Goal: Information Seeking & Learning: Learn about a topic

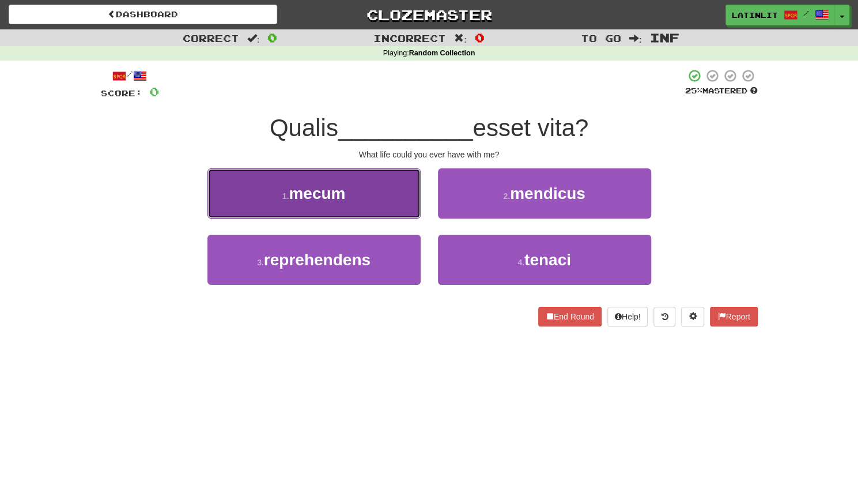
click at [364, 190] on button "1 . mecum" at bounding box center [313, 193] width 213 height 50
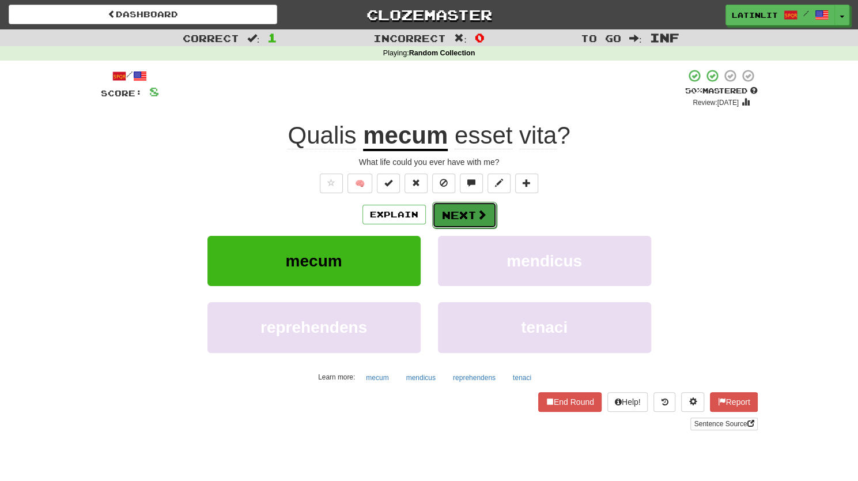
click at [465, 220] on button "Next" at bounding box center [464, 215] width 65 height 27
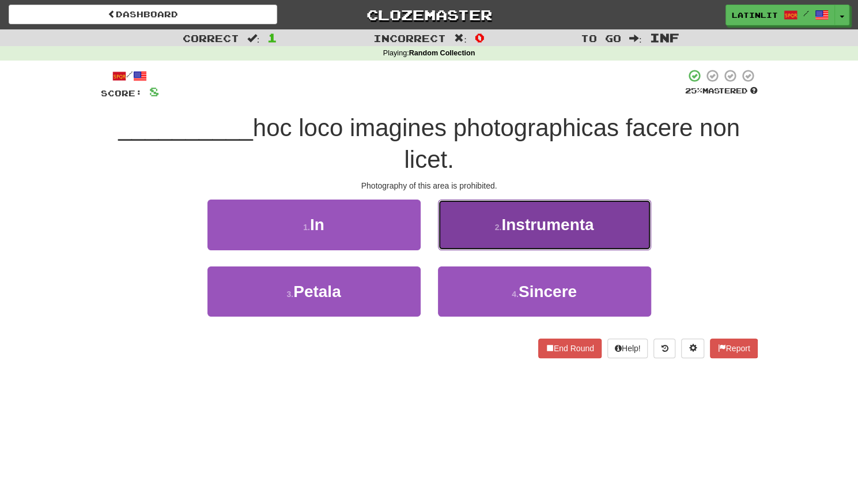
click at [495, 225] on small "2 ." at bounding box center [498, 226] width 7 height 9
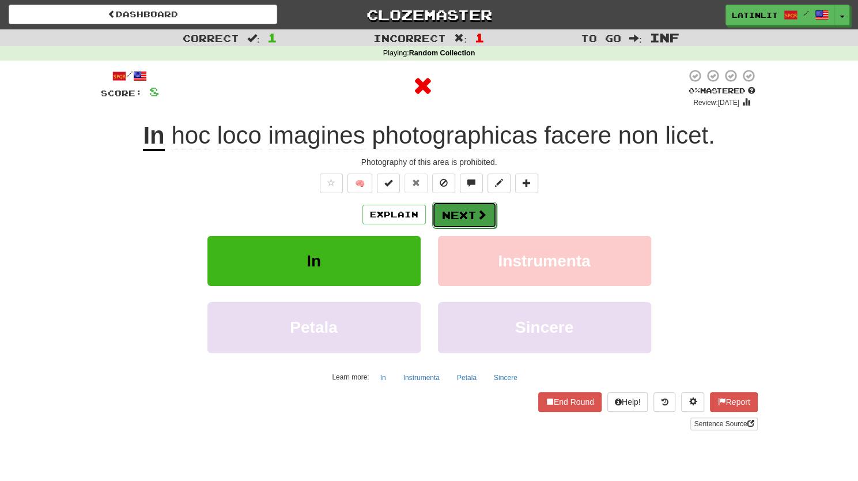
click at [462, 216] on button "Next" at bounding box center [464, 215] width 65 height 27
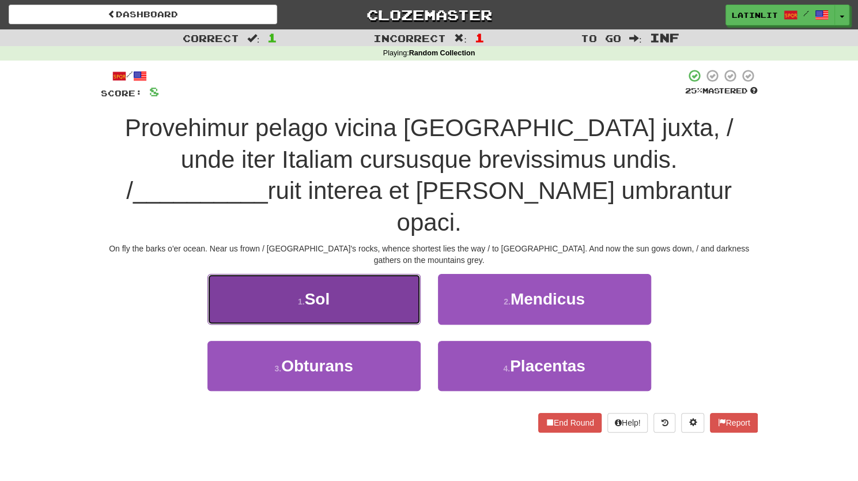
click at [343, 274] on button "1 . Sol" at bounding box center [313, 299] width 213 height 50
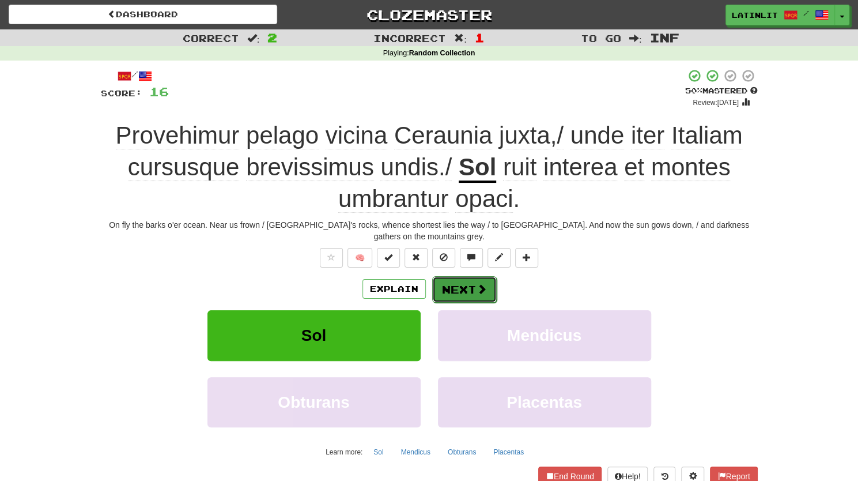
click at [455, 284] on button "Next" at bounding box center [464, 289] width 65 height 27
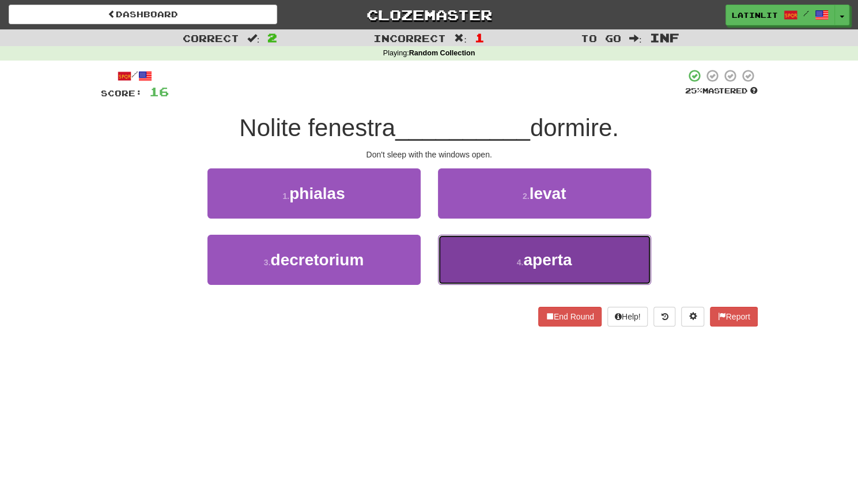
click at [486, 260] on button "4 . aperta" at bounding box center [544, 260] width 213 height 50
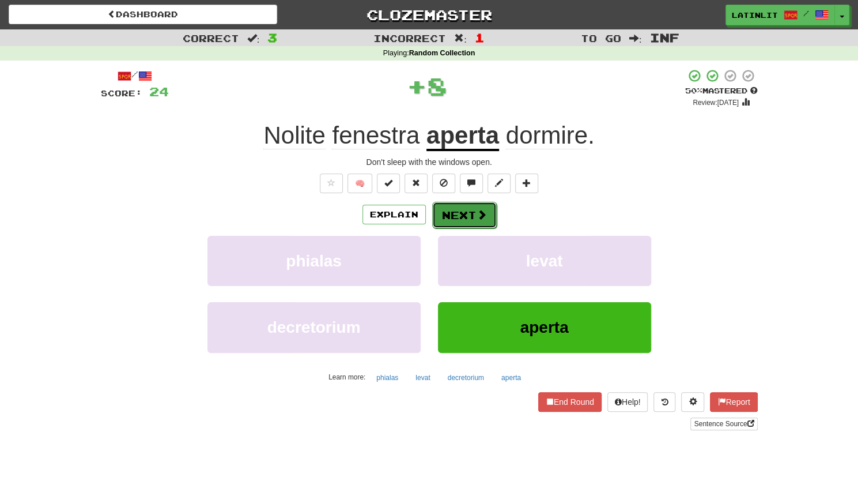
click at [454, 202] on button "Next" at bounding box center [464, 215] width 65 height 27
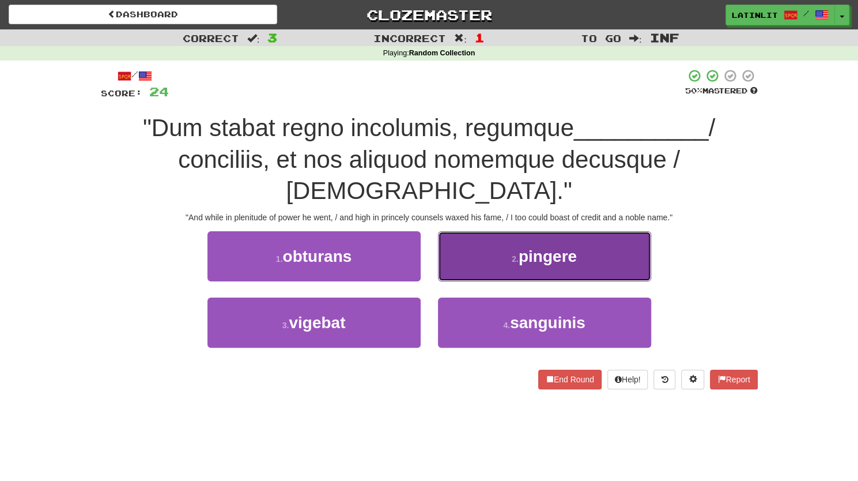
click at [487, 231] on button "2 . pingere" at bounding box center [544, 256] width 213 height 50
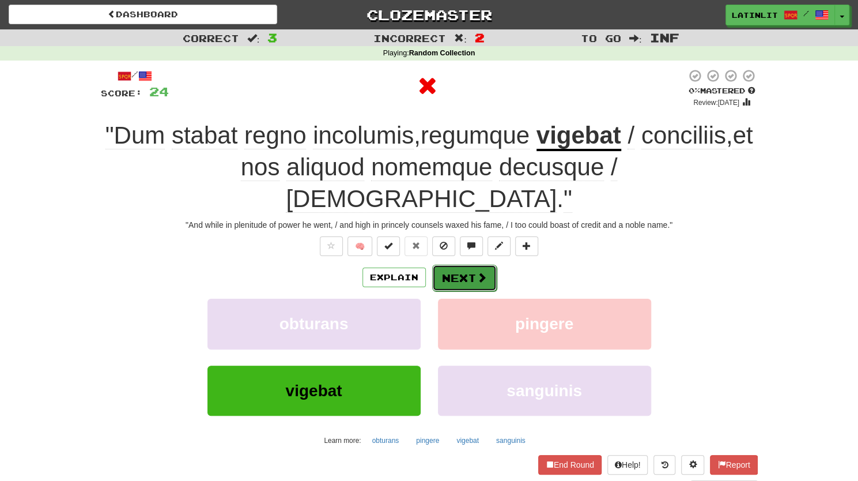
click at [463, 264] on button "Next" at bounding box center [464, 277] width 65 height 27
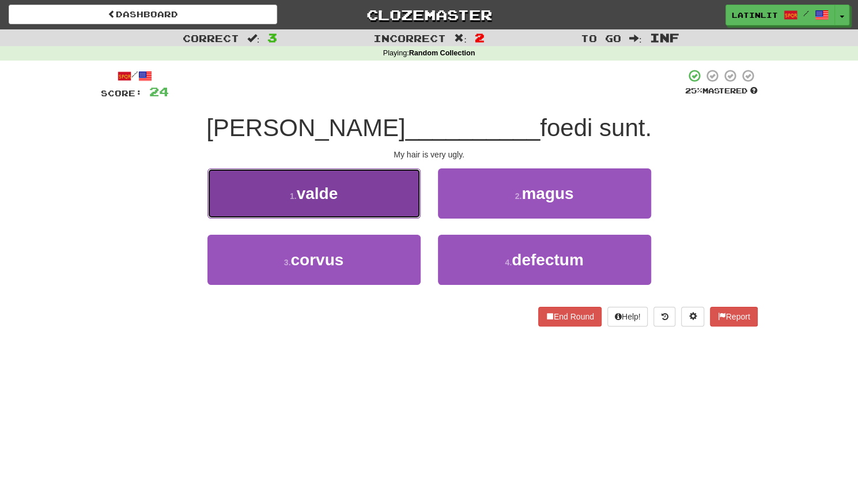
click at [356, 192] on button "1 . valde" at bounding box center [313, 193] width 213 height 50
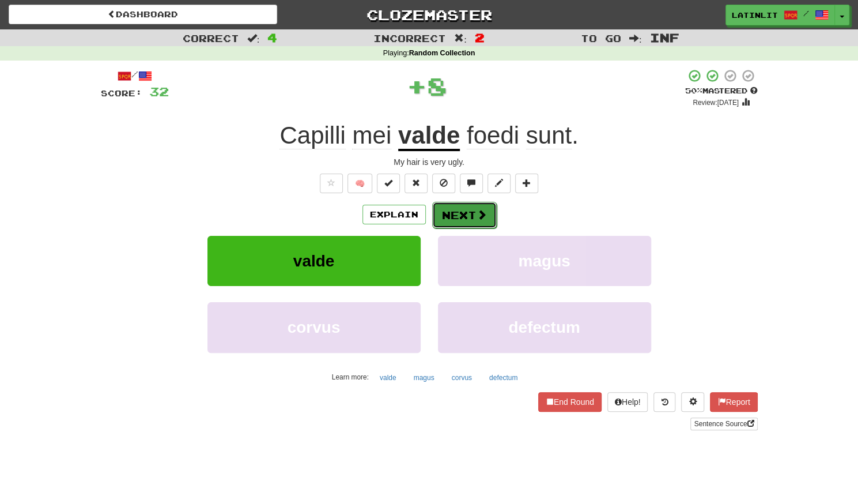
click at [453, 209] on button "Next" at bounding box center [464, 215] width 65 height 27
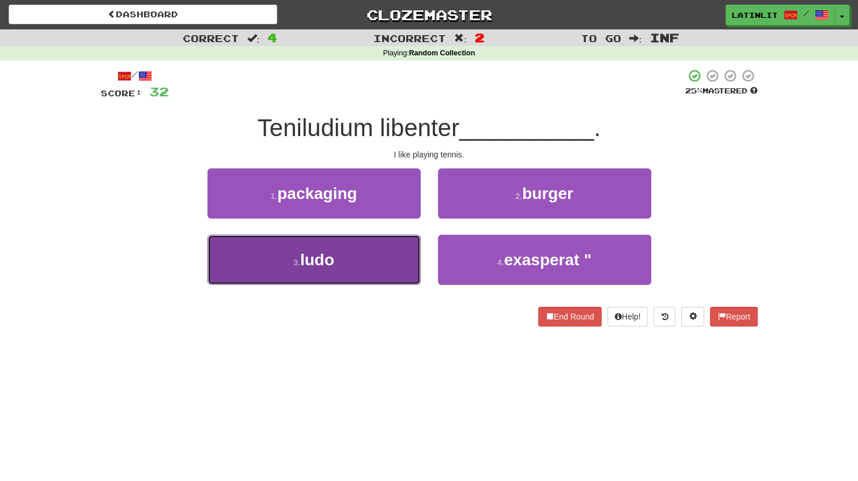
click at [343, 263] on button "3 . ludo" at bounding box center [313, 260] width 213 height 50
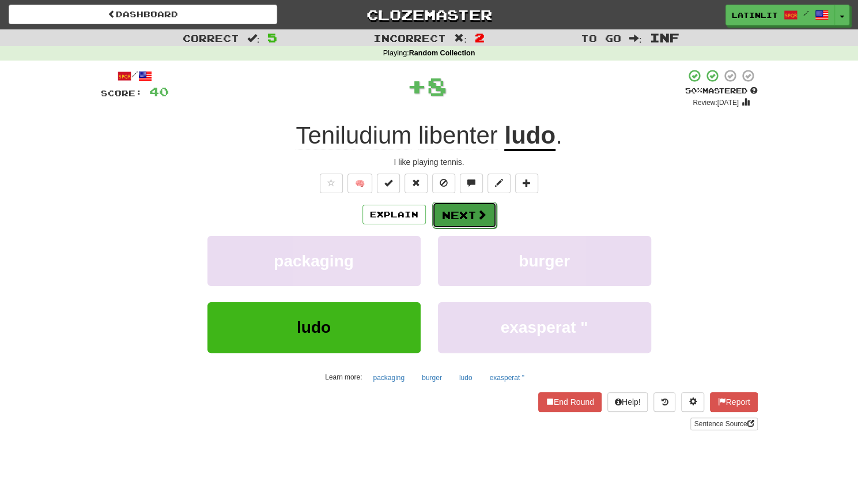
click at [460, 213] on button "Next" at bounding box center [464, 215] width 65 height 27
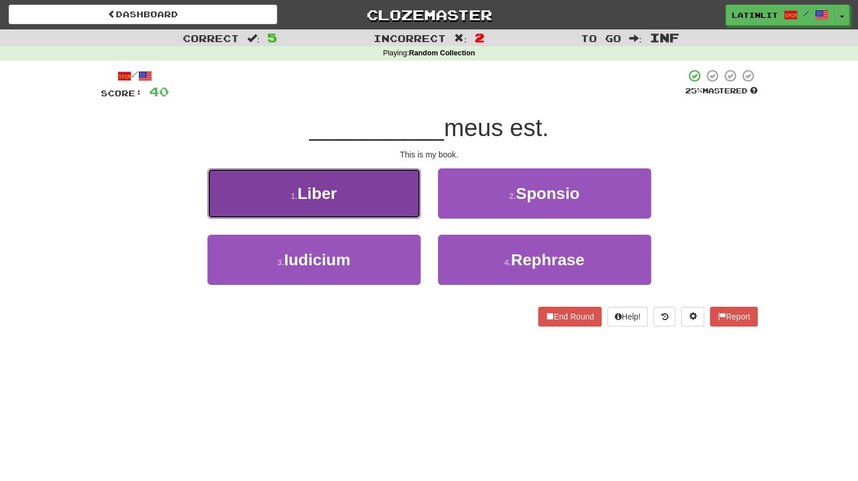
click at [372, 186] on button "1 . Liber" at bounding box center [313, 193] width 213 height 50
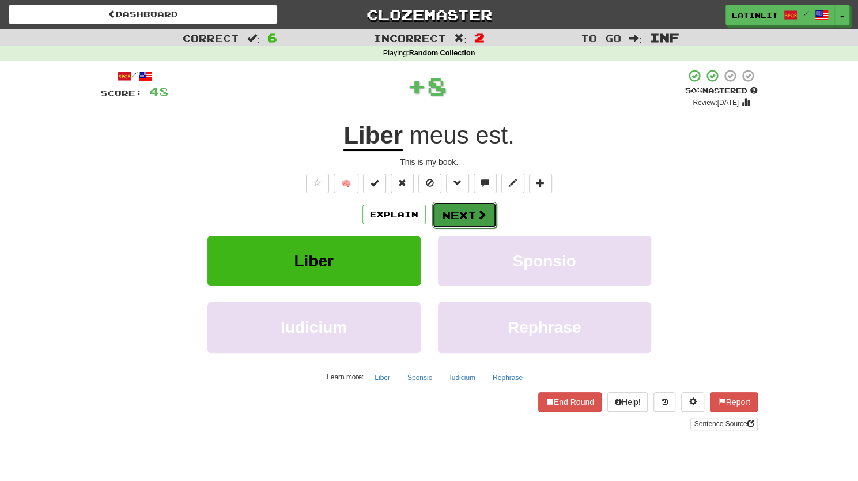
click at [462, 205] on button "Next" at bounding box center [464, 215] width 65 height 27
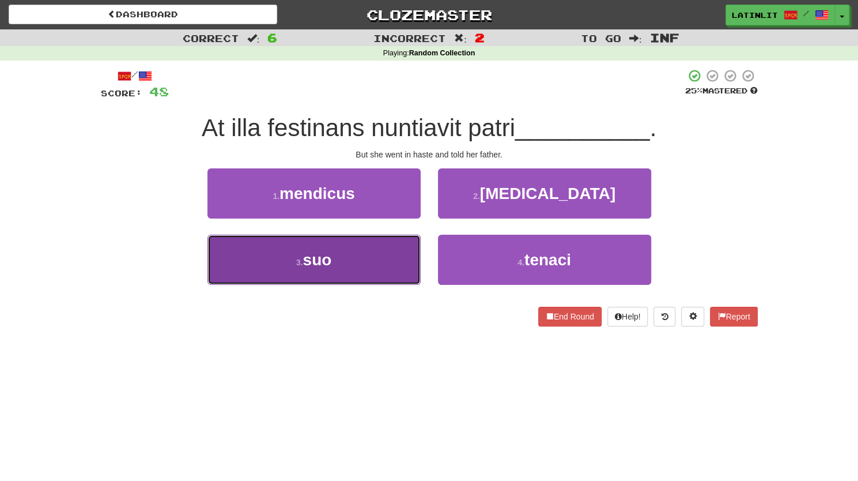
click at [348, 271] on button "3 . suo" at bounding box center [313, 260] width 213 height 50
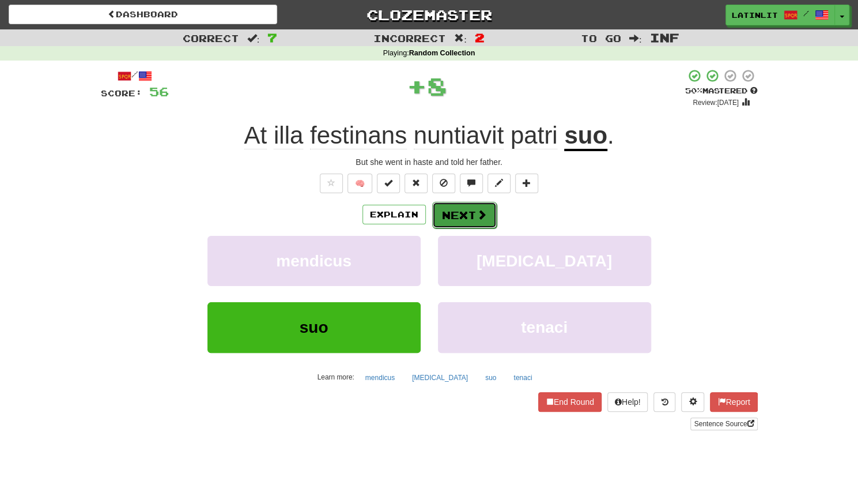
click at [463, 214] on button "Next" at bounding box center [464, 215] width 65 height 27
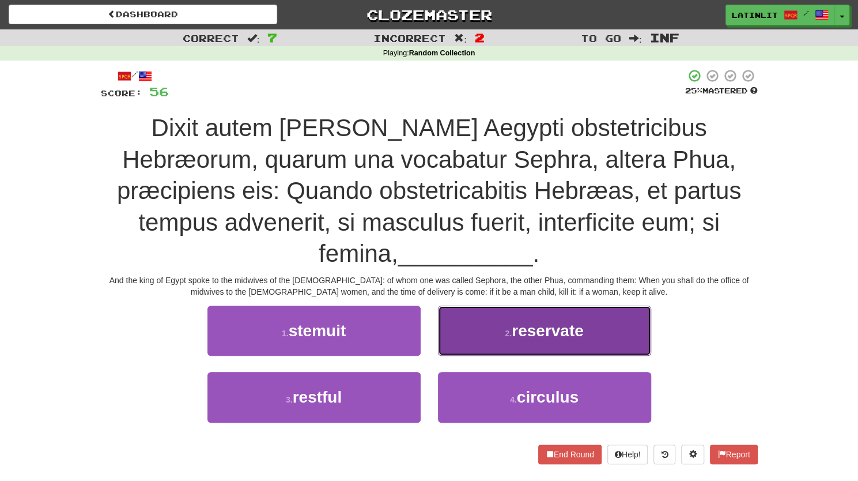
click at [466, 308] on button "2 . reservate" at bounding box center [544, 330] width 213 height 50
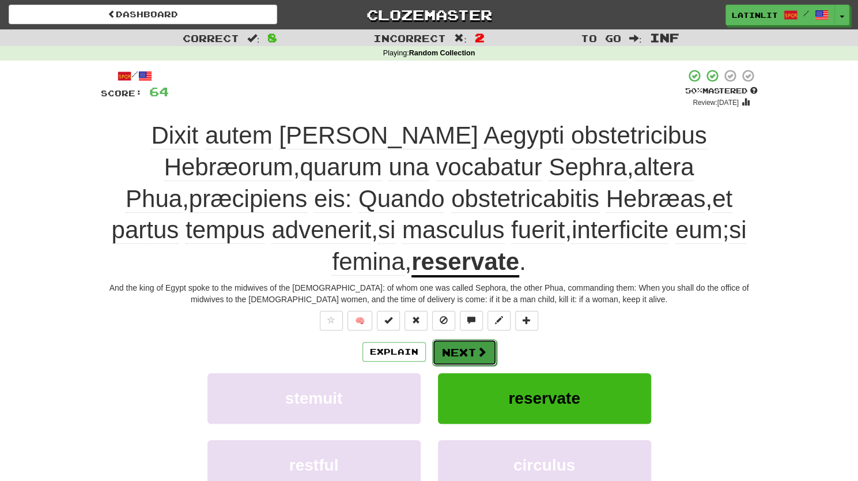
click at [452, 339] on button "Next" at bounding box center [464, 352] width 65 height 27
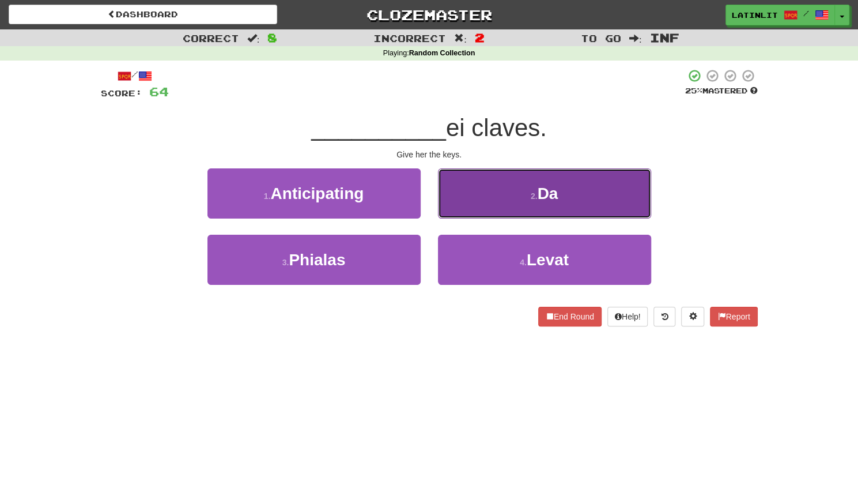
click at [528, 194] on button "2 . Da" at bounding box center [544, 193] width 213 height 50
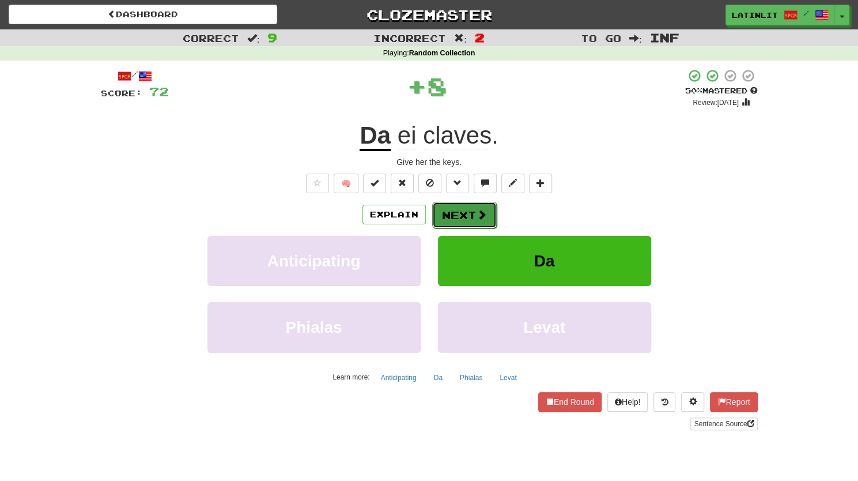
click at [439, 207] on button "Next" at bounding box center [464, 215] width 65 height 27
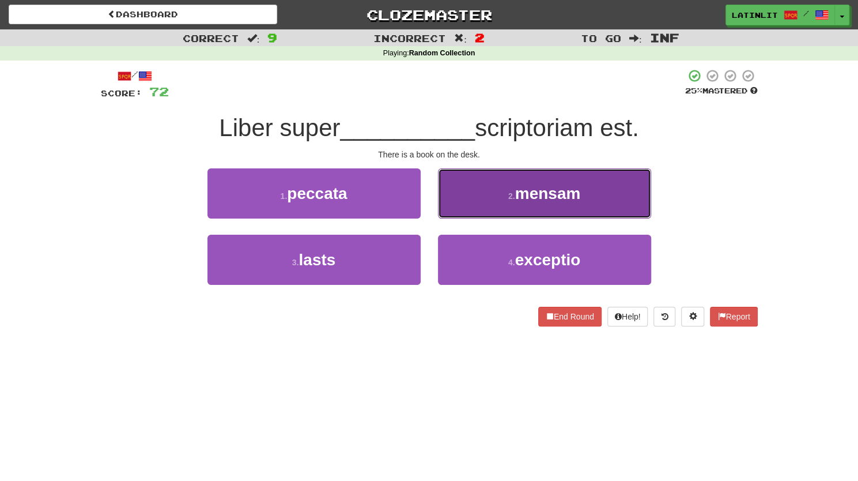
click at [488, 199] on button "2 . mensam" at bounding box center [544, 193] width 213 height 50
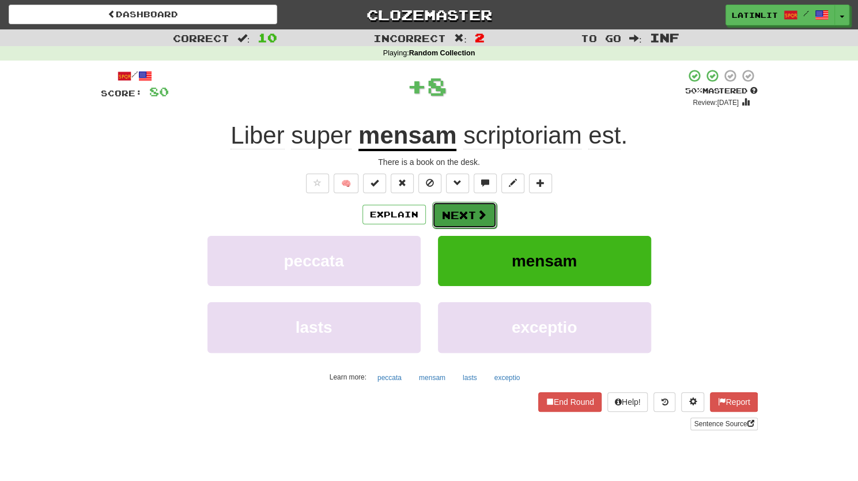
click at [462, 214] on button "Next" at bounding box center [464, 215] width 65 height 27
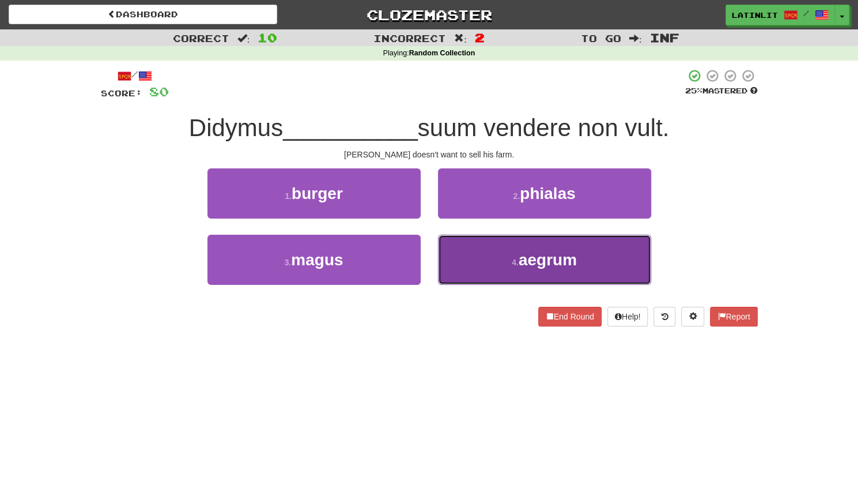
click at [467, 267] on button "4 . aegrum" at bounding box center [544, 260] width 213 height 50
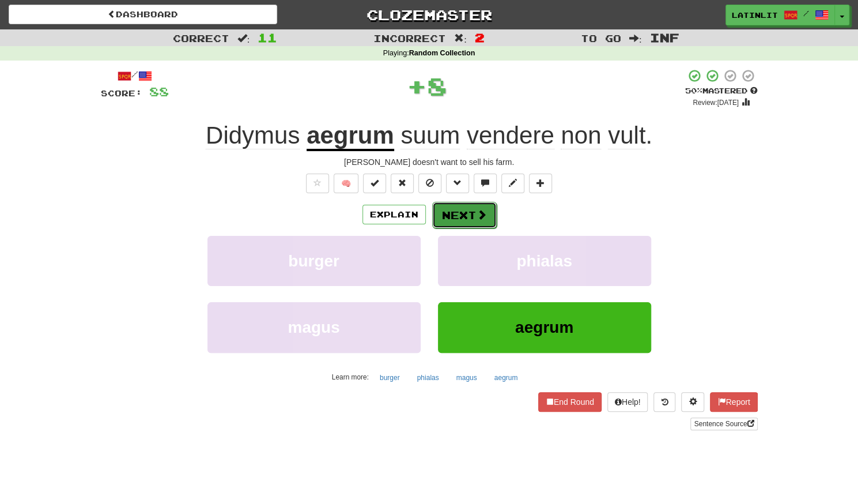
click at [446, 213] on button "Next" at bounding box center [464, 215] width 65 height 27
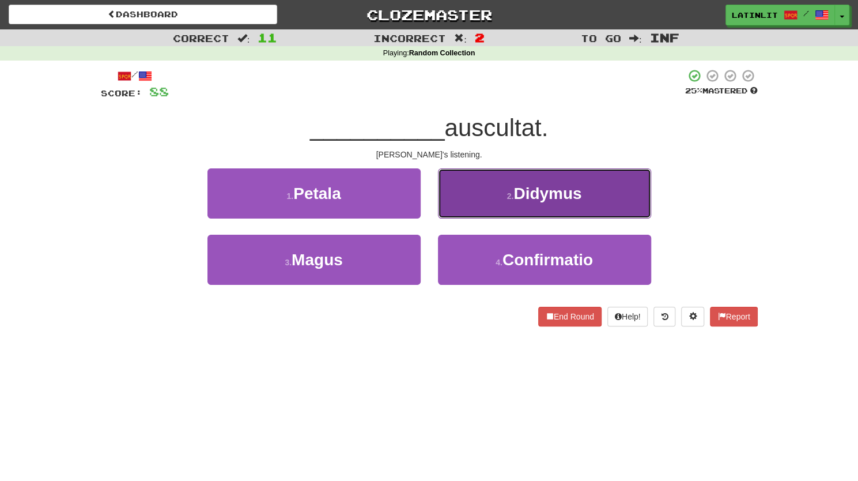
click at [485, 190] on button "2 . Didymus" at bounding box center [544, 193] width 213 height 50
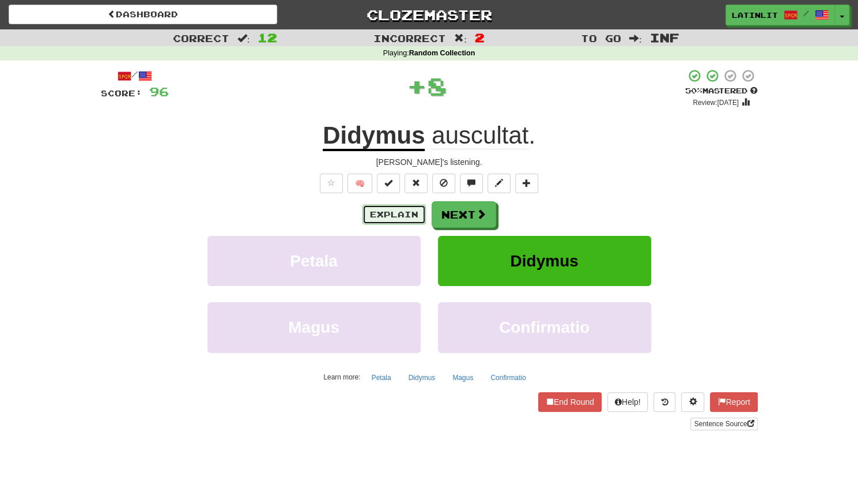
click at [400, 215] on button "Explain" at bounding box center [393, 215] width 63 height 20
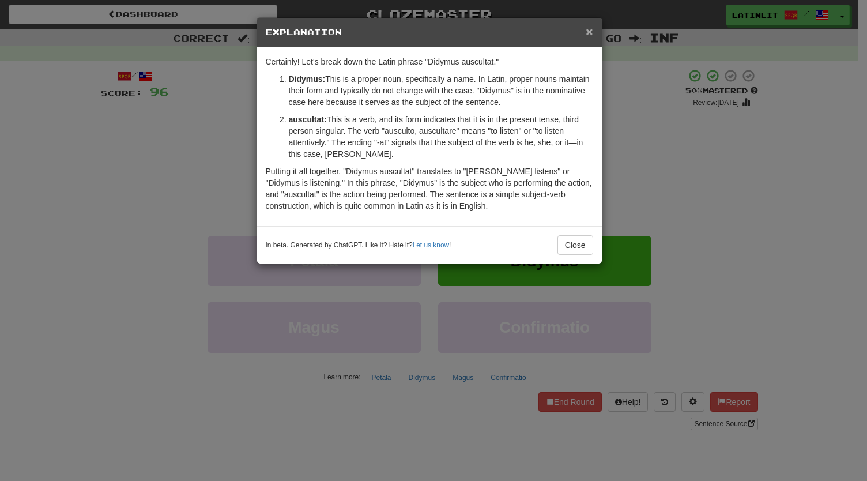
click at [588, 30] on span "×" at bounding box center [588, 31] width 7 height 13
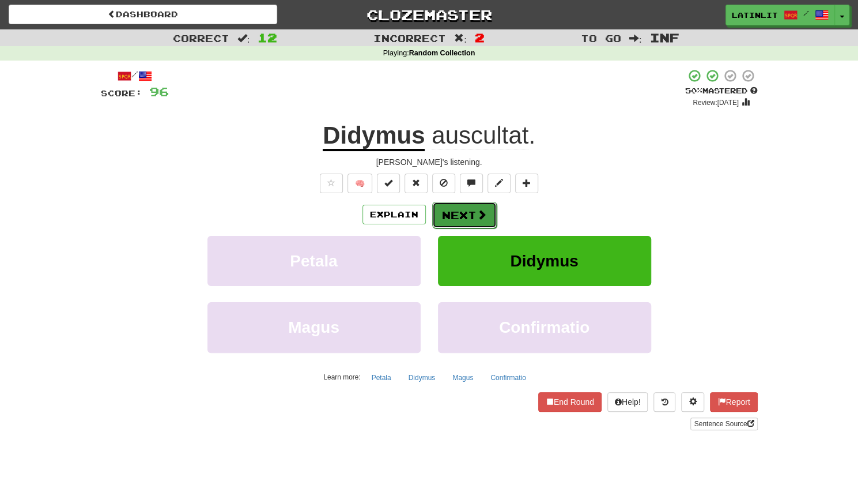
click at [449, 213] on button "Next" at bounding box center [464, 215] width 65 height 27
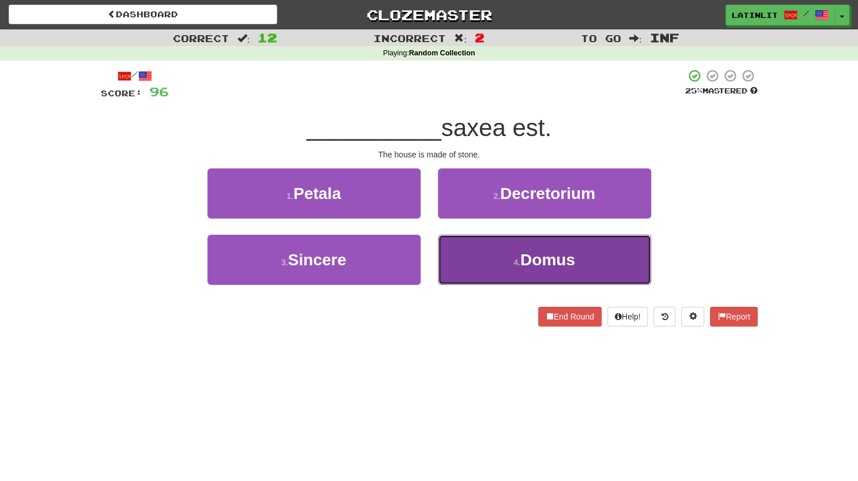
click at [460, 266] on button "4 . Domus" at bounding box center [544, 260] width 213 height 50
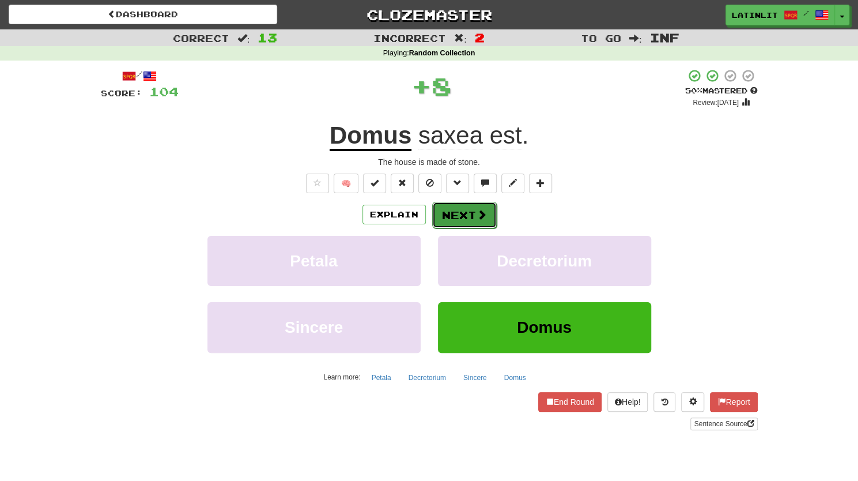
click at [453, 222] on button "Next" at bounding box center [464, 215] width 65 height 27
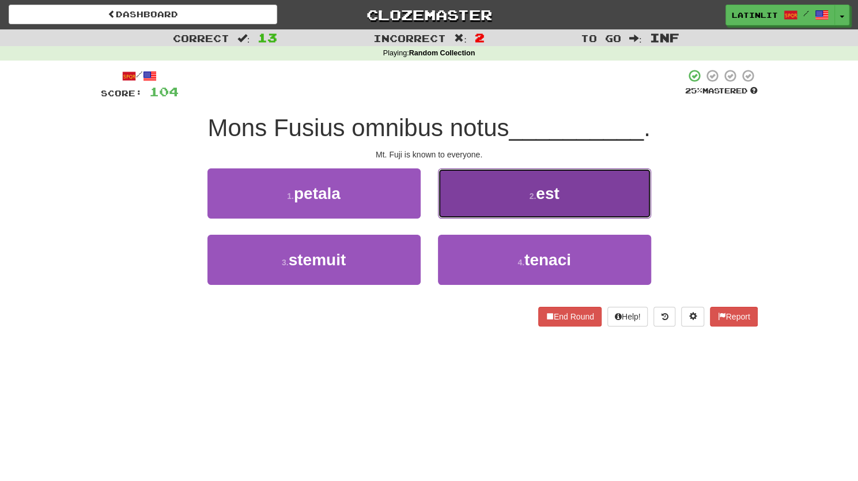
click at [520, 199] on button "2 . est" at bounding box center [544, 193] width 213 height 50
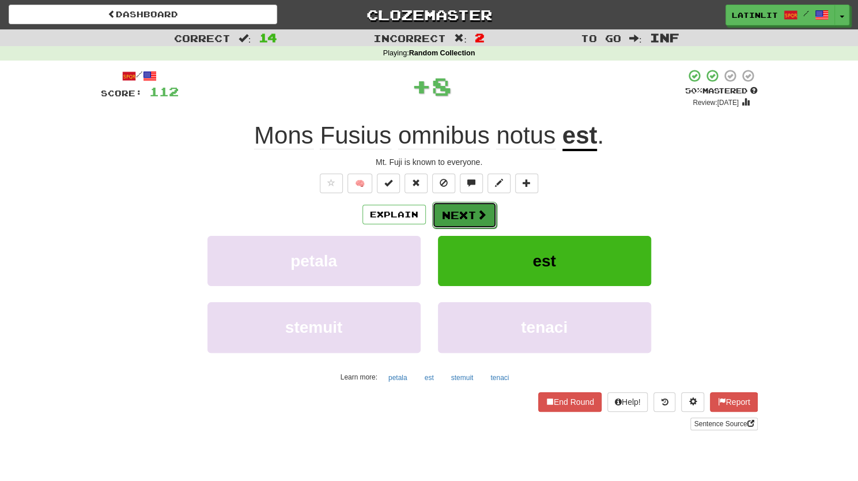
click at [470, 212] on button "Next" at bounding box center [464, 215] width 65 height 27
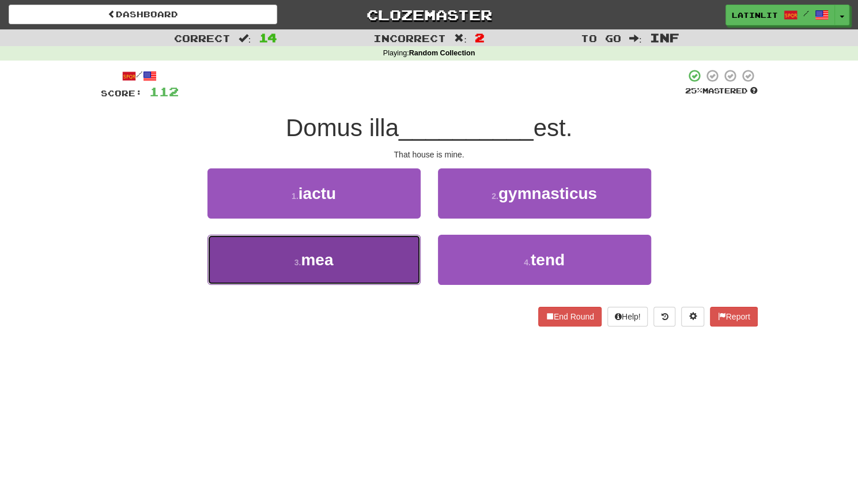
click at [379, 266] on button "3 . mea" at bounding box center [313, 260] width 213 height 50
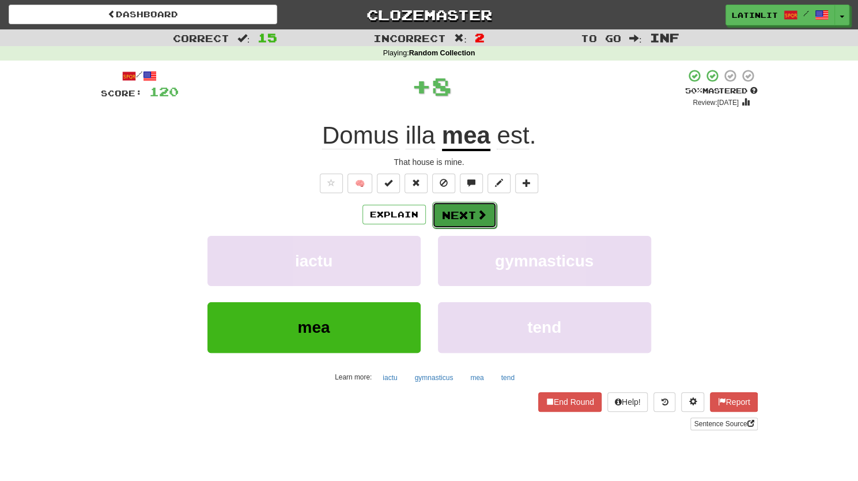
click at [469, 210] on button "Next" at bounding box center [464, 215] width 65 height 27
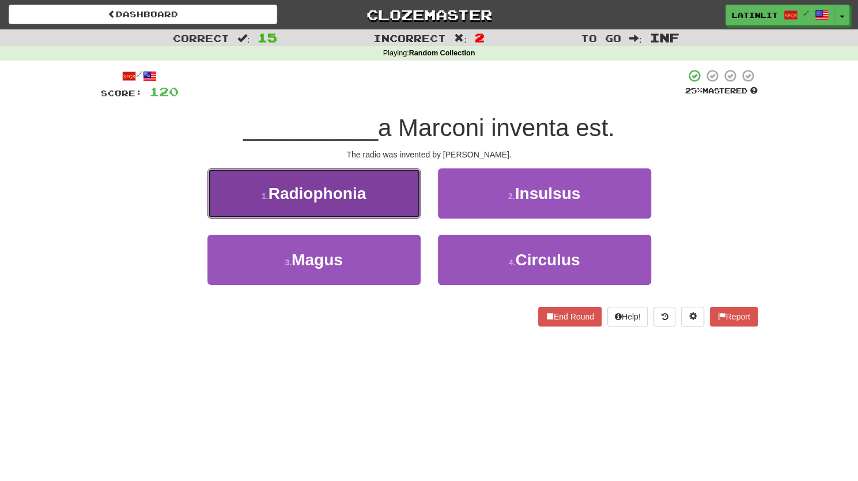
click at [366, 196] on span "Radiophonia" at bounding box center [318, 193] width 98 height 18
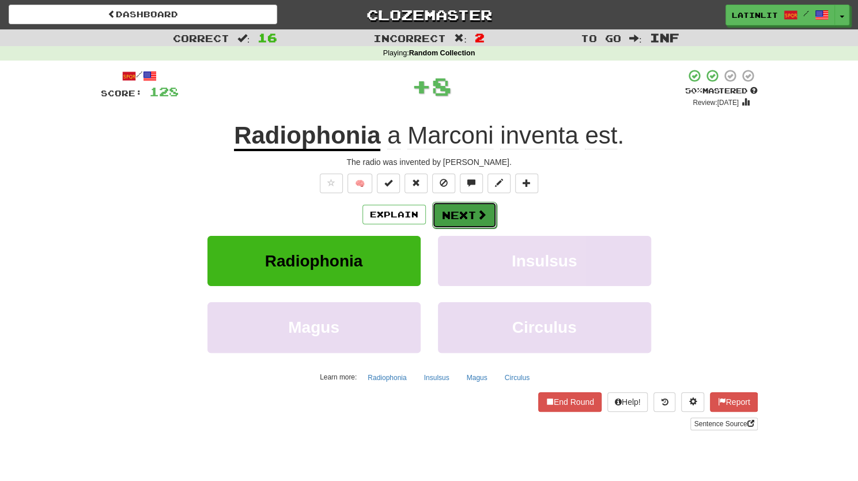
click at [452, 213] on button "Next" at bounding box center [464, 215] width 65 height 27
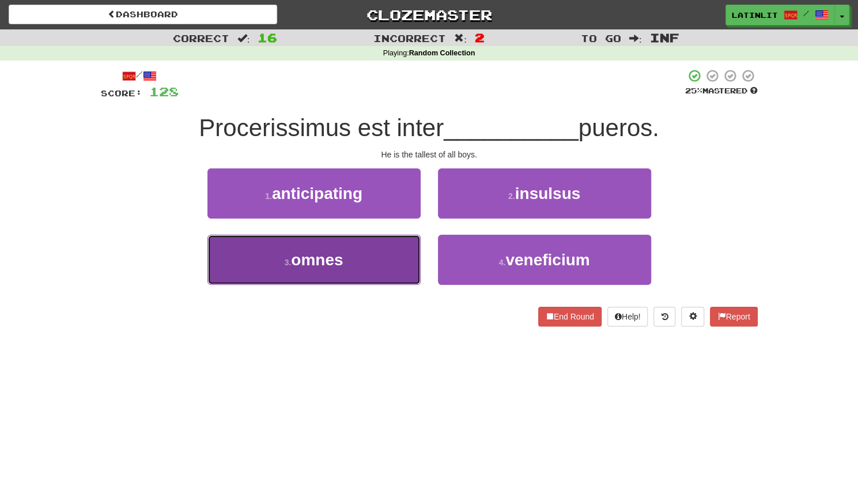
click at [349, 259] on button "3 . omnes" at bounding box center [313, 260] width 213 height 50
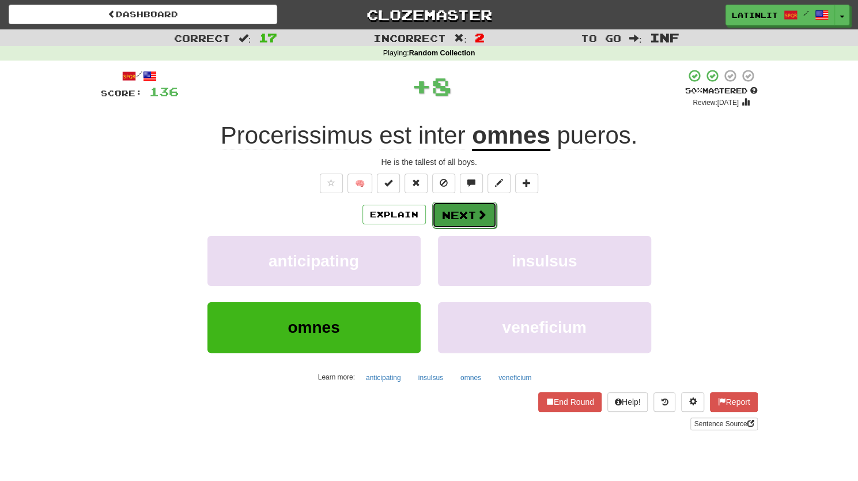
click at [455, 214] on button "Next" at bounding box center [464, 215] width 65 height 27
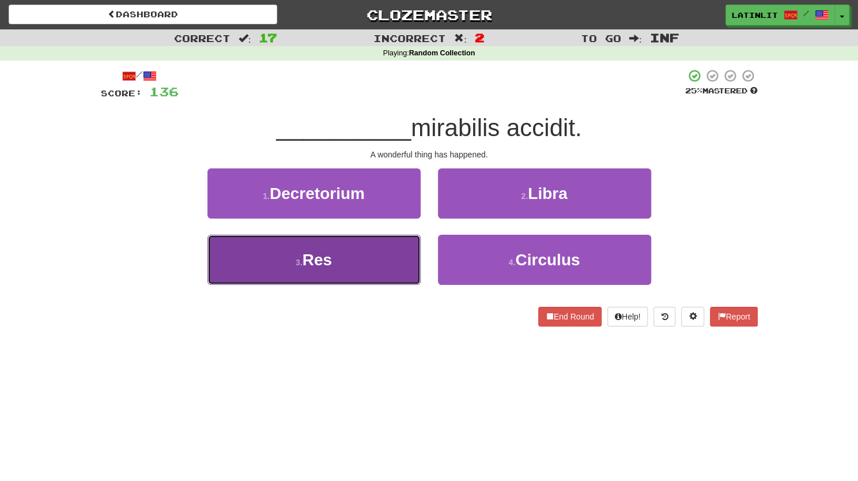
click at [356, 271] on button "3 . Res" at bounding box center [313, 260] width 213 height 50
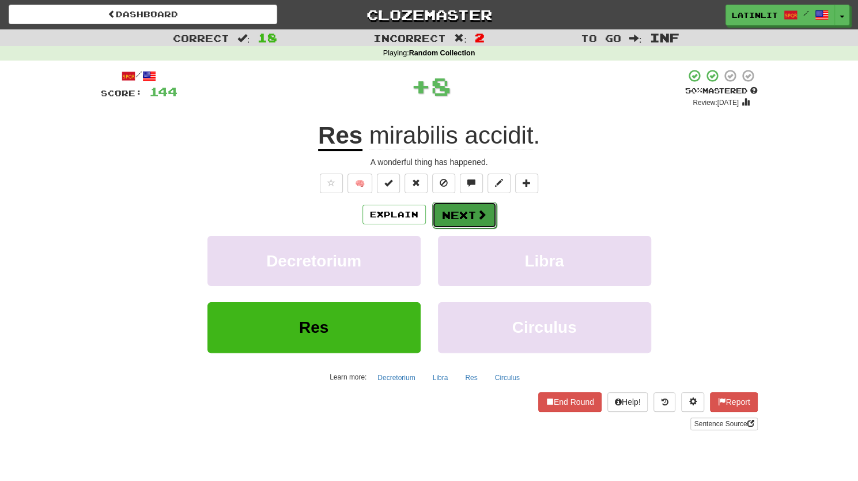
click at [447, 215] on button "Next" at bounding box center [464, 215] width 65 height 27
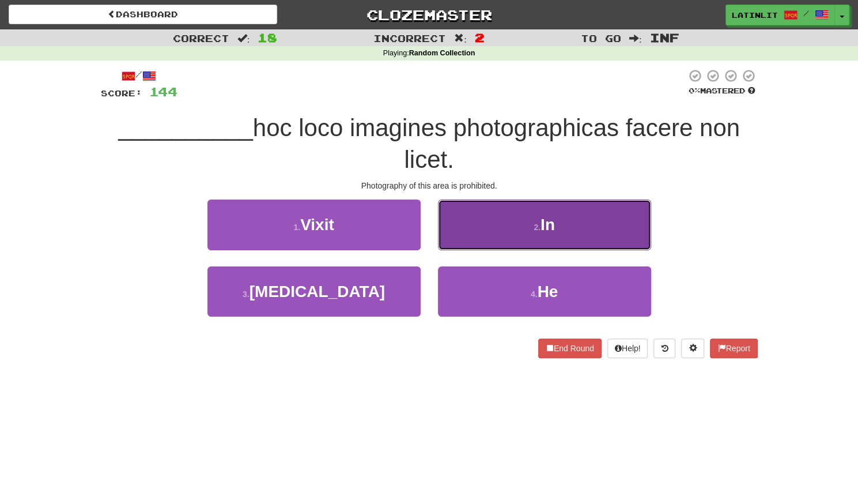
click at [534, 205] on button "2 . In" at bounding box center [544, 224] width 213 height 50
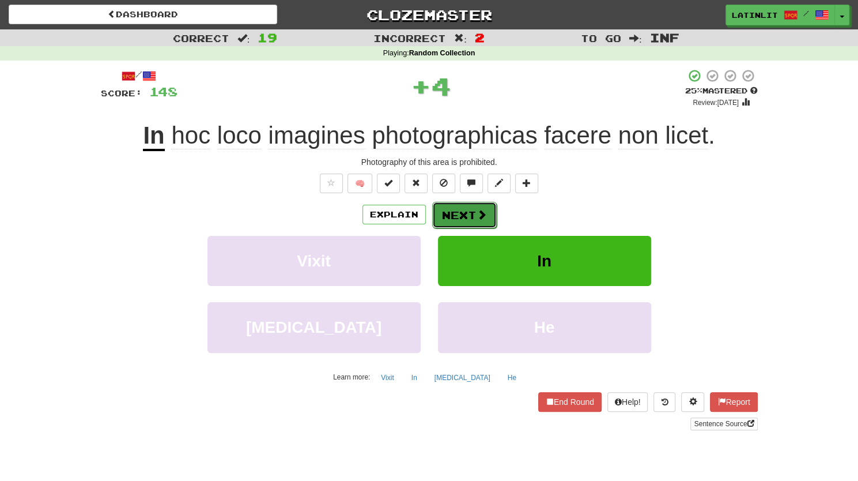
click at [466, 221] on button "Next" at bounding box center [464, 215] width 65 height 27
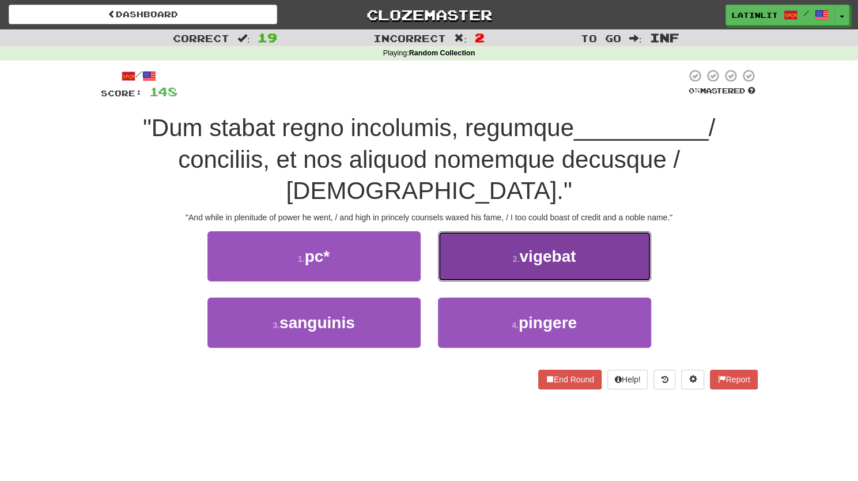
click at [496, 231] on button "2 . vigebat" at bounding box center [544, 256] width 213 height 50
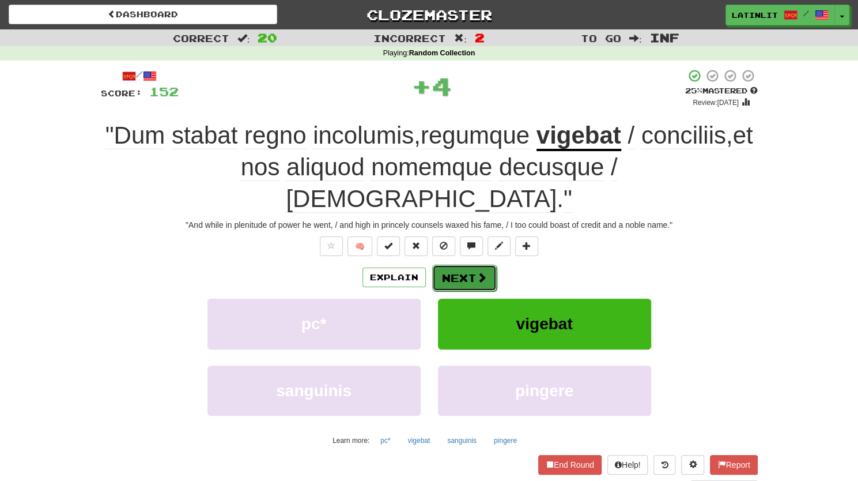
click at [452, 264] on button "Next" at bounding box center [464, 277] width 65 height 27
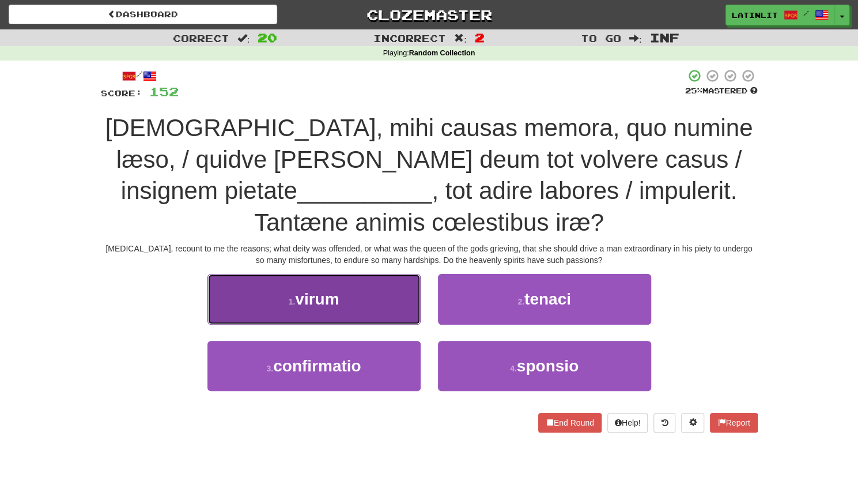
click at [309, 299] on span "virum" at bounding box center [317, 299] width 44 height 18
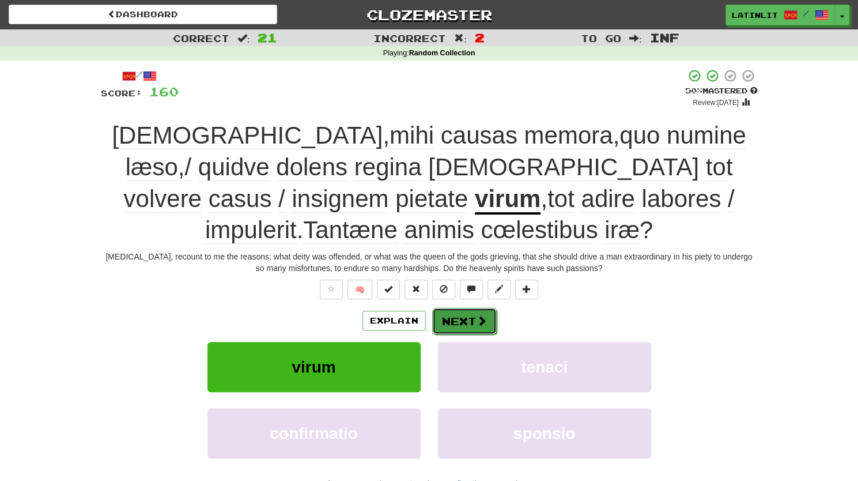
click at [453, 323] on button "Next" at bounding box center [464, 321] width 65 height 27
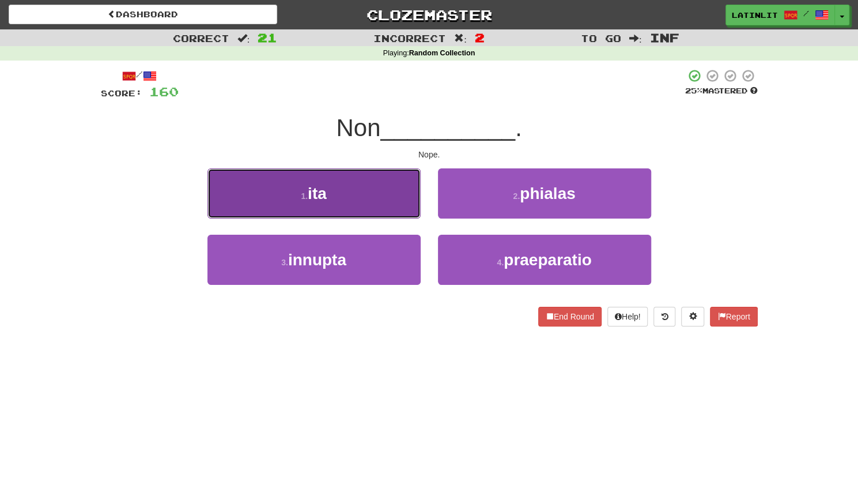
click at [370, 206] on button "1 . ita" at bounding box center [313, 193] width 213 height 50
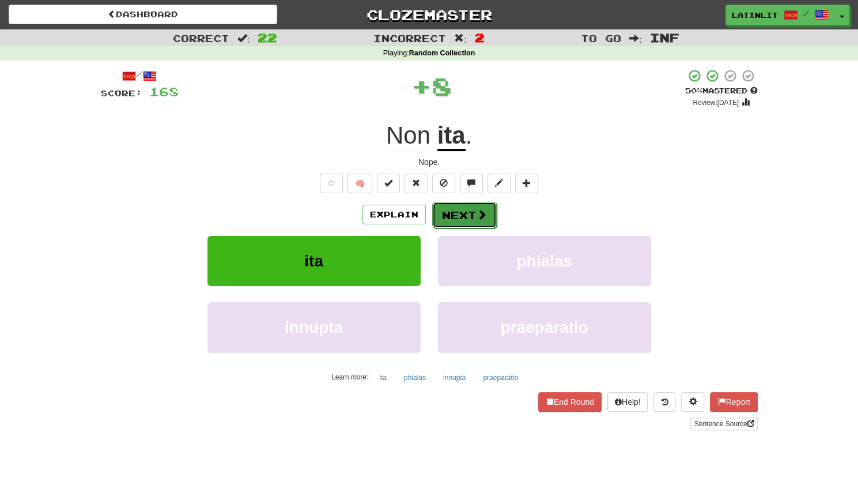
click at [447, 217] on button "Next" at bounding box center [464, 215] width 65 height 27
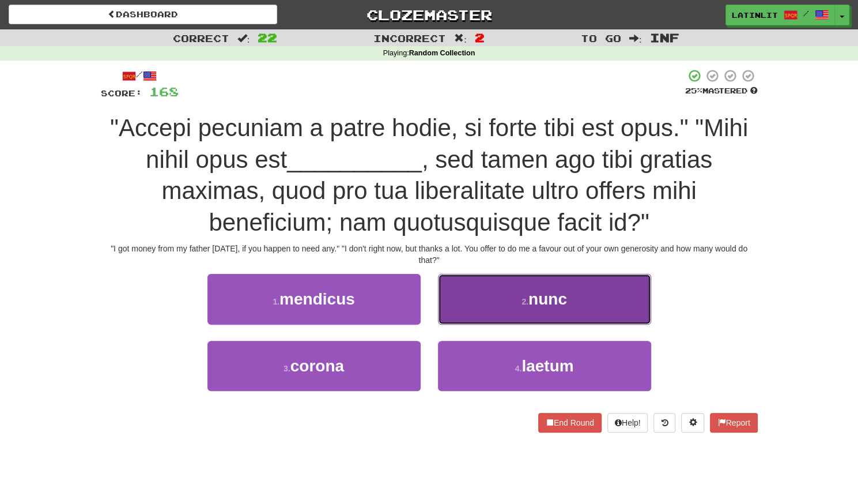
click at [500, 294] on button "2 . nunc" at bounding box center [544, 299] width 213 height 50
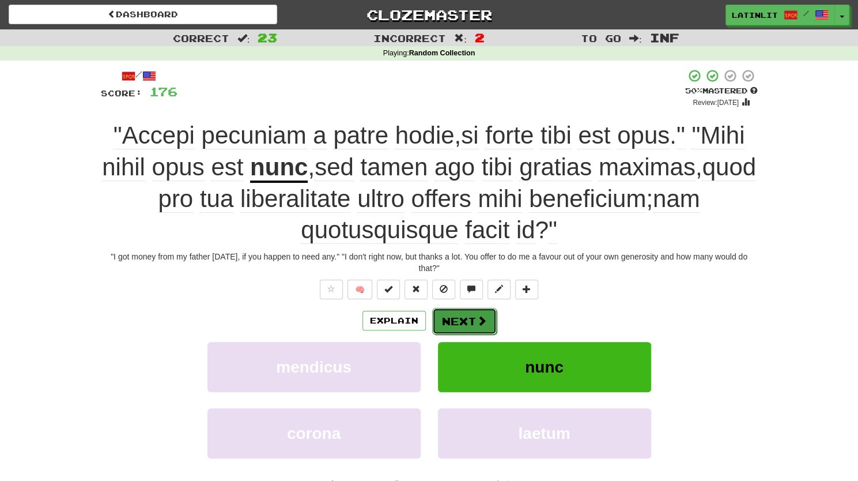
click at [448, 314] on button "Next" at bounding box center [464, 321] width 65 height 27
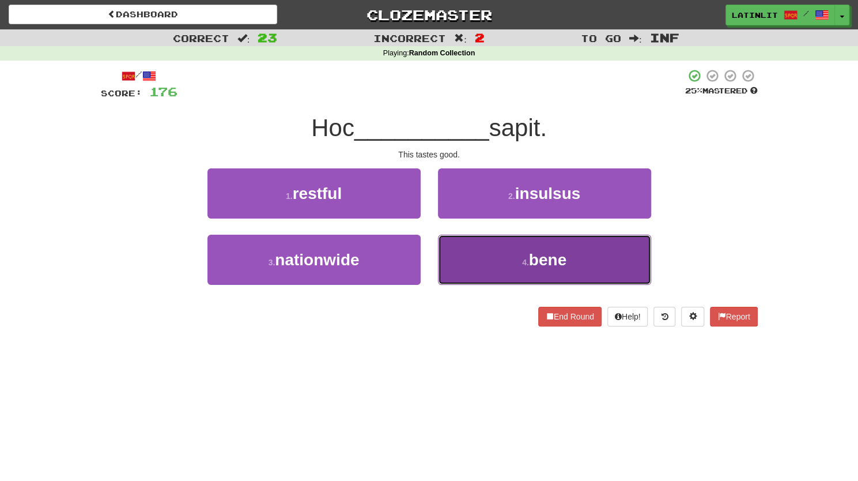
click at [491, 254] on button "4 . bene" at bounding box center [544, 260] width 213 height 50
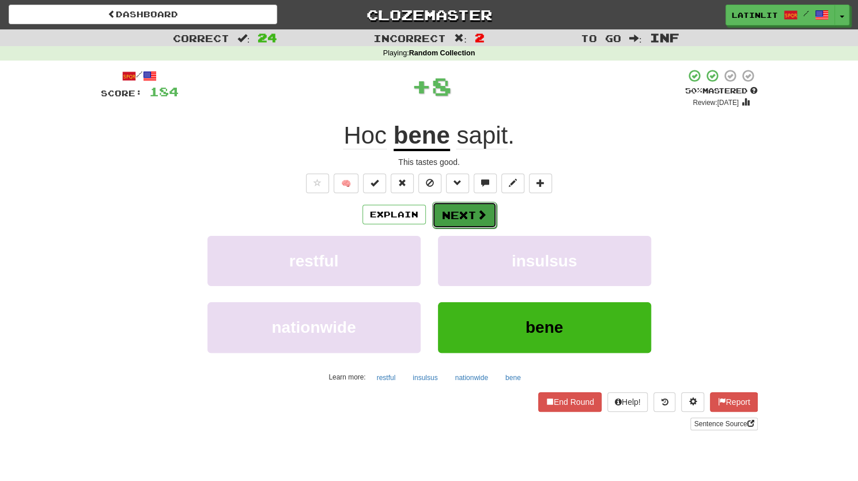
click at [459, 217] on button "Next" at bounding box center [464, 215] width 65 height 27
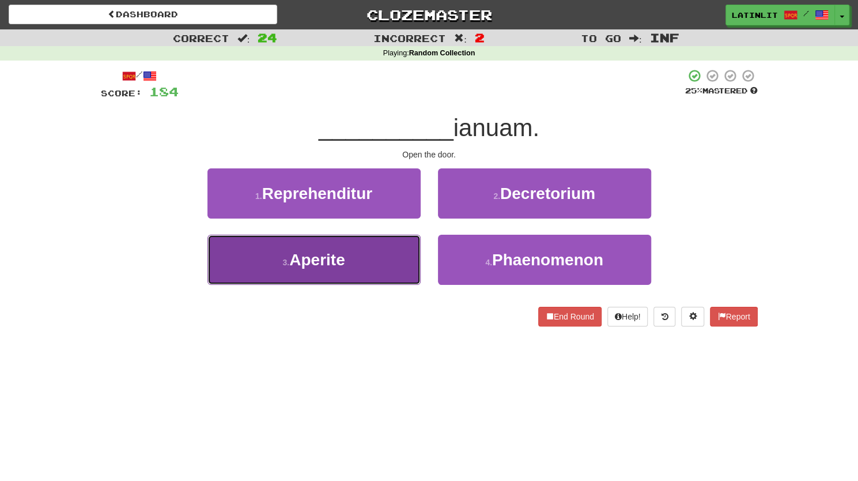
click at [375, 256] on button "3 . Aperite" at bounding box center [313, 260] width 213 height 50
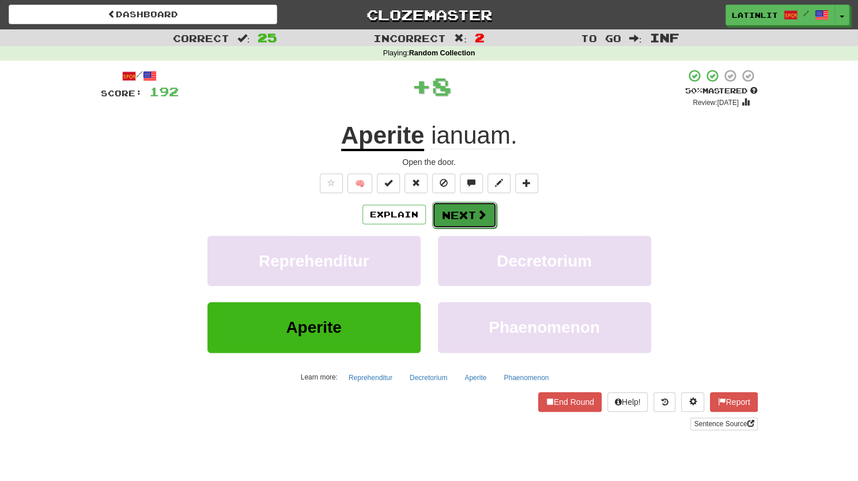
click at [464, 209] on button "Next" at bounding box center [464, 215] width 65 height 27
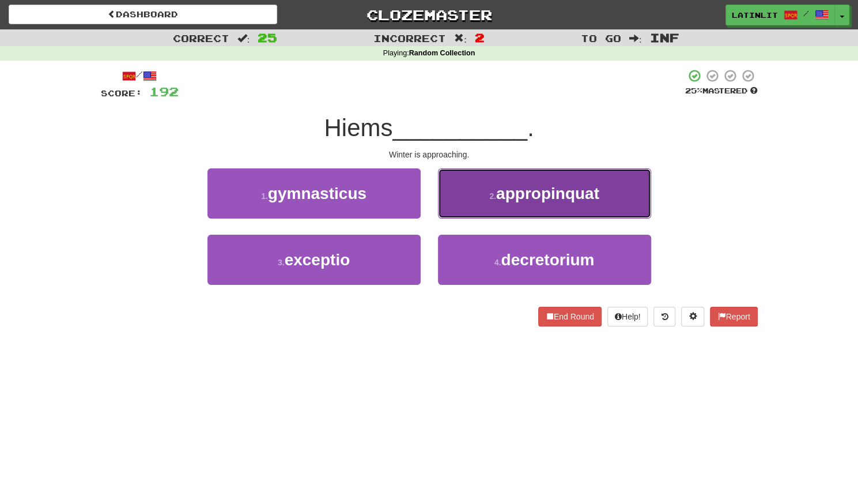
click at [564, 187] on span "appropinquat" at bounding box center [547, 193] width 103 height 18
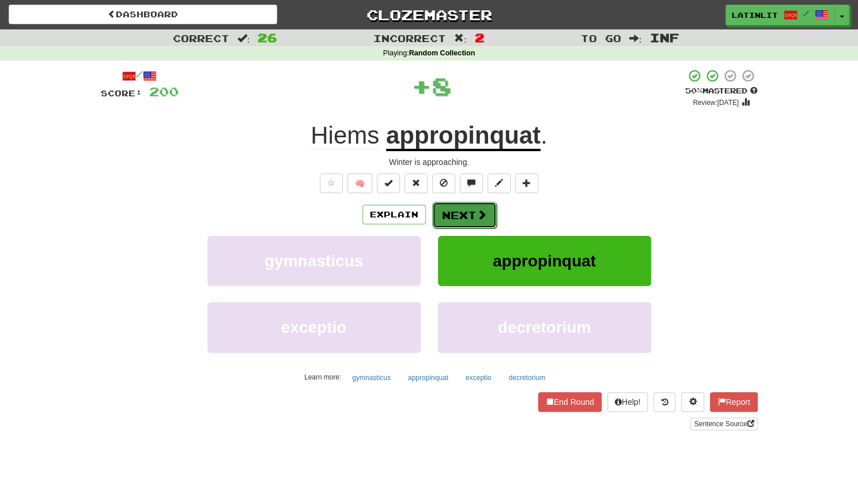
click at [443, 214] on button "Next" at bounding box center [464, 215] width 65 height 27
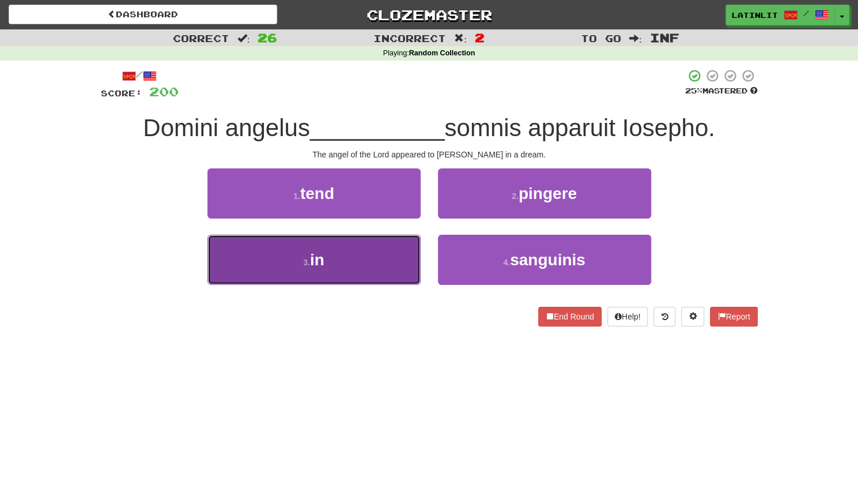
click at [373, 262] on button "3 . in" at bounding box center [313, 260] width 213 height 50
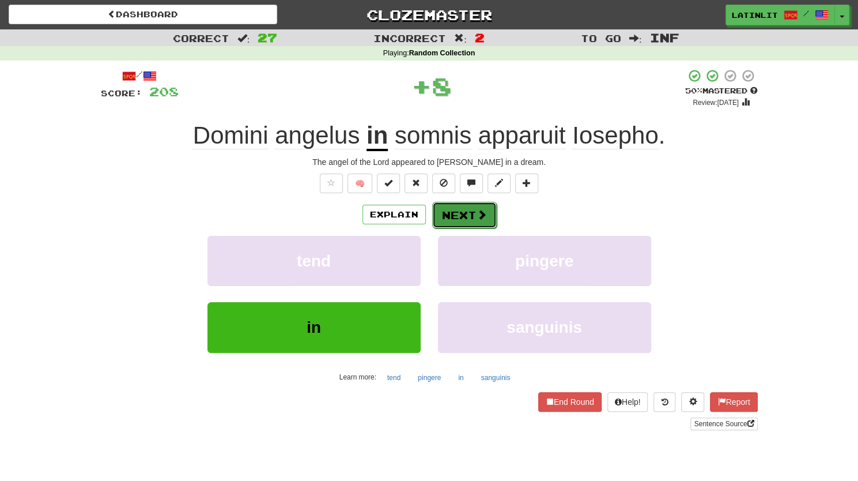
click at [467, 214] on button "Next" at bounding box center [464, 215] width 65 height 27
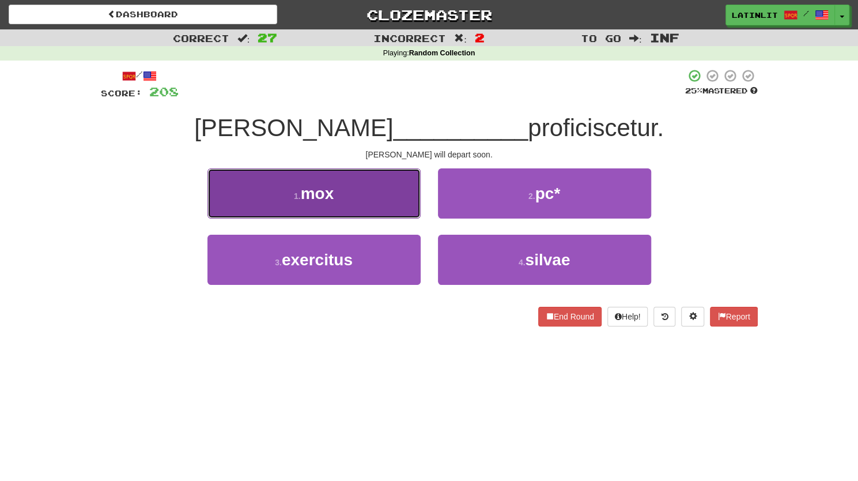
click at [358, 199] on button "1 . mox" at bounding box center [313, 193] width 213 height 50
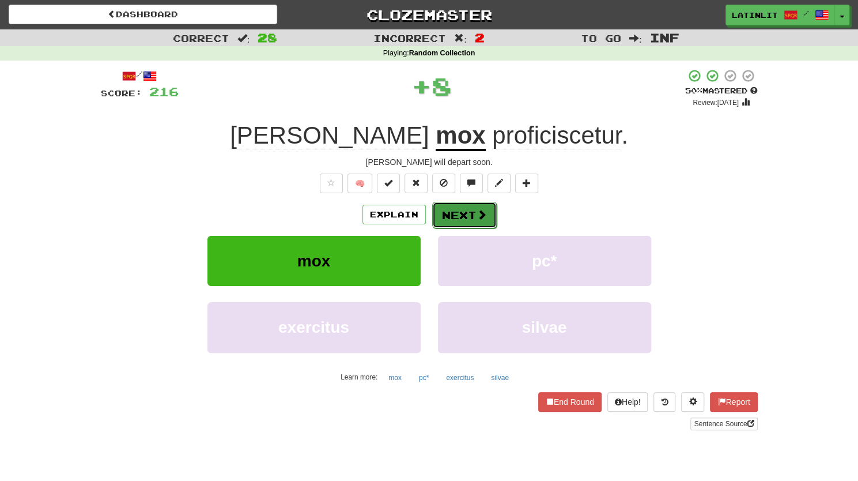
click at [461, 220] on button "Next" at bounding box center [464, 215] width 65 height 27
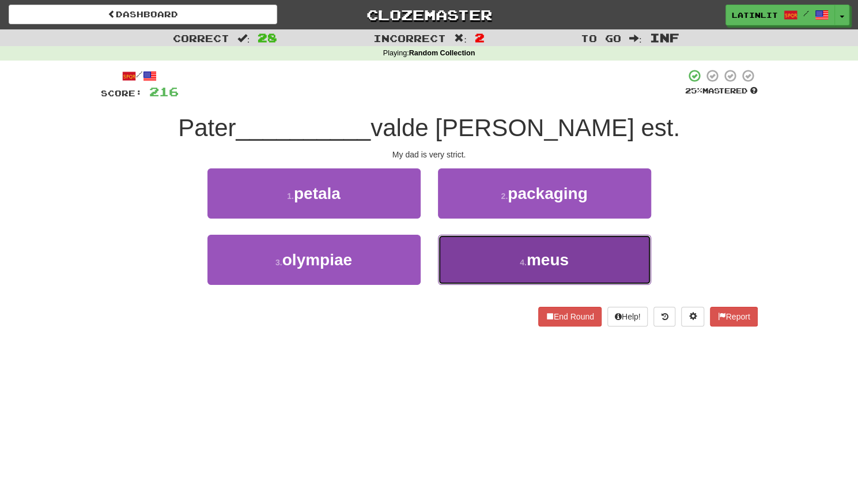
click at [499, 271] on button "4 . meus" at bounding box center [544, 260] width 213 height 50
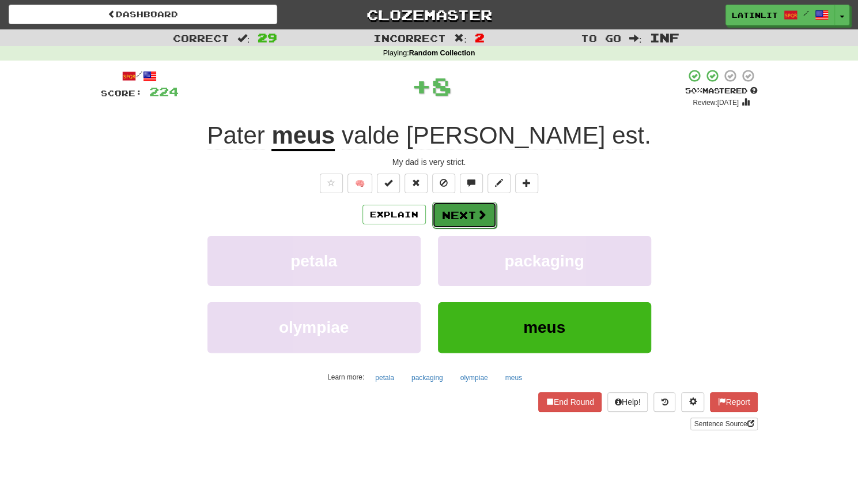
click at [458, 213] on button "Next" at bounding box center [464, 215] width 65 height 27
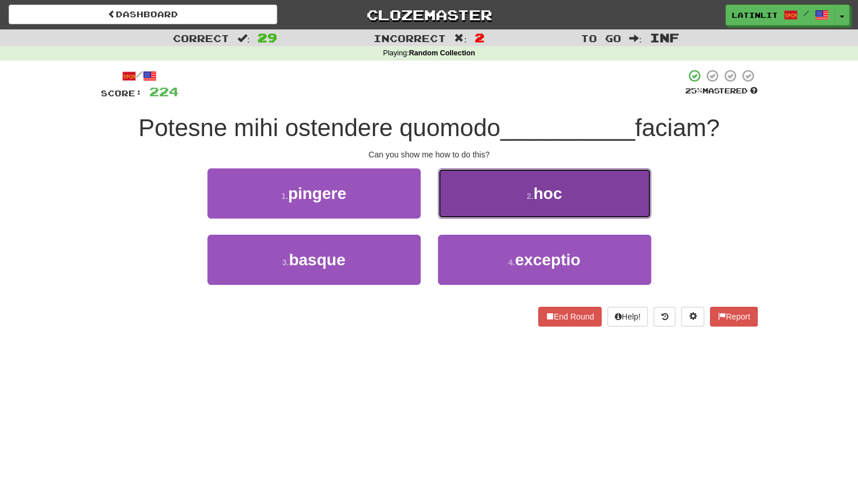
click at [538, 182] on button "2 . hoc" at bounding box center [544, 193] width 213 height 50
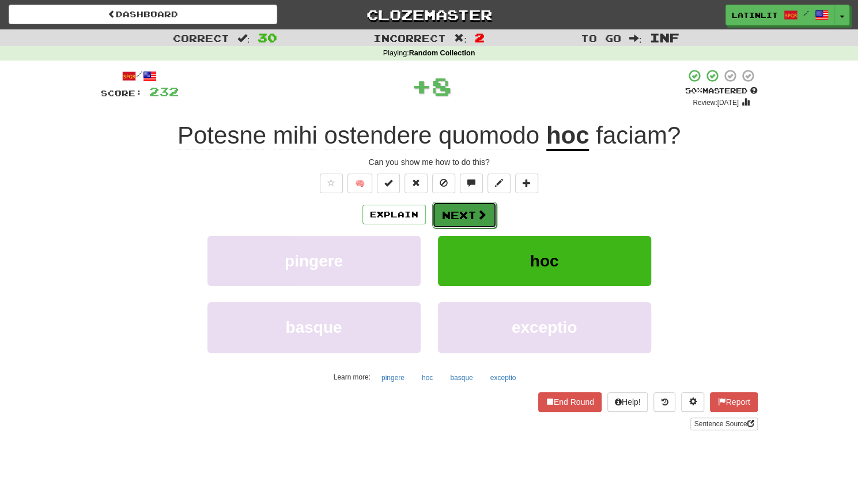
click at [453, 217] on button "Next" at bounding box center [464, 215] width 65 height 27
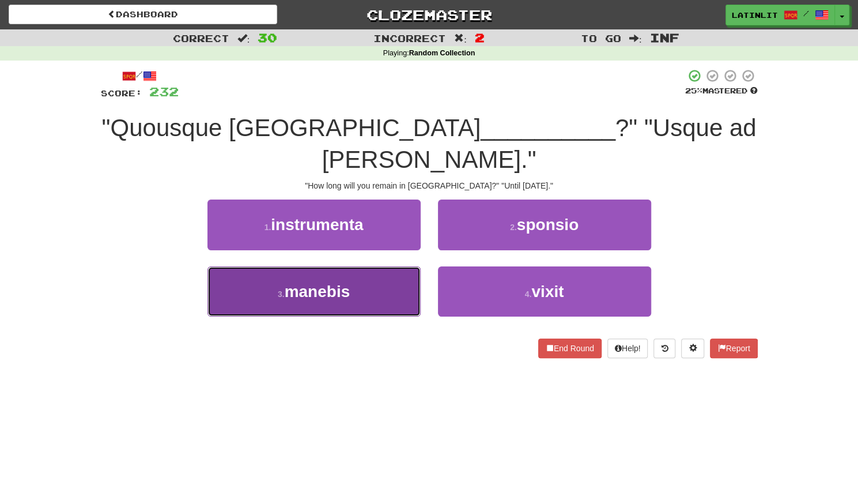
click at [366, 266] on button "3 . manebis" at bounding box center [313, 291] width 213 height 50
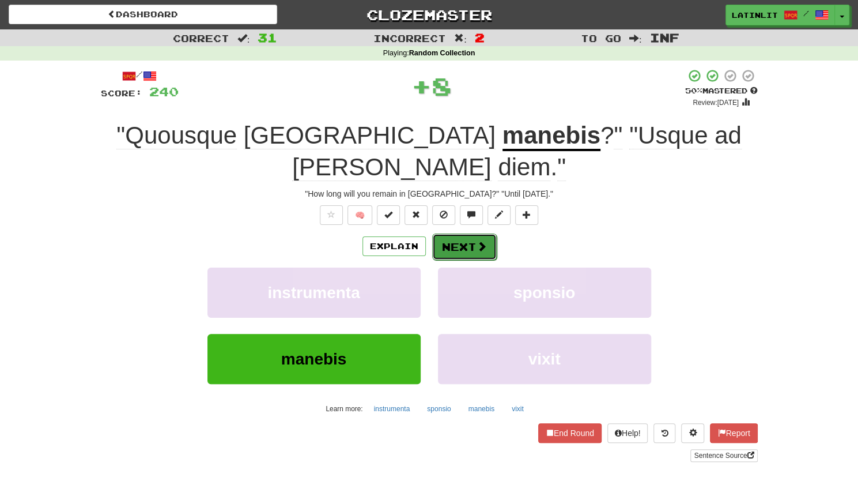
click at [468, 233] on button "Next" at bounding box center [464, 246] width 65 height 27
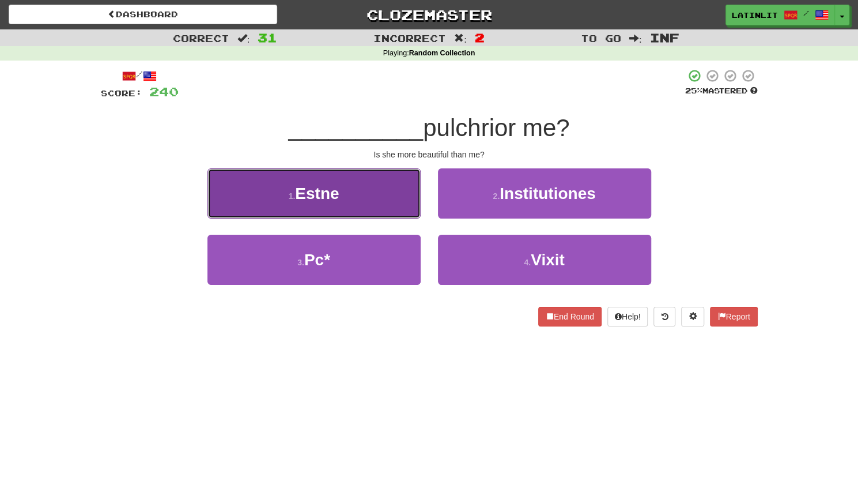
click at [384, 195] on button "1 . Estne" at bounding box center [313, 193] width 213 height 50
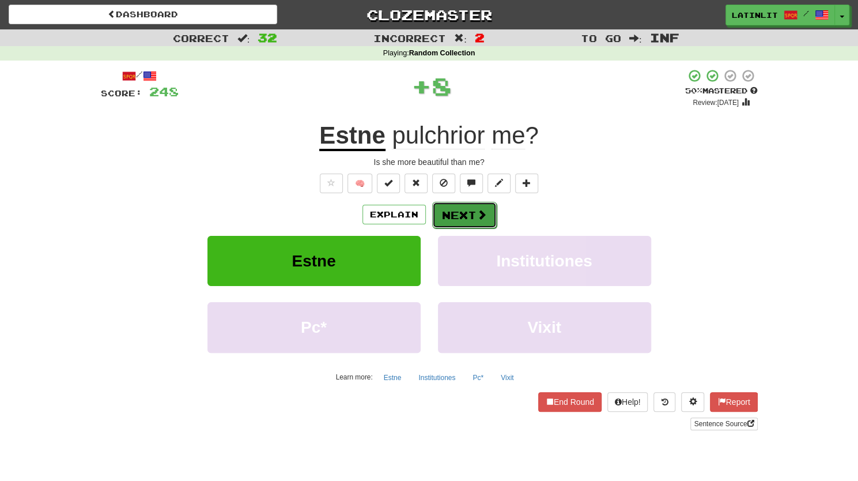
click at [467, 213] on button "Next" at bounding box center [464, 215] width 65 height 27
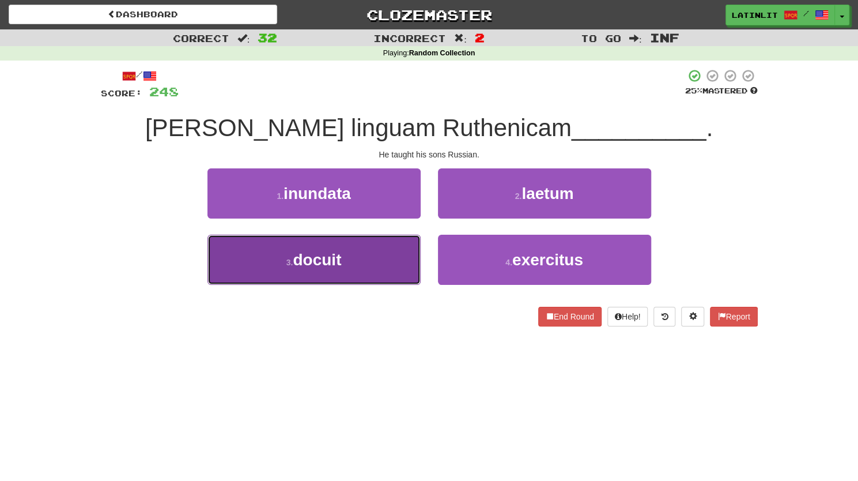
click at [369, 263] on button "3 . docuit" at bounding box center [313, 260] width 213 height 50
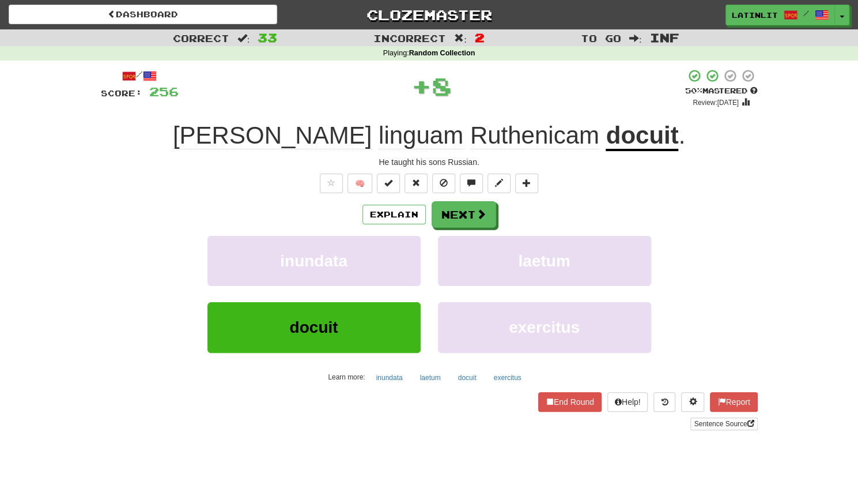
click at [455, 229] on div "Explain Next inundata laetum docuit exercitus Learn more: inundata laetum docui…" at bounding box center [429, 293] width 657 height 185
click at [460, 209] on button "Next" at bounding box center [464, 215] width 65 height 27
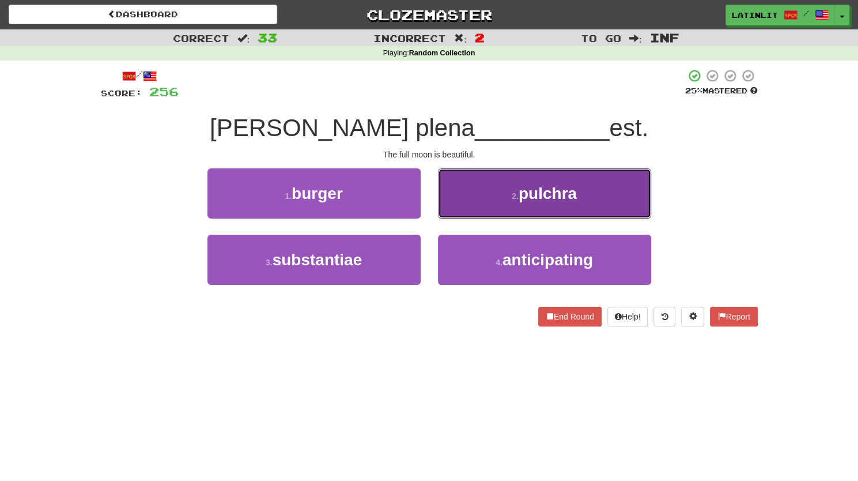
click at [471, 193] on button "2 . pulchra" at bounding box center [544, 193] width 213 height 50
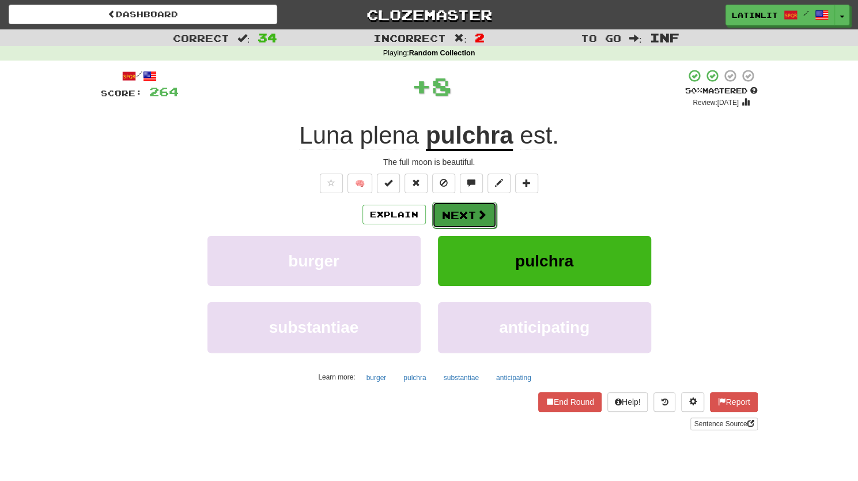
click at [446, 211] on button "Next" at bounding box center [464, 215] width 65 height 27
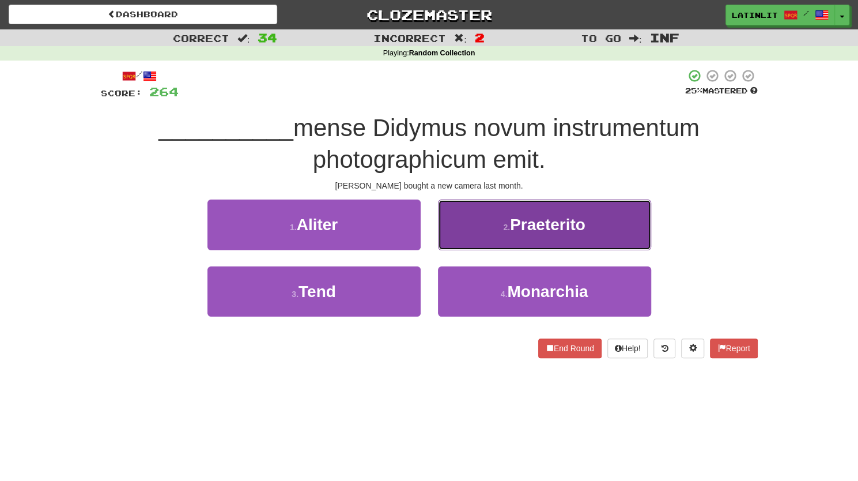
click at [483, 224] on button "2 . Praeterito" at bounding box center [544, 224] width 213 height 50
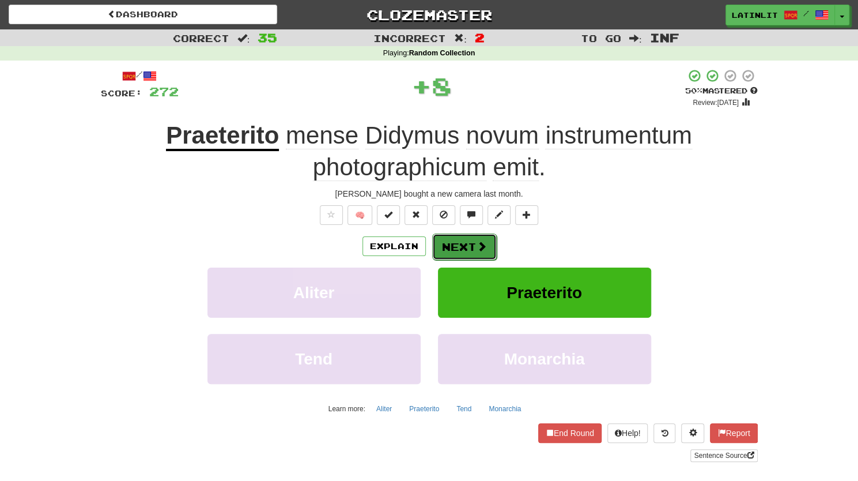
click at [460, 241] on button "Next" at bounding box center [464, 246] width 65 height 27
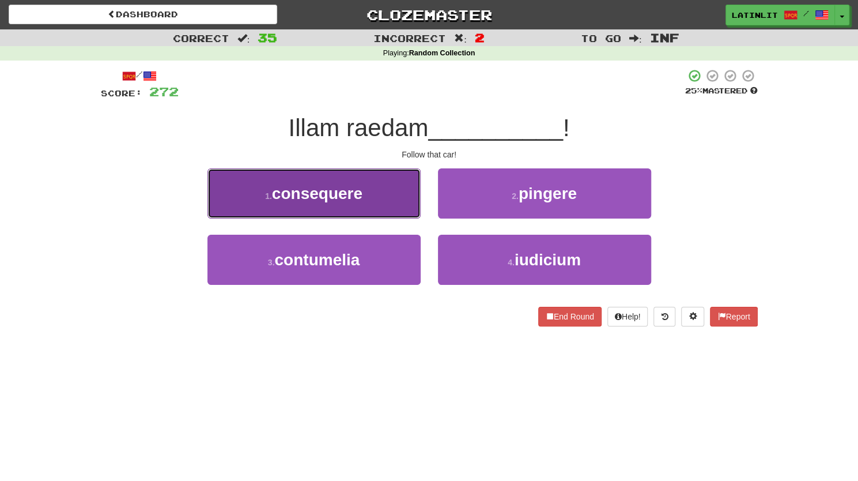
click at [350, 193] on span "consequere" at bounding box center [317, 193] width 90 height 18
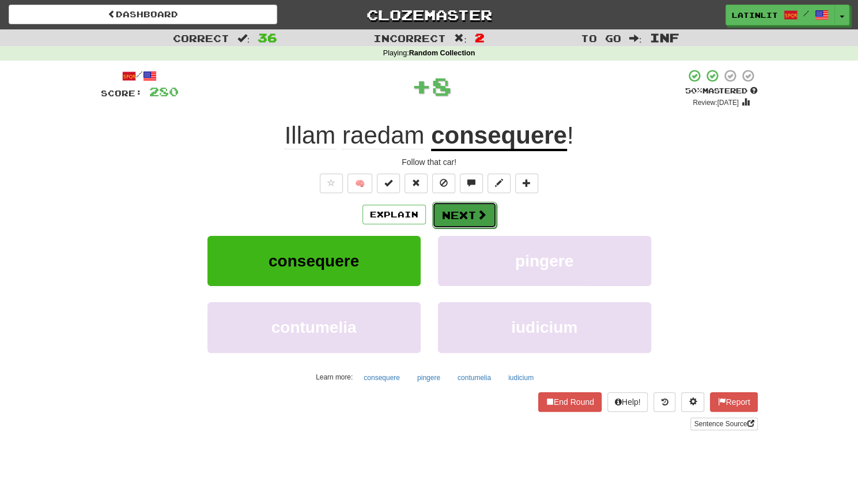
click at [456, 211] on button "Next" at bounding box center [464, 215] width 65 height 27
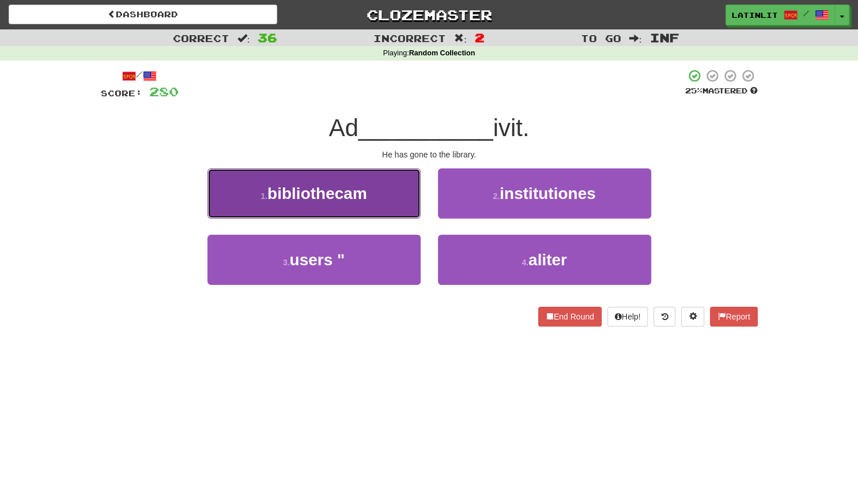
click at [341, 196] on span "bibliothecam" at bounding box center [317, 193] width 100 height 18
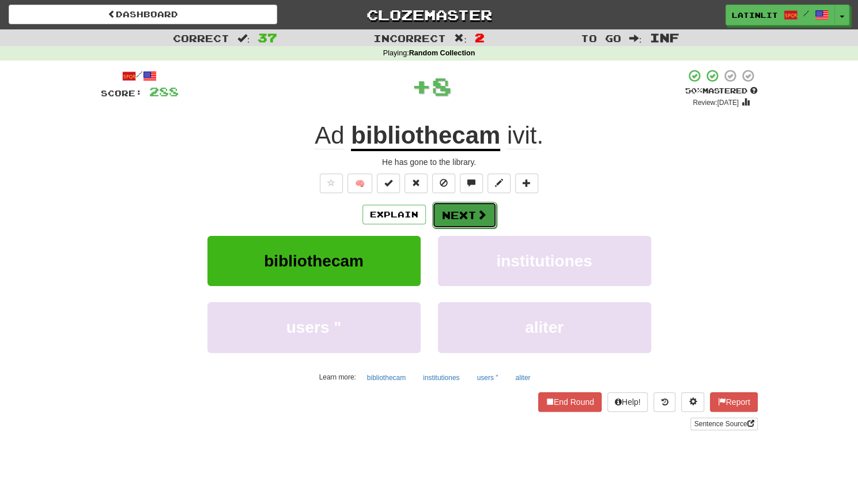
click at [463, 217] on button "Next" at bounding box center [464, 215] width 65 height 27
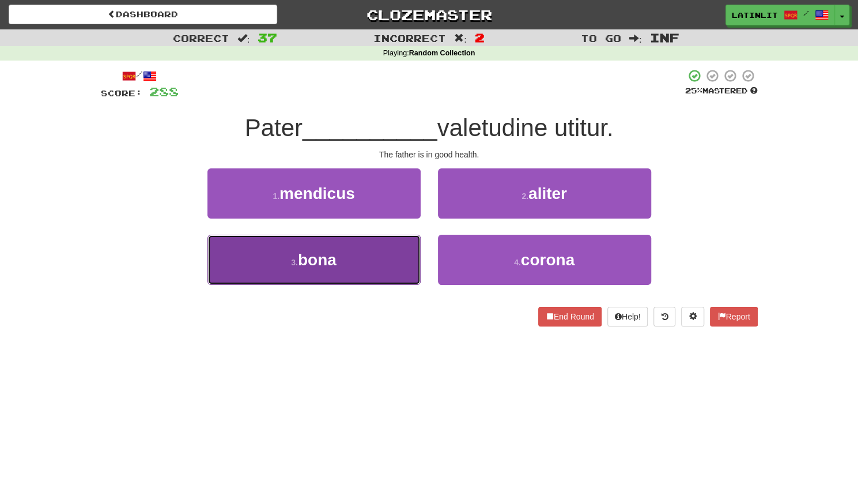
click at [340, 257] on button "3 . bona" at bounding box center [313, 260] width 213 height 50
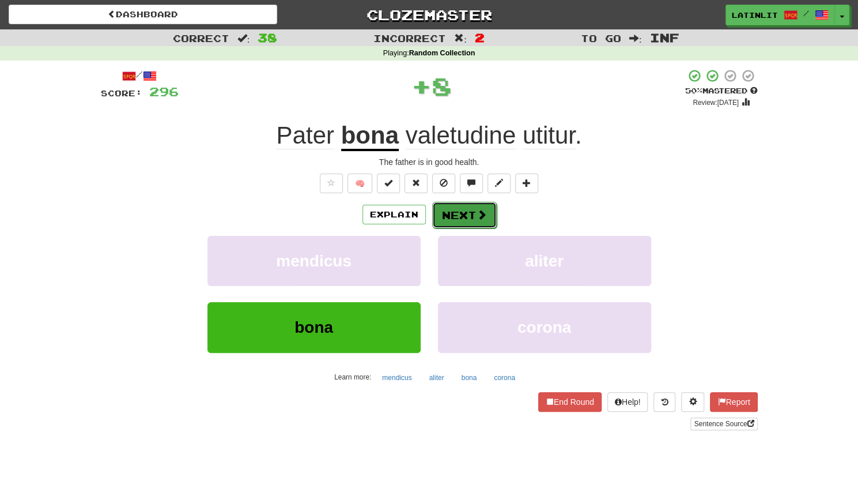
click at [456, 218] on button "Next" at bounding box center [464, 215] width 65 height 27
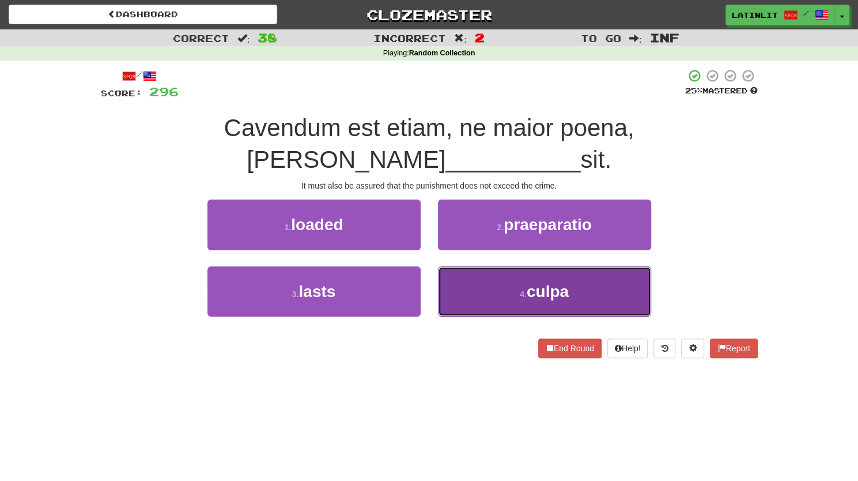
click at [487, 266] on button "4 . culpa" at bounding box center [544, 291] width 213 height 50
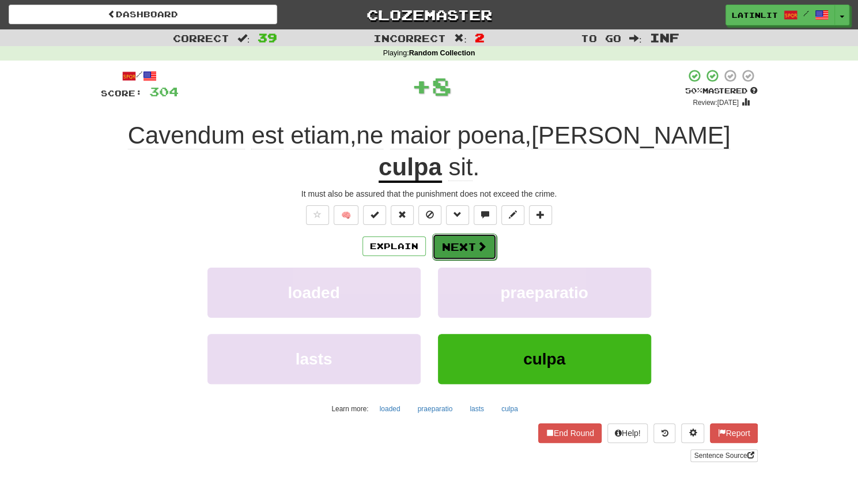
click at [461, 233] on button "Next" at bounding box center [464, 246] width 65 height 27
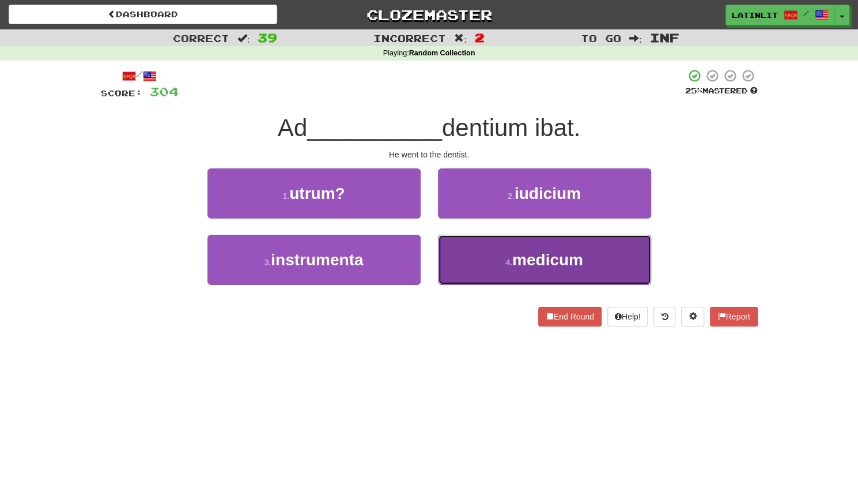
click at [493, 258] on button "4 . medicum" at bounding box center [544, 260] width 213 height 50
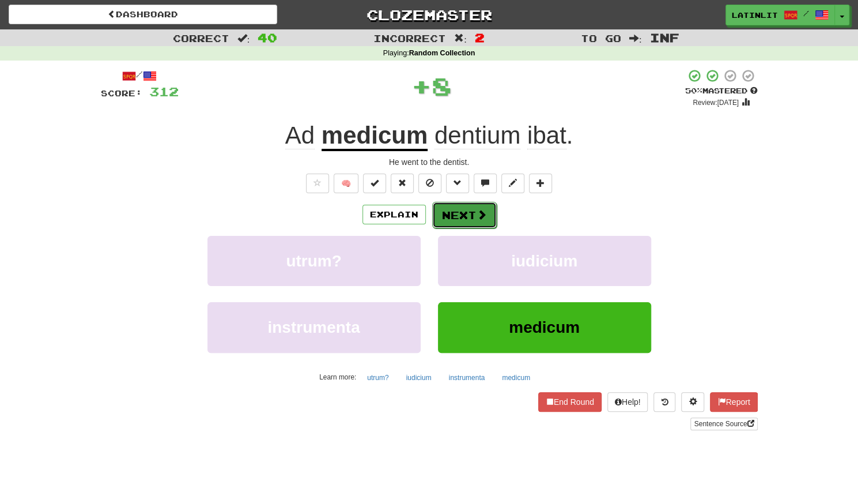
click at [453, 214] on button "Next" at bounding box center [464, 215] width 65 height 27
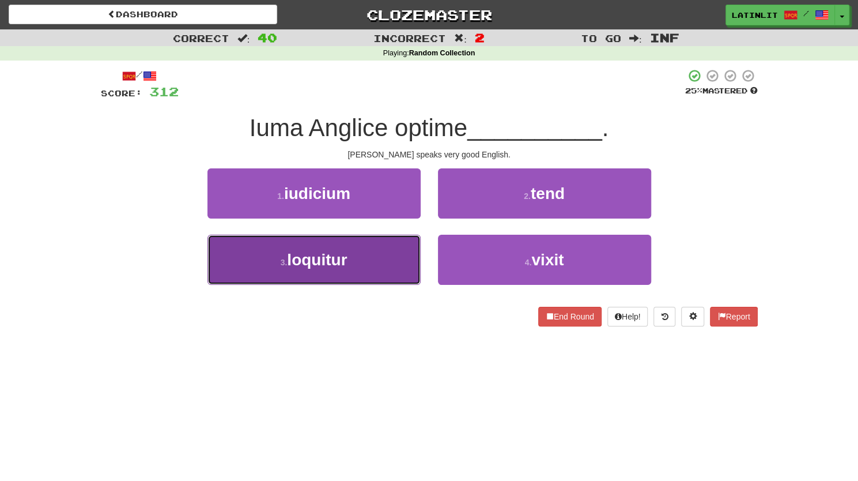
click at [372, 265] on button "3 . loquitur" at bounding box center [313, 260] width 213 height 50
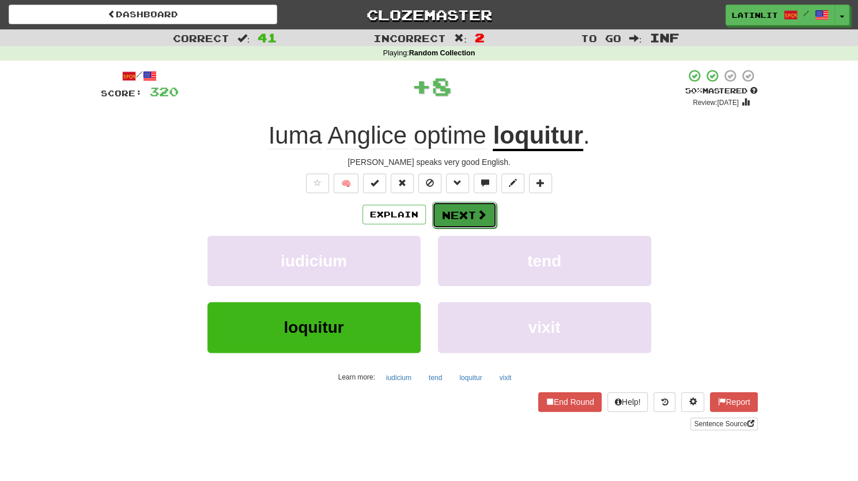
click at [451, 215] on button "Next" at bounding box center [464, 215] width 65 height 27
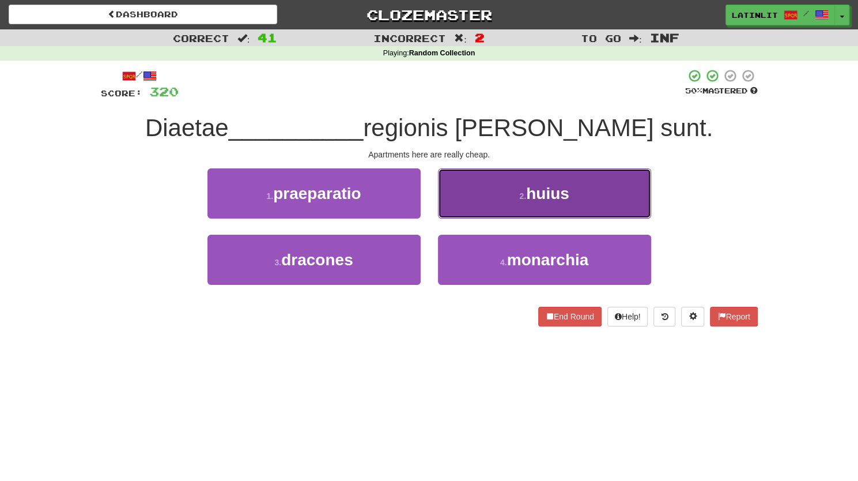
click at [498, 186] on button "2 . huius" at bounding box center [544, 193] width 213 height 50
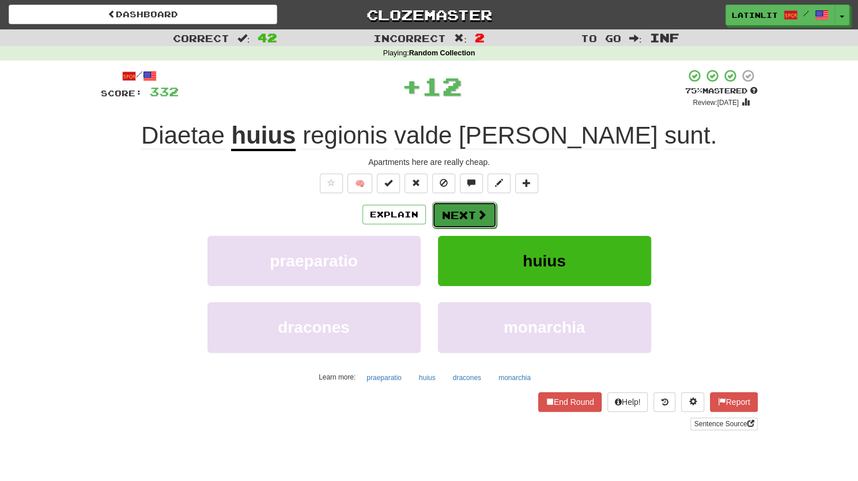
click at [460, 216] on button "Next" at bounding box center [464, 215] width 65 height 27
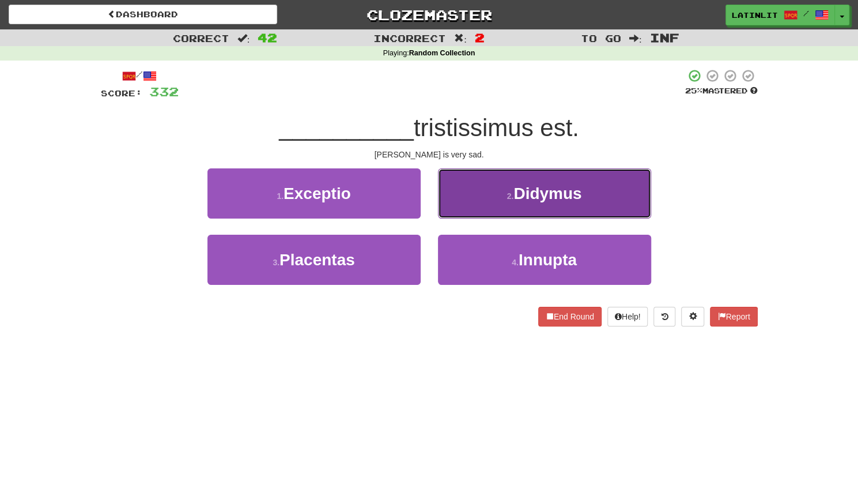
click at [468, 198] on button "2 . Didymus" at bounding box center [544, 193] width 213 height 50
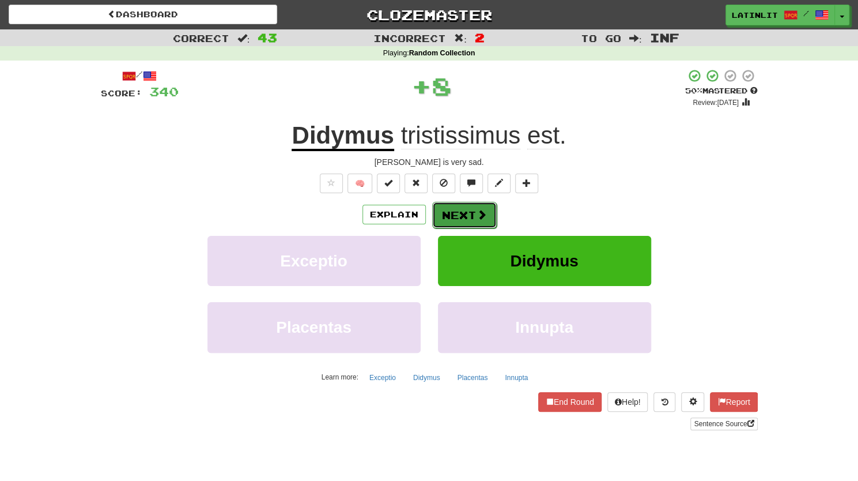
click at [453, 213] on button "Next" at bounding box center [464, 215] width 65 height 27
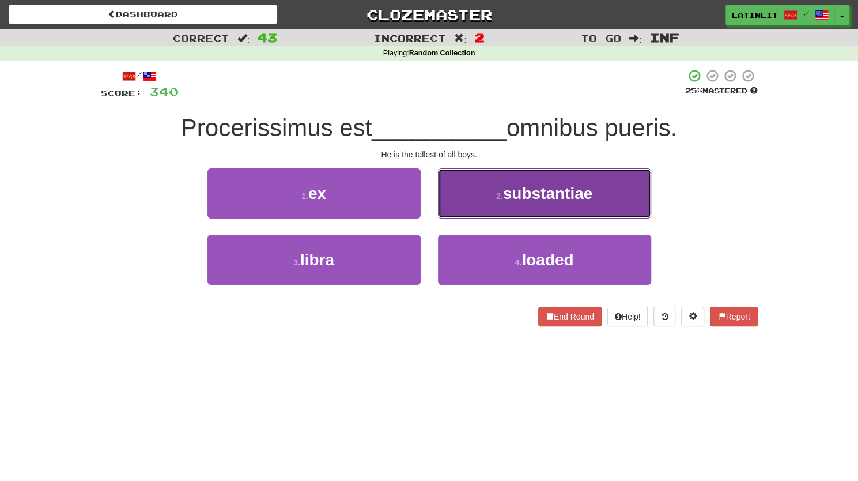
click at [480, 185] on button "2 . substantiae" at bounding box center [544, 193] width 213 height 50
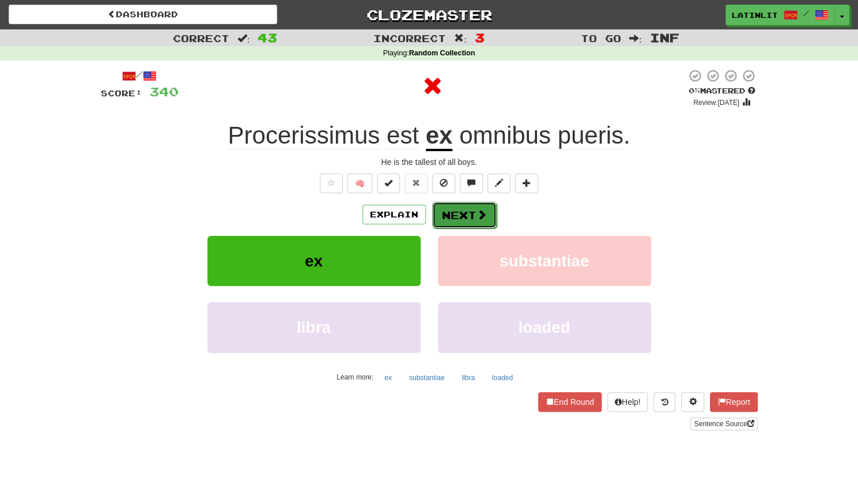
click at [462, 214] on button "Next" at bounding box center [464, 215] width 65 height 27
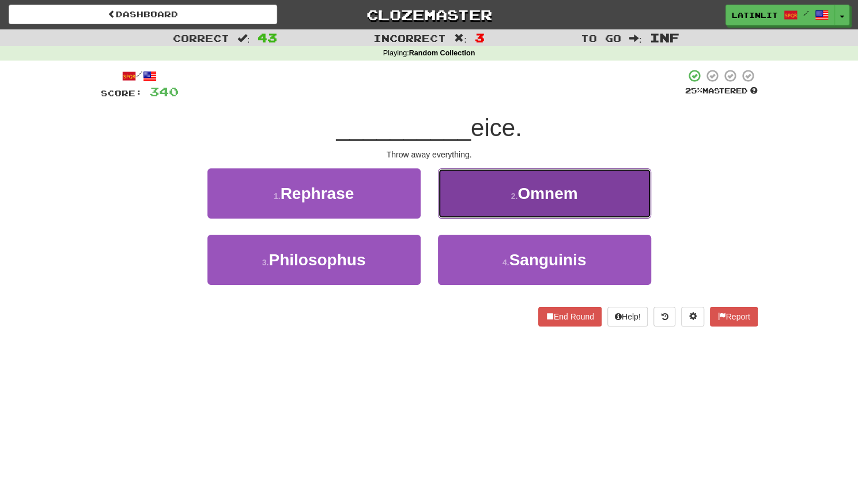
click at [486, 205] on button "2 . Omnem" at bounding box center [544, 193] width 213 height 50
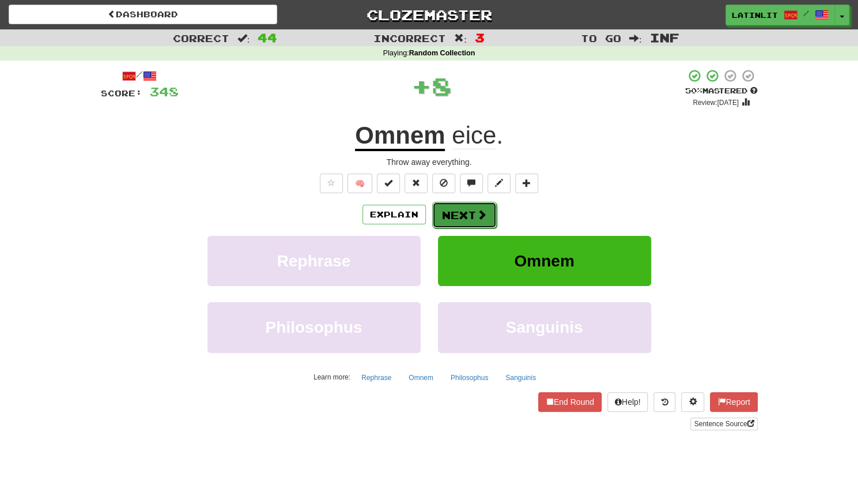
click at [462, 216] on button "Next" at bounding box center [464, 215] width 65 height 27
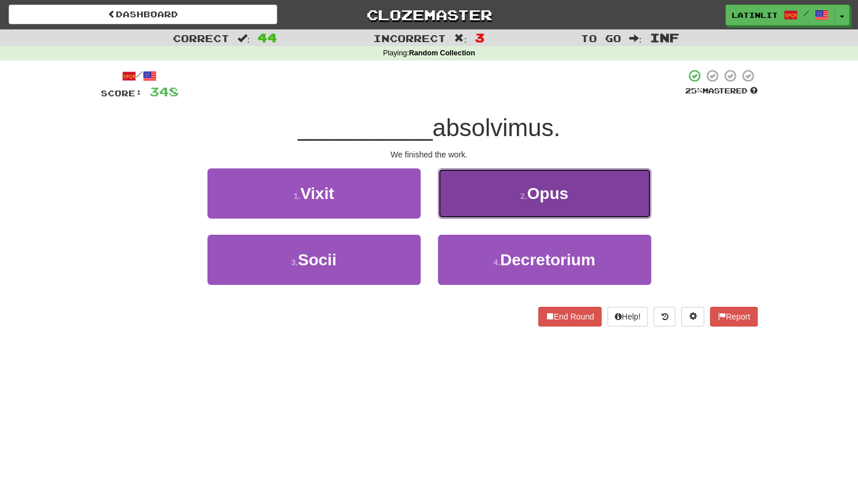
click at [494, 192] on button "2 . Opus" at bounding box center [544, 193] width 213 height 50
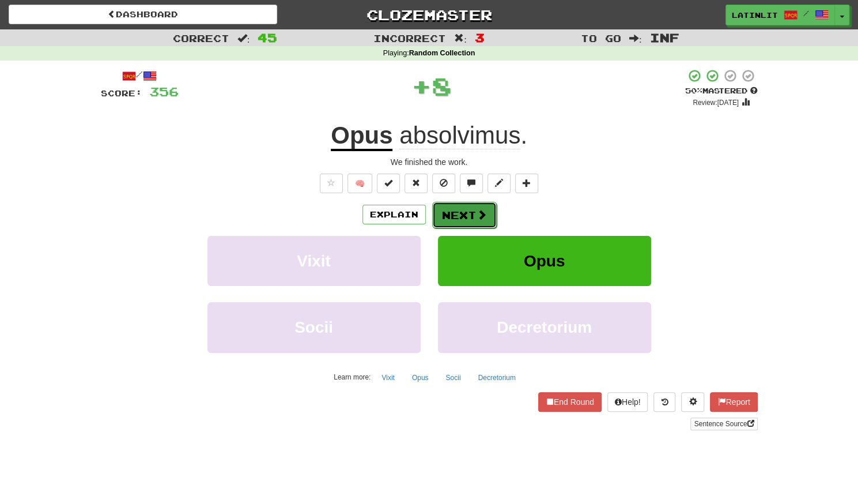
click at [451, 214] on button "Next" at bounding box center [464, 215] width 65 height 27
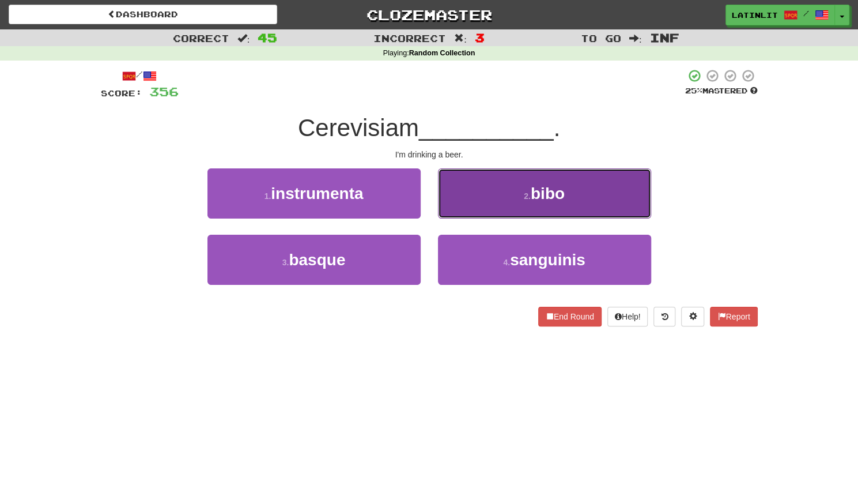
click at [475, 194] on button "2 . bibo" at bounding box center [544, 193] width 213 height 50
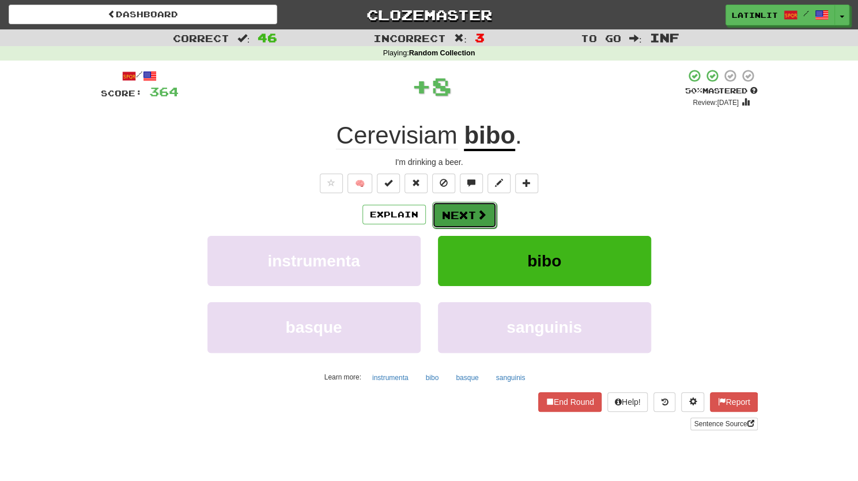
click at [462, 215] on button "Next" at bounding box center [464, 215] width 65 height 27
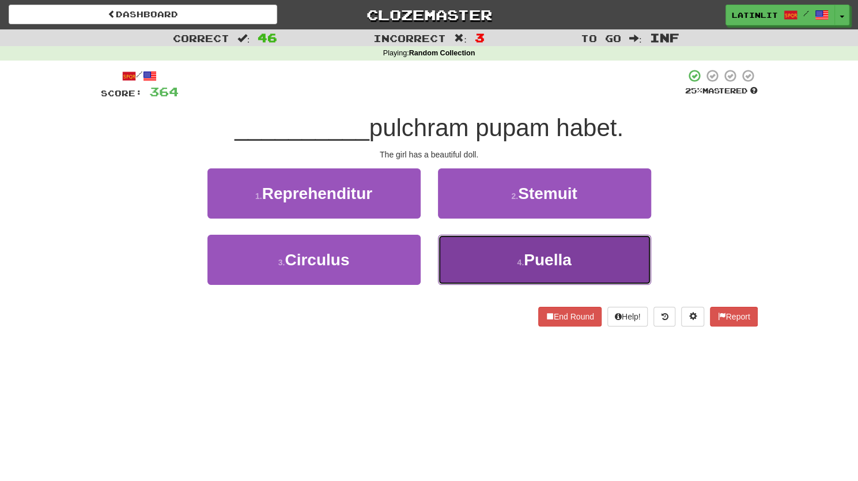
click at [475, 260] on button "4 . Puella" at bounding box center [544, 260] width 213 height 50
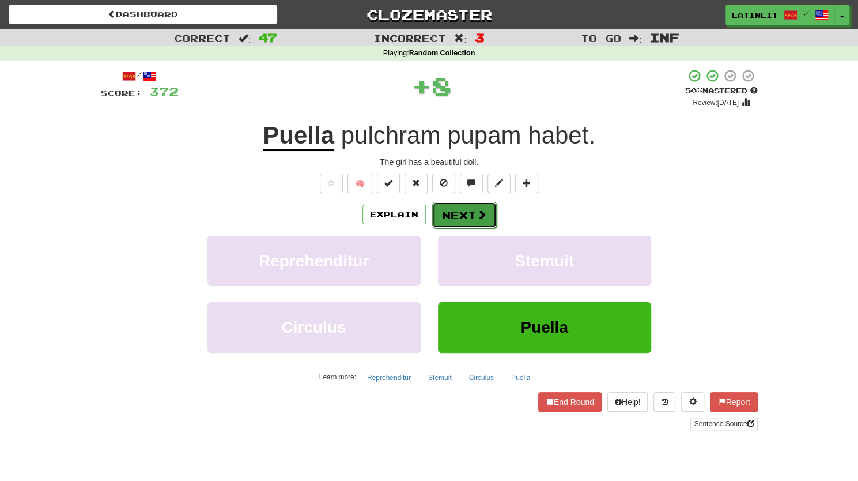
click at [463, 214] on button "Next" at bounding box center [464, 215] width 65 height 27
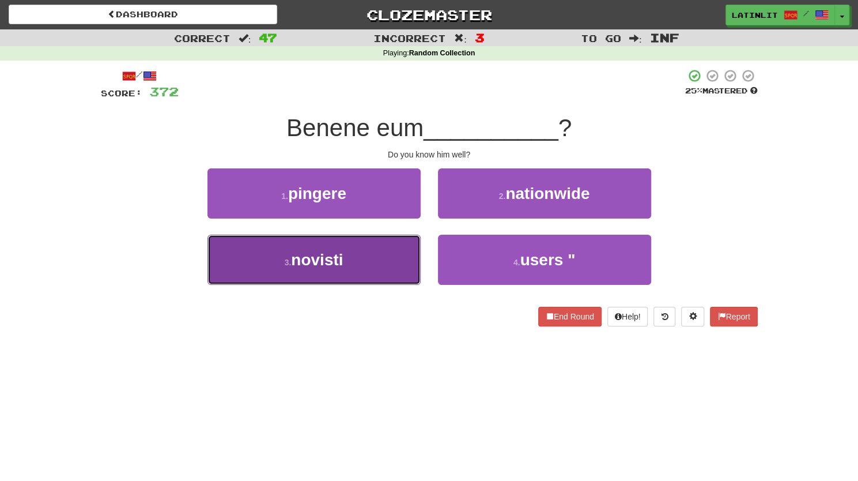
click at [361, 275] on button "3 . novisti" at bounding box center [313, 260] width 213 height 50
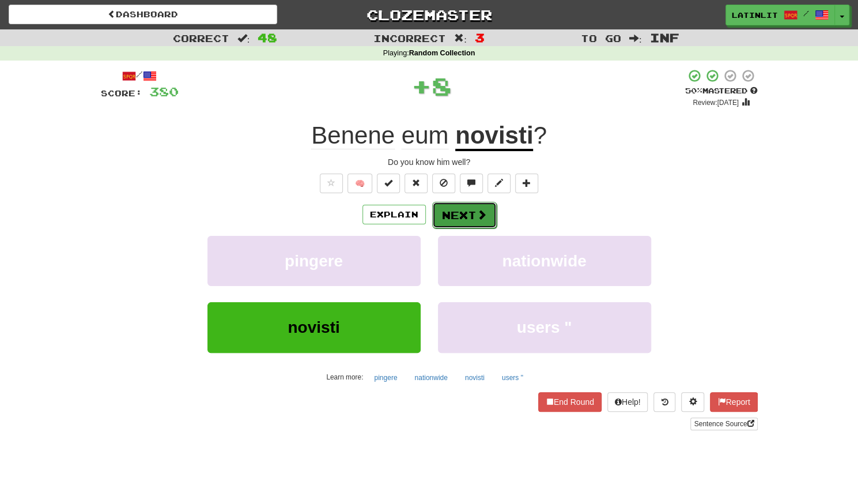
click at [463, 214] on button "Next" at bounding box center [464, 215] width 65 height 27
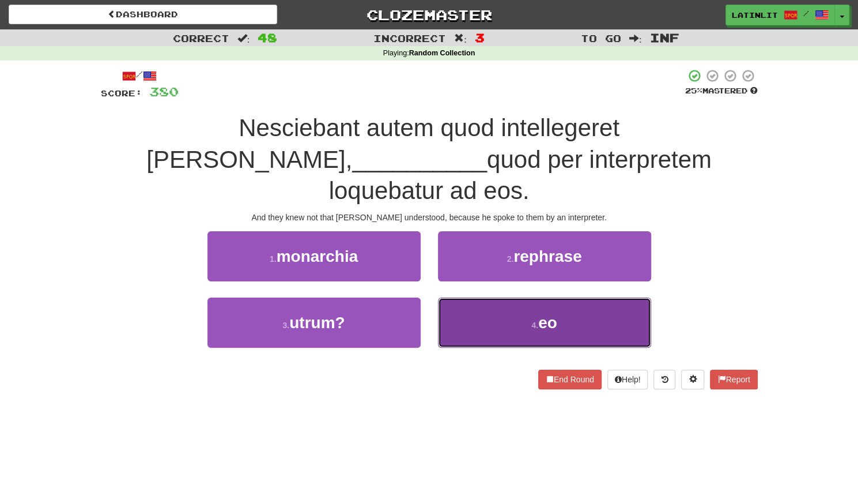
click at [475, 297] on button "4 . eo" at bounding box center [544, 322] width 213 height 50
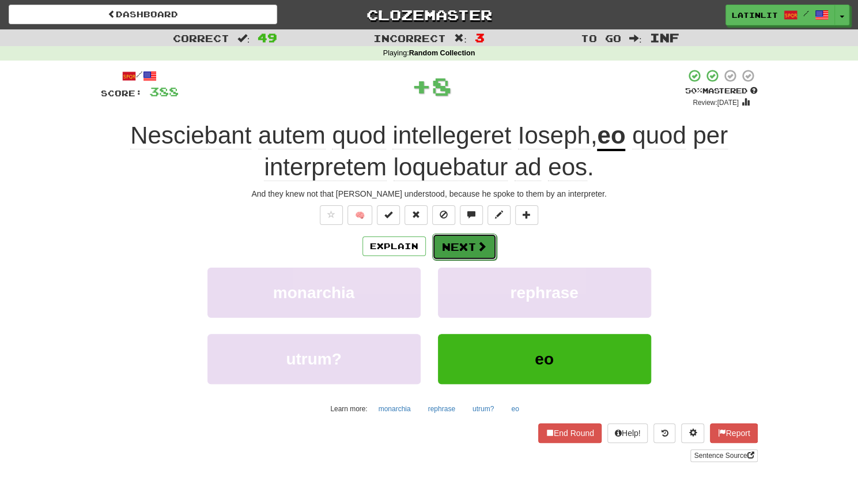
click at [463, 243] on button "Next" at bounding box center [464, 246] width 65 height 27
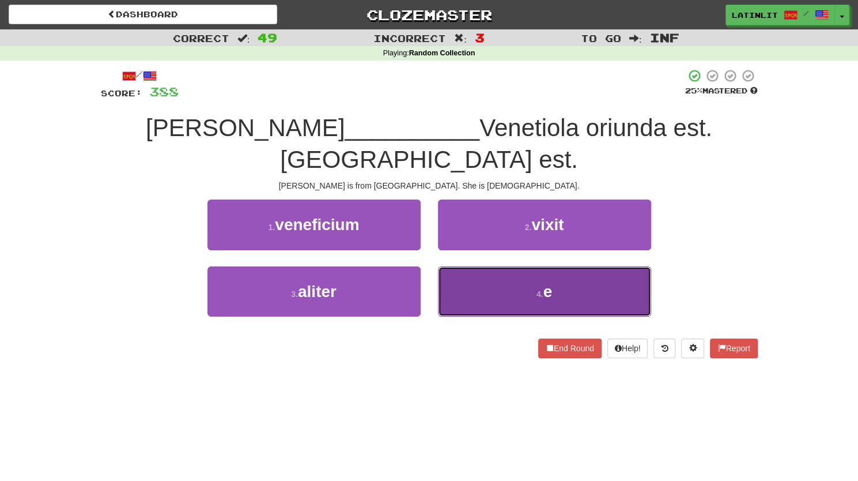
click at [477, 266] on button "4 . e" at bounding box center [544, 291] width 213 height 50
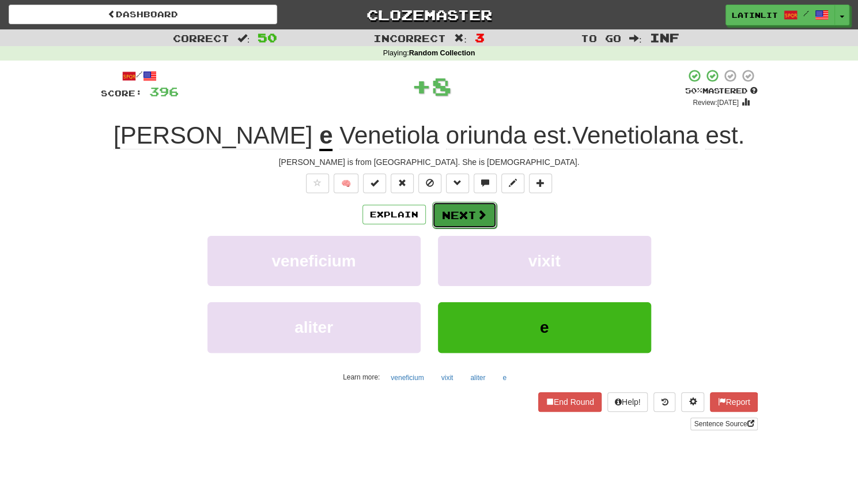
click at [453, 216] on button "Next" at bounding box center [464, 215] width 65 height 27
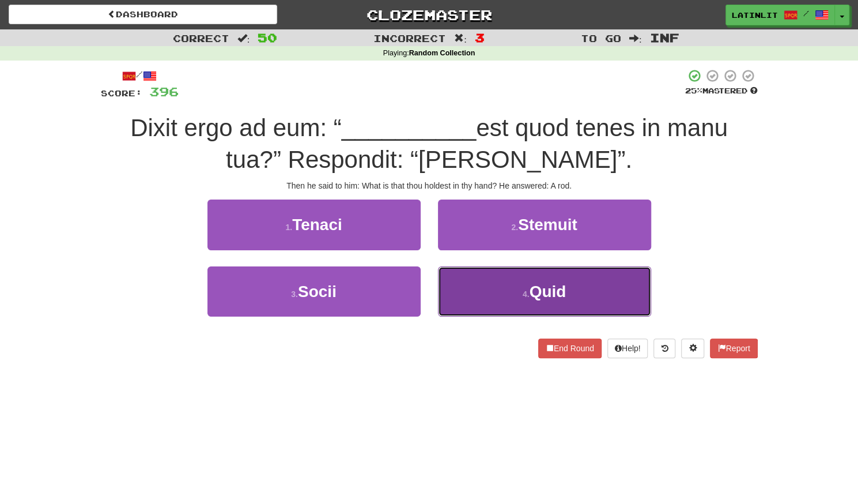
click at [487, 294] on button "4 . Quid" at bounding box center [544, 291] width 213 height 50
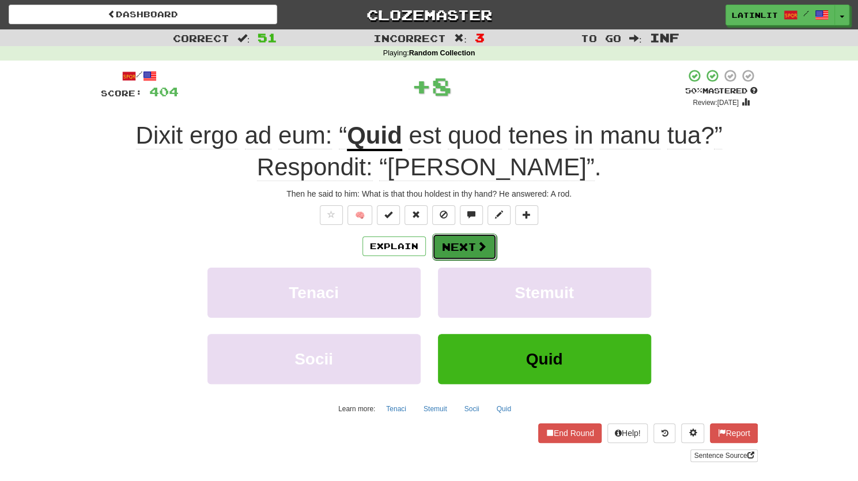
click at [456, 246] on button "Next" at bounding box center [464, 246] width 65 height 27
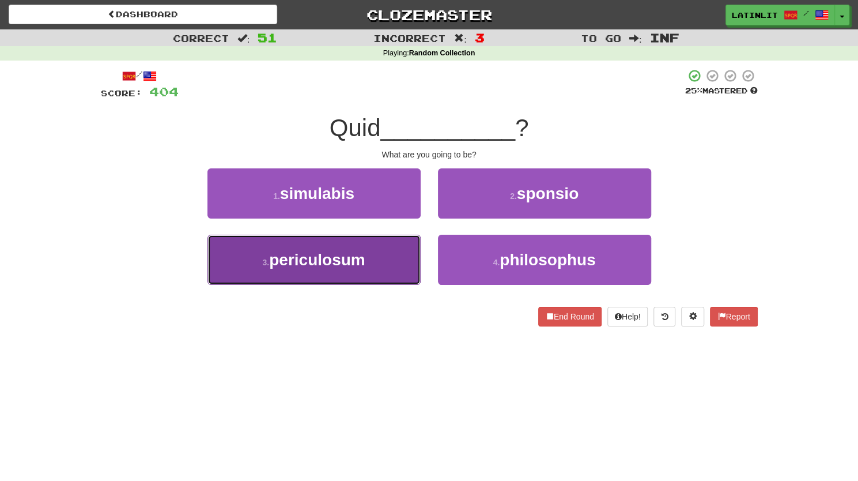
click at [362, 260] on span "periculosum" at bounding box center [317, 260] width 96 height 18
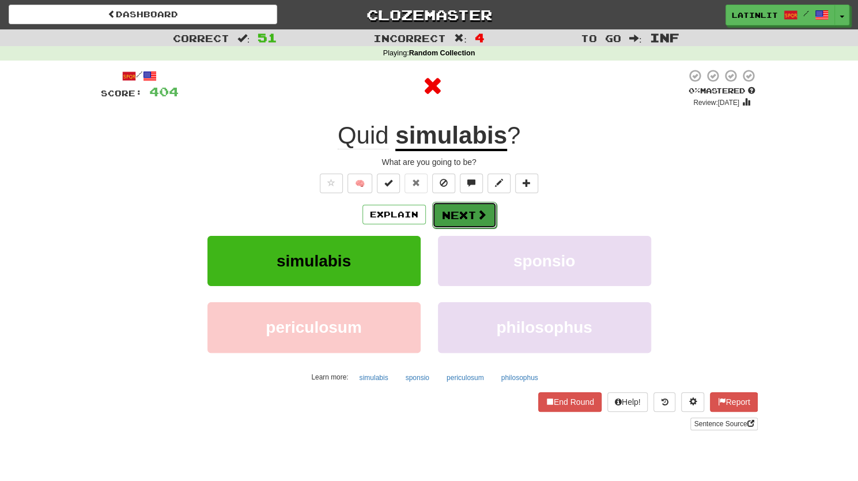
click at [456, 224] on button "Next" at bounding box center [464, 215] width 65 height 27
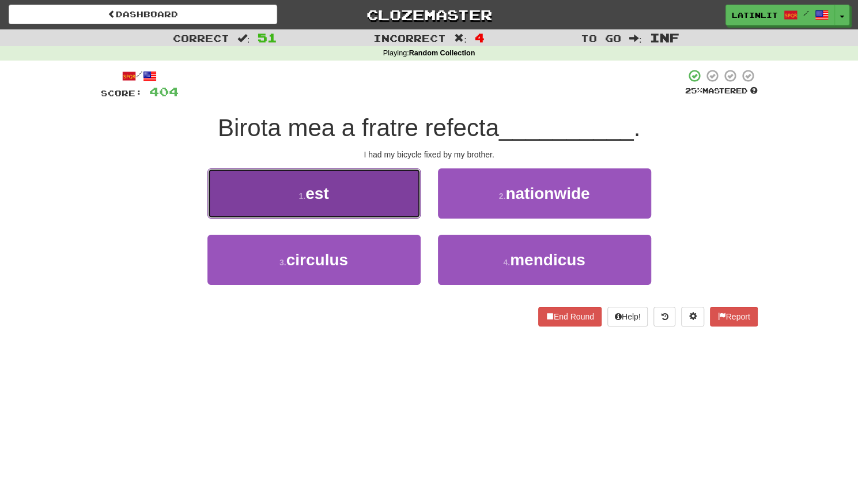
click at [392, 194] on button "1 . est" at bounding box center [313, 193] width 213 height 50
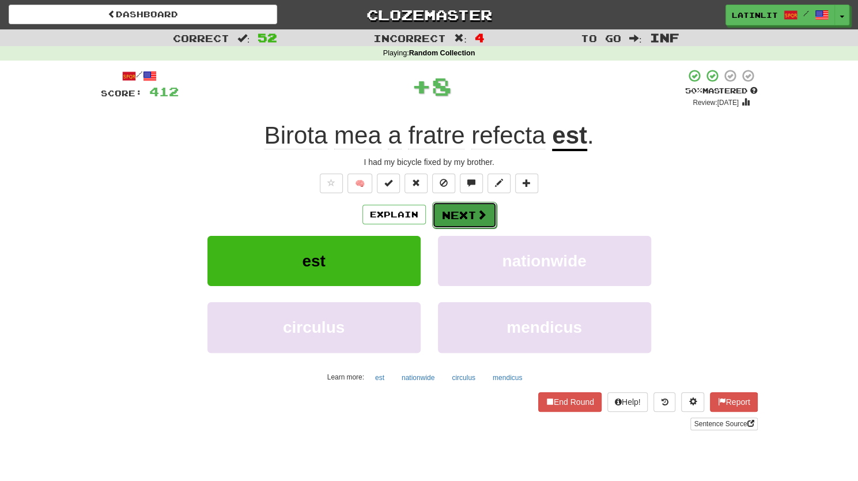
click at [468, 212] on button "Next" at bounding box center [464, 215] width 65 height 27
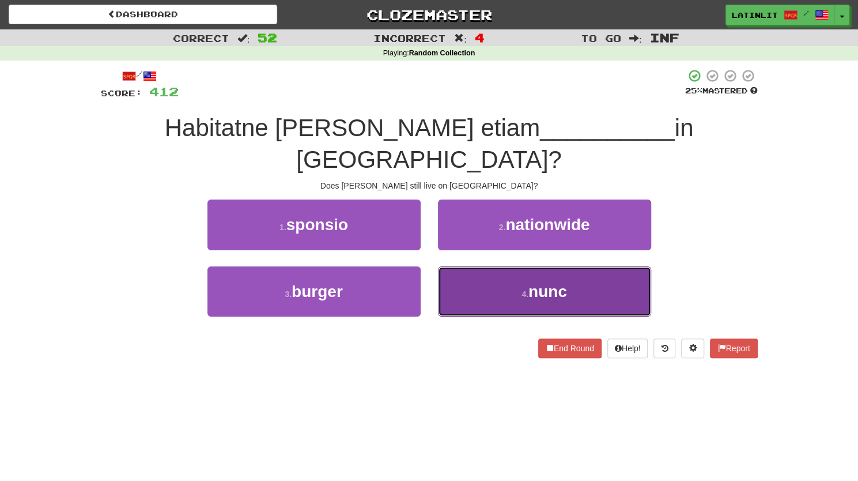
click at [483, 266] on button "4 . nunc" at bounding box center [544, 291] width 213 height 50
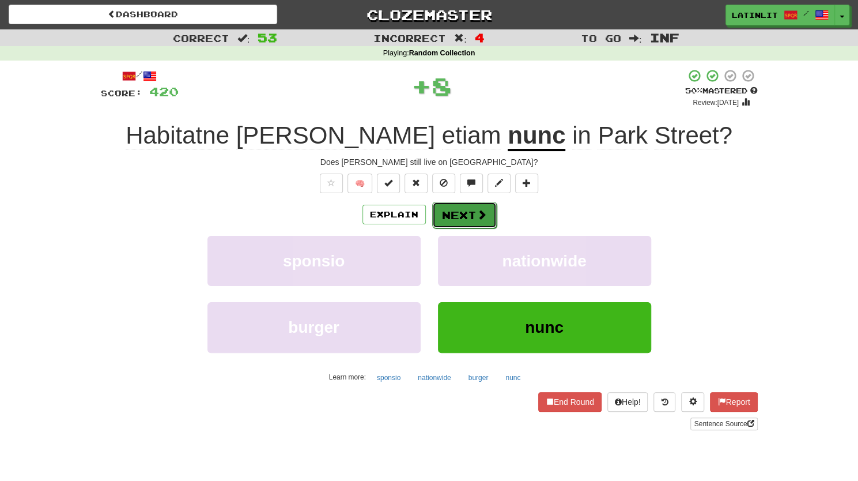
click at [452, 214] on button "Next" at bounding box center [464, 215] width 65 height 27
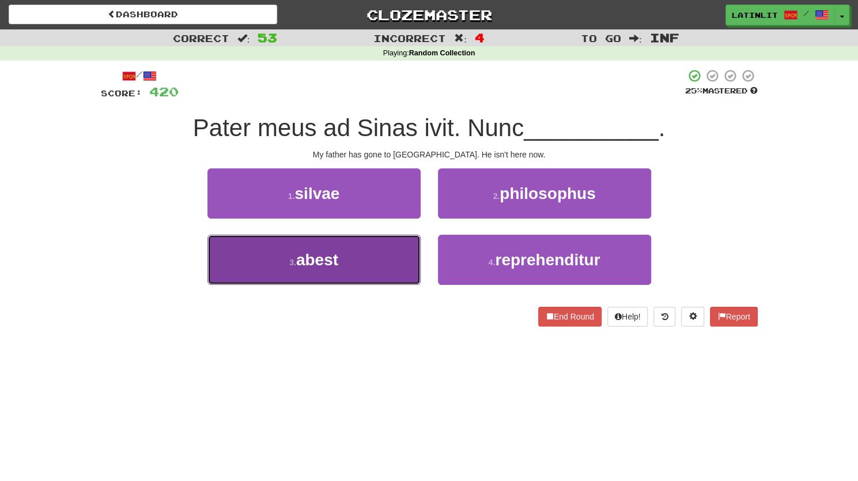
click at [353, 278] on button "3 . abest" at bounding box center [313, 260] width 213 height 50
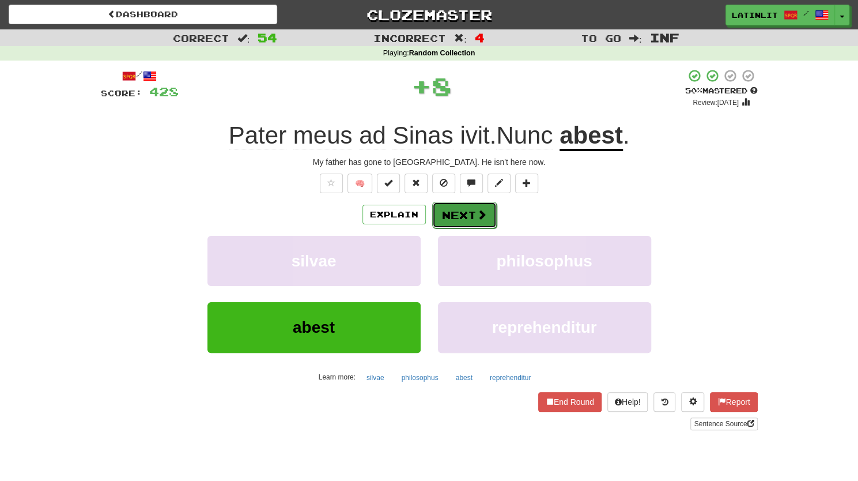
click at [456, 218] on button "Next" at bounding box center [464, 215] width 65 height 27
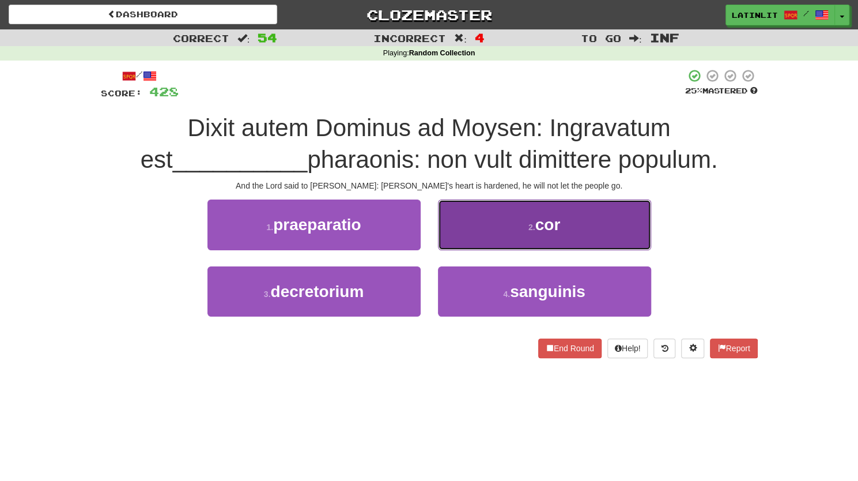
click at [496, 216] on button "2 . cor" at bounding box center [544, 224] width 213 height 50
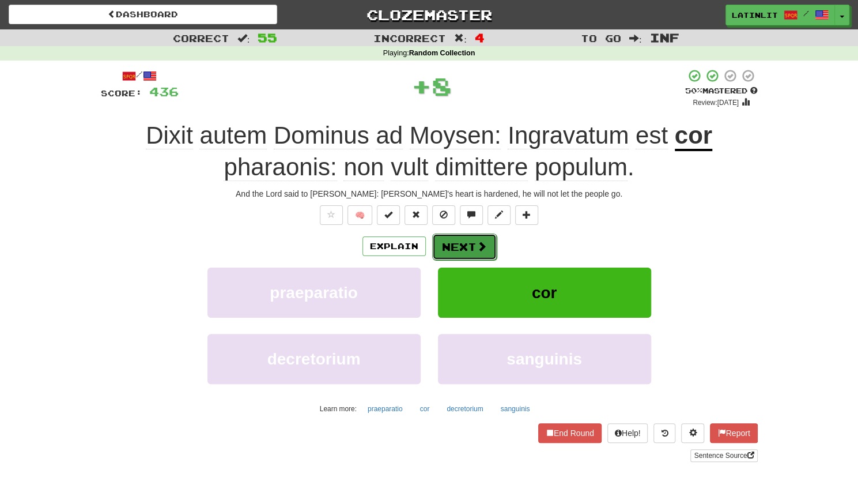
click at [455, 246] on button "Next" at bounding box center [464, 246] width 65 height 27
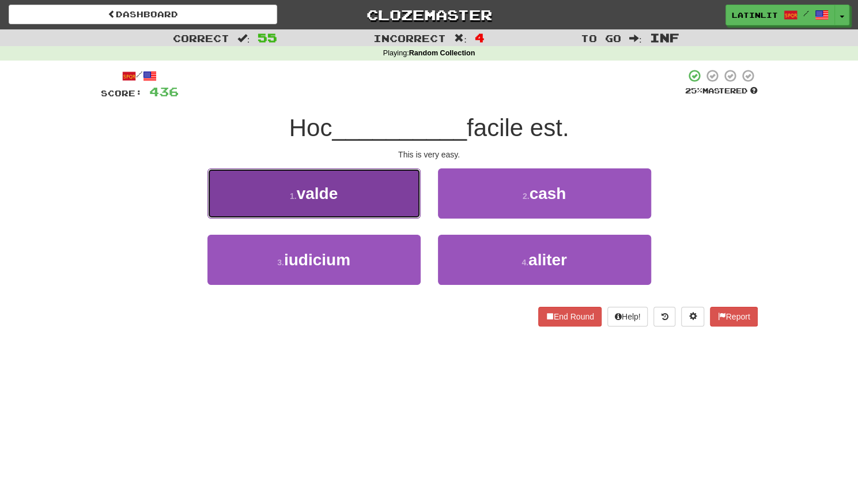
click at [364, 207] on button "1 . valde" at bounding box center [313, 193] width 213 height 50
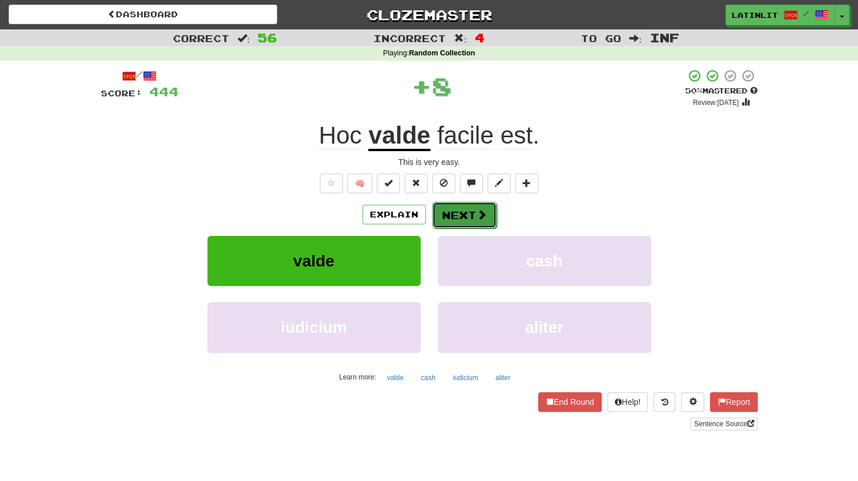
click at [449, 221] on button "Next" at bounding box center [464, 215] width 65 height 27
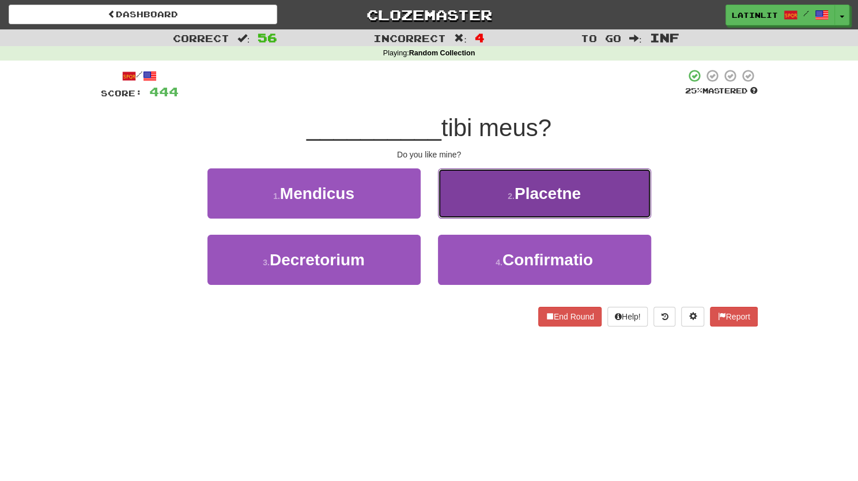
click at [486, 200] on button "2 . Placetne" at bounding box center [544, 193] width 213 height 50
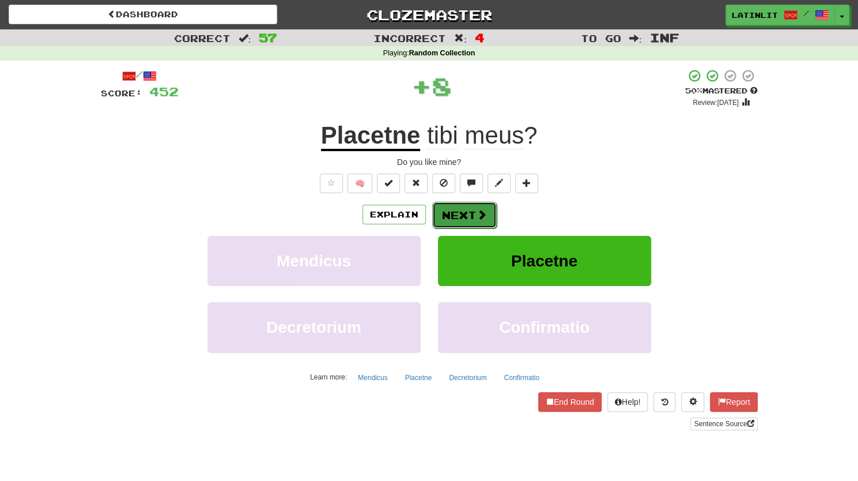
click at [449, 222] on button "Next" at bounding box center [464, 215] width 65 height 27
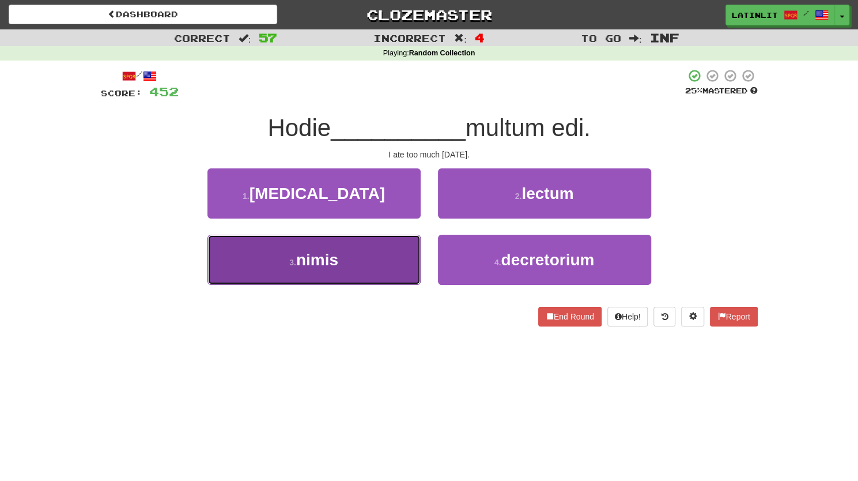
click at [351, 274] on button "3 . nimis" at bounding box center [313, 260] width 213 height 50
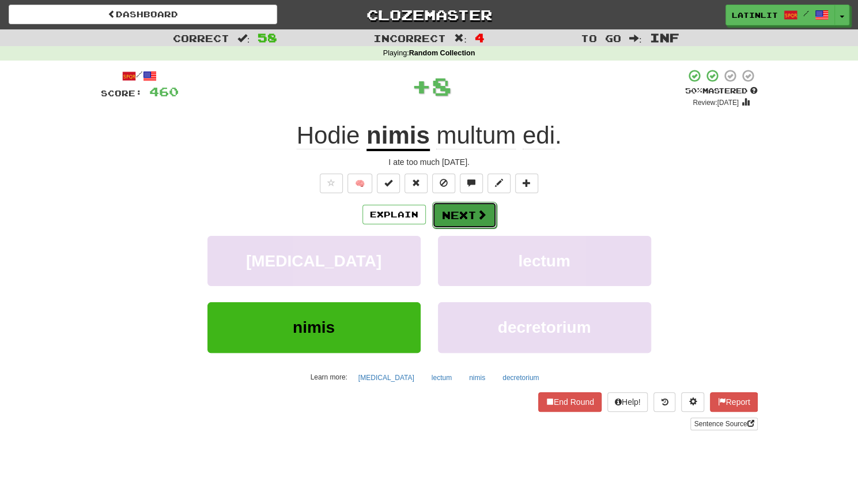
click at [459, 209] on button "Next" at bounding box center [464, 215] width 65 height 27
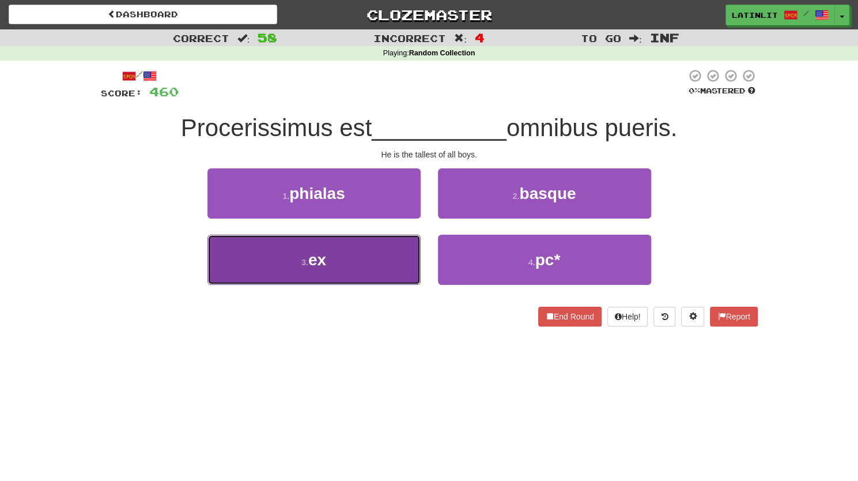
click at [383, 263] on button "3 . ex" at bounding box center [313, 260] width 213 height 50
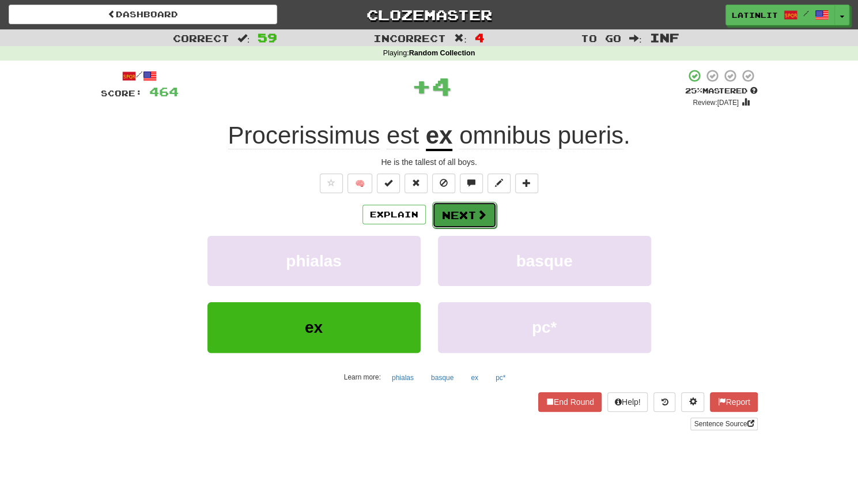
click at [457, 211] on button "Next" at bounding box center [464, 215] width 65 height 27
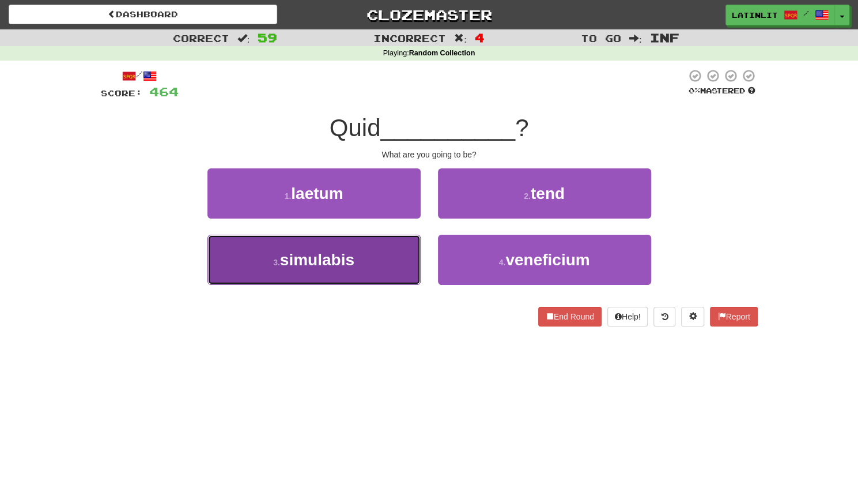
click at [349, 264] on span "simulabis" at bounding box center [317, 260] width 74 height 18
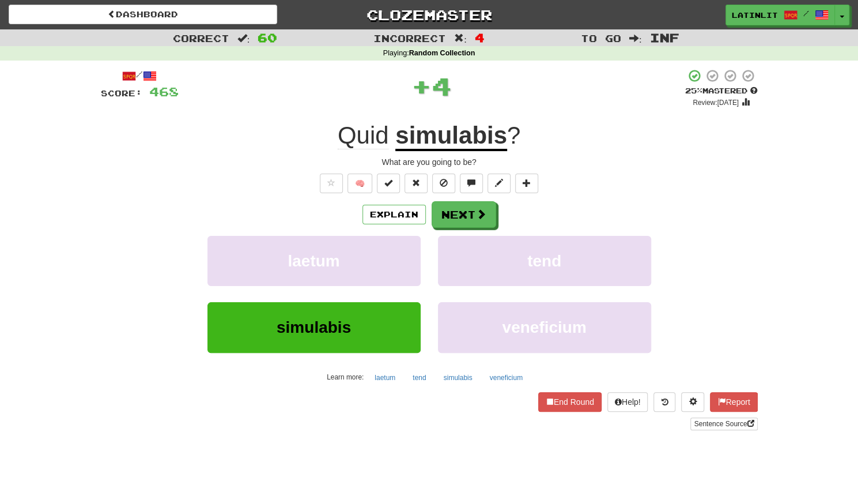
click at [422, 137] on u "simulabis" at bounding box center [451, 136] width 112 height 29
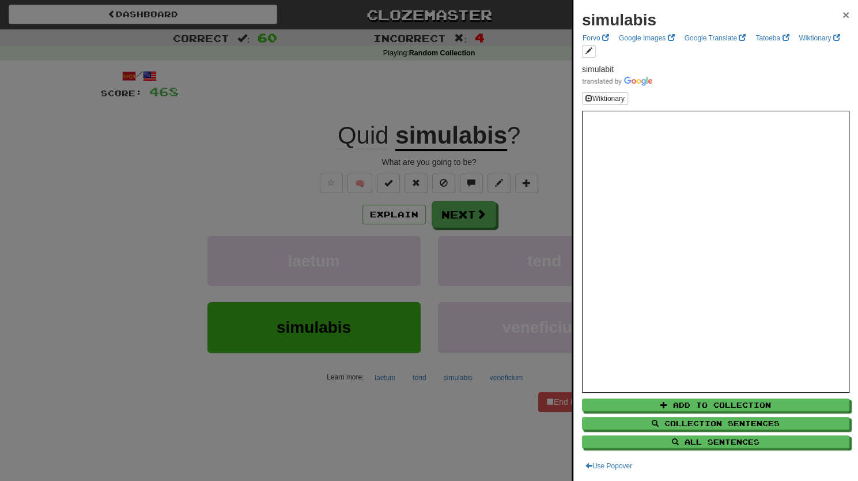
click at [842, 13] on span "×" at bounding box center [845, 14] width 7 height 13
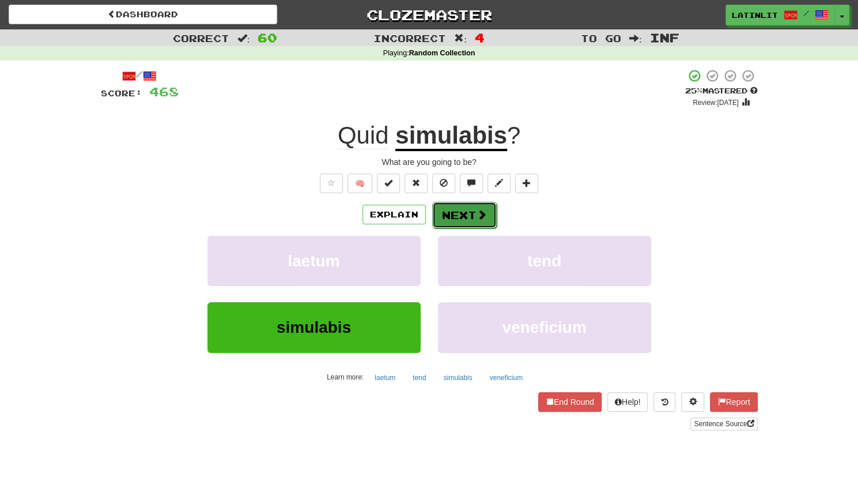
click at [452, 217] on button "Next" at bounding box center [464, 215] width 65 height 27
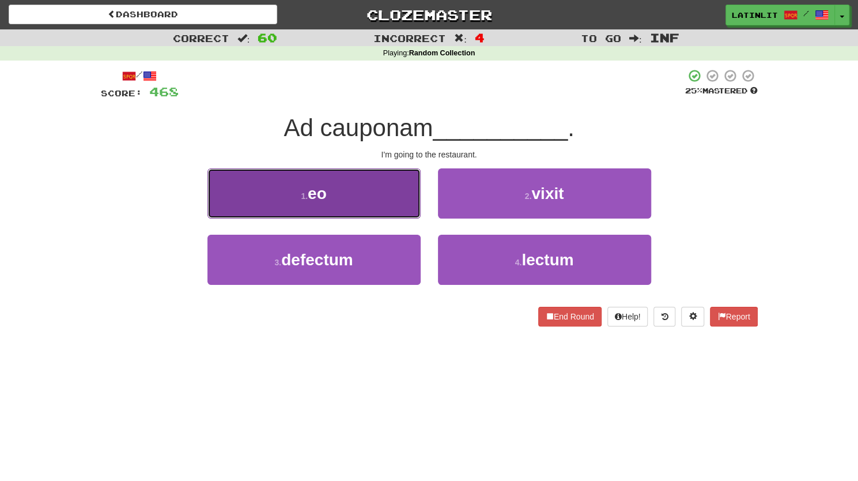
click at [368, 193] on button "1 . eo" at bounding box center [313, 193] width 213 height 50
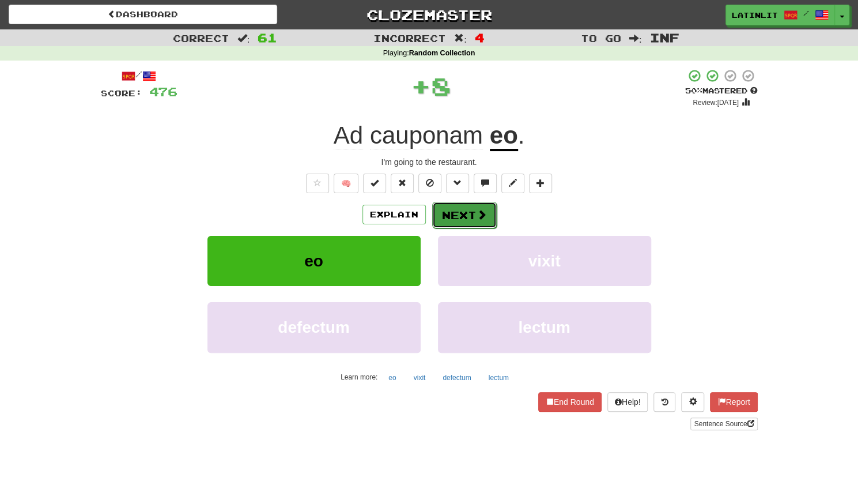
click at [443, 211] on button "Next" at bounding box center [464, 215] width 65 height 27
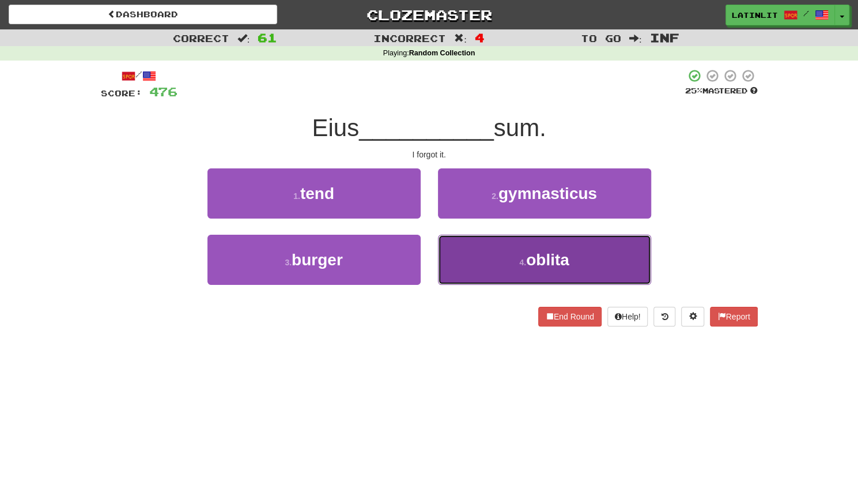
click at [472, 269] on button "4 . oblita" at bounding box center [544, 260] width 213 height 50
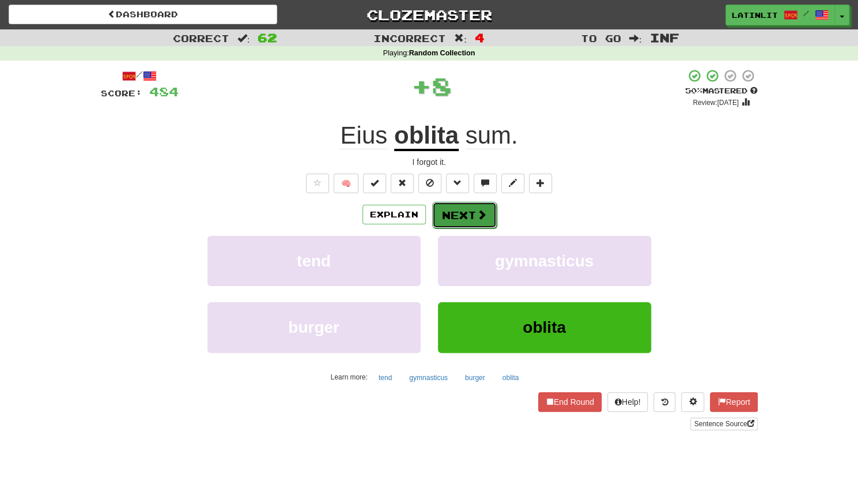
click at [460, 213] on button "Next" at bounding box center [464, 215] width 65 height 27
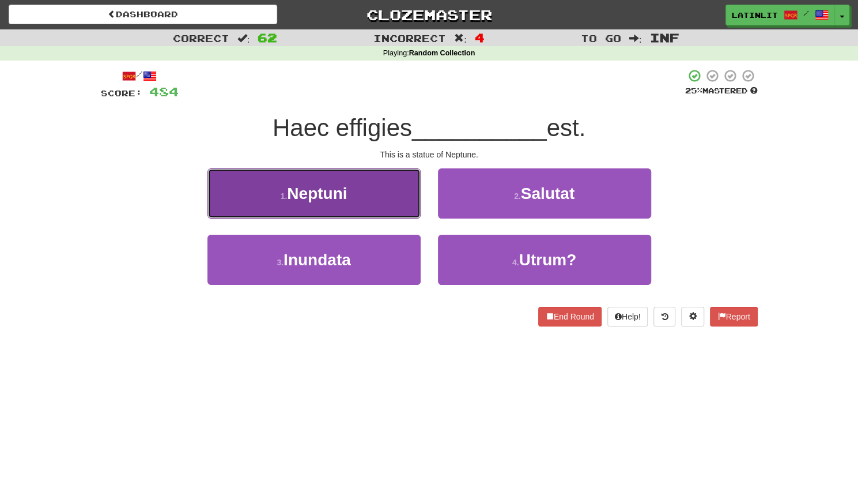
click at [381, 205] on button "1 . Neptuni" at bounding box center [313, 193] width 213 height 50
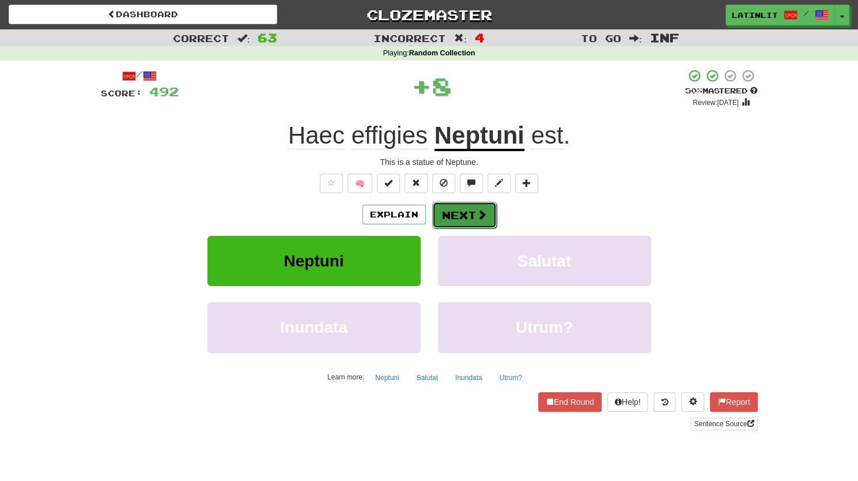
click at [482, 205] on button "Next" at bounding box center [464, 215] width 65 height 27
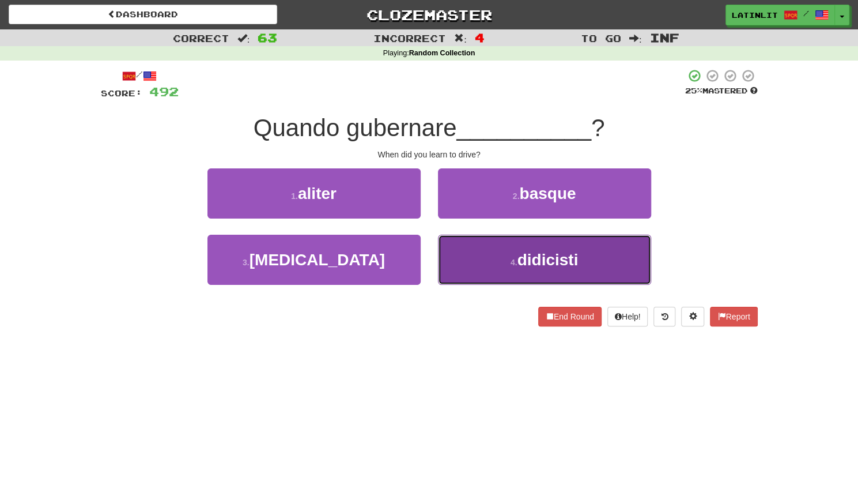
click at [495, 252] on button "4 . didicisti" at bounding box center [544, 260] width 213 height 50
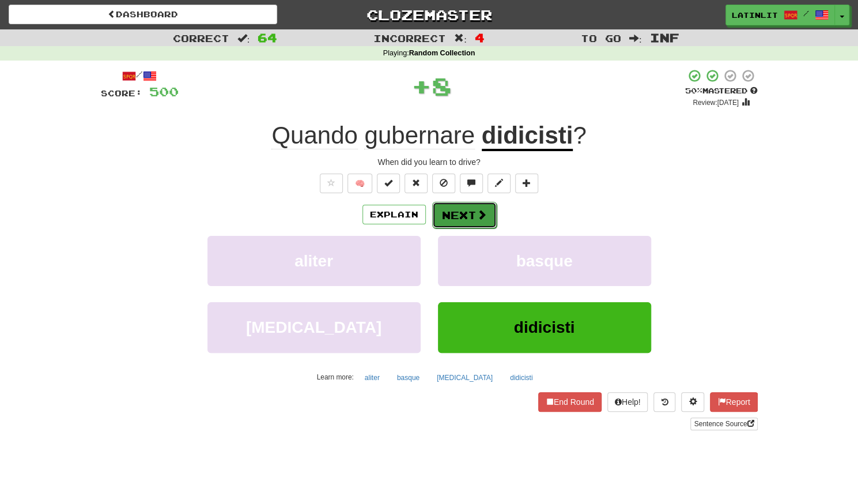
click at [463, 220] on button "Next" at bounding box center [464, 215] width 65 height 27
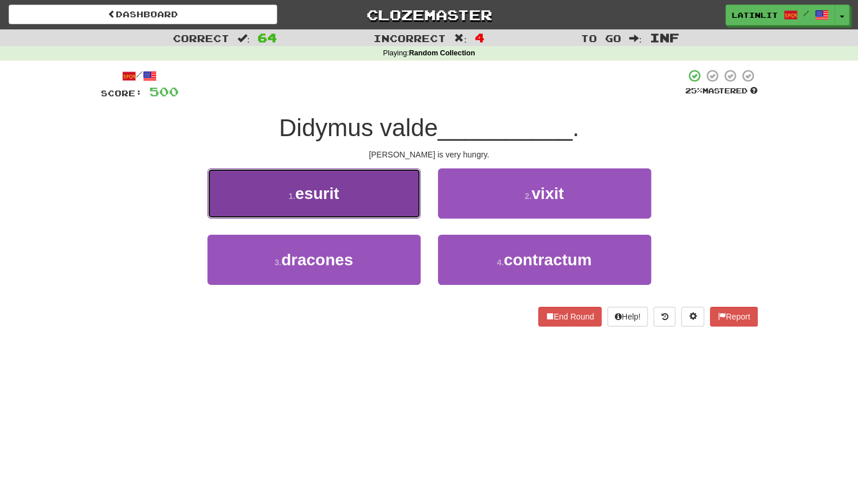
click at [361, 191] on button "1 . esurit" at bounding box center [313, 193] width 213 height 50
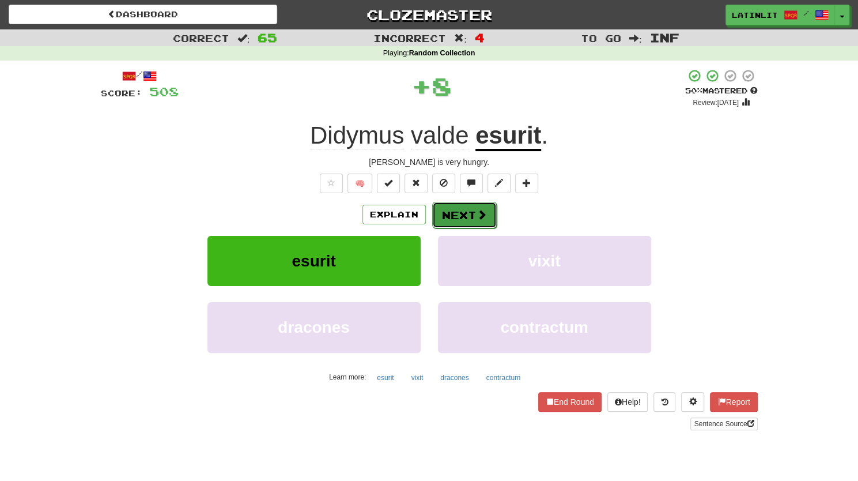
click at [470, 216] on button "Next" at bounding box center [464, 215] width 65 height 27
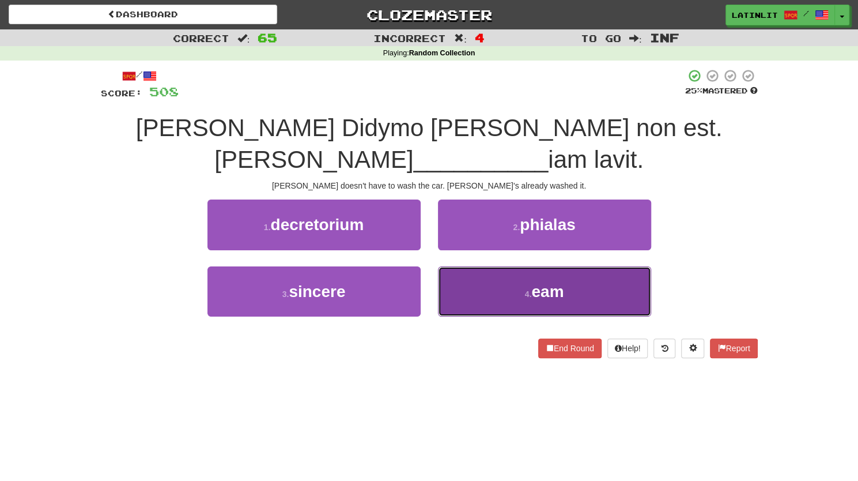
click at [492, 266] on button "4 . eam" at bounding box center [544, 291] width 213 height 50
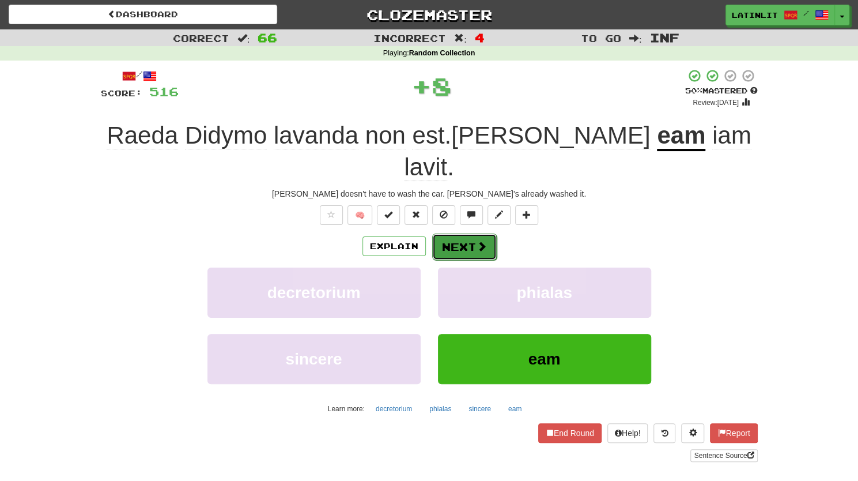
click at [470, 233] on button "Next" at bounding box center [464, 246] width 65 height 27
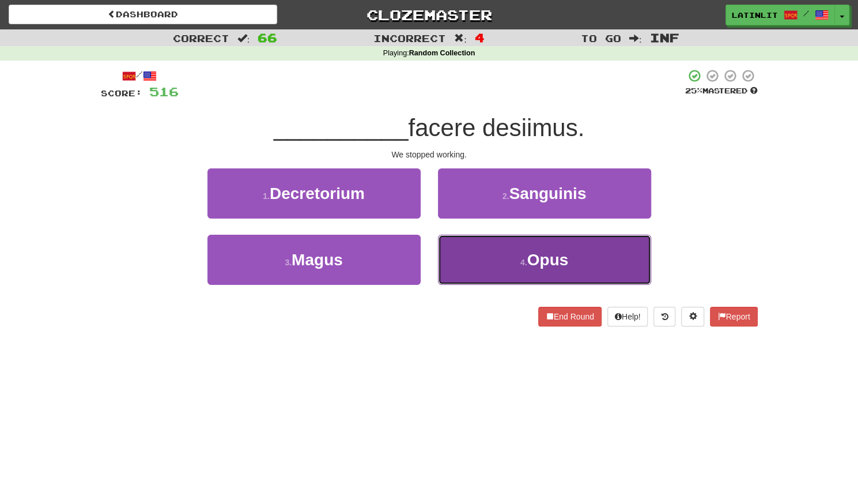
click at [475, 262] on button "4 . Opus" at bounding box center [544, 260] width 213 height 50
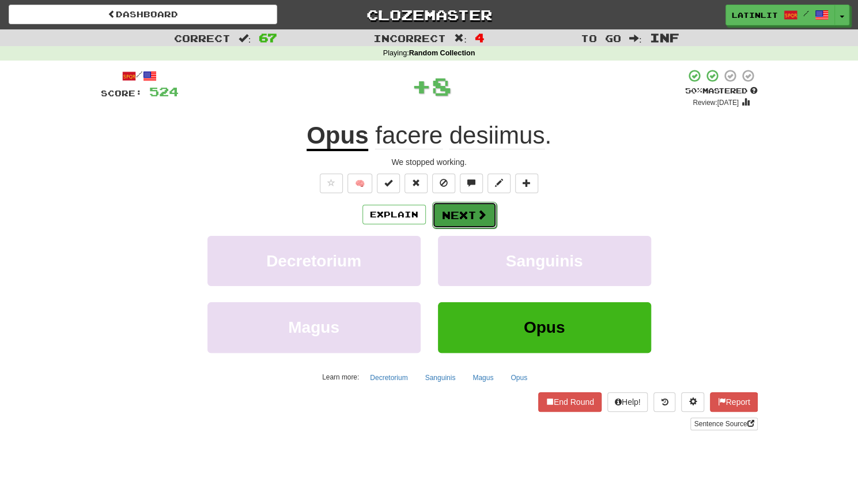
click at [468, 217] on button "Next" at bounding box center [464, 215] width 65 height 27
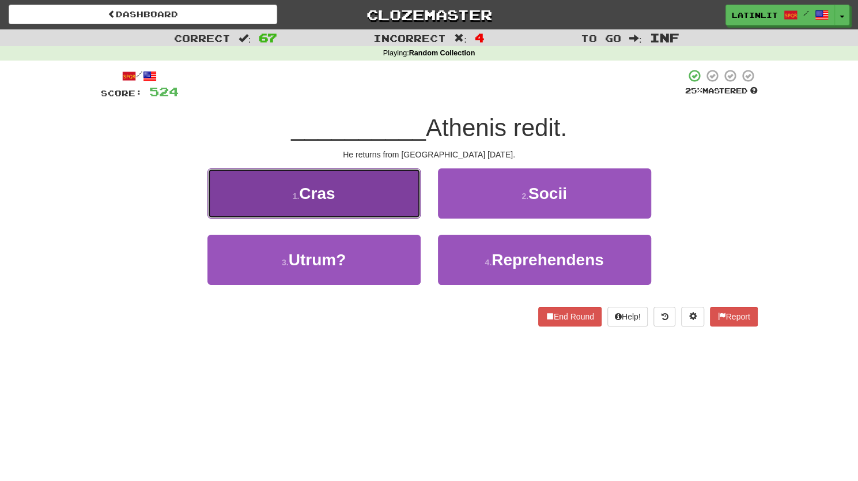
click at [373, 191] on button "1 . Cras" at bounding box center [313, 193] width 213 height 50
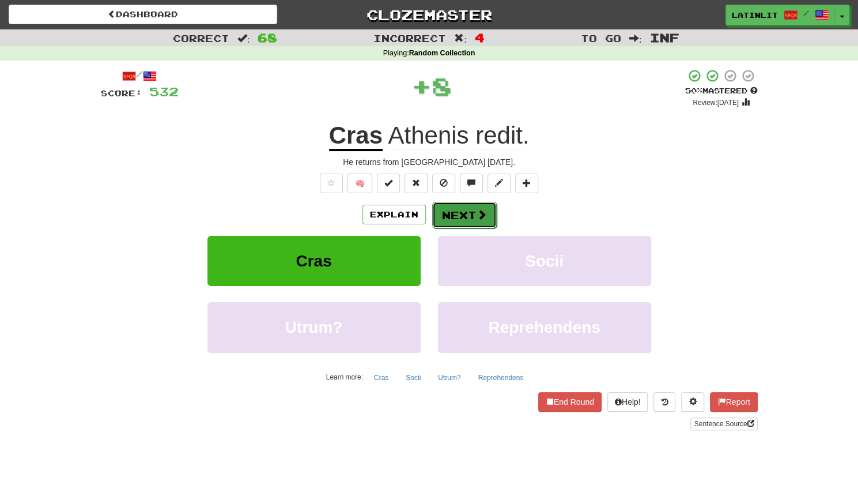
click at [439, 215] on button "Next" at bounding box center [464, 215] width 65 height 27
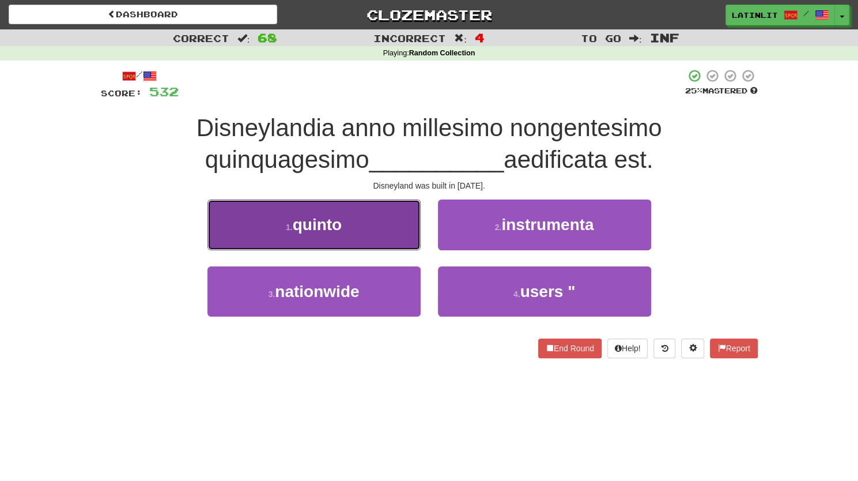
click at [371, 228] on button "1 . quinto" at bounding box center [313, 224] width 213 height 50
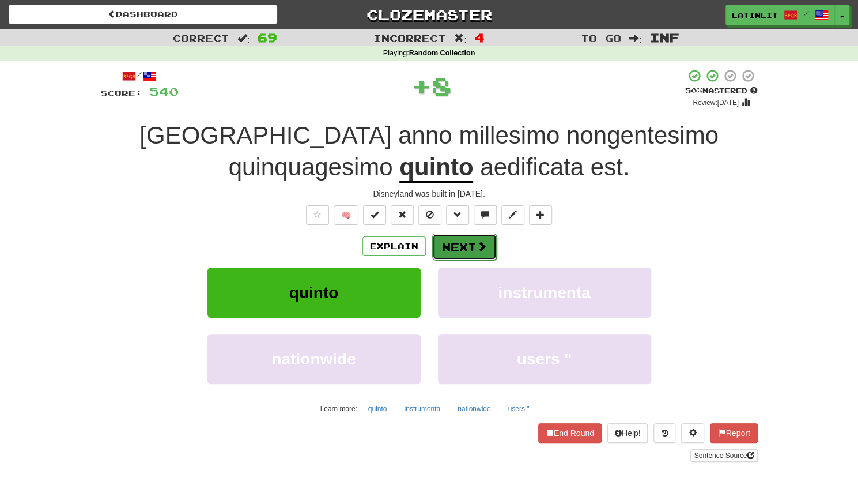
click at [461, 243] on button "Next" at bounding box center [464, 246] width 65 height 27
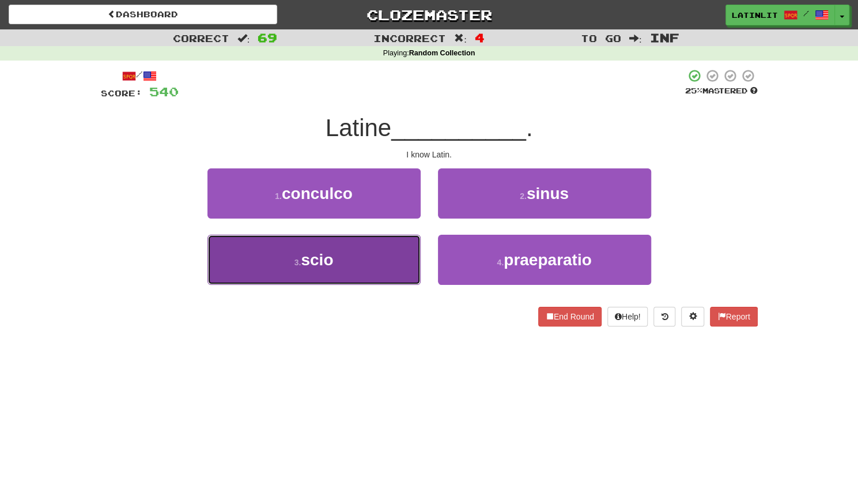
click at [383, 269] on button "3 . scio" at bounding box center [313, 260] width 213 height 50
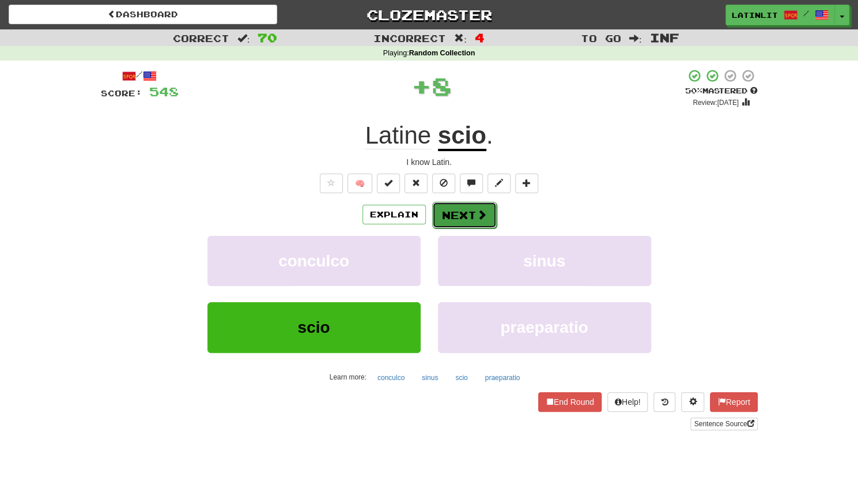
click at [466, 216] on button "Next" at bounding box center [464, 215] width 65 height 27
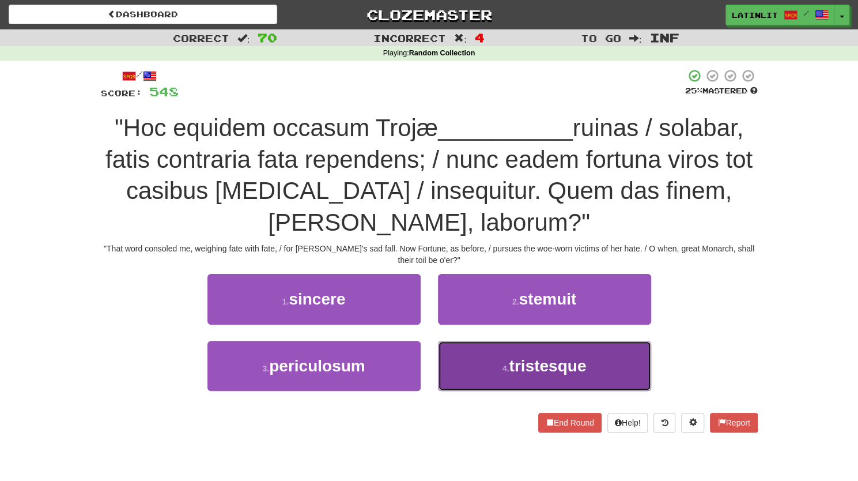
click at [484, 368] on button "4 . tristesque" at bounding box center [544, 366] width 213 height 50
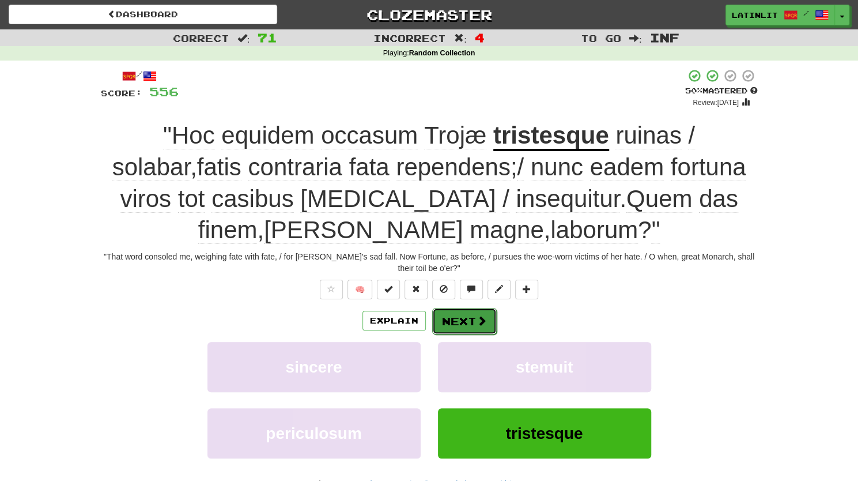
click at [459, 315] on button "Next" at bounding box center [464, 321] width 65 height 27
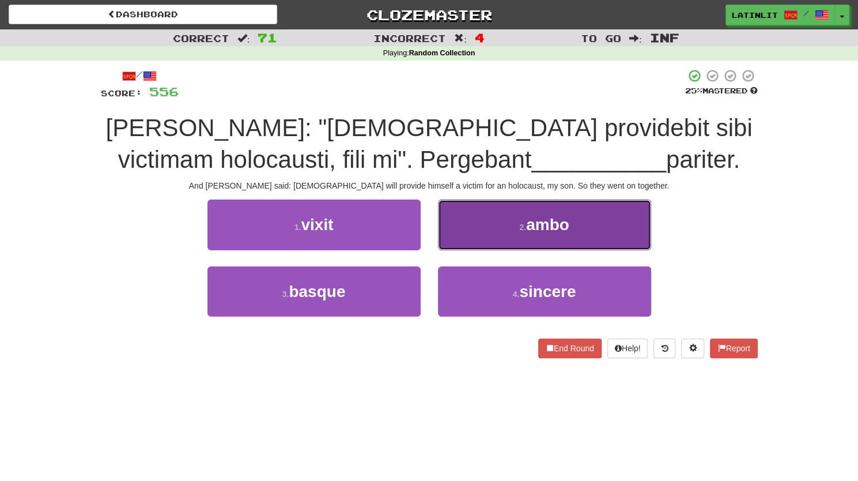
click at [479, 233] on button "2 . ambo" at bounding box center [544, 224] width 213 height 50
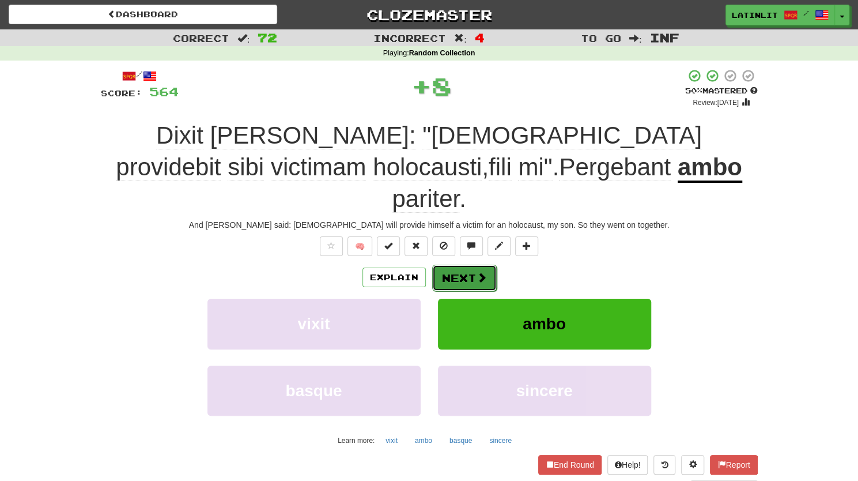
click at [468, 264] on button "Next" at bounding box center [464, 277] width 65 height 27
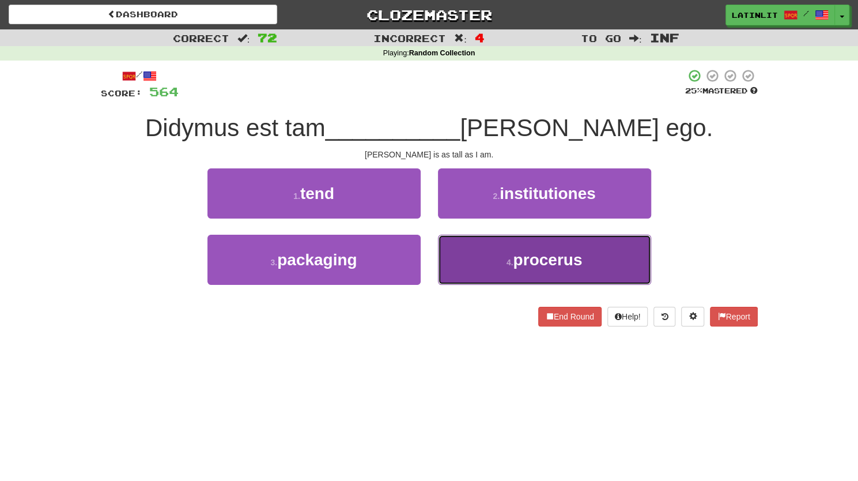
click at [475, 279] on button "4 . procerus" at bounding box center [544, 260] width 213 height 50
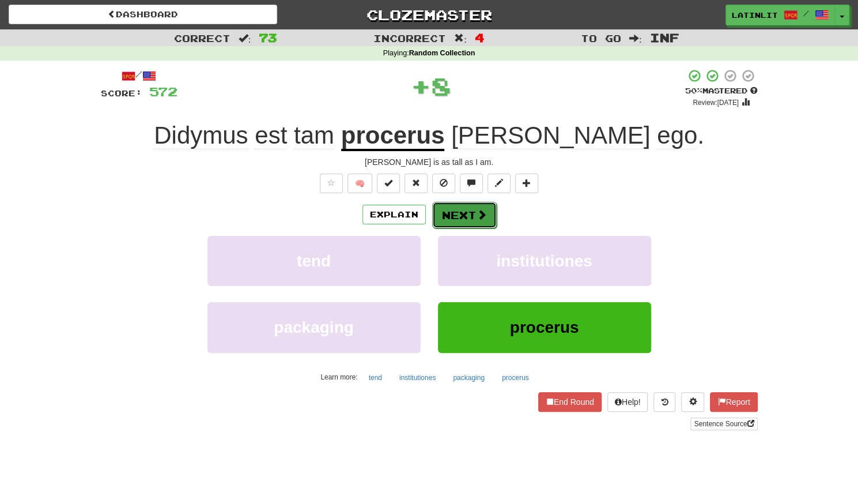
click at [452, 211] on button "Next" at bounding box center [464, 215] width 65 height 27
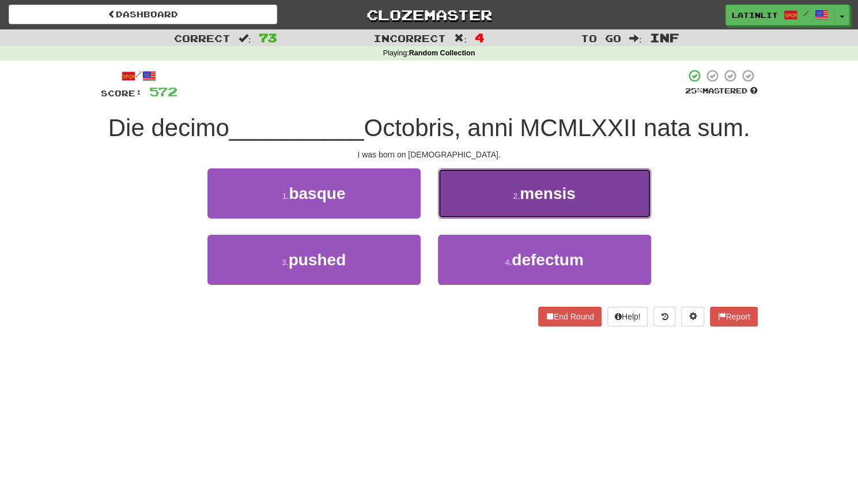
click at [463, 205] on button "2 . mensis" at bounding box center [544, 193] width 213 height 50
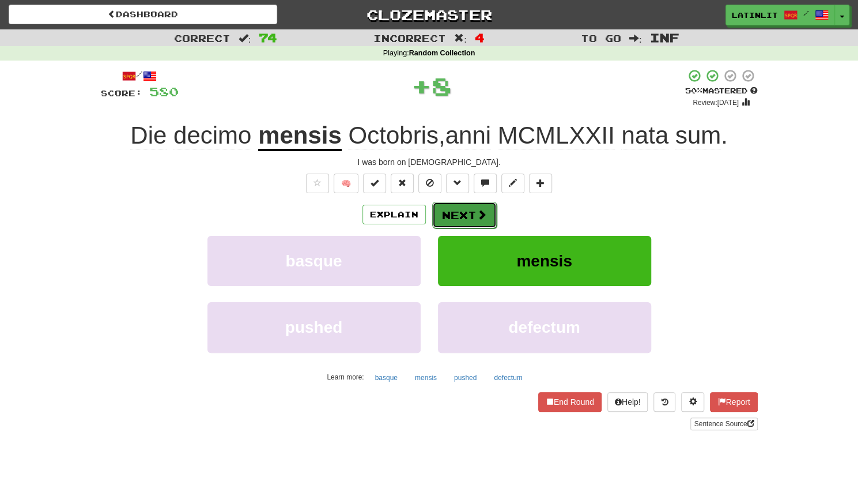
click at [456, 213] on button "Next" at bounding box center [464, 215] width 65 height 27
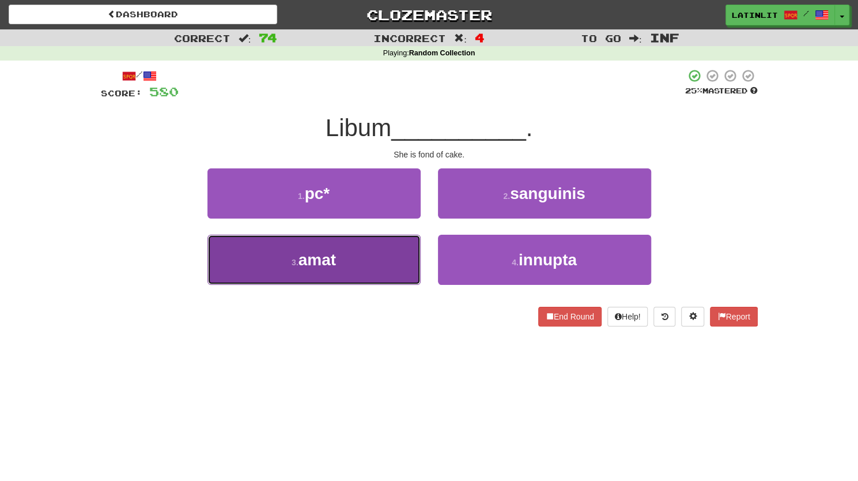
click at [369, 256] on button "3 . amat" at bounding box center [313, 260] width 213 height 50
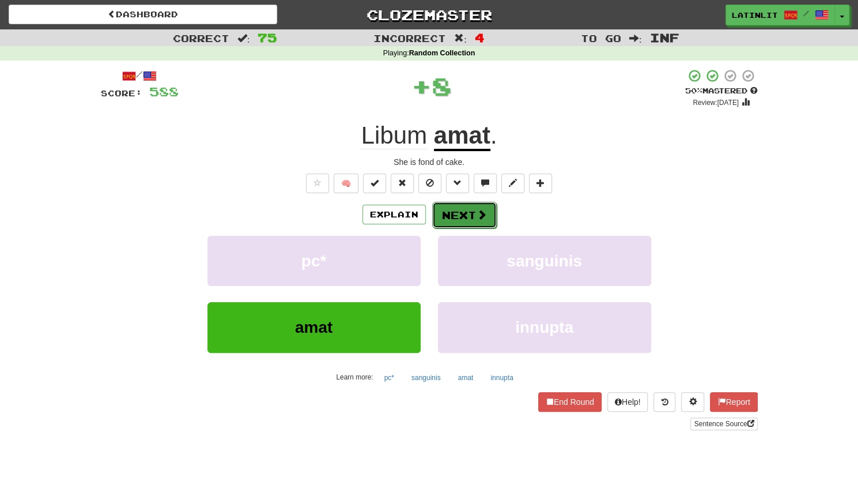
click at [462, 210] on button "Next" at bounding box center [464, 215] width 65 height 27
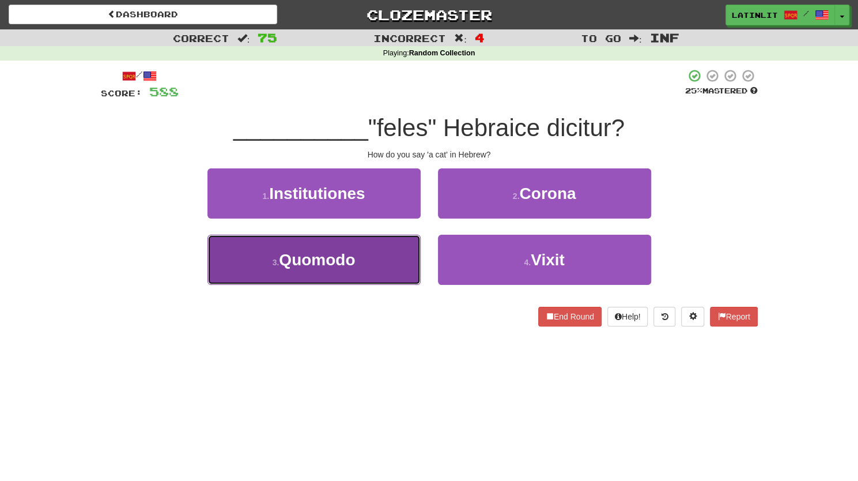
click at [384, 277] on button "3 . Quomodo" at bounding box center [313, 260] width 213 height 50
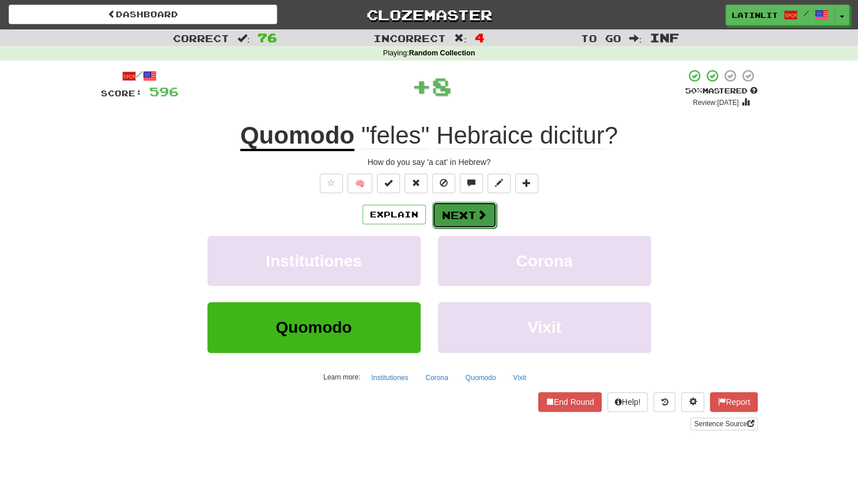
click at [458, 214] on button "Next" at bounding box center [464, 215] width 65 height 27
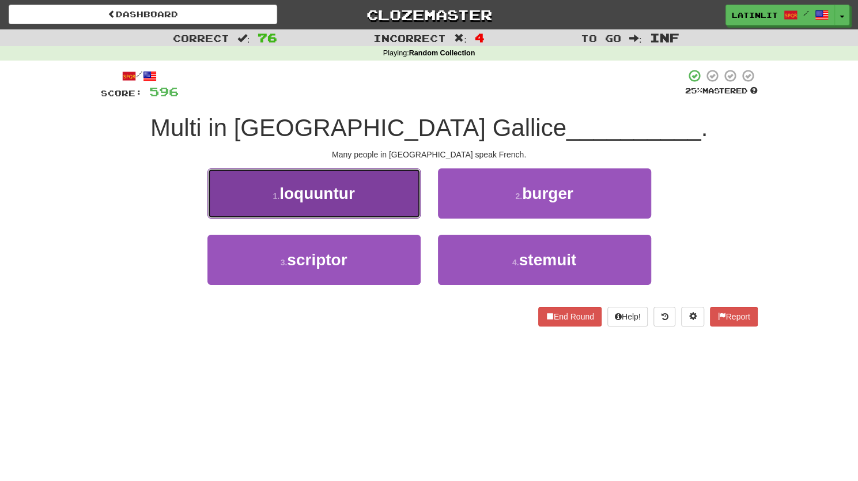
click at [376, 202] on button "1 . loquuntur" at bounding box center [313, 193] width 213 height 50
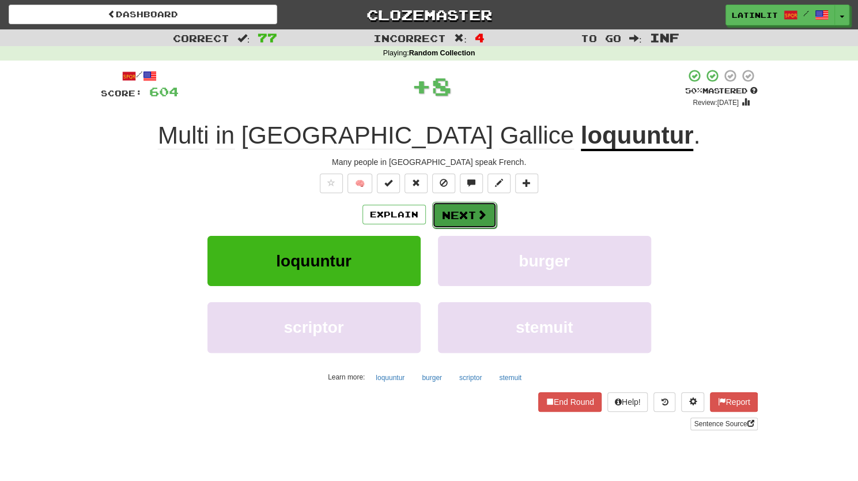
click at [449, 213] on button "Next" at bounding box center [464, 215] width 65 height 27
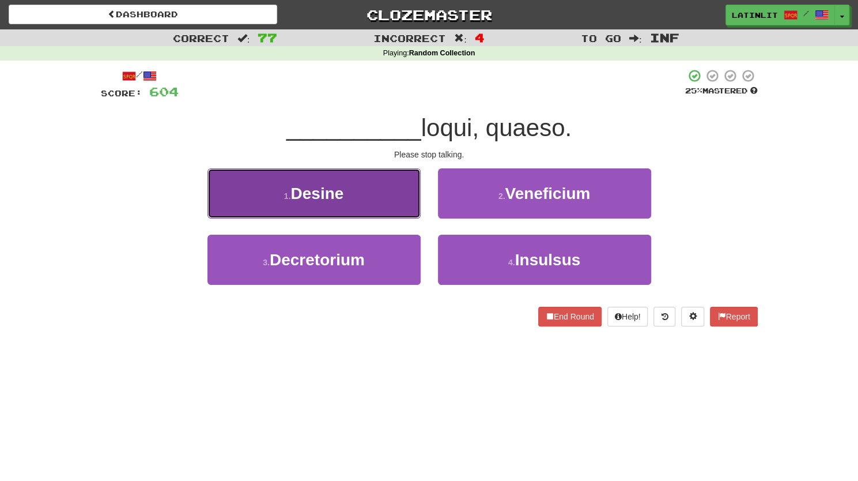
click at [365, 200] on button "1 . Desine" at bounding box center [313, 193] width 213 height 50
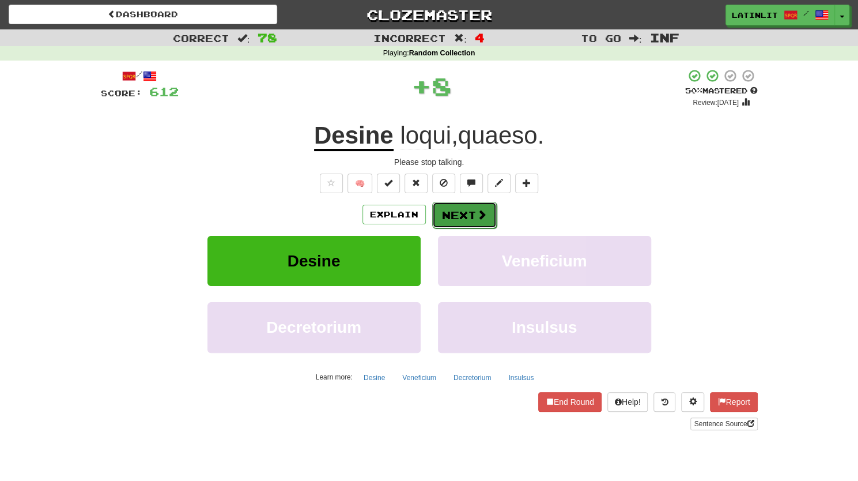
click at [458, 217] on button "Next" at bounding box center [464, 215] width 65 height 27
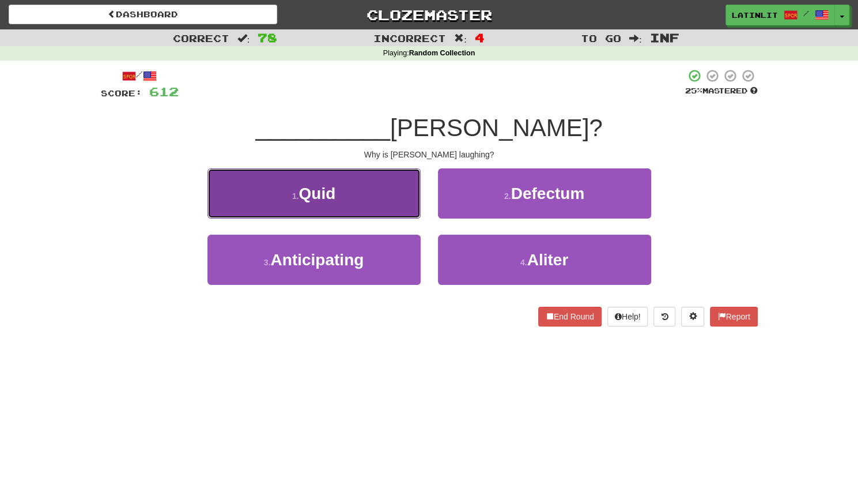
click at [381, 202] on button "1 . Quid" at bounding box center [313, 193] width 213 height 50
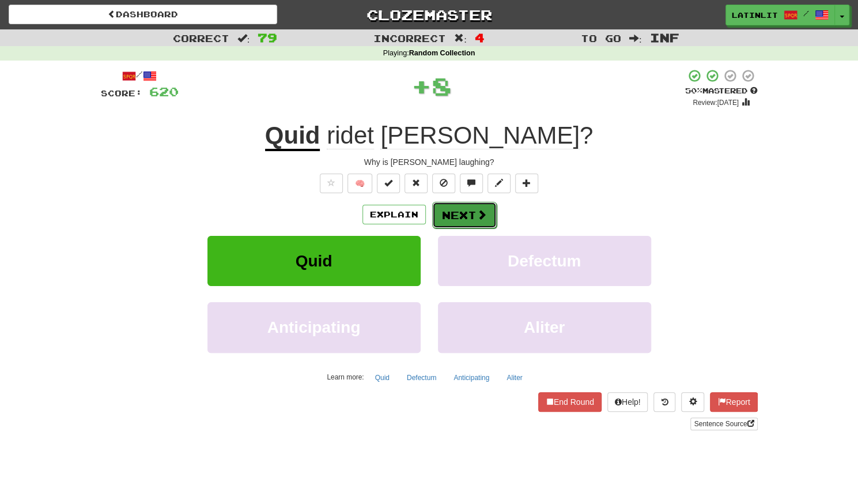
click at [454, 212] on button "Next" at bounding box center [464, 215] width 65 height 27
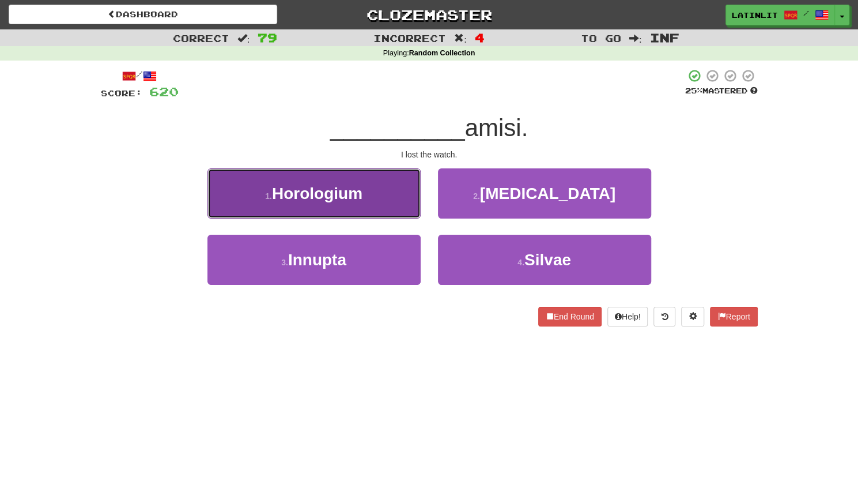
click at [380, 202] on button "1 . Horologium" at bounding box center [313, 193] width 213 height 50
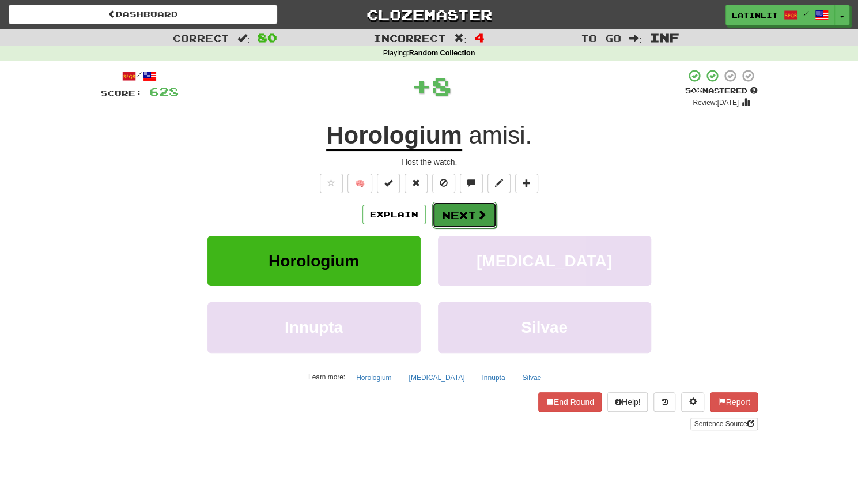
click at [454, 226] on button "Next" at bounding box center [464, 215] width 65 height 27
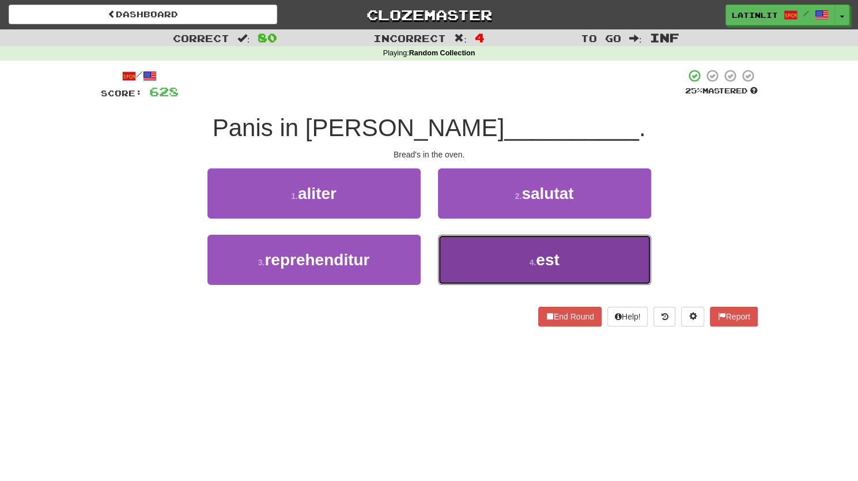
click at [462, 251] on button "4 . est" at bounding box center [544, 260] width 213 height 50
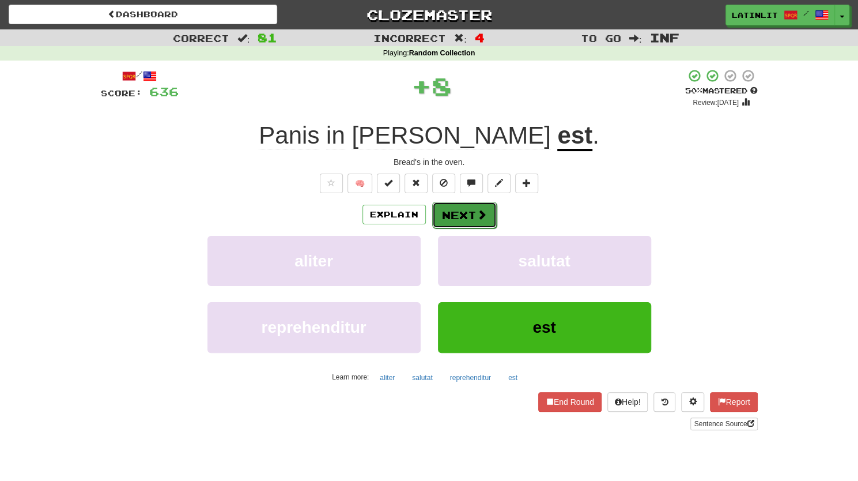
click at [455, 209] on button "Next" at bounding box center [464, 215] width 65 height 27
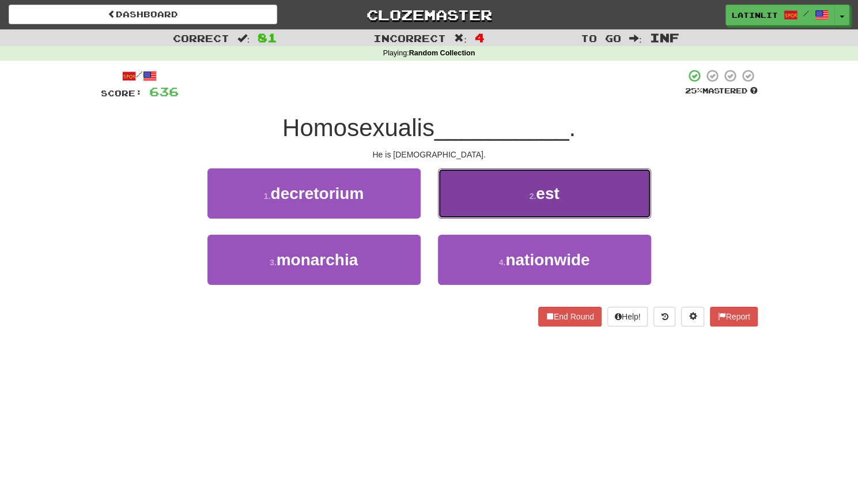
click at [461, 199] on button "2 . est" at bounding box center [544, 193] width 213 height 50
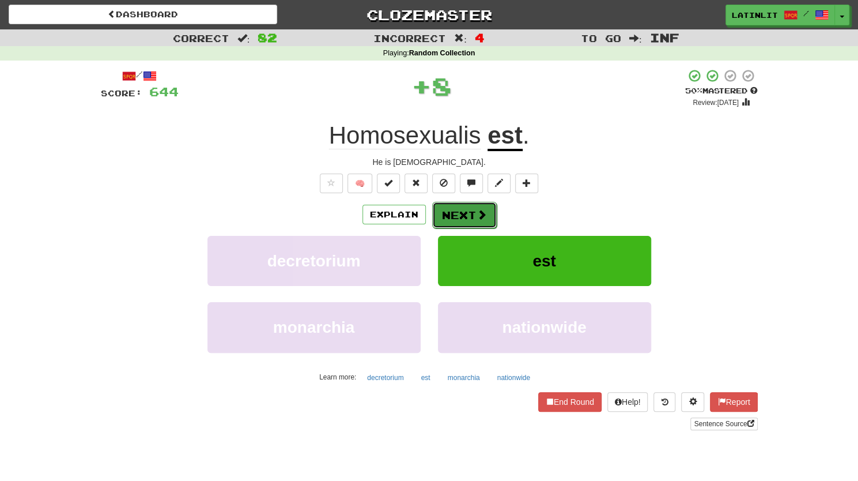
click at [452, 213] on button "Next" at bounding box center [464, 215] width 65 height 27
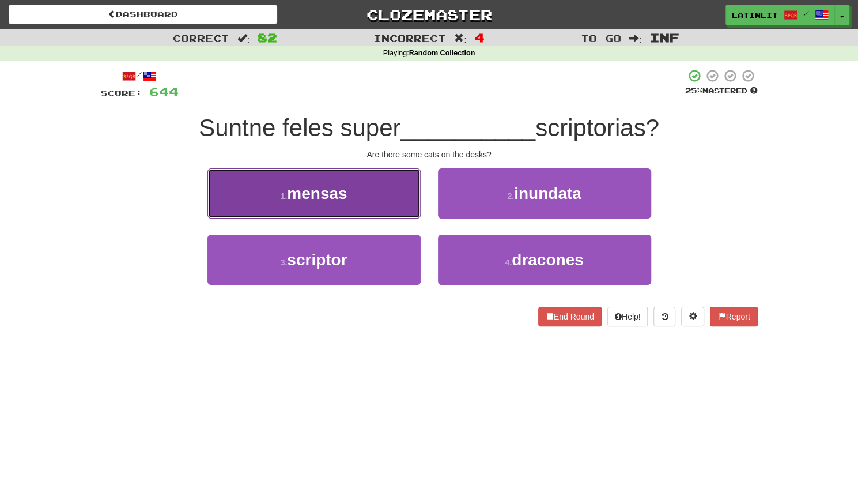
click at [359, 188] on button "1 . mensas" at bounding box center [313, 193] width 213 height 50
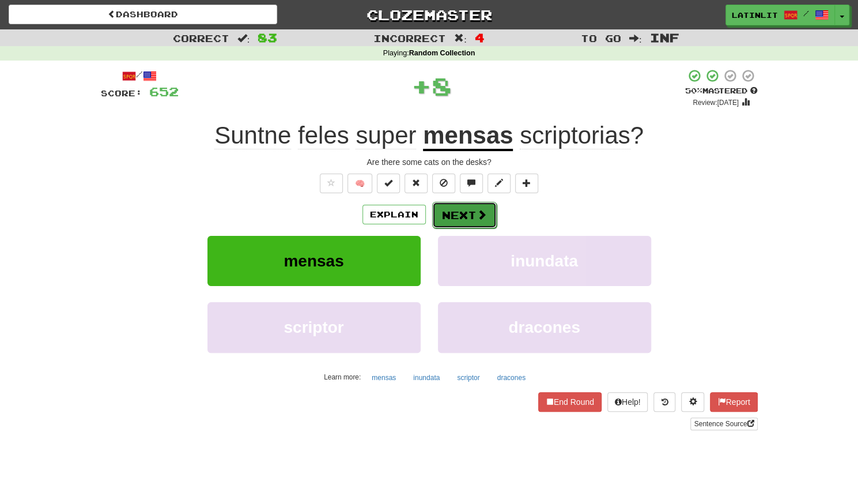
click at [453, 212] on button "Next" at bounding box center [464, 215] width 65 height 27
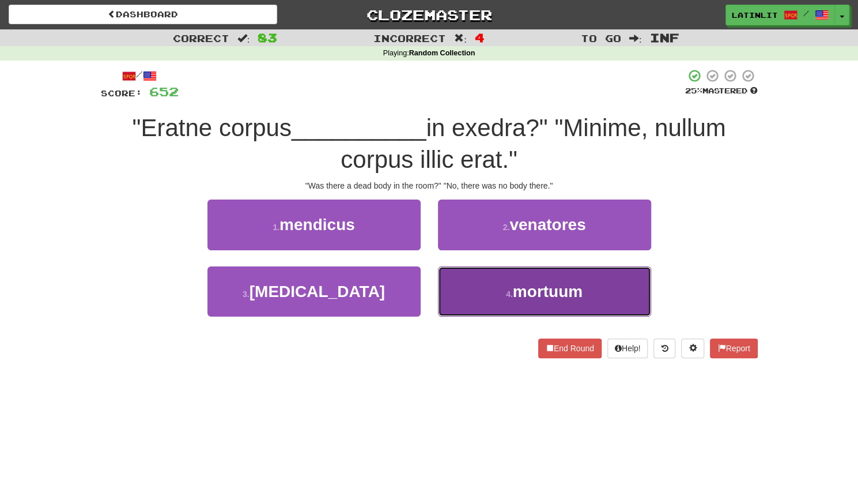
click at [483, 288] on button "4 . mortuum" at bounding box center [544, 291] width 213 height 50
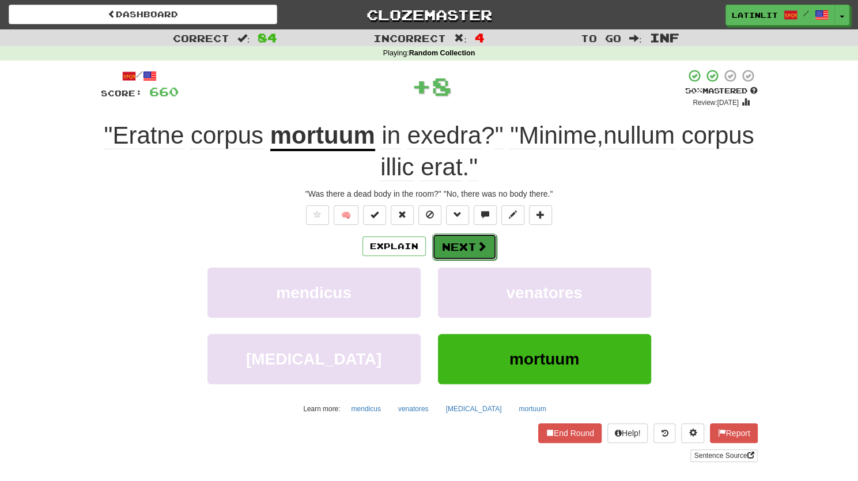
click at [462, 240] on button "Next" at bounding box center [464, 246] width 65 height 27
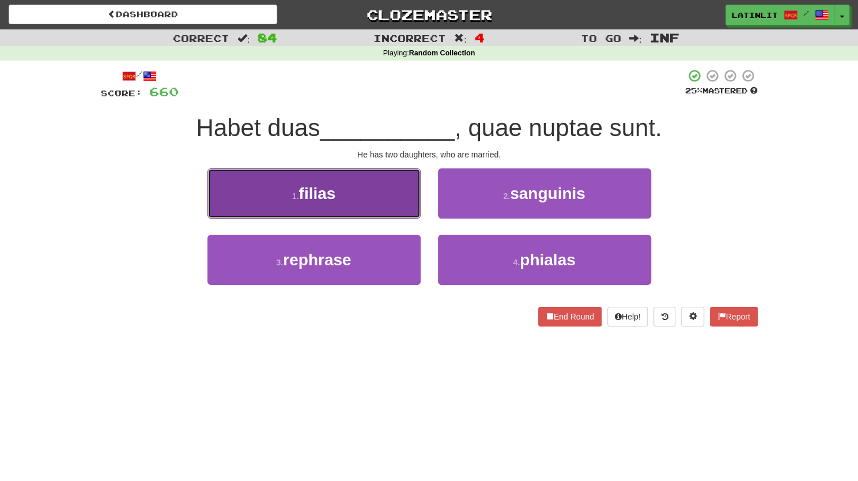
click at [393, 201] on button "1 . filias" at bounding box center [313, 193] width 213 height 50
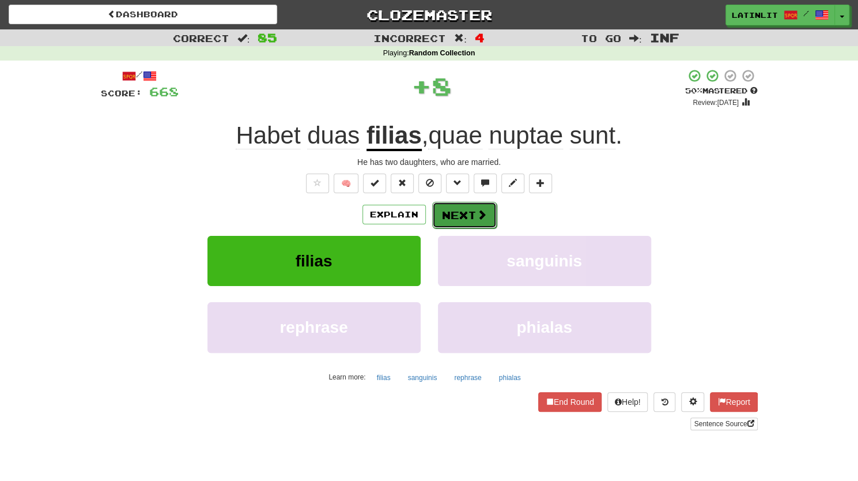
click at [444, 218] on button "Next" at bounding box center [464, 215] width 65 height 27
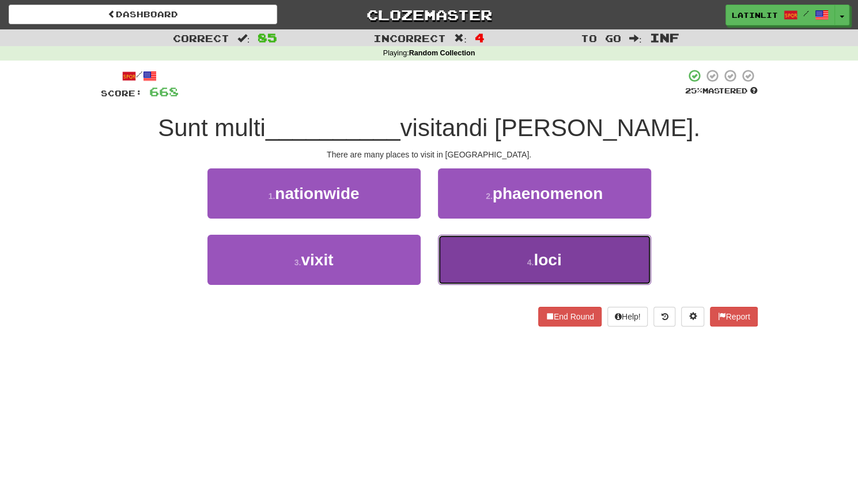
click at [460, 264] on button "4 . loci" at bounding box center [544, 260] width 213 height 50
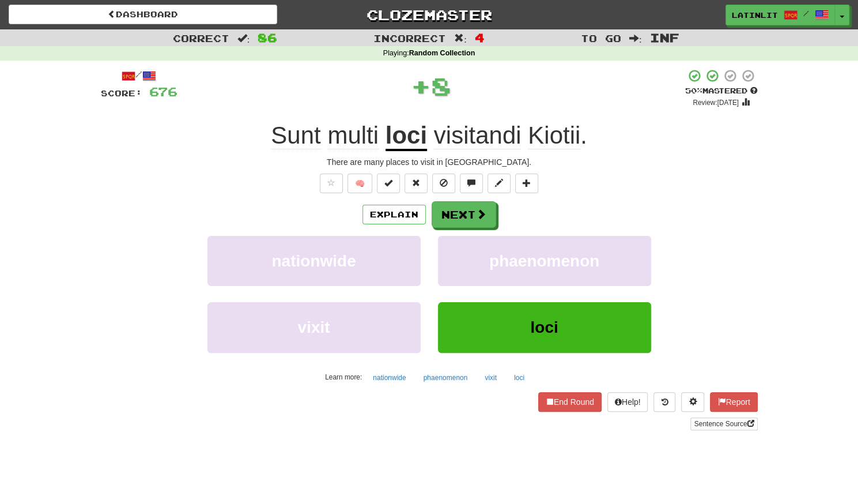
click at [448, 228] on div "Explain Next nationwide phaenomenon vixit loci Learn more: nationwide phaenomen…" at bounding box center [429, 293] width 657 height 185
click at [447, 216] on button "Next" at bounding box center [464, 215] width 65 height 27
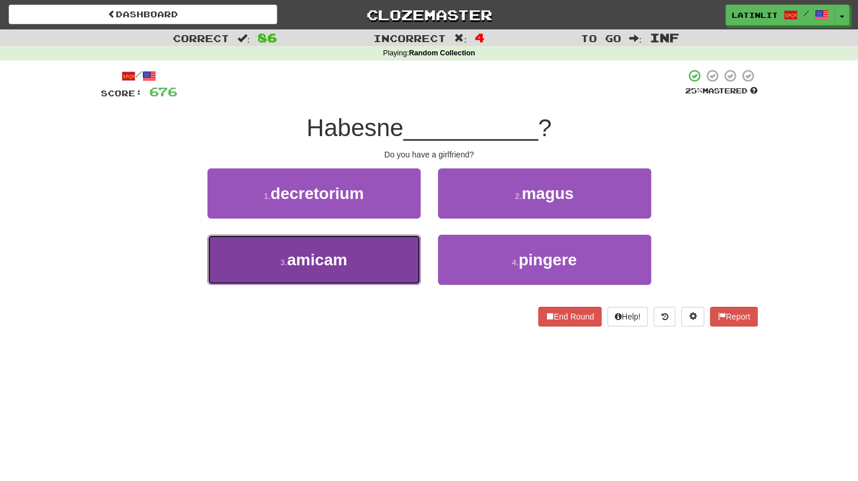
click at [382, 268] on button "3 . amicam" at bounding box center [313, 260] width 213 height 50
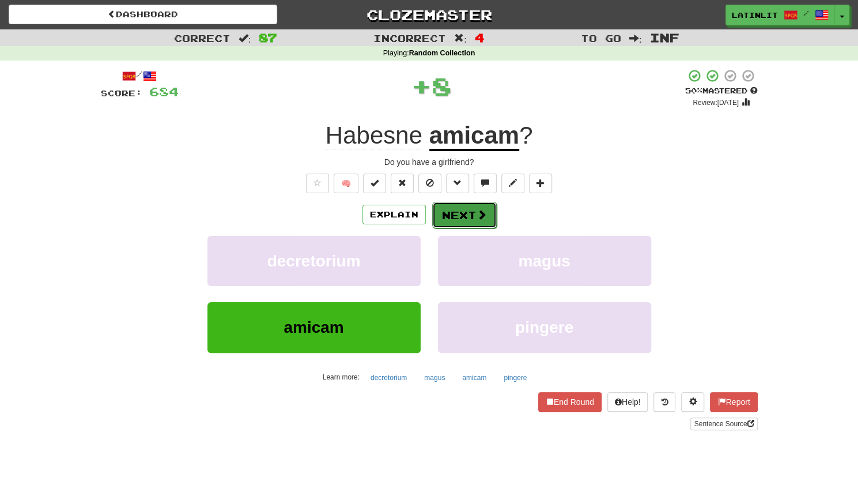
click at [466, 215] on button "Next" at bounding box center [464, 215] width 65 height 27
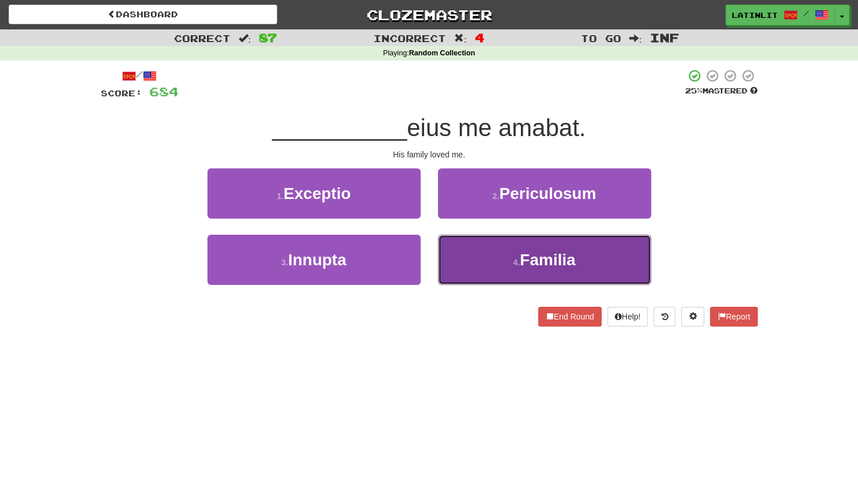
click at [472, 256] on button "4 . Familia" at bounding box center [544, 260] width 213 height 50
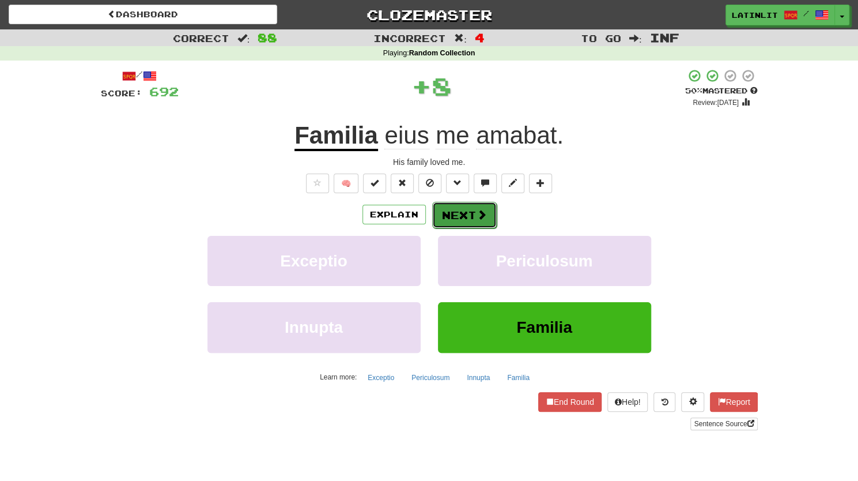
click at [452, 210] on button "Next" at bounding box center [464, 215] width 65 height 27
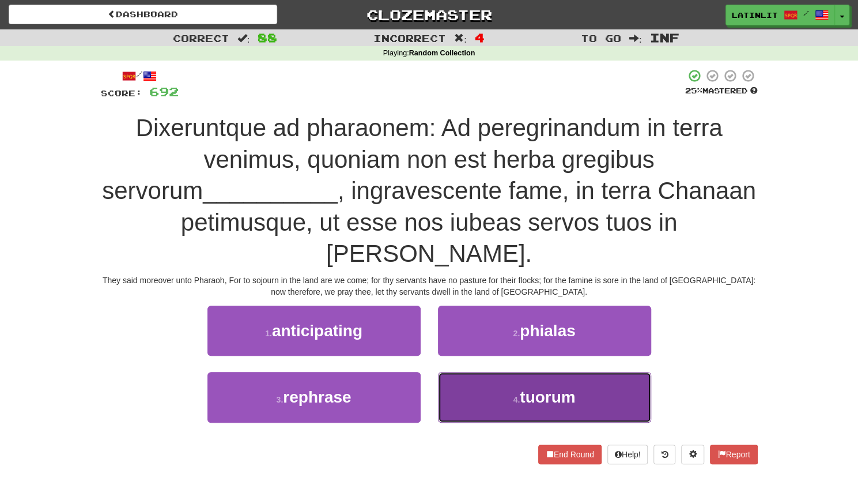
click at [570, 388] on span "tuorum" at bounding box center [547, 397] width 55 height 18
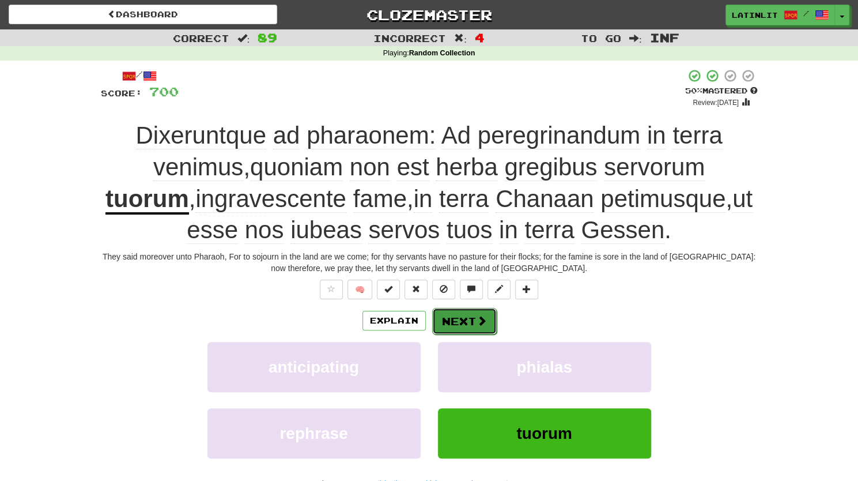
click at [448, 323] on button "Next" at bounding box center [464, 321] width 65 height 27
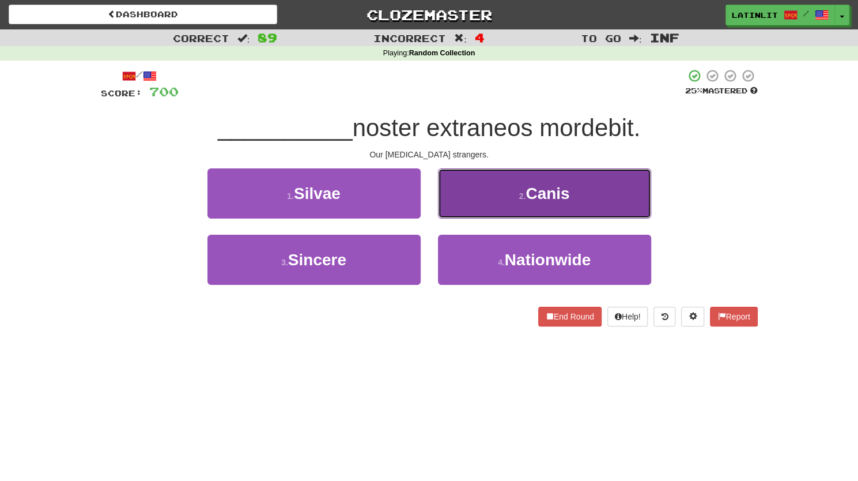
click at [461, 188] on button "2 . Canis" at bounding box center [544, 193] width 213 height 50
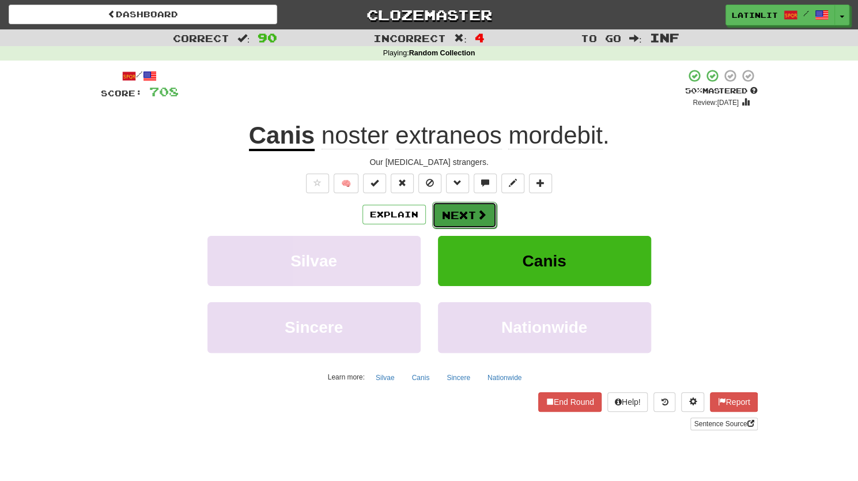
click at [452, 214] on button "Next" at bounding box center [464, 215] width 65 height 27
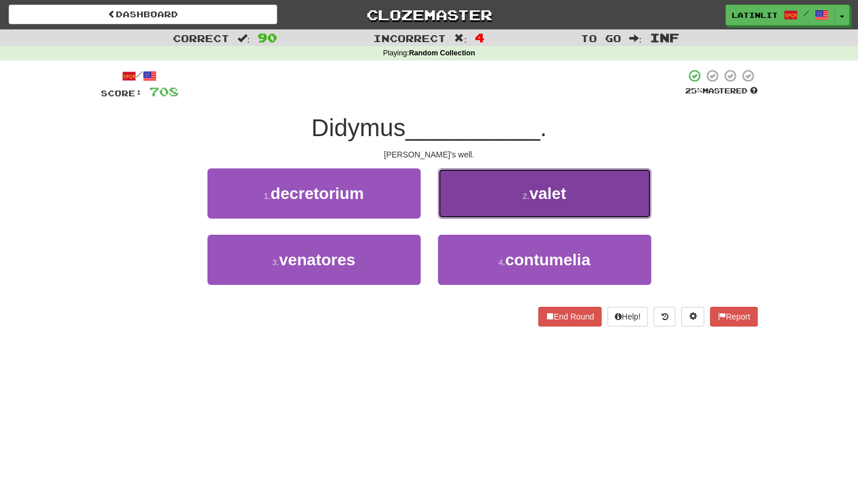
click at [465, 189] on button "2 . valet" at bounding box center [544, 193] width 213 height 50
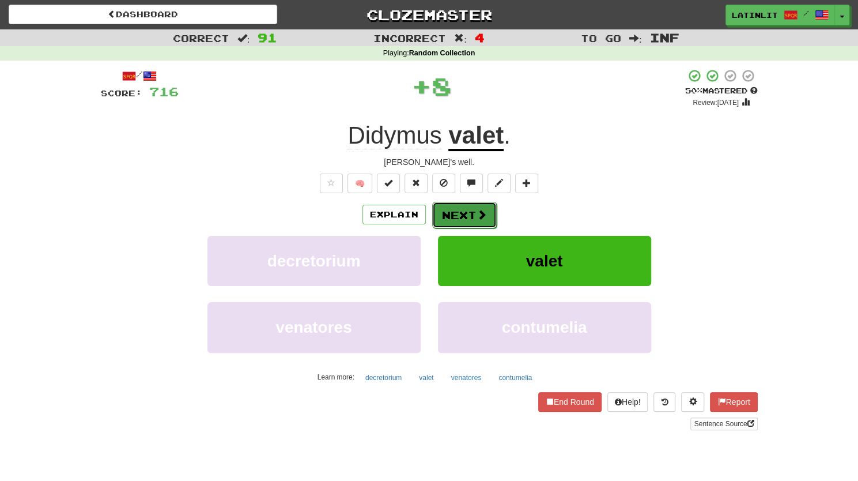
click at [450, 211] on button "Next" at bounding box center [464, 215] width 65 height 27
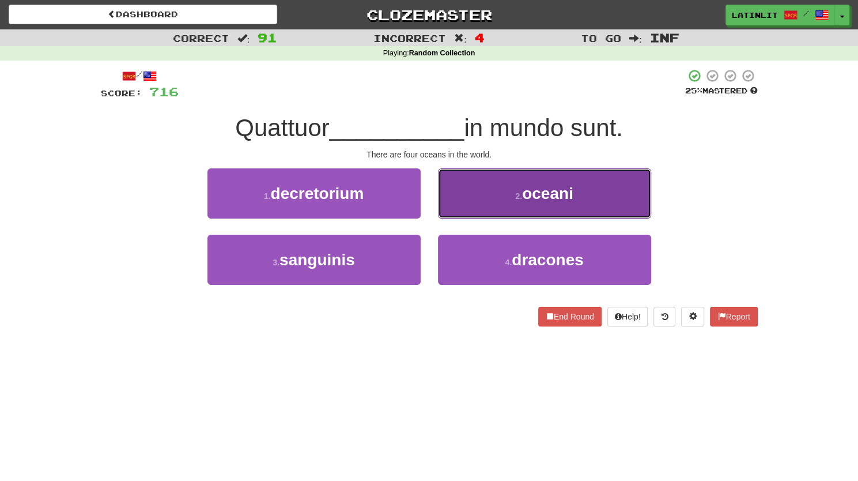
click at [467, 206] on button "2 . oceani" at bounding box center [544, 193] width 213 height 50
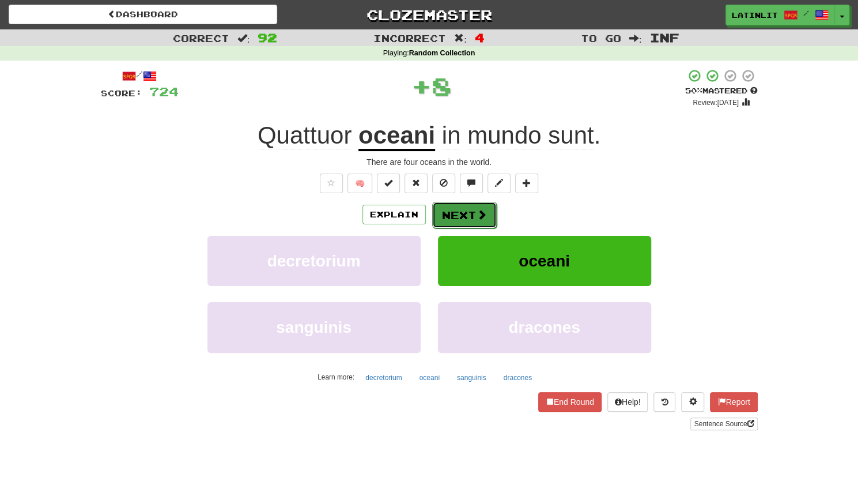
click at [450, 214] on button "Next" at bounding box center [464, 215] width 65 height 27
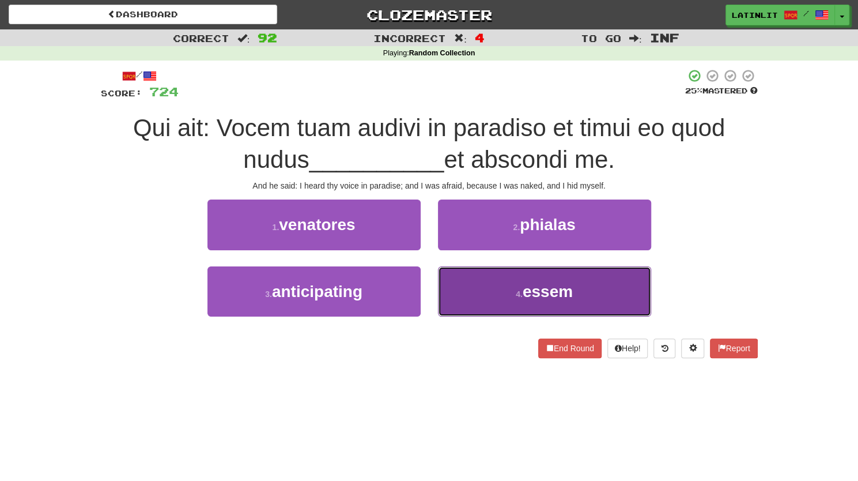
click at [463, 295] on button "4 . essem" at bounding box center [544, 291] width 213 height 50
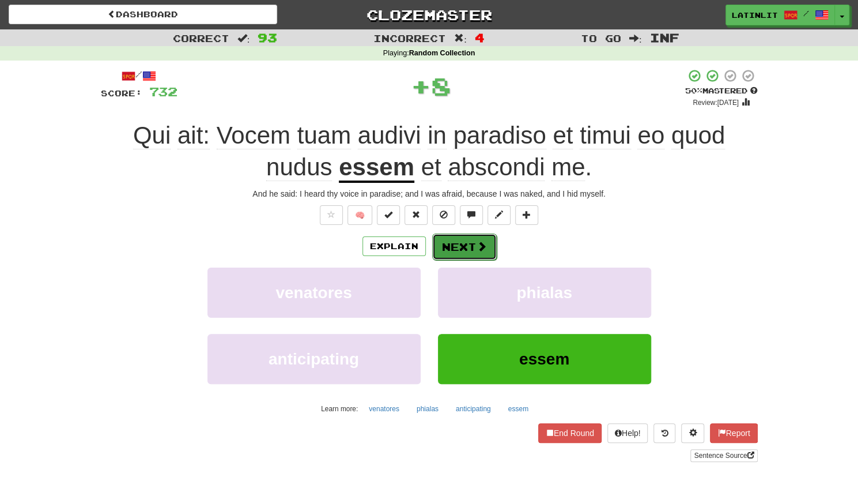
click at [444, 249] on button "Next" at bounding box center [464, 246] width 65 height 27
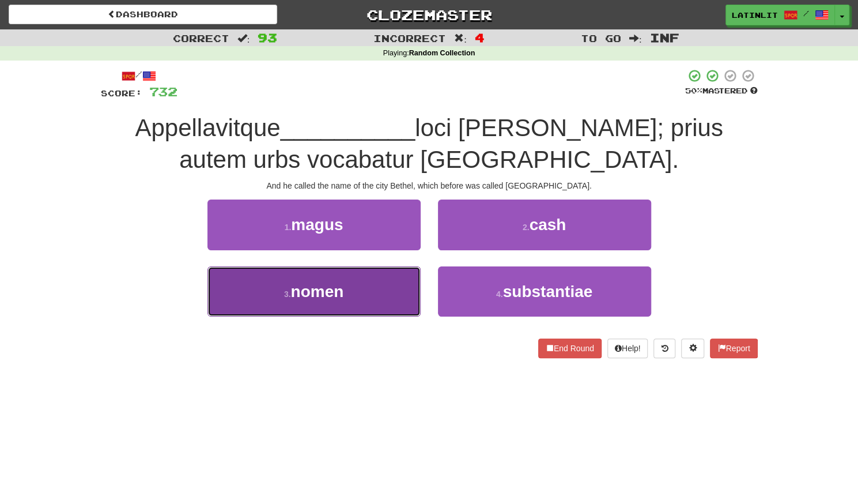
click at [371, 302] on button "3 . nomen" at bounding box center [313, 291] width 213 height 50
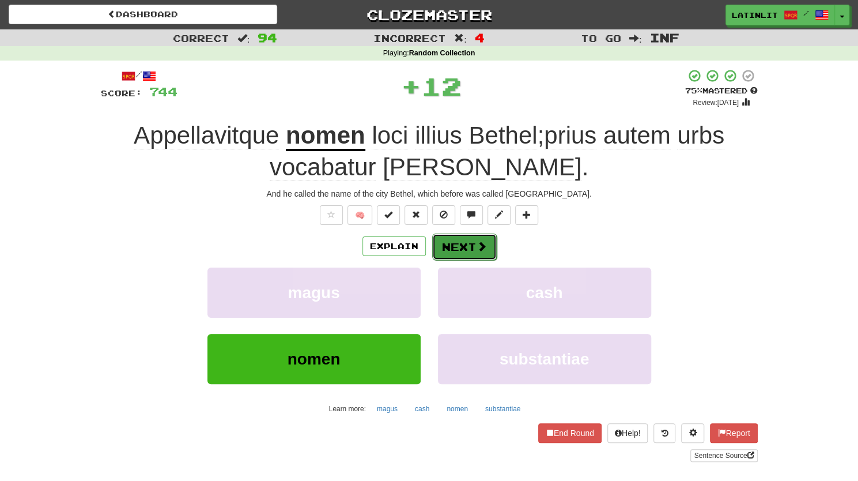
click at [462, 245] on button "Next" at bounding box center [464, 246] width 65 height 27
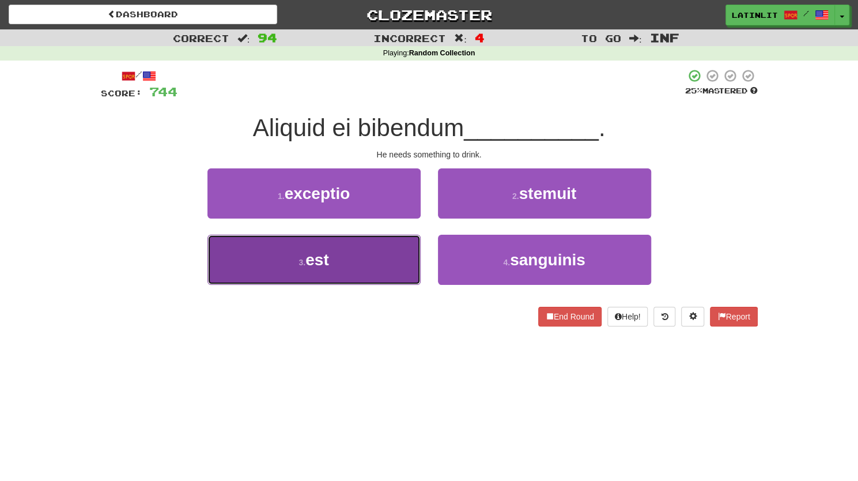
click at [376, 270] on button "3 . est" at bounding box center [313, 260] width 213 height 50
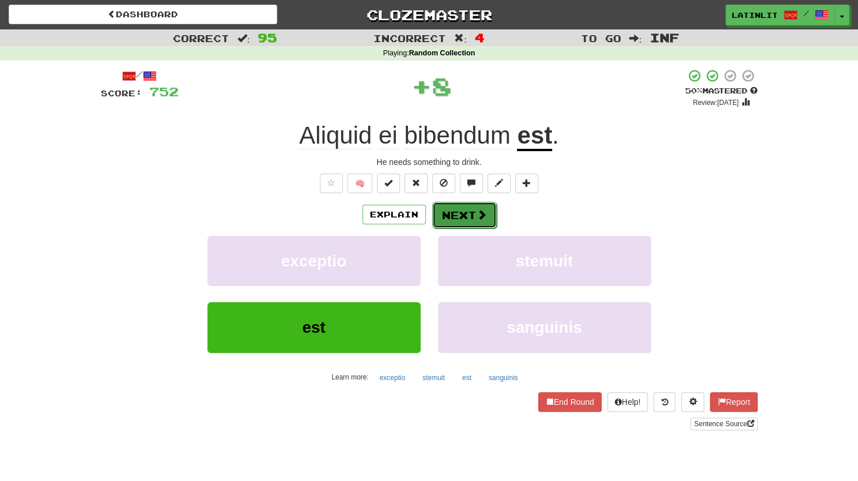
click at [467, 213] on button "Next" at bounding box center [464, 215] width 65 height 27
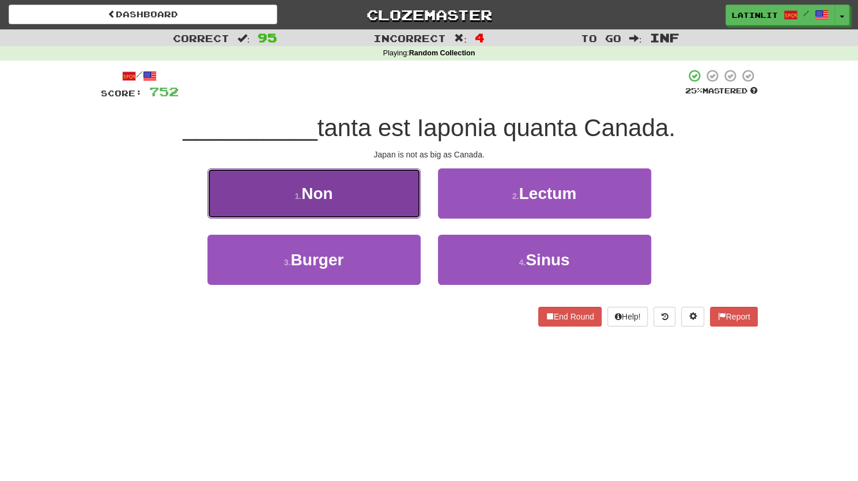
click at [351, 198] on button "1 . Non" at bounding box center [313, 193] width 213 height 50
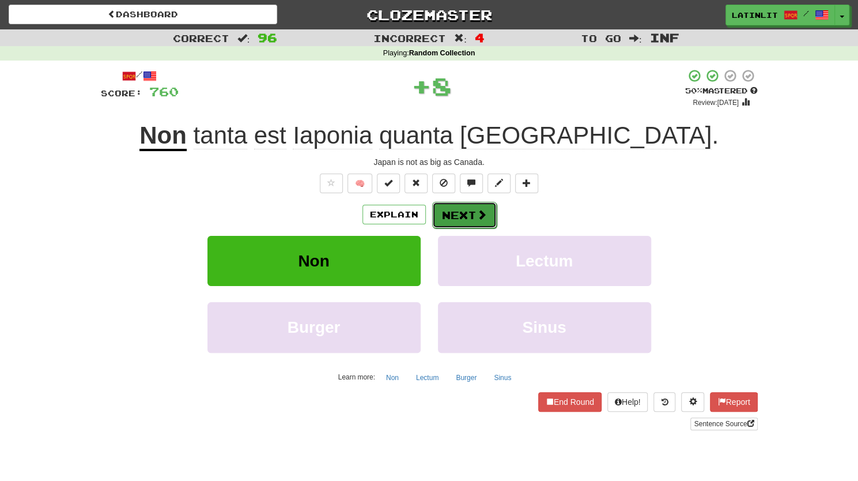
click at [464, 209] on button "Next" at bounding box center [464, 215] width 65 height 27
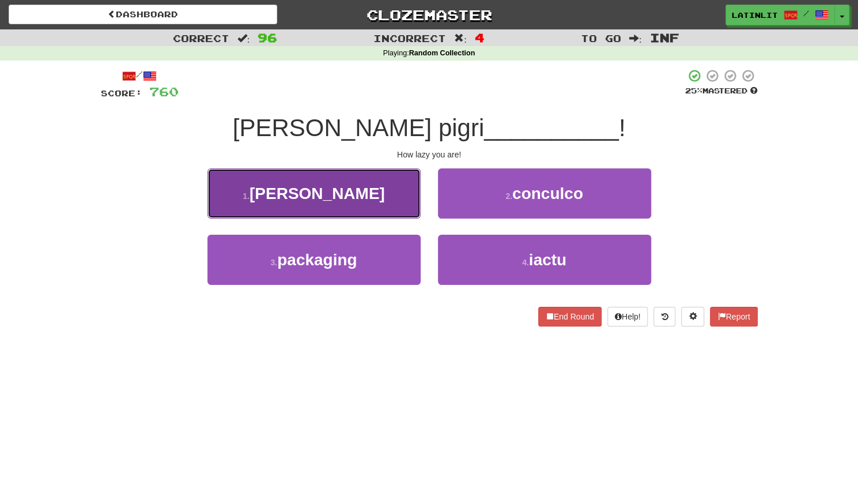
click at [363, 195] on button "1 . estis" at bounding box center [313, 193] width 213 height 50
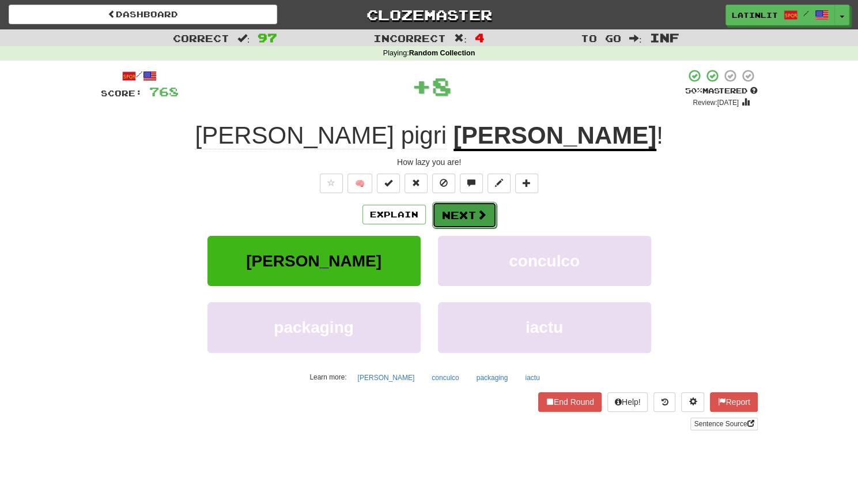
click at [453, 215] on button "Next" at bounding box center [464, 215] width 65 height 27
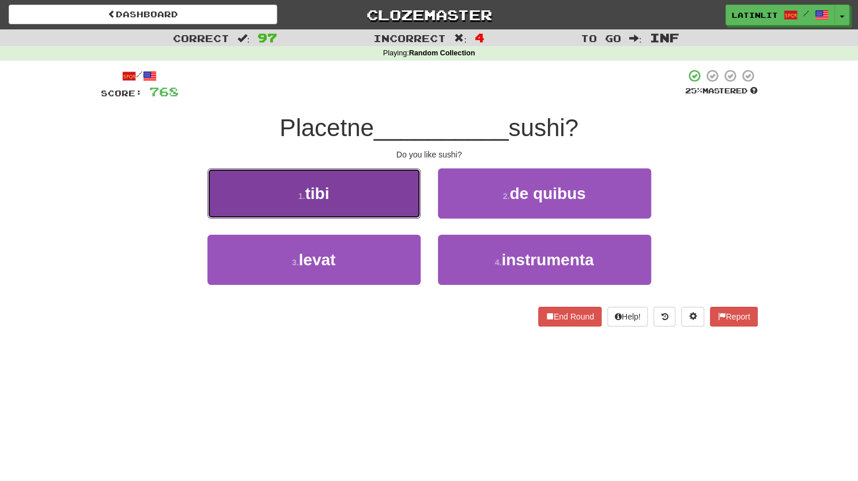
click at [384, 184] on button "1 . tibi" at bounding box center [313, 193] width 213 height 50
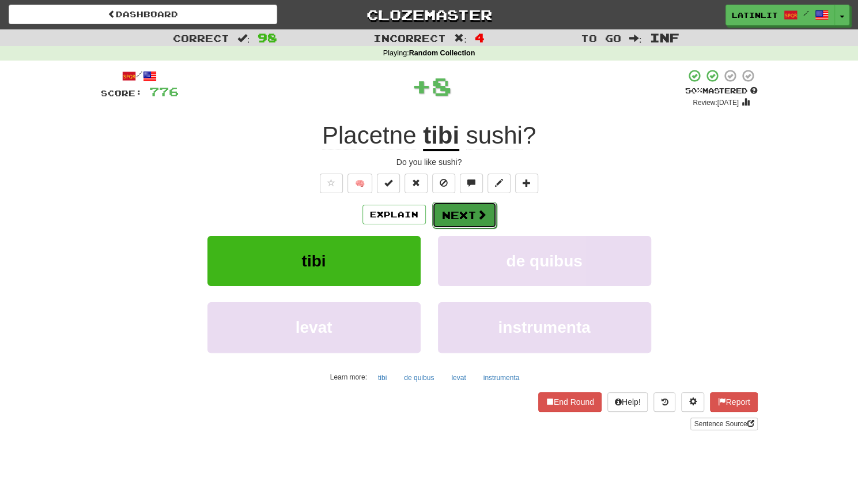
click at [454, 203] on button "Next" at bounding box center [464, 215] width 65 height 27
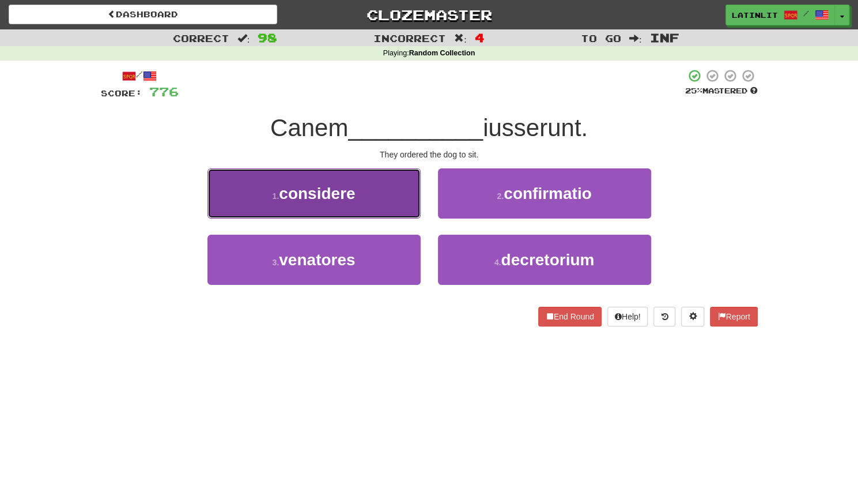
click at [396, 199] on button "1 . considere" at bounding box center [313, 193] width 213 height 50
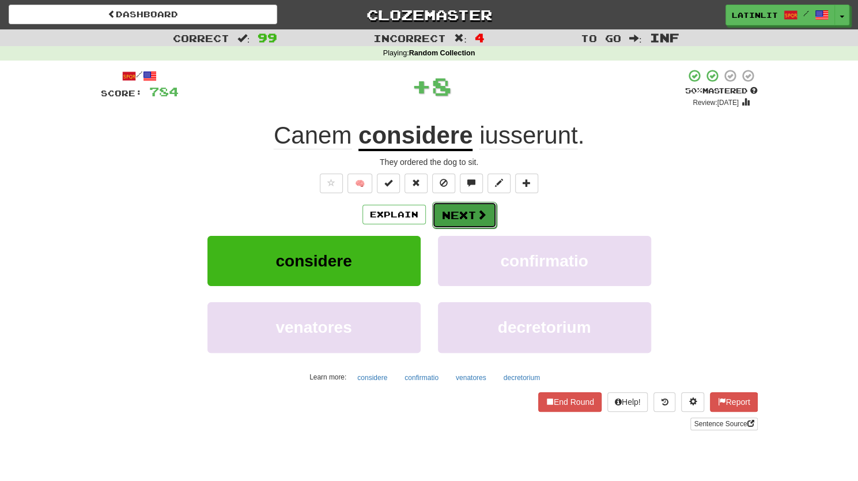
click at [460, 212] on button "Next" at bounding box center [464, 215] width 65 height 27
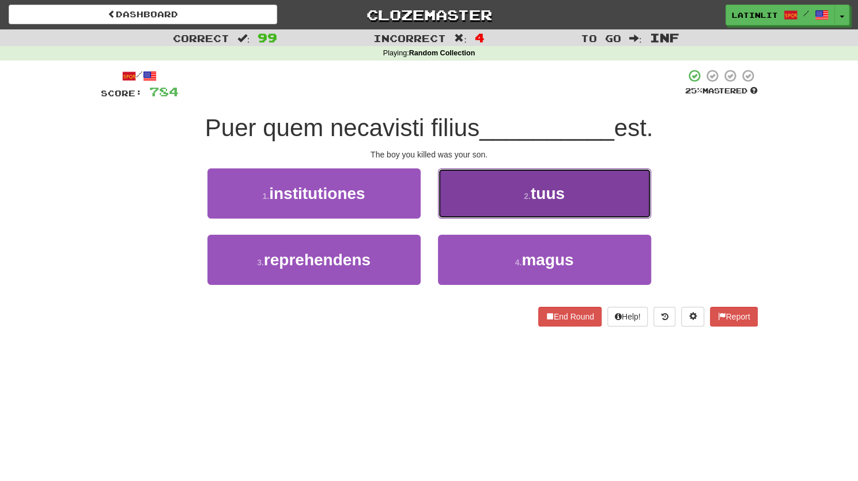
click at [467, 199] on button "2 . tuus" at bounding box center [544, 193] width 213 height 50
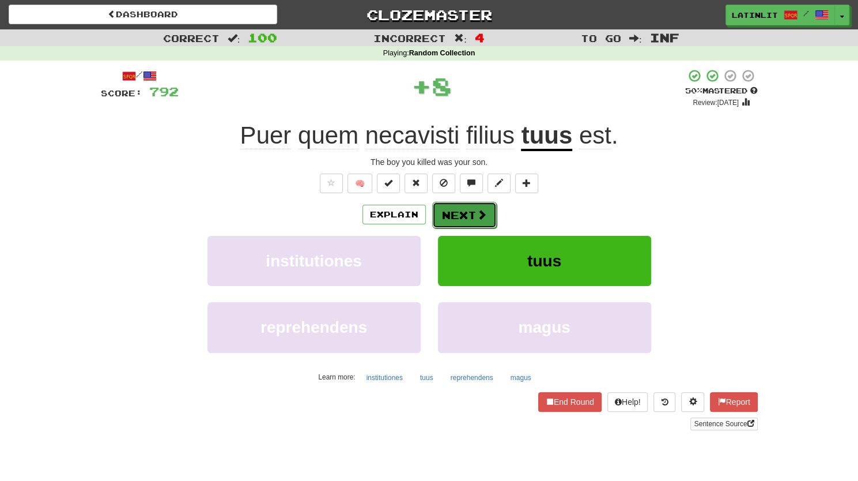
click at [454, 216] on button "Next" at bounding box center [464, 215] width 65 height 27
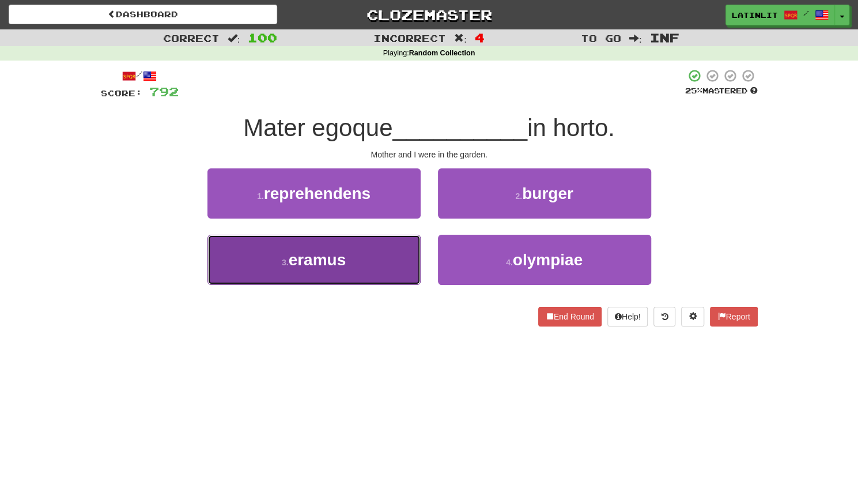
click at [351, 270] on button "3 . eramus" at bounding box center [313, 260] width 213 height 50
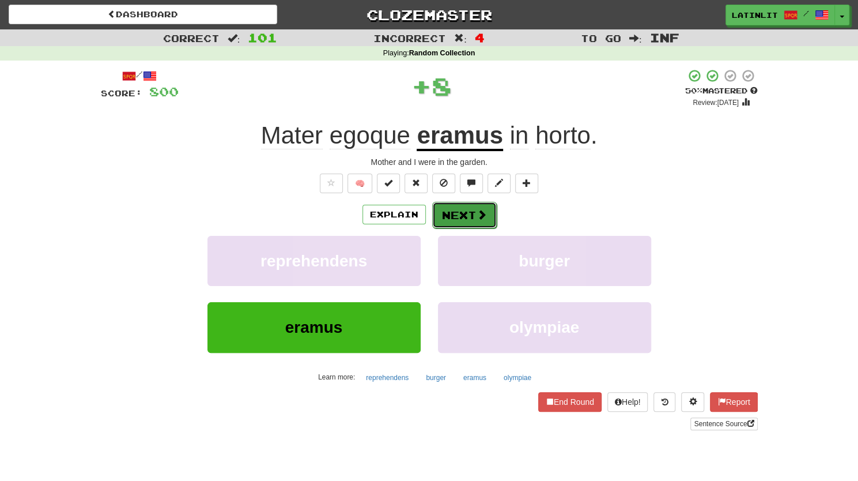
click at [448, 224] on button "Next" at bounding box center [464, 215] width 65 height 27
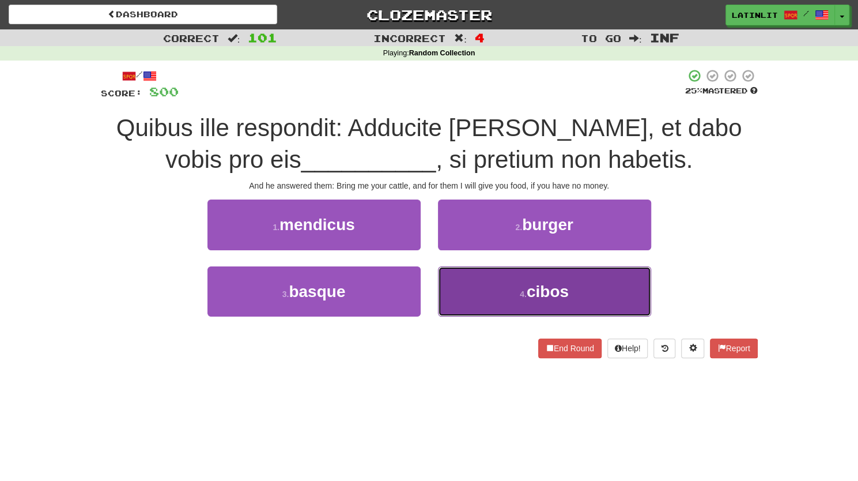
click at [483, 292] on button "4 . cibos" at bounding box center [544, 291] width 213 height 50
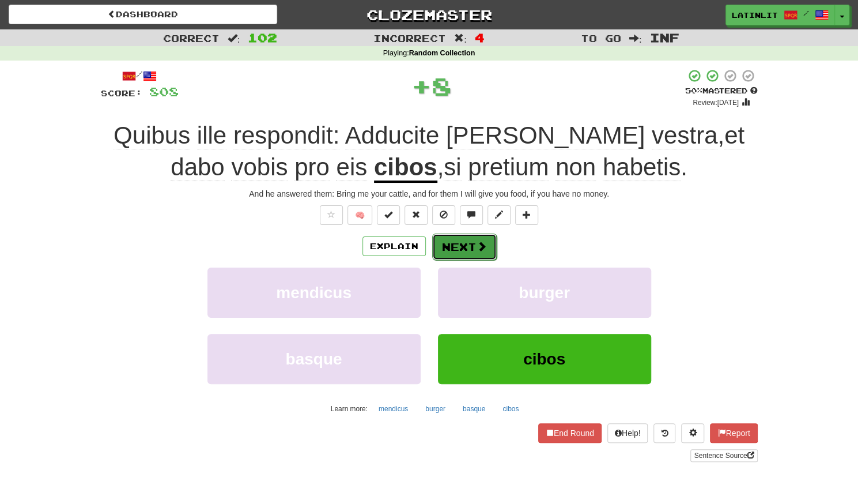
click at [455, 241] on button "Next" at bounding box center [464, 246] width 65 height 27
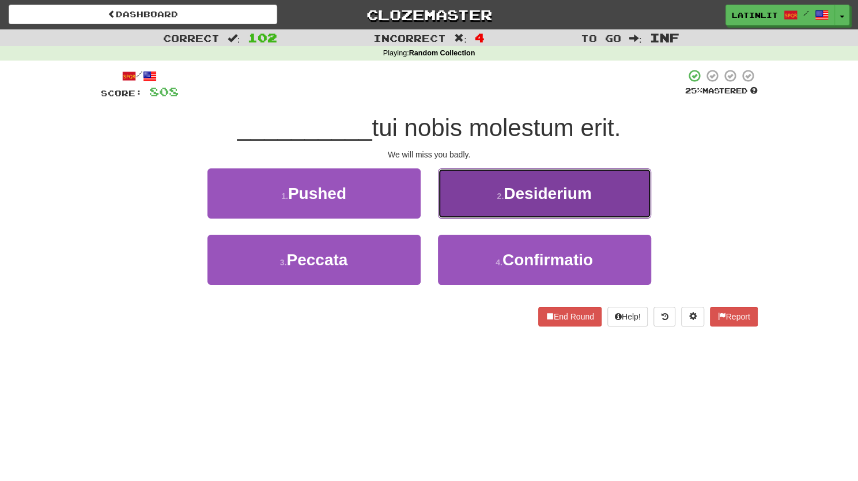
click at [475, 211] on button "2 . Desiderium" at bounding box center [544, 193] width 213 height 50
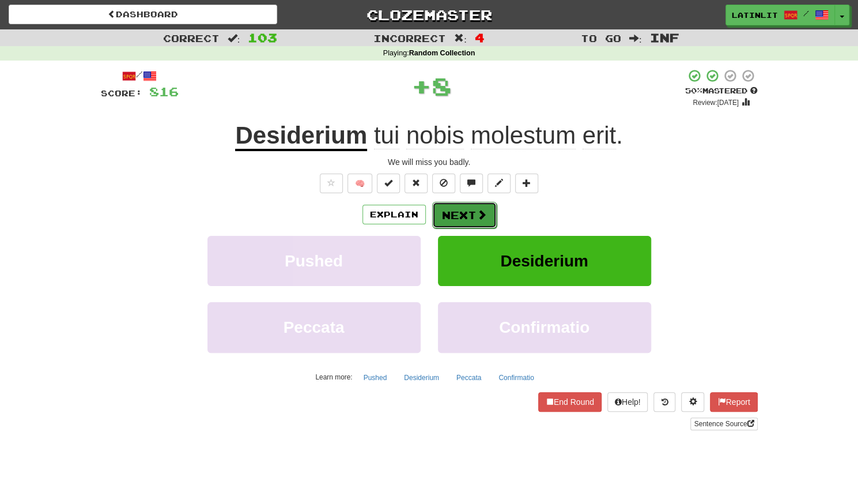
click at [454, 218] on button "Next" at bounding box center [464, 215] width 65 height 27
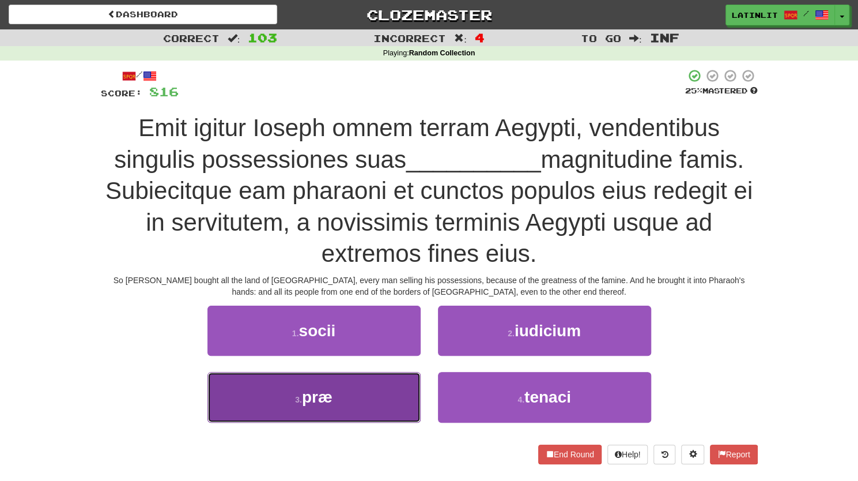
click at [326, 406] on button "3 . præ" at bounding box center [313, 397] width 213 height 50
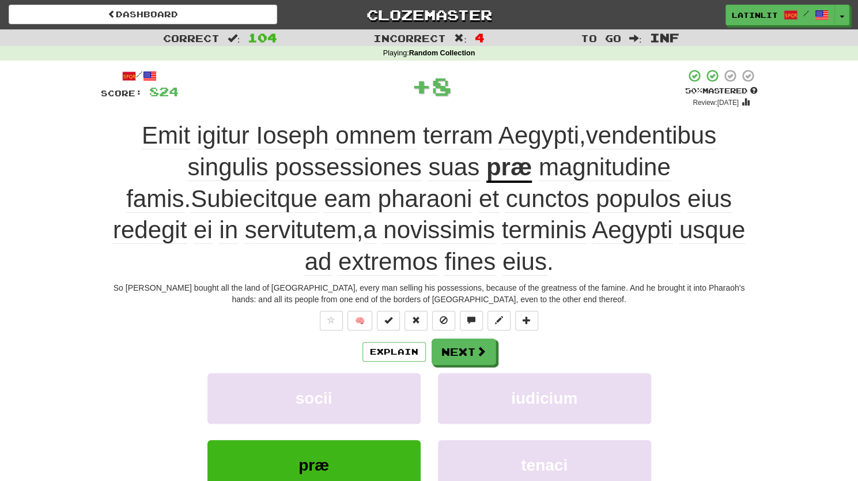
click at [486, 166] on u "præ" at bounding box center [509, 167] width 46 height 29
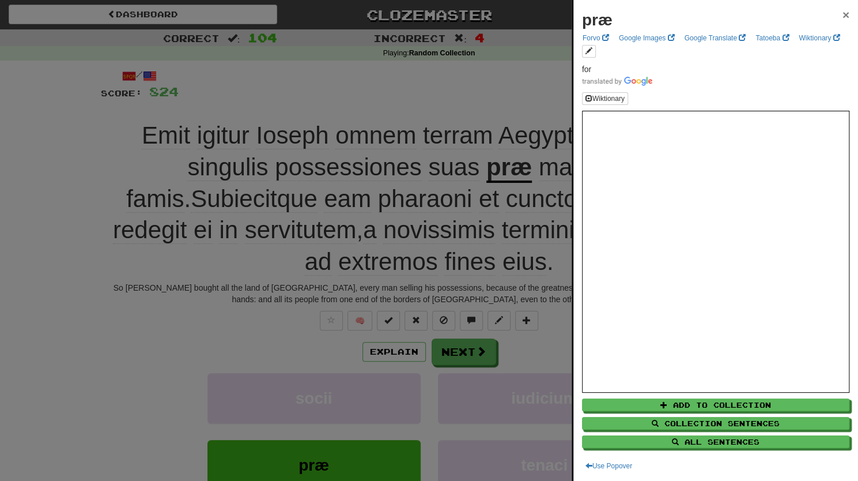
click at [842, 11] on span "×" at bounding box center [845, 14] width 7 height 13
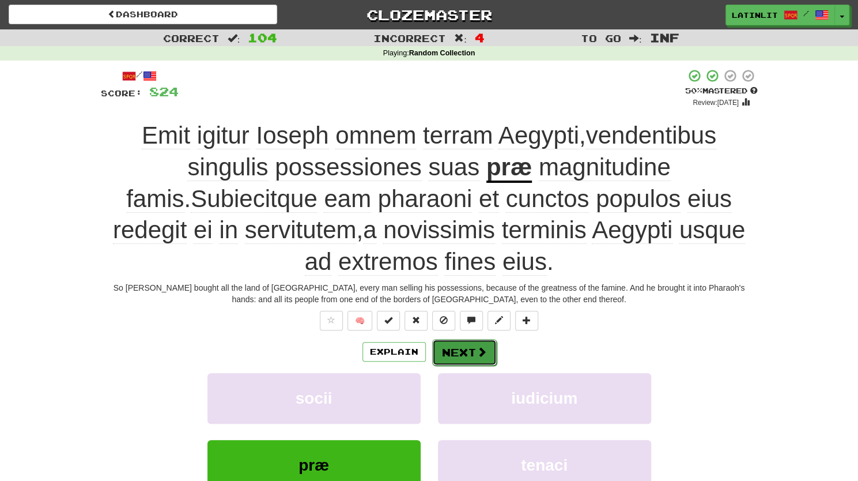
click at [468, 353] on button "Next" at bounding box center [464, 352] width 65 height 27
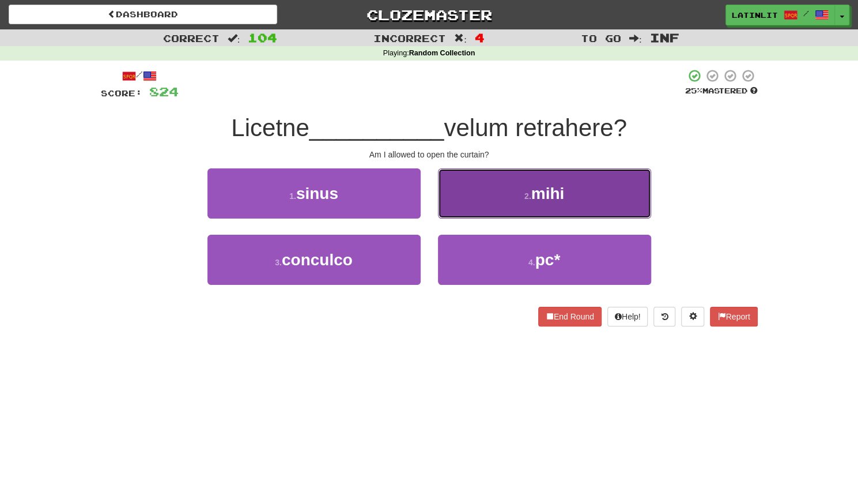
click at [491, 190] on button "2 . mihi" at bounding box center [544, 193] width 213 height 50
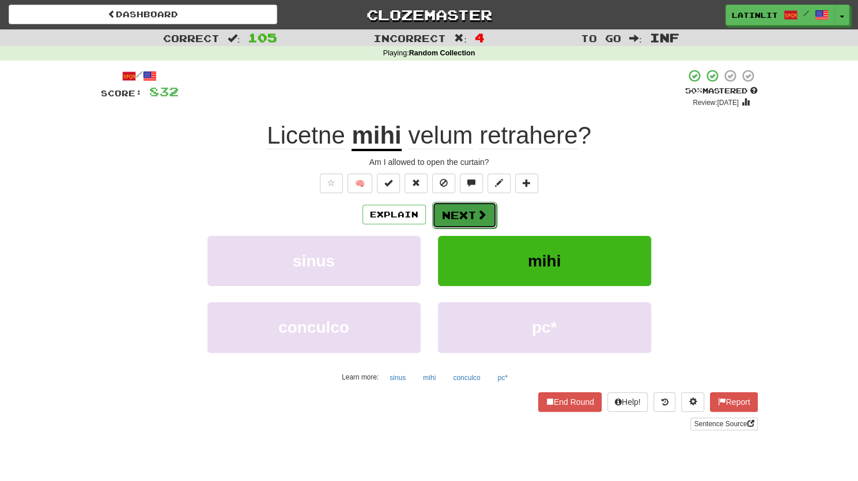
click at [466, 216] on button "Next" at bounding box center [464, 215] width 65 height 27
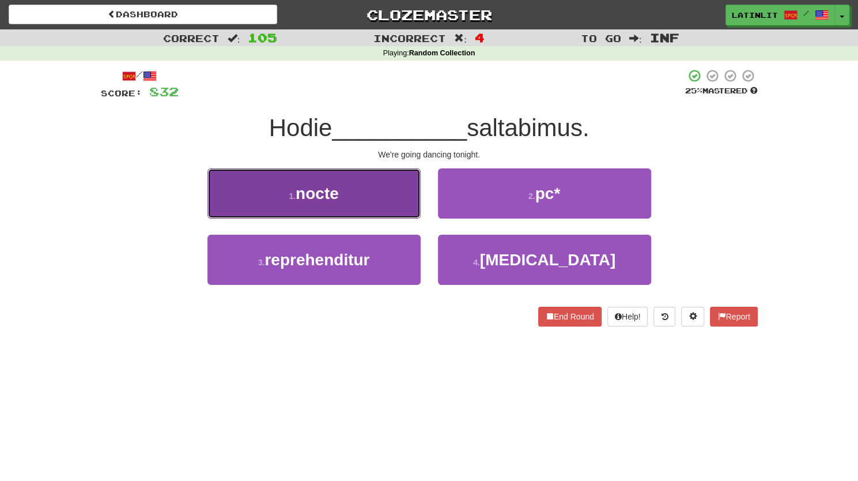
click at [369, 192] on button "1 . nocte" at bounding box center [313, 193] width 213 height 50
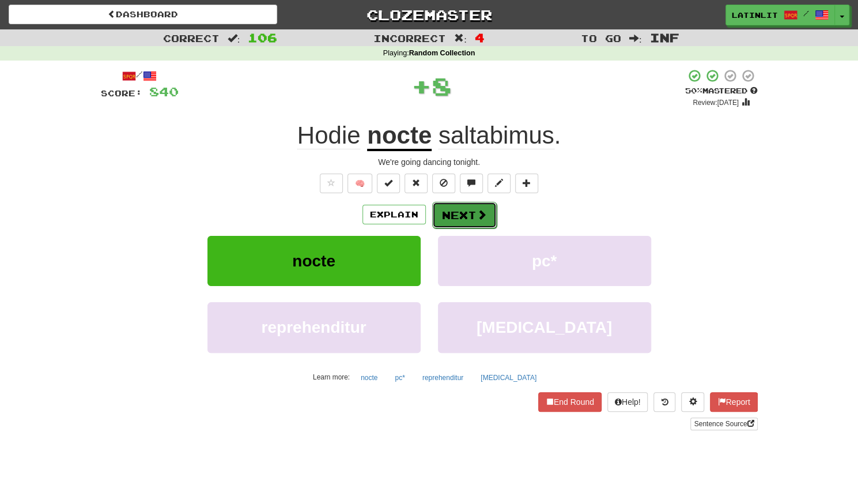
click at [446, 211] on button "Next" at bounding box center [464, 215] width 65 height 27
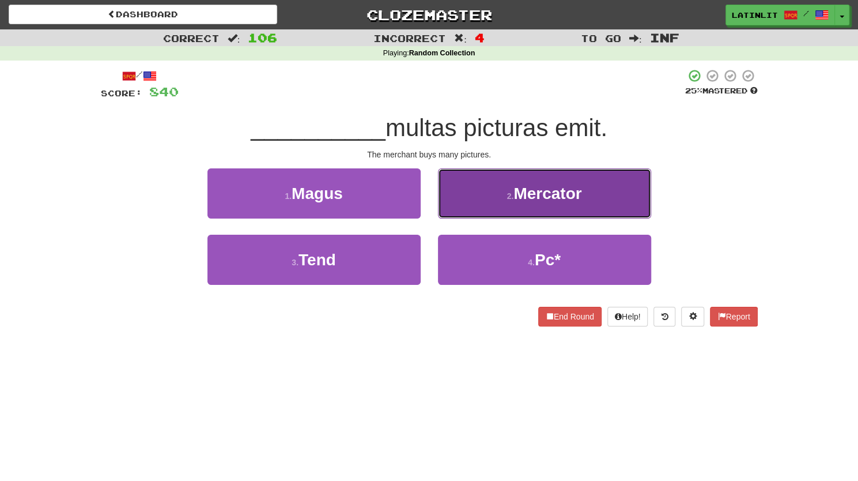
click at [463, 185] on button "2 . Mercator" at bounding box center [544, 193] width 213 height 50
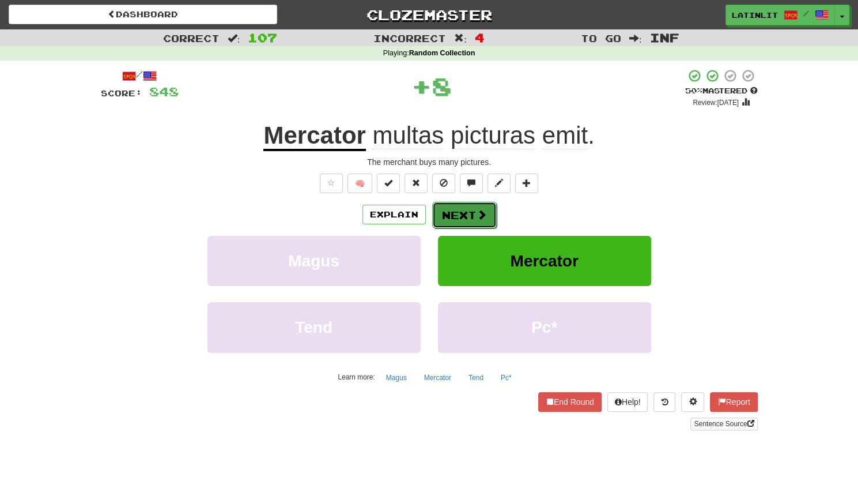
click at [443, 211] on button "Next" at bounding box center [464, 215] width 65 height 27
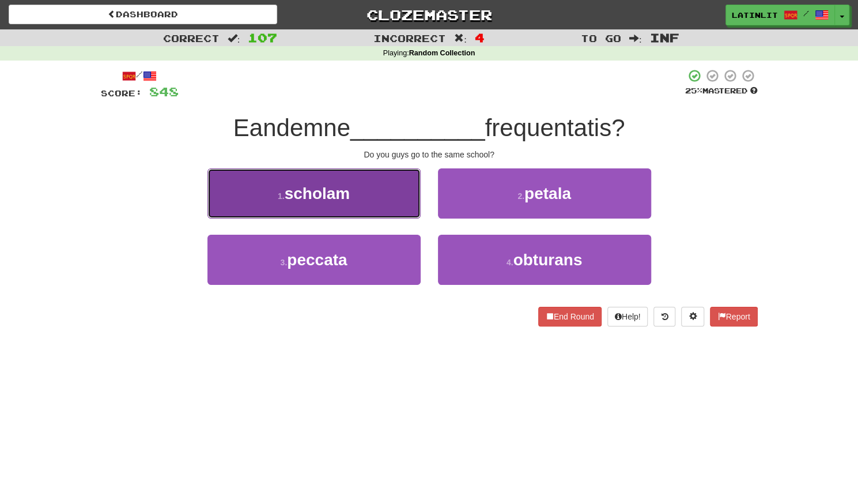
click at [396, 196] on button "1 . scholam" at bounding box center [313, 193] width 213 height 50
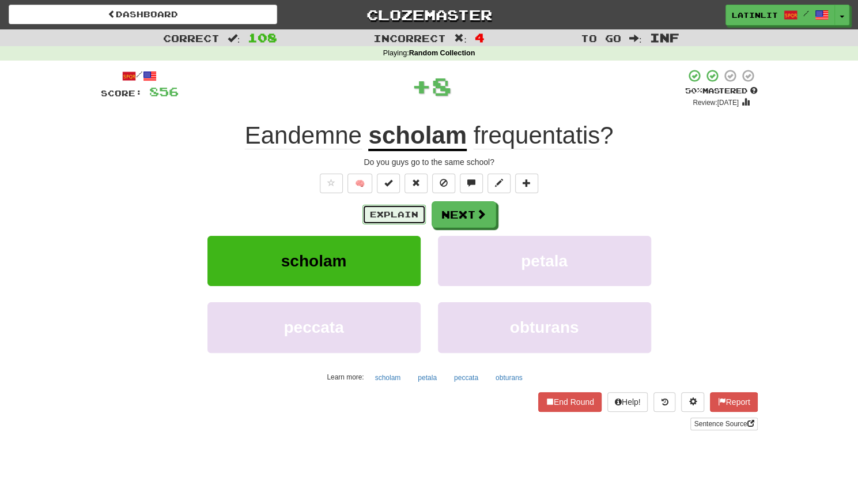
click at [387, 212] on button "Explain" at bounding box center [393, 215] width 63 height 20
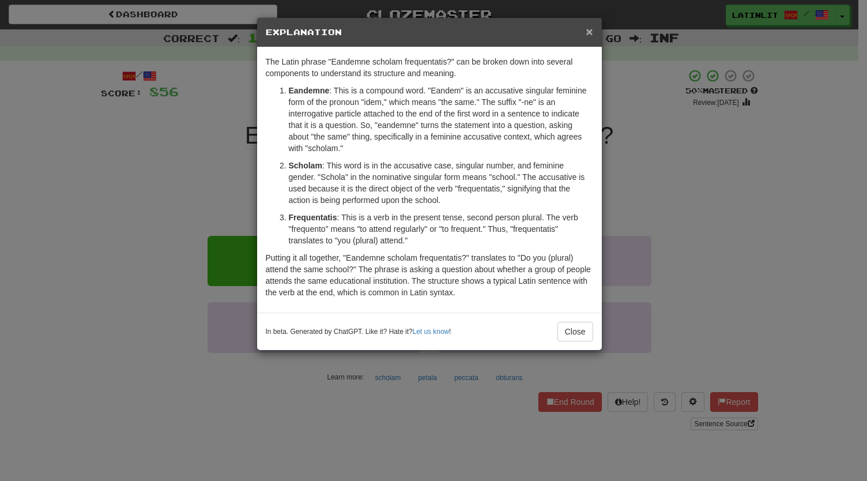
click at [587, 31] on span "×" at bounding box center [588, 31] width 7 height 13
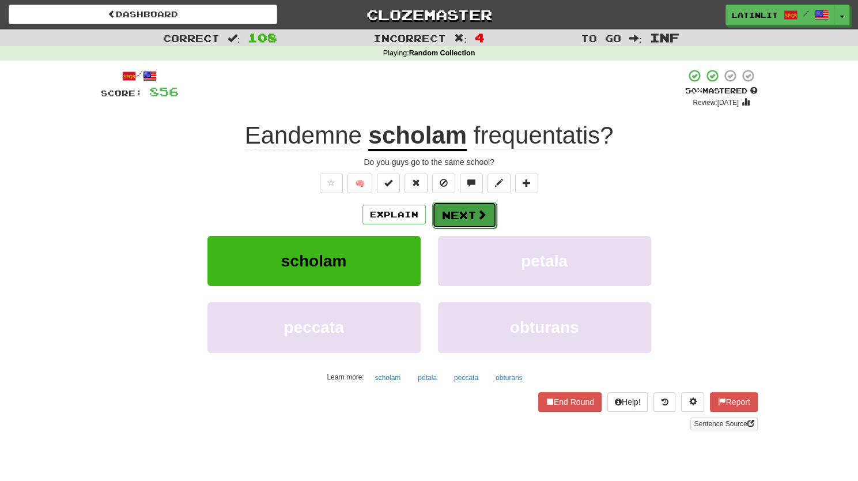
click at [455, 214] on button "Next" at bounding box center [464, 215] width 65 height 27
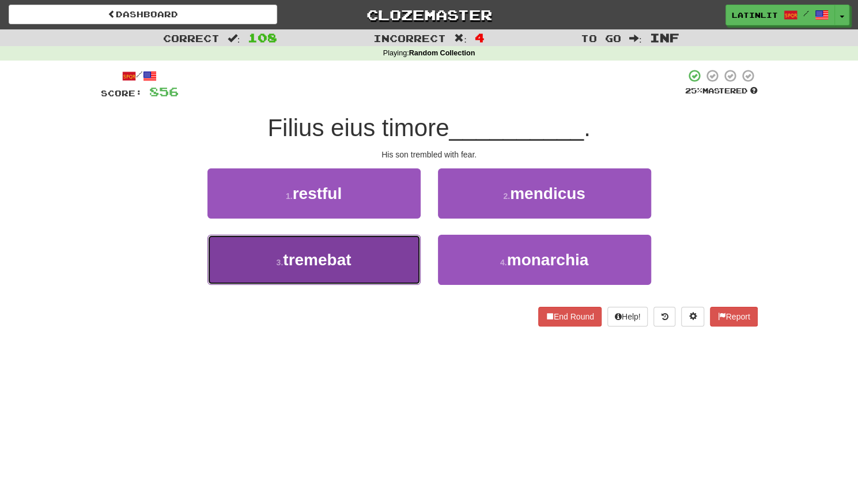
click at [362, 270] on button "3 . tremebat" at bounding box center [313, 260] width 213 height 50
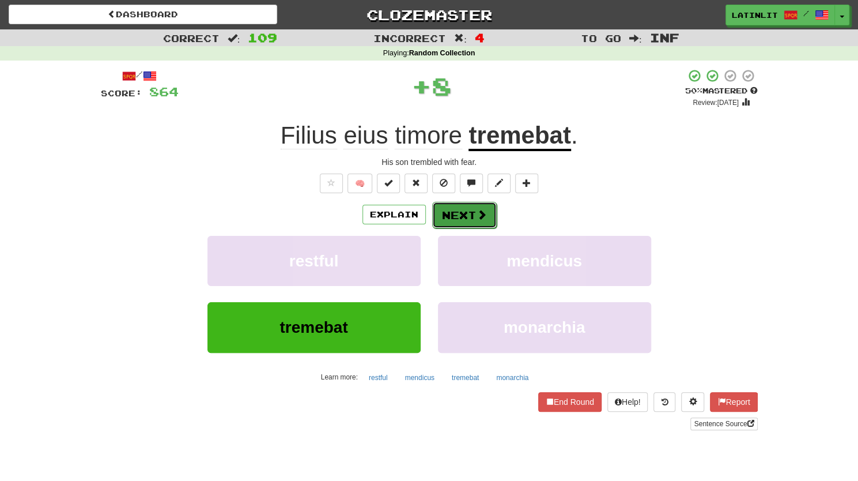
click at [467, 216] on button "Next" at bounding box center [464, 215] width 65 height 27
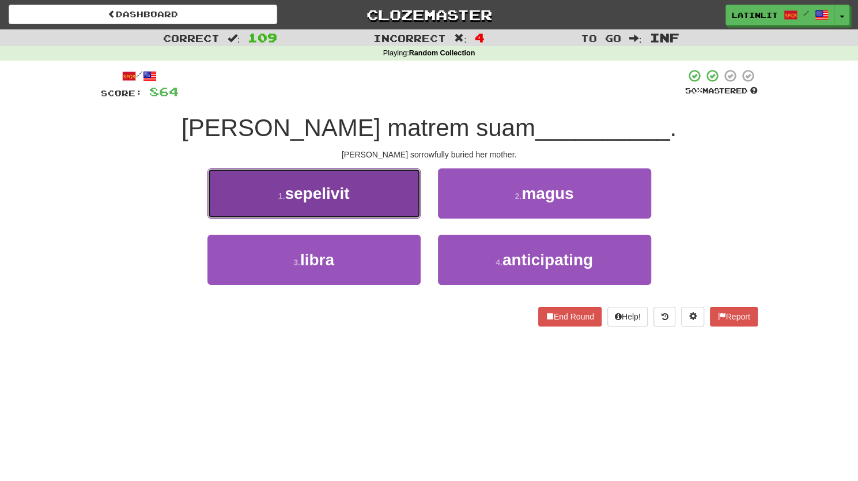
click at [338, 197] on span "sepelivit" at bounding box center [317, 193] width 65 height 18
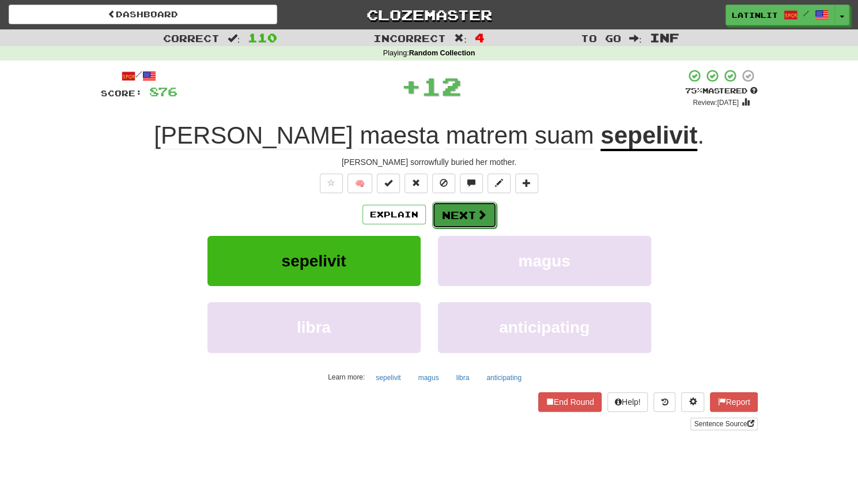
click at [455, 211] on button "Next" at bounding box center [464, 215] width 65 height 27
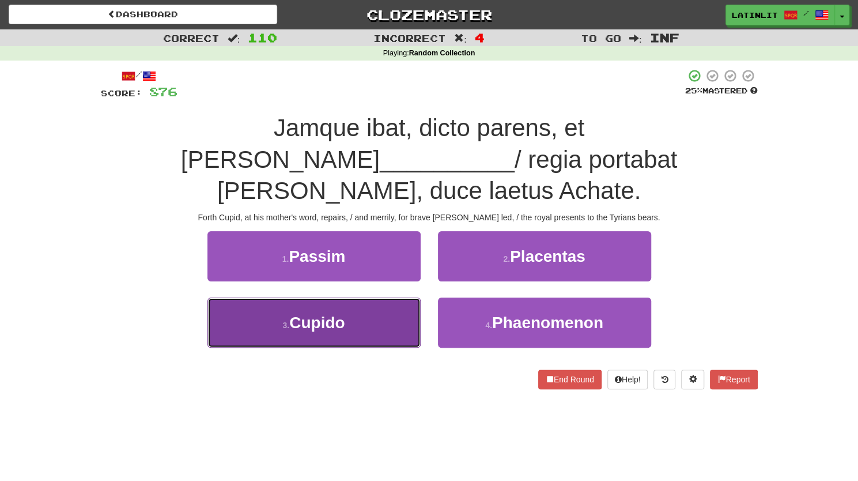
click at [383, 301] on button "3 . Cupido" at bounding box center [313, 322] width 213 height 50
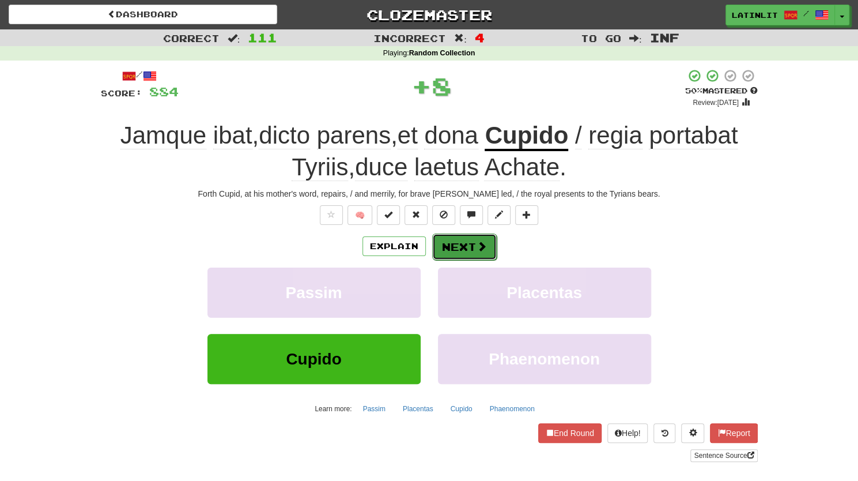
click at [457, 251] on button "Next" at bounding box center [464, 246] width 65 height 27
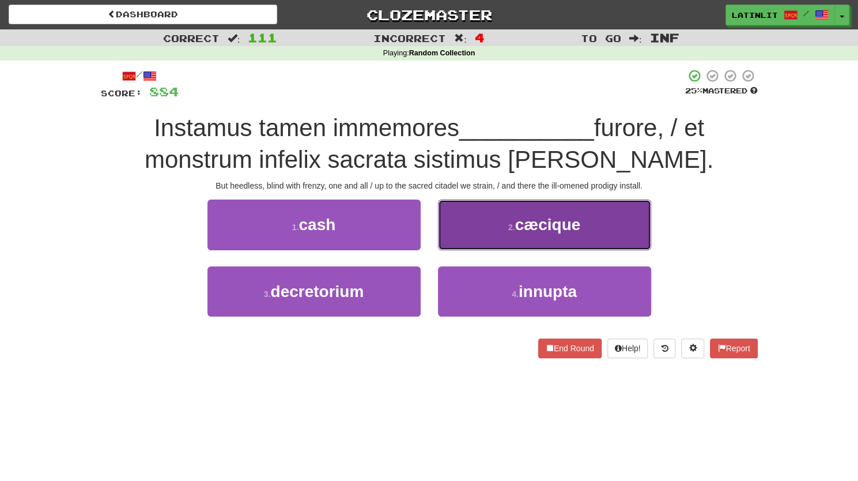
click at [466, 226] on button "2 . cæcique" at bounding box center [544, 224] width 213 height 50
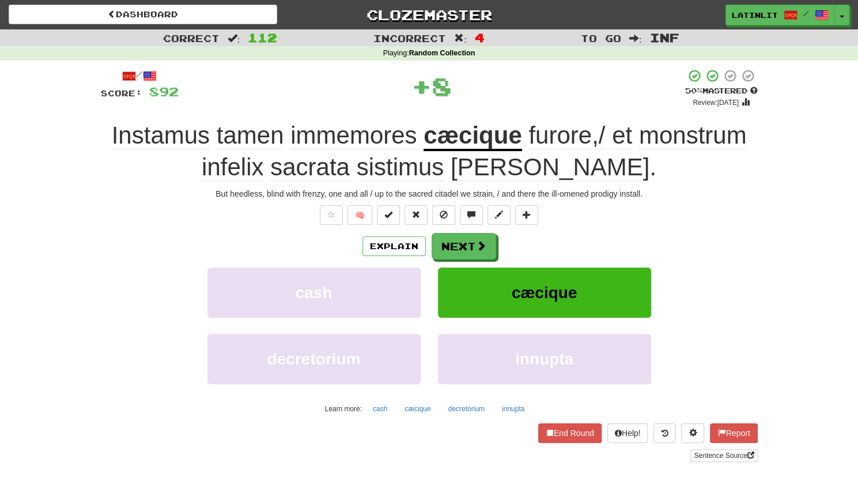
click at [464, 138] on u "cæcique" at bounding box center [473, 136] width 98 height 29
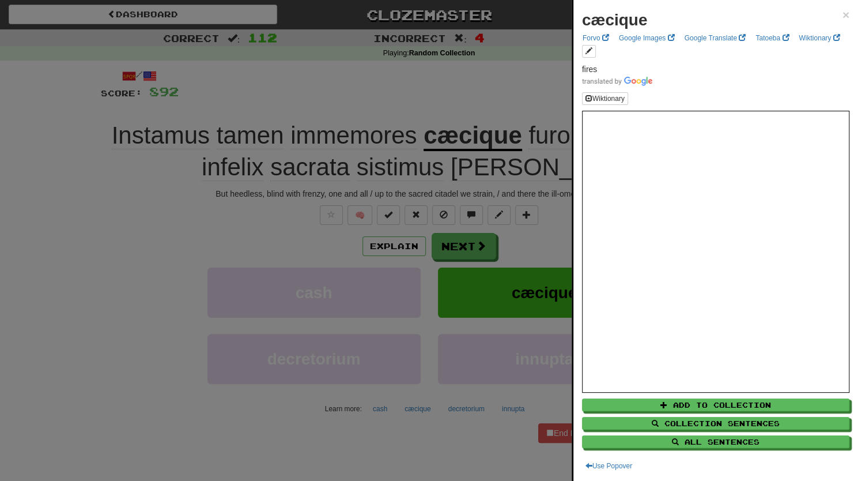
click at [838, 6] on div "cæcique × Forvo Google Images Google Translate Tatoeba Wiktionary fires Wiktion…" at bounding box center [715, 240] width 285 height 481
click at [842, 12] on span "×" at bounding box center [845, 14] width 7 height 13
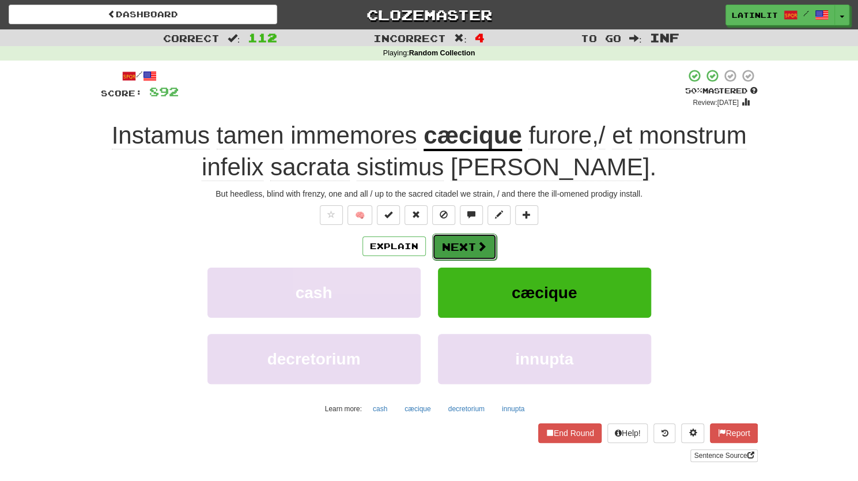
click at [463, 245] on button "Next" at bounding box center [464, 246] width 65 height 27
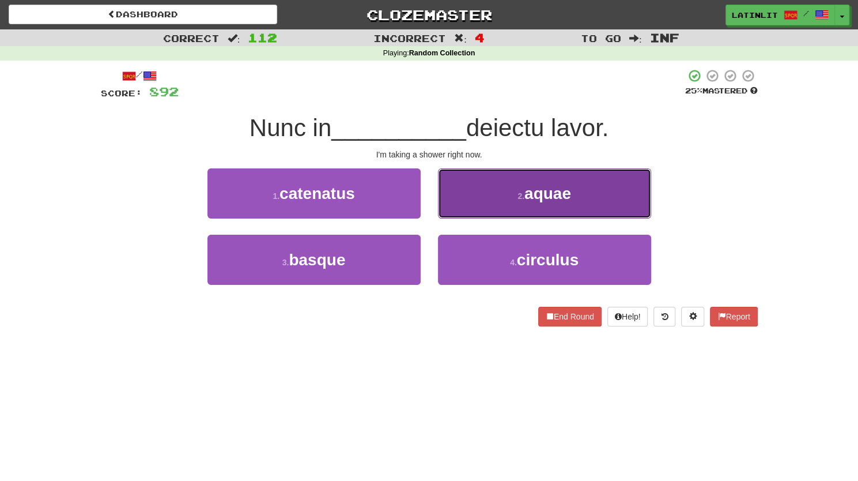
click at [481, 196] on button "2 . aquae" at bounding box center [544, 193] width 213 height 50
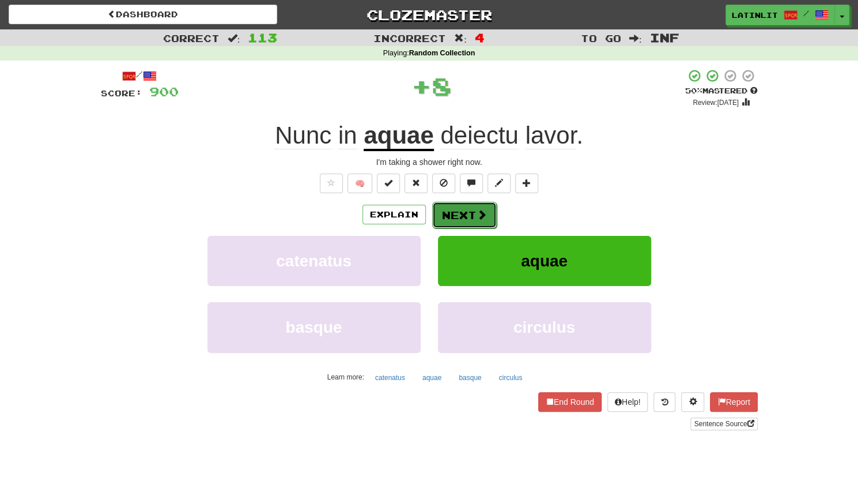
click at [460, 213] on button "Next" at bounding box center [464, 215] width 65 height 27
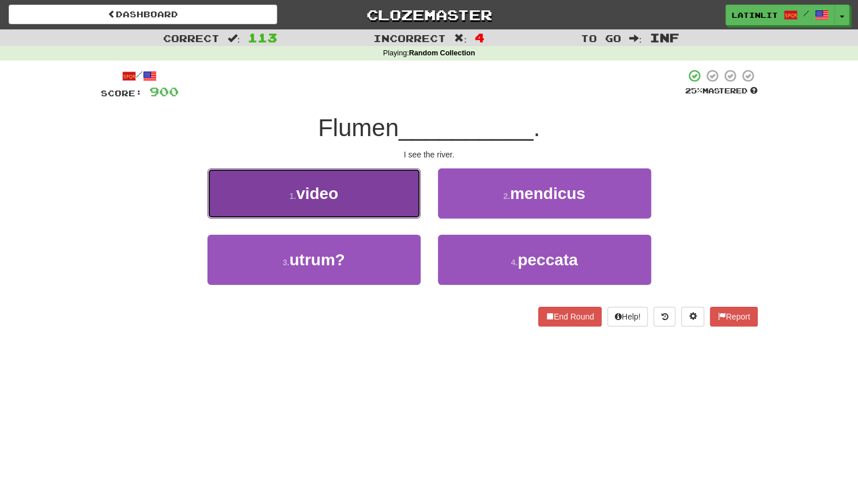
click at [333, 201] on span "video" at bounding box center [317, 193] width 42 height 18
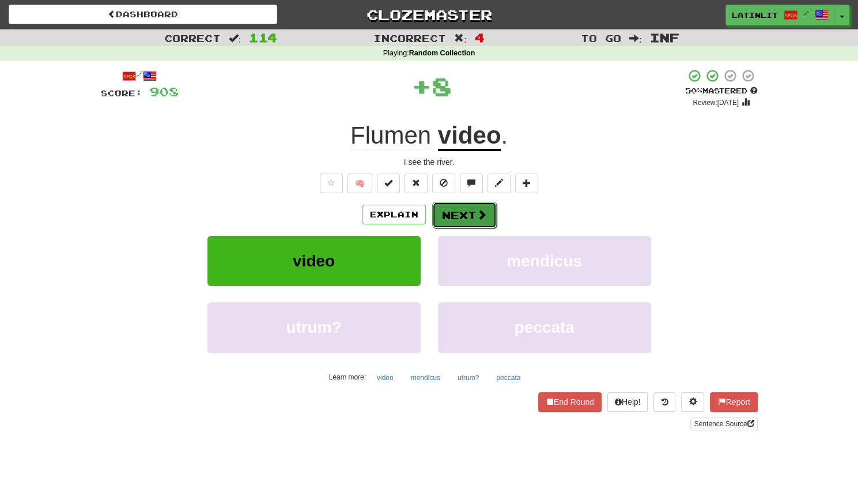
click at [450, 224] on button "Next" at bounding box center [464, 215] width 65 height 27
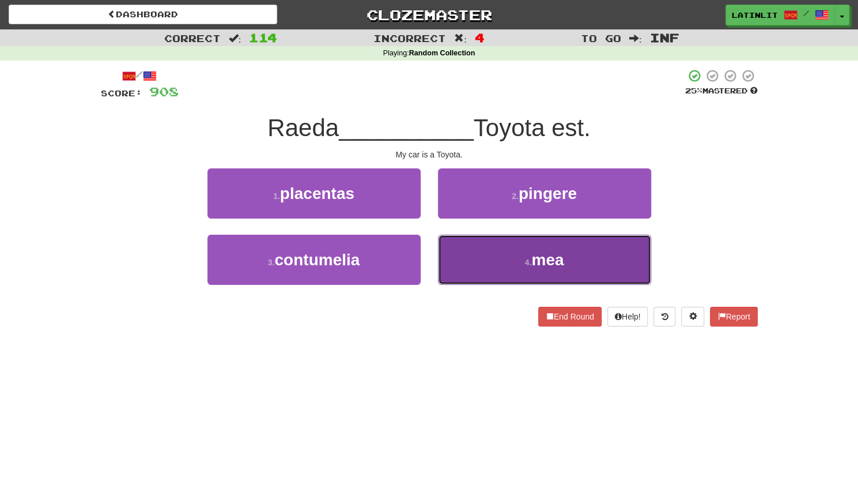
click at [468, 258] on button "4 . mea" at bounding box center [544, 260] width 213 height 50
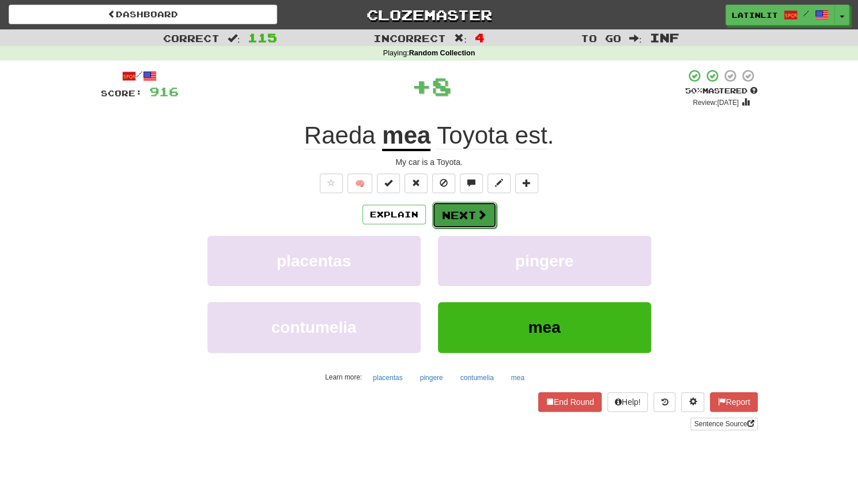
click at [453, 213] on button "Next" at bounding box center [464, 215] width 65 height 27
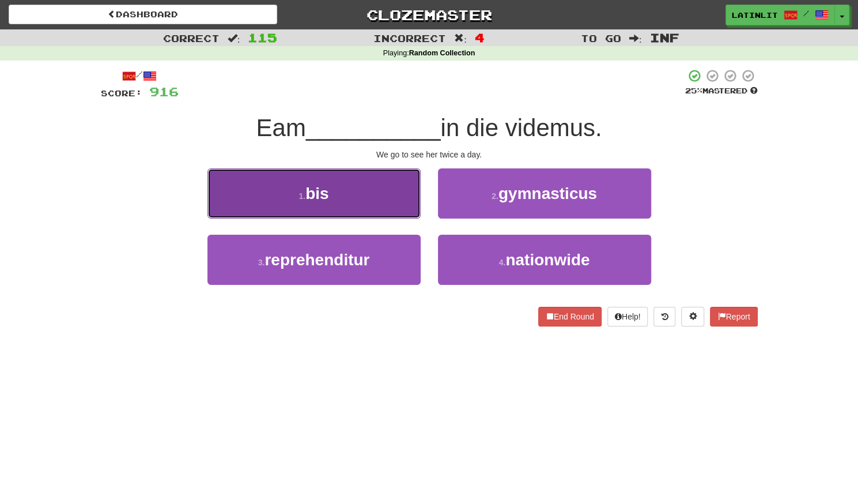
click at [388, 192] on button "1 . bis" at bounding box center [313, 193] width 213 height 50
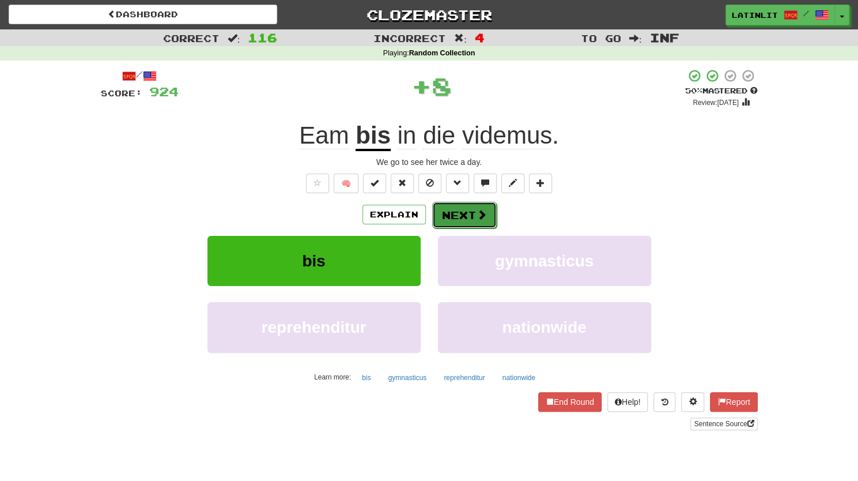
click at [444, 218] on button "Next" at bounding box center [464, 215] width 65 height 27
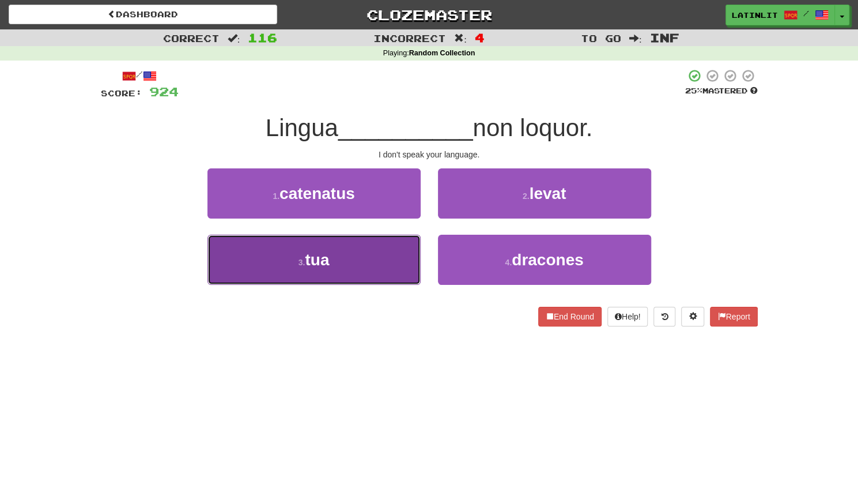
click at [383, 266] on button "3 . tua" at bounding box center [313, 260] width 213 height 50
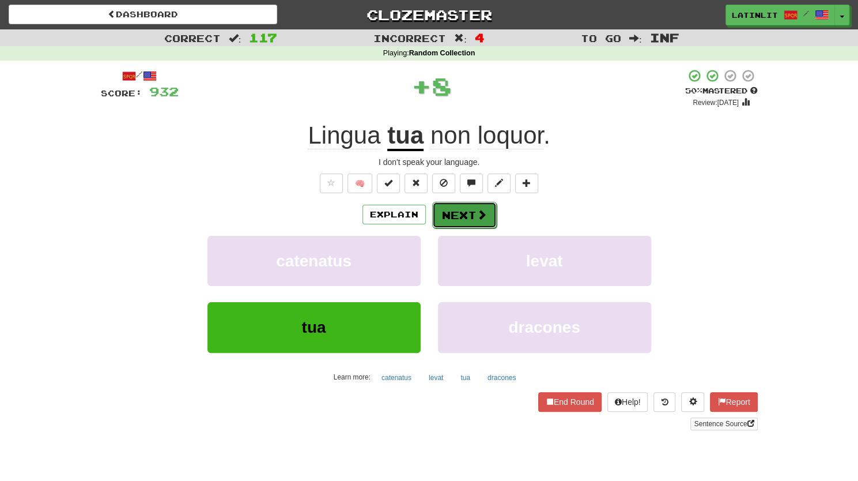
click at [449, 213] on button "Next" at bounding box center [464, 215] width 65 height 27
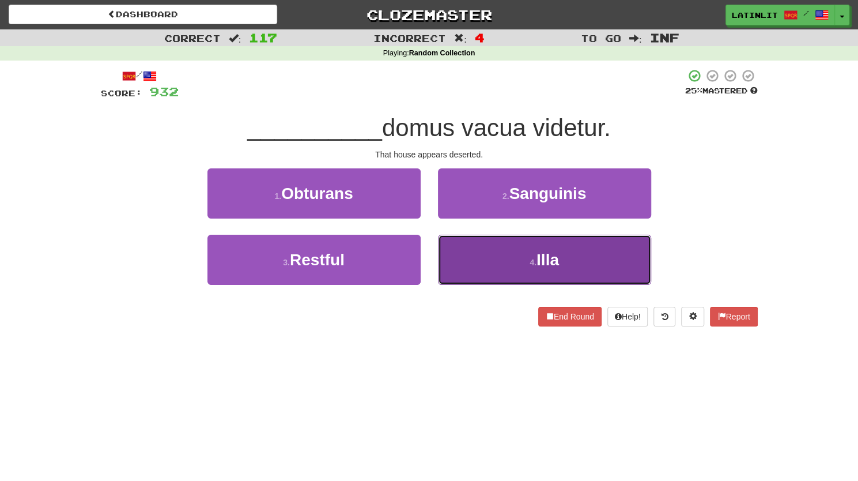
click at [484, 261] on button "4 . Illa" at bounding box center [544, 260] width 213 height 50
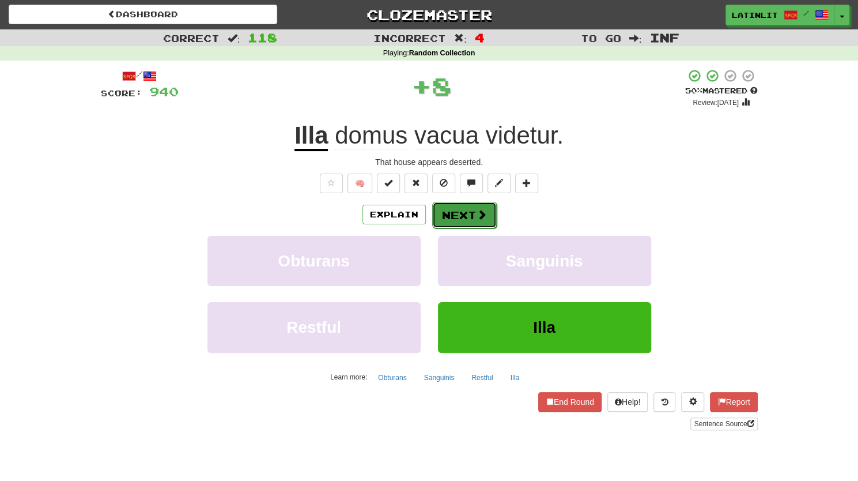
click at [453, 213] on button "Next" at bounding box center [464, 215] width 65 height 27
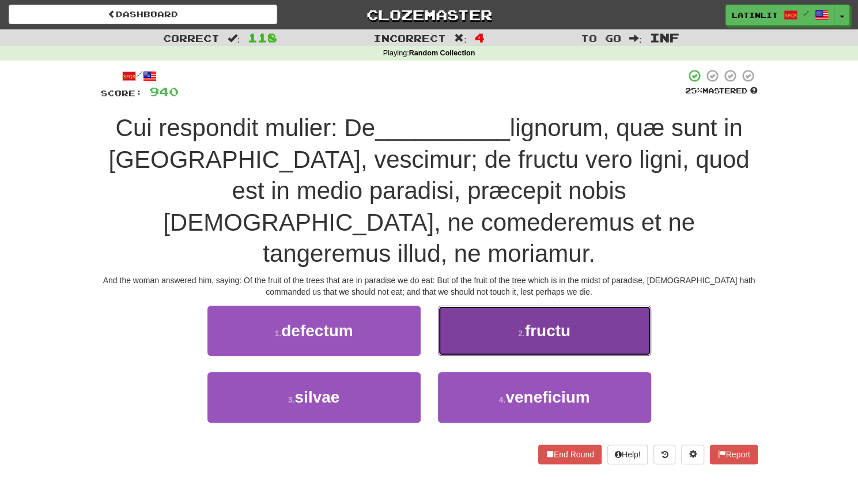
click at [554, 322] on span "fructu" at bounding box center [548, 331] width 46 height 18
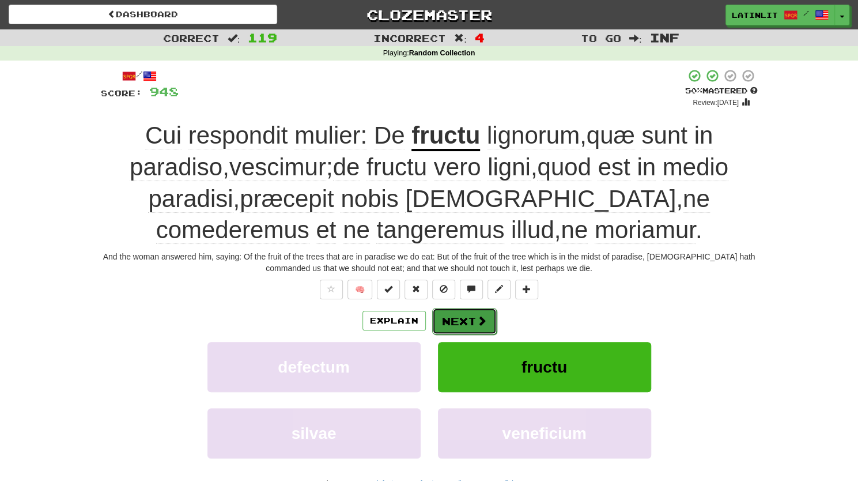
click at [452, 322] on button "Next" at bounding box center [464, 321] width 65 height 27
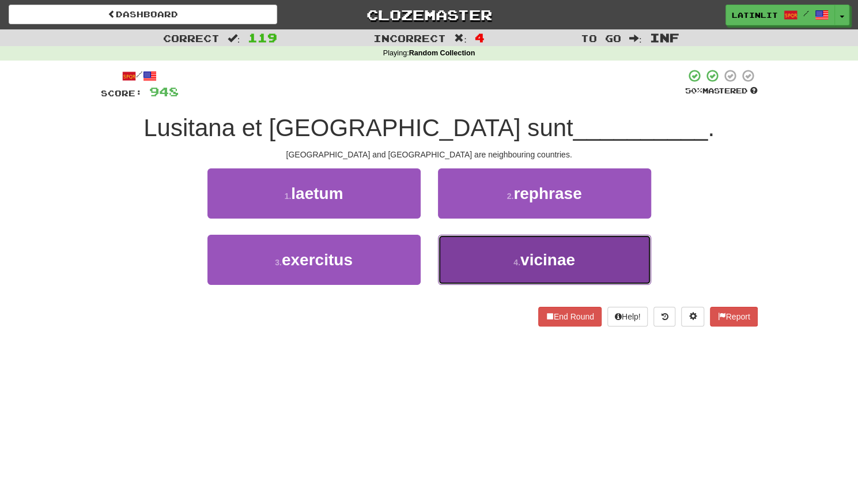
click at [490, 262] on button "4 . vicinae" at bounding box center [544, 260] width 213 height 50
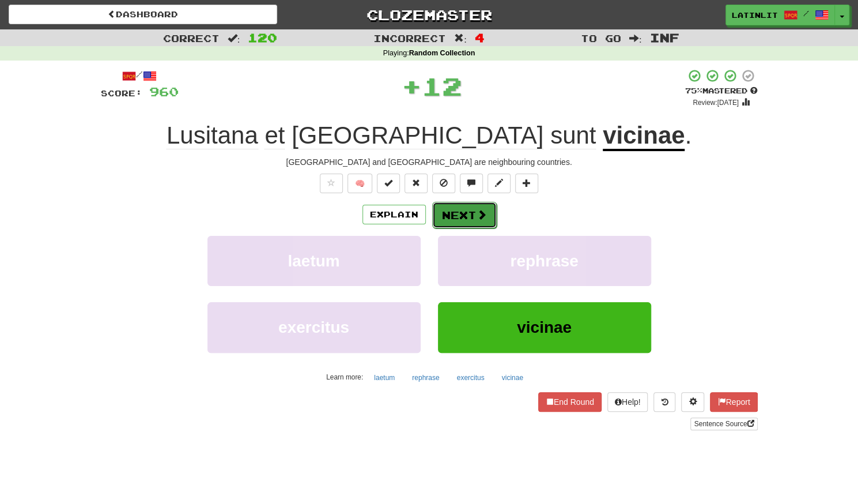
click at [466, 214] on button "Next" at bounding box center [464, 215] width 65 height 27
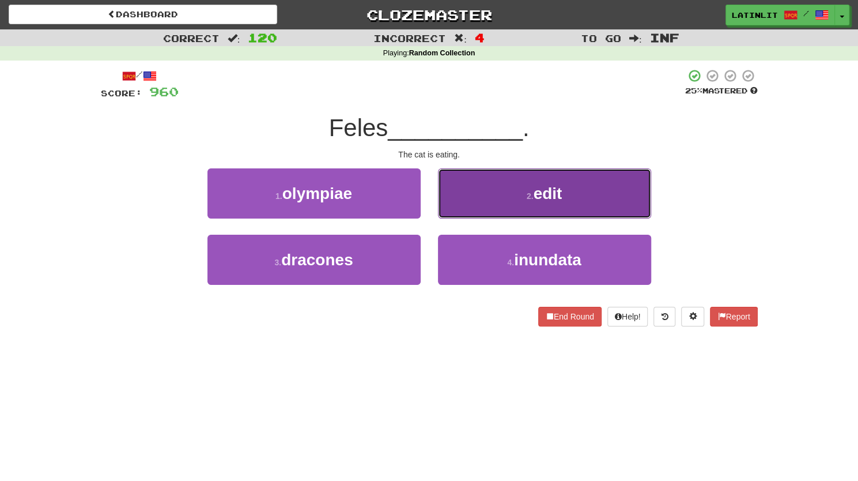
click at [476, 203] on button "2 . edit" at bounding box center [544, 193] width 213 height 50
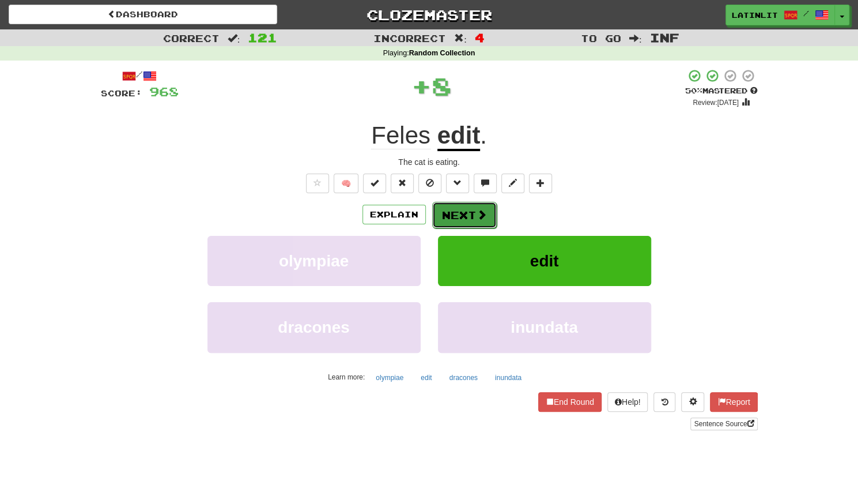
click at [462, 221] on button "Next" at bounding box center [464, 215] width 65 height 27
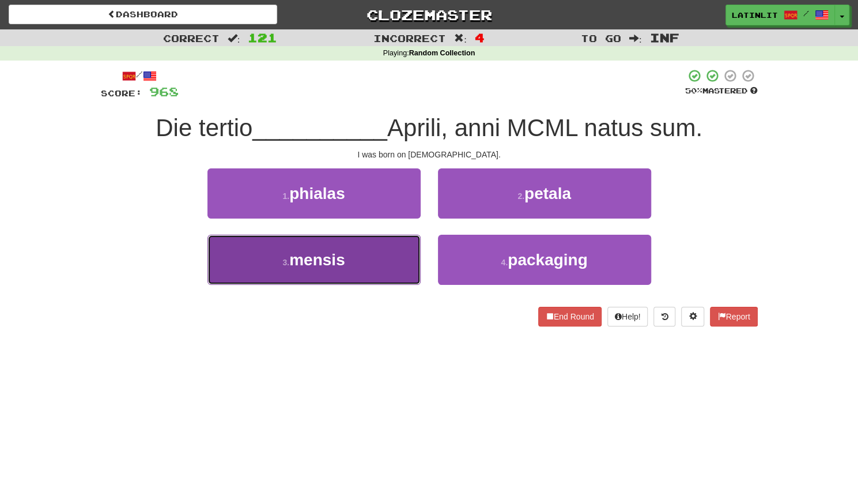
click at [373, 270] on button "3 . mensis" at bounding box center [313, 260] width 213 height 50
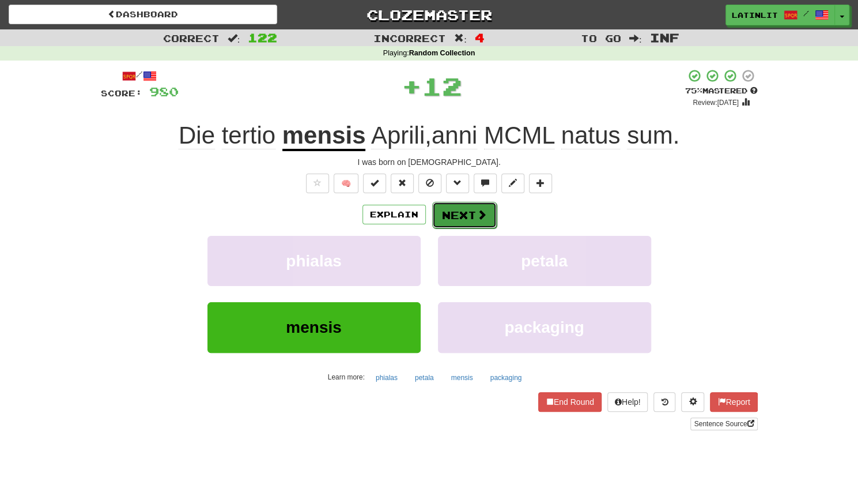
click at [466, 213] on button "Next" at bounding box center [464, 215] width 65 height 27
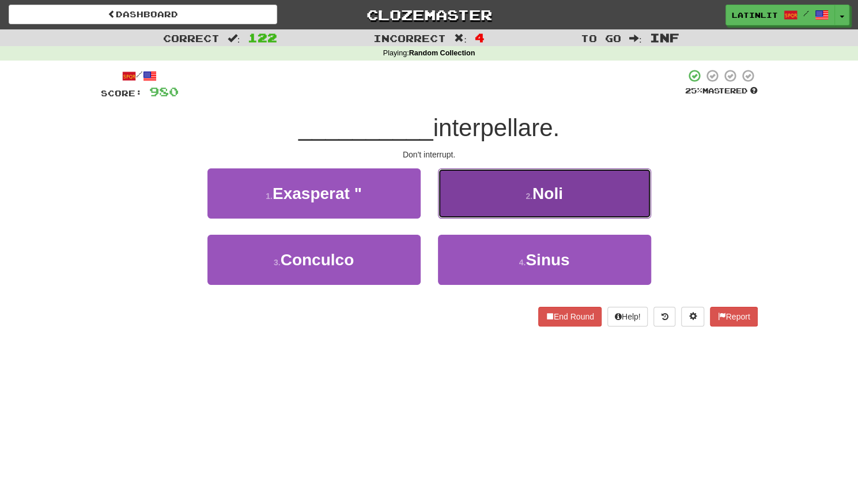
click at [472, 199] on button "2 . Noli" at bounding box center [544, 193] width 213 height 50
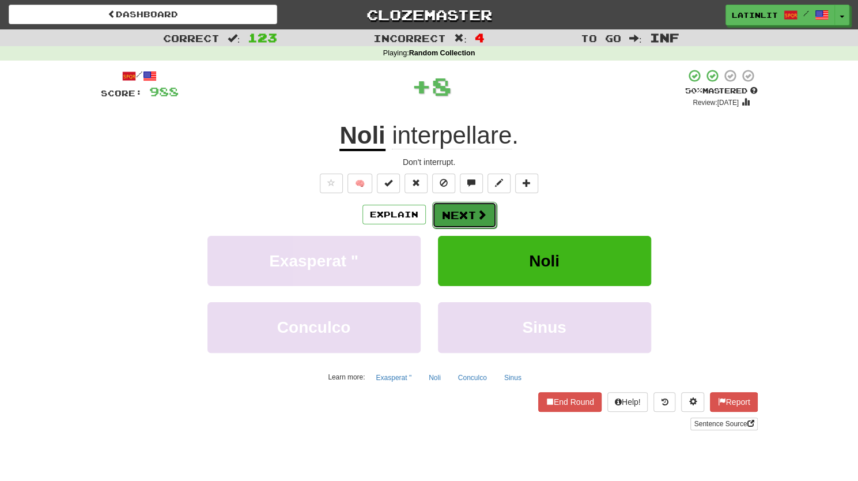
click at [458, 214] on button "Next" at bounding box center [464, 215] width 65 height 27
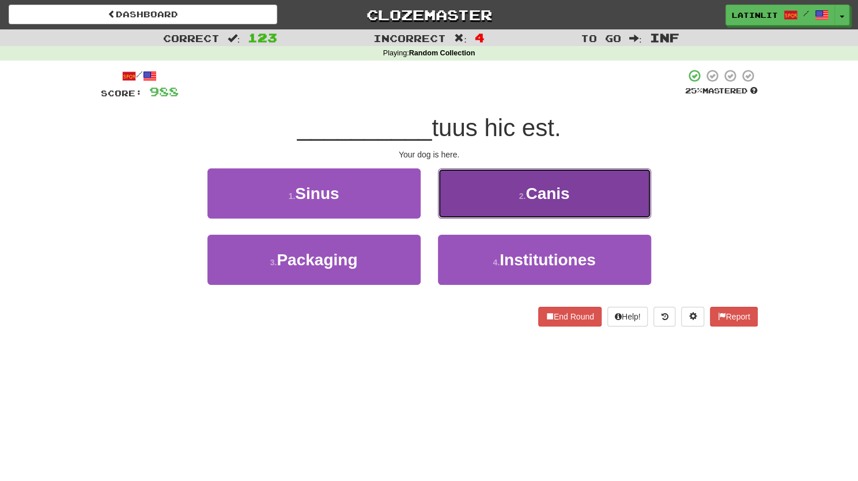
click at [470, 202] on button "2 . Canis" at bounding box center [544, 193] width 213 height 50
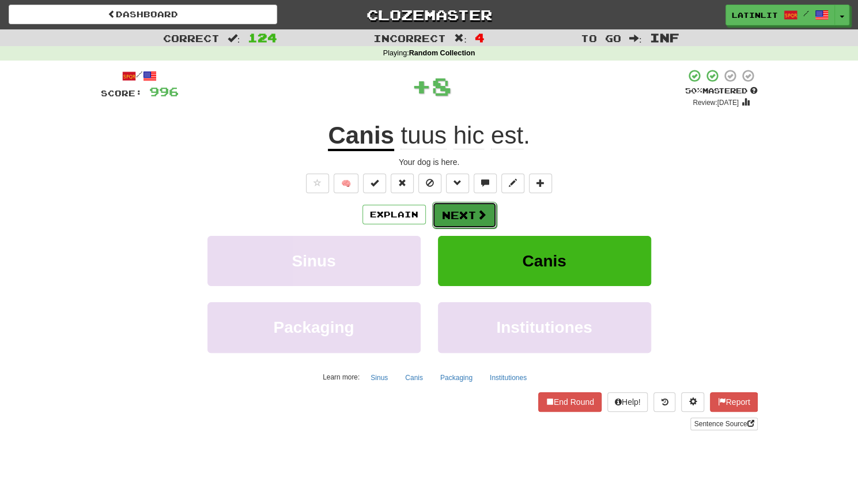
click at [455, 217] on button "Next" at bounding box center [464, 215] width 65 height 27
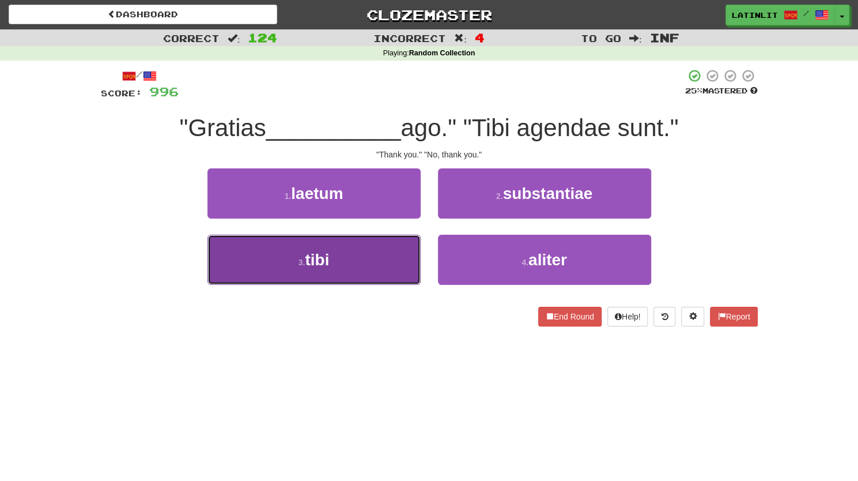
click at [401, 258] on button "3 . tibi" at bounding box center [313, 260] width 213 height 50
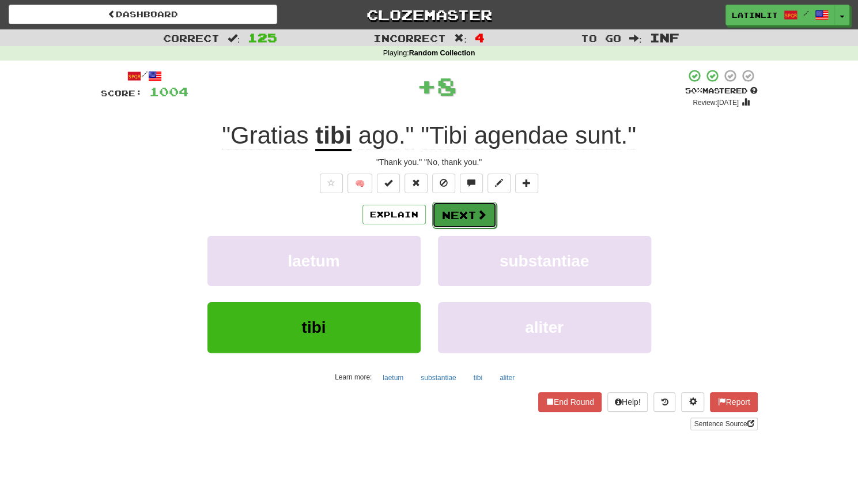
click at [451, 222] on button "Next" at bounding box center [464, 215] width 65 height 27
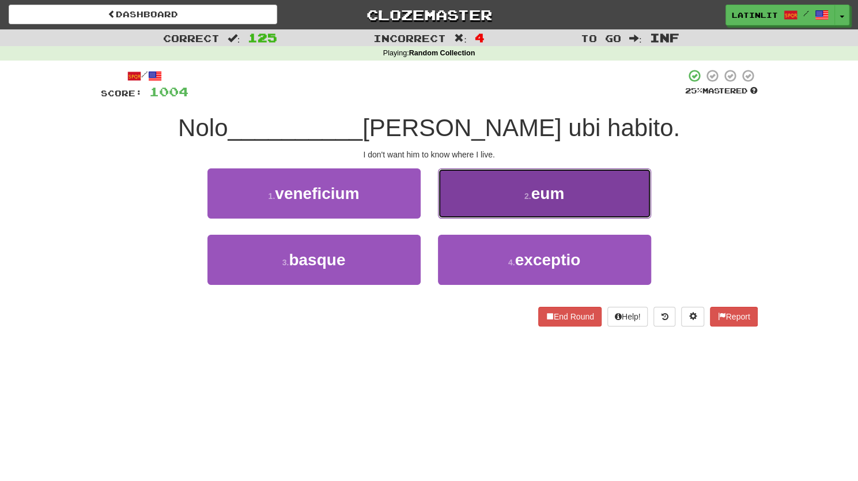
click at [470, 205] on button "2 . eum" at bounding box center [544, 193] width 213 height 50
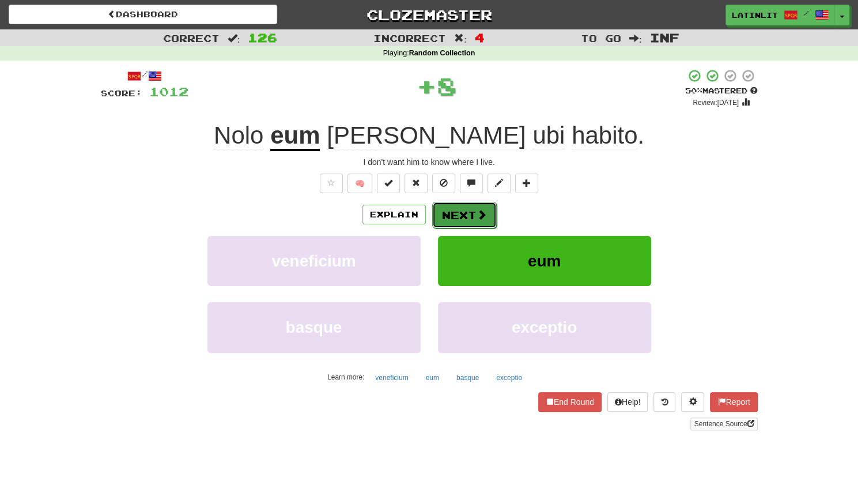
click at [453, 213] on button "Next" at bounding box center [464, 215] width 65 height 27
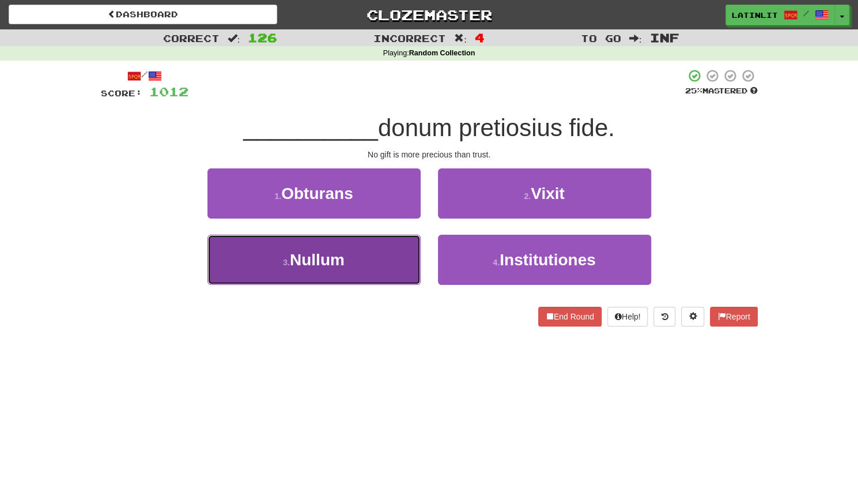
click at [365, 262] on button "3 . Nullum" at bounding box center [313, 260] width 213 height 50
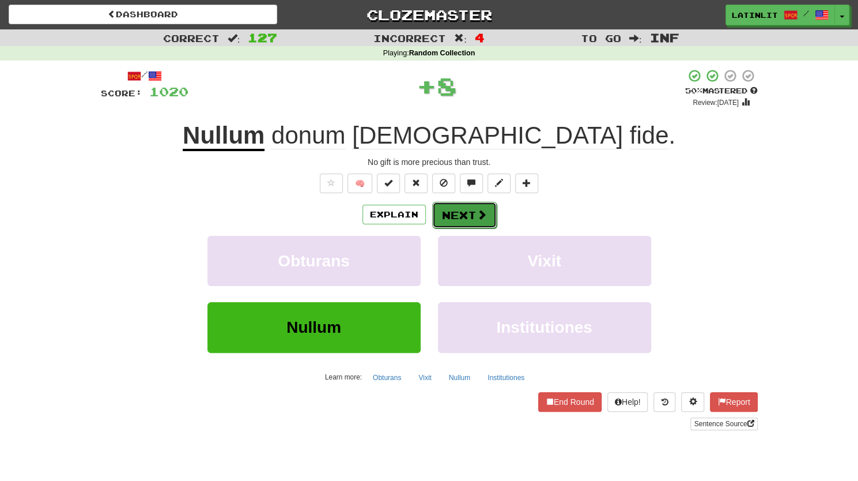
click at [461, 212] on button "Next" at bounding box center [464, 215] width 65 height 27
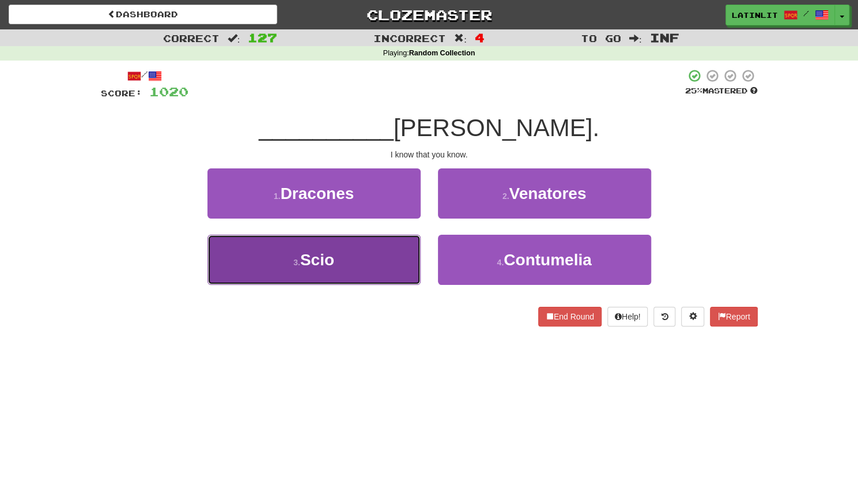
click at [365, 264] on button "3 . Scio" at bounding box center [313, 260] width 213 height 50
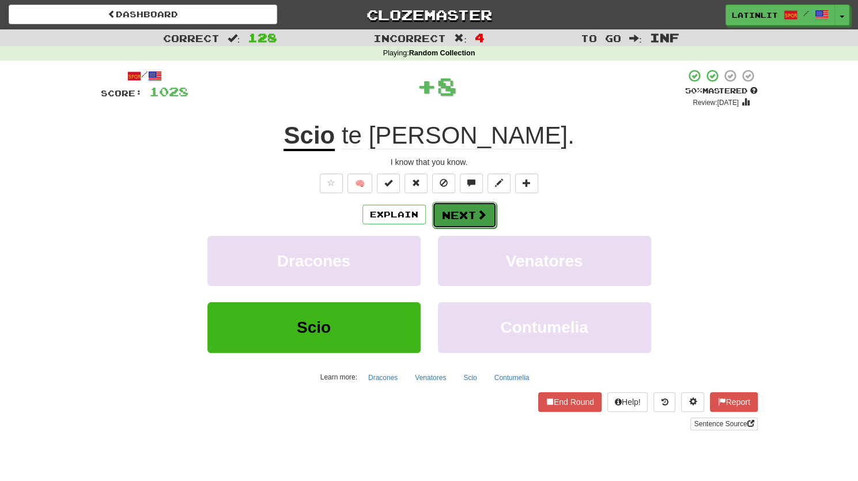
click at [445, 217] on button "Next" at bounding box center [464, 215] width 65 height 27
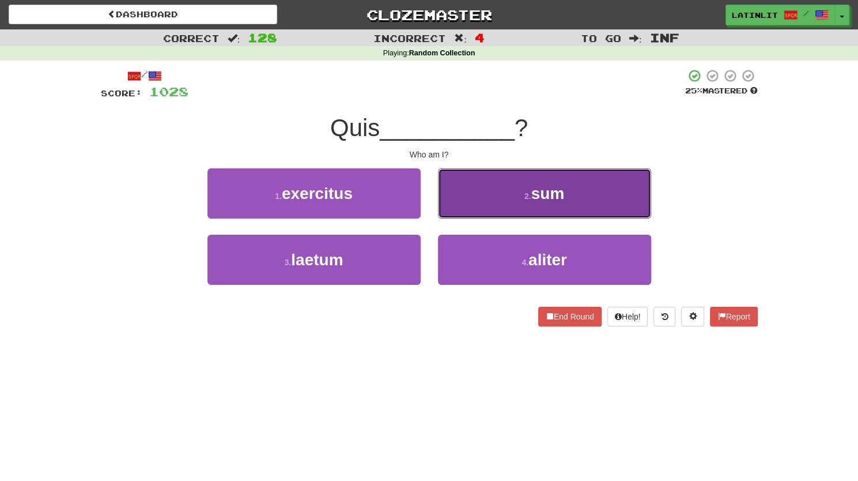
click at [479, 207] on button "2 . sum" at bounding box center [544, 193] width 213 height 50
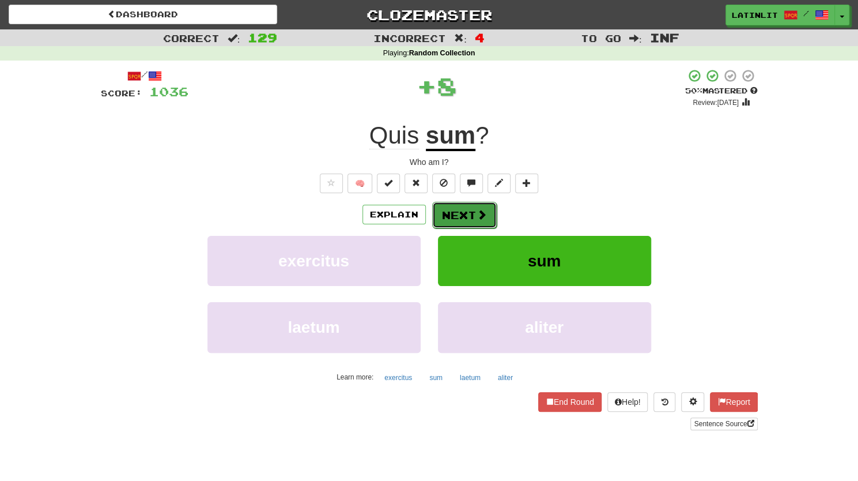
click at [474, 214] on button "Next" at bounding box center [464, 215] width 65 height 27
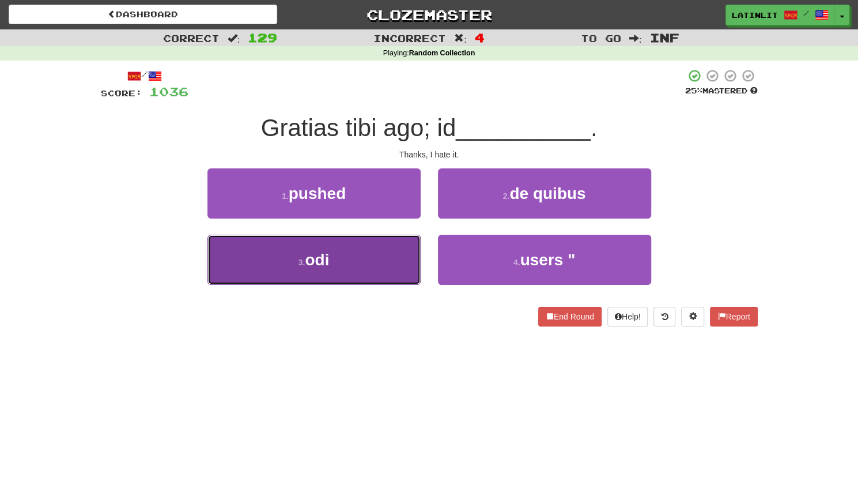
click at [358, 264] on button "3 . odi" at bounding box center [313, 260] width 213 height 50
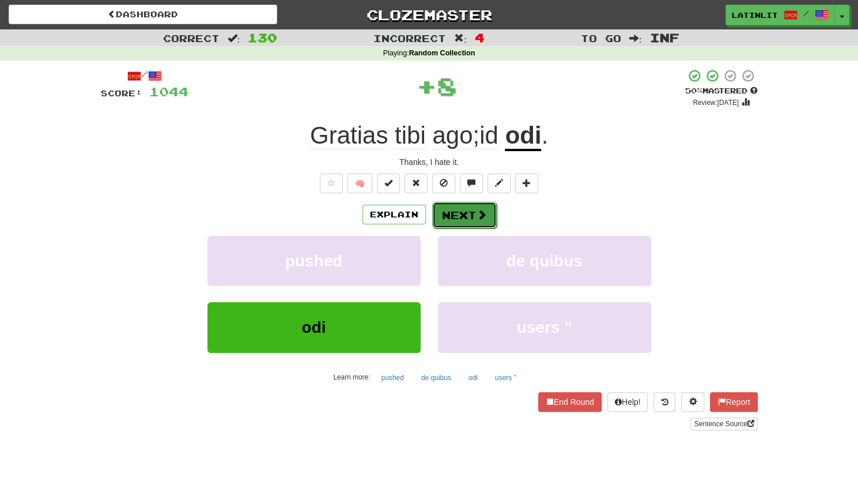
click at [471, 218] on button "Next" at bounding box center [464, 215] width 65 height 27
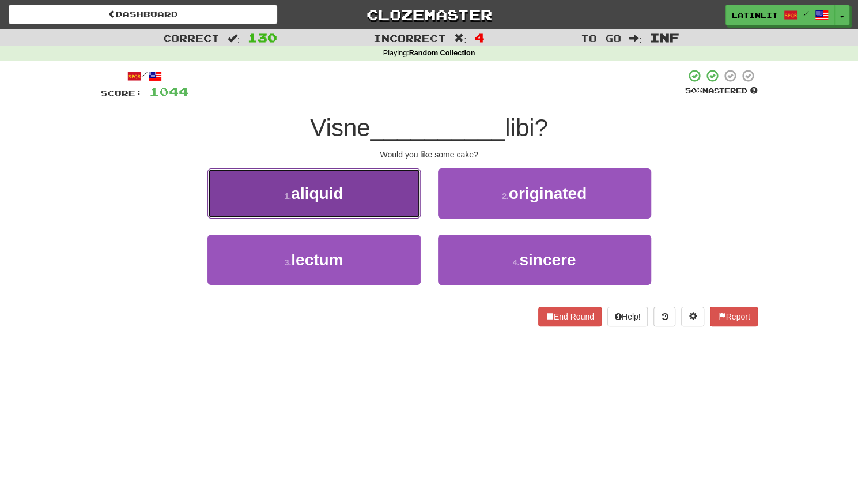
click at [375, 188] on button "1 . aliquid" at bounding box center [313, 193] width 213 height 50
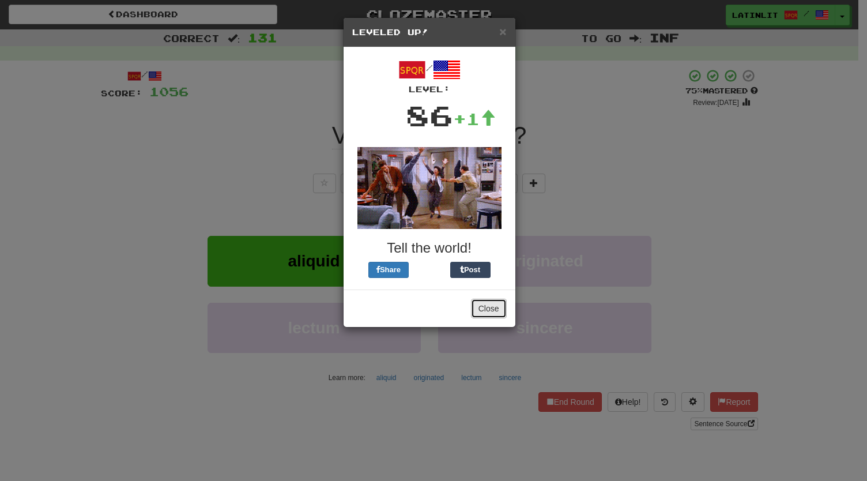
click at [486, 311] on button "Close" at bounding box center [489, 308] width 36 height 20
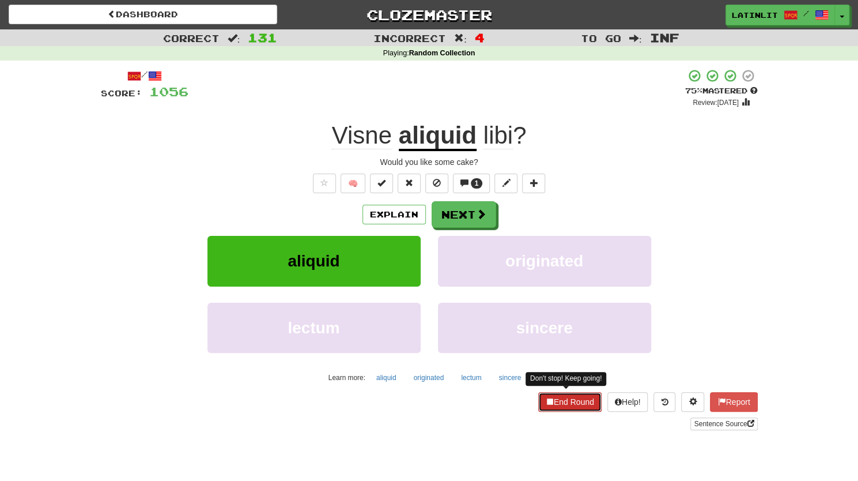
click at [569, 406] on button "End Round" at bounding box center [569, 402] width 63 height 20
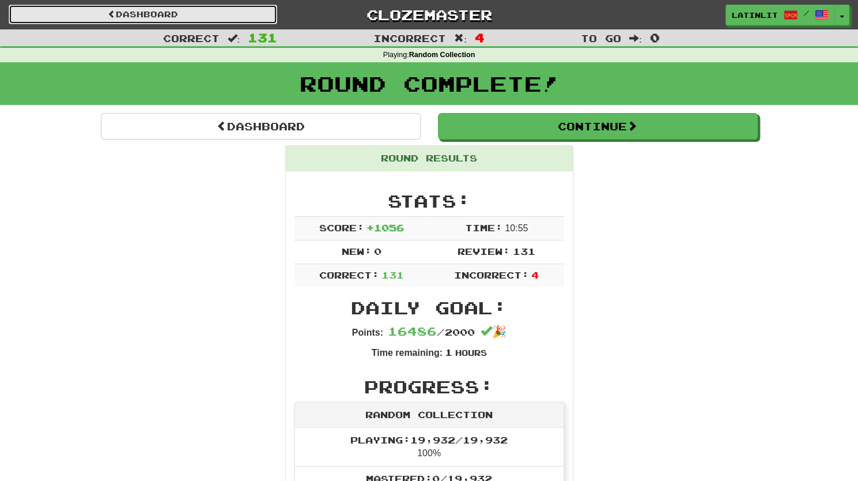
click at [153, 18] on link "Dashboard" at bounding box center [143, 15] width 269 height 20
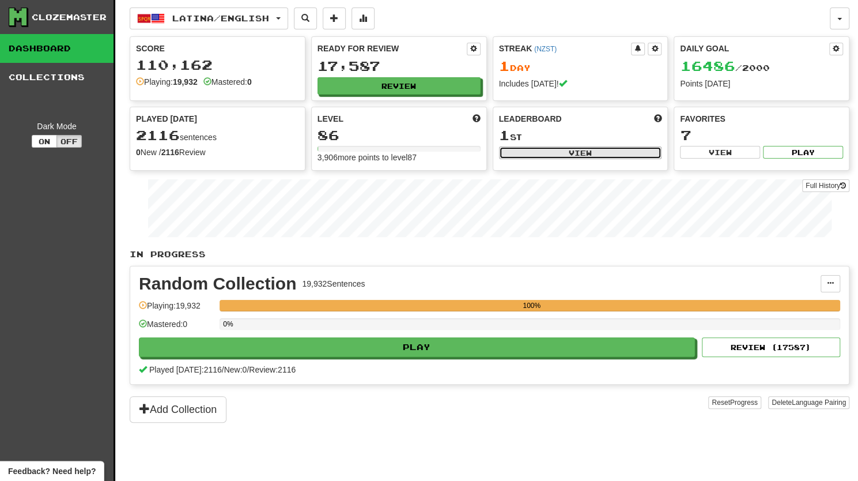
click at [583, 154] on button "View" at bounding box center [580, 152] width 163 height 13
select select "**********"
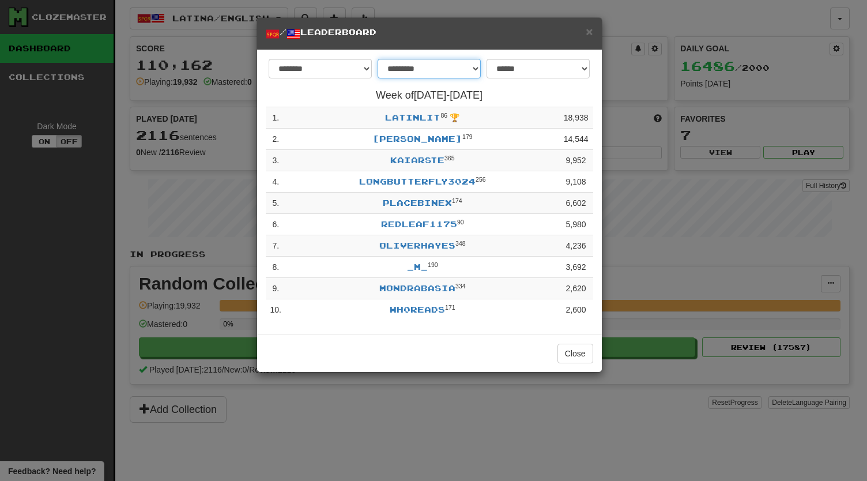
click at [472, 70] on select "**********" at bounding box center [428, 69] width 103 height 20
select select "********"
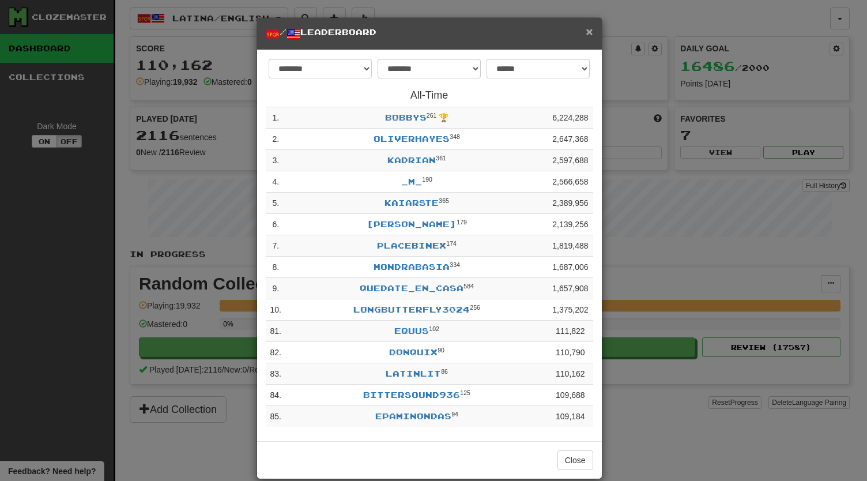
click at [585, 32] on span "×" at bounding box center [588, 31] width 7 height 13
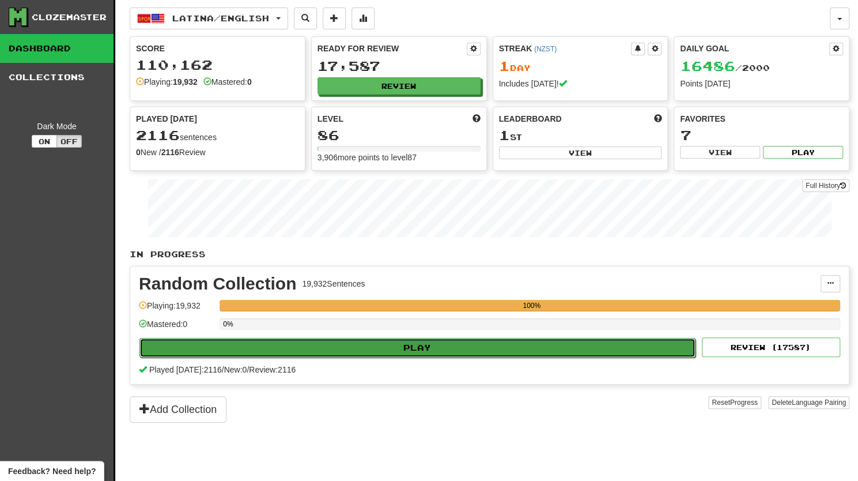
click at [404, 349] on button "Play" at bounding box center [417, 348] width 556 height 20
select select "********"
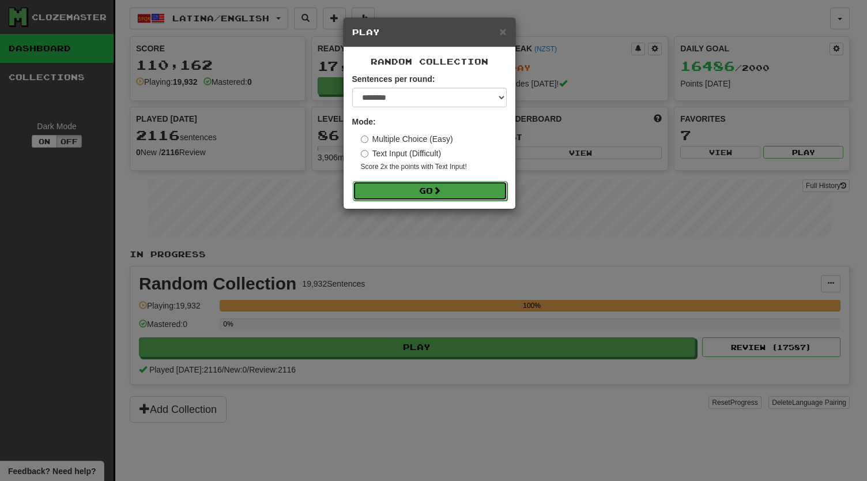
click at [417, 192] on button "Go" at bounding box center [430, 191] width 154 height 20
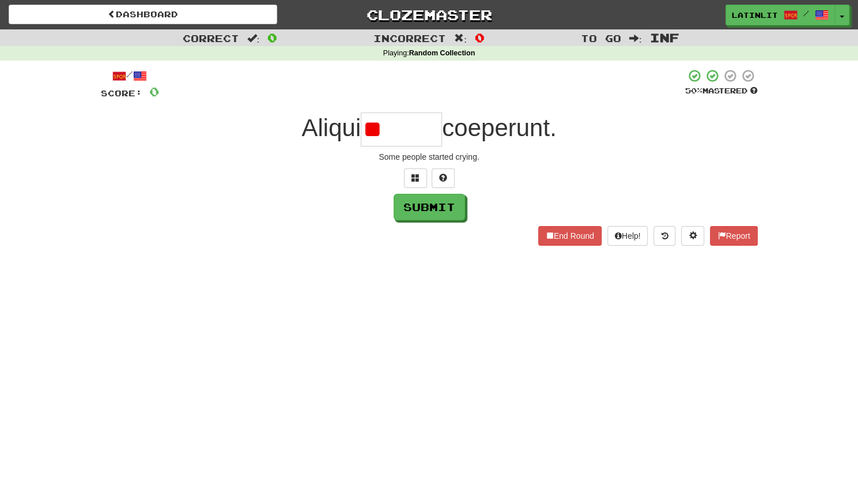
type input "*"
click at [411, 177] on span at bounding box center [415, 177] width 8 height 8
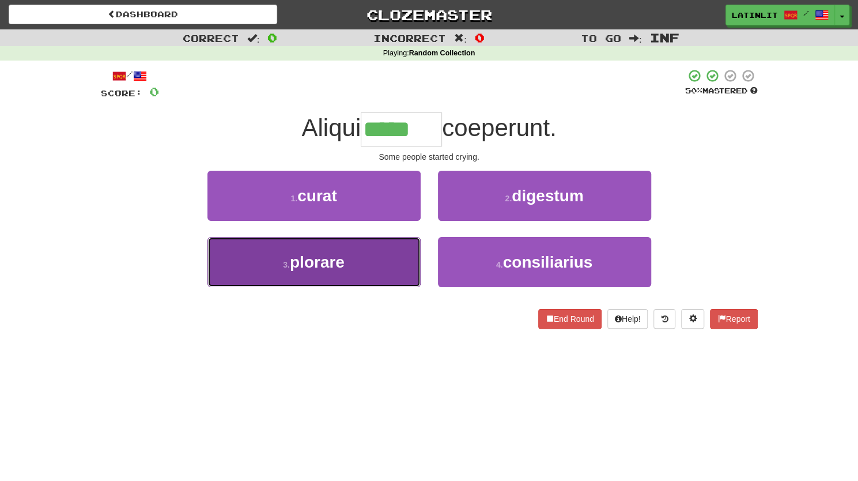
click at [348, 262] on button "3 . [GEOGRAPHIC_DATA]" at bounding box center [313, 262] width 213 height 50
type input "*******"
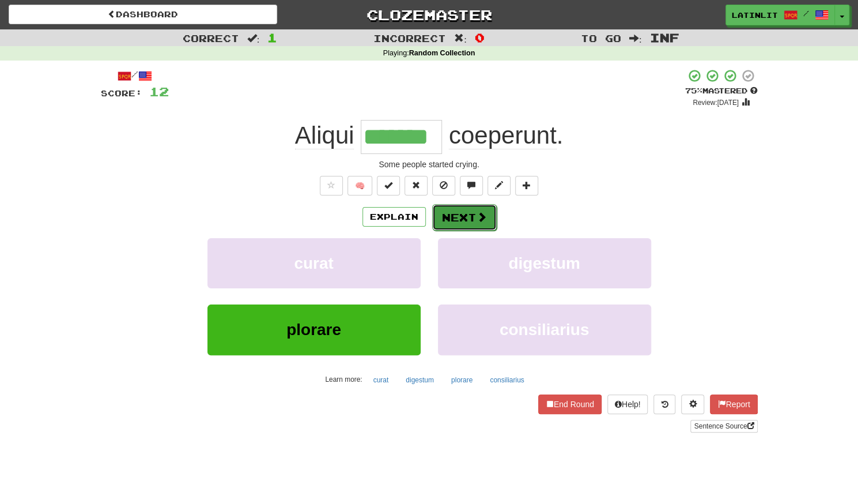
click at [462, 215] on button "Next" at bounding box center [464, 217] width 65 height 27
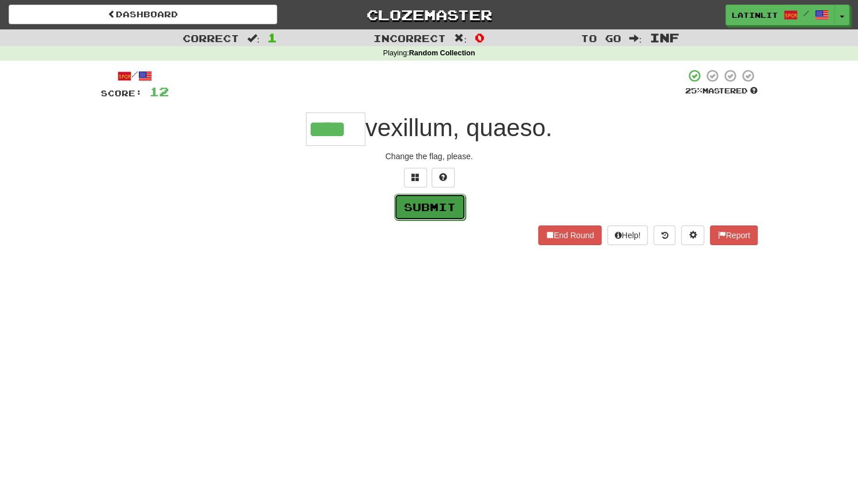
click at [414, 209] on button "Submit" at bounding box center [429, 207] width 71 height 27
type input "****"
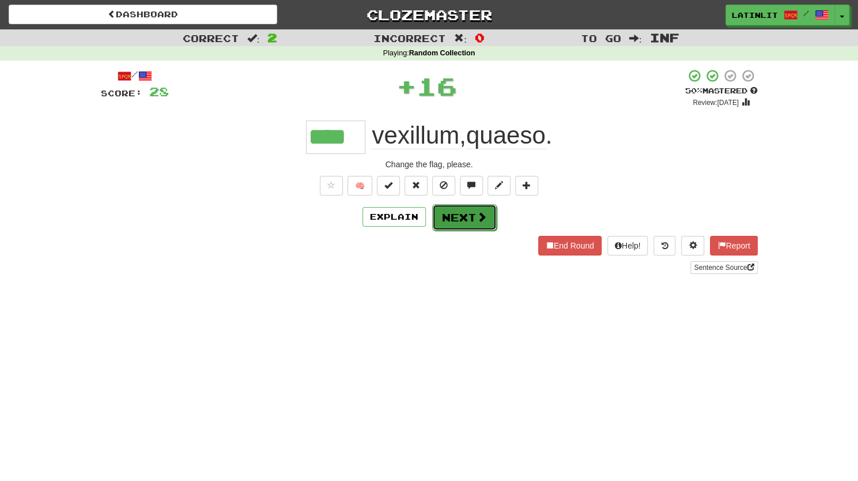
click at [449, 214] on button "Next" at bounding box center [464, 217] width 65 height 27
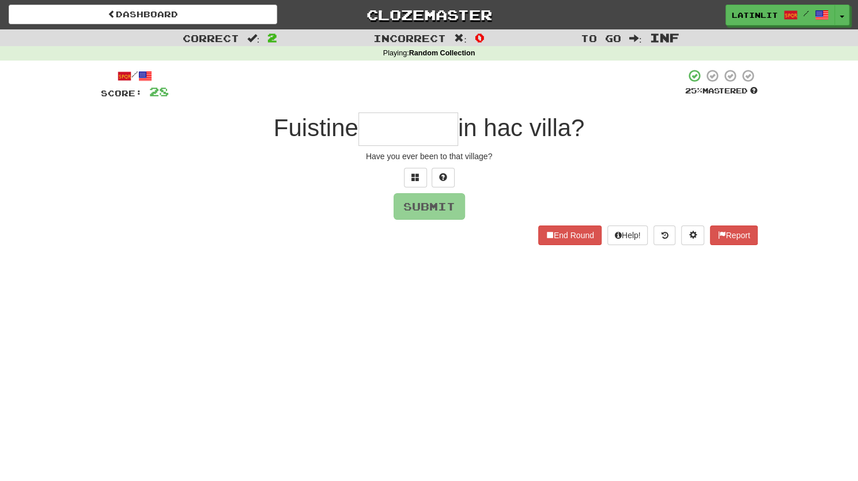
type input "*"
click at [417, 182] on button at bounding box center [415, 178] width 23 height 20
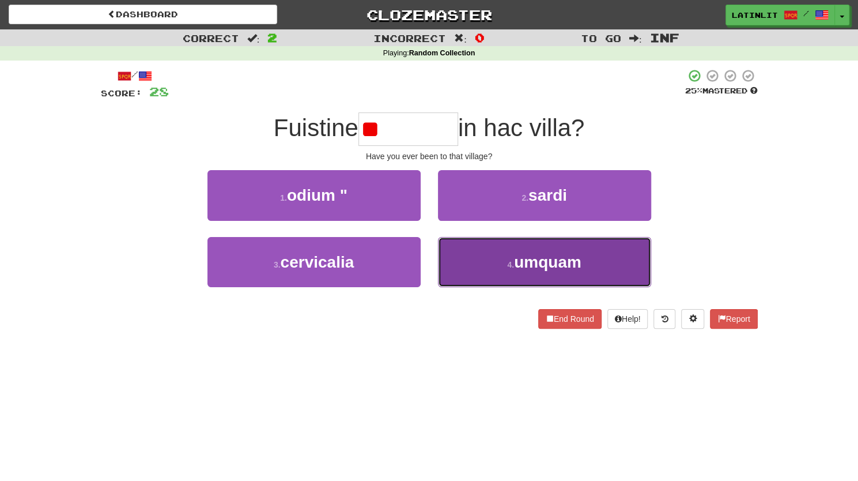
click at [482, 260] on button "4 . umquam" at bounding box center [544, 262] width 213 height 50
type input "******"
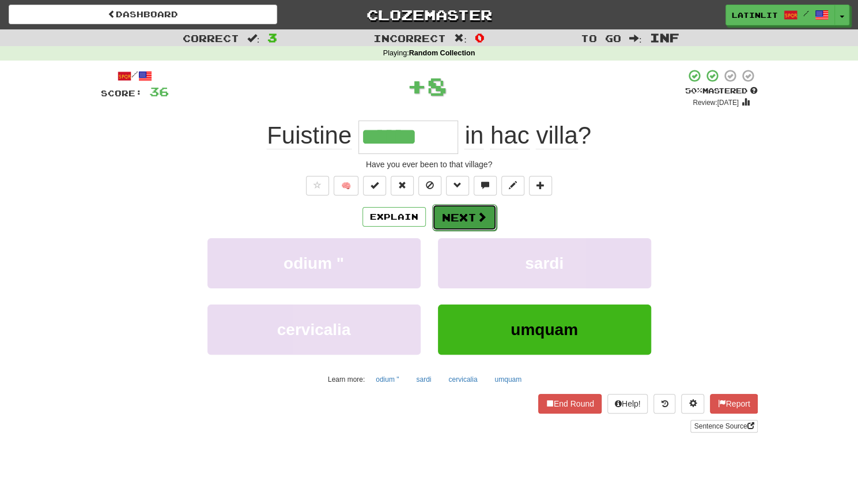
click at [474, 220] on button "Next" at bounding box center [464, 217] width 65 height 27
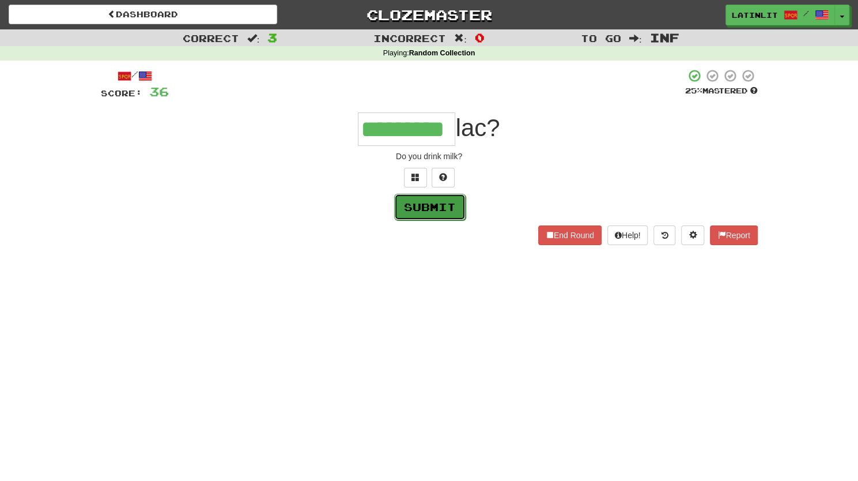
click at [428, 214] on button "Submit" at bounding box center [429, 207] width 71 height 27
type input "*********"
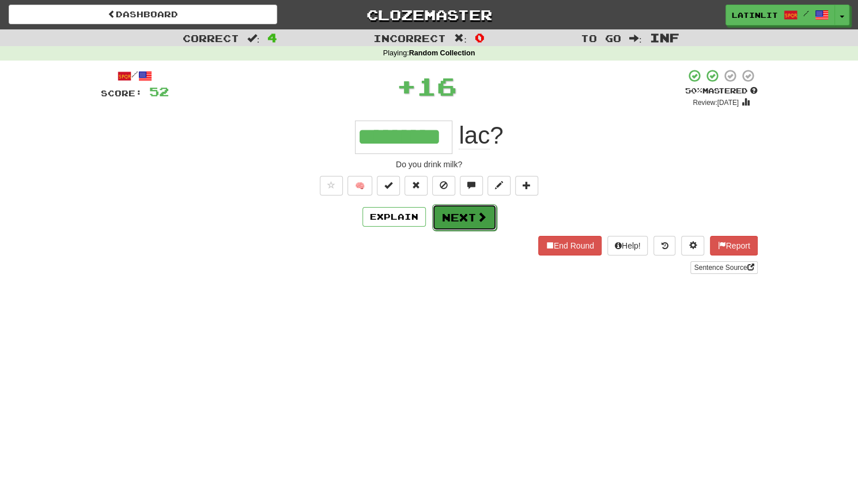
click at [456, 217] on button "Next" at bounding box center [464, 217] width 65 height 27
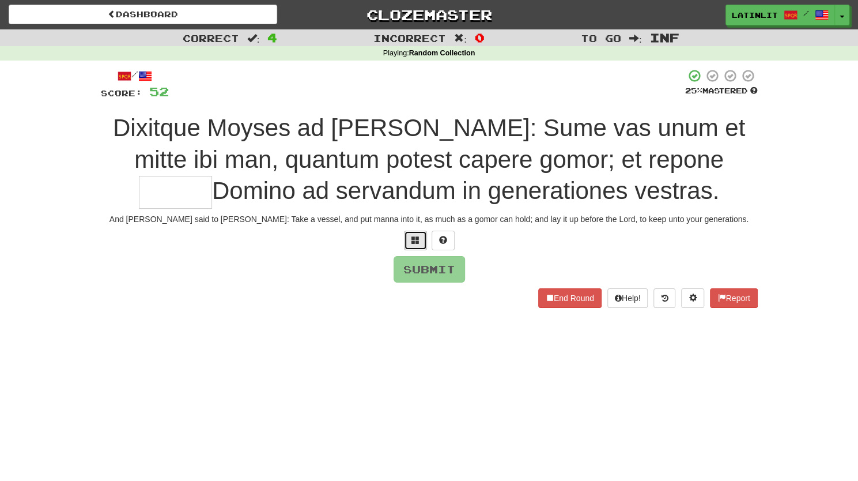
click at [415, 237] on span at bounding box center [415, 240] width 8 height 8
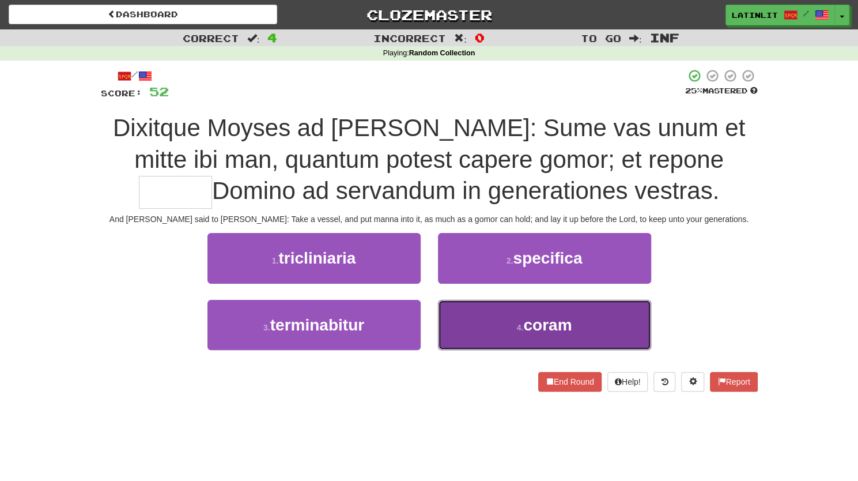
click at [500, 330] on button "4 . coram" at bounding box center [544, 325] width 213 height 50
type input "*****"
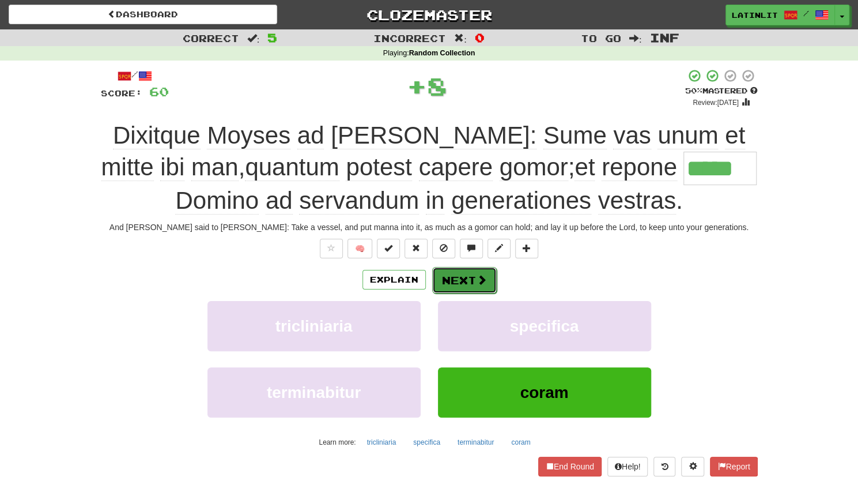
click at [458, 280] on button "Next" at bounding box center [464, 280] width 65 height 27
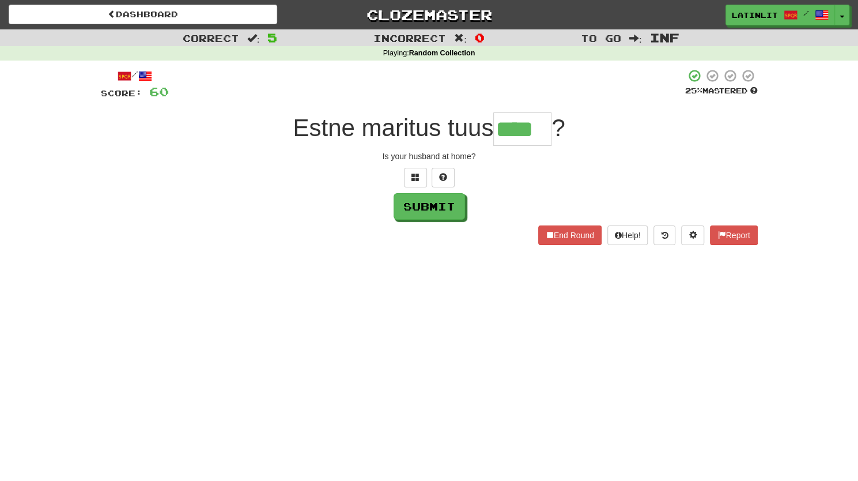
type input "****"
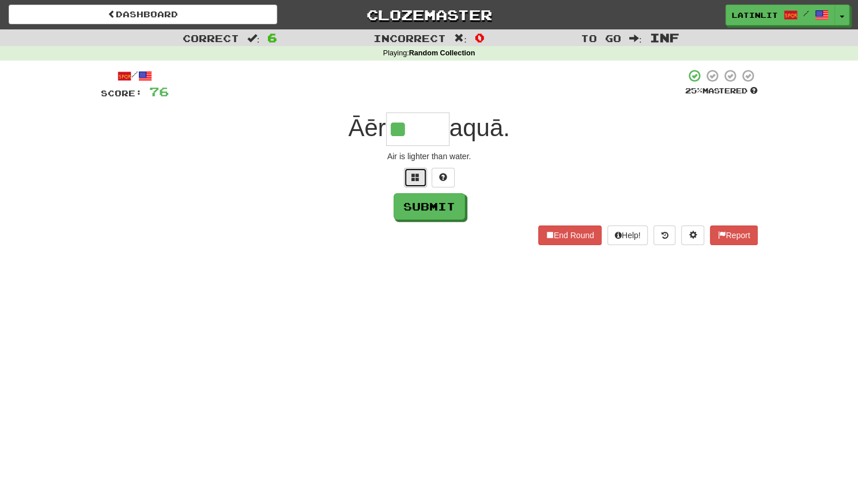
click at [418, 173] on span at bounding box center [415, 177] width 8 height 8
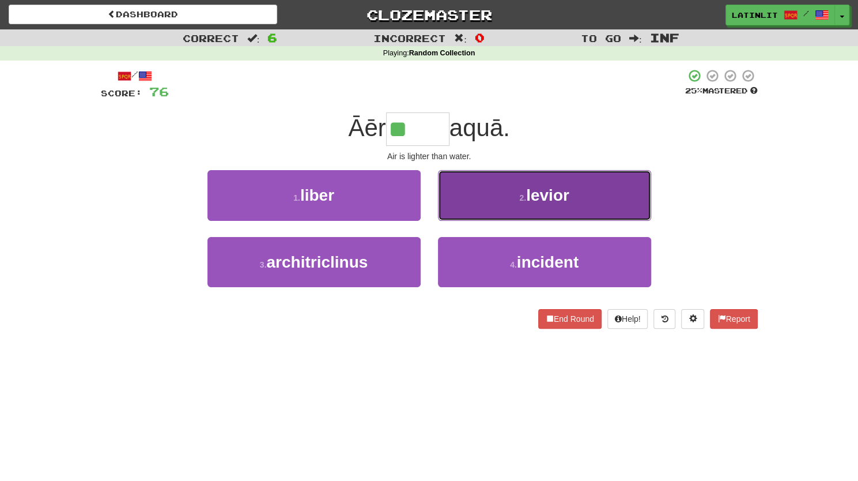
click at [489, 201] on button "2 . levior" at bounding box center [544, 195] width 213 height 50
type input "******"
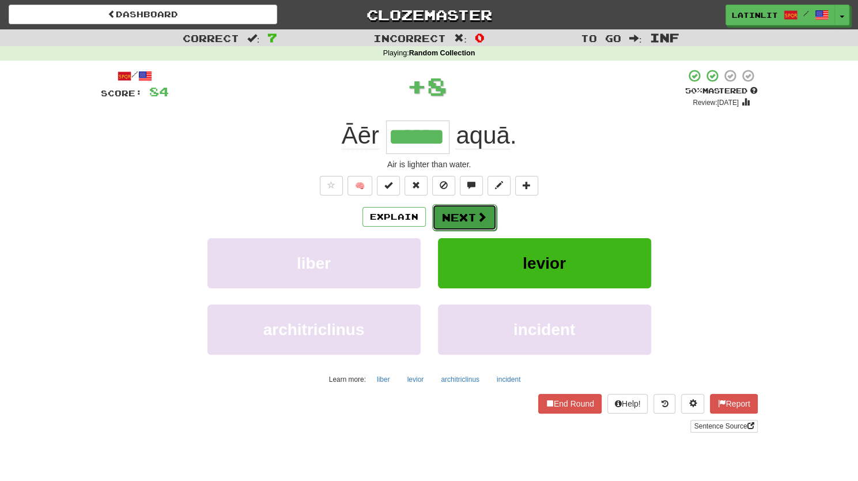
click at [453, 211] on button "Next" at bounding box center [464, 217] width 65 height 27
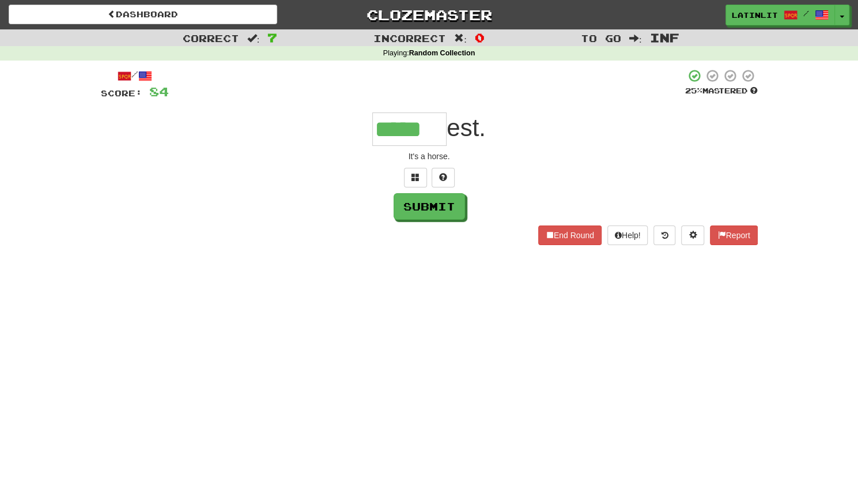
type input "*****"
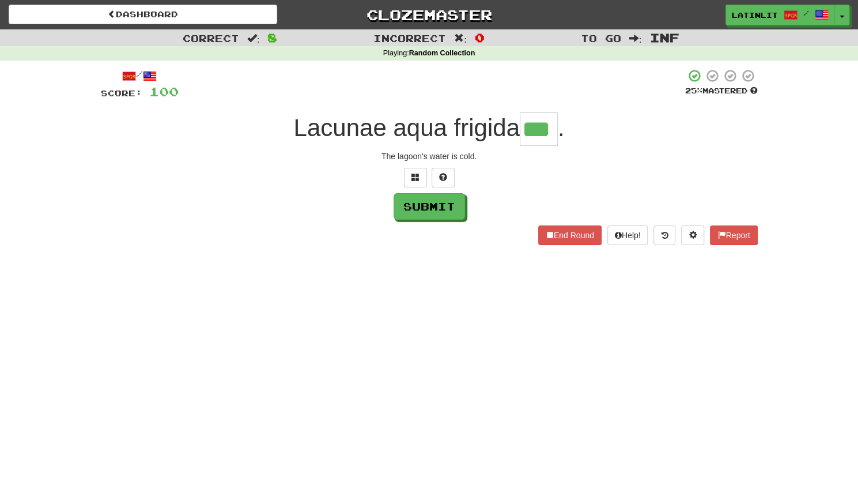
type input "***"
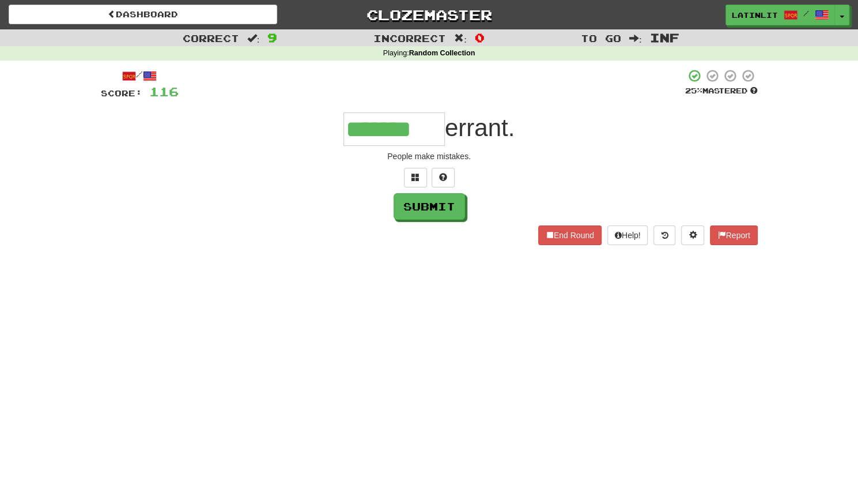
type input "*******"
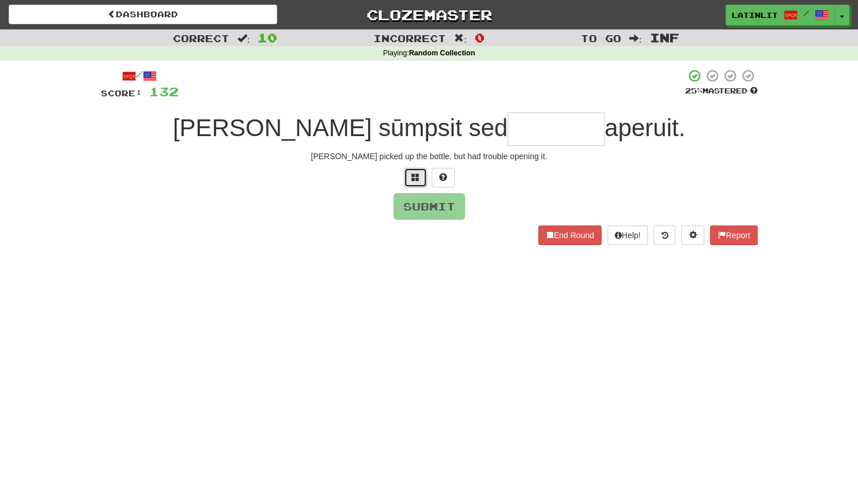
click at [417, 173] on span at bounding box center [415, 177] width 8 height 8
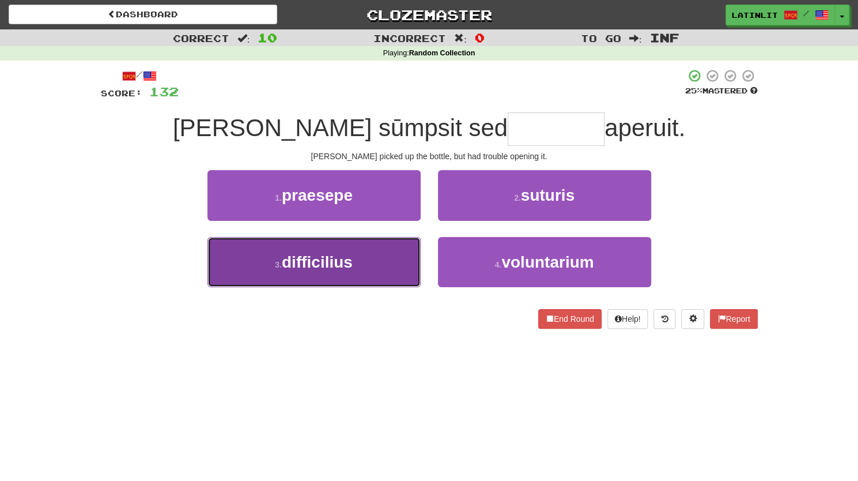
click at [326, 270] on button "3 . difficilius" at bounding box center [313, 262] width 213 height 50
type input "**********"
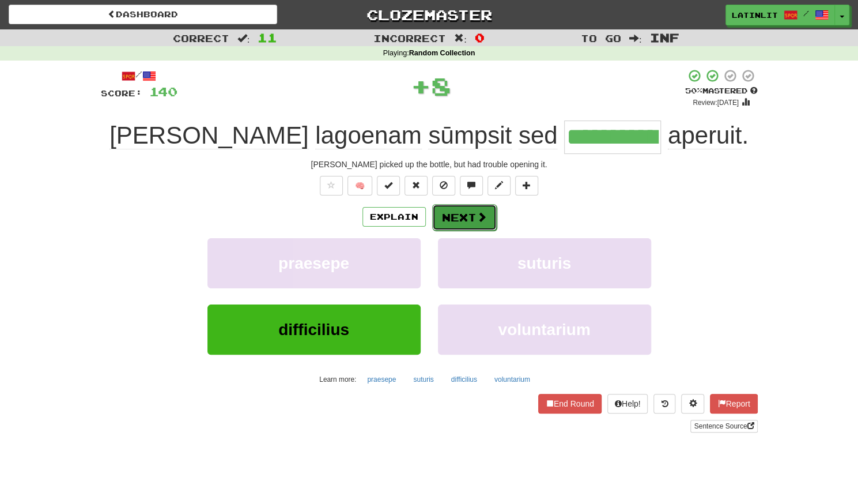
click at [471, 215] on button "Next" at bounding box center [464, 217] width 65 height 27
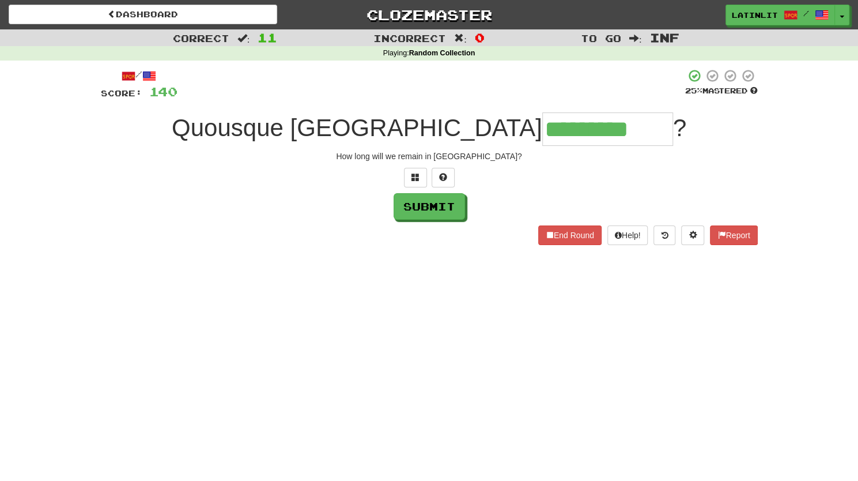
type input "*********"
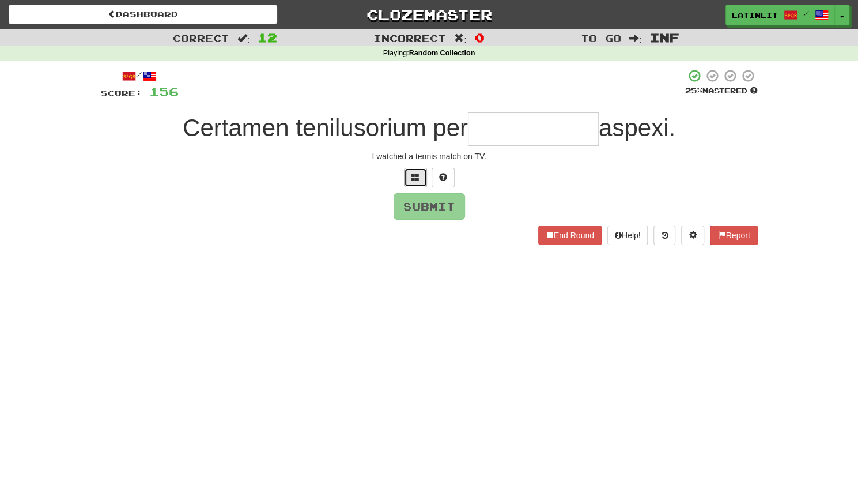
click at [413, 180] on span at bounding box center [415, 177] width 8 height 8
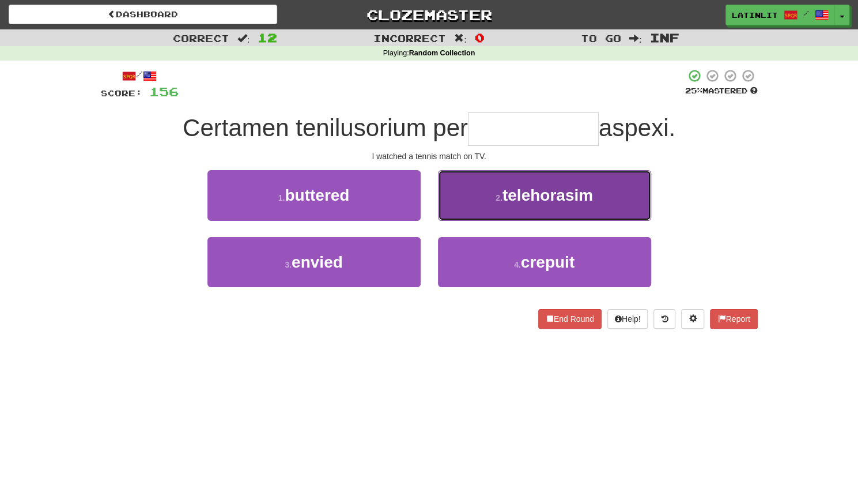
click at [468, 206] on button "2 . telehorasim" at bounding box center [544, 195] width 213 height 50
type input "**********"
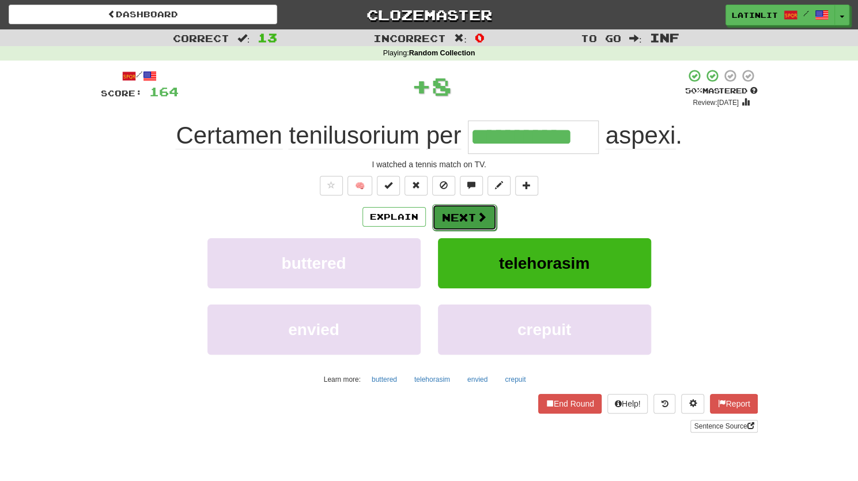
click at [459, 214] on button "Next" at bounding box center [464, 217] width 65 height 27
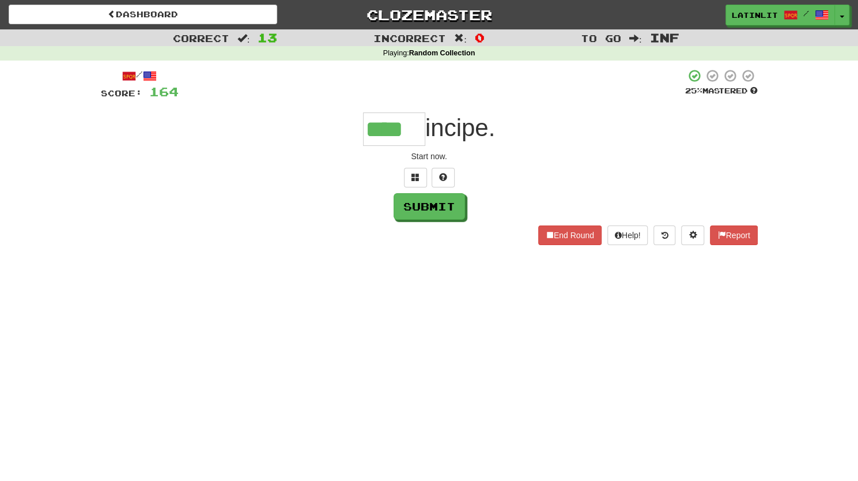
type input "****"
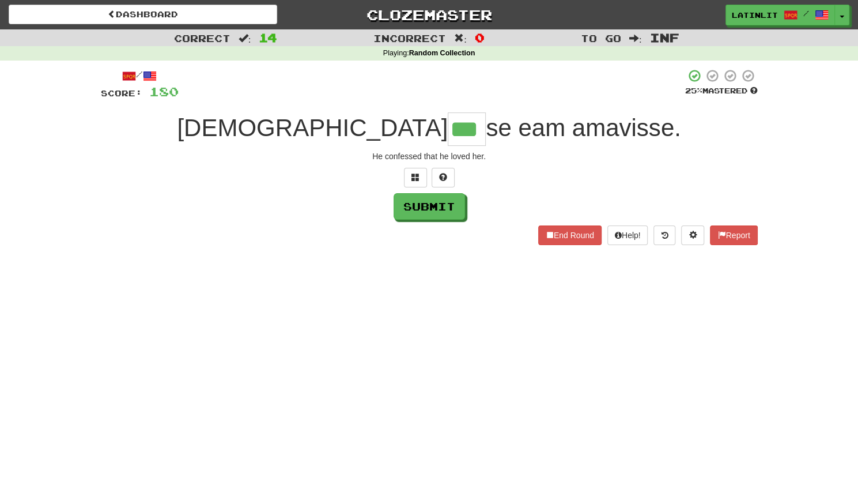
type input "***"
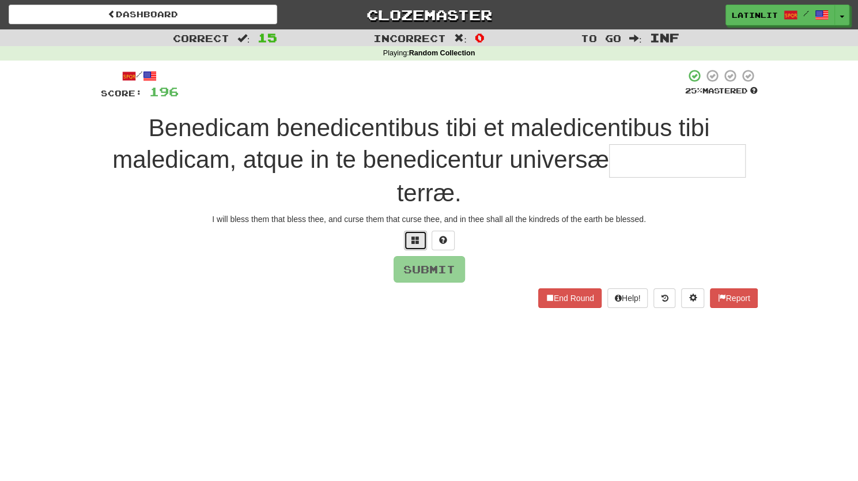
click at [411, 234] on button at bounding box center [415, 240] width 23 height 20
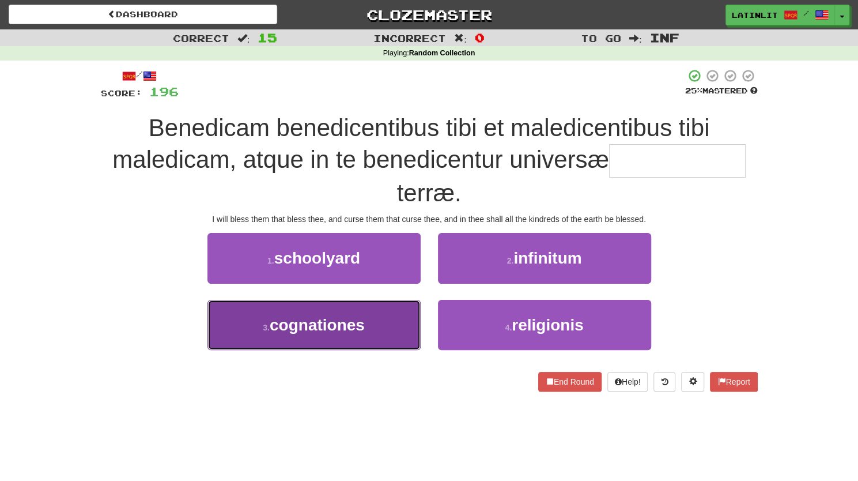
click at [364, 326] on span "cognationes" at bounding box center [317, 325] width 95 height 18
type input "**********"
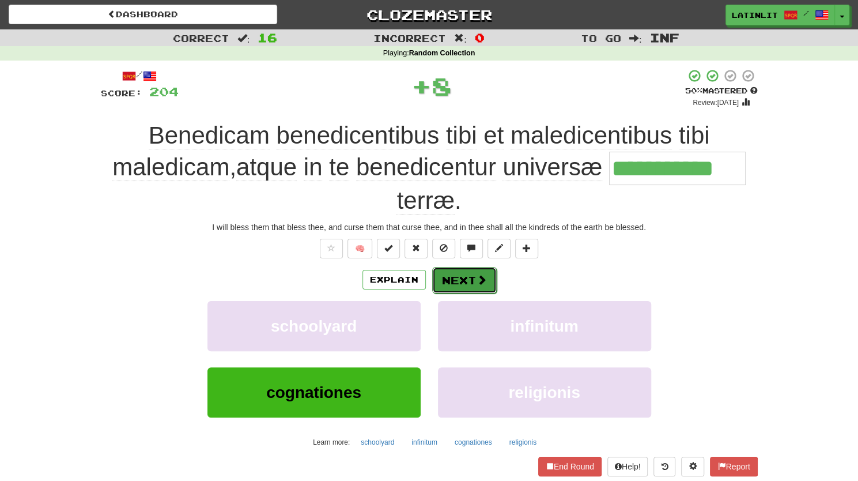
click at [461, 277] on button "Next" at bounding box center [464, 280] width 65 height 27
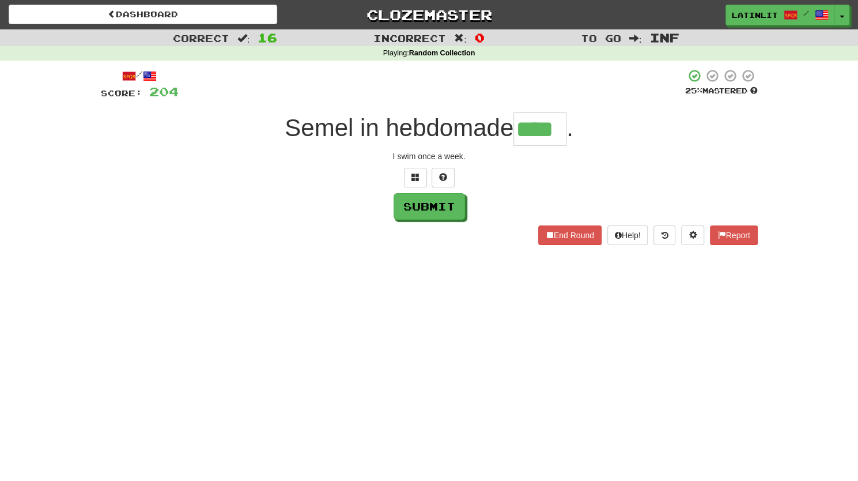
type input "****"
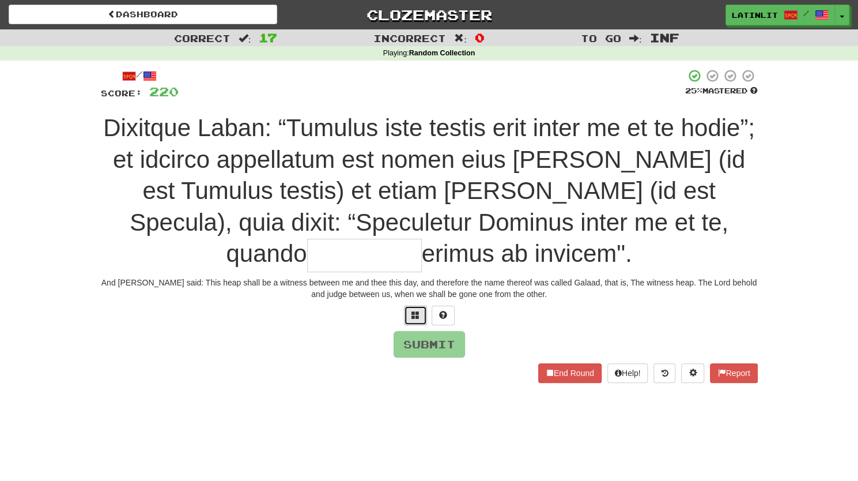
click at [417, 314] on span at bounding box center [415, 315] width 8 height 8
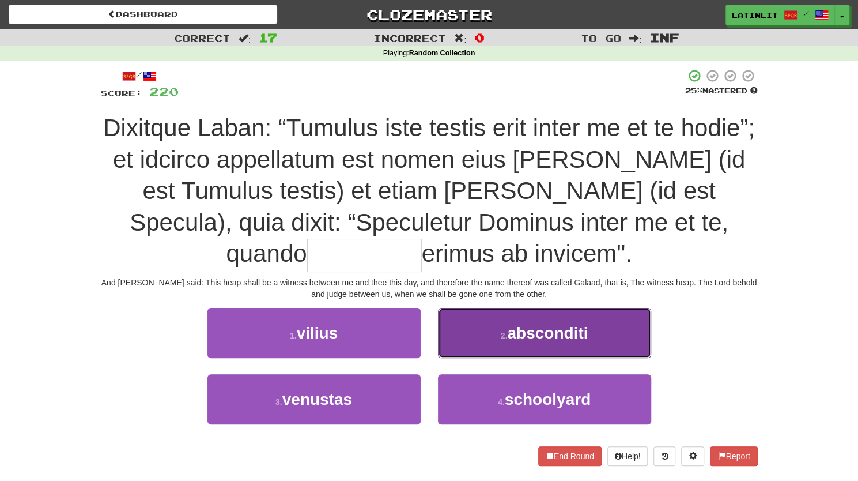
click at [532, 329] on span "absconditi" at bounding box center [547, 333] width 81 height 18
type input "**********"
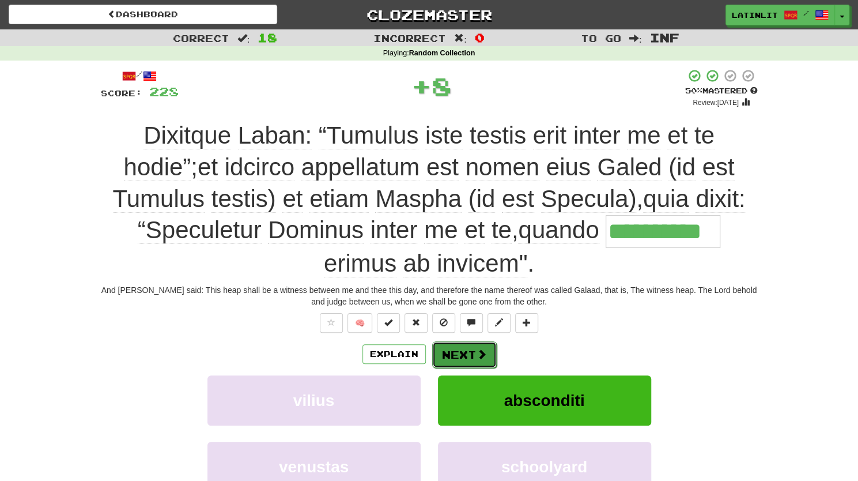
click at [464, 353] on button "Next" at bounding box center [464, 354] width 65 height 27
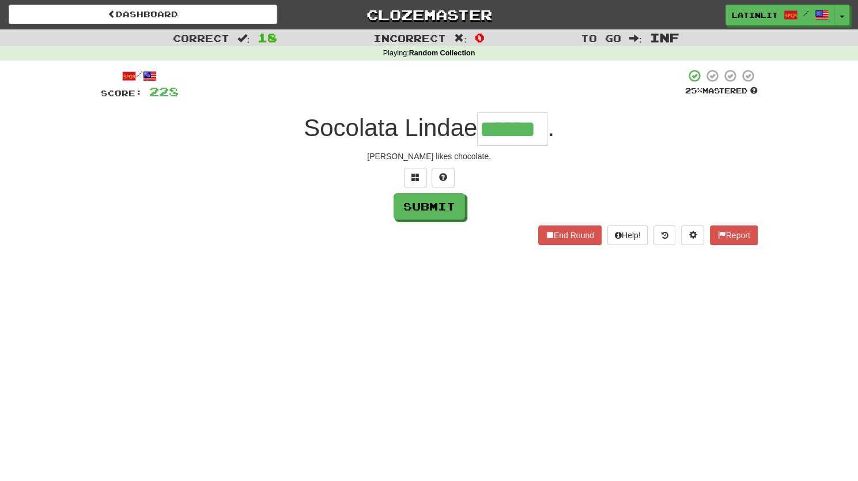
type input "******"
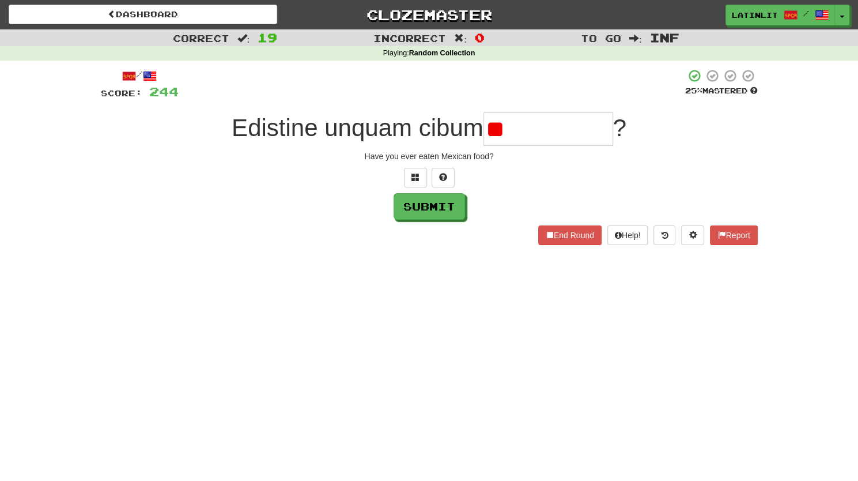
type input "*"
click at [372, 208] on div "Submit" at bounding box center [429, 206] width 657 height 27
click at [515, 130] on input "text" at bounding box center [548, 128] width 130 height 33
click at [436, 206] on button "Submit" at bounding box center [429, 207] width 71 height 27
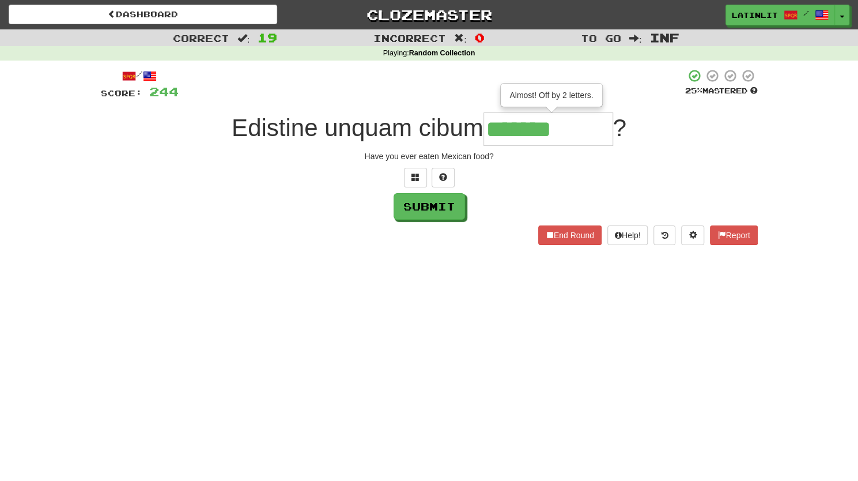
click at [593, 139] on input "*******" at bounding box center [548, 128] width 130 height 33
click at [413, 179] on span at bounding box center [415, 177] width 8 height 8
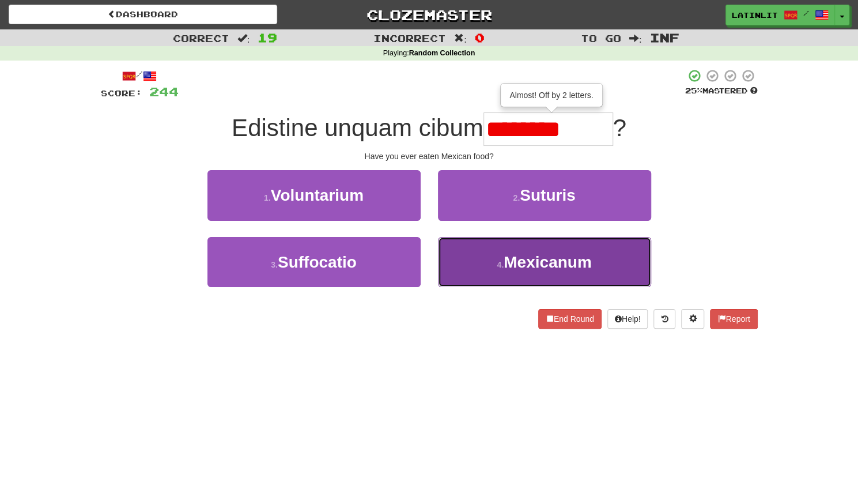
click at [490, 278] on button "4 . Mexicanum" at bounding box center [544, 262] width 213 height 50
type input "*********"
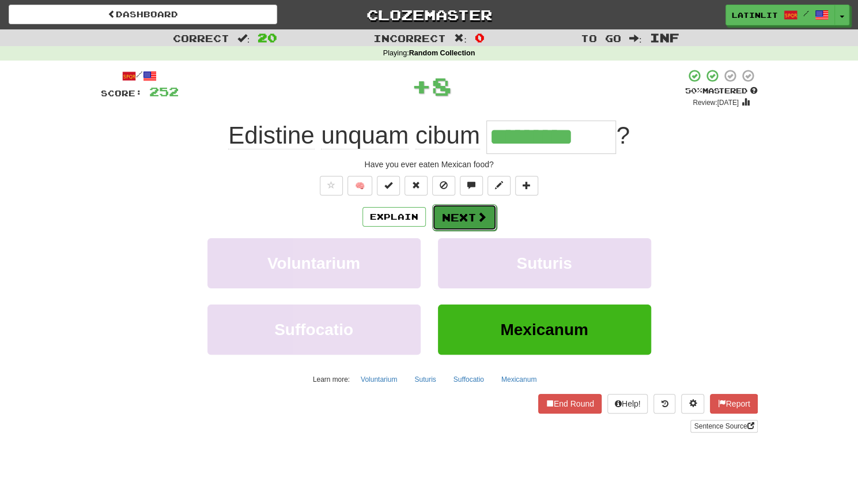
click at [468, 219] on button "Next" at bounding box center [464, 217] width 65 height 27
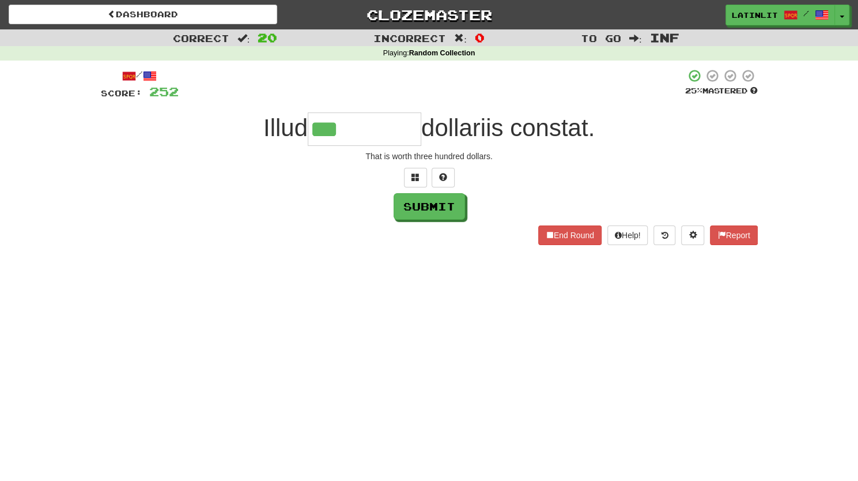
type input "*********"
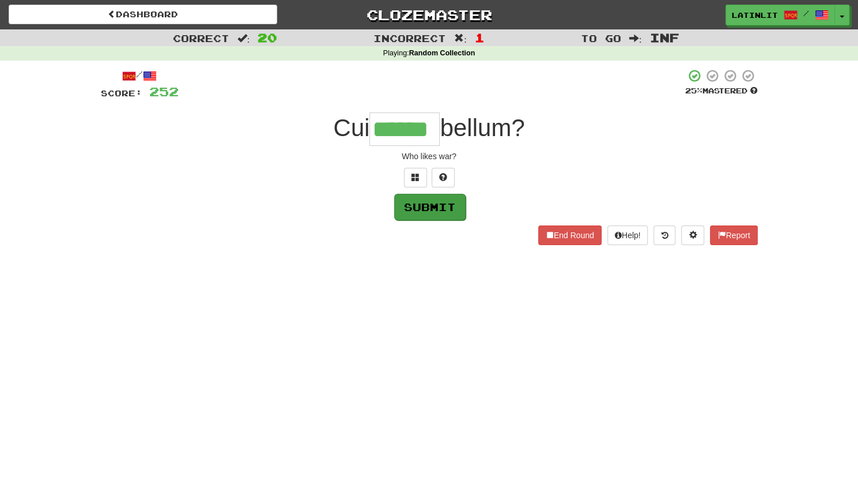
type input "******"
click at [429, 199] on button "Submit" at bounding box center [429, 207] width 71 height 27
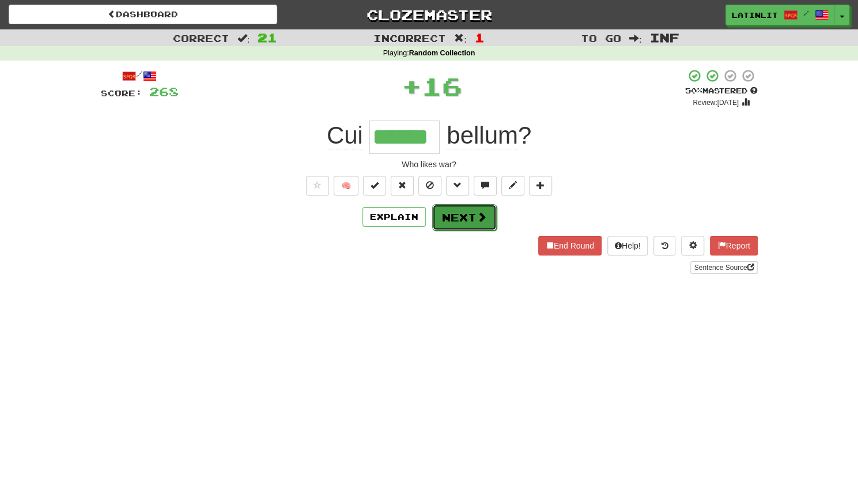
click at [455, 215] on button "Next" at bounding box center [464, 217] width 65 height 27
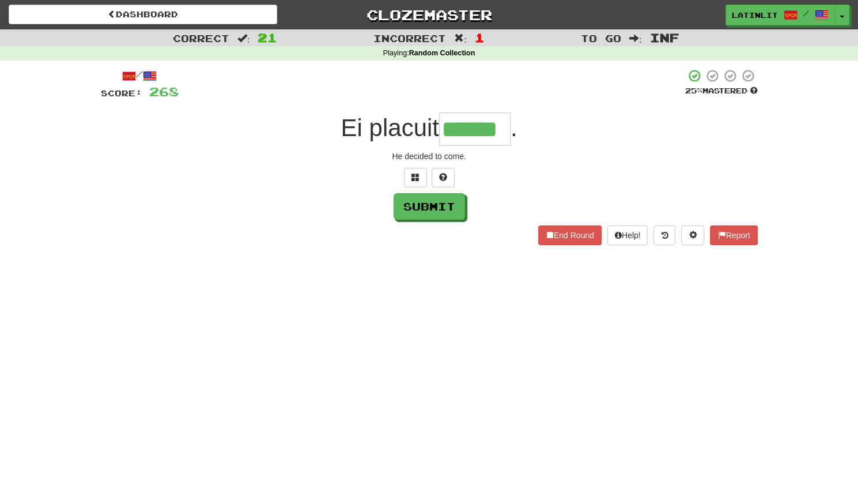
type input "******"
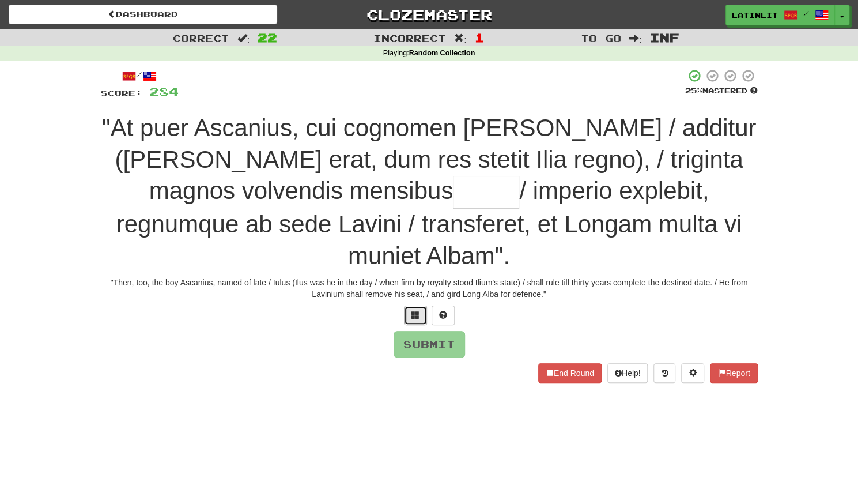
click at [415, 311] on span at bounding box center [415, 315] width 8 height 8
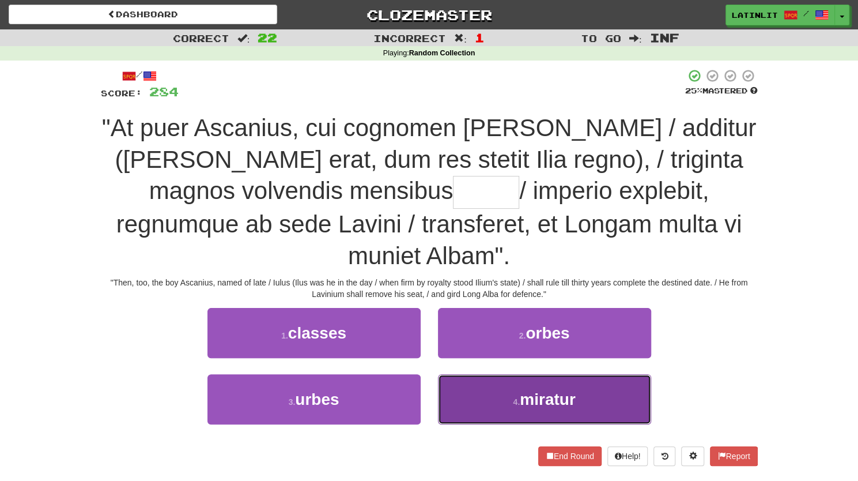
click at [466, 374] on button "4 . [GEOGRAPHIC_DATA]" at bounding box center [544, 399] width 213 height 50
type input "*****"
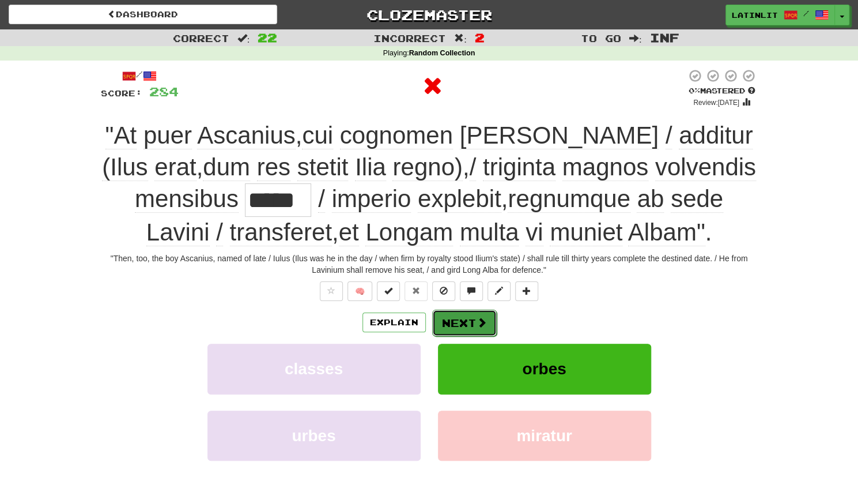
click at [469, 320] on button "Next" at bounding box center [464, 322] width 65 height 27
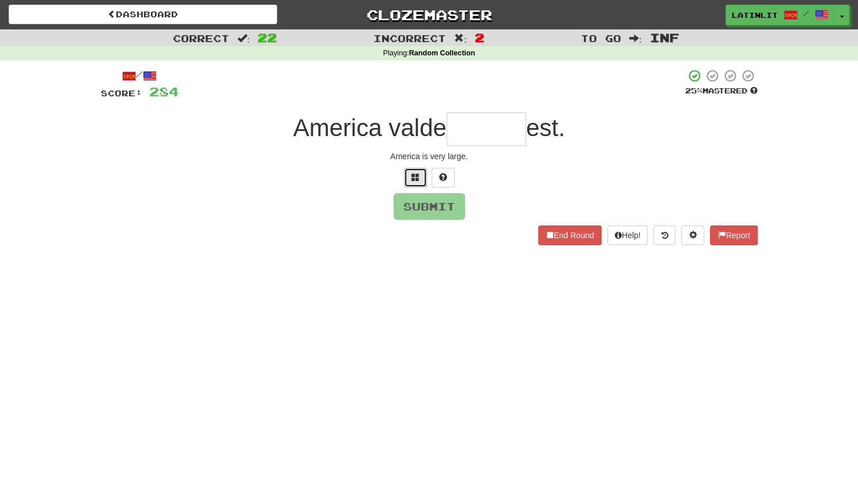
click at [417, 183] on button at bounding box center [415, 178] width 23 height 20
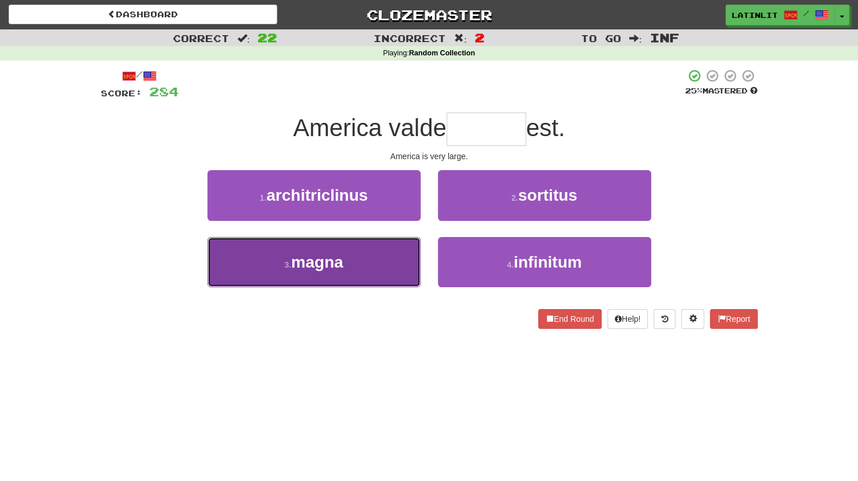
click at [375, 277] on button "3 . magna" at bounding box center [313, 262] width 213 height 50
type input "*****"
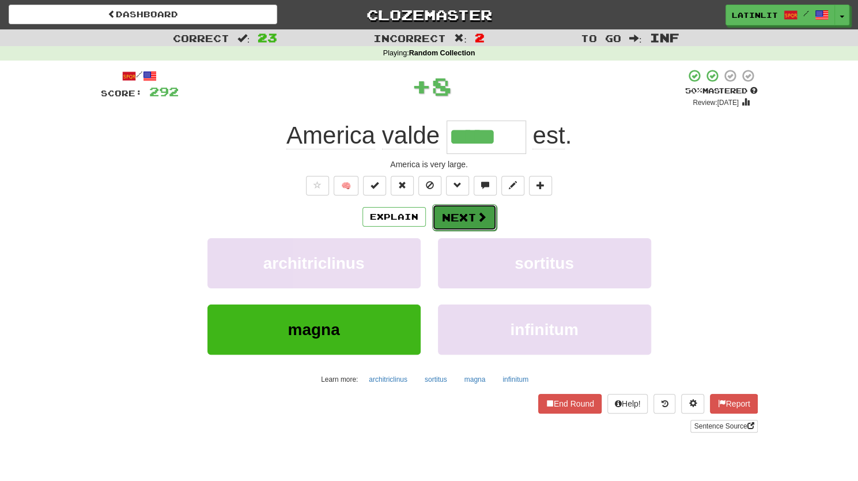
click at [463, 219] on button "Next" at bounding box center [464, 217] width 65 height 27
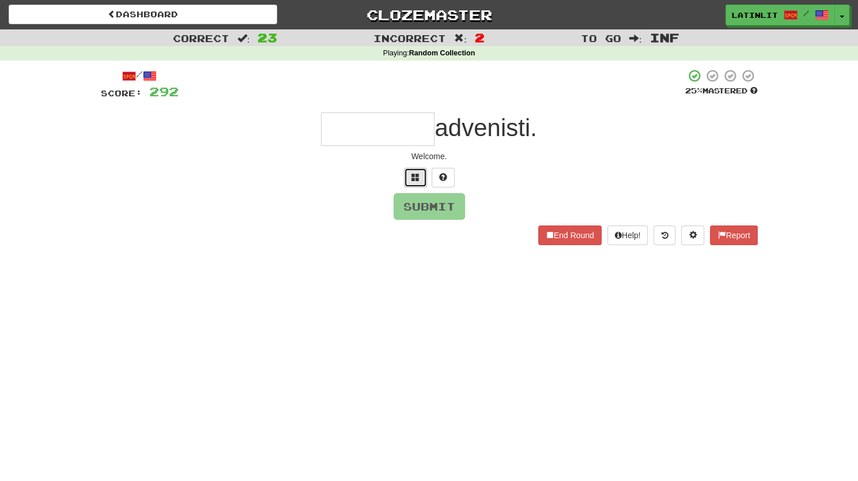
click at [413, 176] on span at bounding box center [415, 177] width 8 height 8
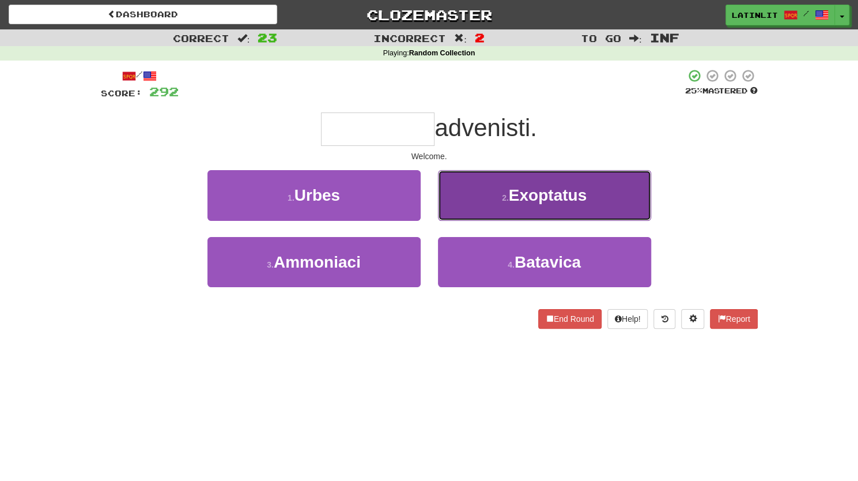
click at [492, 201] on button "2 . Exoptatus" at bounding box center [544, 195] width 213 height 50
type input "*********"
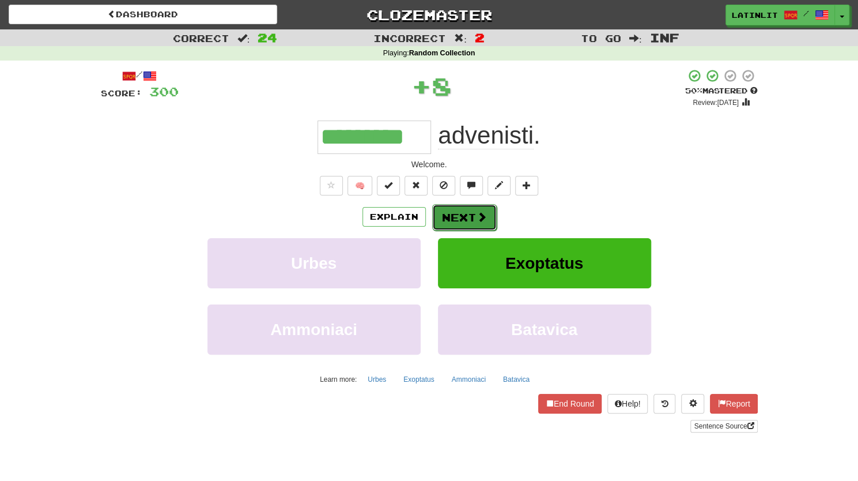
click at [470, 220] on button "Next" at bounding box center [464, 217] width 65 height 27
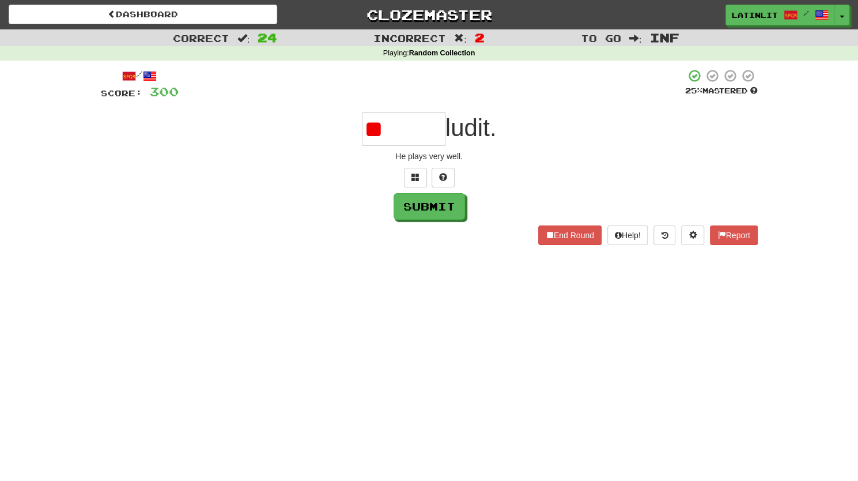
type input "*"
click at [411, 175] on span at bounding box center [415, 177] width 8 height 8
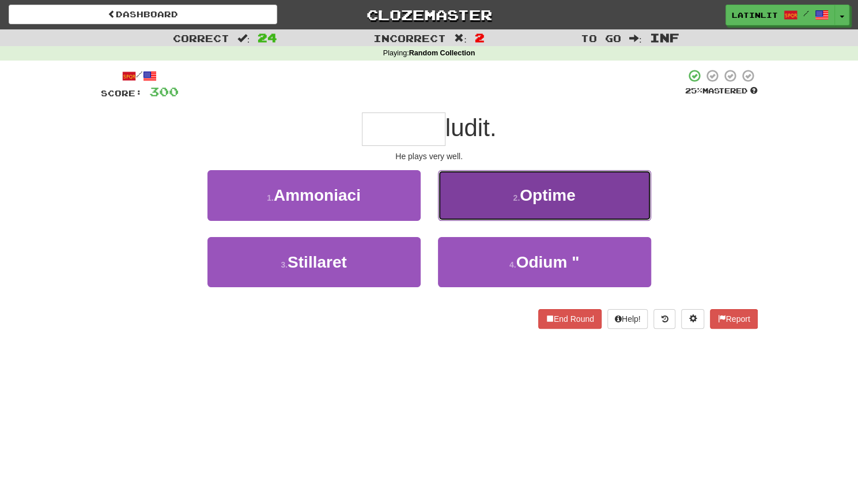
click at [505, 191] on button "2 . Optime" at bounding box center [544, 195] width 213 height 50
type input "******"
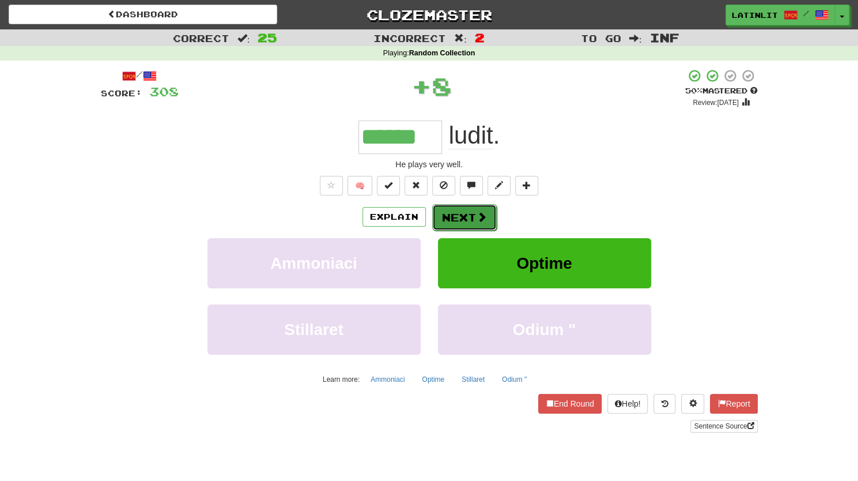
click at [453, 218] on button "Next" at bounding box center [464, 217] width 65 height 27
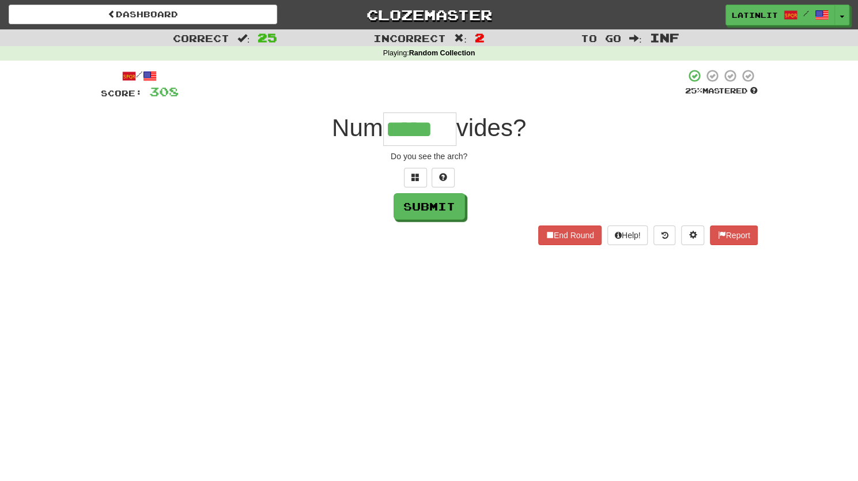
type input "*****"
type input "***"
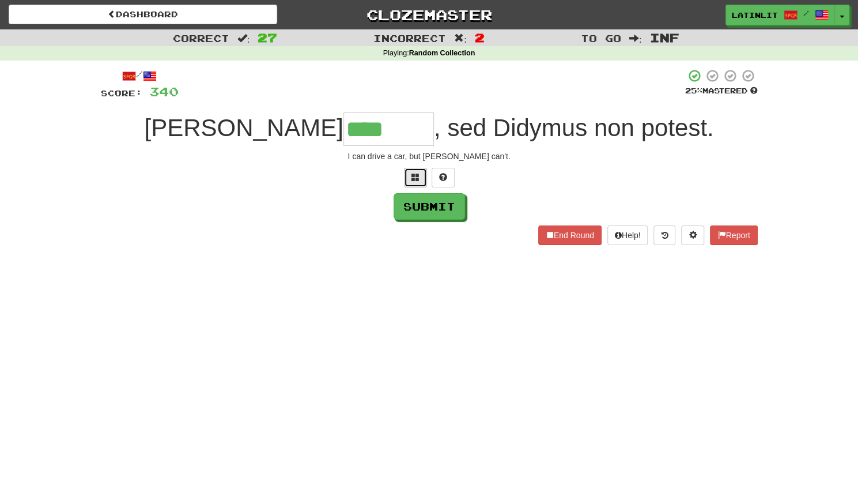
click at [411, 177] on span at bounding box center [415, 177] width 8 height 8
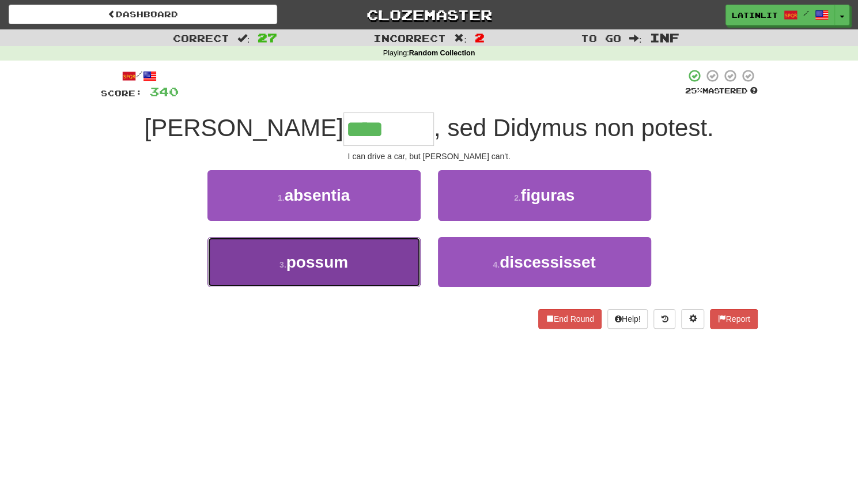
click at [356, 256] on button "3 . possum" at bounding box center [313, 262] width 213 height 50
type input "******"
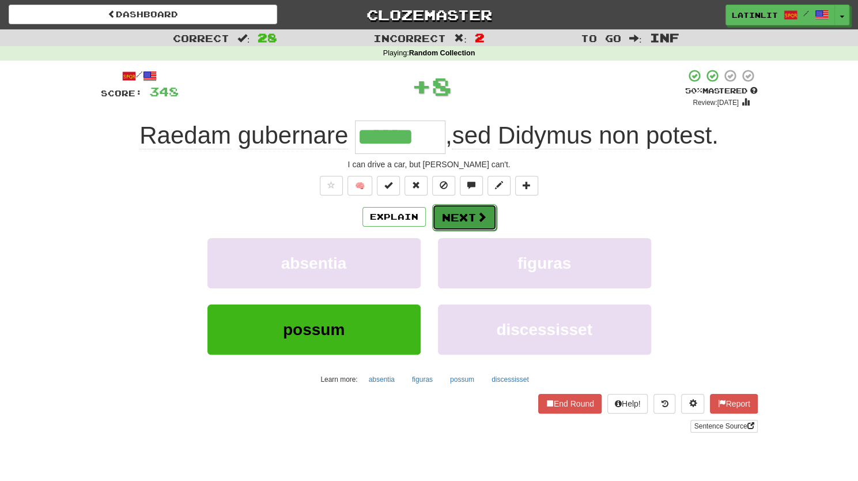
click at [467, 214] on button "Next" at bounding box center [464, 217] width 65 height 27
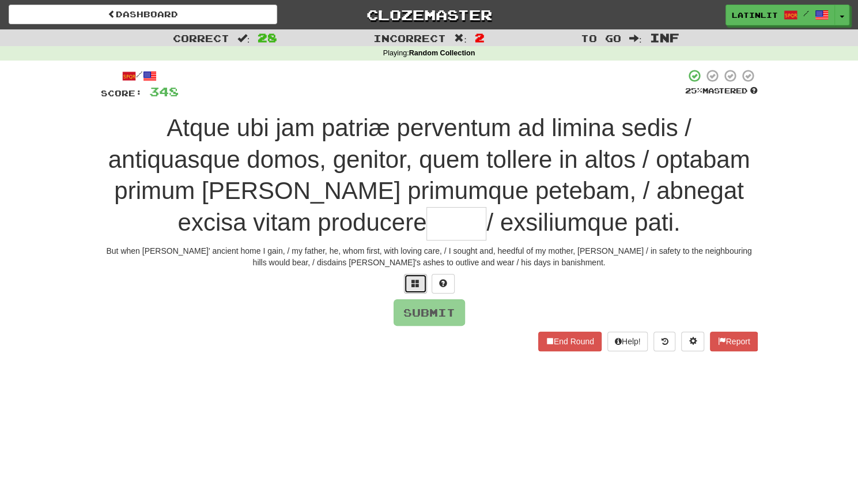
click at [413, 285] on span at bounding box center [415, 283] width 8 height 8
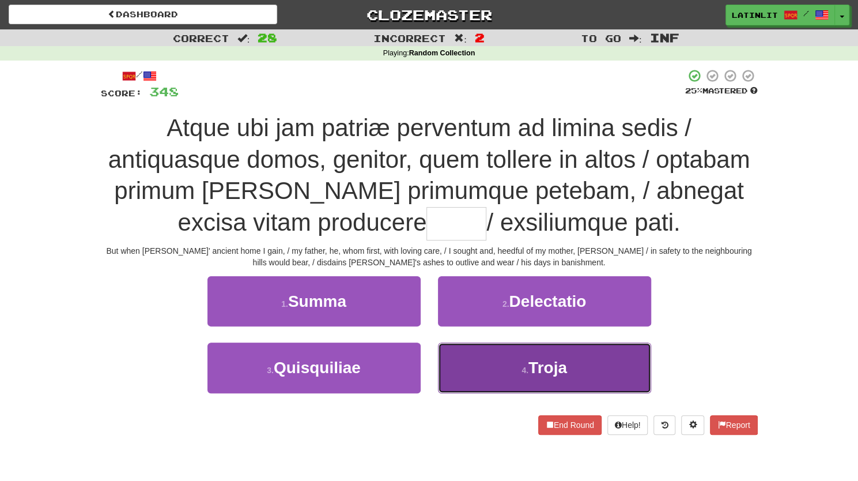
click at [467, 364] on button "4 . [GEOGRAPHIC_DATA]" at bounding box center [544, 367] width 213 height 50
type input "*****"
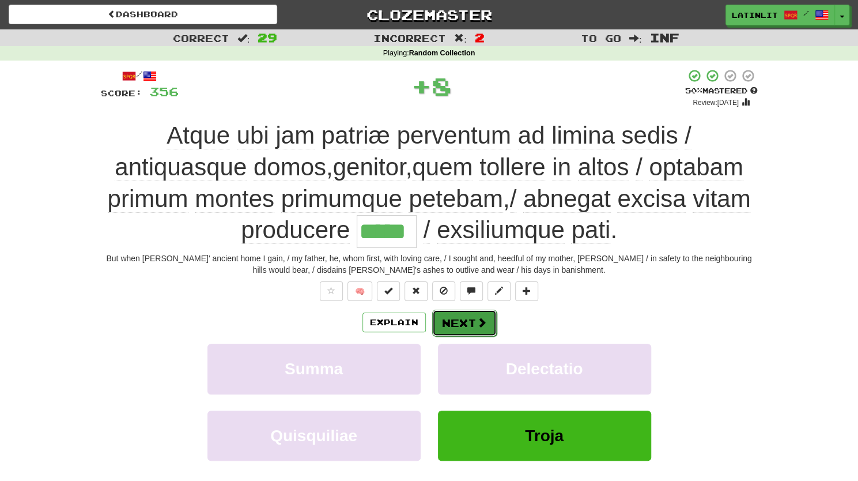
click at [455, 313] on button "Next" at bounding box center [464, 322] width 65 height 27
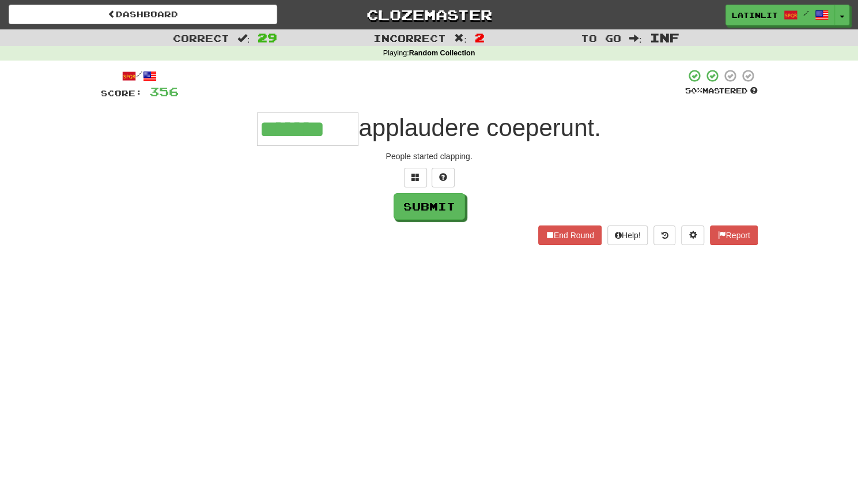
type input "*******"
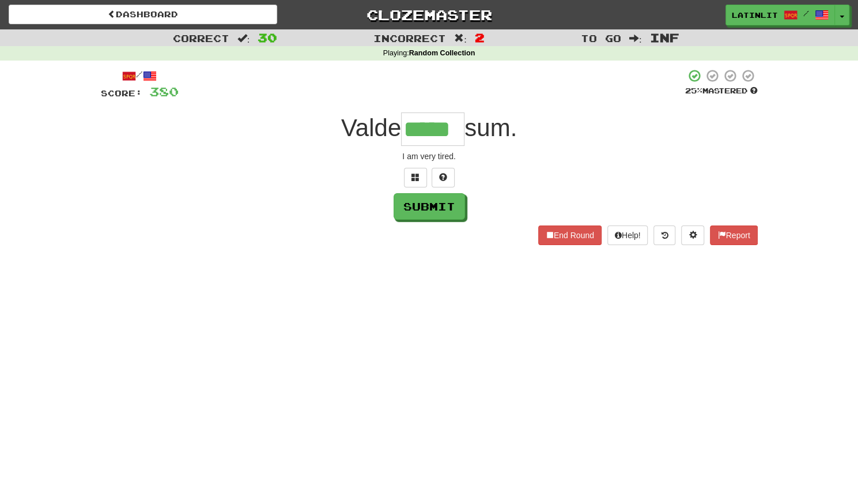
type input "*****"
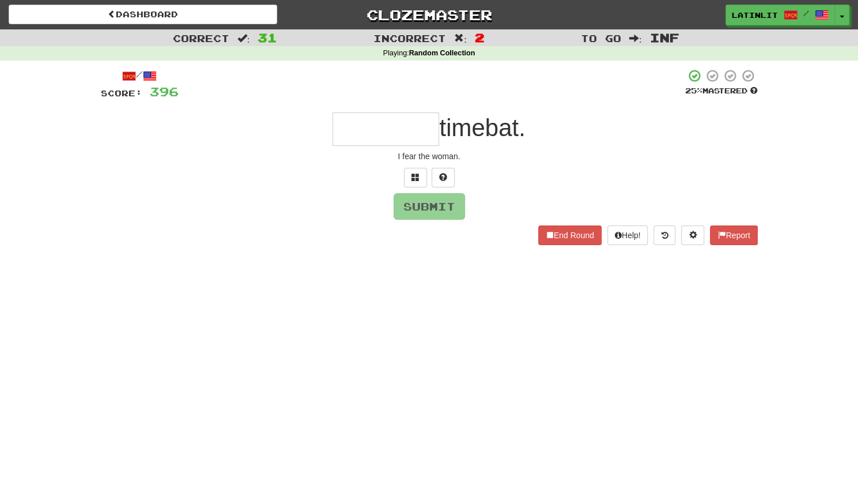
type input "*"
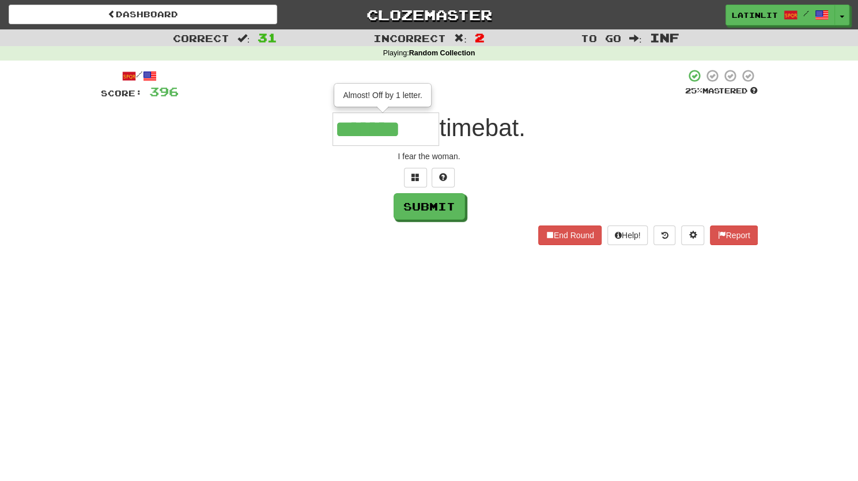
type input "*******"
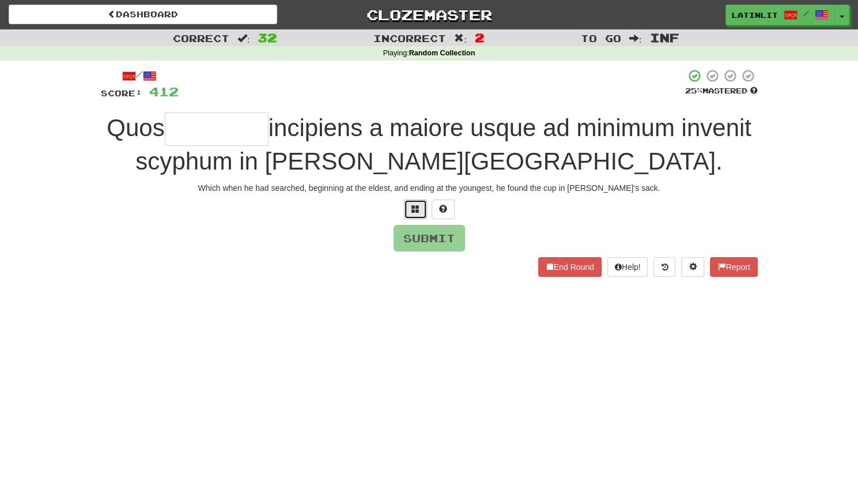
click at [413, 208] on span at bounding box center [415, 209] width 8 height 8
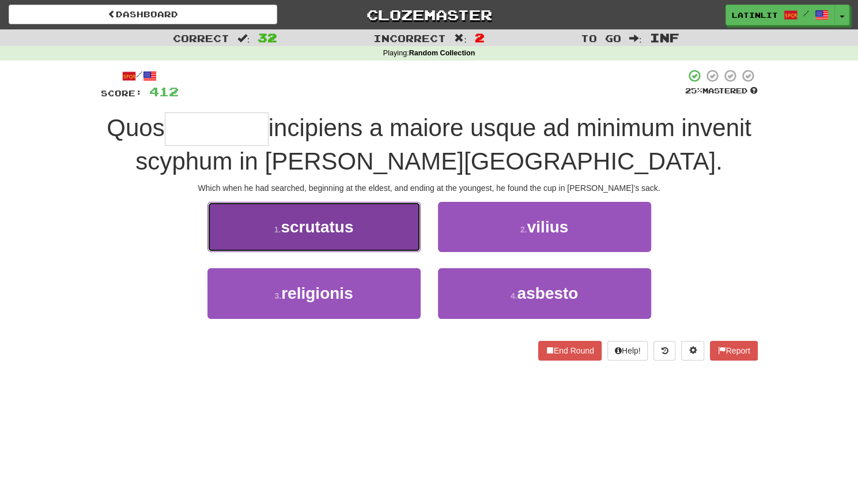
click at [357, 240] on button "1 . scrutatus" at bounding box center [313, 227] width 213 height 50
type input "*********"
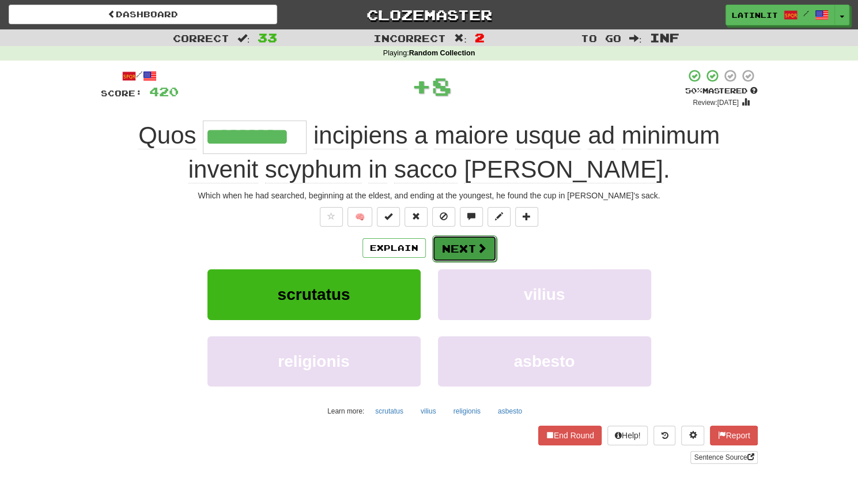
click at [459, 248] on button "Next" at bounding box center [464, 248] width 65 height 27
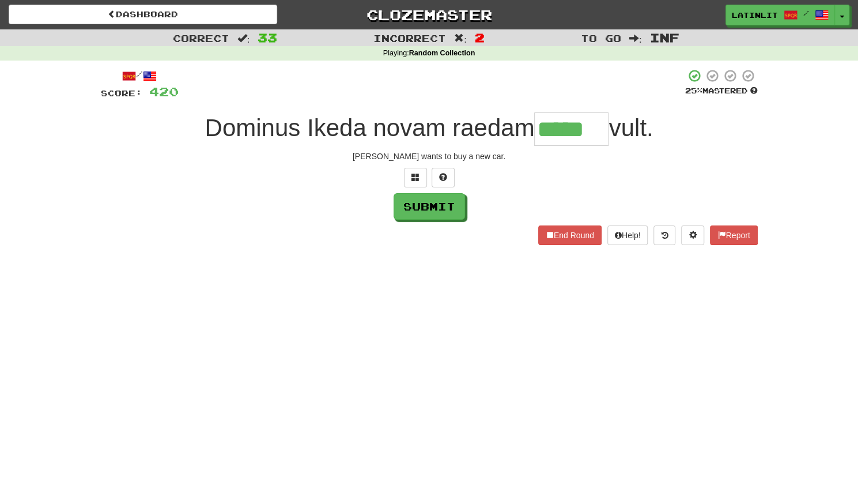
type input "*****"
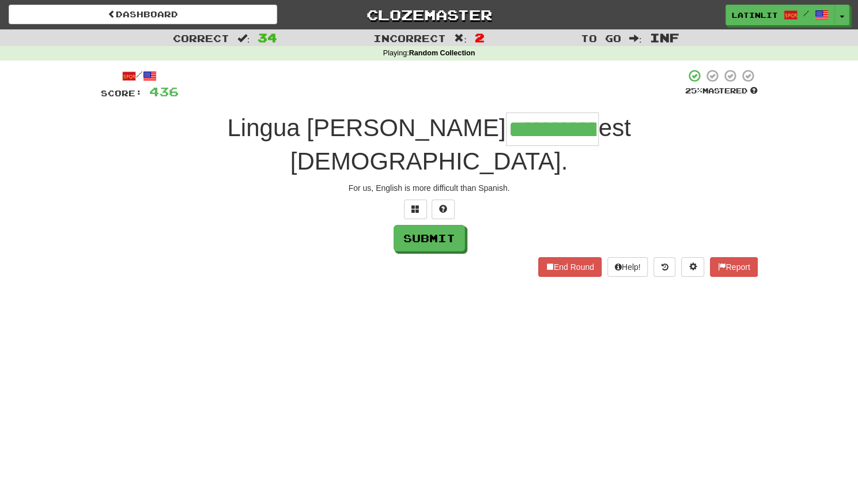
type input "**********"
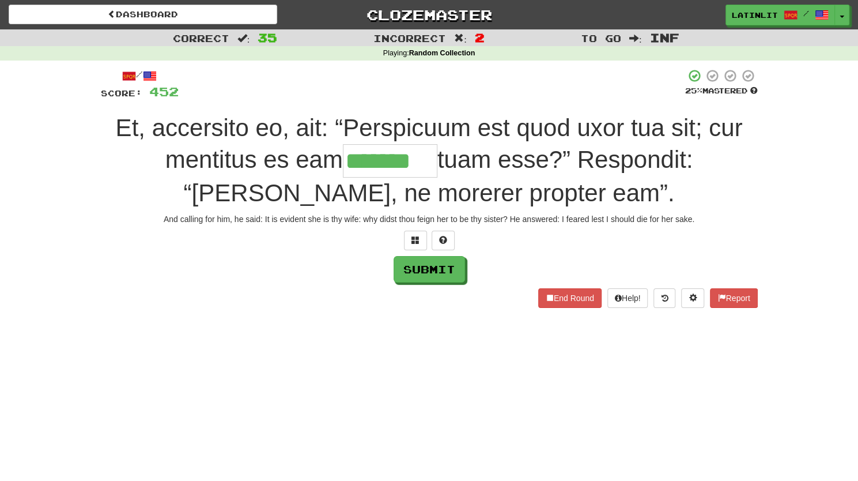
type input "*******"
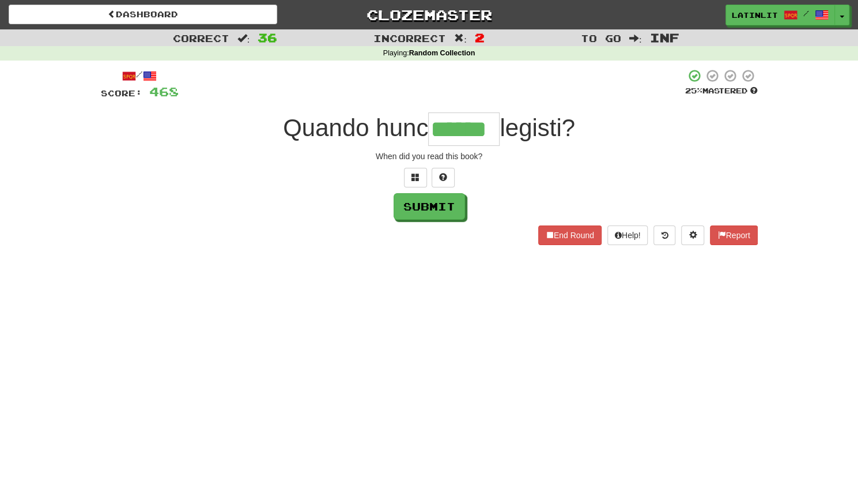
type input "******"
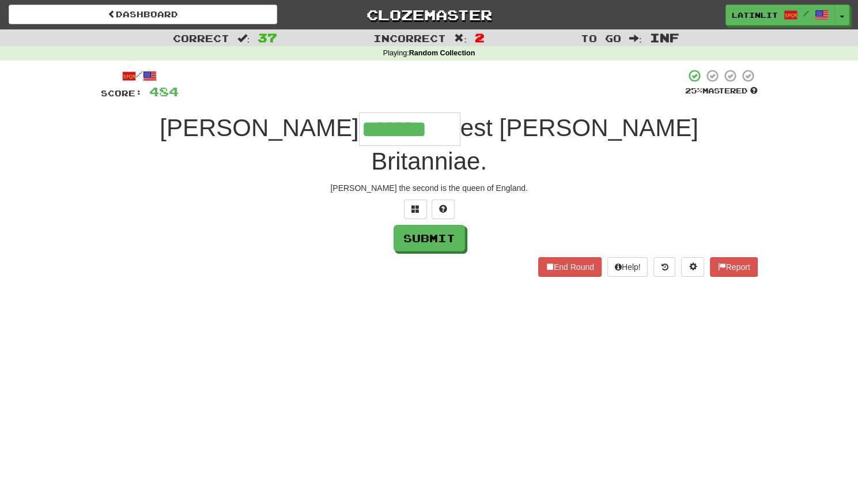
type input "*******"
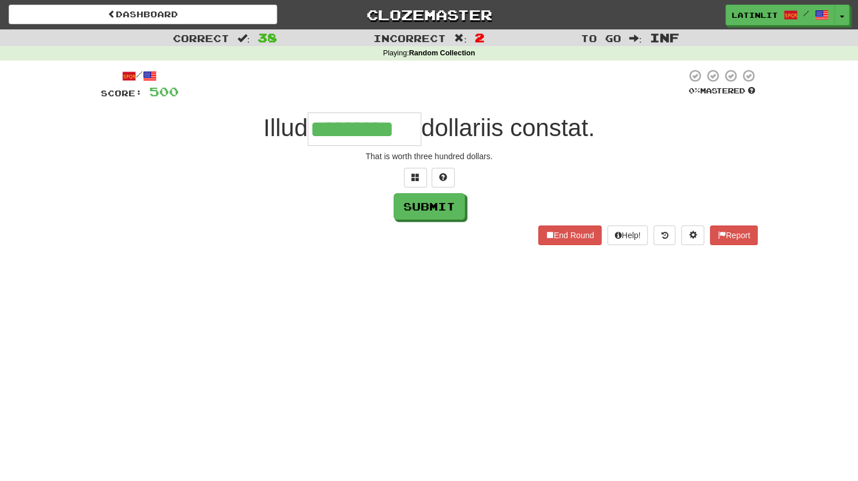
type input "*********"
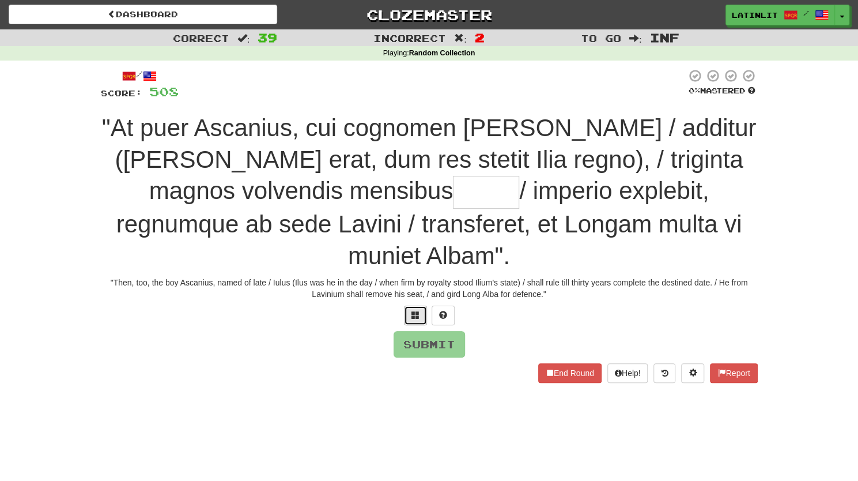
click at [413, 305] on button at bounding box center [415, 315] width 23 height 20
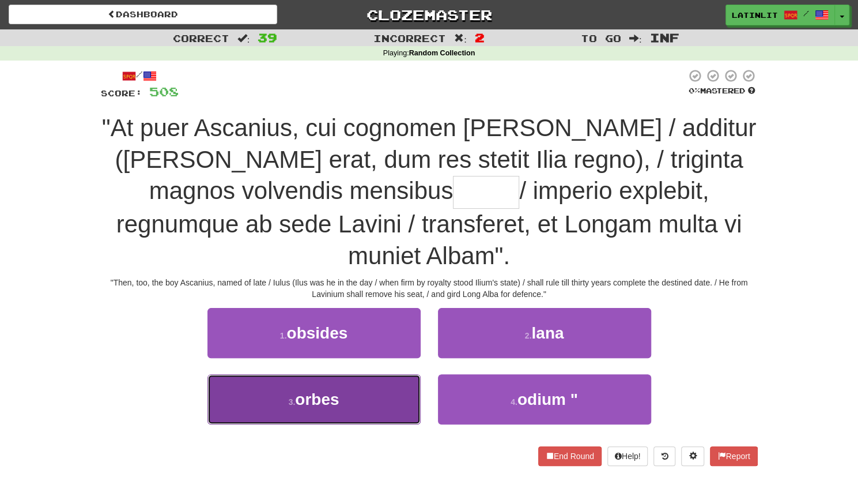
click at [390, 374] on button "3 . [GEOGRAPHIC_DATA]" at bounding box center [313, 399] width 213 height 50
type input "*****"
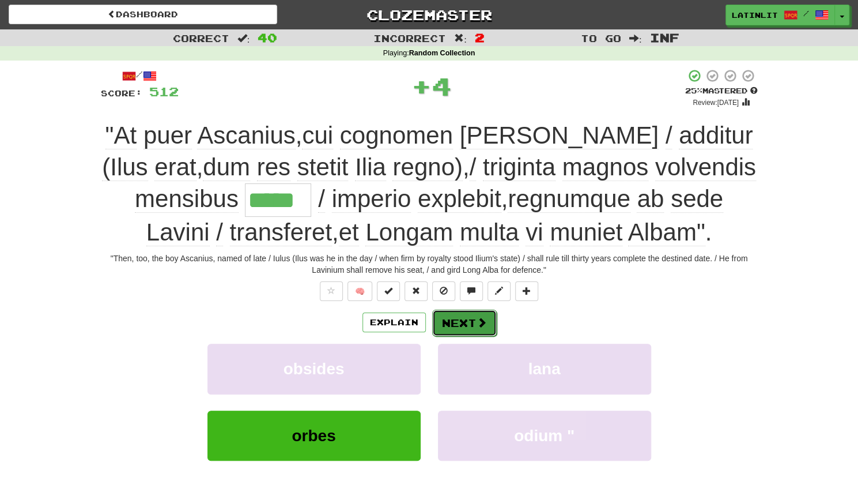
click at [452, 314] on button "Next" at bounding box center [464, 322] width 65 height 27
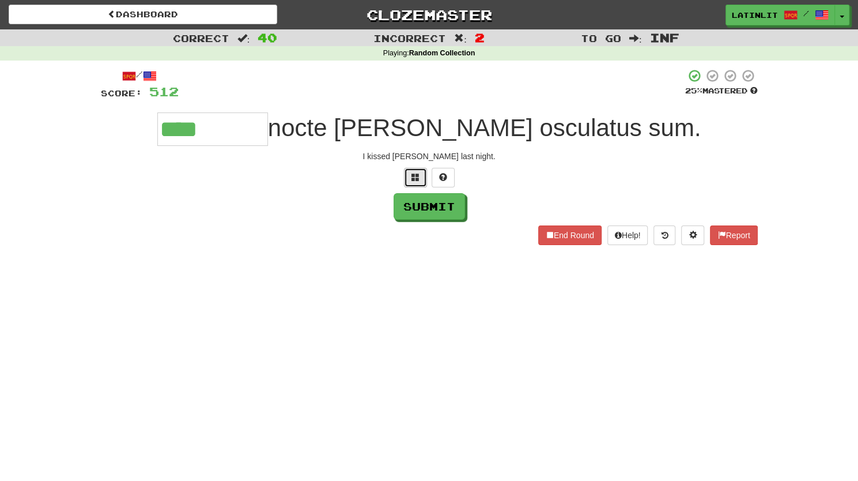
click at [409, 177] on button at bounding box center [415, 178] width 23 height 20
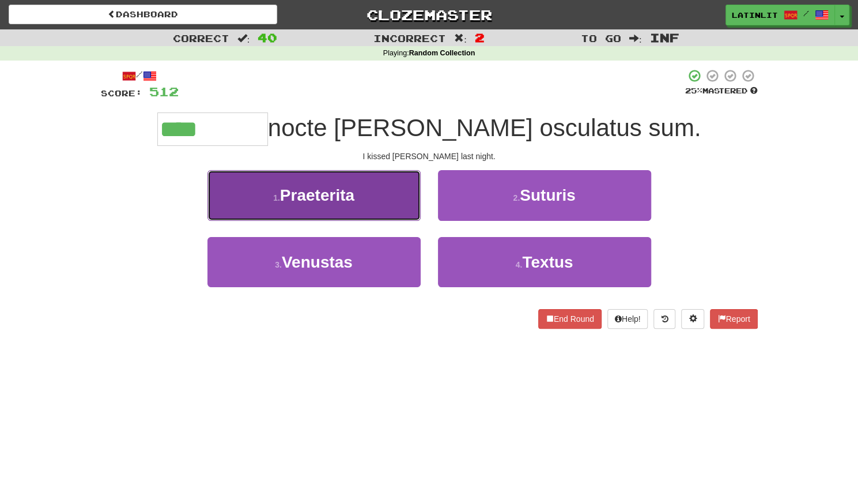
click at [369, 192] on button "1 . Praeterita" at bounding box center [313, 195] width 213 height 50
type input "**********"
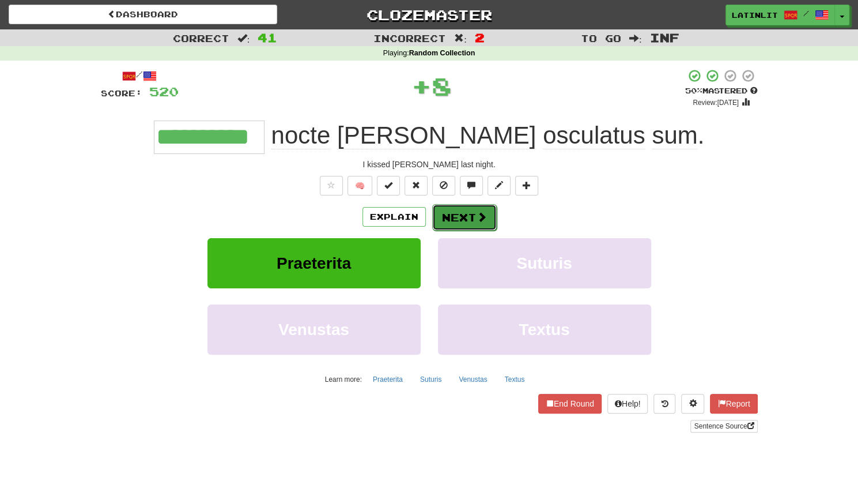
click at [454, 218] on button "Next" at bounding box center [464, 217] width 65 height 27
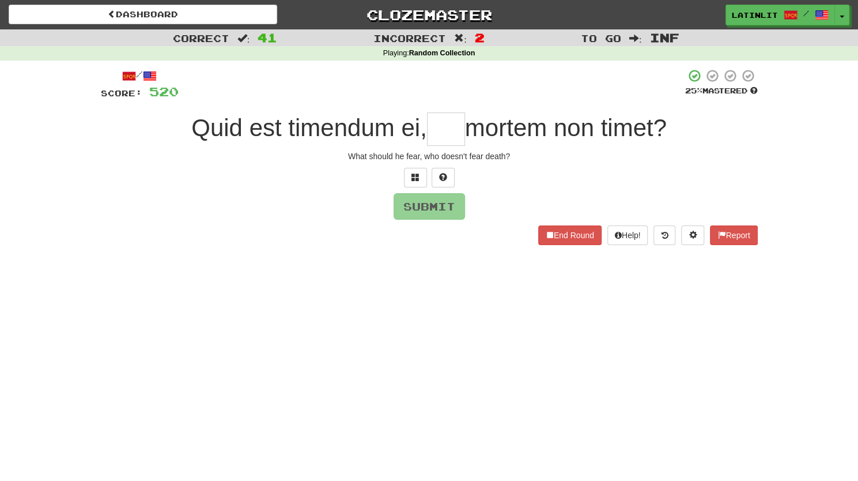
type input "*"
type input "***"
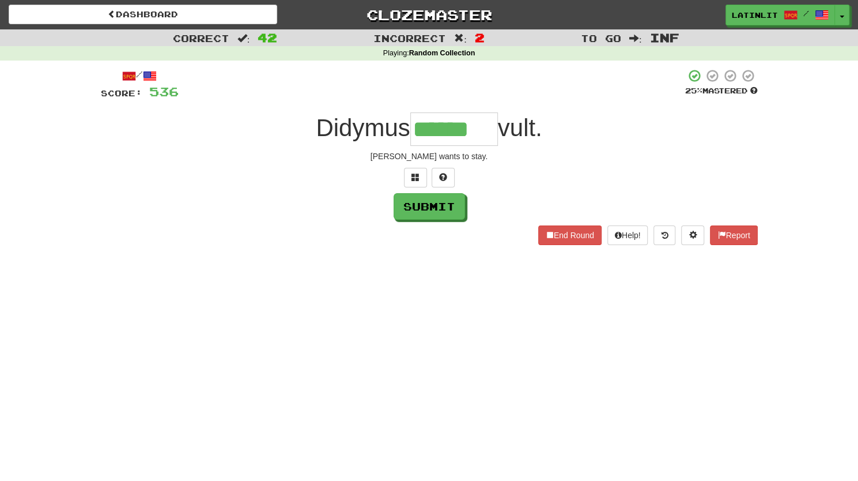
type input "******"
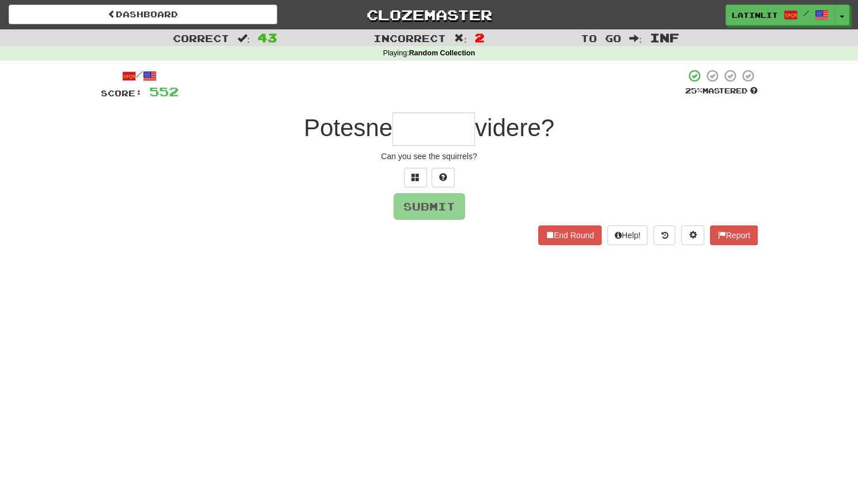
type input "*"
click at [417, 173] on span at bounding box center [415, 177] width 8 height 8
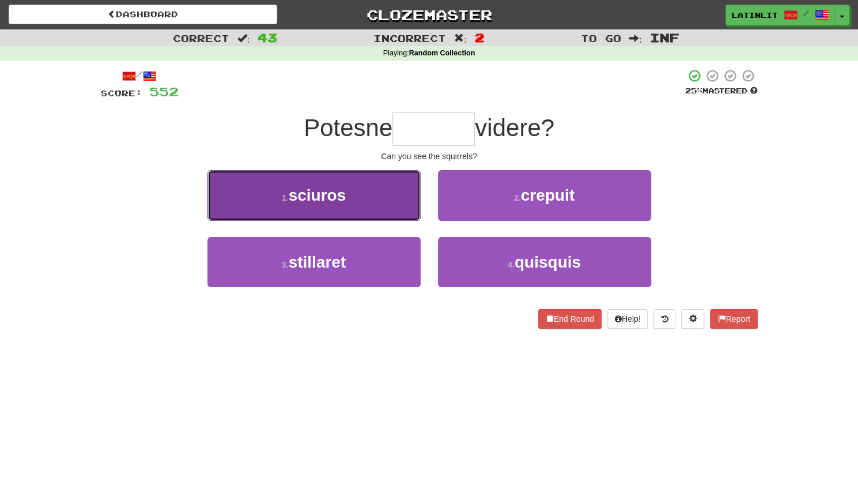
click at [348, 184] on button "1 . sciuros" at bounding box center [313, 195] width 213 height 50
type input "*******"
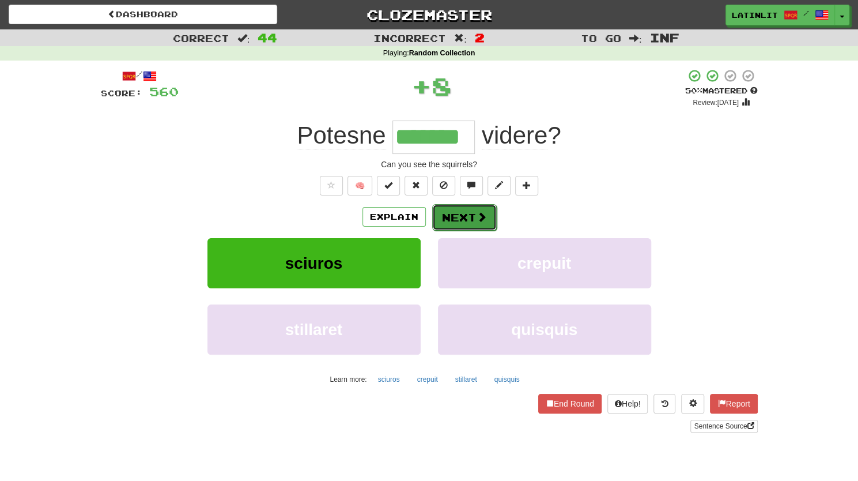
click at [459, 213] on button "Next" at bounding box center [464, 217] width 65 height 27
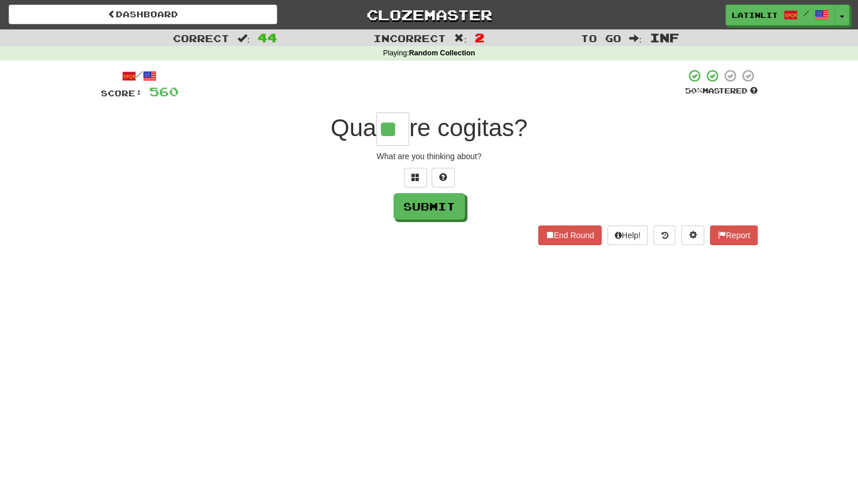
type input "**"
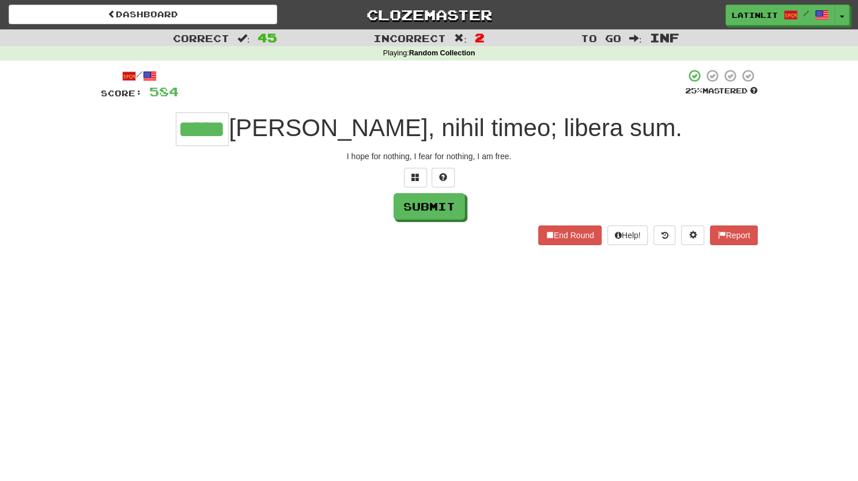
type input "*****"
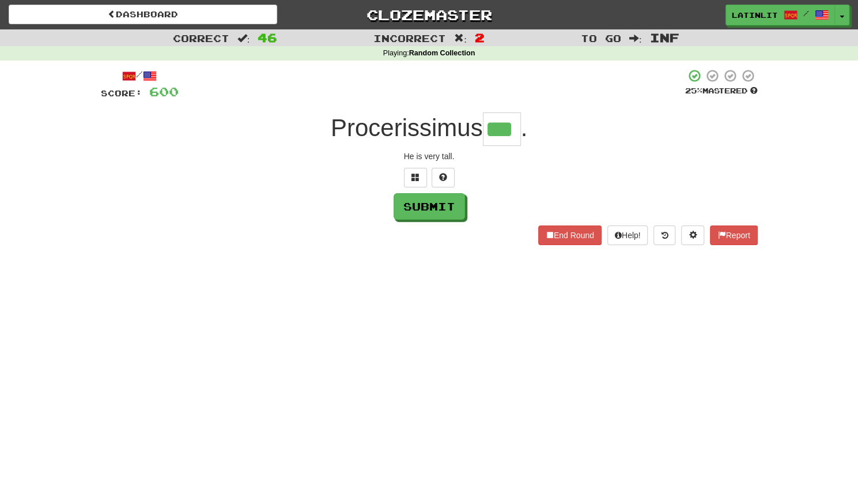
type input "***"
type input "****"
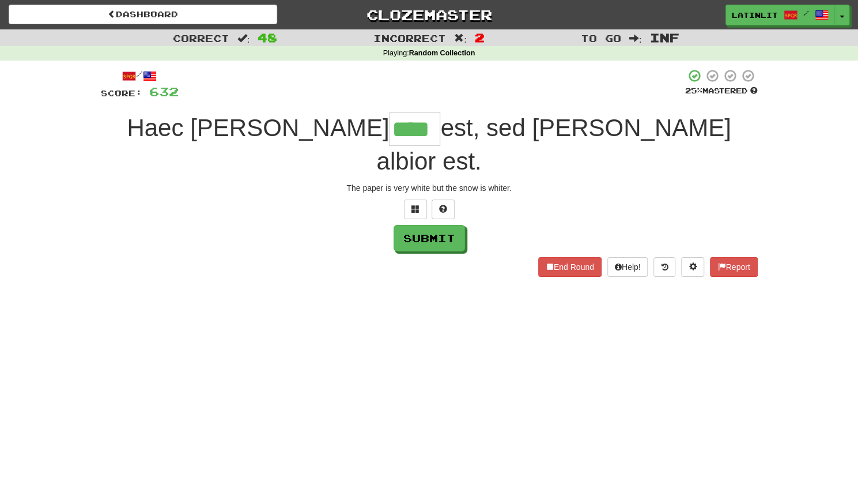
type input "****"
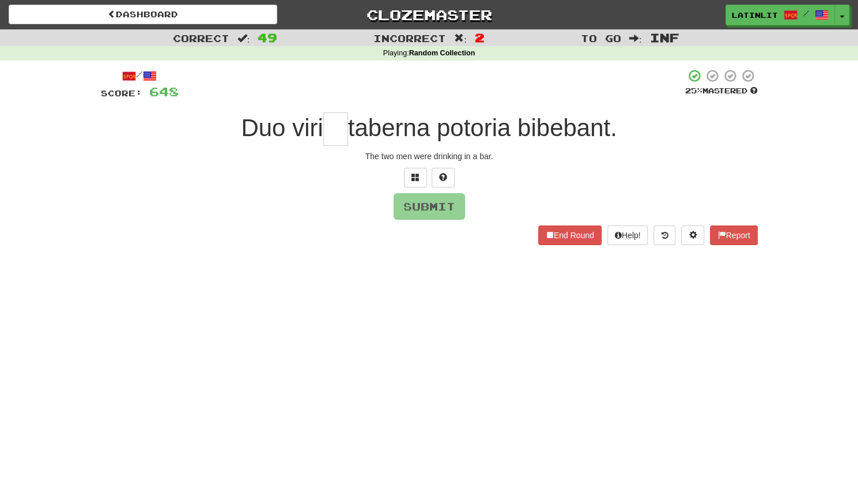
type input "*"
type input "**"
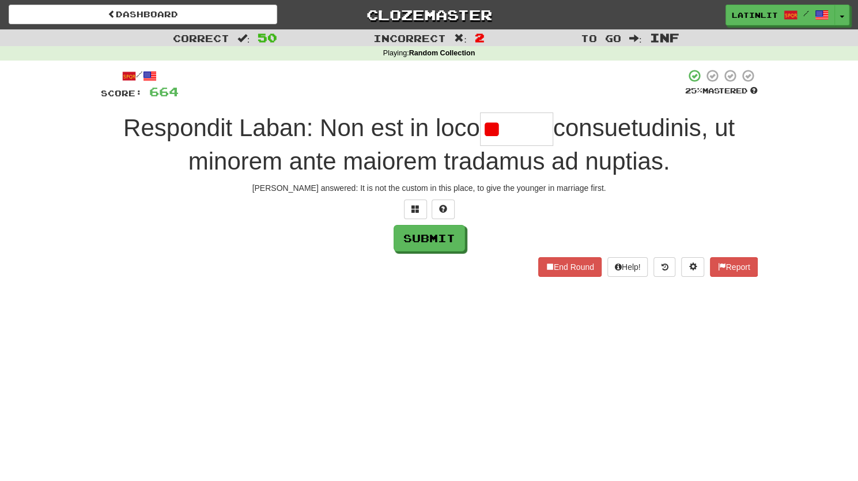
type input "*"
click at [411, 208] on span at bounding box center [415, 209] width 8 height 8
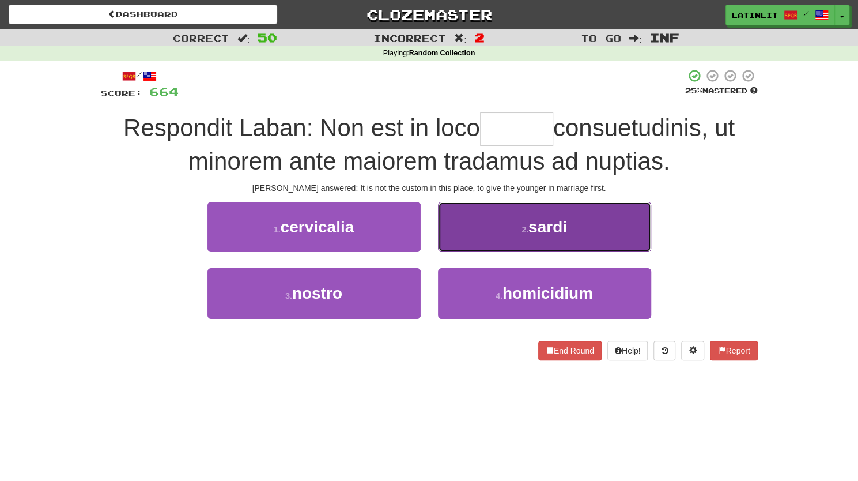
click at [497, 235] on button "2 . [GEOGRAPHIC_DATA]" at bounding box center [544, 227] width 213 height 50
type input "******"
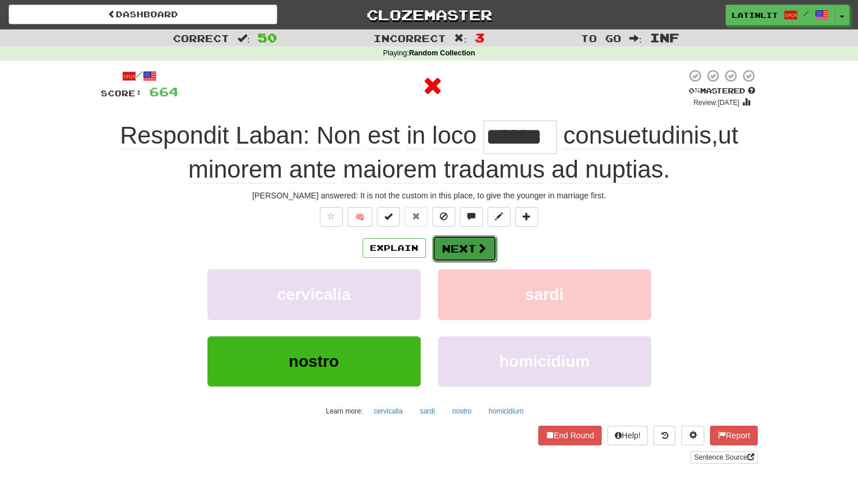
click at [466, 247] on button "Next" at bounding box center [464, 248] width 65 height 27
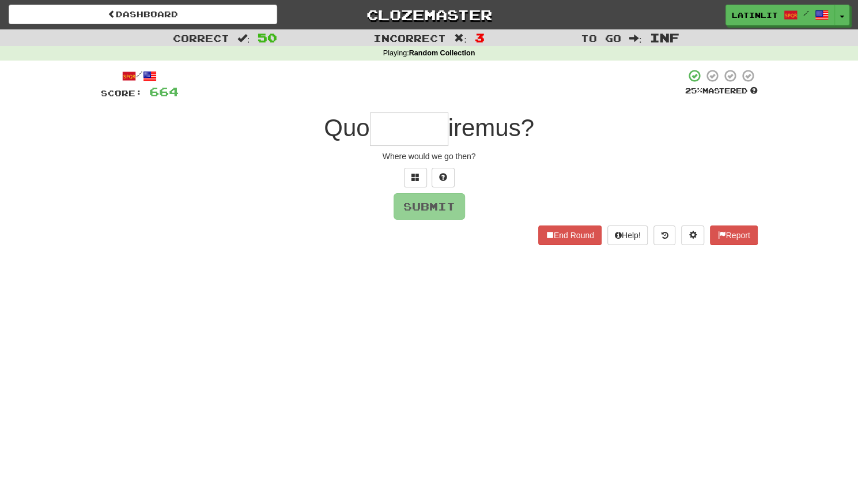
type input "*"
click at [414, 177] on span at bounding box center [415, 177] width 8 height 8
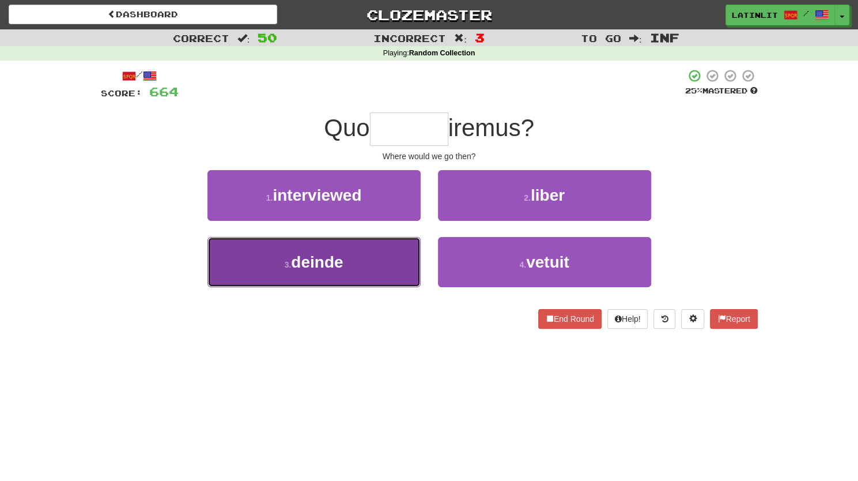
click at [372, 262] on button "3 . deinde" at bounding box center [313, 262] width 213 height 50
type input "******"
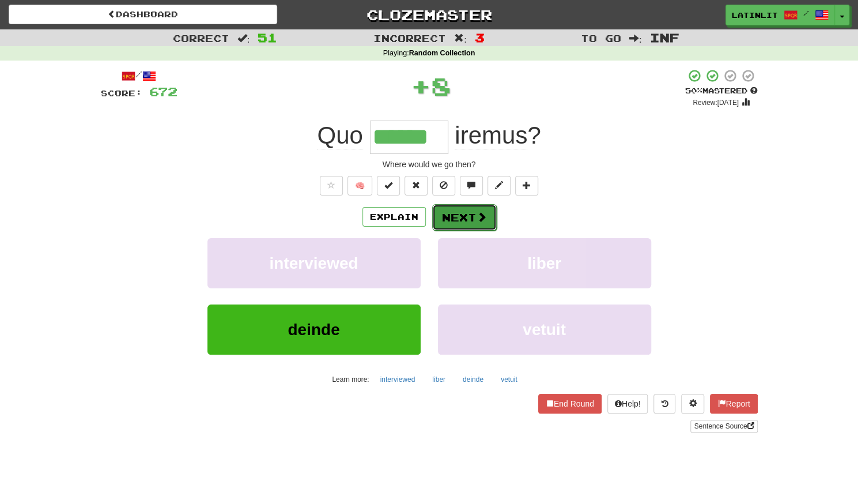
click at [458, 213] on button "Next" at bounding box center [464, 217] width 65 height 27
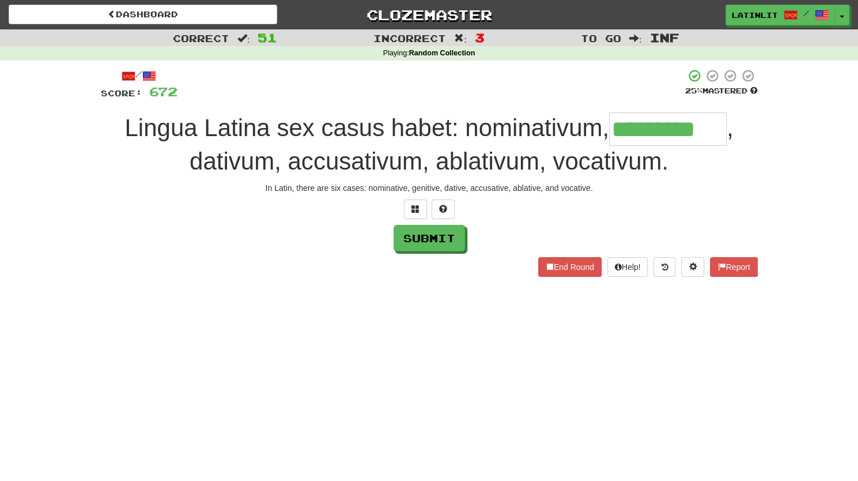
type input "*********"
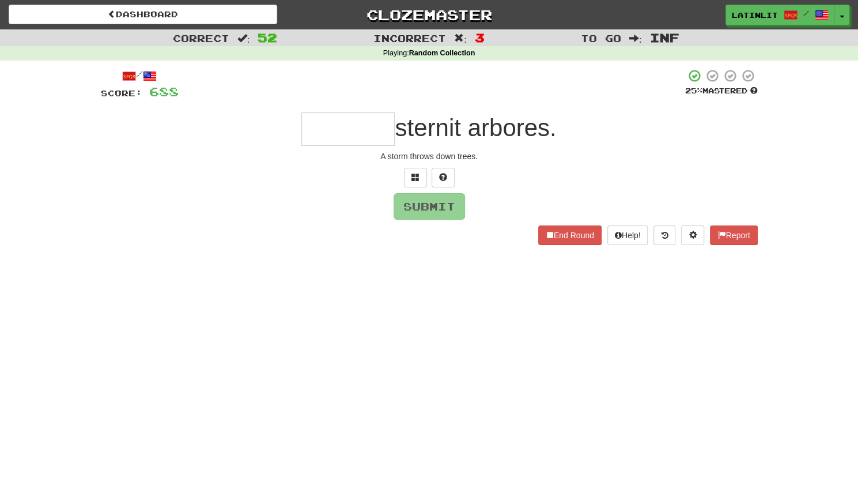
type input "*"
click at [411, 173] on span at bounding box center [415, 177] width 8 height 8
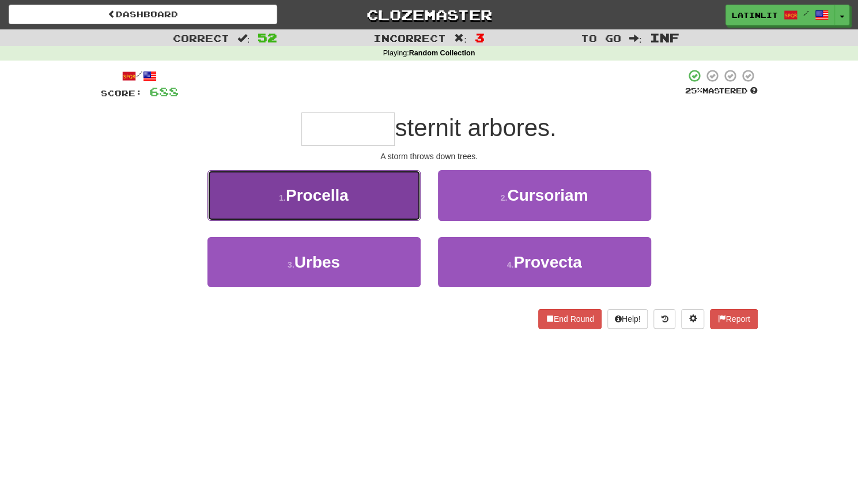
click at [340, 216] on button "1 . Procella" at bounding box center [313, 195] width 213 height 50
type input "********"
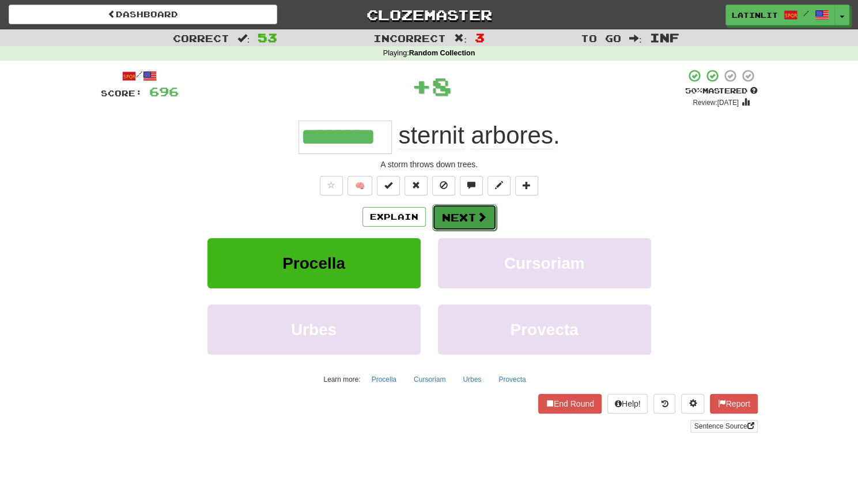
click at [463, 218] on button "Next" at bounding box center [464, 217] width 65 height 27
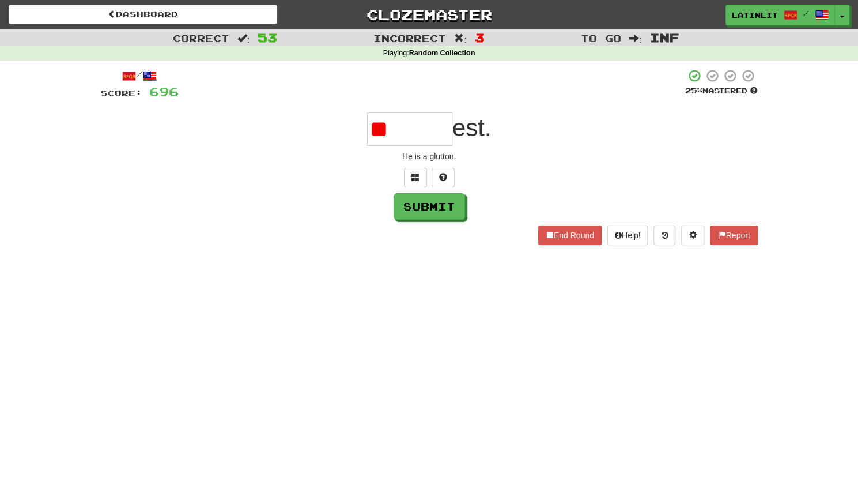
type input "*"
click at [421, 179] on button at bounding box center [415, 178] width 23 height 20
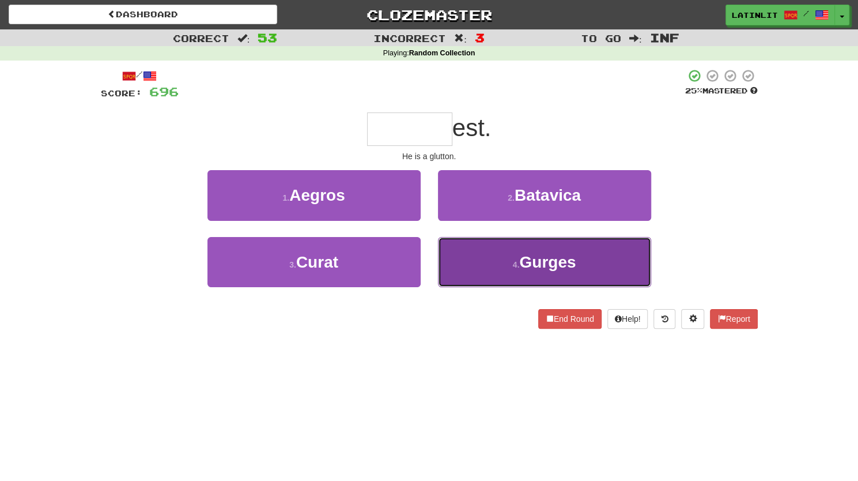
click at [472, 266] on button "4 . [GEOGRAPHIC_DATA]" at bounding box center [544, 262] width 213 height 50
type input "******"
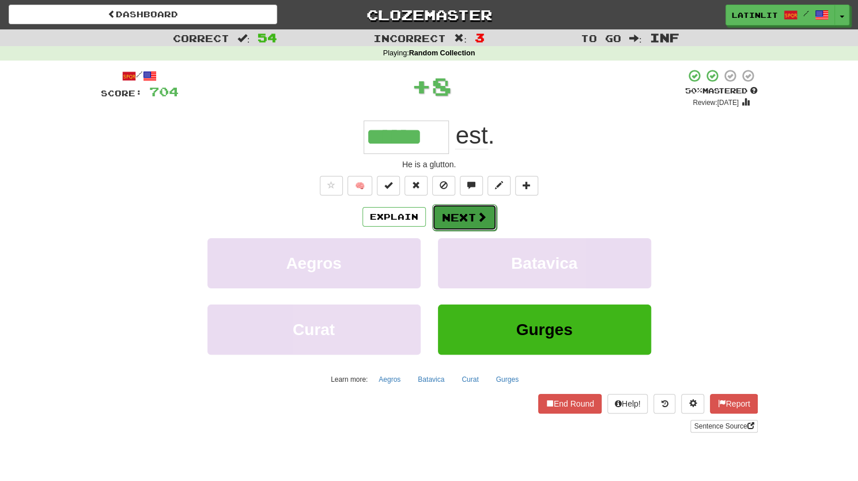
click at [461, 213] on button "Next" at bounding box center [464, 217] width 65 height 27
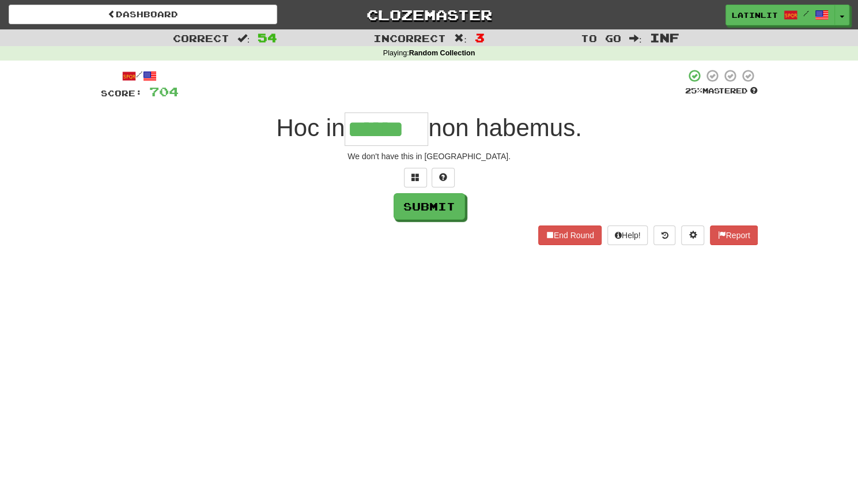
type input "******"
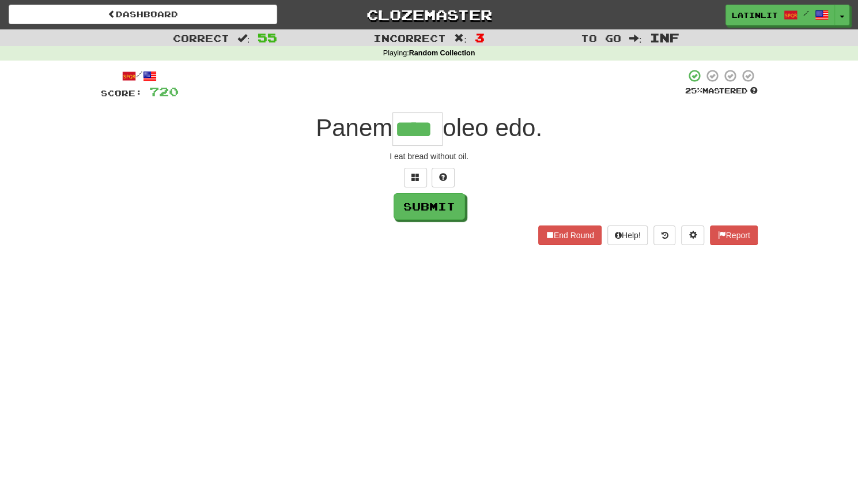
type input "****"
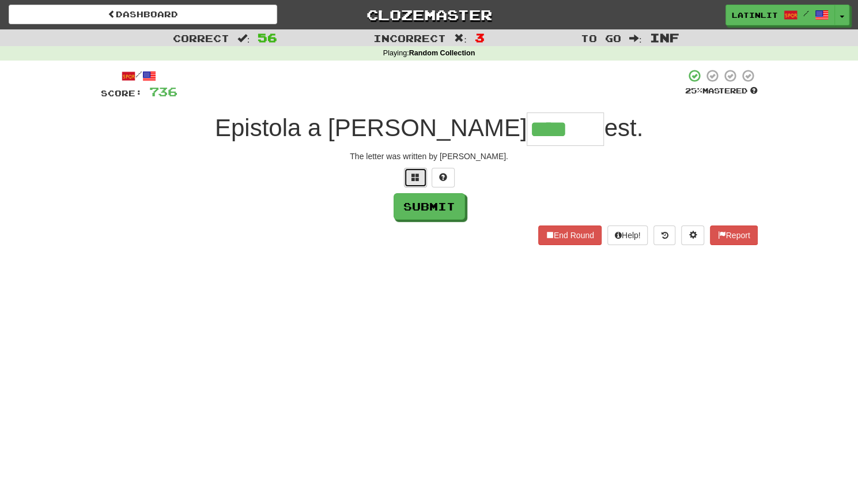
click at [408, 186] on button at bounding box center [415, 178] width 23 height 20
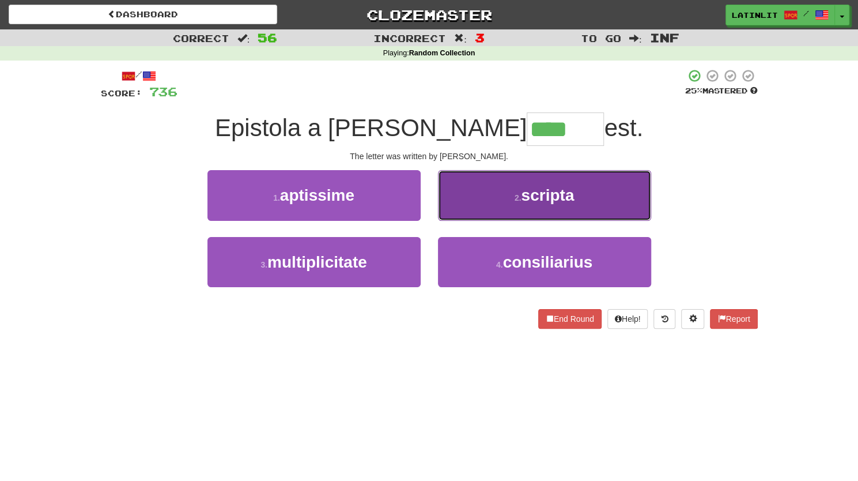
click at [508, 202] on button "2 . scripta" at bounding box center [544, 195] width 213 height 50
type input "*******"
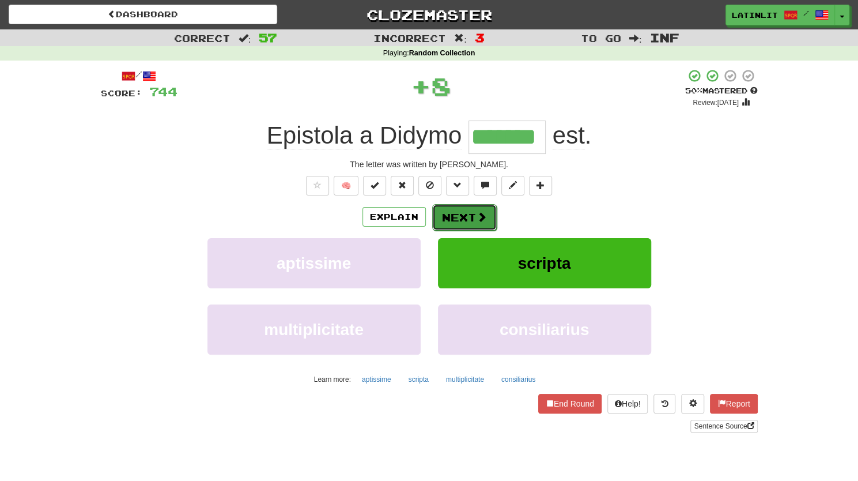
click at [461, 214] on button "Next" at bounding box center [464, 217] width 65 height 27
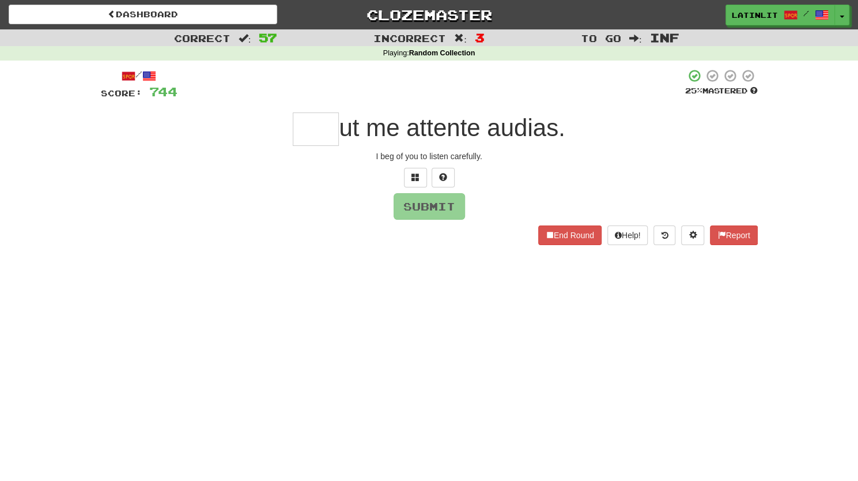
type input "*"
click at [411, 179] on span at bounding box center [415, 177] width 8 height 8
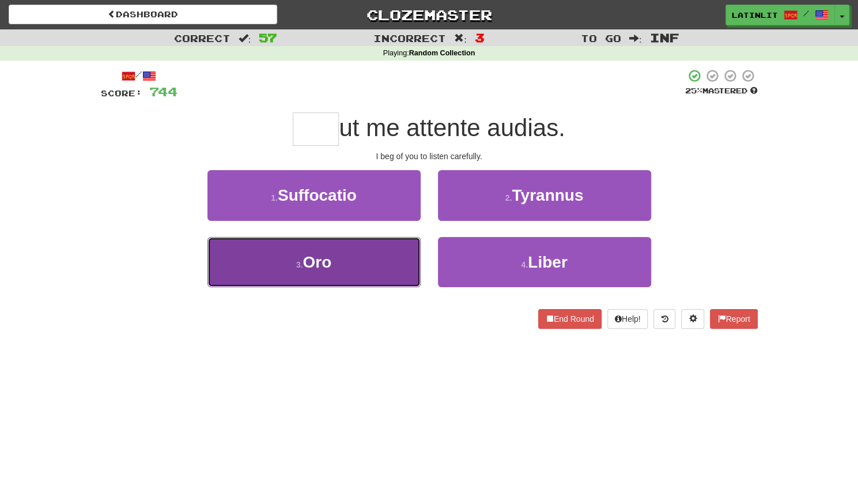
click at [366, 263] on button "3 . Oro" at bounding box center [313, 262] width 213 height 50
type input "***"
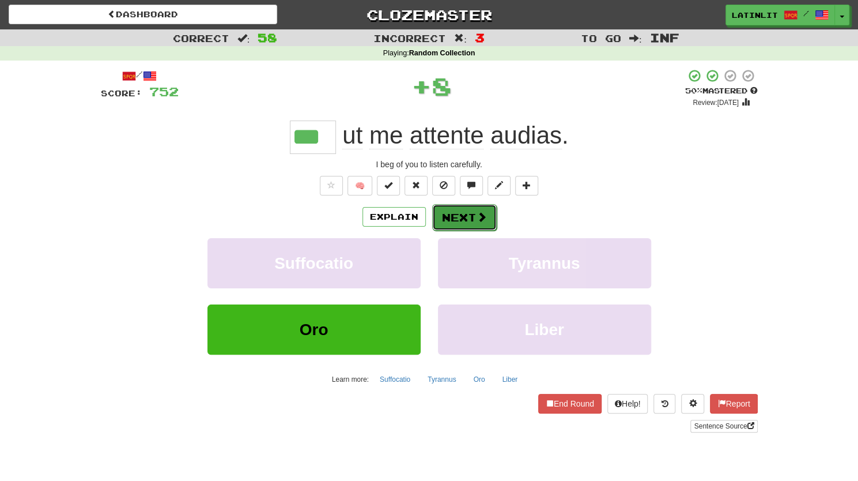
click at [484, 211] on span at bounding box center [482, 216] width 10 height 10
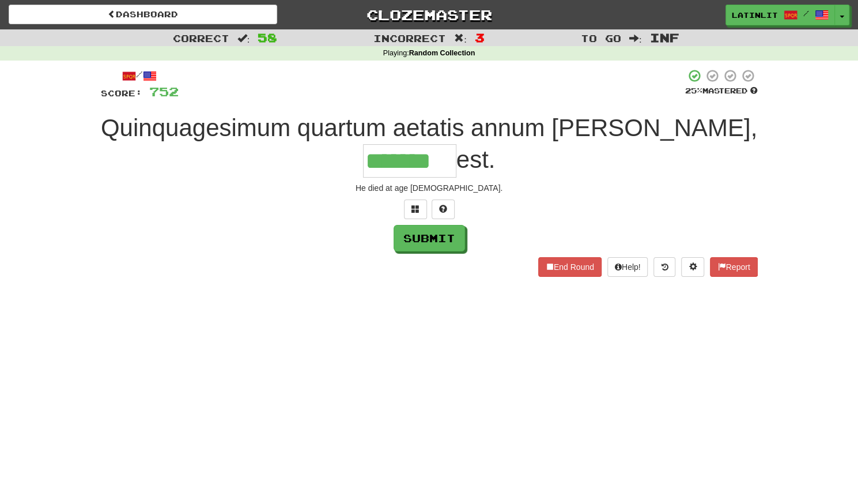
type input "*******"
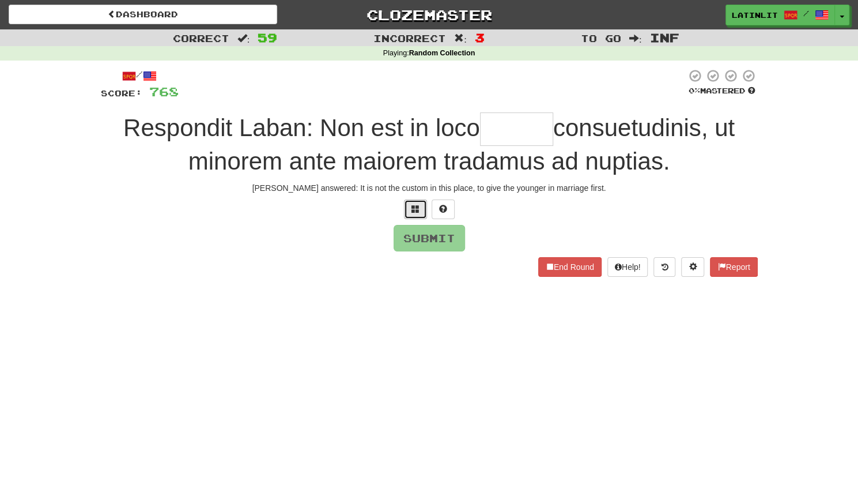
click at [417, 209] on span at bounding box center [415, 209] width 8 height 8
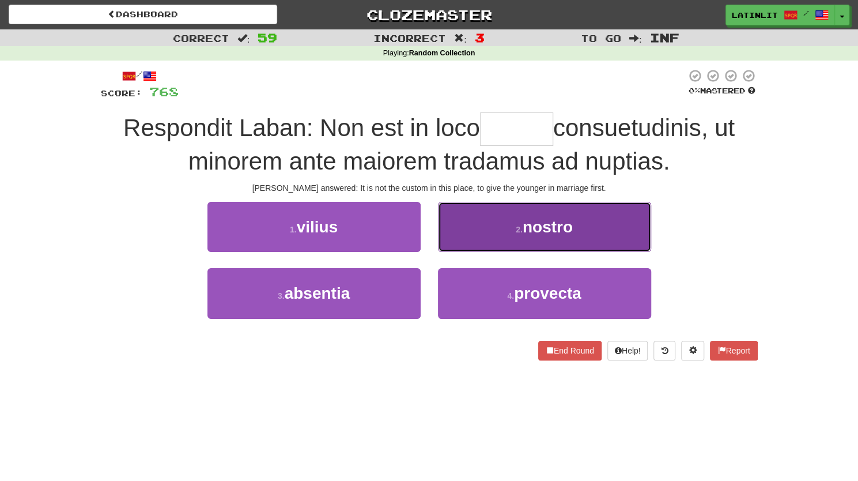
click at [501, 221] on button "2 . nostro" at bounding box center [544, 227] width 213 height 50
type input "******"
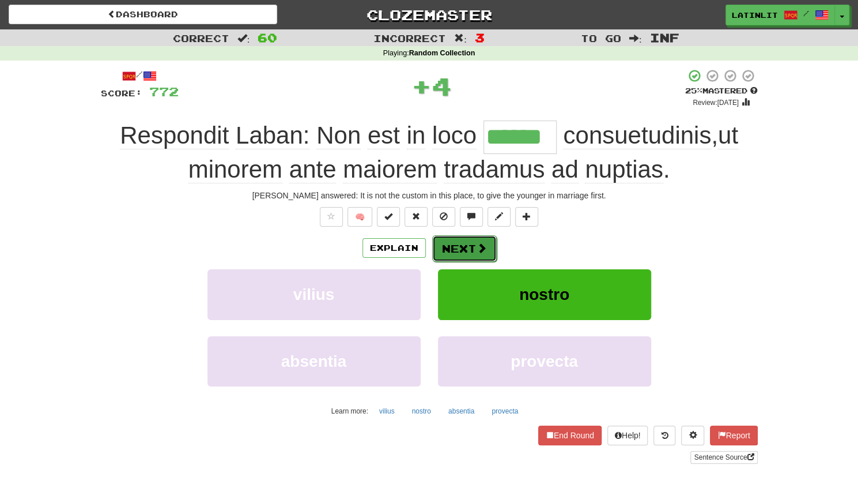
click at [458, 248] on button "Next" at bounding box center [464, 248] width 65 height 27
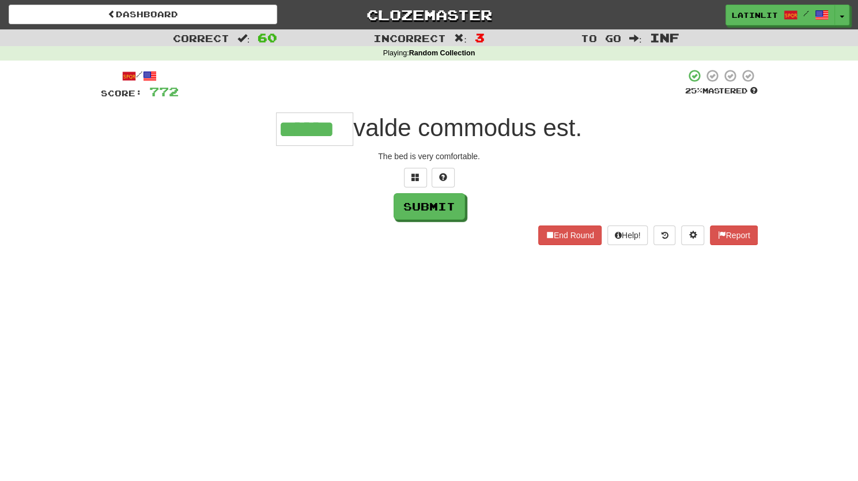
type input "******"
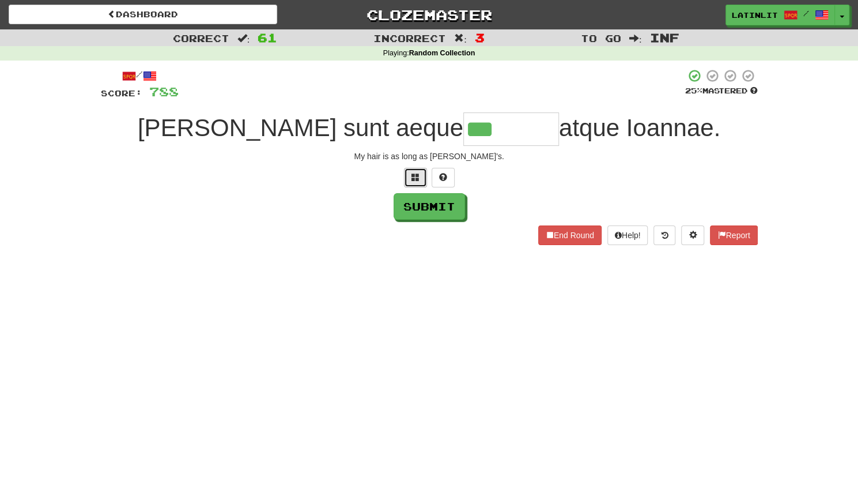
click at [420, 178] on button at bounding box center [415, 178] width 23 height 20
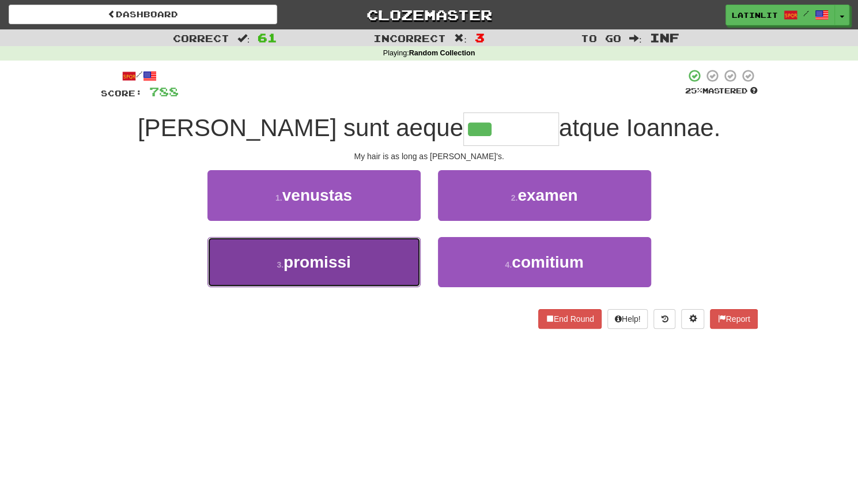
click at [357, 261] on button "3 . promissi" at bounding box center [313, 262] width 213 height 50
type input "********"
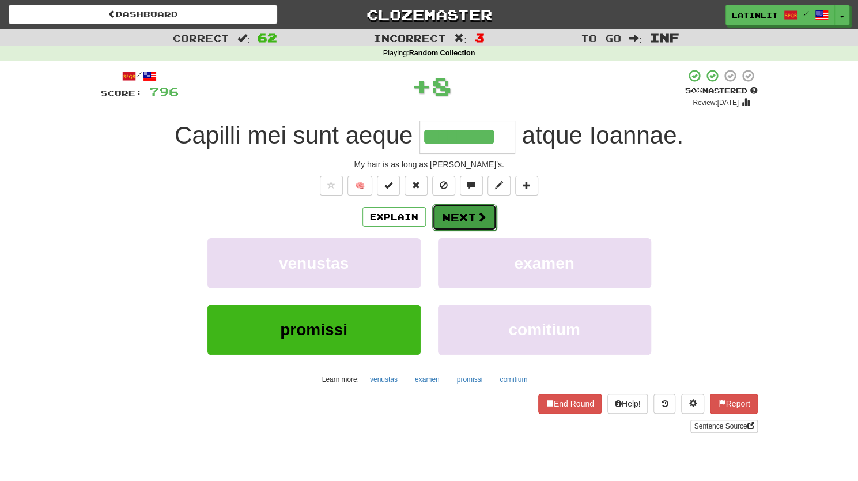
click at [456, 221] on button "Next" at bounding box center [464, 217] width 65 height 27
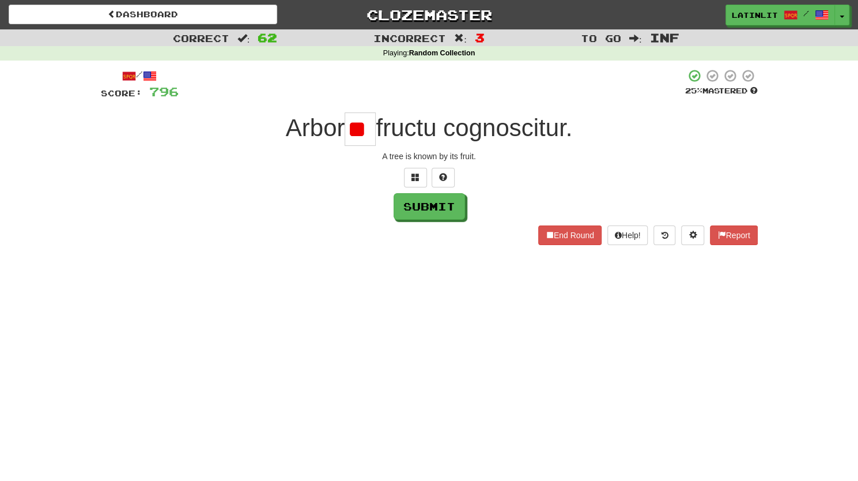
type input "*"
type input "**"
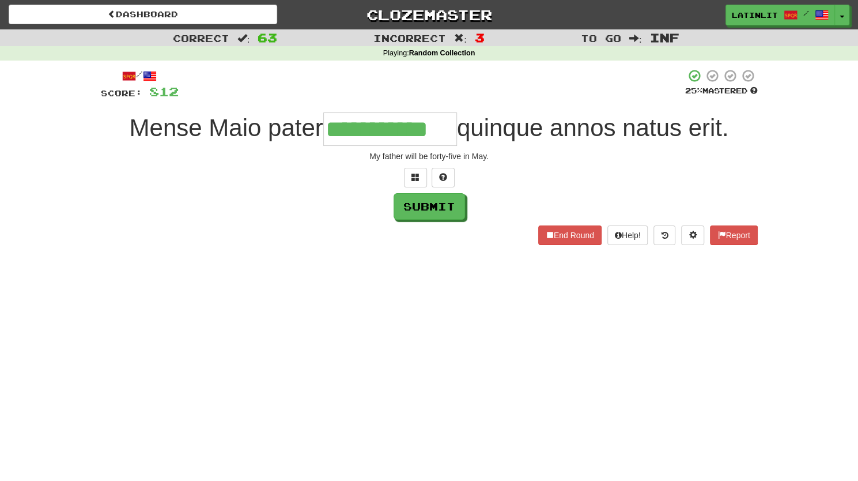
type input "**********"
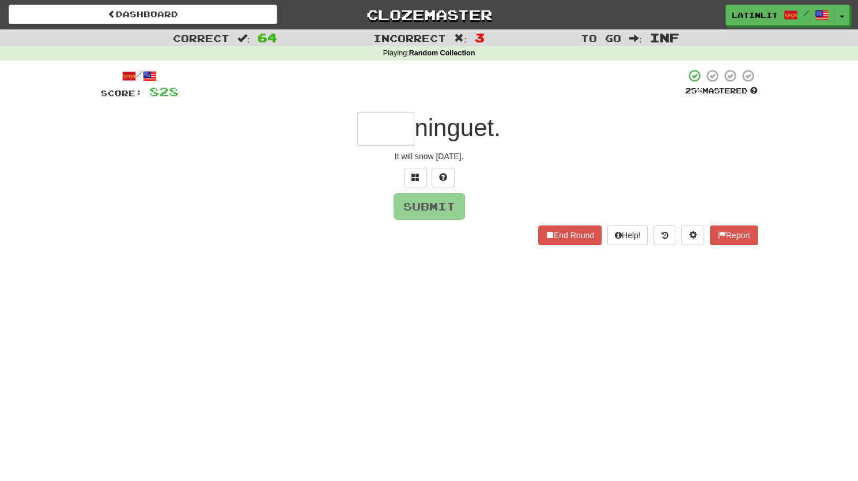
type input "*"
type input "****"
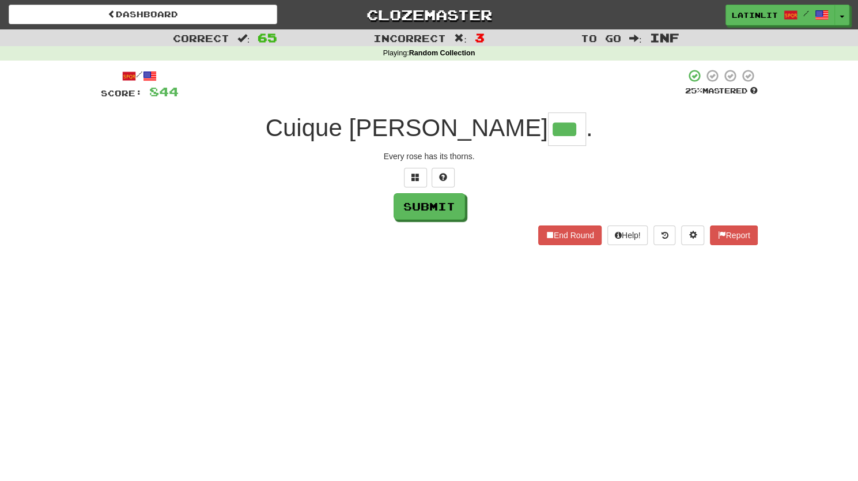
type input "***"
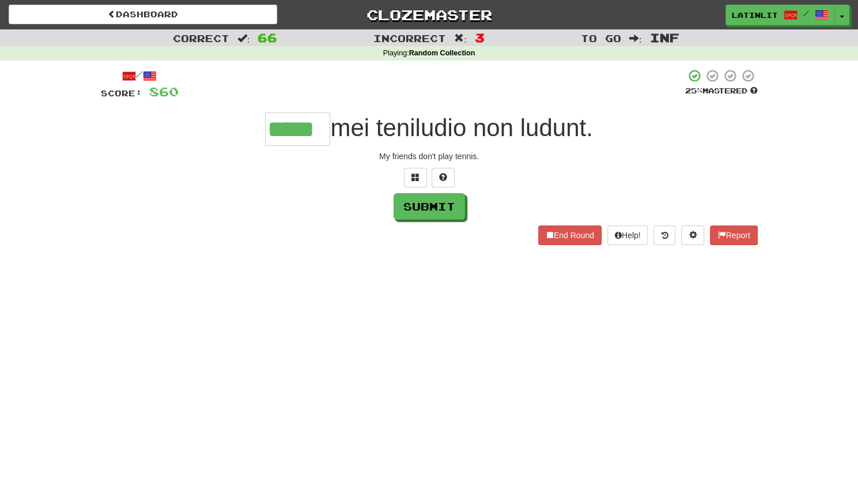
type input "*****"
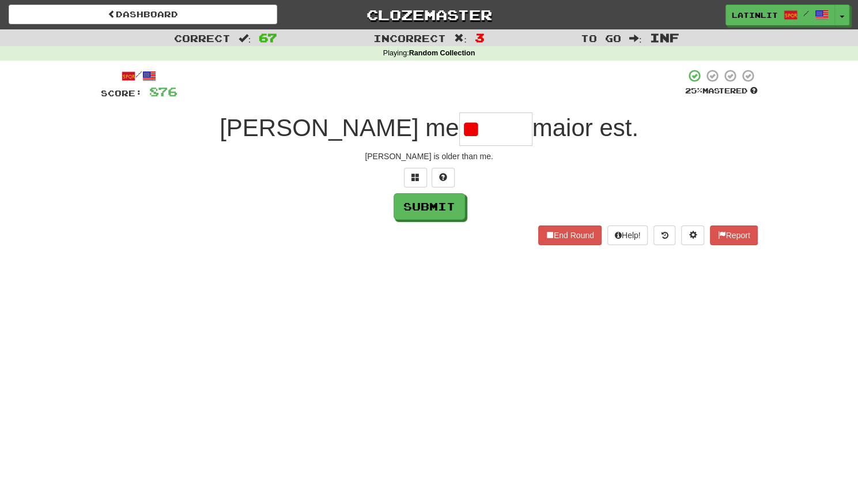
type input "*"
click at [407, 177] on button at bounding box center [415, 178] width 23 height 20
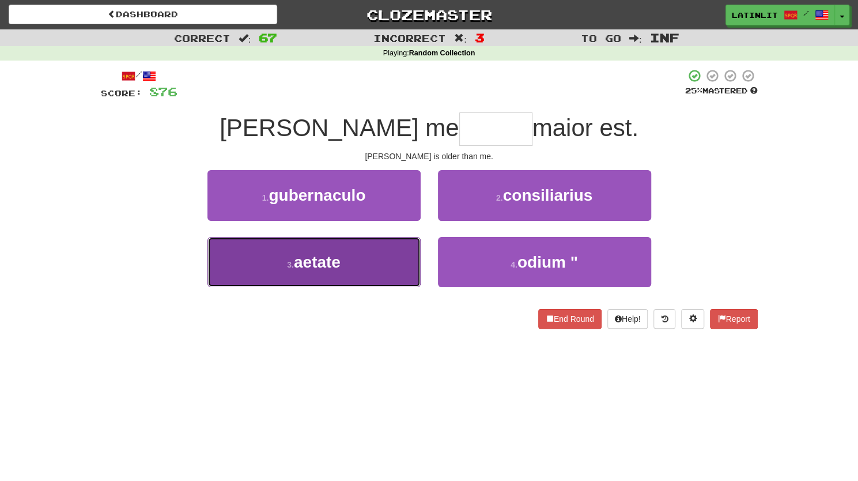
click at [342, 267] on button "3 . aetate" at bounding box center [313, 262] width 213 height 50
type input "******"
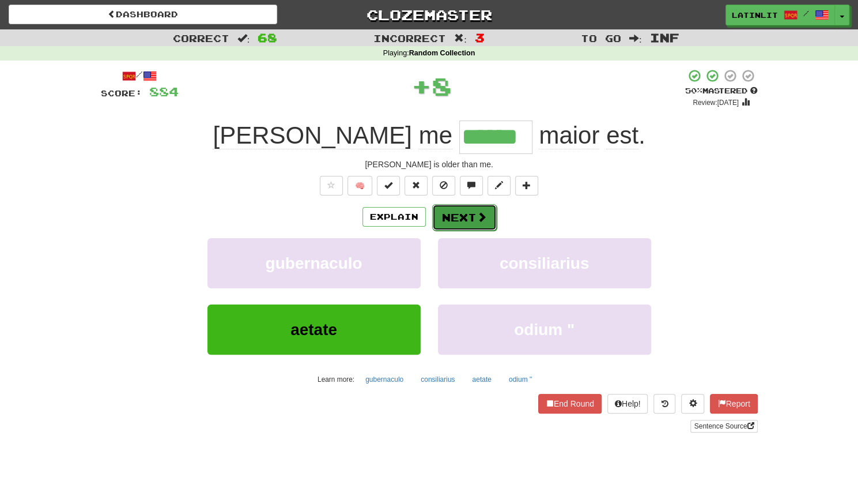
click at [470, 211] on button "Next" at bounding box center [464, 217] width 65 height 27
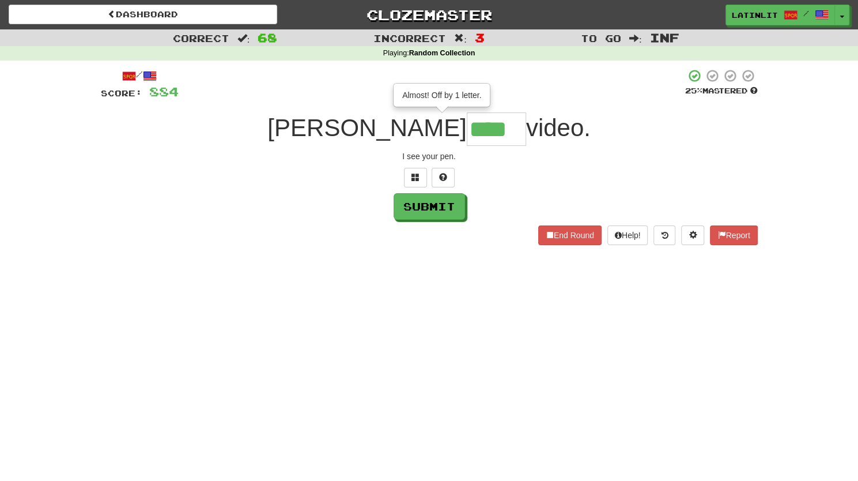
type input "****"
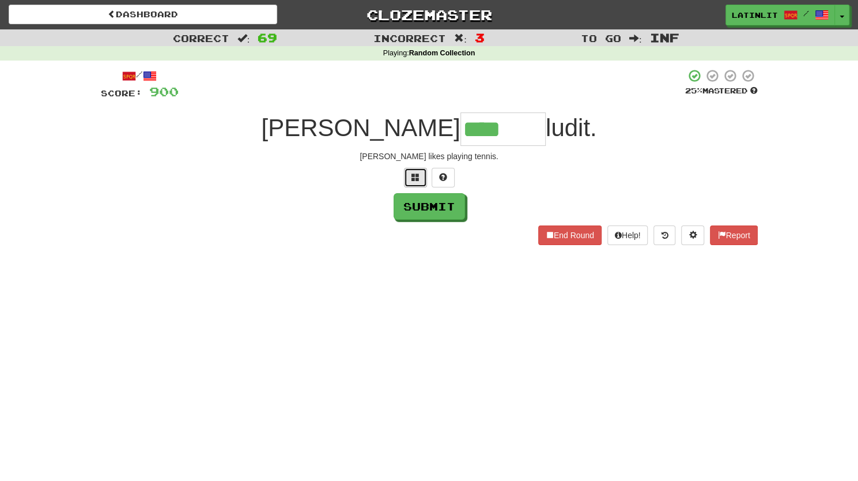
click at [409, 178] on button at bounding box center [415, 178] width 23 height 20
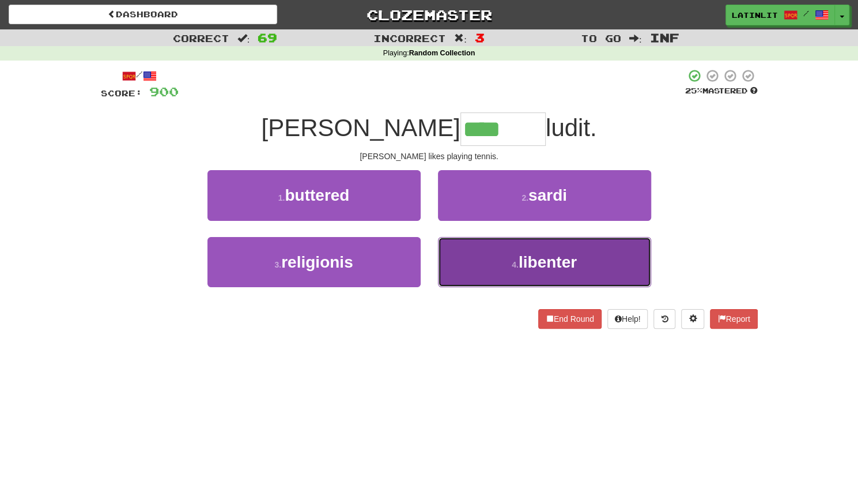
click at [481, 273] on button "4 . [GEOGRAPHIC_DATA]" at bounding box center [544, 262] width 213 height 50
type input "********"
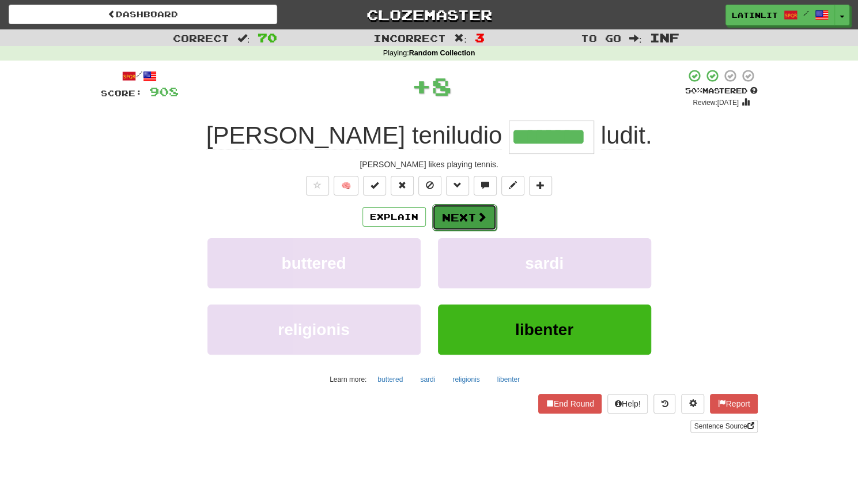
click at [451, 217] on button "Next" at bounding box center [464, 217] width 65 height 27
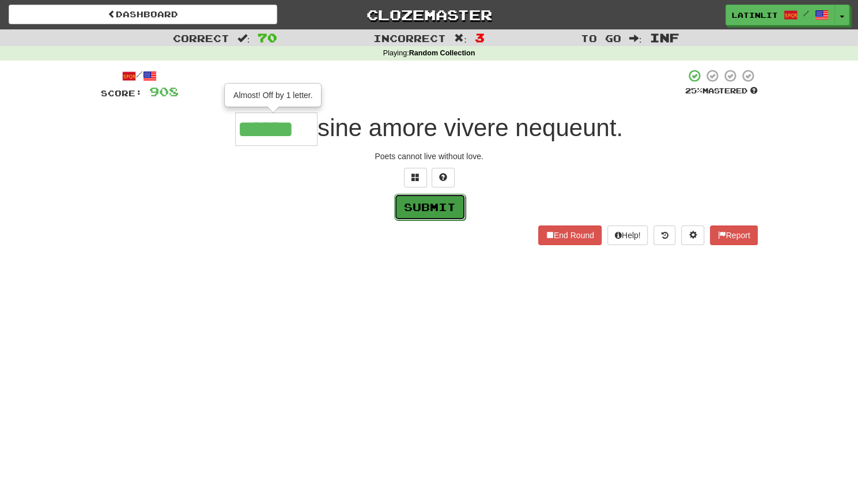
click at [414, 203] on button "Submit" at bounding box center [429, 207] width 71 height 27
type input "******"
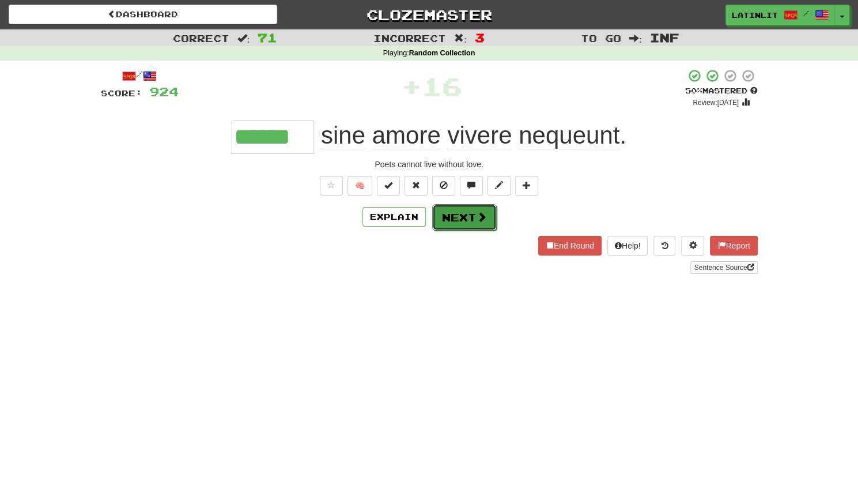
click at [463, 221] on button "Next" at bounding box center [464, 217] width 65 height 27
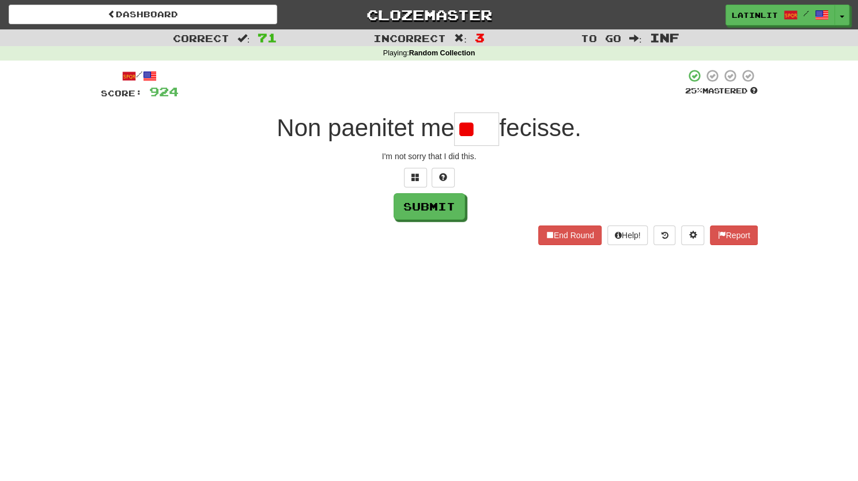
type input "*"
click at [411, 173] on span at bounding box center [415, 177] width 8 height 8
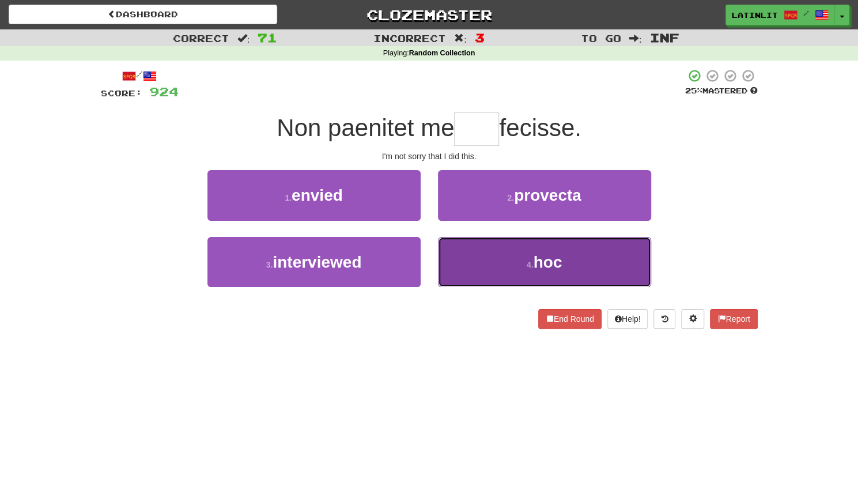
click at [474, 252] on button "4 . hoc" at bounding box center [544, 262] width 213 height 50
type input "***"
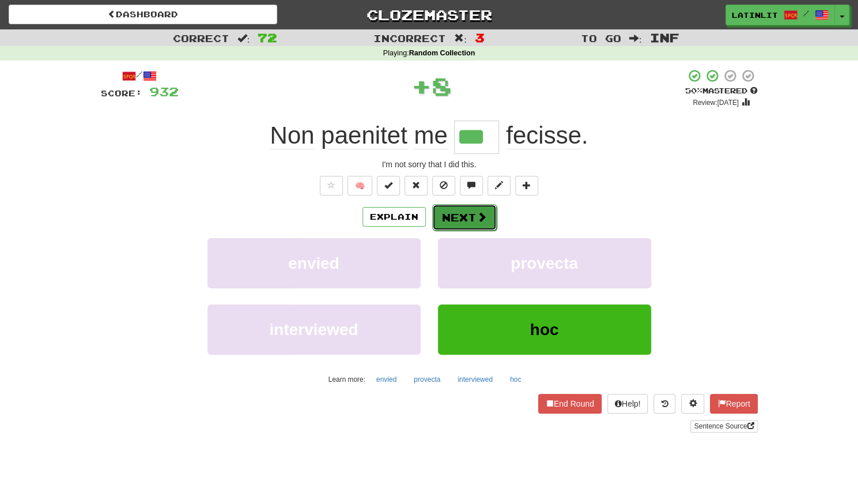
click at [470, 213] on button "Next" at bounding box center [464, 217] width 65 height 27
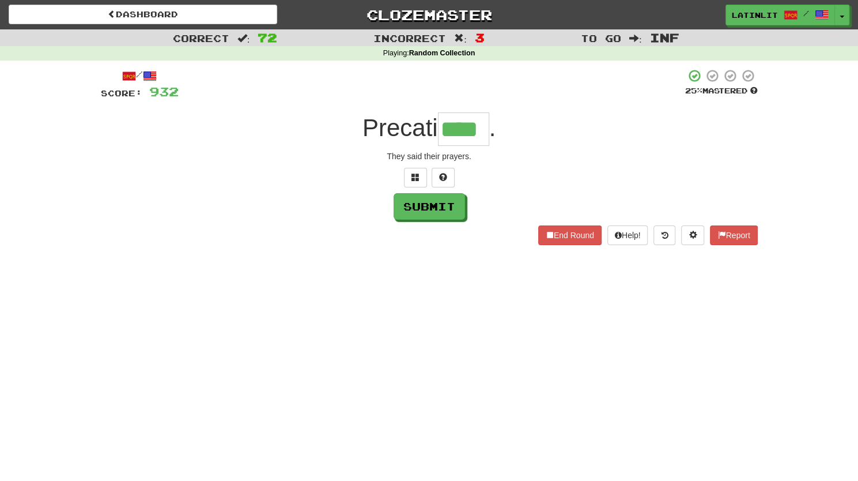
type input "****"
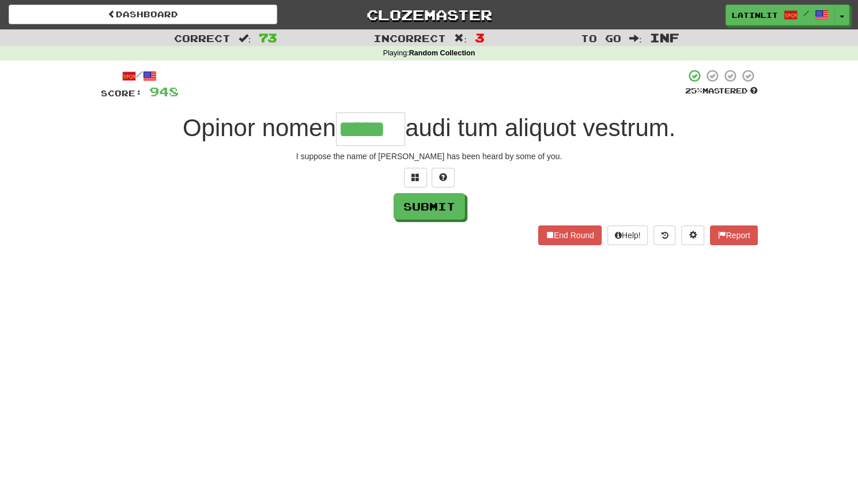
type input "*****"
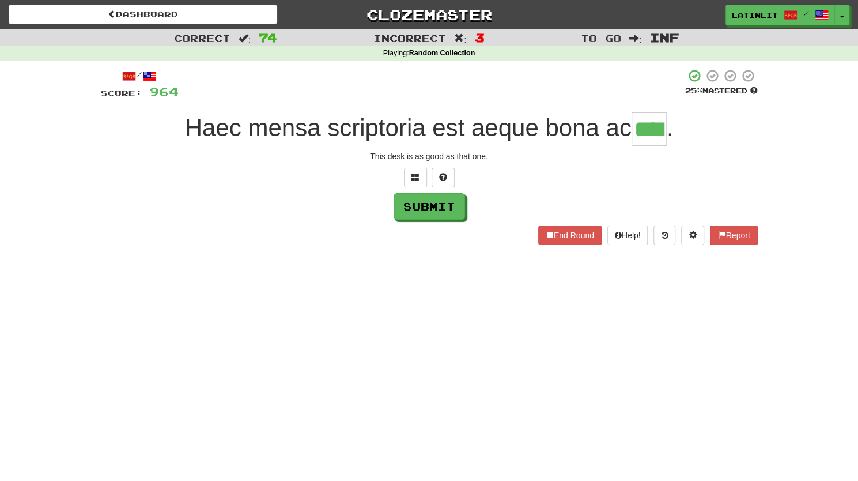
type input "****"
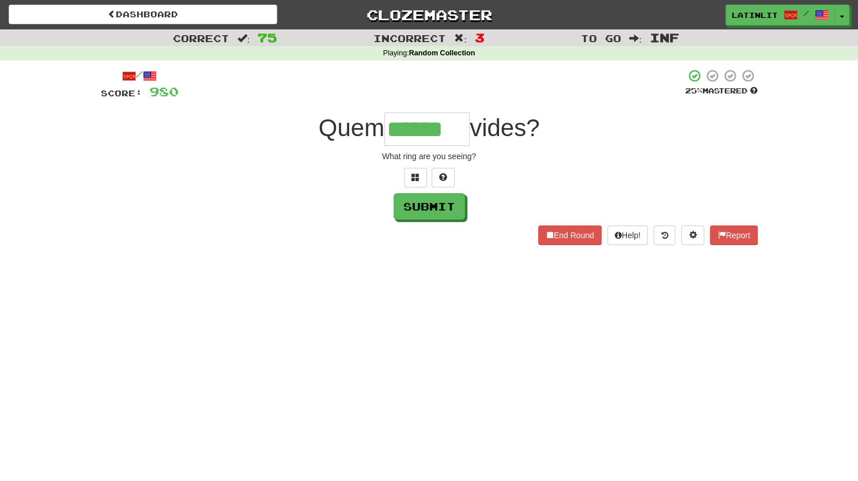
type input "******"
type input "***"
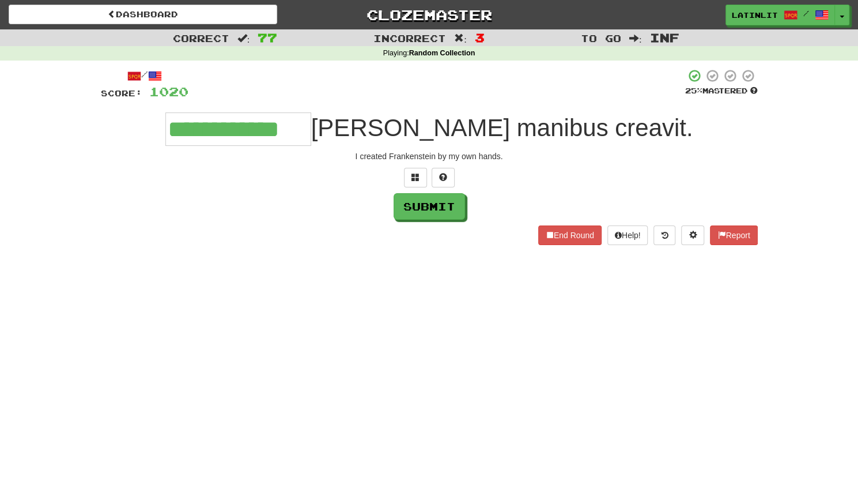
type input "**********"
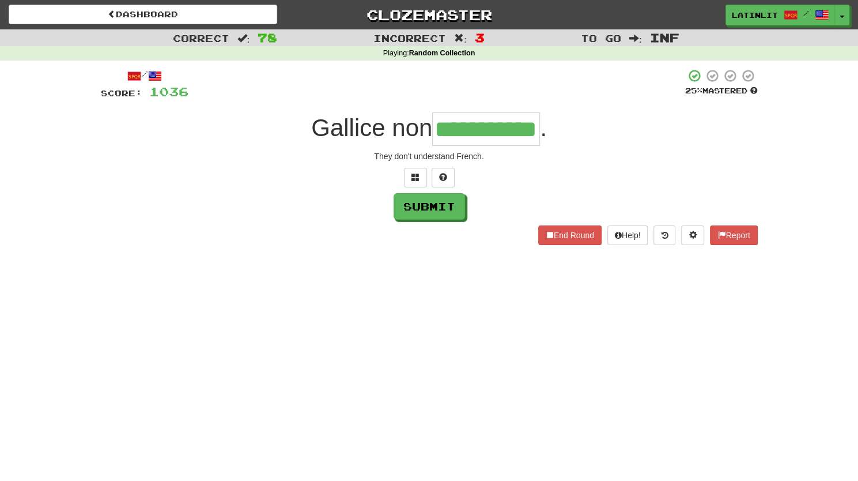
type input "**********"
type input "********"
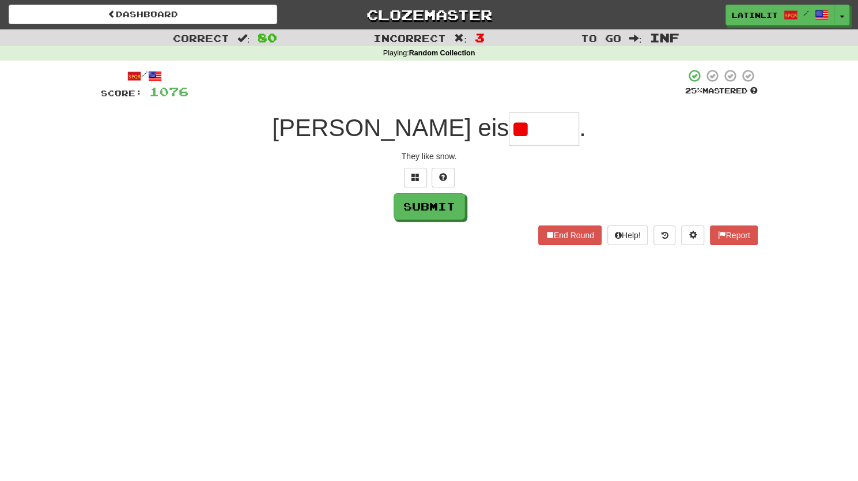
type input "*"
click at [415, 183] on button at bounding box center [415, 178] width 23 height 20
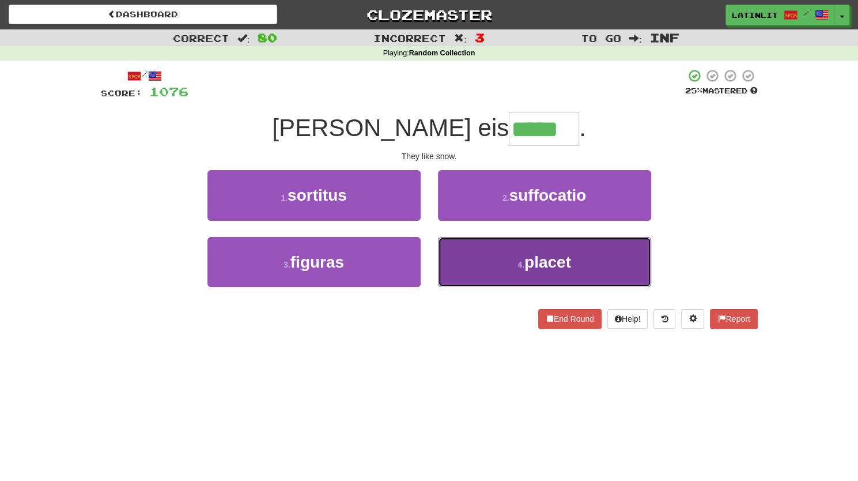
click at [490, 278] on button "4 . placet" at bounding box center [544, 262] width 213 height 50
type input "******"
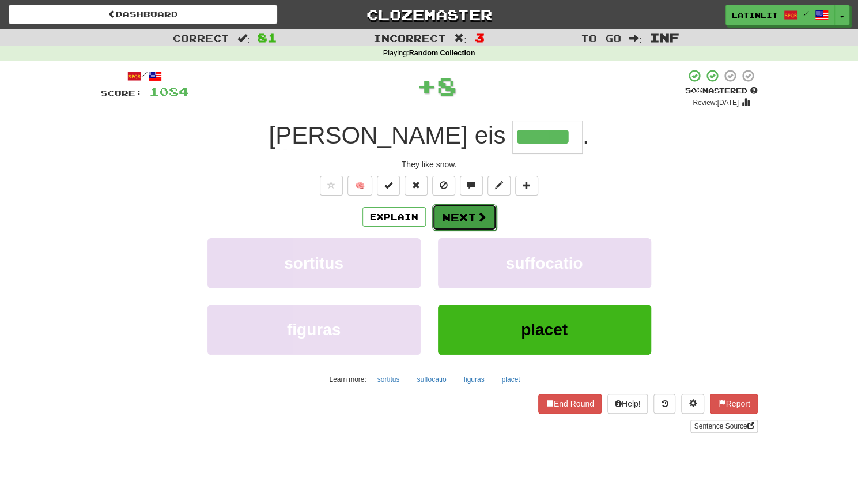
click at [448, 216] on button "Next" at bounding box center [464, 217] width 65 height 27
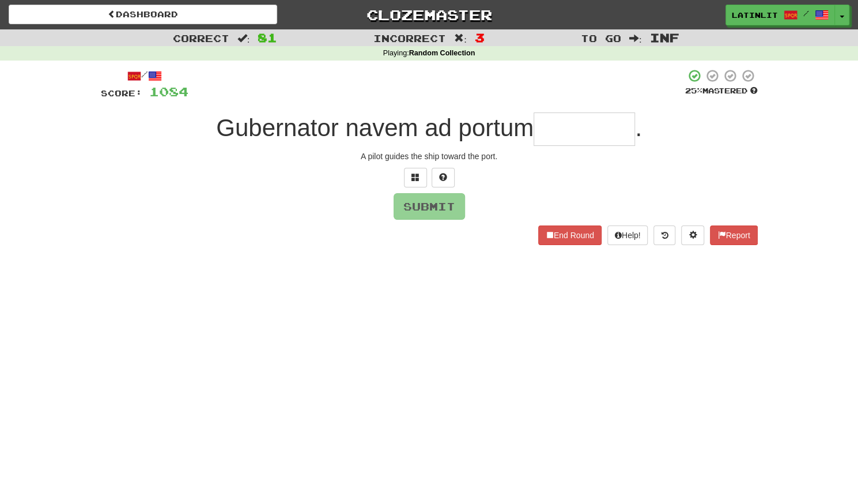
click at [547, 135] on input "text" at bounding box center [584, 128] width 101 height 33
type input "********"
click at [417, 205] on button "Submit" at bounding box center [429, 207] width 71 height 27
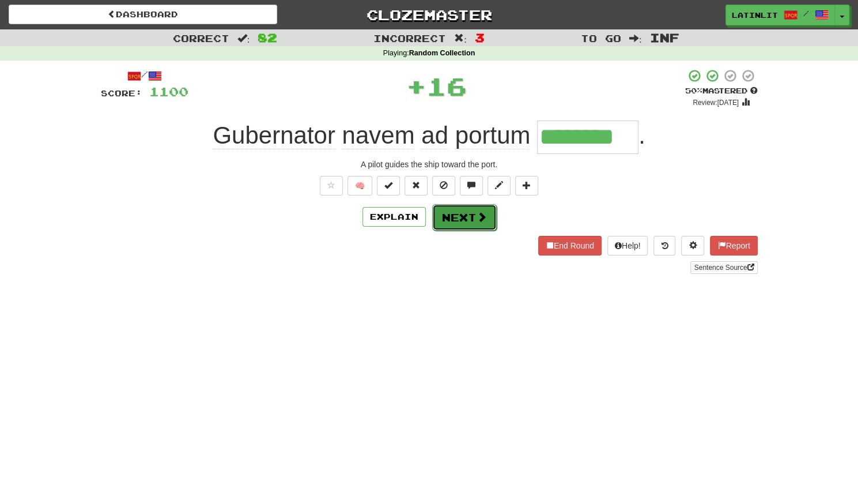
click at [466, 216] on button "Next" at bounding box center [464, 217] width 65 height 27
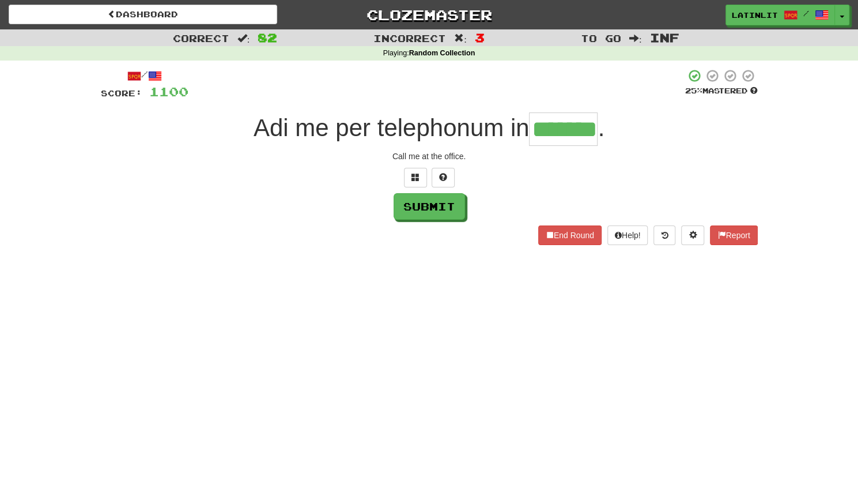
type input "*******"
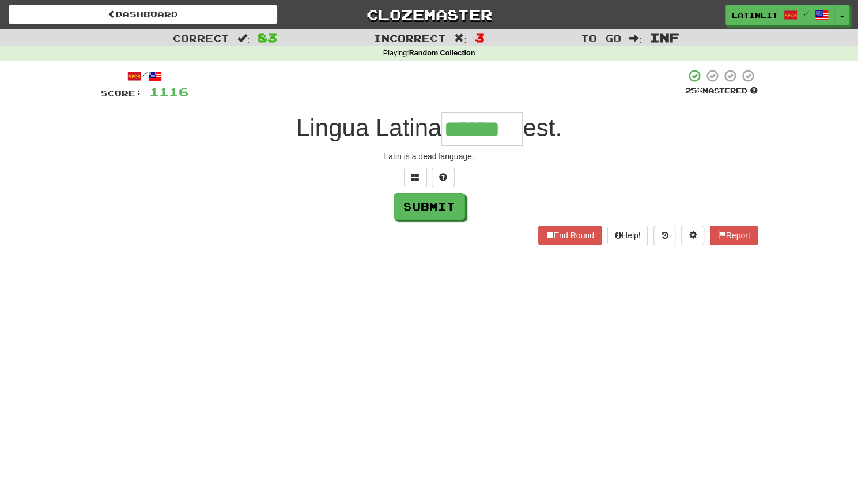
type input "******"
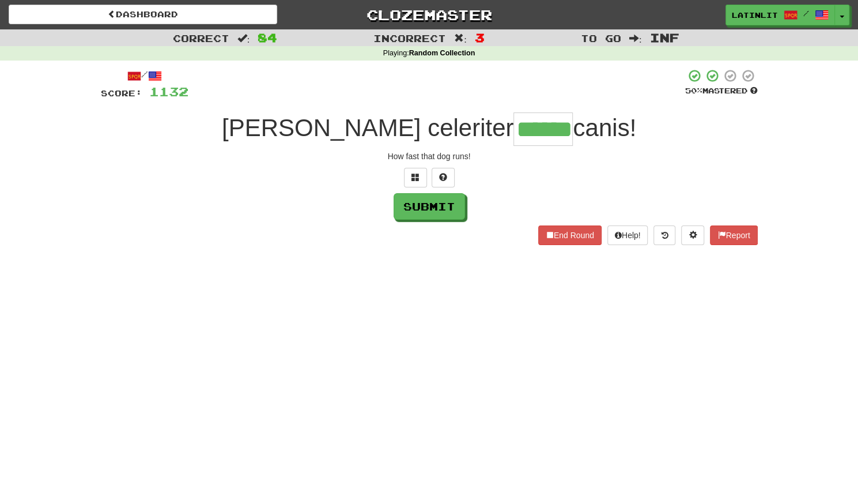
type input "******"
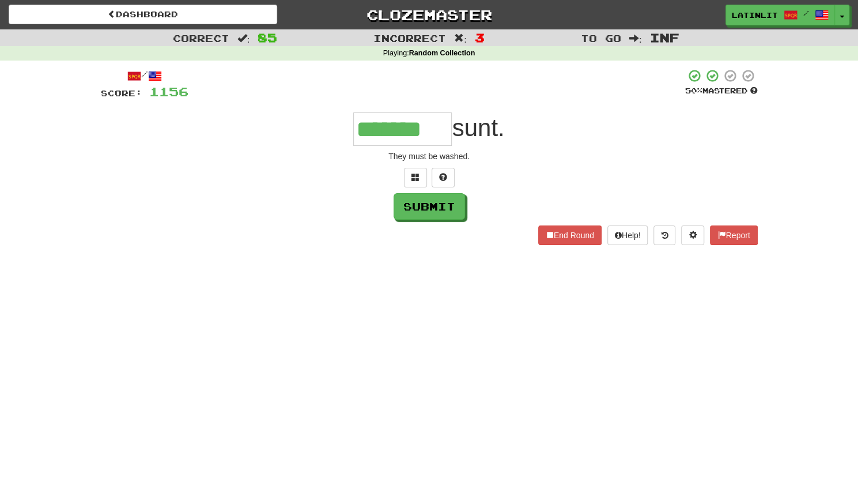
type input "*******"
click at [414, 175] on span at bounding box center [415, 177] width 8 height 8
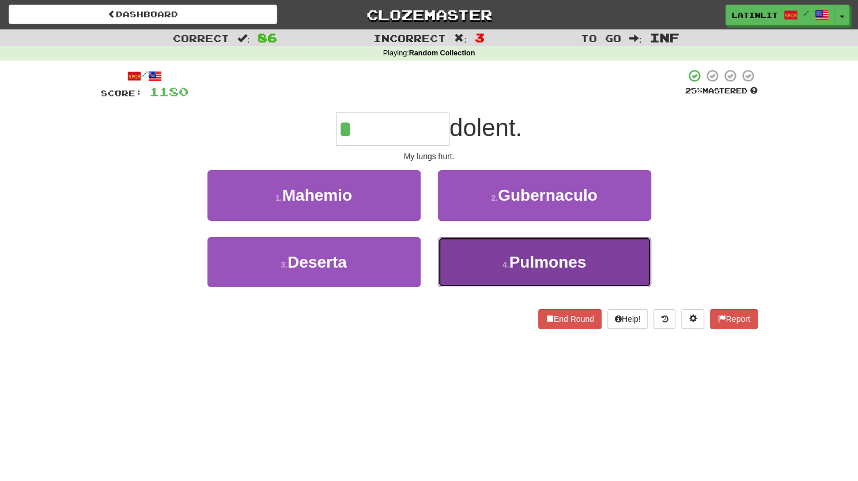
click at [472, 273] on button "4 . [GEOGRAPHIC_DATA]" at bounding box center [544, 262] width 213 height 50
type input "********"
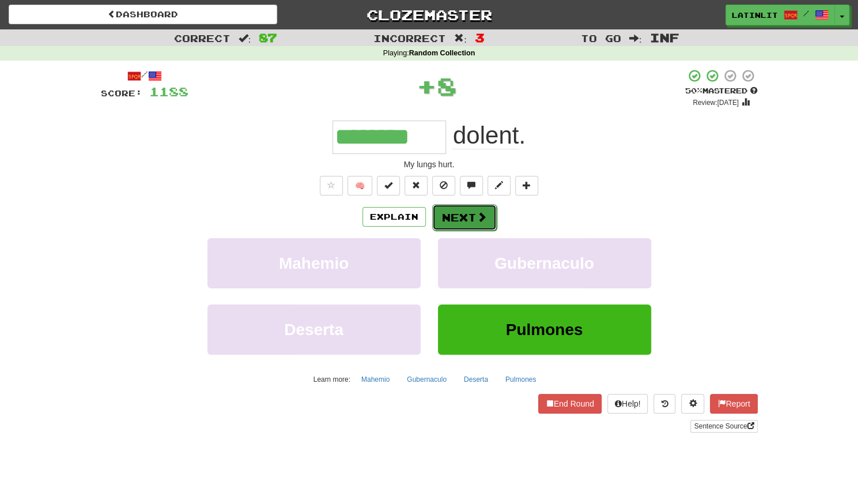
click at [459, 212] on button "Next" at bounding box center [464, 217] width 65 height 27
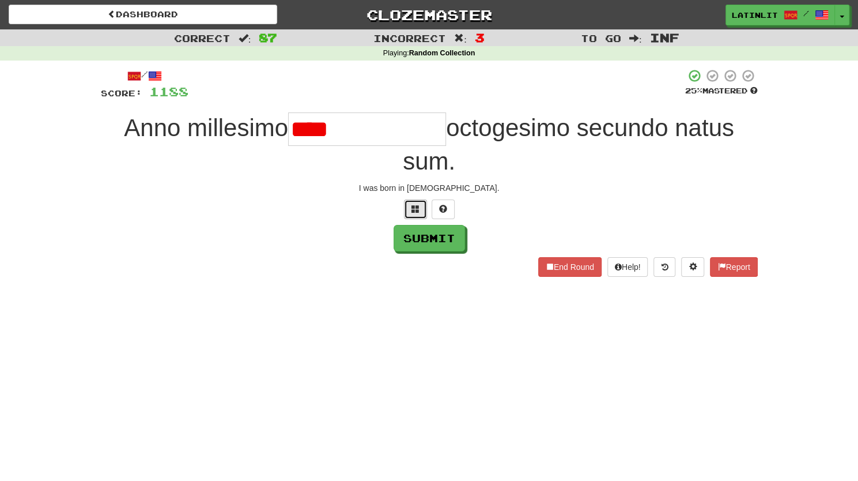
click at [411, 207] on span at bounding box center [415, 209] width 8 height 8
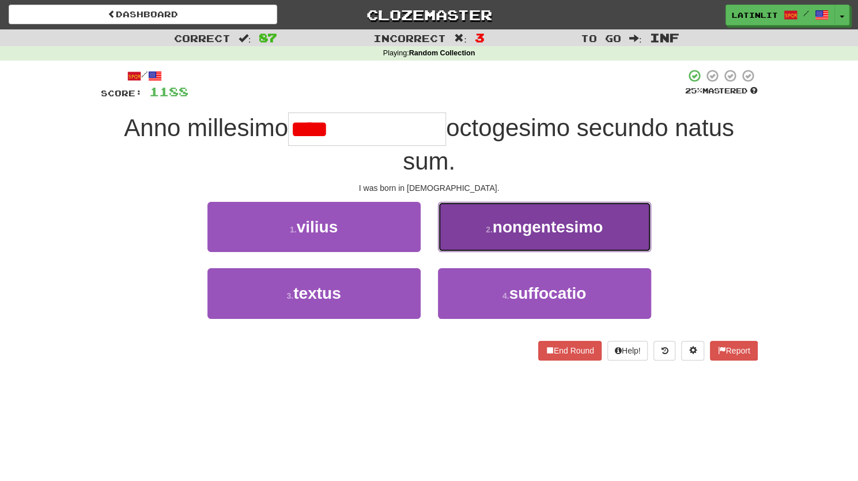
click at [496, 230] on span "nongentesimo" at bounding box center [548, 227] width 110 height 18
type input "**********"
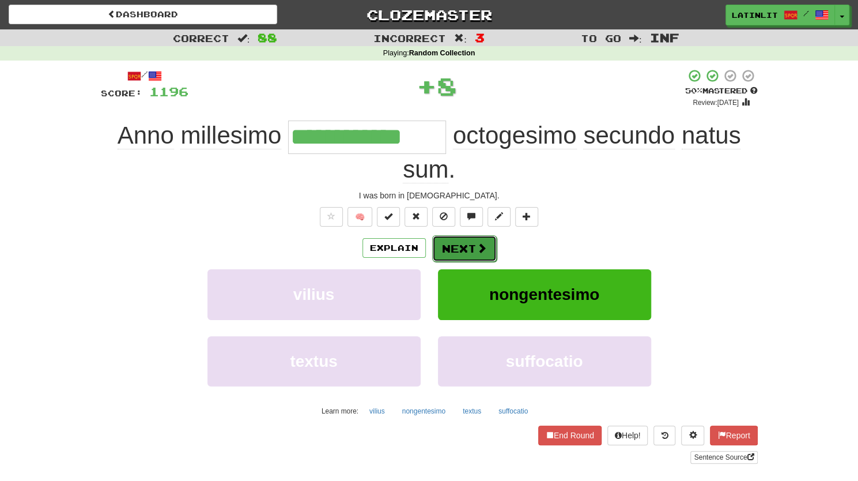
click at [448, 244] on button "Next" at bounding box center [464, 248] width 65 height 27
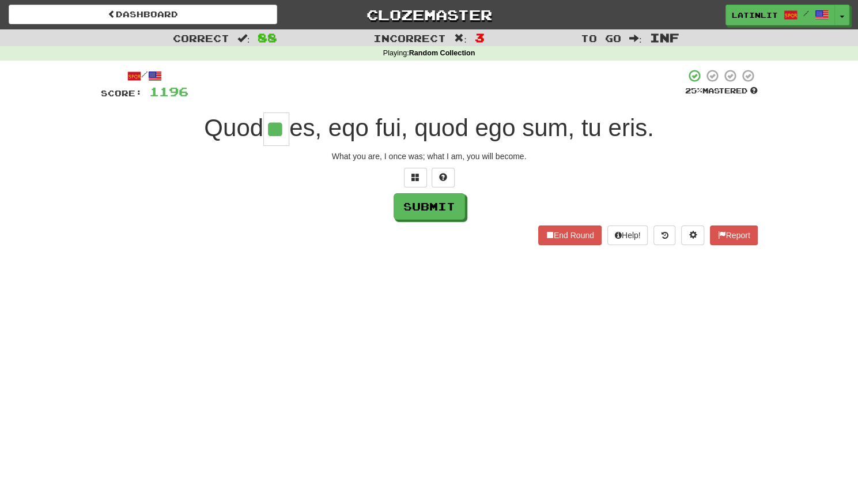
type input "**"
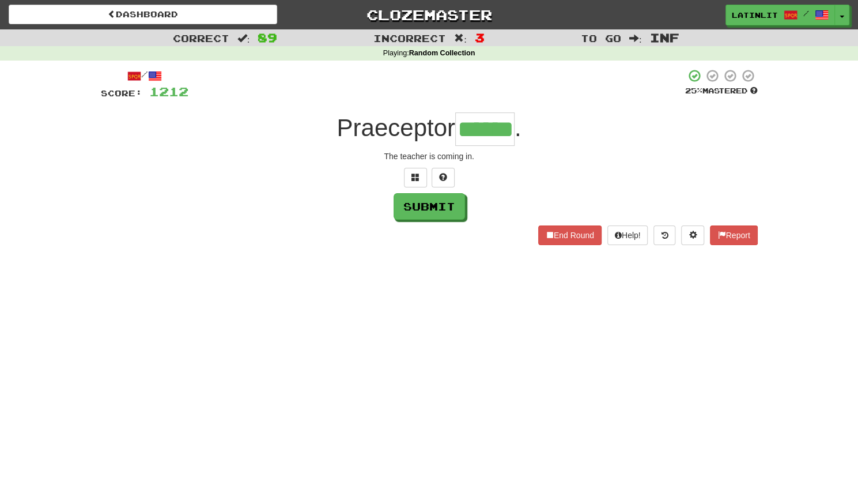
type input "******"
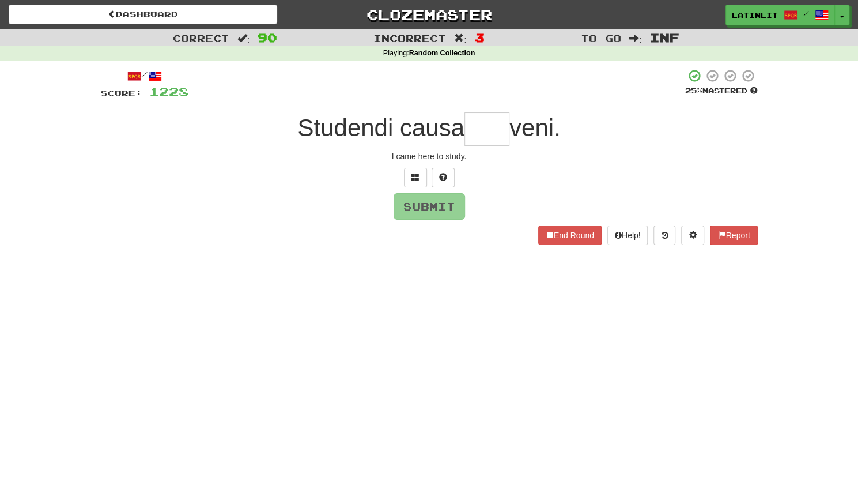
type input "*"
type input "***"
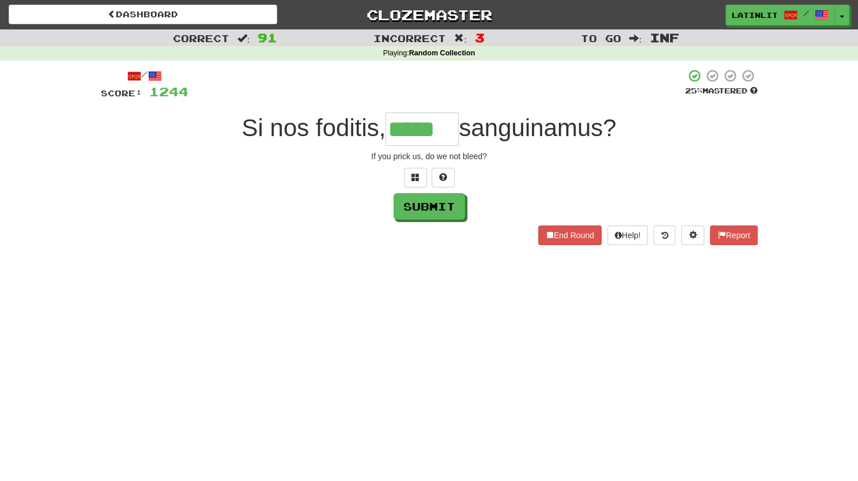
type input "*****"
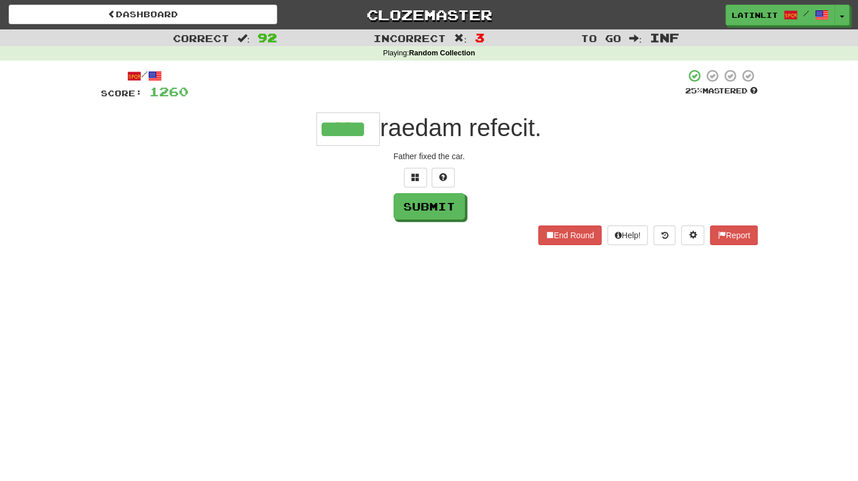
type input "*****"
type input "***"
type input "*"
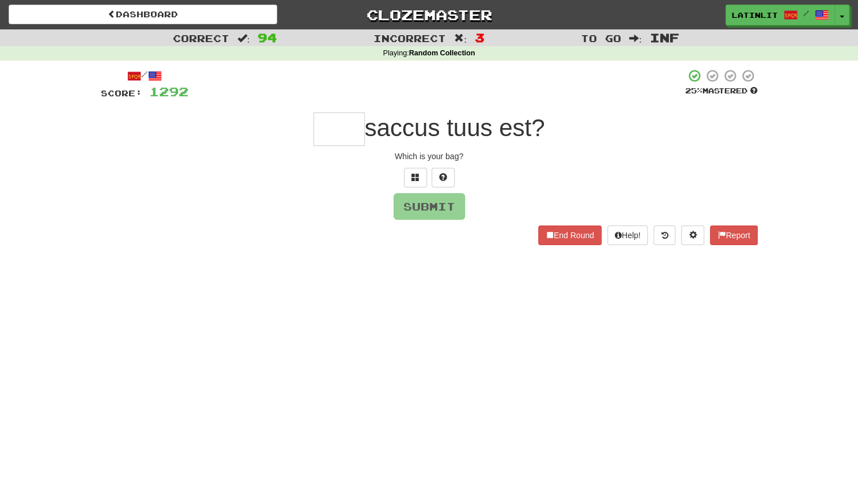
type input "*"
click at [418, 180] on span at bounding box center [415, 177] width 8 height 8
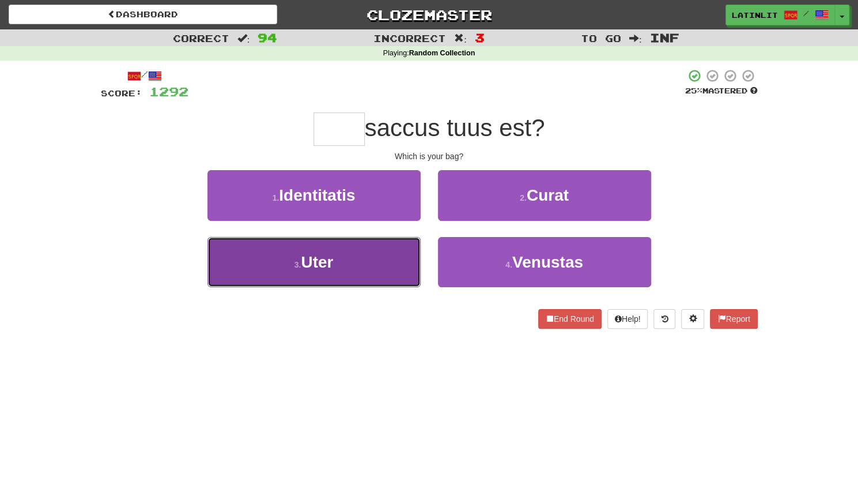
click at [350, 270] on button "3 . Uter" at bounding box center [313, 262] width 213 height 50
type input "****"
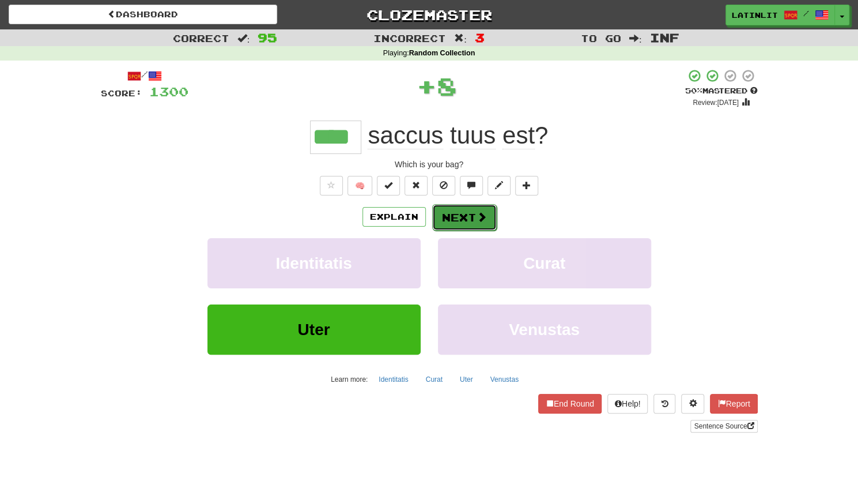
click at [464, 216] on button "Next" at bounding box center [464, 217] width 65 height 27
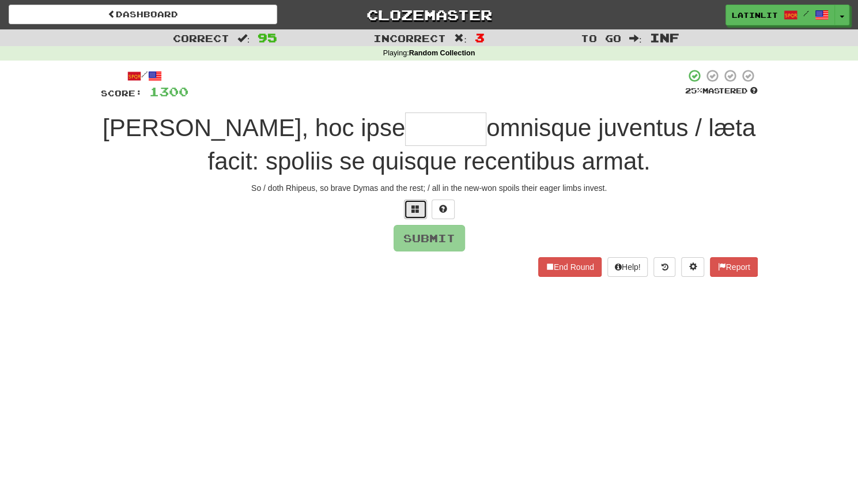
click at [413, 205] on span at bounding box center [415, 209] width 8 height 8
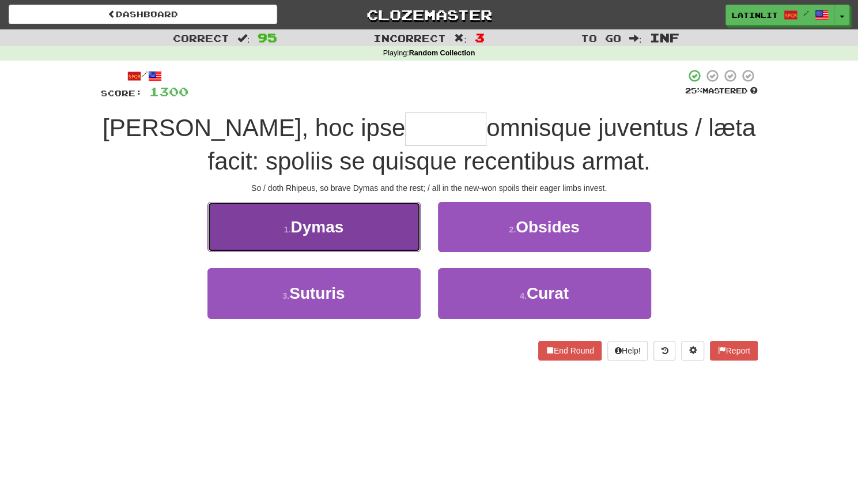
click at [383, 233] on button "1 . Dymas" at bounding box center [313, 227] width 213 height 50
type input "*****"
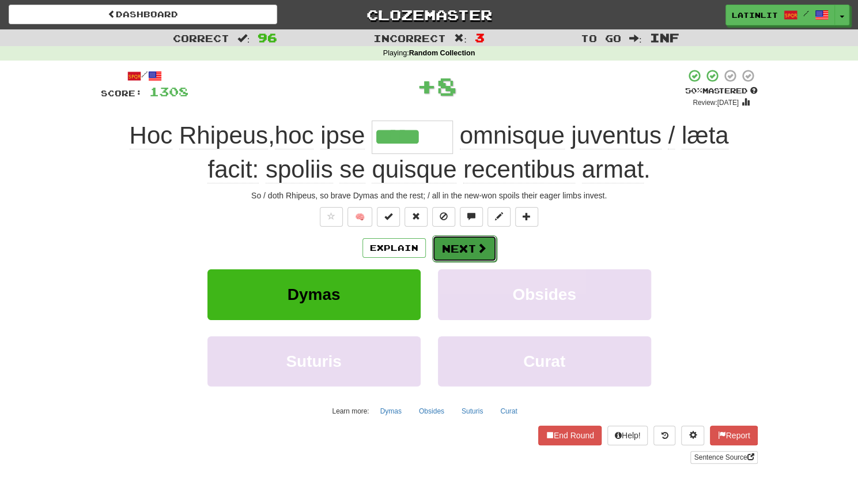
click at [458, 248] on button "Next" at bounding box center [464, 248] width 65 height 27
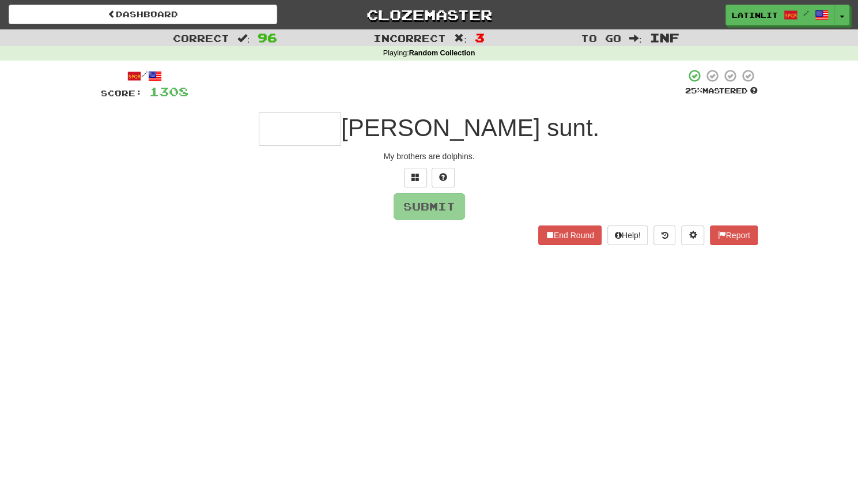
click at [341, 127] on input "text" at bounding box center [300, 128] width 82 height 33
type input "*"
click at [411, 178] on span at bounding box center [415, 177] width 8 height 8
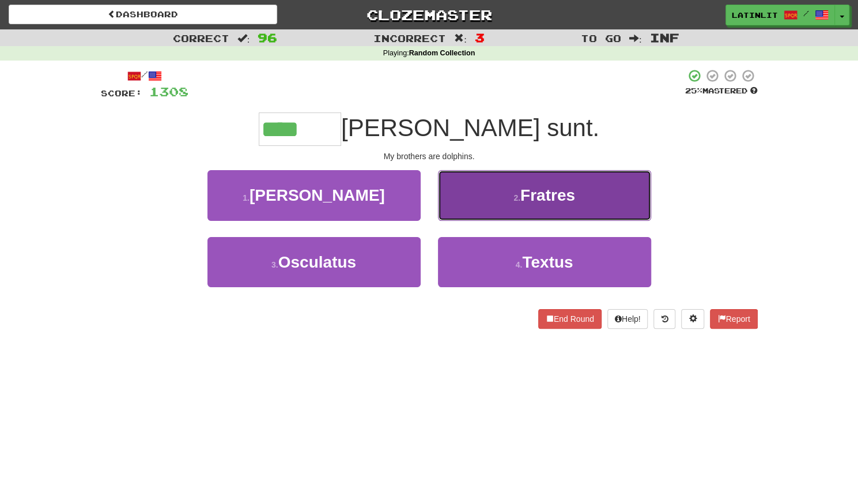
click at [479, 194] on button "2 . Fratres" at bounding box center [544, 195] width 213 height 50
type input "*******"
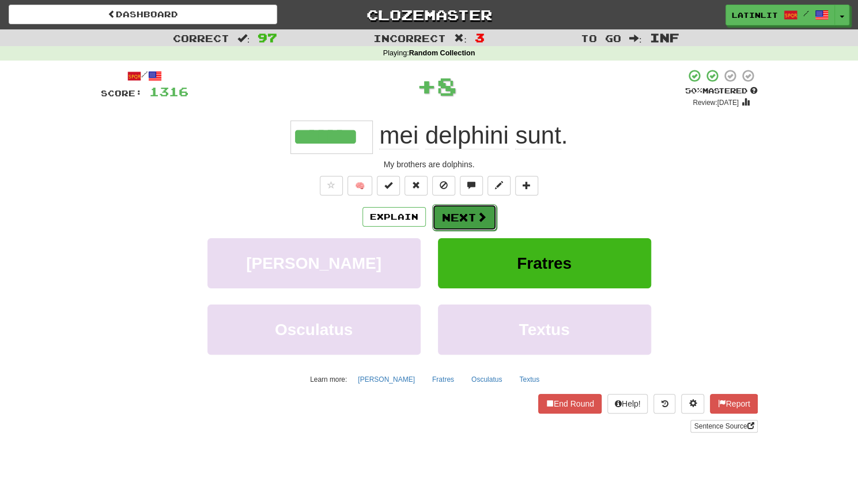
click at [463, 213] on button "Next" at bounding box center [464, 217] width 65 height 27
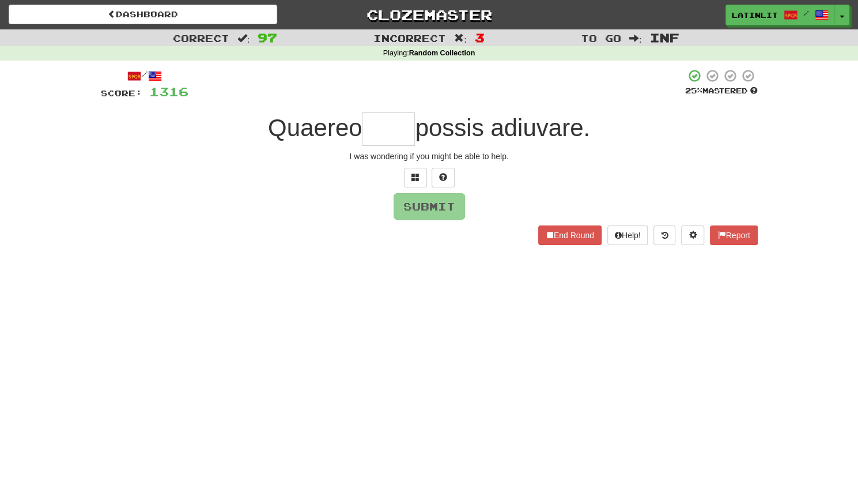
type input "*"
click at [411, 177] on span at bounding box center [415, 177] width 8 height 8
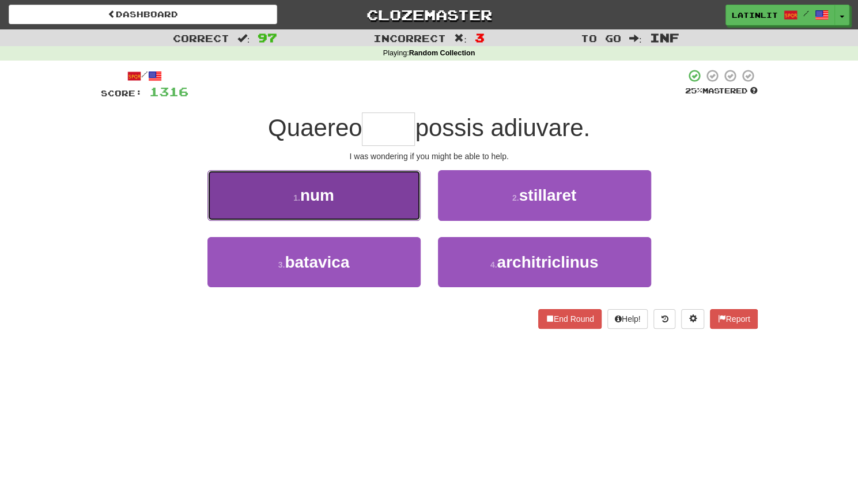
click at [380, 194] on button "1 . num" at bounding box center [313, 195] width 213 height 50
type input "***"
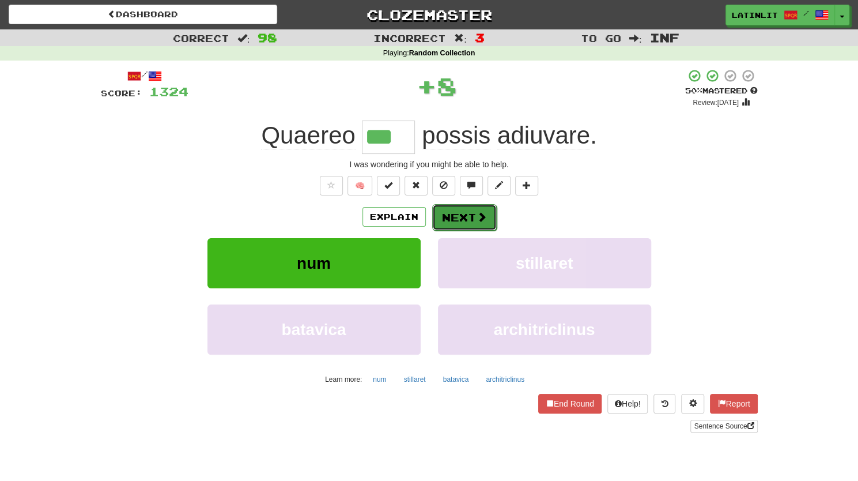
click at [446, 207] on button "Next" at bounding box center [464, 217] width 65 height 27
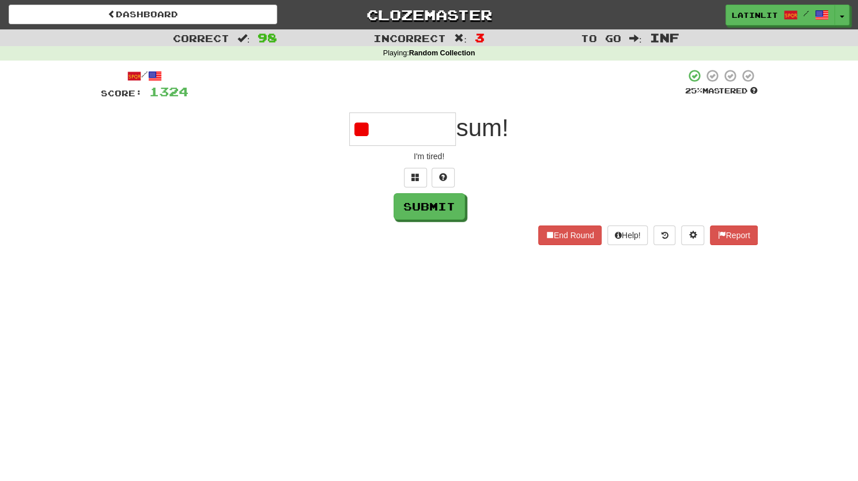
type input "*"
click at [413, 176] on span at bounding box center [415, 177] width 8 height 8
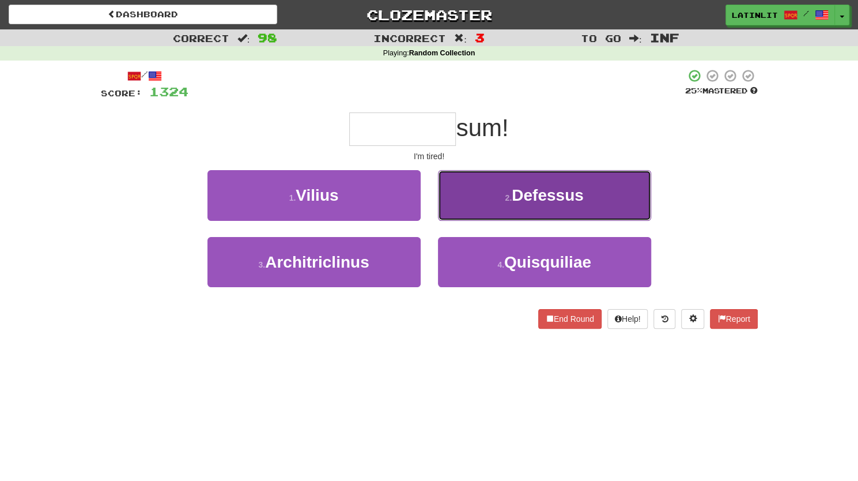
click at [471, 190] on button "2 . Defessus" at bounding box center [544, 195] width 213 height 50
type input "********"
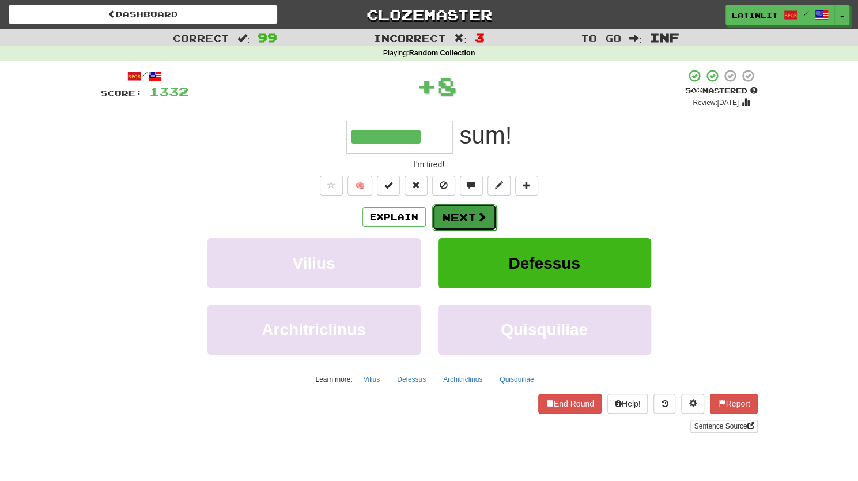
click at [457, 211] on button "Next" at bounding box center [464, 217] width 65 height 27
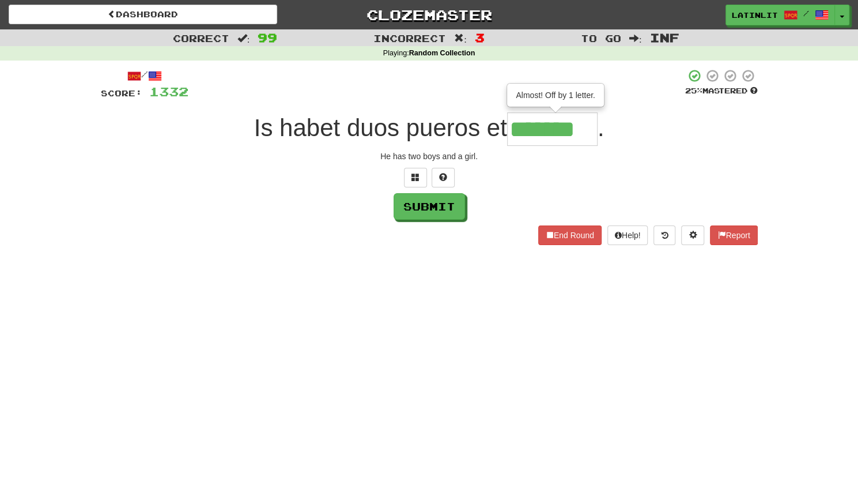
type input "*******"
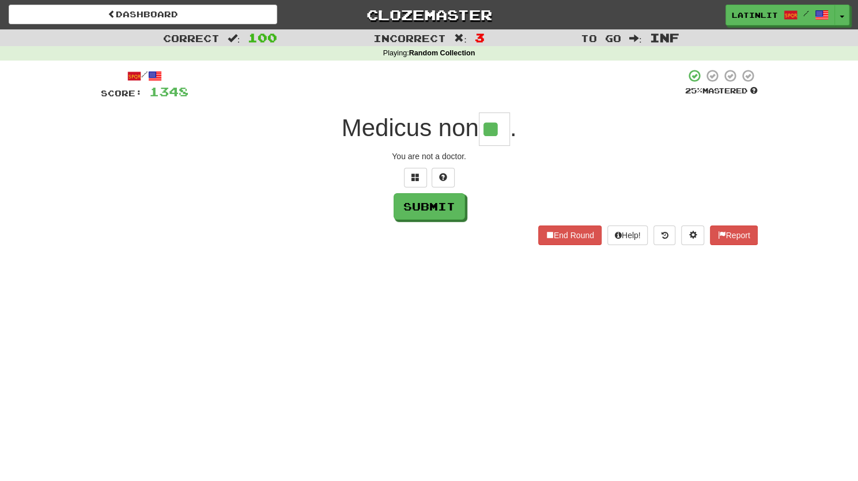
type input "*"
type input "**"
type input "****"
click at [346, 264] on div "Dashboard Clozemaster latinlit / Toggle Dropdown Dashboard Leaderboard Activity…" at bounding box center [429, 240] width 858 height 481
click at [461, 126] on input "**" at bounding box center [460, 128] width 43 height 33
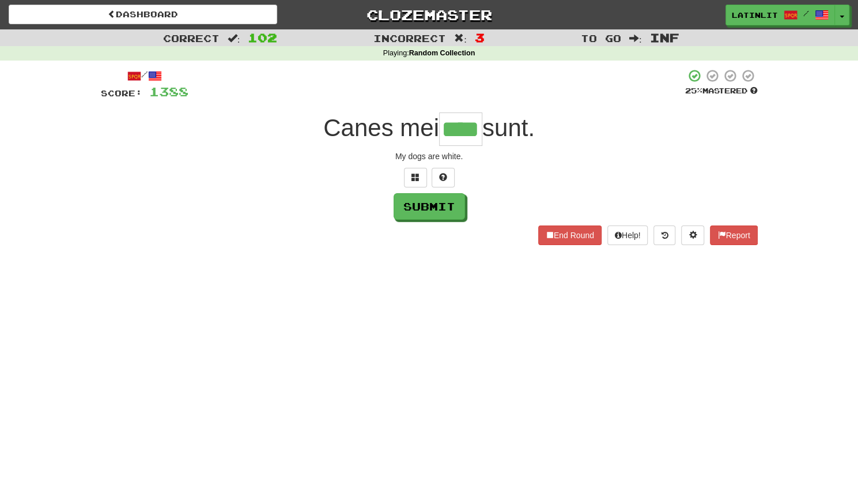
type input "****"
type input "*"
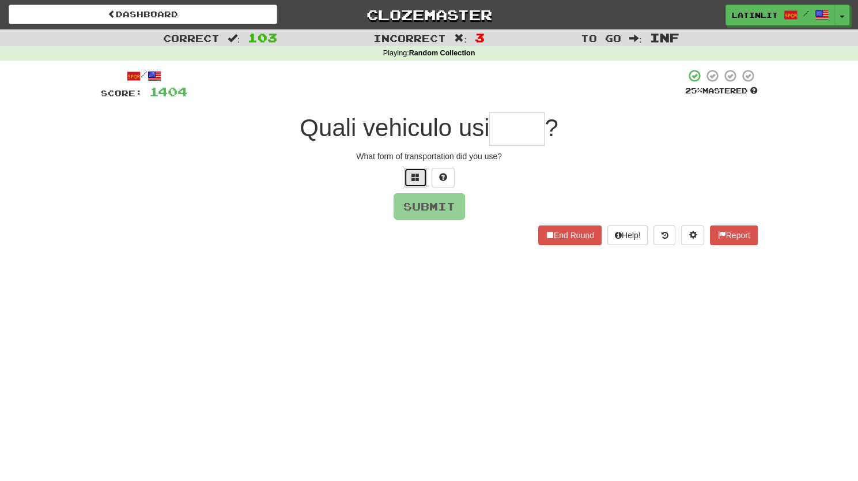
click at [415, 175] on span at bounding box center [415, 177] width 8 height 8
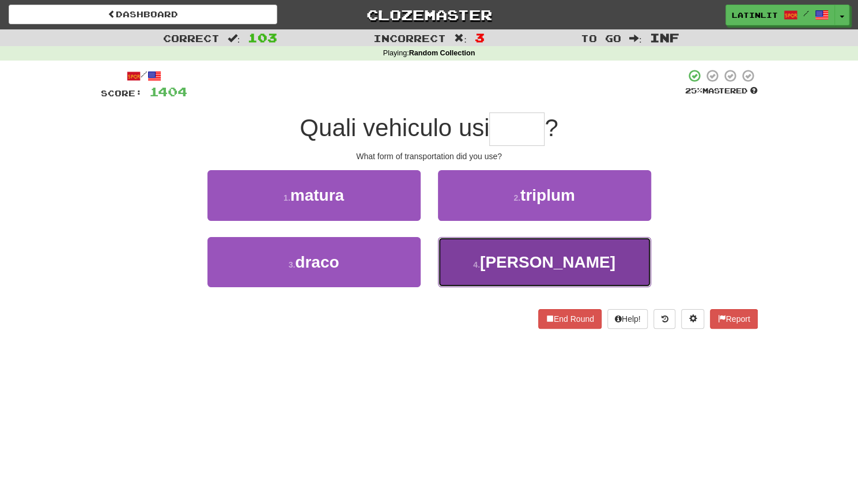
click at [458, 266] on button "4 . [PERSON_NAME]" at bounding box center [544, 262] width 213 height 50
type input "*****"
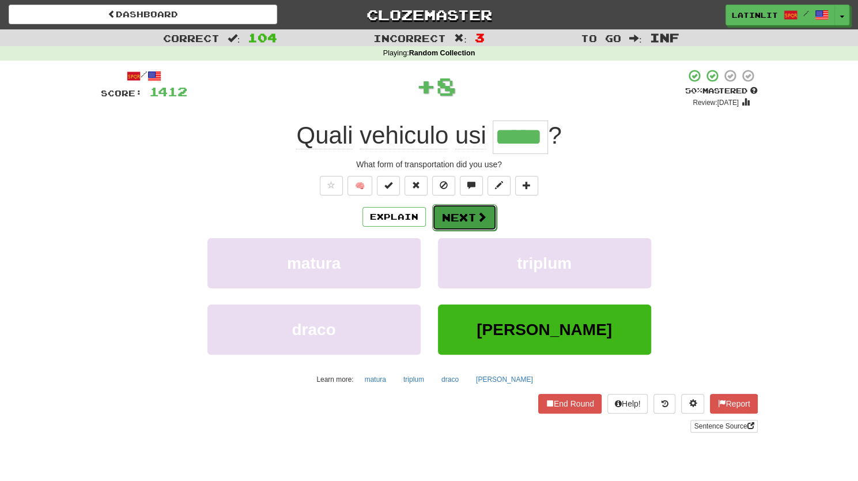
click at [459, 214] on button "Next" at bounding box center [464, 217] width 65 height 27
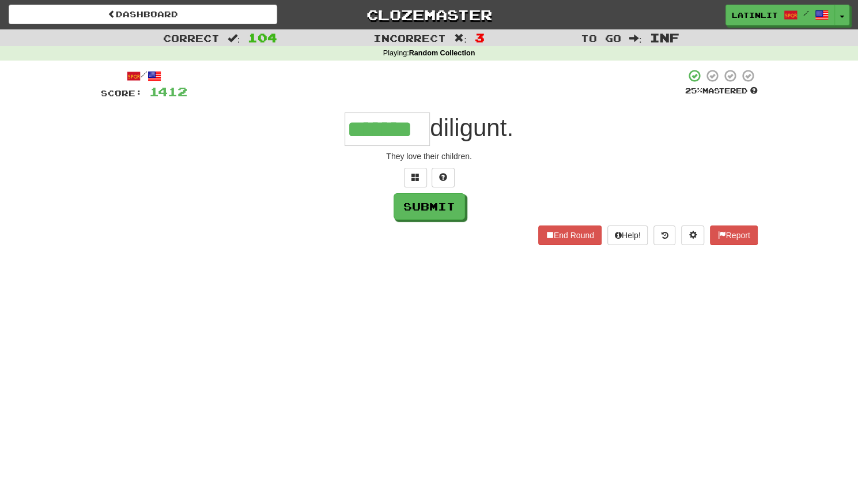
type input "*******"
click at [429, 209] on button "Submit" at bounding box center [429, 207] width 71 height 27
click at [421, 130] on input "*****" at bounding box center [388, 128] width 92 height 33
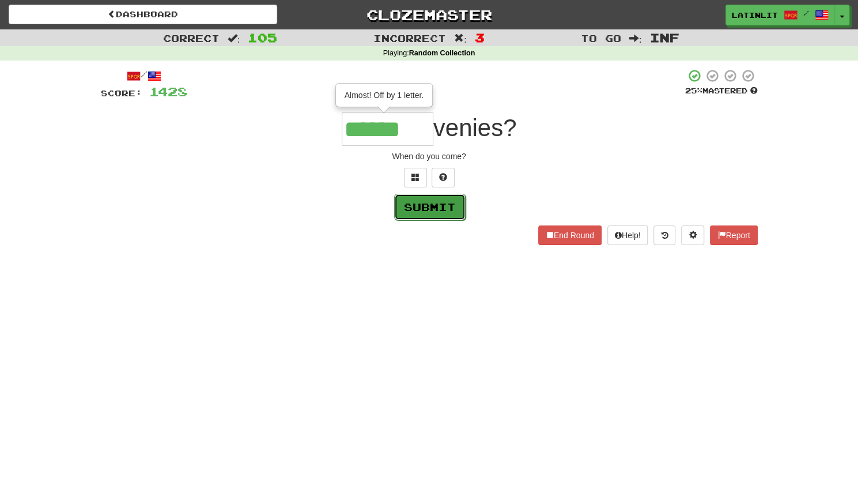
click at [438, 213] on button "Submit" at bounding box center [429, 207] width 71 height 27
type input "******"
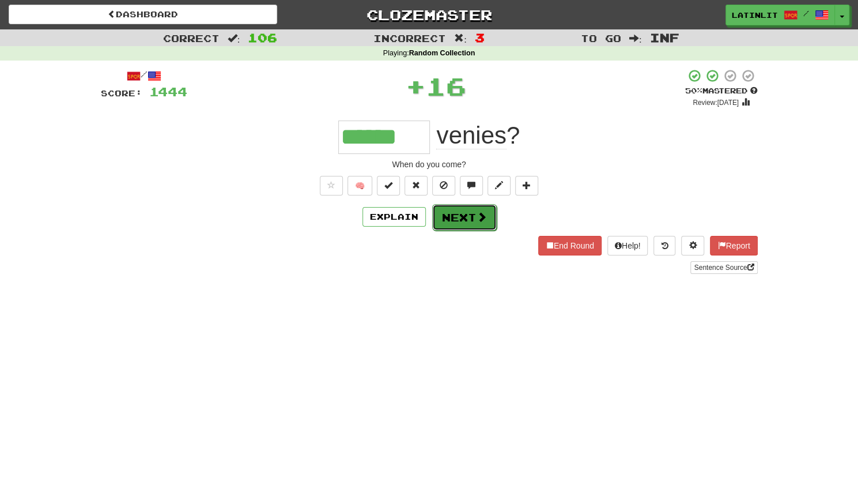
click at [438, 213] on button "Next" at bounding box center [464, 217] width 65 height 27
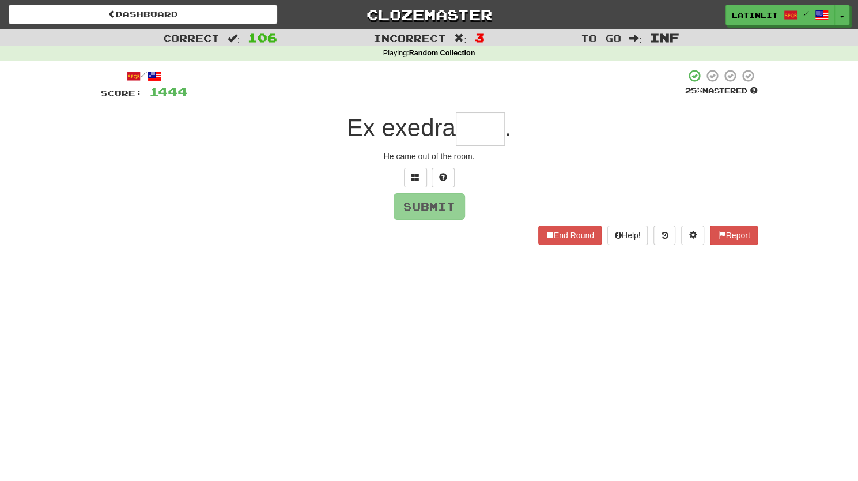
type input "*"
click at [410, 176] on button at bounding box center [415, 178] width 23 height 20
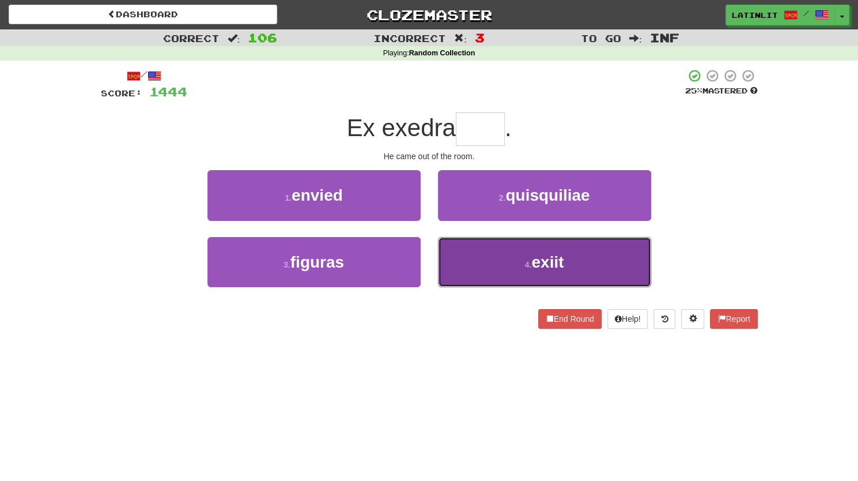
click at [460, 254] on button "4 . exiit" at bounding box center [544, 262] width 213 height 50
type input "*****"
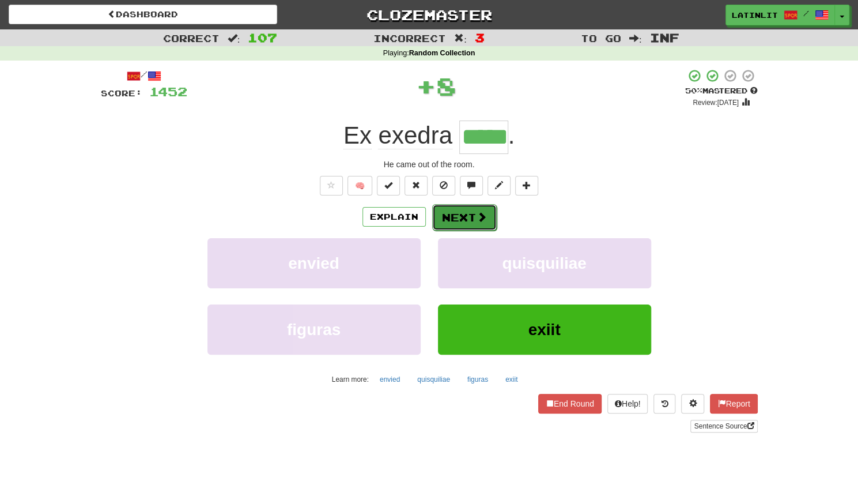
click at [453, 217] on button "Next" at bounding box center [464, 217] width 65 height 27
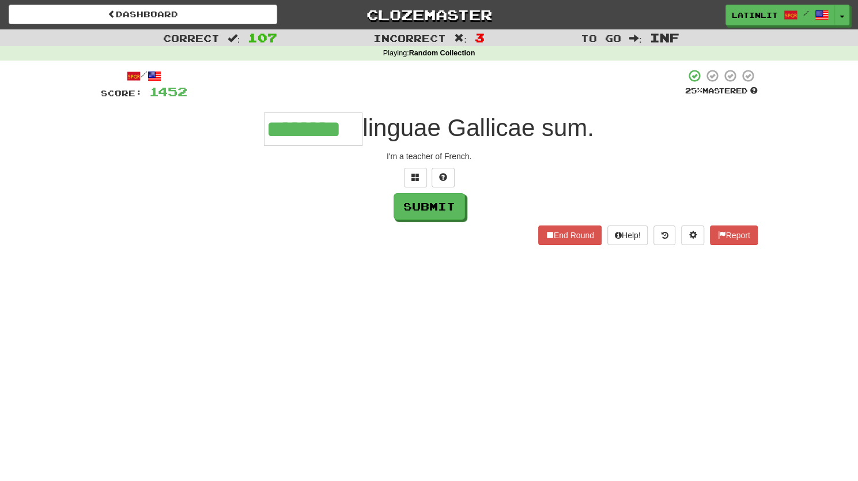
type input "********"
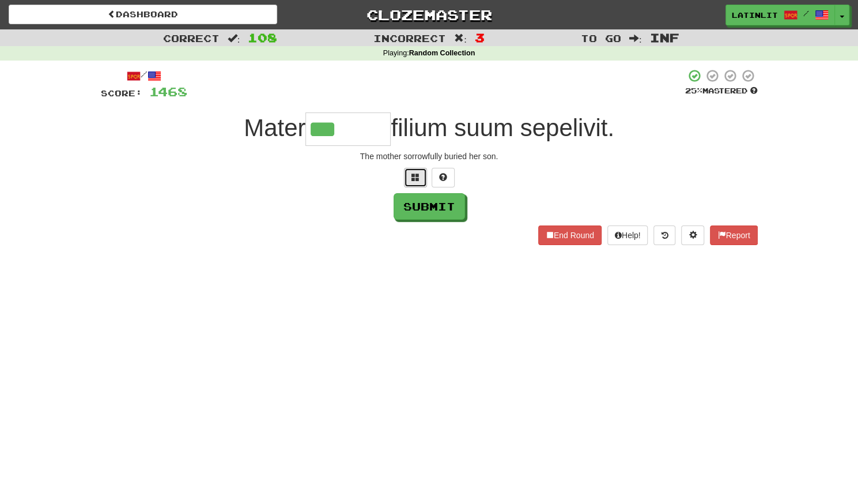
click at [414, 175] on span at bounding box center [415, 177] width 8 height 8
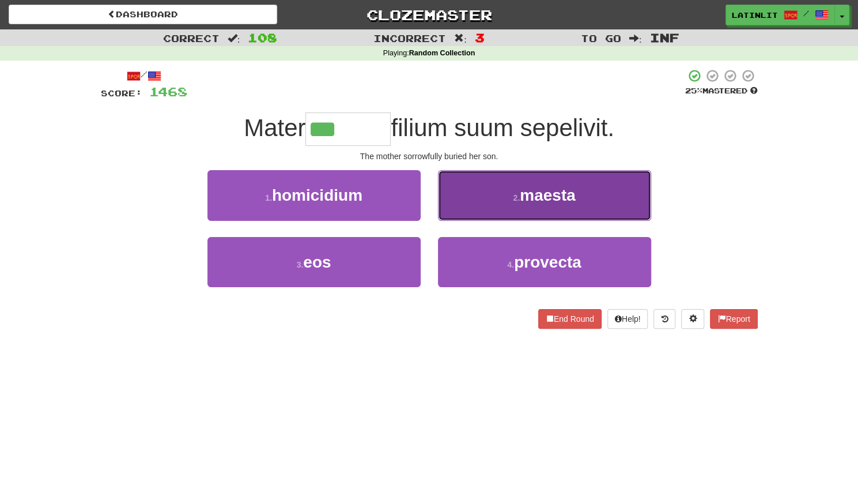
click at [474, 207] on button "2 . [GEOGRAPHIC_DATA]" at bounding box center [544, 195] width 213 height 50
type input "******"
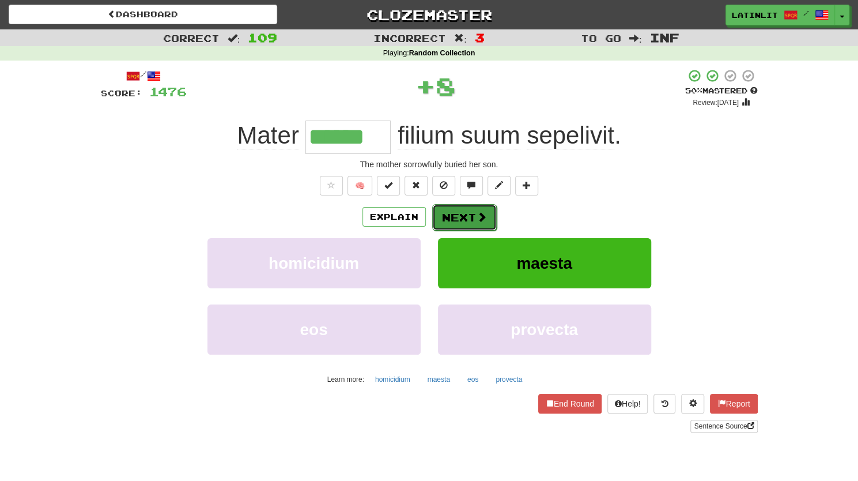
click at [451, 215] on button "Next" at bounding box center [464, 217] width 65 height 27
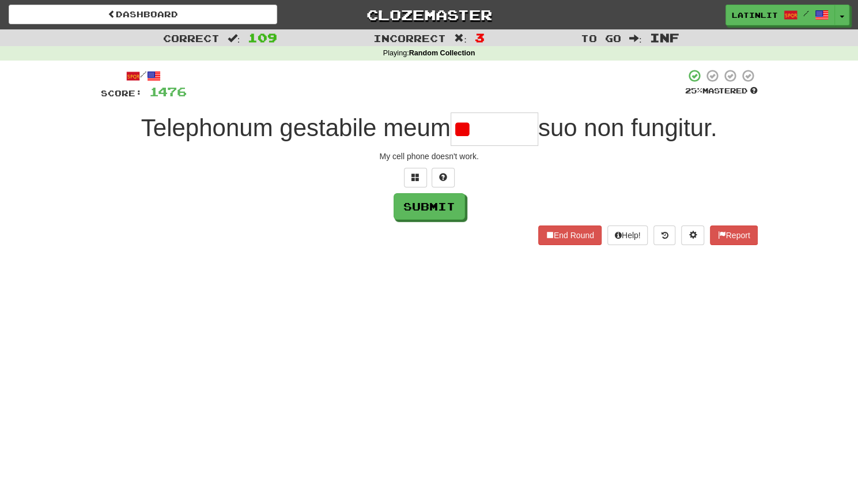
type input "*"
click at [419, 180] on button at bounding box center [415, 178] width 23 height 20
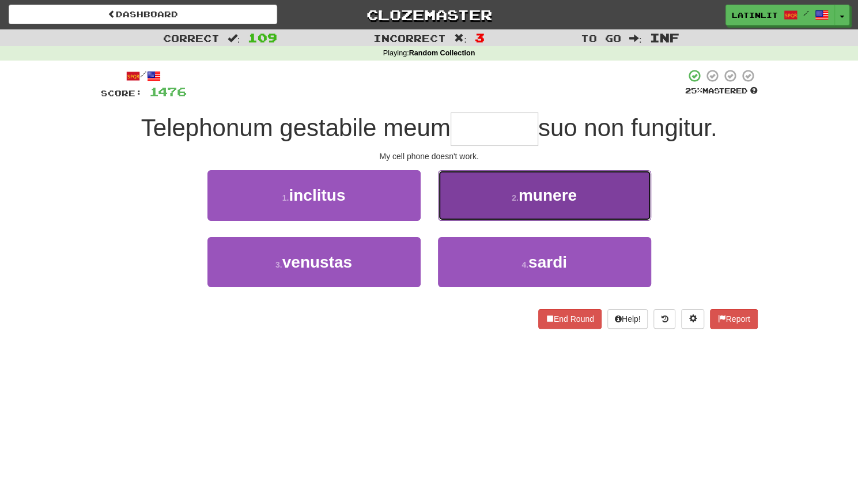
click at [487, 205] on button "2 . munere" at bounding box center [544, 195] width 213 height 50
type input "******"
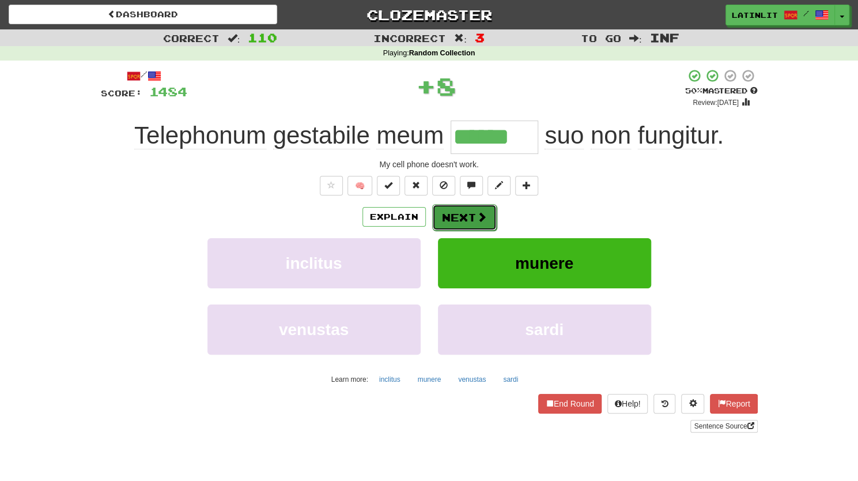
click at [471, 216] on button "Next" at bounding box center [464, 217] width 65 height 27
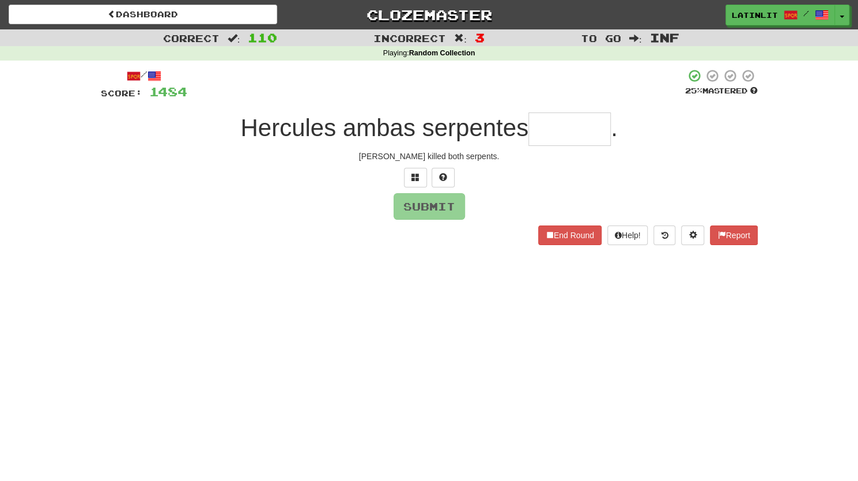
type input "*"
click at [417, 173] on span at bounding box center [415, 177] width 8 height 8
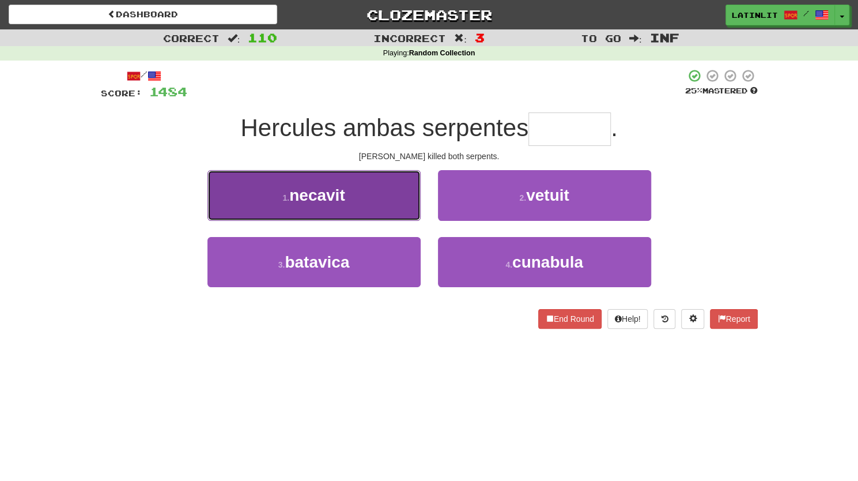
click at [352, 195] on button "1 . [GEOGRAPHIC_DATA]" at bounding box center [313, 195] width 213 height 50
type input "*******"
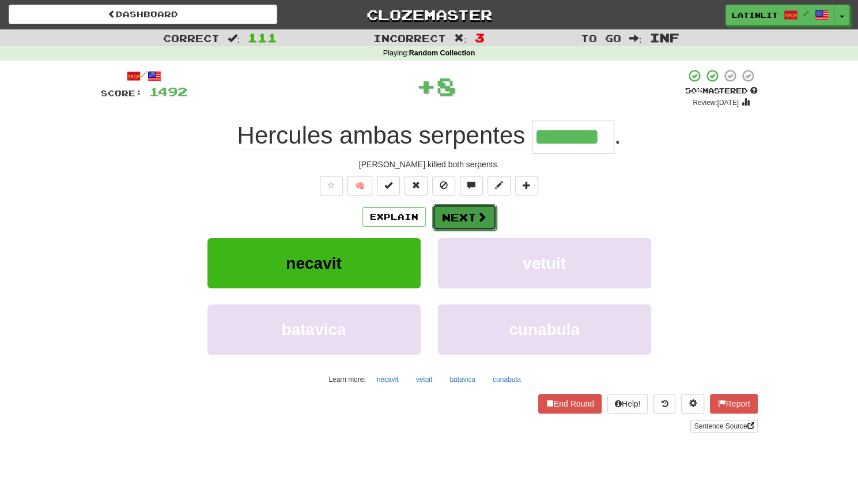
click at [456, 222] on button "Next" at bounding box center [464, 217] width 65 height 27
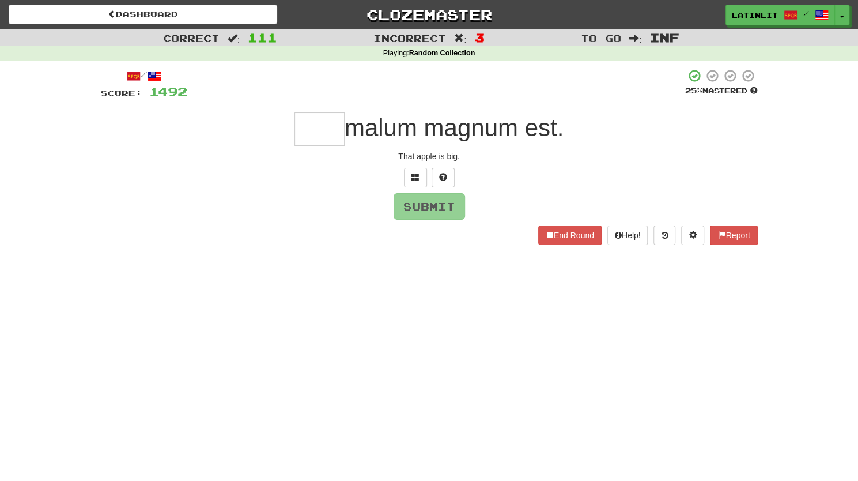
type input "*"
click at [418, 175] on span at bounding box center [415, 177] width 8 height 8
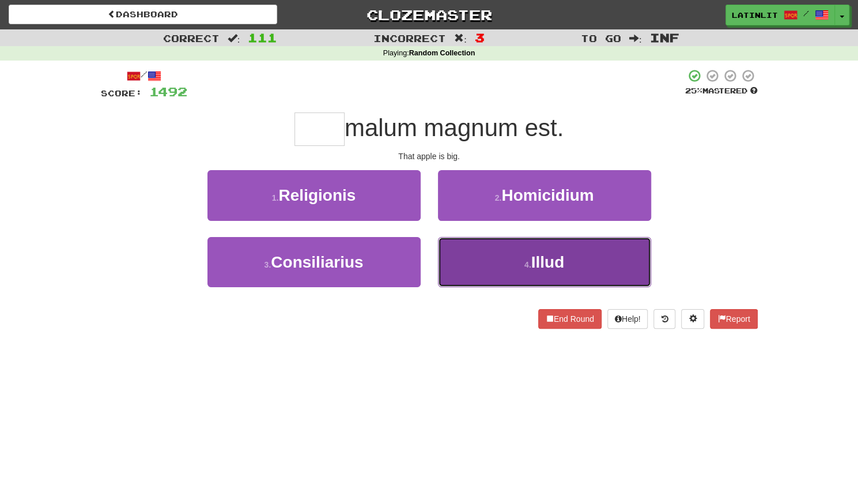
click at [464, 250] on button "4 . Illud" at bounding box center [544, 262] width 213 height 50
type input "*****"
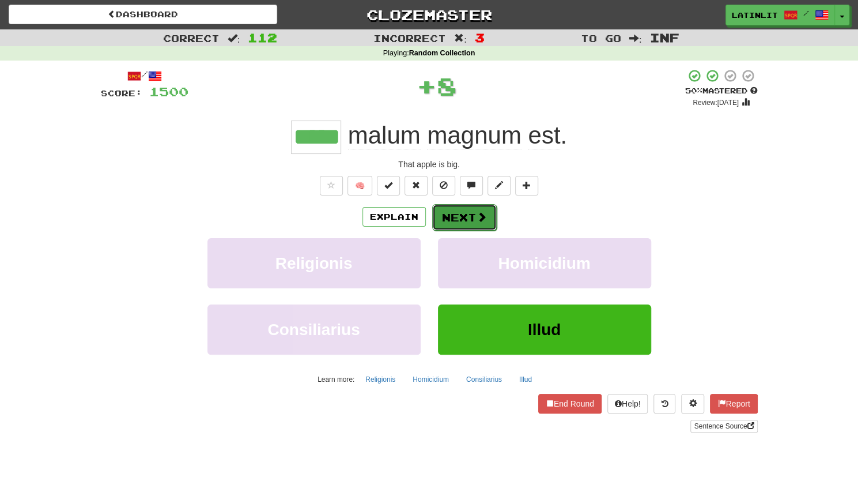
click at [457, 213] on button "Next" at bounding box center [464, 217] width 65 height 27
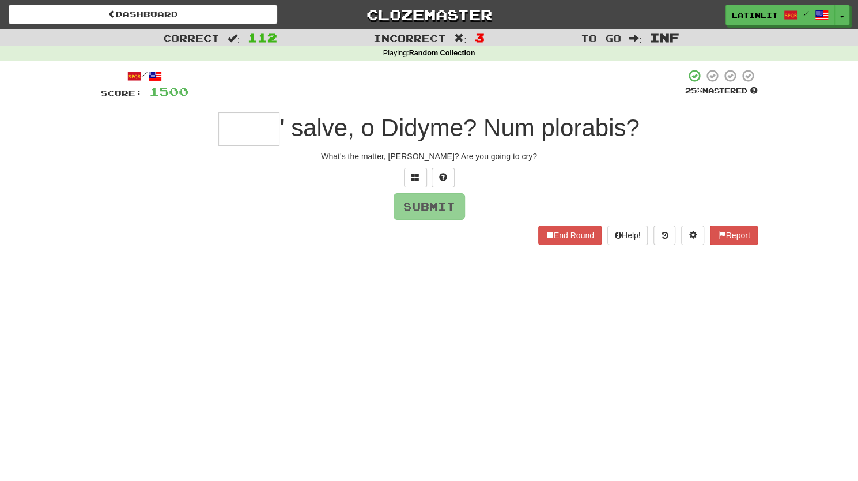
type input "*"
click at [413, 173] on span at bounding box center [415, 177] width 8 height 8
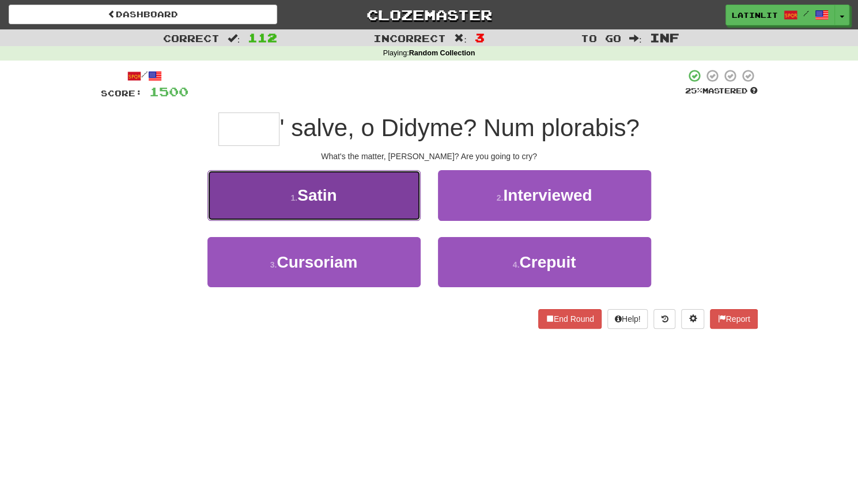
click at [365, 184] on button "1 . [GEOGRAPHIC_DATA]" at bounding box center [313, 195] width 213 height 50
type input "*****"
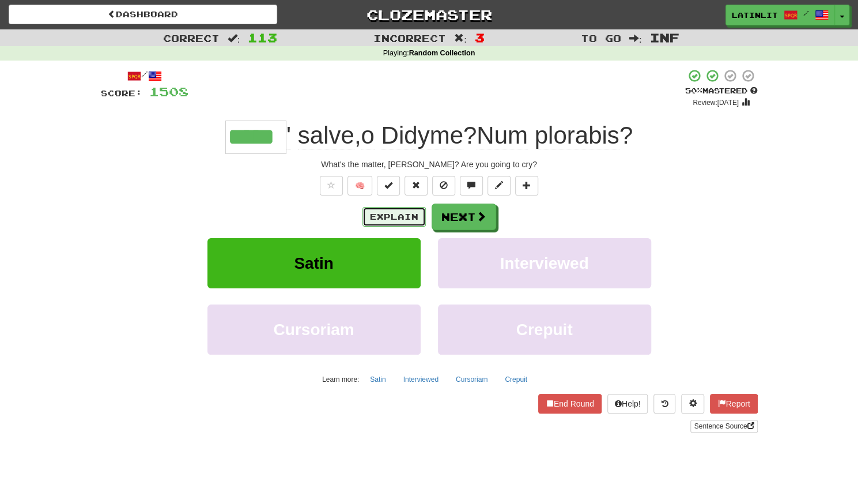
click at [385, 214] on button "Explain" at bounding box center [393, 217] width 63 height 20
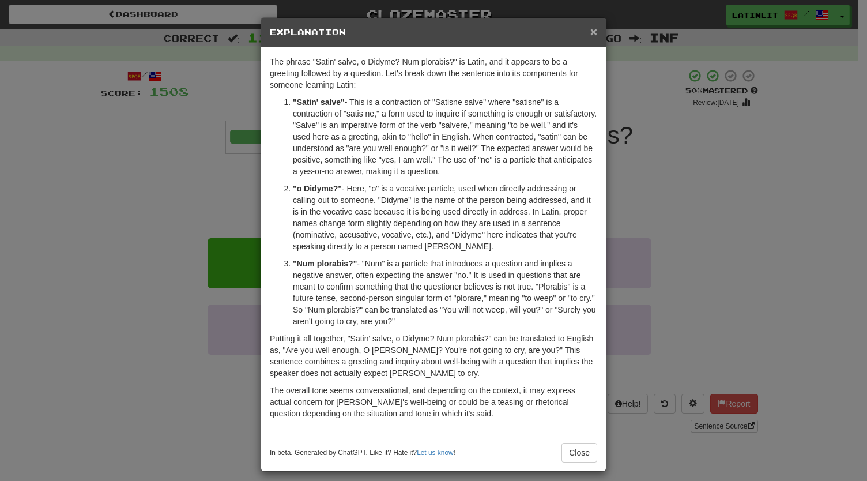
click at [590, 32] on span "×" at bounding box center [593, 31] width 7 height 13
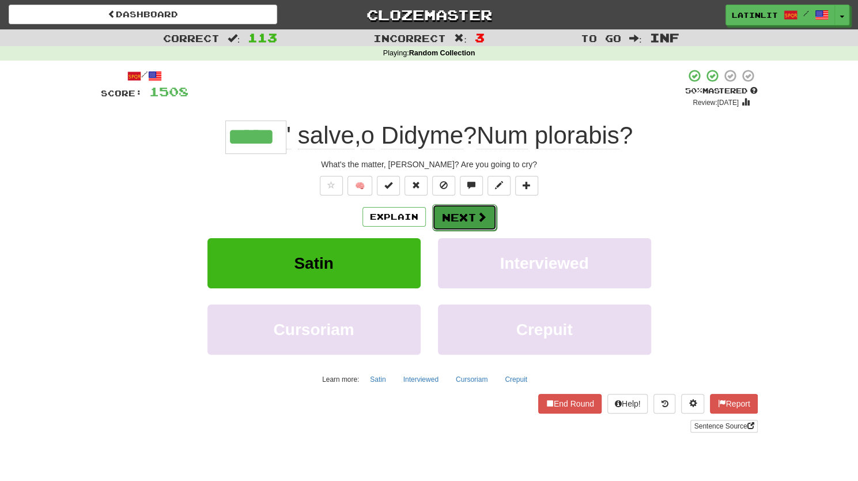
click at [465, 218] on button "Next" at bounding box center [464, 217] width 65 height 27
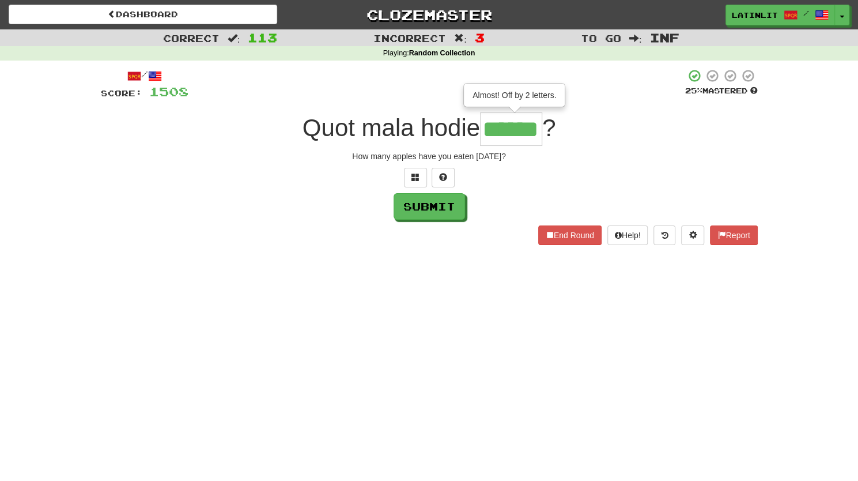
type input "******"
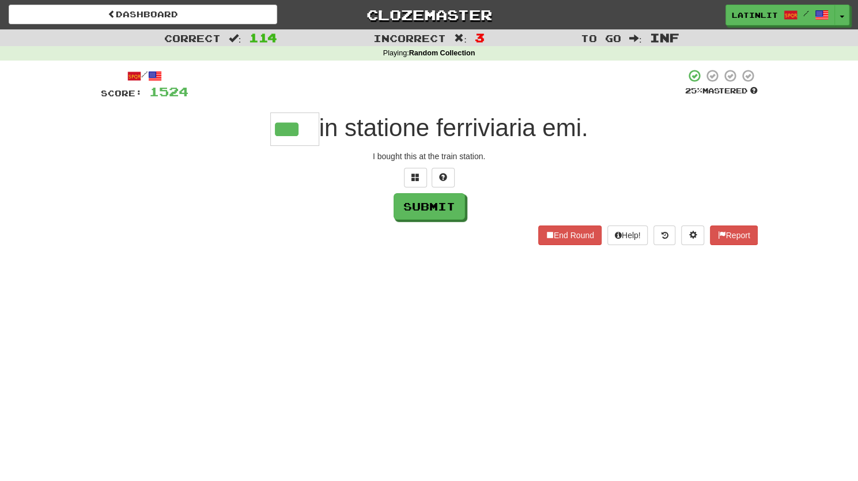
type input "***"
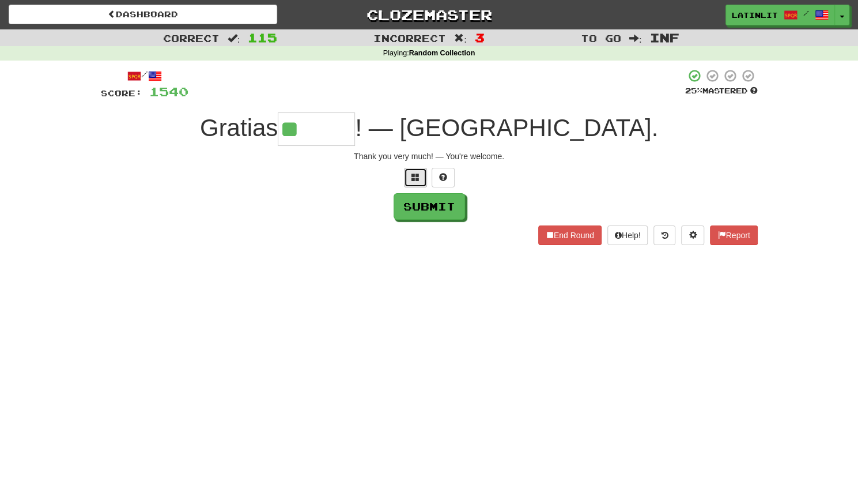
click at [411, 181] on span at bounding box center [415, 177] width 8 height 8
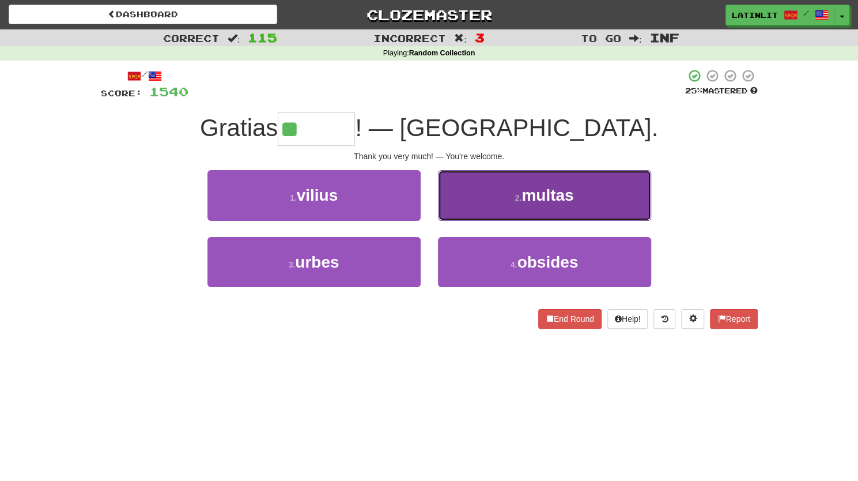
click at [474, 193] on button "2 . multas" at bounding box center [544, 195] width 213 height 50
type input "******"
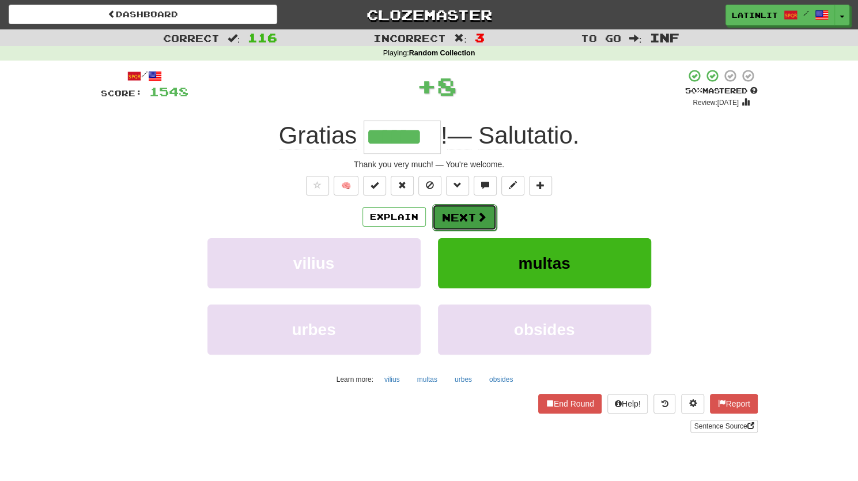
click at [453, 216] on button "Next" at bounding box center [464, 217] width 65 height 27
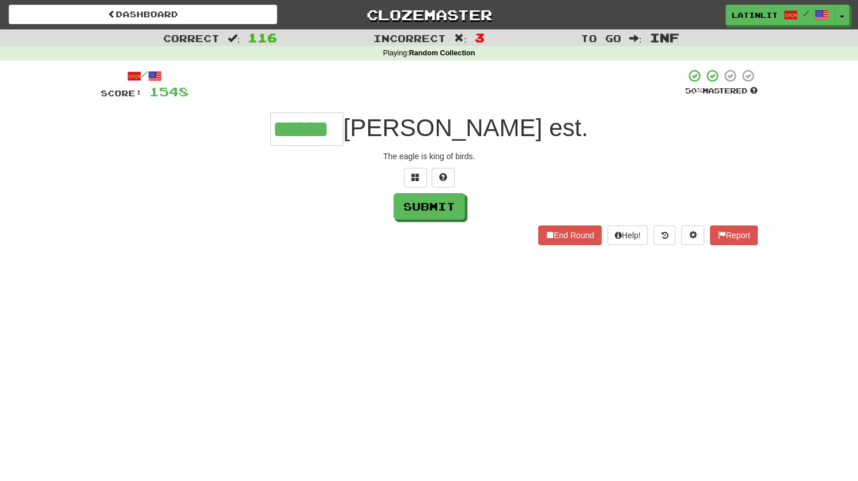
type input "******"
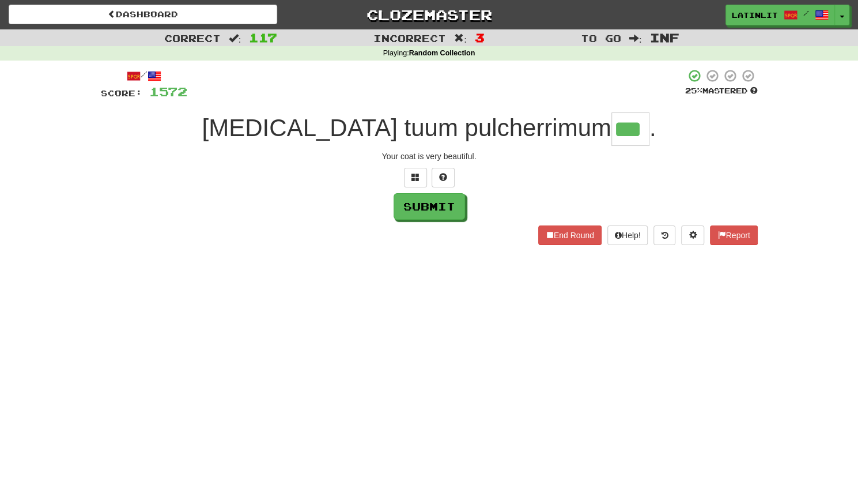
type input "***"
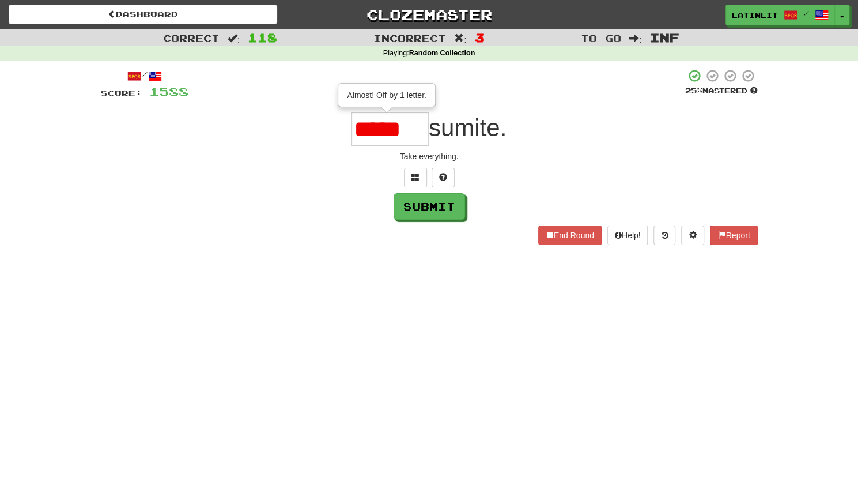
type input "****"
click at [410, 176] on button at bounding box center [415, 178] width 23 height 20
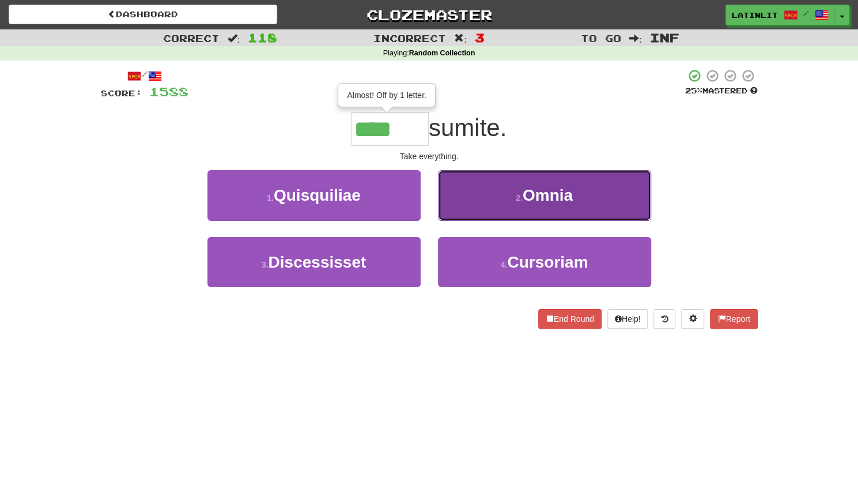
click at [502, 194] on button "2 . [GEOGRAPHIC_DATA]" at bounding box center [544, 195] width 213 height 50
type input "*****"
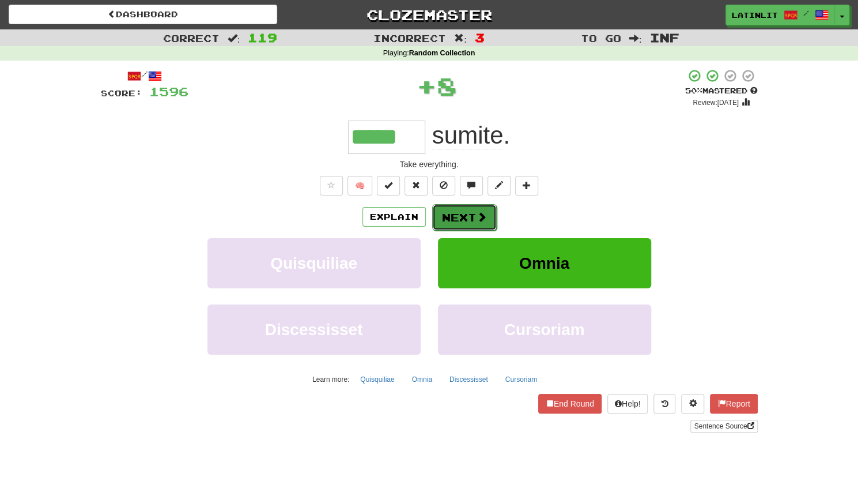
click at [459, 214] on button "Next" at bounding box center [464, 217] width 65 height 27
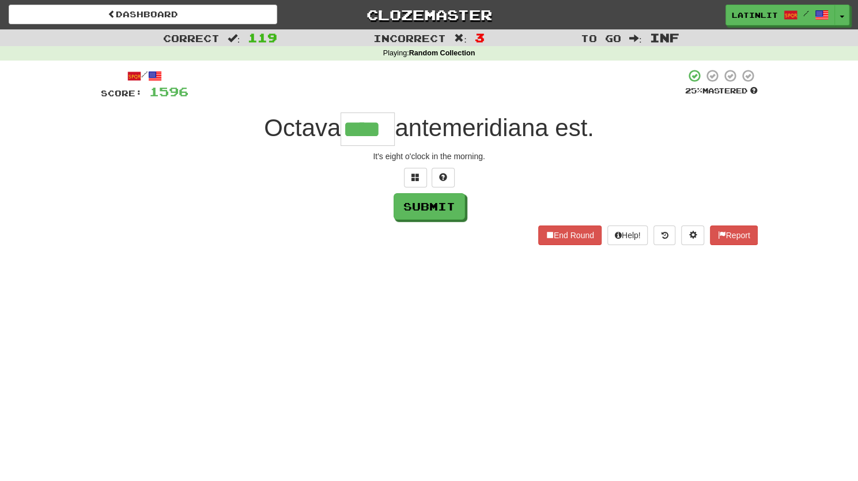
type input "****"
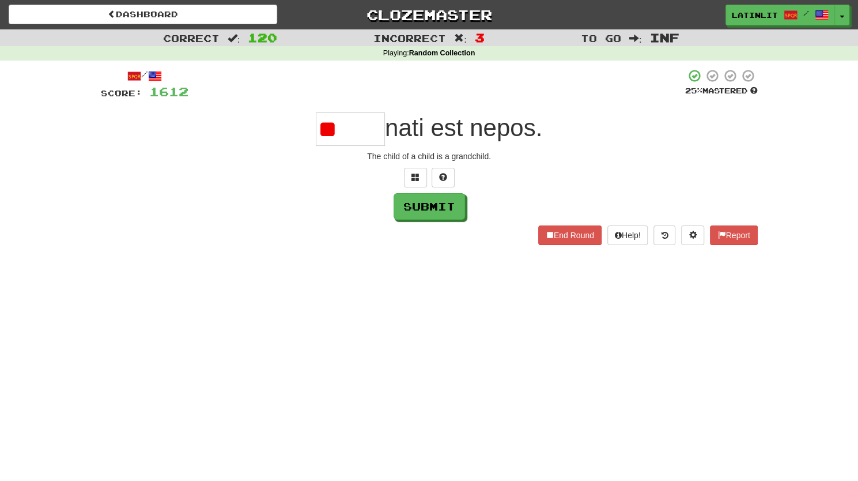
type input "*"
type input "*****"
type input "*********"
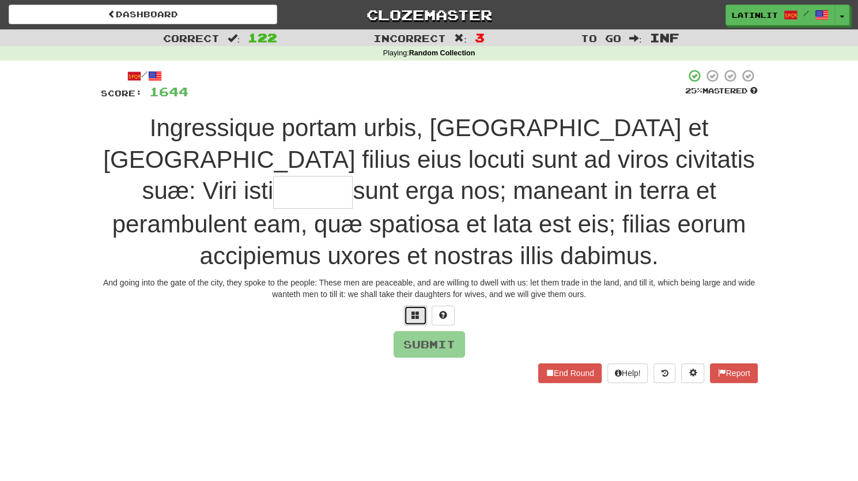
click at [415, 312] on span at bounding box center [415, 315] width 8 height 8
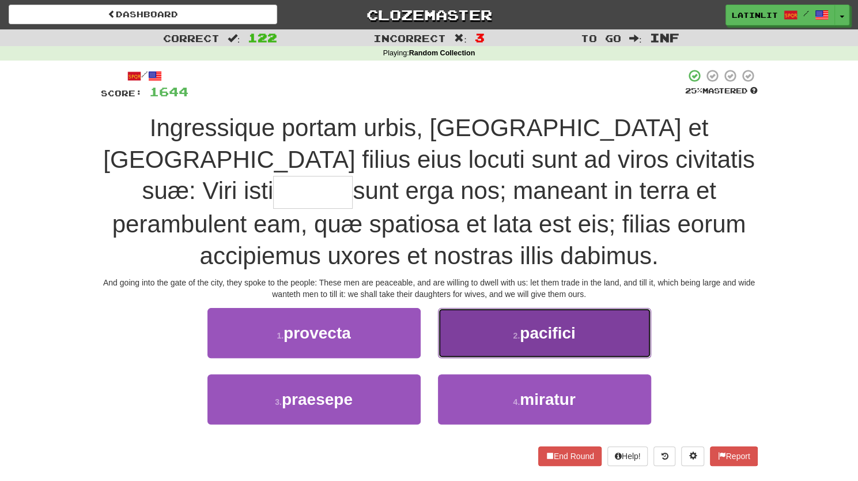
click at [497, 320] on button "2 . pacifici" at bounding box center [544, 333] width 213 height 50
type input "********"
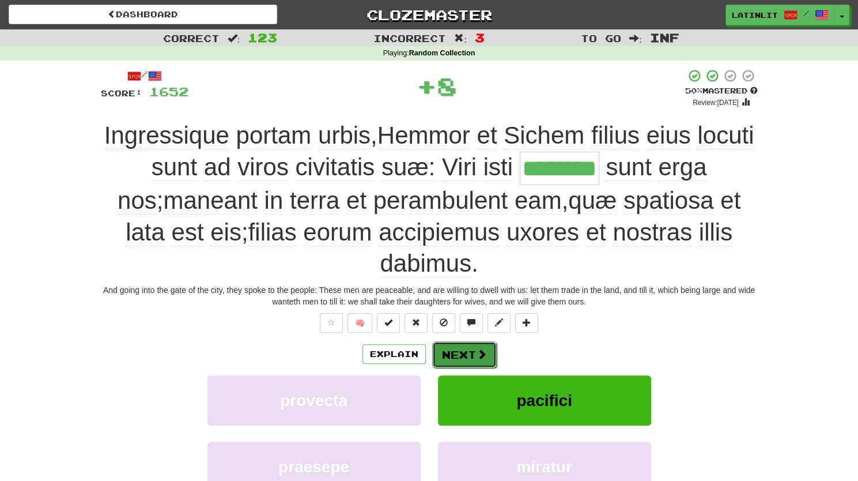
click at [458, 350] on button "Next" at bounding box center [464, 354] width 65 height 27
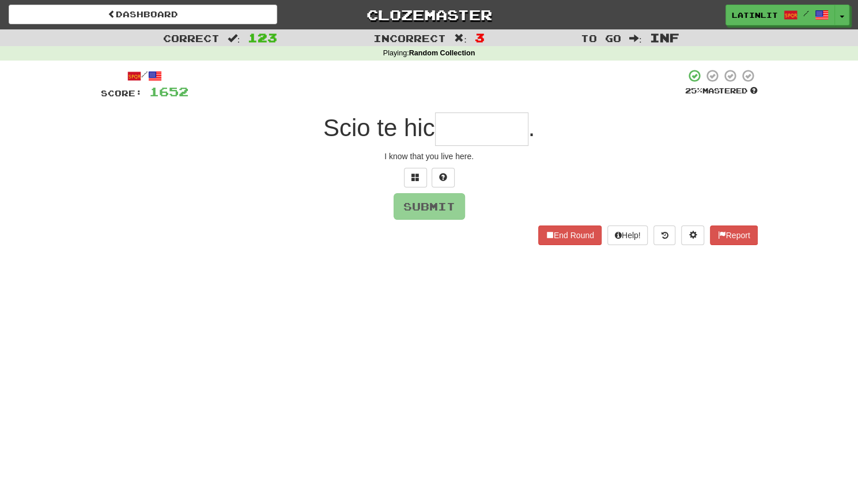
click at [458, 347] on div "Dashboard Clozemaster latinlit / Toggle Dropdown Dashboard Leaderboard Activity…" at bounding box center [429, 240] width 858 height 481
click at [458, 139] on input "text" at bounding box center [481, 128] width 93 height 33
click at [458, 139] on input "******" at bounding box center [481, 128] width 93 height 33
click at [514, 127] on input "******" at bounding box center [481, 128] width 93 height 33
click at [410, 177] on button at bounding box center [415, 178] width 23 height 20
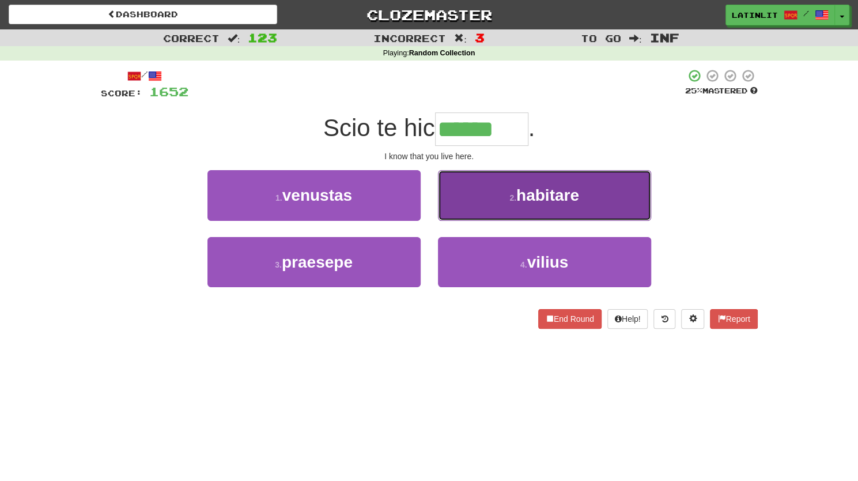
click at [471, 189] on button "2 . habitare" at bounding box center [544, 195] width 213 height 50
type input "********"
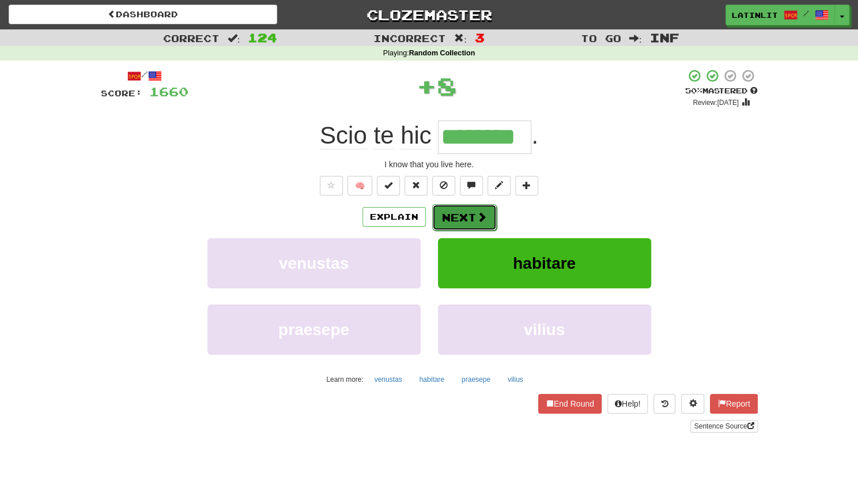
click at [459, 216] on button "Next" at bounding box center [464, 217] width 65 height 27
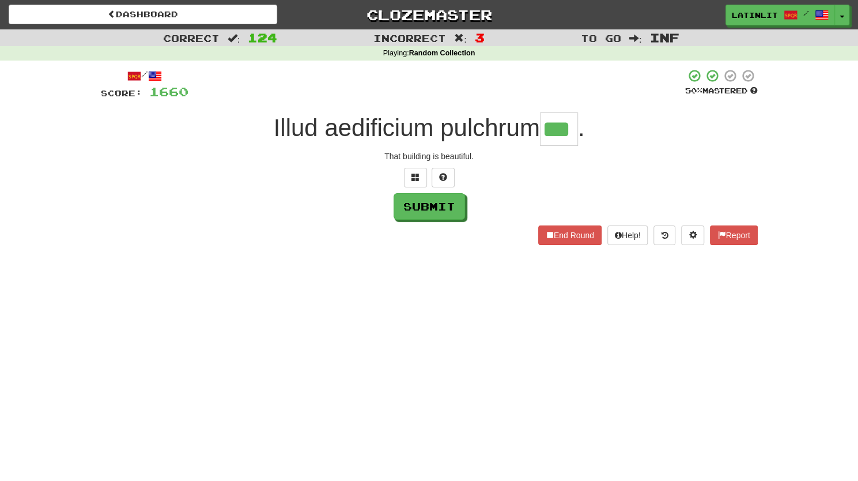
type input "***"
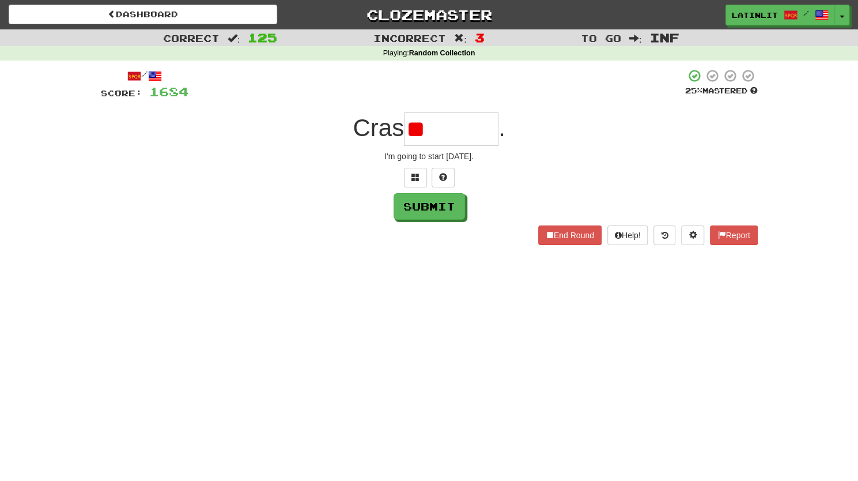
type input "*"
click at [413, 175] on span at bounding box center [415, 177] width 8 height 8
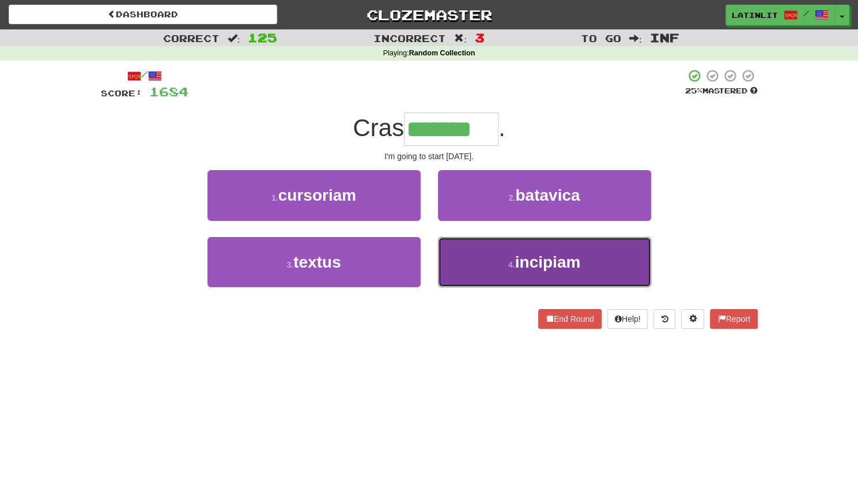
click at [477, 257] on button "4 . incipiam" at bounding box center [544, 262] width 213 height 50
type input "********"
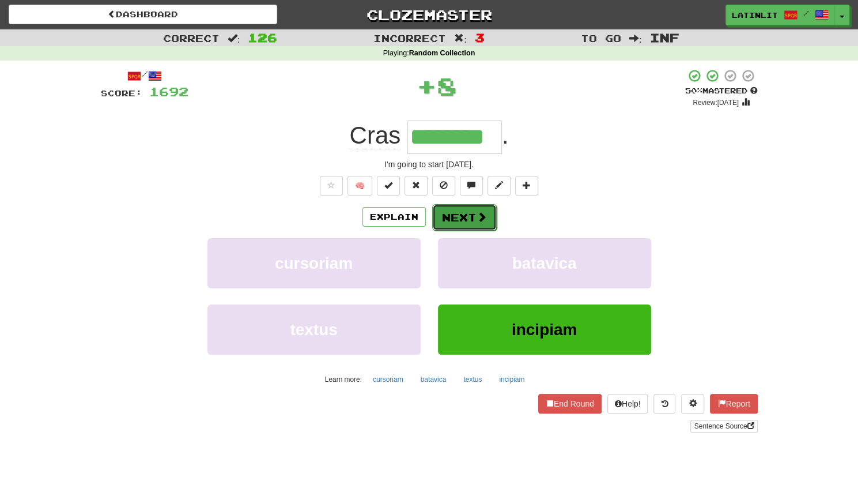
click at [471, 213] on button "Next" at bounding box center [464, 217] width 65 height 27
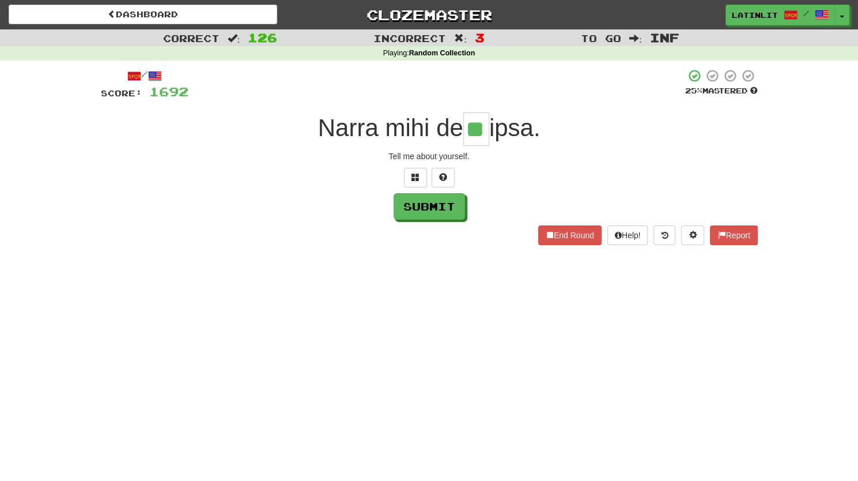
type input "**"
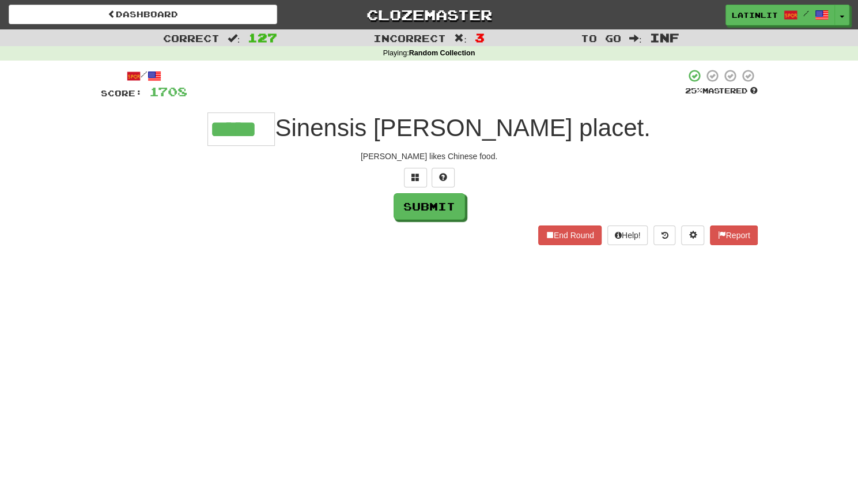
type input "*****"
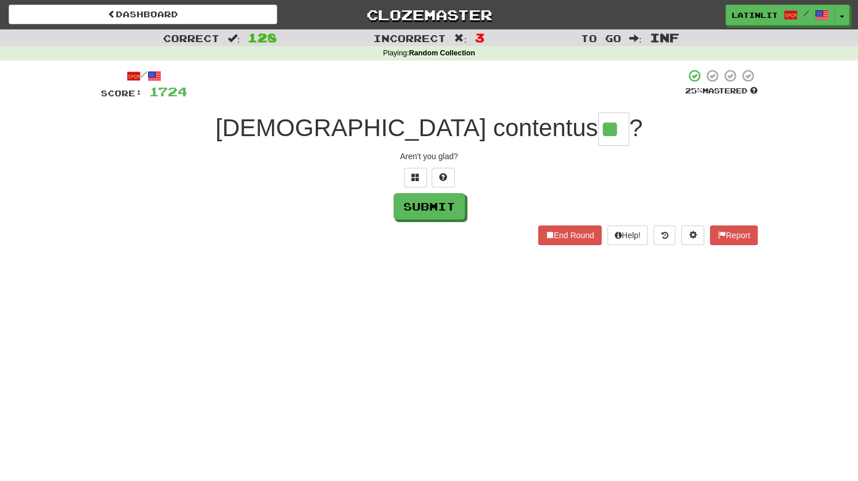
type input "**"
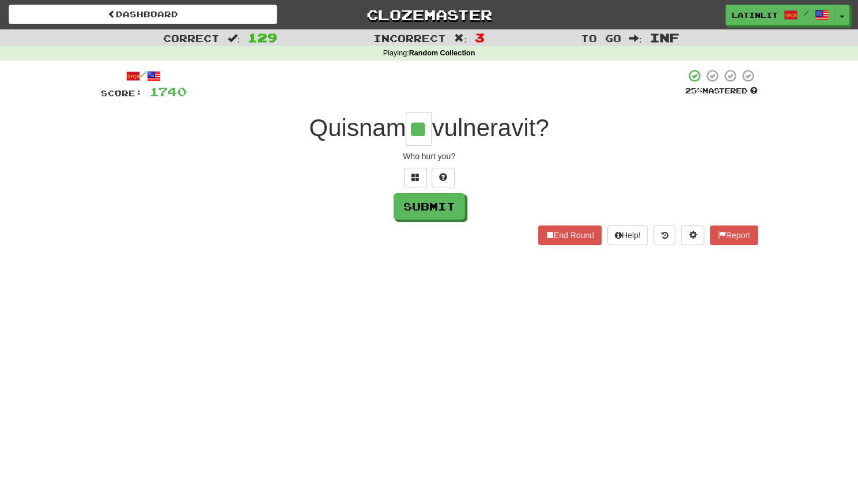
type input "**"
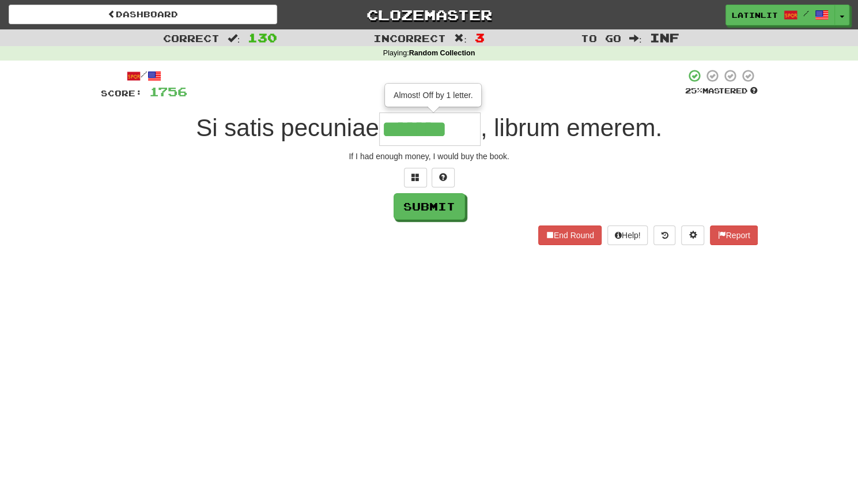
type input "*******"
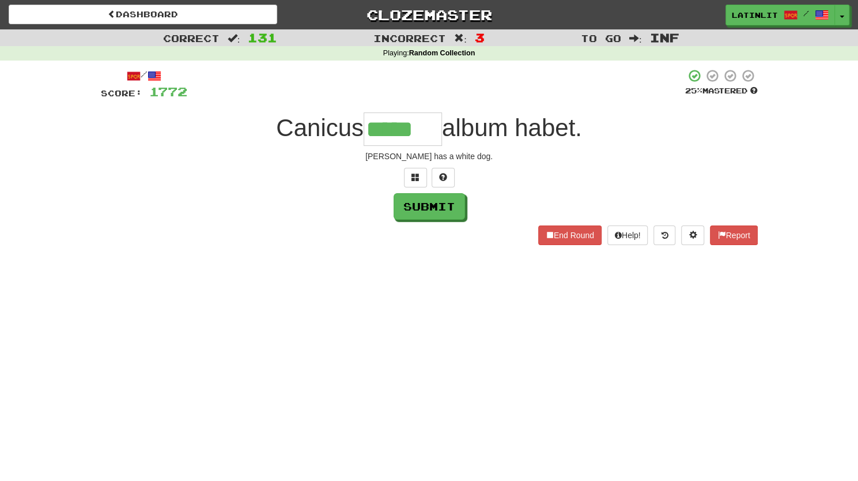
type input "*****"
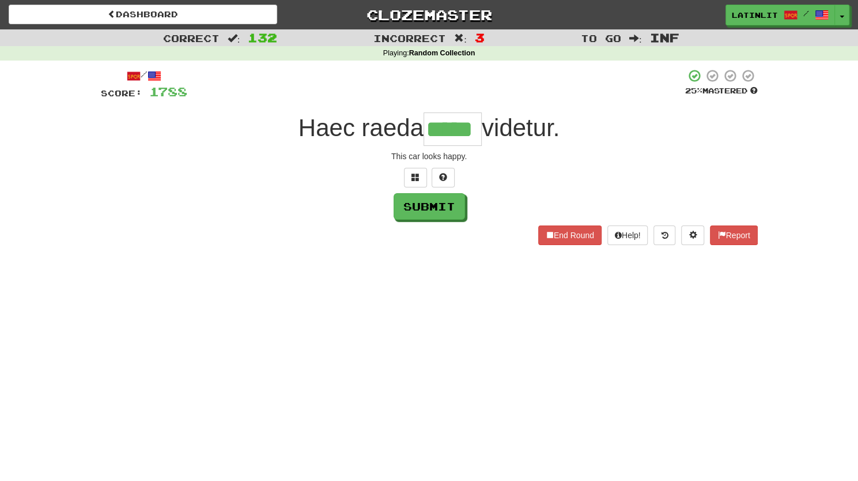
type input "*****"
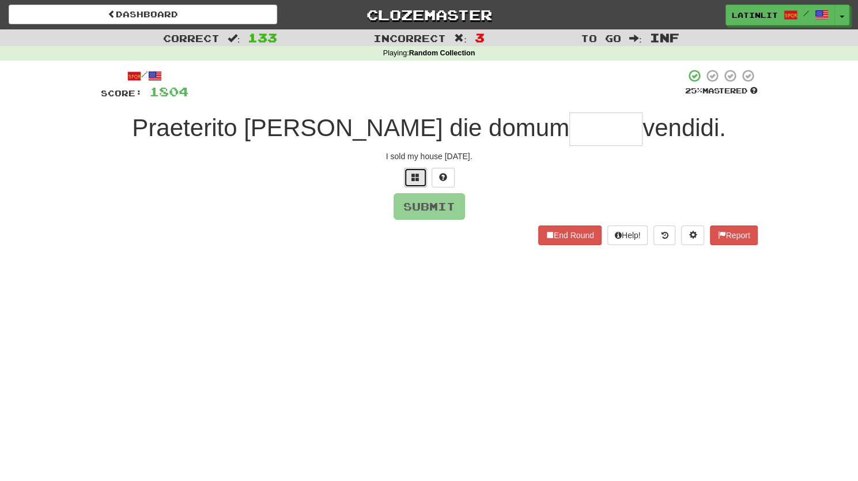
click at [416, 178] on span at bounding box center [415, 177] width 8 height 8
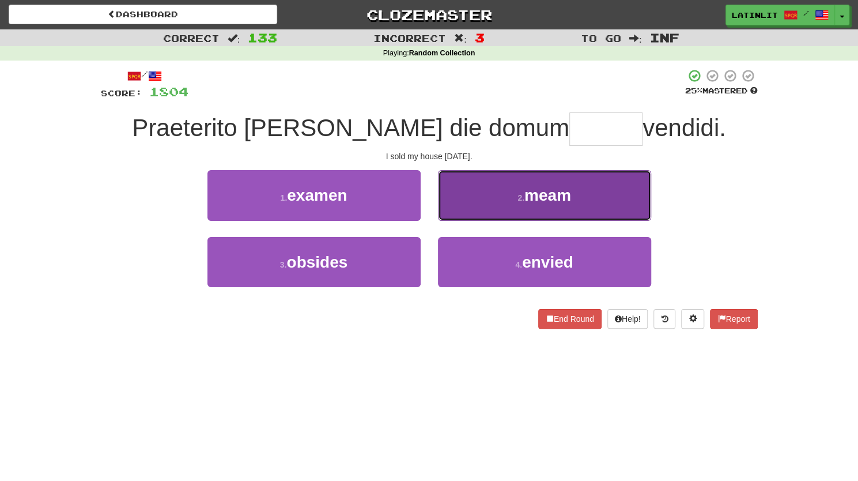
click at [487, 197] on button "2 . meam" at bounding box center [544, 195] width 213 height 50
type input "****"
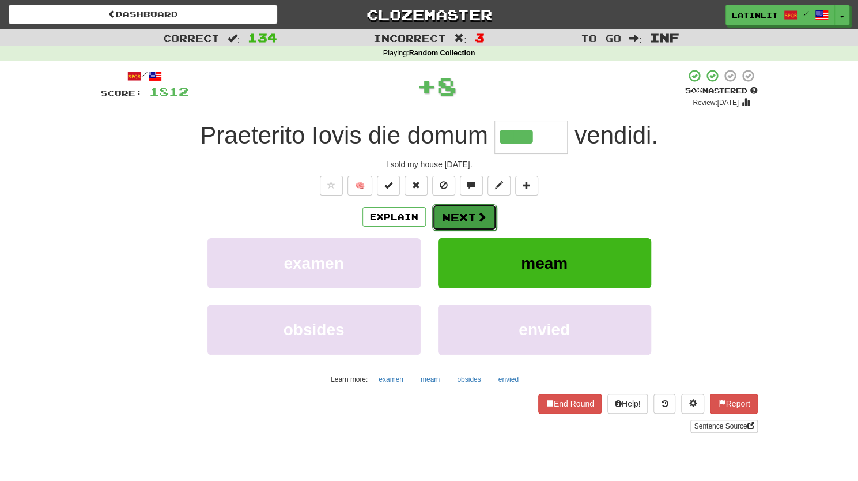
click at [463, 217] on button "Next" at bounding box center [464, 217] width 65 height 27
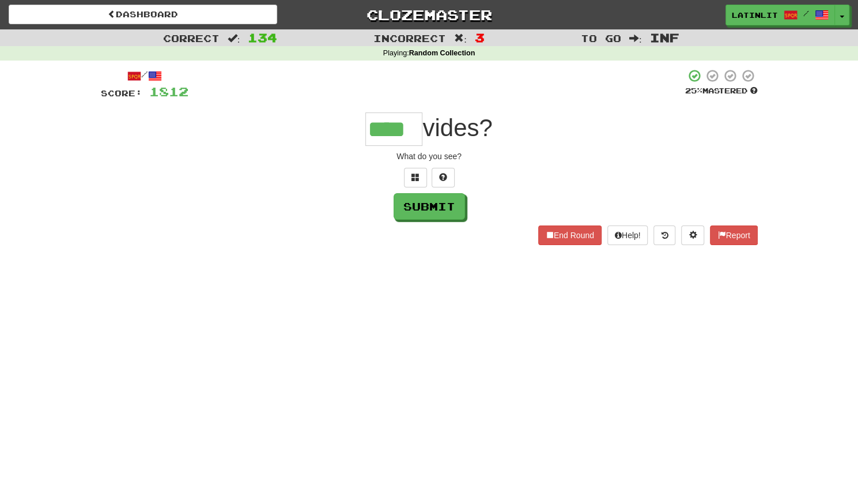
type input "****"
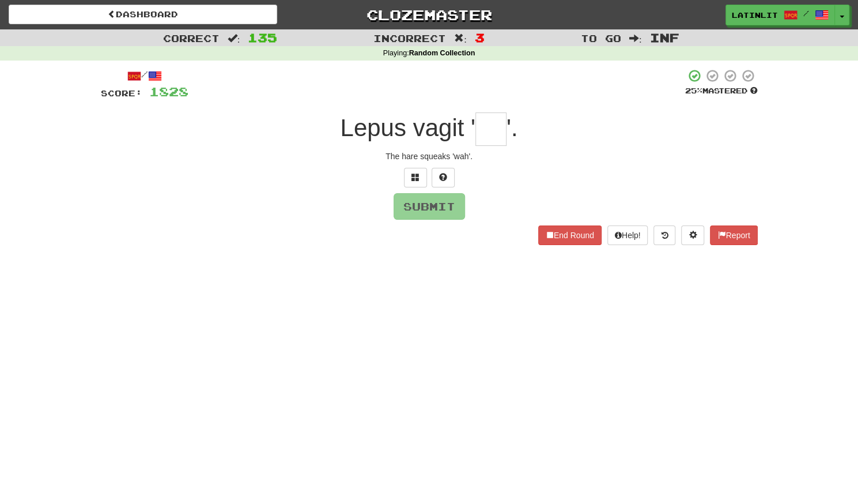
type input "*"
click at [410, 173] on button at bounding box center [415, 178] width 23 height 20
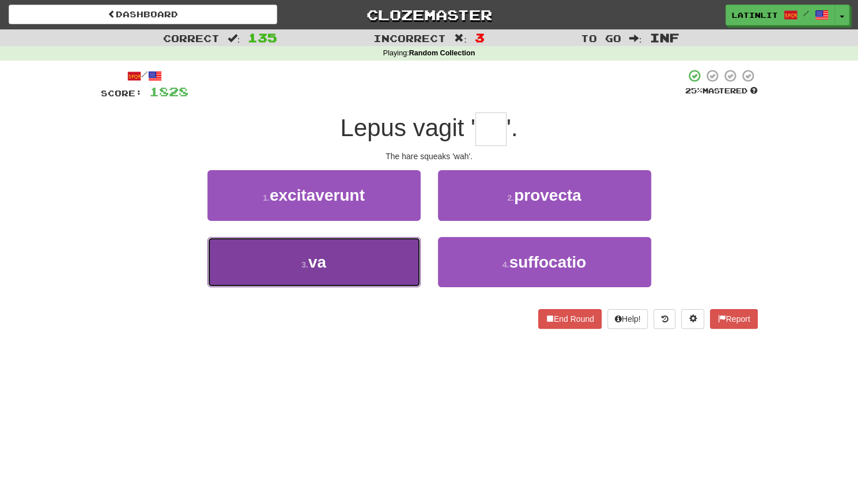
click at [345, 253] on button "3 . va" at bounding box center [313, 262] width 213 height 50
type input "**"
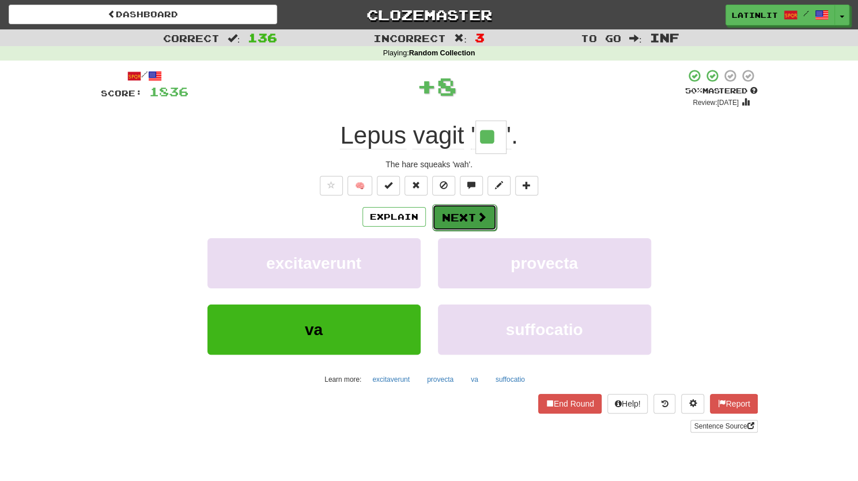
click at [453, 212] on button "Next" at bounding box center [464, 217] width 65 height 27
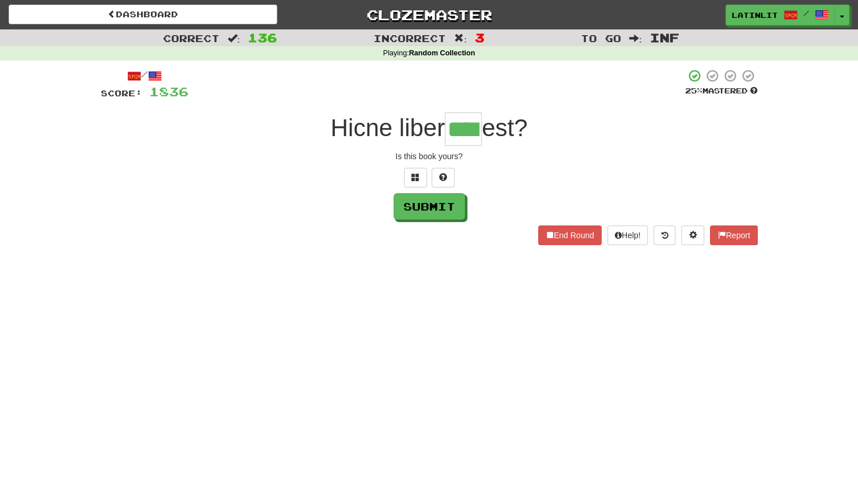
type input "****"
type input "*****"
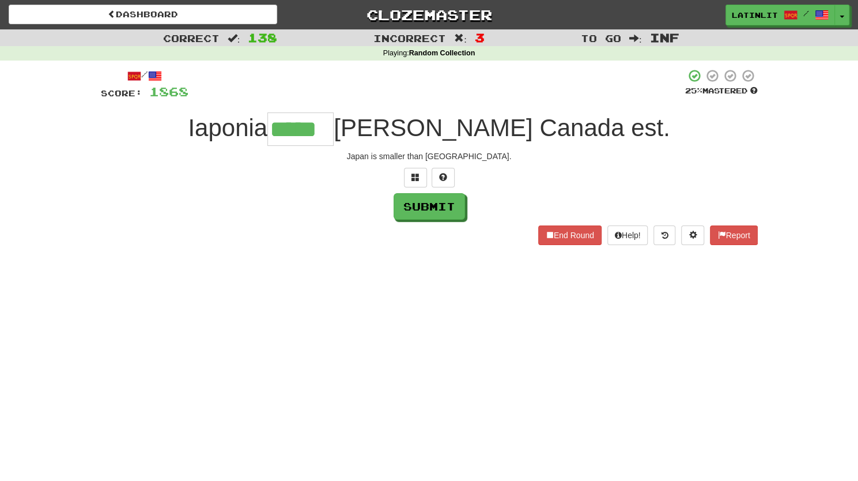
type input "*****"
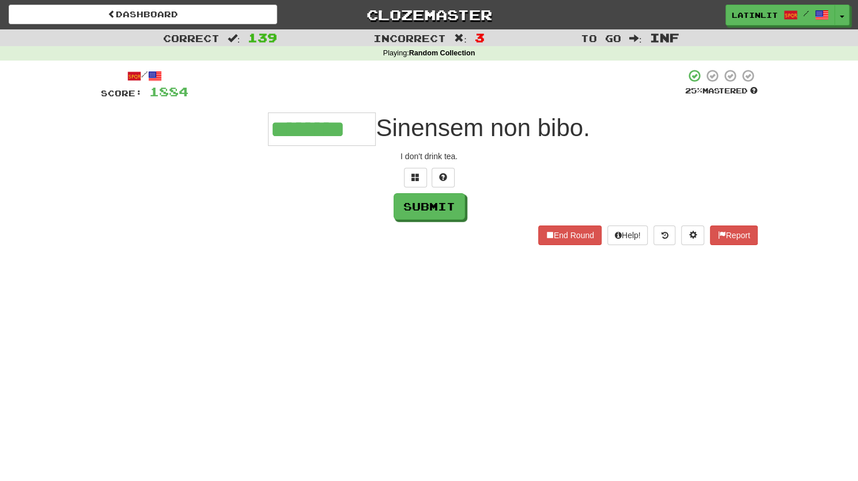
type input "********"
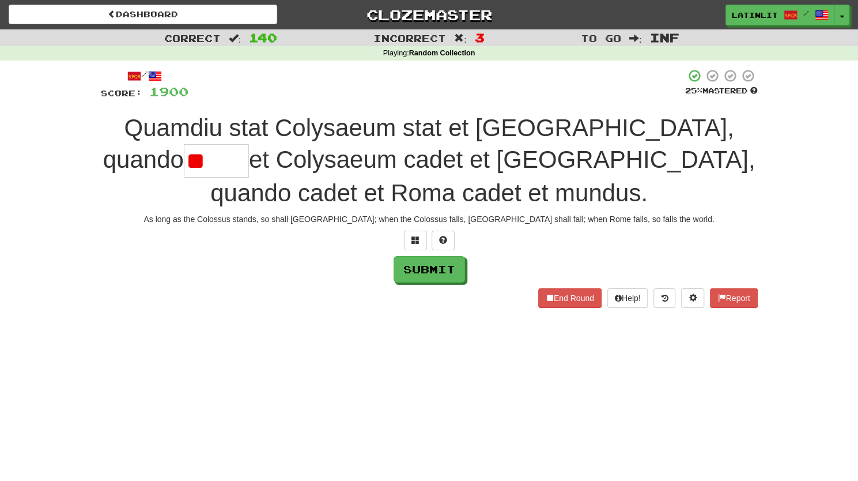
type input "*"
click at [416, 243] on span at bounding box center [415, 240] width 8 height 8
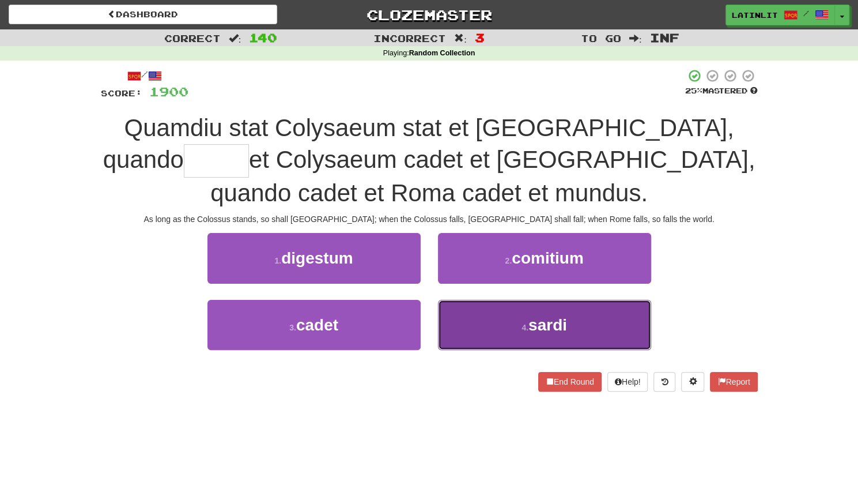
click at [475, 334] on button "4 . [GEOGRAPHIC_DATA]" at bounding box center [544, 325] width 213 height 50
type input "*****"
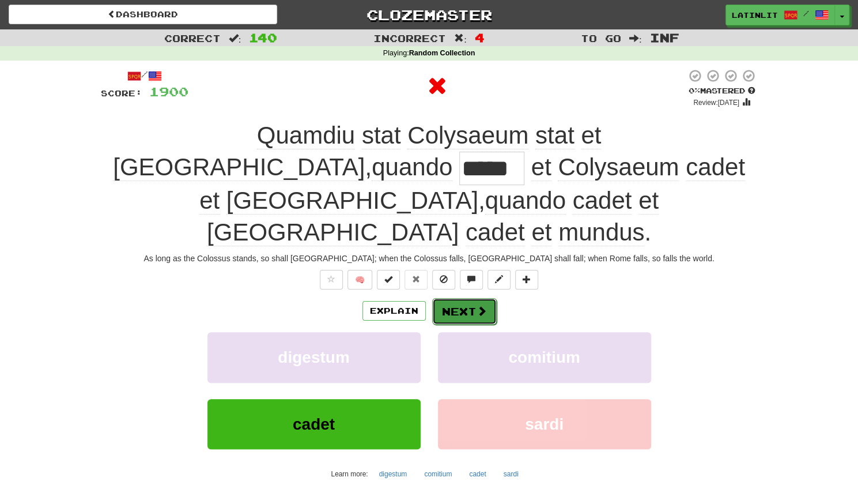
click at [464, 298] on button "Next" at bounding box center [464, 311] width 65 height 27
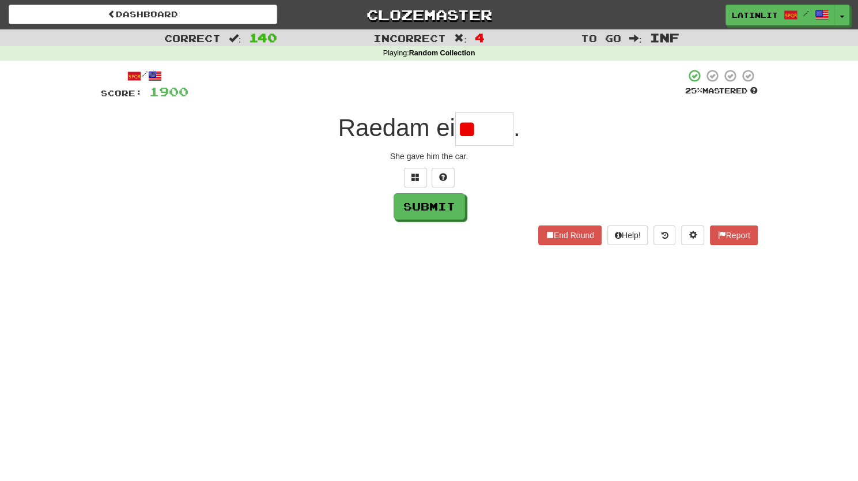
type input "*"
click at [408, 176] on button at bounding box center [415, 178] width 23 height 20
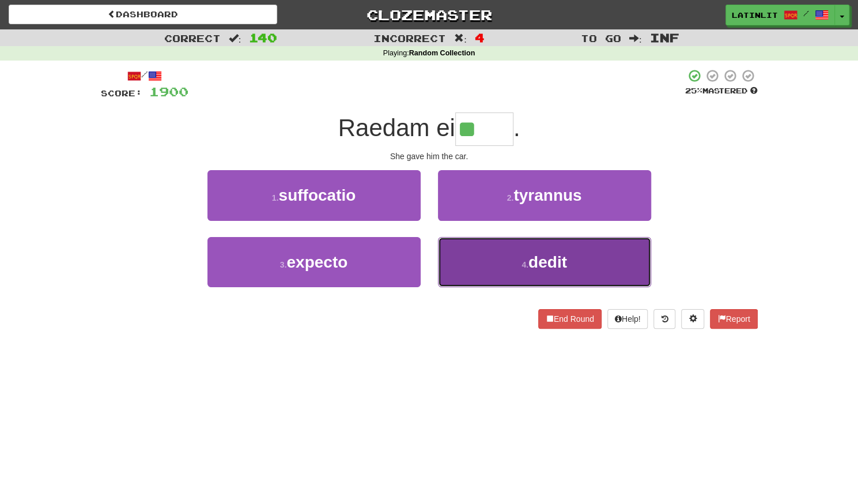
click at [477, 262] on button "4 . dedit" at bounding box center [544, 262] width 213 height 50
type input "*****"
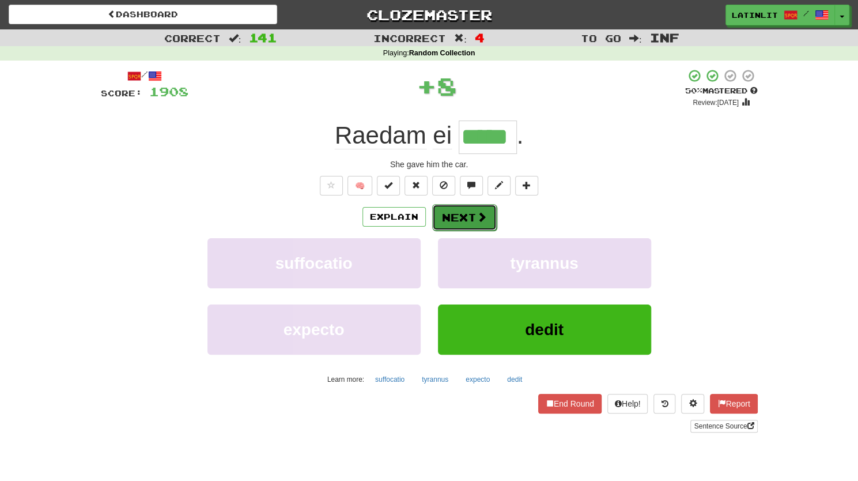
click at [464, 217] on button "Next" at bounding box center [464, 217] width 65 height 27
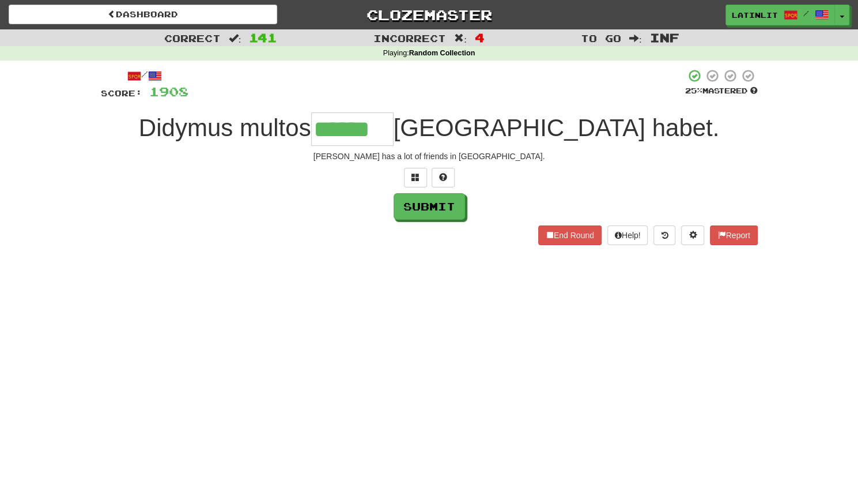
type input "******"
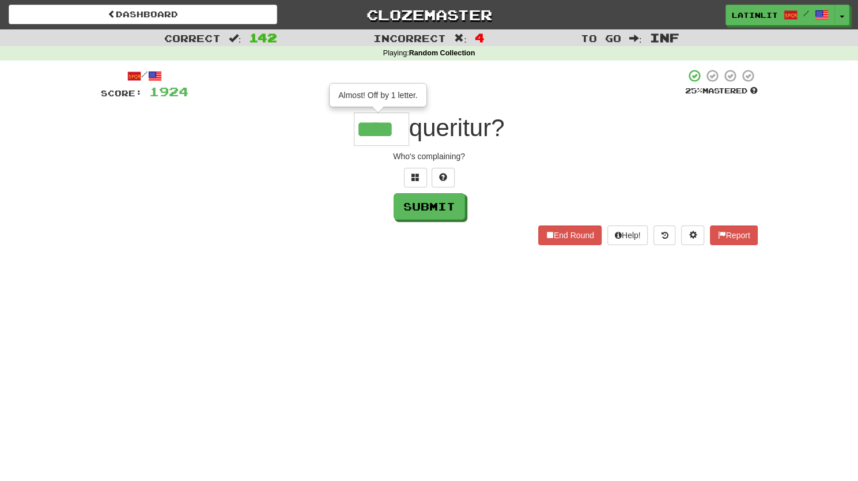
type input "****"
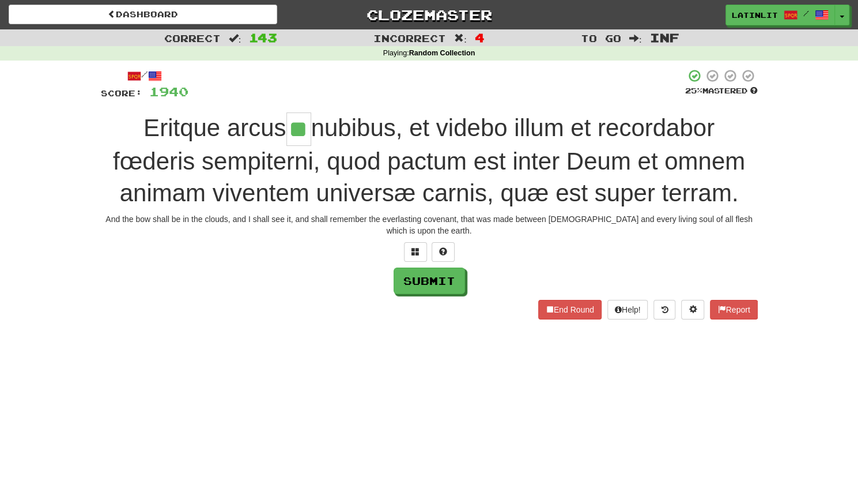
type input "**"
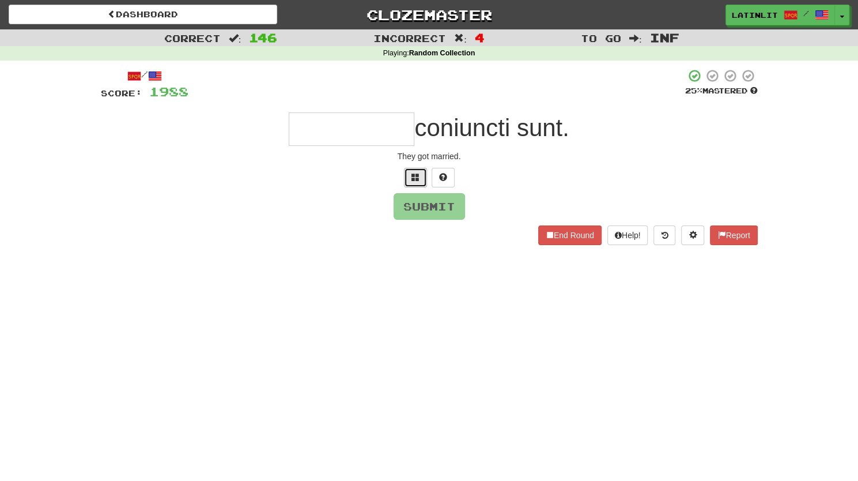
click at [413, 183] on button at bounding box center [415, 178] width 23 height 20
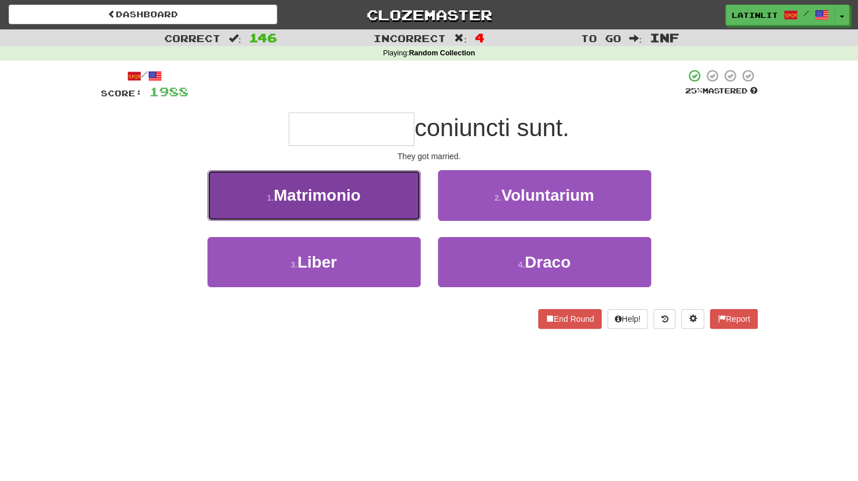
click at [367, 202] on button "1 . Matrimonio" at bounding box center [313, 195] width 213 height 50
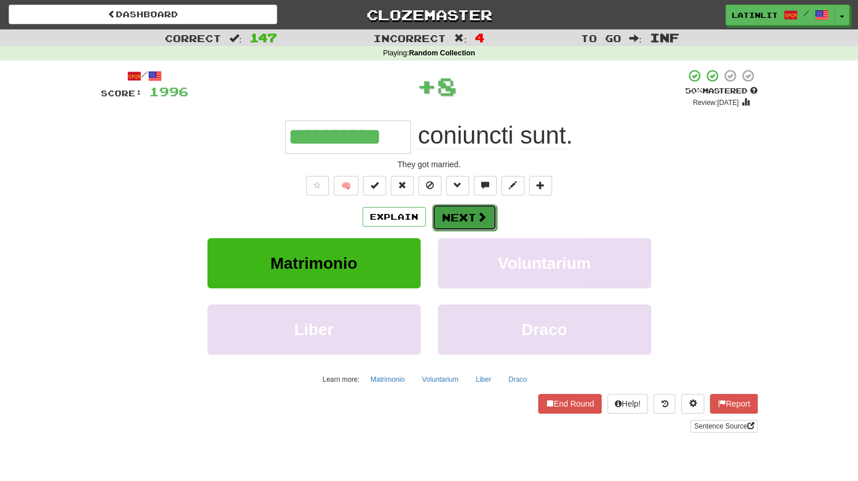
click at [456, 215] on button "Next" at bounding box center [464, 217] width 65 height 27
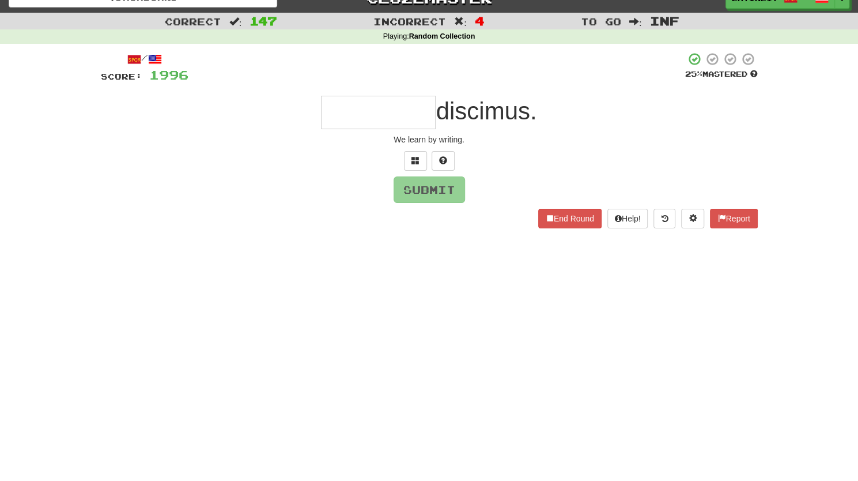
scroll to position [16, 0]
click at [361, 125] on input "text" at bounding box center [378, 112] width 115 height 33
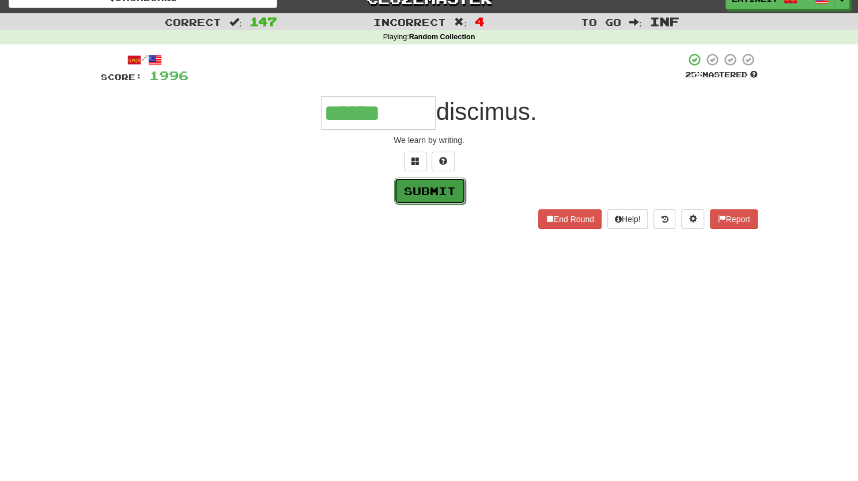
click at [409, 192] on button "Submit" at bounding box center [429, 190] width 71 height 27
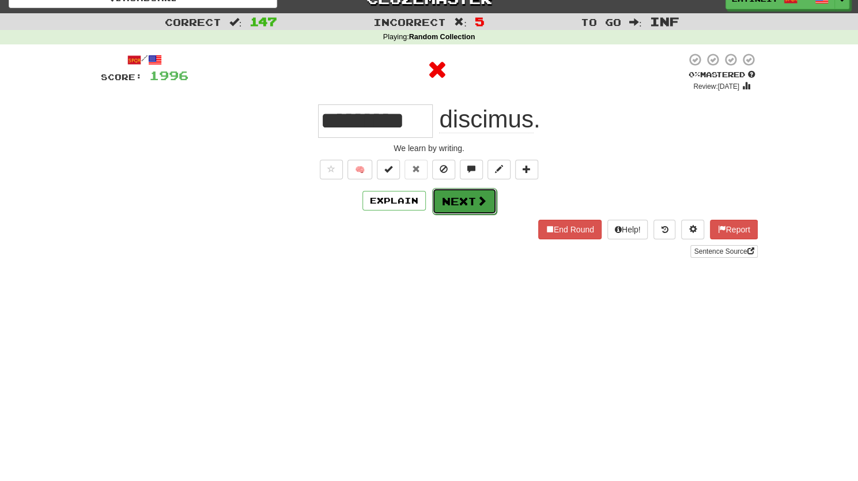
click at [452, 198] on button "Next" at bounding box center [464, 201] width 65 height 27
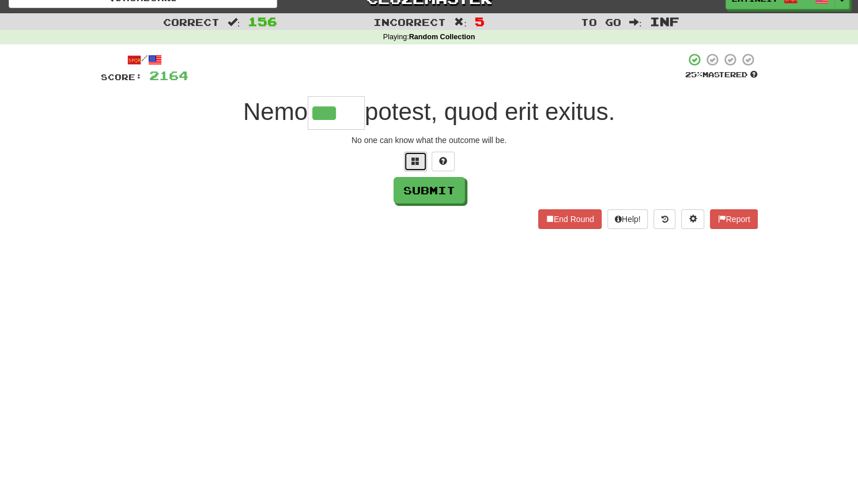
click at [416, 160] on span at bounding box center [415, 161] width 8 height 8
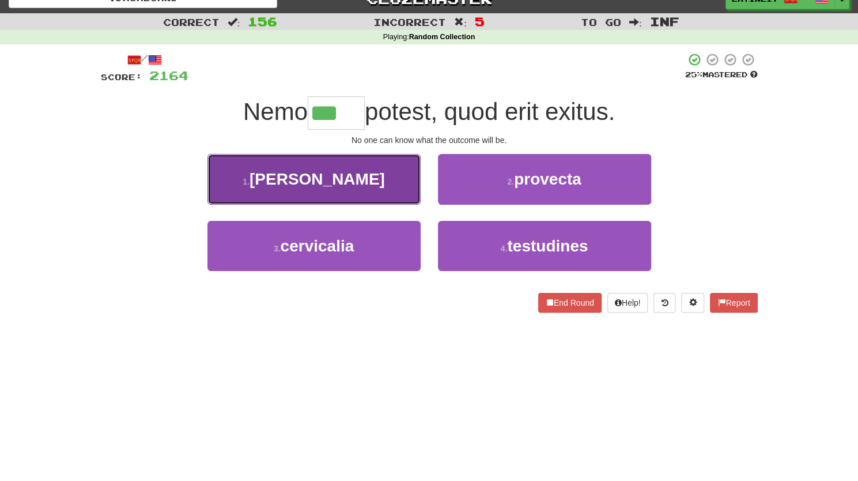
click at [384, 169] on button "1 . [PERSON_NAME]" at bounding box center [313, 179] width 213 height 50
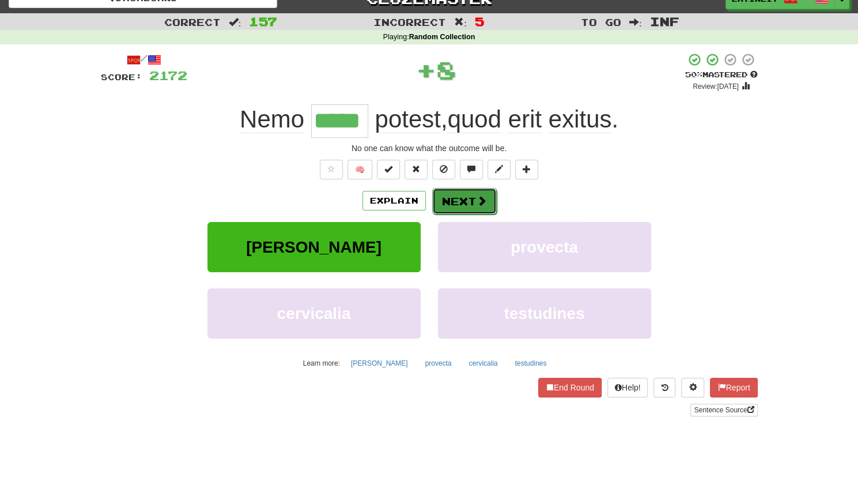
click at [451, 198] on button "Next" at bounding box center [464, 201] width 65 height 27
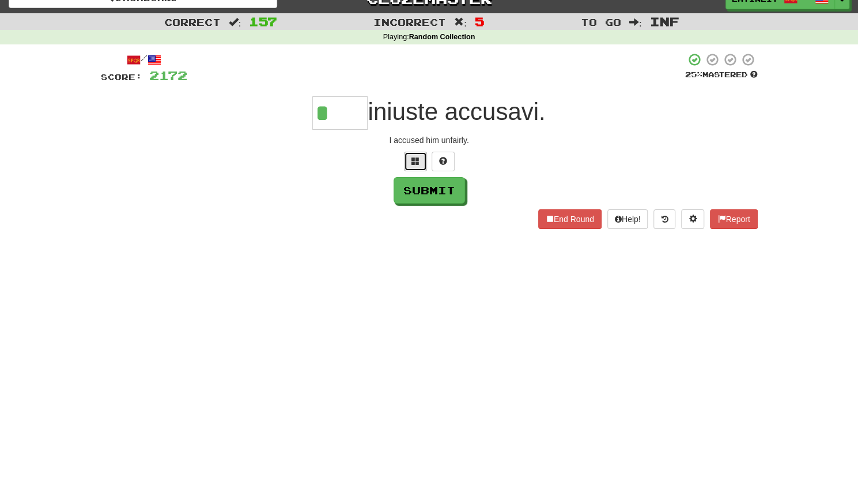
click at [411, 164] on span at bounding box center [415, 161] width 8 height 8
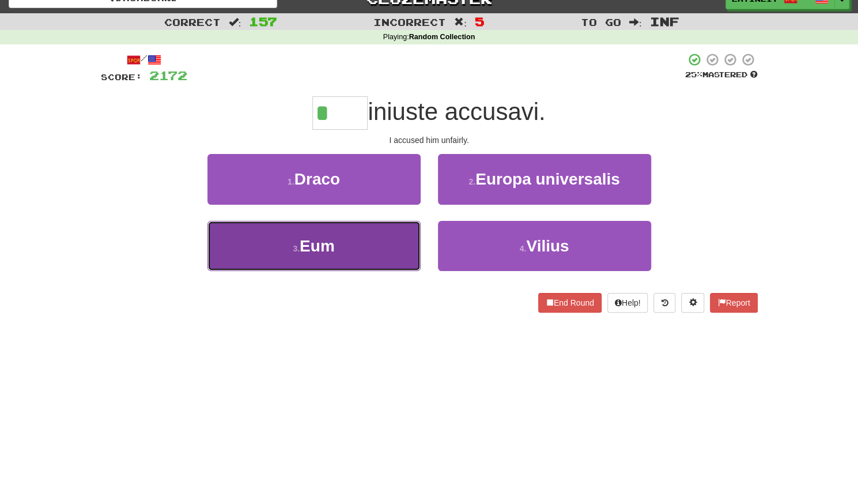
click at [349, 246] on button "3 . Eum" at bounding box center [313, 246] width 213 height 50
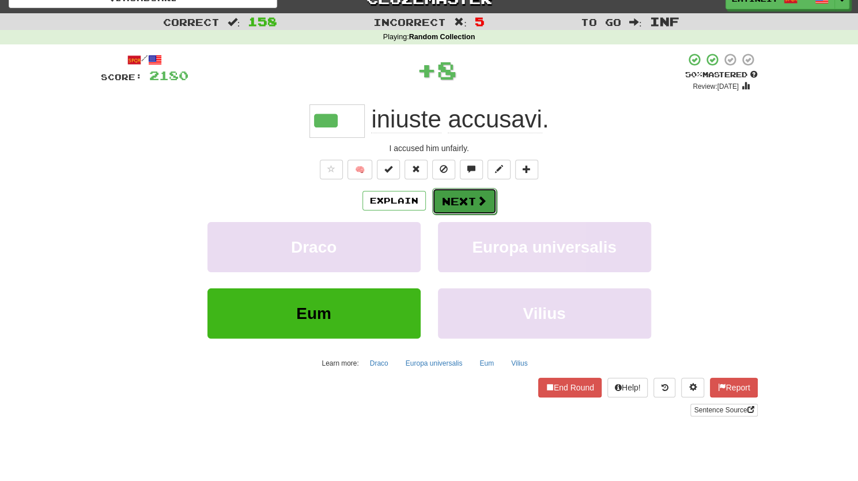
click at [455, 188] on button "Next" at bounding box center [464, 201] width 65 height 27
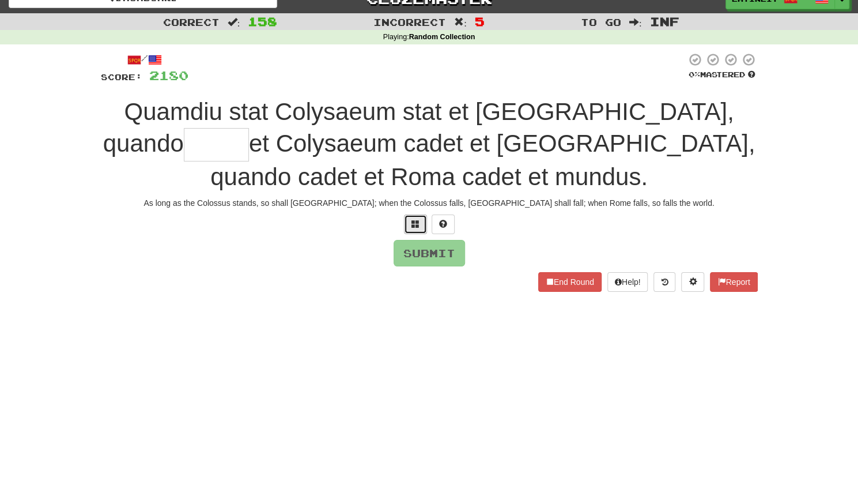
click at [418, 221] on span at bounding box center [415, 224] width 8 height 8
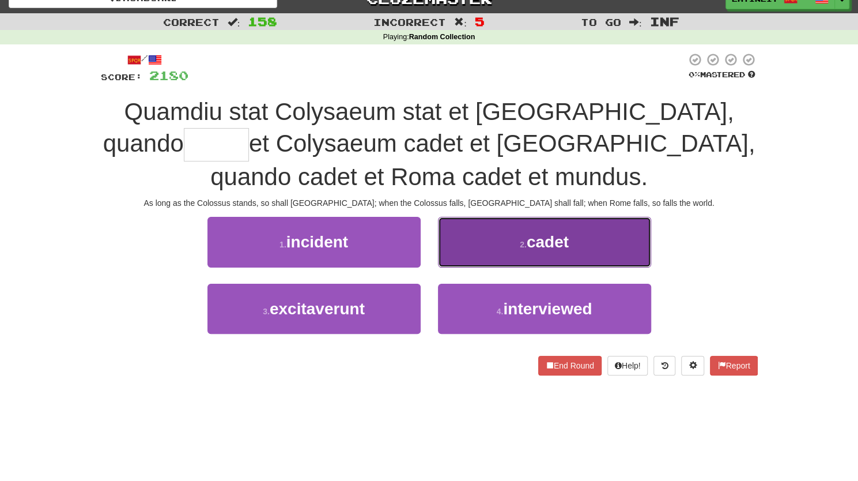
click at [481, 241] on button "2 . cadet" at bounding box center [544, 242] width 213 height 50
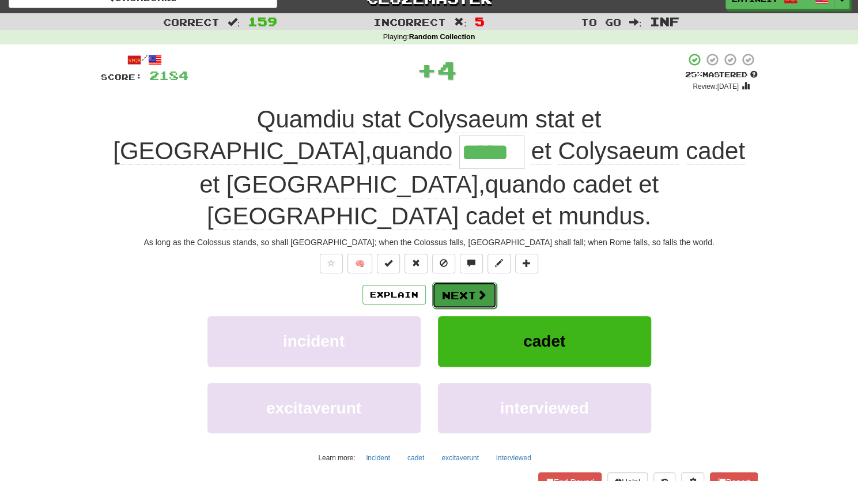
click at [468, 282] on button "Next" at bounding box center [464, 295] width 65 height 27
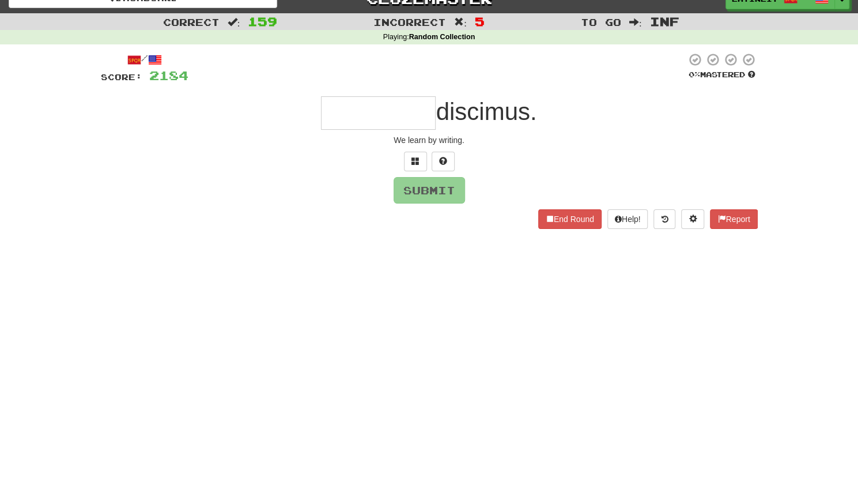
click at [391, 118] on input "text" at bounding box center [378, 112] width 115 height 33
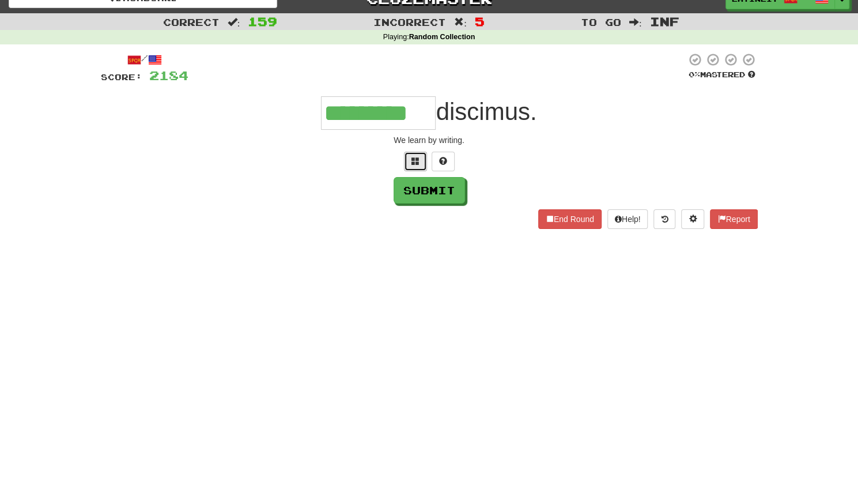
click at [419, 165] on button at bounding box center [415, 162] width 23 height 20
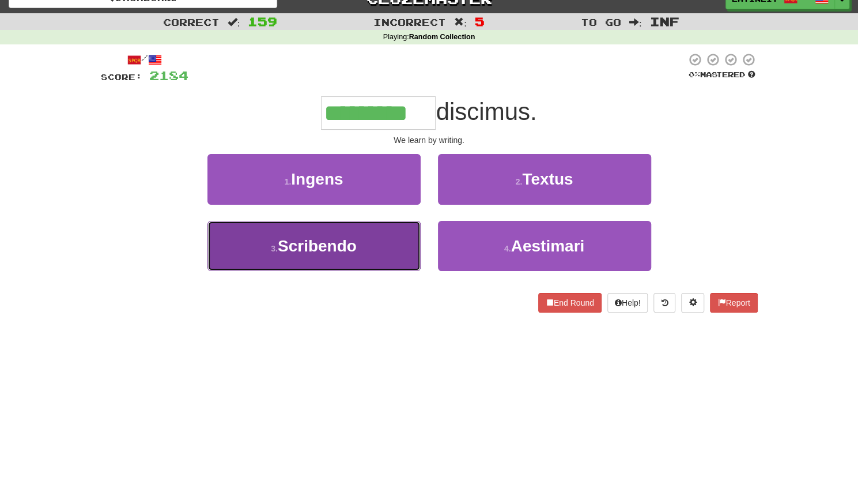
click at [372, 252] on button "3 . Scribendo" at bounding box center [313, 246] width 213 height 50
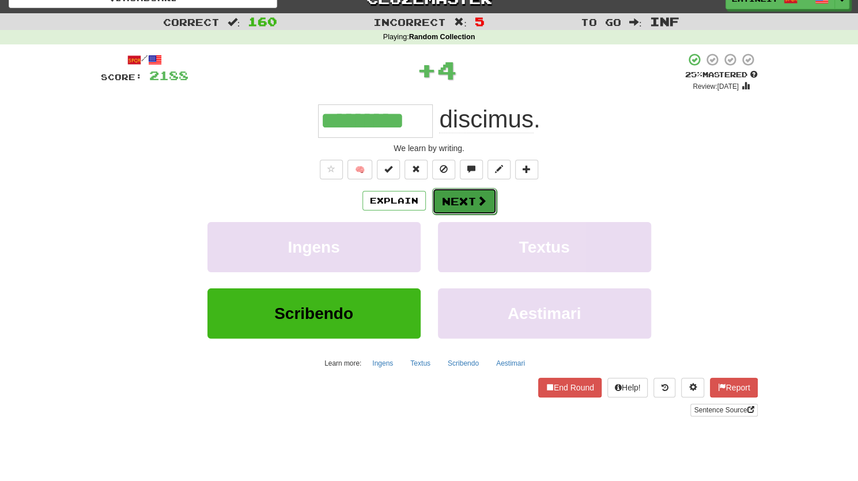
click at [464, 190] on button "Next" at bounding box center [464, 201] width 65 height 27
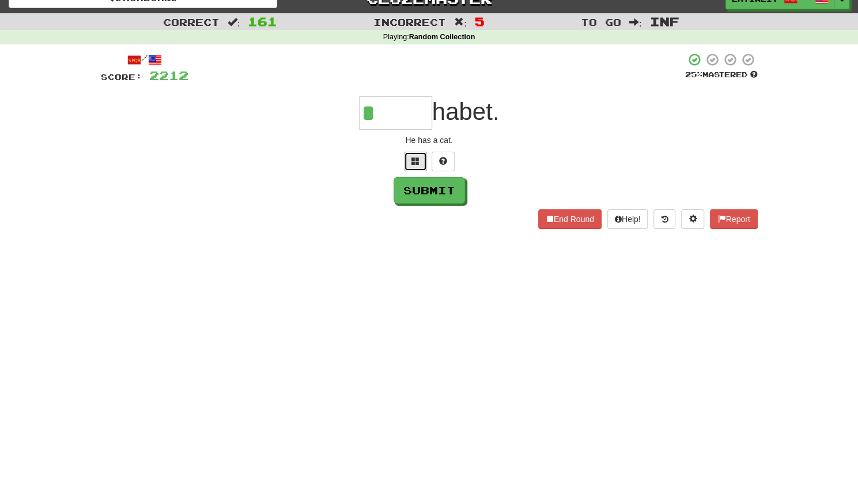
click at [415, 160] on span at bounding box center [415, 161] width 8 height 8
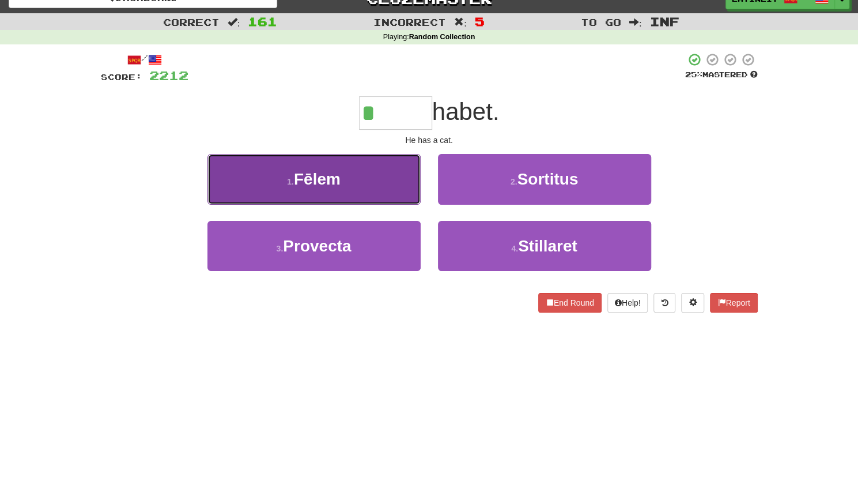
click at [372, 171] on button "1 . Fēlem" at bounding box center [313, 179] width 213 height 50
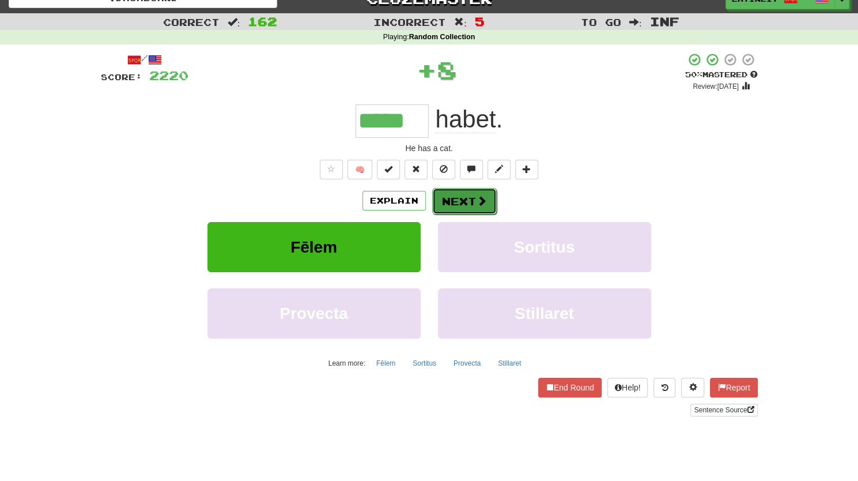
click at [454, 196] on button "Next" at bounding box center [464, 201] width 65 height 27
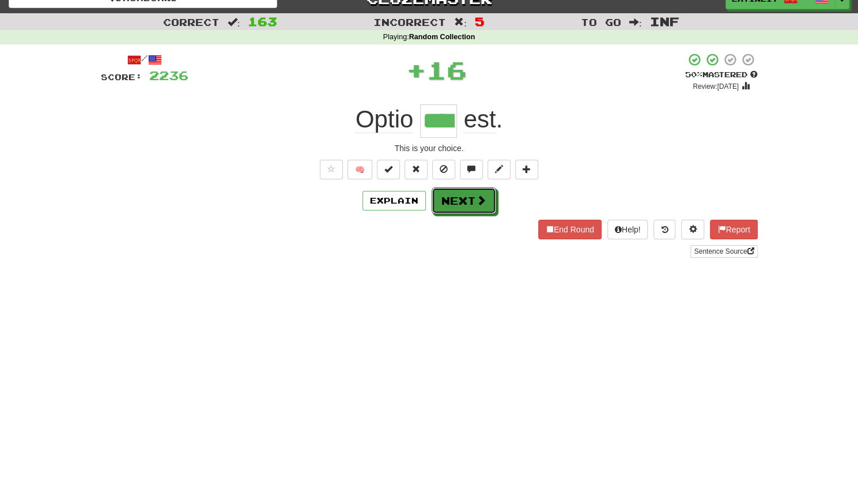
click at [454, 196] on button "Next" at bounding box center [464, 200] width 65 height 27
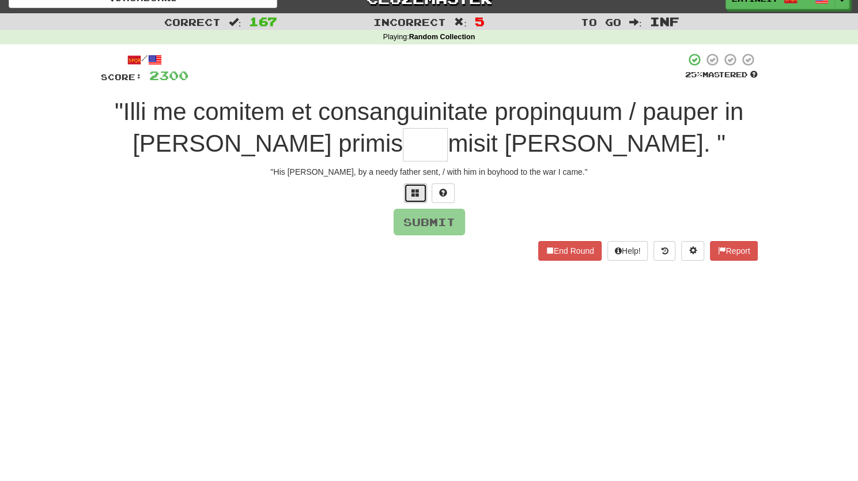
click at [417, 194] on span at bounding box center [415, 192] width 8 height 8
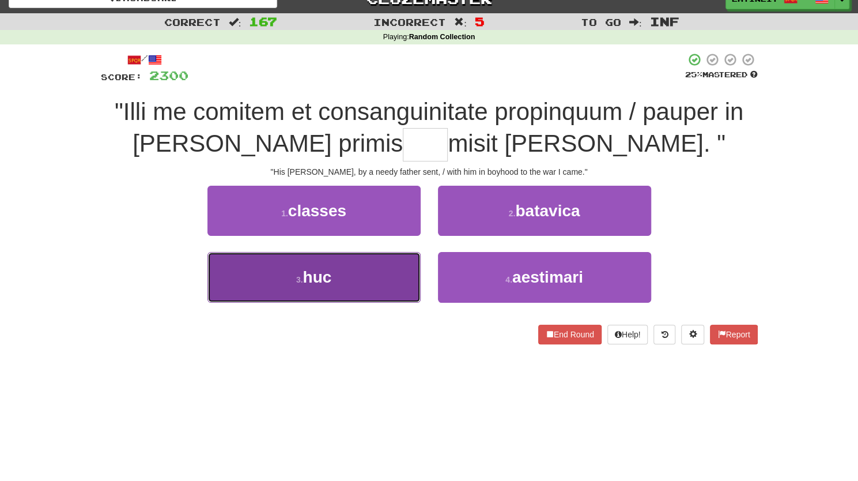
click at [377, 288] on button "3 . huc" at bounding box center [313, 277] width 213 height 50
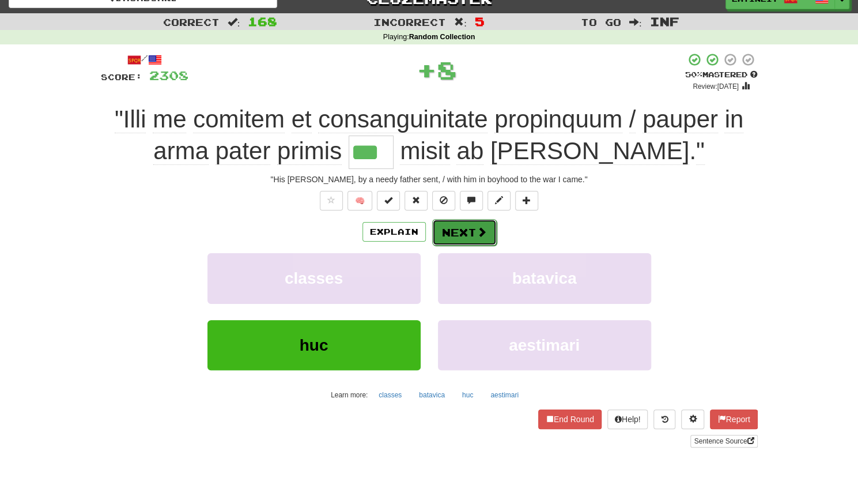
click at [466, 233] on button "Next" at bounding box center [464, 232] width 65 height 27
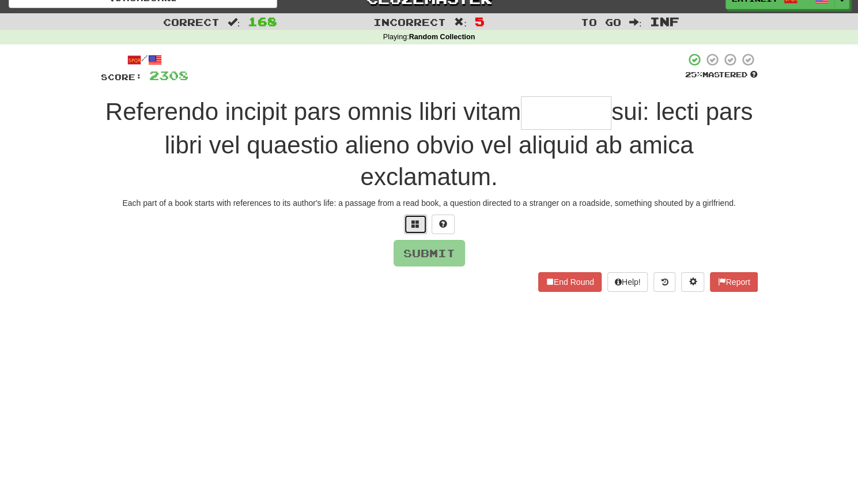
click at [412, 225] on span at bounding box center [415, 224] width 8 height 8
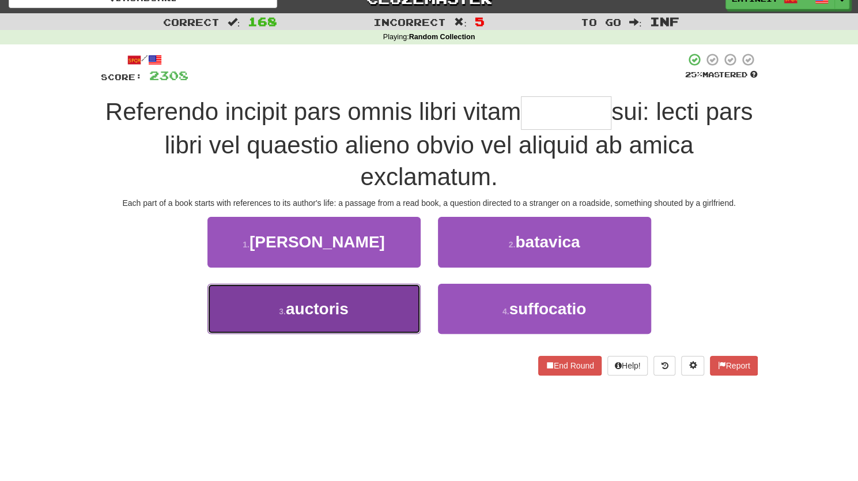
click at [340, 318] on button "3 . auctoris" at bounding box center [313, 308] width 213 height 50
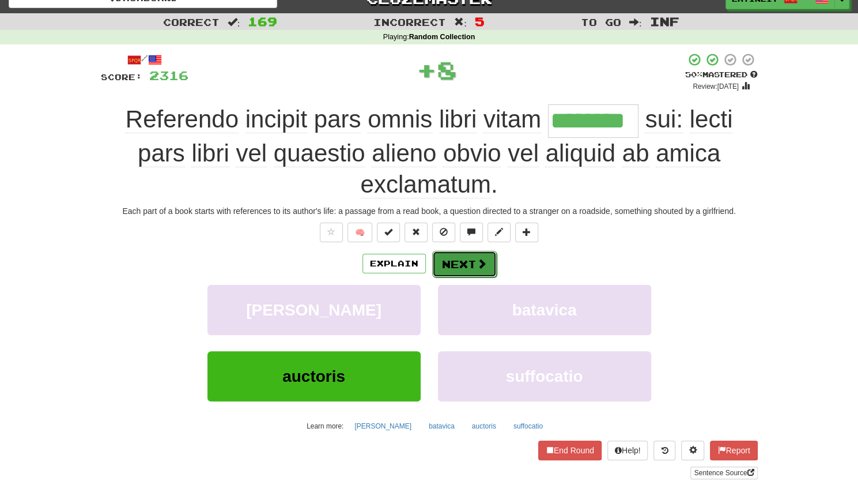
click at [462, 260] on button "Next" at bounding box center [464, 264] width 65 height 27
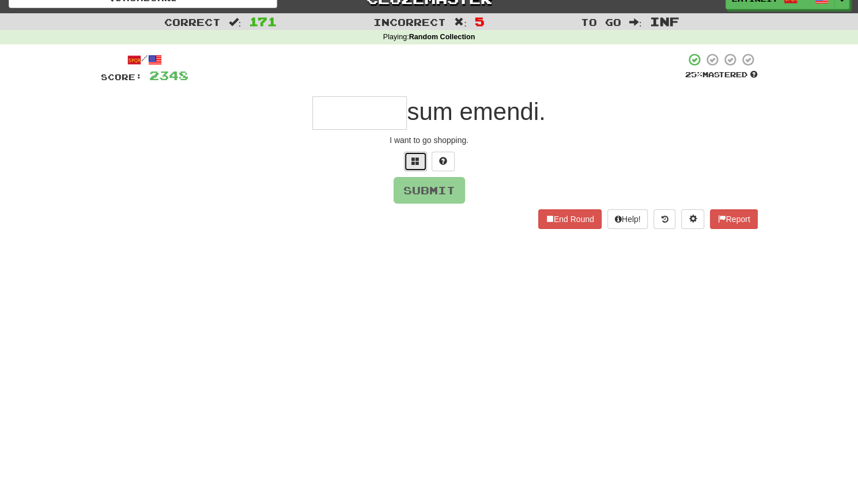
click at [411, 157] on span at bounding box center [415, 161] width 8 height 8
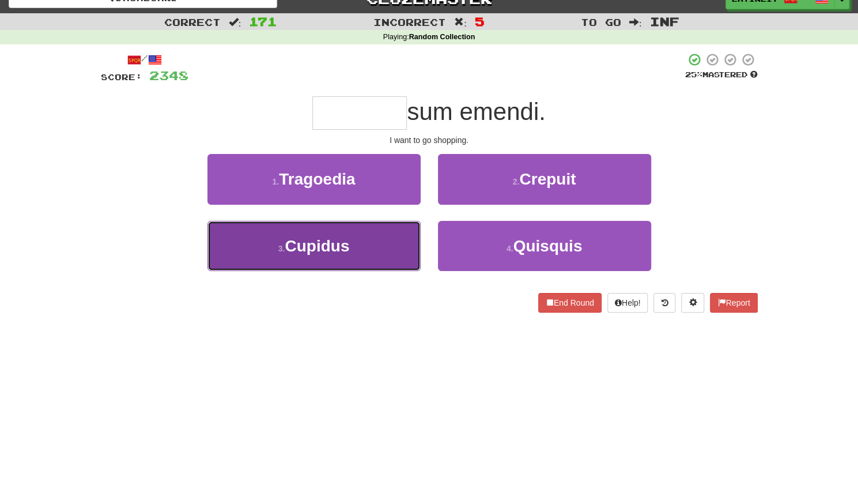
click at [344, 246] on span "Cupidus" at bounding box center [317, 246] width 65 height 18
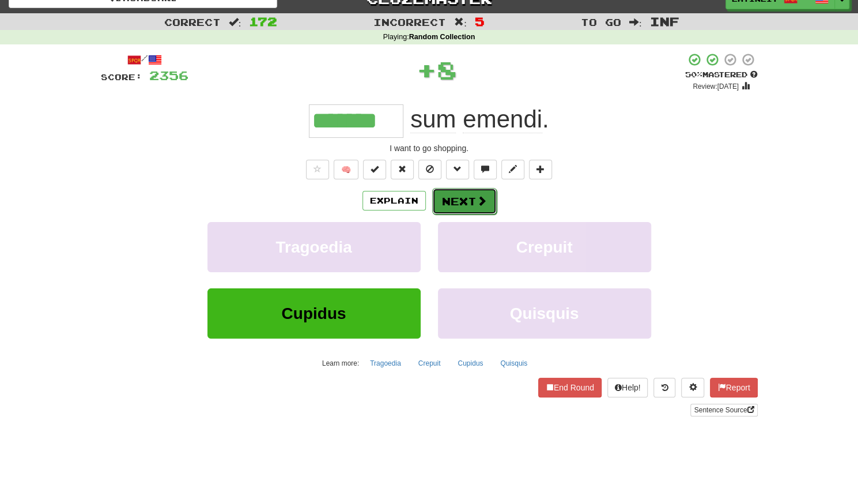
click at [464, 203] on button "Next" at bounding box center [464, 201] width 65 height 27
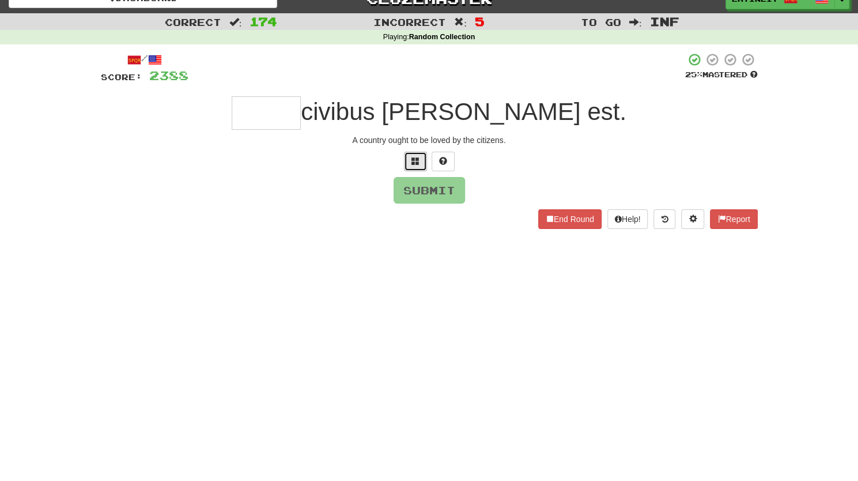
click at [413, 165] on span at bounding box center [415, 161] width 8 height 8
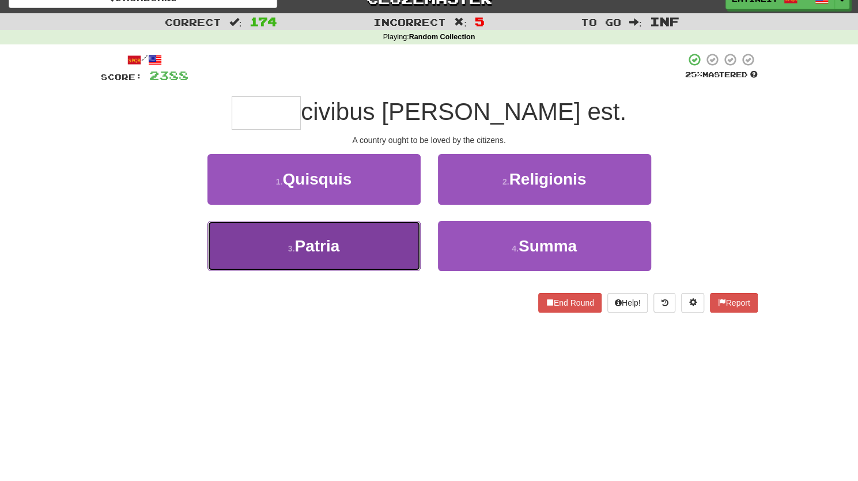
click at [350, 254] on button "3 . Patria" at bounding box center [313, 246] width 213 height 50
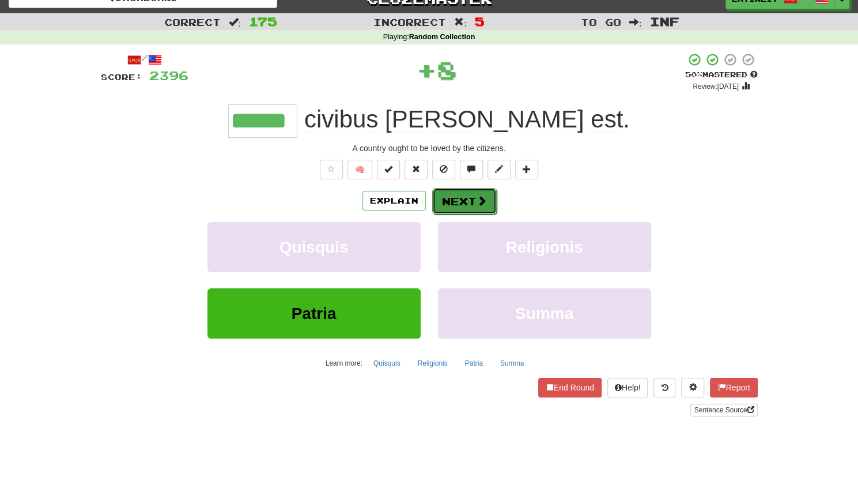
click at [463, 197] on button "Next" at bounding box center [464, 201] width 65 height 27
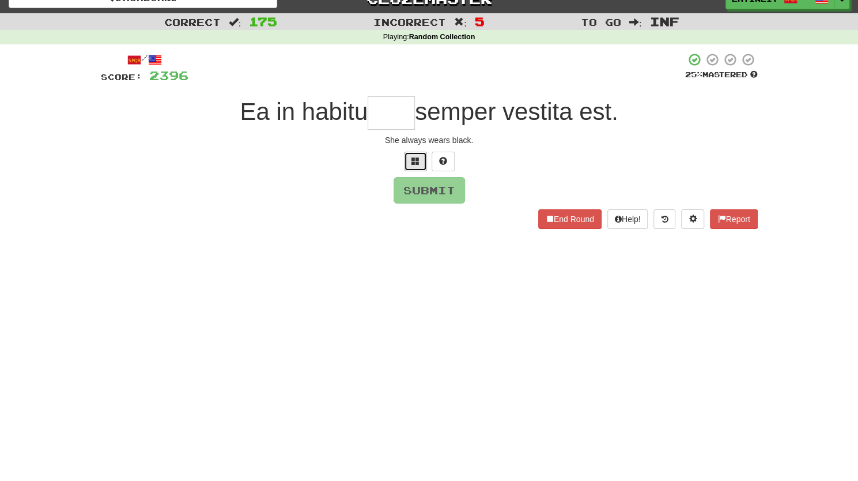
click at [419, 160] on button at bounding box center [415, 162] width 23 height 20
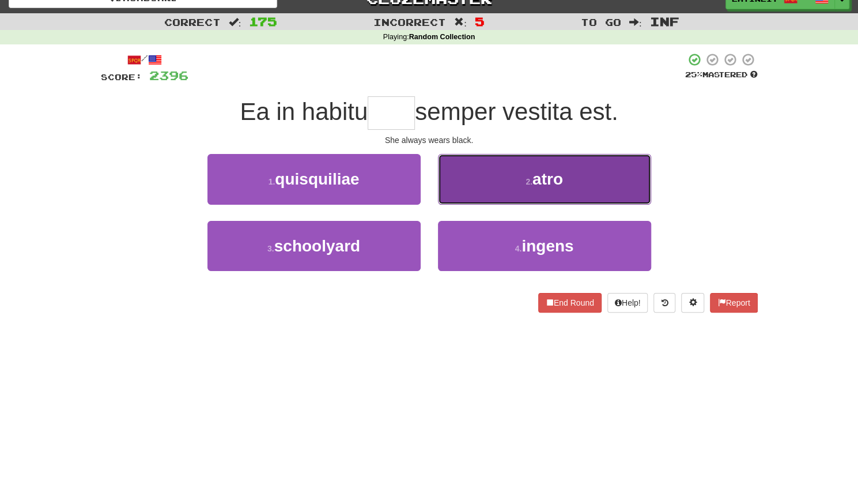
click at [501, 178] on button "2 . atro" at bounding box center [544, 179] width 213 height 50
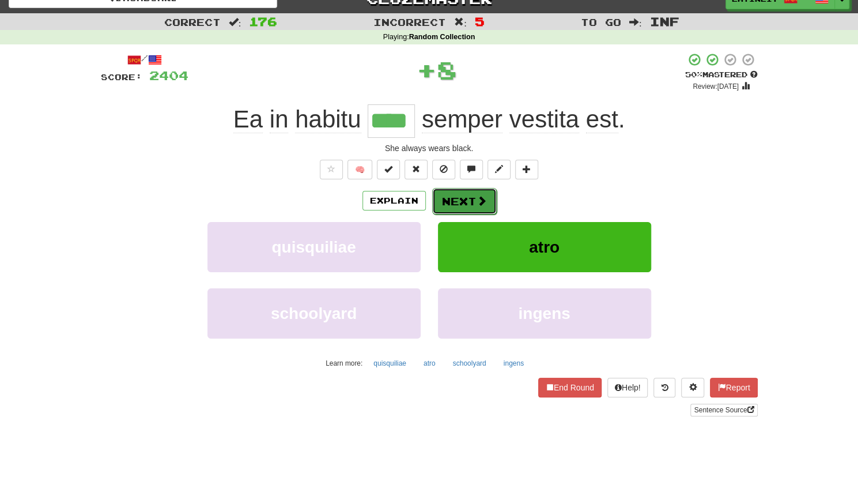
click at [454, 202] on button "Next" at bounding box center [464, 201] width 65 height 27
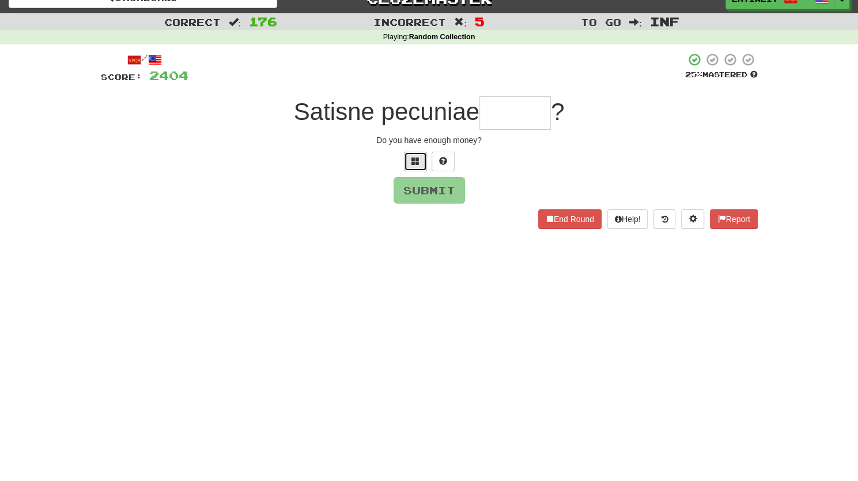
click at [416, 155] on button at bounding box center [415, 162] width 23 height 20
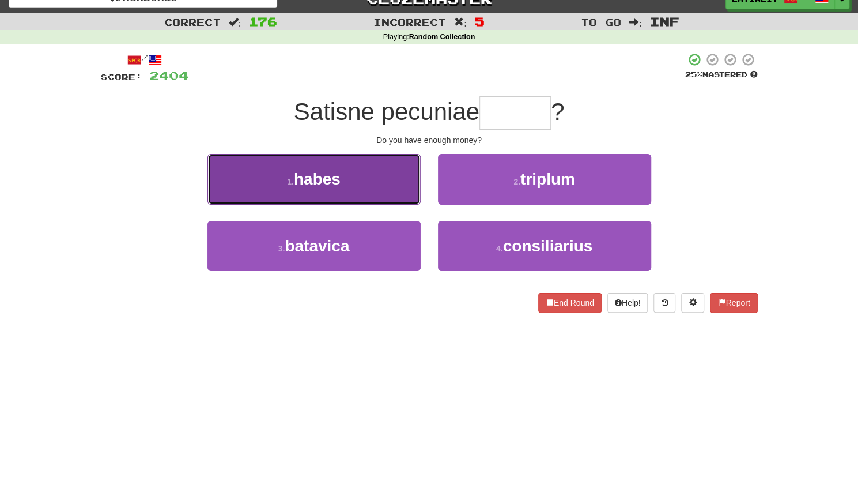
click at [391, 172] on button "1 . habes" at bounding box center [313, 179] width 213 height 50
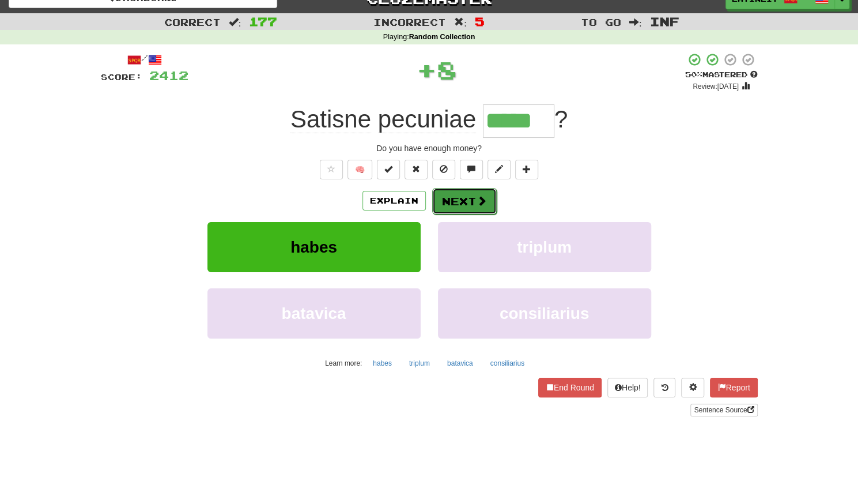
click at [463, 194] on button "Next" at bounding box center [464, 201] width 65 height 27
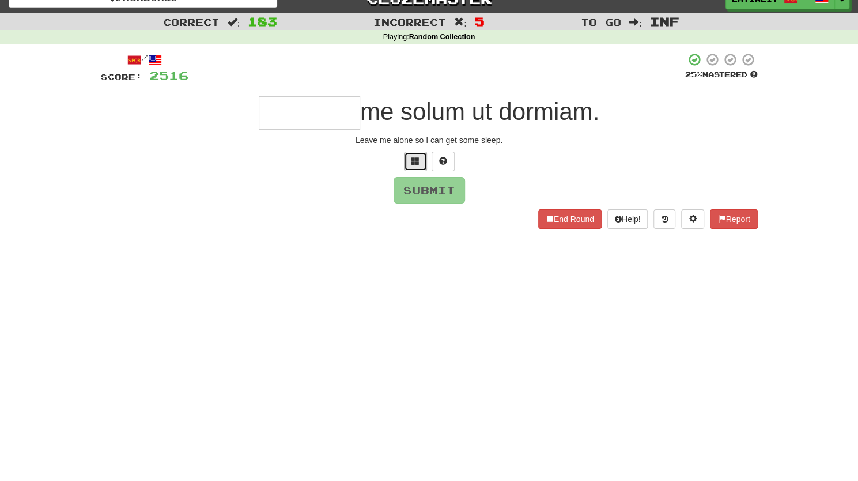
click at [413, 161] on span at bounding box center [415, 161] width 8 height 8
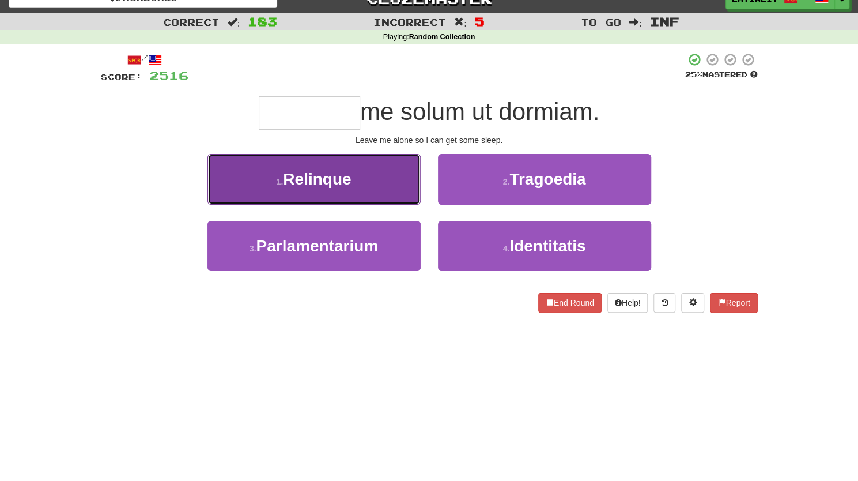
click at [364, 169] on button "1 . Relinque" at bounding box center [313, 179] width 213 height 50
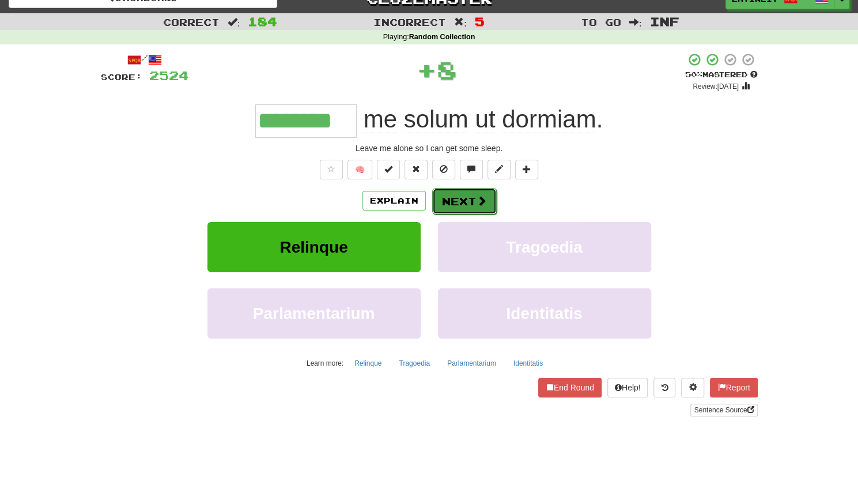
click at [456, 202] on button "Next" at bounding box center [464, 201] width 65 height 27
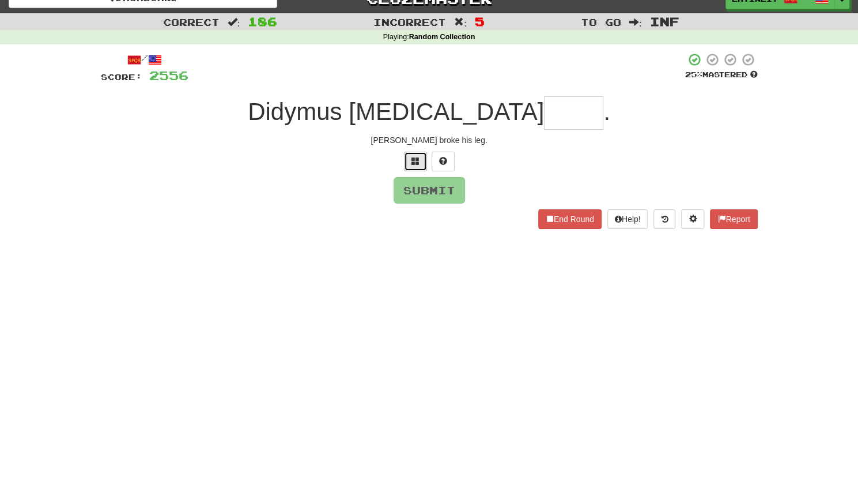
click at [414, 158] on span at bounding box center [415, 161] width 8 height 8
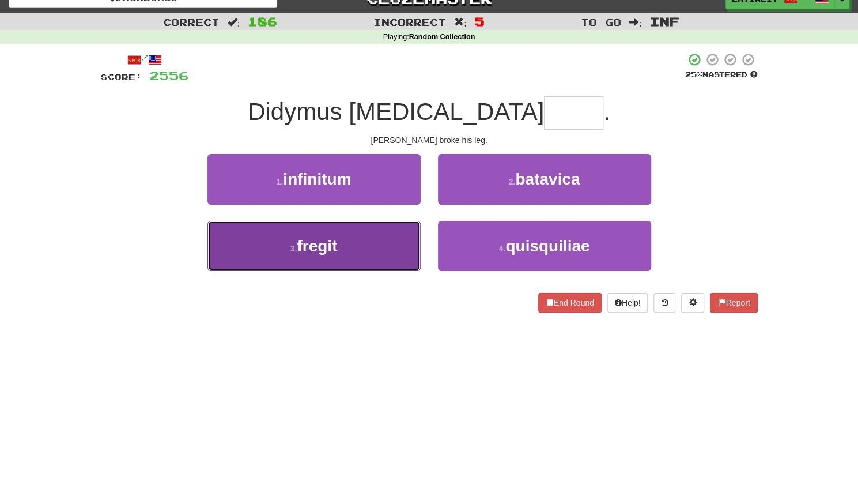
click at [335, 252] on span "fregit" at bounding box center [317, 246] width 40 height 18
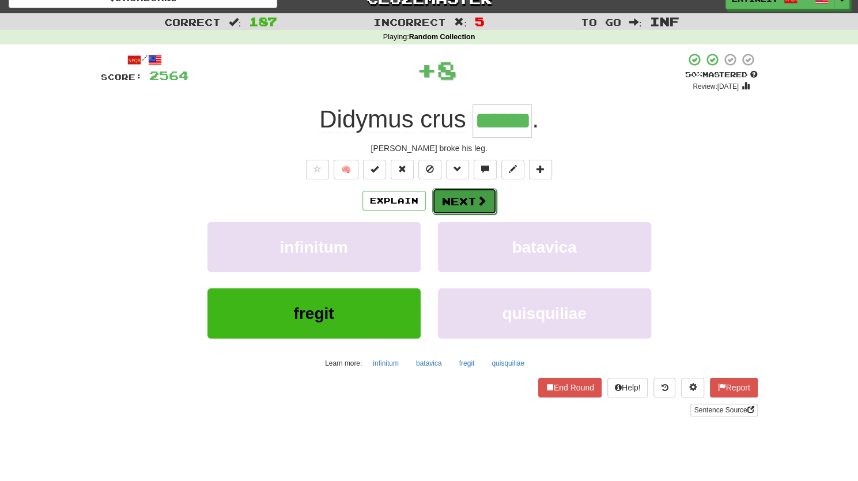
click at [472, 198] on button "Next" at bounding box center [464, 201] width 65 height 27
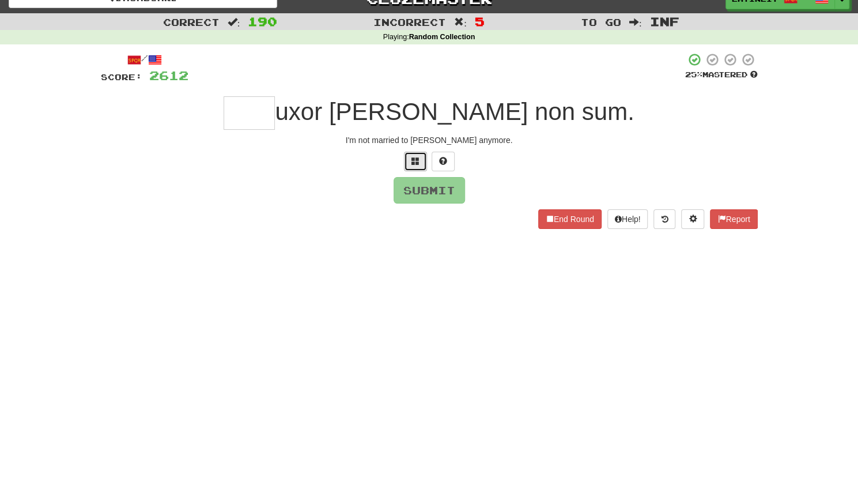
click at [413, 162] on span at bounding box center [415, 161] width 8 height 8
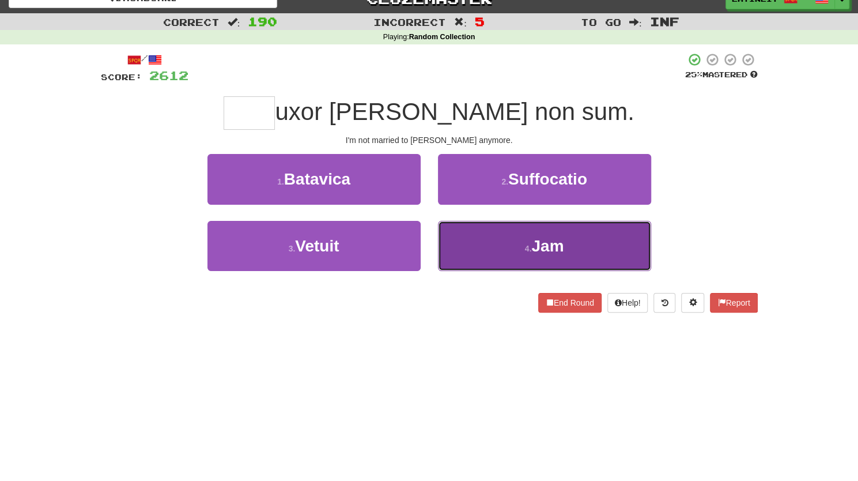
click at [474, 247] on button "4 . Jam" at bounding box center [544, 246] width 213 height 50
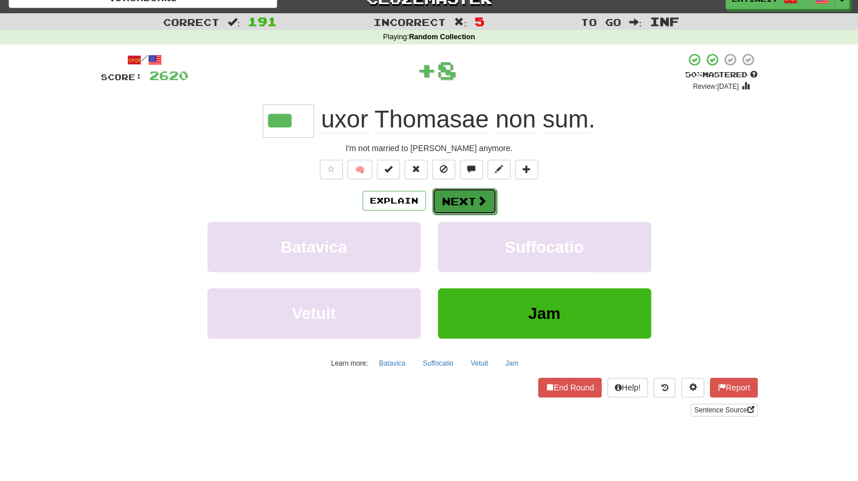
click at [460, 194] on button "Next" at bounding box center [464, 201] width 65 height 27
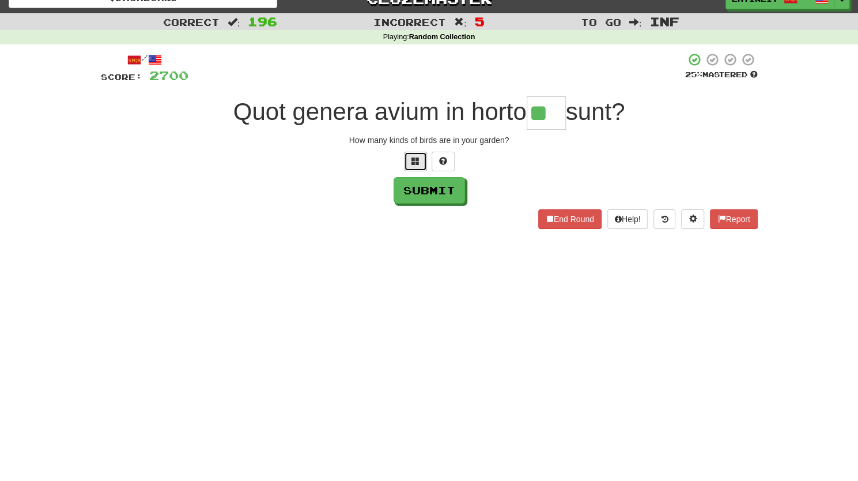
click at [417, 161] on span at bounding box center [415, 161] width 8 height 8
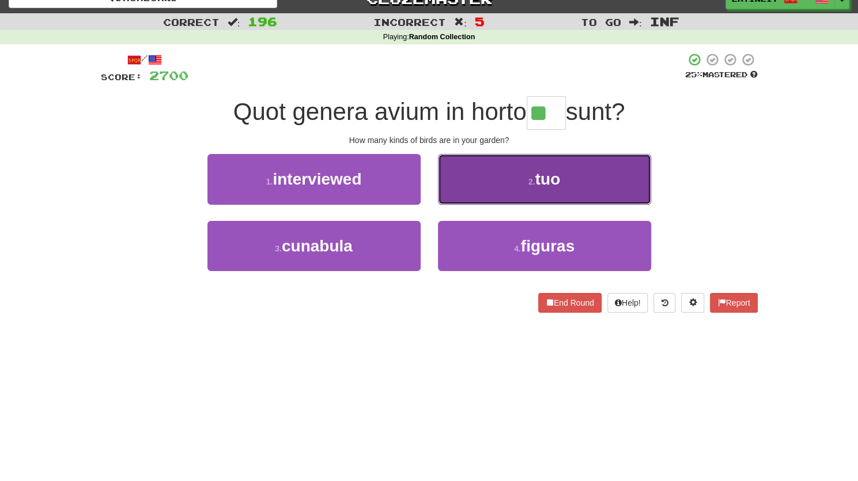
click at [486, 184] on button "2 . tuo" at bounding box center [544, 179] width 213 height 50
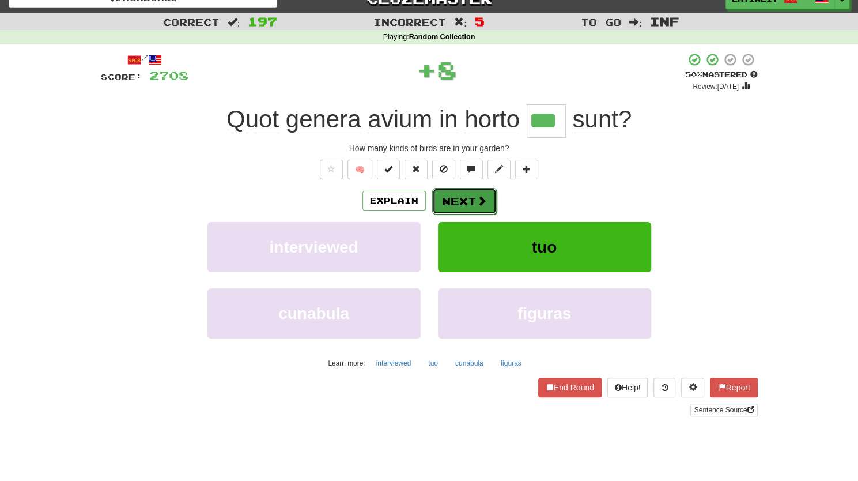
click at [474, 192] on button "Next" at bounding box center [464, 201] width 65 height 27
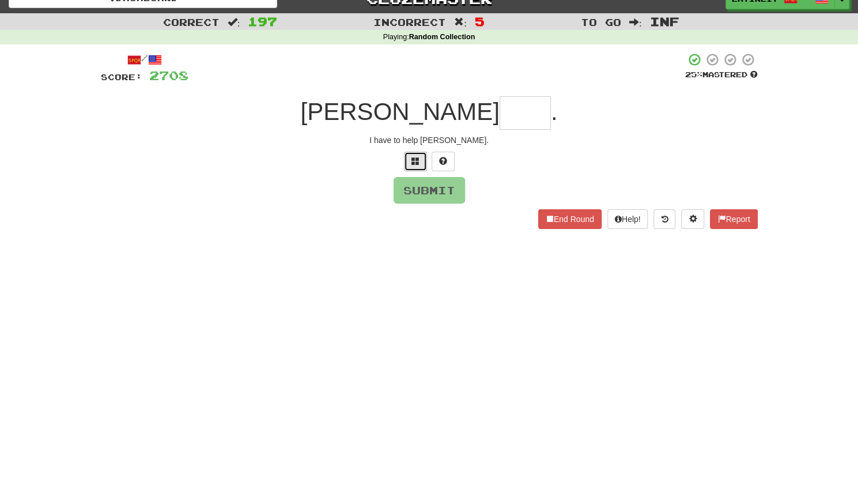
click at [414, 161] on span at bounding box center [415, 161] width 8 height 8
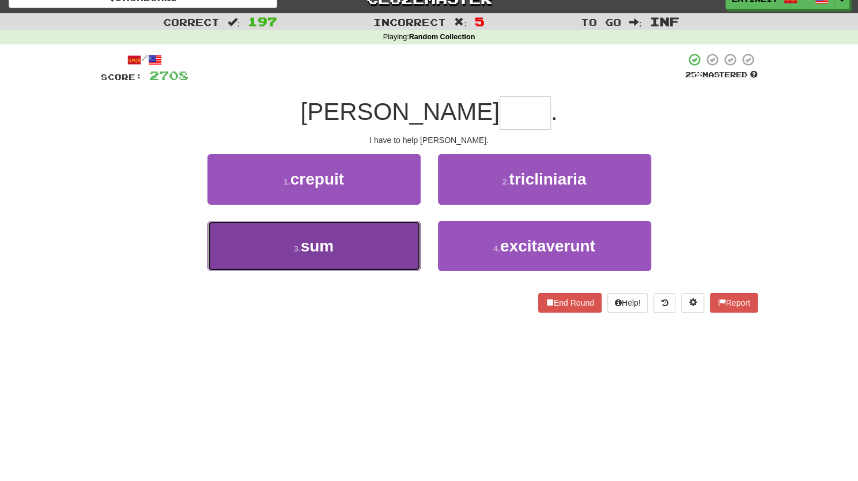
click at [345, 240] on button "3 . sum" at bounding box center [313, 246] width 213 height 50
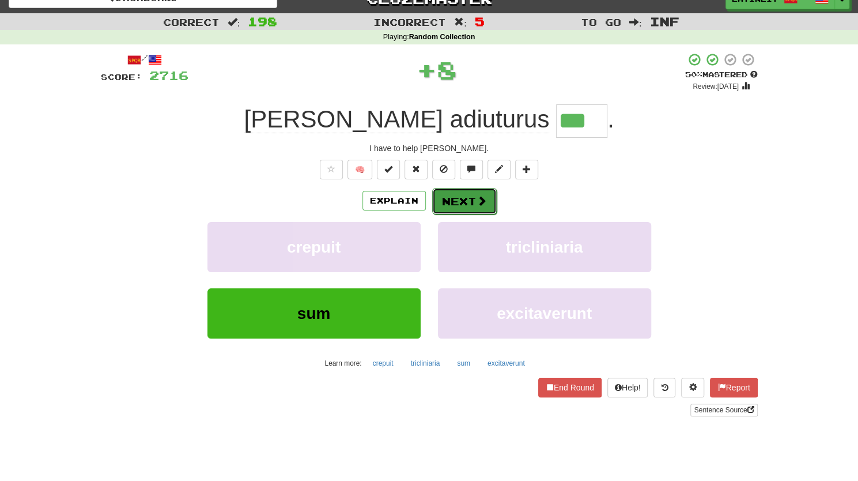
click at [460, 202] on button "Next" at bounding box center [464, 201] width 65 height 27
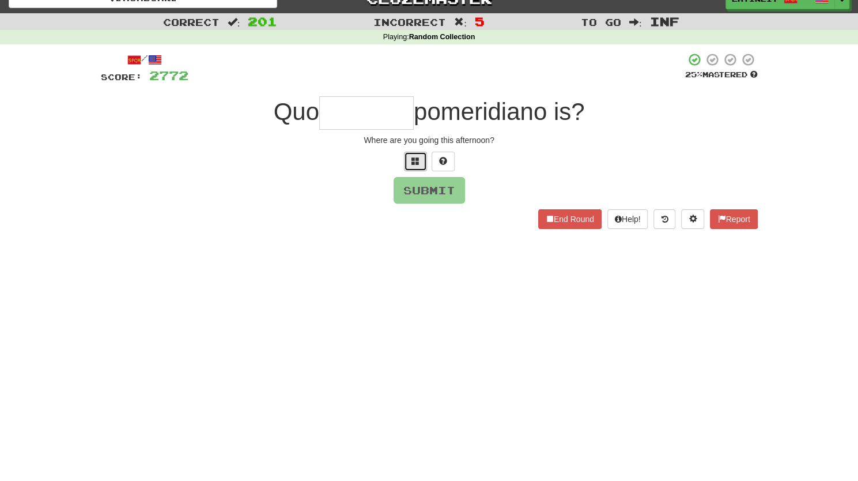
click at [414, 158] on span at bounding box center [415, 161] width 8 height 8
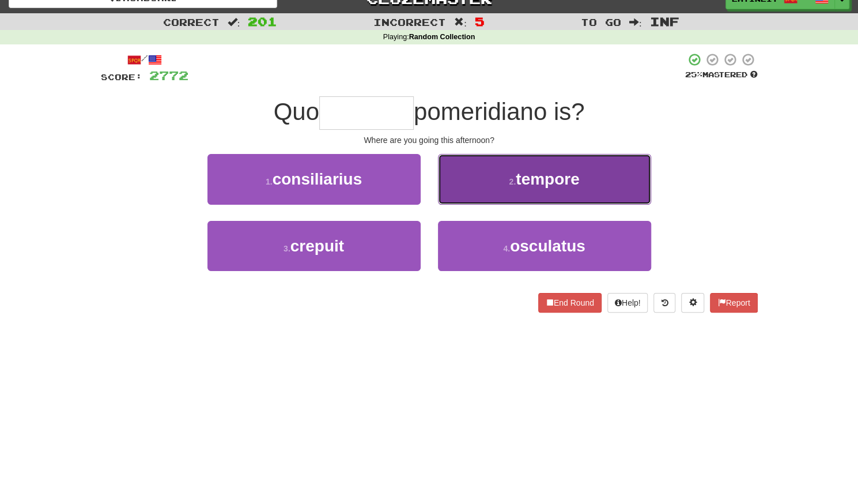
click at [496, 191] on button "2 . tempore" at bounding box center [544, 179] width 213 height 50
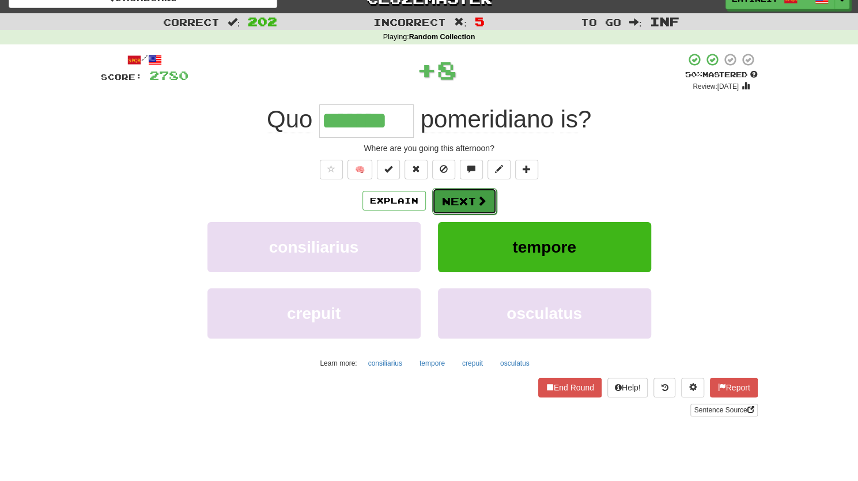
click at [468, 199] on button "Next" at bounding box center [464, 201] width 65 height 27
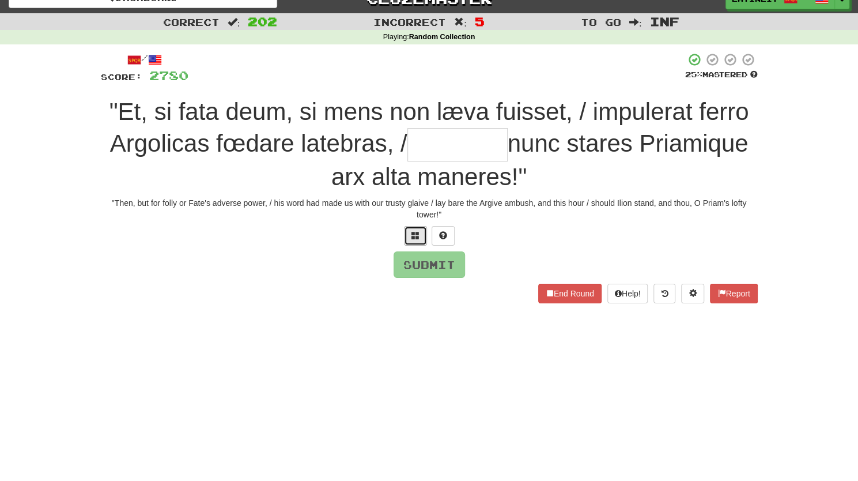
click at [411, 235] on span at bounding box center [415, 235] width 8 height 8
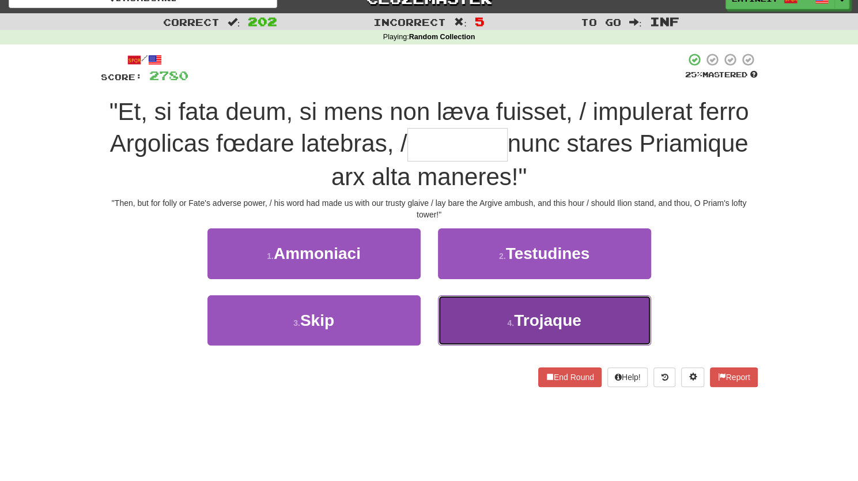
click at [476, 308] on button "4 . [GEOGRAPHIC_DATA]" at bounding box center [544, 320] width 213 height 50
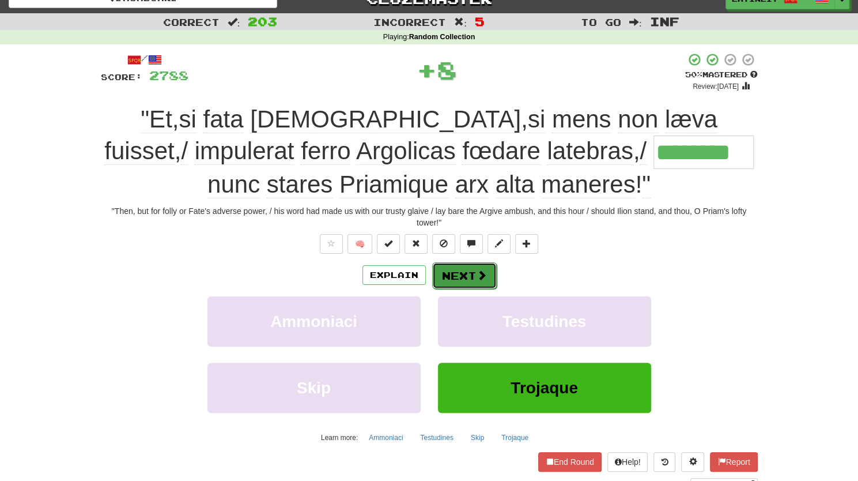
click at [470, 275] on button "Next" at bounding box center [464, 275] width 65 height 27
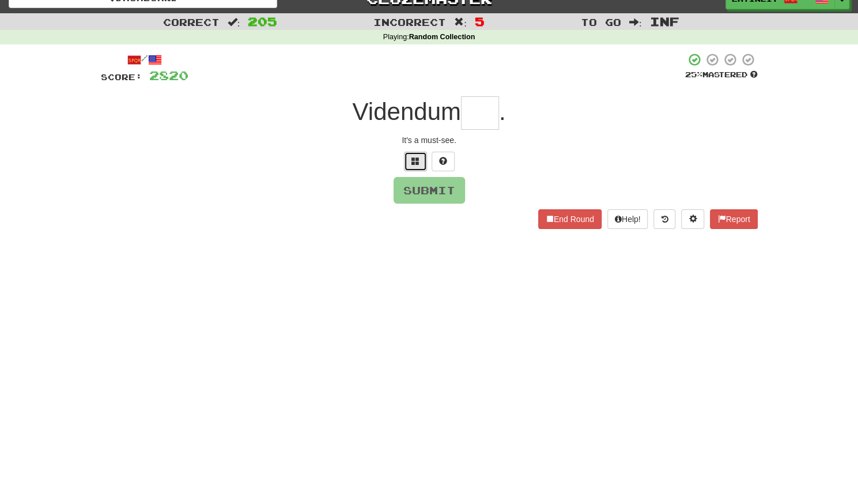
click at [411, 164] on span at bounding box center [415, 161] width 8 height 8
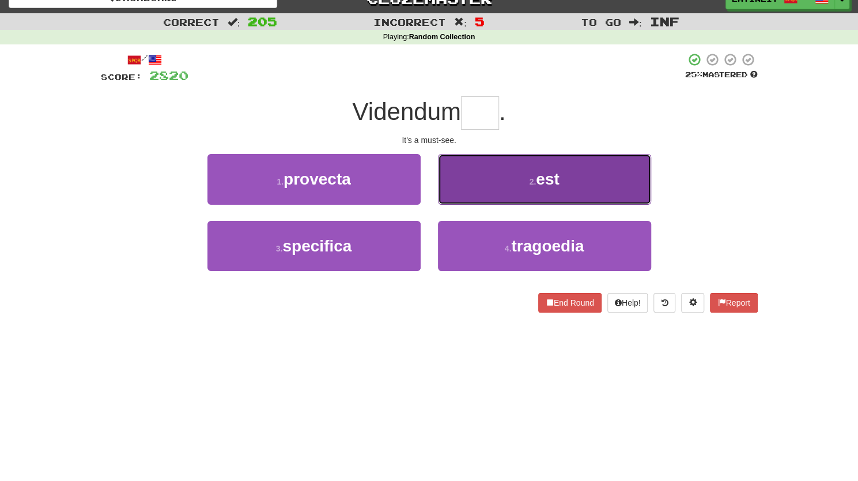
click at [455, 186] on button "2 . est" at bounding box center [544, 179] width 213 height 50
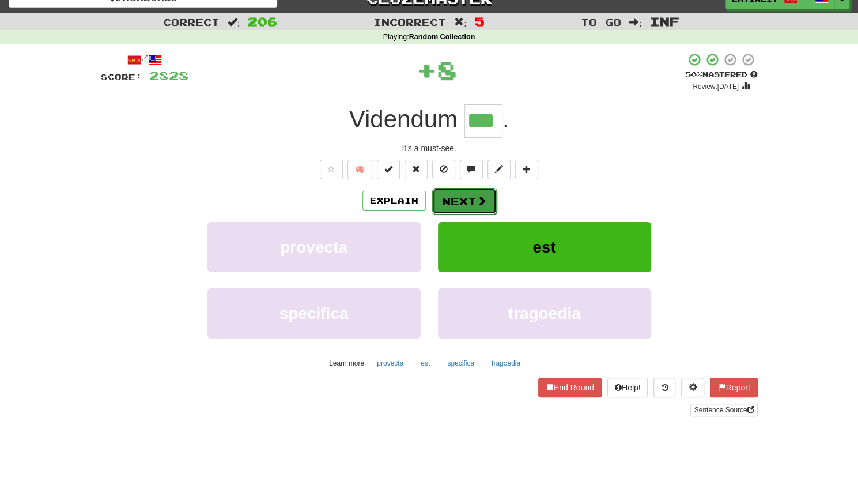
click at [446, 201] on button "Next" at bounding box center [464, 201] width 65 height 27
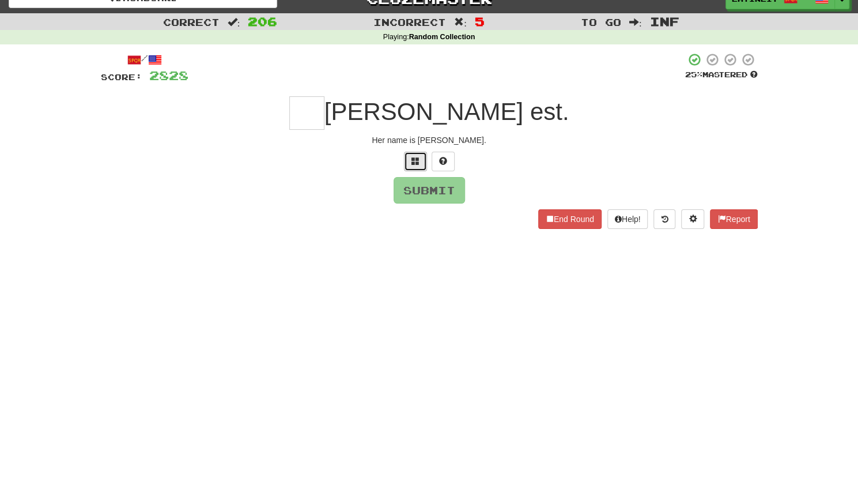
click at [422, 160] on button at bounding box center [415, 162] width 23 height 20
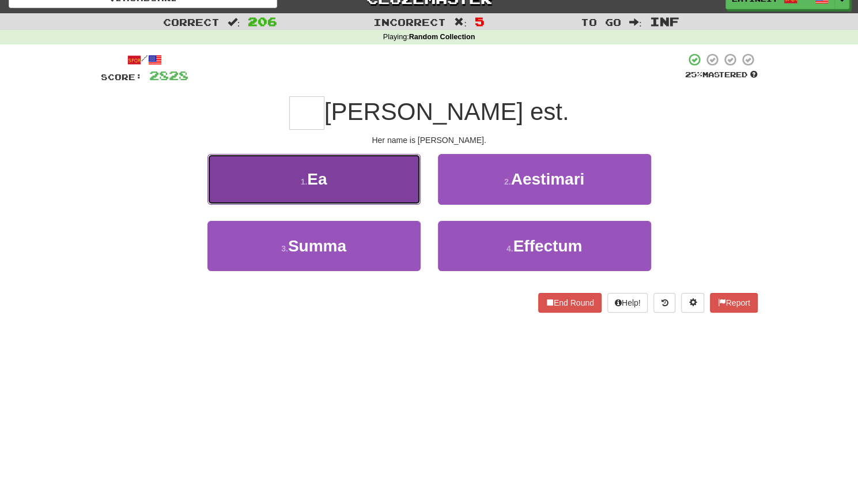
click at [375, 179] on button "1 . Ea" at bounding box center [313, 179] width 213 height 50
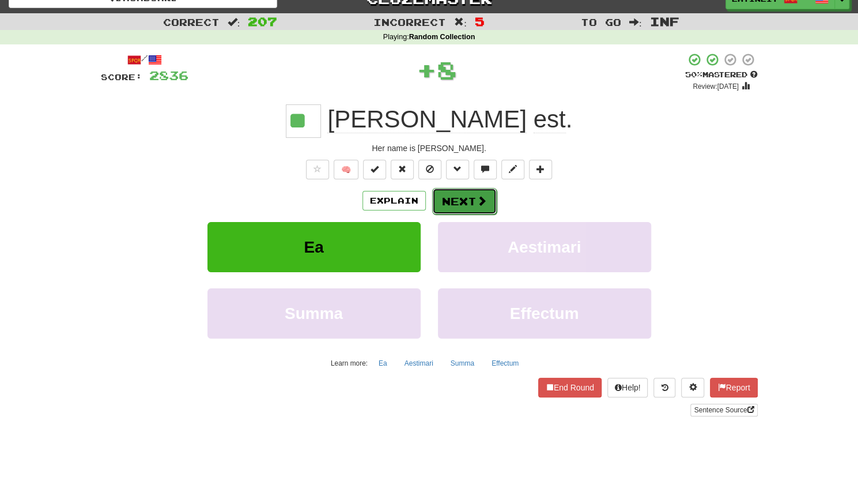
click at [456, 197] on button "Next" at bounding box center [464, 201] width 65 height 27
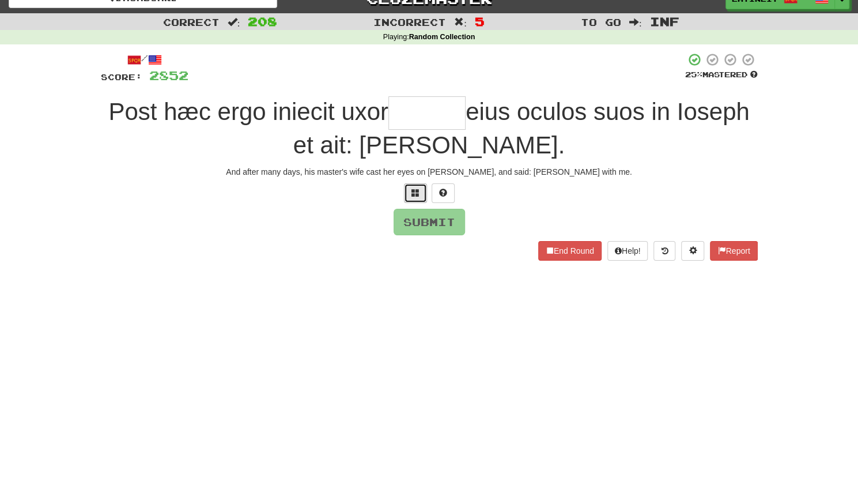
click at [412, 192] on span at bounding box center [415, 192] width 8 height 8
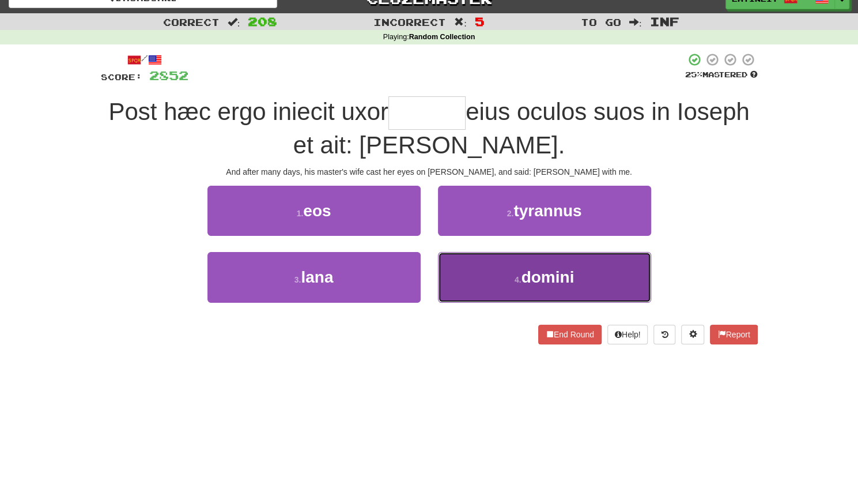
click at [466, 288] on button "4 . domini" at bounding box center [544, 277] width 213 height 50
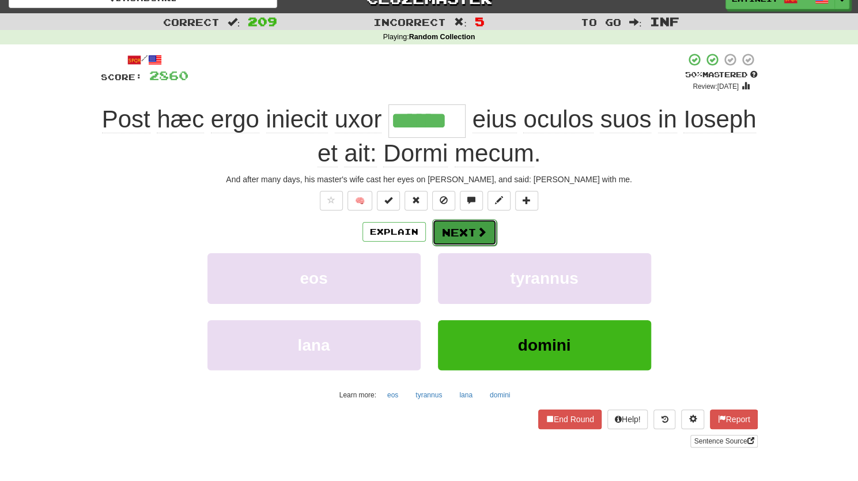
click at [460, 235] on button "Next" at bounding box center [464, 232] width 65 height 27
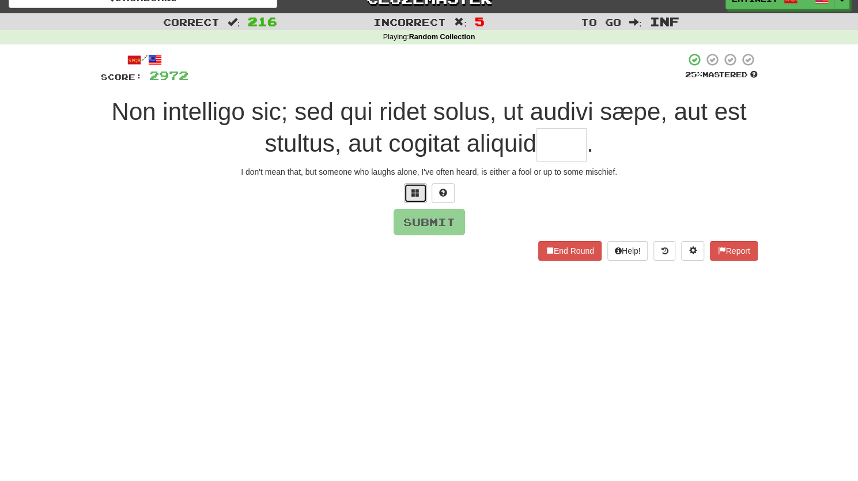
click at [419, 192] on button at bounding box center [415, 193] width 23 height 20
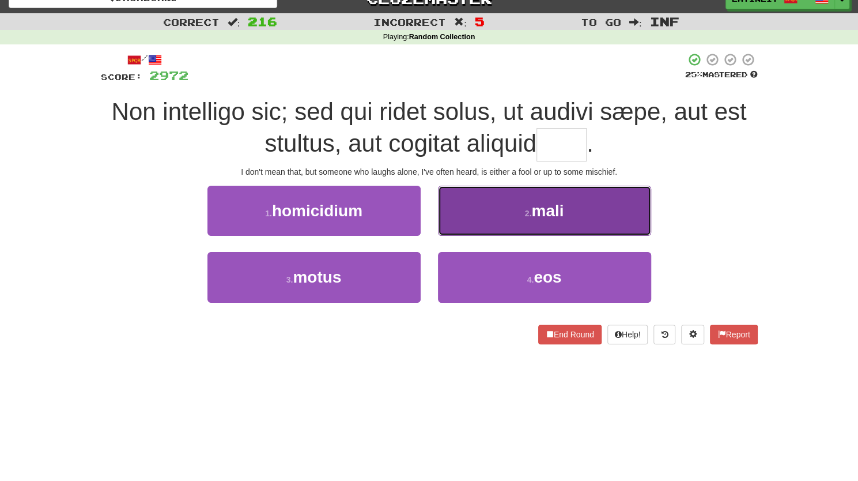
click at [486, 210] on button "2 . mali" at bounding box center [544, 211] width 213 height 50
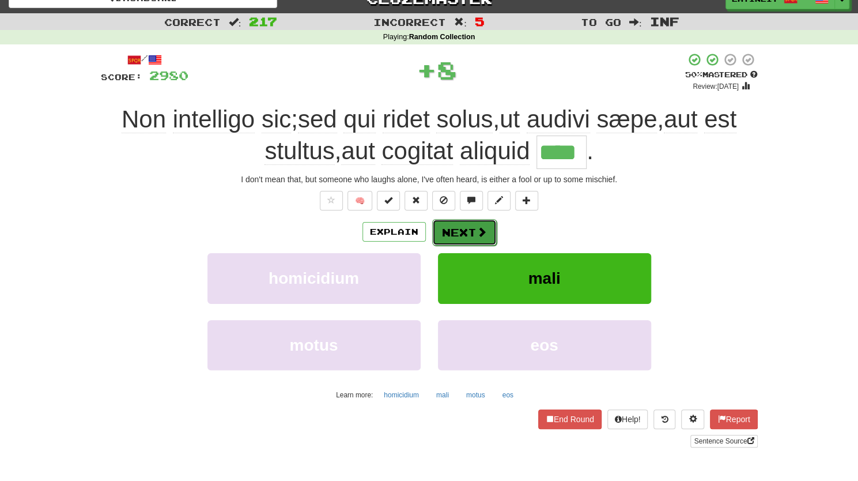
click at [444, 239] on button "Next" at bounding box center [464, 232] width 65 height 27
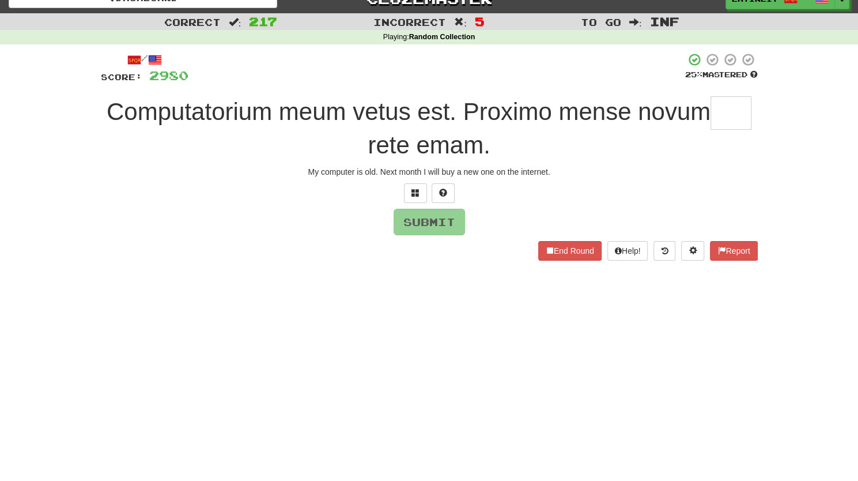
click at [739, 119] on input "text" at bounding box center [730, 112] width 41 height 33
click at [419, 194] on span at bounding box center [415, 192] width 8 height 8
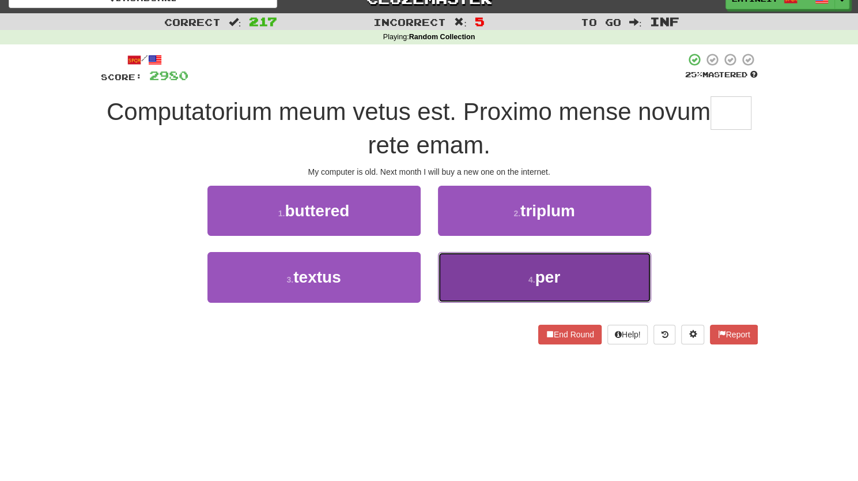
click at [489, 279] on button "4 . per" at bounding box center [544, 277] width 213 height 50
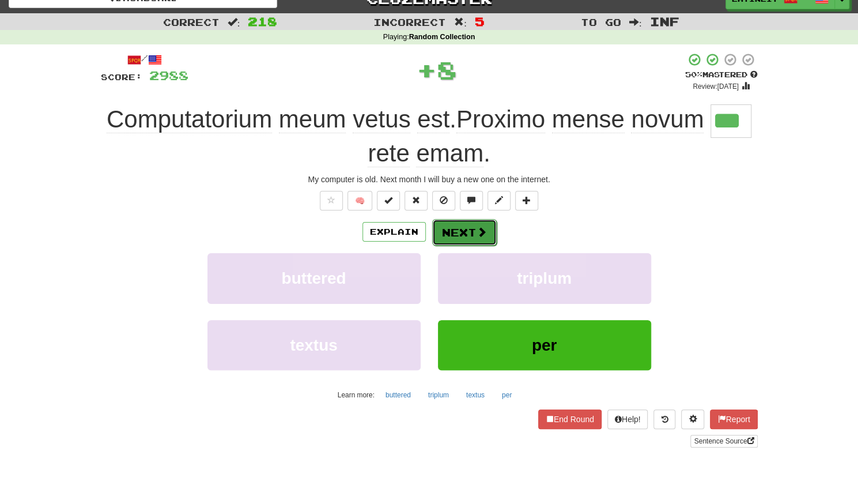
click at [485, 231] on span at bounding box center [482, 231] width 10 height 10
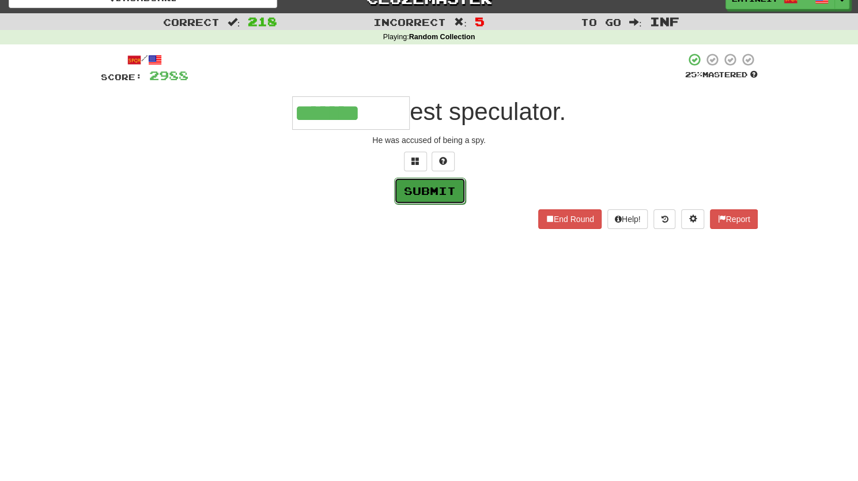
click at [409, 185] on button "Submit" at bounding box center [429, 190] width 71 height 27
click at [396, 123] on input "*******" at bounding box center [351, 112] width 118 height 33
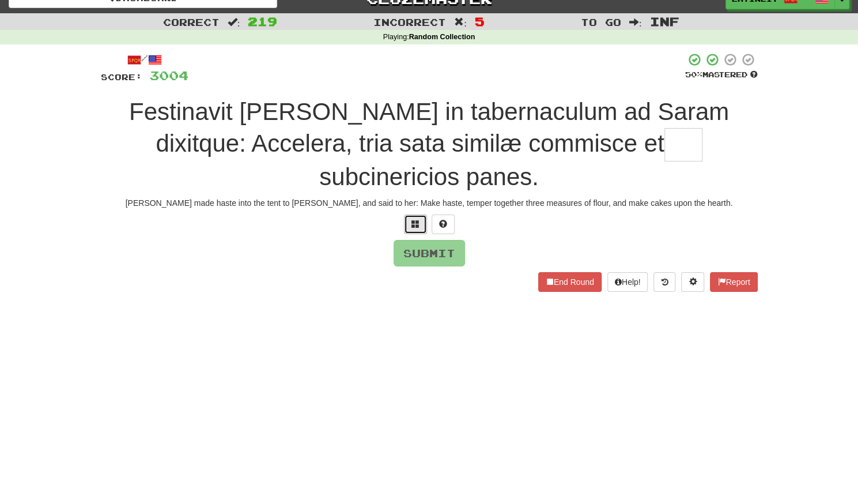
click at [413, 220] on span at bounding box center [415, 224] width 8 height 8
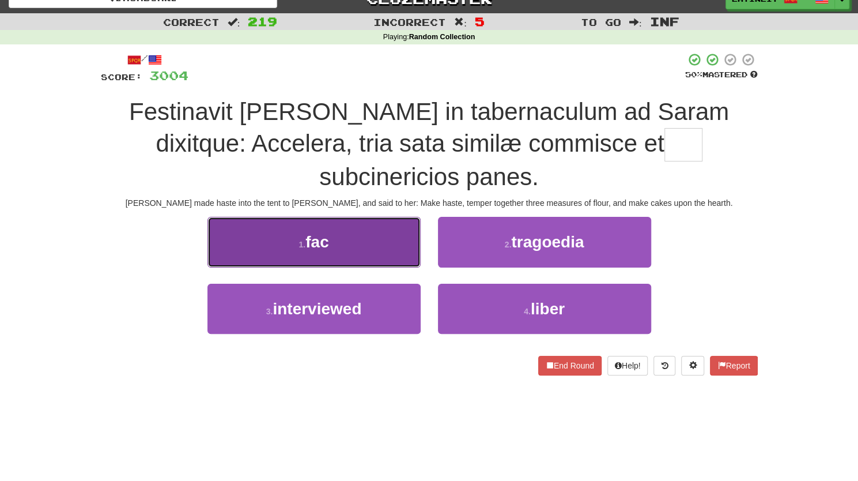
click at [366, 240] on button "1 . fac" at bounding box center [313, 242] width 213 height 50
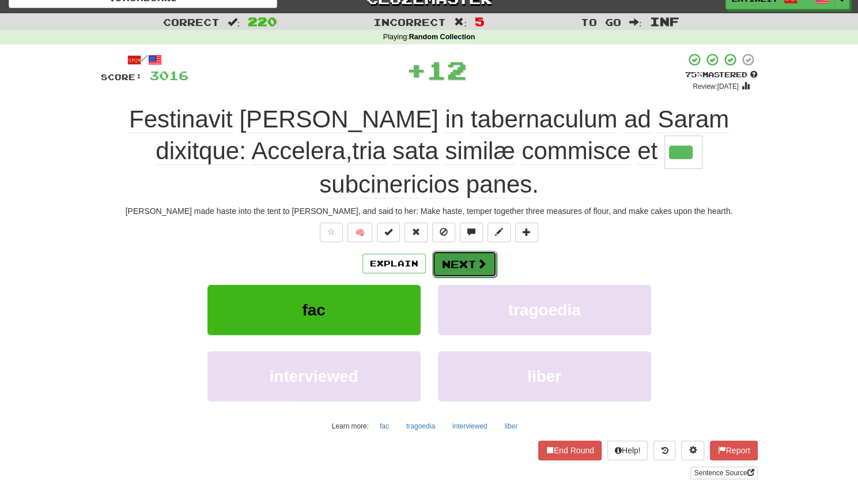
click at [466, 259] on button "Next" at bounding box center [464, 264] width 65 height 27
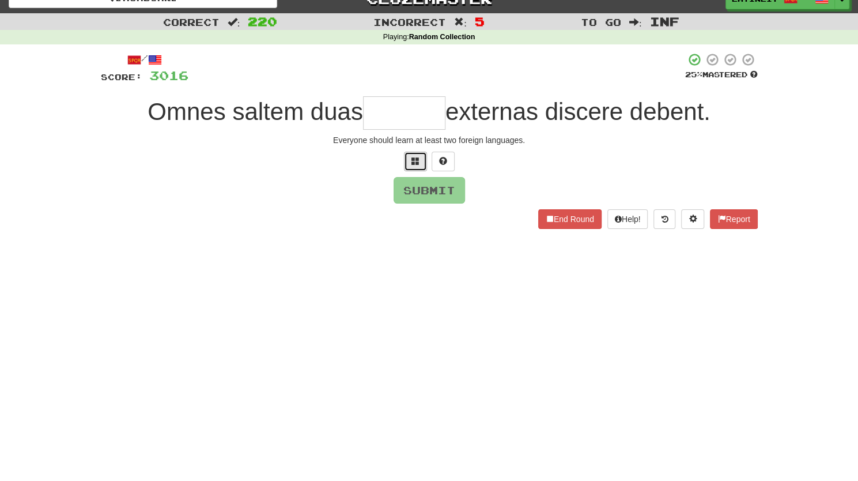
click at [413, 157] on span at bounding box center [415, 161] width 8 height 8
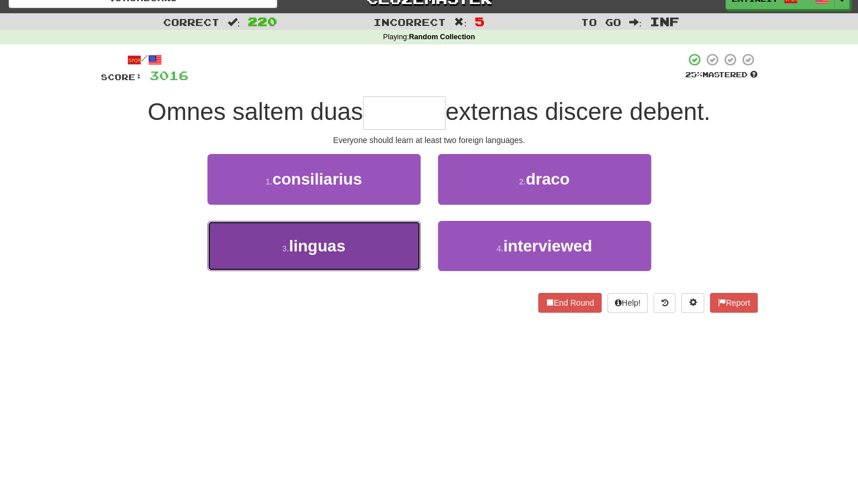
click at [312, 255] on button "3 . linguas" at bounding box center [313, 246] width 213 height 50
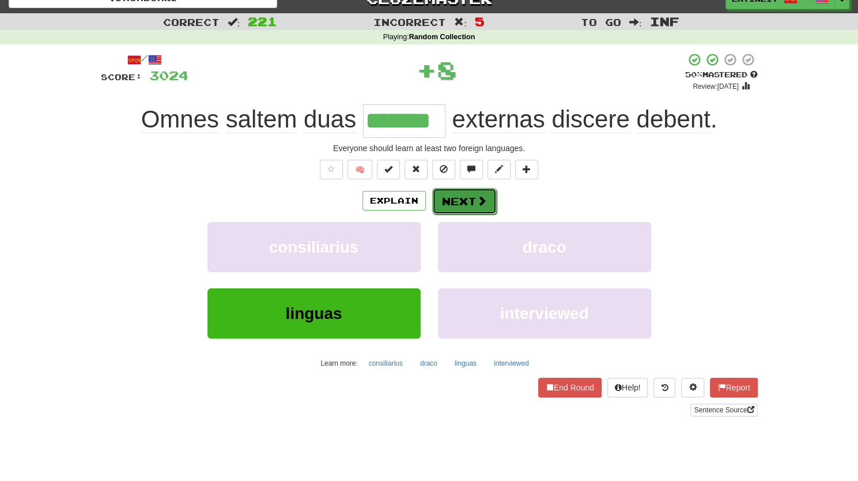
click at [466, 195] on button "Next" at bounding box center [464, 201] width 65 height 27
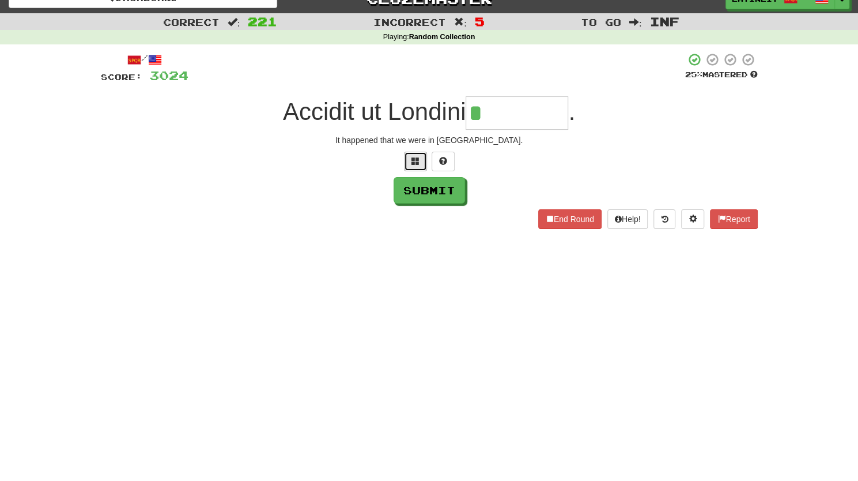
click at [416, 157] on span at bounding box center [415, 161] width 8 height 8
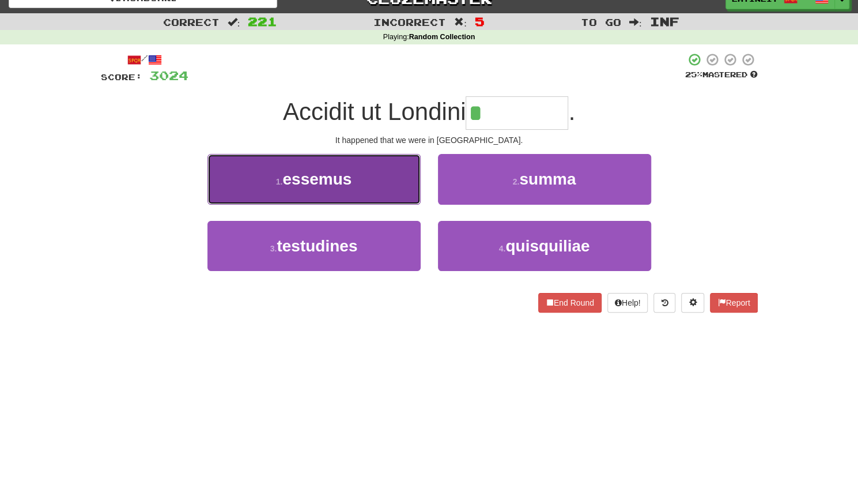
click at [375, 176] on button "1 . essemus" at bounding box center [313, 179] width 213 height 50
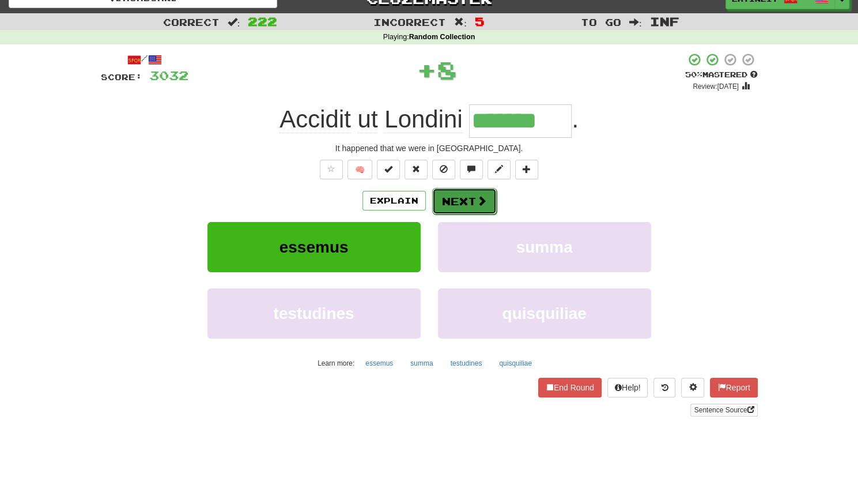
click at [457, 199] on button "Next" at bounding box center [464, 201] width 65 height 27
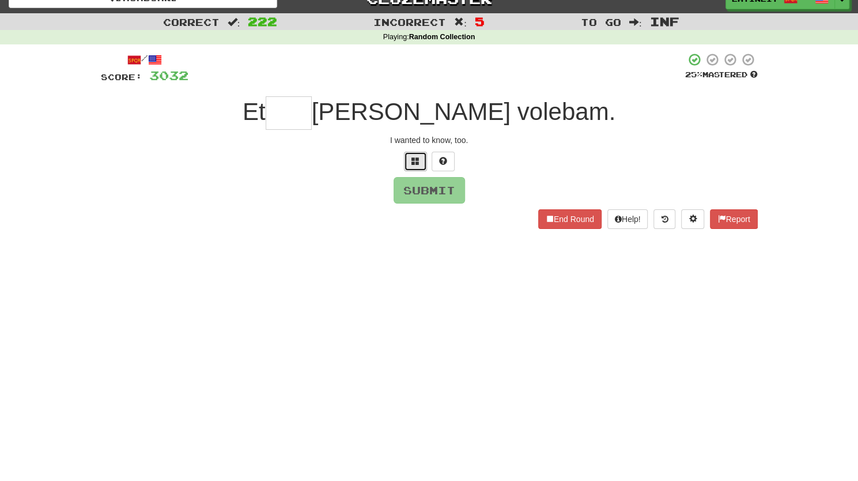
click at [414, 161] on span at bounding box center [415, 161] width 8 height 8
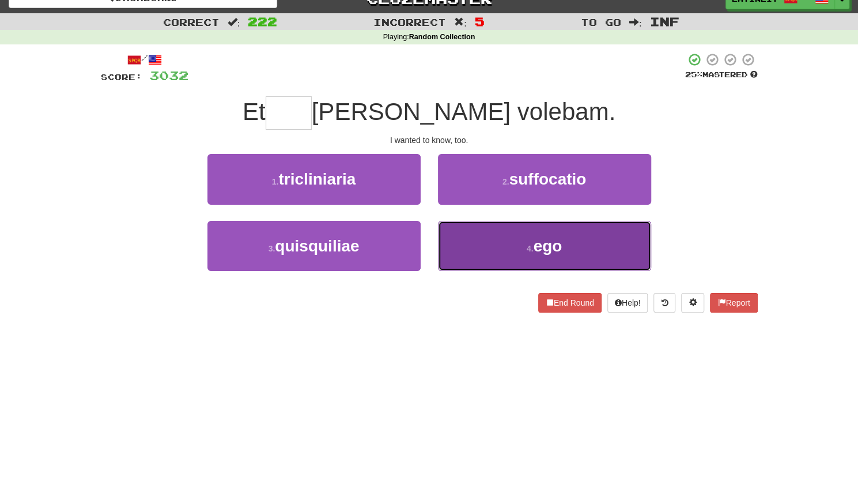
click at [459, 249] on button "4 . ego" at bounding box center [544, 246] width 213 height 50
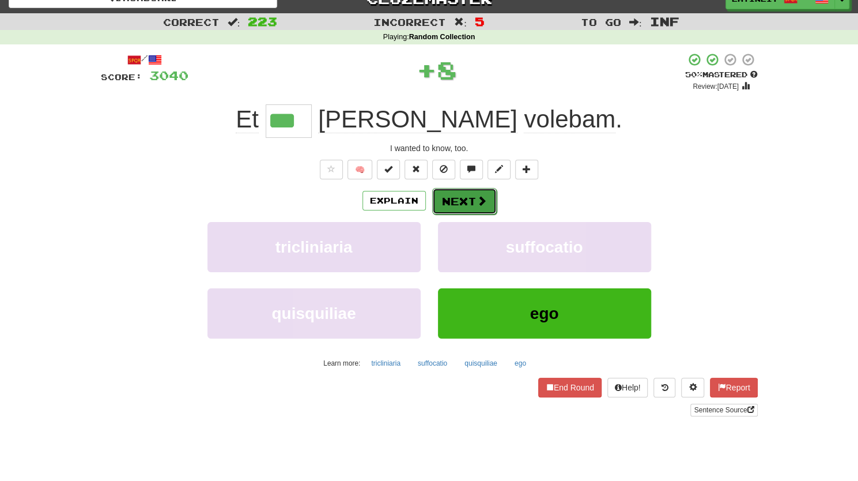
click at [465, 200] on button "Next" at bounding box center [464, 201] width 65 height 27
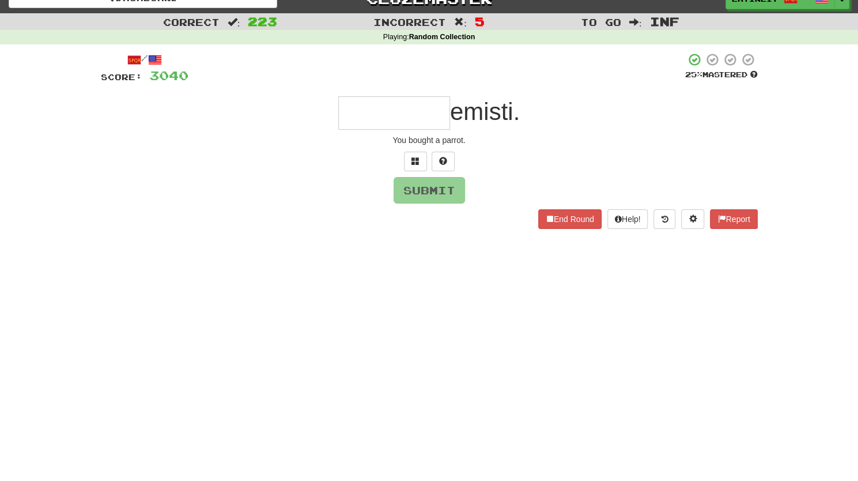
click at [377, 112] on input "text" at bounding box center [394, 112] width 112 height 33
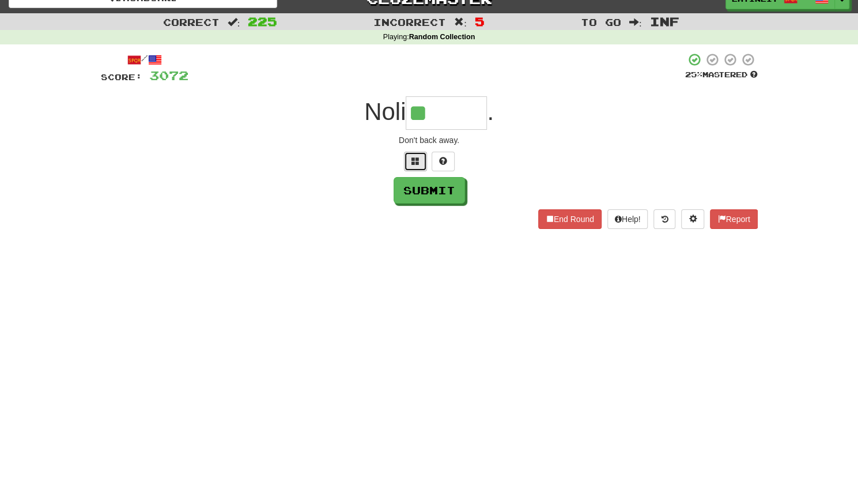
click at [414, 163] on span at bounding box center [415, 161] width 8 height 8
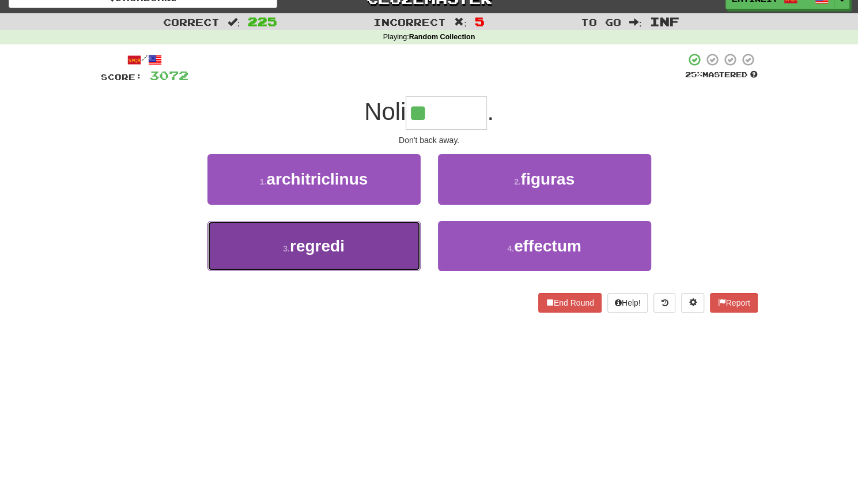
click at [343, 246] on span "regredi" at bounding box center [317, 246] width 55 height 18
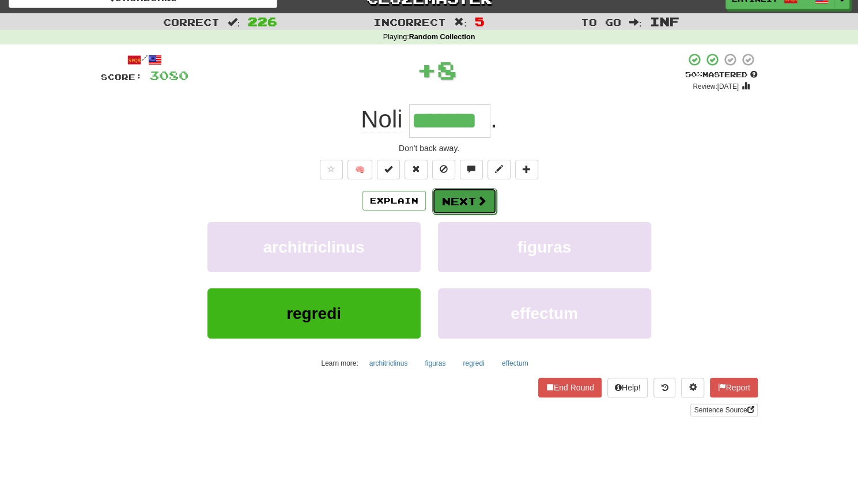
click at [460, 192] on button "Next" at bounding box center [464, 201] width 65 height 27
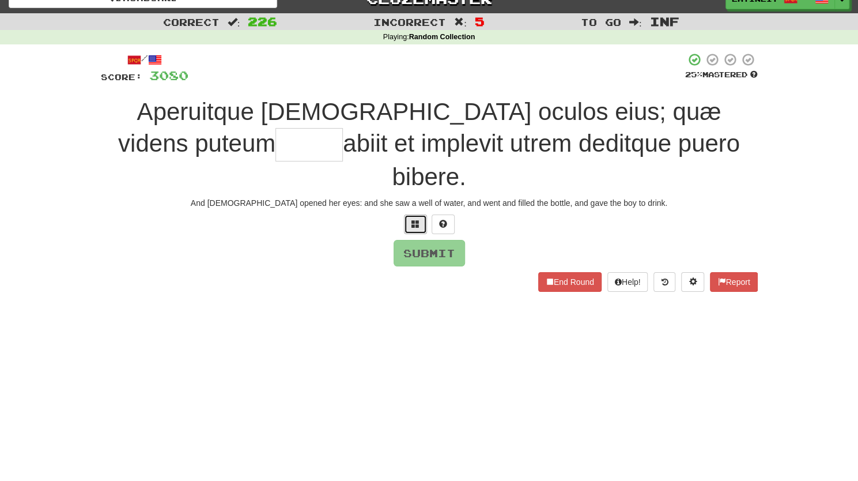
click at [414, 220] on span at bounding box center [415, 224] width 8 height 8
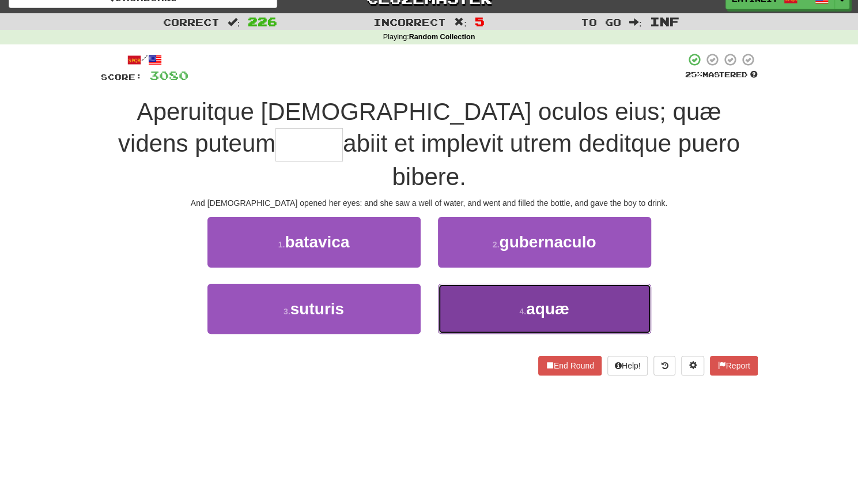
click at [481, 283] on button "4 . [GEOGRAPHIC_DATA]" at bounding box center [544, 308] width 213 height 50
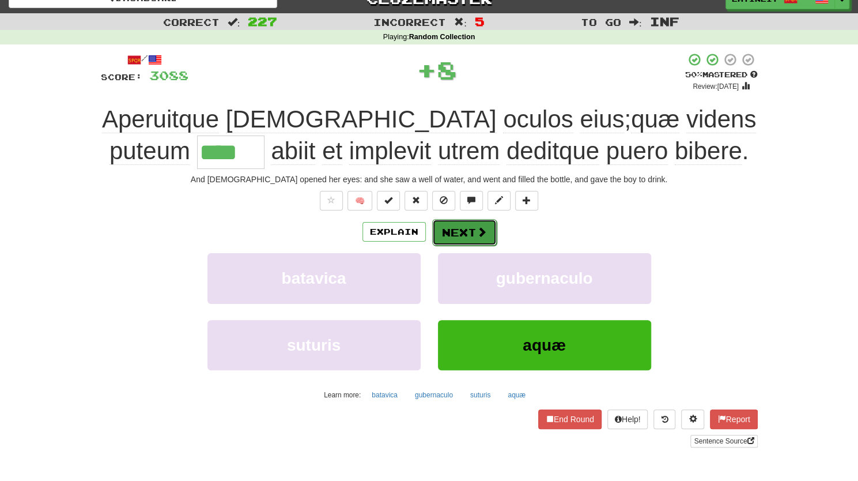
click at [468, 223] on button "Next" at bounding box center [464, 232] width 65 height 27
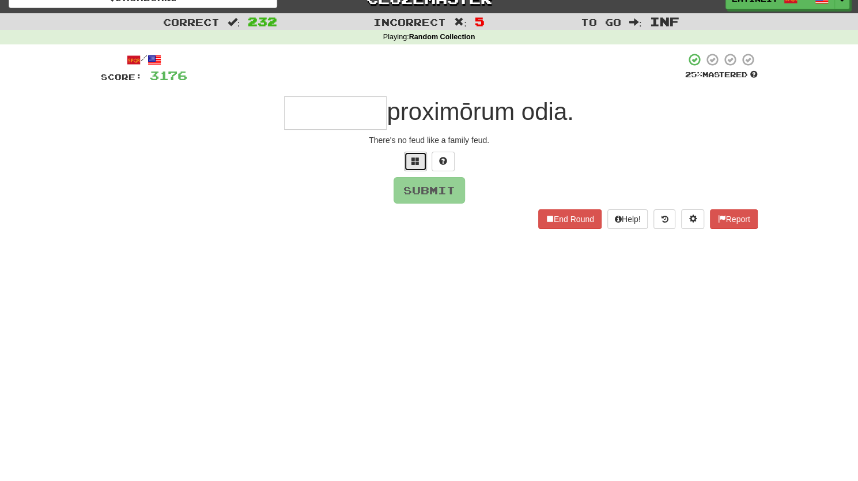
click at [411, 162] on span at bounding box center [415, 161] width 8 height 8
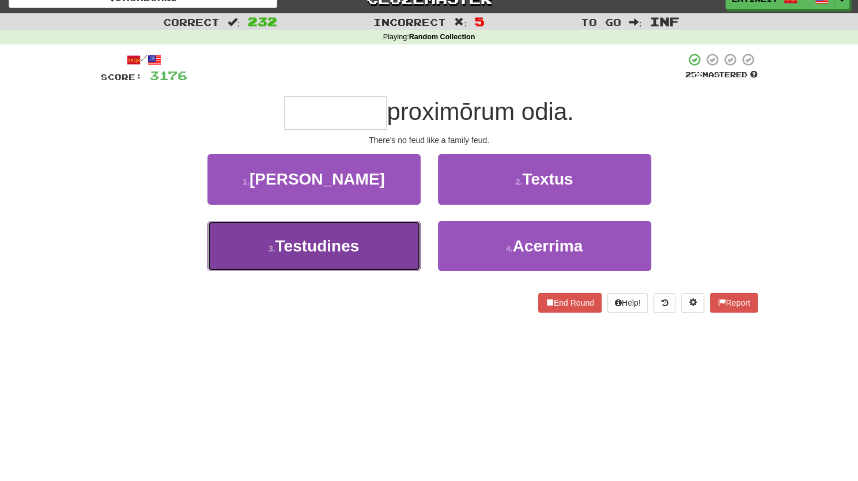
click at [376, 254] on button "3 . Testudines" at bounding box center [313, 246] width 213 height 50
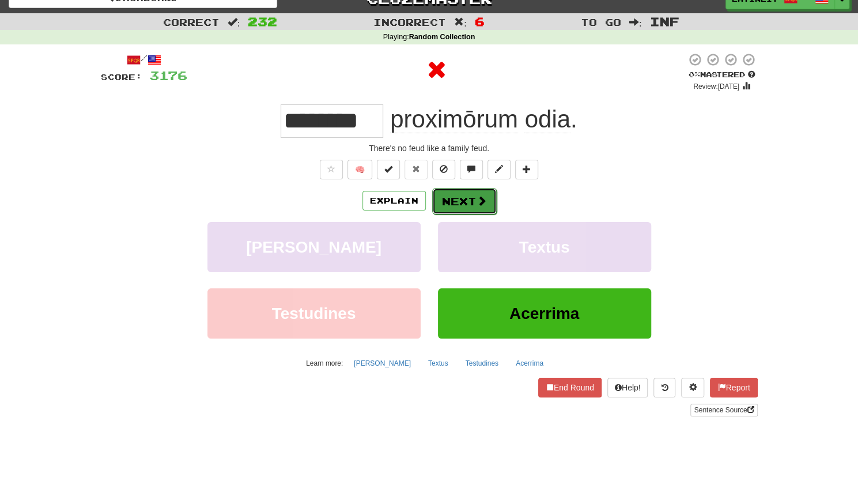
click at [479, 192] on button "Next" at bounding box center [464, 201] width 65 height 27
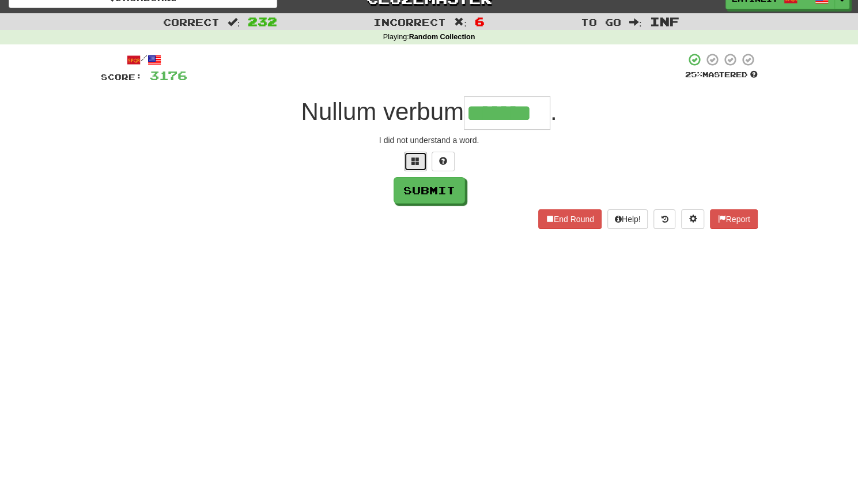
click at [416, 158] on span at bounding box center [415, 161] width 8 height 8
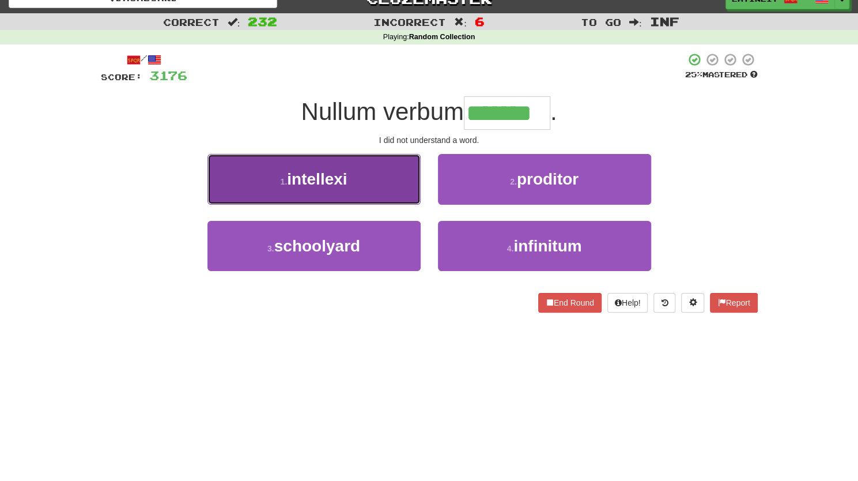
click at [353, 183] on button "1 . intellexi" at bounding box center [313, 179] width 213 height 50
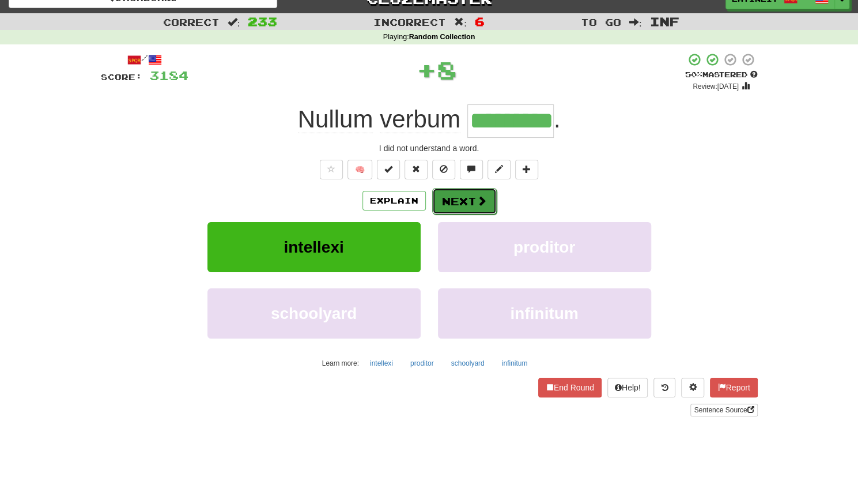
click at [461, 207] on button "Next" at bounding box center [464, 201] width 65 height 27
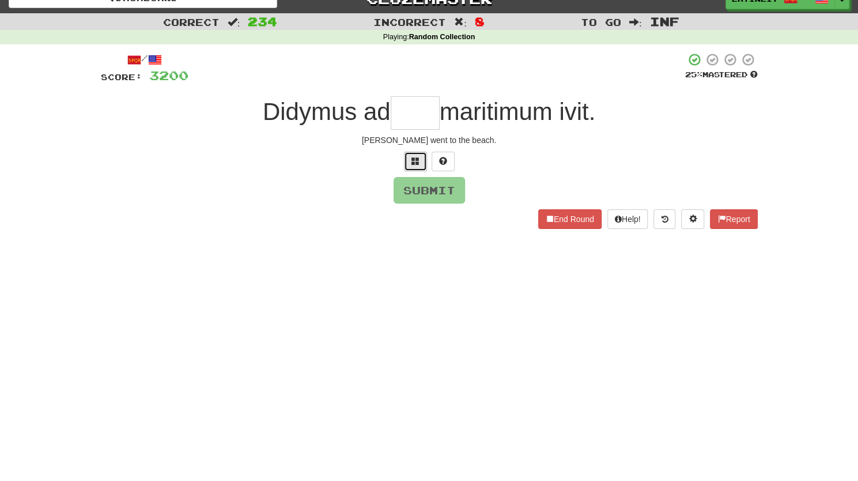
click at [409, 157] on button at bounding box center [415, 162] width 23 height 20
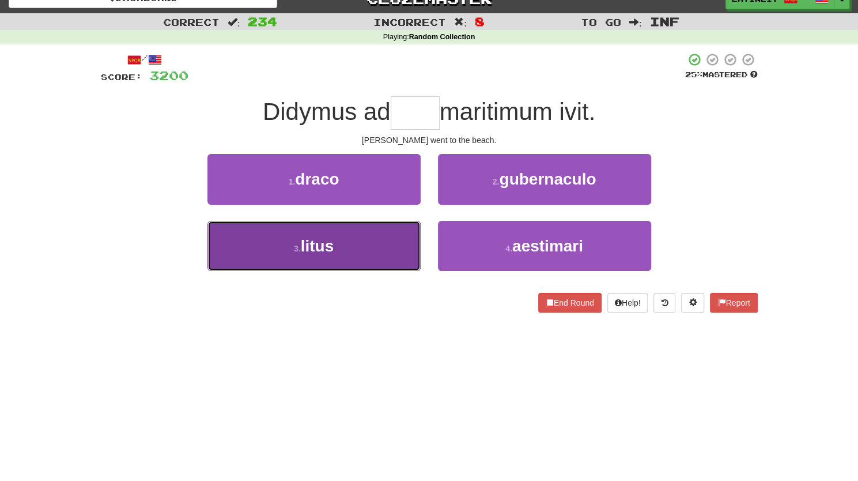
click at [330, 251] on span "litus" at bounding box center [317, 246] width 33 height 18
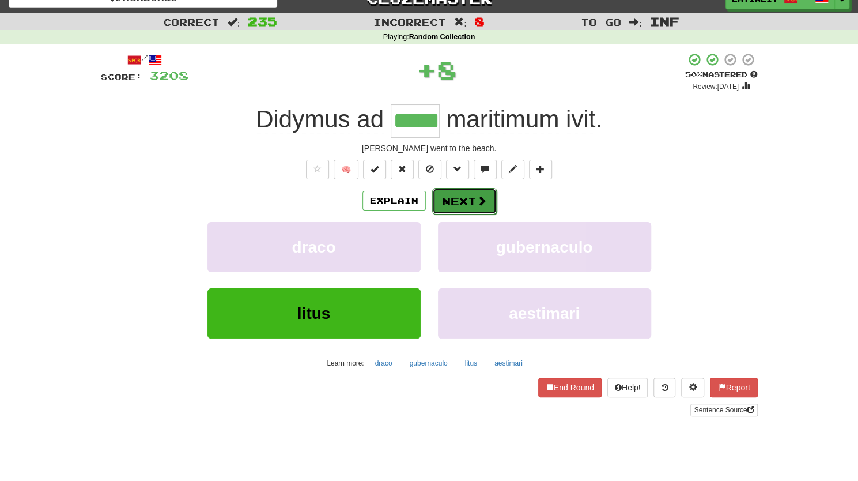
click at [447, 205] on button "Next" at bounding box center [464, 201] width 65 height 27
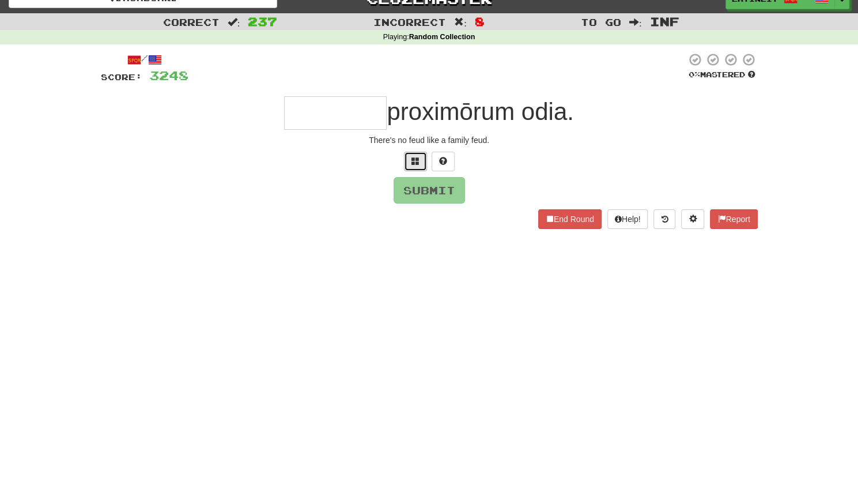
click at [411, 164] on span at bounding box center [415, 161] width 8 height 8
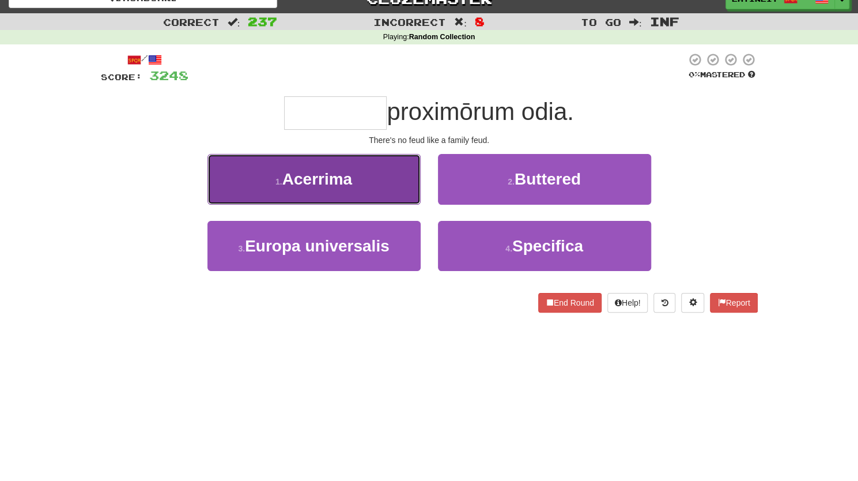
click at [372, 186] on button "1 . Acerrima" at bounding box center [313, 179] width 213 height 50
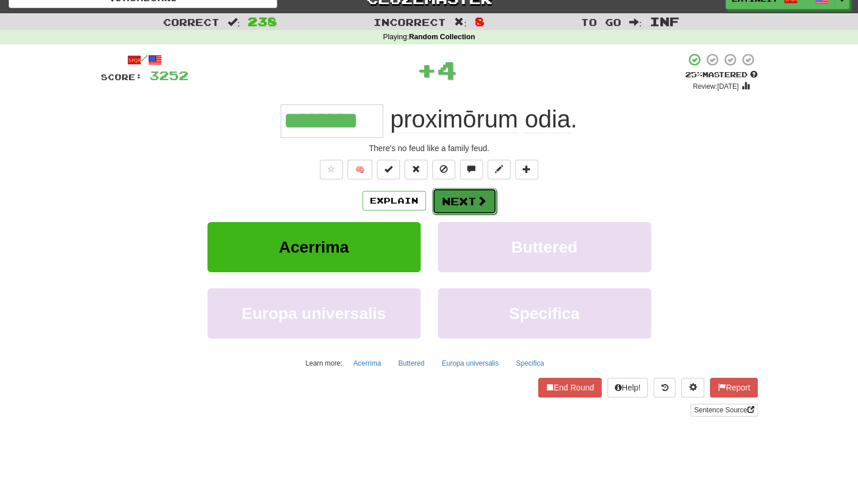
click at [450, 198] on button "Next" at bounding box center [464, 201] width 65 height 27
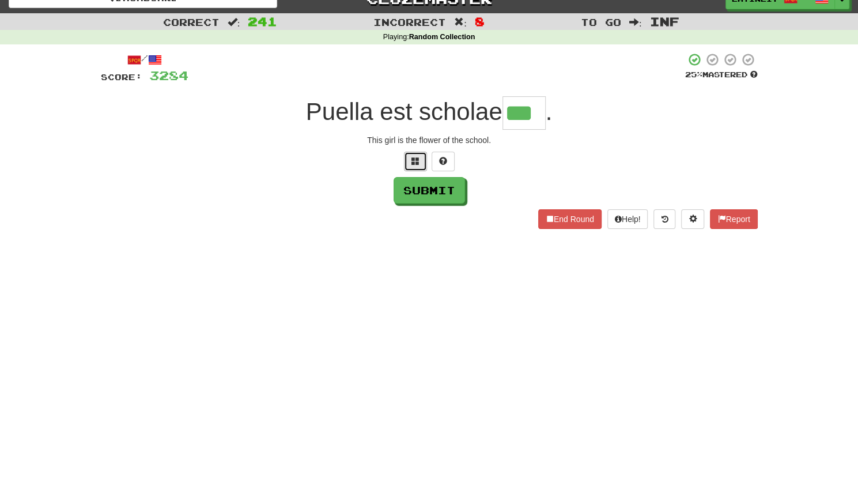
click at [417, 161] on span at bounding box center [415, 161] width 8 height 8
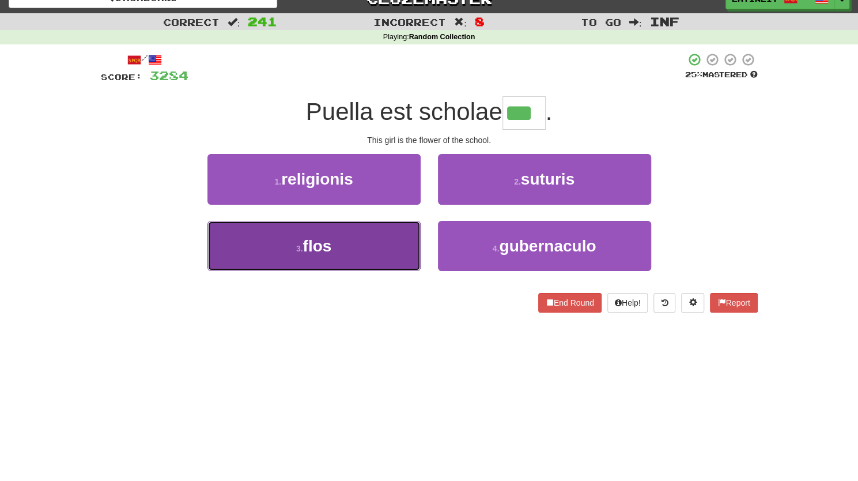
click at [339, 247] on button "3 . flos" at bounding box center [313, 246] width 213 height 50
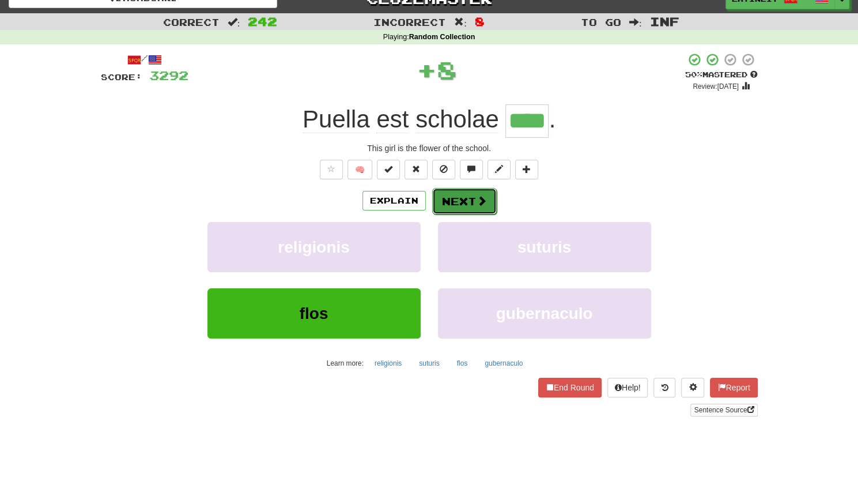
click at [457, 198] on button "Next" at bounding box center [464, 201] width 65 height 27
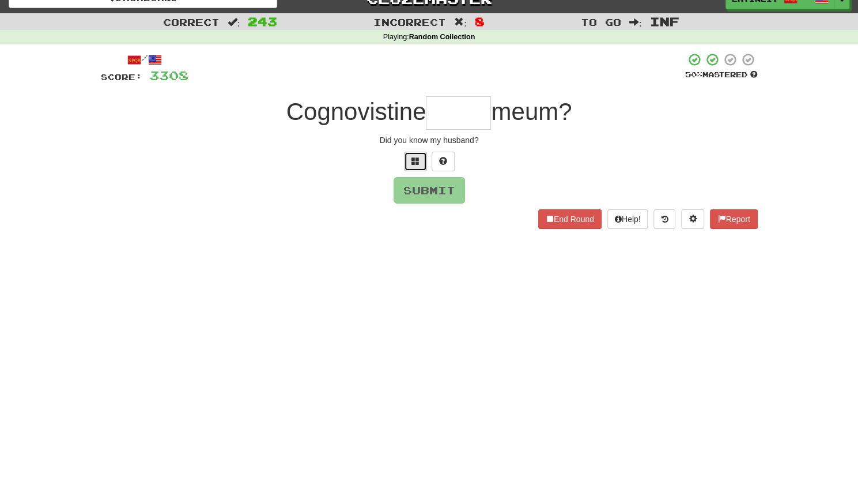
click at [409, 164] on button at bounding box center [415, 162] width 23 height 20
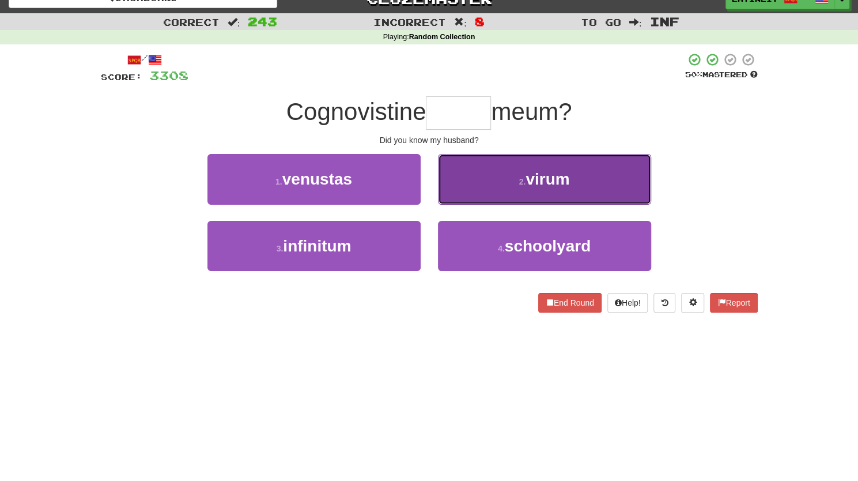
click at [482, 183] on button "2 . [GEOGRAPHIC_DATA]" at bounding box center [544, 179] width 213 height 50
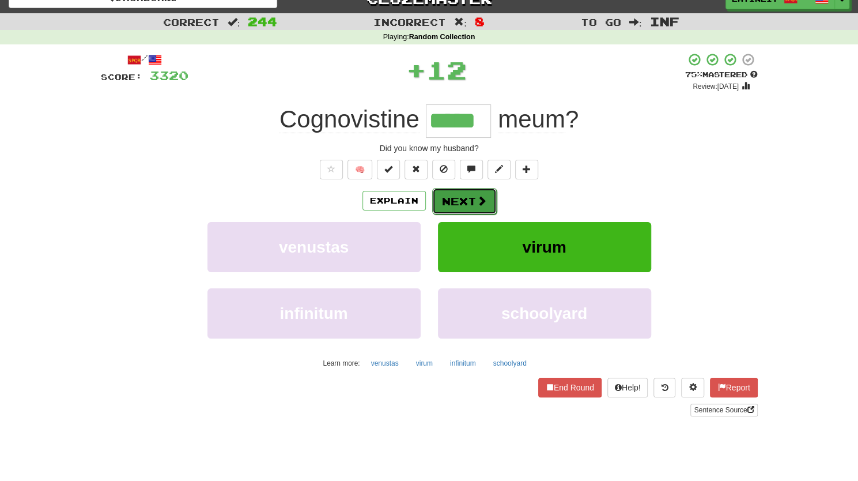
click at [459, 199] on button "Next" at bounding box center [464, 201] width 65 height 27
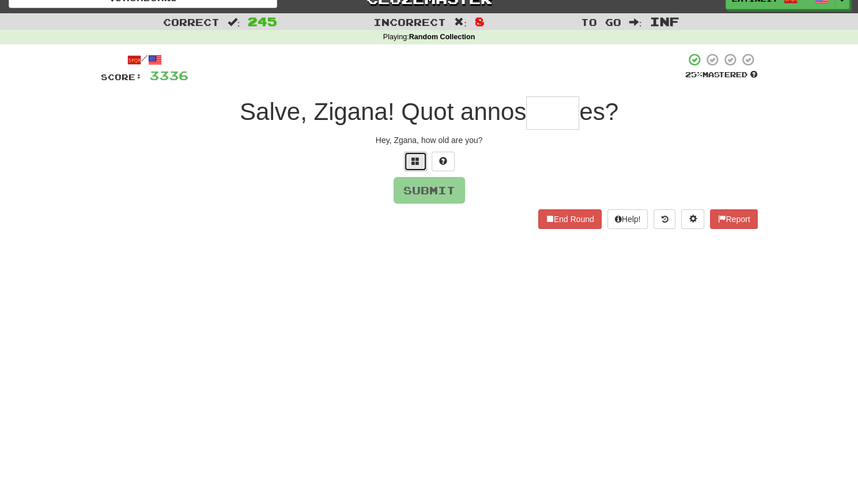
click at [414, 158] on span at bounding box center [415, 161] width 8 height 8
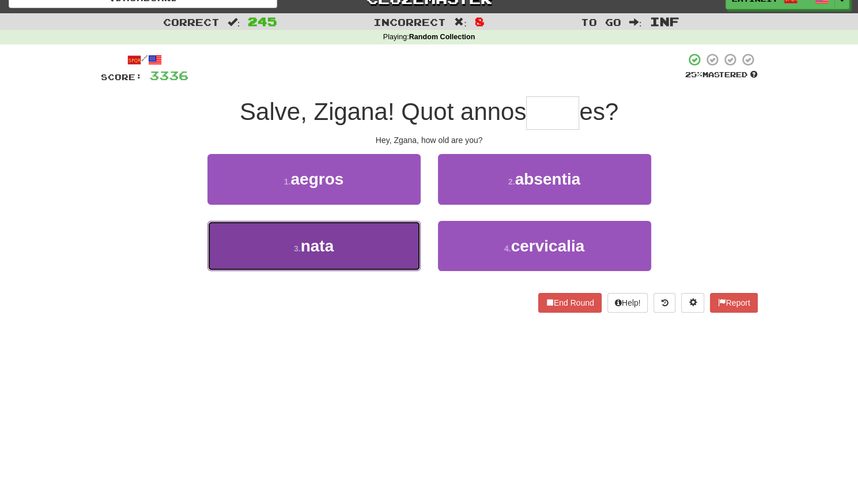
click at [340, 256] on button "3 . nata" at bounding box center [313, 246] width 213 height 50
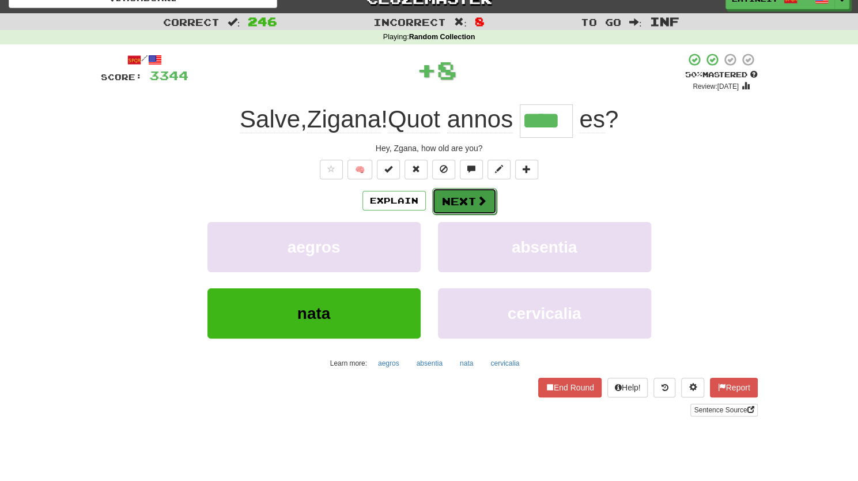
click at [456, 198] on button "Next" at bounding box center [464, 201] width 65 height 27
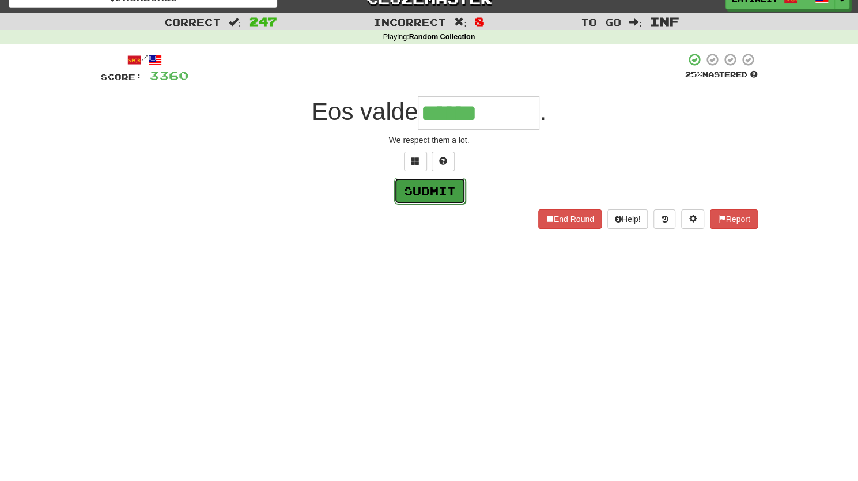
click at [425, 191] on button "Submit" at bounding box center [429, 190] width 71 height 27
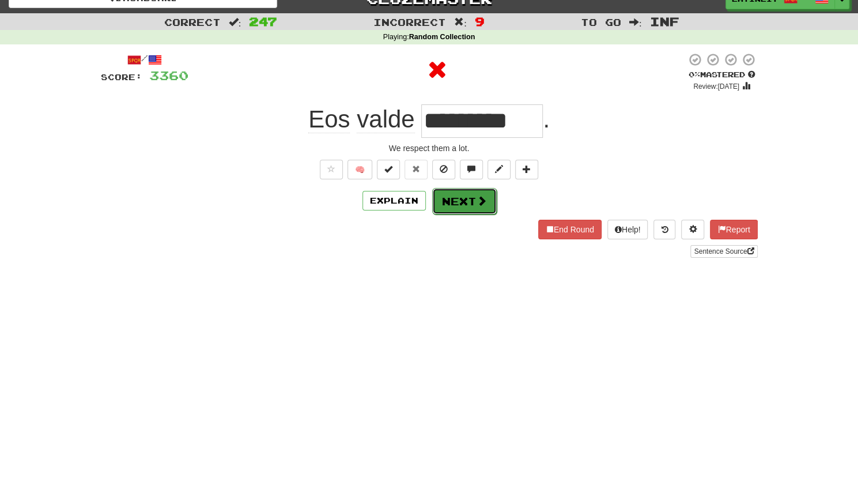
click at [451, 201] on button "Next" at bounding box center [464, 201] width 65 height 27
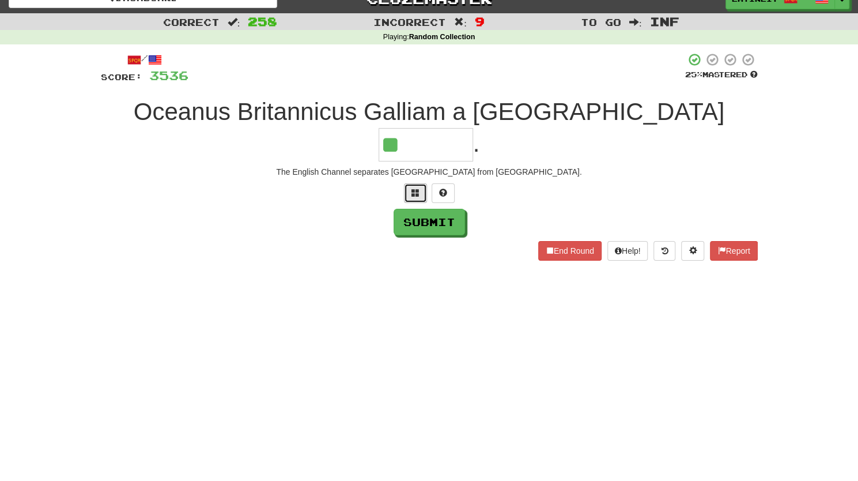
click at [415, 188] on span at bounding box center [415, 192] width 8 height 8
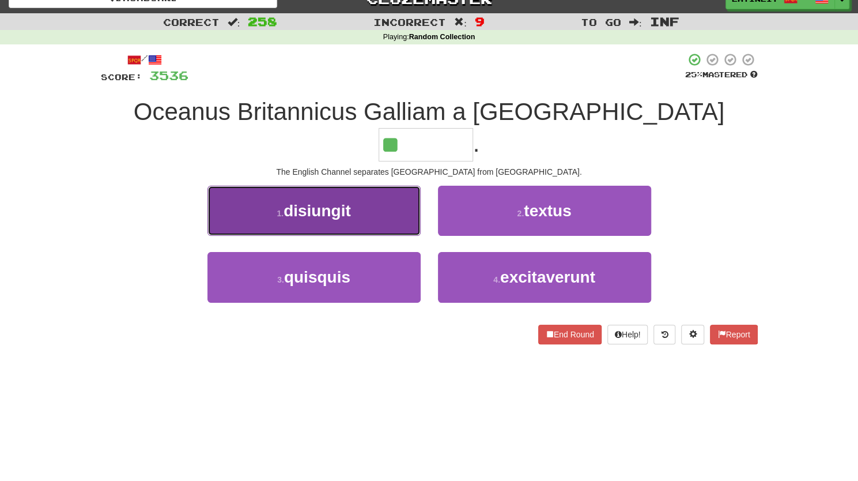
click at [368, 186] on button "1 . disiungit" at bounding box center [313, 211] width 213 height 50
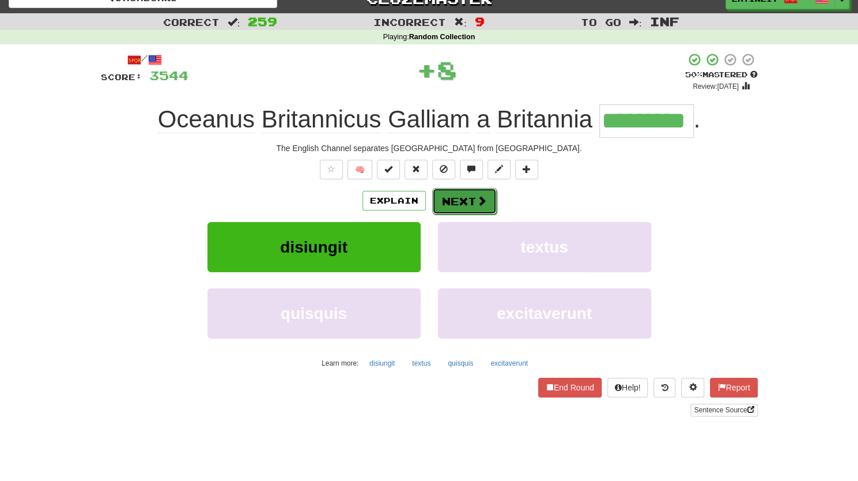
click at [468, 206] on button "Next" at bounding box center [464, 201] width 65 height 27
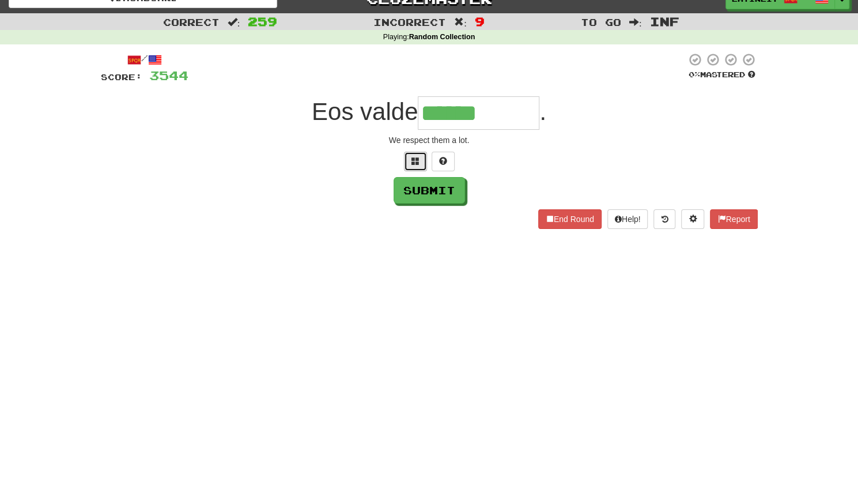
click at [415, 158] on span at bounding box center [415, 161] width 8 height 8
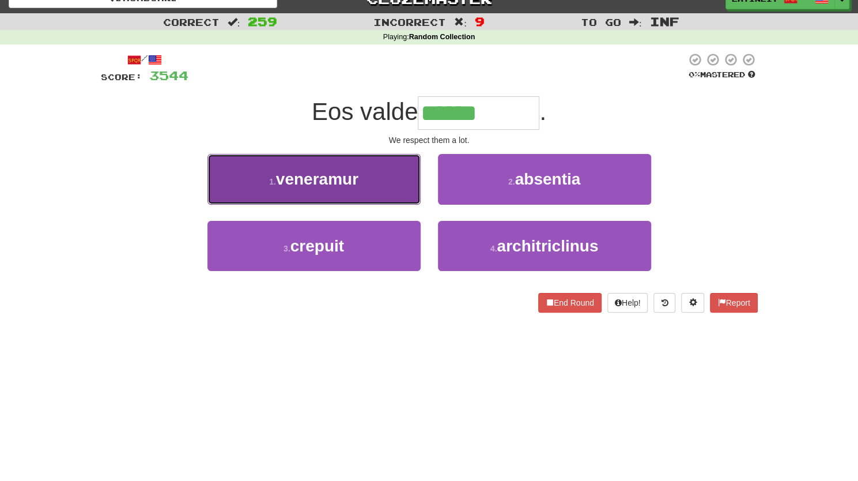
click at [381, 186] on button "1 . veneramur" at bounding box center [313, 179] width 213 height 50
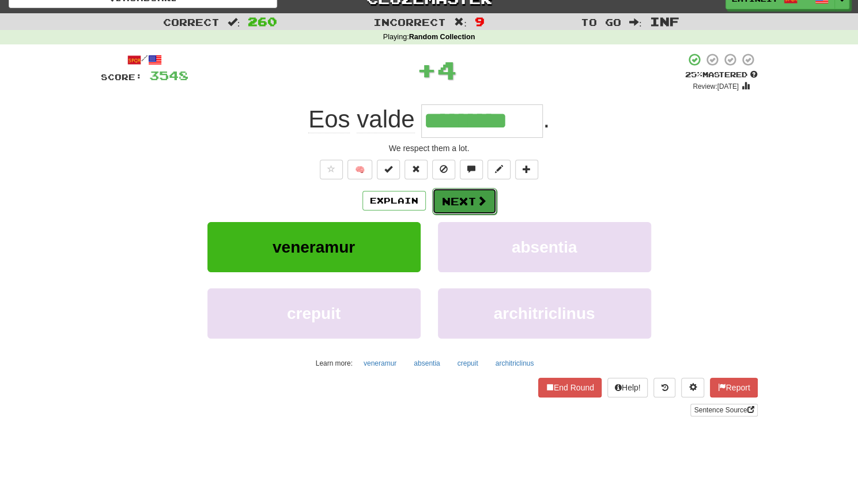
click at [459, 198] on button "Next" at bounding box center [464, 201] width 65 height 27
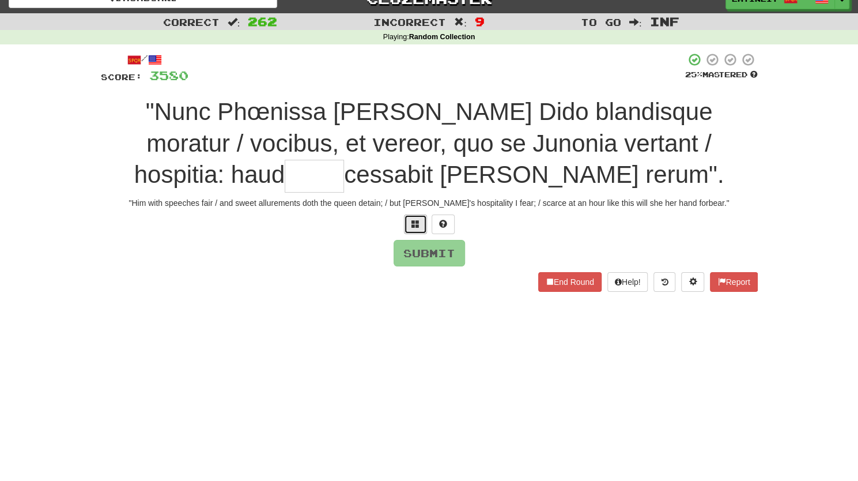
click at [415, 226] on span at bounding box center [415, 224] width 8 height 8
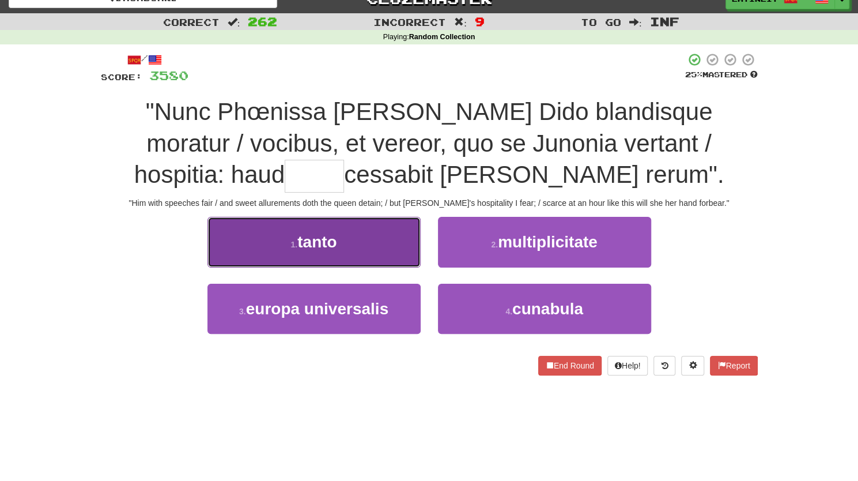
click at [372, 248] on button "1 . tanto" at bounding box center [313, 242] width 213 height 50
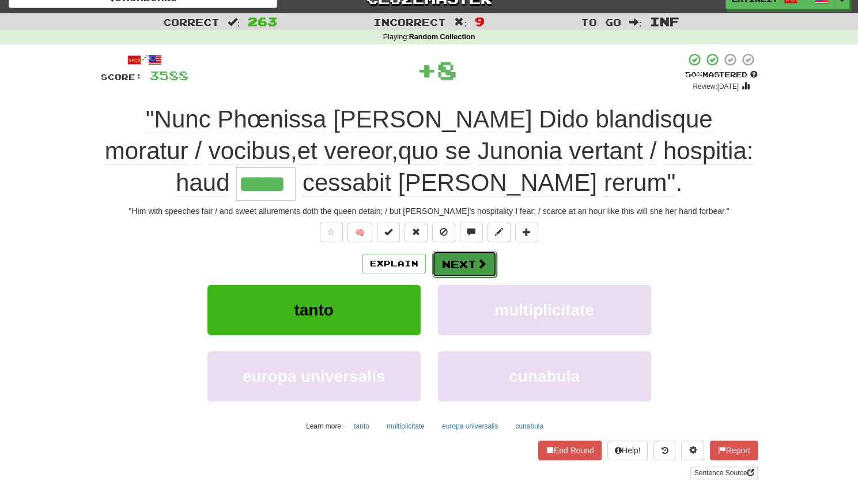
click at [452, 256] on button "Next" at bounding box center [464, 264] width 65 height 27
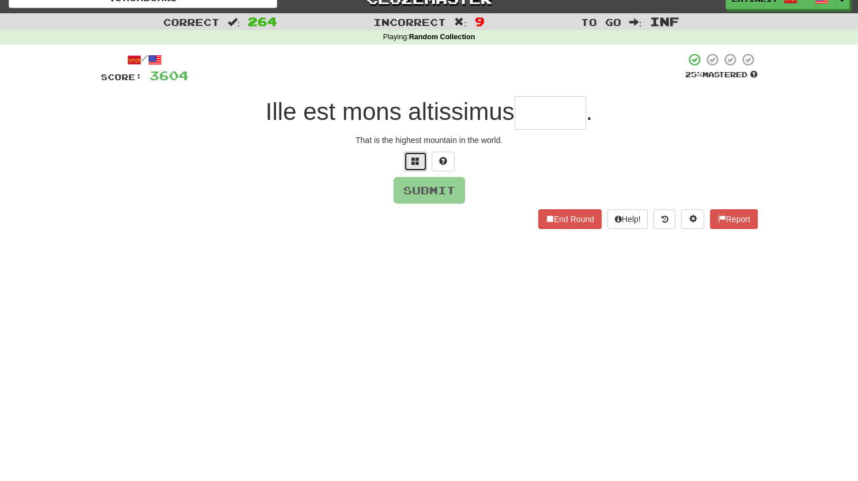
click at [421, 161] on button at bounding box center [415, 162] width 23 height 20
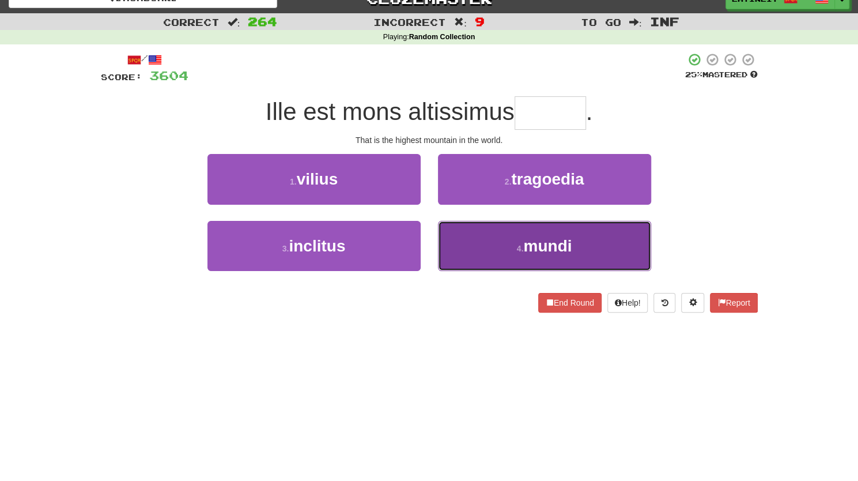
click at [489, 251] on button "4 . mundi" at bounding box center [544, 246] width 213 height 50
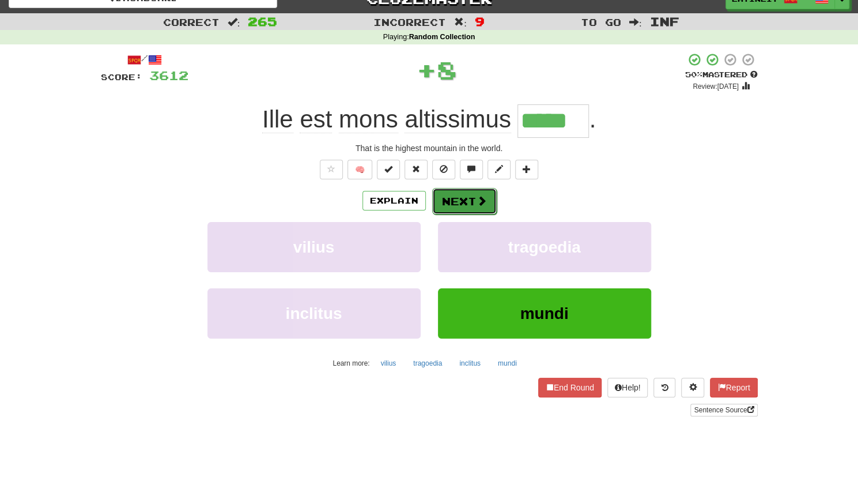
click at [470, 194] on button "Next" at bounding box center [464, 201] width 65 height 27
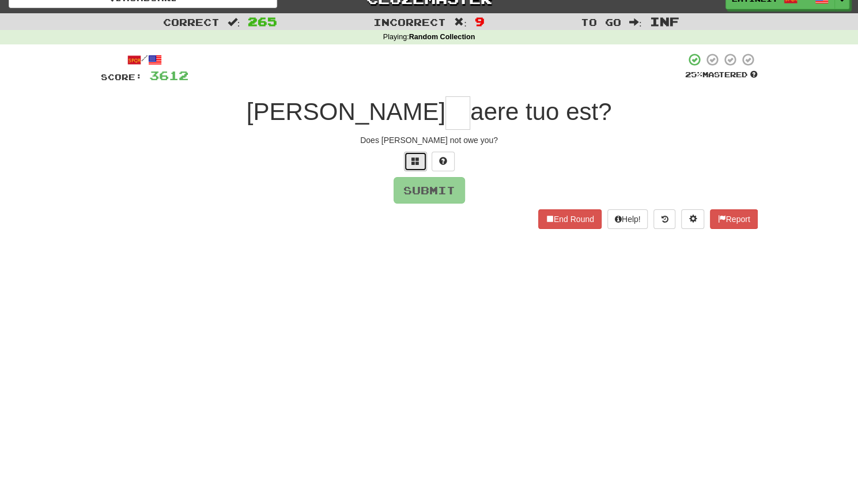
click at [411, 162] on span at bounding box center [415, 161] width 8 height 8
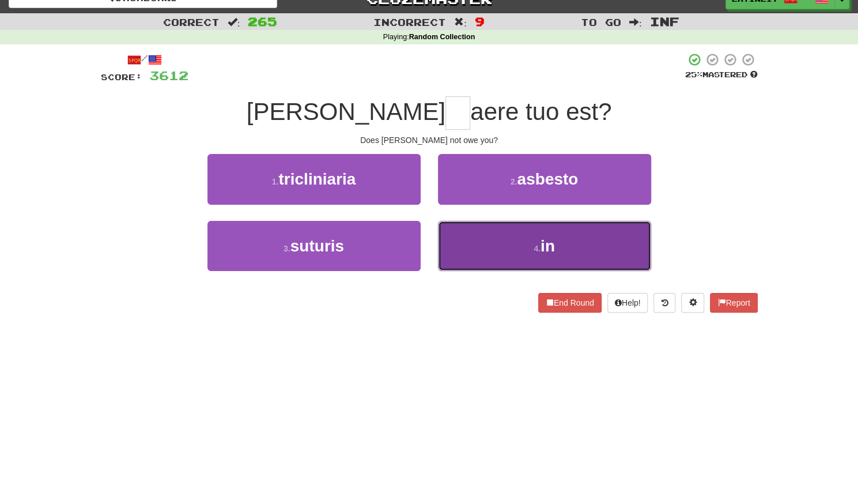
click at [485, 263] on button "4 . in" at bounding box center [544, 246] width 213 height 50
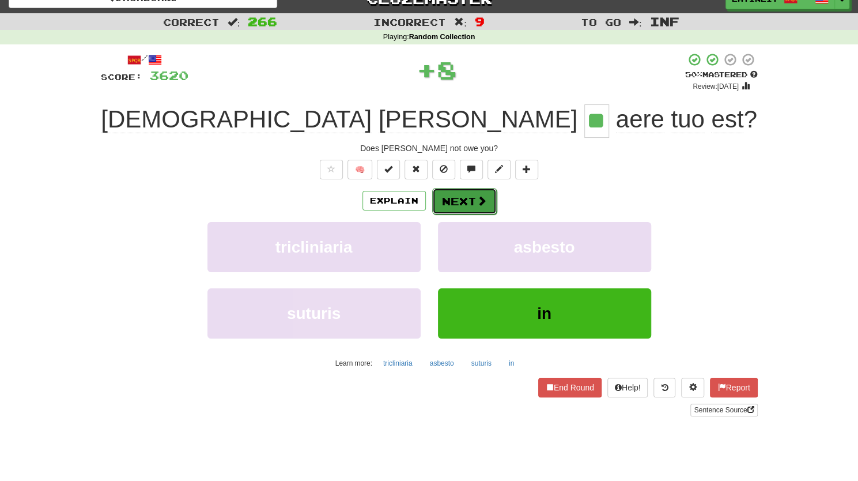
click at [471, 202] on button "Next" at bounding box center [464, 201] width 65 height 27
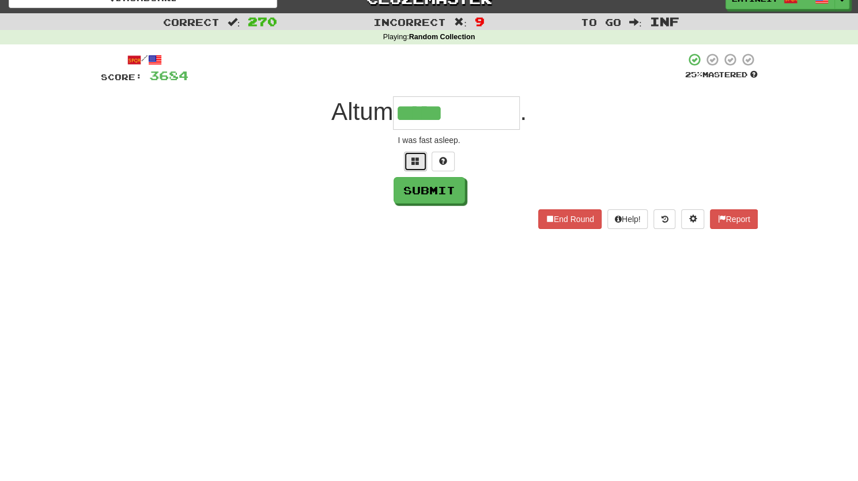
click at [413, 154] on button at bounding box center [415, 162] width 23 height 20
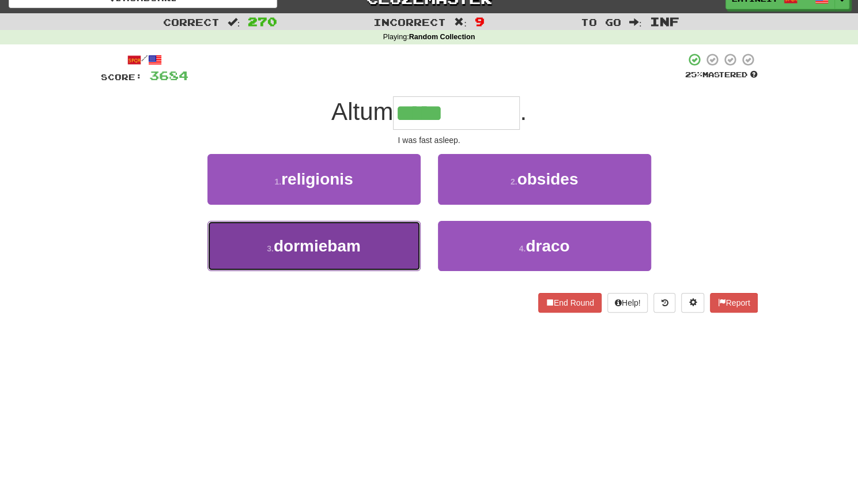
click at [357, 254] on button "3 . dormiebam" at bounding box center [313, 246] width 213 height 50
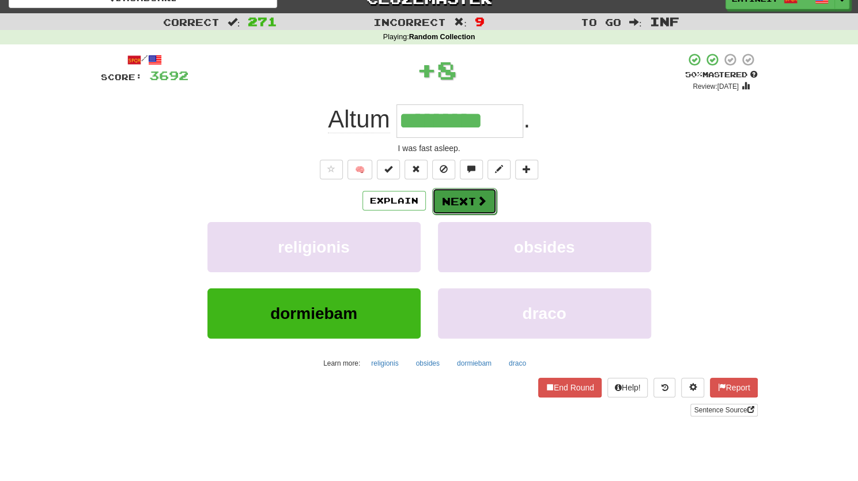
click at [471, 202] on button "Next" at bounding box center [464, 201] width 65 height 27
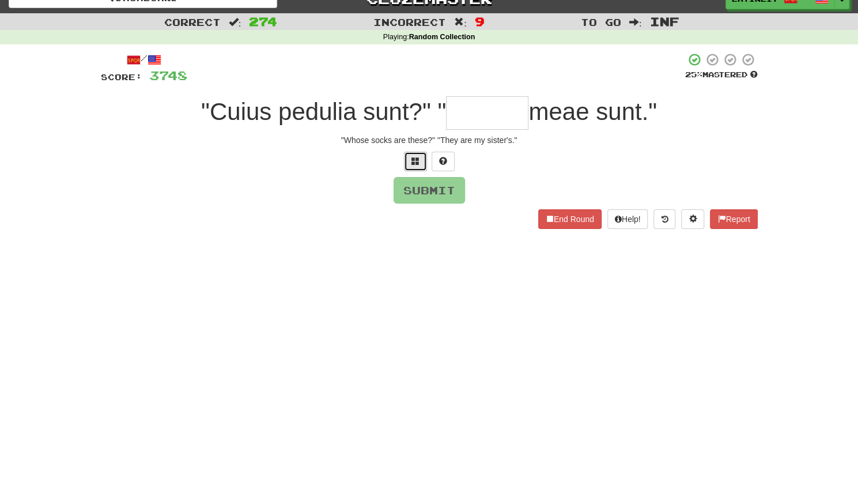
click at [406, 160] on button at bounding box center [415, 162] width 23 height 20
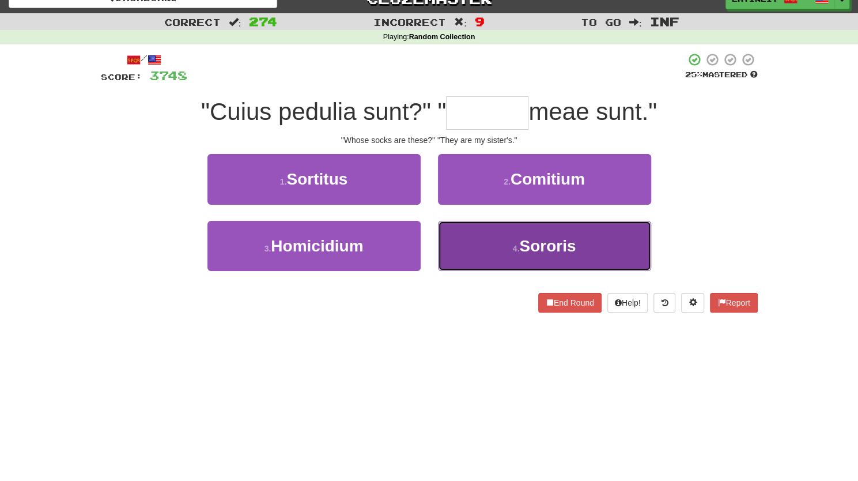
click at [476, 243] on button "4 . Sororis" at bounding box center [544, 246] width 213 height 50
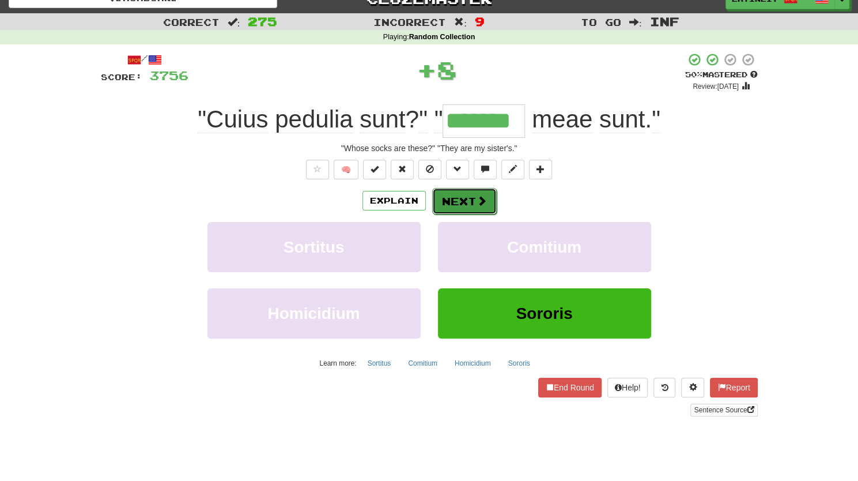
click at [478, 202] on span at bounding box center [482, 200] width 10 height 10
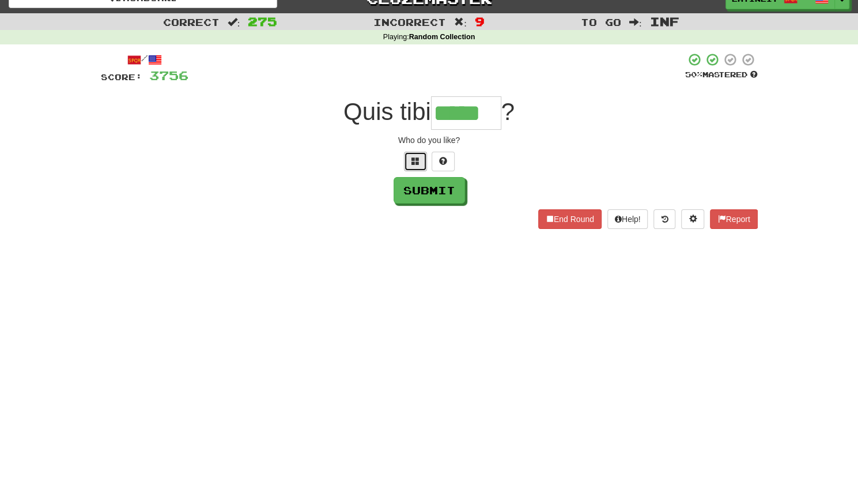
click at [414, 164] on span at bounding box center [415, 161] width 8 height 8
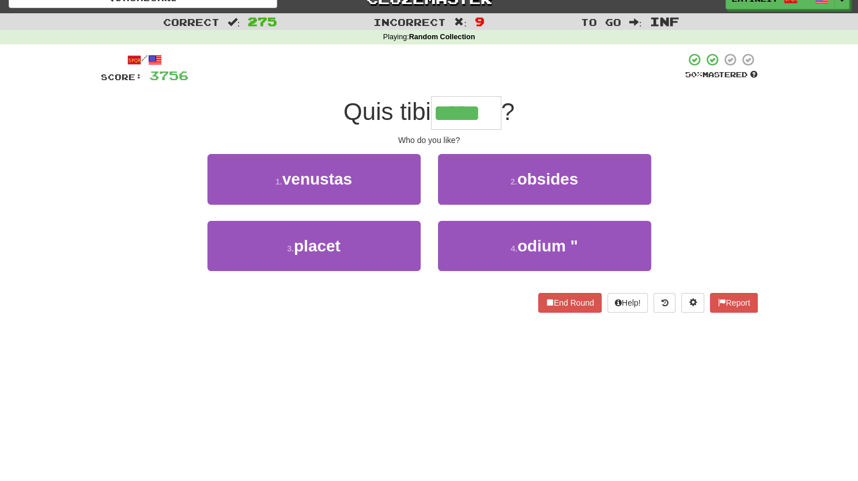
click at [414, 164] on button "1 . venustas" at bounding box center [313, 179] width 213 height 50
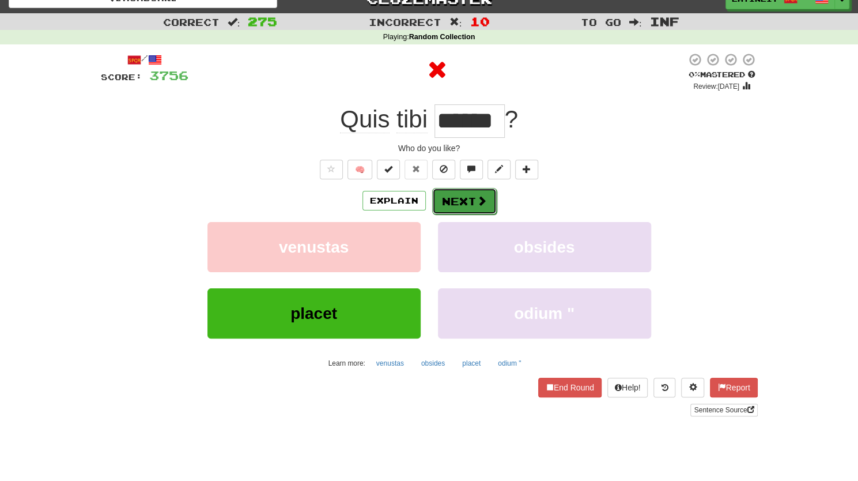
click at [455, 199] on button "Next" at bounding box center [464, 201] width 65 height 27
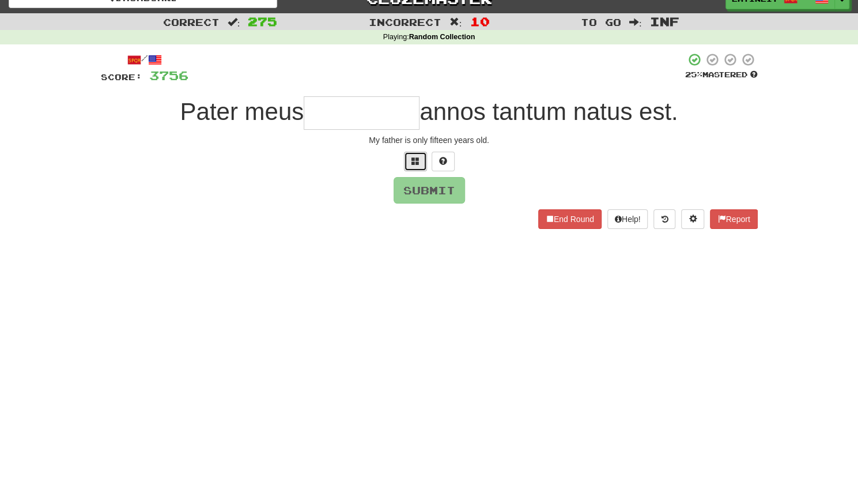
click at [416, 158] on span at bounding box center [415, 161] width 8 height 8
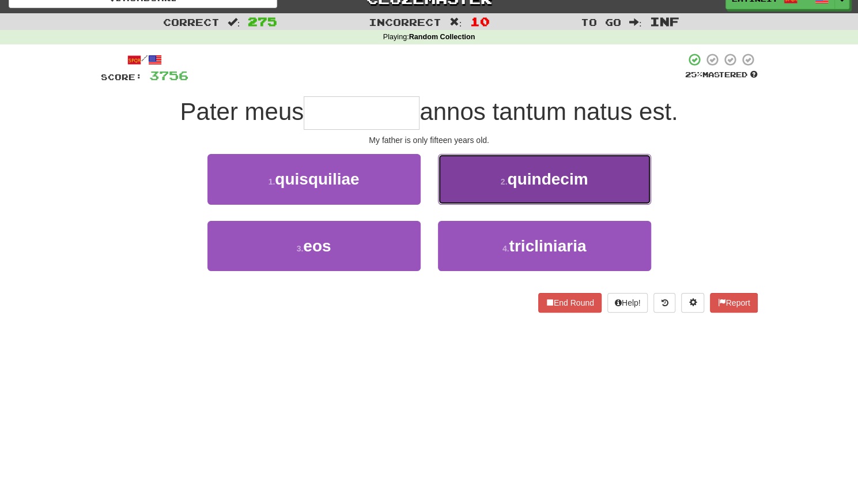
click at [516, 193] on button "2 . [GEOGRAPHIC_DATA]" at bounding box center [544, 179] width 213 height 50
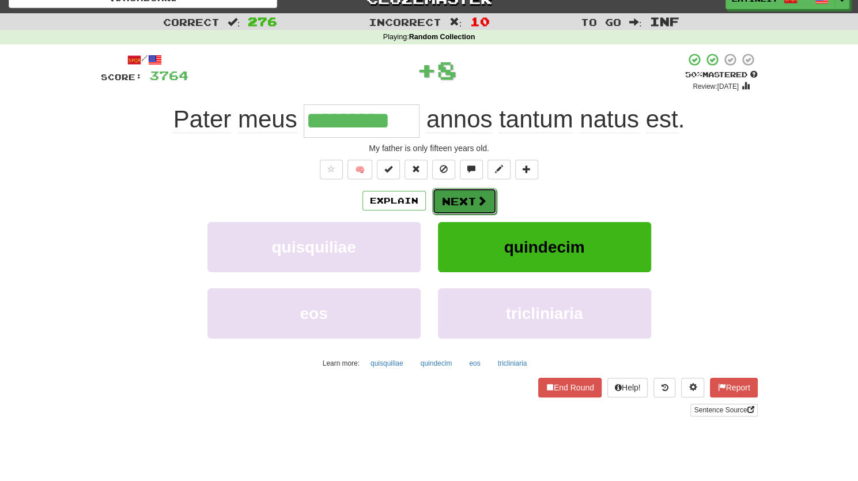
click at [468, 207] on button "Next" at bounding box center [464, 201] width 65 height 27
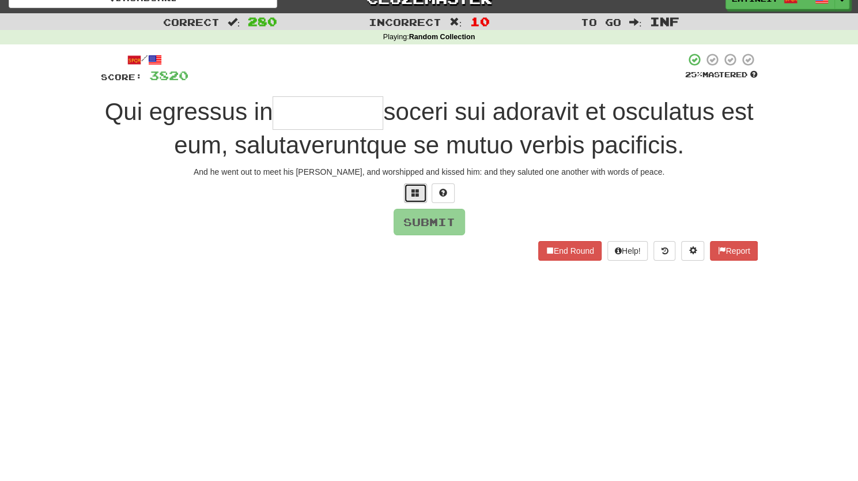
click at [415, 192] on span at bounding box center [415, 192] width 8 height 8
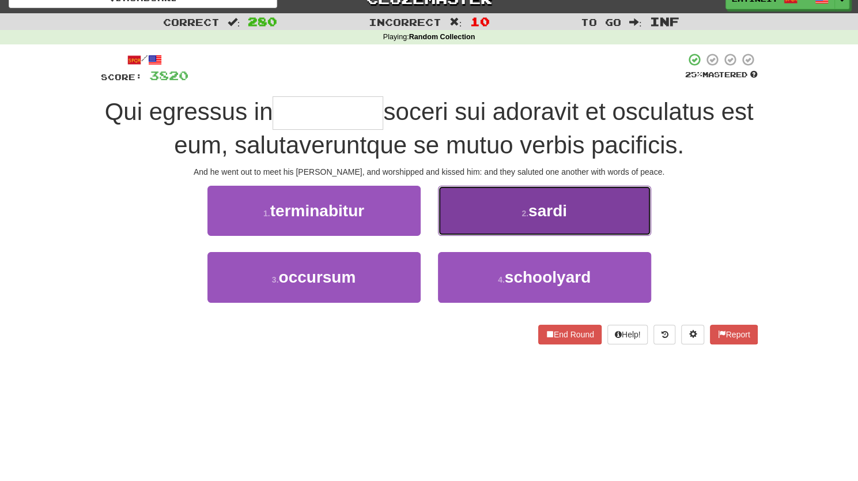
click at [472, 218] on button "2 . [GEOGRAPHIC_DATA]" at bounding box center [544, 211] width 213 height 50
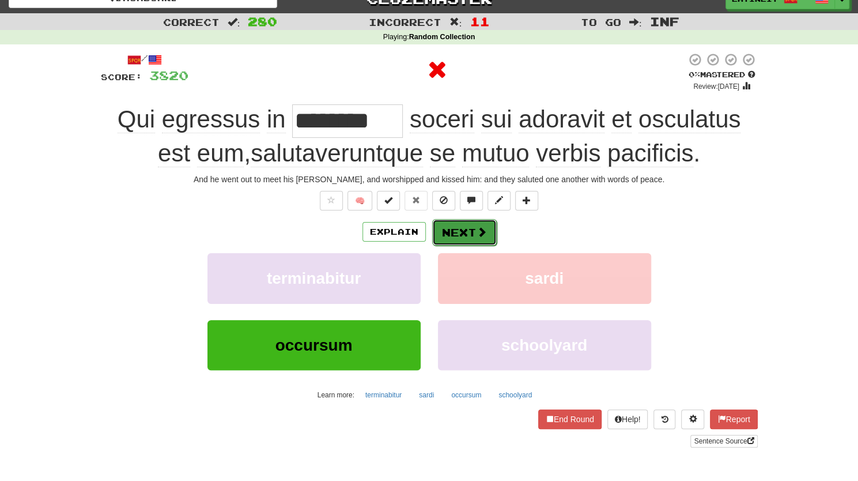
click at [456, 229] on button "Next" at bounding box center [464, 232] width 65 height 27
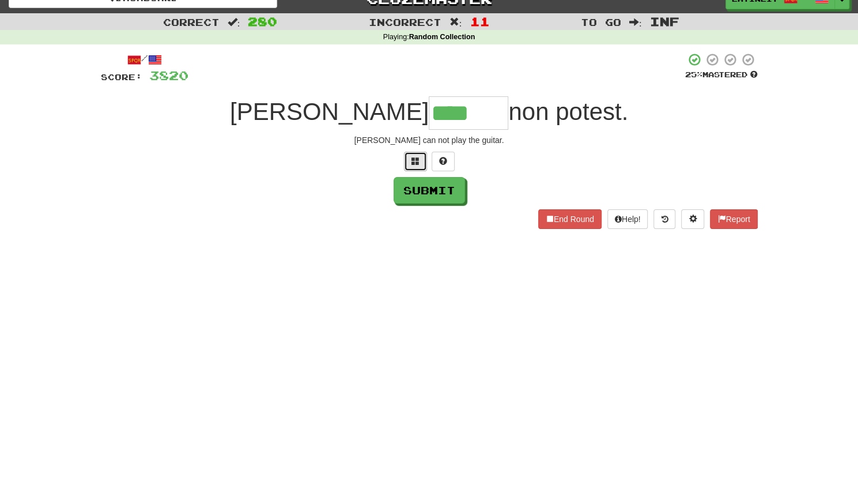
click at [410, 162] on button at bounding box center [415, 162] width 23 height 20
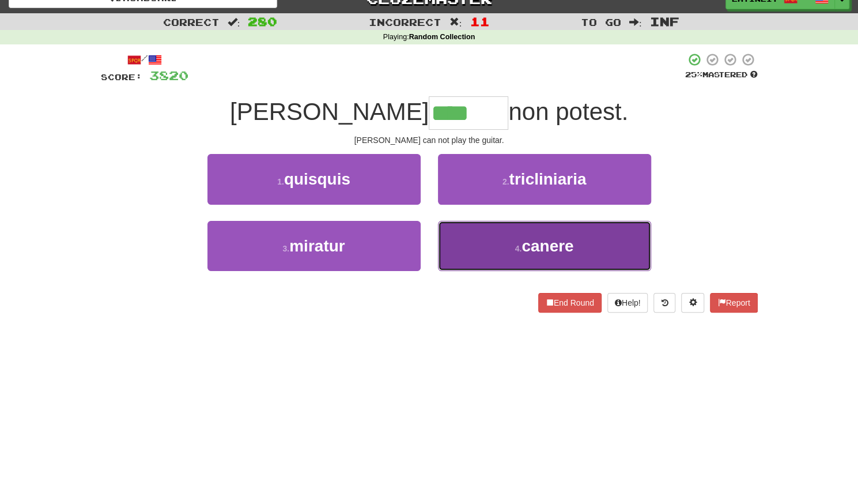
click at [462, 246] on button "4 . [GEOGRAPHIC_DATA]" at bounding box center [544, 246] width 213 height 50
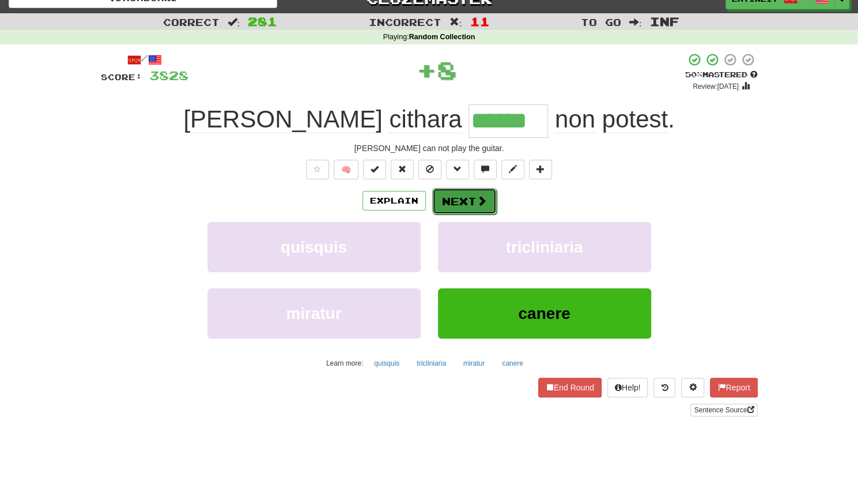
click at [463, 192] on button "Next" at bounding box center [464, 201] width 65 height 27
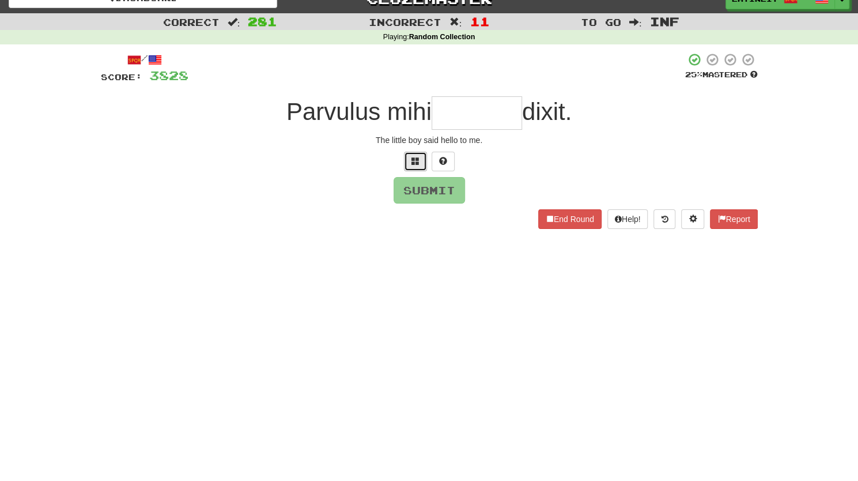
click at [411, 163] on span at bounding box center [415, 161] width 8 height 8
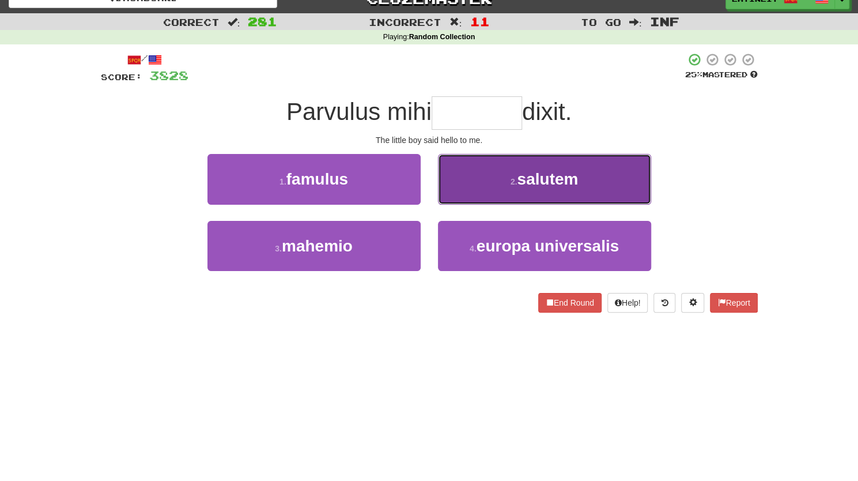
click at [471, 184] on button "2 . salutem" at bounding box center [544, 179] width 213 height 50
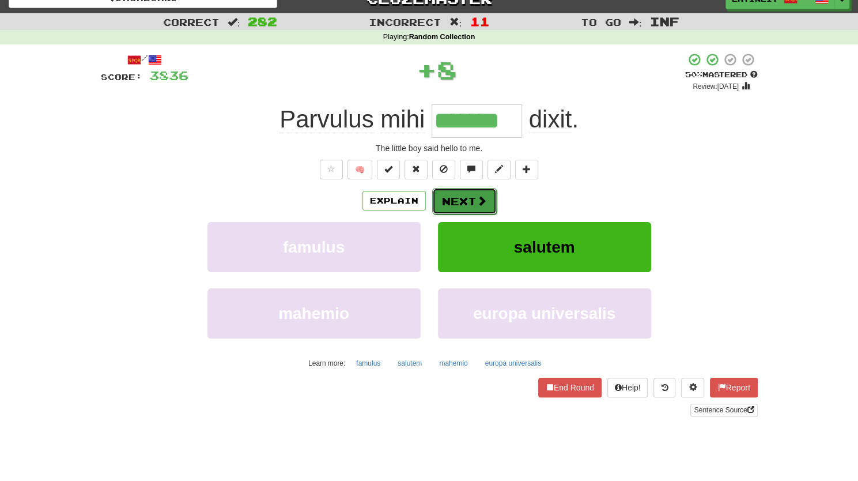
click at [458, 201] on button "Next" at bounding box center [464, 201] width 65 height 27
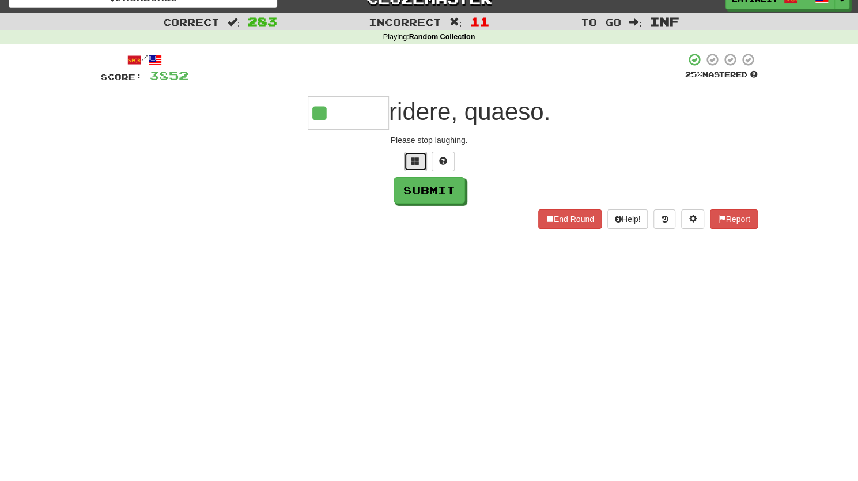
click at [406, 156] on button at bounding box center [415, 162] width 23 height 20
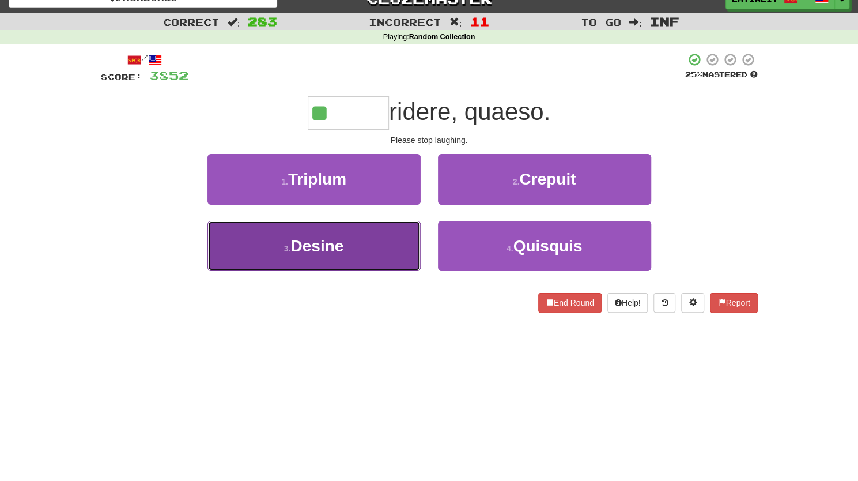
click at [339, 251] on span "Desine" at bounding box center [316, 246] width 53 height 18
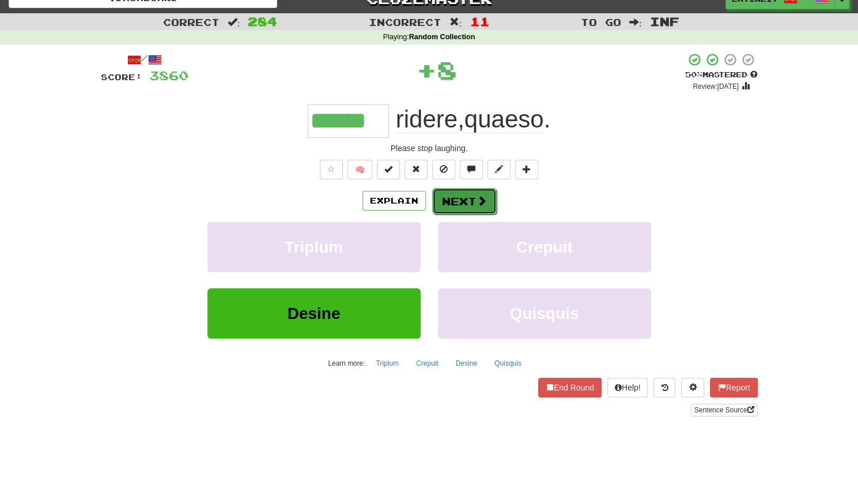
click at [469, 190] on button "Next" at bounding box center [464, 201] width 65 height 27
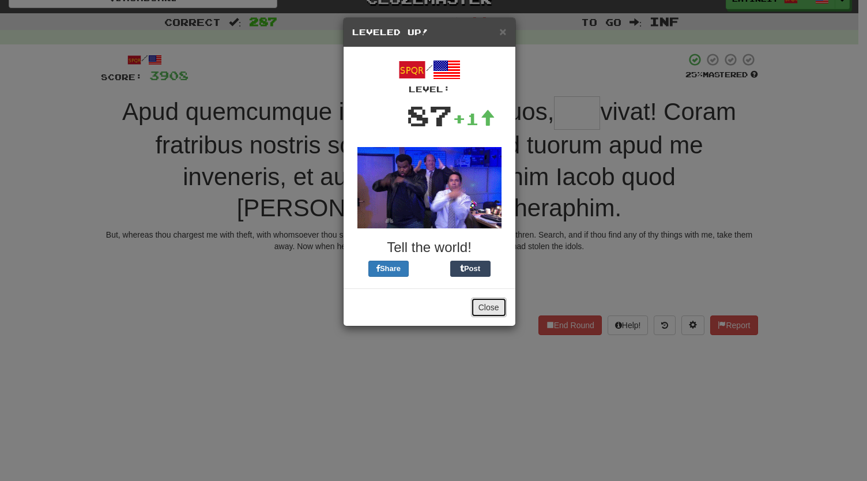
click at [483, 310] on button "Close" at bounding box center [489, 307] width 36 height 20
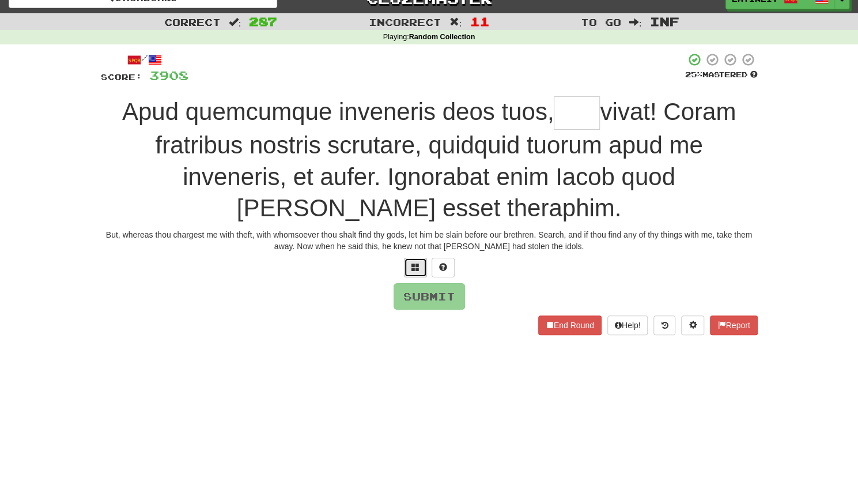
click at [416, 267] on span at bounding box center [415, 267] width 8 height 8
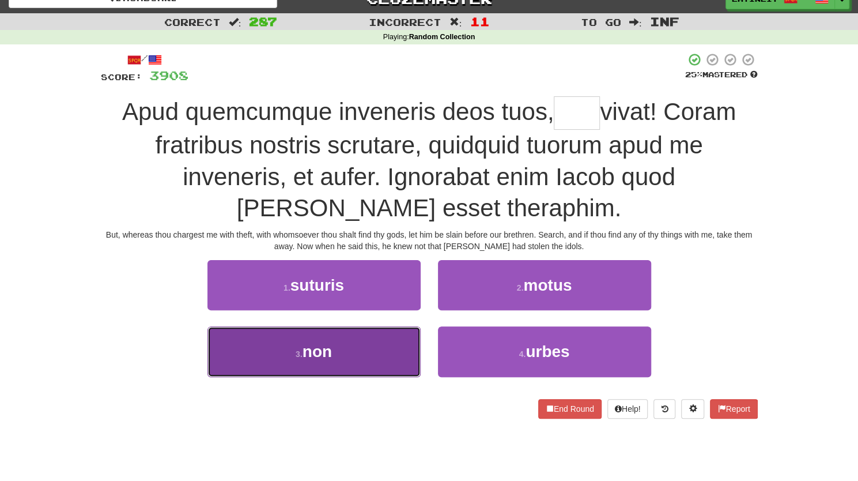
click at [361, 347] on button "3 . non" at bounding box center [313, 351] width 213 height 50
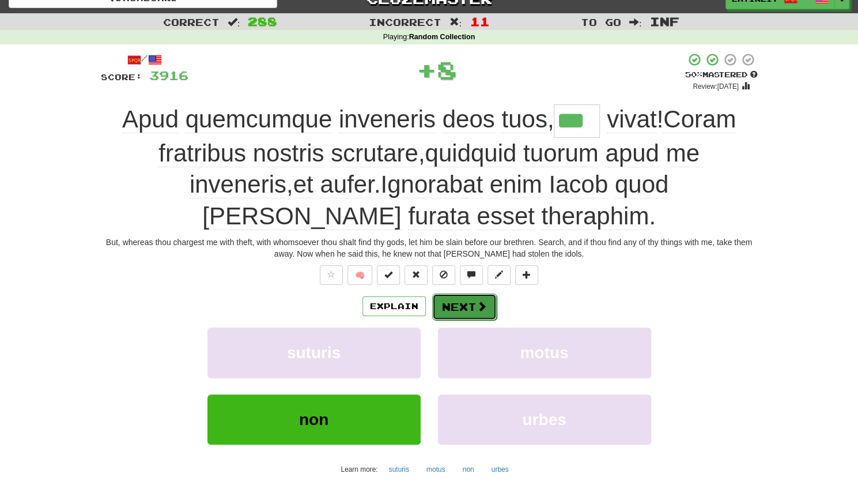
click at [458, 309] on button "Next" at bounding box center [464, 306] width 65 height 27
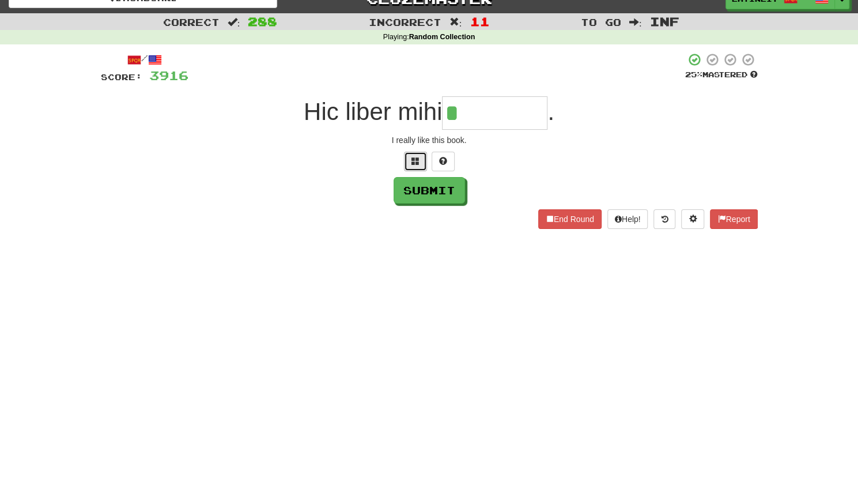
click at [411, 157] on span at bounding box center [415, 161] width 8 height 8
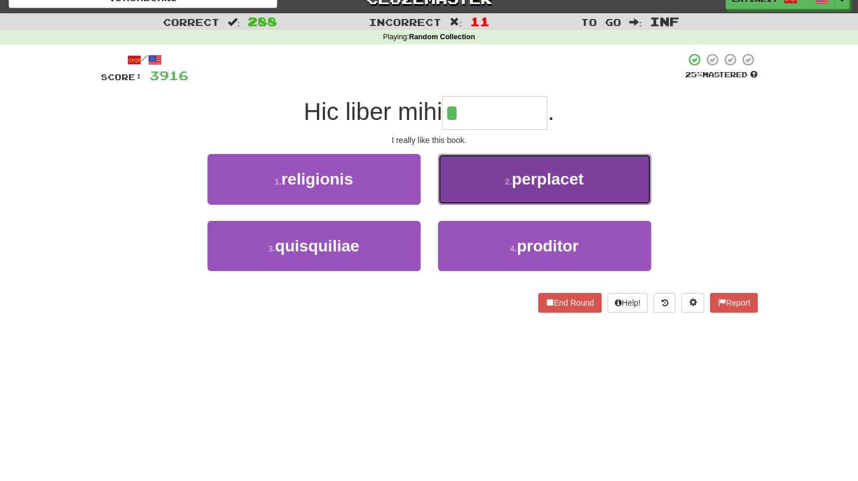
click at [497, 175] on button "2 . perplacet" at bounding box center [544, 179] width 213 height 50
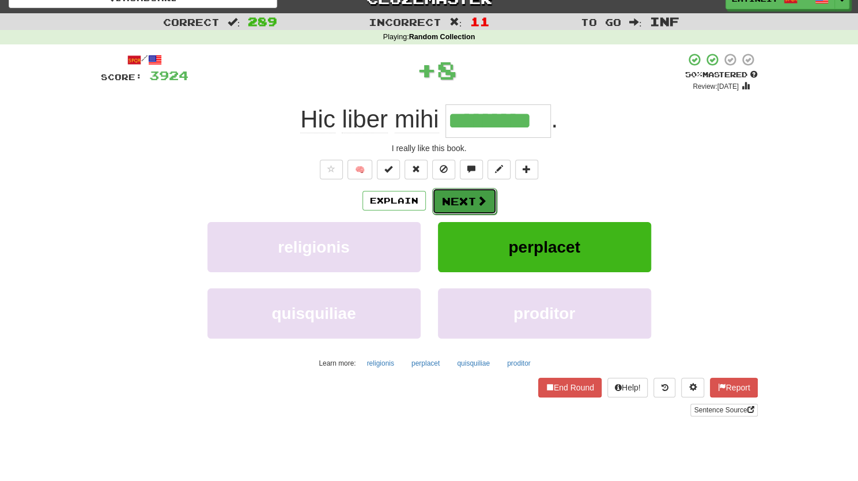
click at [464, 199] on button "Next" at bounding box center [464, 201] width 65 height 27
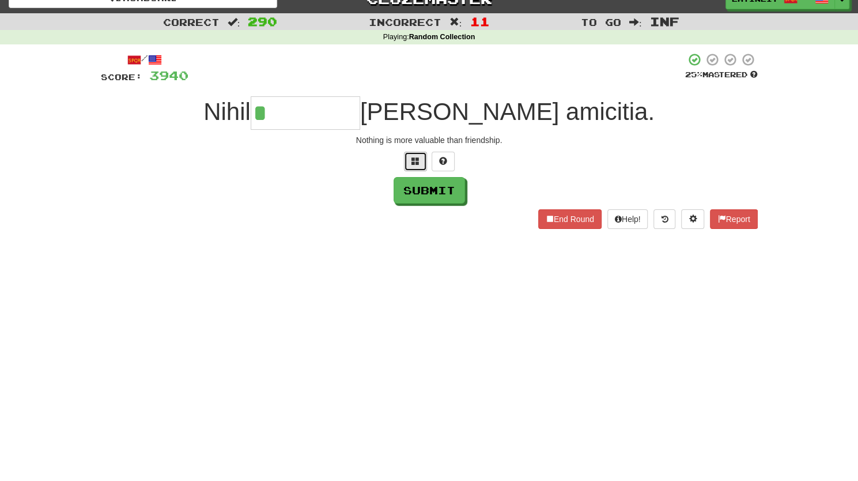
click at [421, 160] on button at bounding box center [415, 162] width 23 height 20
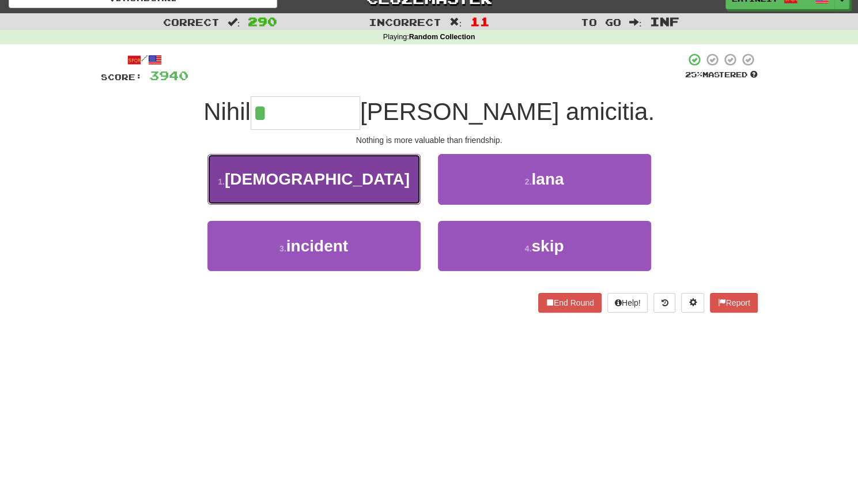
click at [361, 176] on button "1 . [DEMOGRAPHIC_DATA]" at bounding box center [313, 179] width 213 height 50
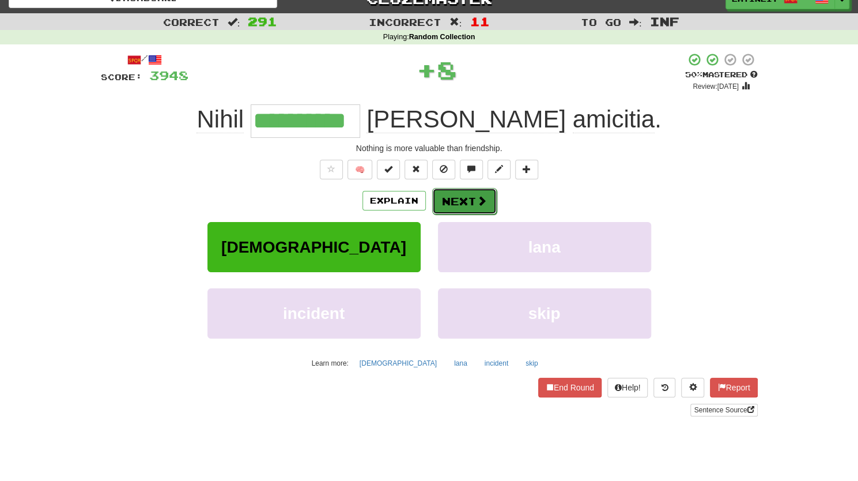
click at [454, 198] on button "Next" at bounding box center [464, 201] width 65 height 27
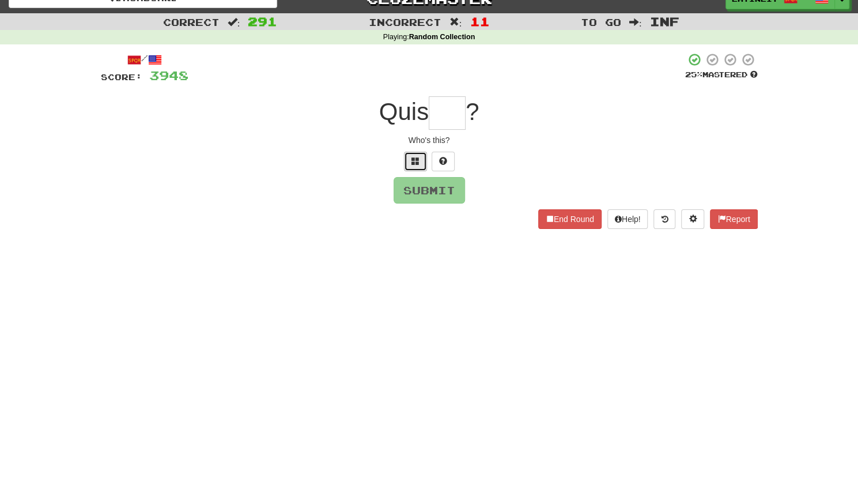
click at [414, 162] on span at bounding box center [415, 161] width 8 height 8
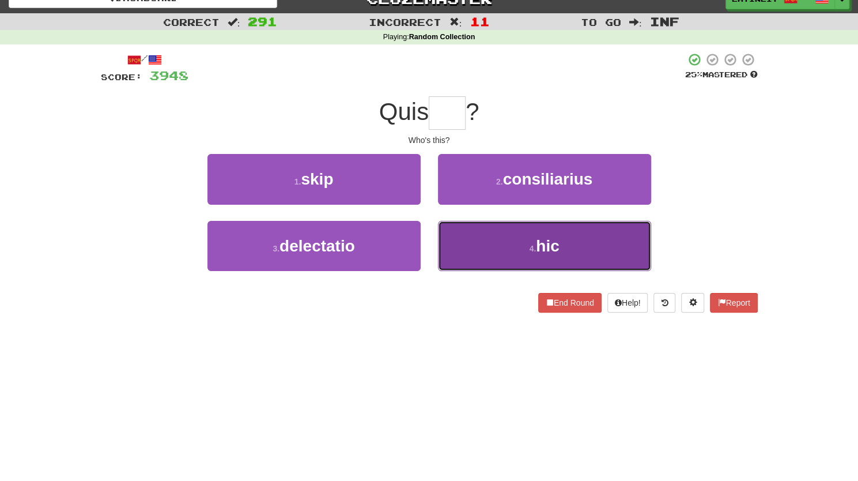
click at [459, 262] on button "4 . hic" at bounding box center [544, 246] width 213 height 50
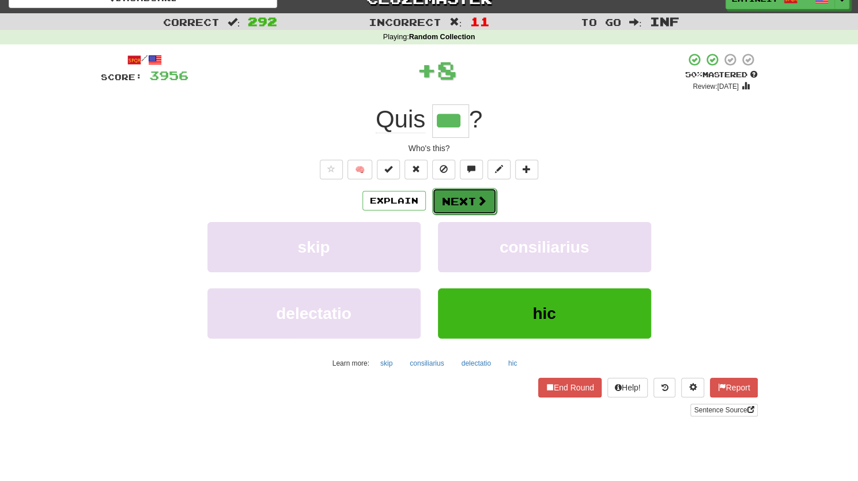
click at [463, 197] on button "Next" at bounding box center [464, 201] width 65 height 27
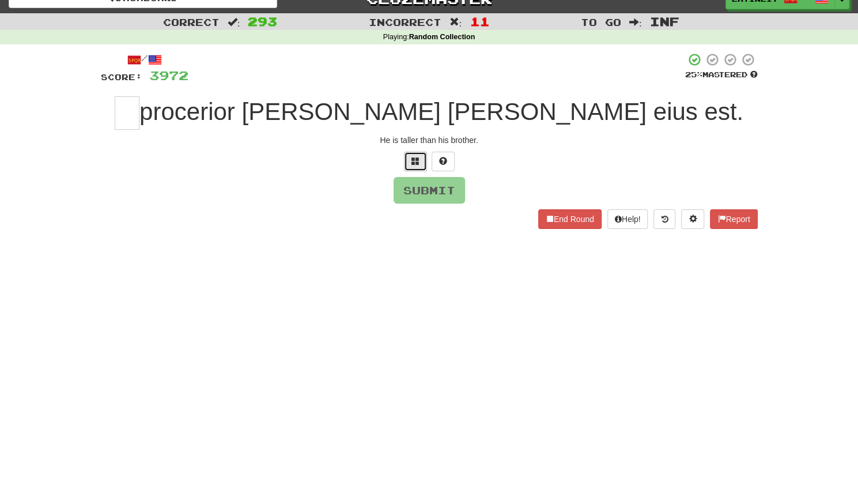
click at [413, 162] on span at bounding box center [415, 161] width 8 height 8
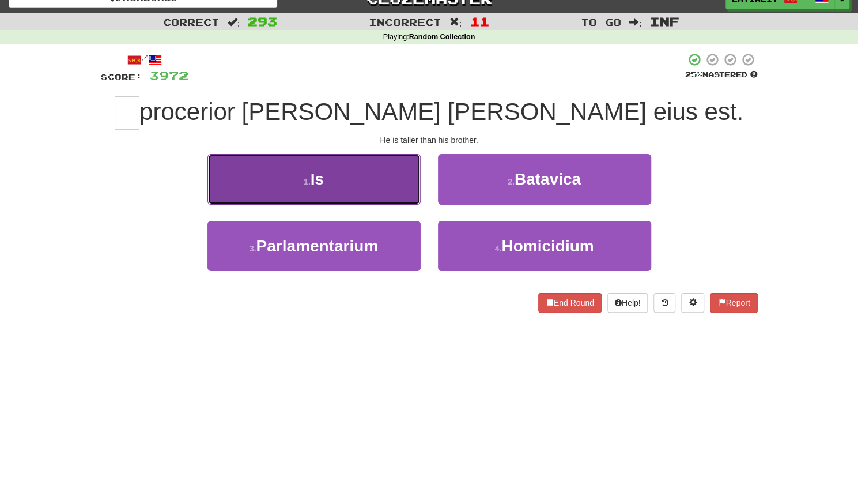
click at [362, 175] on button "1 . Is" at bounding box center [313, 179] width 213 height 50
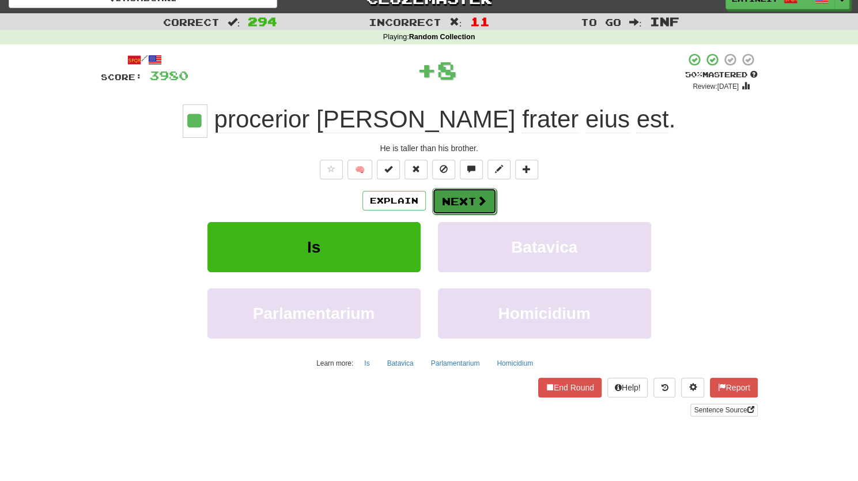
click at [460, 205] on button "Next" at bounding box center [464, 201] width 65 height 27
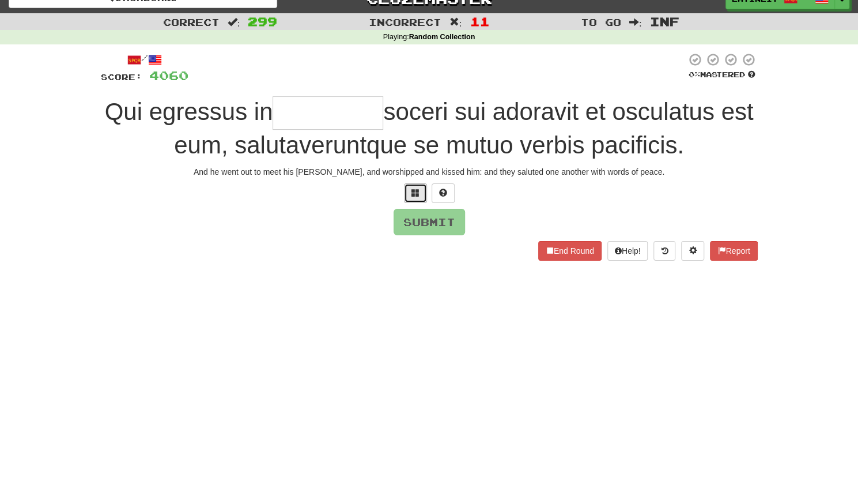
click at [419, 188] on button at bounding box center [415, 193] width 23 height 20
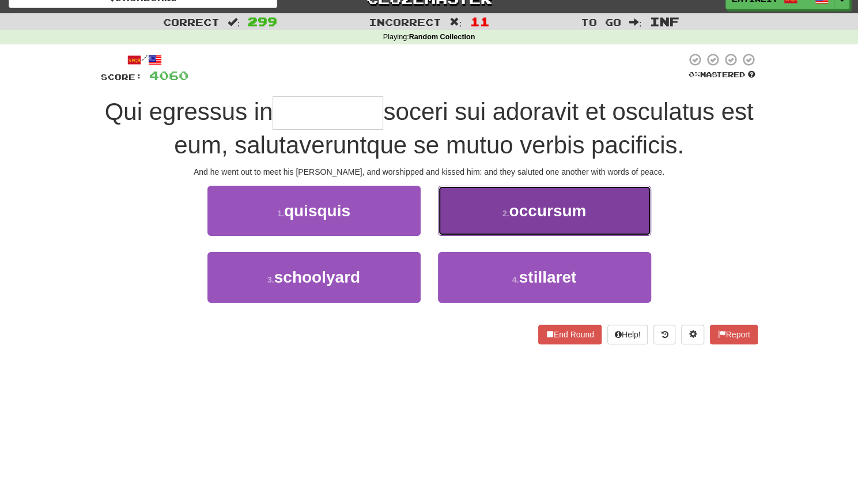
click at [528, 210] on span "occursum" at bounding box center [547, 211] width 77 height 18
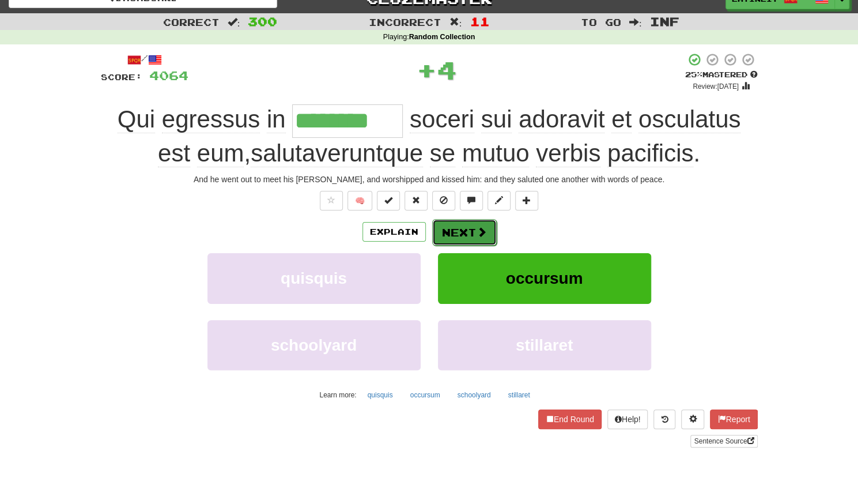
click at [460, 231] on button "Next" at bounding box center [464, 232] width 65 height 27
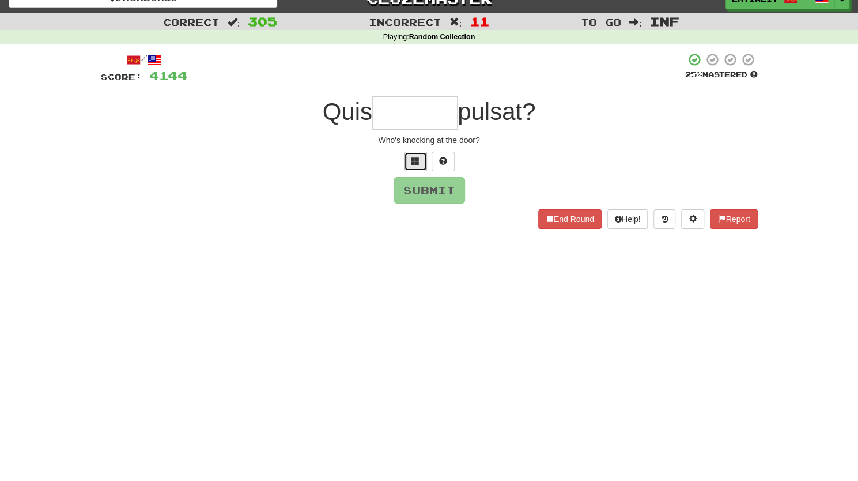
click at [416, 162] on span at bounding box center [415, 161] width 8 height 8
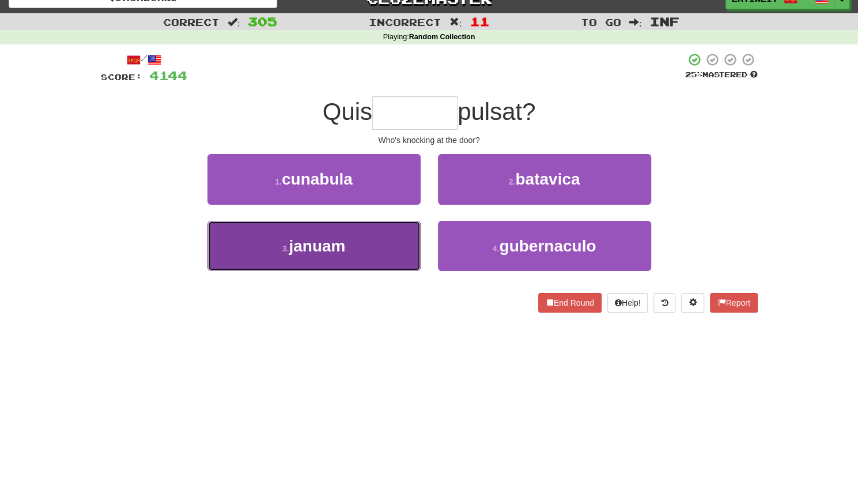
click at [373, 251] on button "3 . [GEOGRAPHIC_DATA]" at bounding box center [313, 246] width 213 height 50
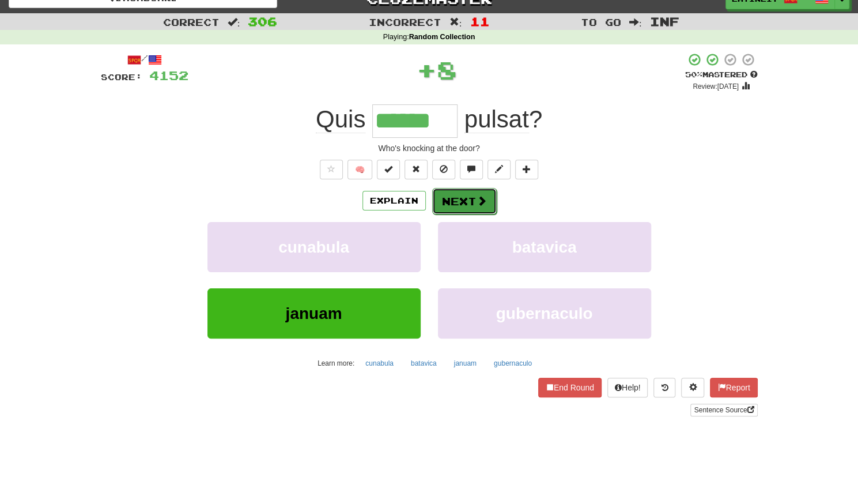
click at [456, 200] on button "Next" at bounding box center [464, 201] width 65 height 27
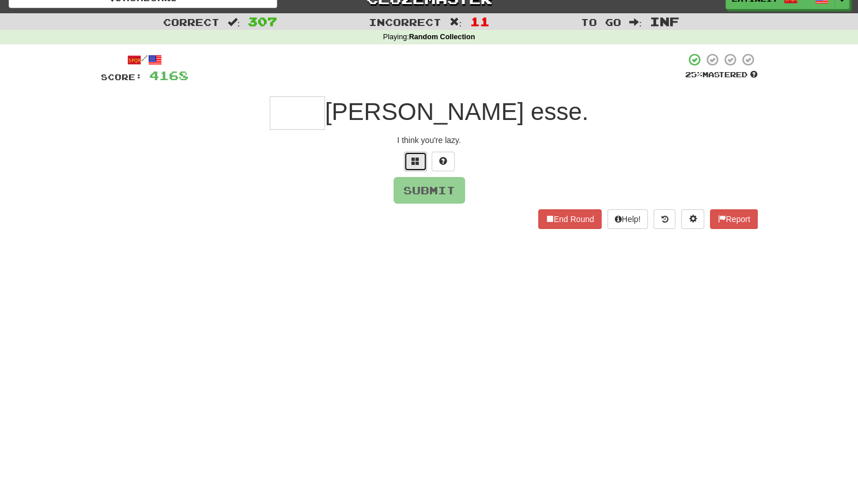
click at [414, 158] on span at bounding box center [415, 161] width 8 height 8
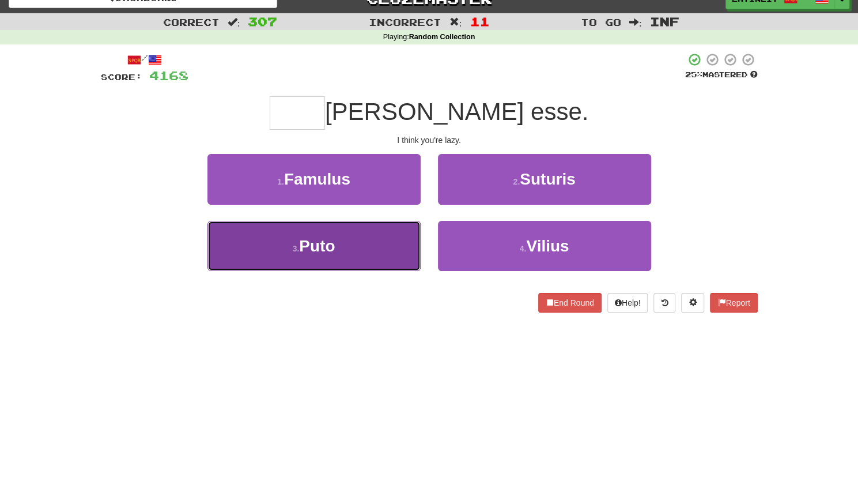
click at [342, 235] on button "3 . Puto" at bounding box center [313, 246] width 213 height 50
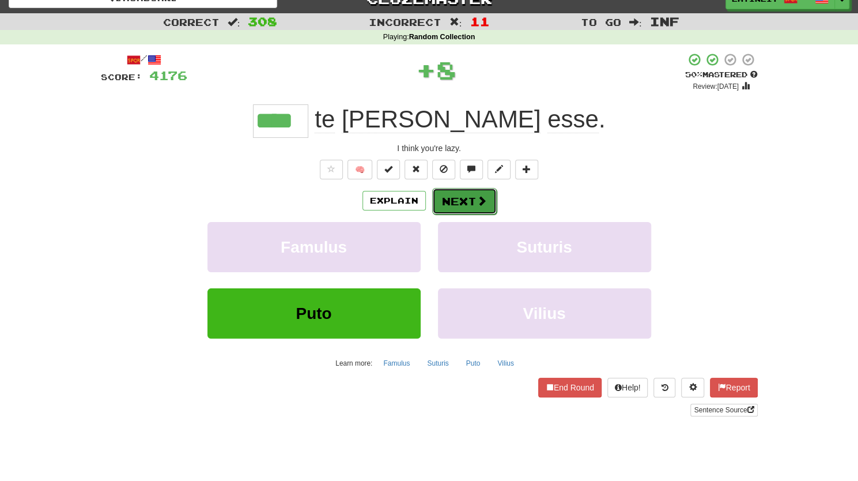
click at [462, 199] on button "Next" at bounding box center [464, 201] width 65 height 27
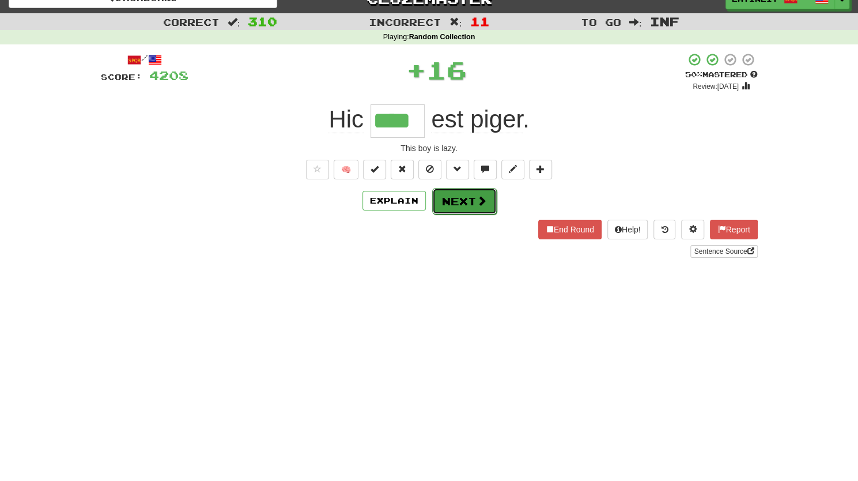
click at [461, 198] on button "Next" at bounding box center [464, 201] width 65 height 27
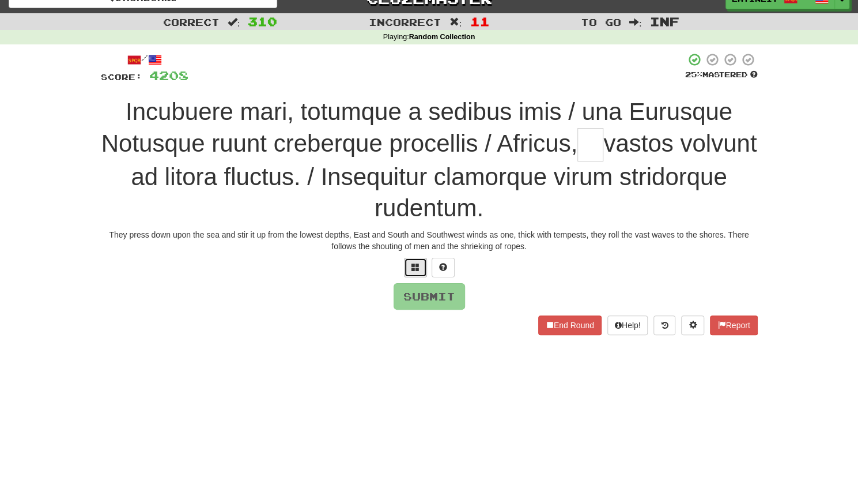
click at [421, 263] on button at bounding box center [415, 268] width 23 height 20
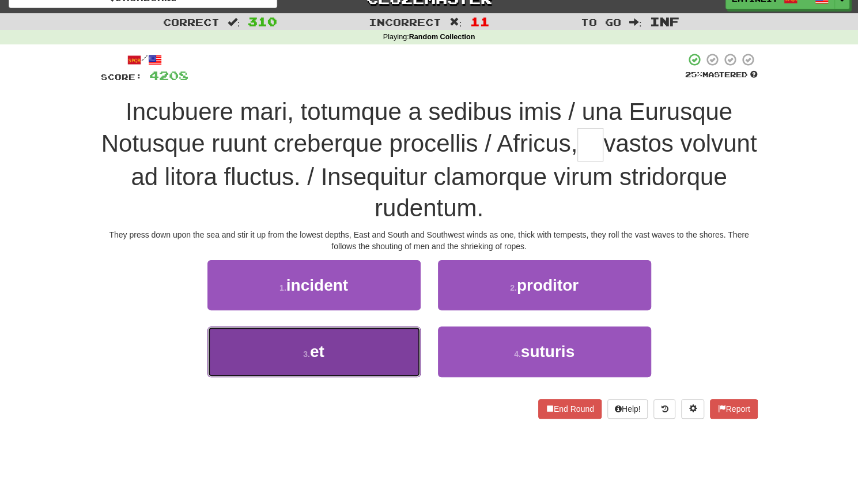
click at [343, 350] on button "3 . et" at bounding box center [313, 351] width 213 height 50
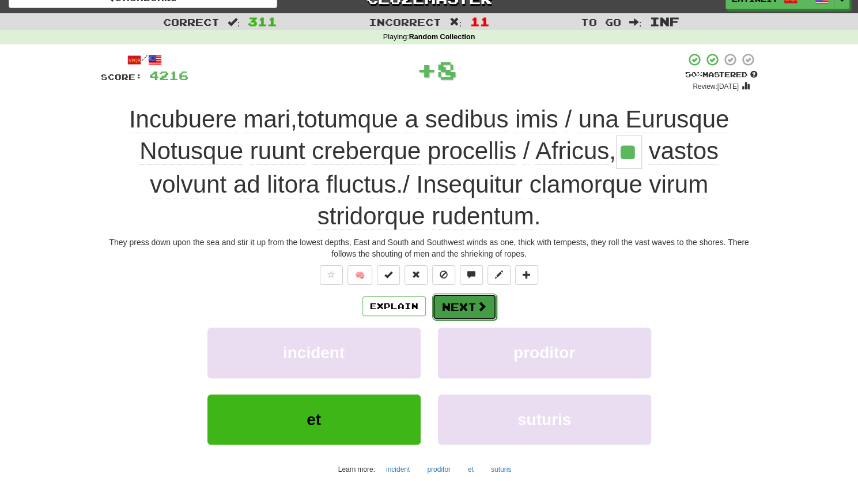
click at [454, 308] on button "Next" at bounding box center [464, 306] width 65 height 27
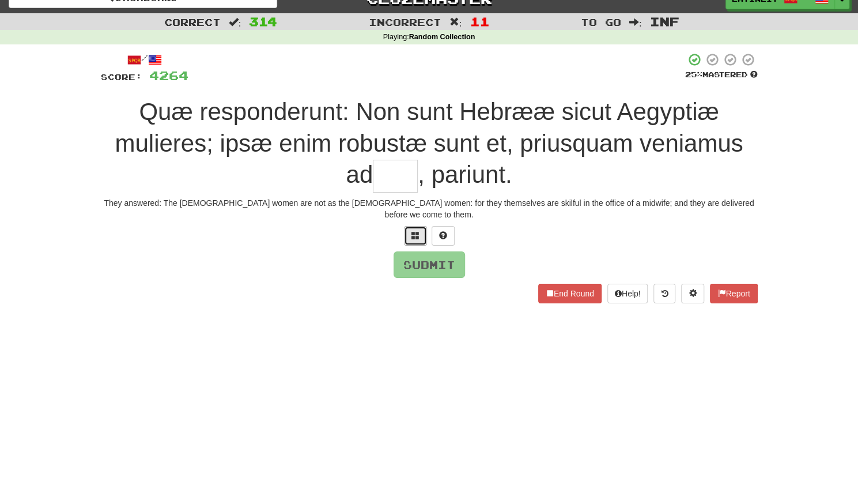
click at [411, 231] on span at bounding box center [415, 235] width 8 height 8
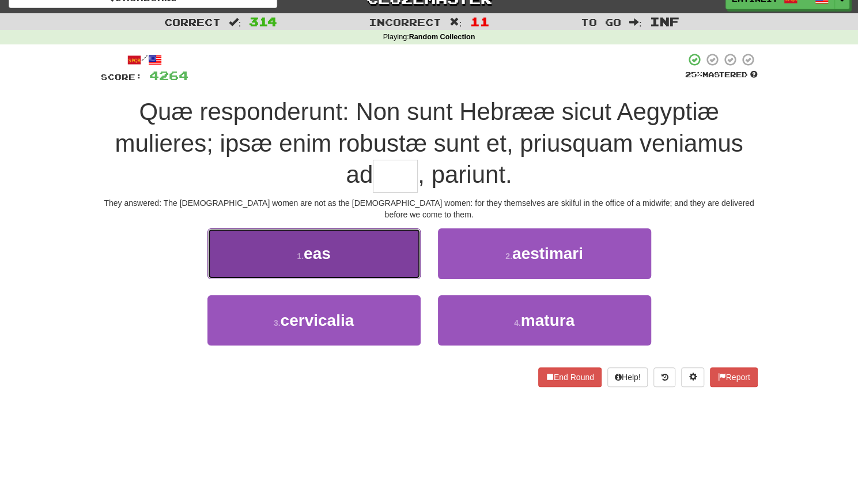
click at [368, 246] on button "1 . eas" at bounding box center [313, 253] width 213 height 50
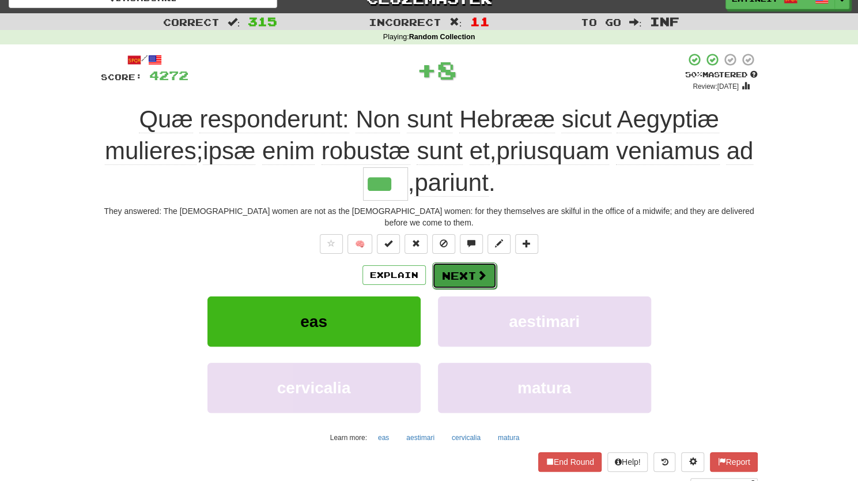
click at [449, 263] on button "Next" at bounding box center [464, 275] width 65 height 27
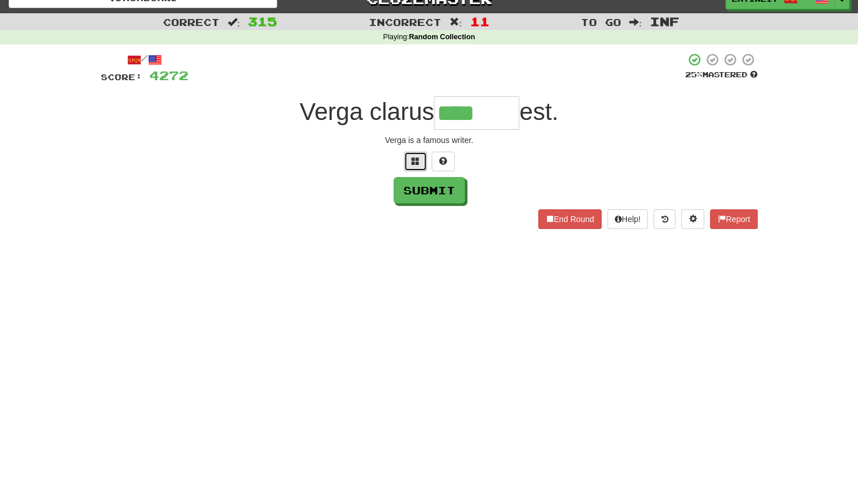
click at [408, 163] on button at bounding box center [415, 162] width 23 height 20
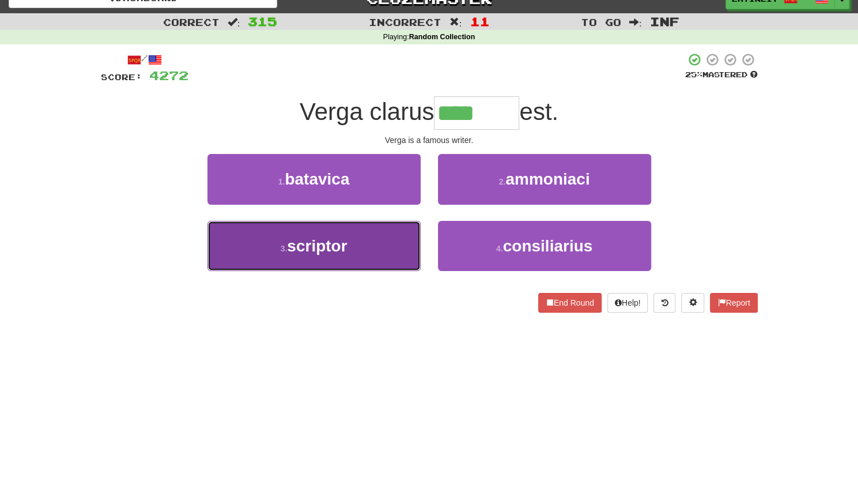
click at [347, 249] on span "scriptor" at bounding box center [317, 246] width 60 height 18
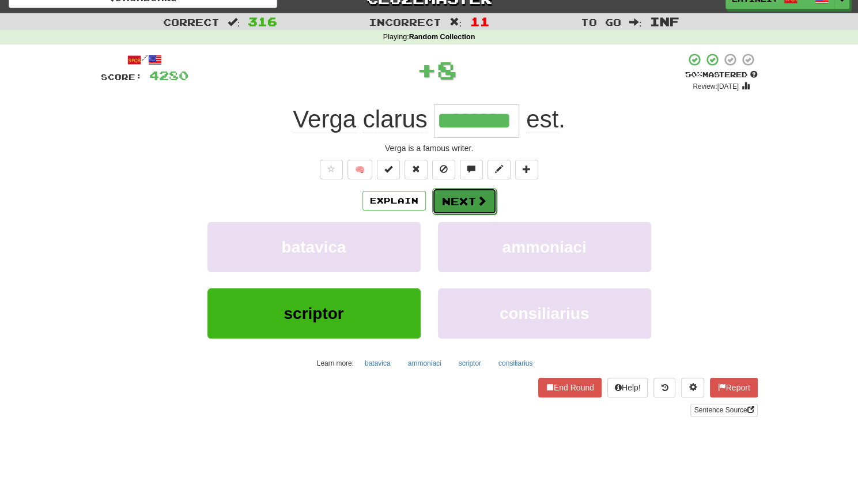
click at [468, 193] on button "Next" at bounding box center [464, 201] width 65 height 27
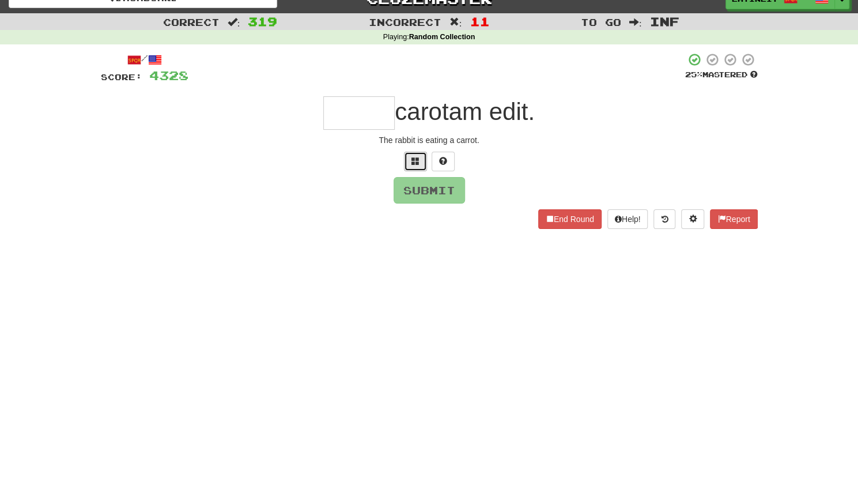
click at [411, 160] on span at bounding box center [415, 161] width 8 height 8
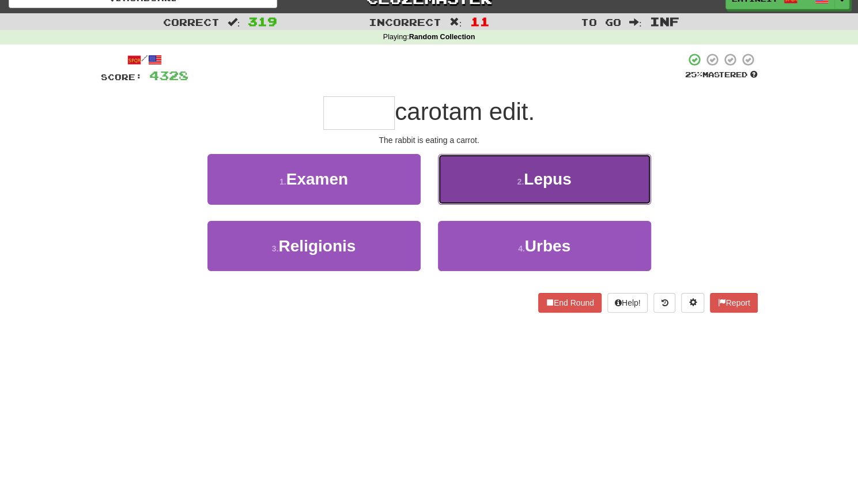
click at [470, 174] on button "2 . Lepus" at bounding box center [544, 179] width 213 height 50
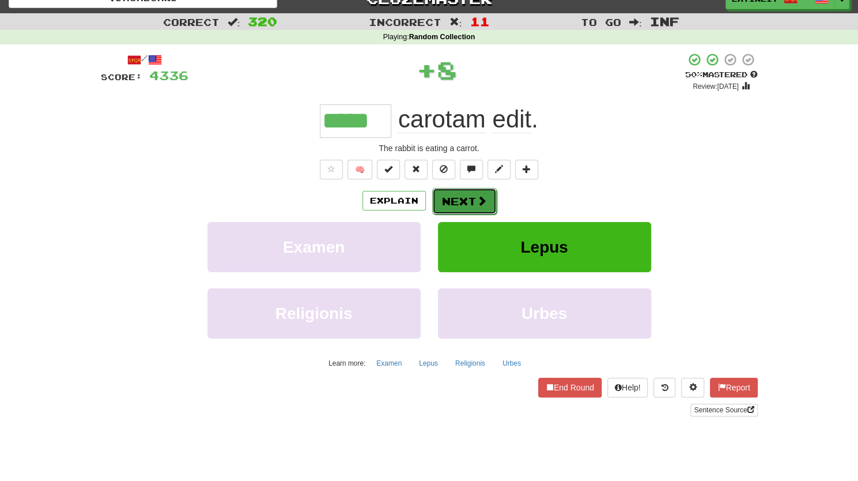
click at [456, 192] on button "Next" at bounding box center [464, 201] width 65 height 27
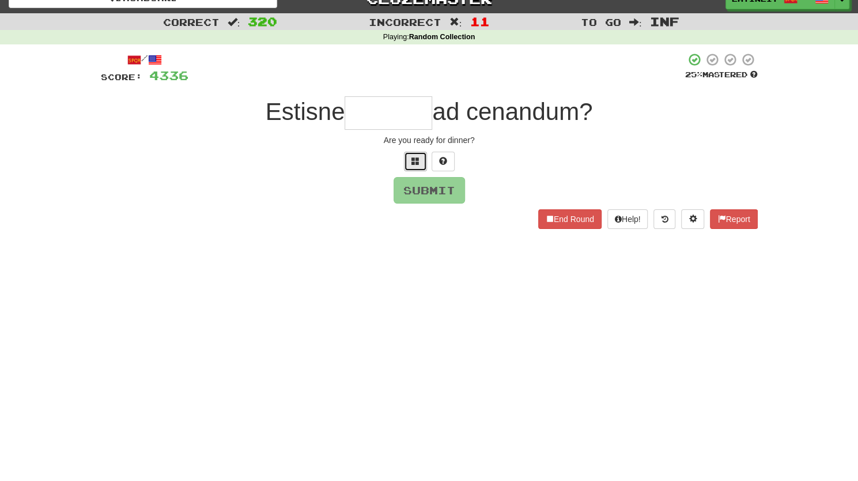
click at [413, 161] on span at bounding box center [415, 161] width 8 height 8
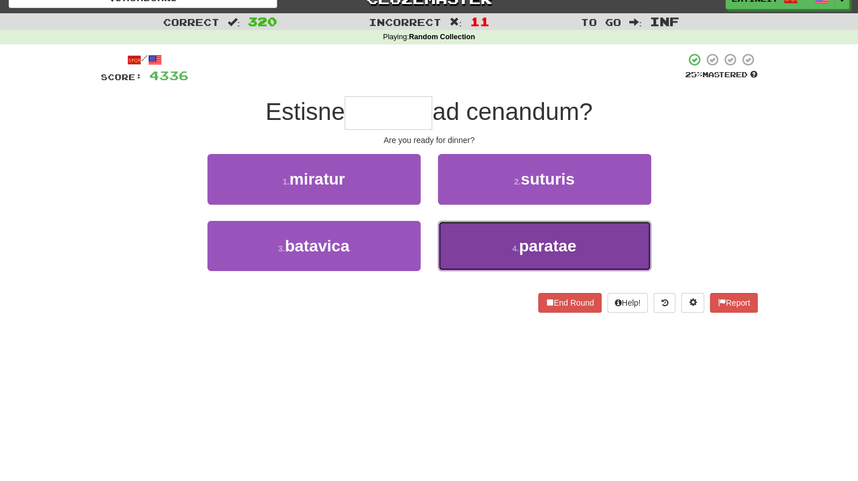
click at [455, 255] on button "4 . paratae" at bounding box center [544, 246] width 213 height 50
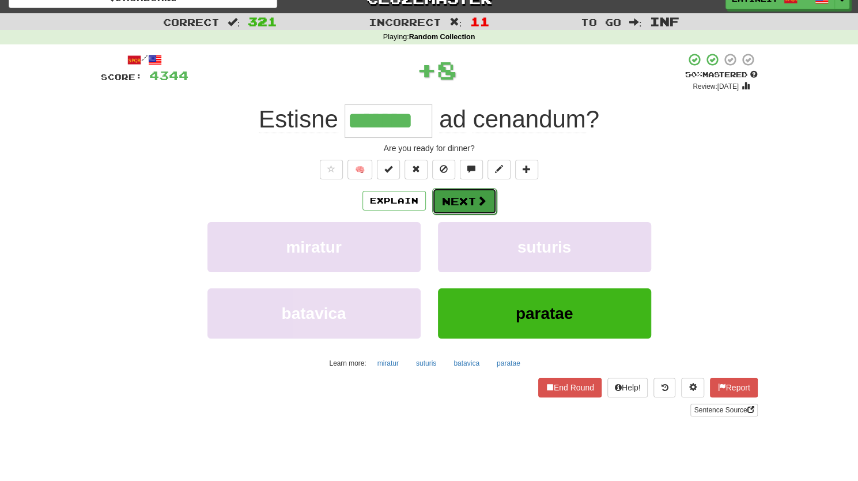
click at [465, 199] on button "Next" at bounding box center [464, 201] width 65 height 27
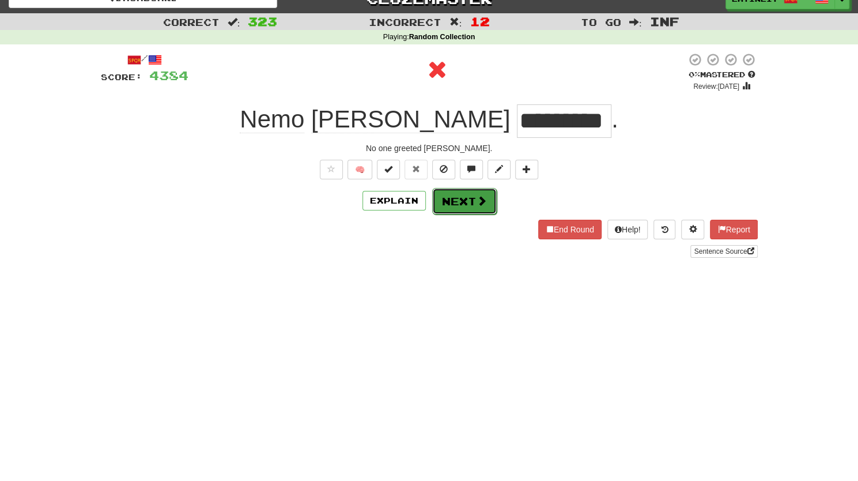
click at [463, 199] on button "Next" at bounding box center [464, 201] width 65 height 27
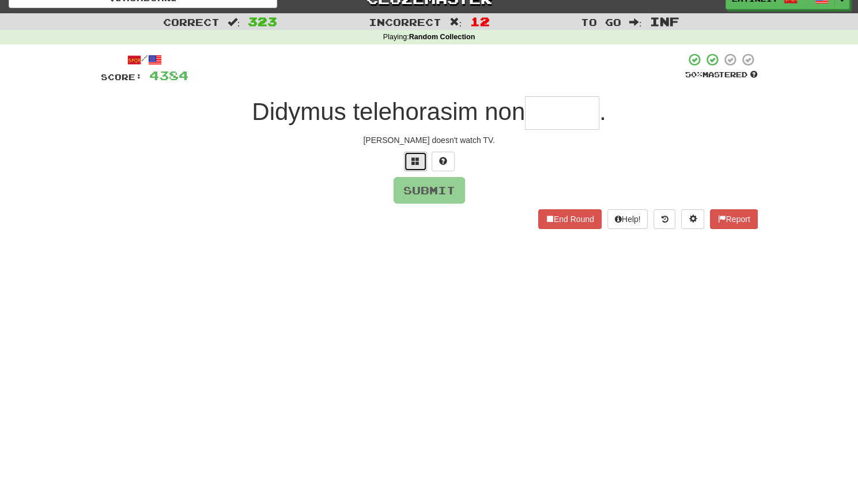
click at [414, 161] on span at bounding box center [415, 161] width 8 height 8
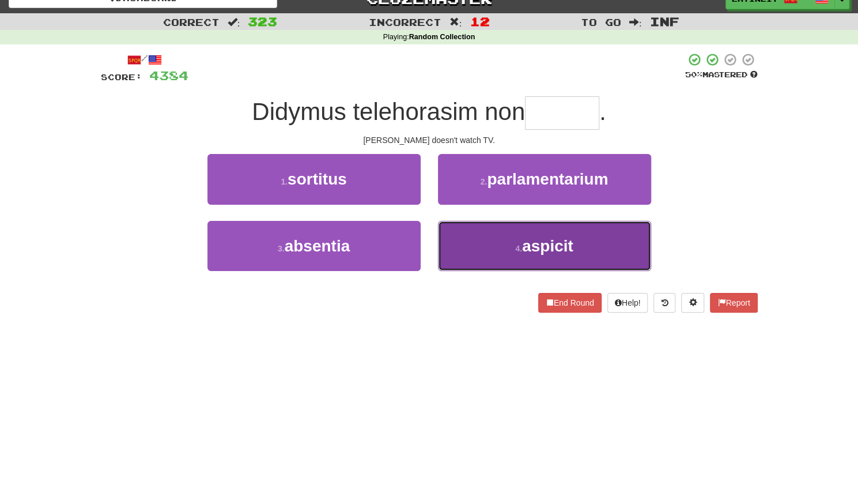
click at [487, 243] on button "4 . aspicit" at bounding box center [544, 246] width 213 height 50
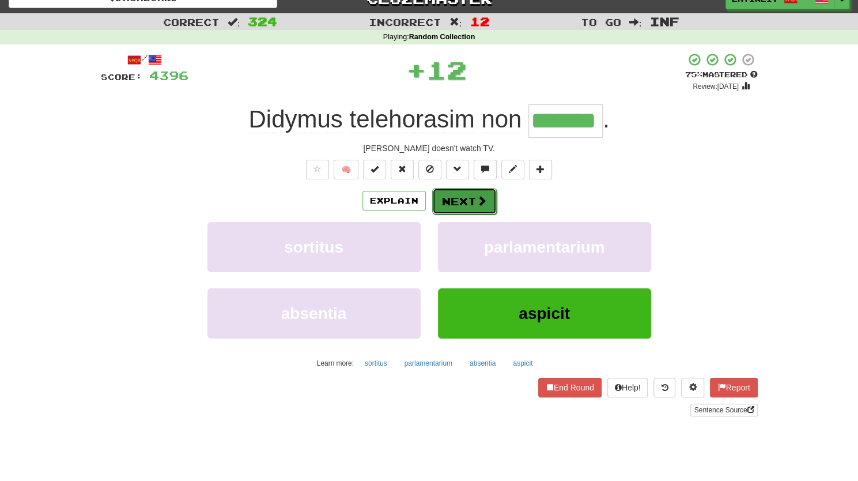
click at [470, 200] on button "Next" at bounding box center [464, 201] width 65 height 27
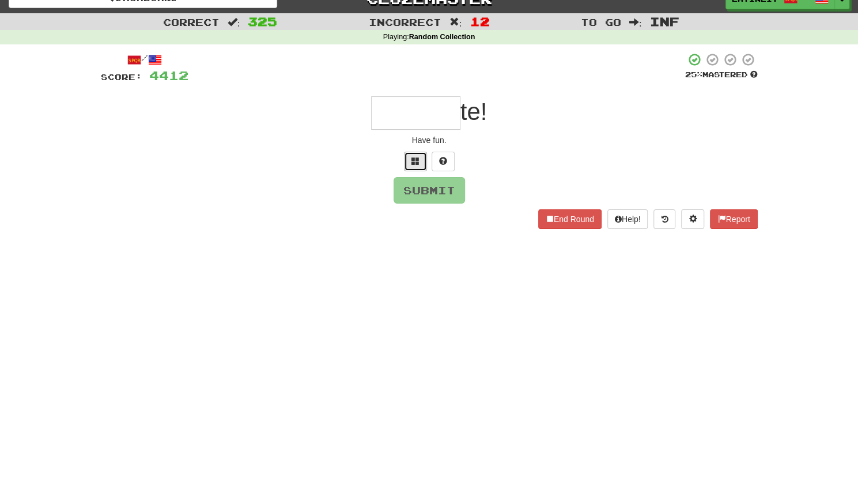
click at [417, 158] on span at bounding box center [415, 161] width 8 height 8
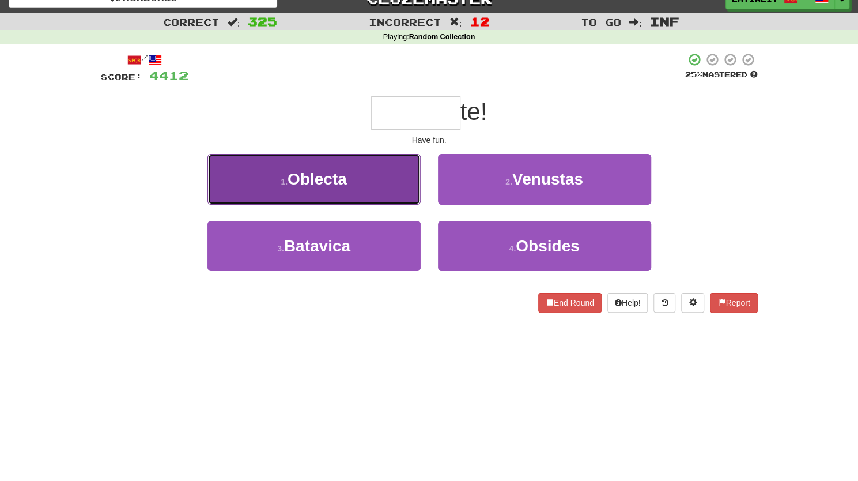
click at [361, 195] on button "1 . Oblecta" at bounding box center [313, 179] width 213 height 50
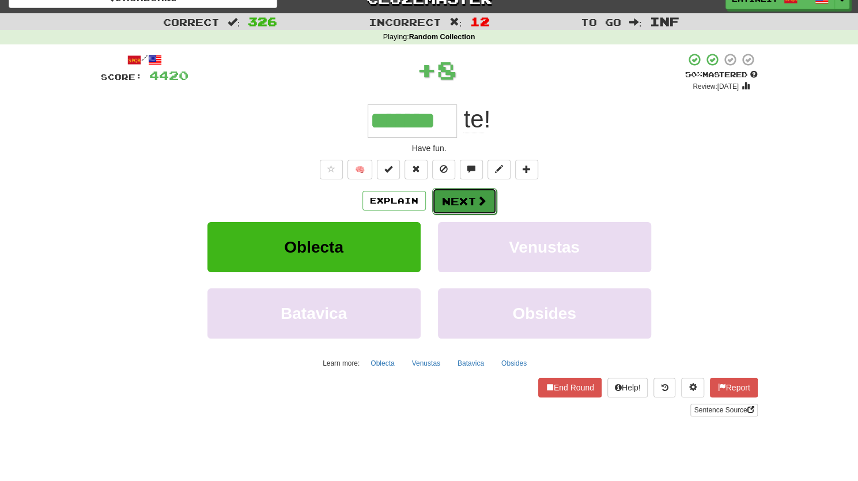
click at [471, 199] on button "Next" at bounding box center [464, 201] width 65 height 27
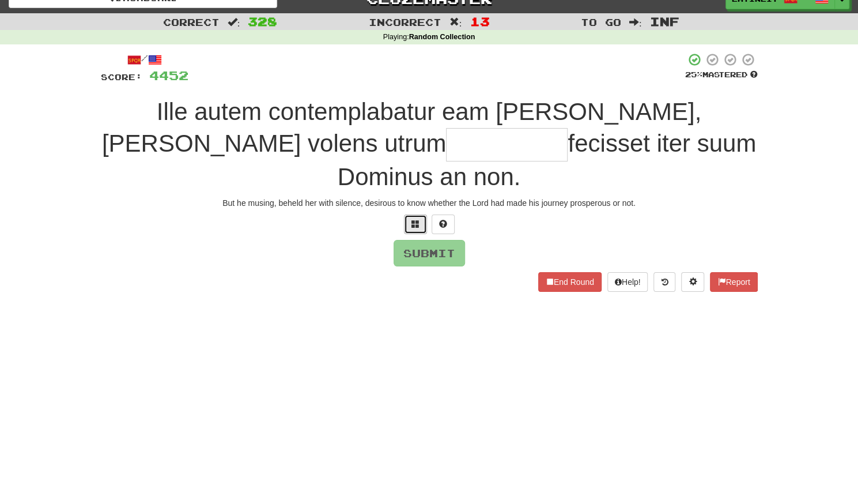
click at [413, 220] on span at bounding box center [415, 224] width 8 height 8
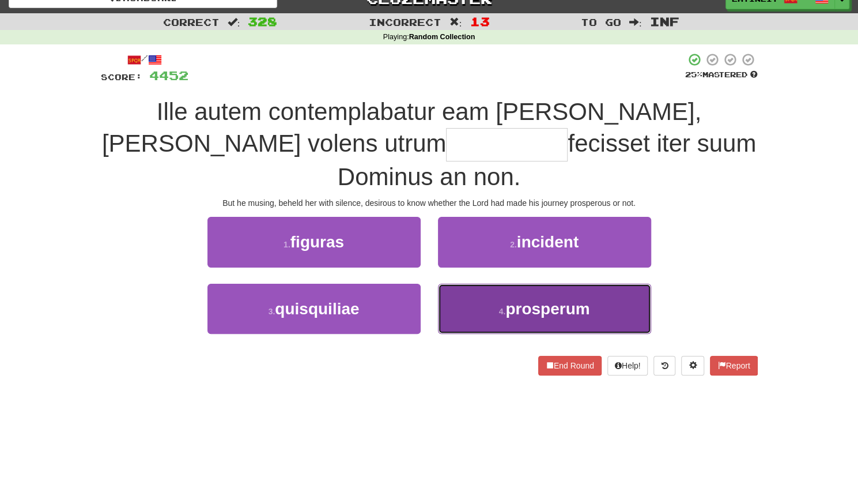
click at [470, 290] on button "4 . [GEOGRAPHIC_DATA]" at bounding box center [544, 308] width 213 height 50
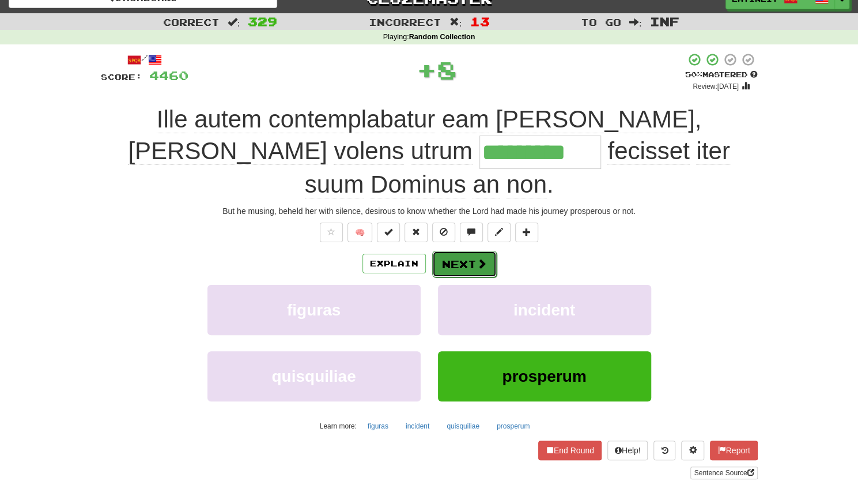
click at [456, 251] on button "Next" at bounding box center [464, 264] width 65 height 27
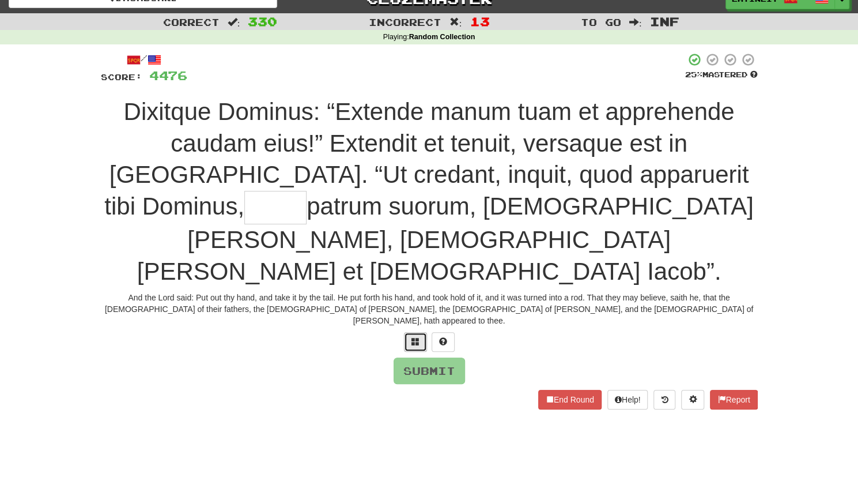
click at [416, 337] on span at bounding box center [415, 341] width 8 height 8
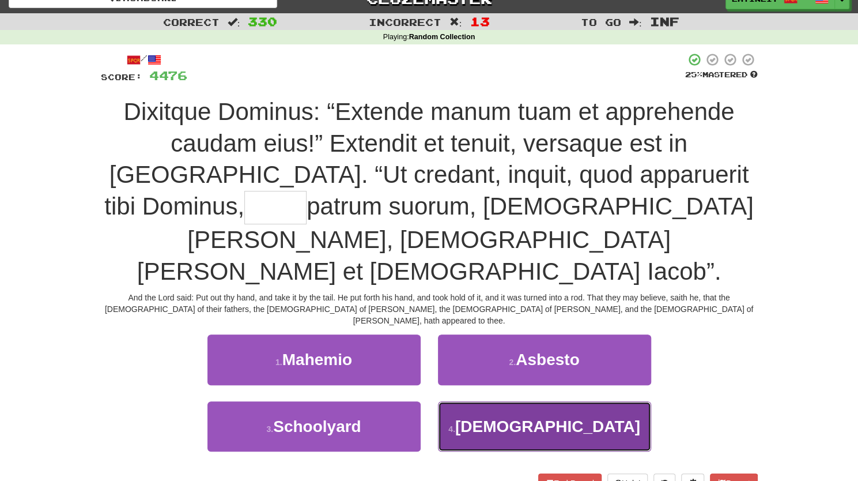
click at [502, 401] on button "4 . [DEMOGRAPHIC_DATA]" at bounding box center [544, 426] width 213 height 50
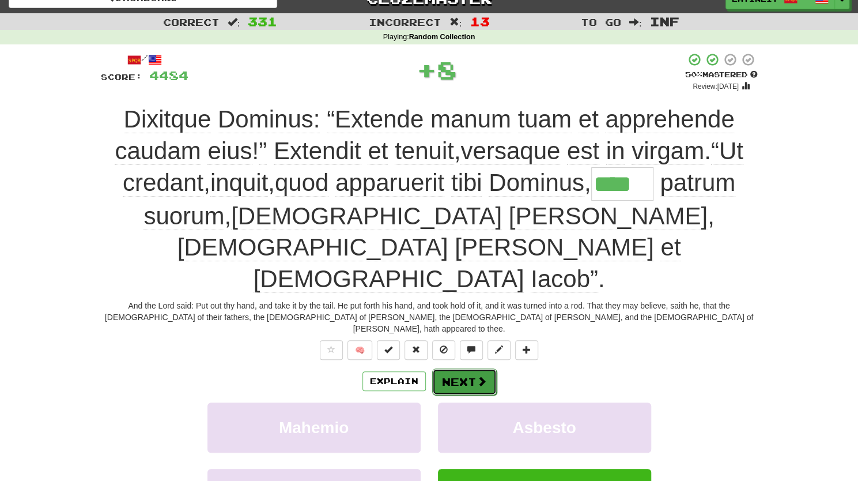
click at [480, 368] on button "Next" at bounding box center [464, 381] width 65 height 27
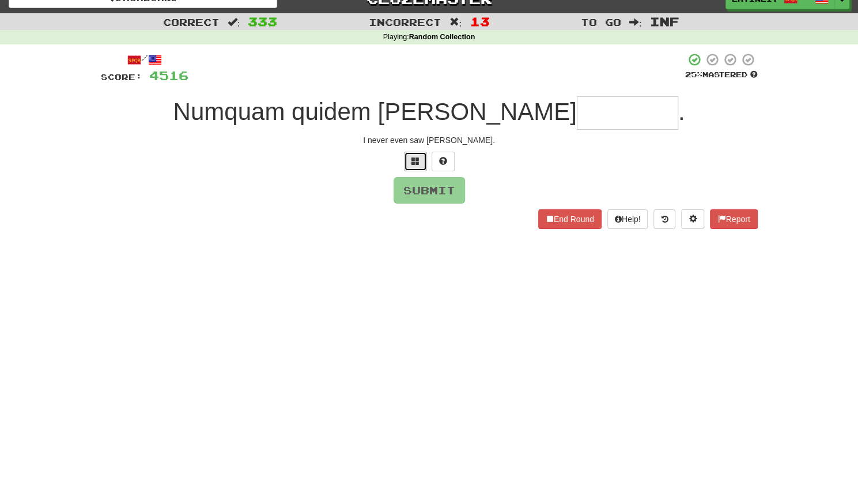
click at [407, 162] on button at bounding box center [415, 162] width 23 height 20
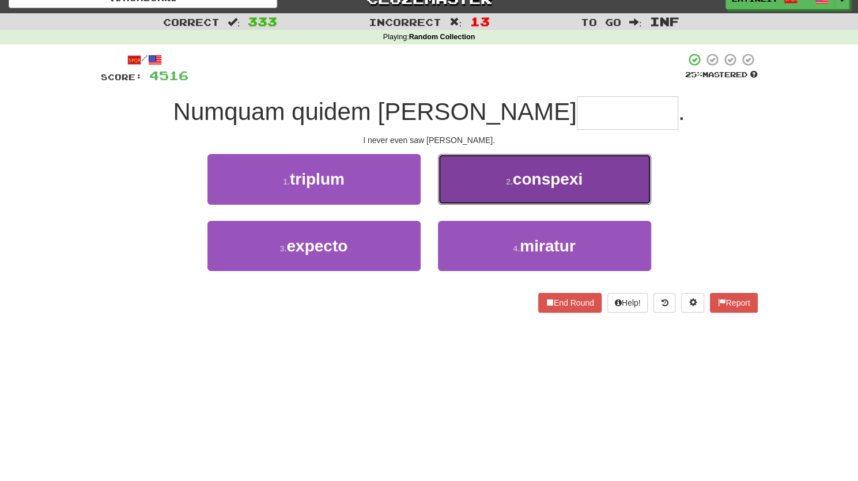
click at [524, 187] on span "conspexi" at bounding box center [548, 179] width 70 height 18
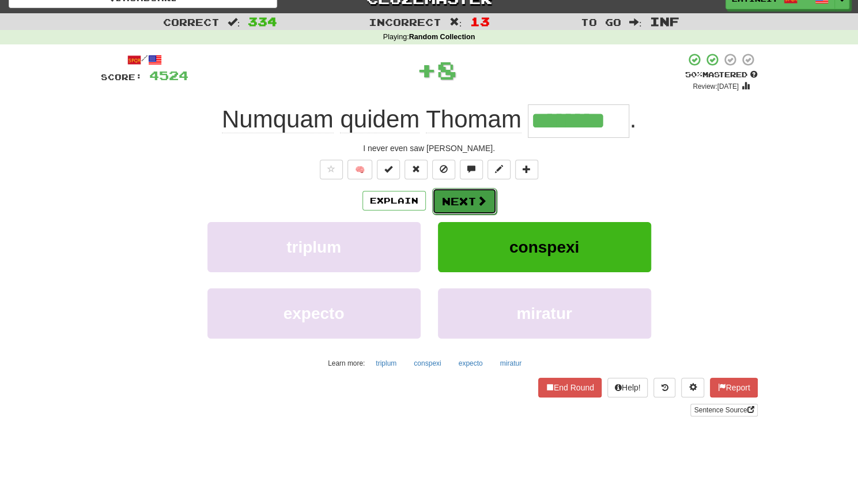
click at [461, 203] on button "Next" at bounding box center [464, 201] width 65 height 27
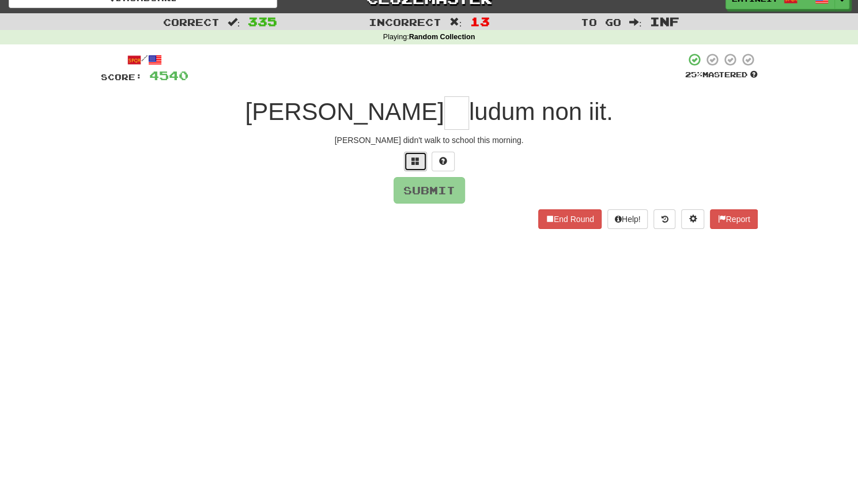
click at [410, 158] on button at bounding box center [415, 162] width 23 height 20
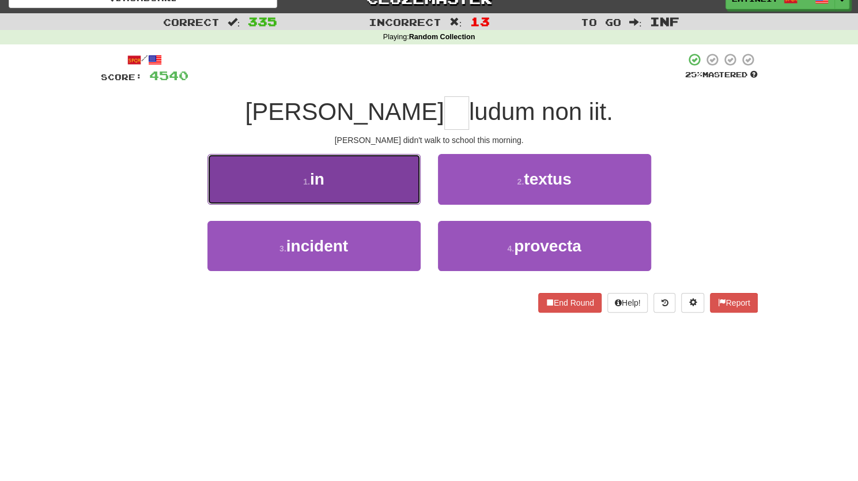
click at [373, 179] on button "1 . in" at bounding box center [313, 179] width 213 height 50
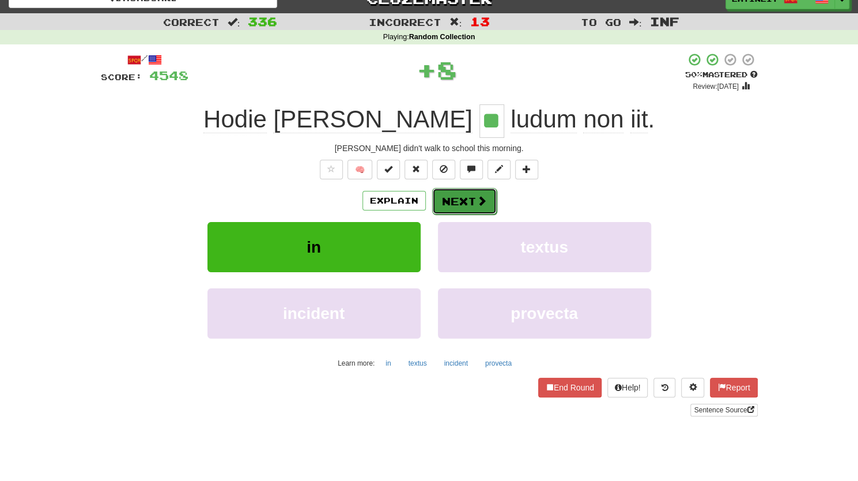
click at [452, 200] on button "Next" at bounding box center [464, 201] width 65 height 27
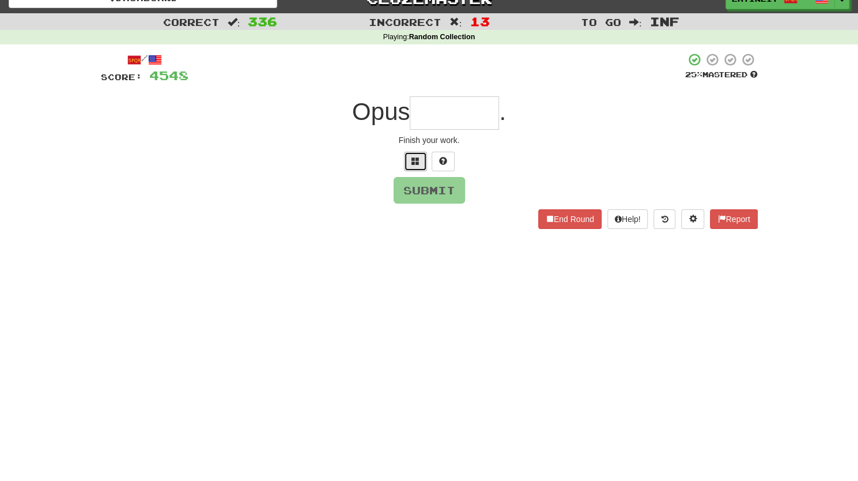
click at [415, 161] on span at bounding box center [415, 161] width 8 height 8
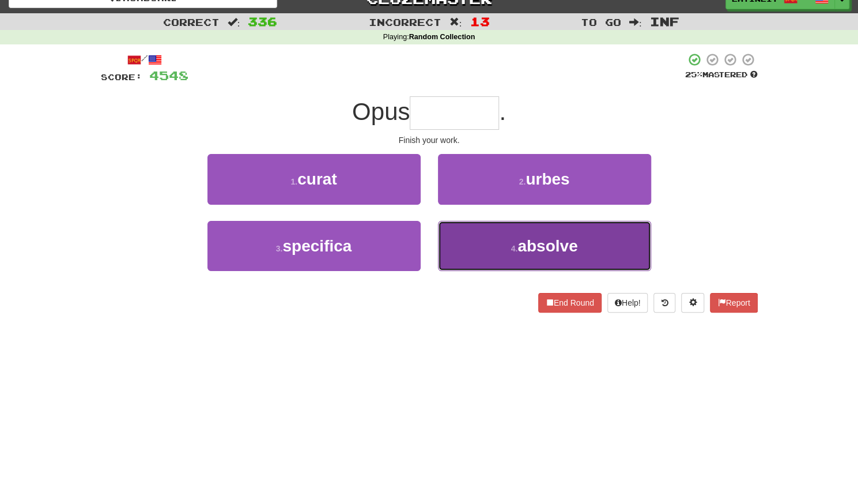
click at [476, 244] on button "4 . absolve" at bounding box center [544, 246] width 213 height 50
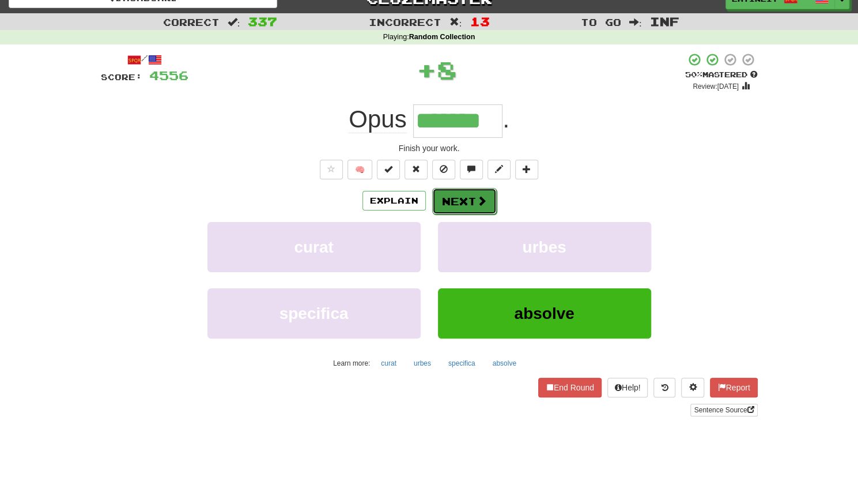
click at [474, 199] on button "Next" at bounding box center [464, 201] width 65 height 27
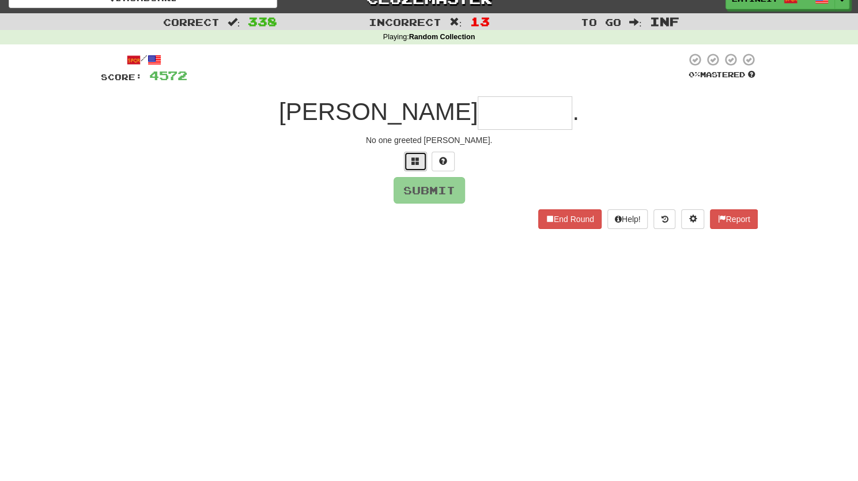
click at [413, 169] on button at bounding box center [415, 162] width 23 height 20
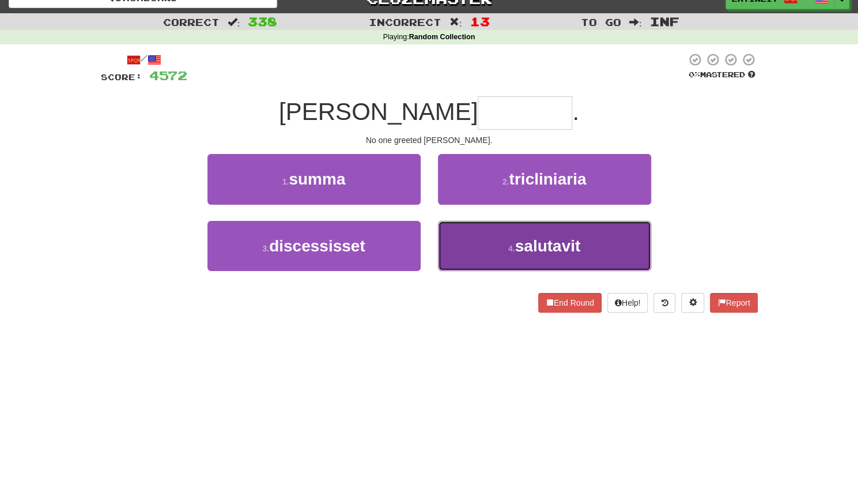
click at [493, 257] on button "4 . [GEOGRAPHIC_DATA]" at bounding box center [544, 246] width 213 height 50
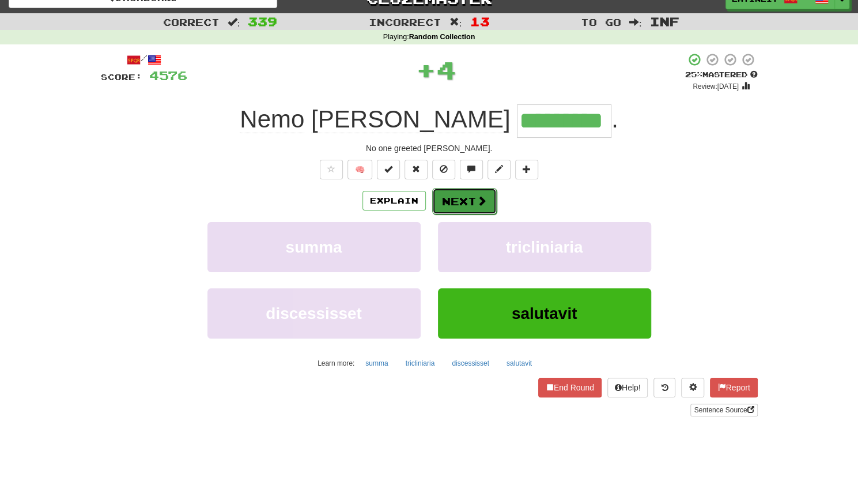
click at [468, 195] on button "Next" at bounding box center [464, 201] width 65 height 27
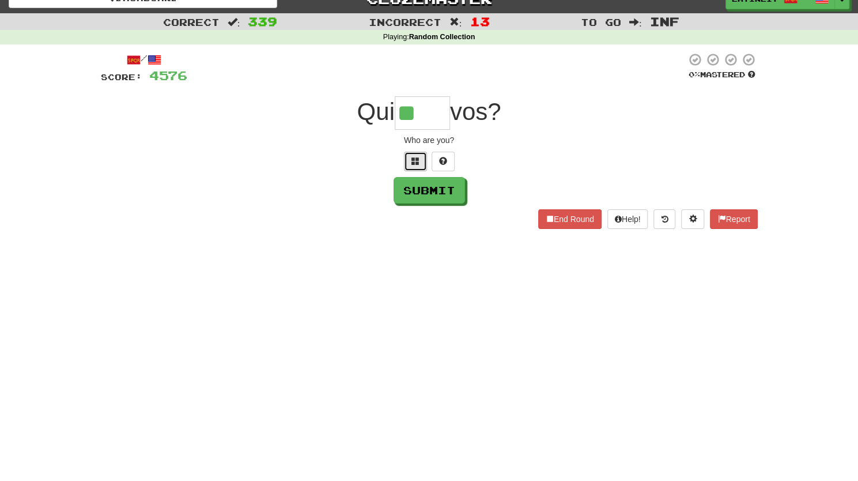
click at [415, 161] on span at bounding box center [415, 161] width 8 height 8
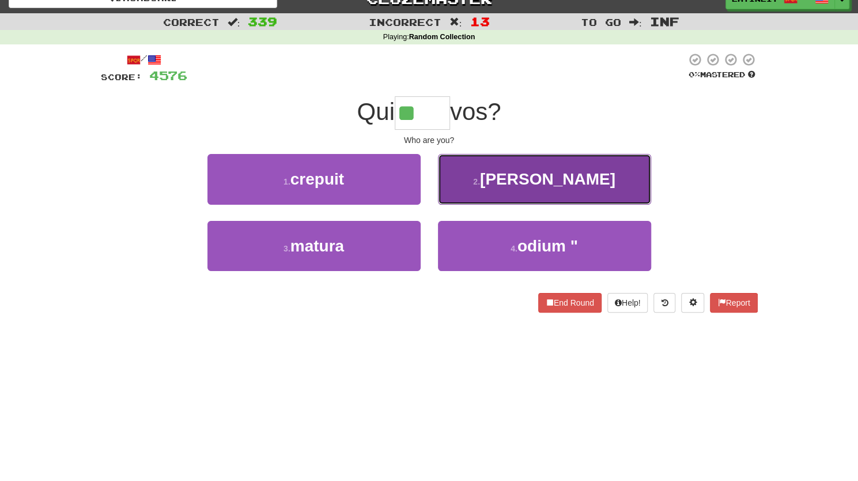
click at [499, 184] on button "2 . [PERSON_NAME]" at bounding box center [544, 179] width 213 height 50
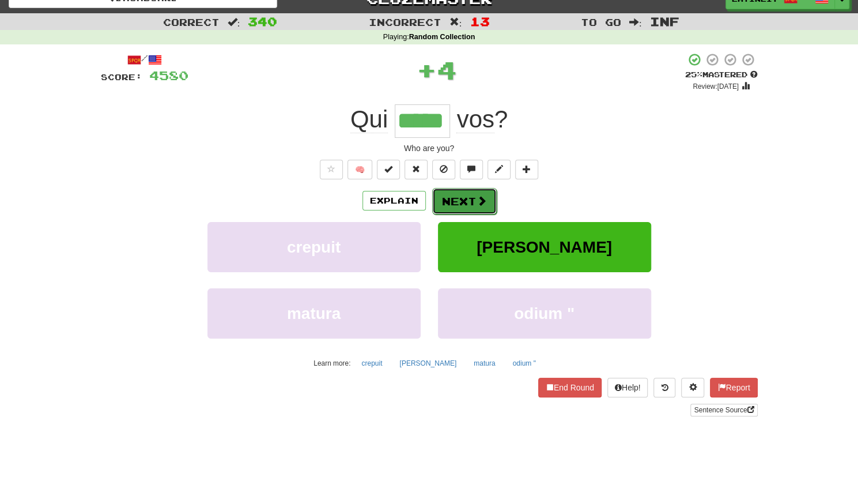
click at [474, 201] on button "Next" at bounding box center [464, 201] width 65 height 27
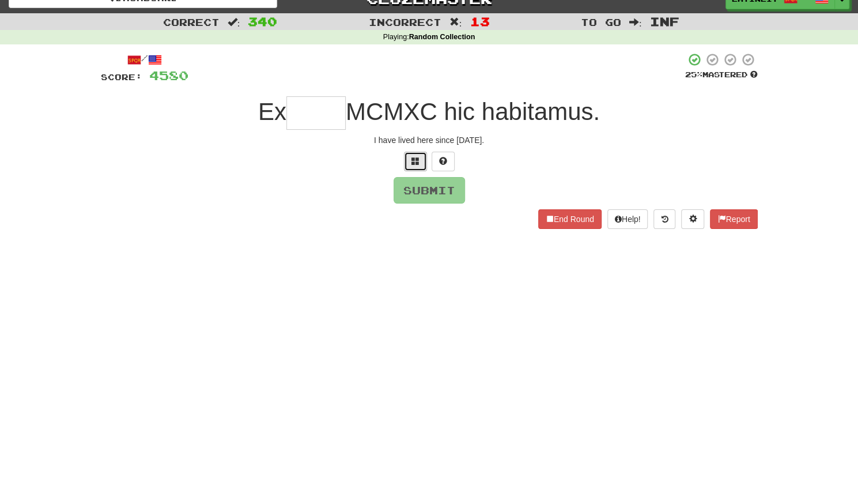
click at [414, 158] on span at bounding box center [415, 161] width 8 height 8
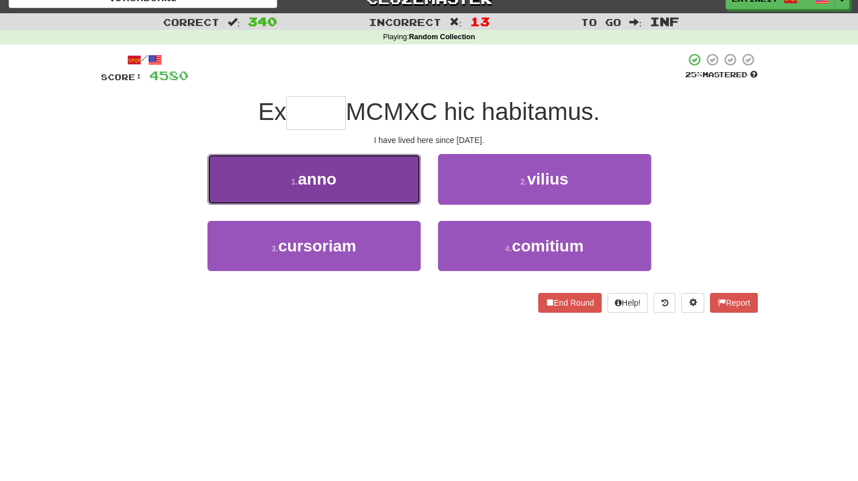
click at [373, 183] on button "1 . anno" at bounding box center [313, 179] width 213 height 50
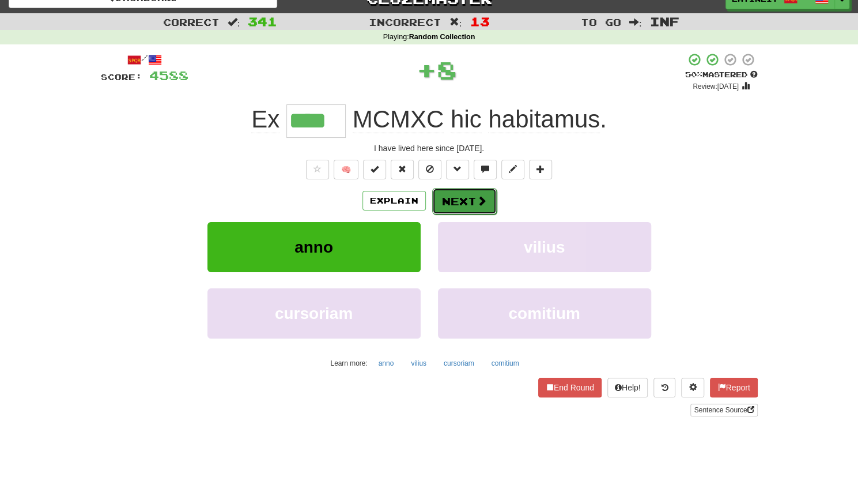
click at [453, 194] on button "Next" at bounding box center [464, 201] width 65 height 27
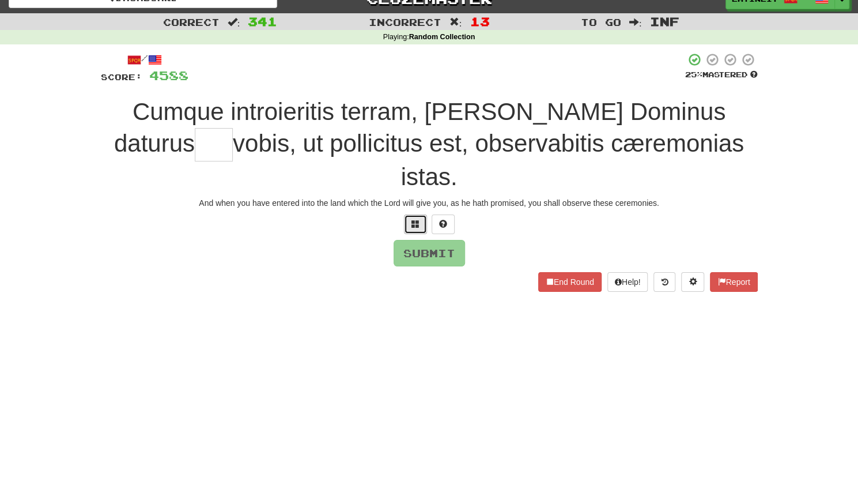
click at [410, 214] on button at bounding box center [415, 224] width 23 height 20
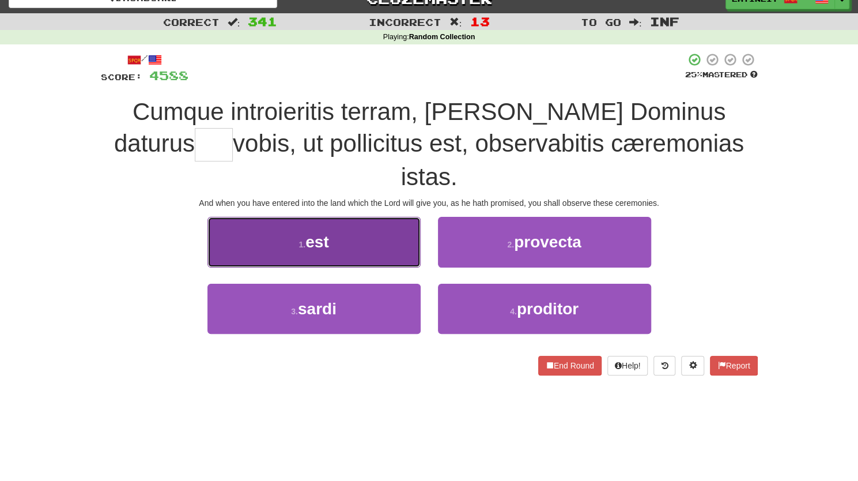
click at [366, 217] on button "1 . est" at bounding box center [313, 242] width 213 height 50
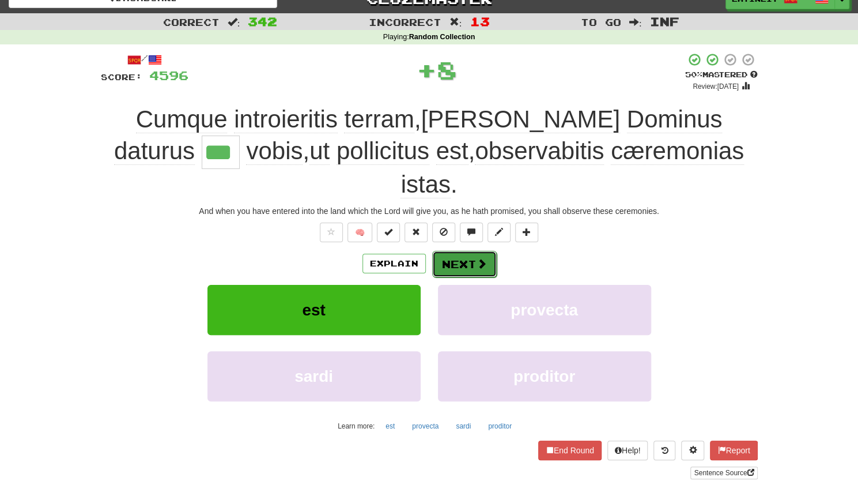
click at [448, 251] on button "Next" at bounding box center [464, 264] width 65 height 27
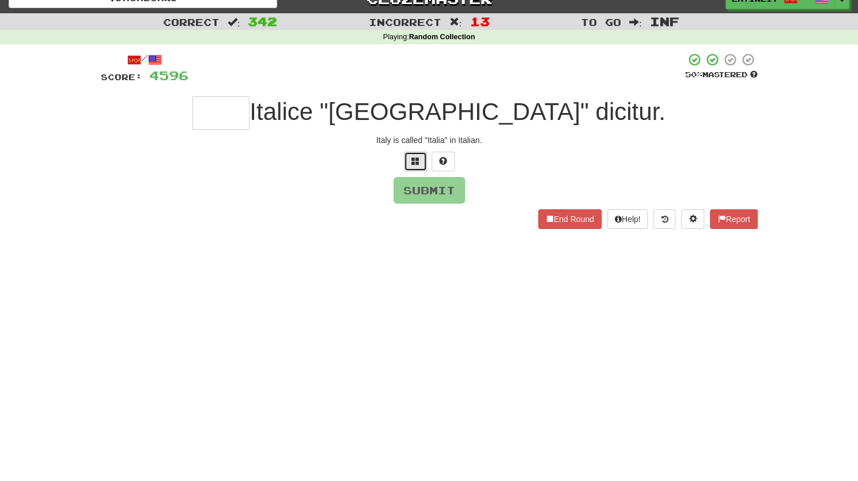
click at [415, 158] on span at bounding box center [415, 161] width 8 height 8
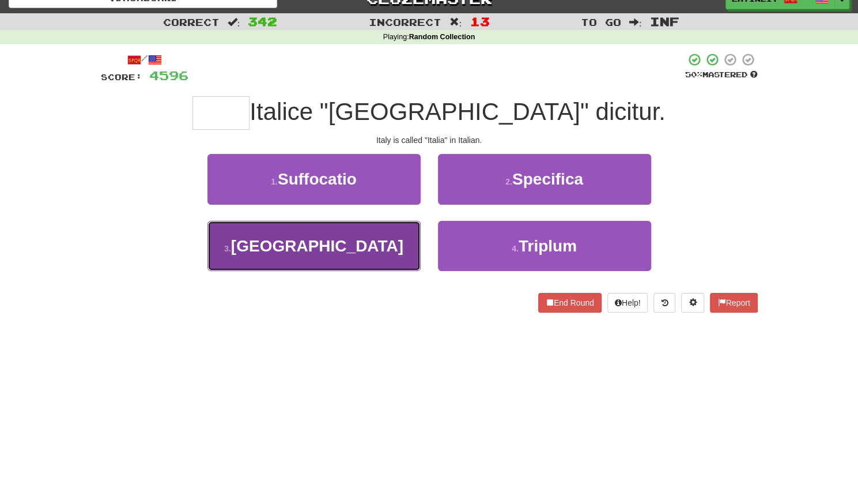
click at [356, 253] on button "3 . [GEOGRAPHIC_DATA]" at bounding box center [313, 246] width 213 height 50
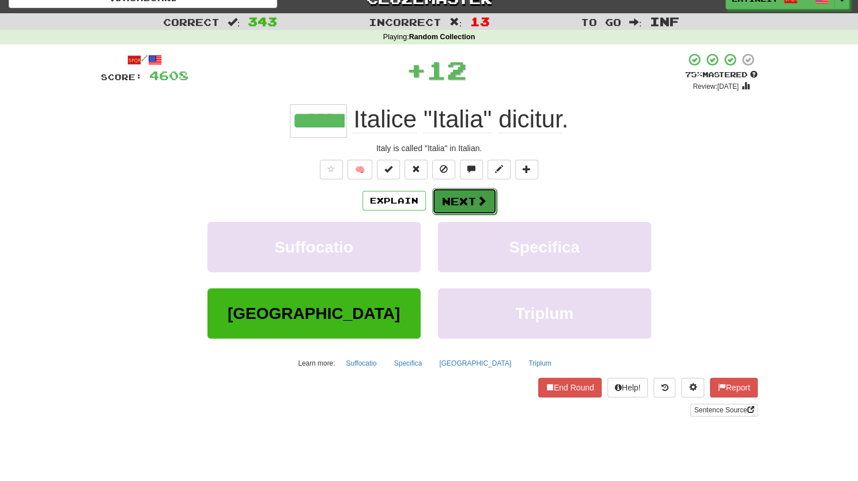
click at [463, 203] on button "Next" at bounding box center [464, 201] width 65 height 27
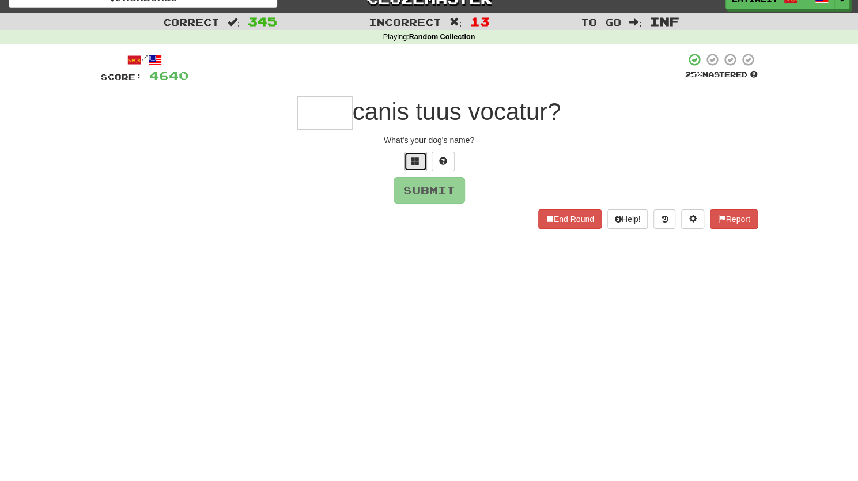
click at [414, 162] on span at bounding box center [415, 161] width 8 height 8
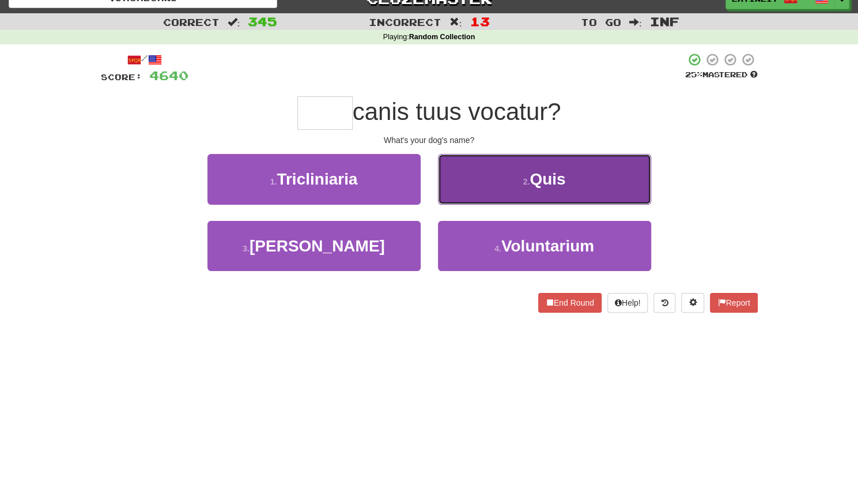
click at [490, 176] on button "2 . Quis" at bounding box center [544, 179] width 213 height 50
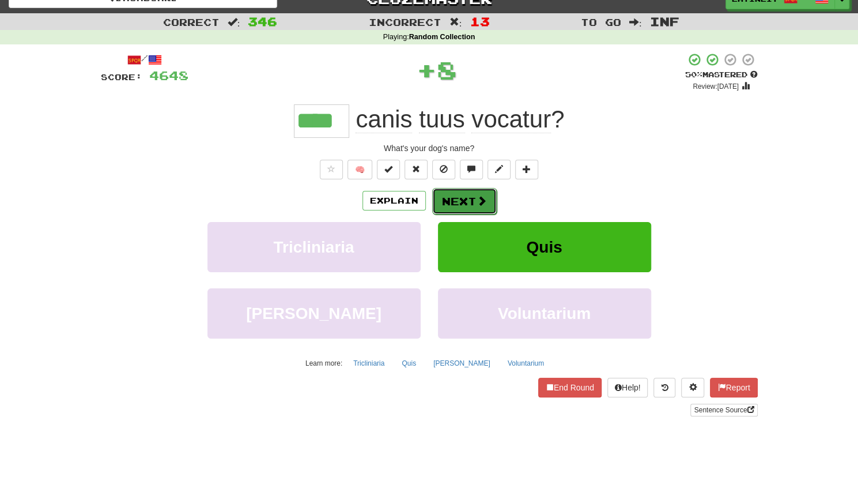
click at [473, 196] on button "Next" at bounding box center [464, 201] width 65 height 27
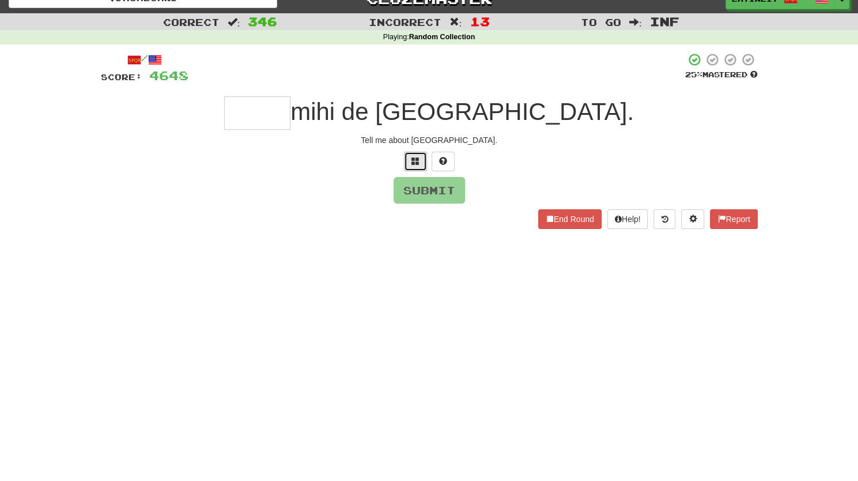
click at [408, 166] on button at bounding box center [415, 162] width 23 height 20
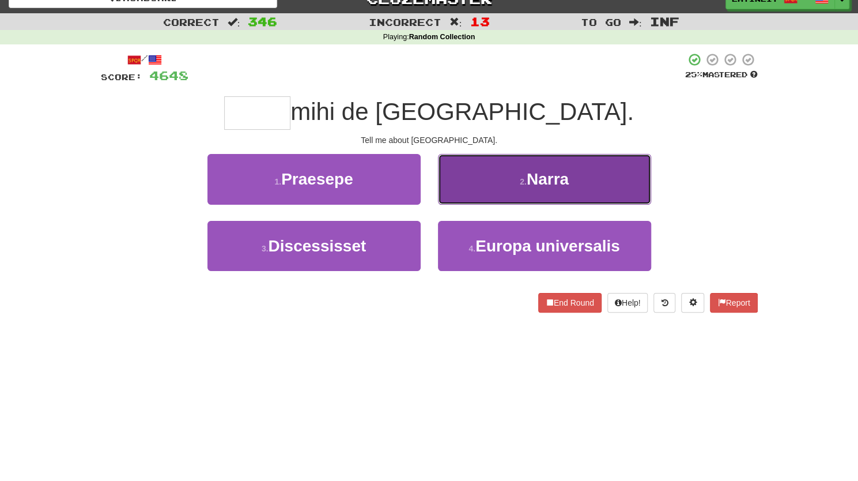
click at [462, 184] on button "2 . [GEOGRAPHIC_DATA]" at bounding box center [544, 179] width 213 height 50
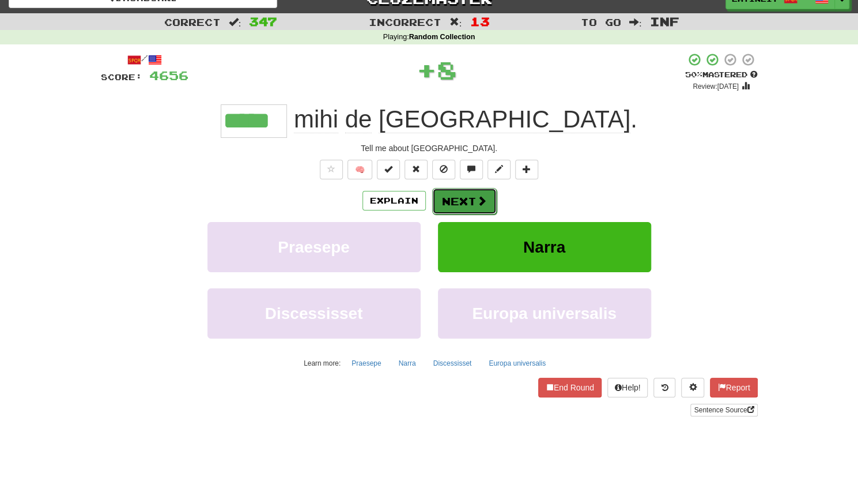
click at [454, 198] on button "Next" at bounding box center [464, 201] width 65 height 27
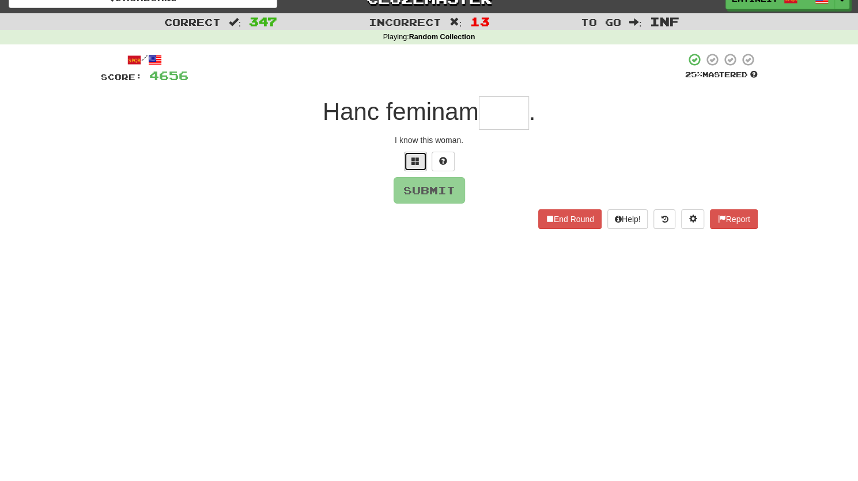
click at [416, 160] on span at bounding box center [415, 161] width 8 height 8
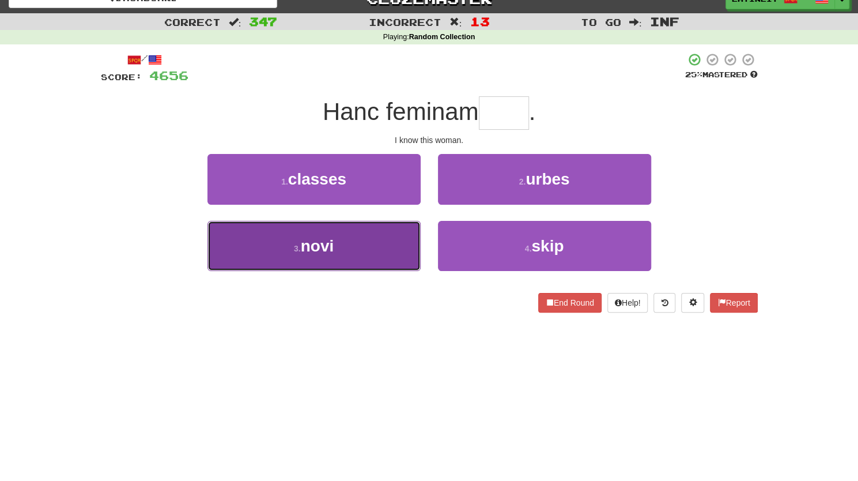
click at [374, 251] on button "3 . [GEOGRAPHIC_DATA]" at bounding box center [313, 246] width 213 height 50
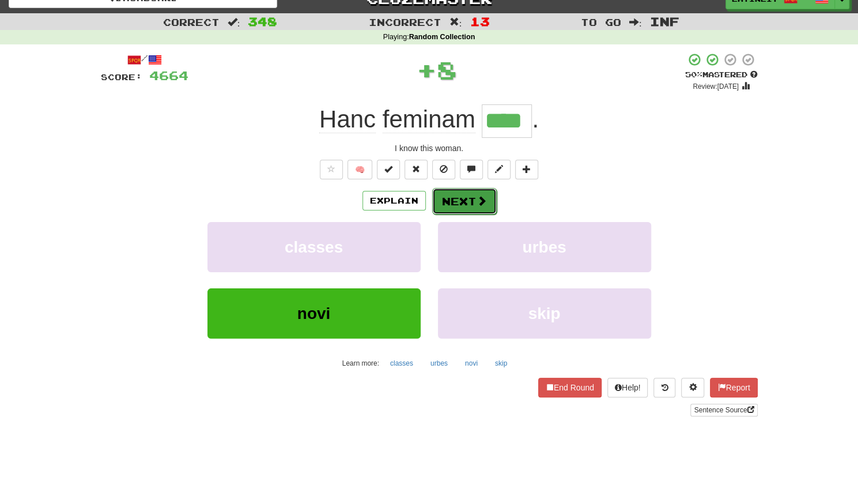
click at [456, 197] on button "Next" at bounding box center [464, 201] width 65 height 27
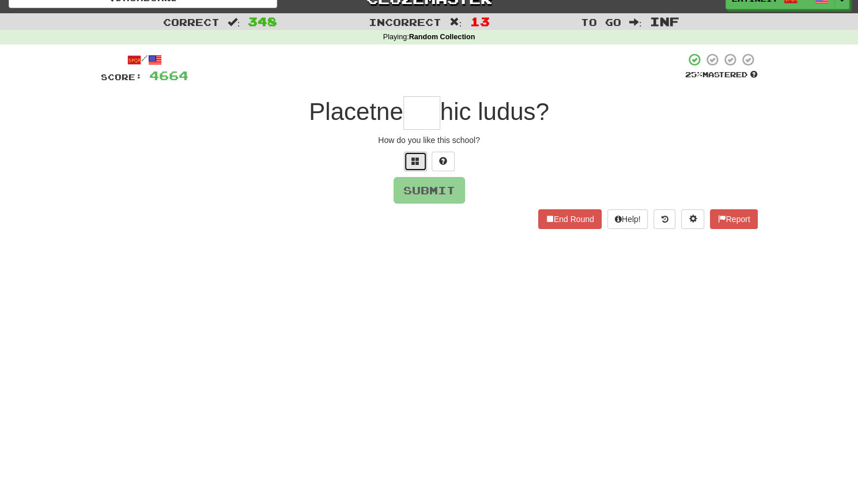
click at [409, 168] on button at bounding box center [415, 162] width 23 height 20
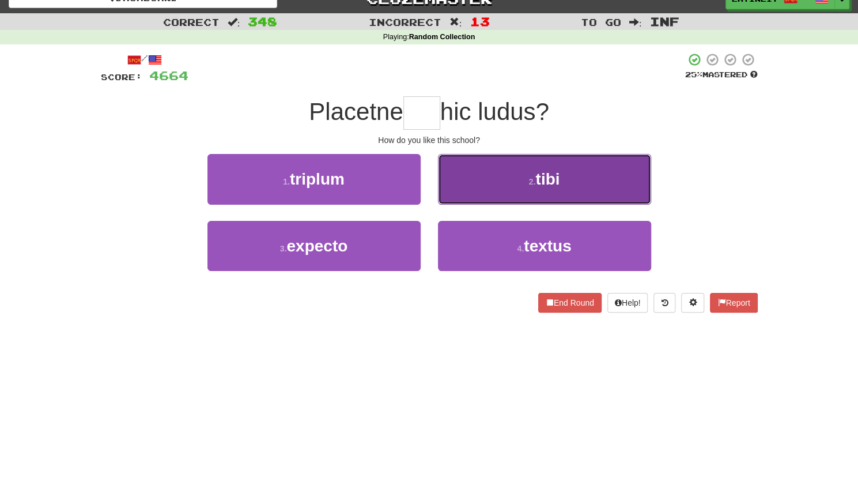
click at [494, 186] on button "2 . tibi" at bounding box center [544, 179] width 213 height 50
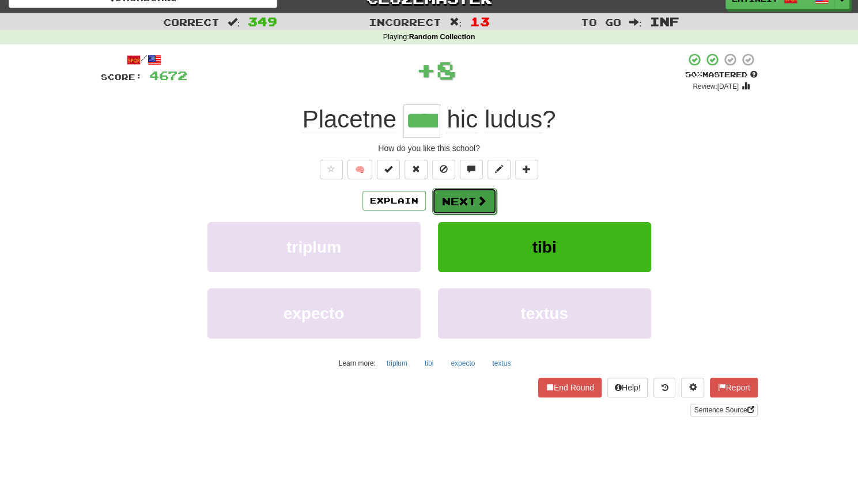
click at [472, 194] on button "Next" at bounding box center [464, 201] width 65 height 27
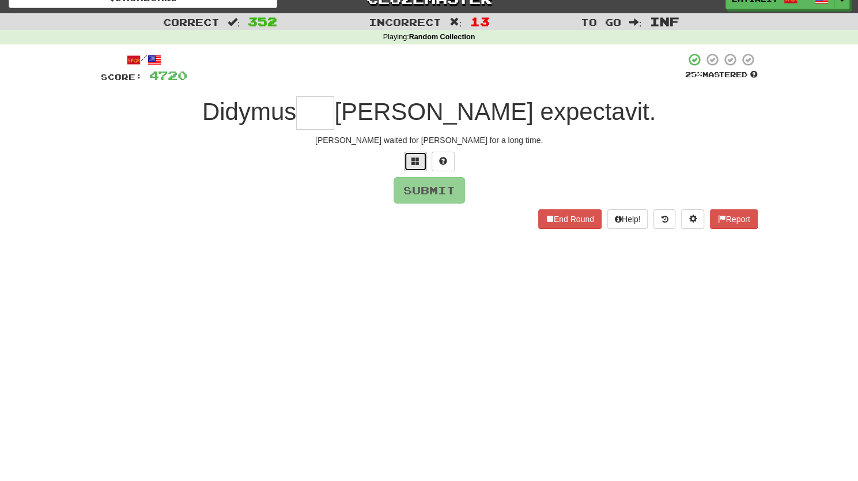
click at [409, 157] on button at bounding box center [415, 162] width 23 height 20
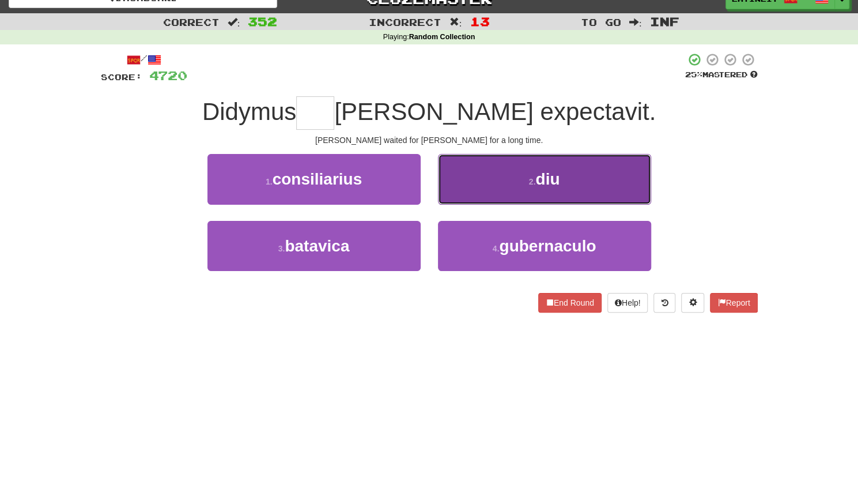
click at [482, 173] on button "2 . diu" at bounding box center [544, 179] width 213 height 50
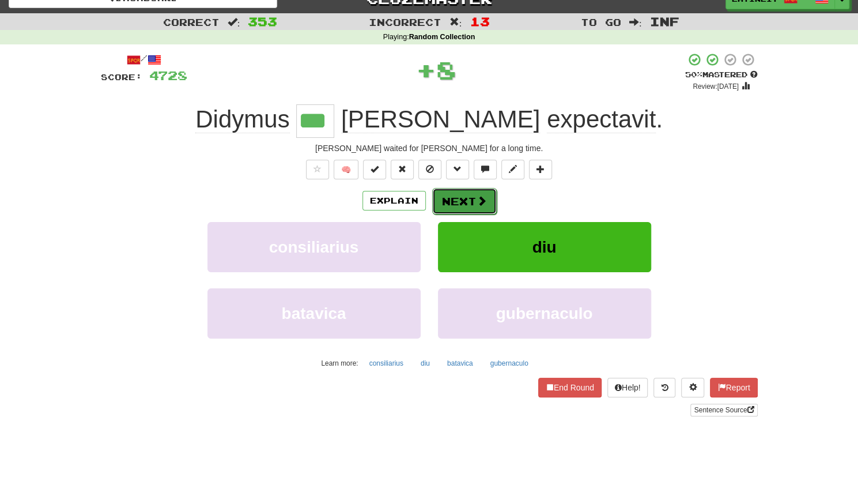
click at [459, 201] on button "Next" at bounding box center [464, 201] width 65 height 27
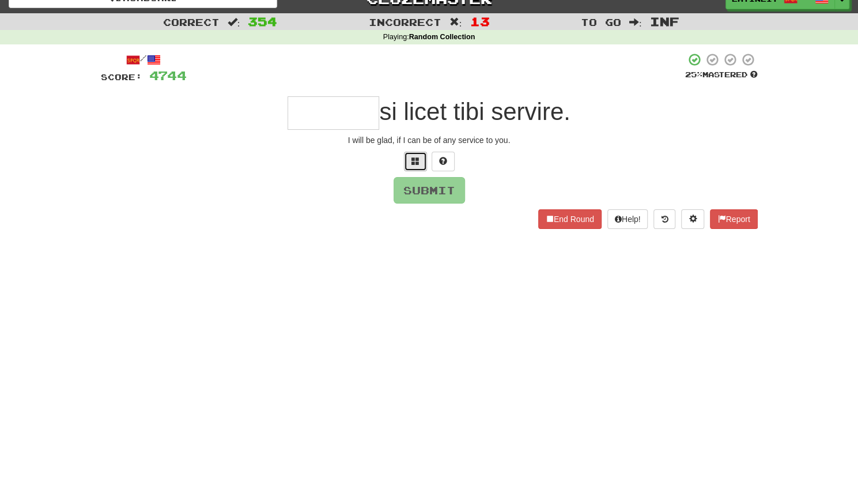
click at [413, 157] on span at bounding box center [415, 161] width 8 height 8
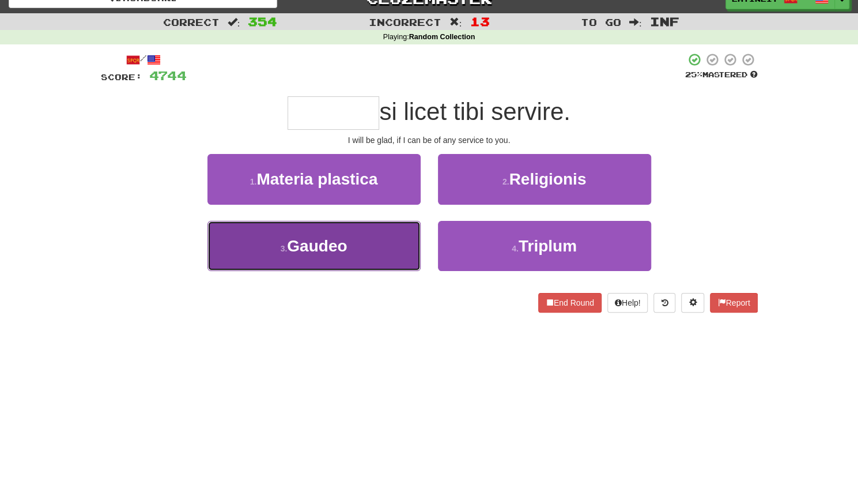
click at [333, 249] on span "Gaudeo" at bounding box center [317, 246] width 60 height 18
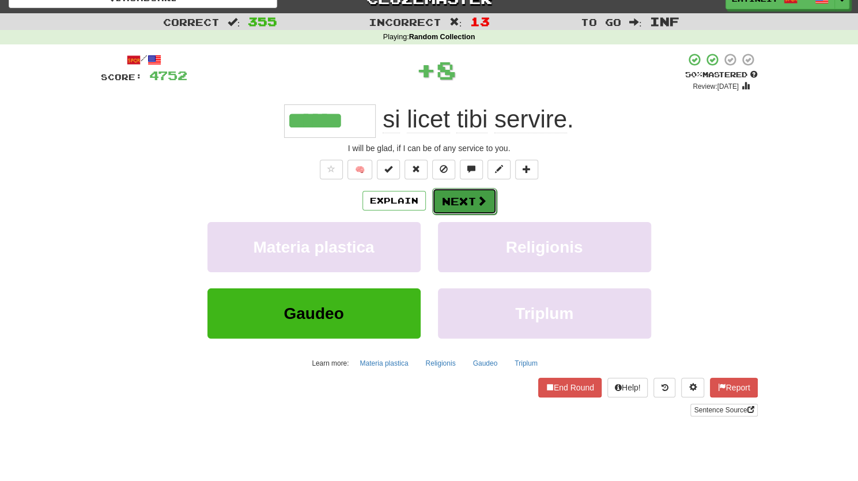
click at [461, 196] on button "Next" at bounding box center [464, 201] width 65 height 27
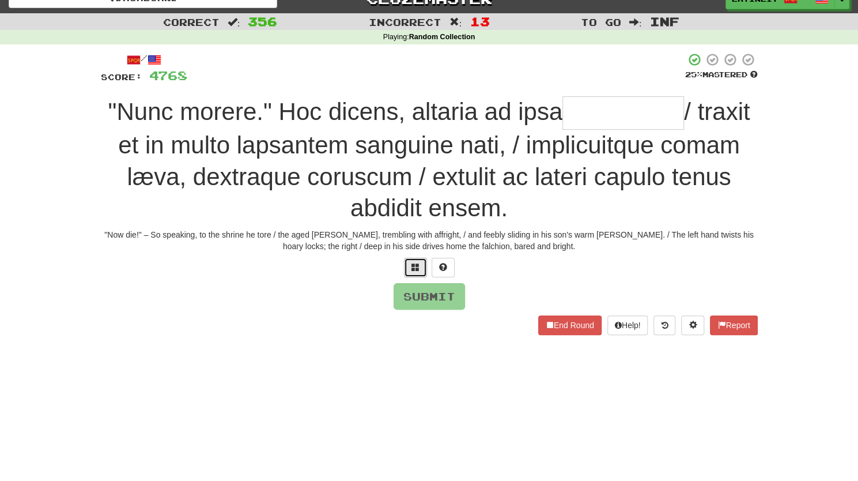
click at [417, 260] on button at bounding box center [415, 268] width 23 height 20
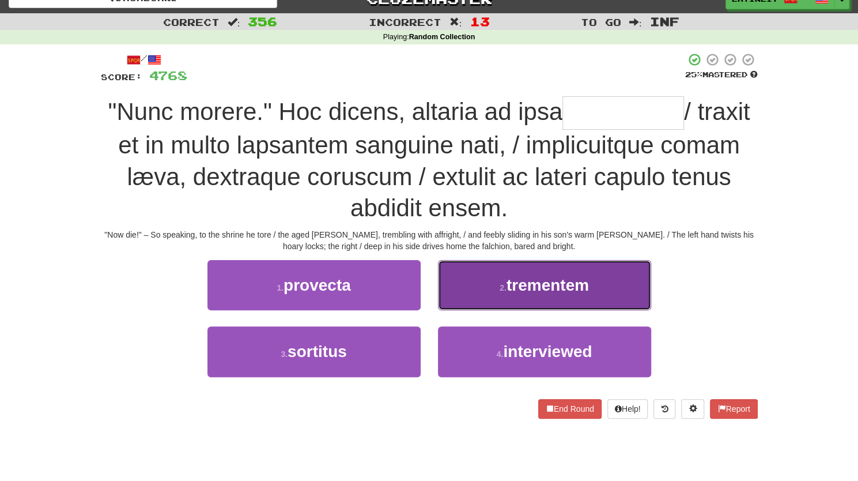
click at [511, 285] on span "trementem" at bounding box center [547, 285] width 82 height 18
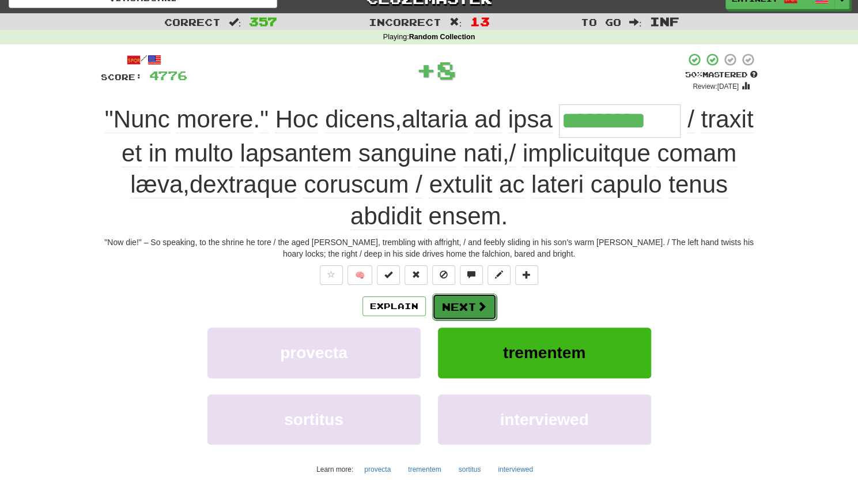
click at [459, 307] on button "Next" at bounding box center [464, 306] width 65 height 27
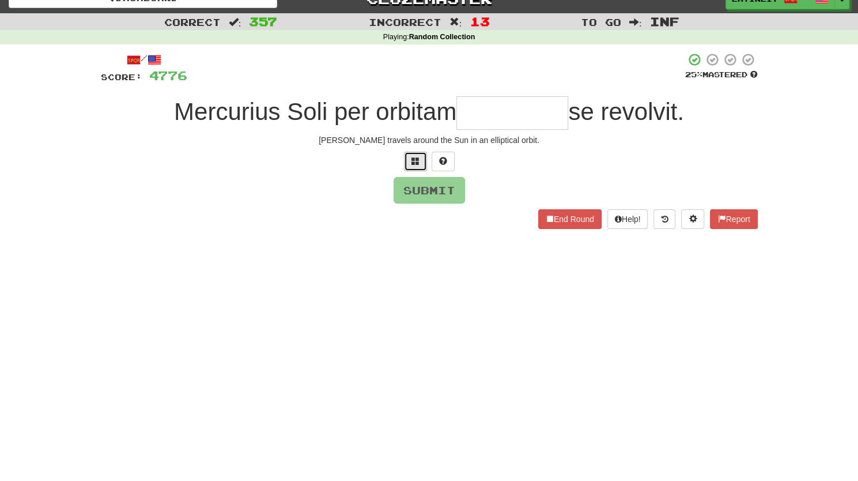
click at [413, 164] on span at bounding box center [415, 161] width 8 height 8
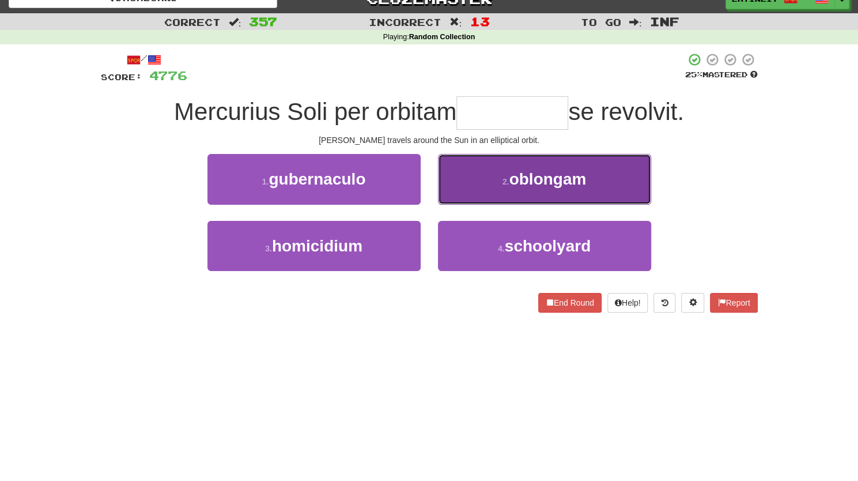
click at [483, 175] on button "2 . oblongam" at bounding box center [544, 179] width 213 height 50
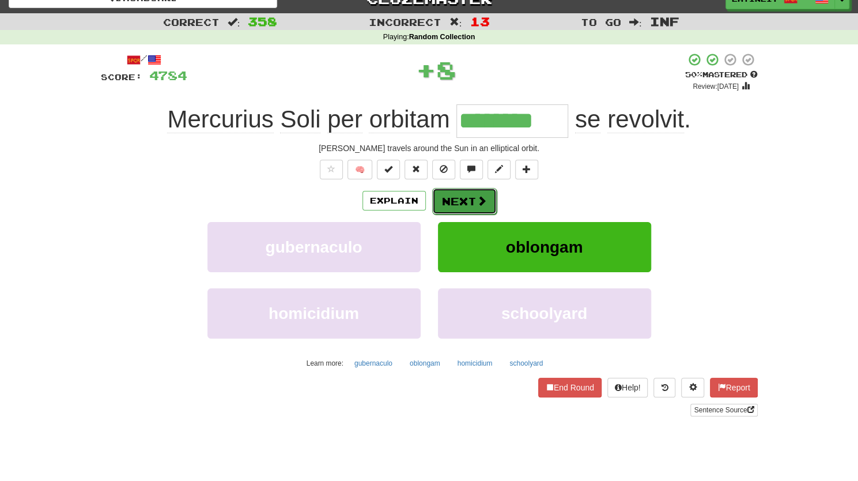
click at [478, 200] on span at bounding box center [482, 200] width 10 height 10
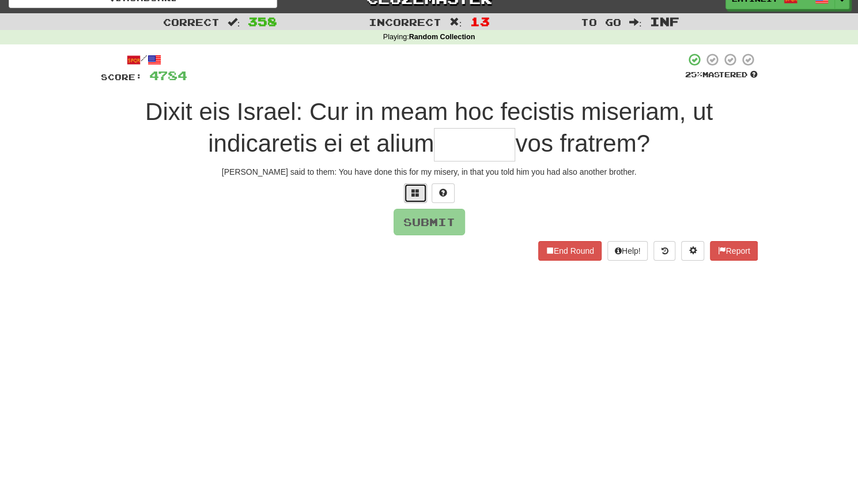
click at [418, 190] on span at bounding box center [415, 192] width 8 height 8
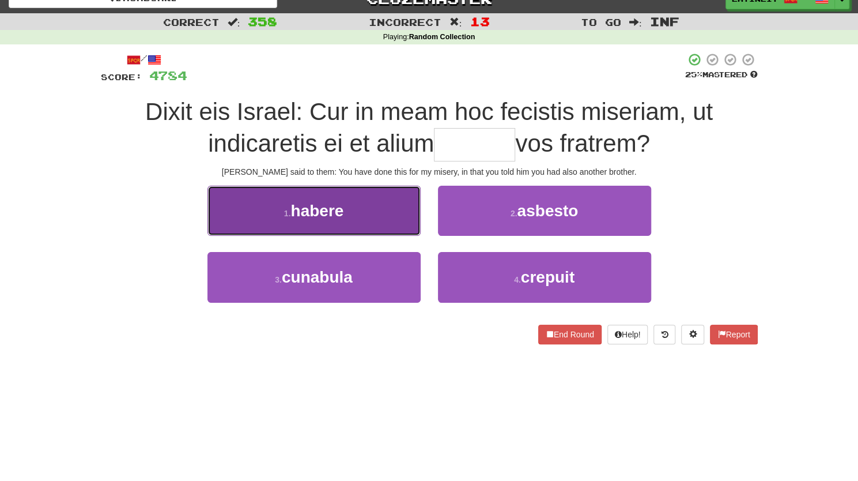
click at [364, 216] on button "1 . habere" at bounding box center [313, 211] width 213 height 50
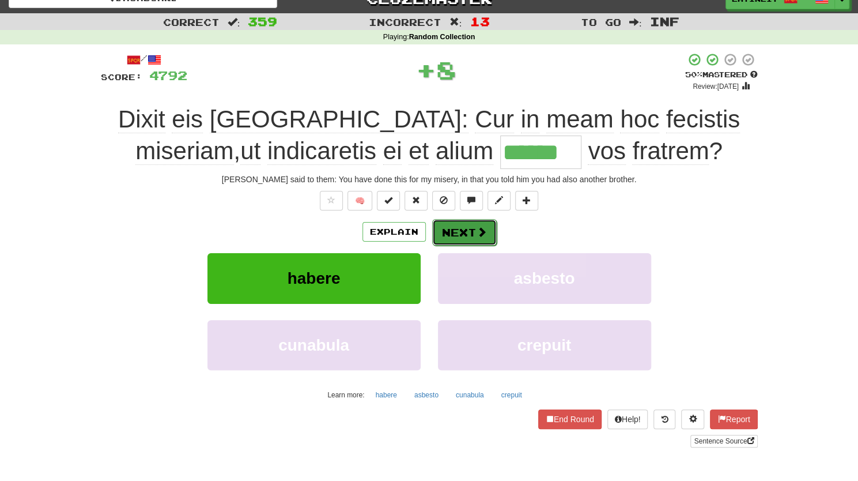
click at [465, 226] on button "Next" at bounding box center [464, 232] width 65 height 27
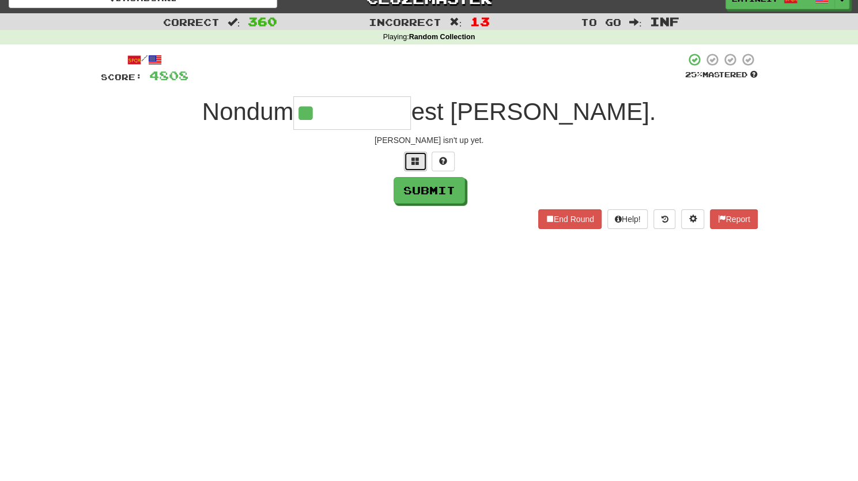
click at [413, 162] on span at bounding box center [415, 161] width 8 height 8
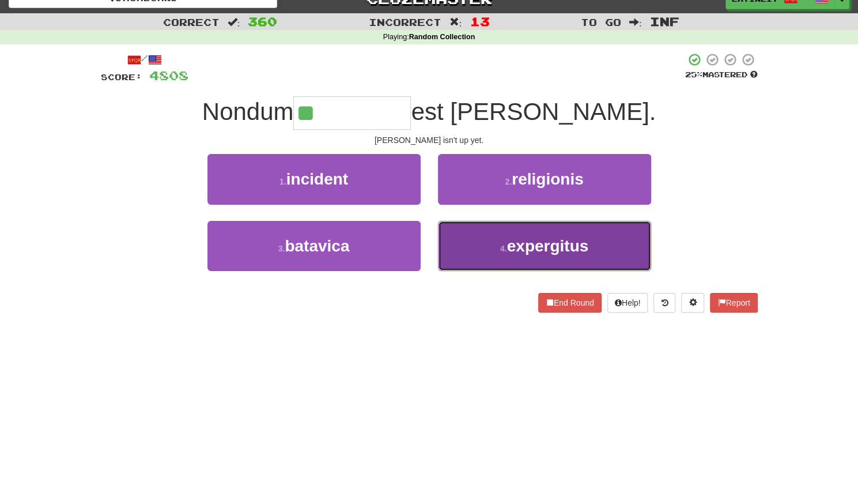
click at [493, 245] on button "4 . expergitus" at bounding box center [544, 246] width 213 height 50
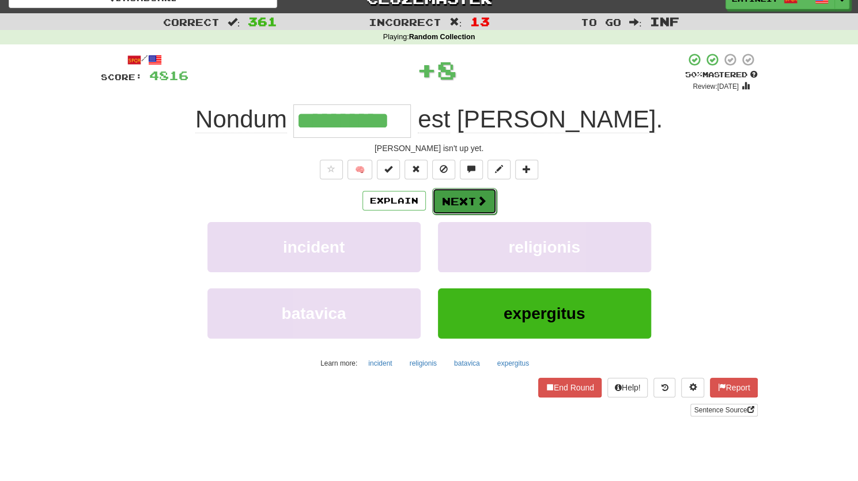
click at [477, 195] on span at bounding box center [482, 200] width 10 height 10
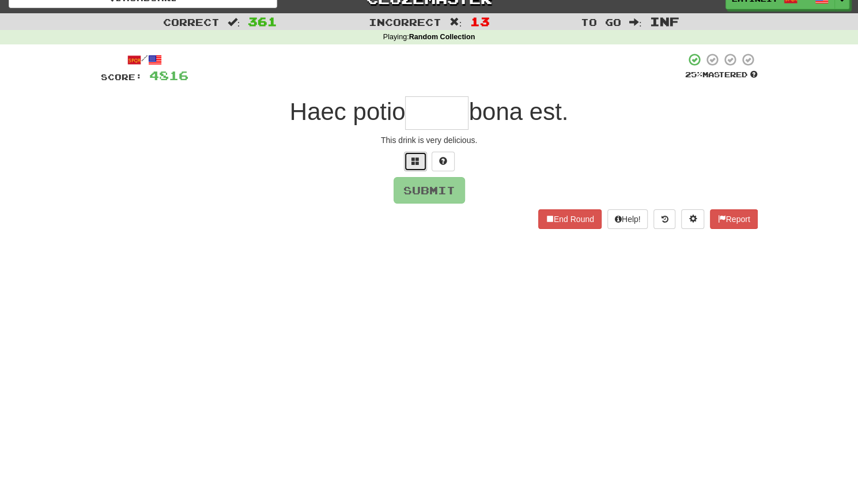
click at [407, 166] on button at bounding box center [415, 162] width 23 height 20
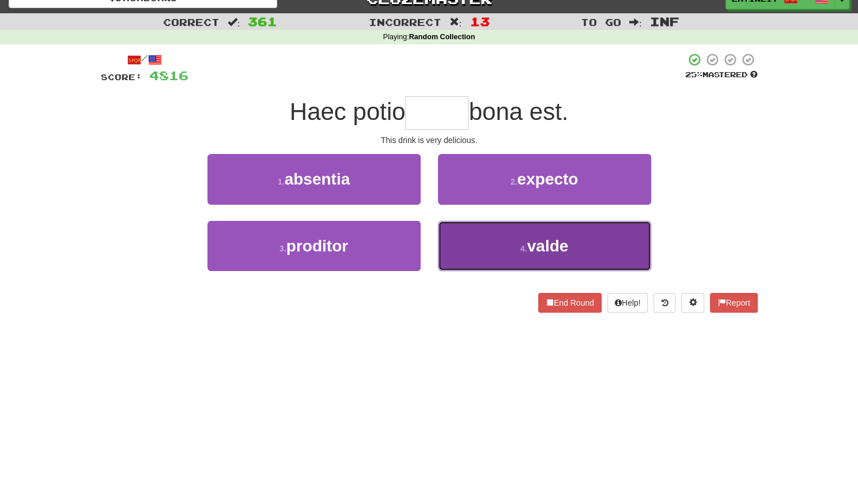
click at [472, 258] on button "4 . valde" at bounding box center [544, 246] width 213 height 50
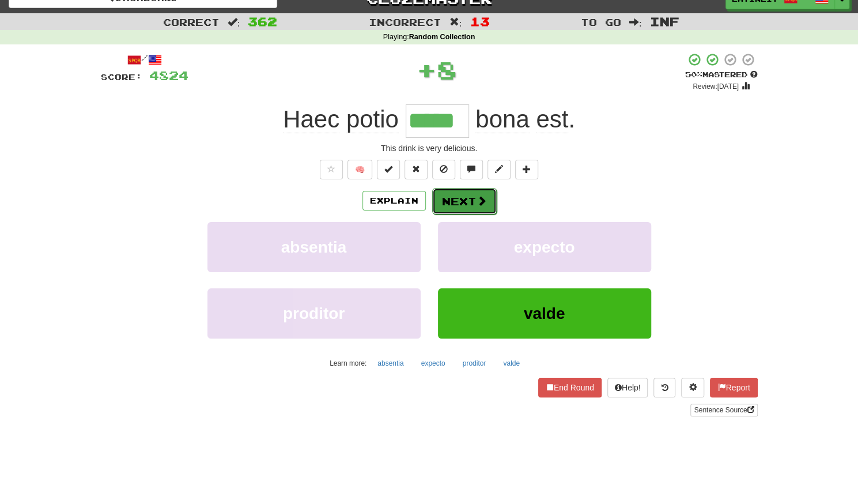
click at [460, 194] on button "Next" at bounding box center [464, 201] width 65 height 27
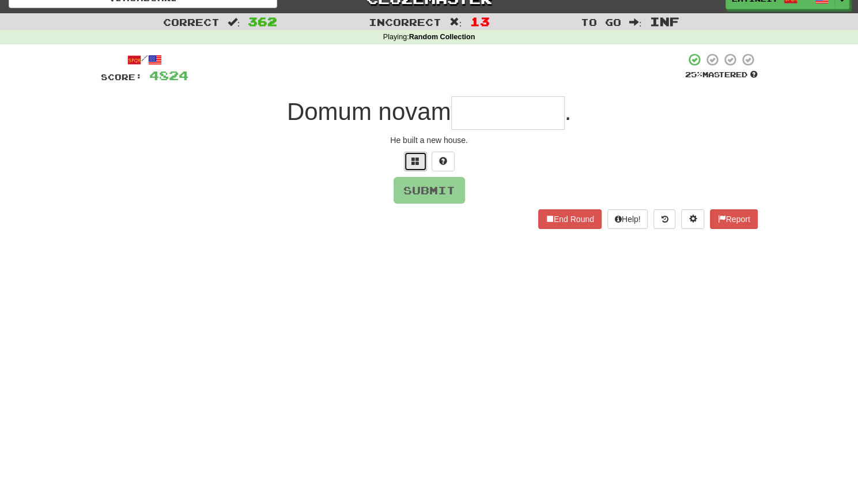
click at [412, 157] on span at bounding box center [415, 161] width 8 height 8
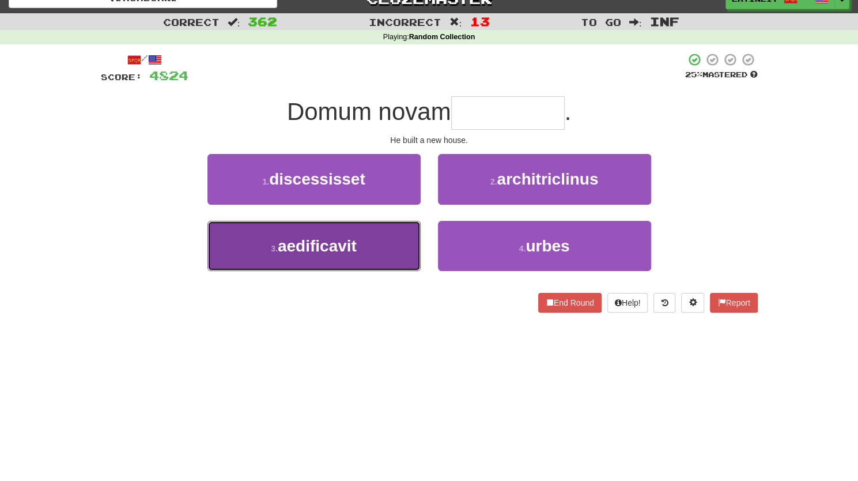
click at [370, 237] on button "3 . aedificavit" at bounding box center [313, 246] width 213 height 50
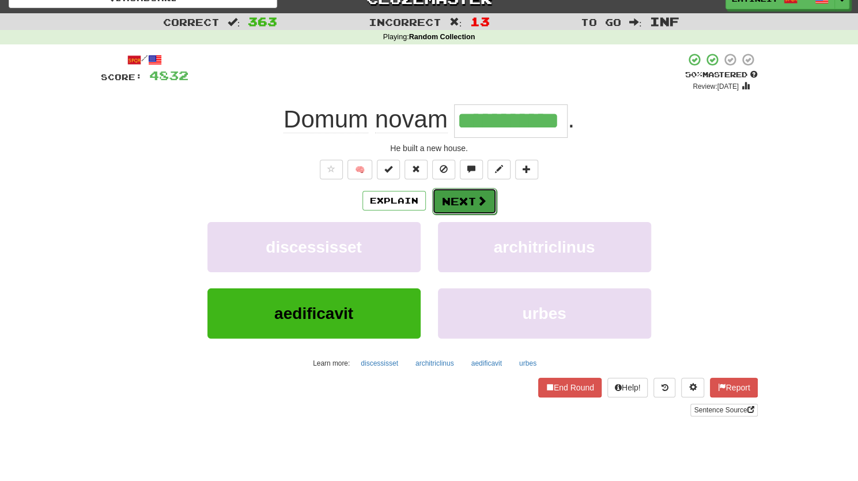
click at [471, 201] on button "Next" at bounding box center [464, 201] width 65 height 27
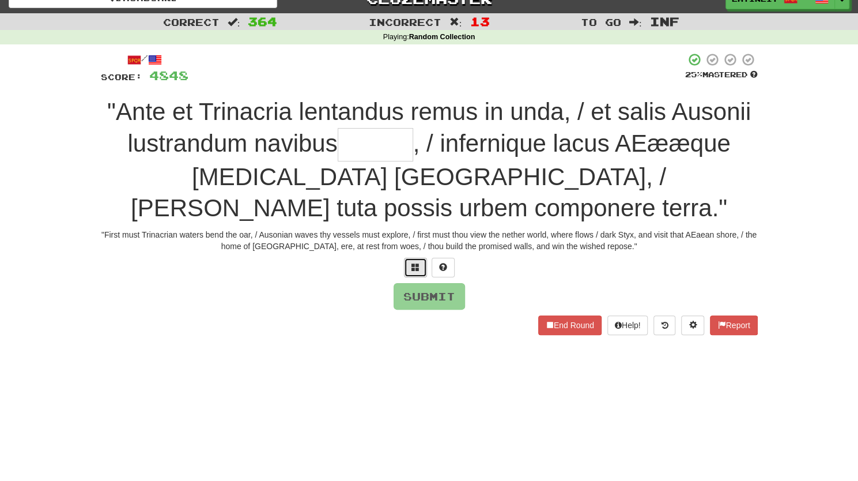
click at [413, 263] on span at bounding box center [415, 267] width 8 height 8
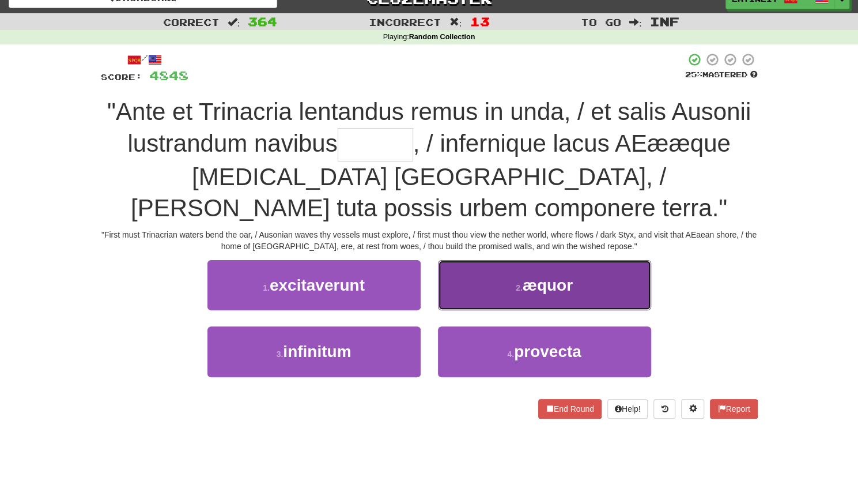
click at [482, 260] on button "2 . æquor" at bounding box center [544, 285] width 213 height 50
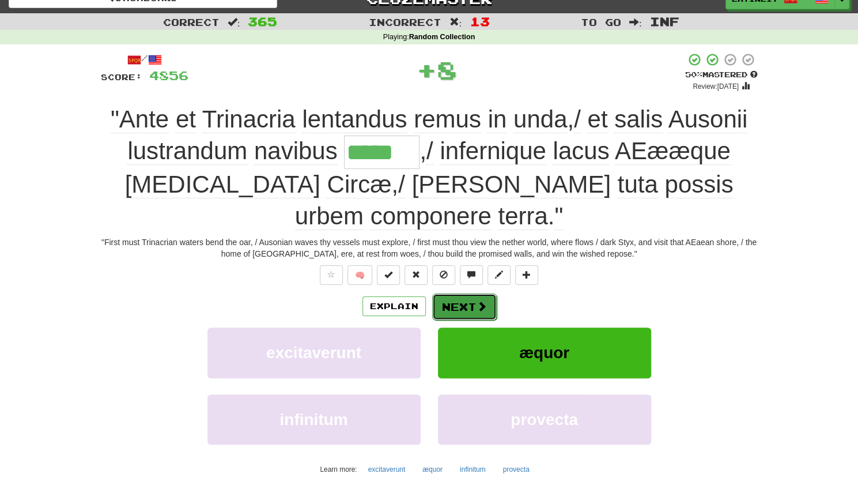
click at [465, 293] on button "Next" at bounding box center [464, 306] width 65 height 27
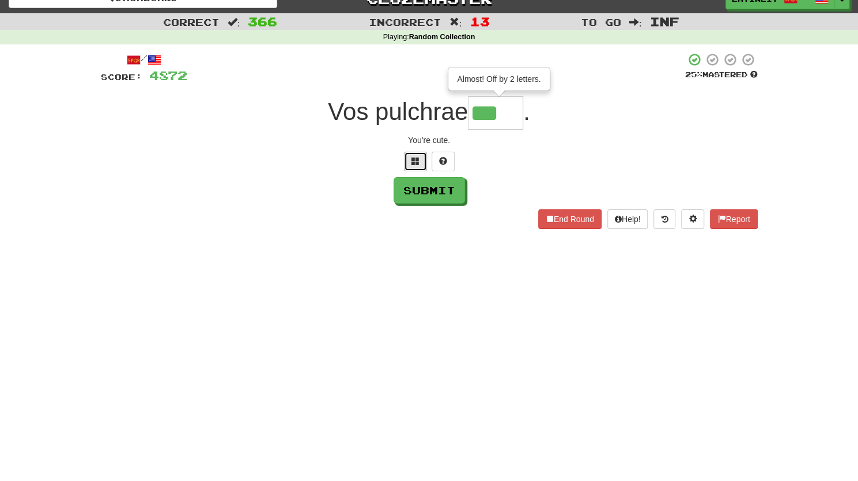
click at [413, 161] on span at bounding box center [415, 161] width 8 height 8
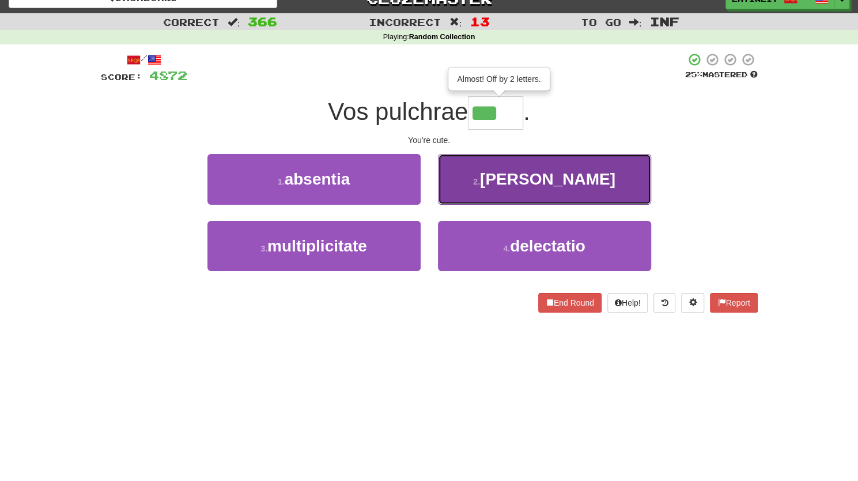
click at [475, 186] on button "2 . [PERSON_NAME]" at bounding box center [544, 179] width 213 height 50
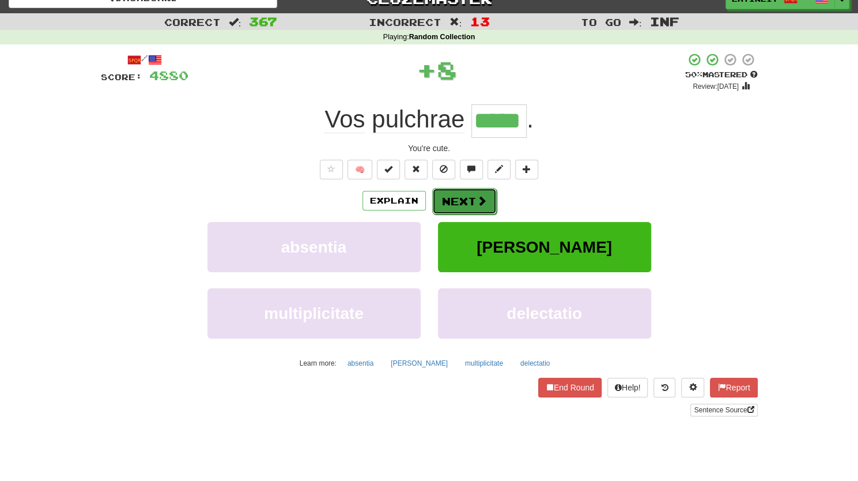
click at [455, 201] on button "Next" at bounding box center [464, 201] width 65 height 27
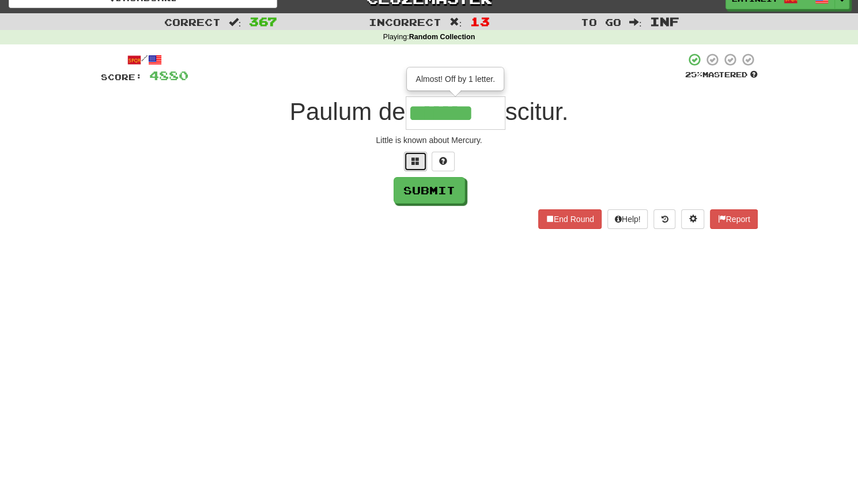
click at [415, 160] on span at bounding box center [415, 161] width 8 height 8
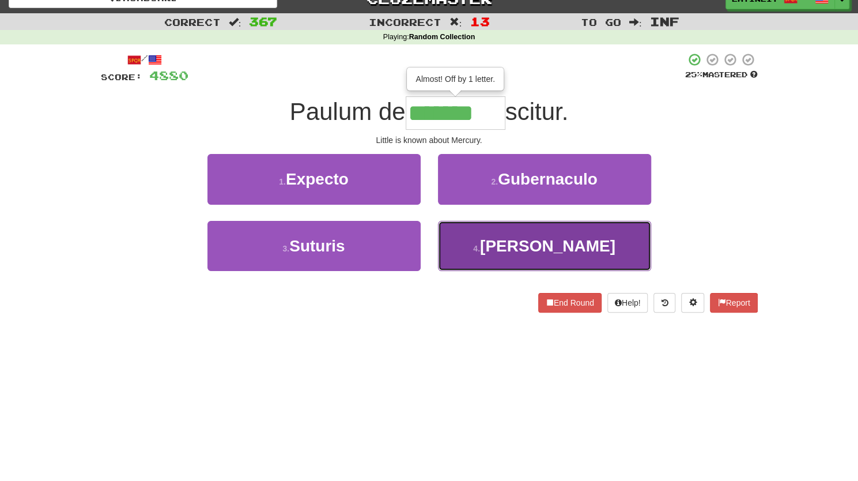
click at [483, 245] on button "4 . [PERSON_NAME]" at bounding box center [544, 246] width 213 height 50
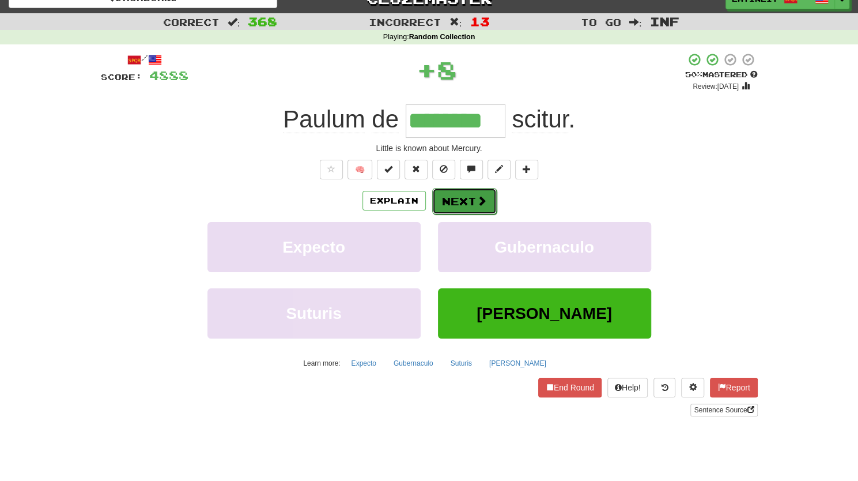
click at [464, 200] on button "Next" at bounding box center [464, 201] width 65 height 27
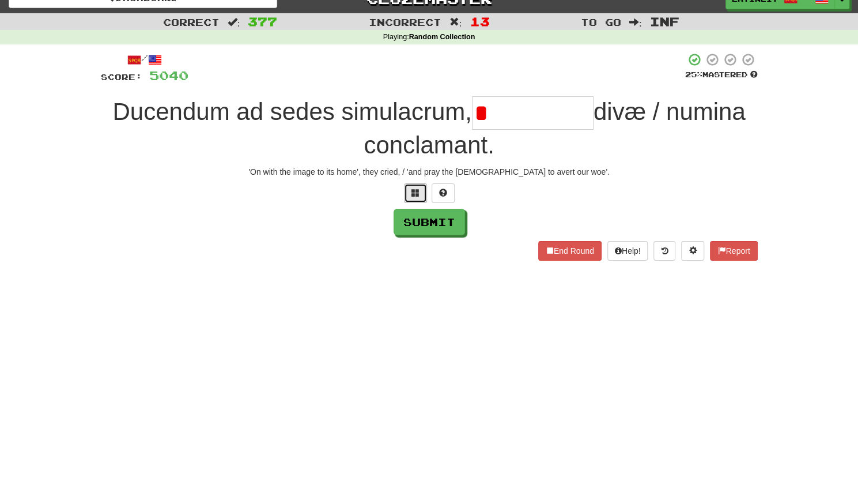
click at [414, 191] on span at bounding box center [415, 192] width 8 height 8
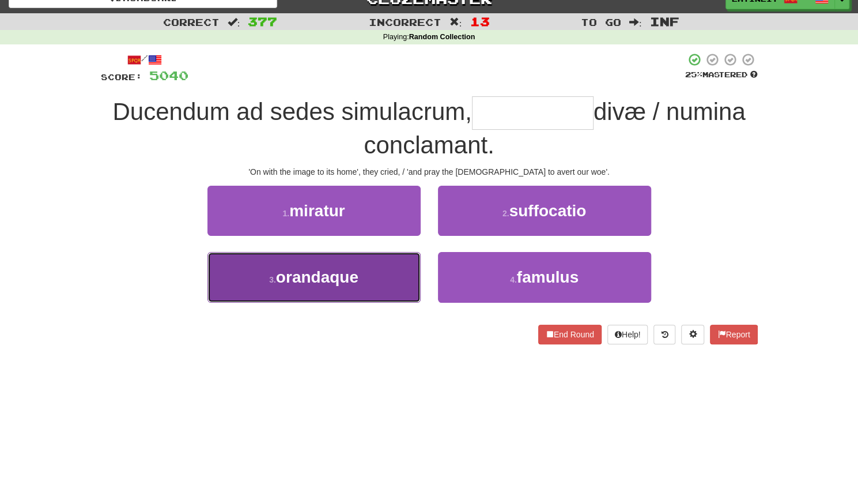
click at [360, 281] on button "3 . [GEOGRAPHIC_DATA]" at bounding box center [313, 277] width 213 height 50
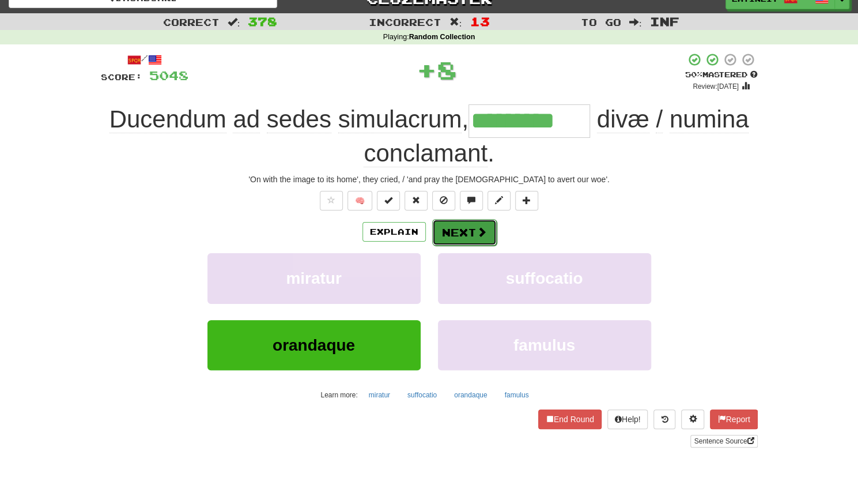
click at [456, 230] on button "Next" at bounding box center [464, 232] width 65 height 27
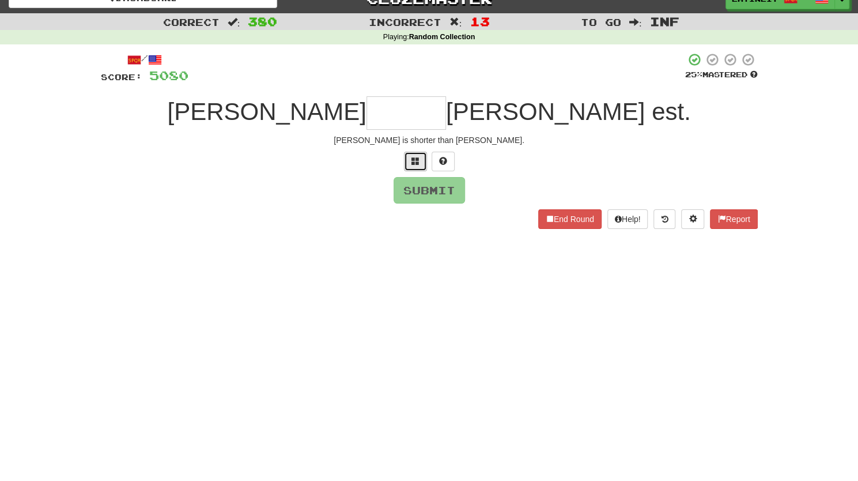
click at [411, 161] on span at bounding box center [415, 161] width 8 height 8
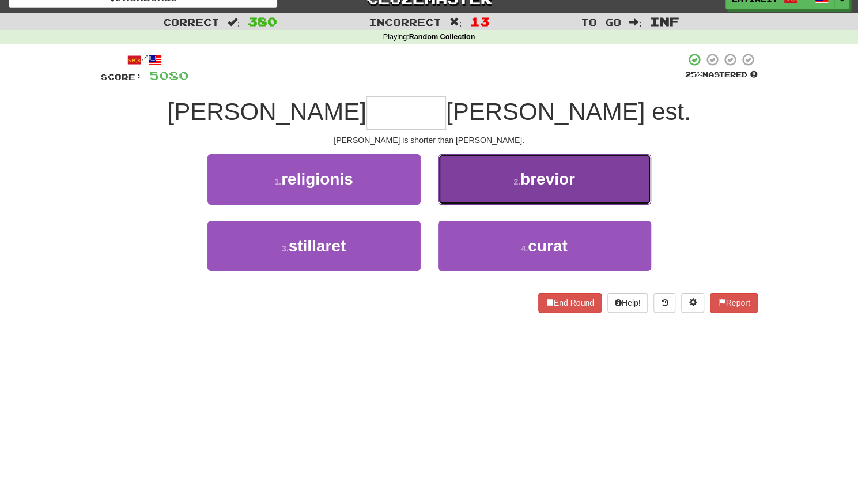
click at [477, 166] on button "2 . brevior" at bounding box center [544, 179] width 213 height 50
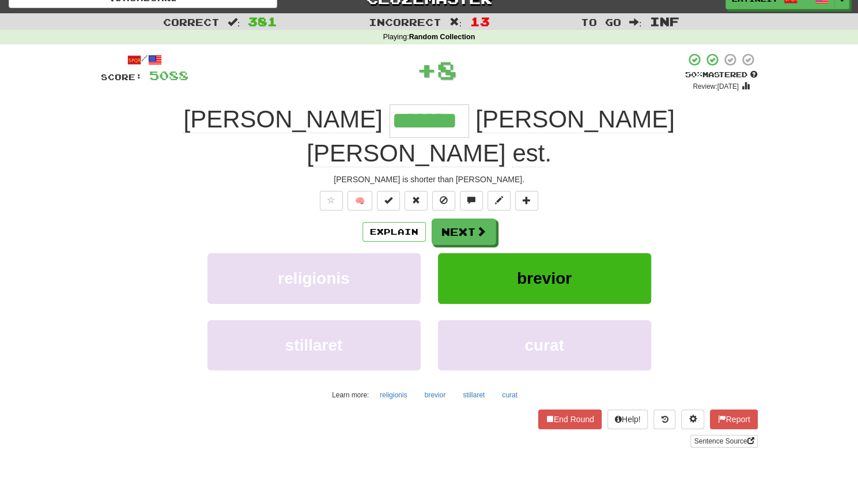
click at [464, 186] on div "/ Score: 5088 + 8 50 % Mastered Review: [DATE] [PERSON_NAME] ******* [PERSON_NA…" at bounding box center [429, 249] width 657 height 395
click at [453, 219] on button "Next" at bounding box center [464, 232] width 65 height 27
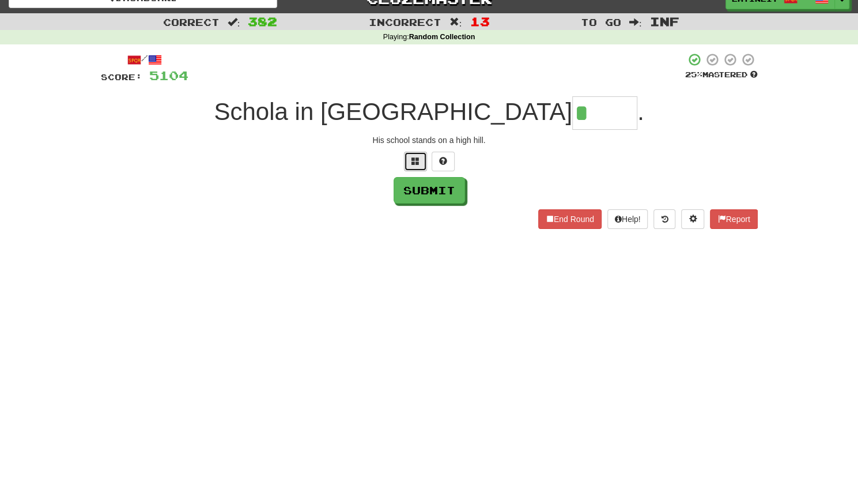
click at [420, 162] on button at bounding box center [415, 162] width 23 height 20
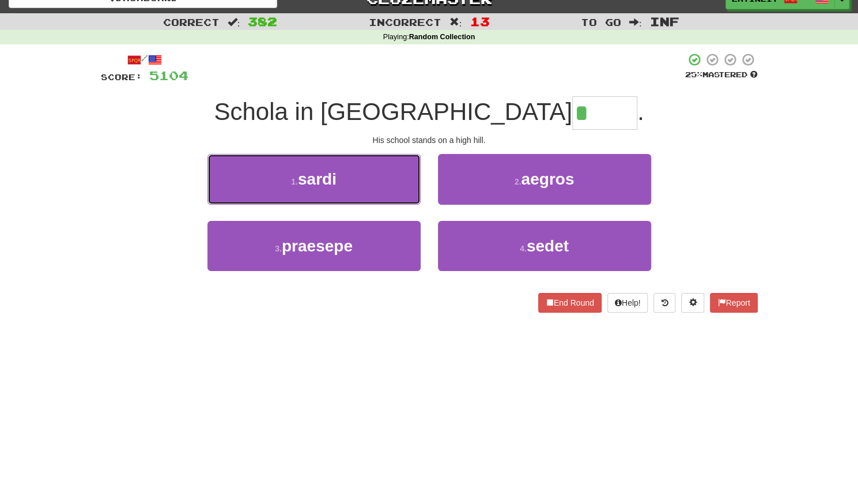
drag, startPoint x: 364, startPoint y: 183, endPoint x: 469, endPoint y: 295, distance: 153.7
click at [469, 295] on div "/ Score: 5104 25 % Mastered Schola in [GEOGRAPHIC_DATA] * . His school stands o…" at bounding box center [429, 182] width 657 height 260
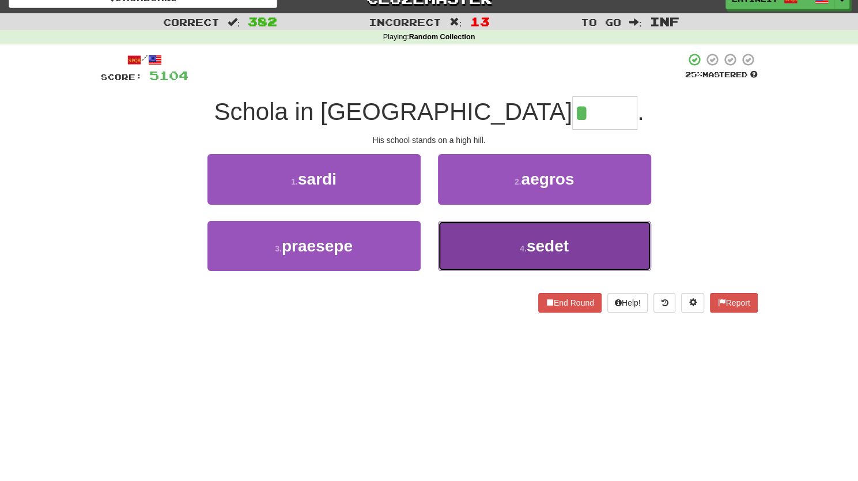
click at [482, 243] on button "4 . sedet" at bounding box center [544, 246] width 213 height 50
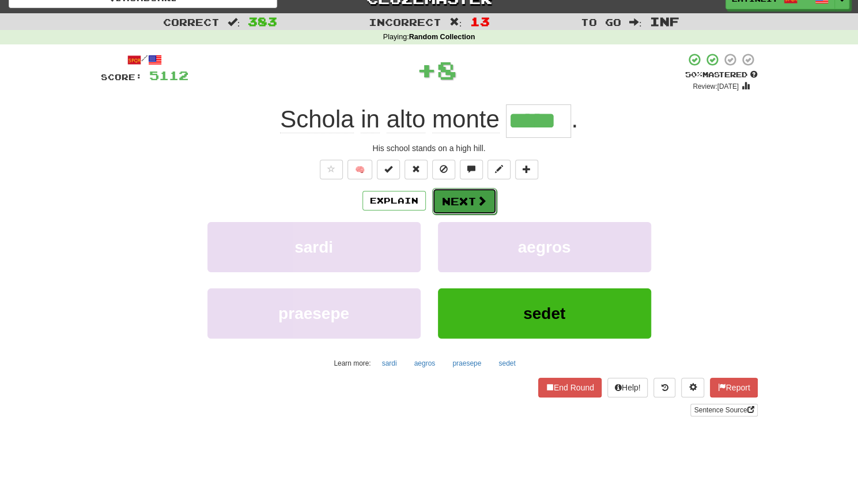
click at [459, 201] on button "Next" at bounding box center [464, 201] width 65 height 27
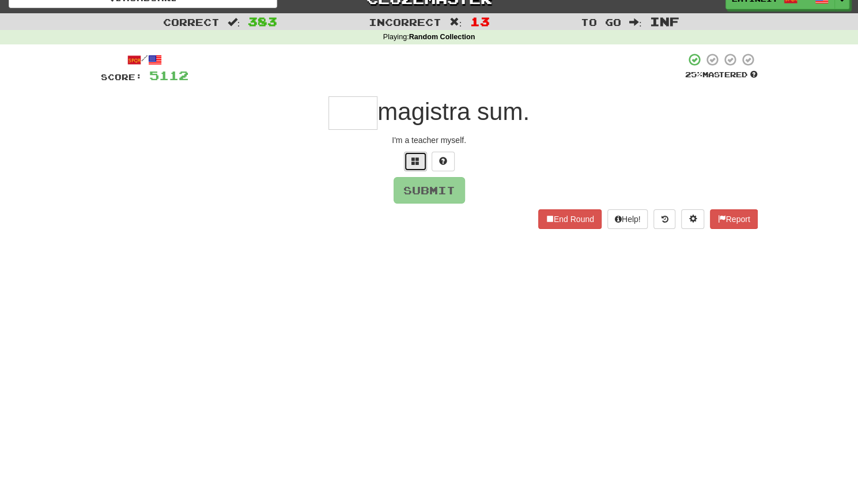
click at [415, 157] on span at bounding box center [415, 161] width 8 height 8
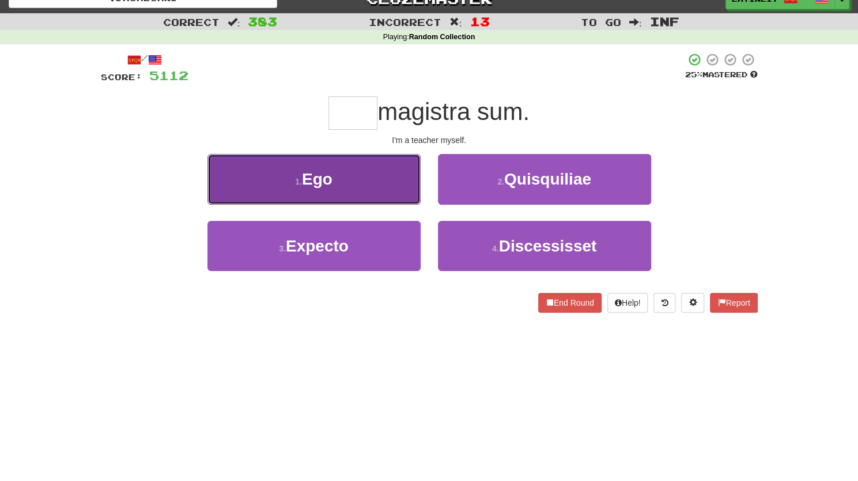
click at [380, 185] on button "1 . Ego" at bounding box center [313, 179] width 213 height 50
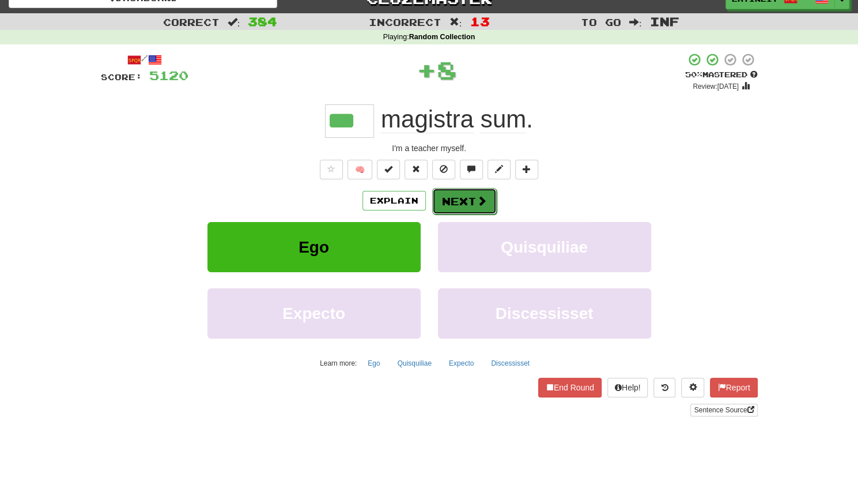
click at [451, 197] on button "Next" at bounding box center [464, 201] width 65 height 27
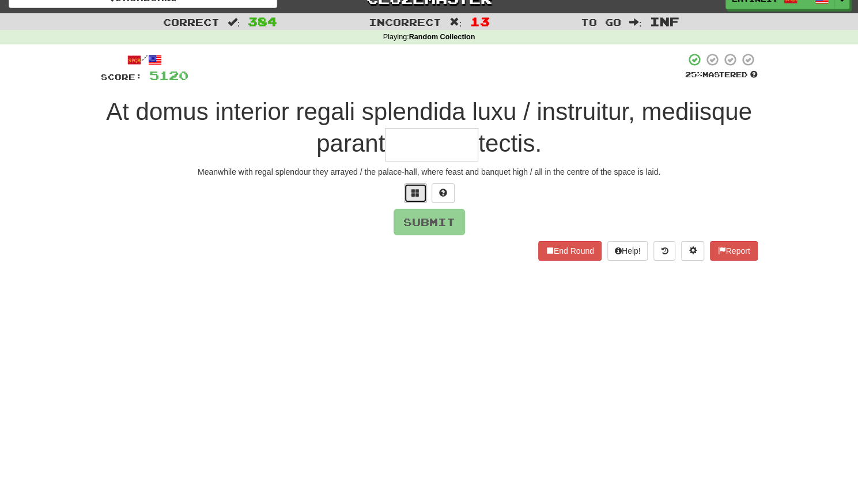
click at [408, 195] on button at bounding box center [415, 193] width 23 height 20
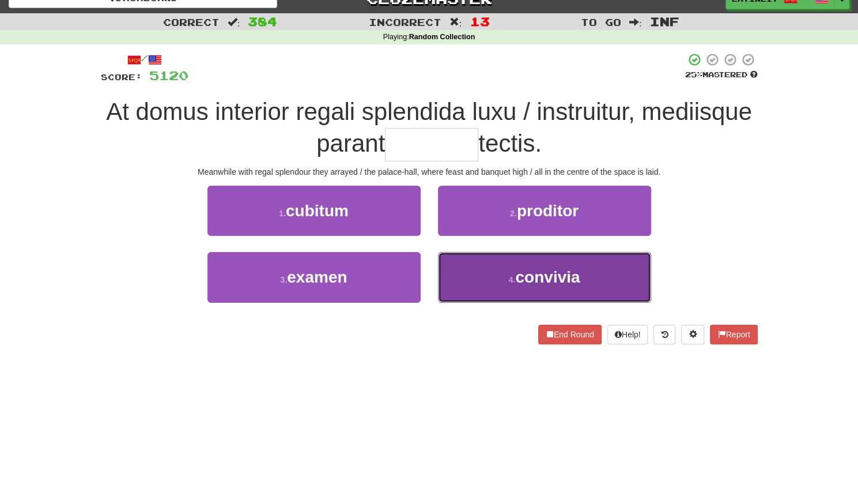
click at [472, 275] on button "4 . convivia" at bounding box center [544, 277] width 213 height 50
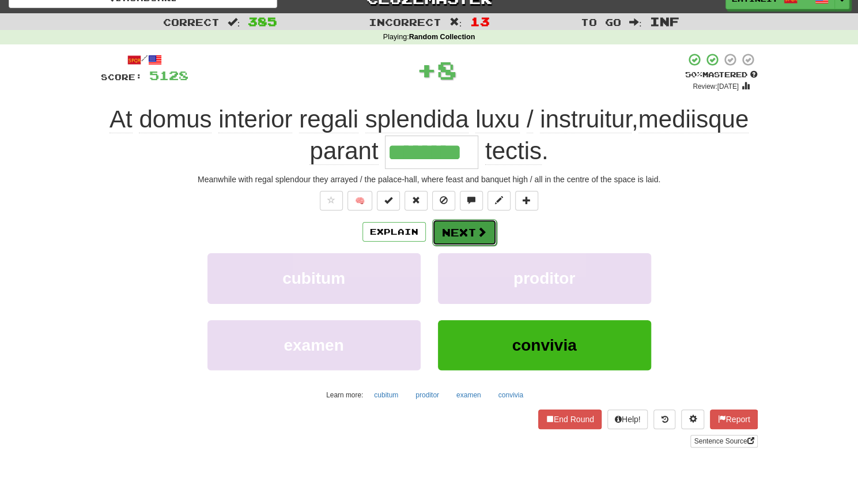
click at [444, 232] on button "Next" at bounding box center [464, 232] width 65 height 27
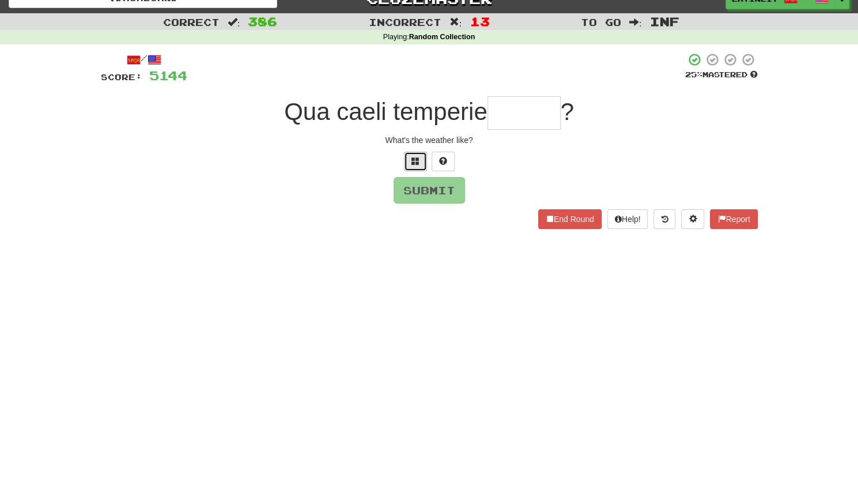
click at [418, 165] on span at bounding box center [415, 161] width 8 height 8
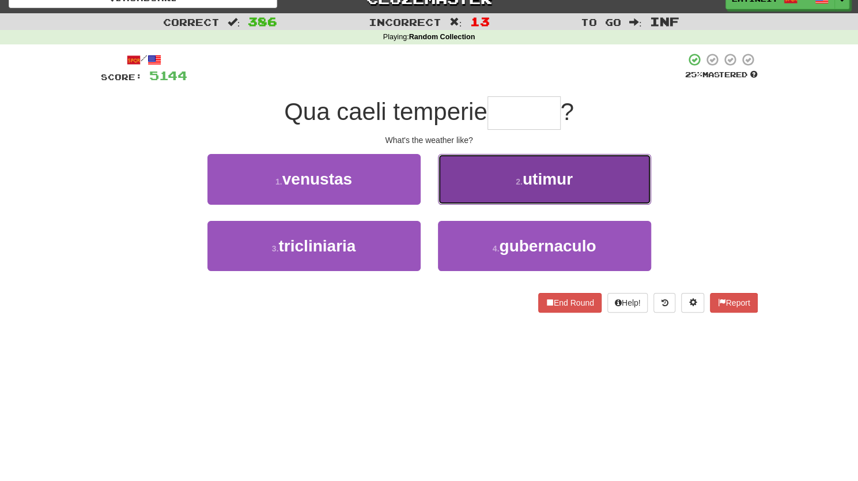
click at [491, 182] on button "2 . [GEOGRAPHIC_DATA]" at bounding box center [544, 179] width 213 height 50
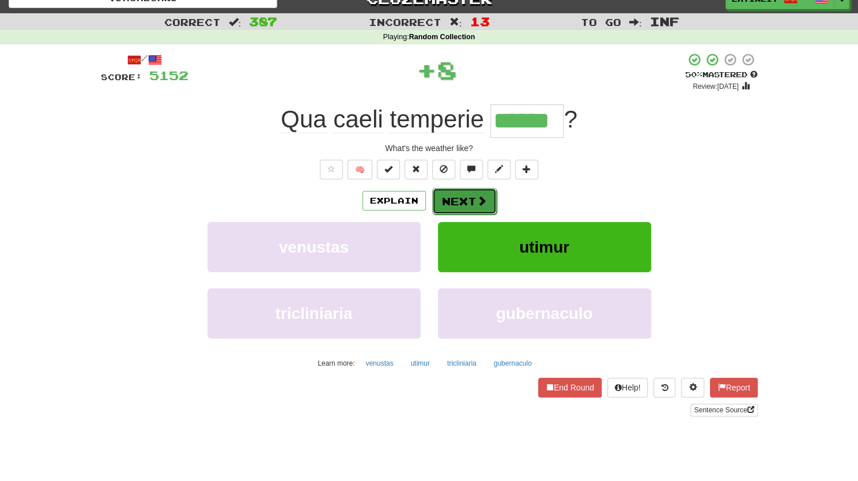
click at [464, 200] on button "Next" at bounding box center [464, 201] width 65 height 27
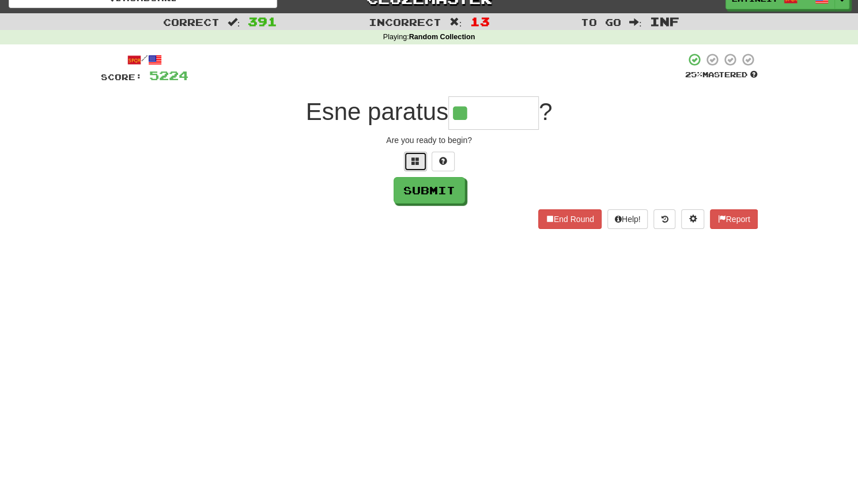
click at [417, 161] on span at bounding box center [415, 161] width 8 height 8
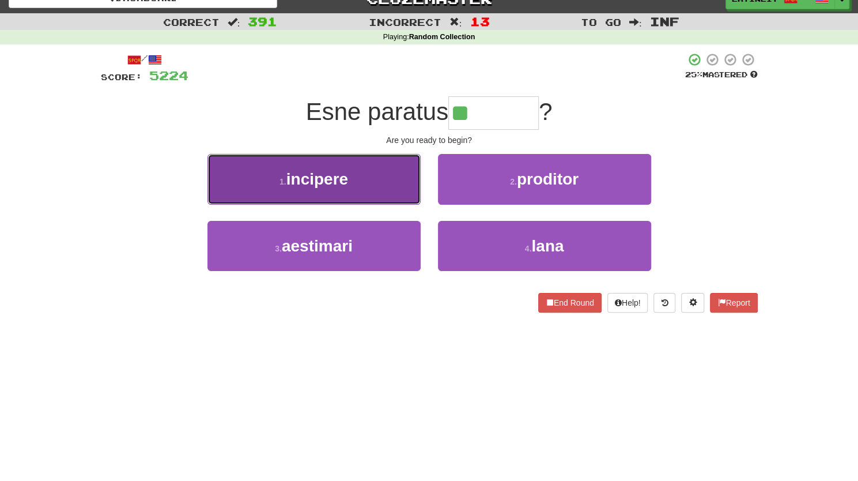
click at [356, 186] on button "1 . incipere" at bounding box center [313, 179] width 213 height 50
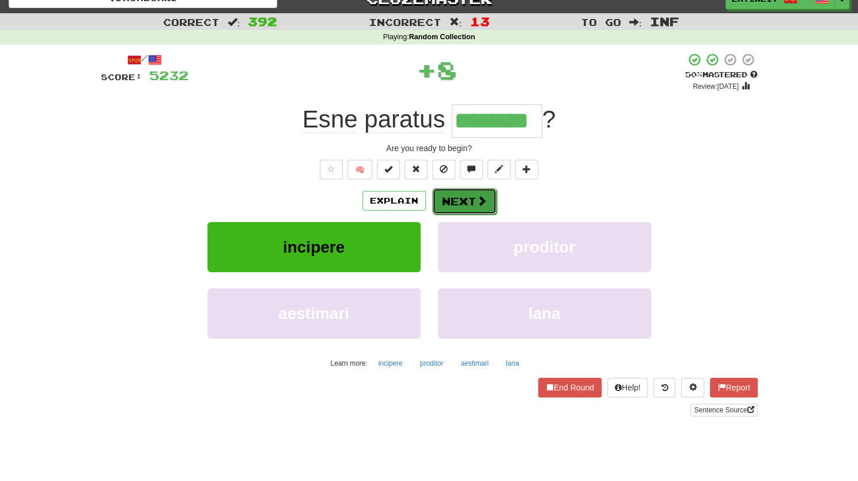
click at [459, 194] on button "Next" at bounding box center [464, 201] width 65 height 27
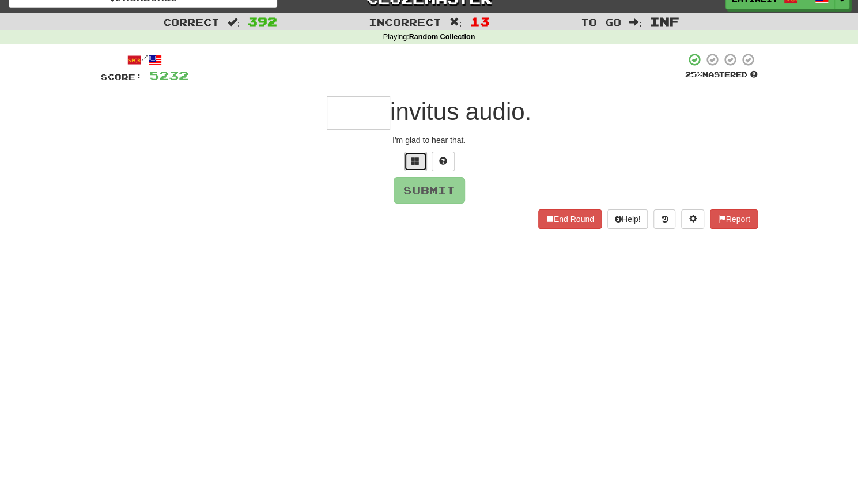
click at [411, 161] on span at bounding box center [415, 161] width 8 height 8
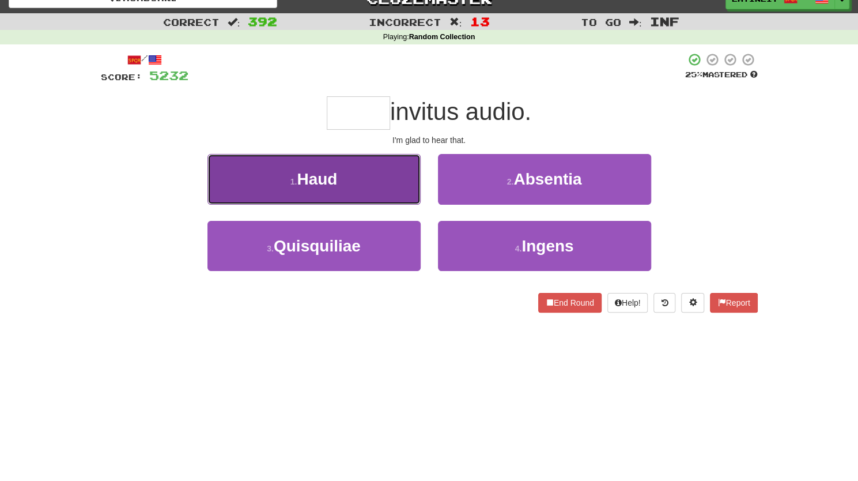
click at [381, 174] on button "1 . Haud" at bounding box center [313, 179] width 213 height 50
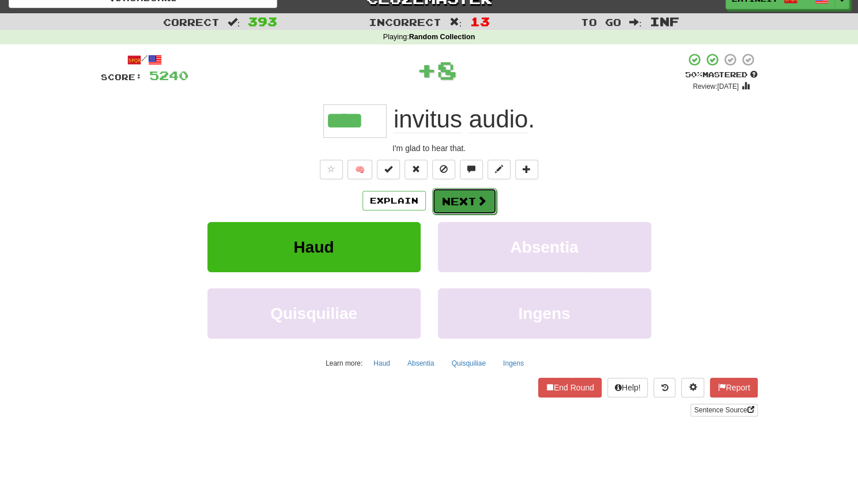
click at [448, 201] on button "Next" at bounding box center [464, 201] width 65 height 27
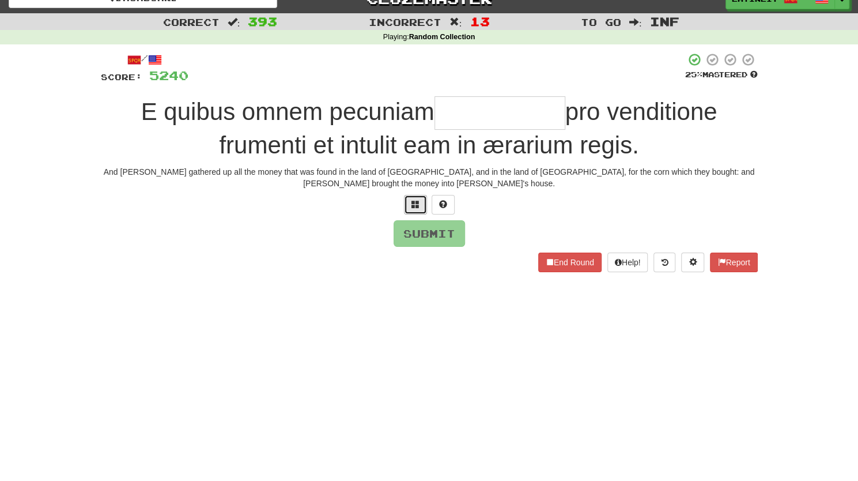
click at [419, 200] on button at bounding box center [415, 205] width 23 height 20
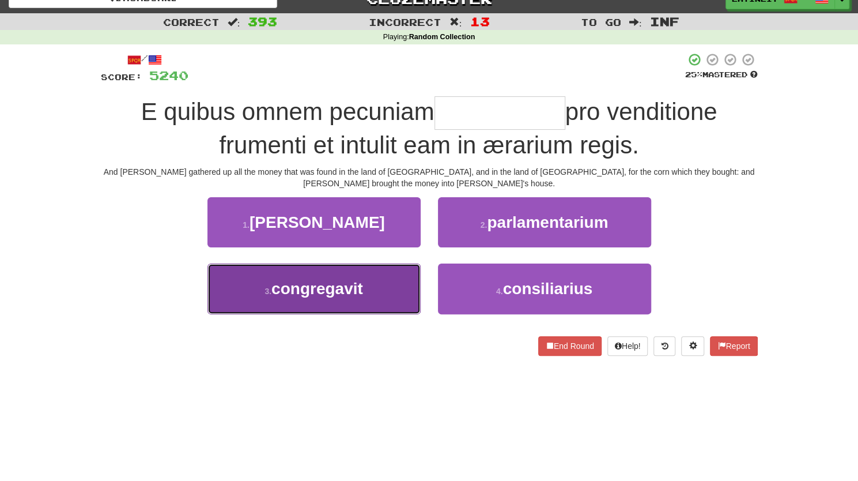
click at [374, 286] on button "3 . congregavit" at bounding box center [313, 288] width 213 height 50
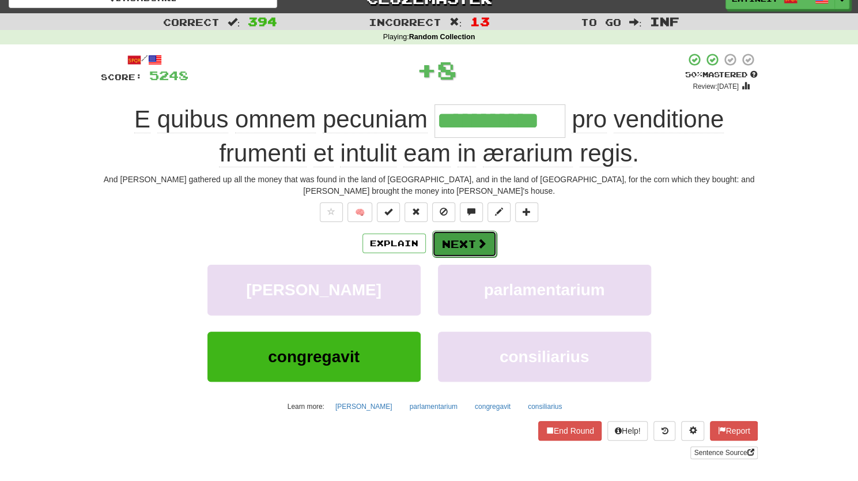
click at [454, 243] on button "Next" at bounding box center [464, 243] width 65 height 27
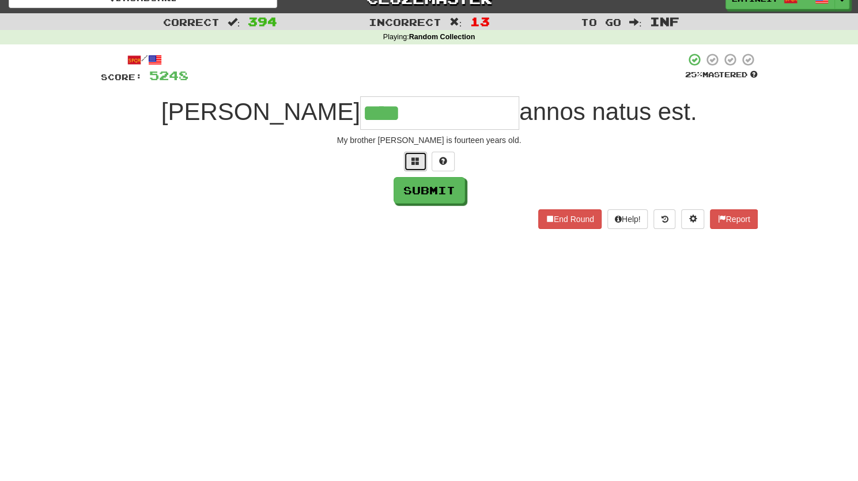
click at [418, 162] on span at bounding box center [415, 161] width 8 height 8
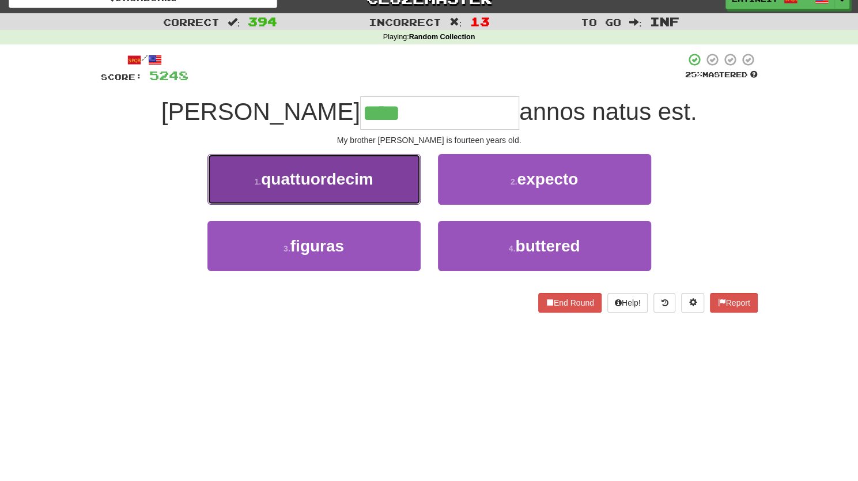
click at [357, 185] on span "quattuordecim" at bounding box center [317, 179] width 112 height 18
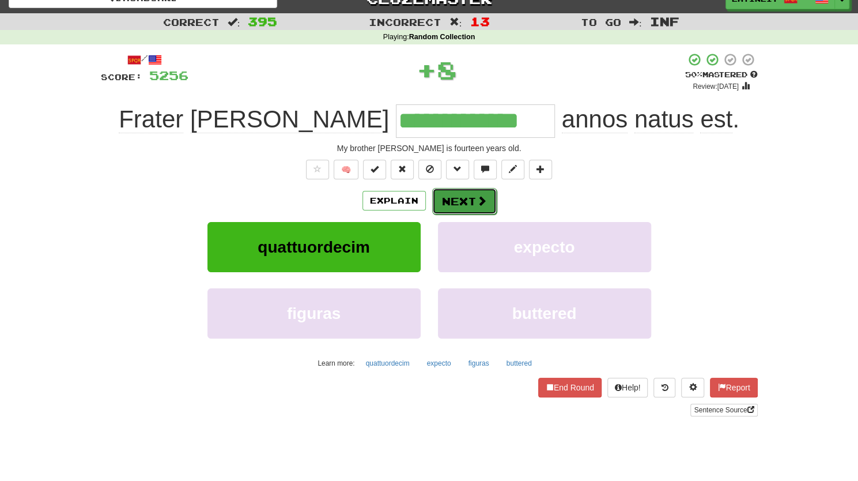
click at [452, 192] on button "Next" at bounding box center [464, 201] width 65 height 27
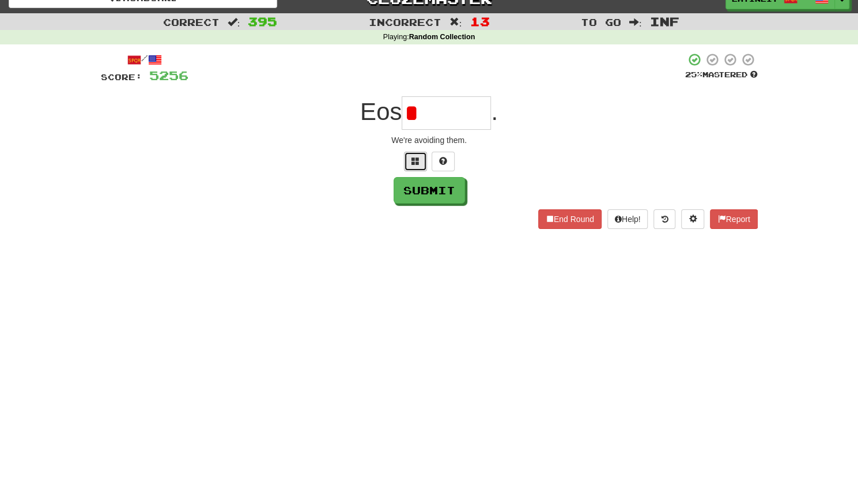
click at [404, 159] on button at bounding box center [415, 162] width 23 height 20
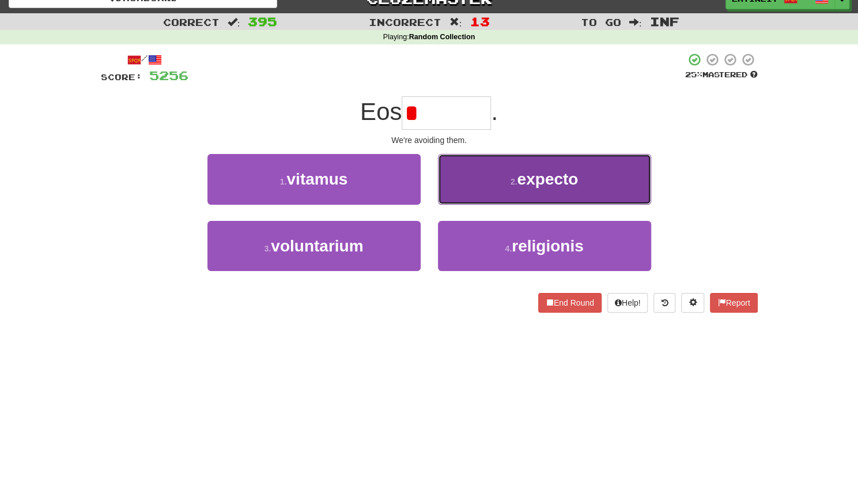
click at [489, 186] on button "2 . expecto" at bounding box center [544, 179] width 213 height 50
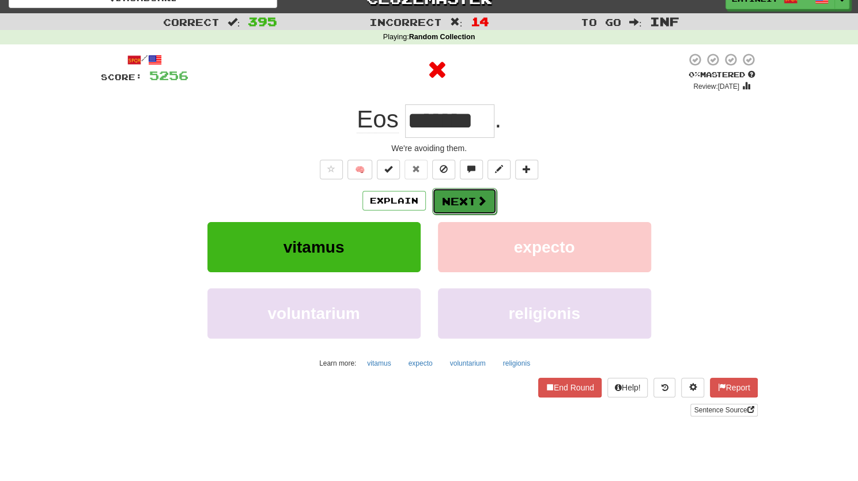
click at [472, 203] on button "Next" at bounding box center [464, 201] width 65 height 27
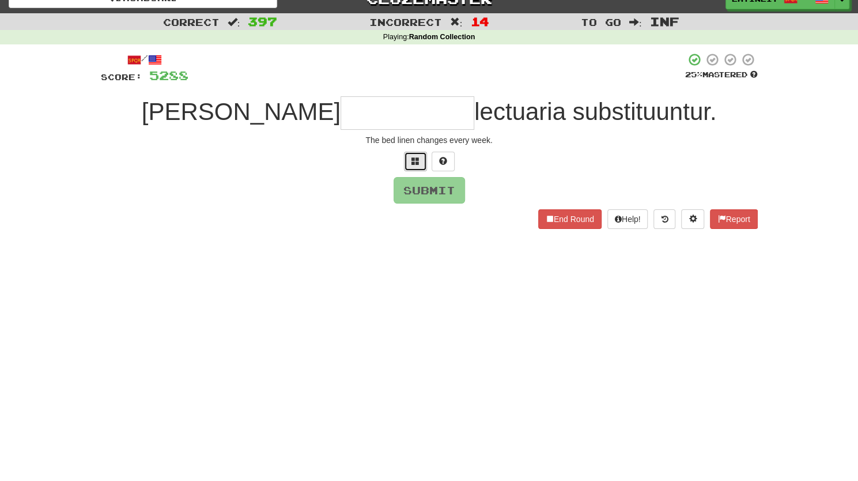
click at [413, 161] on span at bounding box center [415, 161] width 8 height 8
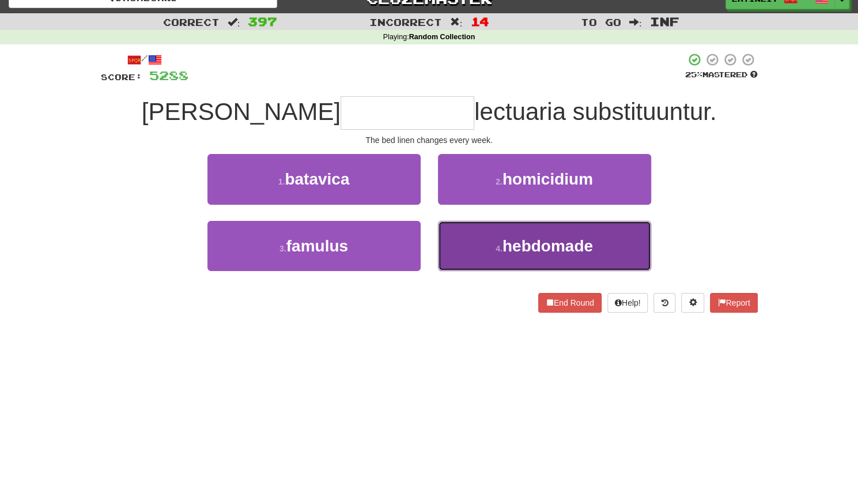
click at [488, 244] on button "4 . [GEOGRAPHIC_DATA]" at bounding box center [544, 246] width 213 height 50
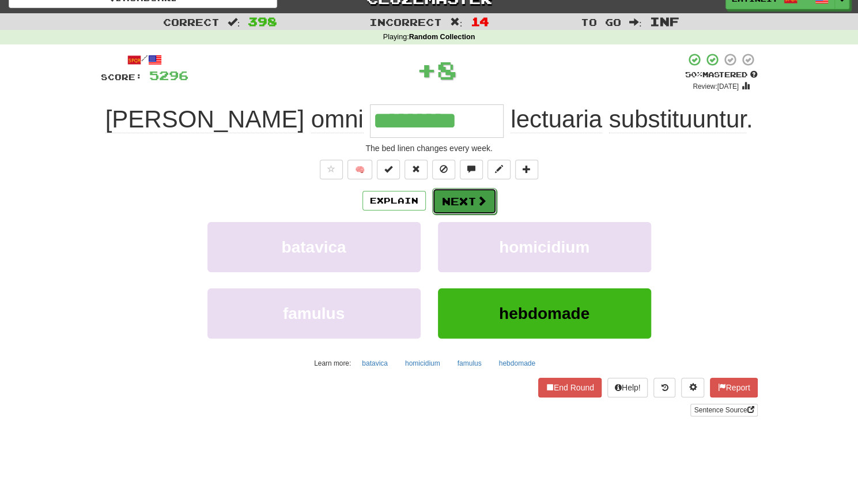
click at [452, 197] on button "Next" at bounding box center [464, 201] width 65 height 27
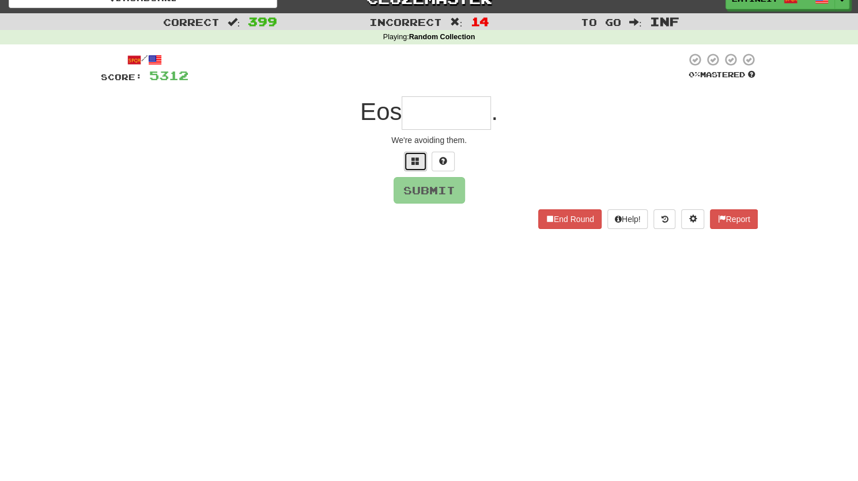
click at [407, 155] on button at bounding box center [415, 162] width 23 height 20
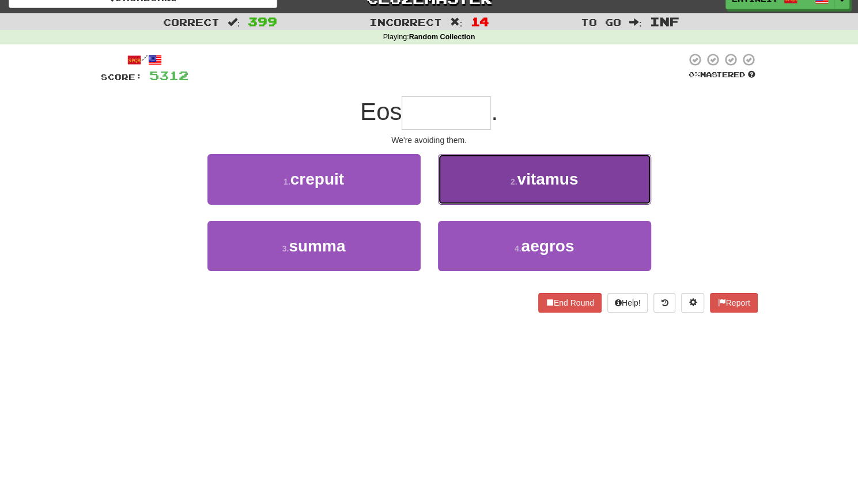
click at [454, 178] on button "2 . vitamus" at bounding box center [544, 179] width 213 height 50
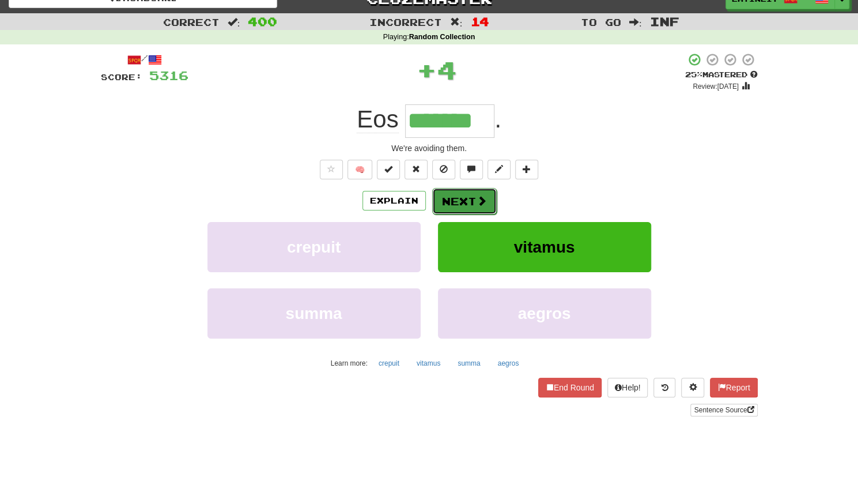
click at [453, 192] on button "Next" at bounding box center [464, 201] width 65 height 27
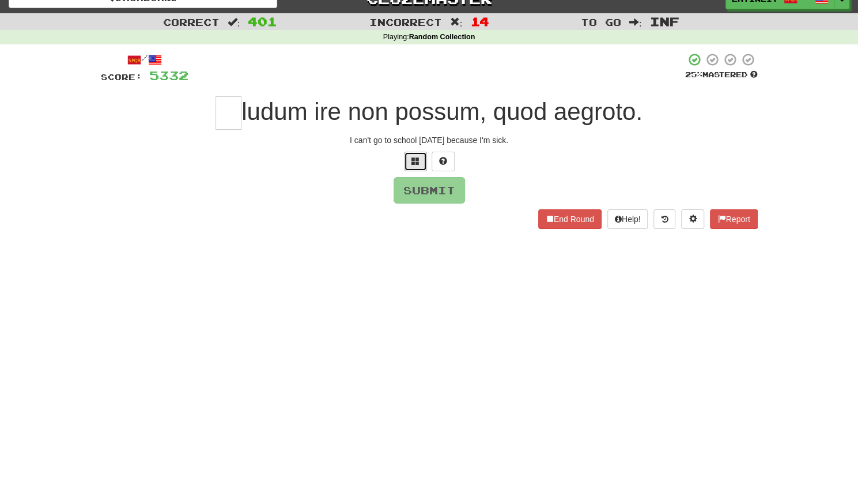
click at [411, 158] on span at bounding box center [415, 161] width 8 height 8
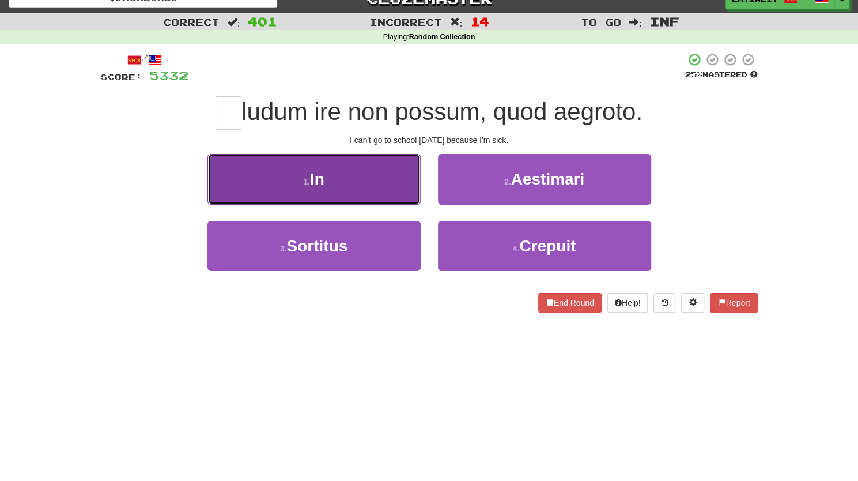
click at [353, 173] on button "1 . In" at bounding box center [313, 179] width 213 height 50
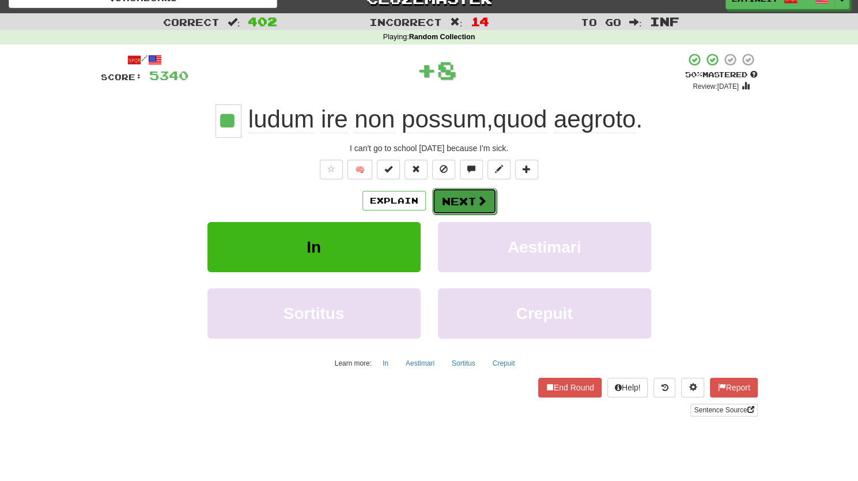
click at [447, 200] on button "Next" at bounding box center [464, 201] width 65 height 27
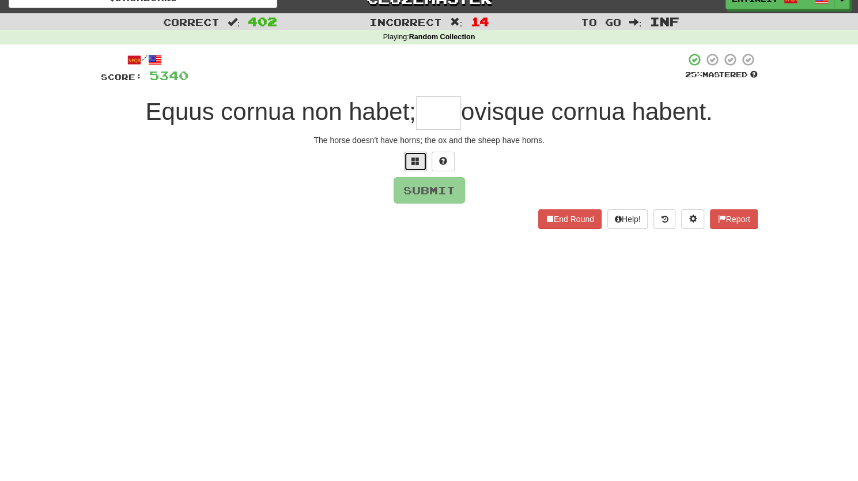
click at [415, 159] on span at bounding box center [415, 161] width 8 height 8
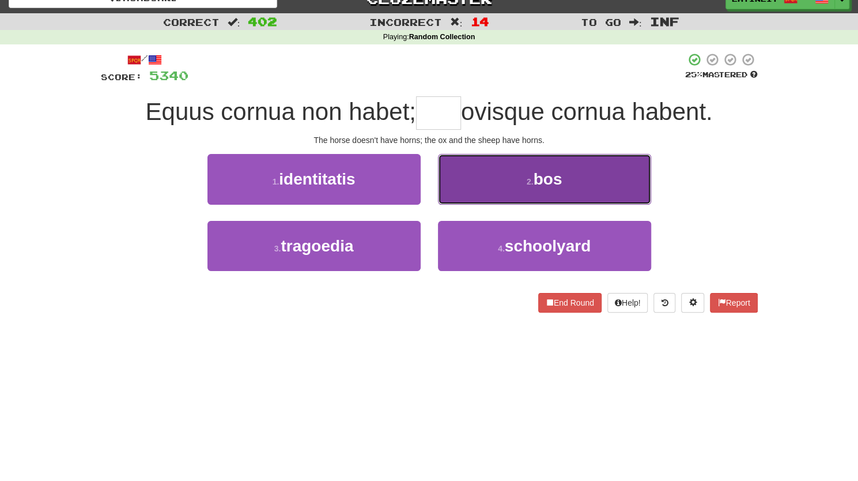
click at [487, 188] on button "2 . bos" at bounding box center [544, 179] width 213 height 50
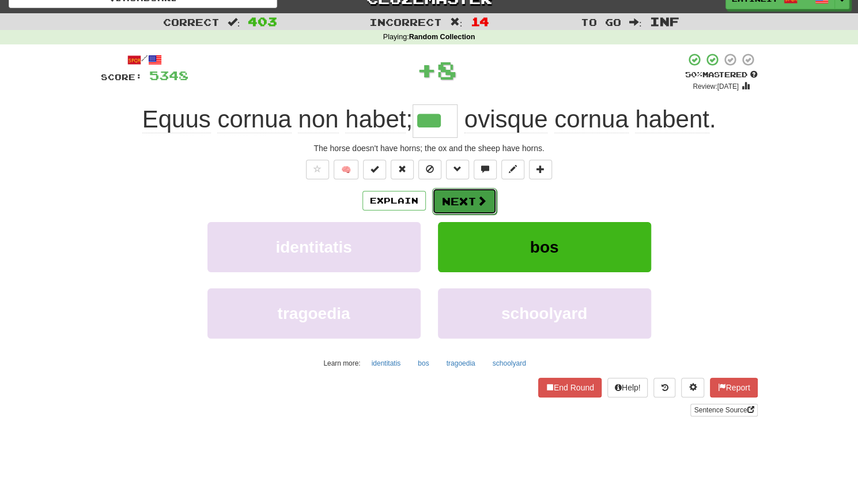
click at [473, 195] on button "Next" at bounding box center [464, 201] width 65 height 27
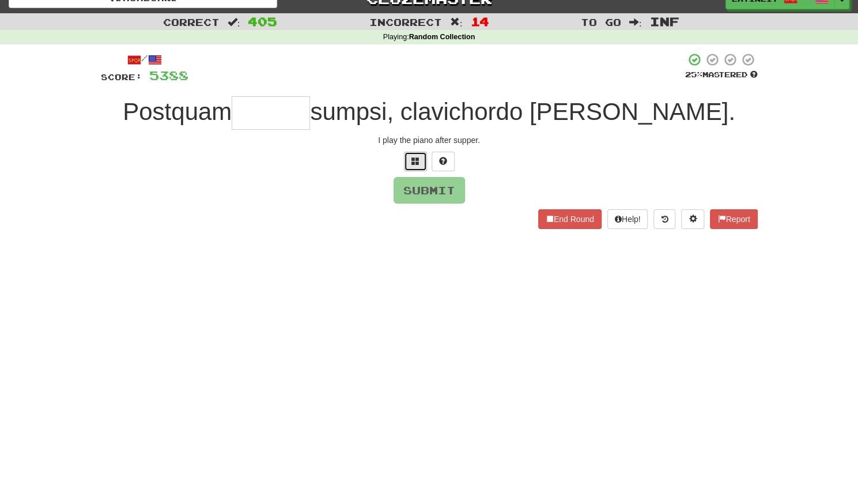
click at [410, 156] on button at bounding box center [415, 162] width 23 height 20
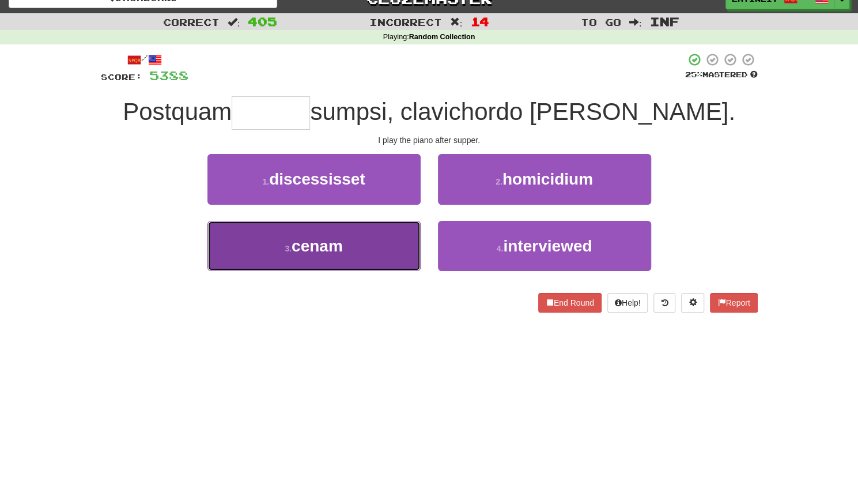
click at [333, 244] on span "cenam" at bounding box center [317, 246] width 51 height 18
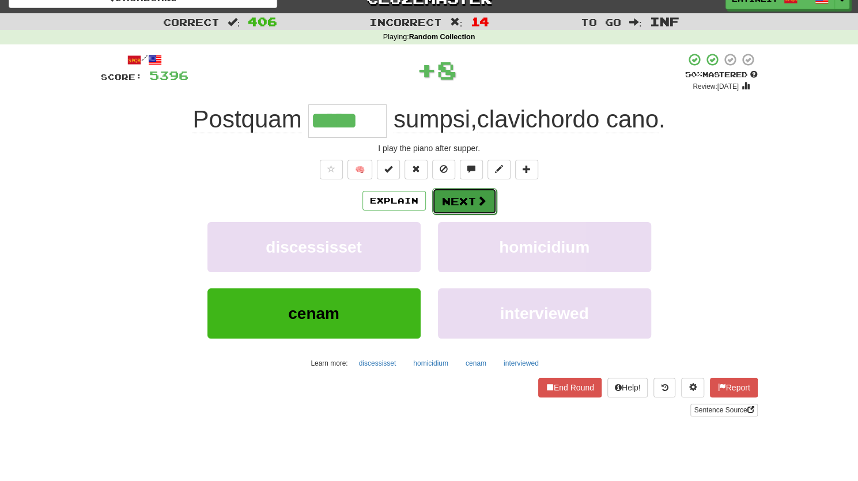
click at [458, 201] on button "Next" at bounding box center [464, 201] width 65 height 27
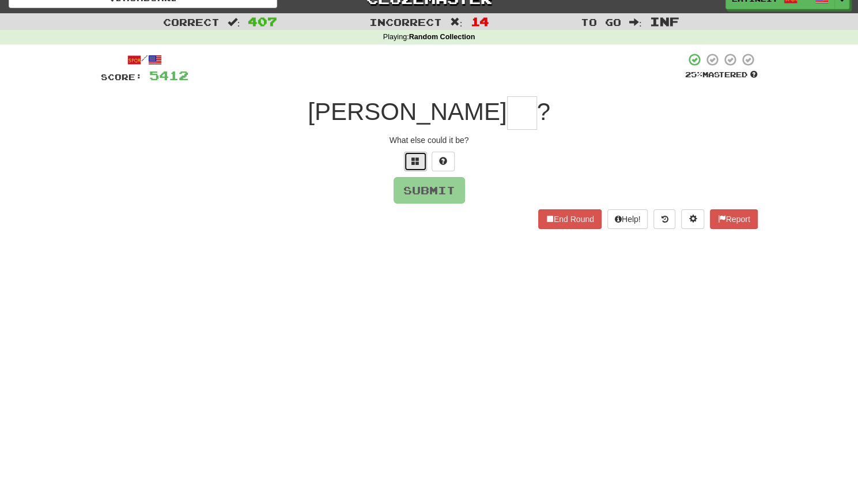
click at [422, 160] on button at bounding box center [415, 162] width 23 height 20
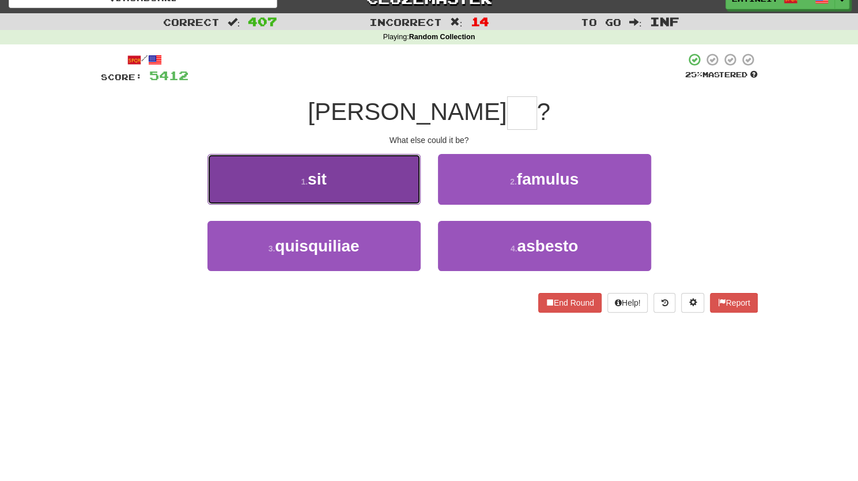
click at [359, 174] on button "1 . sit" at bounding box center [313, 179] width 213 height 50
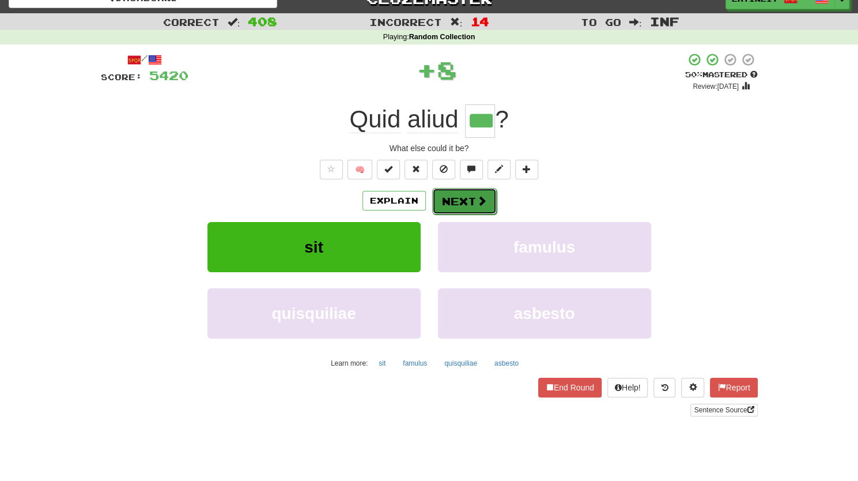
click at [451, 203] on button "Next" at bounding box center [464, 201] width 65 height 27
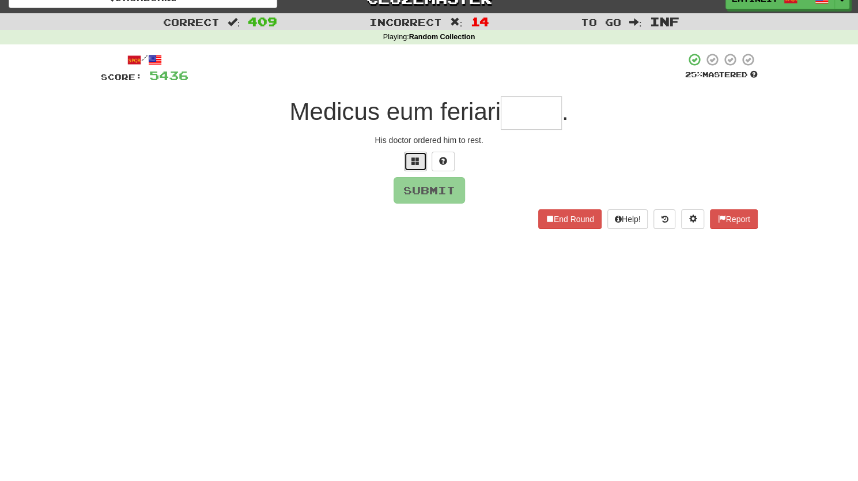
click at [412, 157] on span at bounding box center [415, 161] width 8 height 8
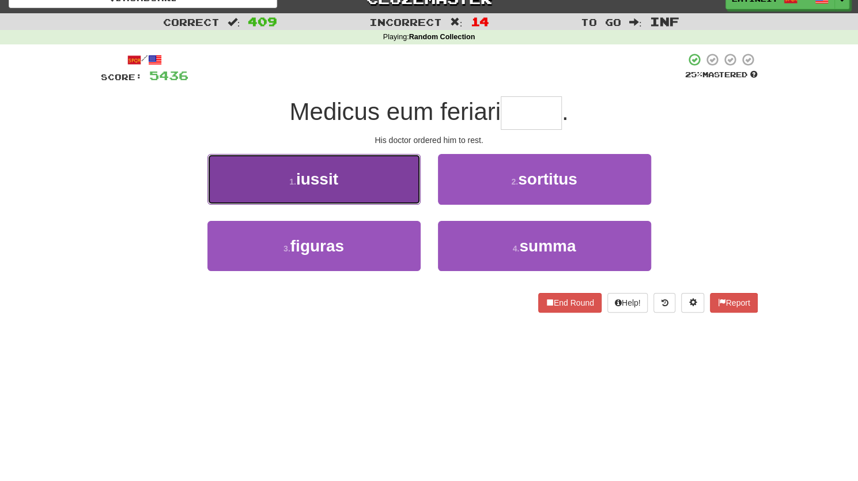
click at [362, 191] on button "1 . iussit" at bounding box center [313, 179] width 213 height 50
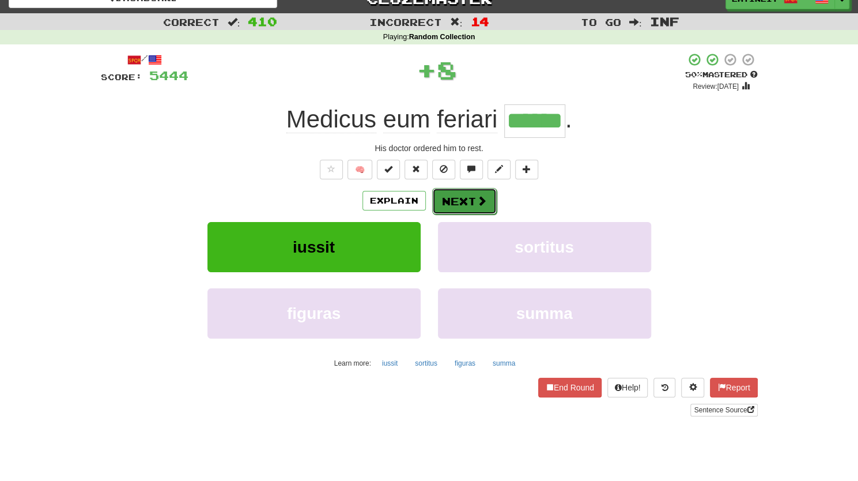
click at [456, 203] on button "Next" at bounding box center [464, 201] width 65 height 27
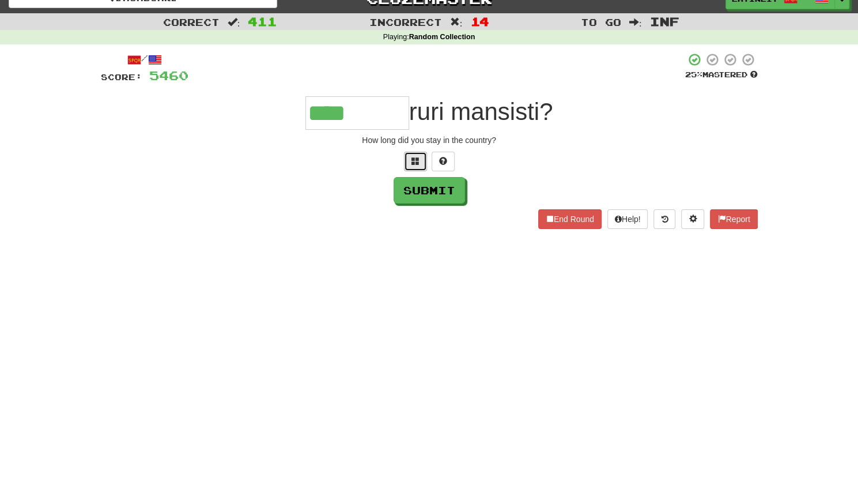
click at [411, 161] on span at bounding box center [415, 161] width 8 height 8
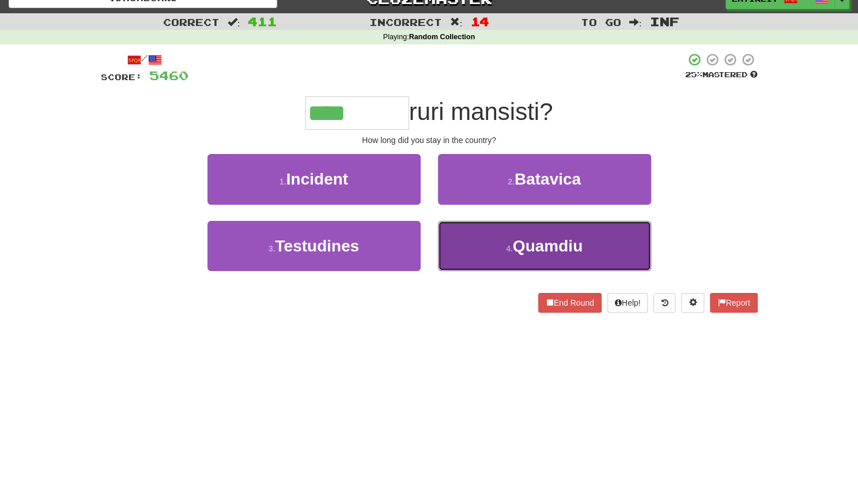
click at [487, 242] on button "4 . [GEOGRAPHIC_DATA]" at bounding box center [544, 246] width 213 height 50
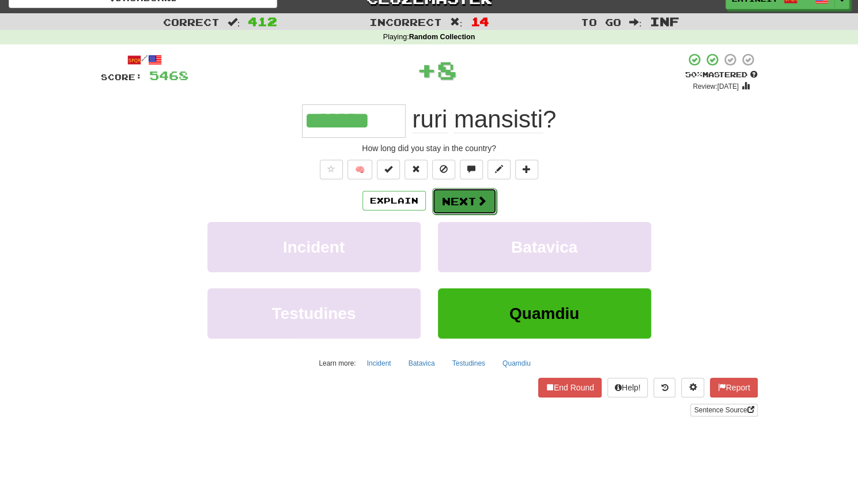
click at [460, 199] on button "Next" at bounding box center [464, 201] width 65 height 27
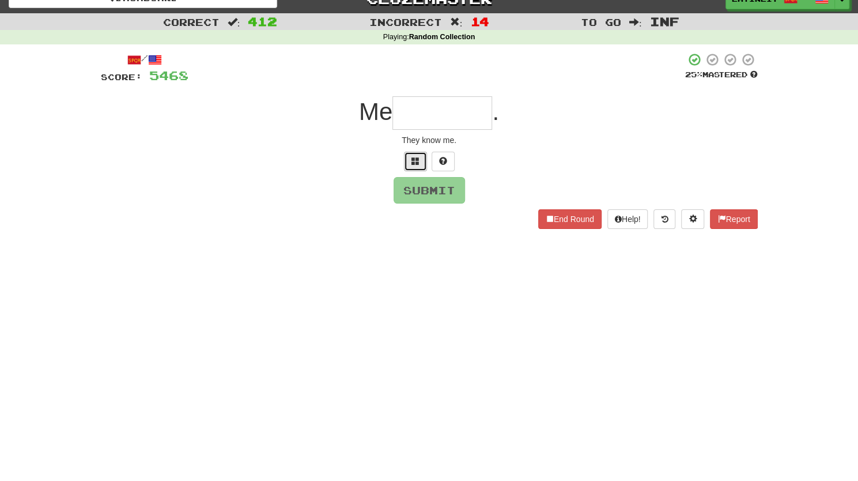
click at [413, 161] on span at bounding box center [415, 161] width 8 height 8
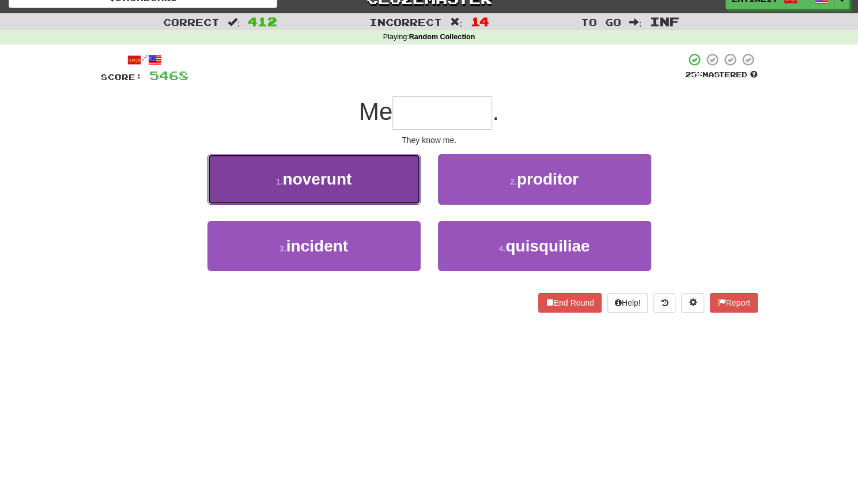
click at [368, 189] on button "1 . noverunt" at bounding box center [313, 179] width 213 height 50
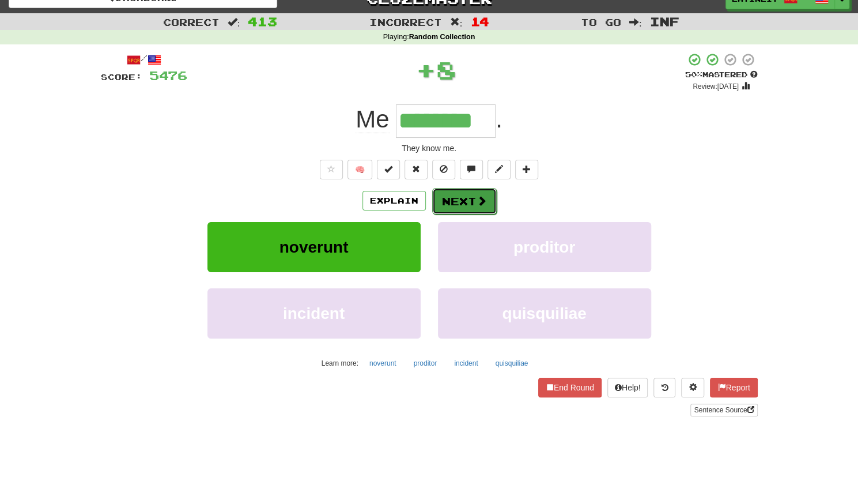
click at [460, 196] on button "Next" at bounding box center [464, 201] width 65 height 27
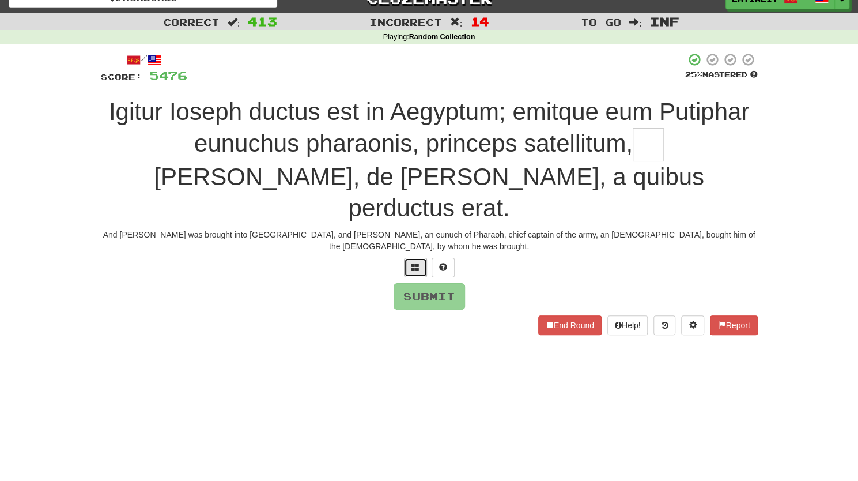
click at [417, 258] on button at bounding box center [415, 268] width 23 height 20
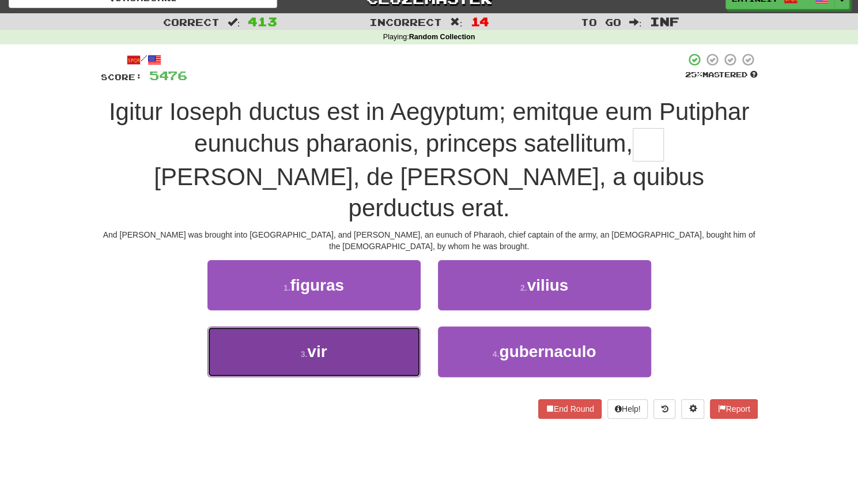
click at [337, 326] on button "3 . vir" at bounding box center [313, 351] width 213 height 50
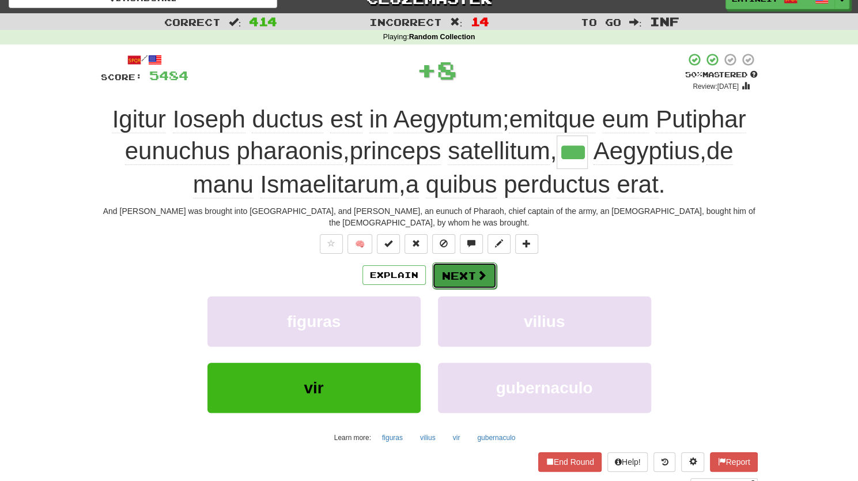
click at [458, 266] on button "Next" at bounding box center [464, 275] width 65 height 27
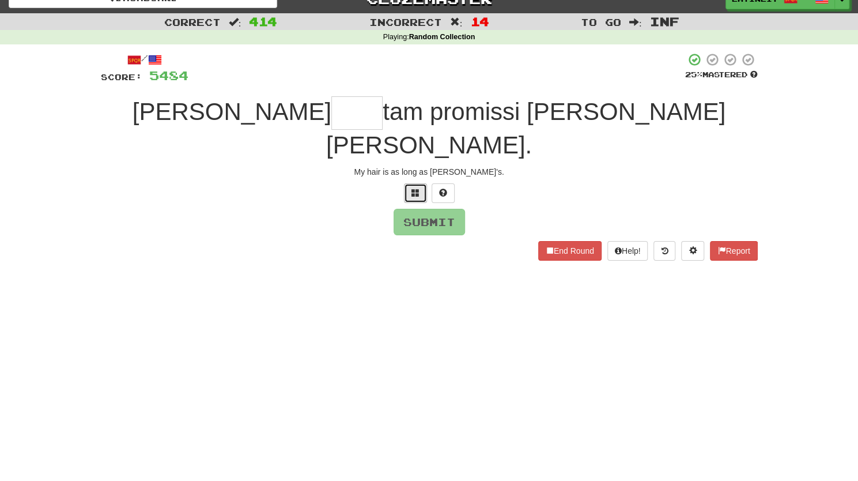
click at [409, 183] on button at bounding box center [415, 193] width 23 height 20
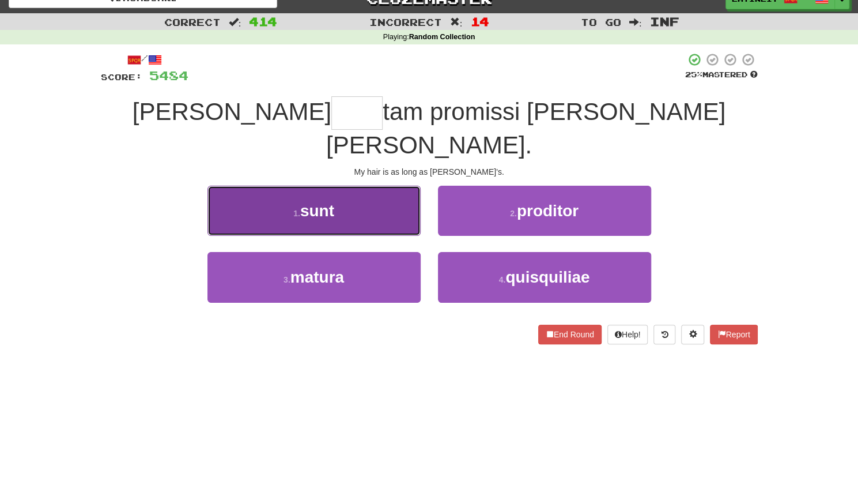
click at [379, 186] on button "1 . sunt" at bounding box center [313, 211] width 213 height 50
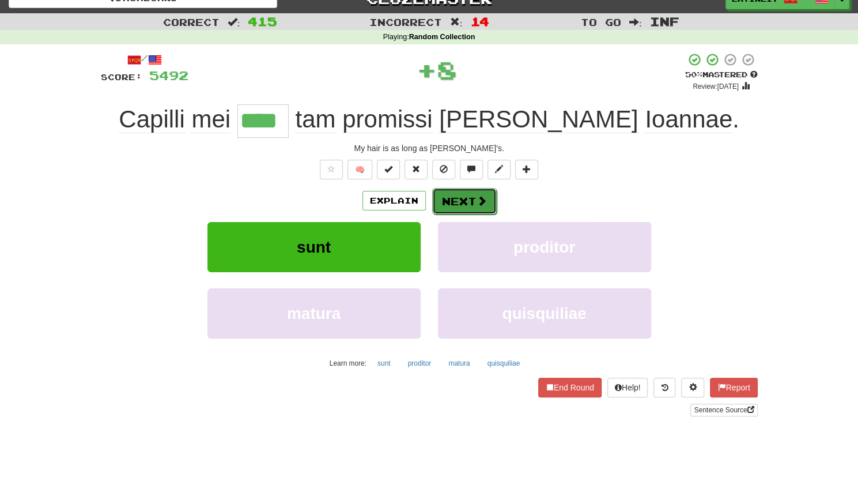
click at [459, 201] on button "Next" at bounding box center [464, 201] width 65 height 27
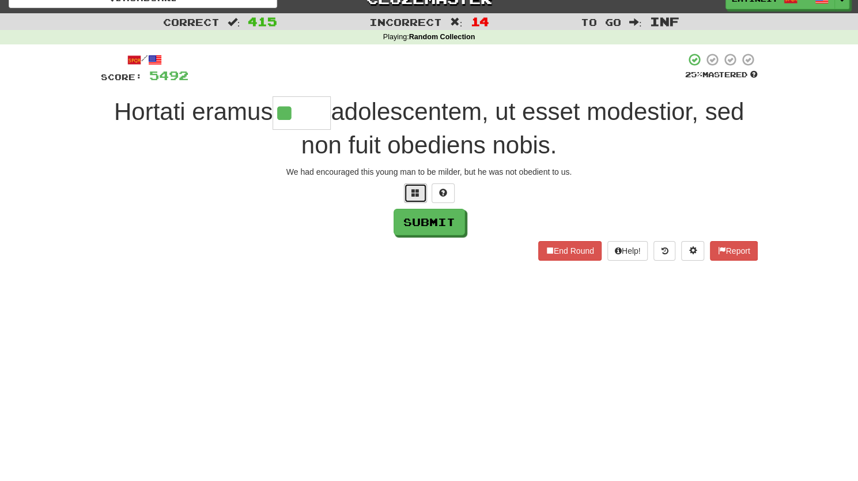
click at [410, 197] on button at bounding box center [415, 193] width 23 height 20
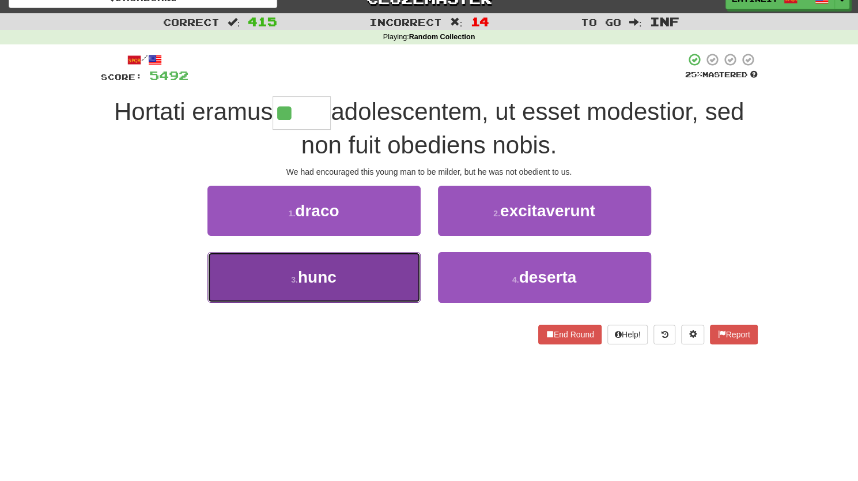
click at [364, 279] on button "3 . hunc" at bounding box center [313, 277] width 213 height 50
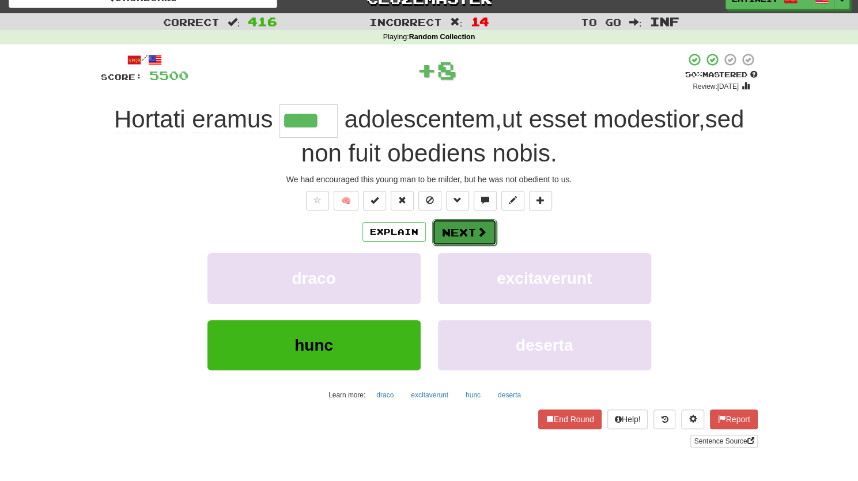
click at [440, 233] on button "Next" at bounding box center [464, 232] width 65 height 27
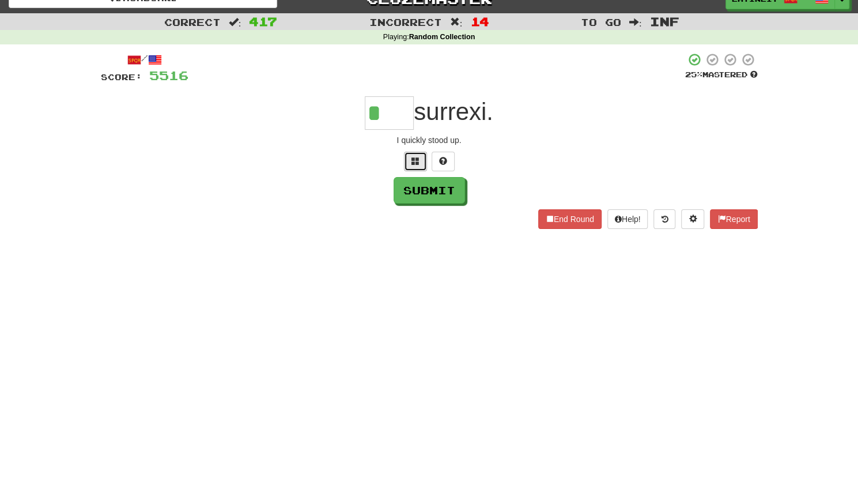
click at [413, 160] on span at bounding box center [415, 161] width 8 height 8
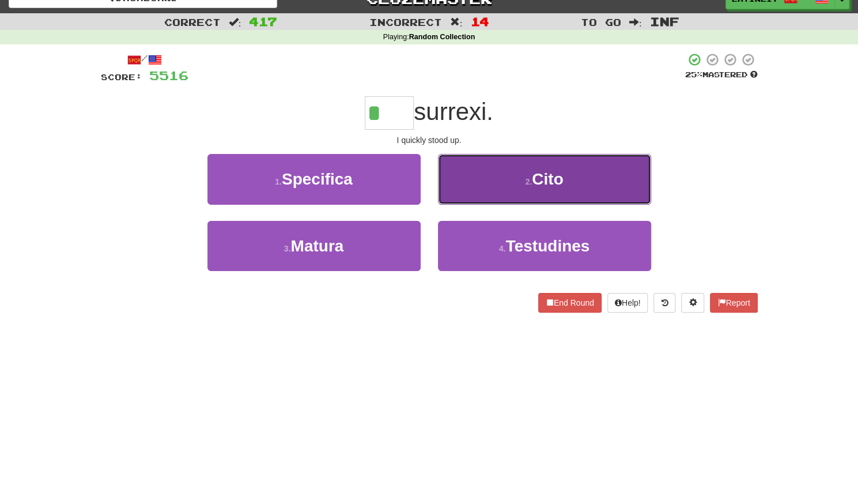
click at [484, 177] on button "2 . Cito" at bounding box center [544, 179] width 213 height 50
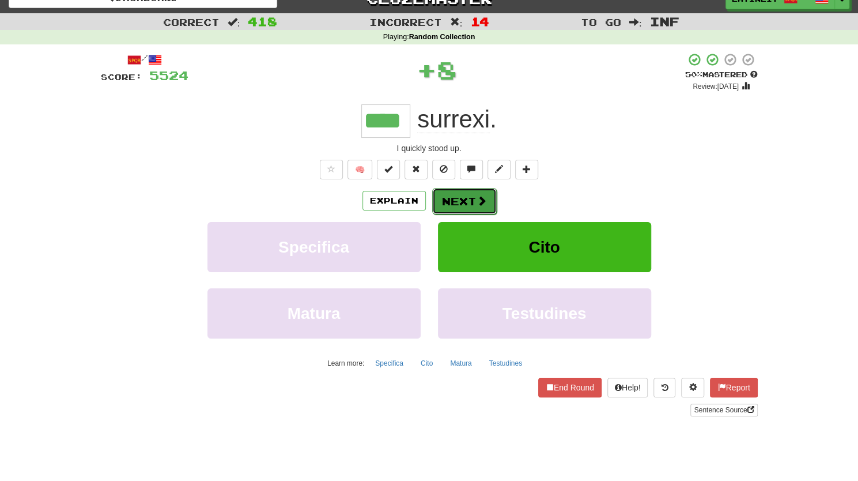
click at [466, 197] on button "Next" at bounding box center [464, 201] width 65 height 27
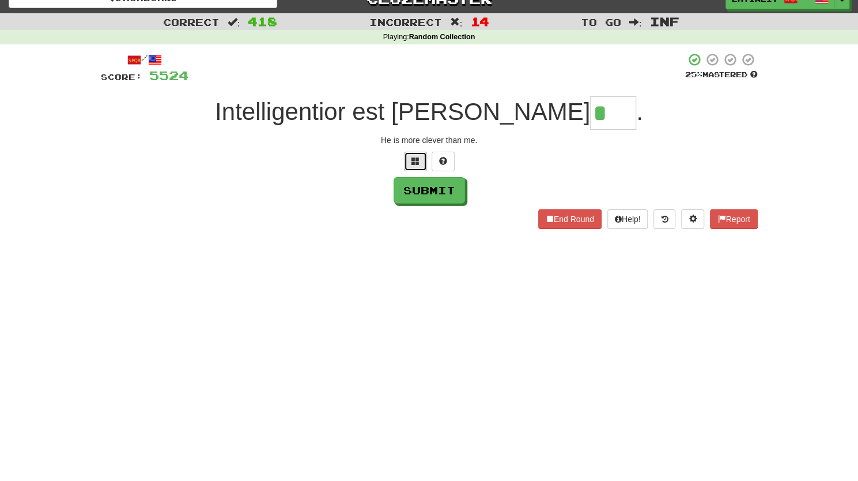
click at [414, 167] on button at bounding box center [415, 162] width 23 height 20
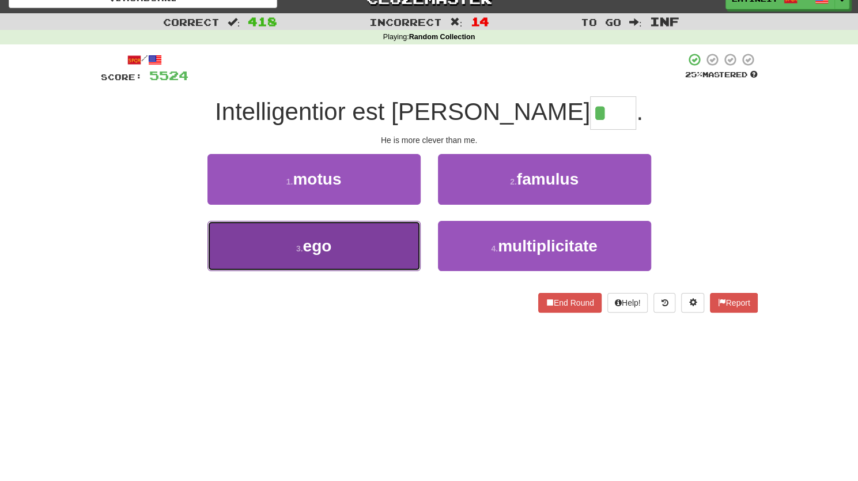
click at [343, 241] on button "3 . ego" at bounding box center [313, 246] width 213 height 50
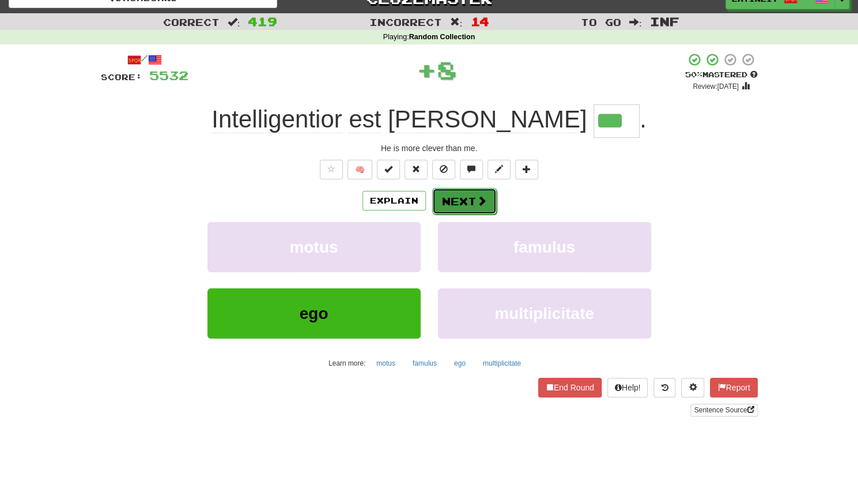
click at [460, 202] on button "Next" at bounding box center [464, 201] width 65 height 27
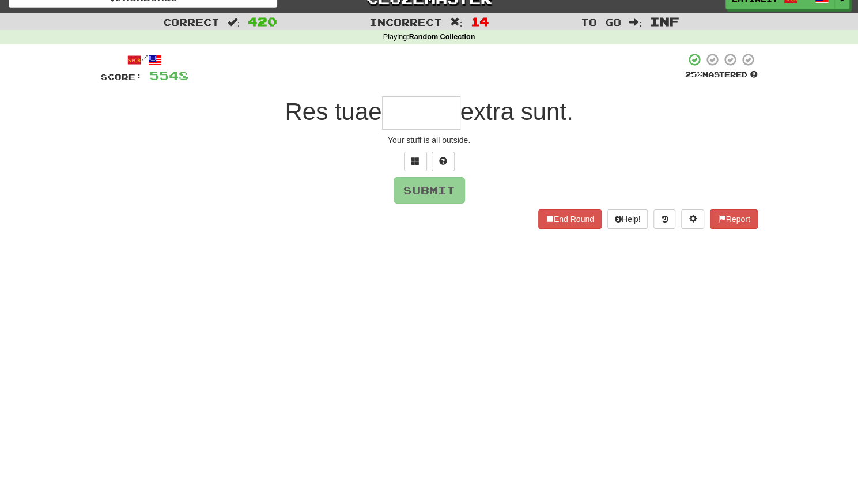
click at [413, 112] on input "text" at bounding box center [421, 112] width 78 height 33
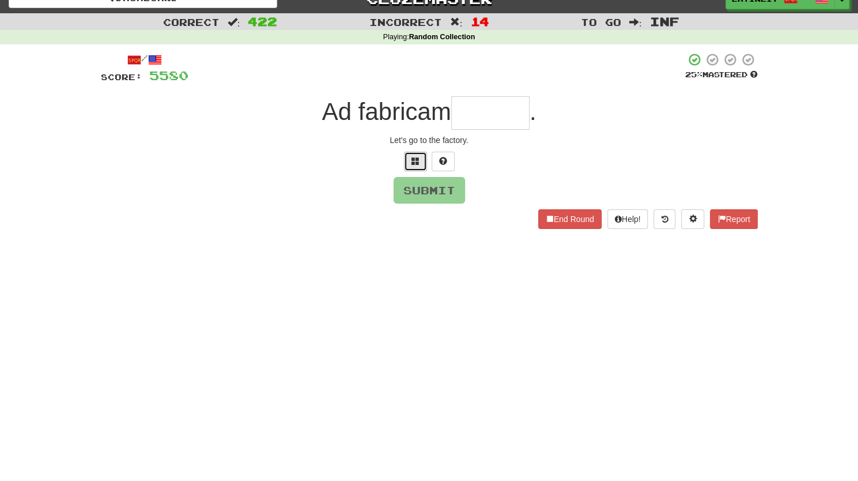
click at [408, 162] on button at bounding box center [415, 162] width 23 height 20
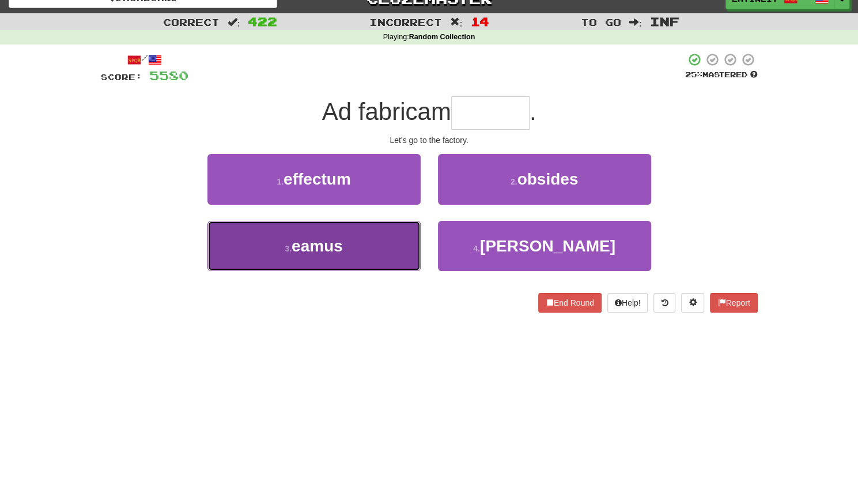
click at [373, 251] on button "3 . eamus" at bounding box center [313, 246] width 213 height 50
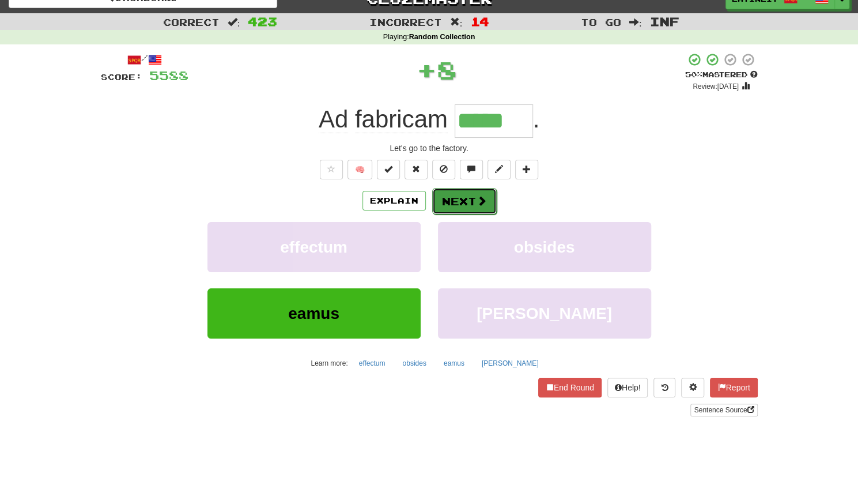
click at [460, 199] on button "Next" at bounding box center [464, 201] width 65 height 27
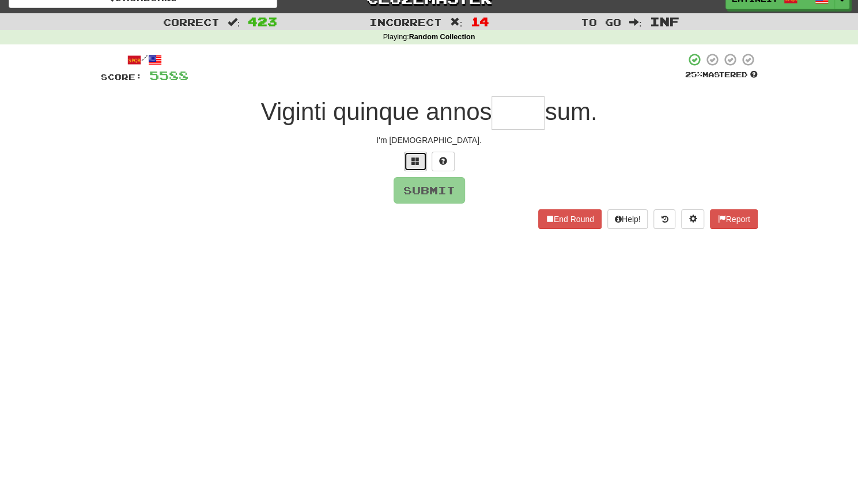
click at [420, 154] on button at bounding box center [415, 162] width 23 height 20
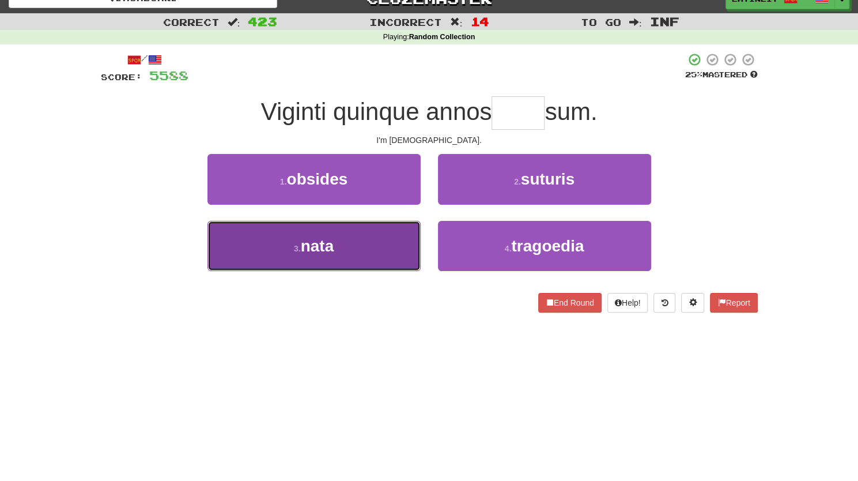
click at [331, 249] on span "nata" at bounding box center [317, 246] width 33 height 18
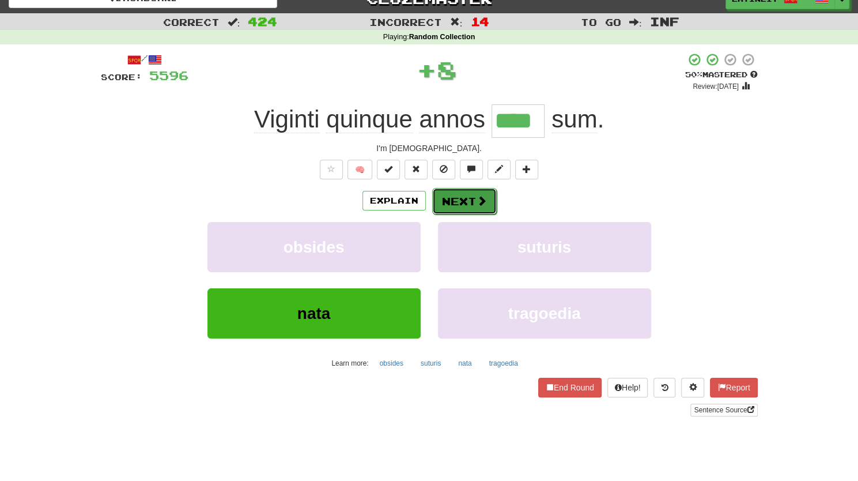
click at [455, 203] on button "Next" at bounding box center [464, 201] width 65 height 27
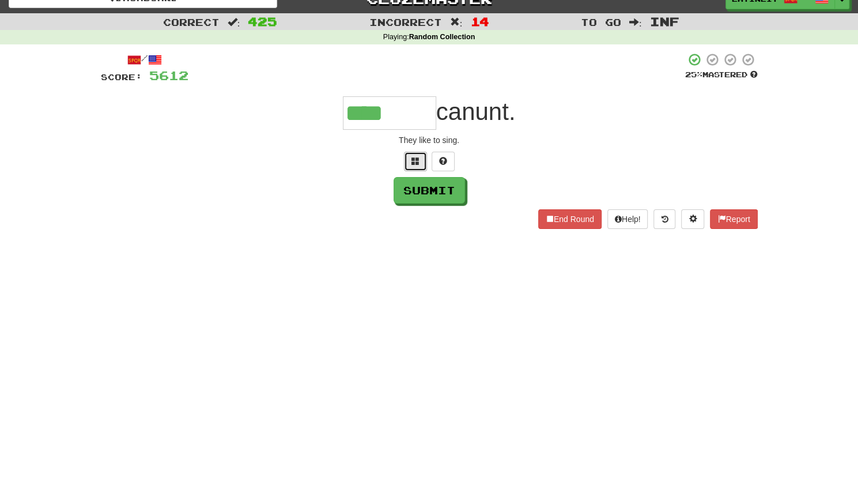
click at [415, 153] on button at bounding box center [415, 162] width 23 height 20
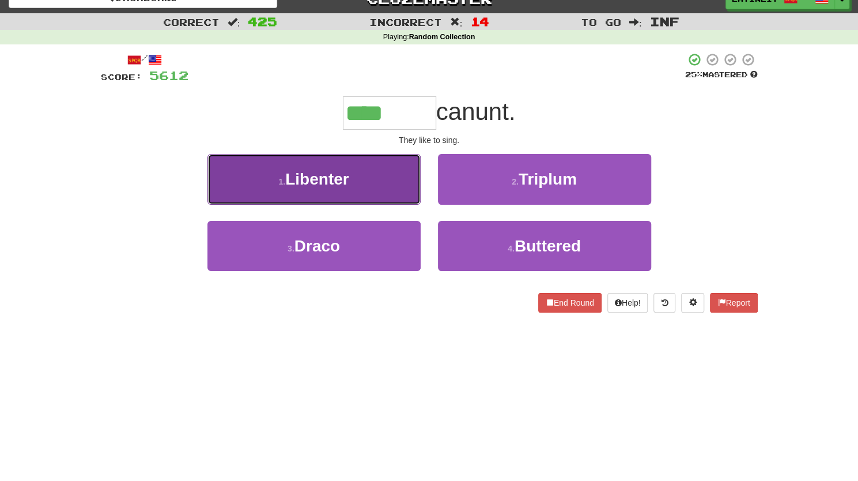
click at [355, 185] on button "1 . Libenter" at bounding box center [313, 179] width 213 height 50
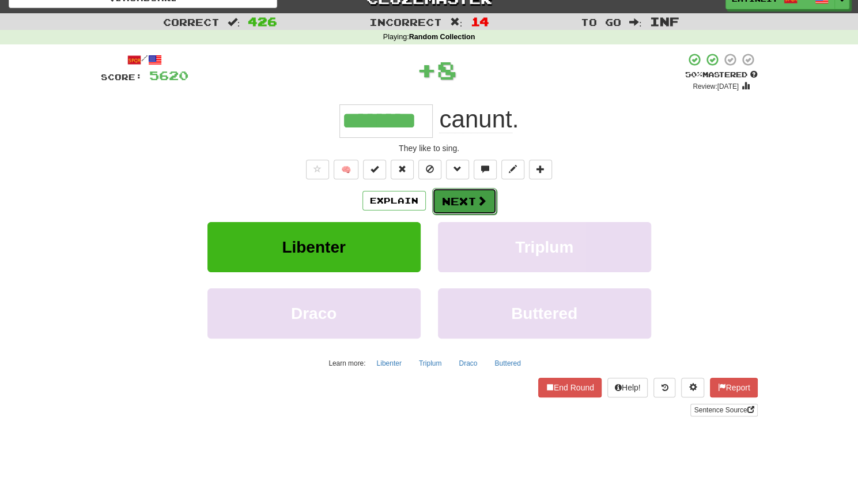
click at [449, 191] on button "Next" at bounding box center [464, 201] width 65 height 27
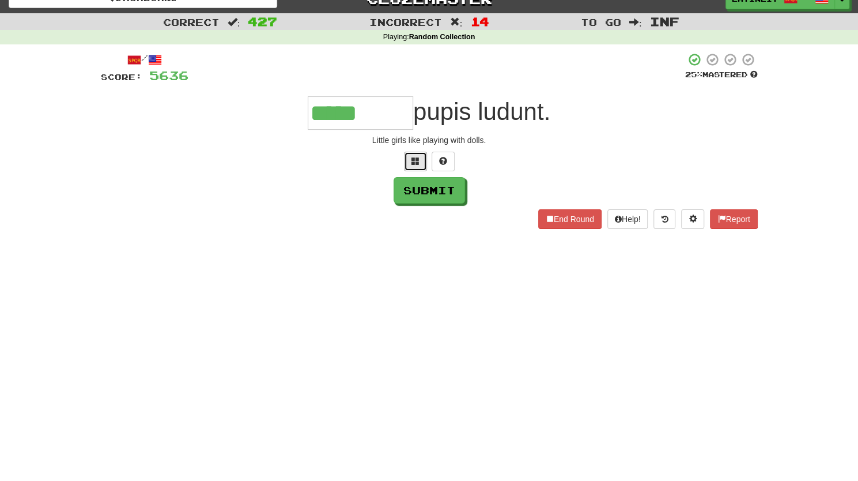
click at [421, 165] on button at bounding box center [415, 162] width 23 height 20
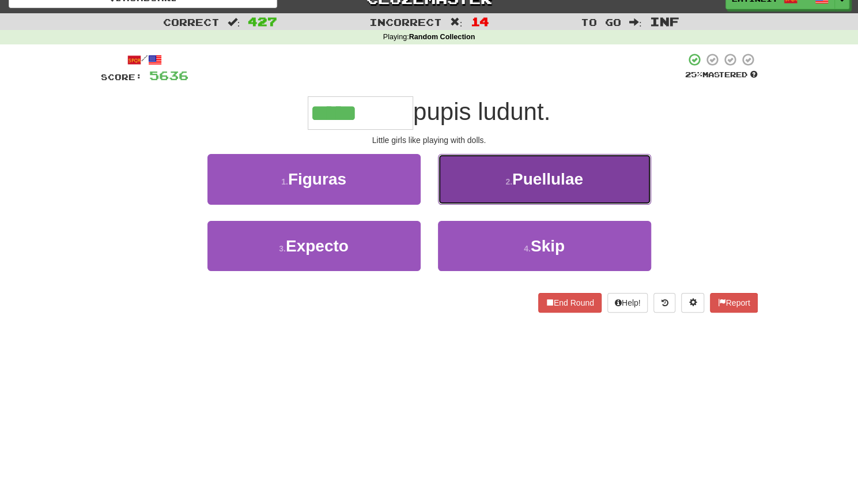
click at [495, 173] on button "2 . Puellulae" at bounding box center [544, 179] width 213 height 50
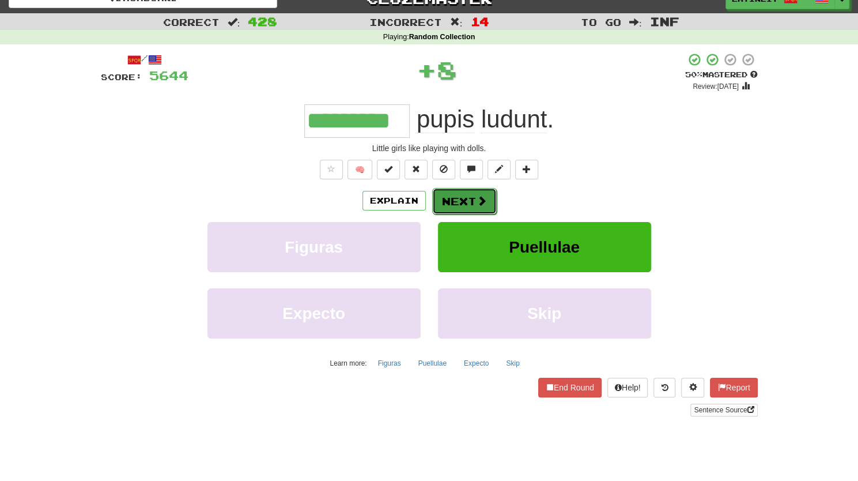
click at [468, 194] on button "Next" at bounding box center [464, 201] width 65 height 27
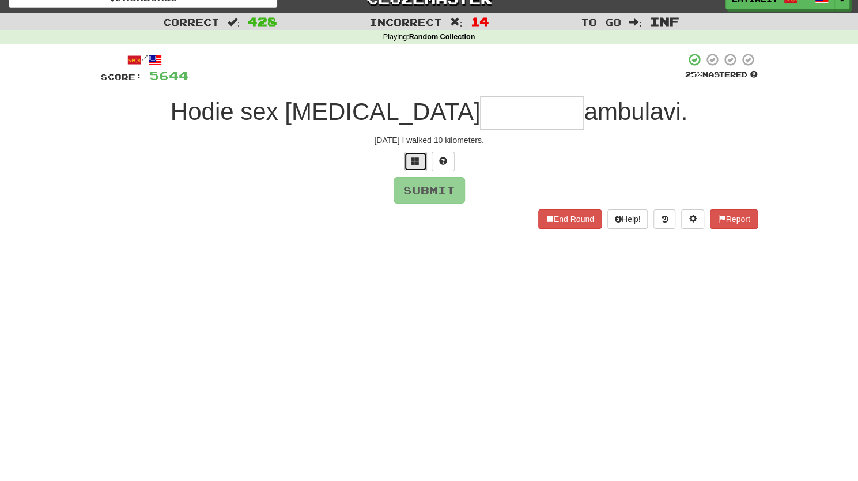
click at [414, 159] on span at bounding box center [415, 161] width 8 height 8
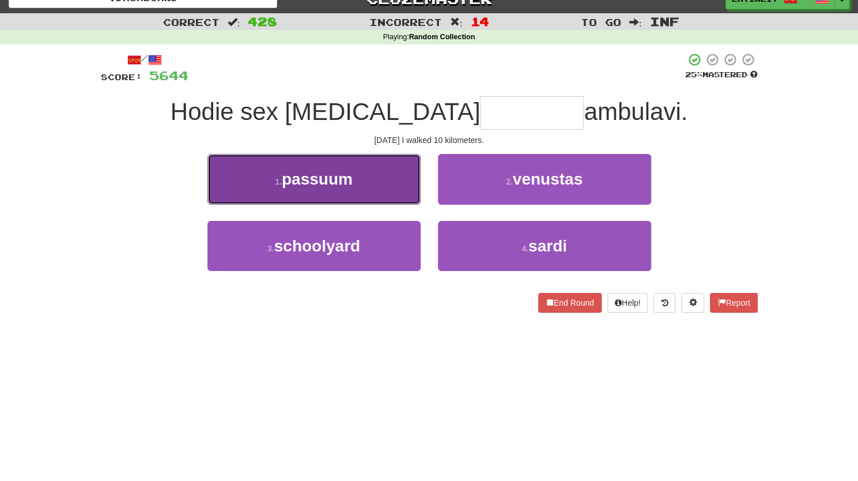
click at [376, 180] on button "1 . passuum" at bounding box center [313, 179] width 213 height 50
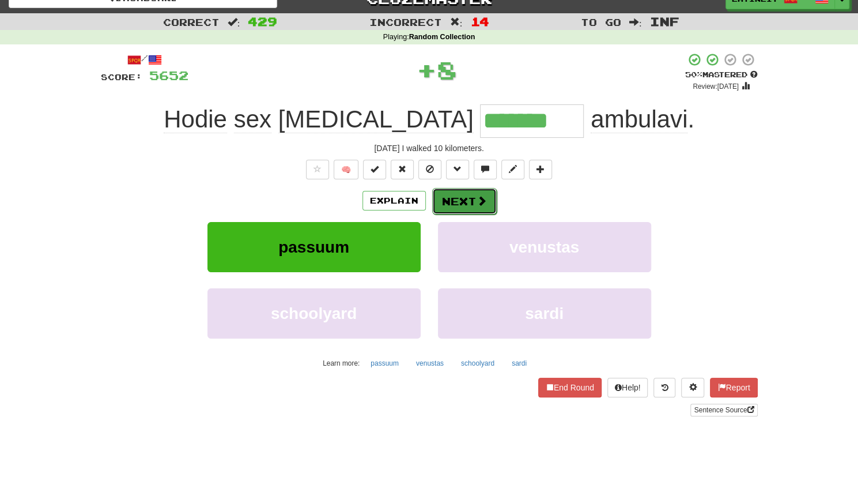
click at [451, 192] on button "Next" at bounding box center [464, 201] width 65 height 27
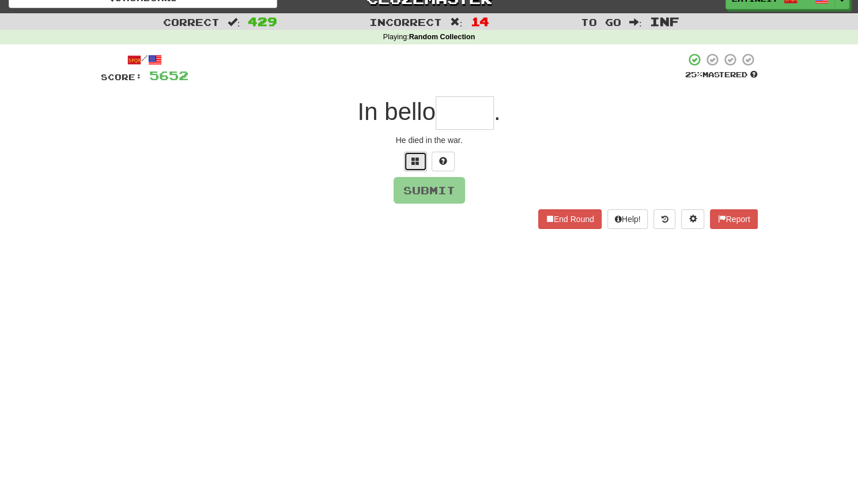
click at [415, 161] on span at bounding box center [415, 161] width 8 height 8
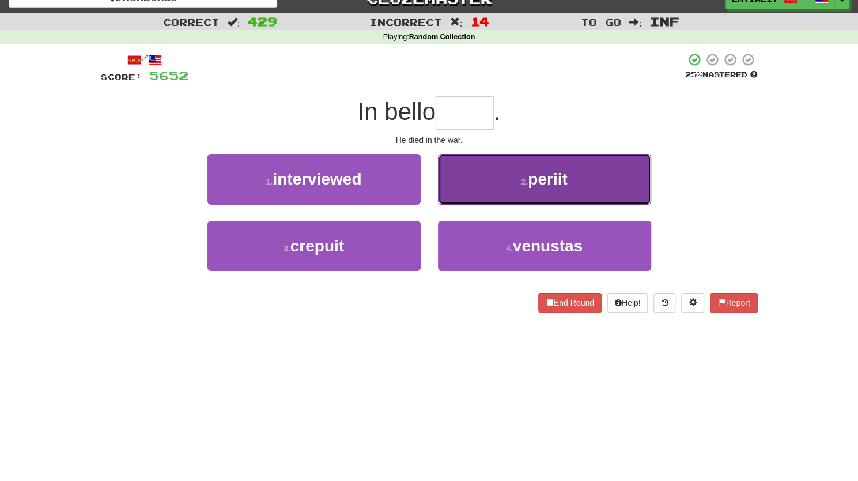
click at [511, 185] on button "2 . periit" at bounding box center [544, 179] width 213 height 50
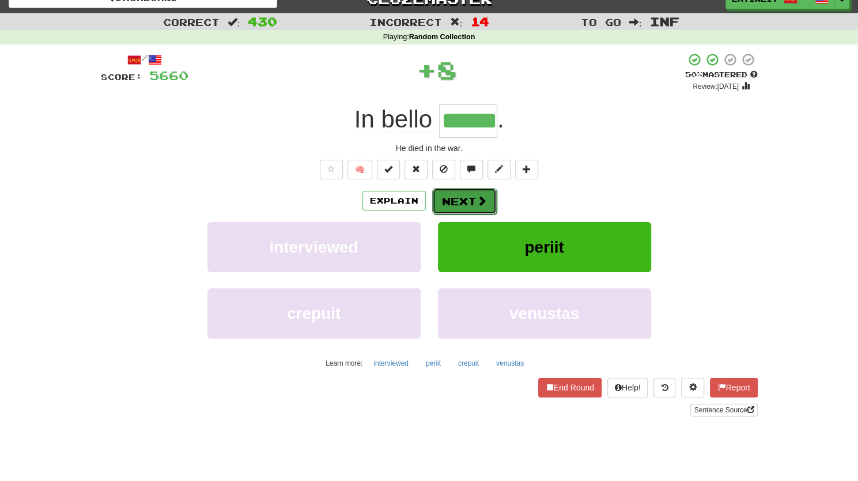
click at [456, 192] on button "Next" at bounding box center [464, 201] width 65 height 27
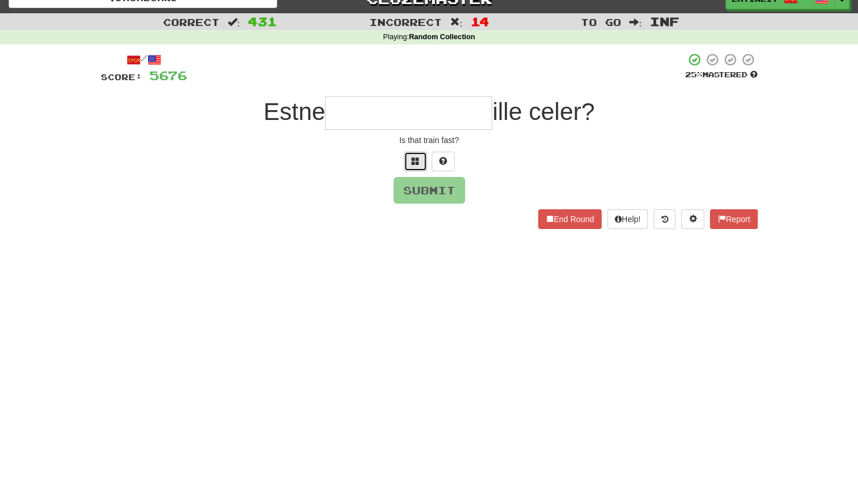
click at [418, 163] on span at bounding box center [415, 161] width 8 height 8
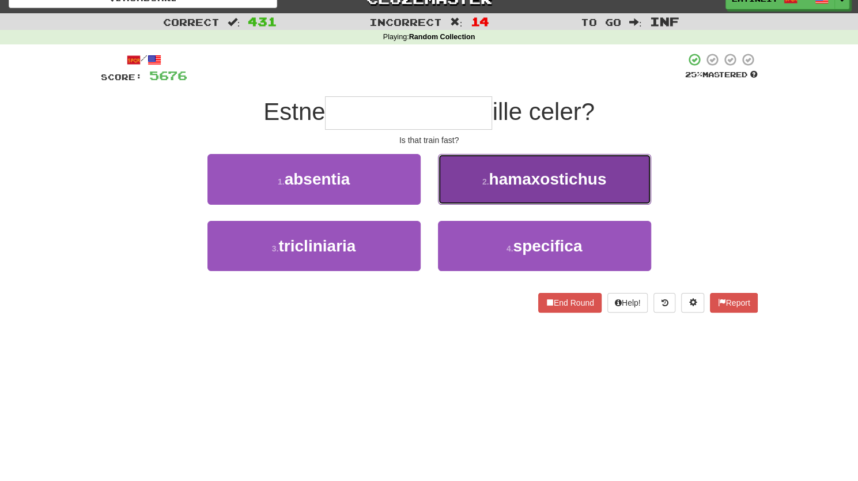
click at [486, 186] on button "2 . hamaxostichus" at bounding box center [544, 179] width 213 height 50
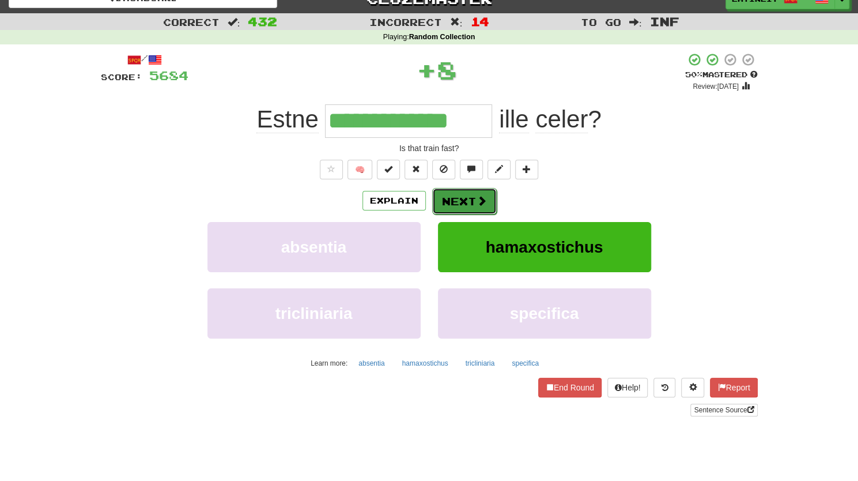
click at [454, 198] on button "Next" at bounding box center [464, 201] width 65 height 27
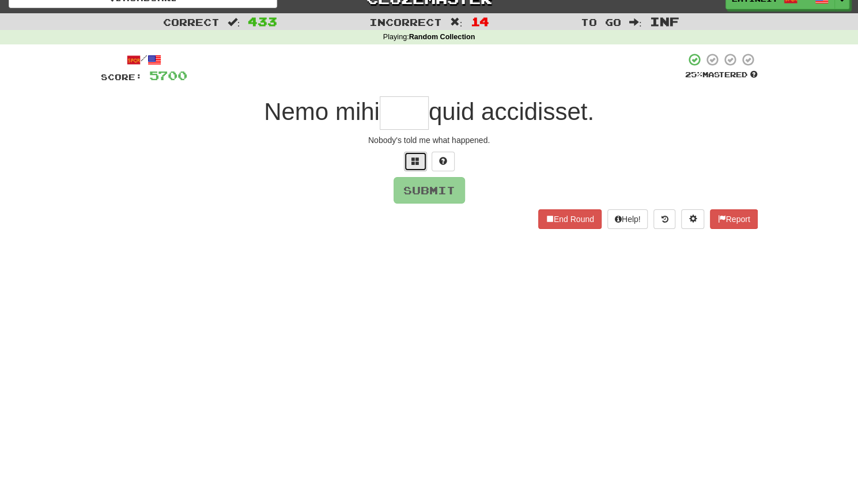
click at [414, 155] on button at bounding box center [415, 162] width 23 height 20
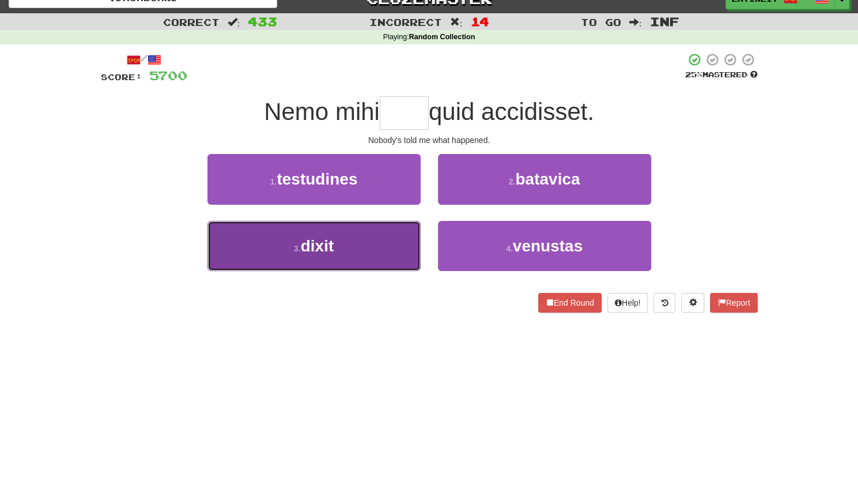
click at [338, 258] on button "3 . dixit" at bounding box center [313, 246] width 213 height 50
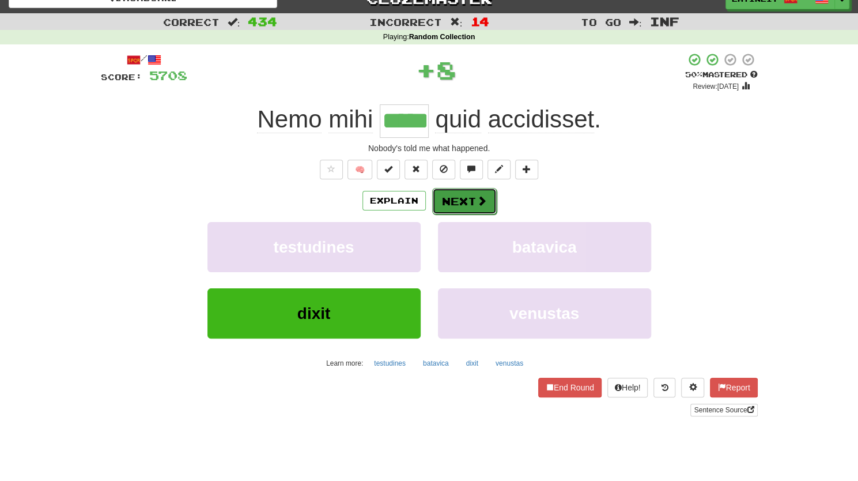
click at [455, 199] on button "Next" at bounding box center [464, 201] width 65 height 27
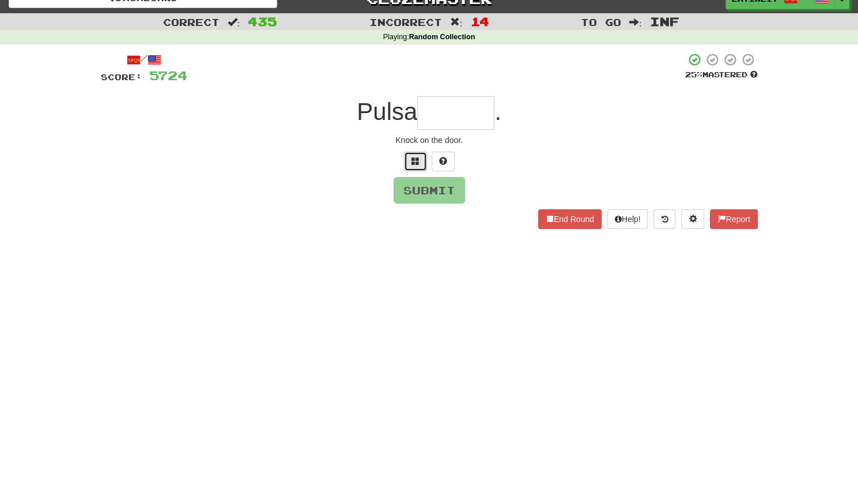
click at [414, 164] on span at bounding box center [415, 161] width 8 height 8
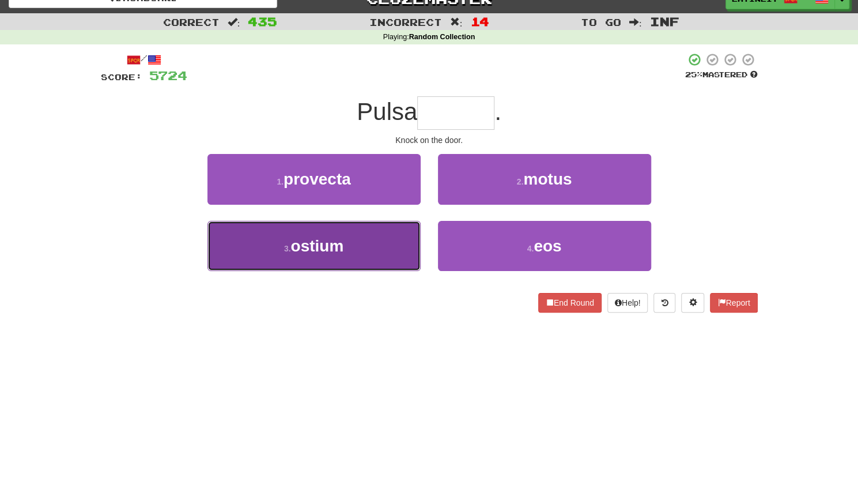
click at [368, 252] on button "3 . [GEOGRAPHIC_DATA]" at bounding box center [313, 246] width 213 height 50
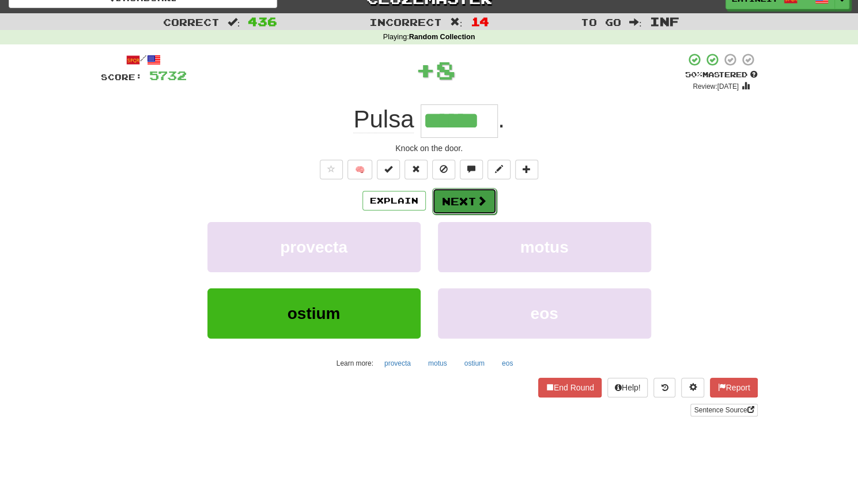
click at [462, 192] on button "Next" at bounding box center [464, 201] width 65 height 27
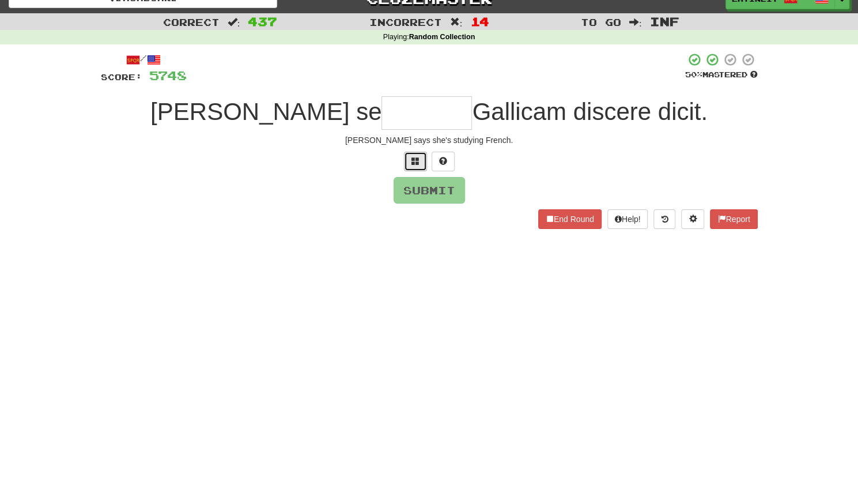
click at [413, 157] on span at bounding box center [415, 161] width 8 height 8
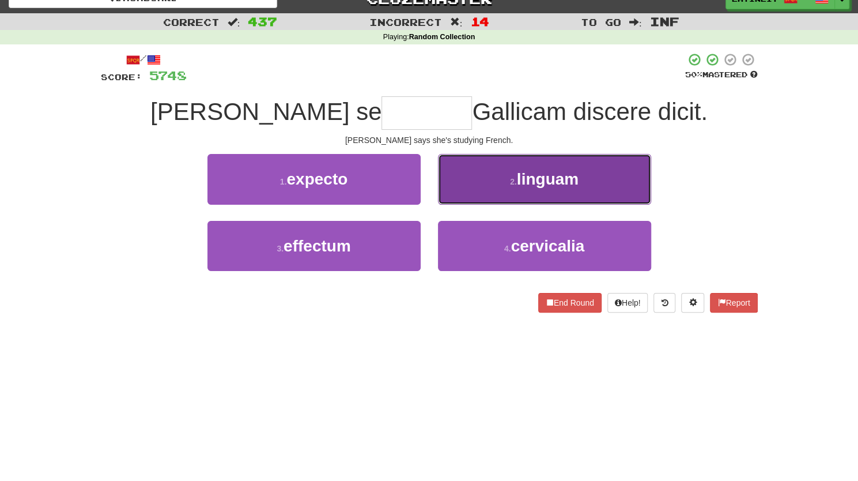
click at [467, 182] on button "2 . linguam" at bounding box center [544, 179] width 213 height 50
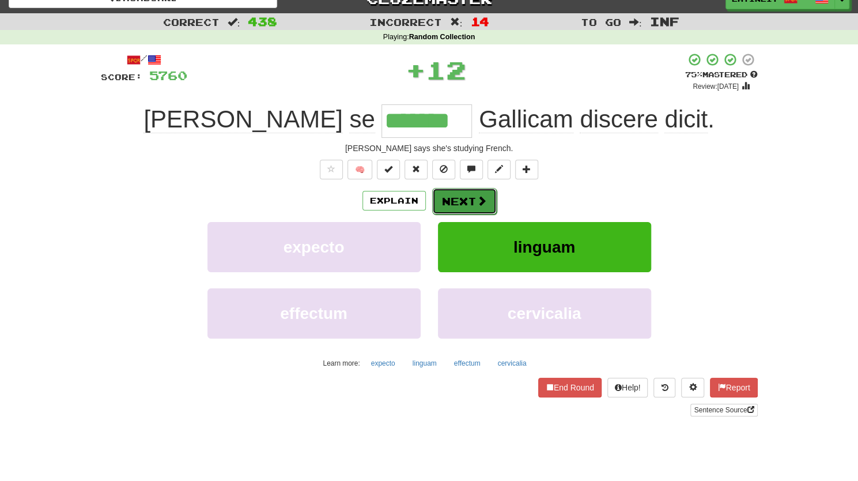
click at [463, 200] on button "Next" at bounding box center [464, 201] width 65 height 27
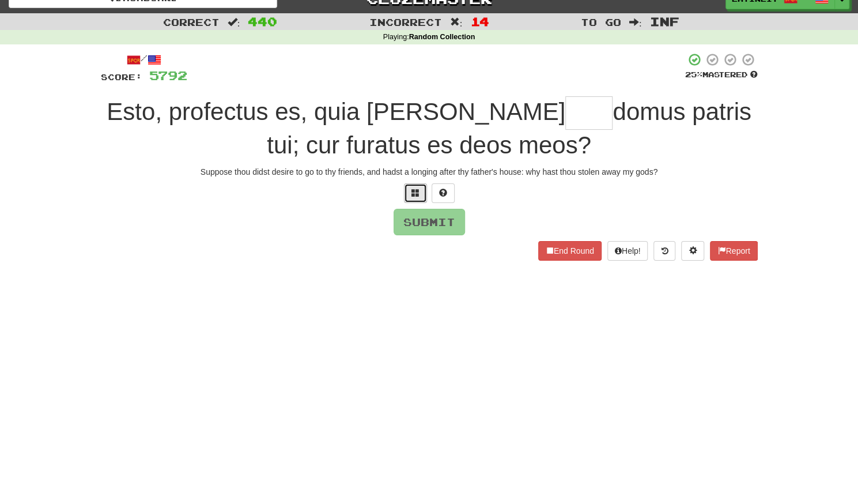
click at [417, 199] on button at bounding box center [415, 193] width 23 height 20
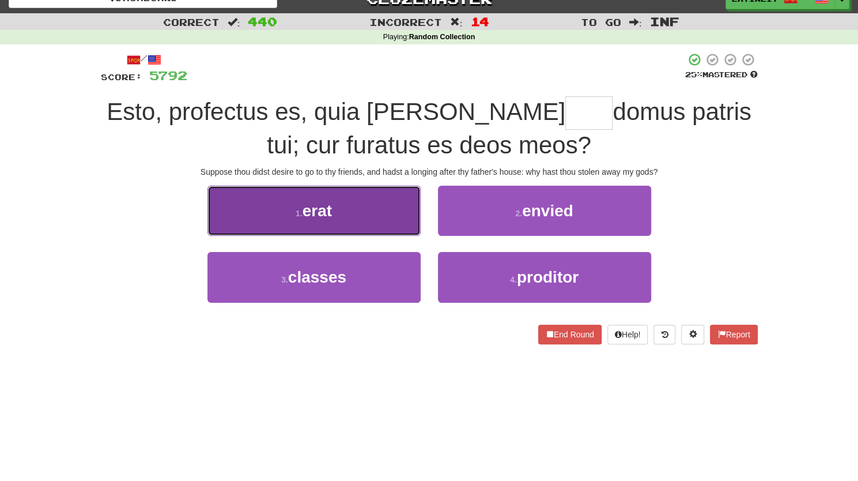
click at [383, 210] on button "1 . erat" at bounding box center [313, 211] width 213 height 50
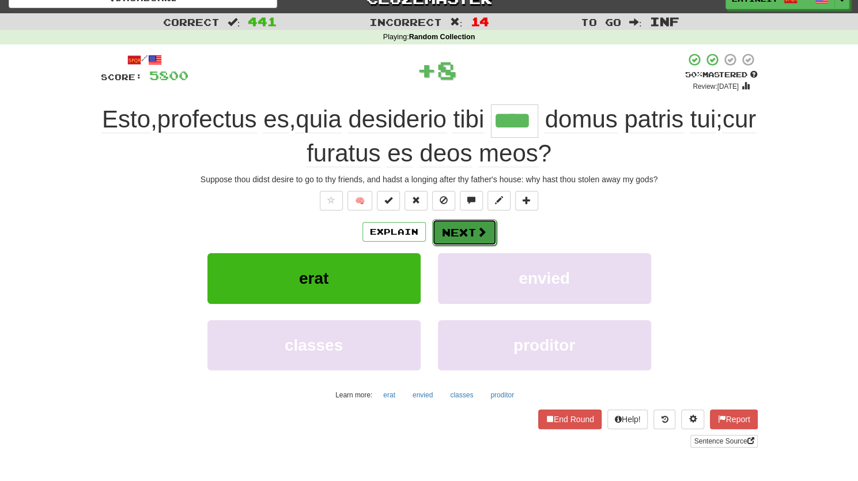
click at [445, 236] on button "Next" at bounding box center [464, 232] width 65 height 27
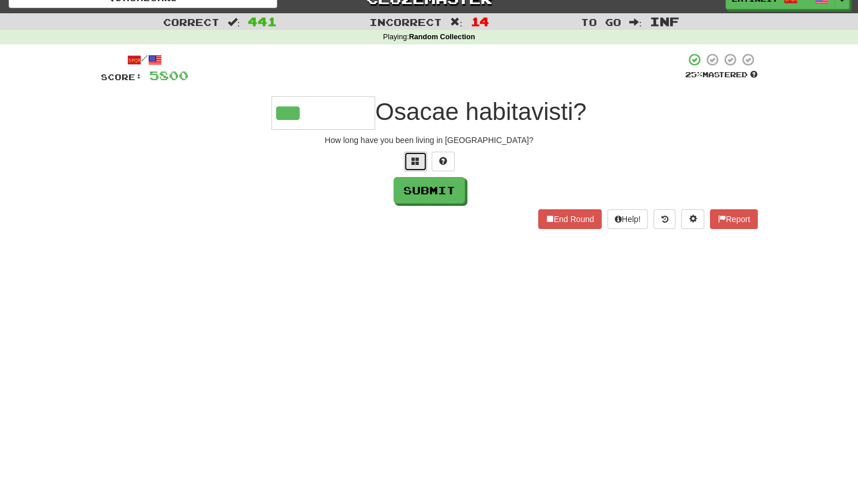
click at [406, 156] on button at bounding box center [415, 162] width 23 height 20
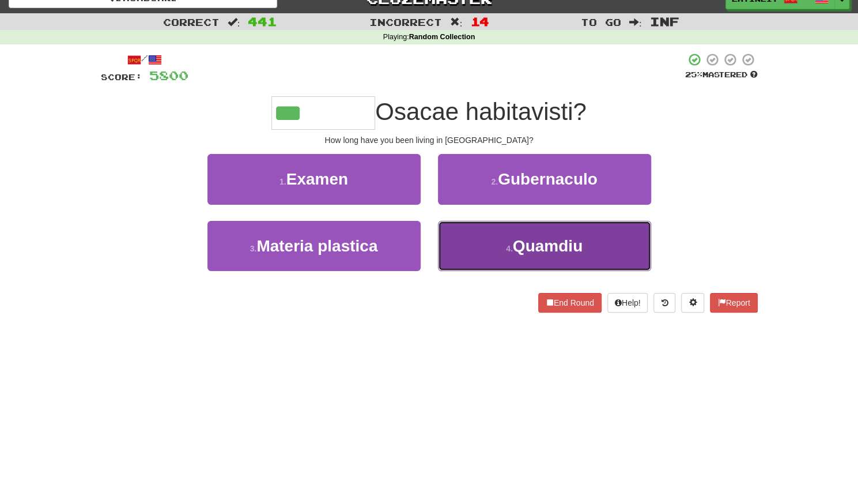
click at [501, 248] on button "4 . [GEOGRAPHIC_DATA]" at bounding box center [544, 246] width 213 height 50
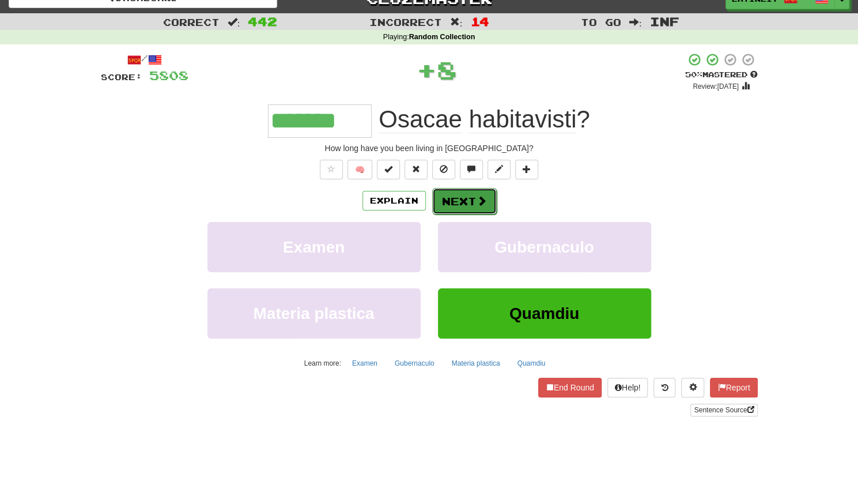
click at [460, 194] on button "Next" at bounding box center [464, 201] width 65 height 27
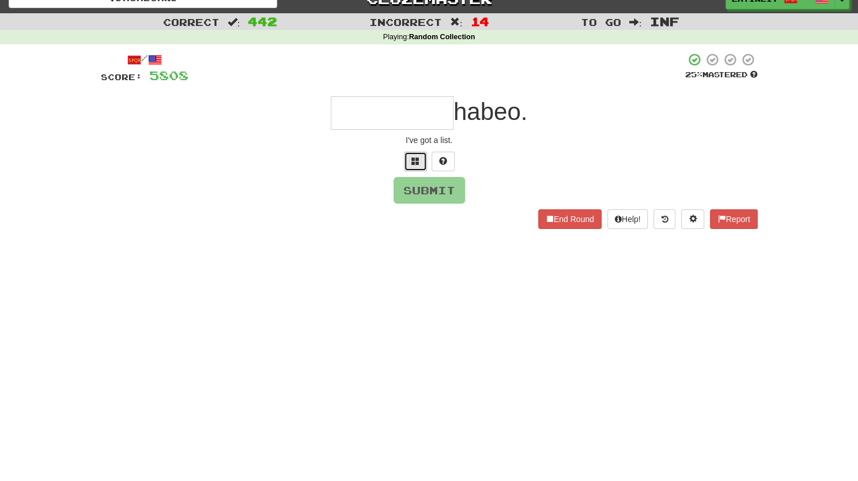
click at [415, 169] on button at bounding box center [415, 162] width 23 height 20
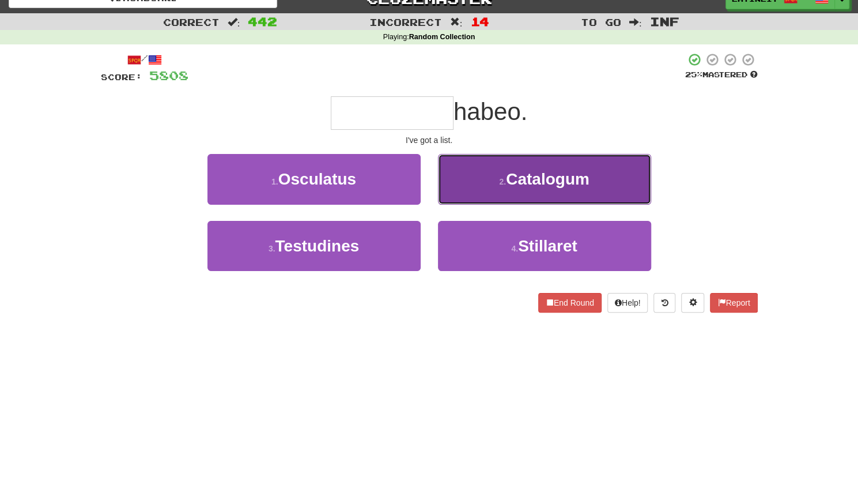
click at [479, 177] on button "2 . [GEOGRAPHIC_DATA]" at bounding box center [544, 179] width 213 height 50
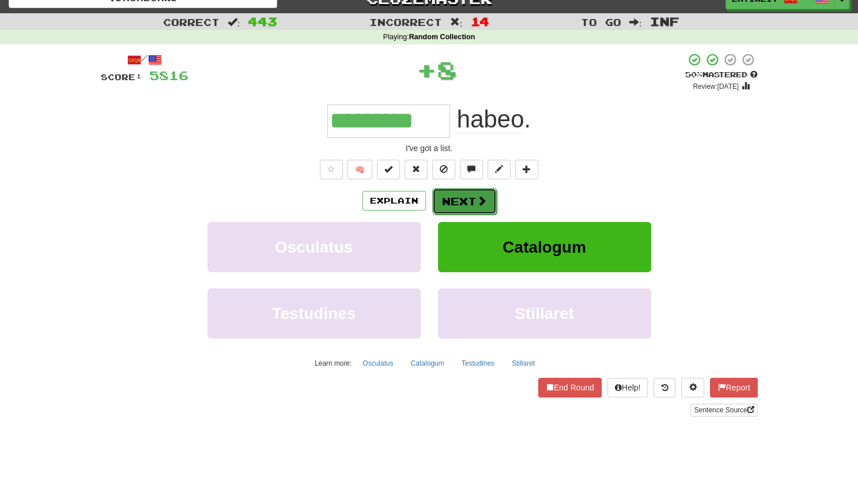
click at [451, 194] on button "Next" at bounding box center [464, 201] width 65 height 27
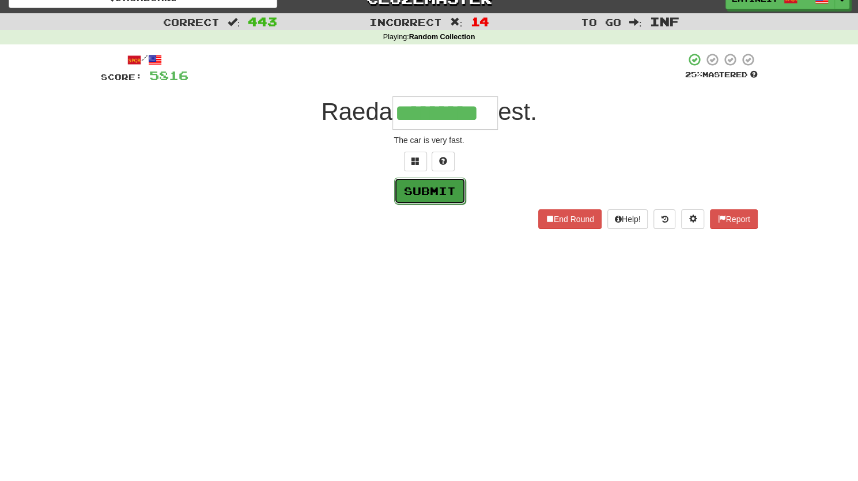
click at [411, 190] on button "Submit" at bounding box center [429, 190] width 71 height 27
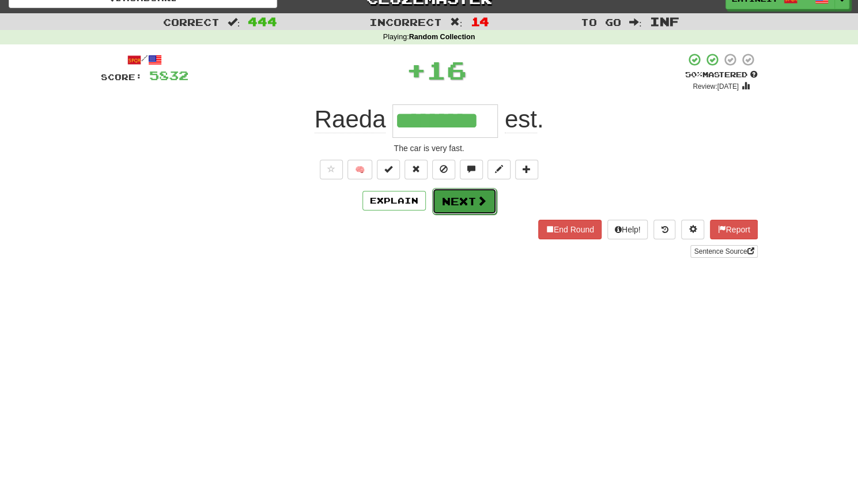
click at [451, 195] on button "Next" at bounding box center [464, 201] width 65 height 27
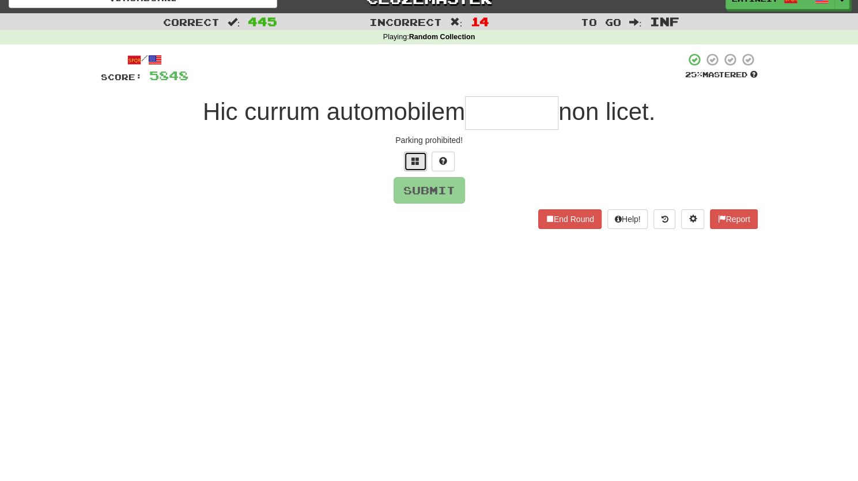
click at [407, 164] on button at bounding box center [415, 162] width 23 height 20
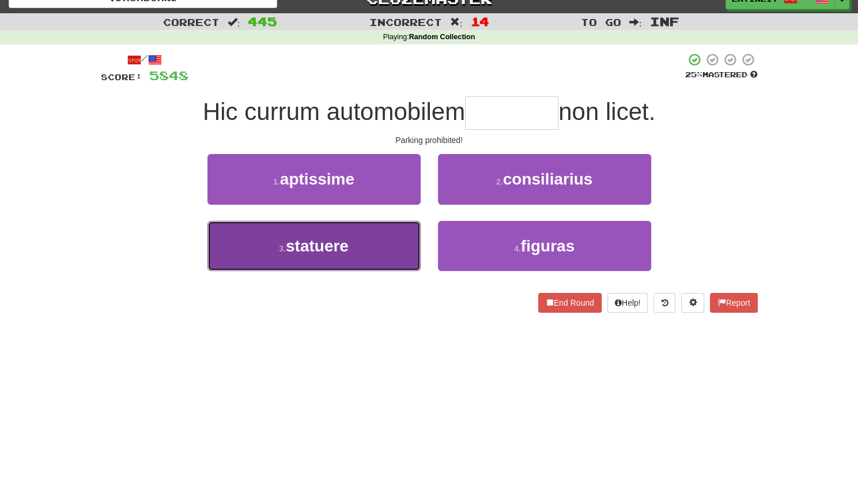
click at [318, 254] on span "statuere" at bounding box center [317, 246] width 63 height 18
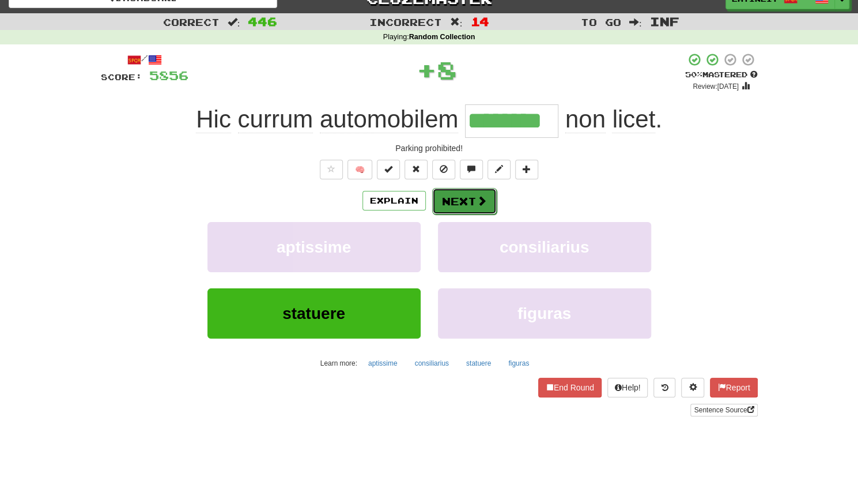
click at [460, 199] on button "Next" at bounding box center [464, 201] width 65 height 27
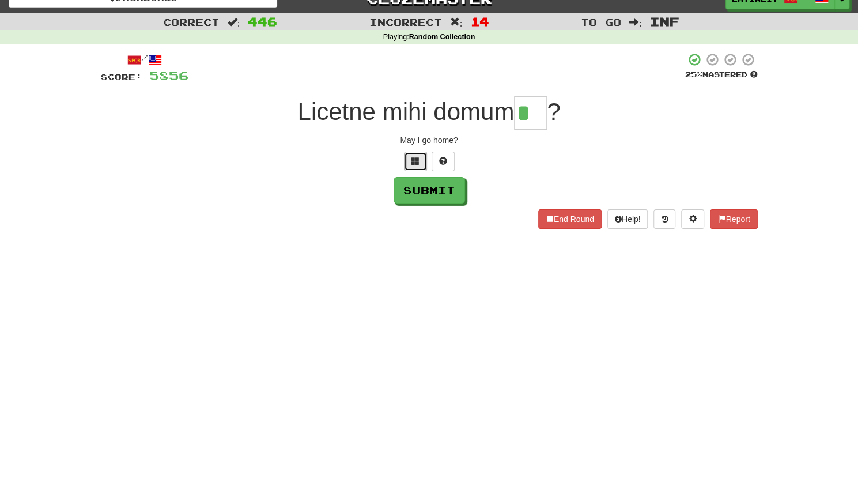
click at [416, 154] on button at bounding box center [415, 162] width 23 height 20
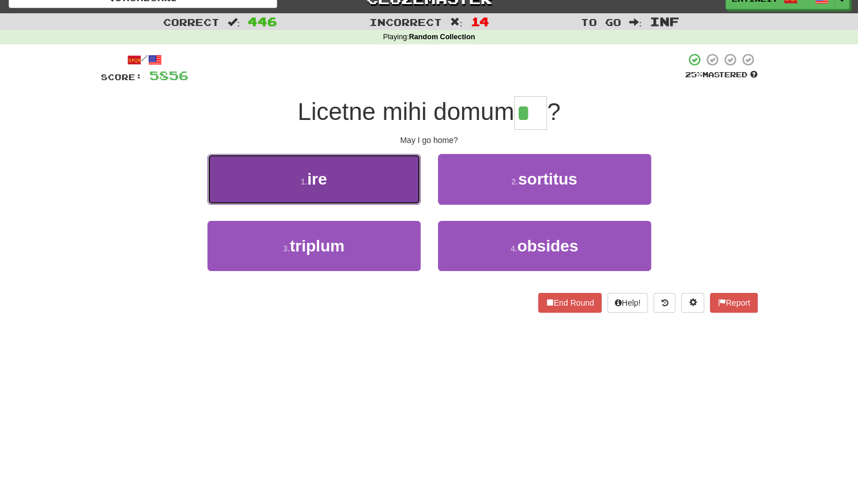
click at [358, 173] on button "1 . ire" at bounding box center [313, 179] width 213 height 50
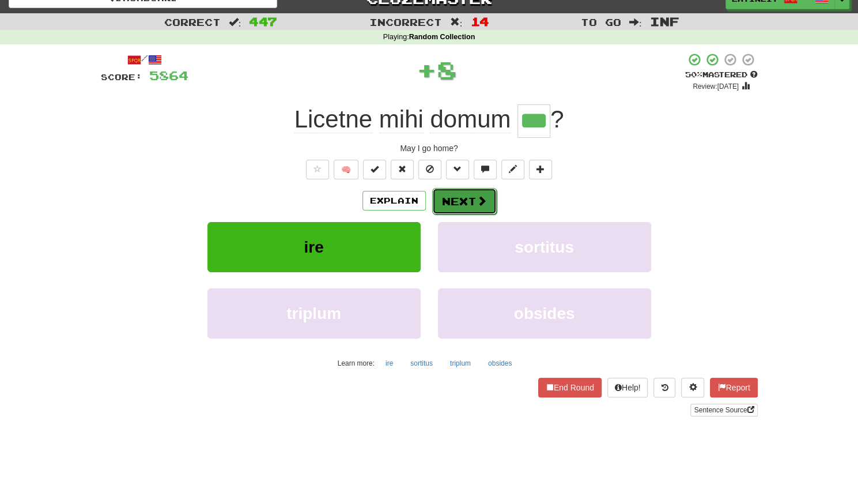
click at [450, 205] on button "Next" at bounding box center [464, 201] width 65 height 27
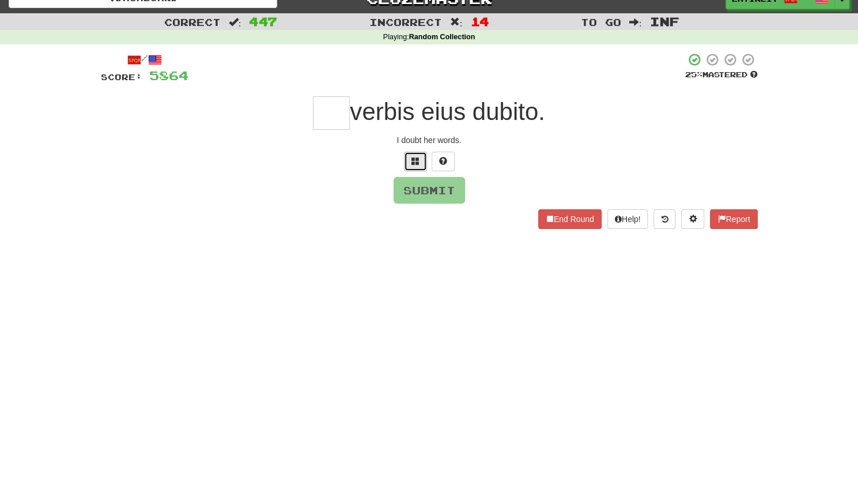
click at [414, 164] on span at bounding box center [415, 161] width 8 height 8
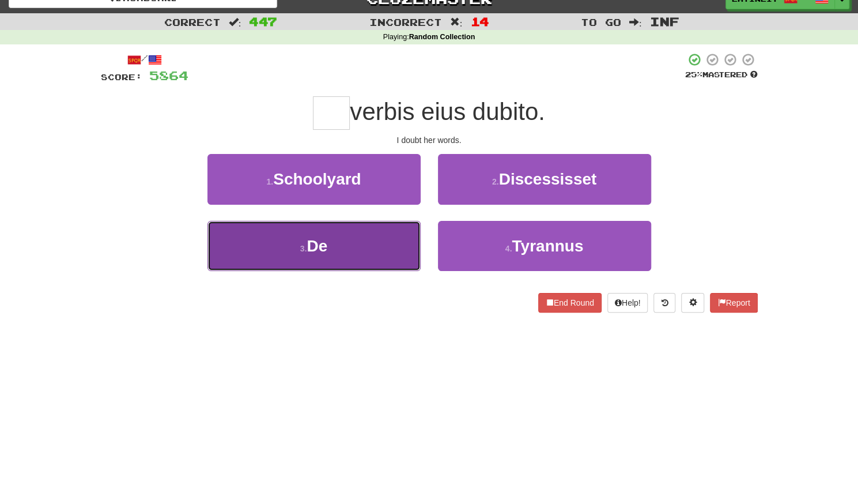
click at [339, 243] on button "3 . De" at bounding box center [313, 246] width 213 height 50
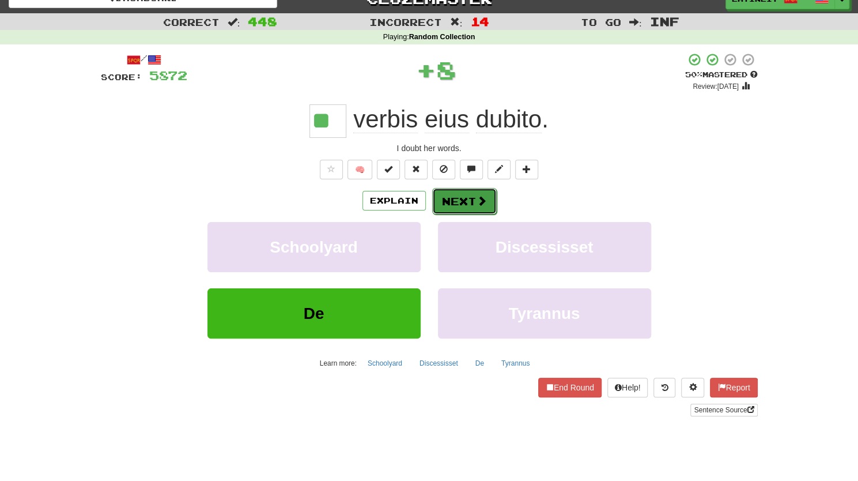
click at [448, 201] on button "Next" at bounding box center [464, 201] width 65 height 27
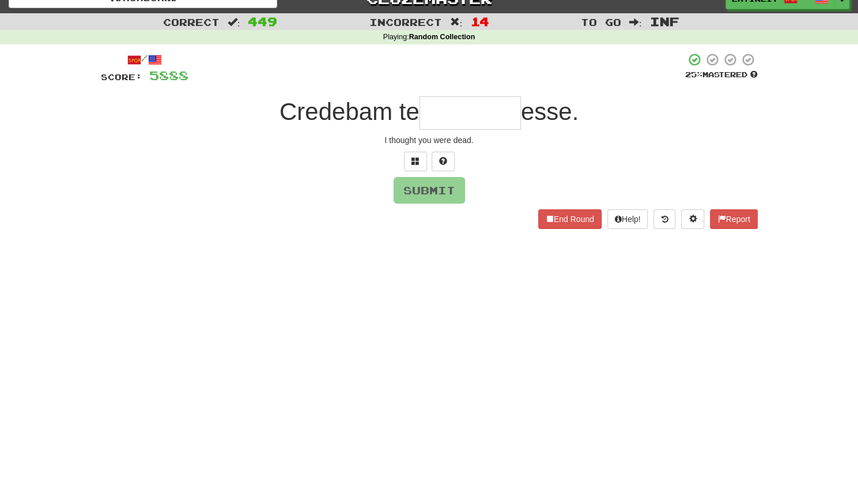
click at [460, 123] on input "text" at bounding box center [469, 112] width 101 height 33
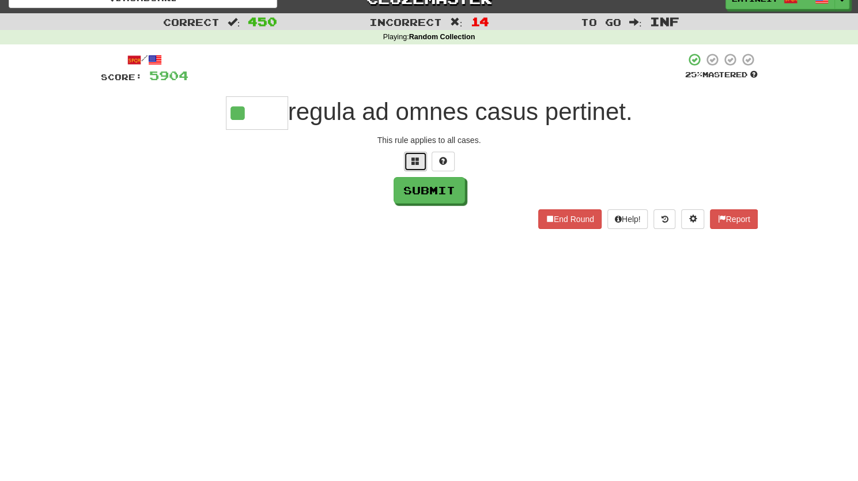
click at [420, 156] on button at bounding box center [415, 162] width 23 height 20
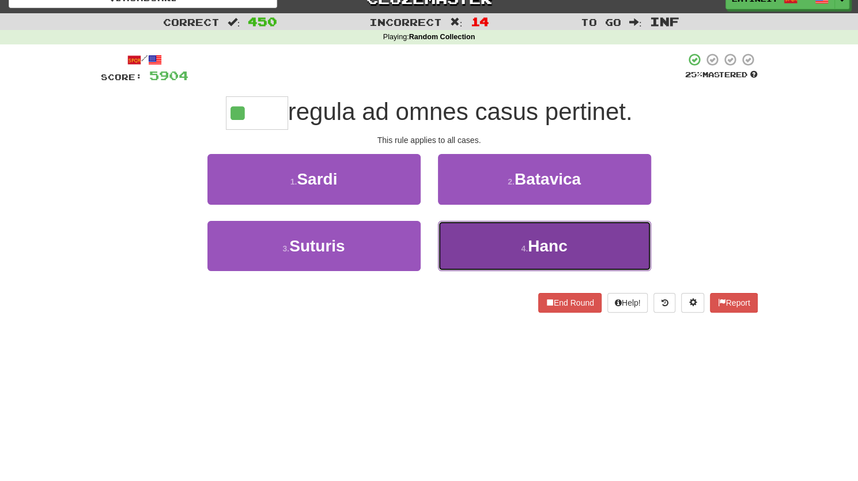
click at [490, 238] on button "4 . Hanc" at bounding box center [544, 246] width 213 height 50
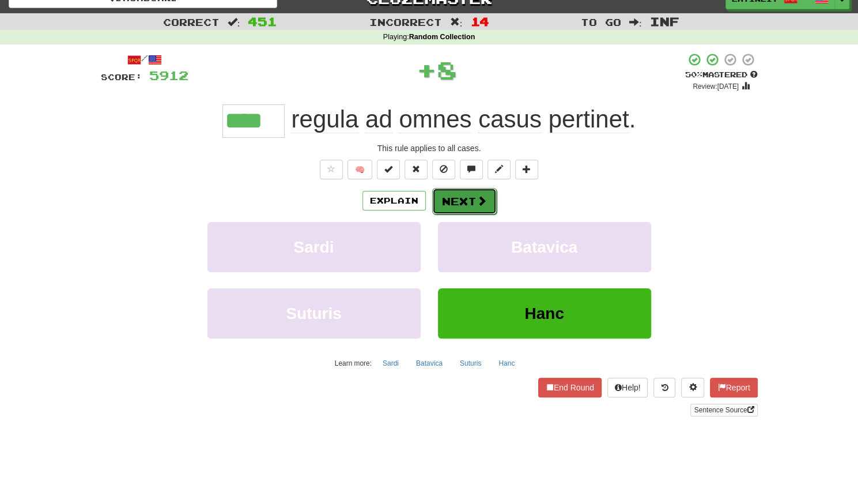
click at [459, 203] on button "Next" at bounding box center [464, 201] width 65 height 27
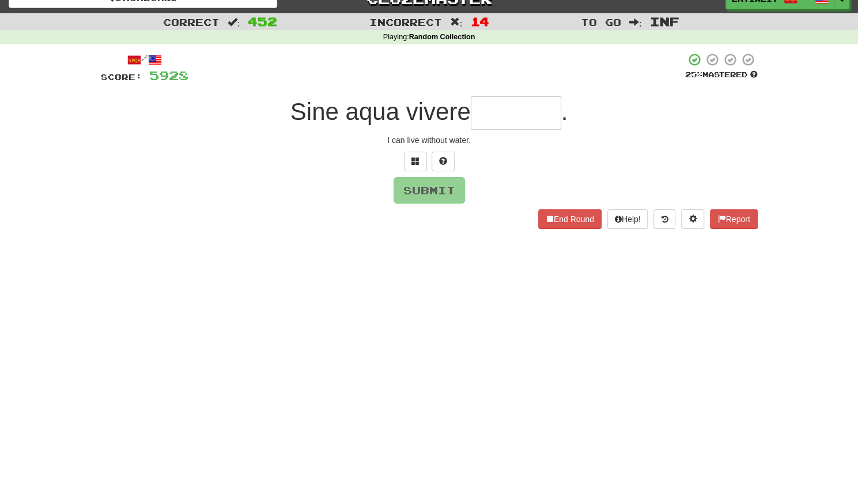
click at [320, 225] on div "End Round Help! Report" at bounding box center [429, 219] width 657 height 20
click at [511, 115] on input "text" at bounding box center [516, 112] width 90 height 33
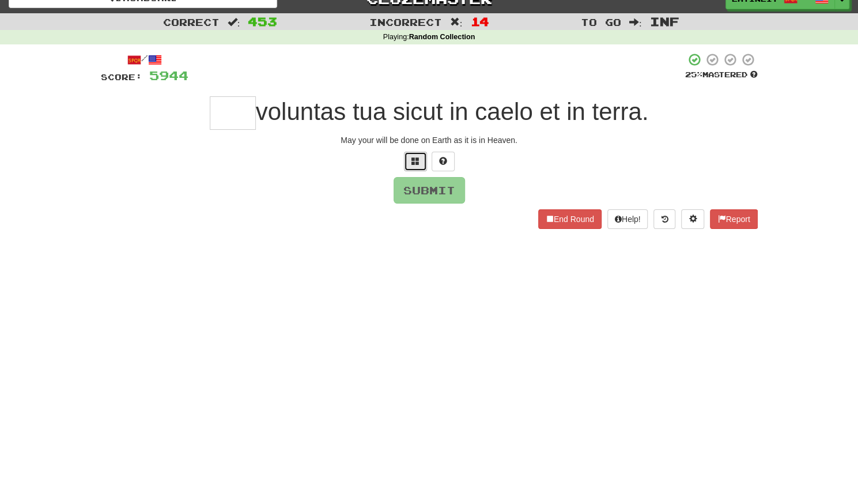
click at [422, 164] on button at bounding box center [415, 162] width 23 height 20
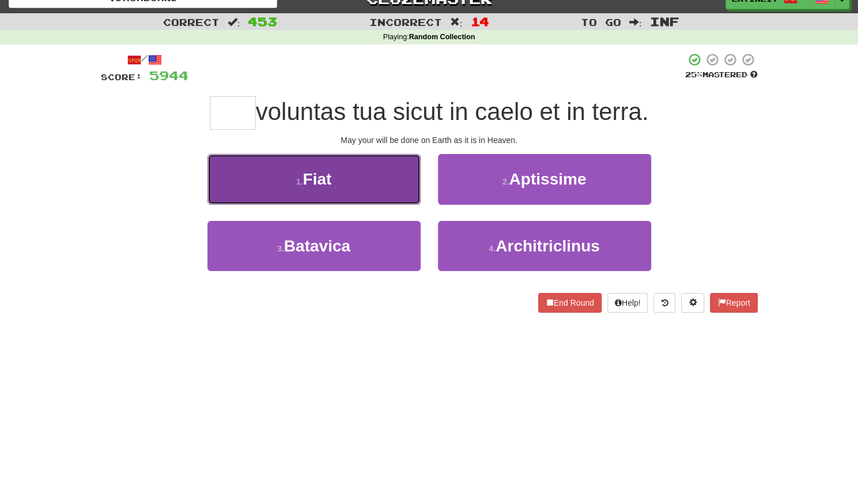
click at [349, 186] on button "1 . Fiat" at bounding box center [313, 179] width 213 height 50
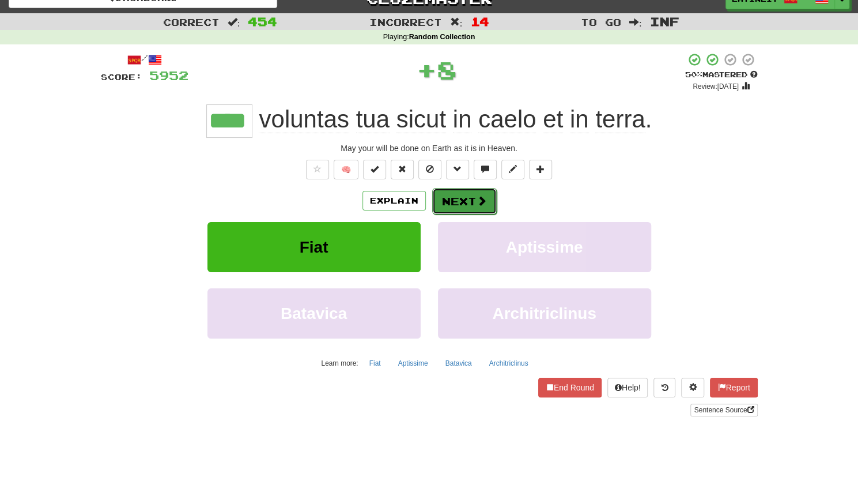
click at [449, 201] on button "Next" at bounding box center [464, 201] width 65 height 27
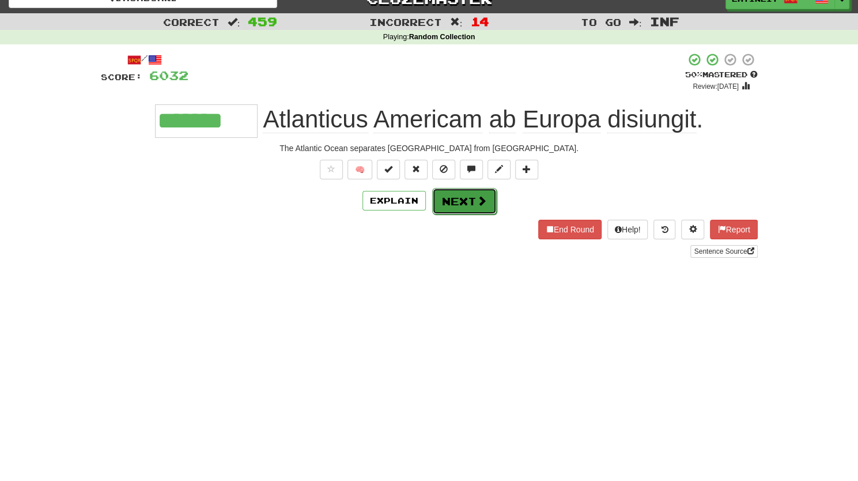
click at [481, 201] on span at bounding box center [482, 200] width 10 height 10
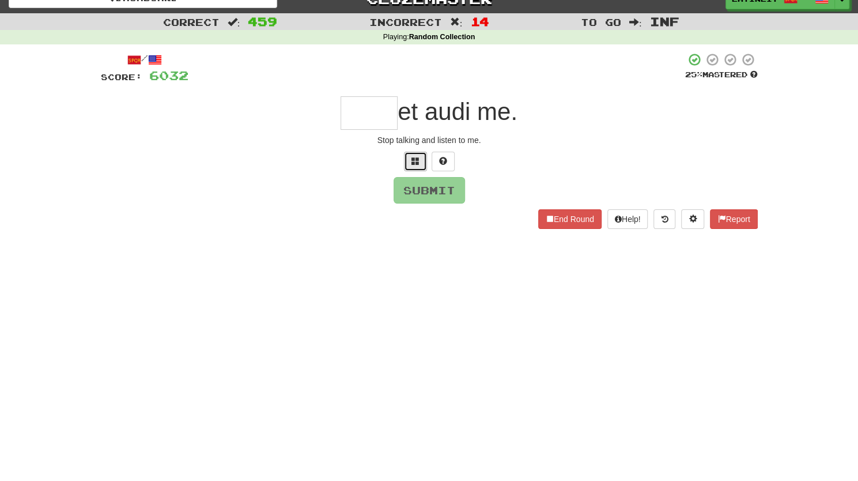
click at [411, 160] on span at bounding box center [415, 161] width 8 height 8
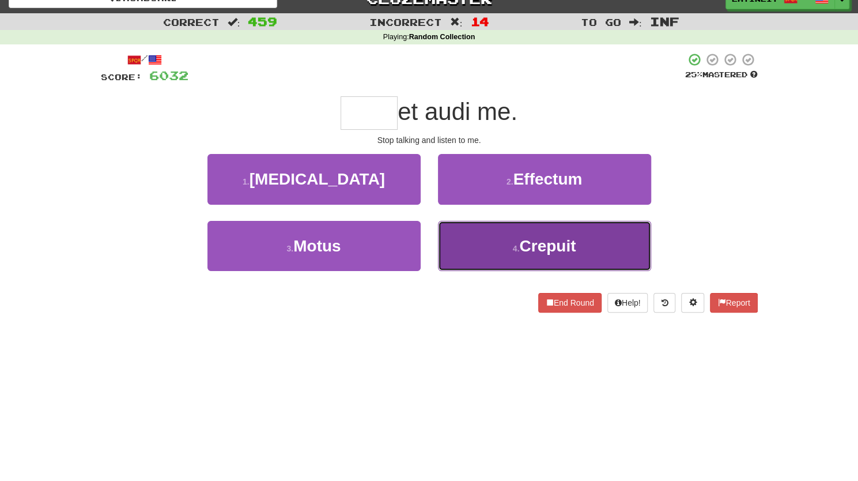
click at [481, 254] on button "4 . Crepuit" at bounding box center [544, 246] width 213 height 50
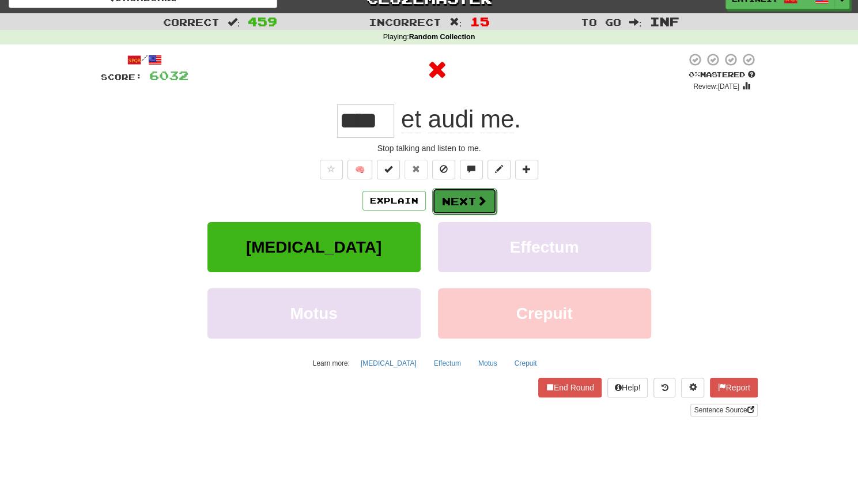
click at [460, 196] on button "Next" at bounding box center [464, 201] width 65 height 27
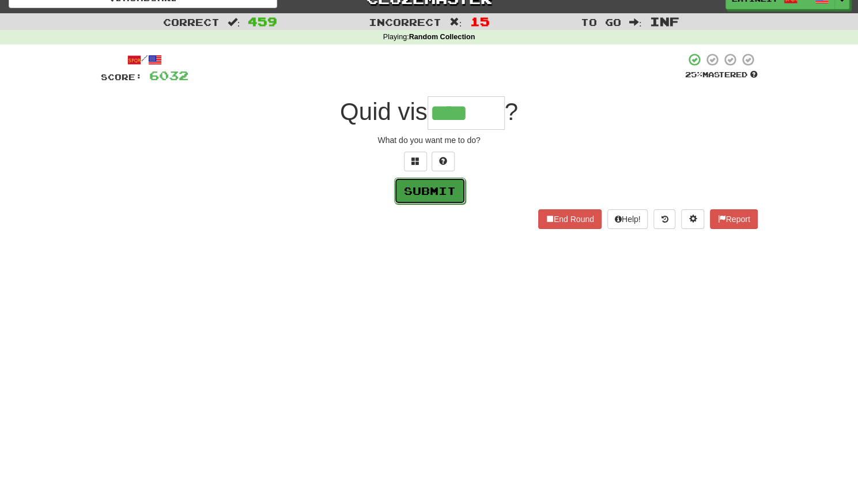
click at [424, 201] on button "Submit" at bounding box center [429, 190] width 71 height 27
click at [480, 116] on input "****" at bounding box center [466, 112] width 77 height 33
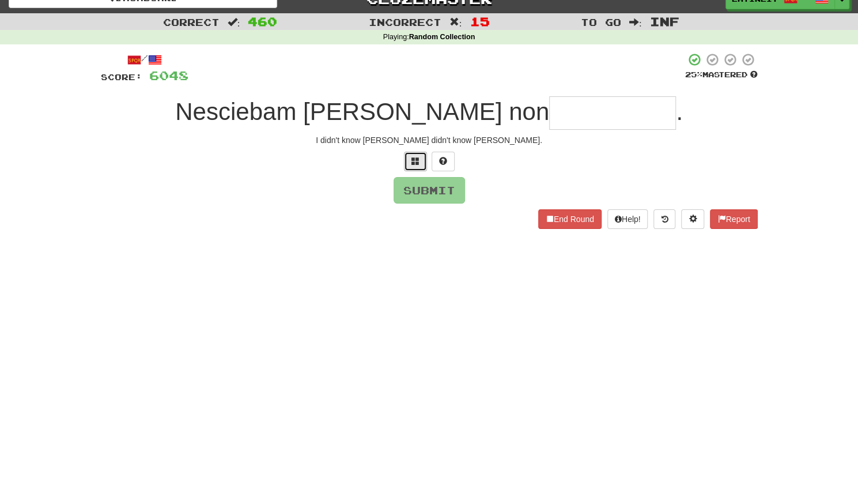
click at [411, 162] on span at bounding box center [415, 161] width 8 height 8
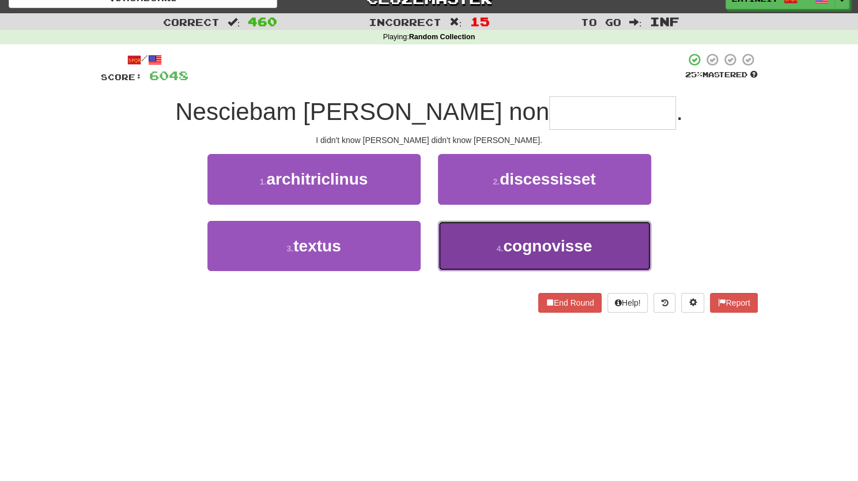
click at [481, 251] on button "4 . cognovisse" at bounding box center [544, 246] width 213 height 50
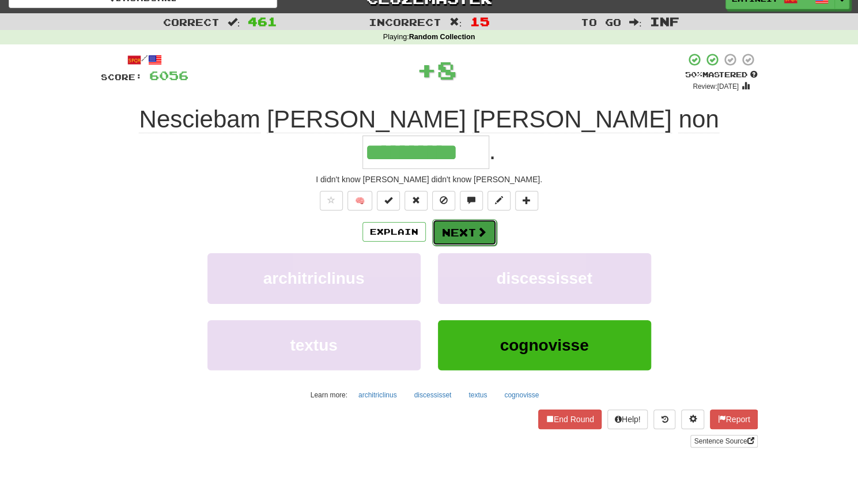
click at [461, 219] on button "Next" at bounding box center [464, 232] width 65 height 27
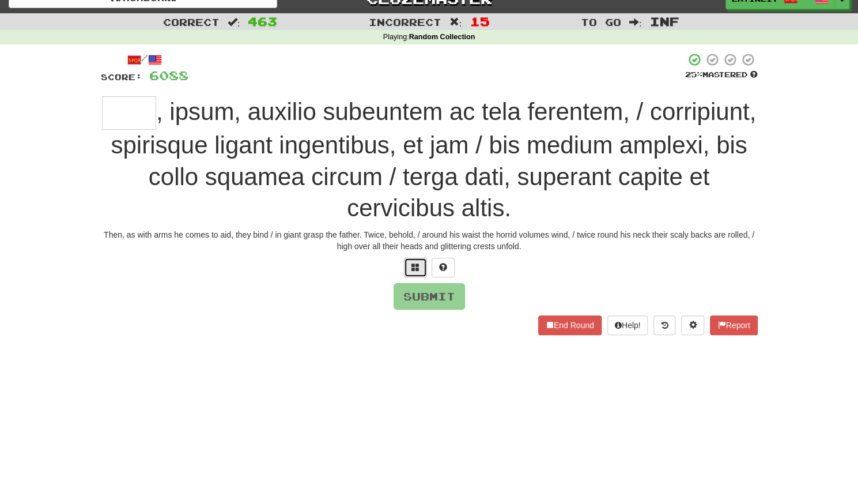
click at [418, 264] on span at bounding box center [415, 267] width 8 height 8
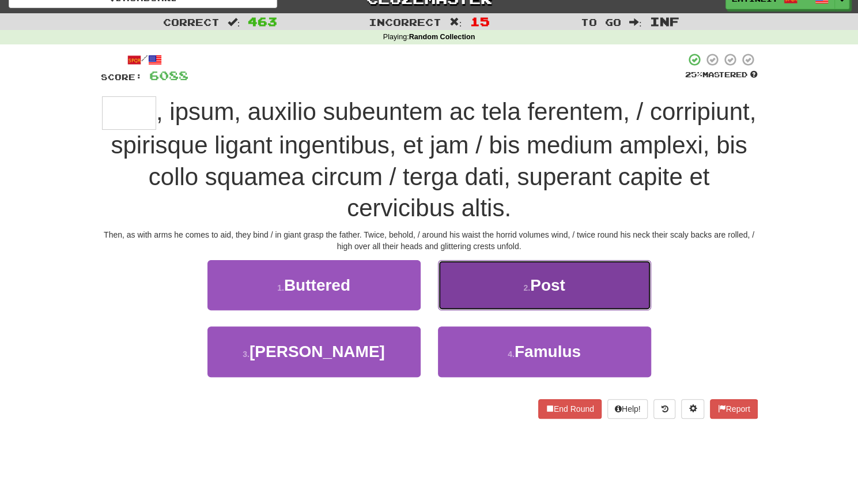
click at [494, 290] on button "2 . Post" at bounding box center [544, 285] width 213 height 50
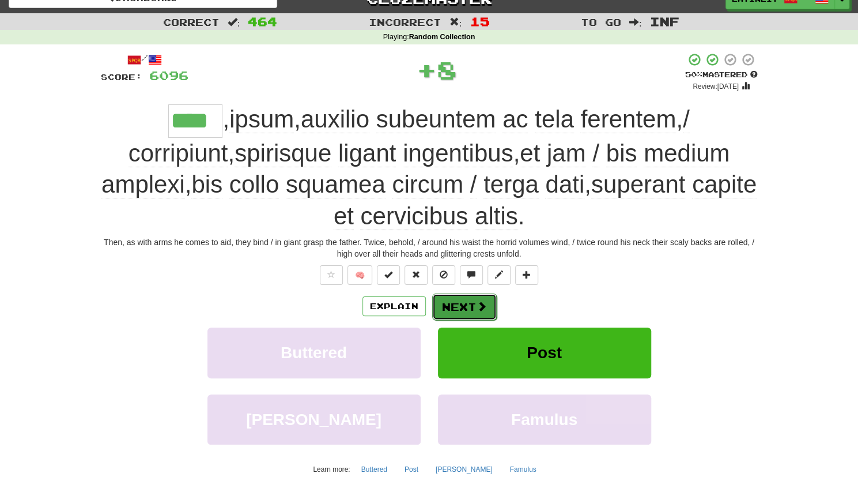
click at [459, 304] on button "Next" at bounding box center [464, 306] width 65 height 27
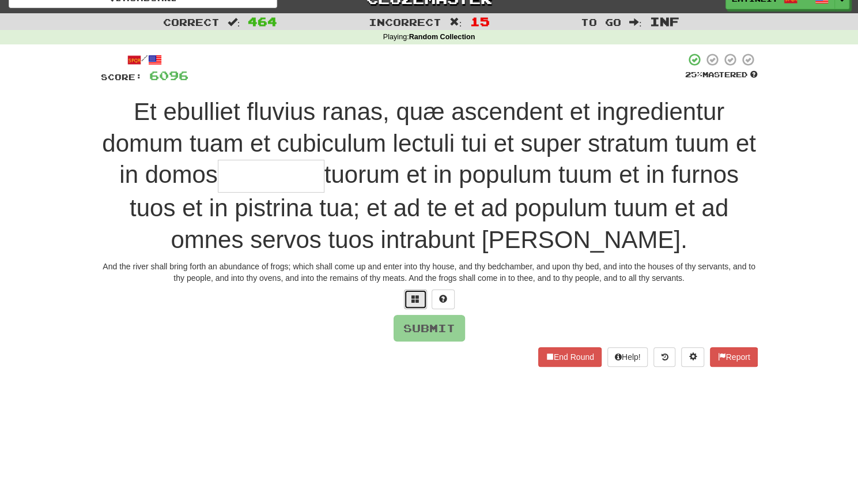
click at [415, 299] on span at bounding box center [415, 298] width 8 height 8
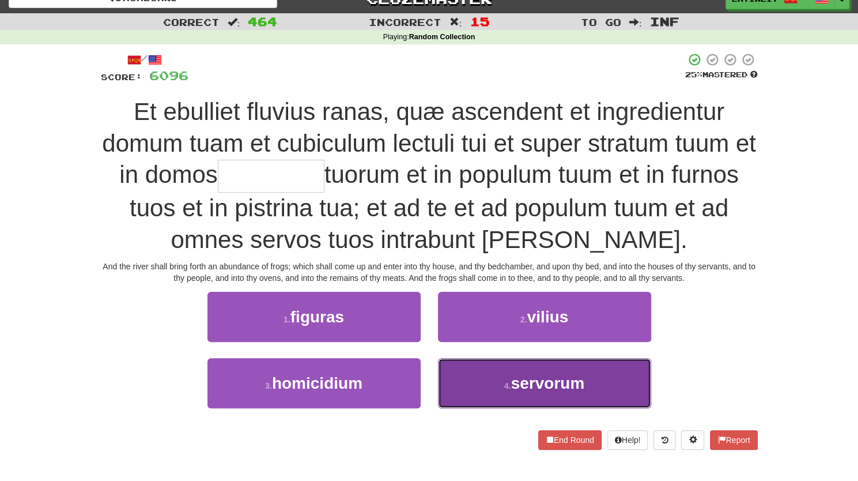
click at [469, 389] on button "4 . servorum" at bounding box center [544, 383] width 213 height 50
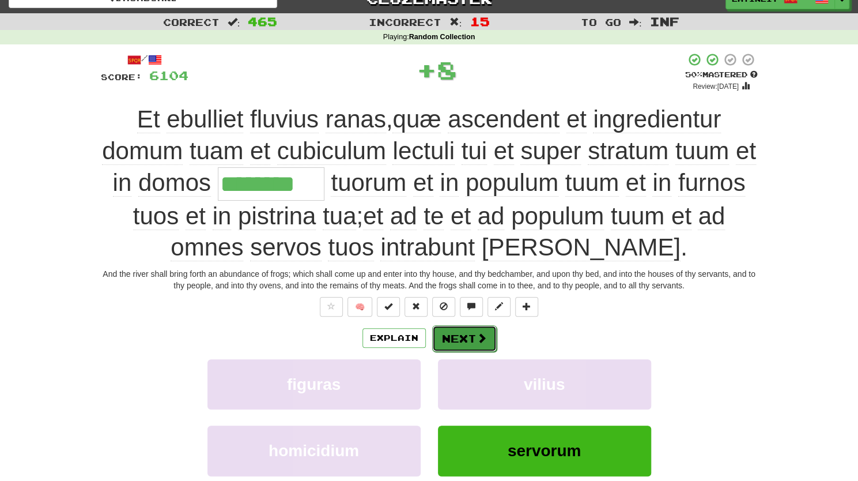
click at [447, 334] on button "Next" at bounding box center [464, 338] width 65 height 27
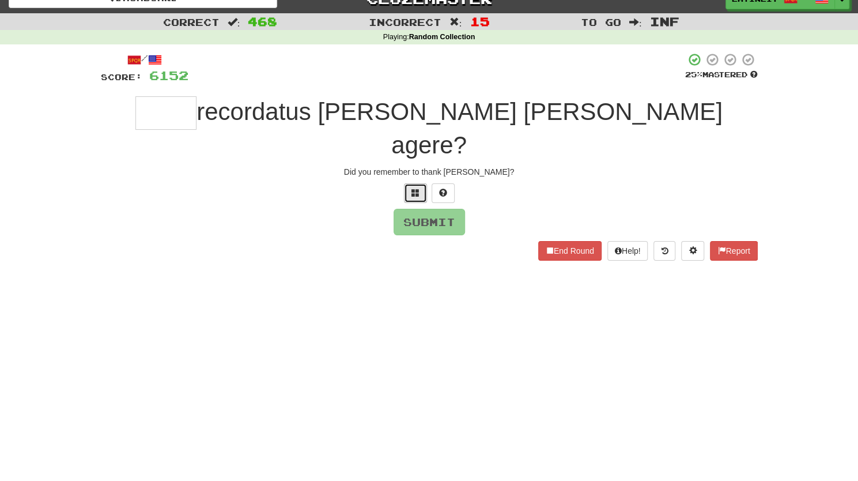
click at [410, 183] on button at bounding box center [415, 193] width 23 height 20
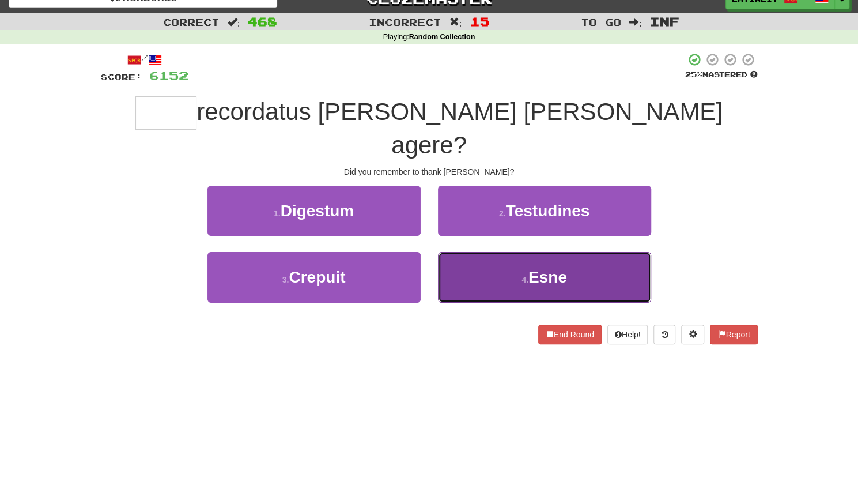
click at [482, 252] on button "4 . Esne" at bounding box center [544, 277] width 213 height 50
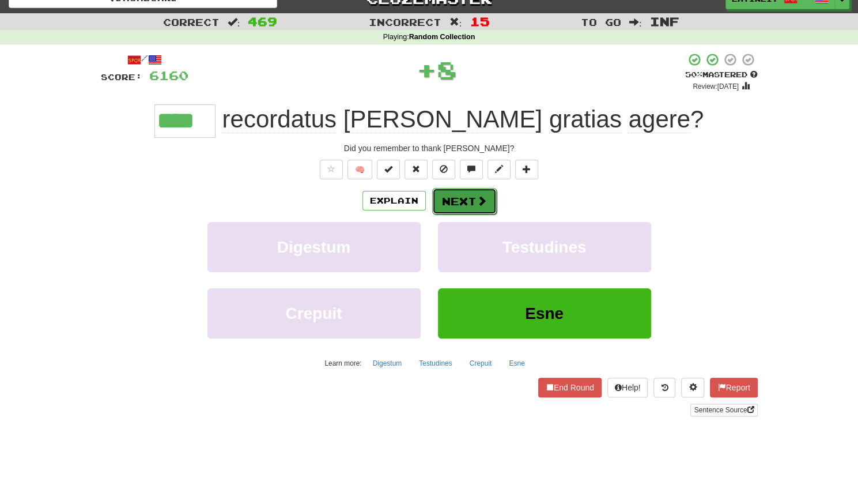
click at [454, 205] on button "Next" at bounding box center [464, 201] width 65 height 27
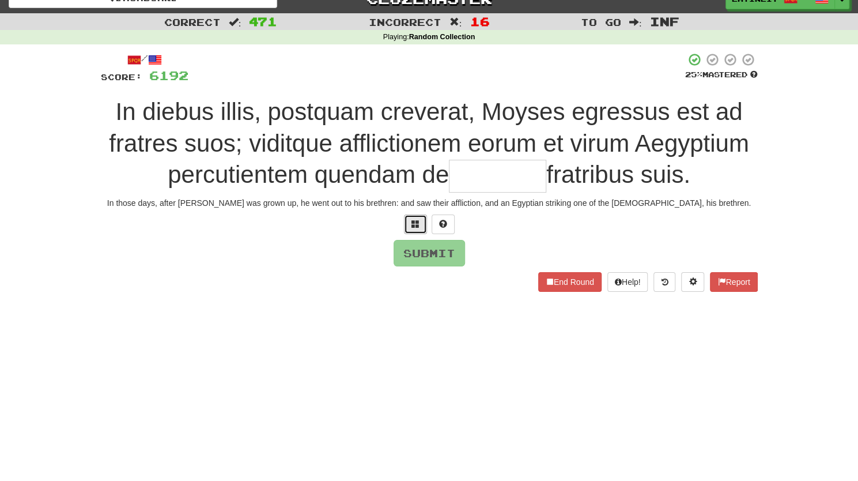
click at [414, 229] on button at bounding box center [415, 224] width 23 height 20
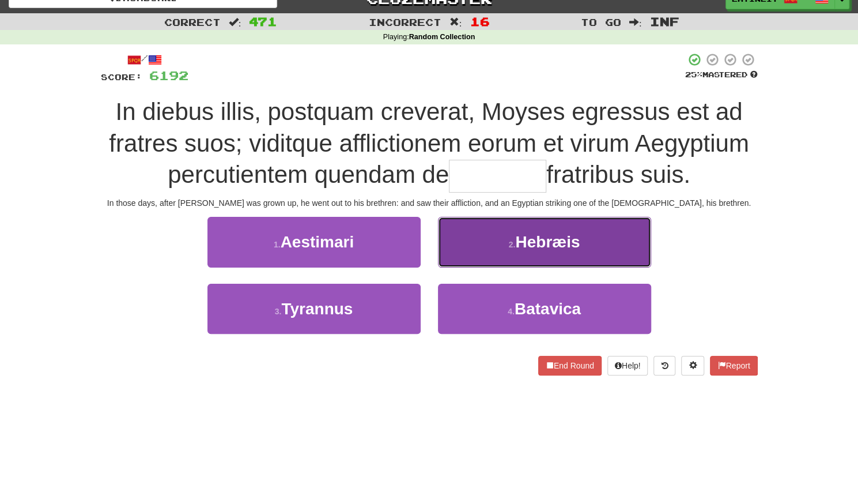
click at [464, 243] on button "2 . Hebræis" at bounding box center [544, 242] width 213 height 50
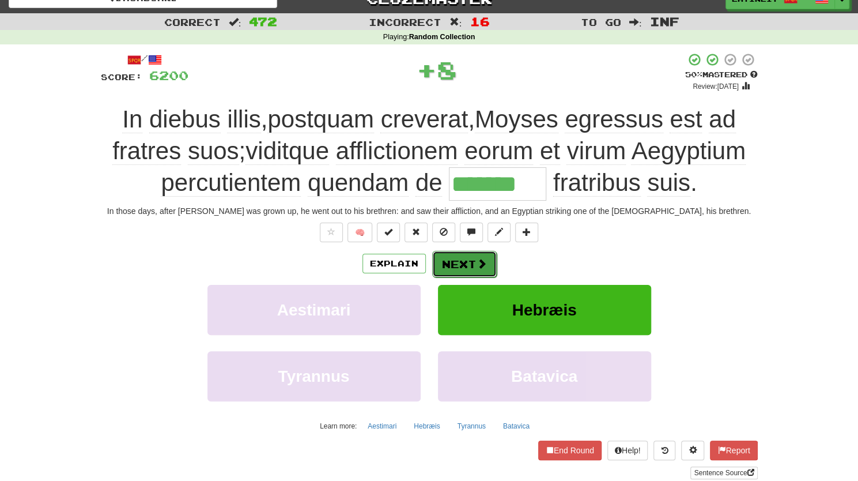
click at [472, 263] on button "Next" at bounding box center [464, 264] width 65 height 27
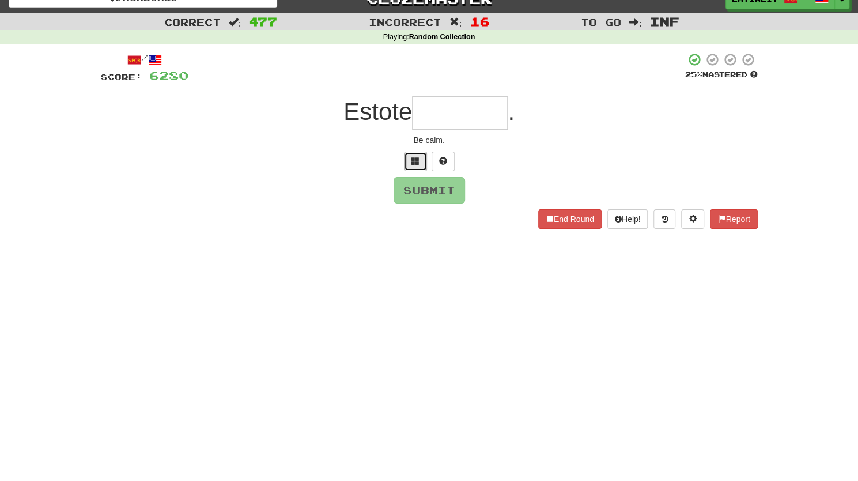
click at [415, 163] on span at bounding box center [415, 161] width 8 height 8
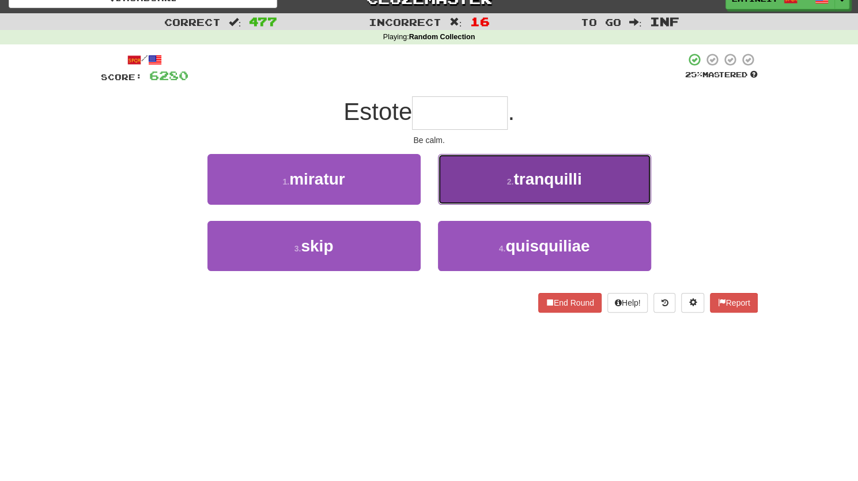
click at [486, 188] on button "2 . [GEOGRAPHIC_DATA]" at bounding box center [544, 179] width 213 height 50
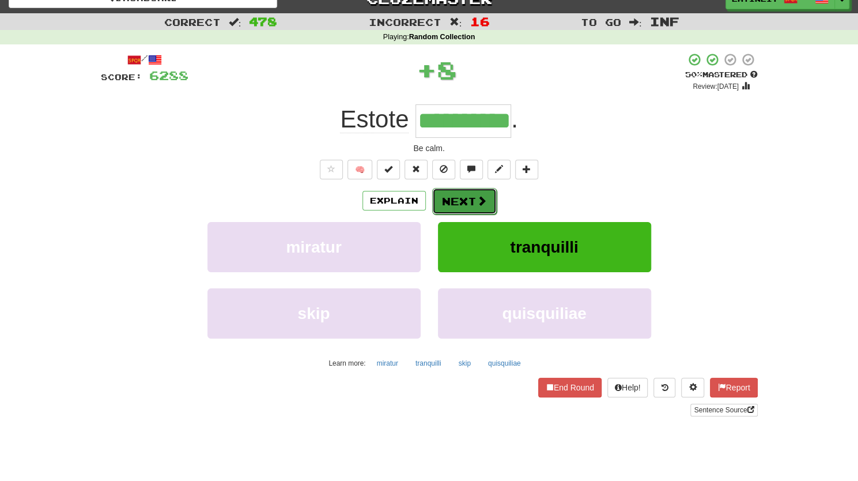
click at [467, 195] on button "Next" at bounding box center [464, 201] width 65 height 27
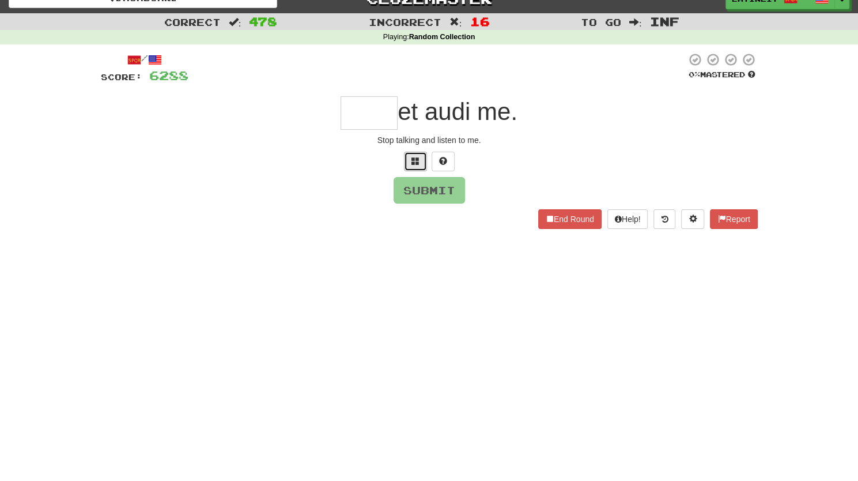
click at [412, 157] on span at bounding box center [415, 161] width 8 height 8
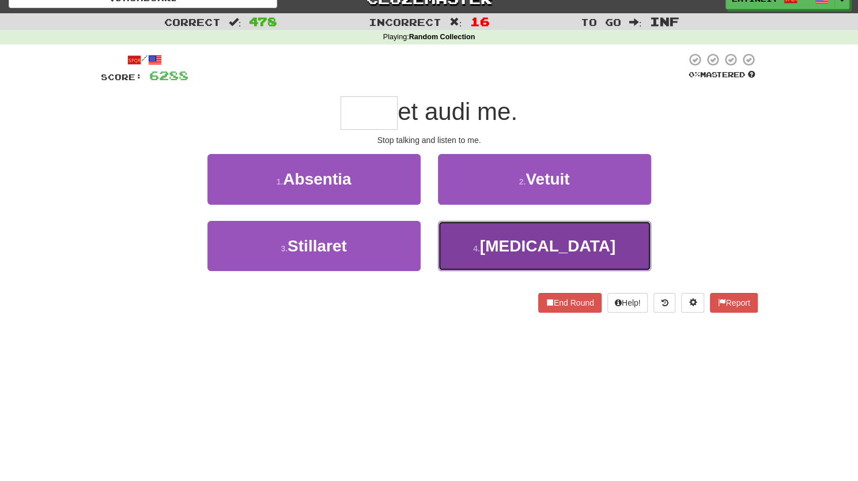
click at [462, 254] on button "4 . [MEDICAL_DATA]" at bounding box center [544, 246] width 213 height 50
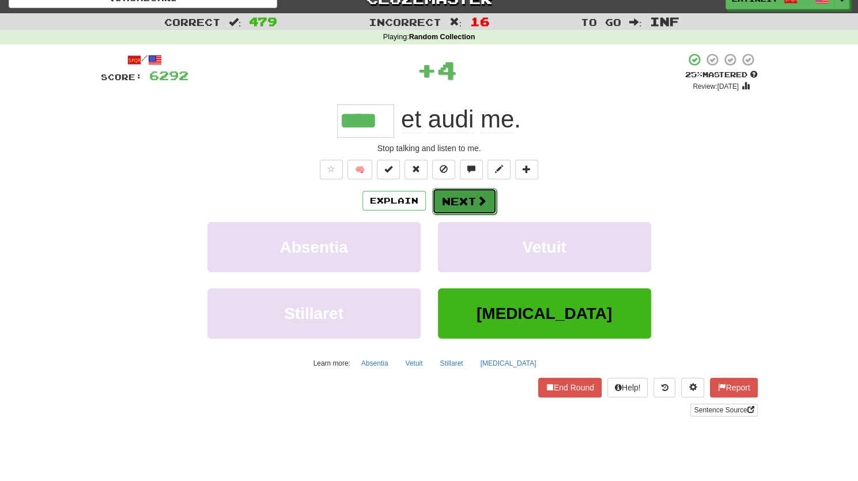
click at [454, 196] on button "Next" at bounding box center [464, 201] width 65 height 27
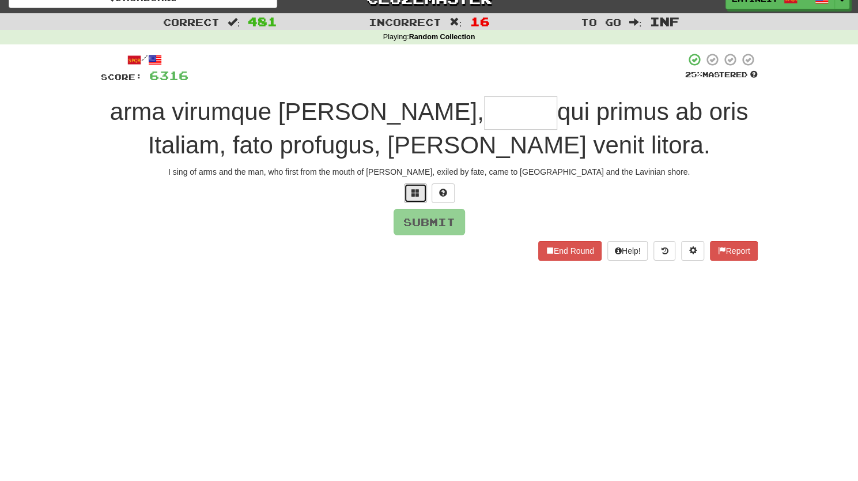
click at [410, 192] on button at bounding box center [415, 193] width 23 height 20
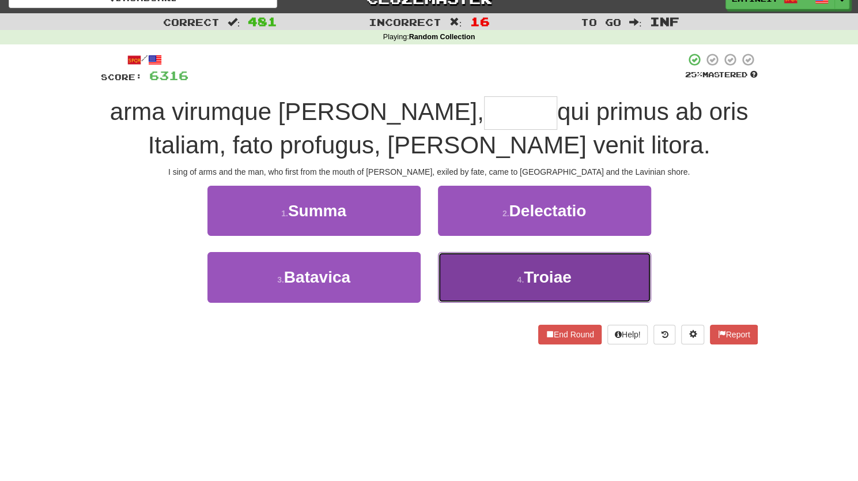
click at [488, 271] on button "4 . Troiae" at bounding box center [544, 277] width 213 height 50
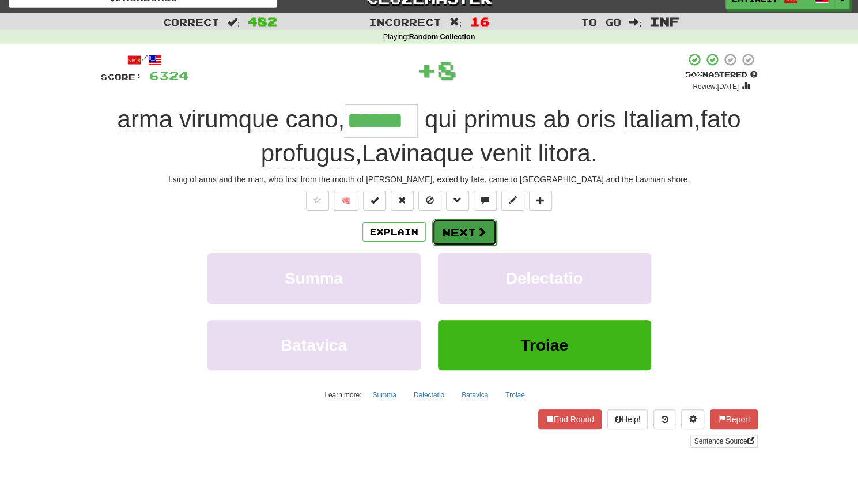
click at [482, 230] on span at bounding box center [482, 231] width 10 height 10
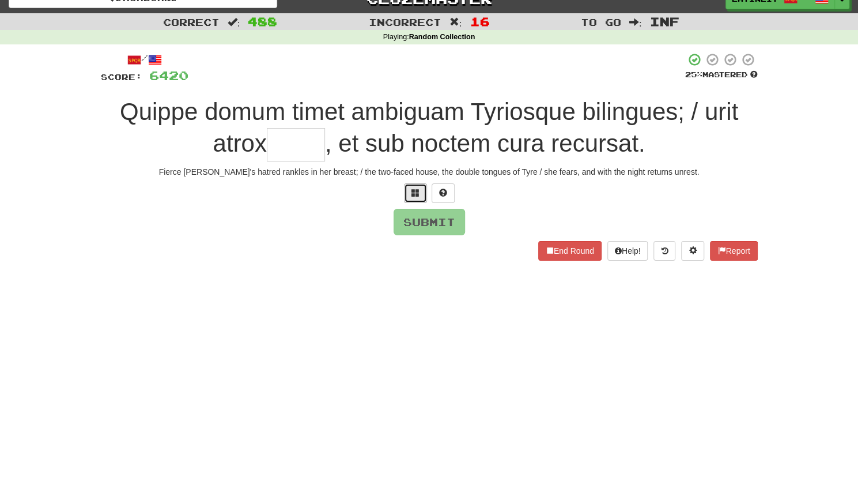
click at [407, 188] on button at bounding box center [415, 193] width 23 height 20
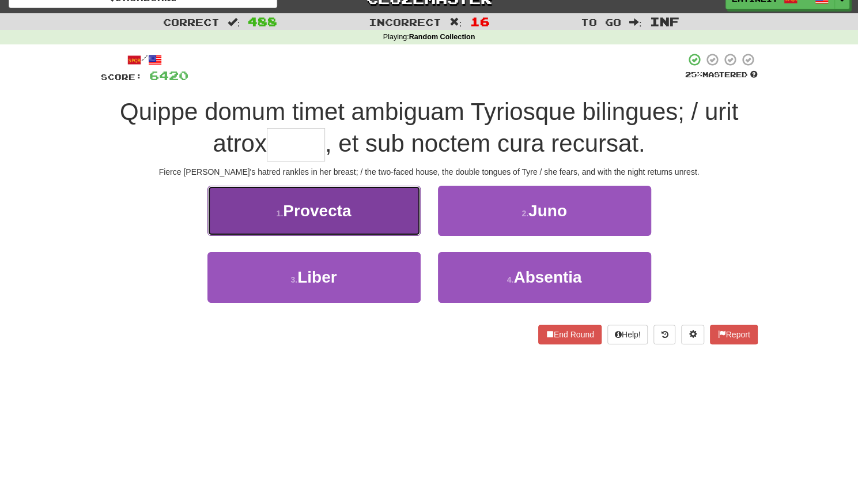
click at [367, 217] on button "1 . [GEOGRAPHIC_DATA]" at bounding box center [313, 211] width 213 height 50
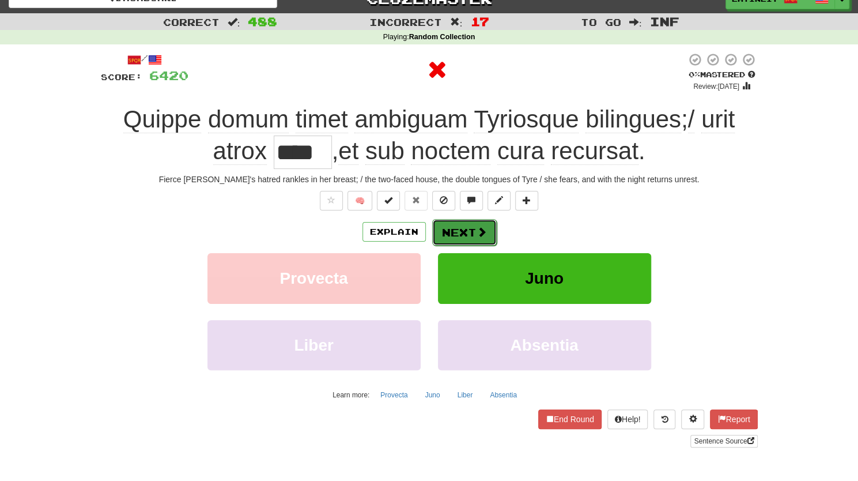
click at [449, 230] on button "Next" at bounding box center [464, 232] width 65 height 27
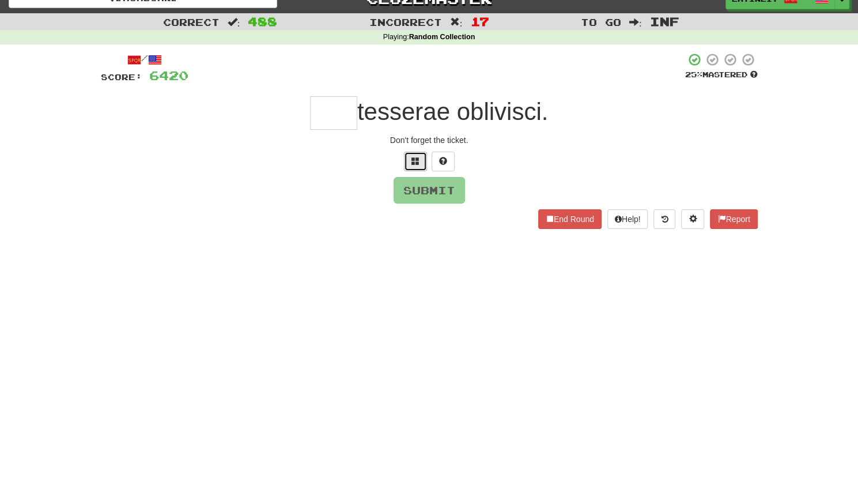
click at [410, 156] on button at bounding box center [415, 162] width 23 height 20
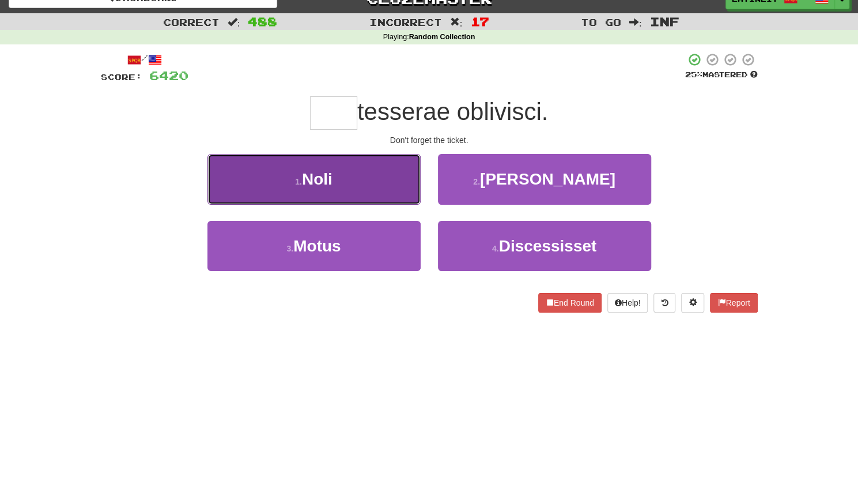
click at [347, 177] on button "1 . [GEOGRAPHIC_DATA]" at bounding box center [313, 179] width 213 height 50
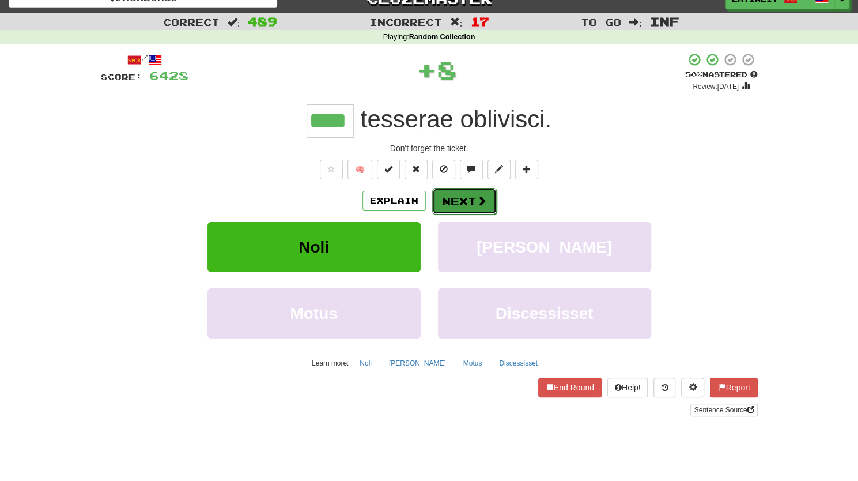
click at [444, 205] on button "Next" at bounding box center [464, 201] width 65 height 27
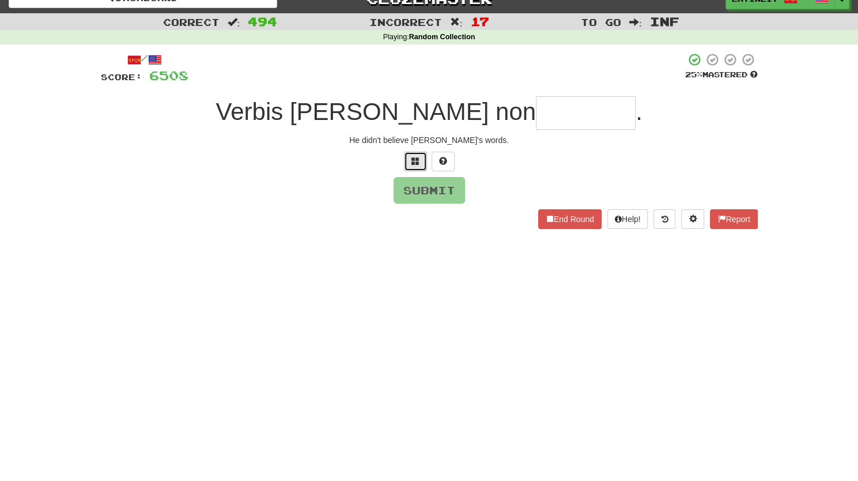
click at [408, 155] on button at bounding box center [415, 162] width 23 height 20
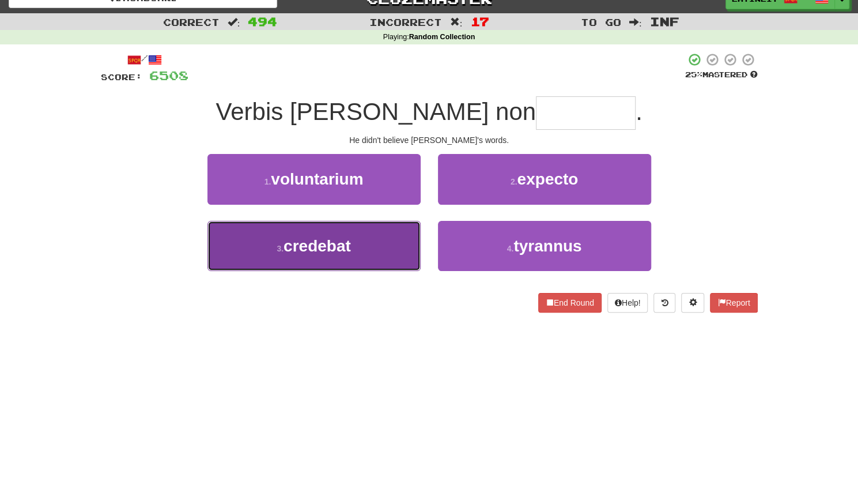
click at [364, 258] on button "3 . credebat" at bounding box center [313, 246] width 213 height 50
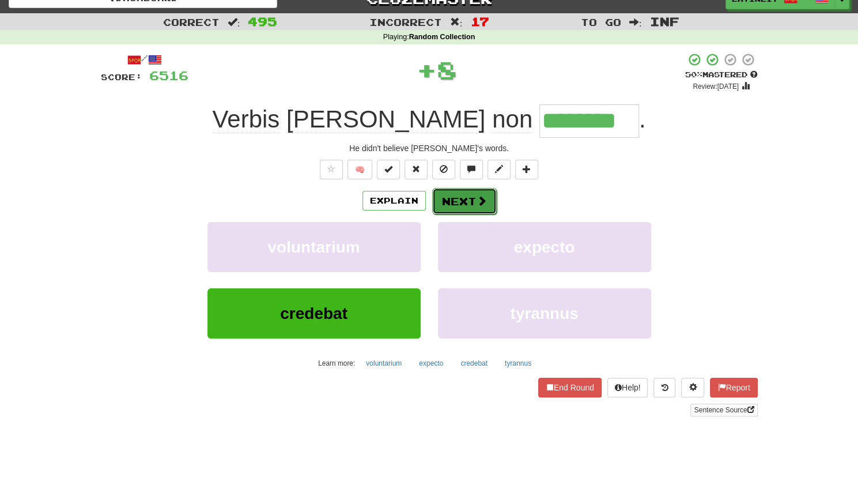
click at [458, 201] on button "Next" at bounding box center [464, 201] width 65 height 27
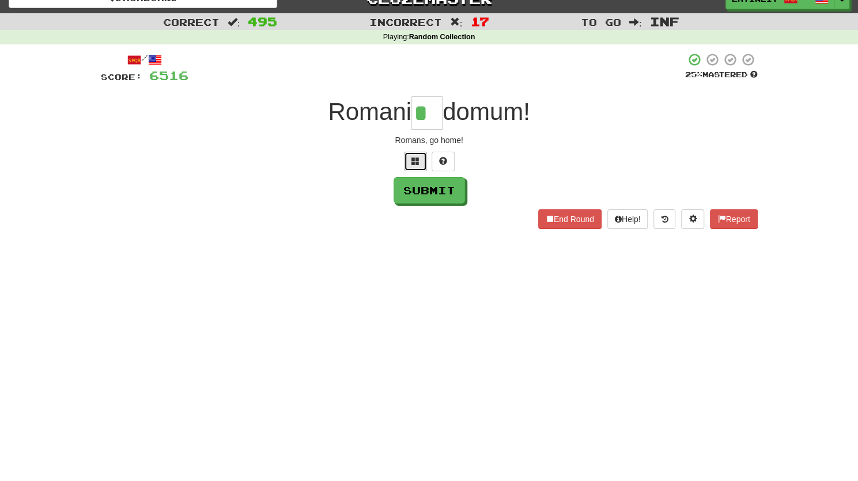
click at [411, 158] on span at bounding box center [415, 161] width 8 height 8
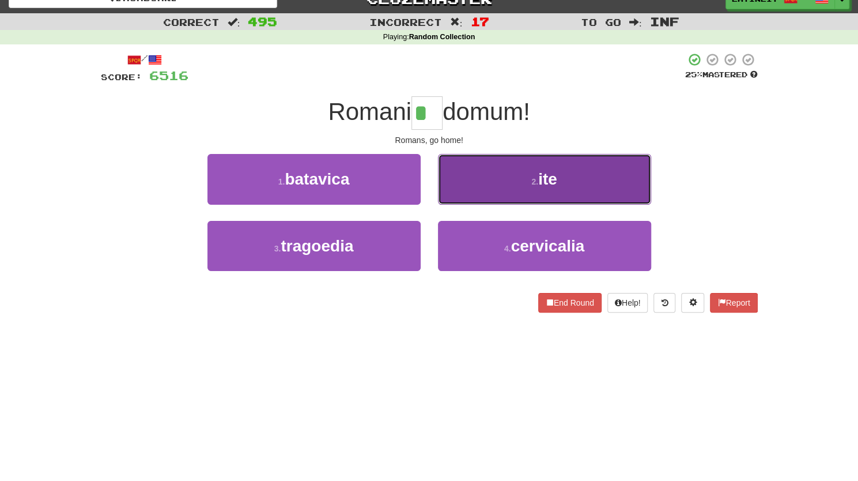
click at [499, 181] on button "2 . ite" at bounding box center [544, 179] width 213 height 50
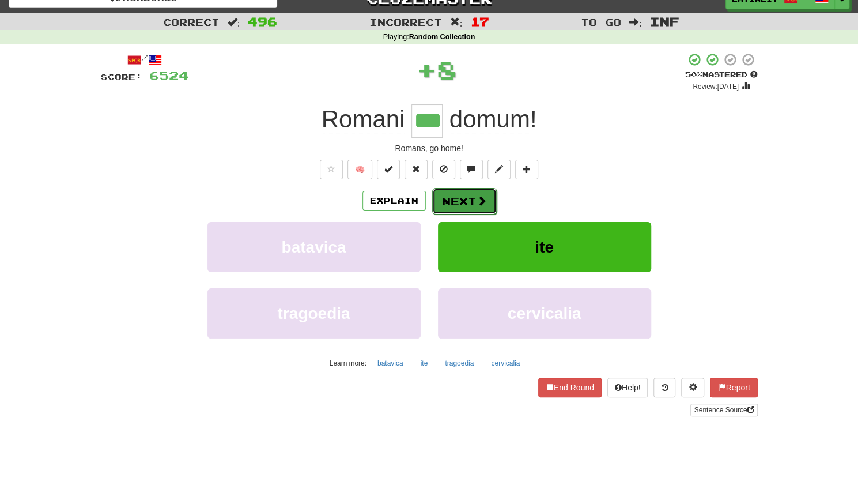
click at [456, 201] on button "Next" at bounding box center [464, 201] width 65 height 27
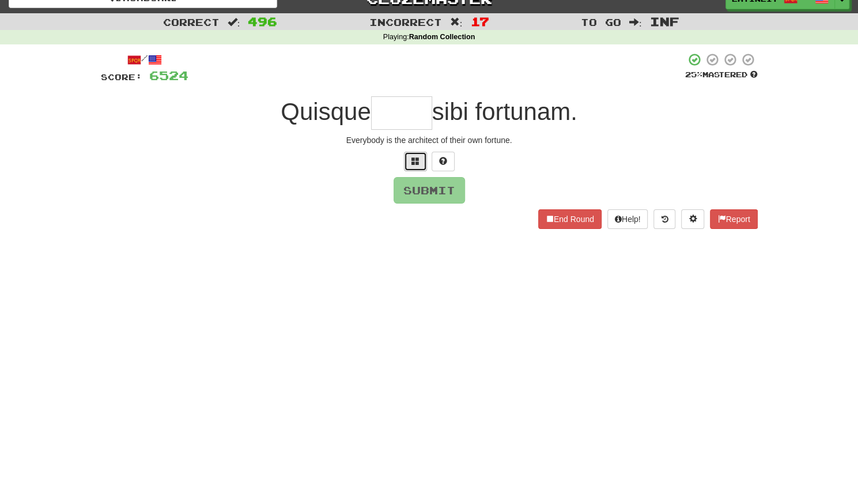
click at [411, 161] on span at bounding box center [415, 161] width 8 height 8
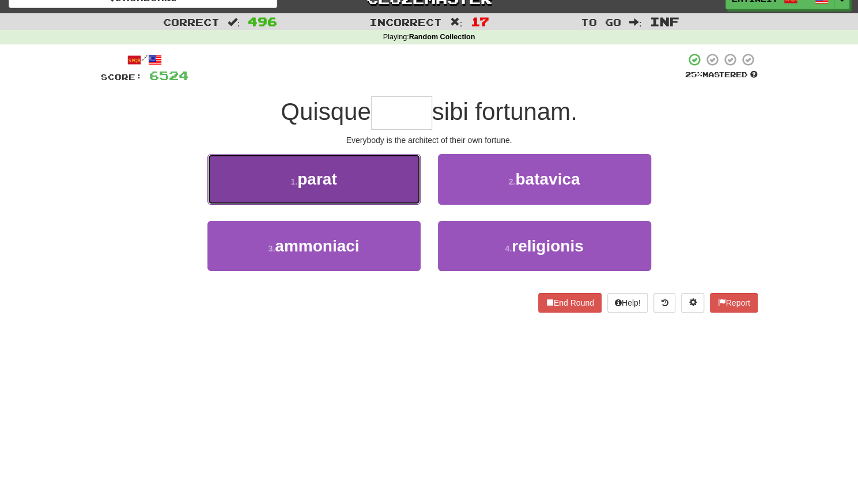
click at [369, 183] on button "1 . parat" at bounding box center [313, 179] width 213 height 50
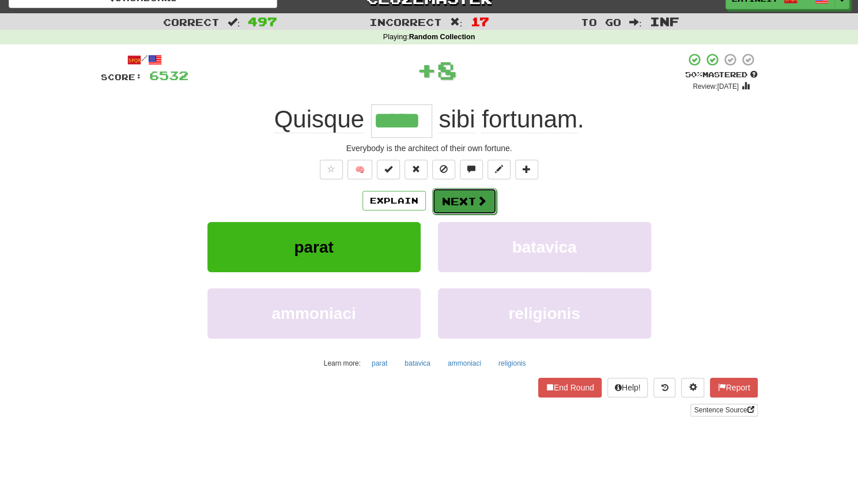
click at [464, 203] on button "Next" at bounding box center [464, 201] width 65 height 27
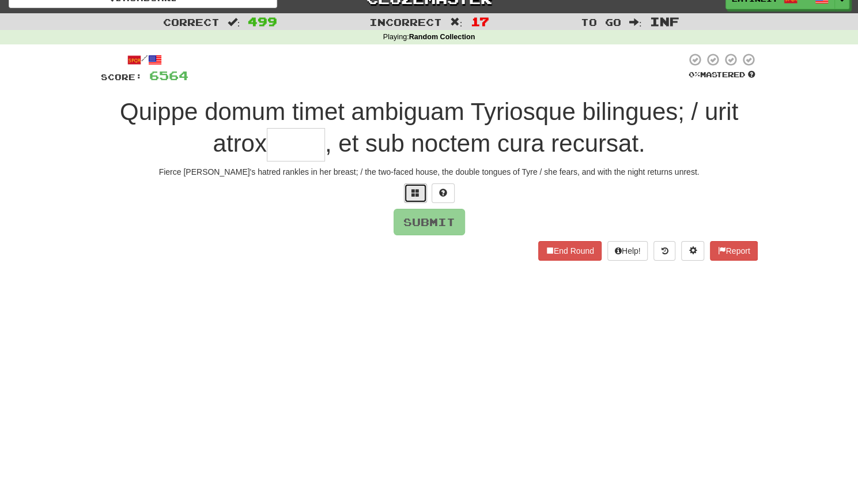
click at [416, 191] on span at bounding box center [415, 192] width 8 height 8
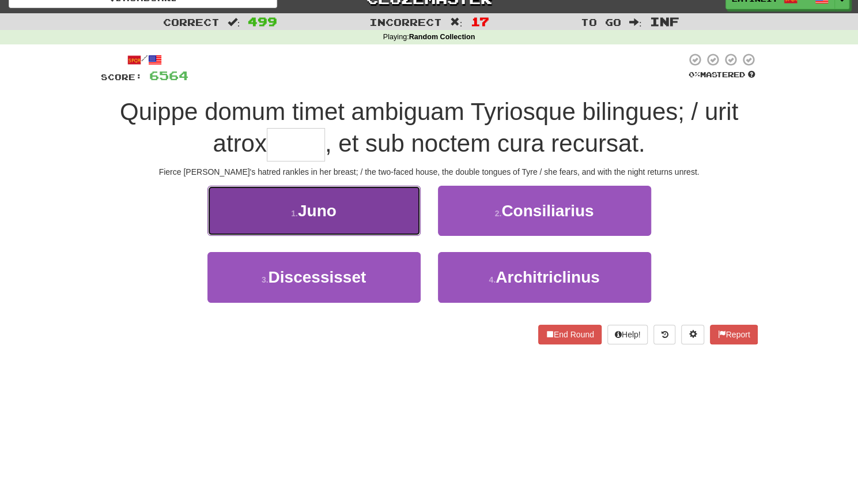
click at [379, 214] on button "1 . Juno" at bounding box center [313, 211] width 213 height 50
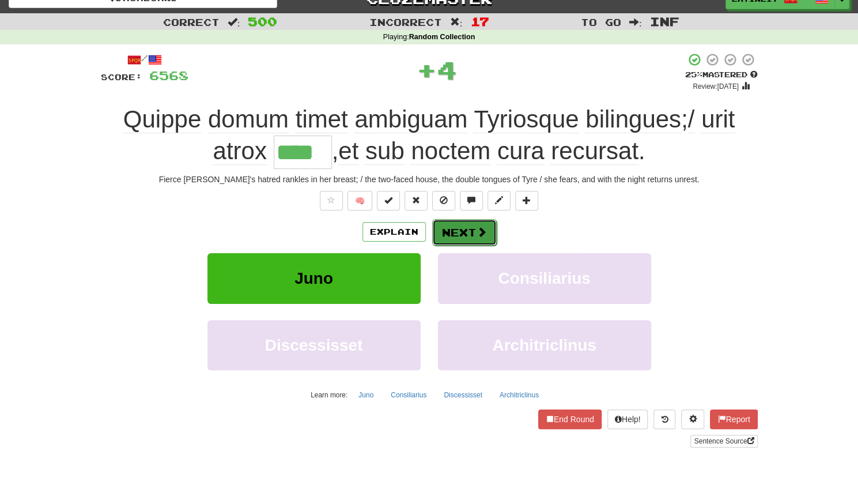
click at [451, 236] on button "Next" at bounding box center [464, 232] width 65 height 27
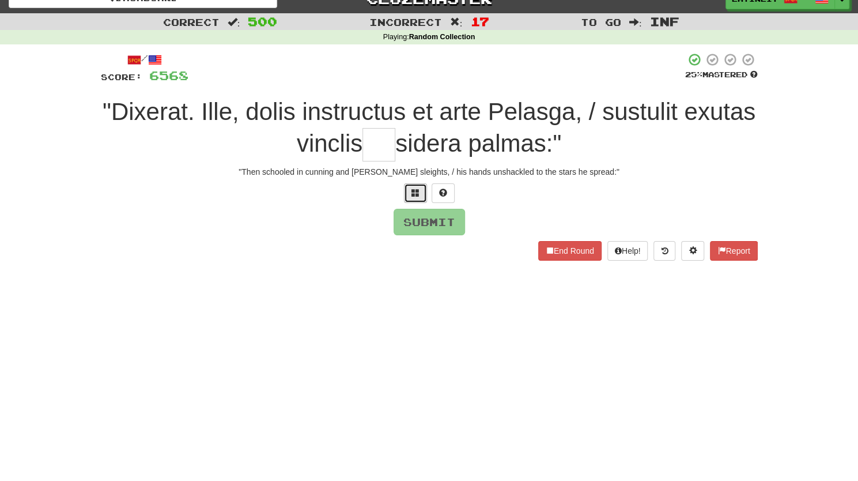
click at [420, 189] on button at bounding box center [415, 193] width 23 height 20
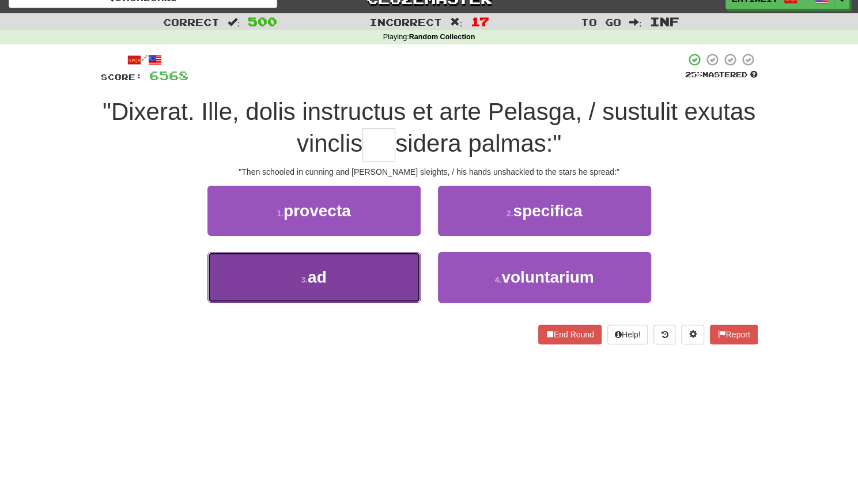
click at [335, 278] on button "3 . ad" at bounding box center [313, 277] width 213 height 50
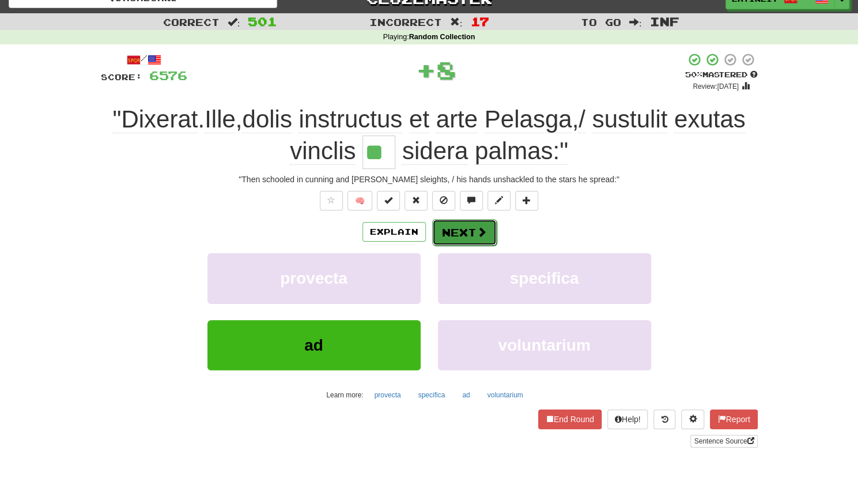
click at [461, 229] on button "Next" at bounding box center [464, 232] width 65 height 27
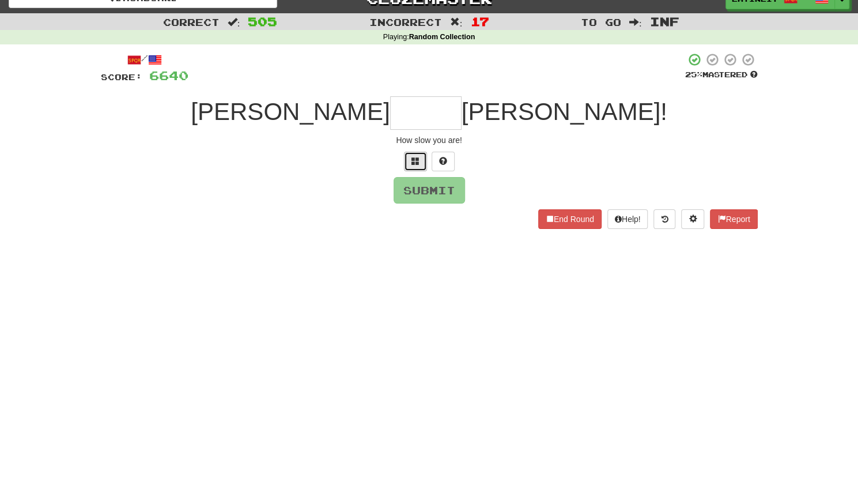
click at [407, 160] on button at bounding box center [415, 162] width 23 height 20
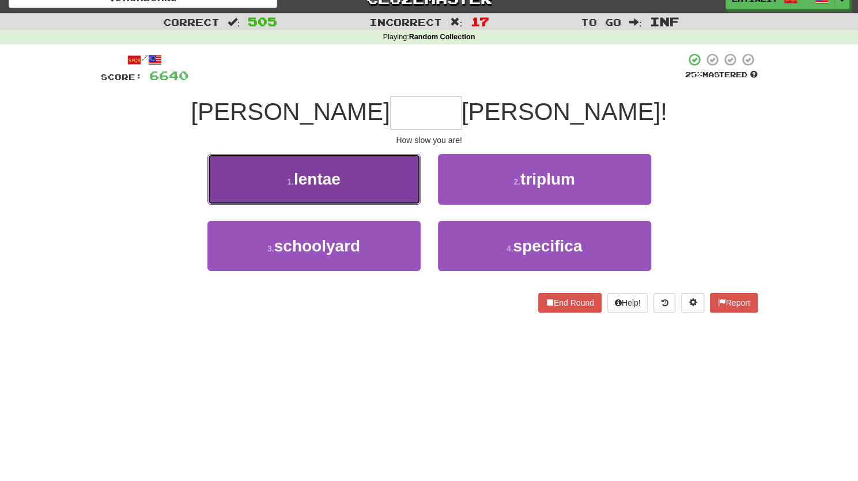
click at [376, 182] on button "1 . lentae" at bounding box center [313, 179] width 213 height 50
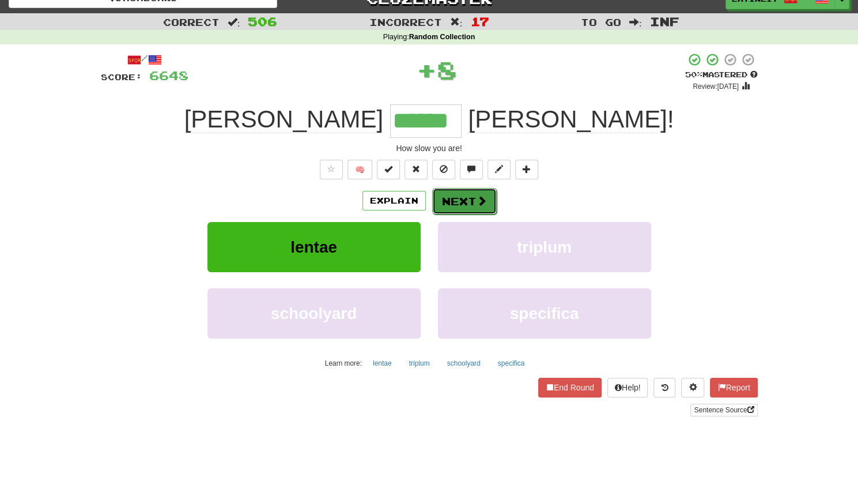
click at [445, 193] on button "Next" at bounding box center [464, 201] width 65 height 27
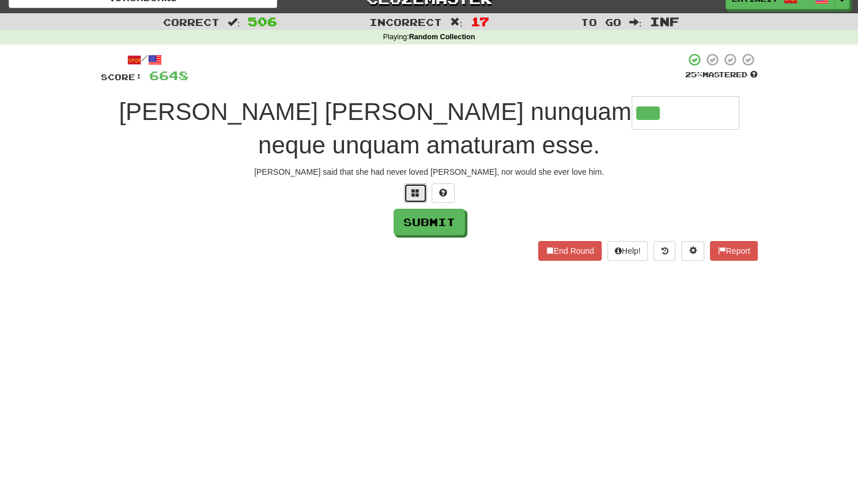
click at [417, 195] on span at bounding box center [415, 192] width 8 height 8
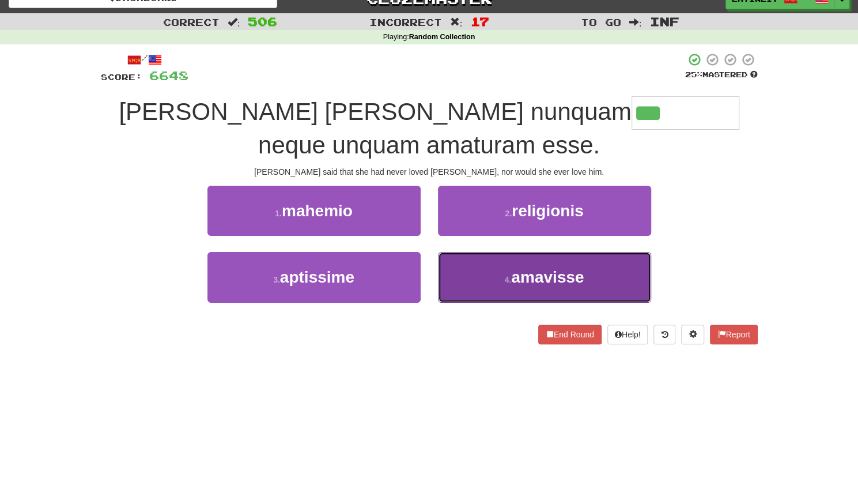
click at [478, 272] on button "4 . amavisse" at bounding box center [544, 277] width 213 height 50
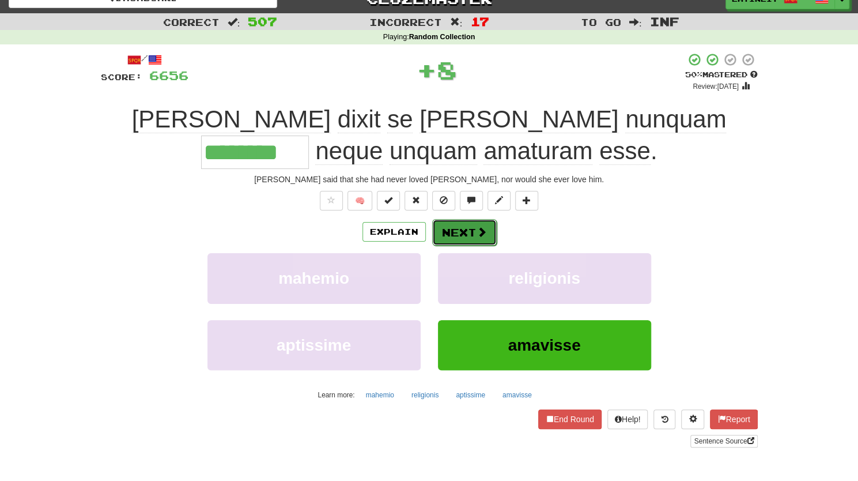
click at [462, 226] on button "Next" at bounding box center [464, 232] width 65 height 27
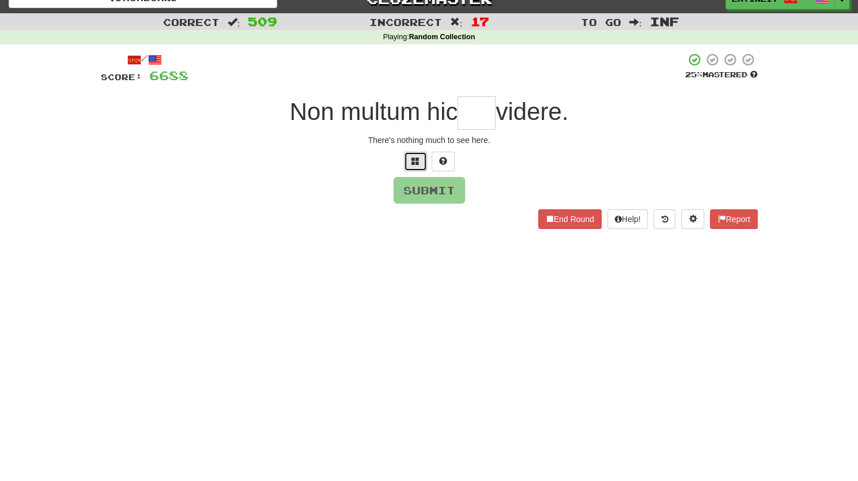
click at [410, 166] on button at bounding box center [415, 162] width 23 height 20
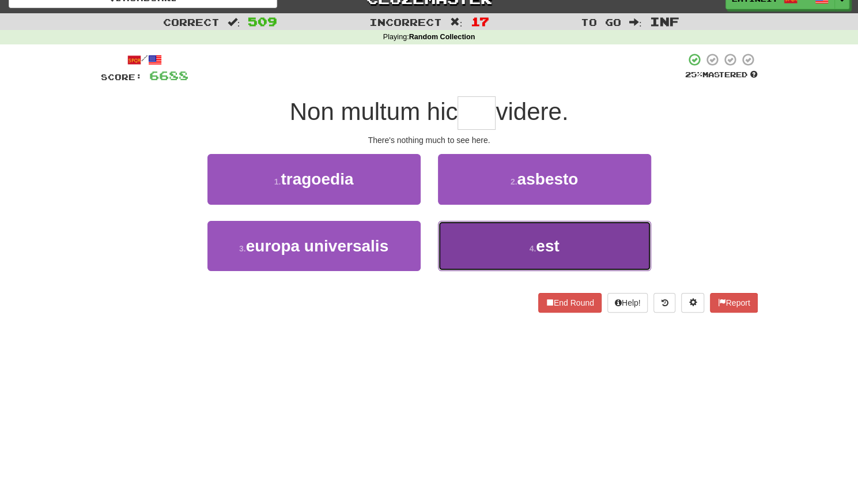
click at [501, 257] on button "4 . est" at bounding box center [544, 246] width 213 height 50
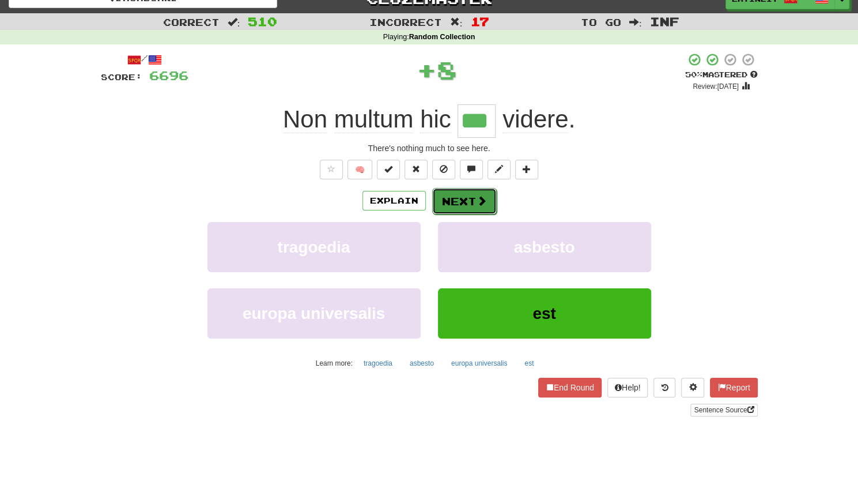
click at [468, 199] on button "Next" at bounding box center [464, 201] width 65 height 27
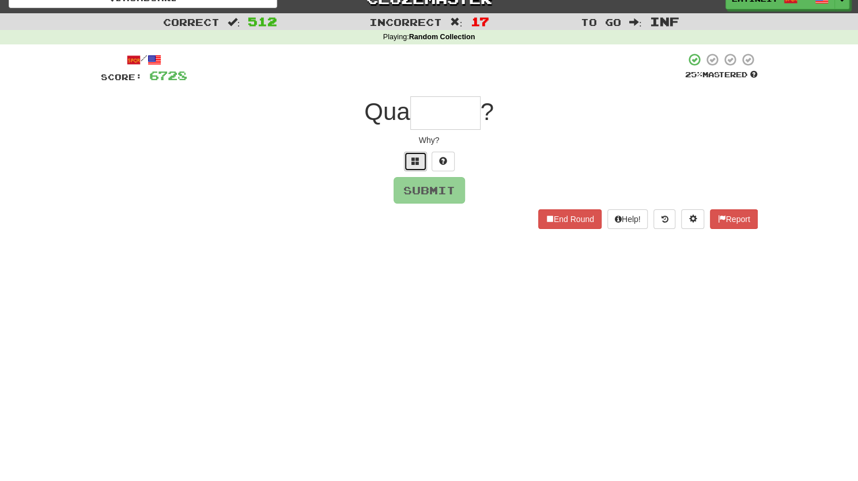
click at [416, 164] on span at bounding box center [415, 161] width 8 height 8
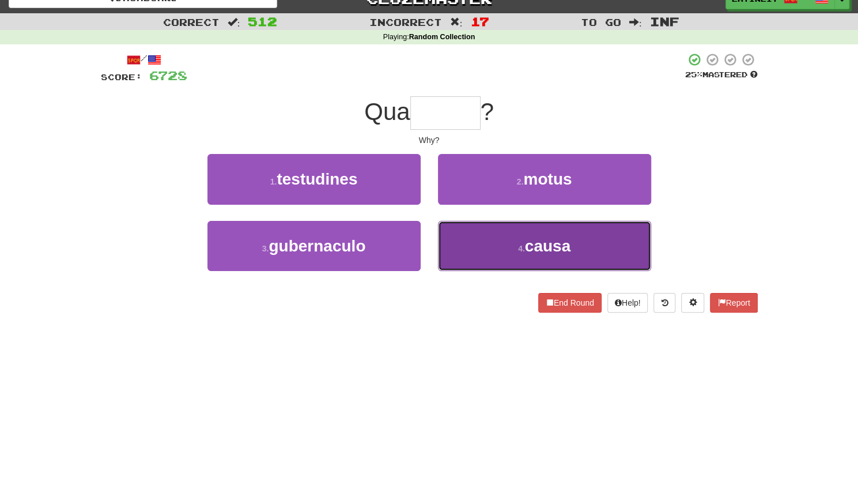
click at [486, 241] on button "4 . causa" at bounding box center [544, 246] width 213 height 50
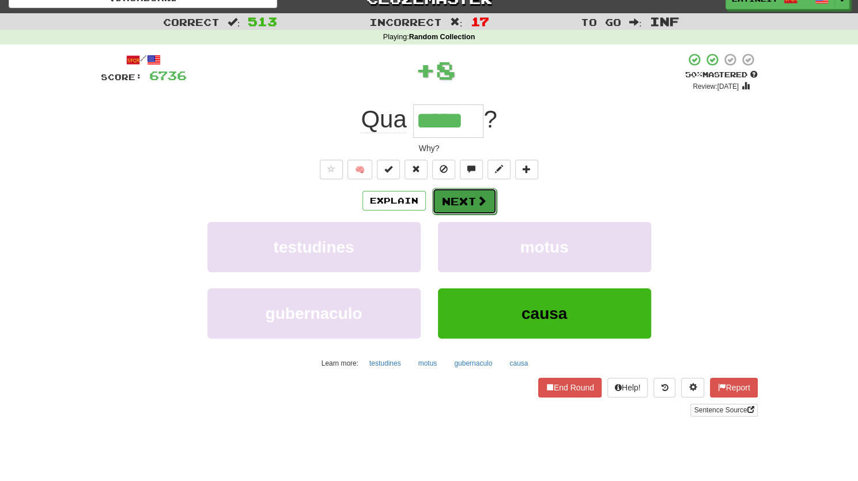
click at [464, 203] on button "Next" at bounding box center [464, 201] width 65 height 27
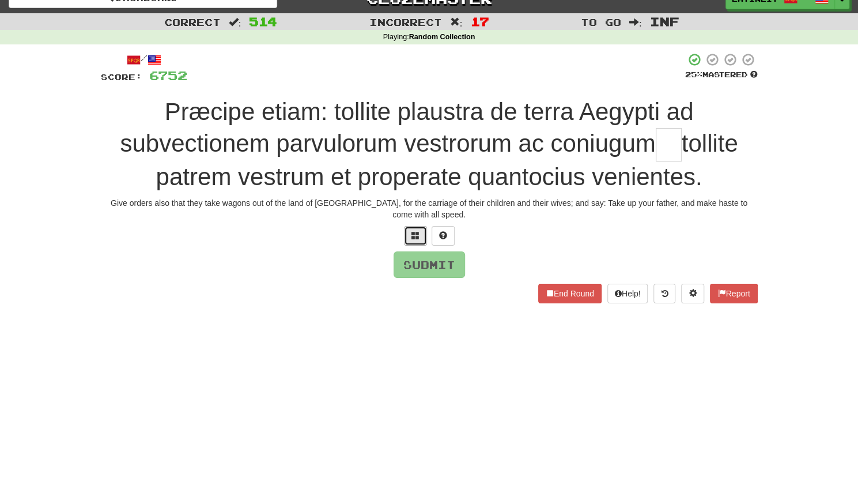
click at [413, 231] on span at bounding box center [415, 235] width 8 height 8
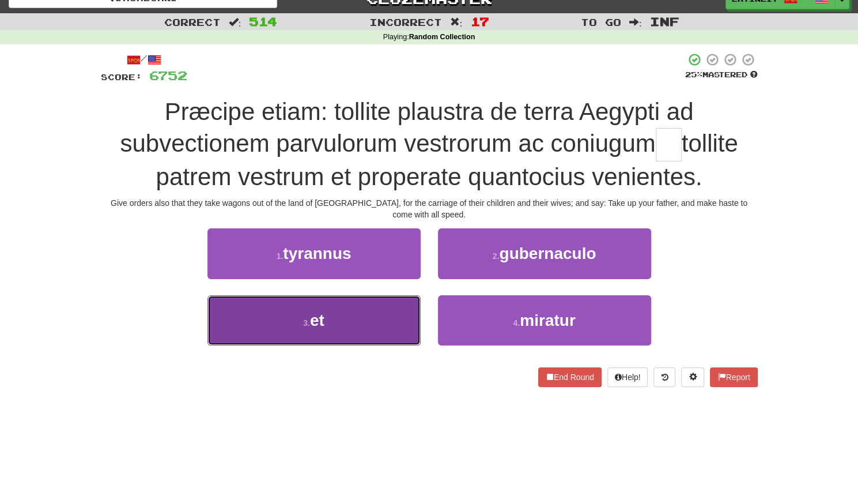
click at [354, 307] on button "3 . et" at bounding box center [313, 320] width 213 height 50
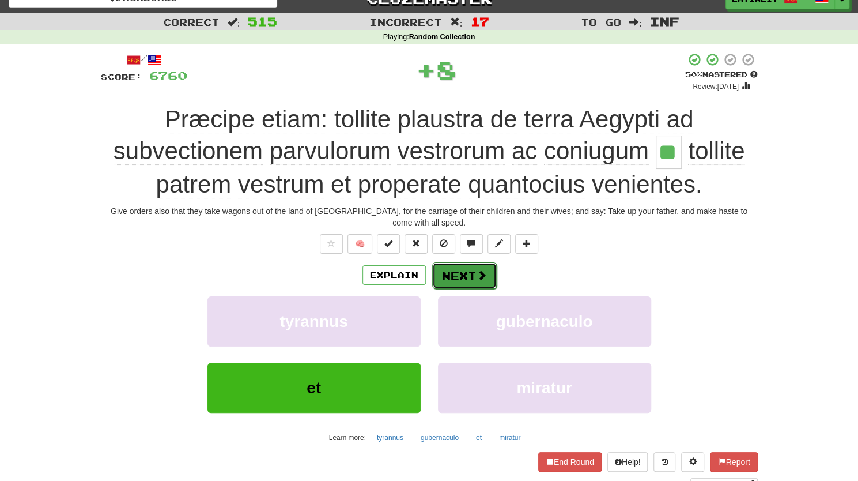
click at [468, 262] on button "Next" at bounding box center [464, 275] width 65 height 27
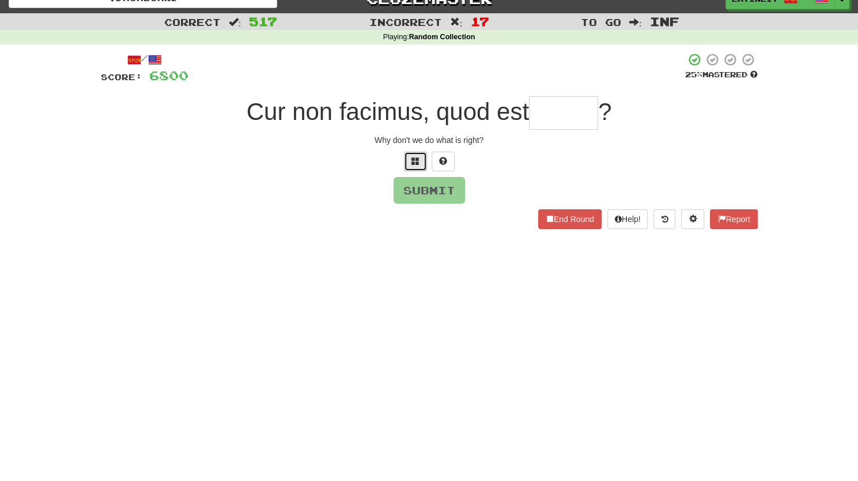
click at [414, 161] on span at bounding box center [415, 161] width 8 height 8
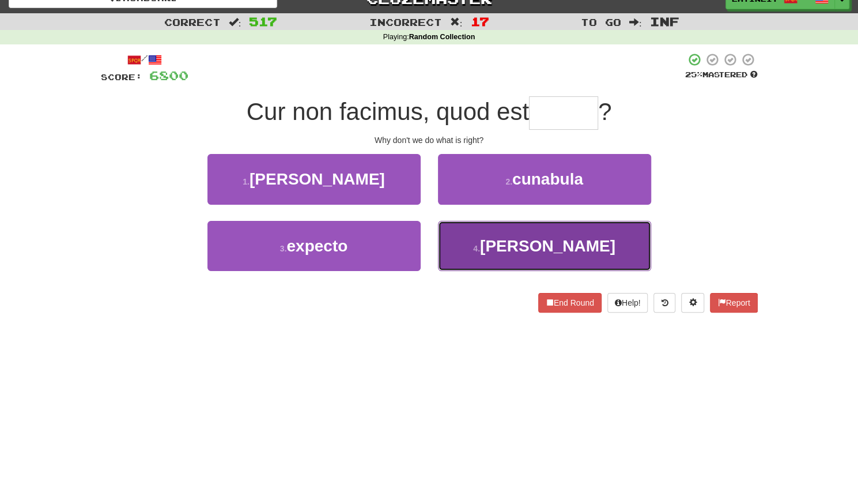
click at [497, 251] on button "4 . [PERSON_NAME]" at bounding box center [544, 246] width 213 height 50
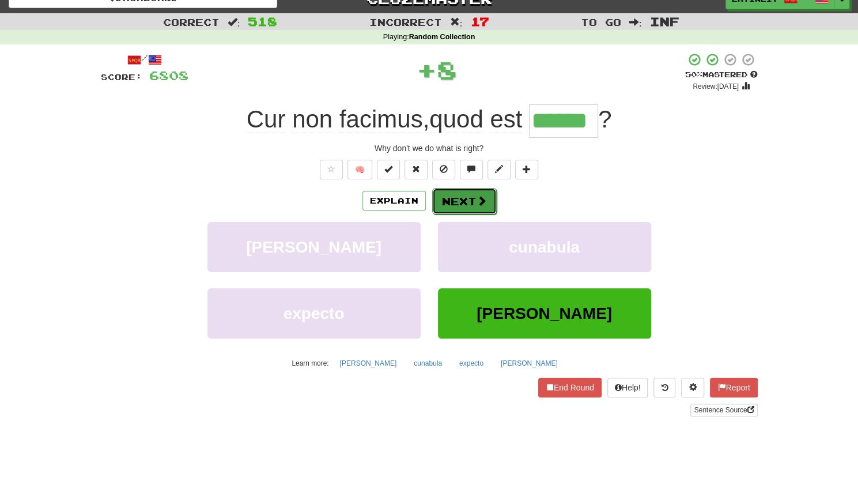
click at [455, 201] on button "Next" at bounding box center [464, 201] width 65 height 27
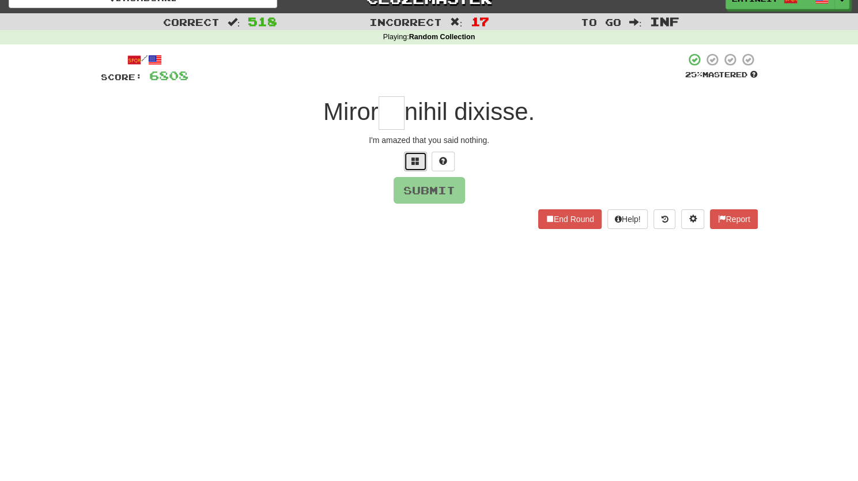
click at [411, 167] on button at bounding box center [415, 162] width 23 height 20
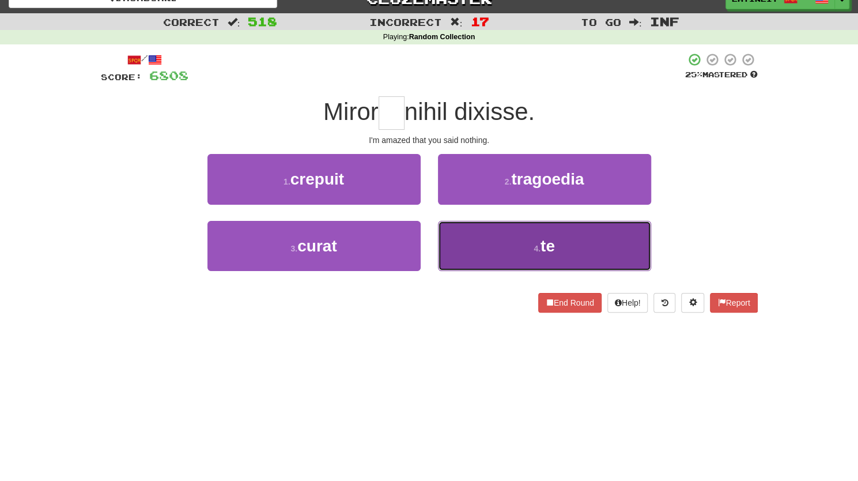
click at [493, 243] on button "4 . te" at bounding box center [544, 246] width 213 height 50
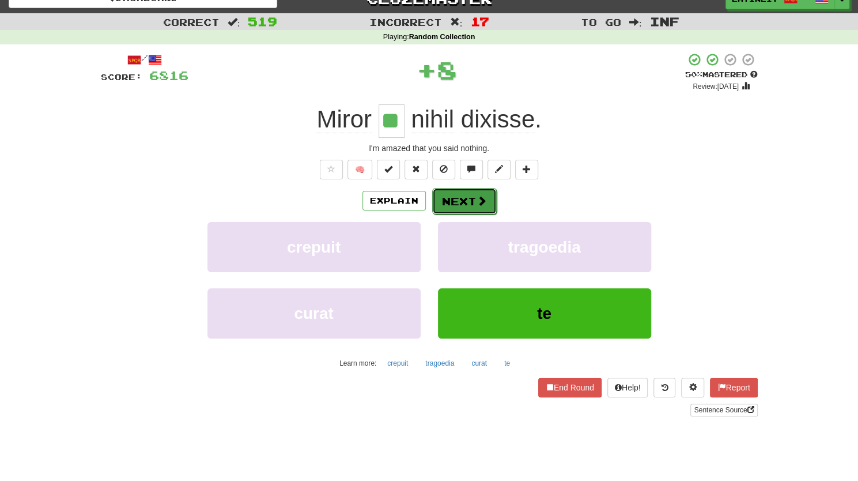
click at [452, 196] on button "Next" at bounding box center [464, 201] width 65 height 27
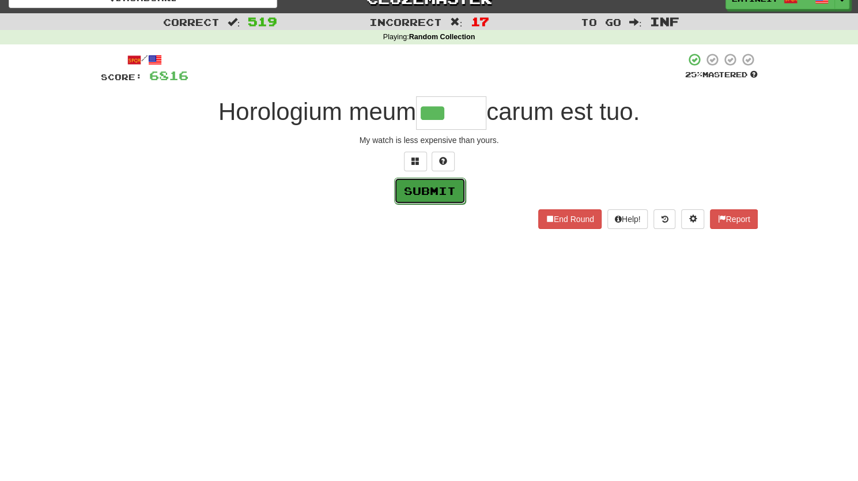
click at [447, 192] on button "Submit" at bounding box center [429, 190] width 71 height 27
click at [463, 116] on input "***" at bounding box center [451, 112] width 70 height 33
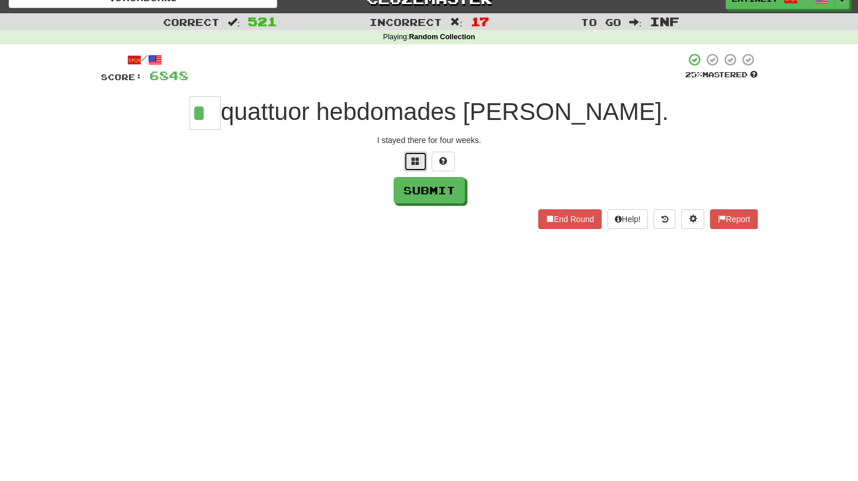
click at [419, 155] on button at bounding box center [415, 162] width 23 height 20
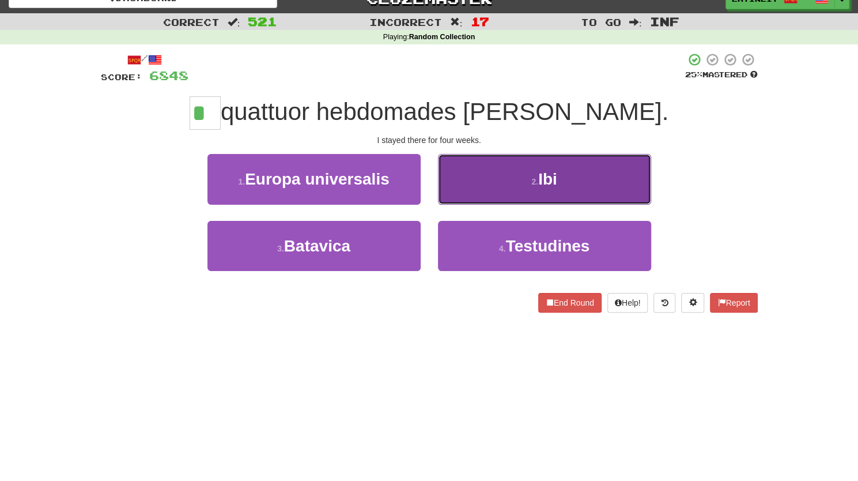
click at [474, 157] on button "2 . Ibi" at bounding box center [544, 179] width 213 height 50
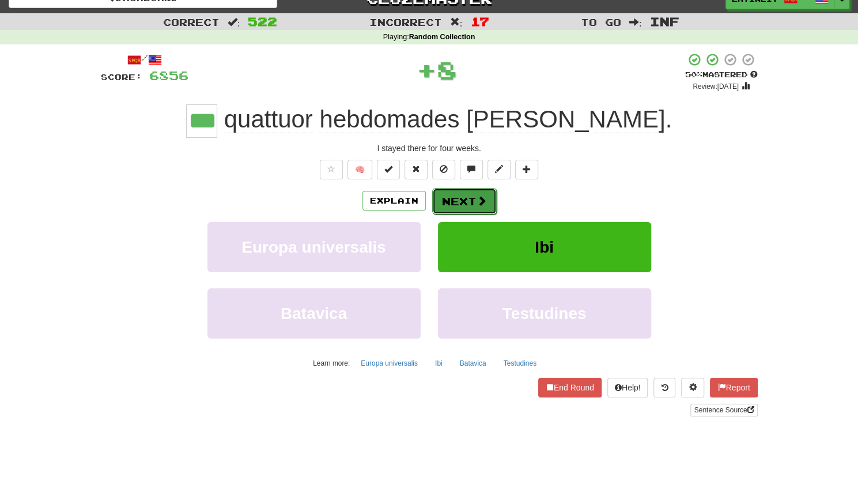
click at [458, 197] on button "Next" at bounding box center [464, 201] width 65 height 27
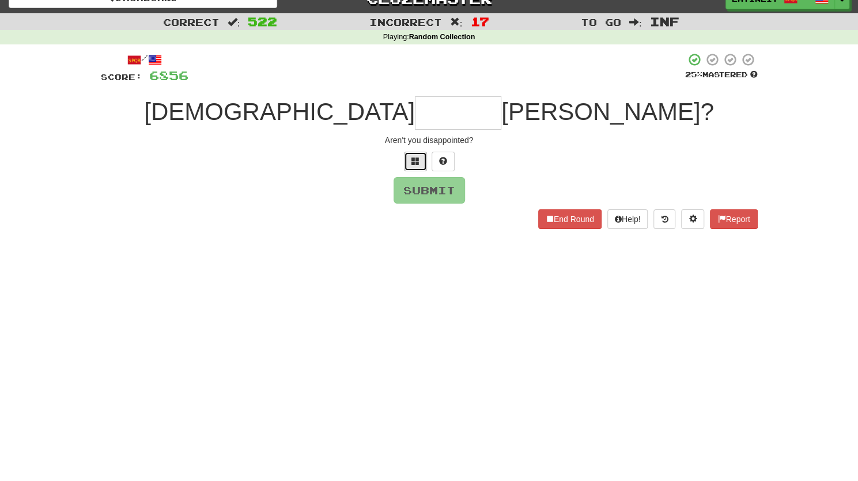
click at [417, 162] on span at bounding box center [415, 161] width 8 height 8
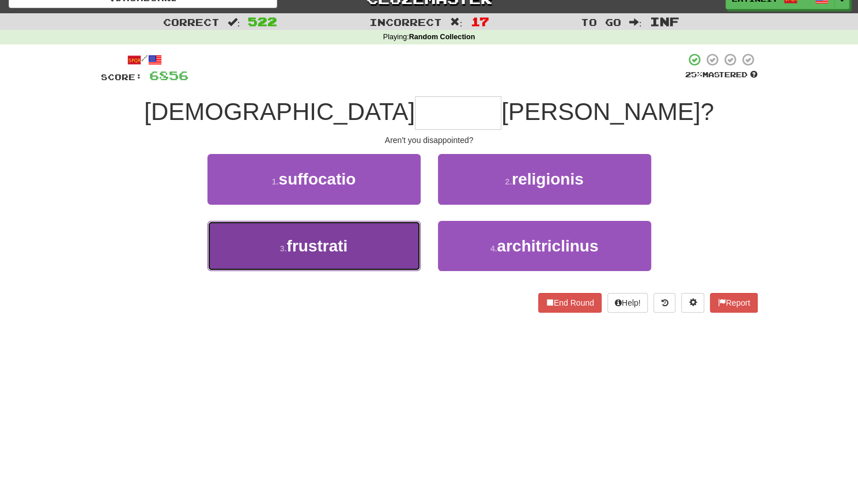
click at [380, 248] on button "3 . frustrati" at bounding box center [313, 246] width 213 height 50
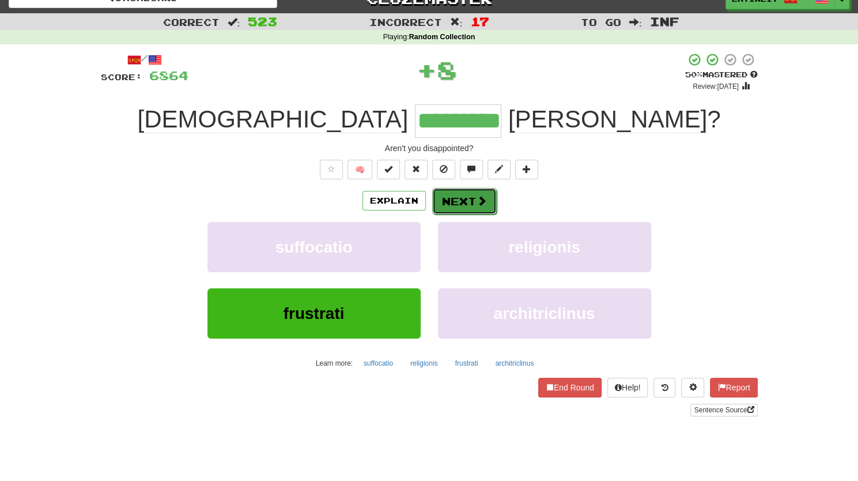
click at [453, 201] on button "Next" at bounding box center [464, 201] width 65 height 27
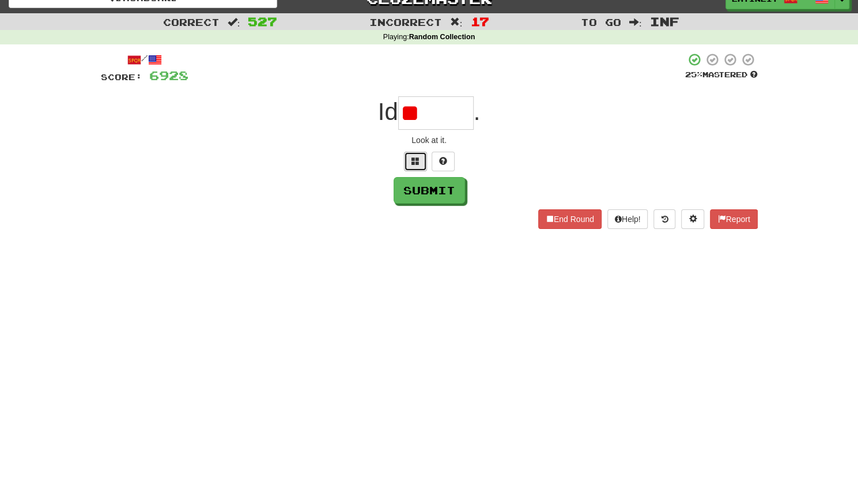
click at [412, 160] on span at bounding box center [415, 161] width 8 height 8
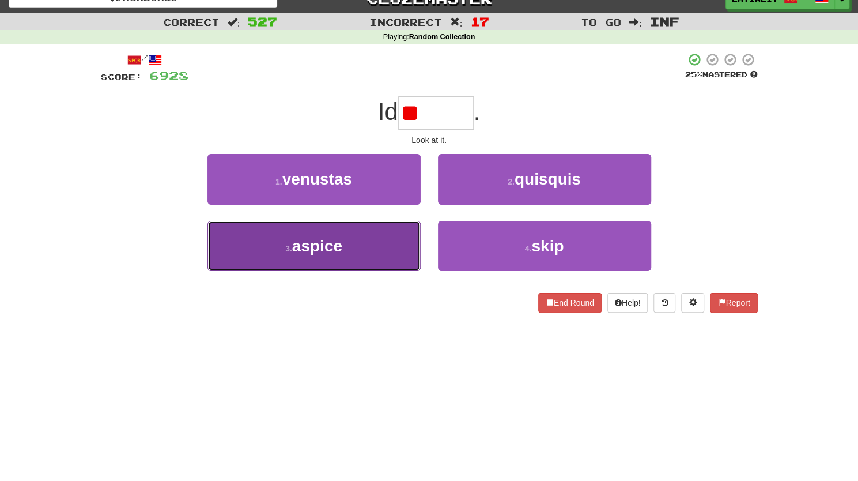
click at [333, 261] on button "3 . [GEOGRAPHIC_DATA]" at bounding box center [313, 246] width 213 height 50
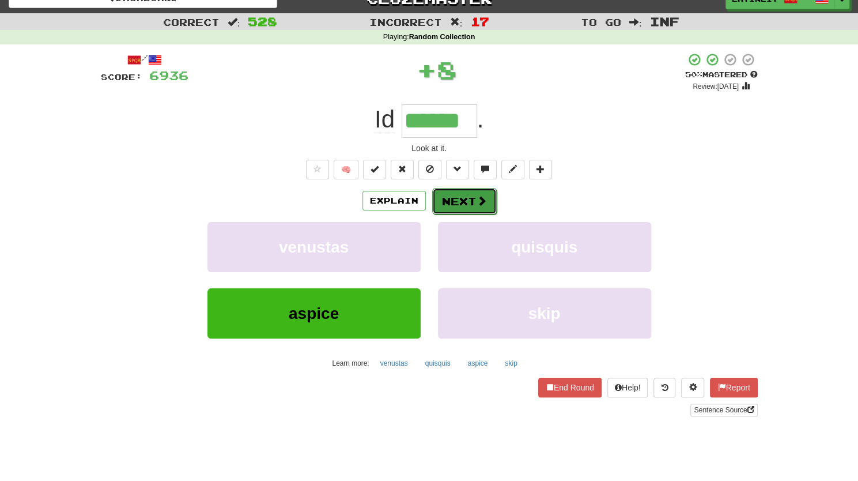
click at [447, 207] on button "Next" at bounding box center [464, 201] width 65 height 27
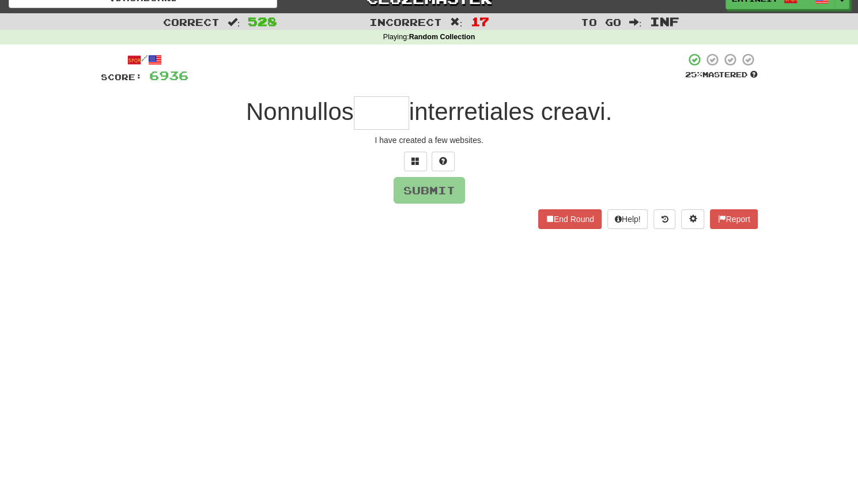
click at [368, 111] on input "text" at bounding box center [381, 112] width 55 height 33
click at [411, 164] on button at bounding box center [415, 162] width 23 height 20
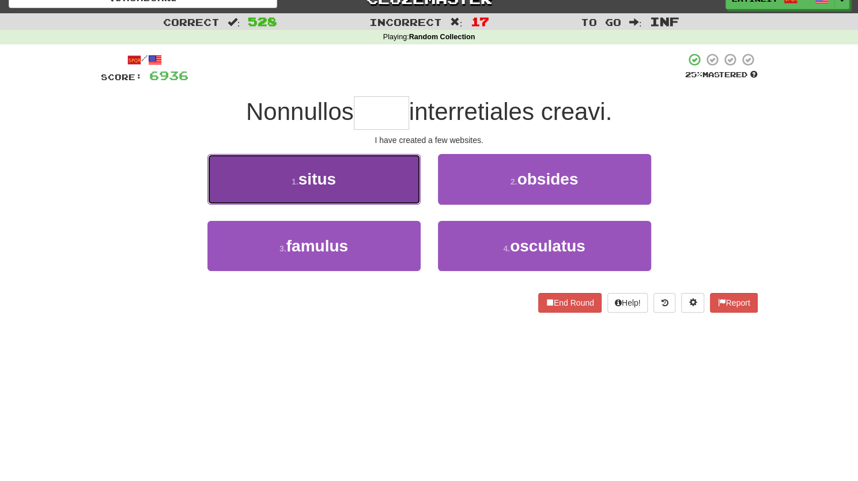
click at [369, 175] on button "1 . situs" at bounding box center [313, 179] width 213 height 50
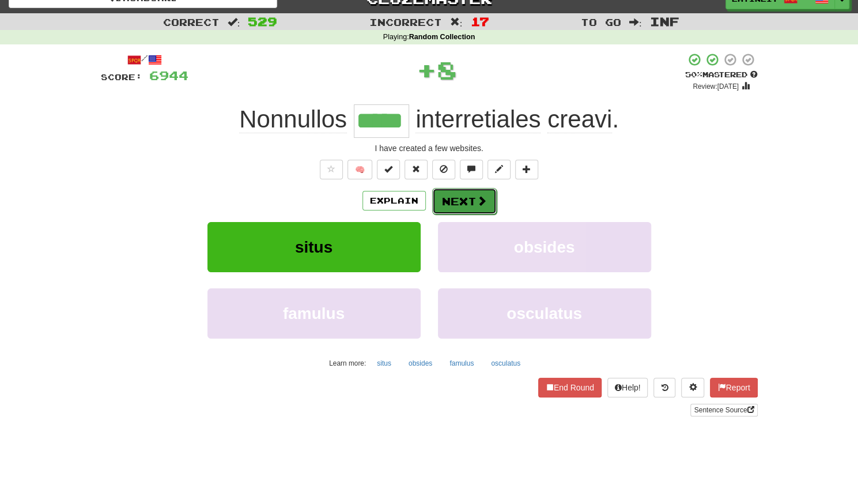
click at [440, 207] on button "Next" at bounding box center [464, 201] width 65 height 27
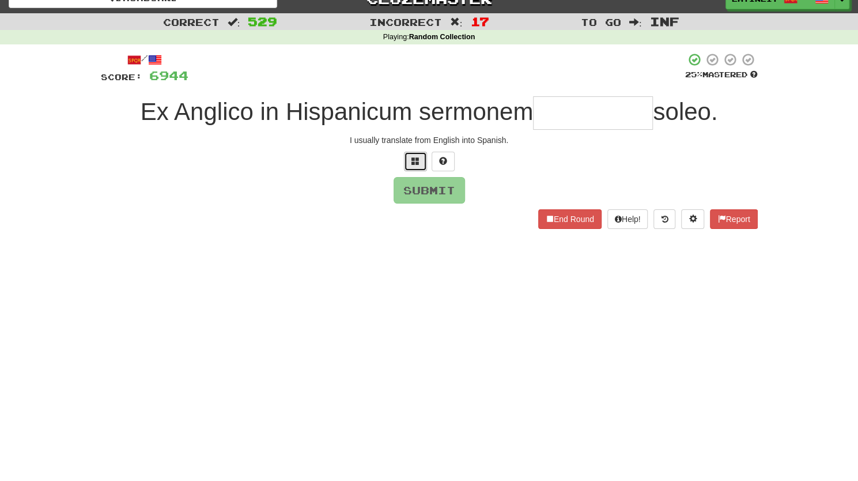
click at [413, 163] on span at bounding box center [415, 161] width 8 height 8
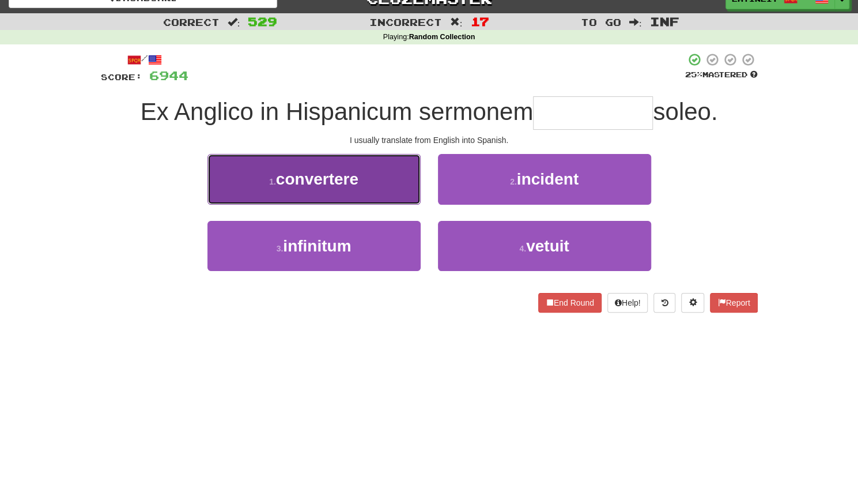
click at [381, 178] on button "1 . convertere" at bounding box center [313, 179] width 213 height 50
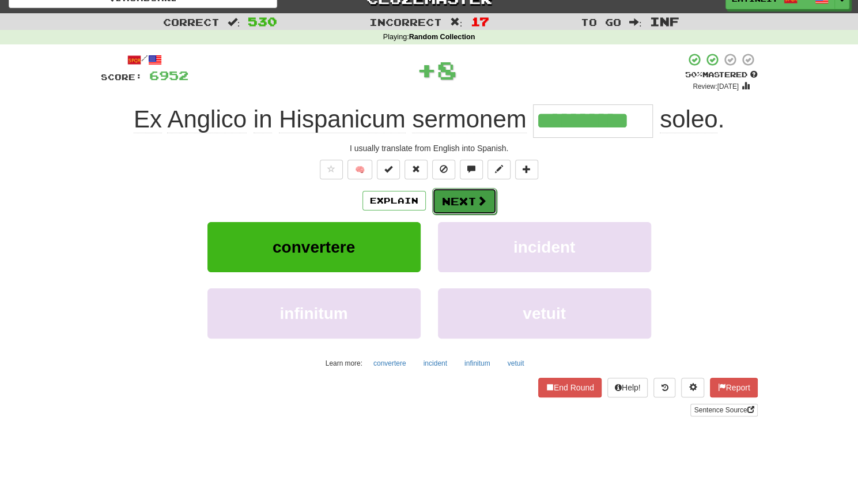
click at [486, 198] on button "Next" at bounding box center [464, 201] width 65 height 27
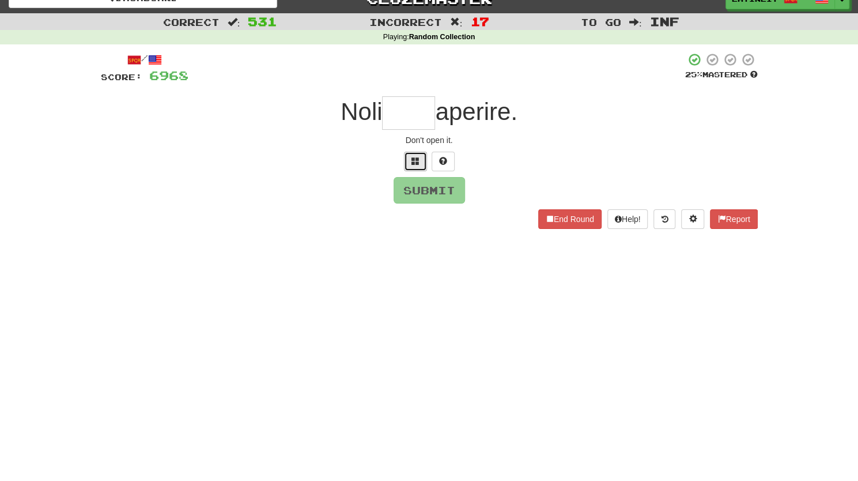
click at [418, 158] on span at bounding box center [415, 161] width 8 height 8
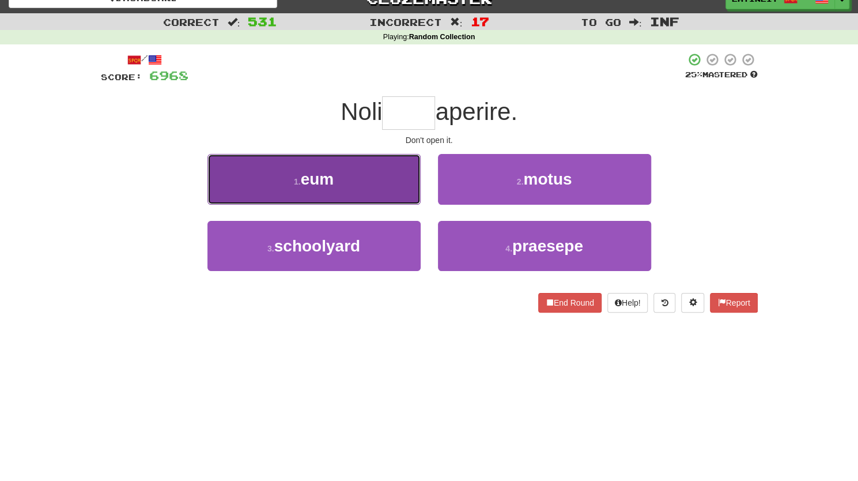
click at [370, 177] on button "1 . eum" at bounding box center [313, 179] width 213 height 50
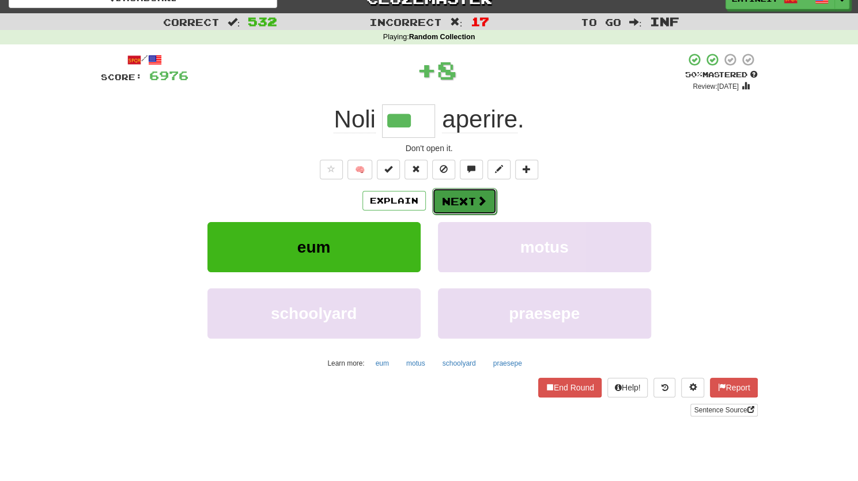
click at [451, 194] on button "Next" at bounding box center [464, 201] width 65 height 27
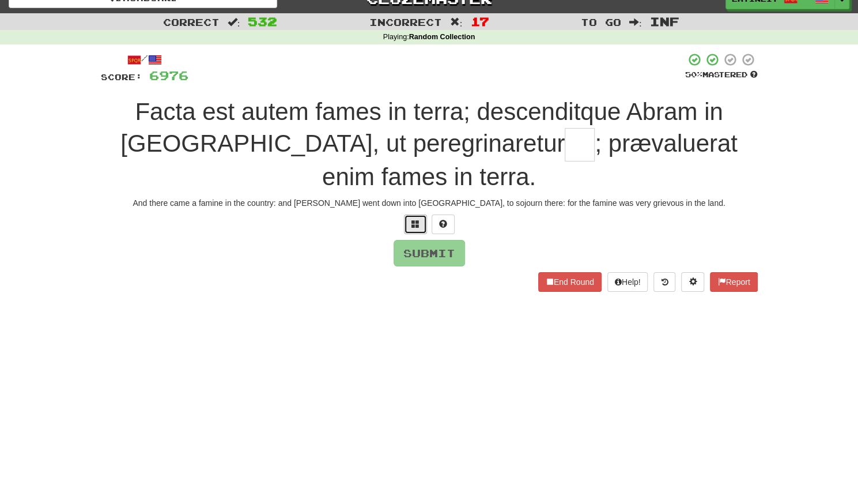
click at [411, 220] on span at bounding box center [415, 224] width 8 height 8
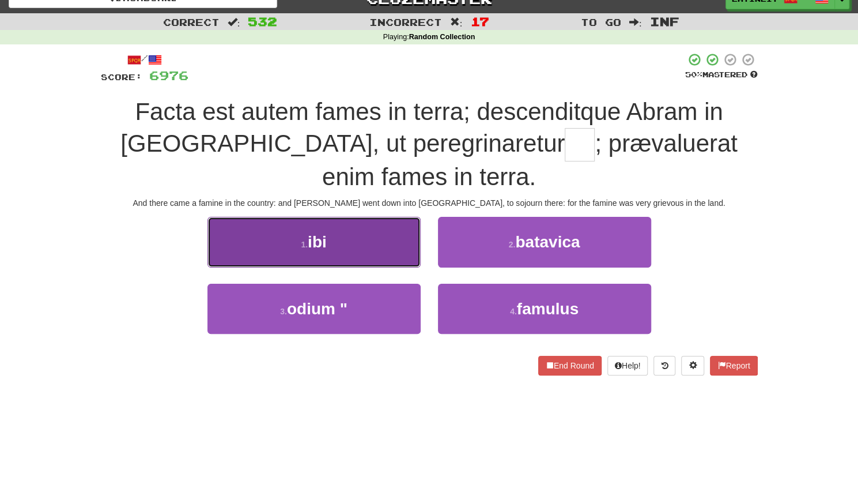
click at [346, 241] on button "1 . ibi" at bounding box center [313, 242] width 213 height 50
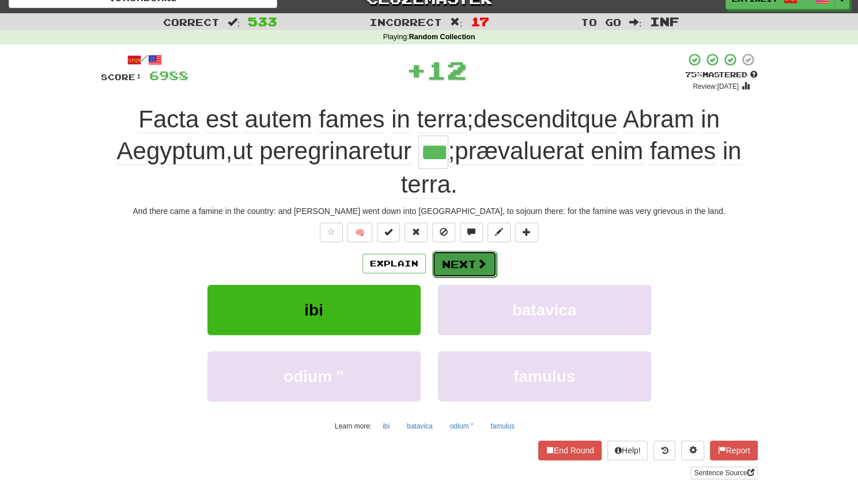
click at [455, 266] on button "Next" at bounding box center [464, 264] width 65 height 27
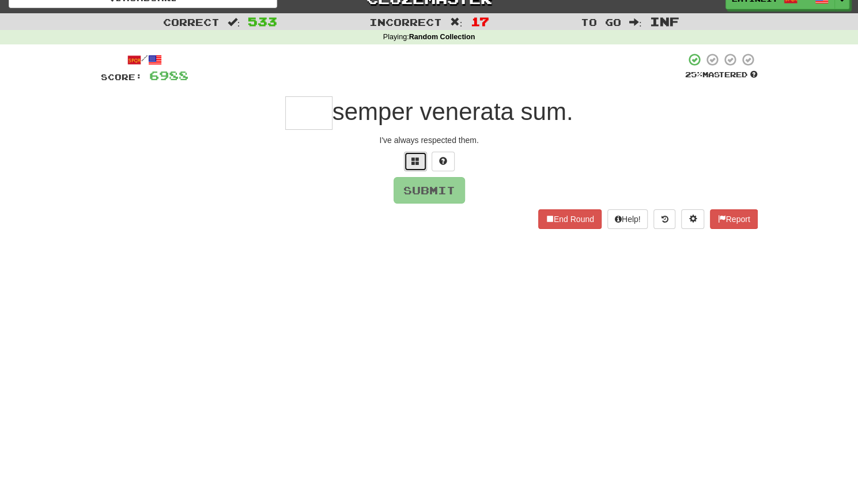
click at [409, 157] on button at bounding box center [415, 162] width 23 height 20
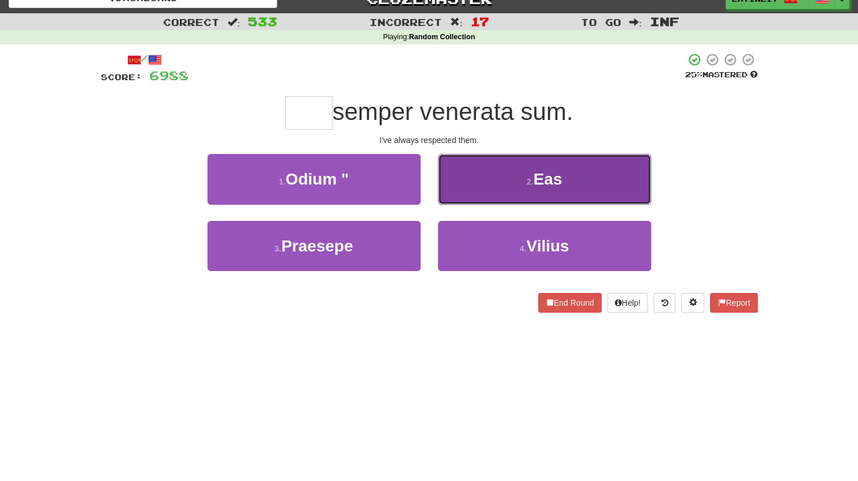
click at [466, 182] on button "2 . Eas" at bounding box center [544, 179] width 213 height 50
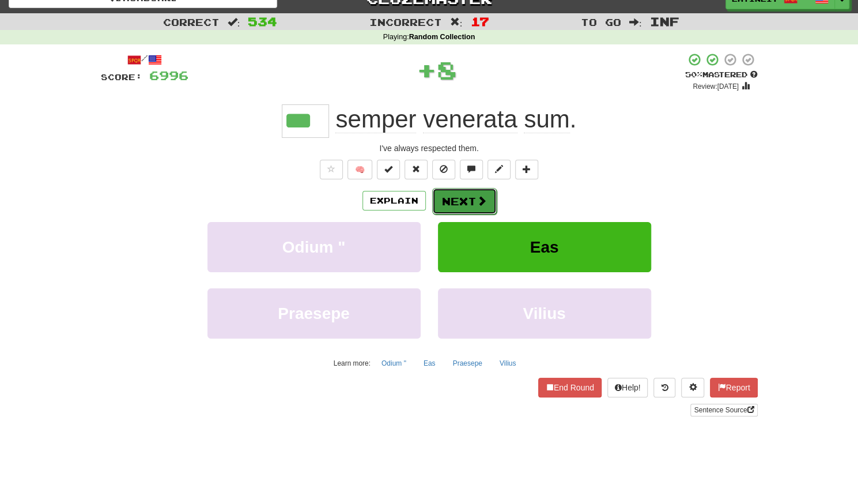
click at [457, 193] on button "Next" at bounding box center [464, 201] width 65 height 27
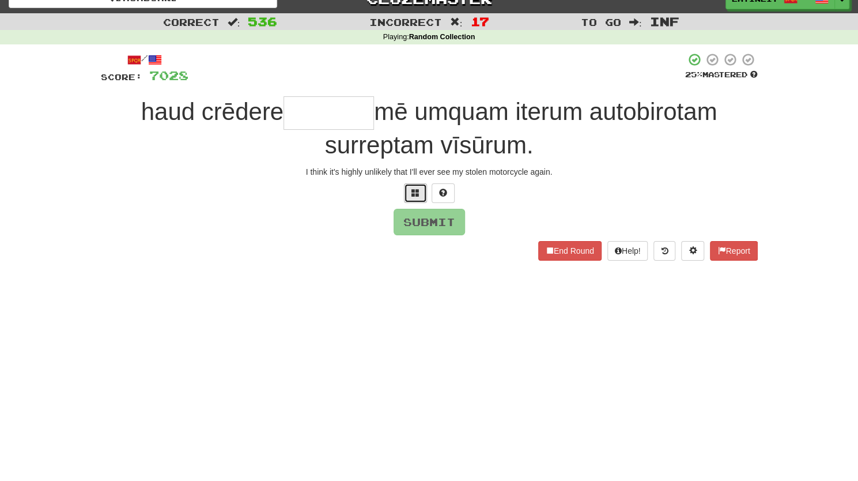
click at [416, 191] on span at bounding box center [415, 192] width 8 height 8
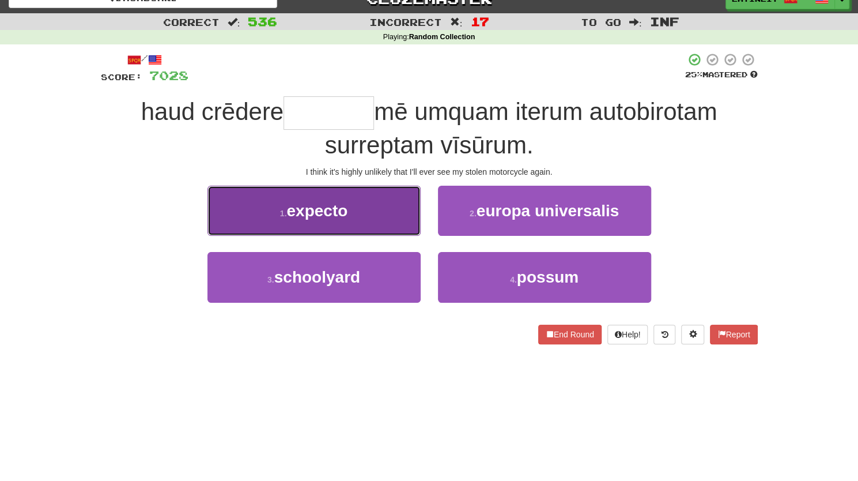
click at [364, 211] on button "1 . expecto" at bounding box center [313, 211] width 213 height 50
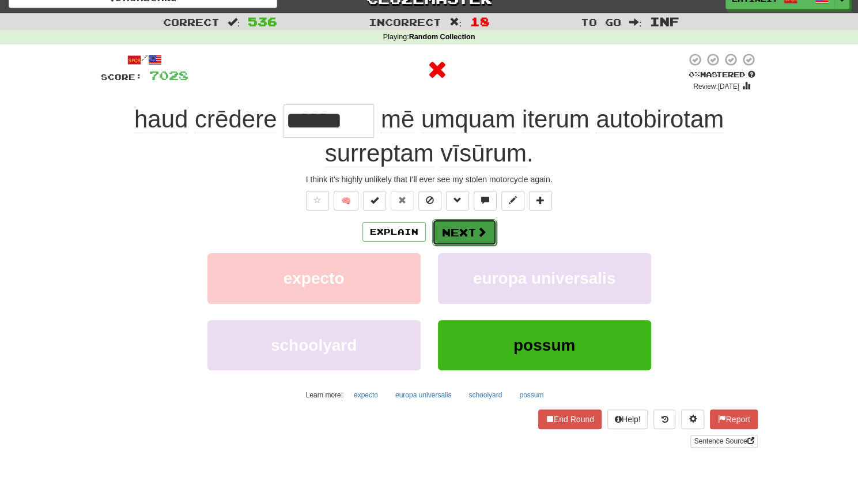
click at [447, 233] on button "Next" at bounding box center [464, 232] width 65 height 27
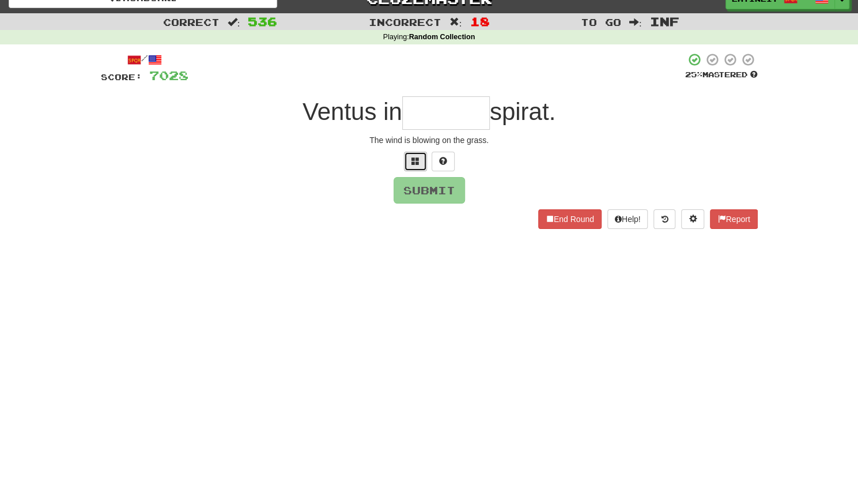
click at [414, 168] on button at bounding box center [415, 162] width 23 height 20
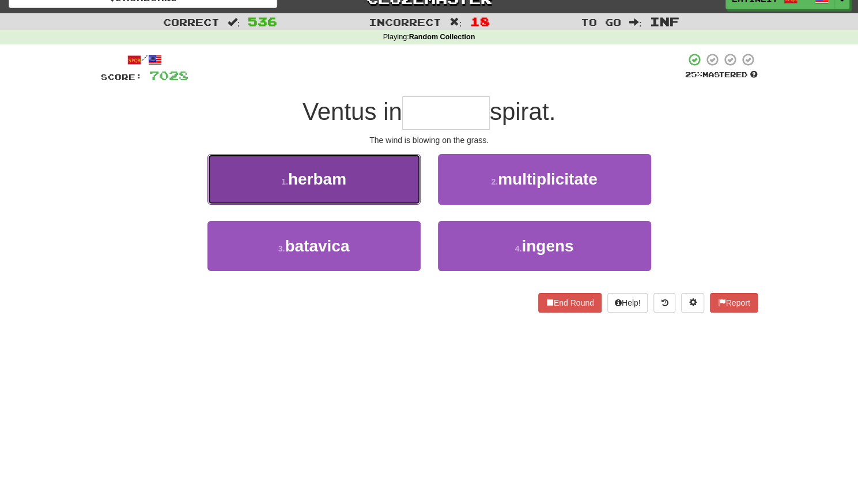
click at [370, 191] on button "1 . herbam" at bounding box center [313, 179] width 213 height 50
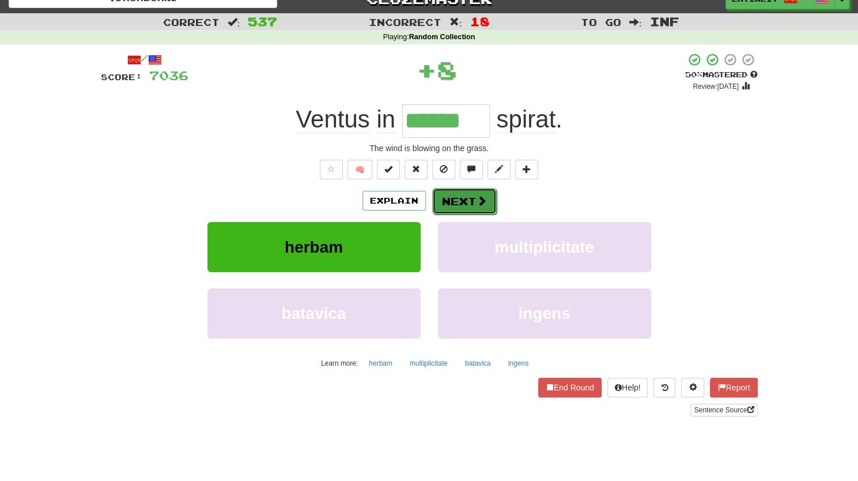
click at [464, 202] on button "Next" at bounding box center [464, 201] width 65 height 27
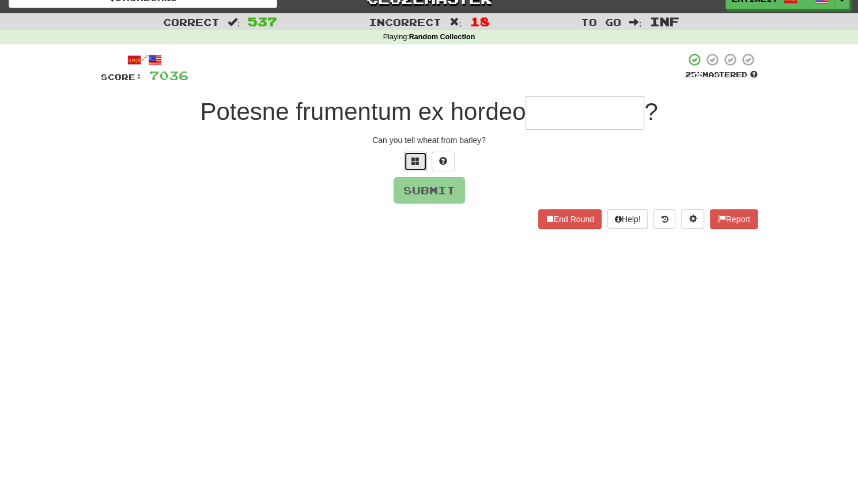
click at [410, 157] on button at bounding box center [415, 162] width 23 height 20
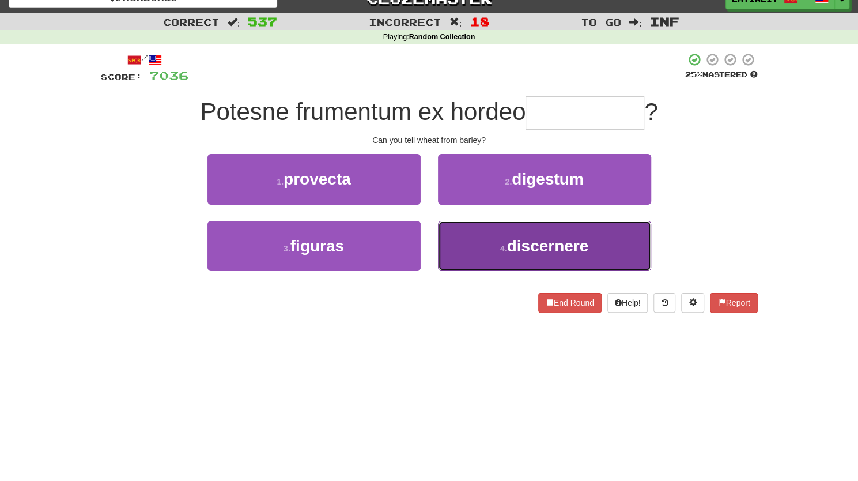
click at [464, 251] on button "4 . discernere" at bounding box center [544, 246] width 213 height 50
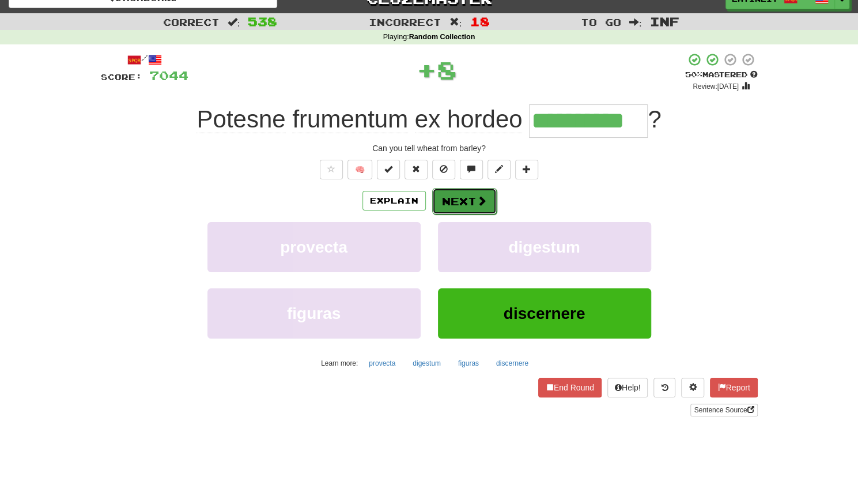
click at [461, 199] on button "Next" at bounding box center [464, 201] width 65 height 27
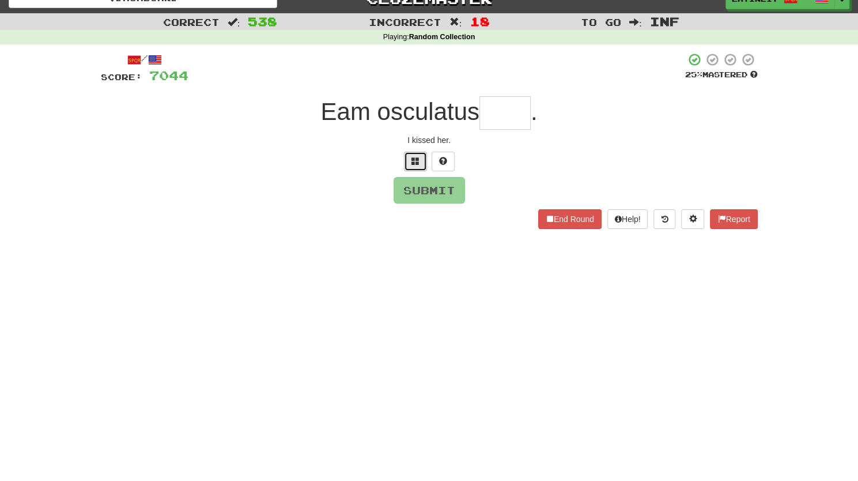
click at [408, 160] on button at bounding box center [415, 162] width 23 height 20
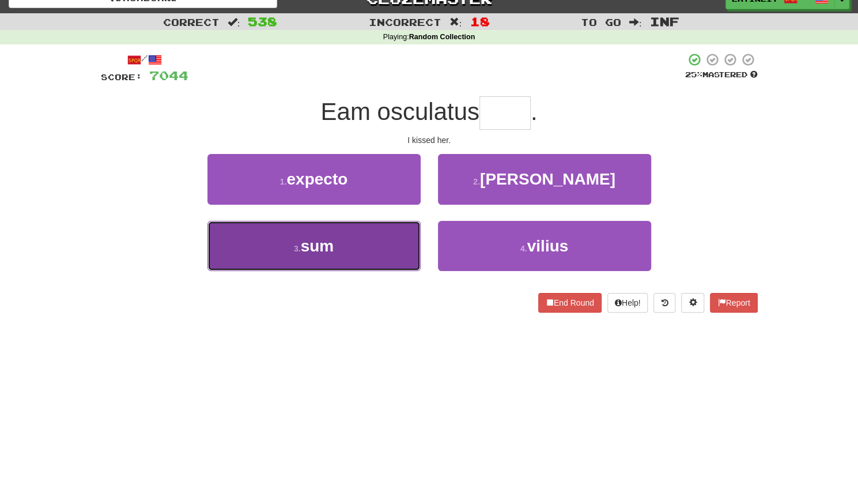
click at [348, 249] on button "3 . sum" at bounding box center [313, 246] width 213 height 50
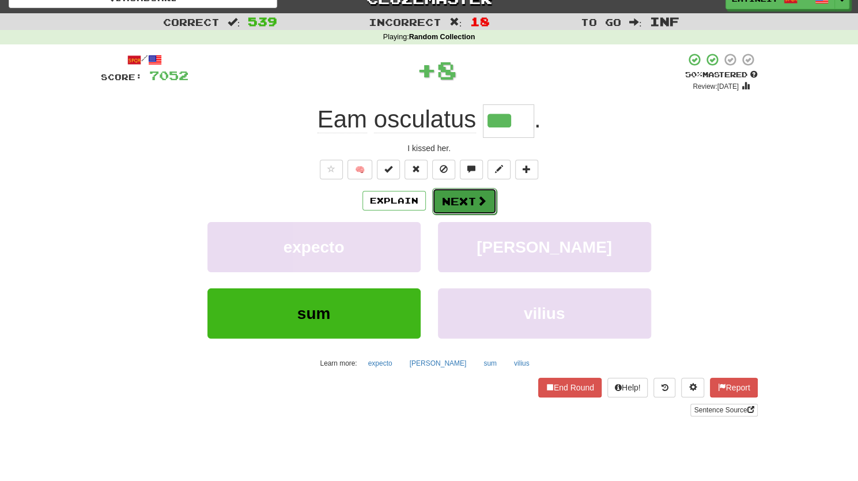
click at [455, 200] on button "Next" at bounding box center [464, 201] width 65 height 27
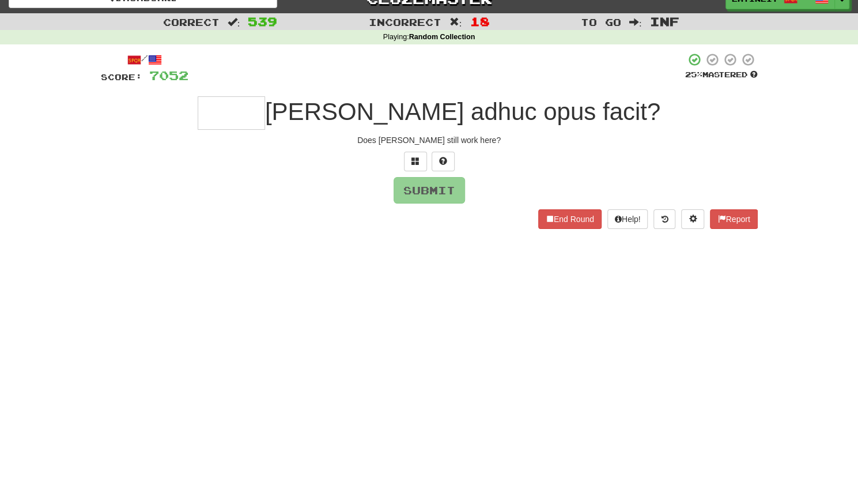
click at [434, 146] on div "/ Score: 7052 25 % Mastered [PERSON_NAME] adhuc opus facit? Does [PERSON_NAME] …" at bounding box center [429, 140] width 657 height 176
click at [419, 155] on button at bounding box center [415, 162] width 23 height 20
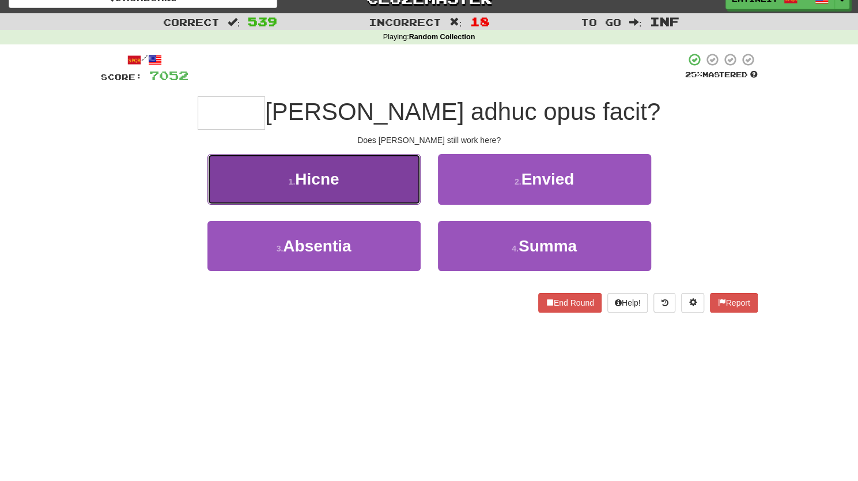
click at [354, 181] on button "1 . Hicne" at bounding box center [313, 179] width 213 height 50
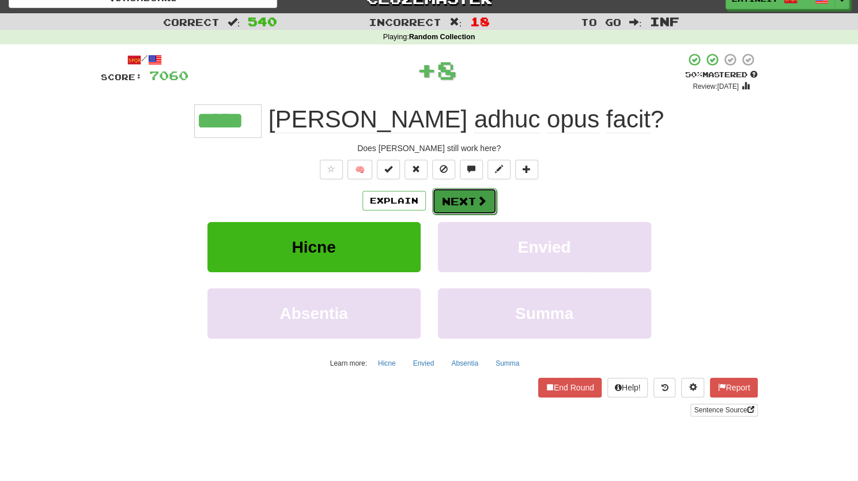
click at [436, 196] on button "Next" at bounding box center [464, 201] width 65 height 27
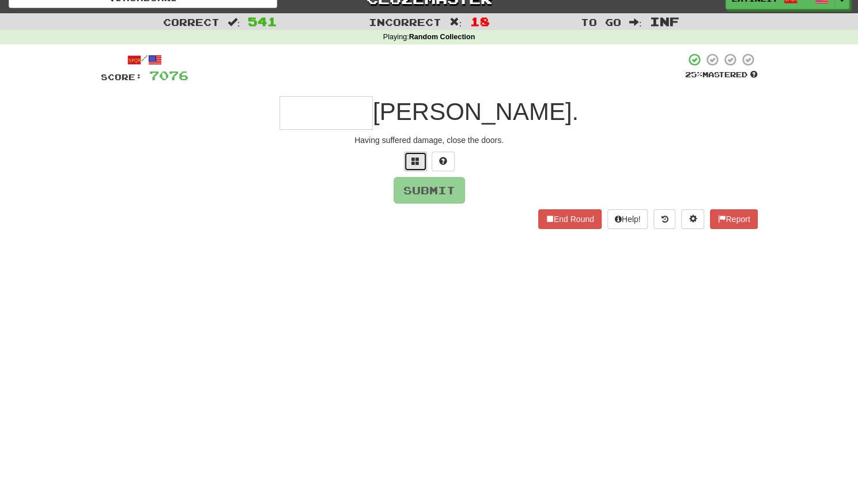
click at [411, 159] on span at bounding box center [415, 161] width 8 height 8
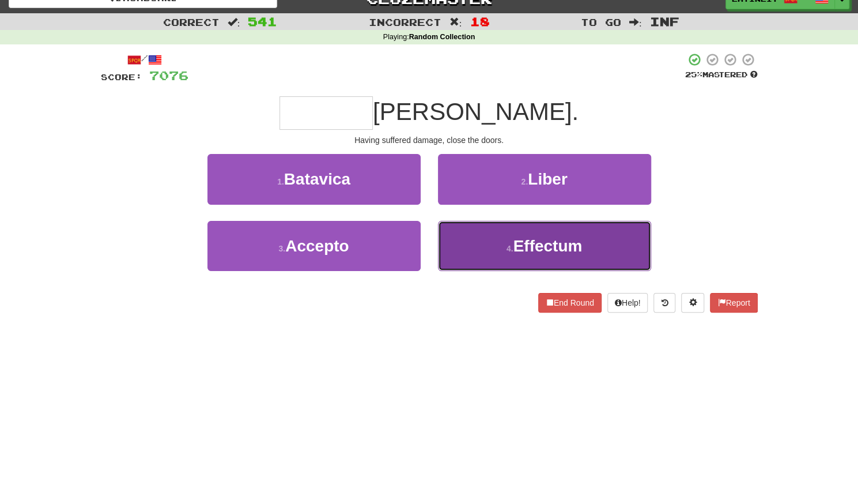
click at [472, 252] on button "4 . Effectum" at bounding box center [544, 246] width 213 height 50
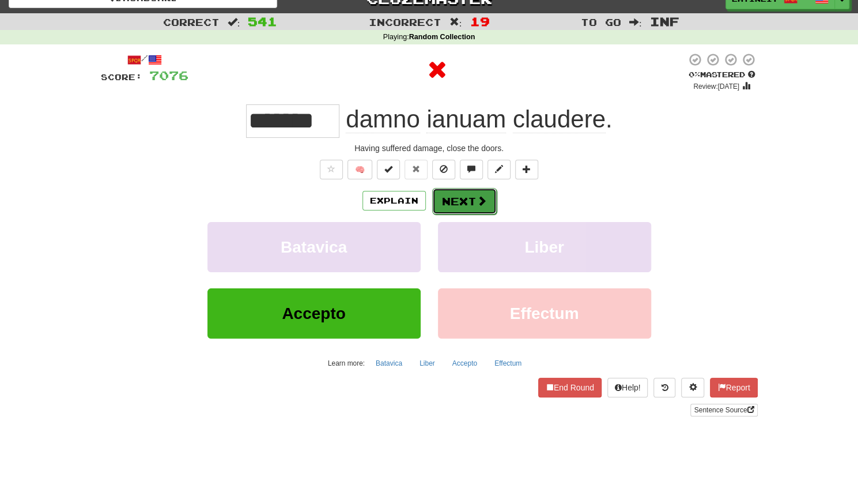
click at [460, 195] on button "Next" at bounding box center [464, 201] width 65 height 27
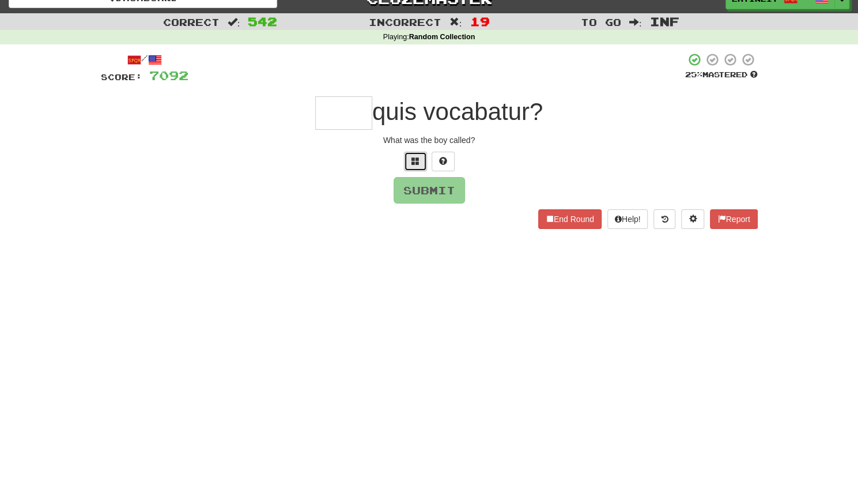
click at [415, 164] on span at bounding box center [415, 161] width 8 height 8
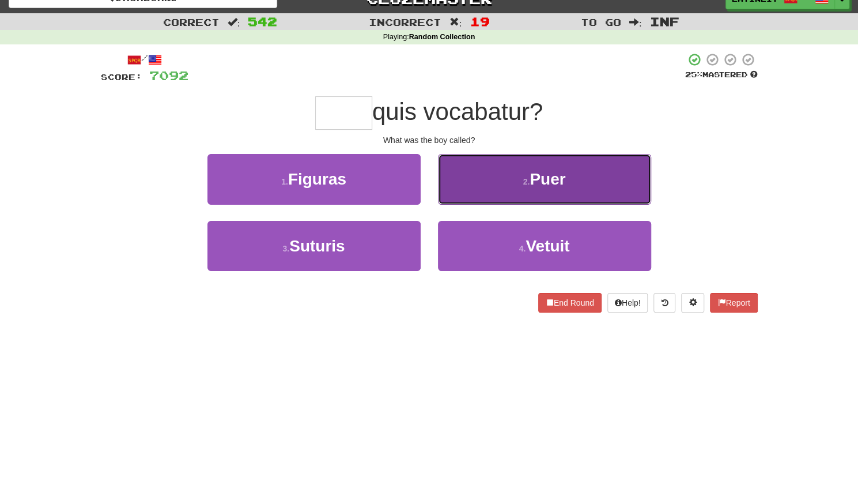
click at [483, 180] on button "2 . Puer" at bounding box center [544, 179] width 213 height 50
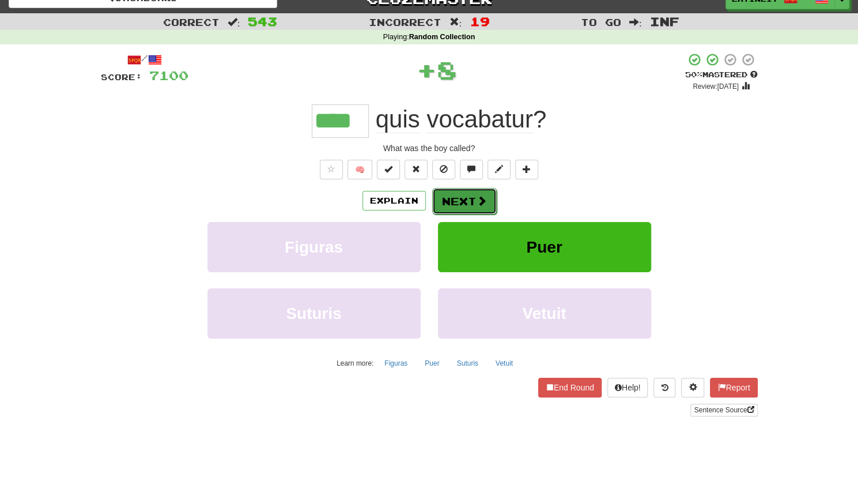
click at [458, 198] on button "Next" at bounding box center [464, 201] width 65 height 27
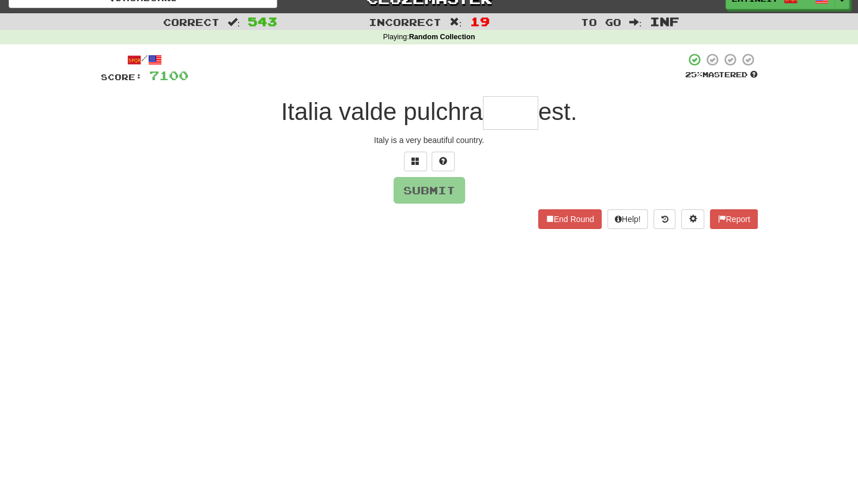
click at [506, 148] on div "/ Score: 7100 25 % Mastered Italia valde pulchra est. [GEOGRAPHIC_DATA] is a ve…" at bounding box center [429, 140] width 657 height 176
click at [507, 119] on input "text" at bounding box center [510, 112] width 55 height 33
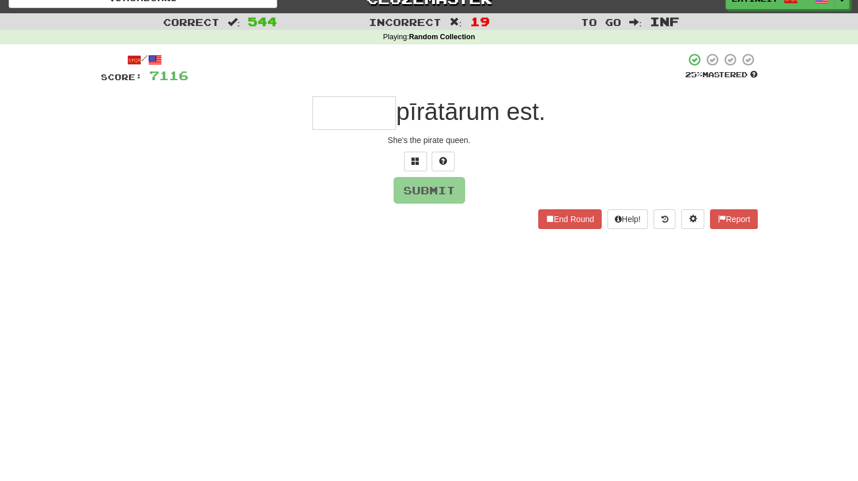
click at [363, 115] on input "text" at bounding box center [354, 112] width 84 height 33
click at [418, 161] on span at bounding box center [415, 161] width 8 height 8
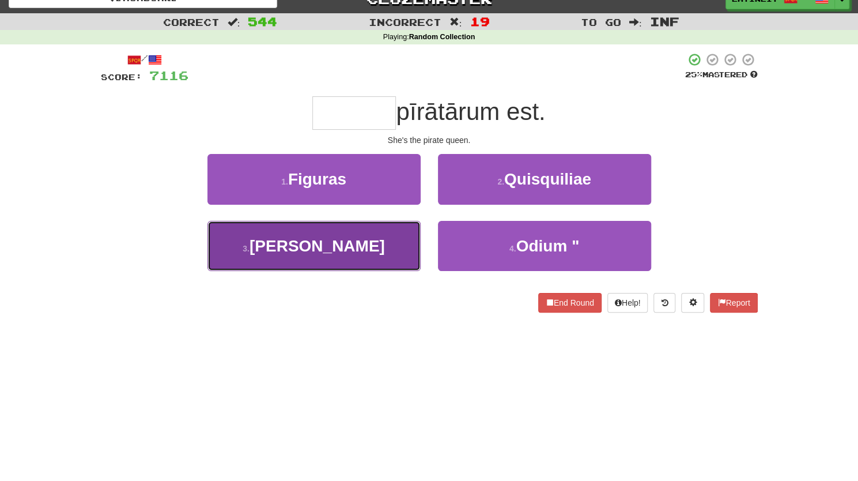
click at [383, 247] on button "3 . [GEOGRAPHIC_DATA]" at bounding box center [313, 246] width 213 height 50
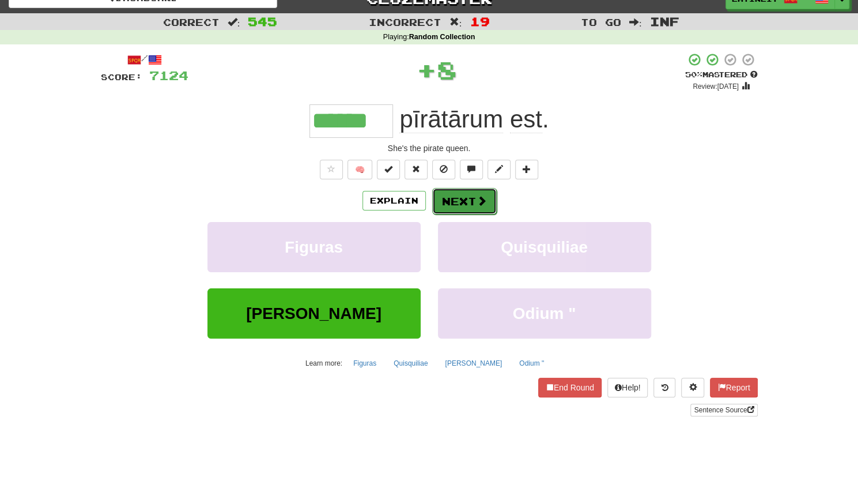
click at [464, 196] on button "Next" at bounding box center [464, 201] width 65 height 27
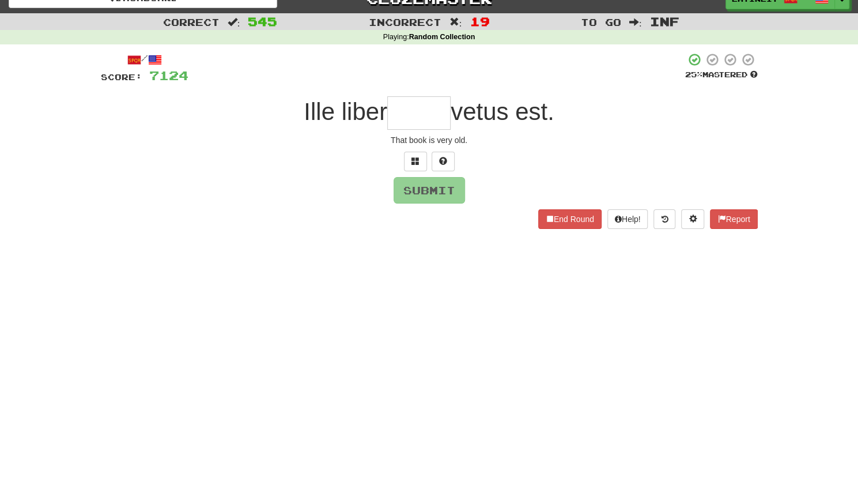
click at [429, 117] on input "text" at bounding box center [418, 112] width 63 height 33
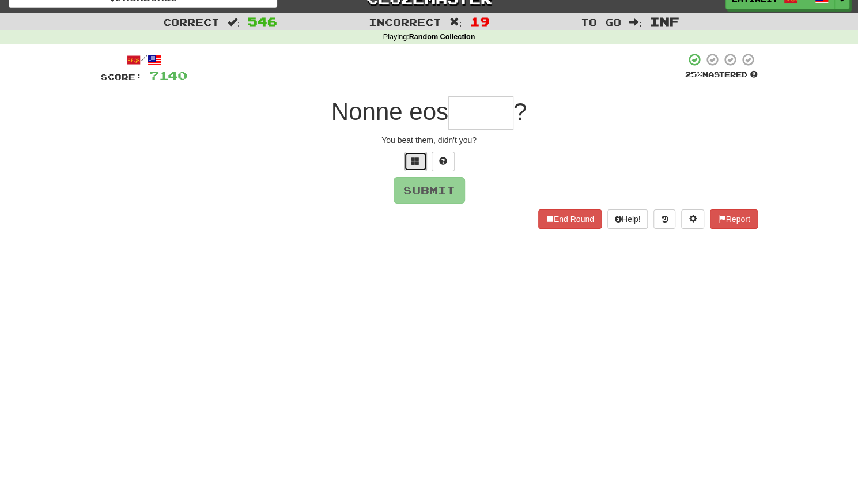
click at [413, 161] on span at bounding box center [415, 161] width 8 height 8
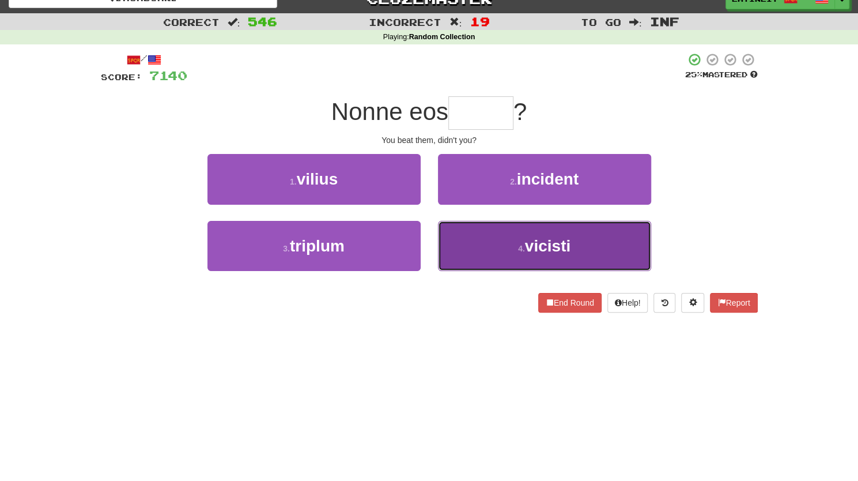
click at [477, 250] on button "4 . vicisti" at bounding box center [544, 246] width 213 height 50
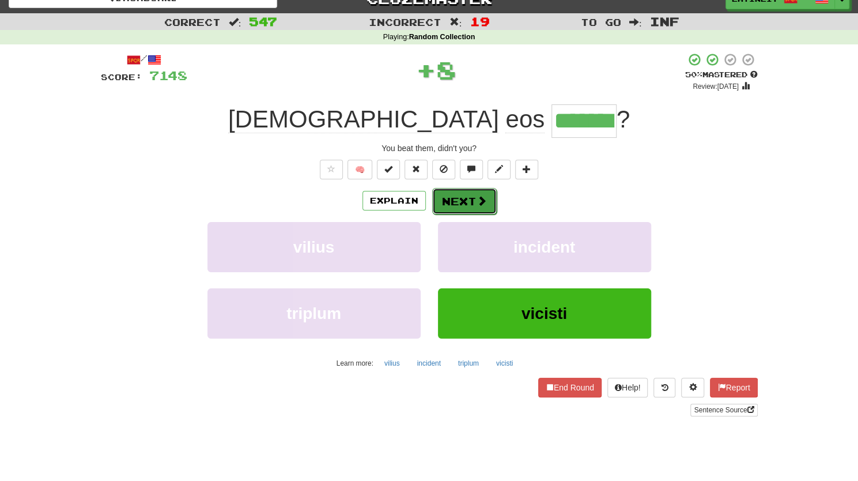
click at [460, 194] on button "Next" at bounding box center [464, 201] width 65 height 27
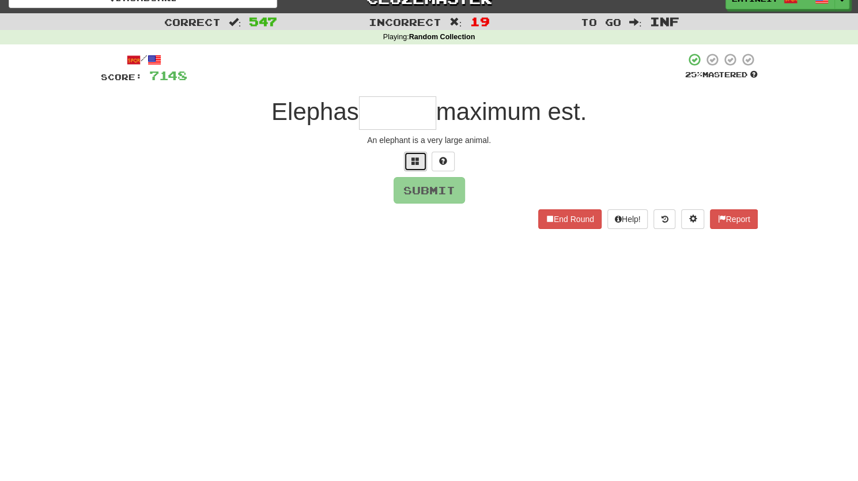
click at [421, 158] on button at bounding box center [415, 162] width 23 height 20
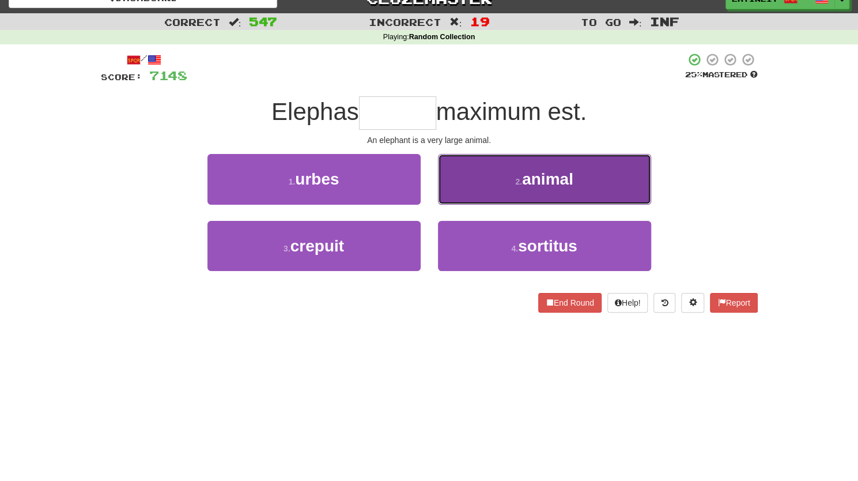
click at [509, 179] on button "2 . animal" at bounding box center [544, 179] width 213 height 50
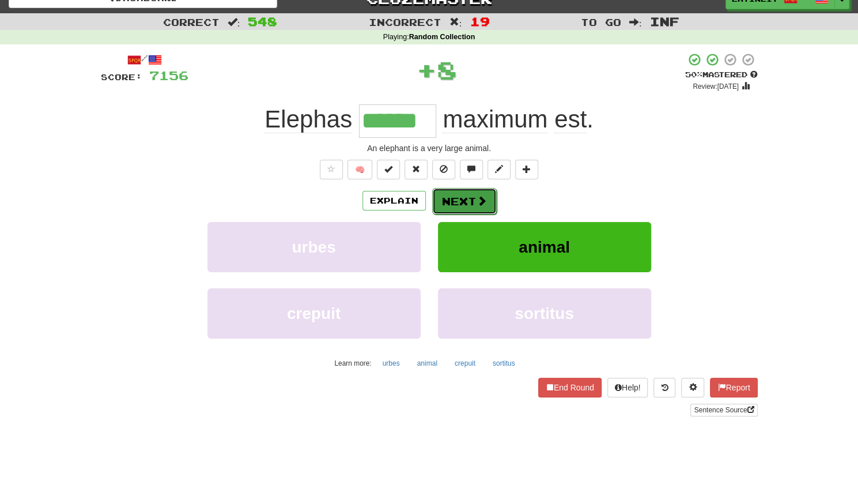
click at [477, 201] on span at bounding box center [482, 200] width 10 height 10
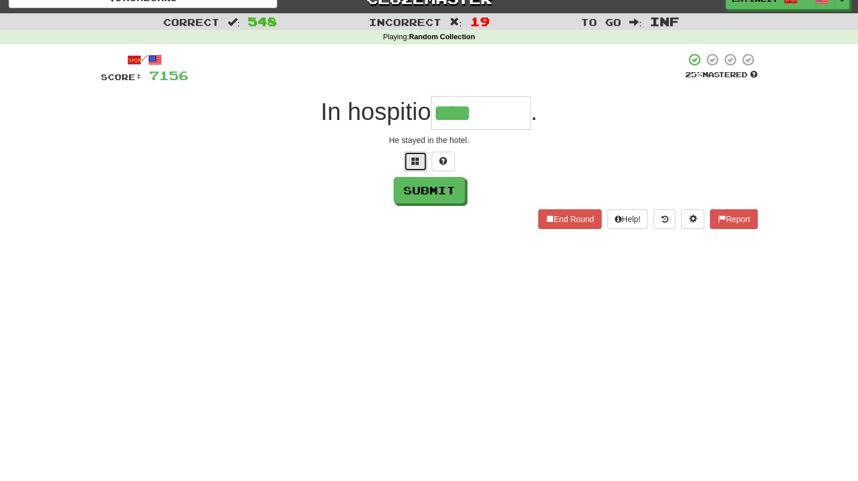
click at [410, 161] on button at bounding box center [415, 162] width 23 height 20
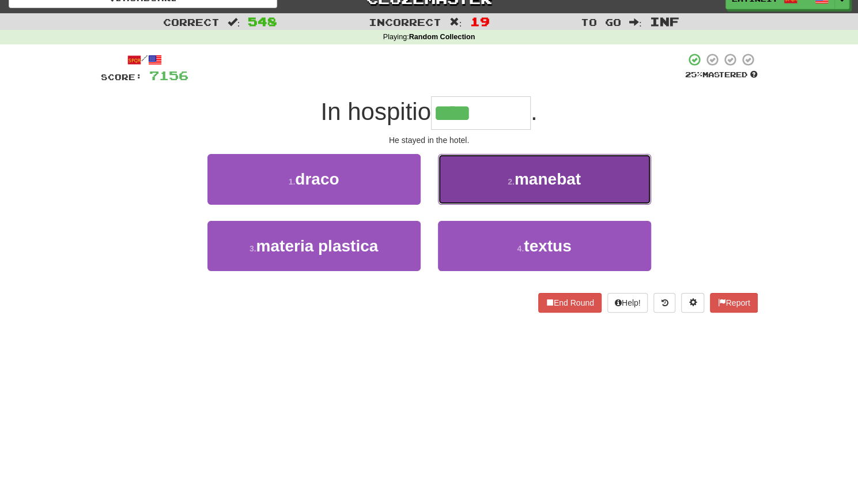
click at [468, 177] on button "2 . manebat" at bounding box center [544, 179] width 213 height 50
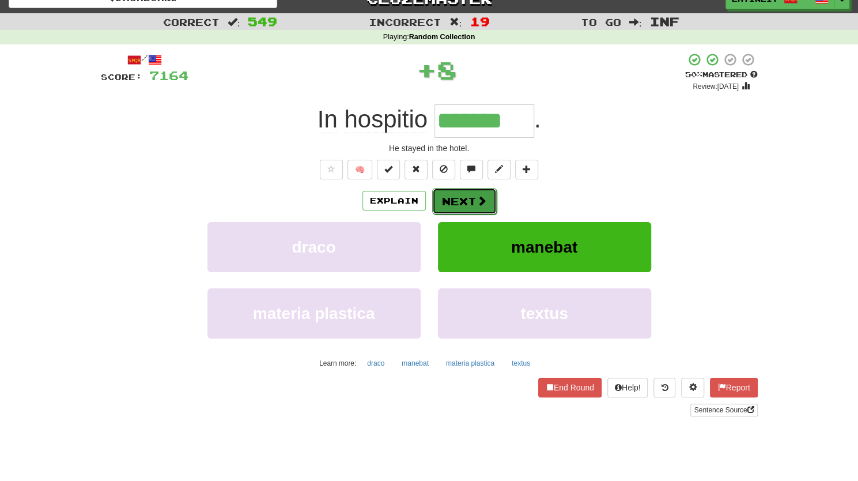
click at [462, 198] on button "Next" at bounding box center [464, 201] width 65 height 27
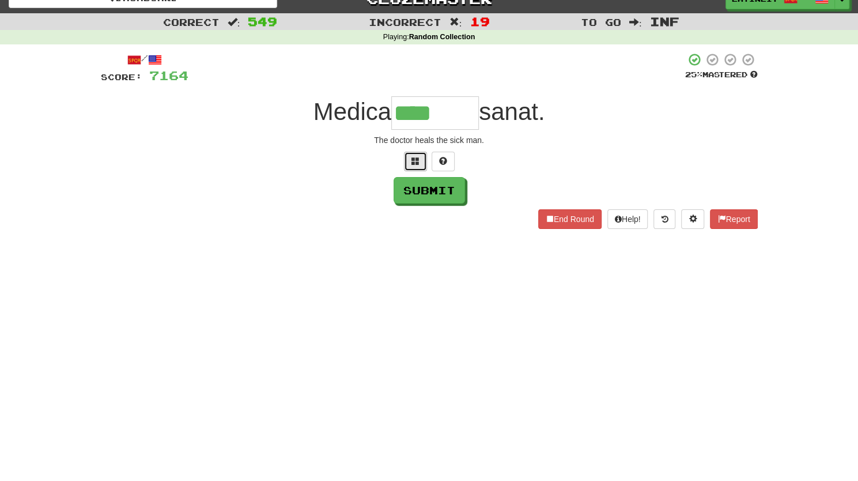
click at [421, 158] on button at bounding box center [415, 162] width 23 height 20
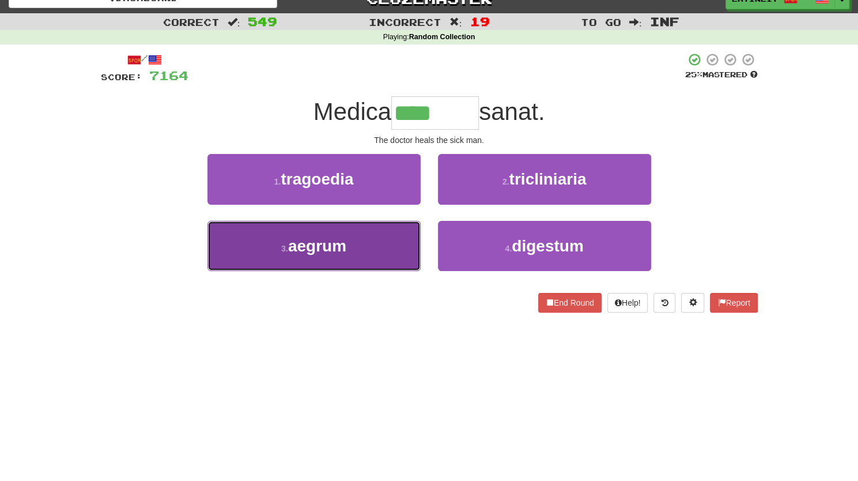
click at [334, 259] on button "3 . [GEOGRAPHIC_DATA]" at bounding box center [313, 246] width 213 height 50
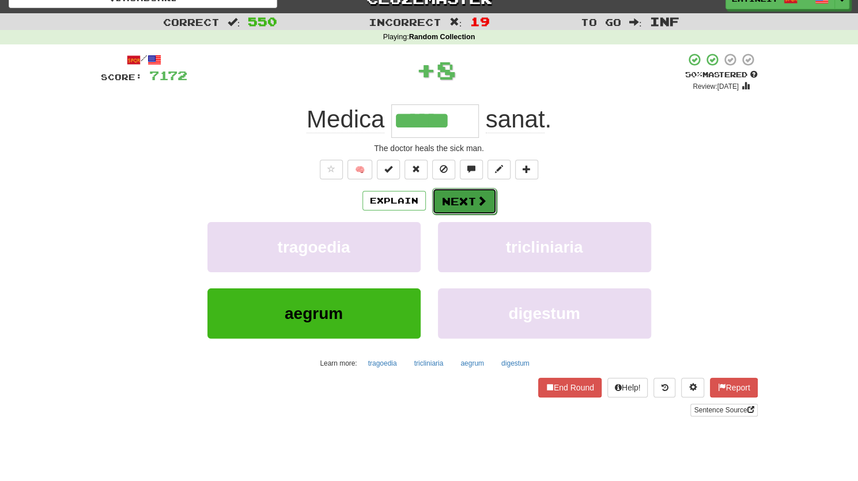
click at [455, 207] on button "Next" at bounding box center [464, 201] width 65 height 27
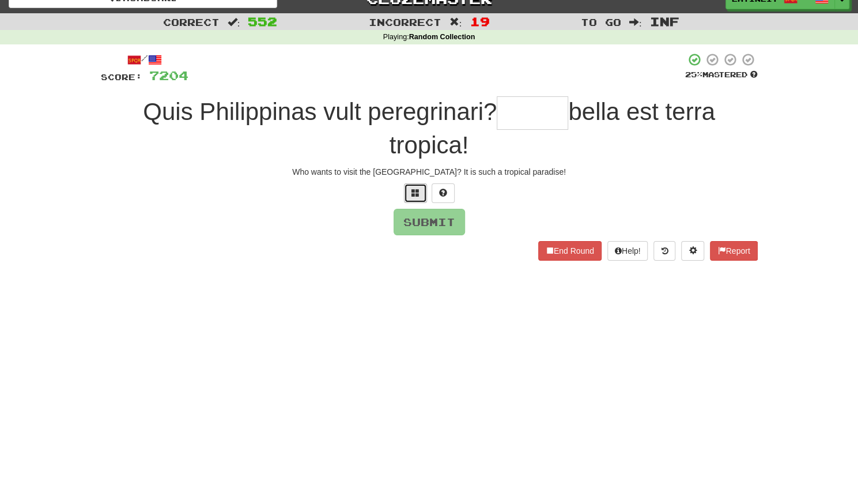
click at [408, 187] on button at bounding box center [415, 193] width 23 height 20
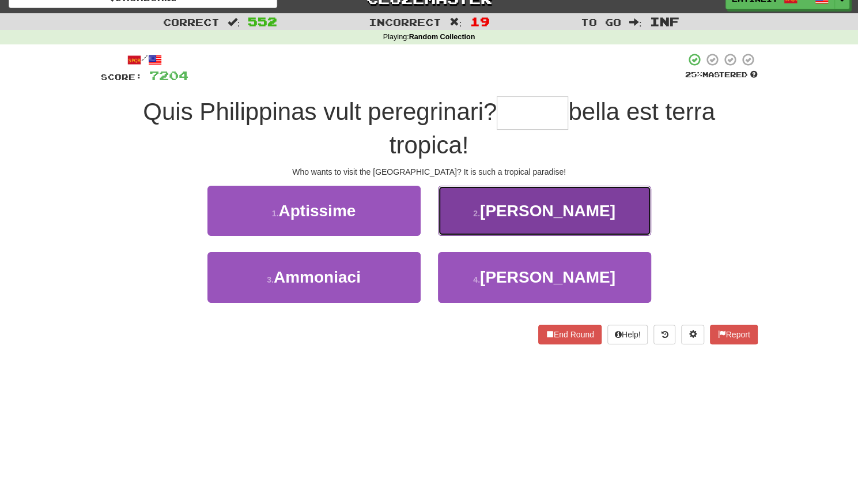
click at [459, 216] on button "2 . [PERSON_NAME]" at bounding box center [544, 211] width 213 height 50
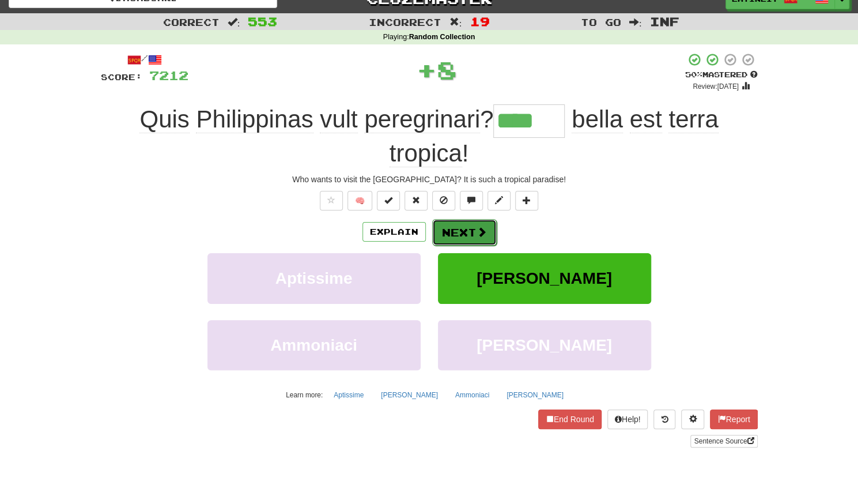
click at [458, 235] on button "Next" at bounding box center [464, 232] width 65 height 27
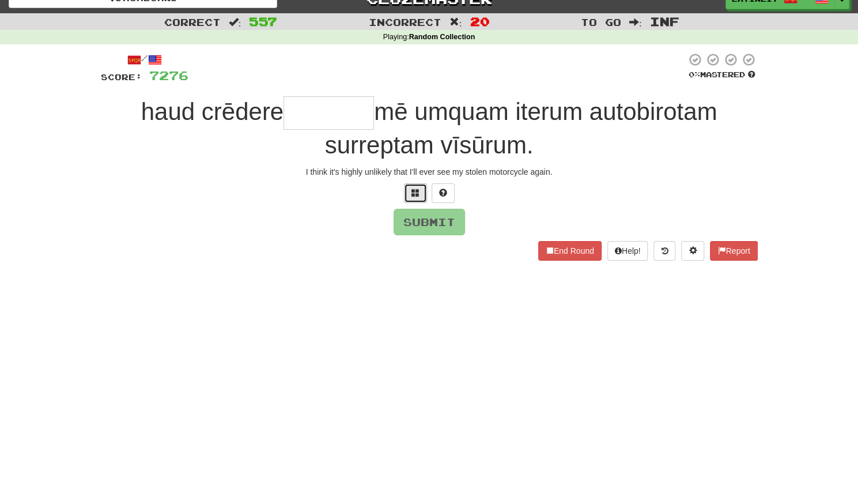
click at [414, 191] on span at bounding box center [415, 192] width 8 height 8
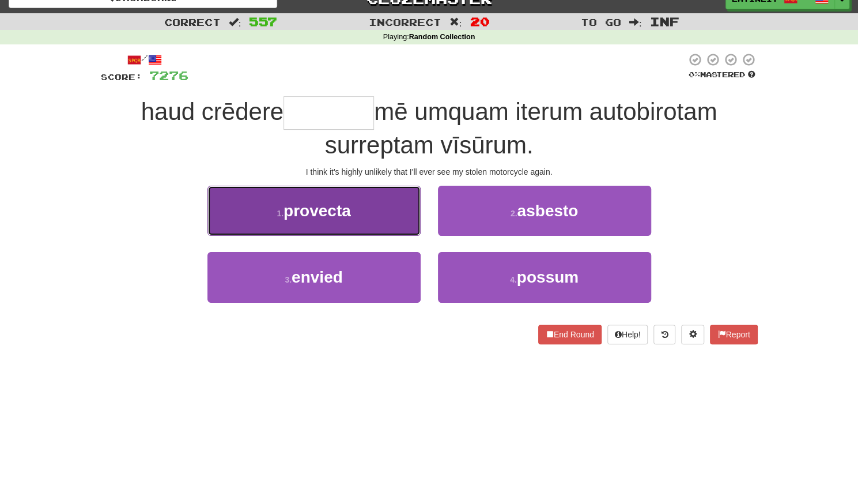
click at [369, 209] on button "1 . provecta" at bounding box center [313, 211] width 213 height 50
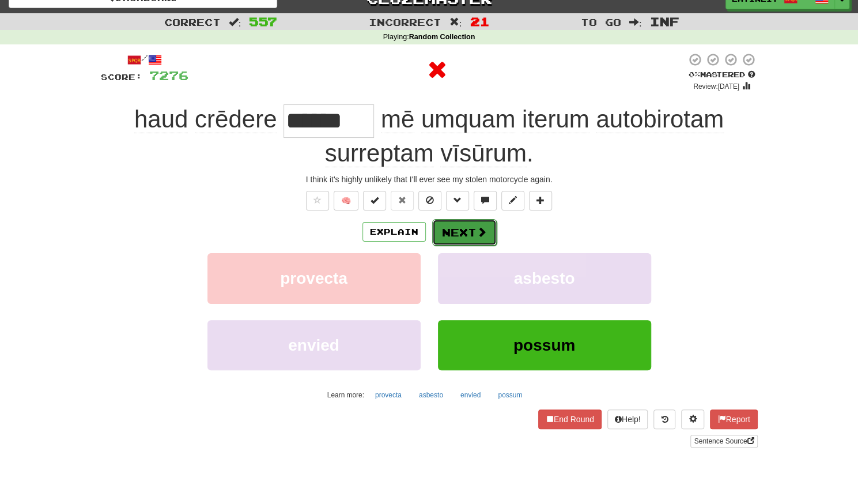
click at [464, 228] on button "Next" at bounding box center [464, 232] width 65 height 27
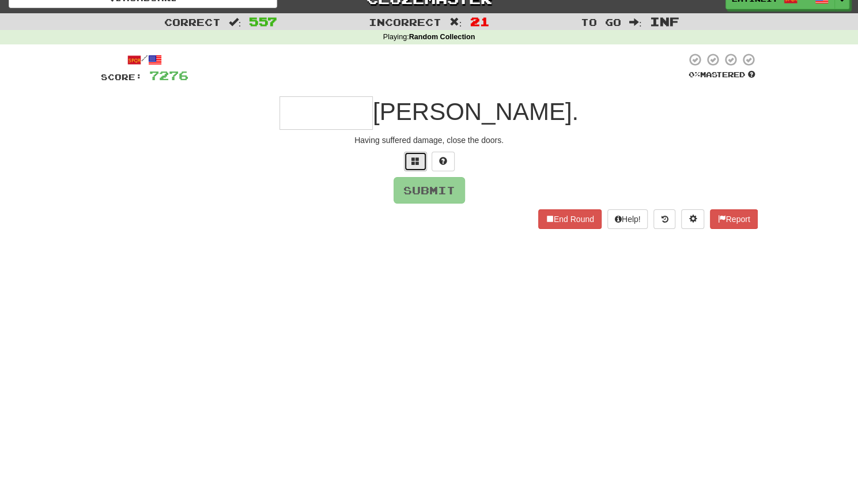
click at [410, 158] on button at bounding box center [415, 162] width 23 height 20
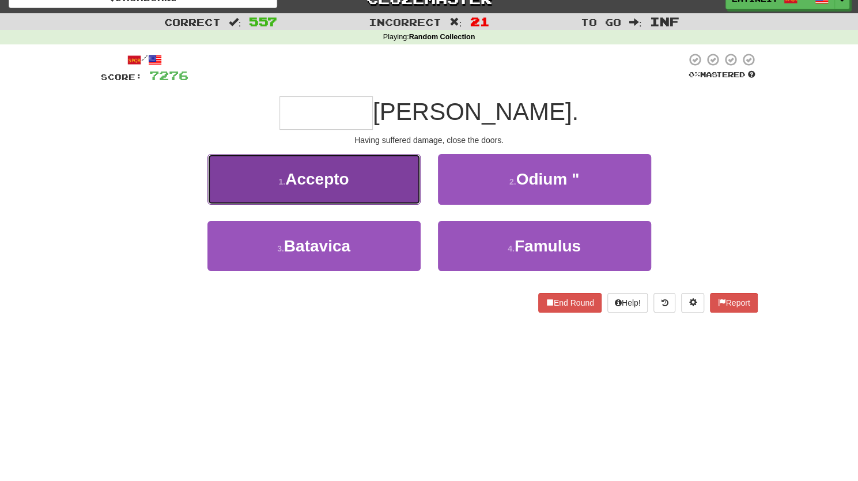
click at [363, 184] on button "1 . Accepto" at bounding box center [313, 179] width 213 height 50
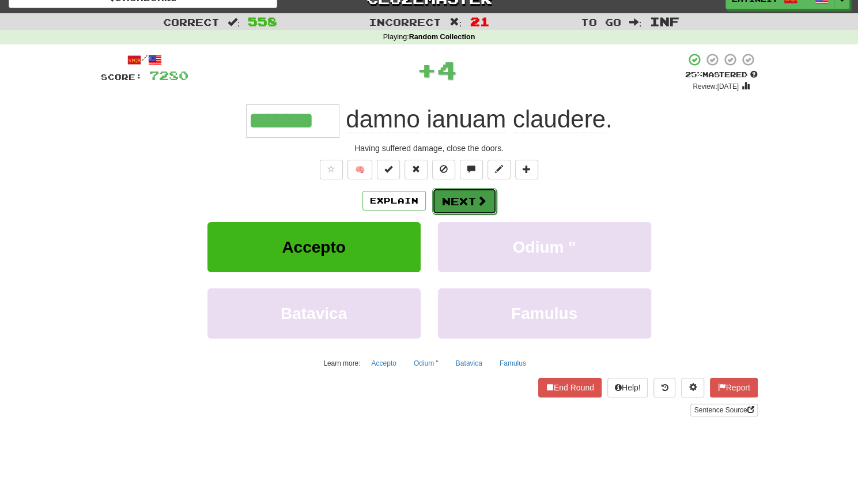
click at [461, 200] on button "Next" at bounding box center [464, 201] width 65 height 27
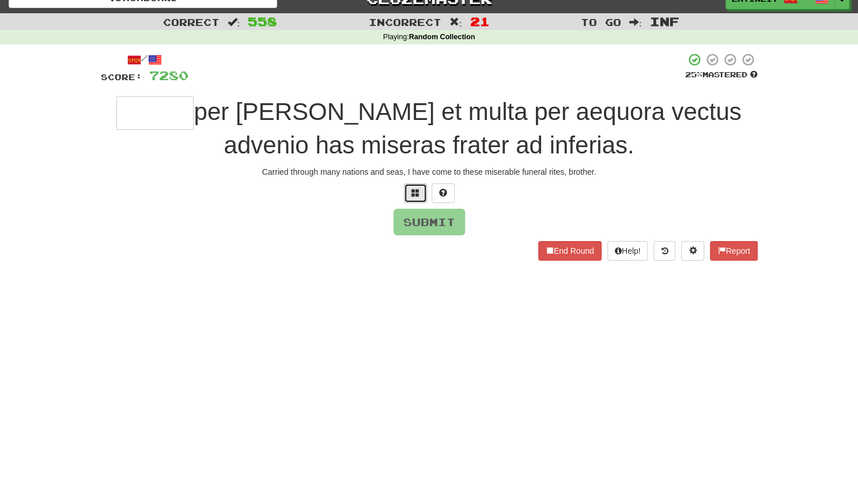
click at [412, 194] on span at bounding box center [415, 192] width 8 height 8
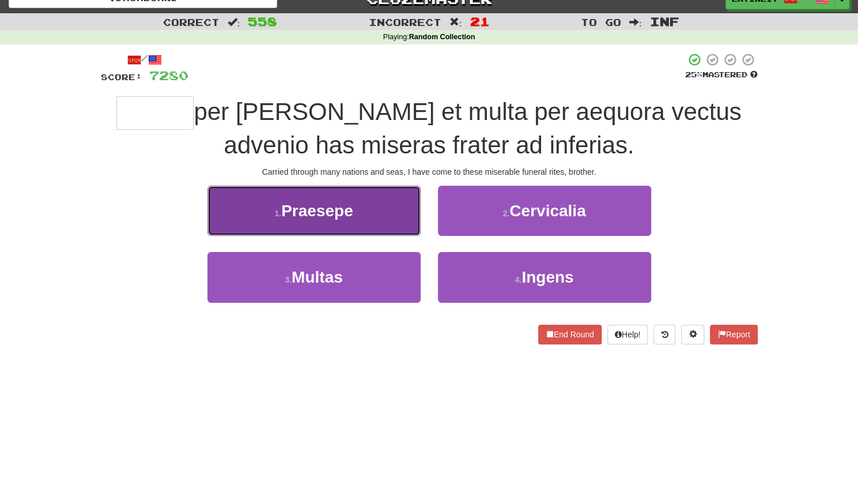
click at [357, 214] on button "1 . [GEOGRAPHIC_DATA]" at bounding box center [313, 211] width 213 height 50
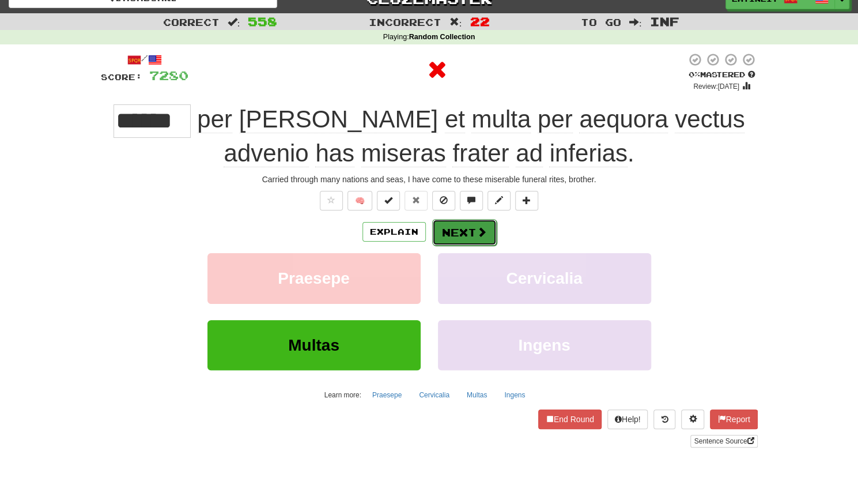
click at [458, 236] on button "Next" at bounding box center [464, 232] width 65 height 27
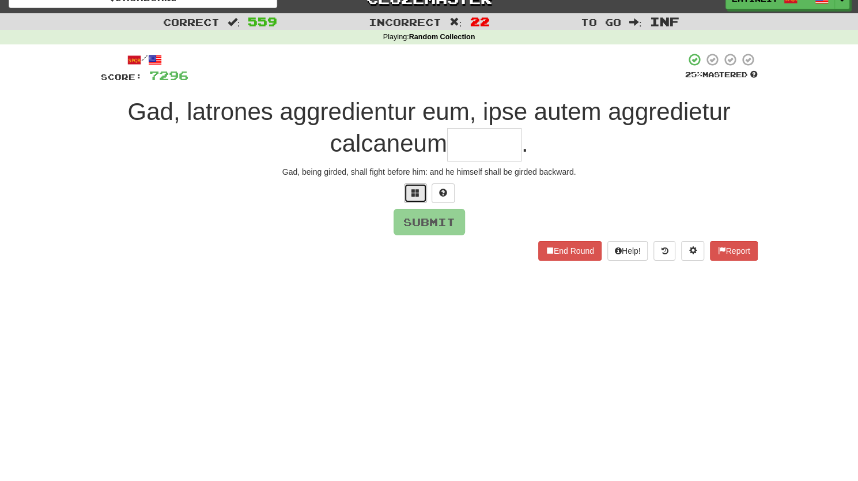
click at [416, 190] on span at bounding box center [415, 192] width 8 height 8
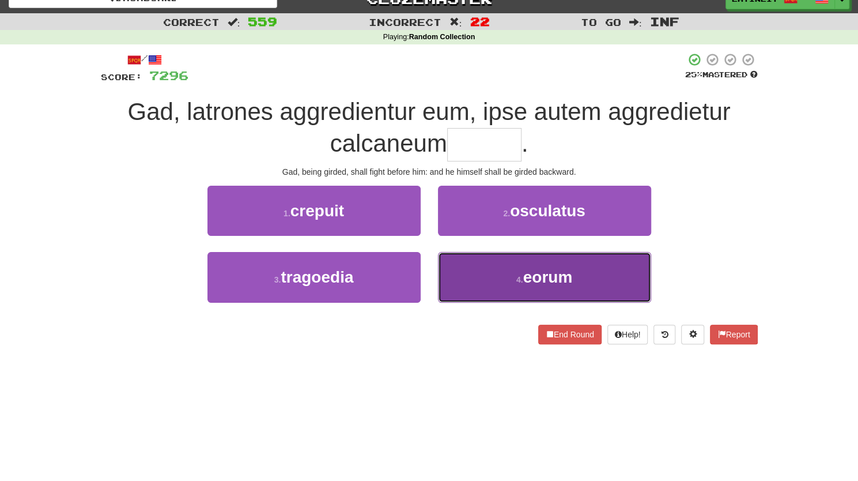
click at [498, 266] on button "4 . eorum" at bounding box center [544, 277] width 213 height 50
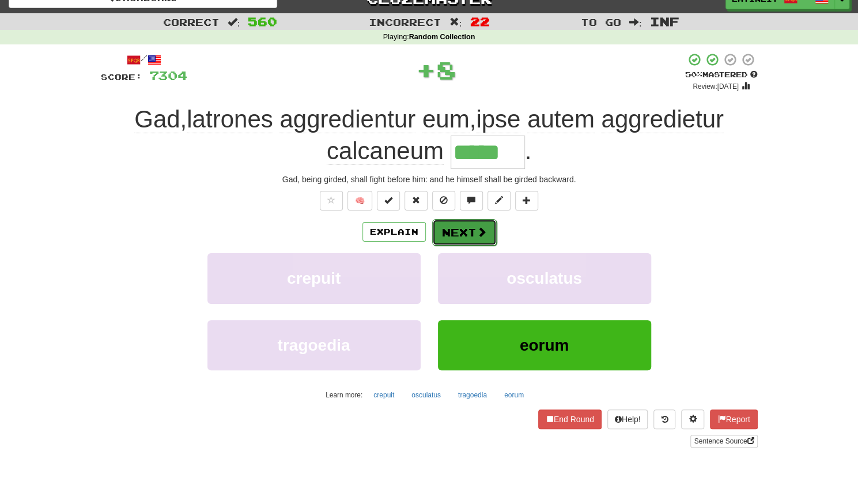
click at [458, 234] on button "Next" at bounding box center [464, 232] width 65 height 27
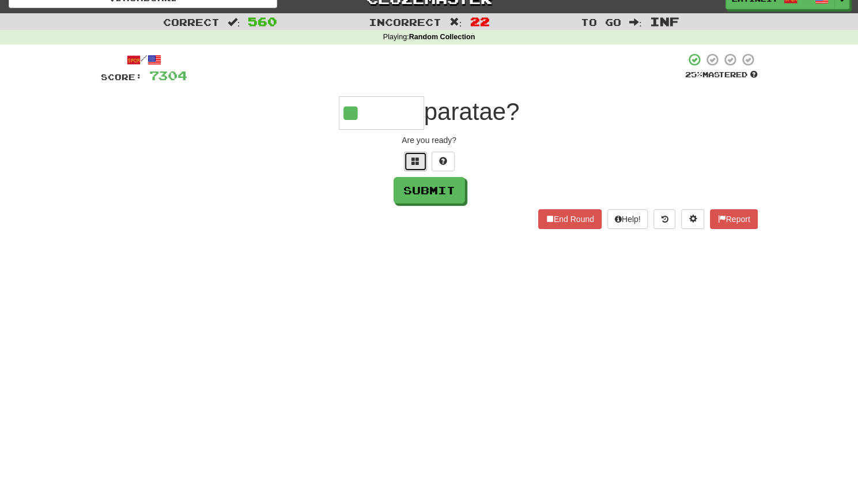
click at [415, 160] on span at bounding box center [415, 161] width 8 height 8
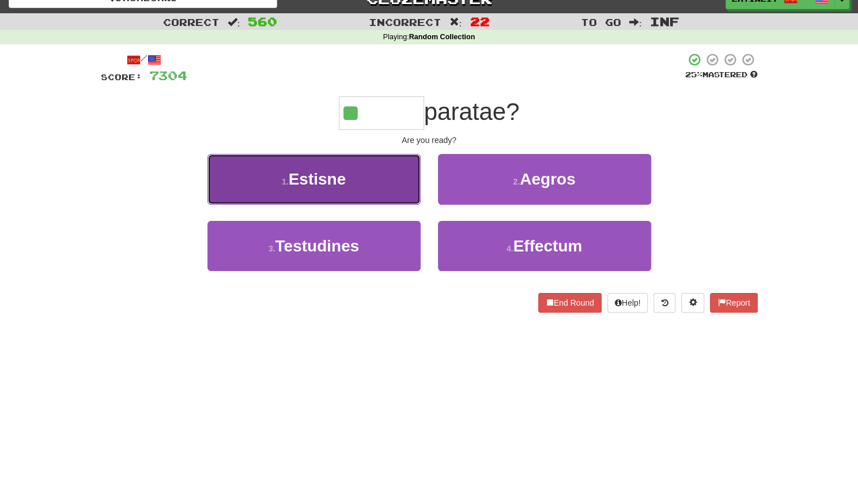
click at [366, 182] on button "1 . [GEOGRAPHIC_DATA]" at bounding box center [313, 179] width 213 height 50
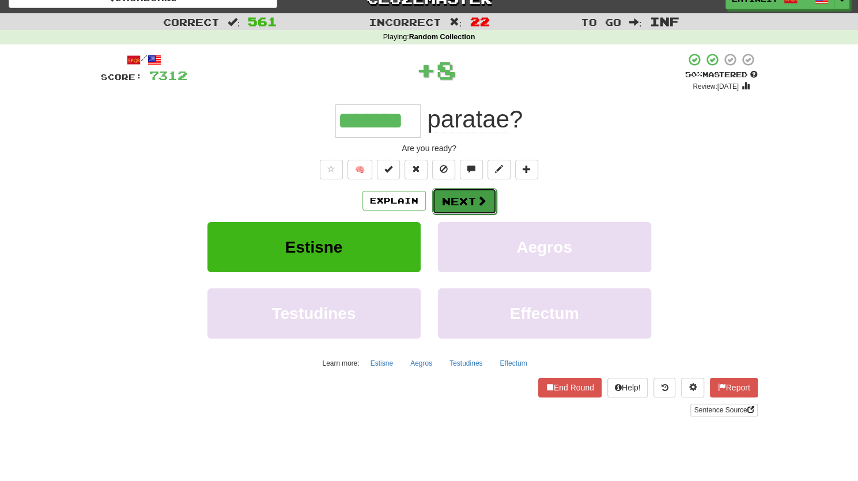
click at [446, 201] on button "Next" at bounding box center [464, 201] width 65 height 27
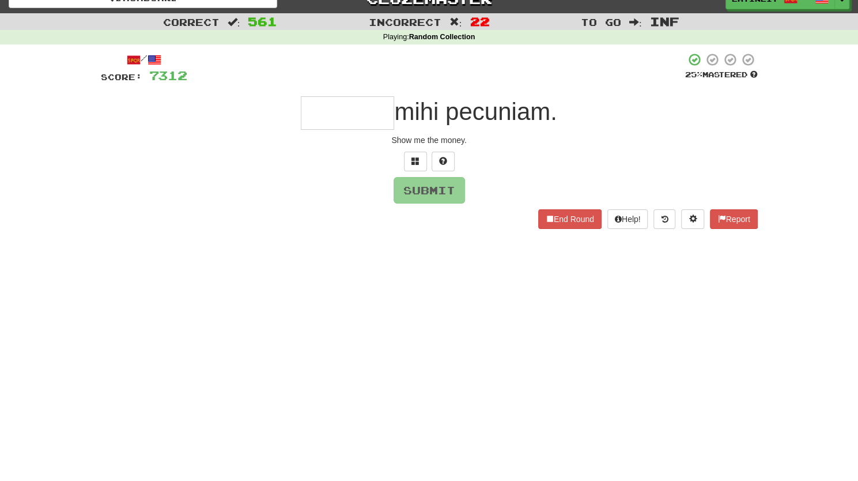
click at [345, 118] on input "text" at bounding box center [347, 112] width 93 height 33
click at [414, 162] on span at bounding box center [415, 161] width 8 height 8
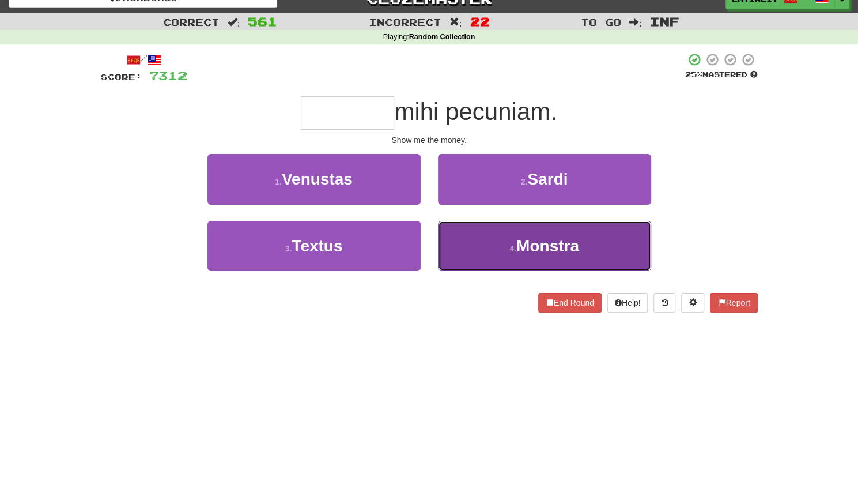
click at [485, 249] on button "4 . [GEOGRAPHIC_DATA]" at bounding box center [544, 246] width 213 height 50
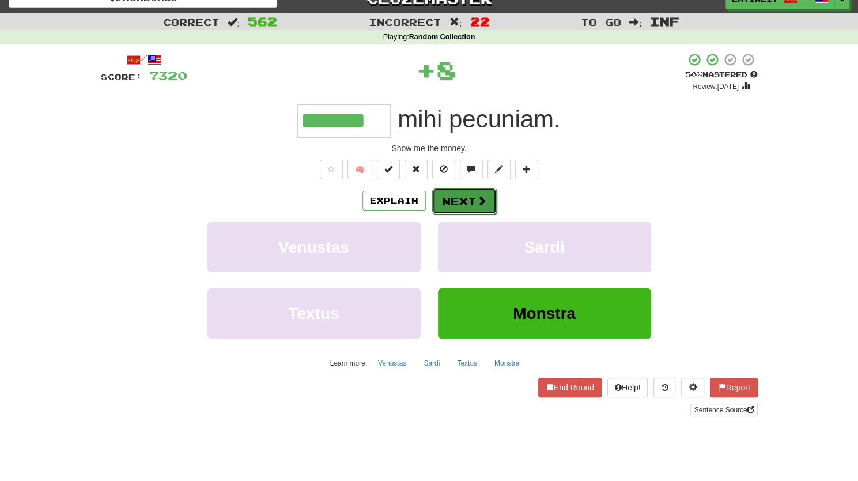
click at [462, 196] on button "Next" at bounding box center [464, 201] width 65 height 27
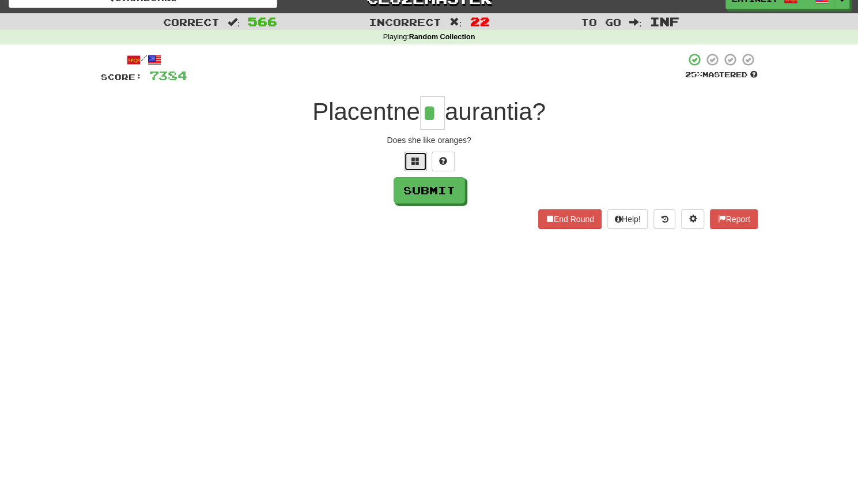
click at [414, 157] on span at bounding box center [415, 161] width 8 height 8
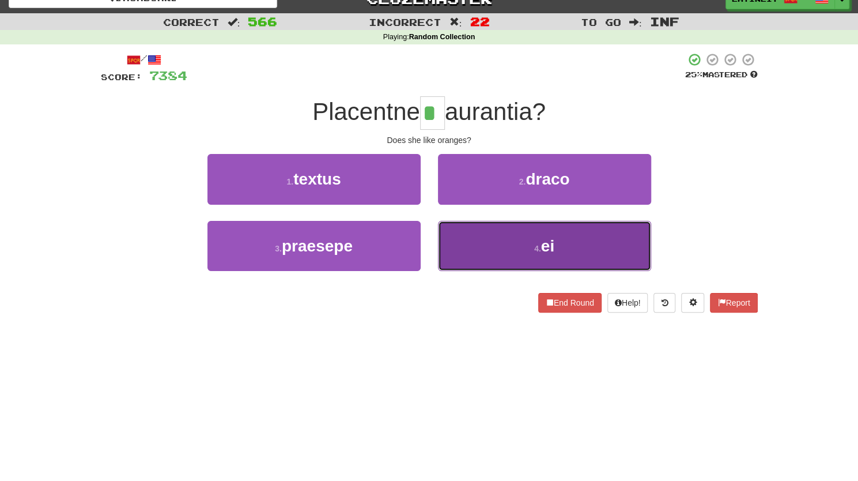
click at [475, 247] on button "4 . ei" at bounding box center [544, 246] width 213 height 50
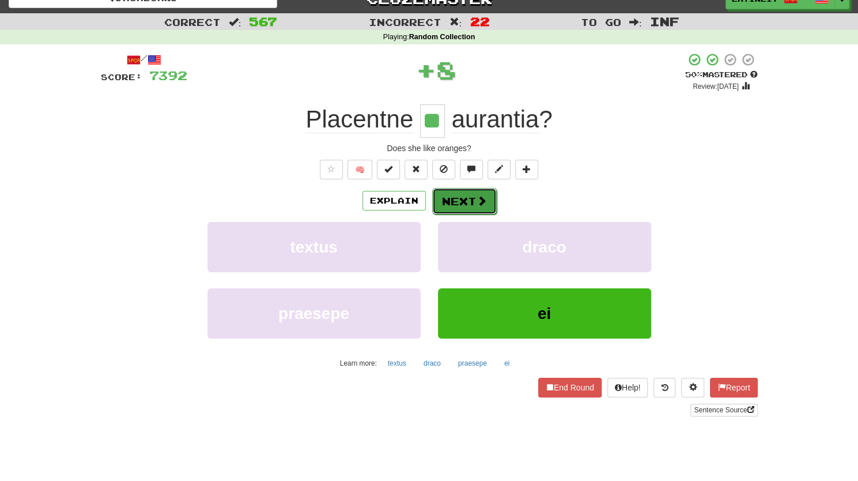
click at [457, 200] on button "Next" at bounding box center [464, 201] width 65 height 27
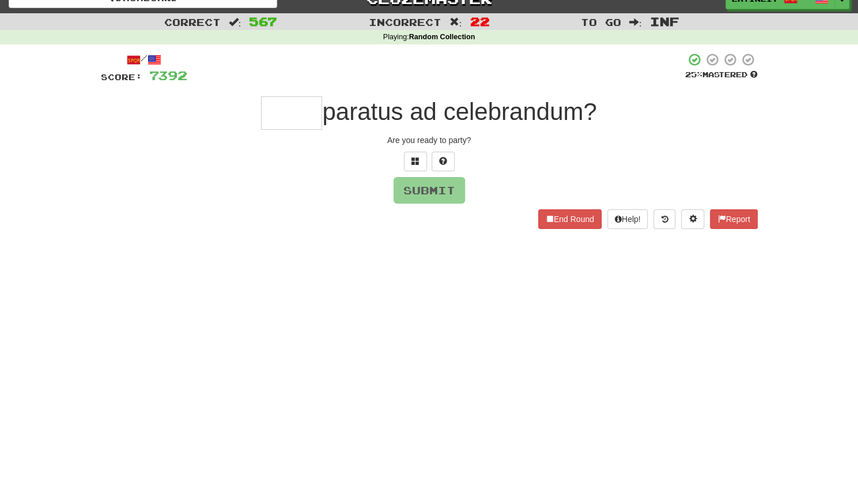
click at [284, 107] on input "text" at bounding box center [291, 112] width 61 height 33
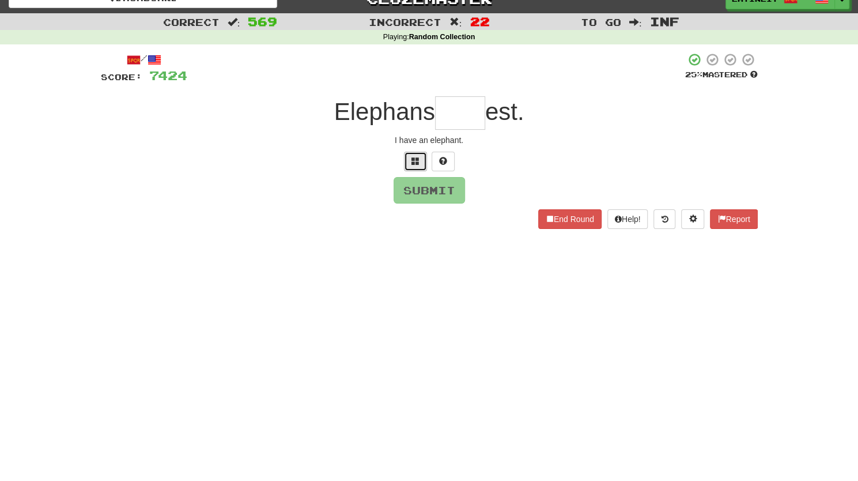
click at [415, 160] on span at bounding box center [415, 161] width 8 height 8
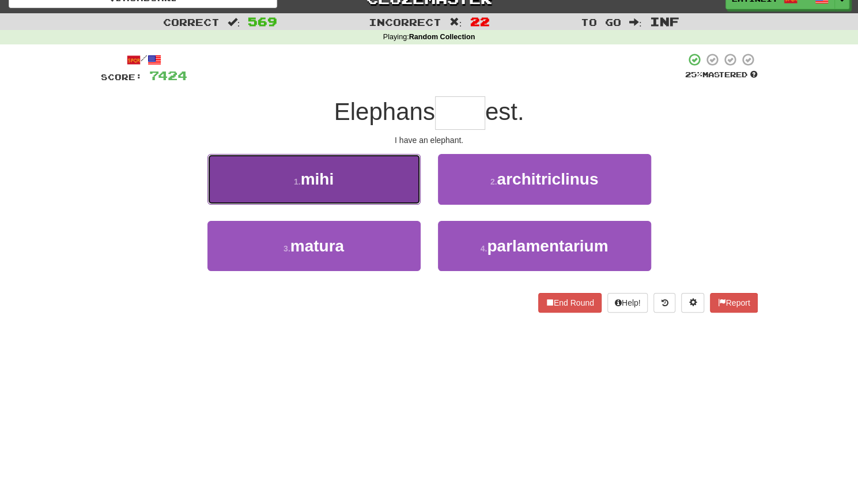
click at [368, 176] on button "1 . mihi" at bounding box center [313, 179] width 213 height 50
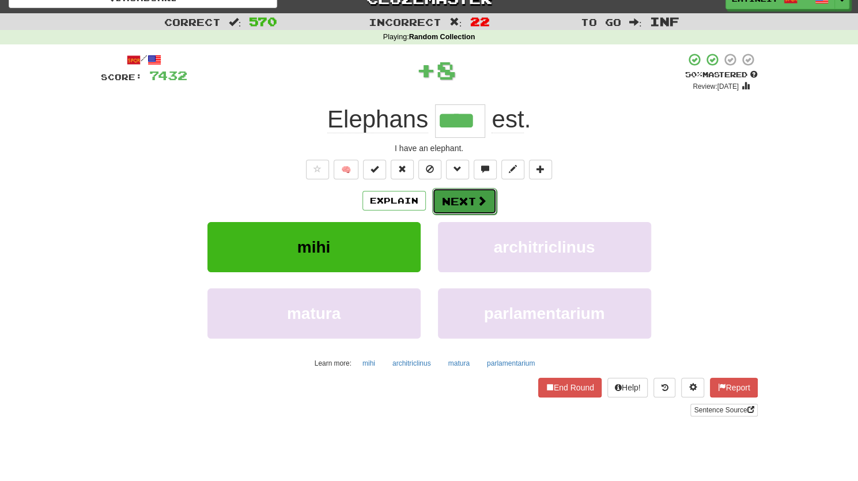
click at [458, 197] on button "Next" at bounding box center [464, 201] width 65 height 27
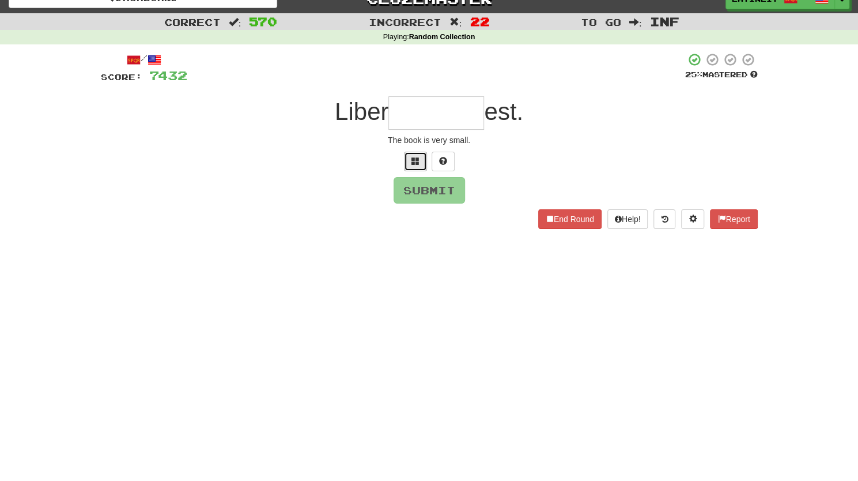
click at [415, 162] on span at bounding box center [415, 161] width 8 height 8
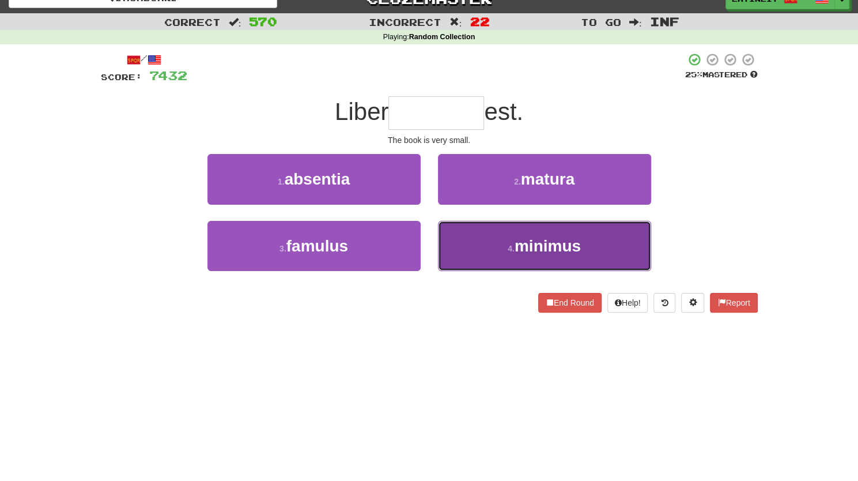
click at [498, 240] on button "4 . minimus" at bounding box center [544, 246] width 213 height 50
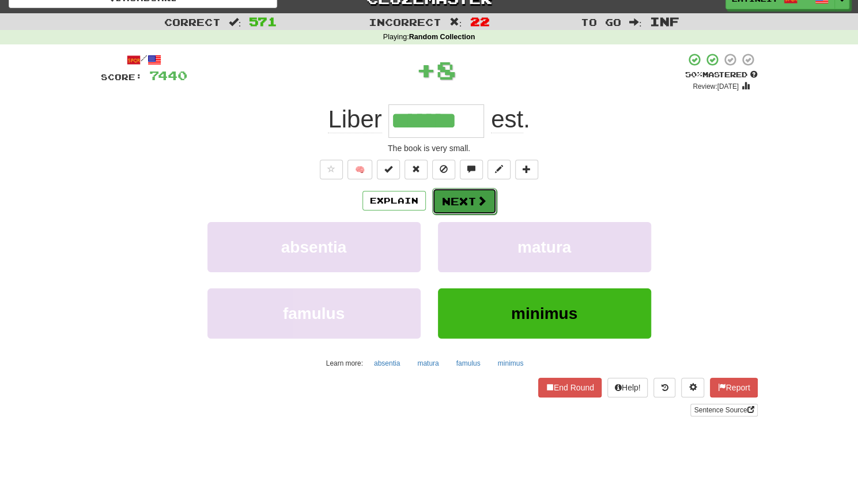
click at [466, 198] on button "Next" at bounding box center [464, 201] width 65 height 27
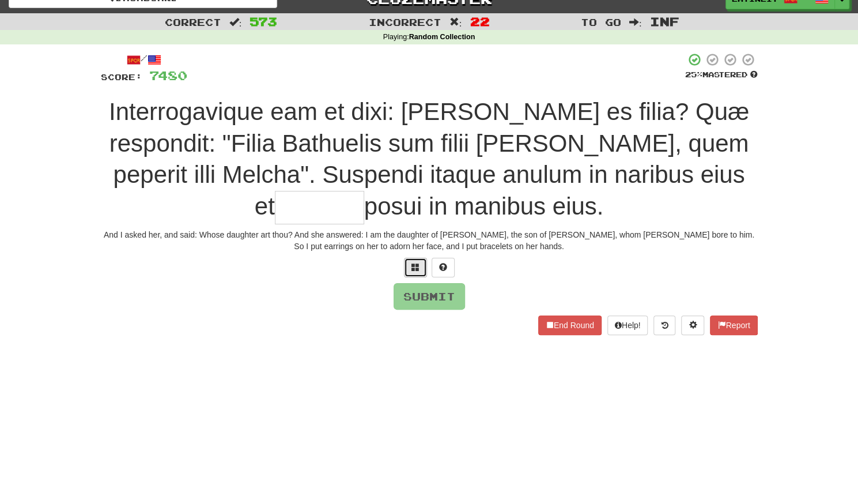
click at [413, 266] on span at bounding box center [415, 267] width 8 height 8
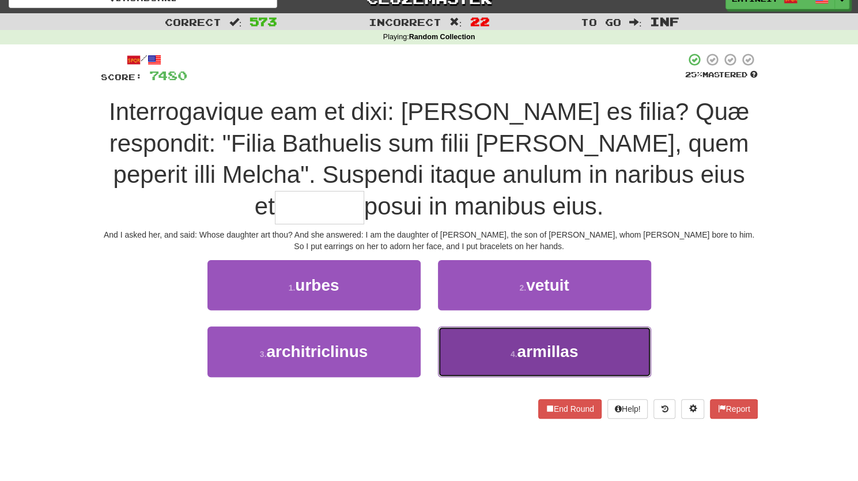
click at [504, 349] on button "4 . armillas" at bounding box center [544, 351] width 213 height 50
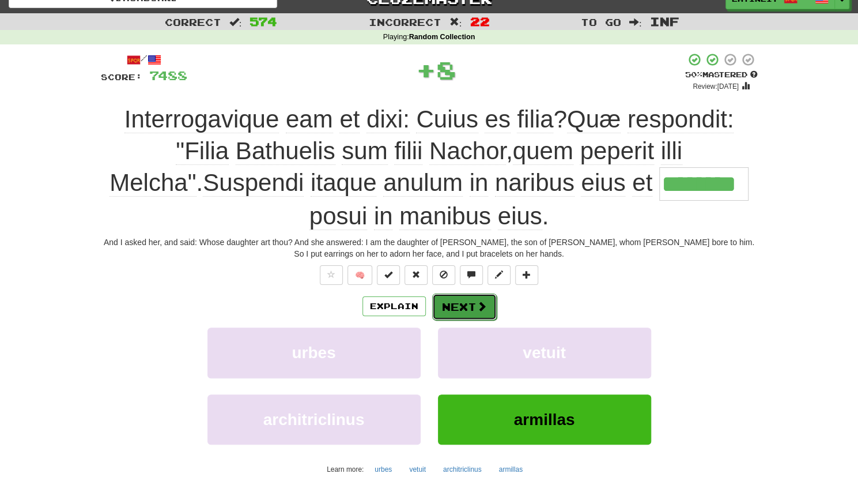
click at [462, 297] on button "Next" at bounding box center [464, 306] width 65 height 27
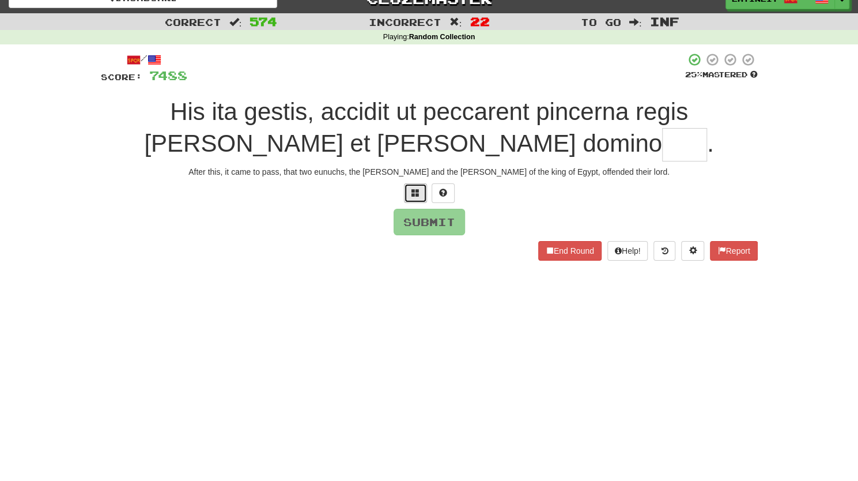
click at [411, 191] on span at bounding box center [415, 192] width 8 height 8
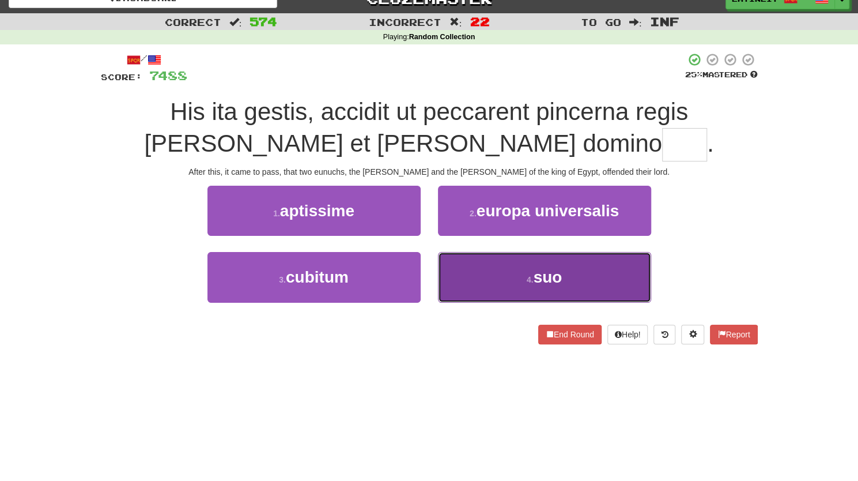
click at [464, 285] on button "4 . suo" at bounding box center [544, 277] width 213 height 50
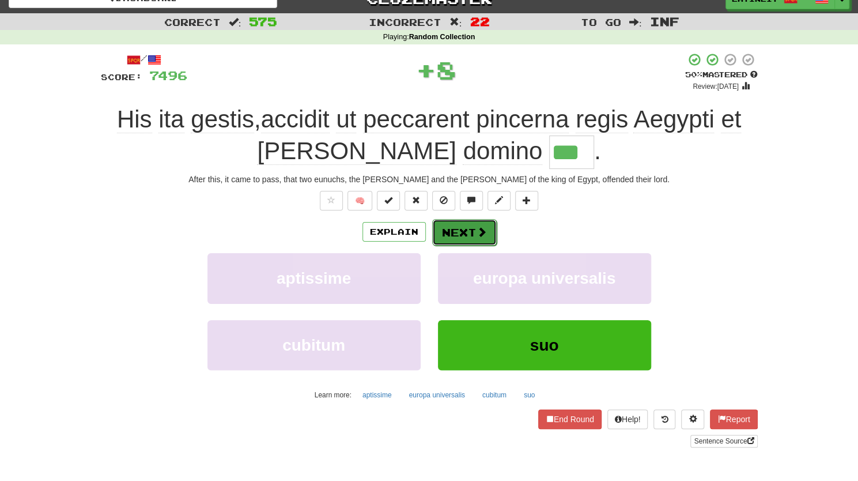
click at [453, 222] on button "Next" at bounding box center [464, 232] width 65 height 27
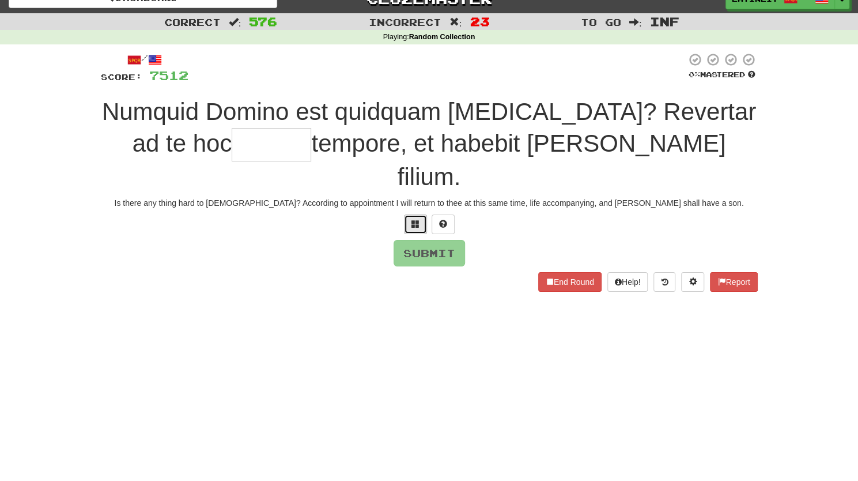
click at [410, 214] on button at bounding box center [415, 224] width 23 height 20
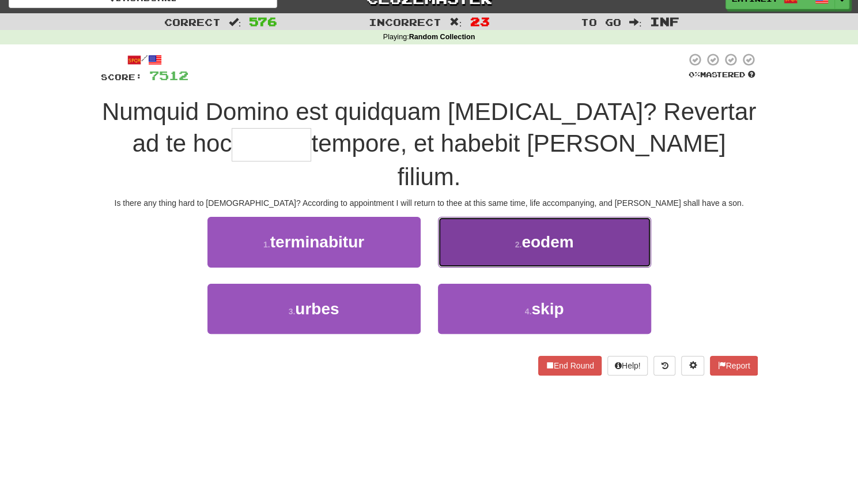
click at [496, 217] on button "2 . eodem" at bounding box center [544, 242] width 213 height 50
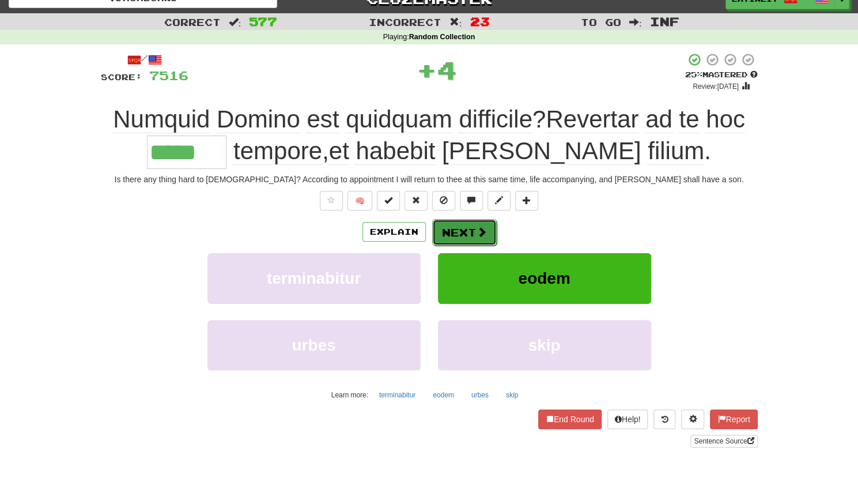
click at [470, 226] on button "Next" at bounding box center [464, 232] width 65 height 27
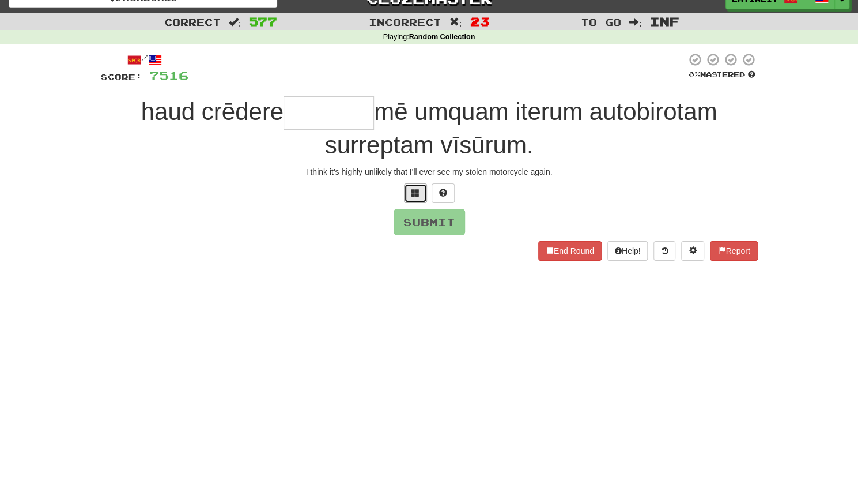
click at [407, 196] on button at bounding box center [415, 193] width 23 height 20
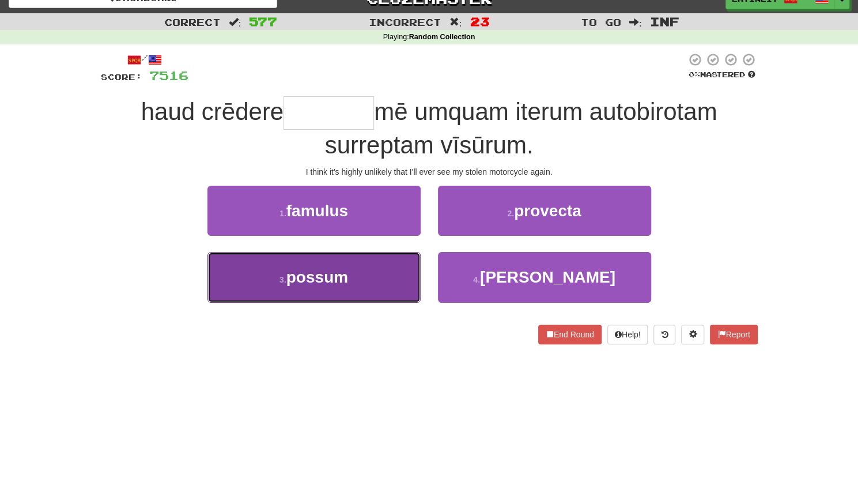
click at [340, 270] on span "possum" at bounding box center [317, 277] width 62 height 18
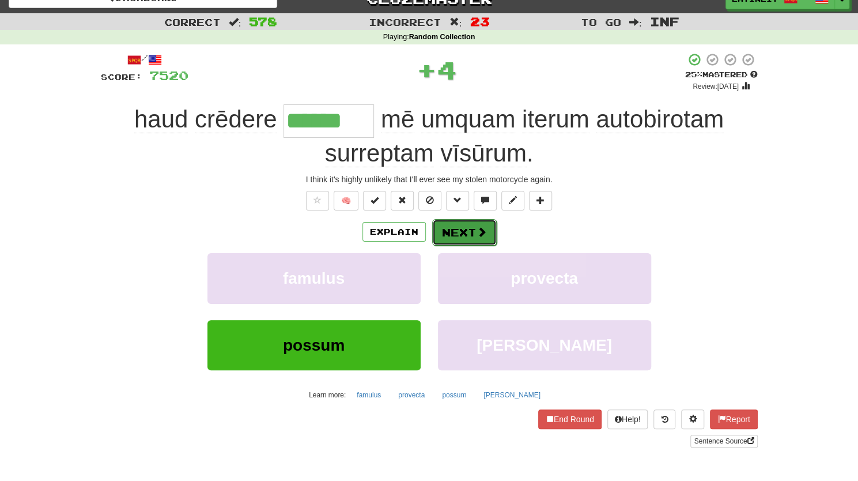
click at [446, 236] on button "Next" at bounding box center [464, 232] width 65 height 27
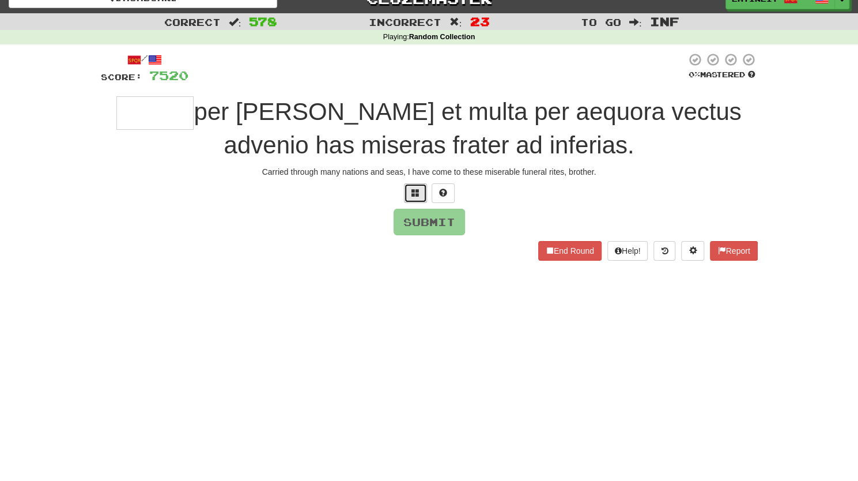
click at [413, 197] on button at bounding box center [415, 193] width 23 height 20
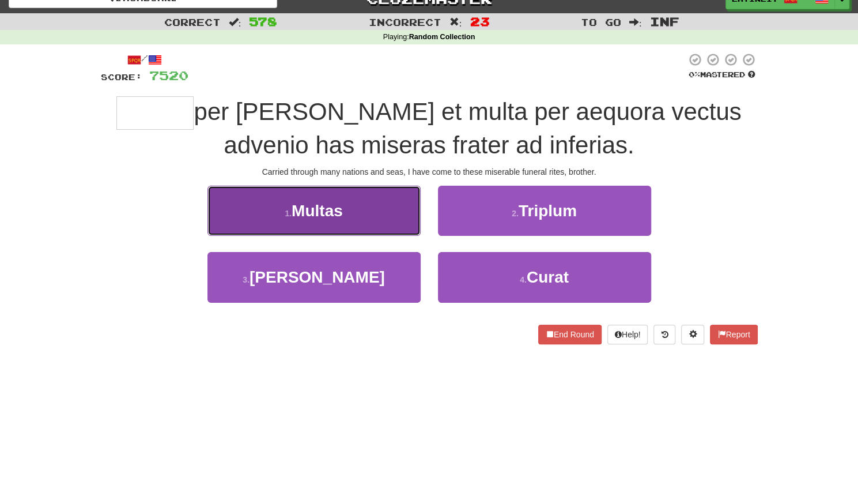
click at [349, 222] on button "1 . Multas" at bounding box center [313, 211] width 213 height 50
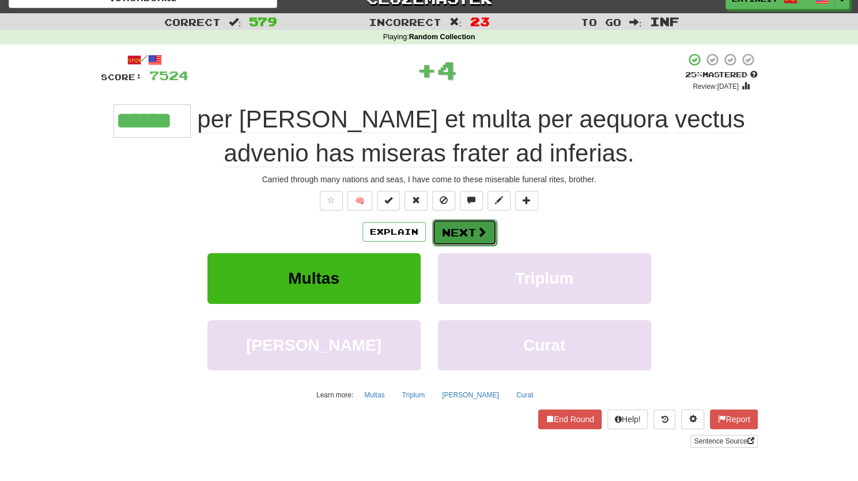
click at [448, 239] on button "Next" at bounding box center [464, 232] width 65 height 27
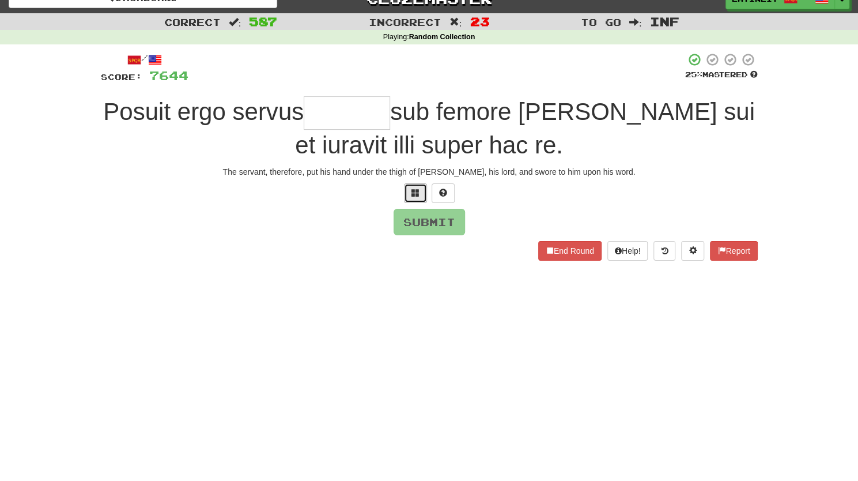
click at [409, 188] on button at bounding box center [415, 193] width 23 height 20
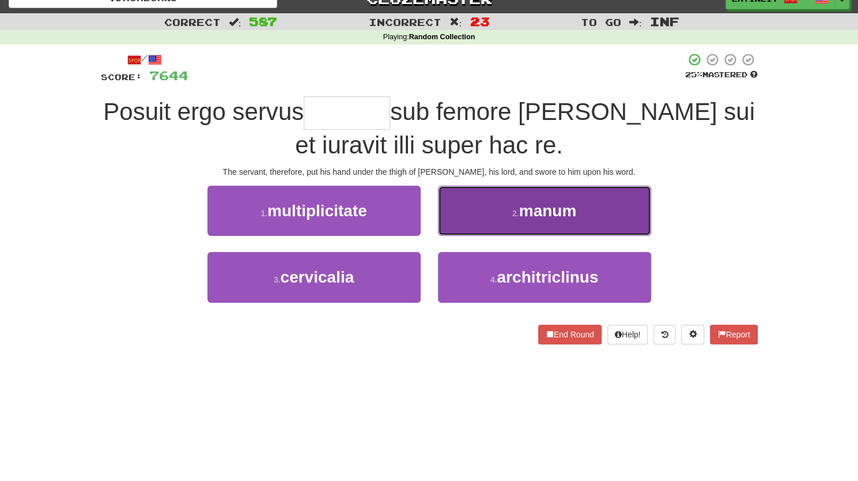
click at [495, 199] on button "2 . manum" at bounding box center [544, 211] width 213 height 50
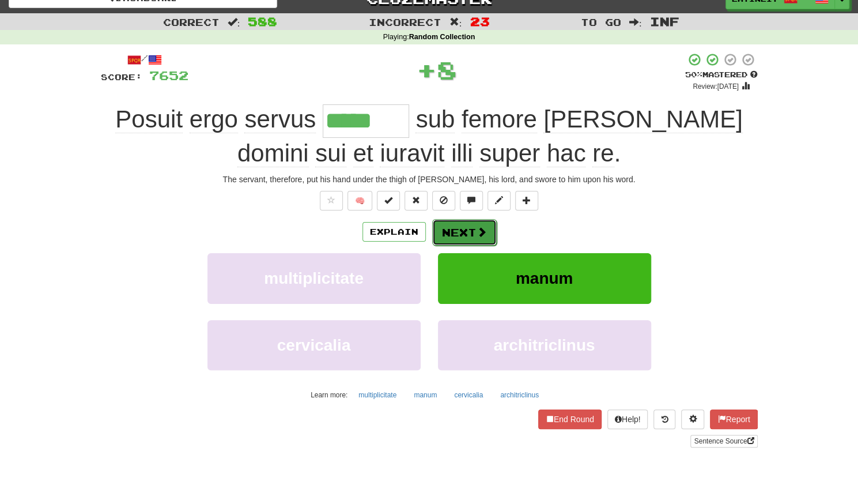
click at [452, 227] on button "Next" at bounding box center [464, 232] width 65 height 27
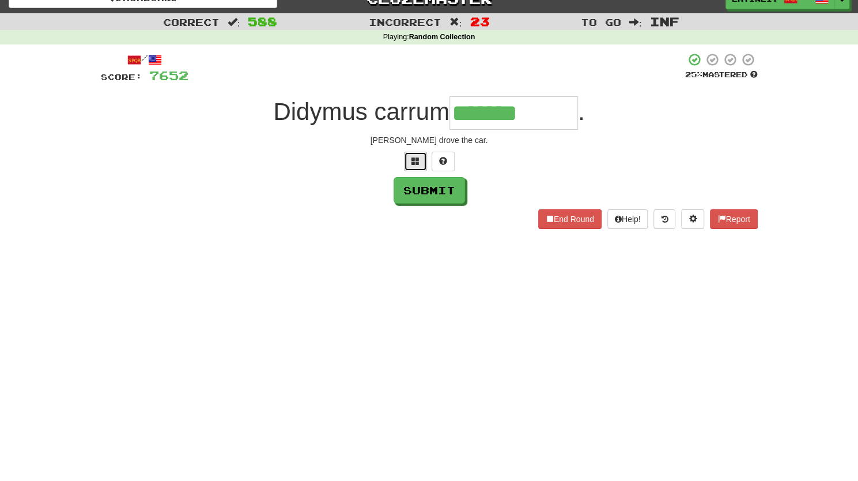
click at [412, 162] on span at bounding box center [415, 161] width 8 height 8
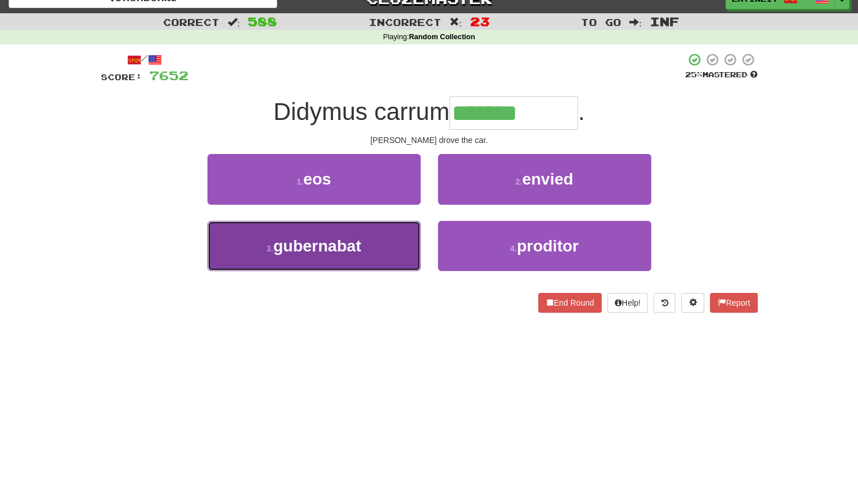
click at [354, 249] on span "gubernabat" at bounding box center [317, 246] width 88 height 18
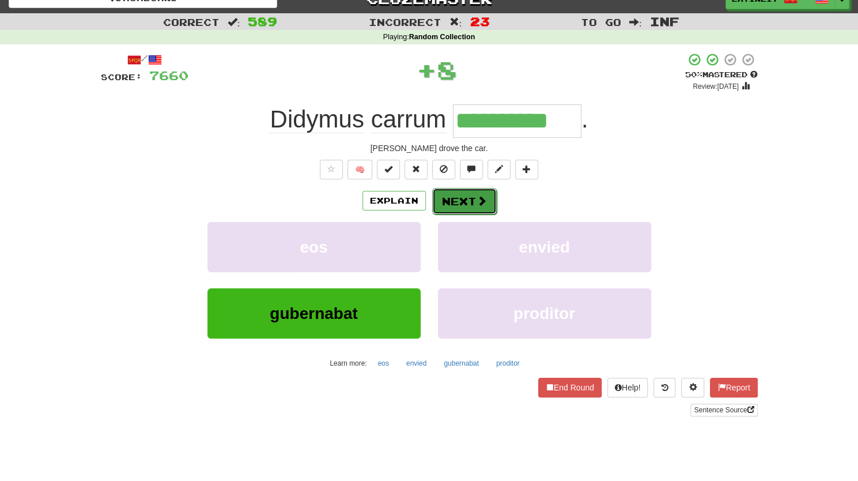
click at [455, 199] on button "Next" at bounding box center [464, 201] width 65 height 27
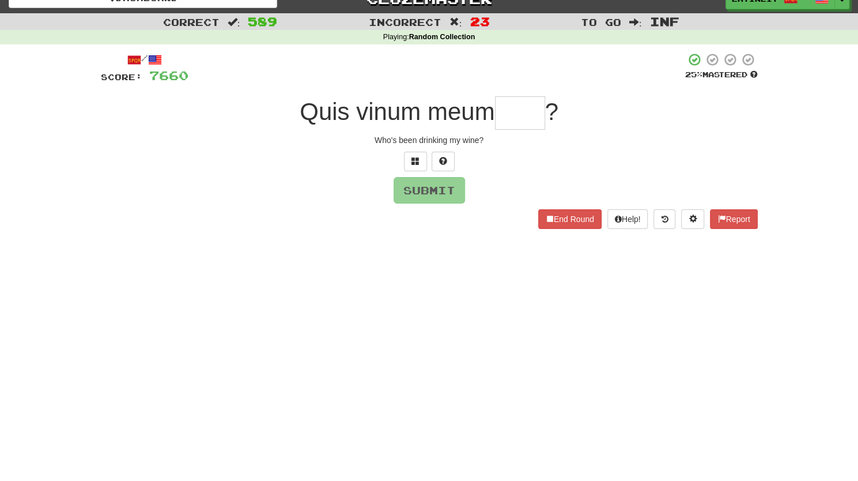
click at [506, 115] on input "text" at bounding box center [520, 112] width 50 height 33
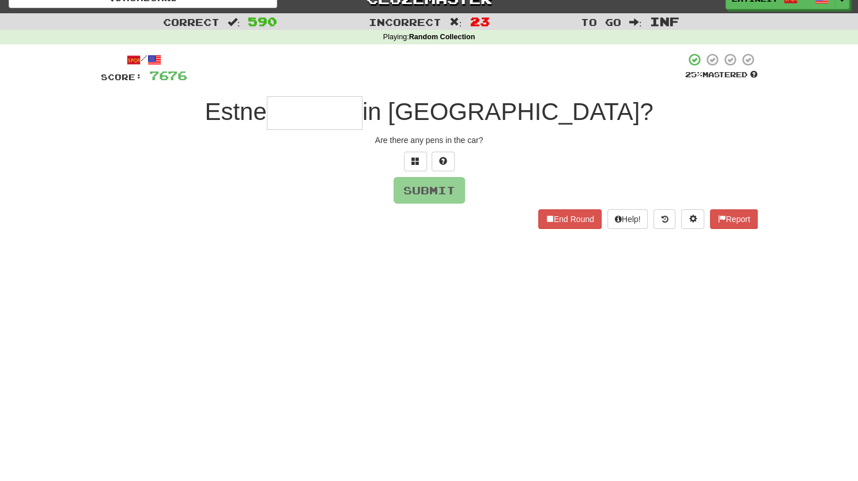
click at [362, 114] on input "text" at bounding box center [315, 112] width 96 height 33
click at [411, 159] on span at bounding box center [415, 161] width 8 height 8
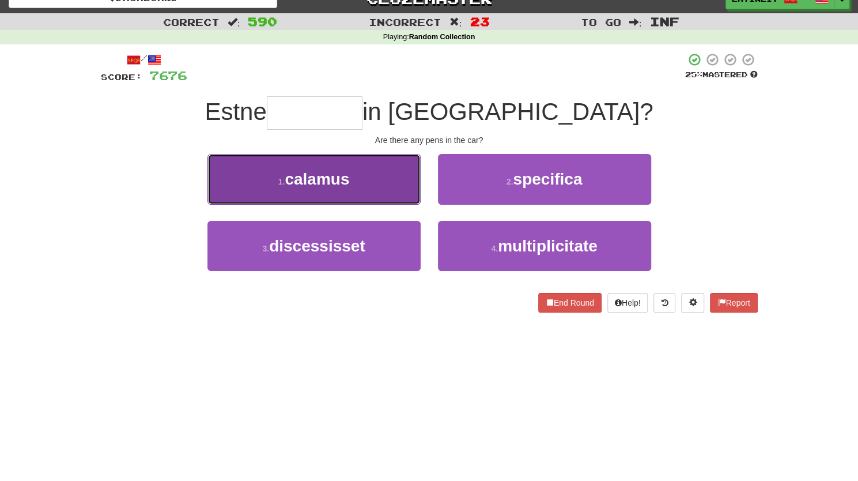
click at [337, 185] on span "calamus" at bounding box center [317, 179] width 65 height 18
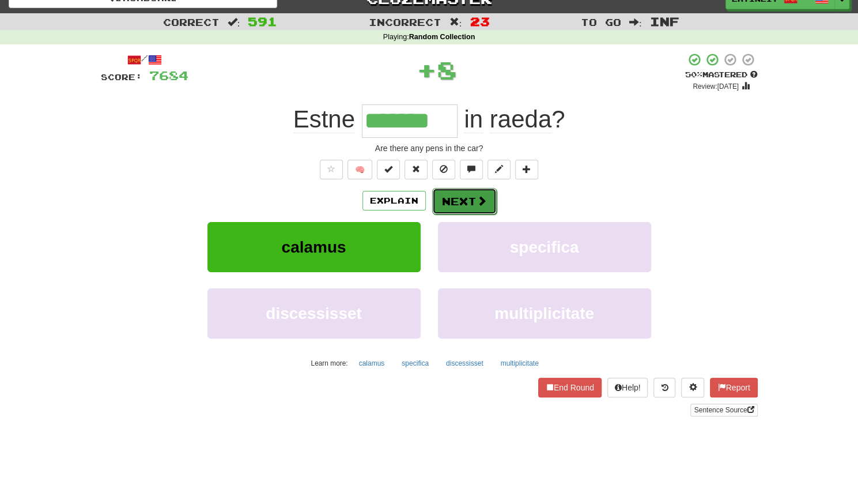
click at [455, 199] on button "Next" at bounding box center [464, 201] width 65 height 27
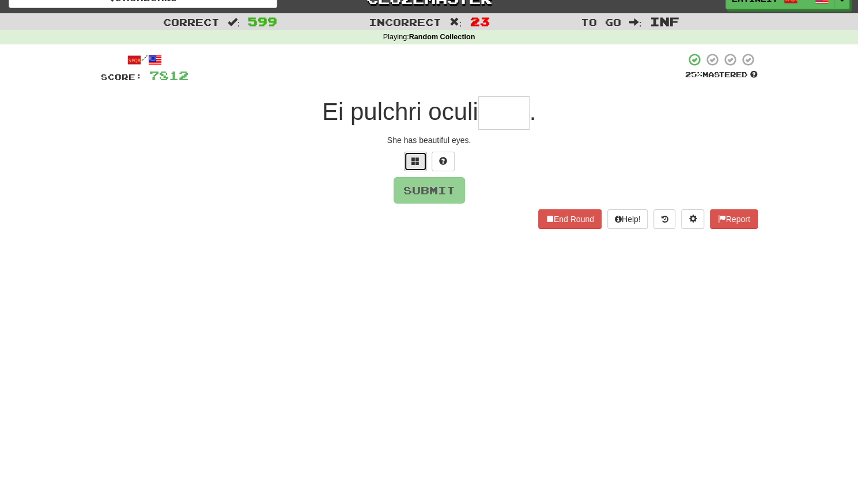
click at [418, 154] on button at bounding box center [415, 162] width 23 height 20
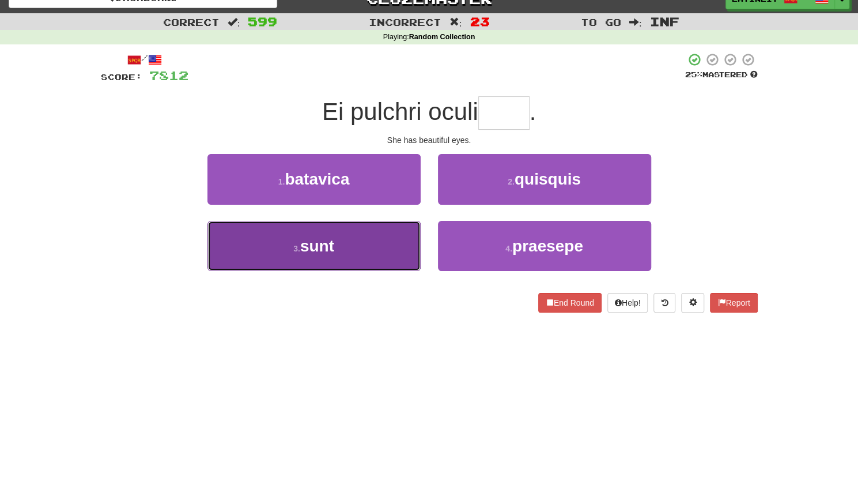
click at [370, 254] on button "3 . sunt" at bounding box center [313, 246] width 213 height 50
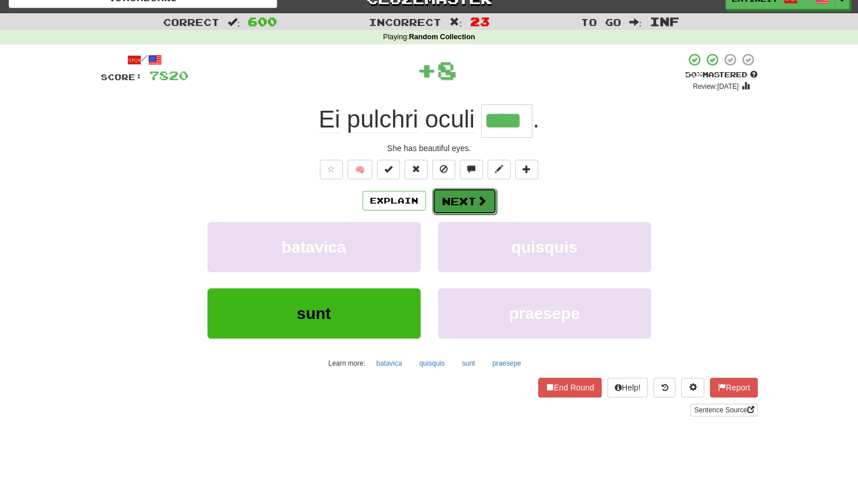
click at [474, 198] on button "Next" at bounding box center [464, 201] width 65 height 27
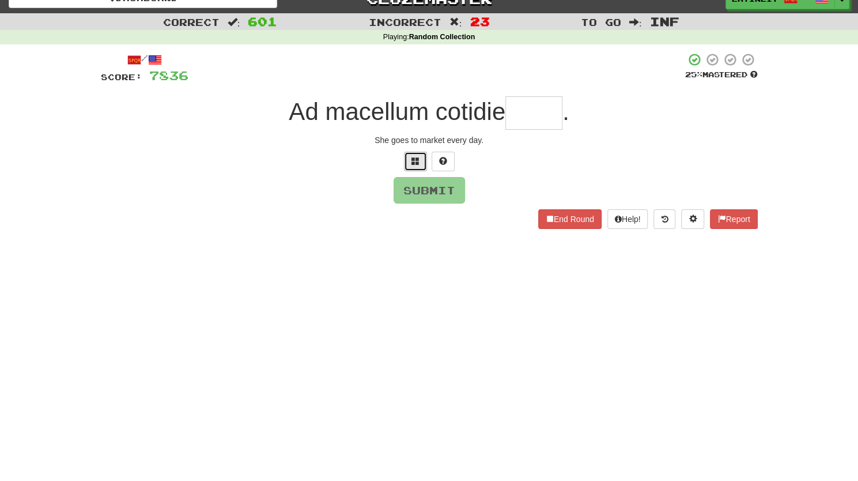
click at [414, 157] on span at bounding box center [415, 161] width 8 height 8
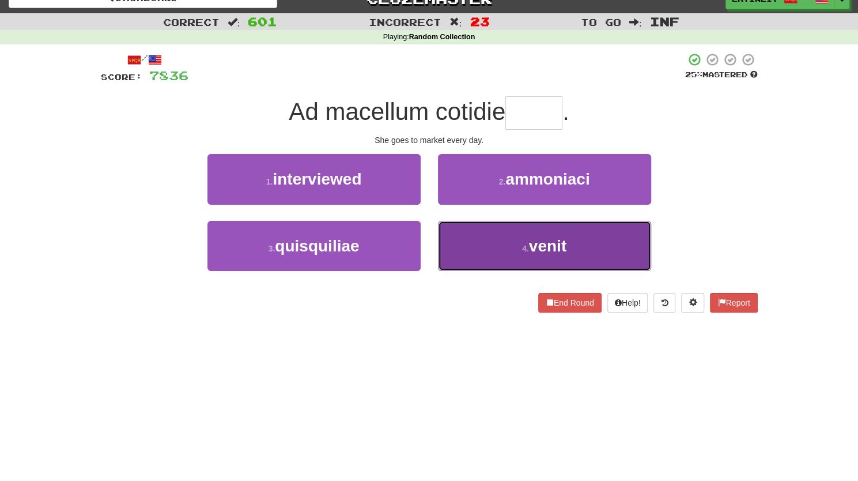
click at [512, 256] on button "4 . venit" at bounding box center [544, 246] width 213 height 50
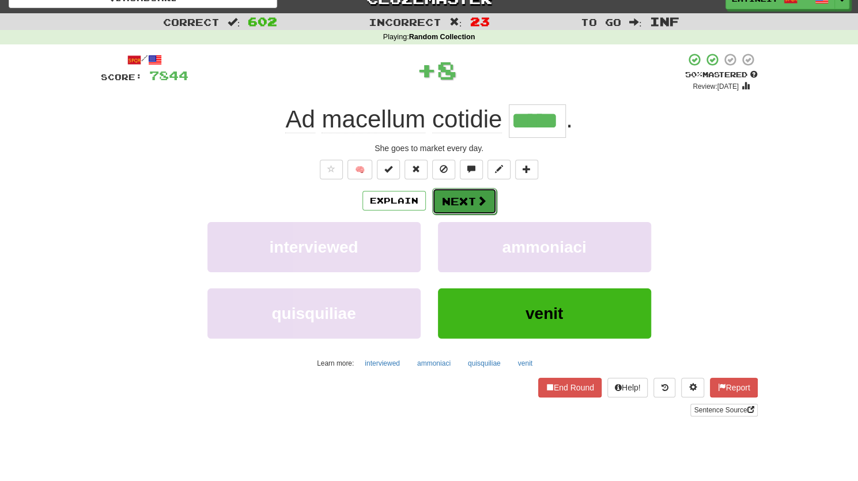
click at [472, 195] on button "Next" at bounding box center [464, 201] width 65 height 27
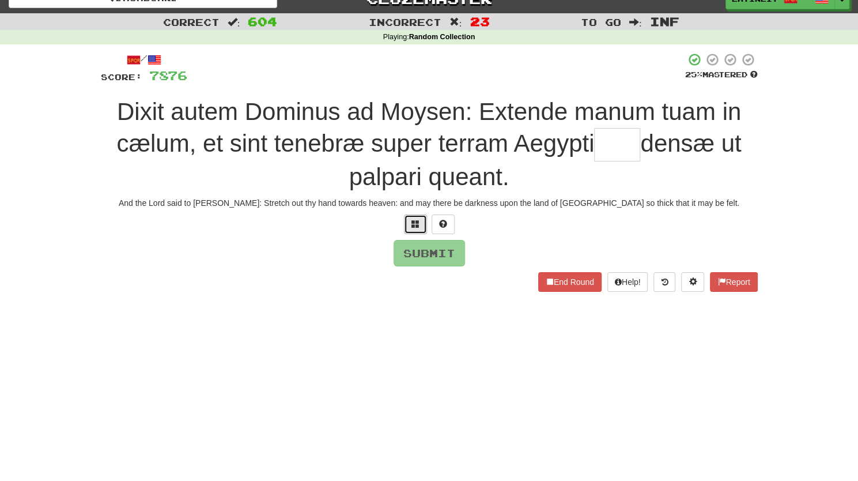
click at [421, 225] on button at bounding box center [415, 224] width 23 height 20
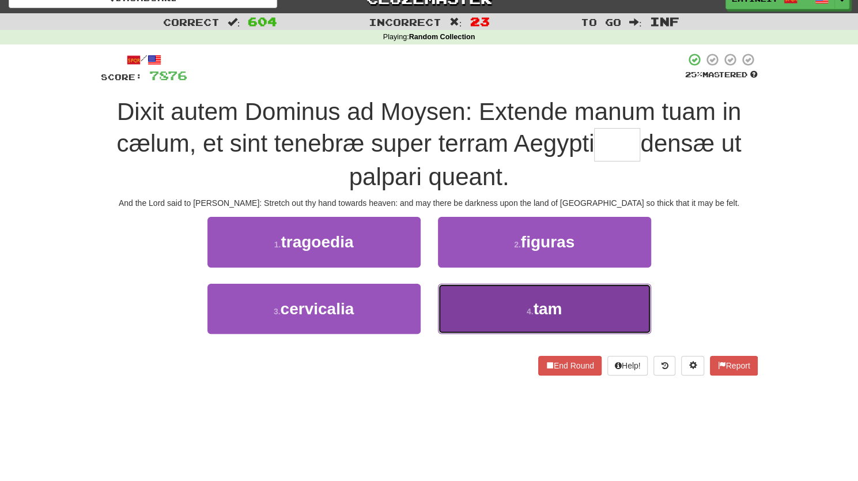
click at [480, 324] on button "4 . tam" at bounding box center [544, 308] width 213 height 50
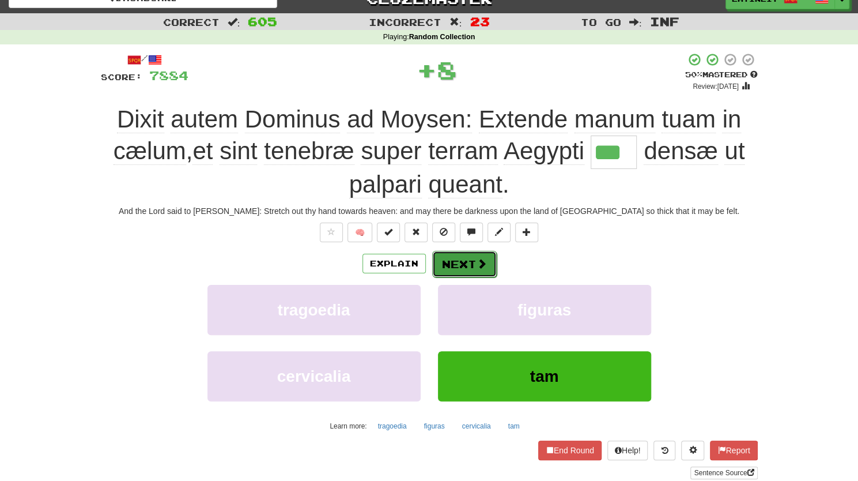
click at [467, 254] on button "Next" at bounding box center [464, 264] width 65 height 27
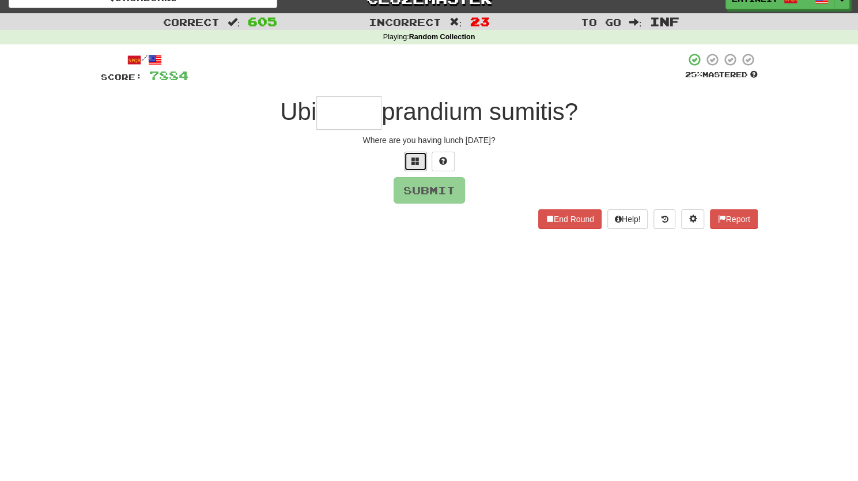
click at [419, 157] on span at bounding box center [415, 161] width 8 height 8
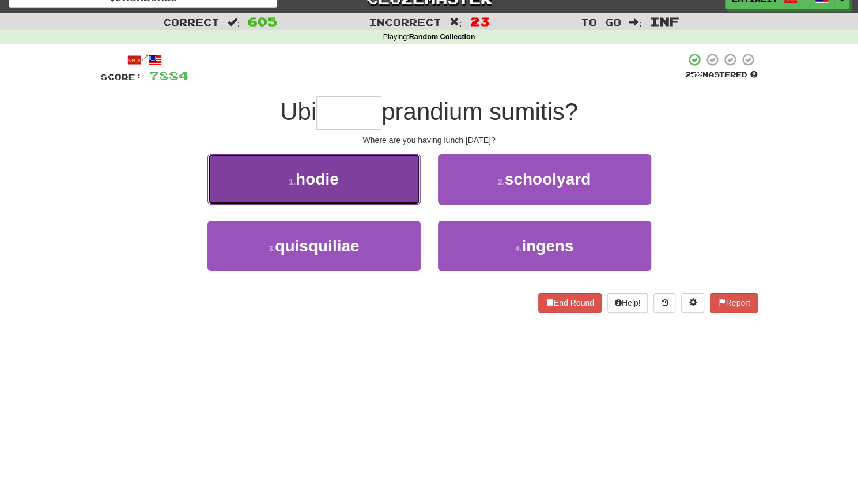
click at [374, 173] on button "1 . hodie" at bounding box center [313, 179] width 213 height 50
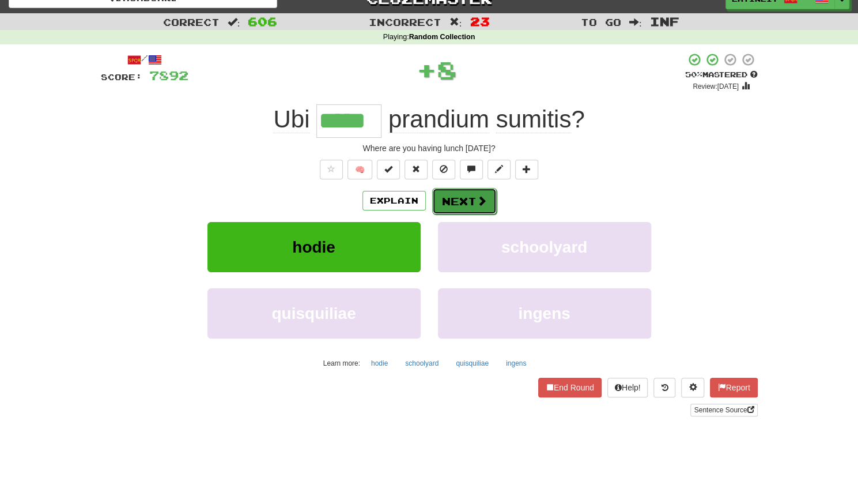
click at [462, 202] on button "Next" at bounding box center [464, 201] width 65 height 27
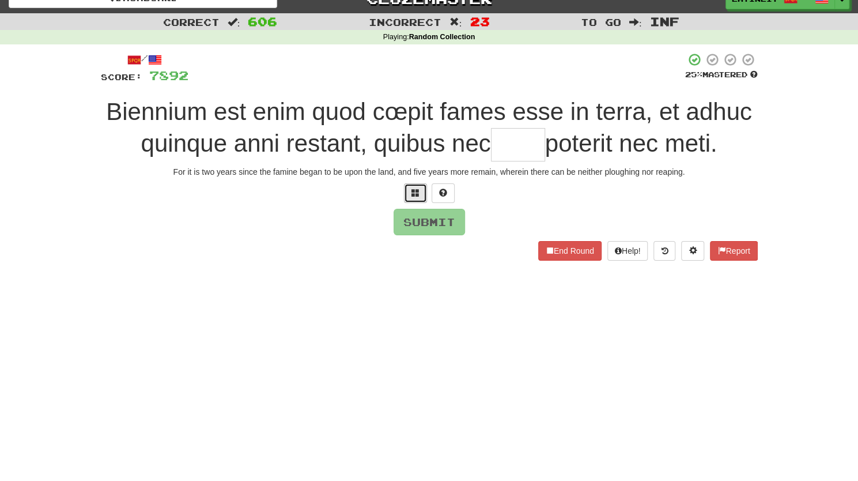
click at [418, 190] on span at bounding box center [415, 192] width 8 height 8
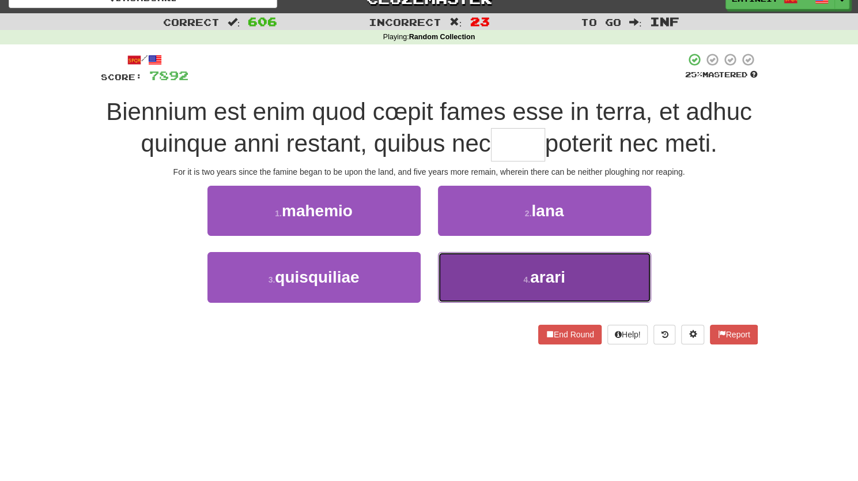
click at [506, 273] on button "4 . [GEOGRAPHIC_DATA]" at bounding box center [544, 277] width 213 height 50
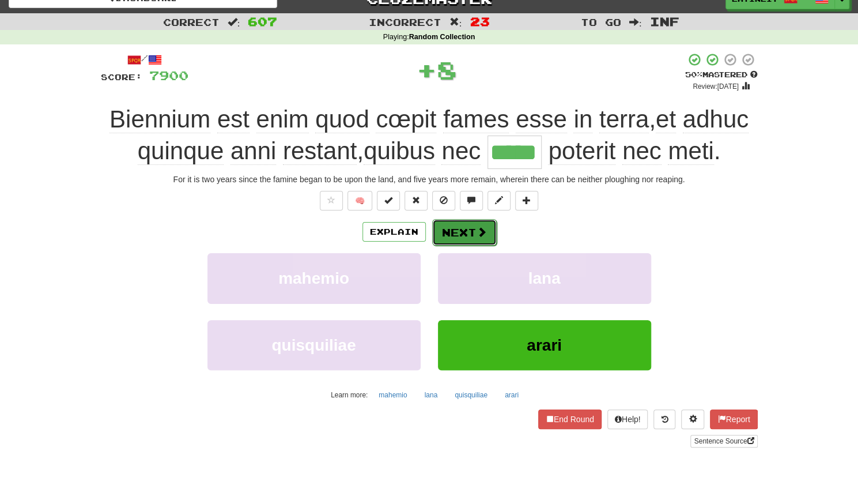
click at [461, 229] on button "Next" at bounding box center [464, 232] width 65 height 27
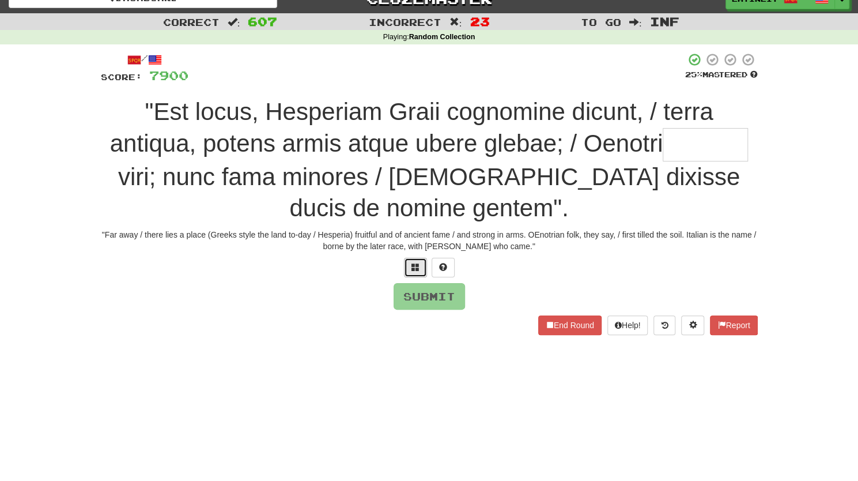
click at [413, 267] on span at bounding box center [415, 267] width 8 height 8
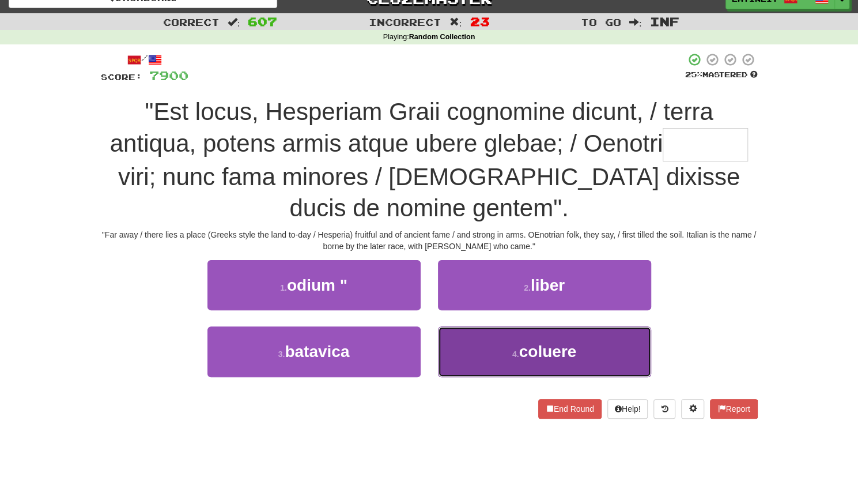
click at [496, 356] on button "4 . coluere" at bounding box center [544, 351] width 213 height 50
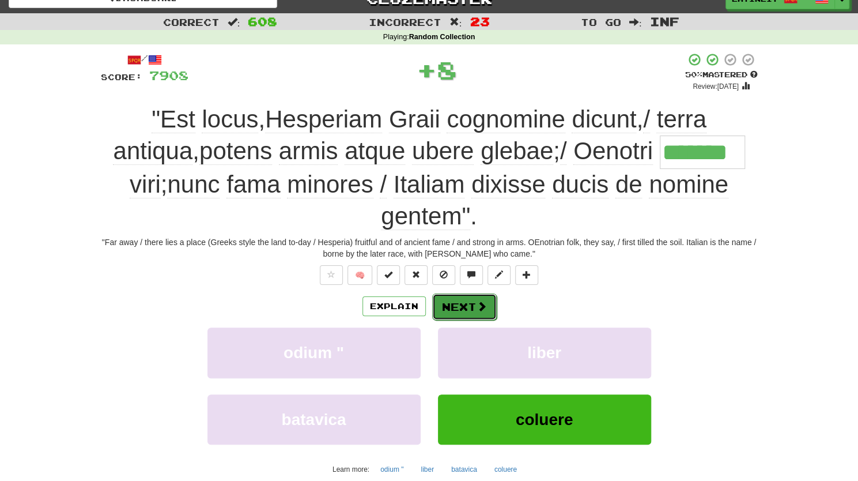
click at [452, 297] on button "Next" at bounding box center [464, 306] width 65 height 27
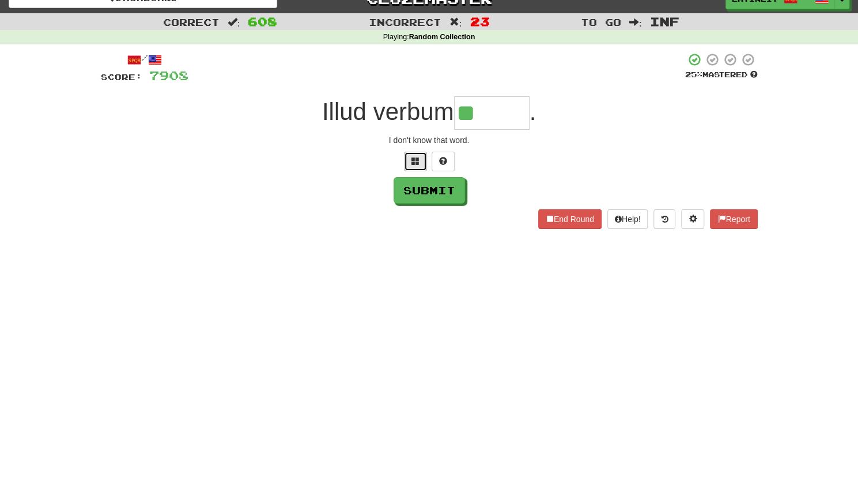
click at [411, 159] on span at bounding box center [415, 161] width 8 height 8
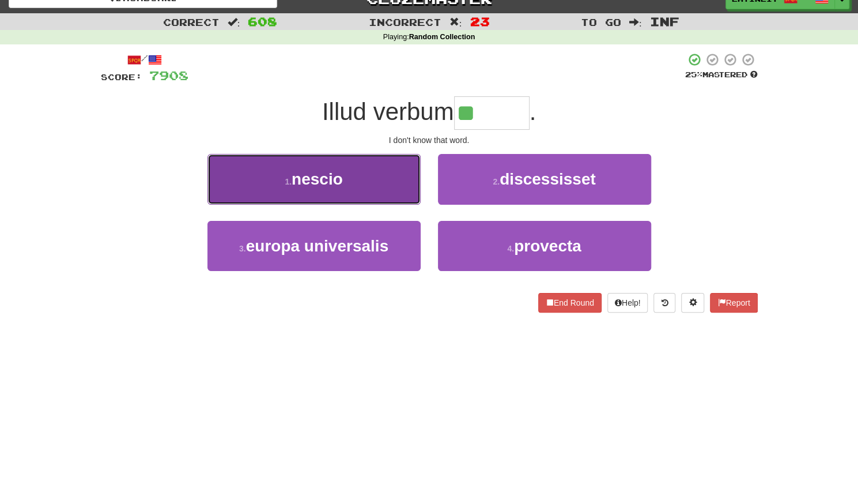
click at [341, 174] on span "nescio" at bounding box center [317, 179] width 51 height 18
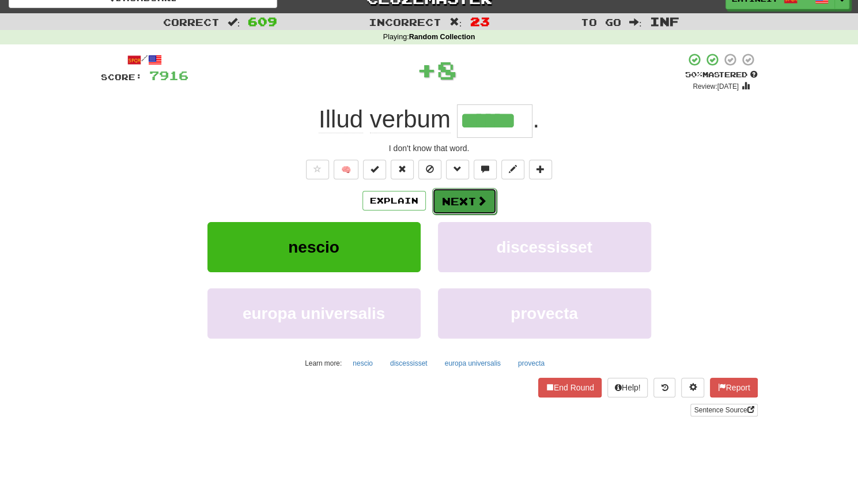
click at [453, 201] on button "Next" at bounding box center [464, 201] width 65 height 27
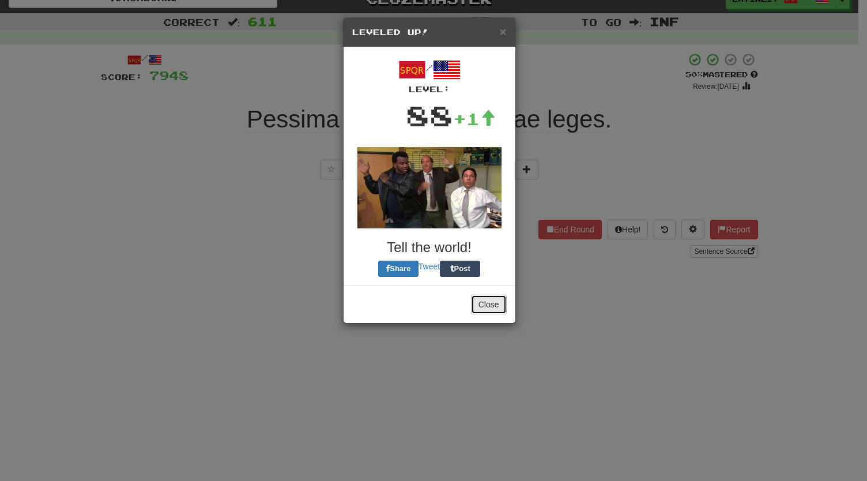
click at [492, 307] on button "Close" at bounding box center [489, 304] width 36 height 20
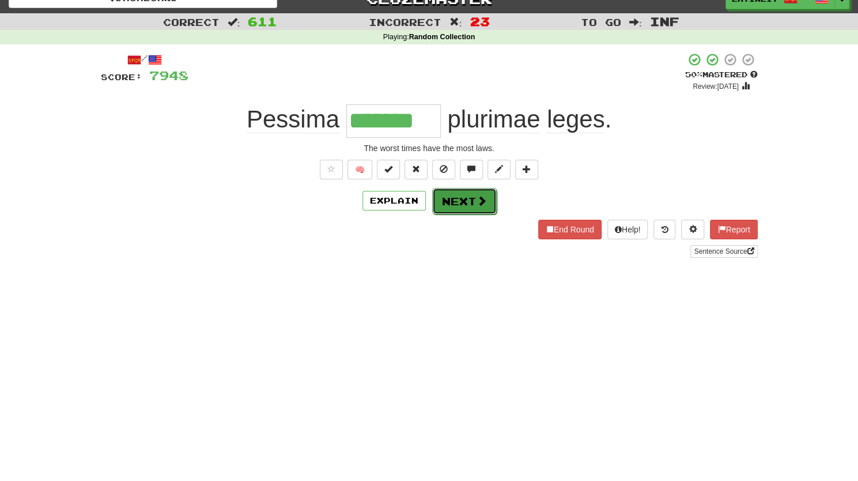
click at [455, 198] on button "Next" at bounding box center [464, 201] width 65 height 27
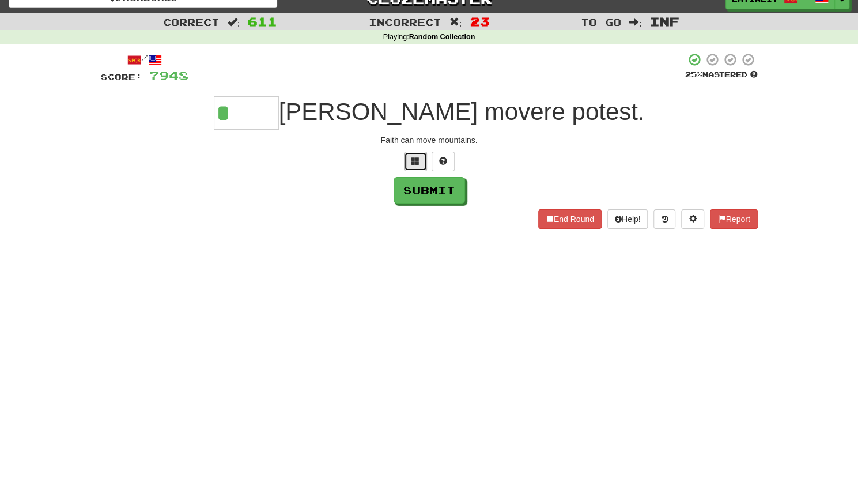
click at [413, 162] on span at bounding box center [415, 161] width 8 height 8
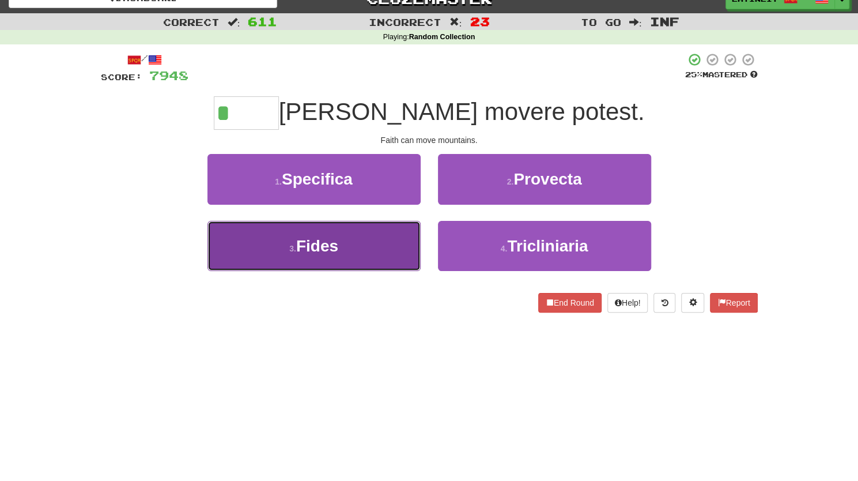
click at [360, 229] on button "3 . Fides" at bounding box center [313, 246] width 213 height 50
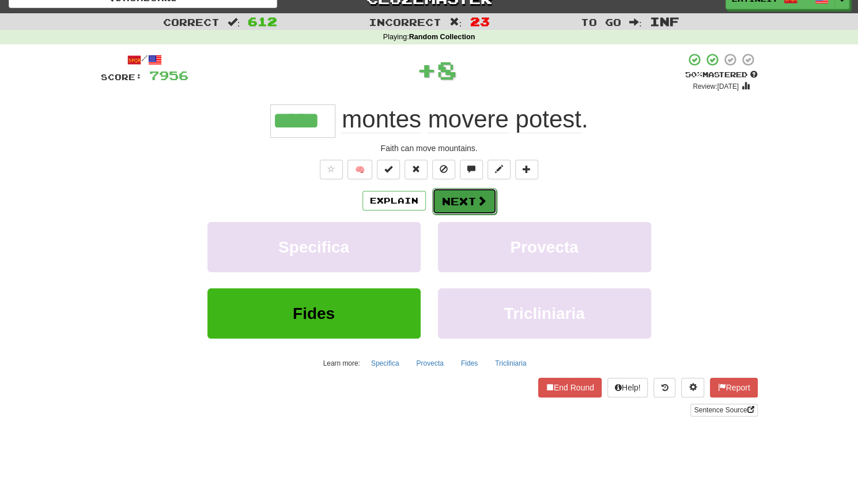
click at [452, 198] on button "Next" at bounding box center [464, 201] width 65 height 27
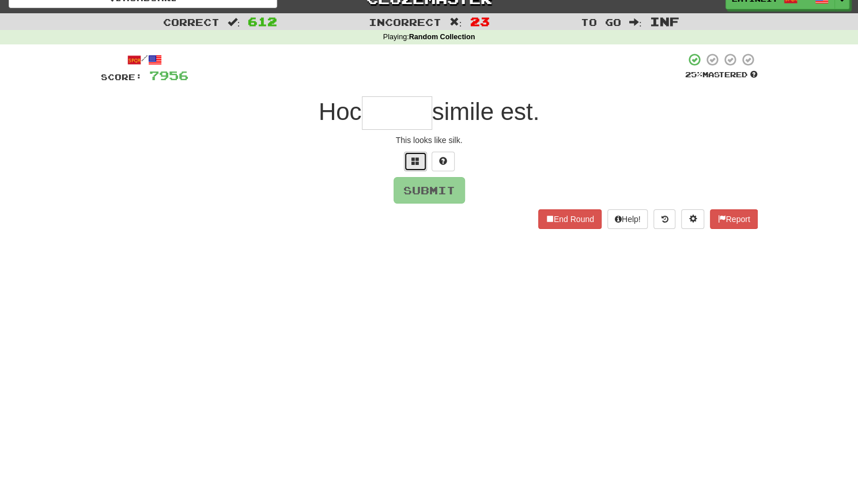
click at [417, 160] on span at bounding box center [415, 161] width 8 height 8
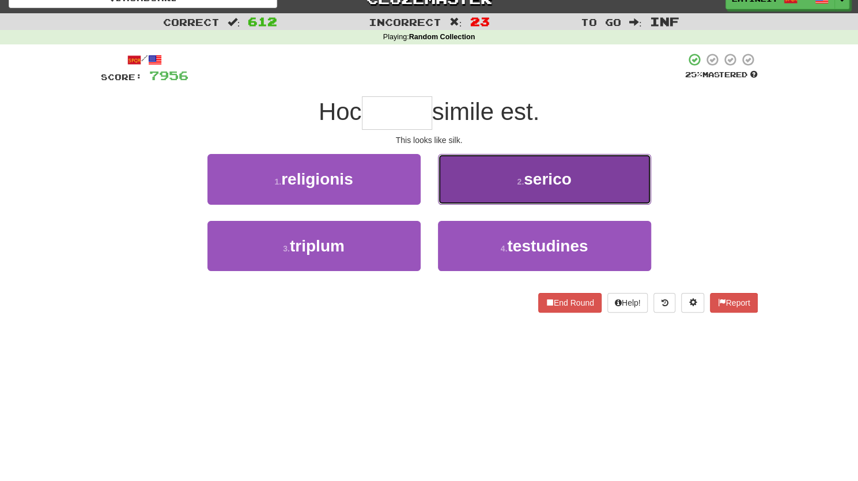
click at [487, 182] on button "2 . serico" at bounding box center [544, 179] width 213 height 50
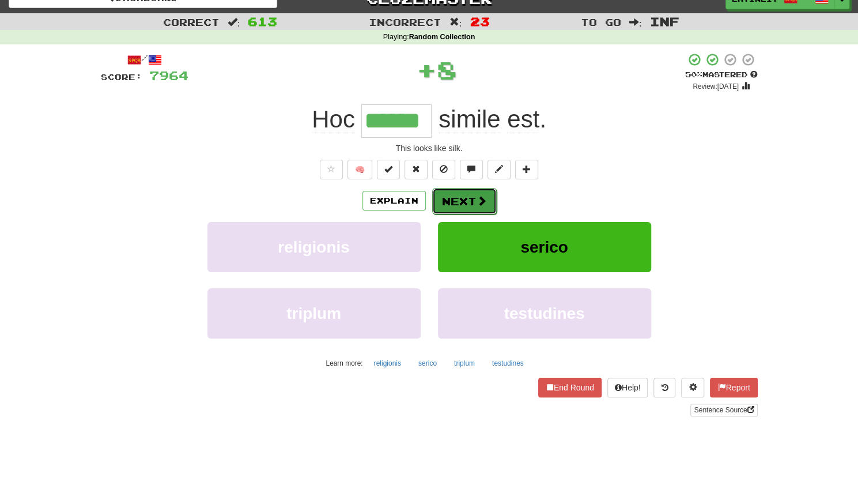
click at [444, 195] on button "Next" at bounding box center [464, 201] width 65 height 27
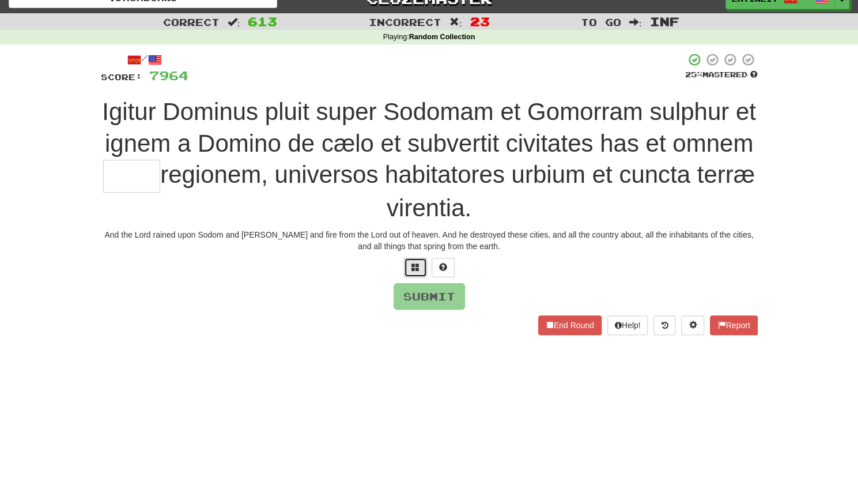
click at [419, 270] on button at bounding box center [415, 268] width 23 height 20
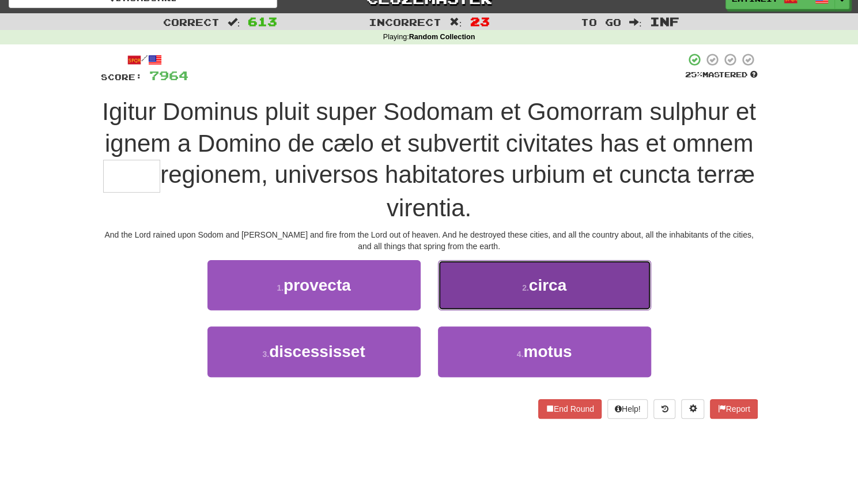
click at [486, 286] on button "2 . circa" at bounding box center [544, 285] width 213 height 50
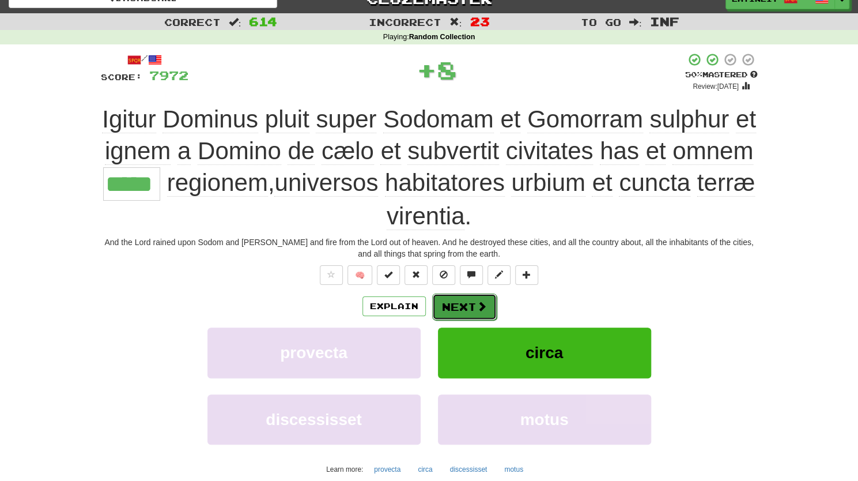
click at [448, 305] on button "Next" at bounding box center [464, 306] width 65 height 27
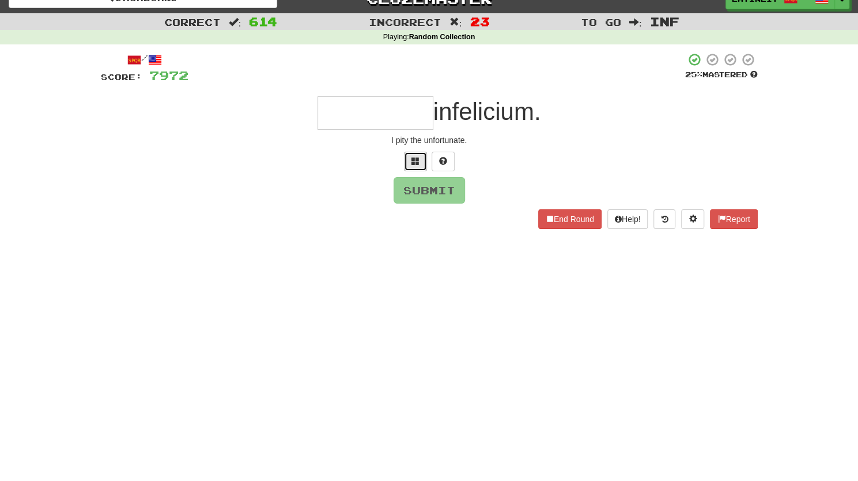
click at [416, 165] on button at bounding box center [415, 162] width 23 height 20
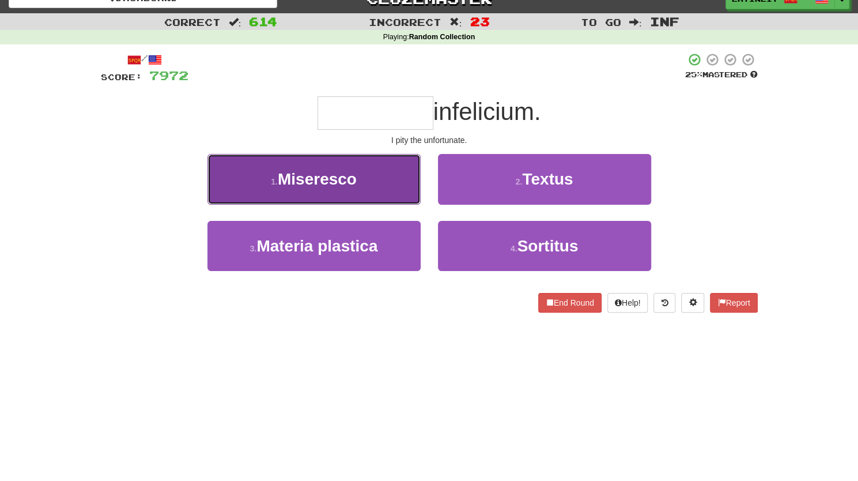
click at [375, 175] on button "1 . Miseresco" at bounding box center [313, 179] width 213 height 50
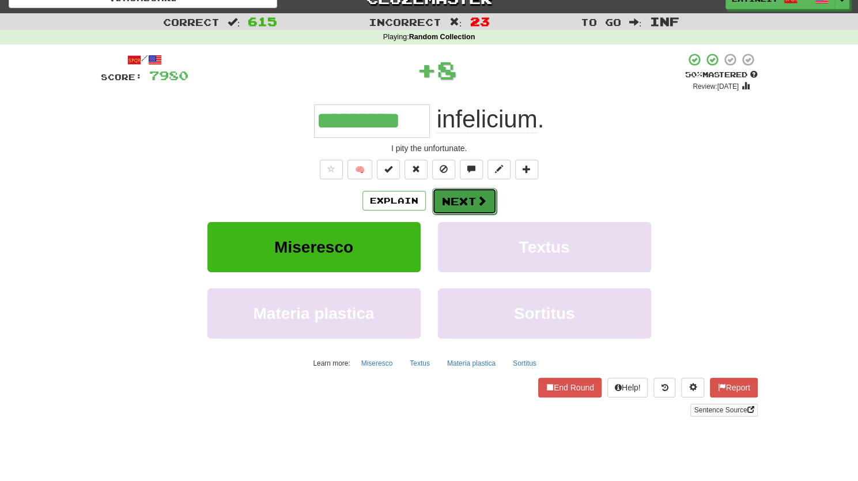
click at [448, 196] on button "Next" at bounding box center [464, 201] width 65 height 27
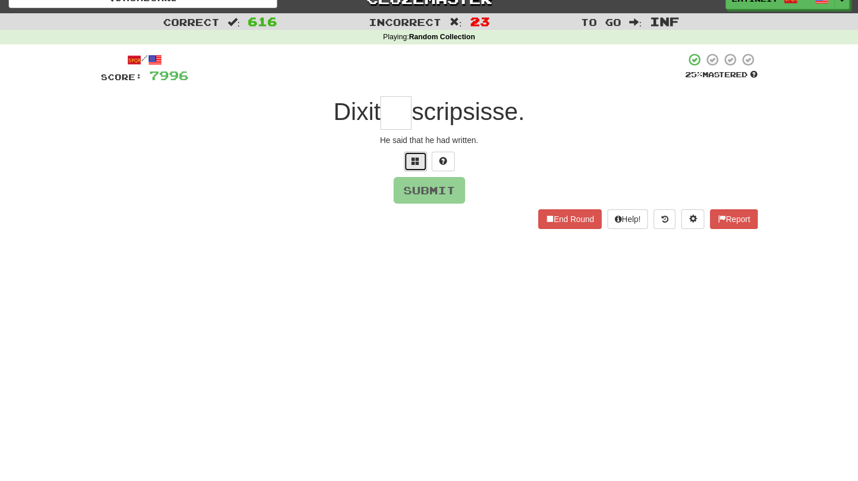
click at [415, 165] on button at bounding box center [415, 162] width 23 height 20
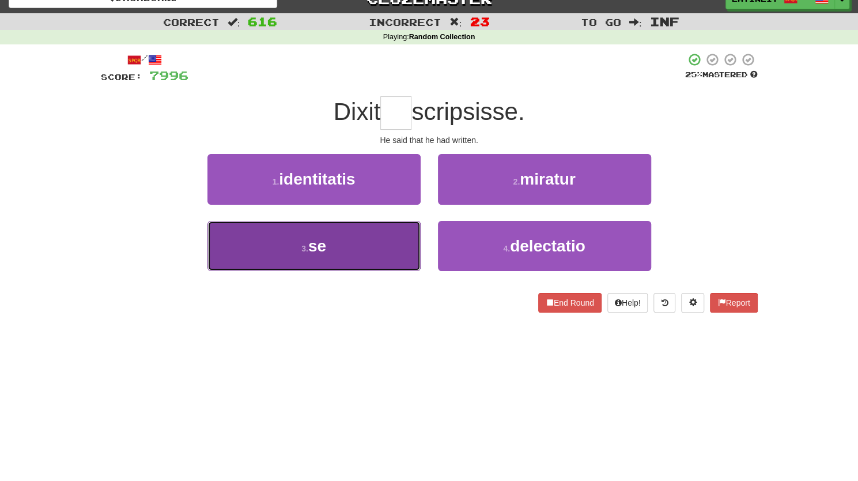
click at [354, 254] on button "3 . se" at bounding box center [313, 246] width 213 height 50
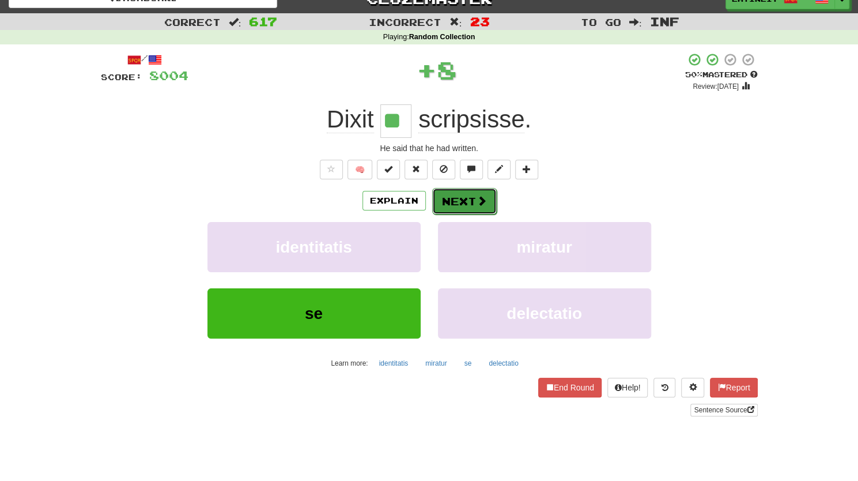
click at [460, 205] on button "Next" at bounding box center [464, 201] width 65 height 27
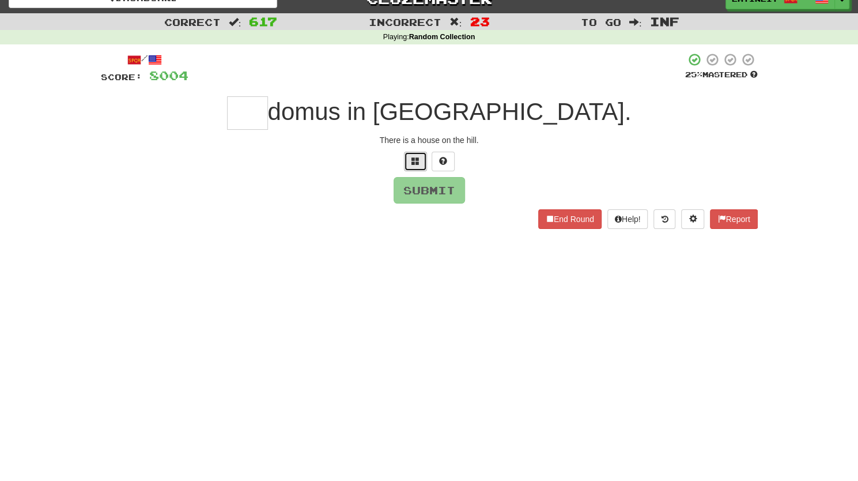
click at [417, 163] on span at bounding box center [415, 161] width 8 height 8
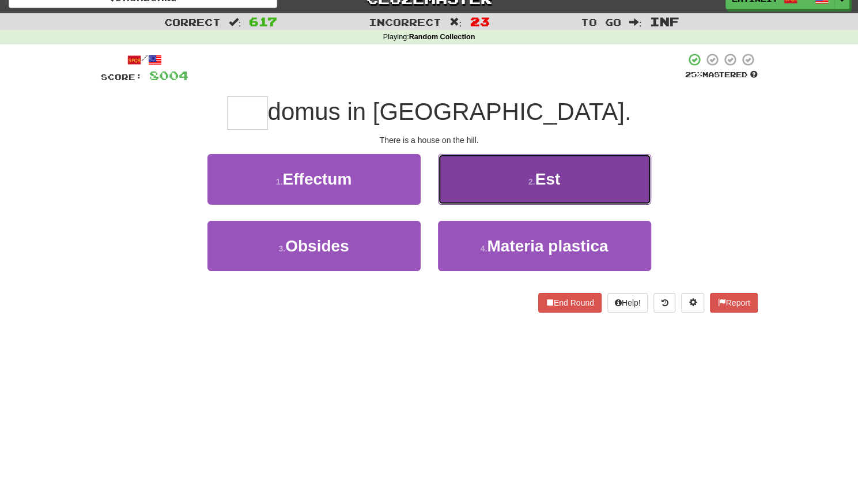
click at [488, 179] on button "2 . Est" at bounding box center [544, 179] width 213 height 50
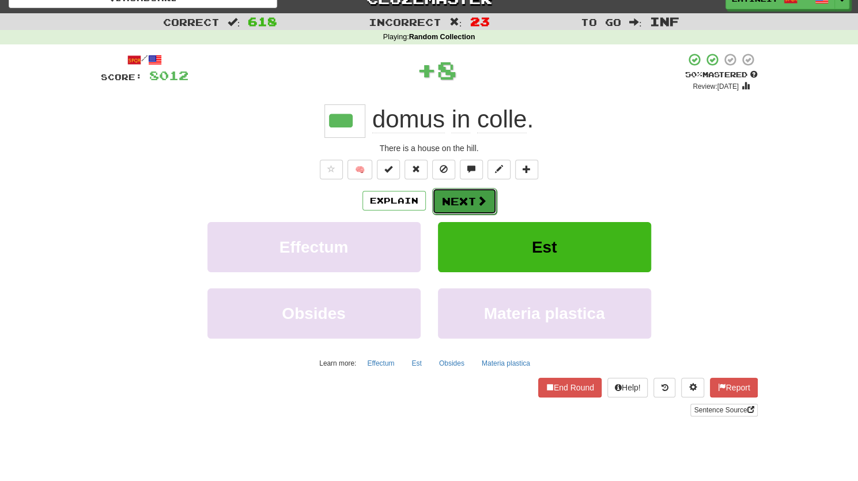
click at [447, 200] on button "Next" at bounding box center [464, 201] width 65 height 27
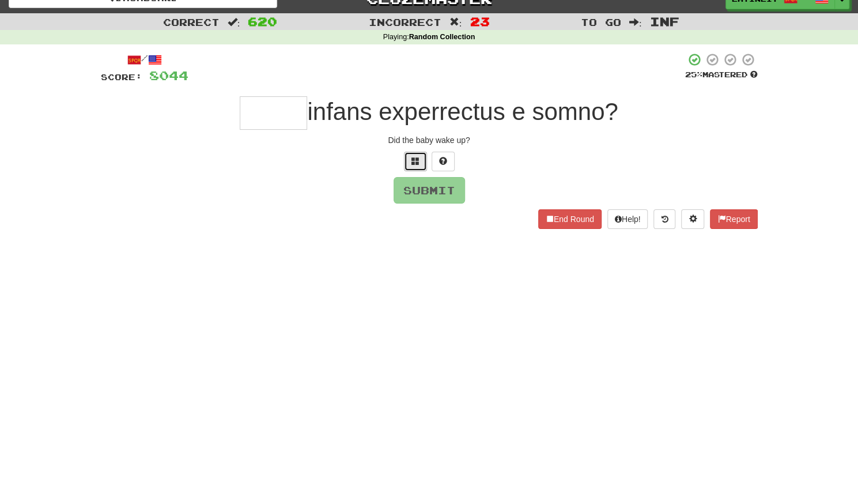
click at [408, 161] on button at bounding box center [415, 162] width 23 height 20
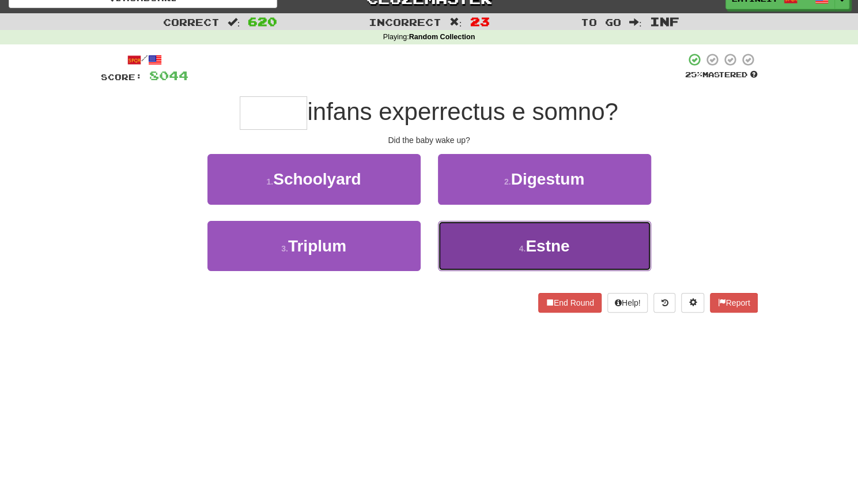
click at [477, 252] on button "4 . Estne" at bounding box center [544, 246] width 213 height 50
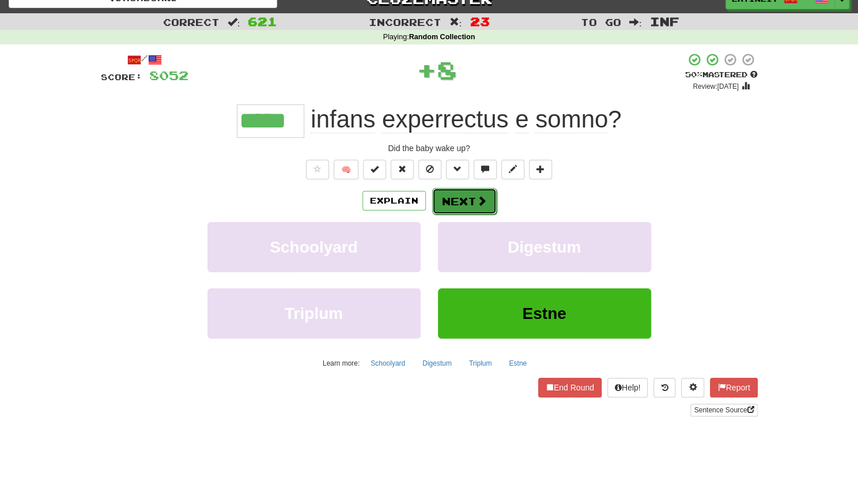
click at [458, 198] on button "Next" at bounding box center [464, 201] width 65 height 27
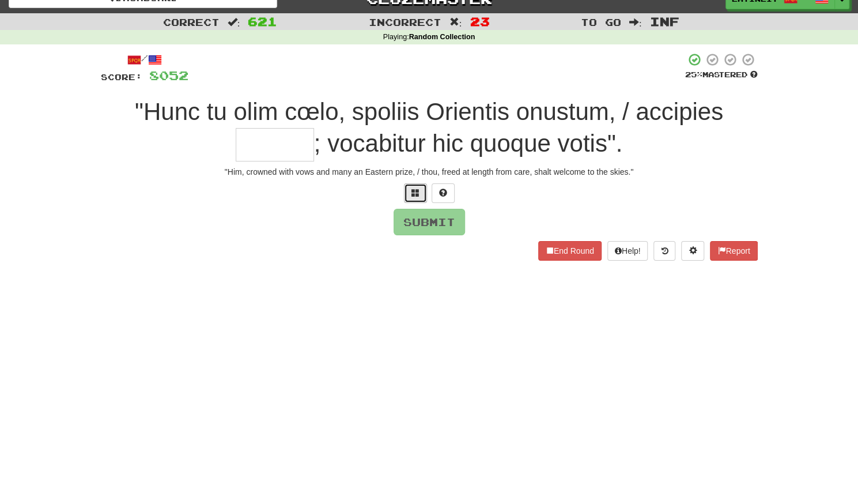
click at [410, 191] on button at bounding box center [415, 193] width 23 height 20
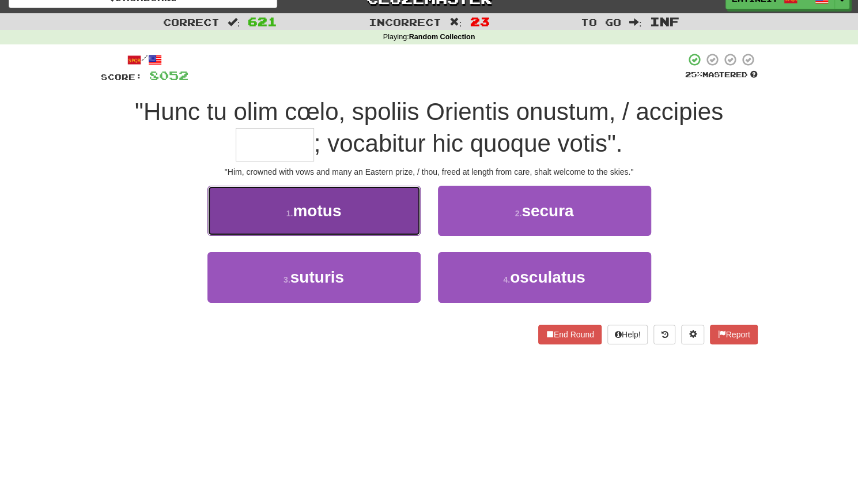
click at [372, 201] on button "1 . motus" at bounding box center [313, 211] width 213 height 50
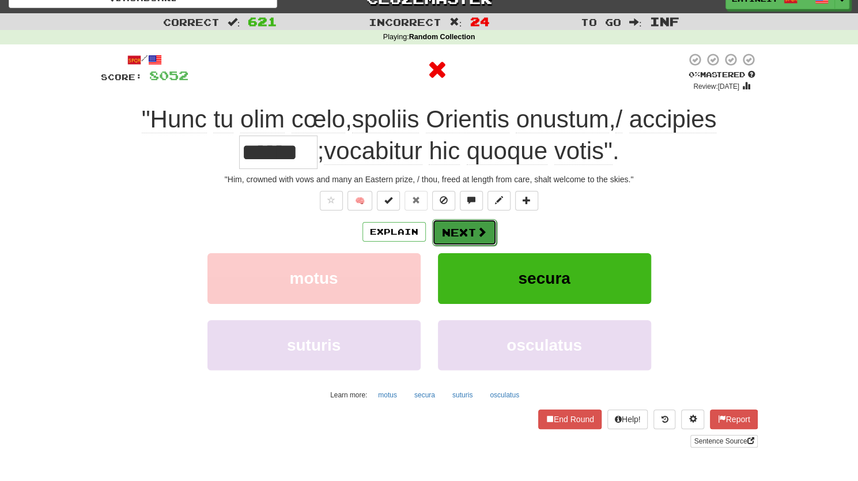
click at [445, 228] on button "Next" at bounding box center [464, 232] width 65 height 27
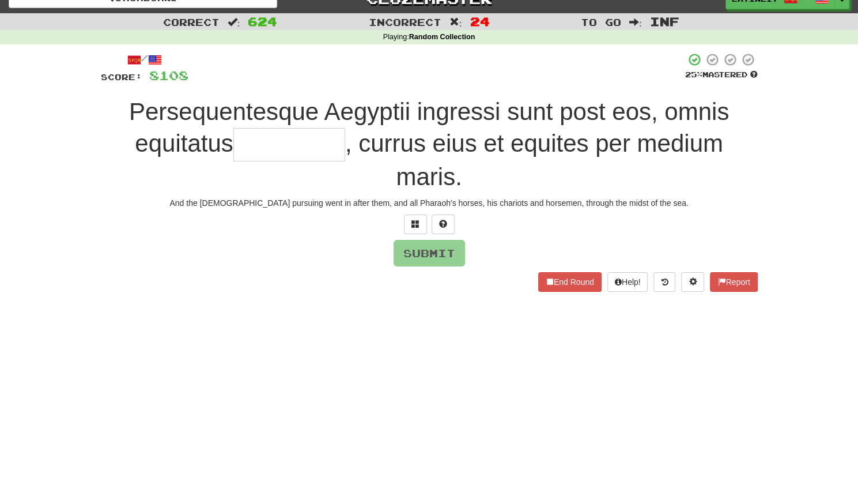
click at [408, 235] on div "/ Score: 8108 25 % Mastered Persequentesque Aegyptii ingressi sunt post eos, om…" at bounding box center [429, 171] width 657 height 239
click at [411, 231] on button at bounding box center [415, 224] width 23 height 20
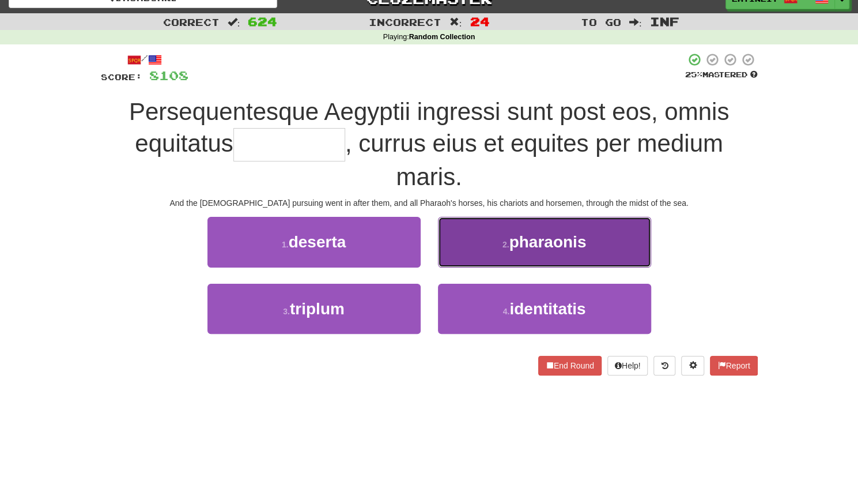
click at [497, 248] on button "2 . pharaonis" at bounding box center [544, 242] width 213 height 50
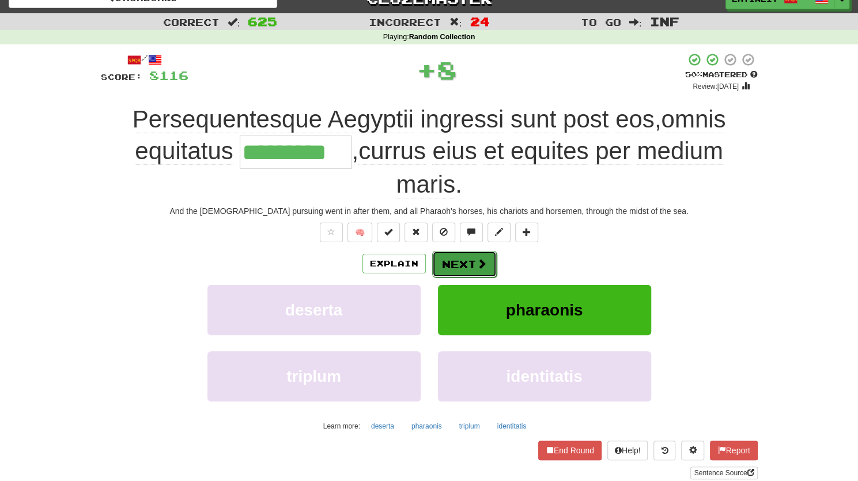
click at [465, 261] on button "Next" at bounding box center [464, 264] width 65 height 27
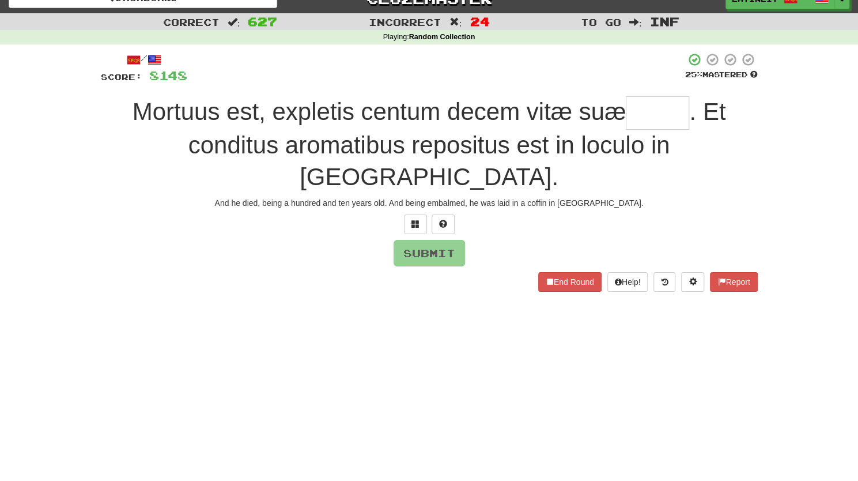
click at [466, 272] on div "End Round Help! Report" at bounding box center [429, 282] width 657 height 20
click at [663, 110] on input "text" at bounding box center [657, 112] width 63 height 33
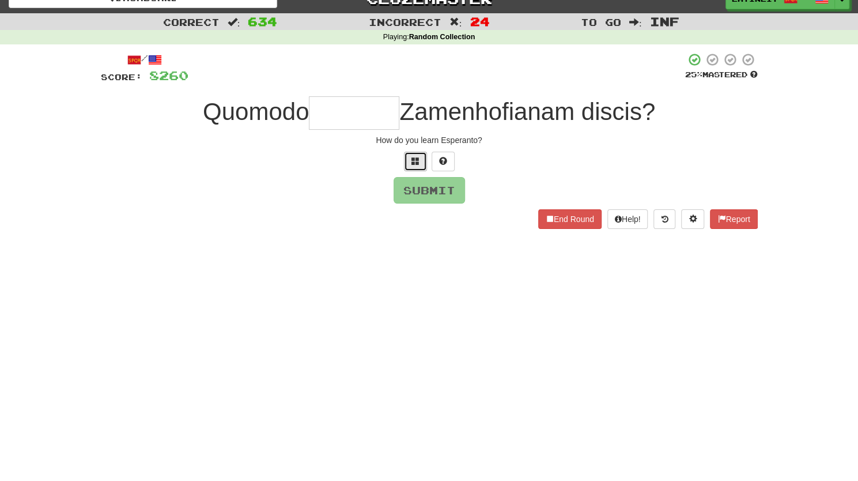
click at [407, 164] on button at bounding box center [415, 162] width 23 height 20
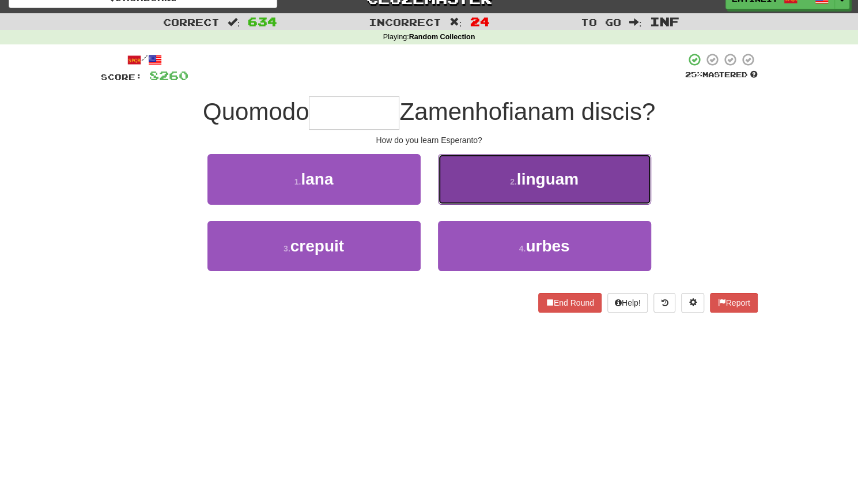
click at [501, 178] on button "2 . linguam" at bounding box center [544, 179] width 213 height 50
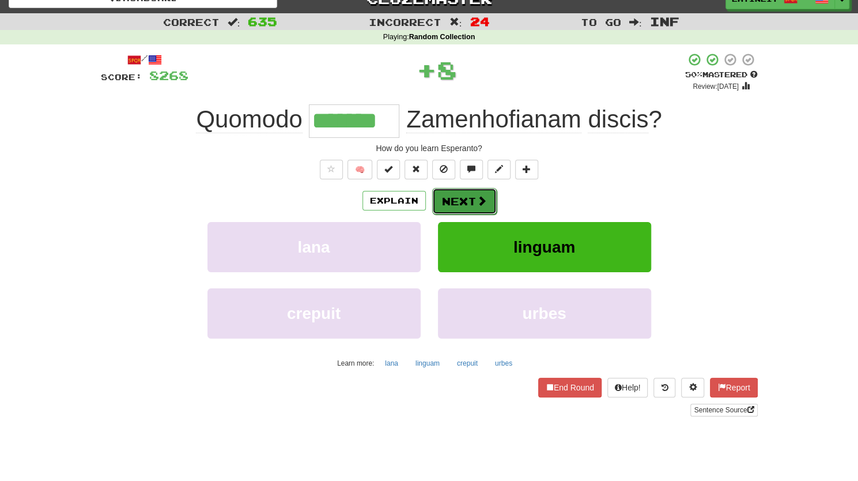
click at [448, 199] on button "Next" at bounding box center [464, 201] width 65 height 27
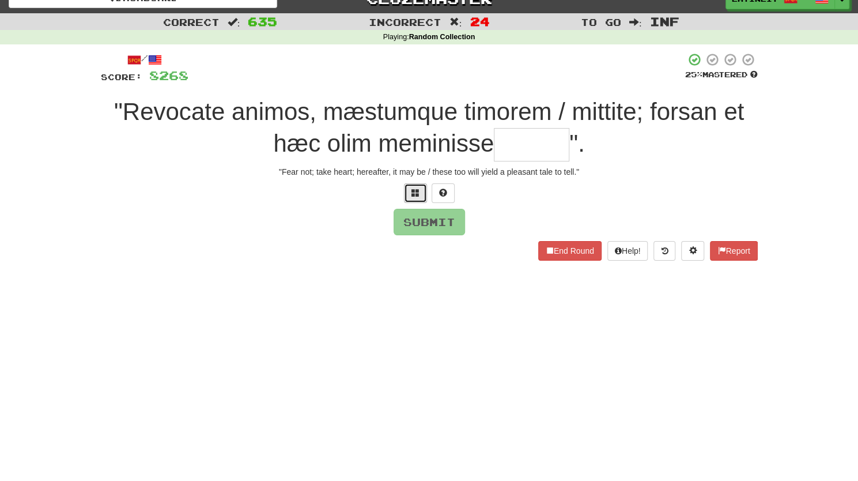
click at [415, 190] on span at bounding box center [415, 192] width 8 height 8
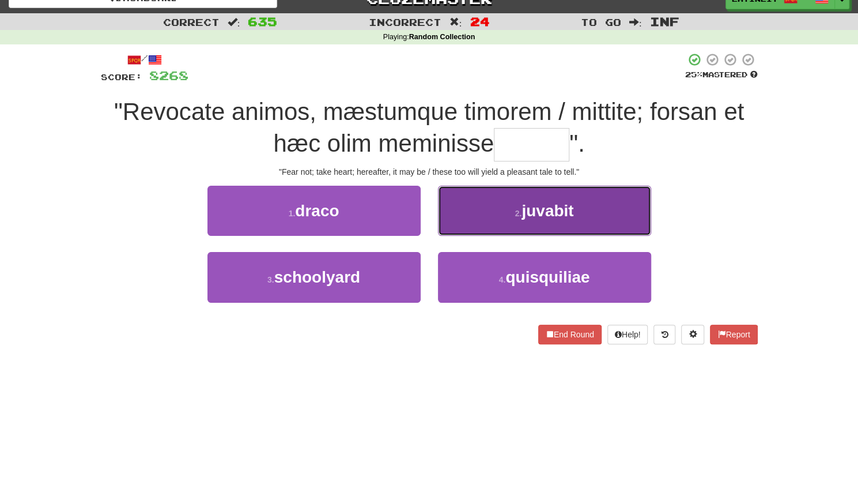
click at [492, 221] on button "2 . [GEOGRAPHIC_DATA]" at bounding box center [544, 211] width 213 height 50
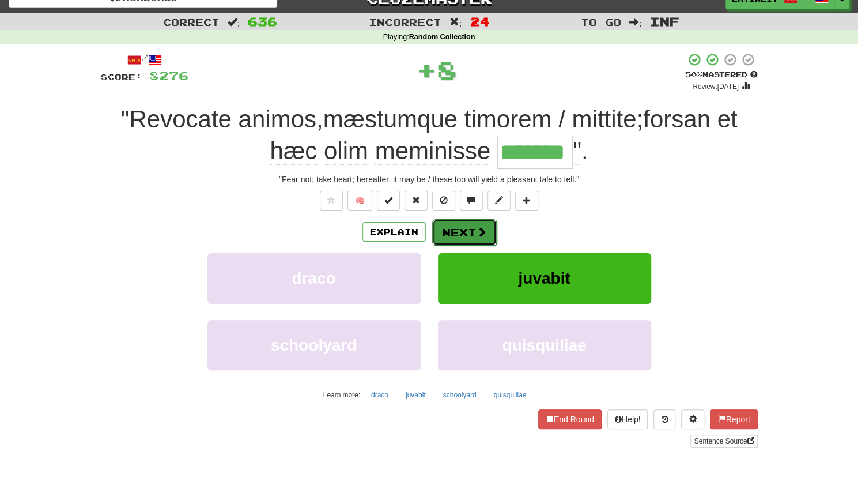
click at [459, 236] on button "Next" at bounding box center [464, 232] width 65 height 27
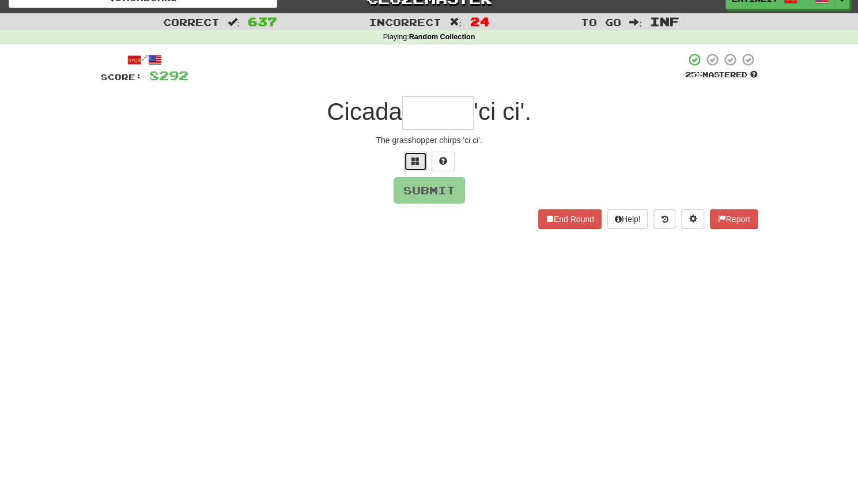
click at [415, 160] on span at bounding box center [415, 161] width 8 height 8
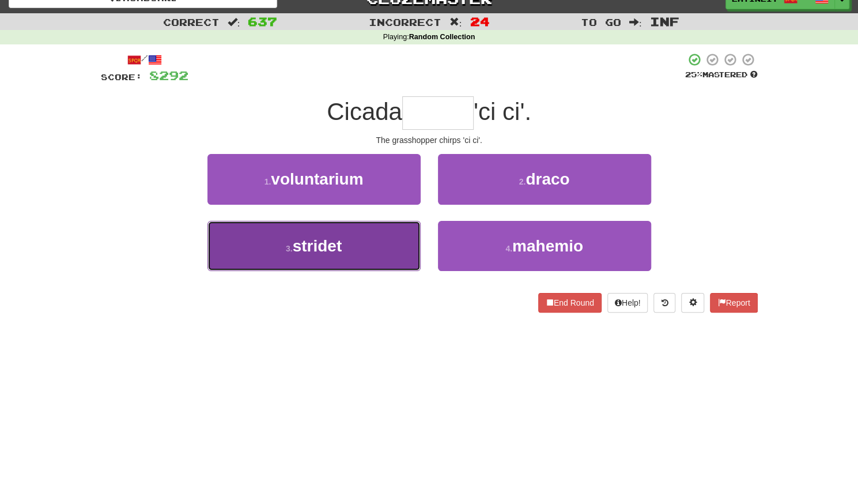
click at [360, 249] on button "3 . stridet" at bounding box center [313, 246] width 213 height 50
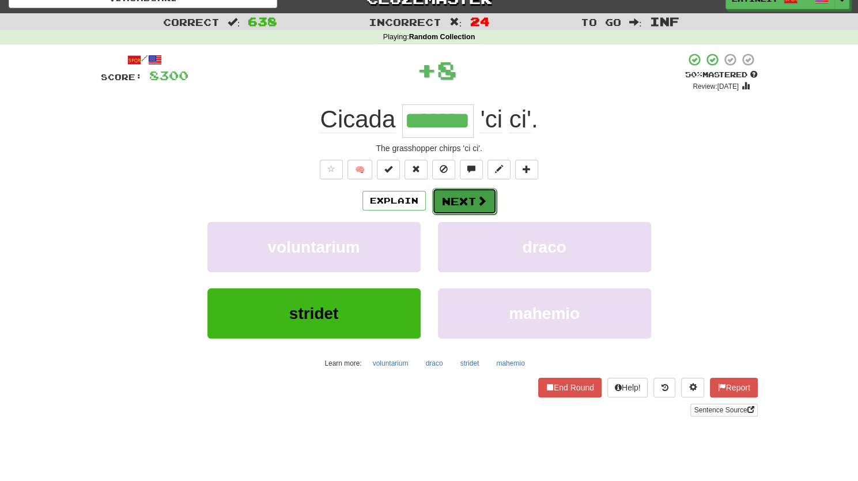
click at [464, 207] on button "Next" at bounding box center [464, 201] width 65 height 27
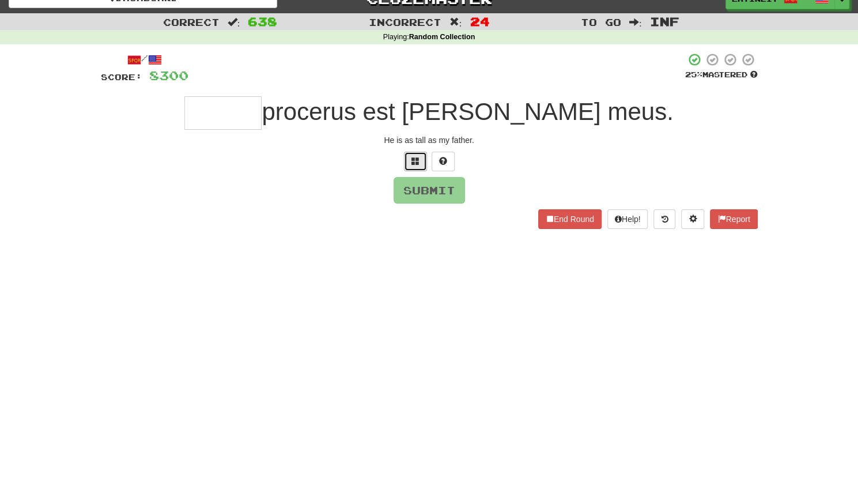
click at [419, 158] on span at bounding box center [415, 161] width 8 height 8
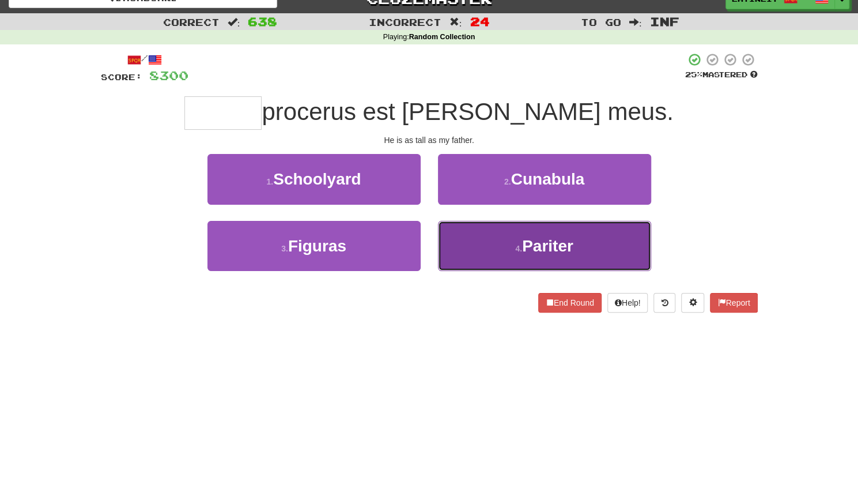
click at [513, 243] on button "4 . Pariter" at bounding box center [544, 246] width 213 height 50
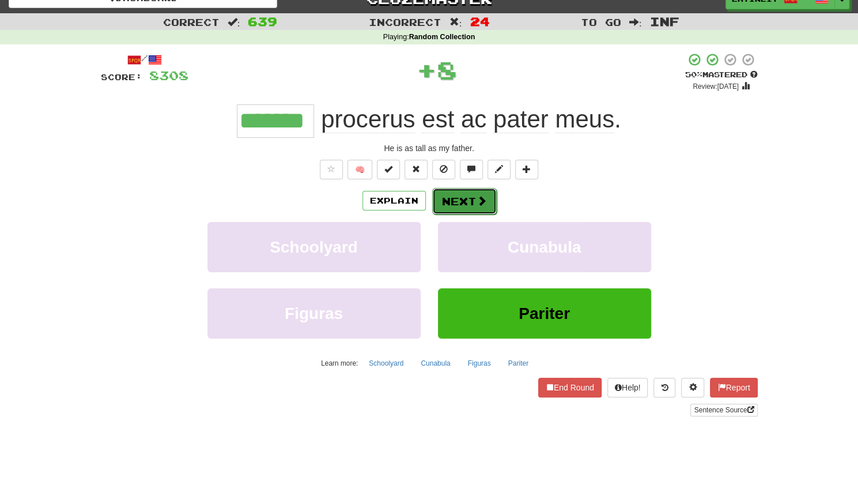
click at [469, 195] on button "Next" at bounding box center [464, 201] width 65 height 27
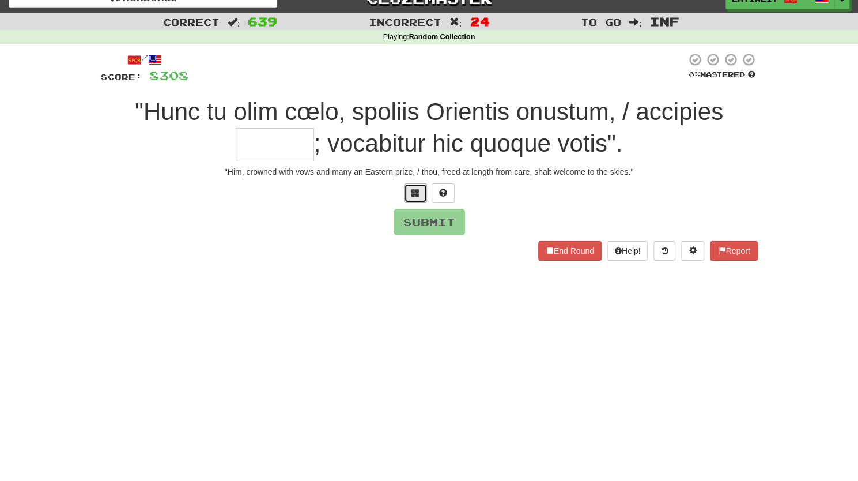
click at [406, 190] on button at bounding box center [415, 193] width 23 height 20
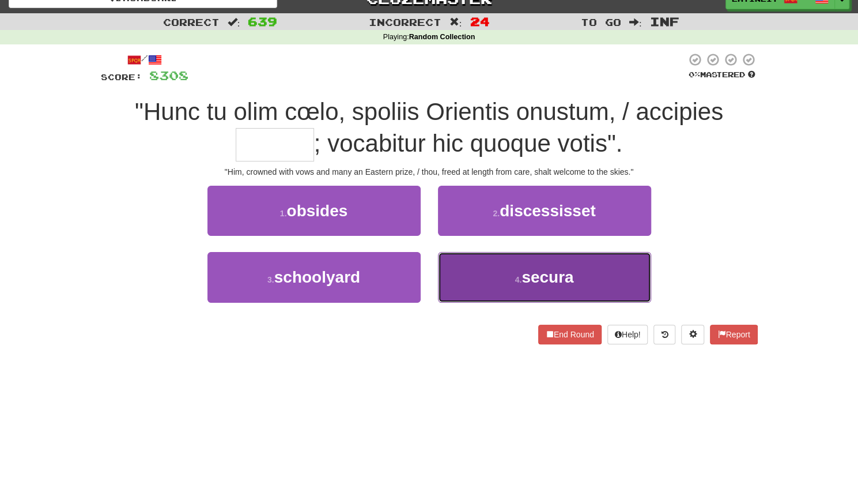
click at [495, 282] on button "4 . [GEOGRAPHIC_DATA]" at bounding box center [544, 277] width 213 height 50
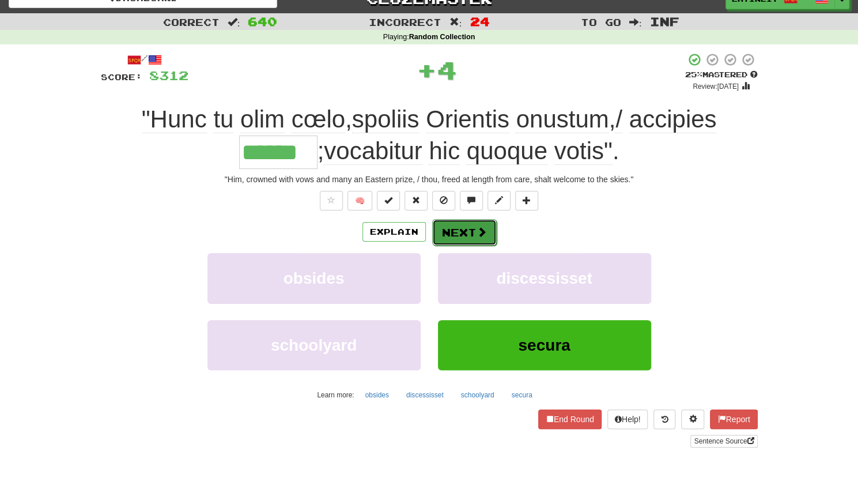
click at [465, 235] on button "Next" at bounding box center [464, 232] width 65 height 27
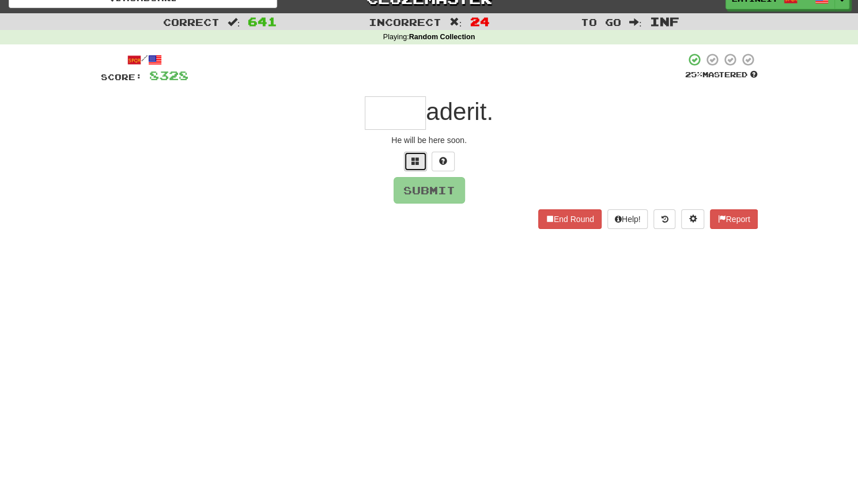
click at [409, 164] on button at bounding box center [415, 162] width 23 height 20
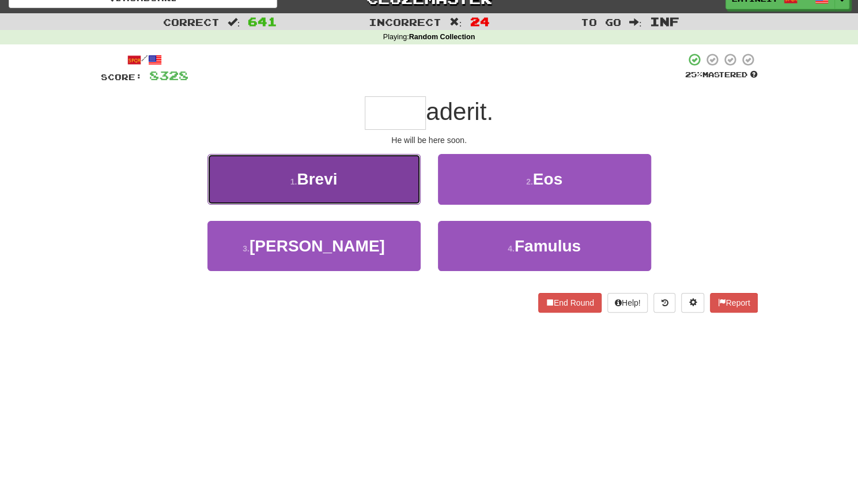
click at [357, 172] on button "1 . [GEOGRAPHIC_DATA]" at bounding box center [313, 179] width 213 height 50
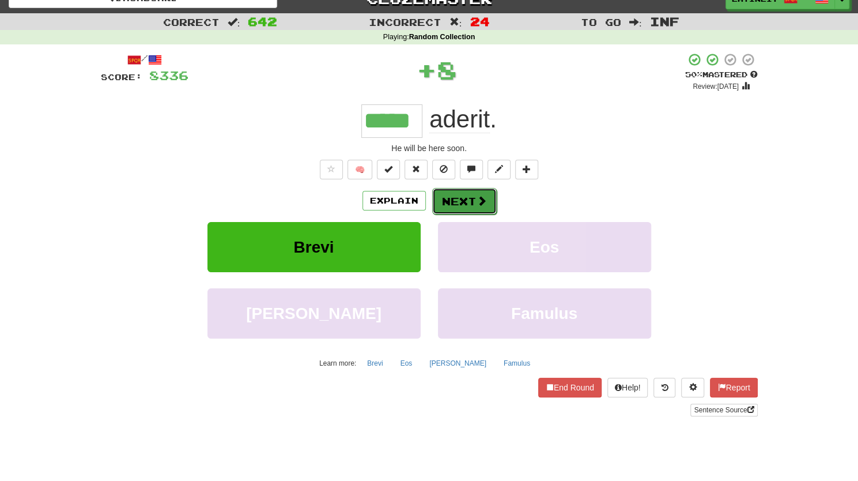
click at [466, 196] on button "Next" at bounding box center [464, 201] width 65 height 27
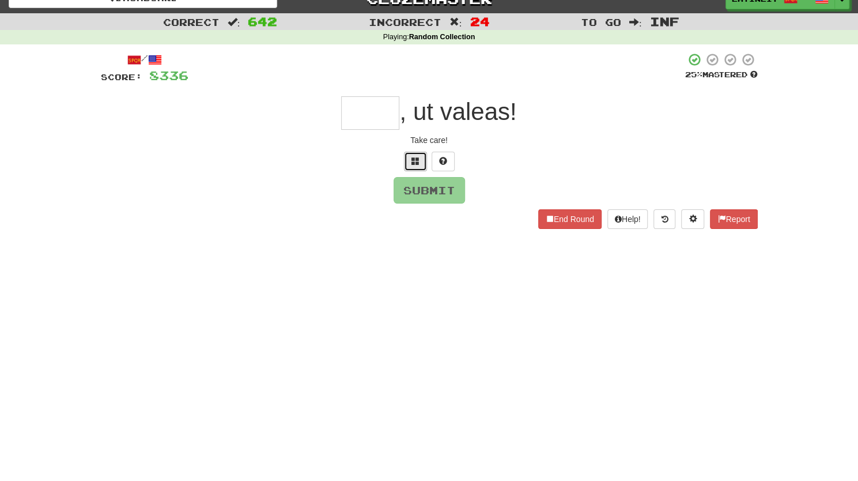
click at [416, 157] on span at bounding box center [415, 161] width 8 height 8
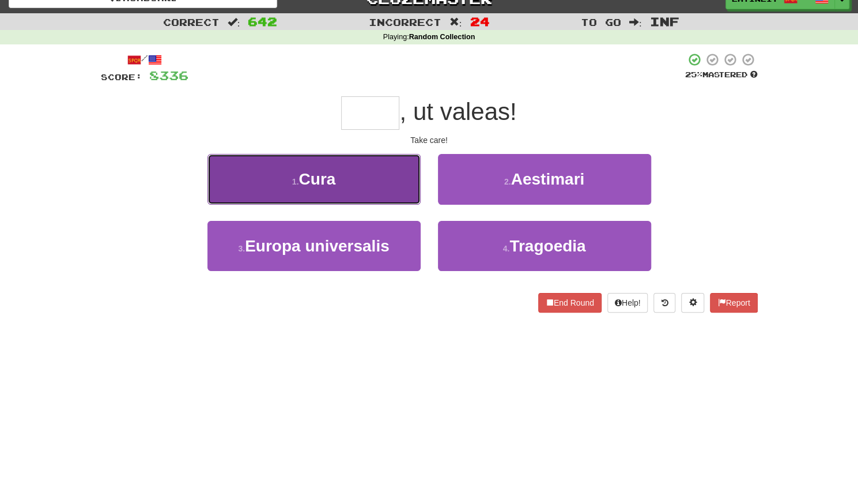
click at [346, 175] on button "1 . [GEOGRAPHIC_DATA]" at bounding box center [313, 179] width 213 height 50
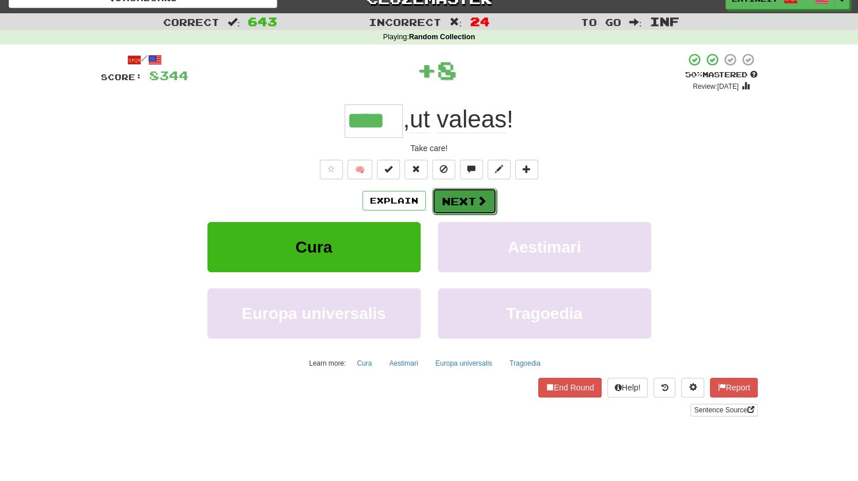
click at [453, 205] on button "Next" at bounding box center [464, 201] width 65 height 27
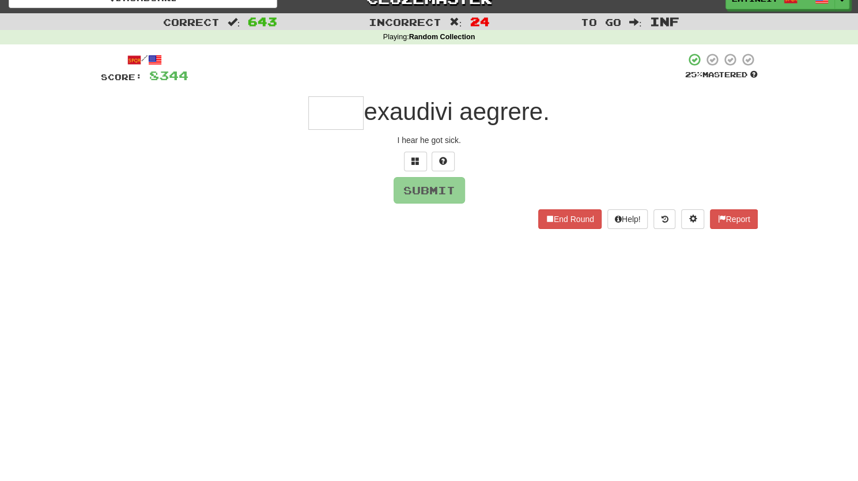
click at [342, 105] on input "text" at bounding box center [335, 112] width 55 height 33
click at [409, 160] on button at bounding box center [415, 162] width 23 height 20
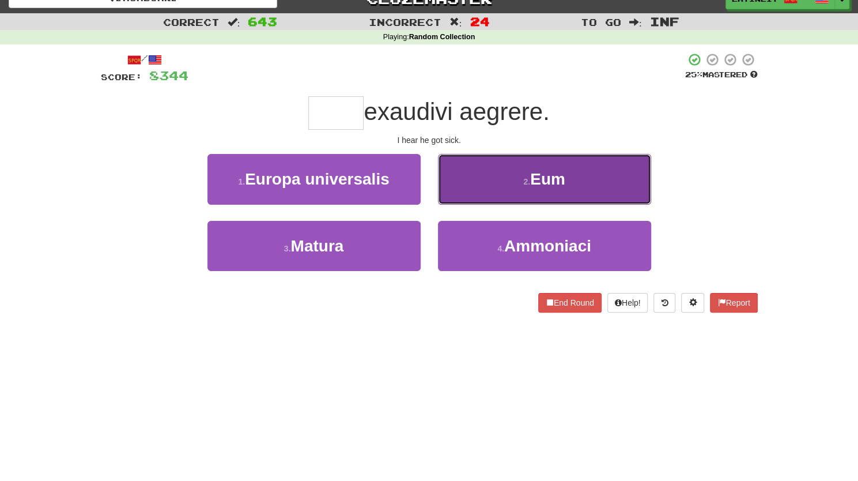
click at [488, 171] on button "2 . Eum" at bounding box center [544, 179] width 213 height 50
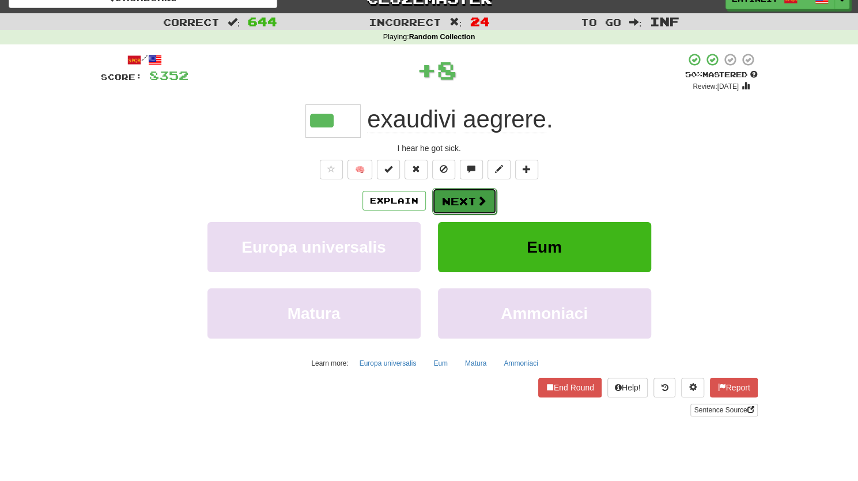
click at [470, 194] on button "Next" at bounding box center [464, 201] width 65 height 27
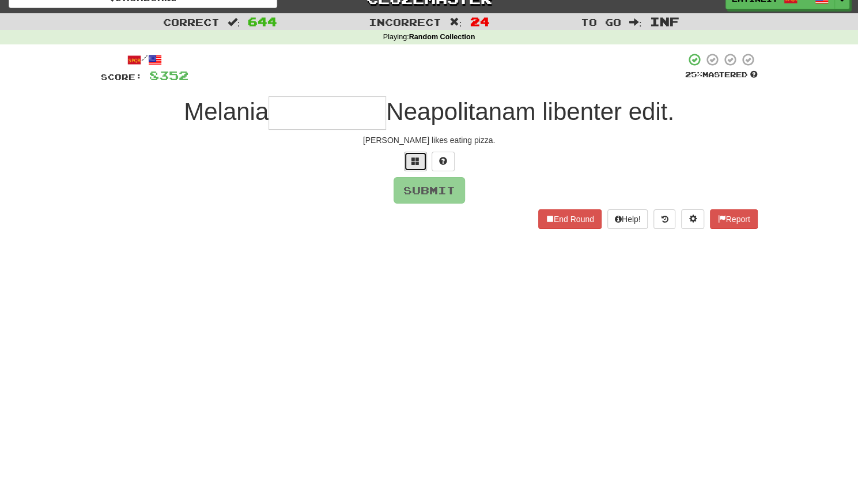
click at [410, 160] on button at bounding box center [415, 162] width 23 height 20
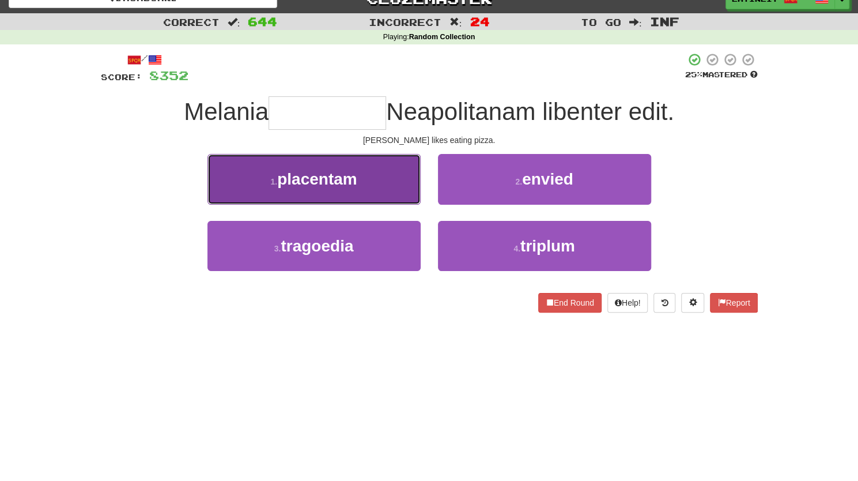
click at [354, 186] on span "placentam" at bounding box center [317, 179] width 80 height 18
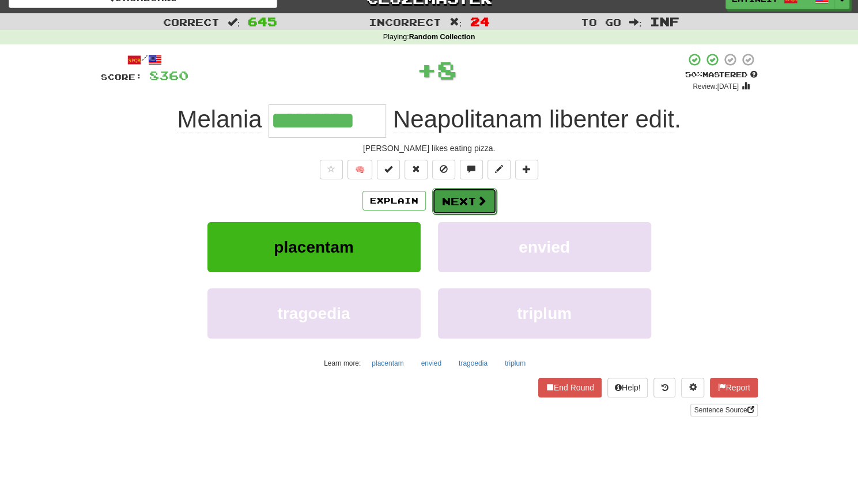
click at [471, 196] on button "Next" at bounding box center [464, 201] width 65 height 27
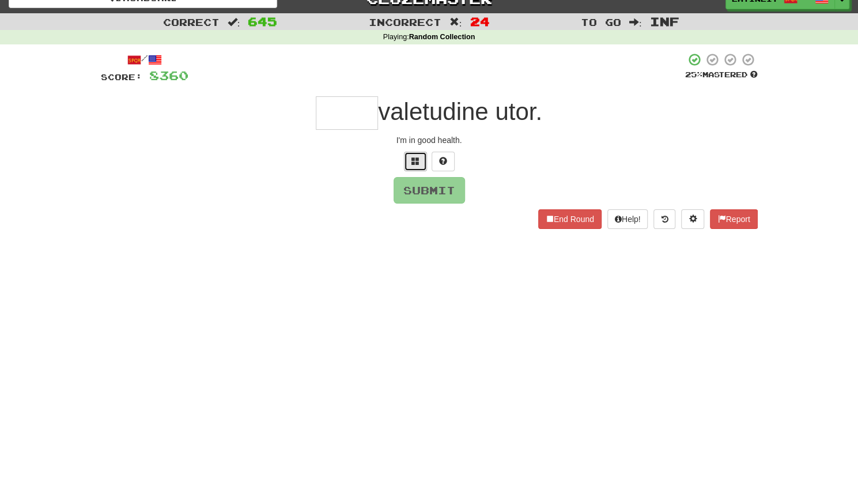
click at [420, 160] on button at bounding box center [415, 162] width 23 height 20
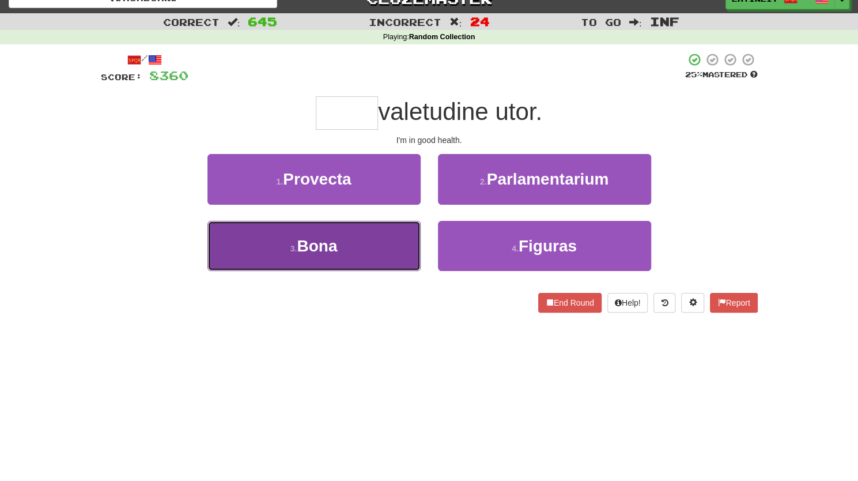
click at [319, 238] on span "Bona" at bounding box center [317, 246] width 40 height 18
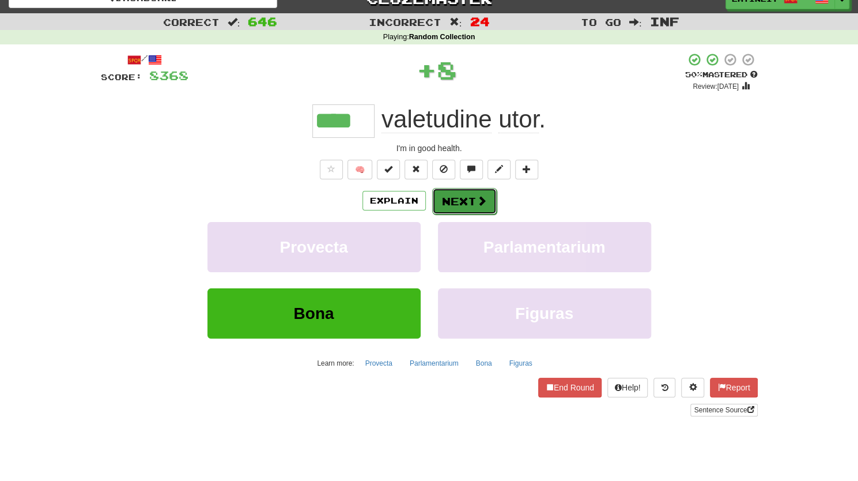
click at [455, 201] on button "Next" at bounding box center [464, 201] width 65 height 27
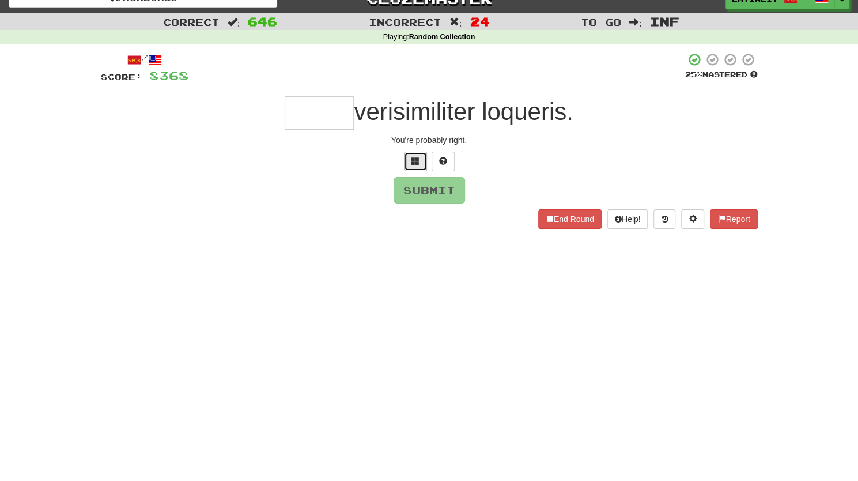
click at [421, 154] on button at bounding box center [415, 162] width 23 height 20
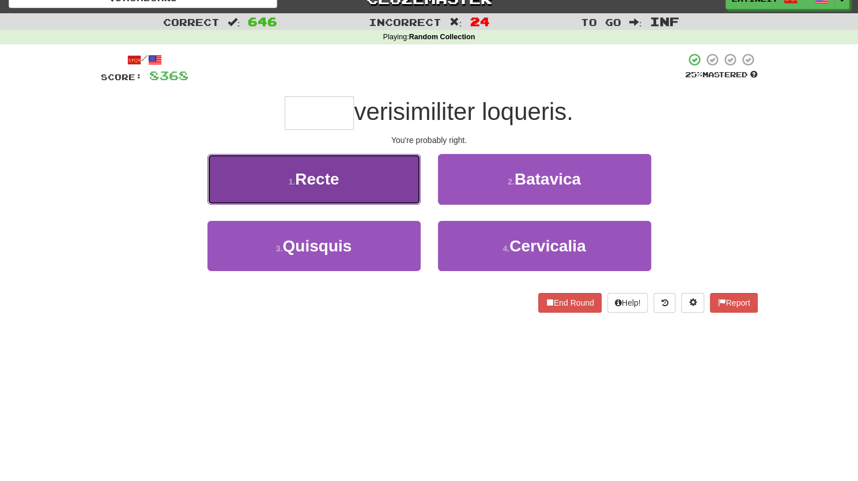
click at [311, 173] on span "Recte" at bounding box center [317, 179] width 44 height 18
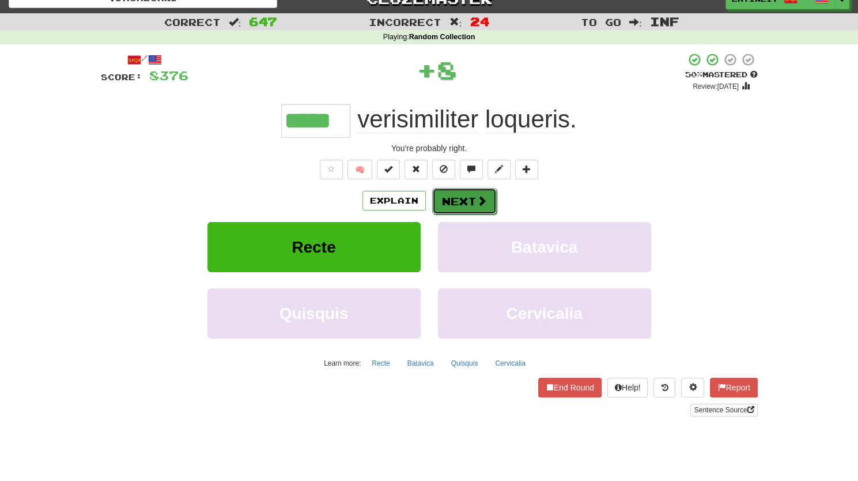
click at [447, 203] on button "Next" at bounding box center [464, 201] width 65 height 27
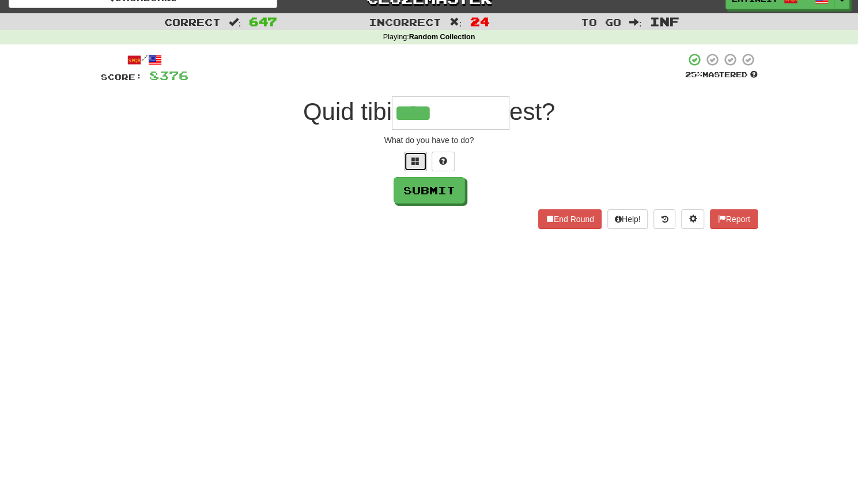
click at [412, 154] on button at bounding box center [415, 162] width 23 height 20
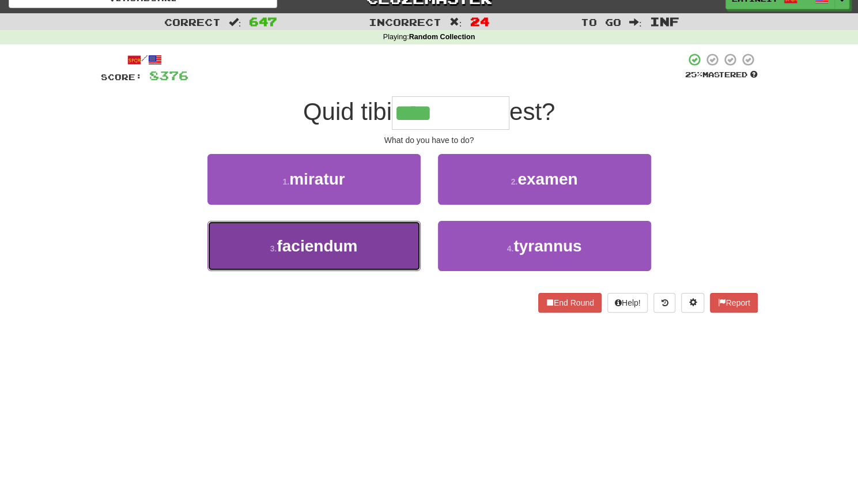
click at [311, 247] on span "faciendum" at bounding box center [317, 246] width 81 height 18
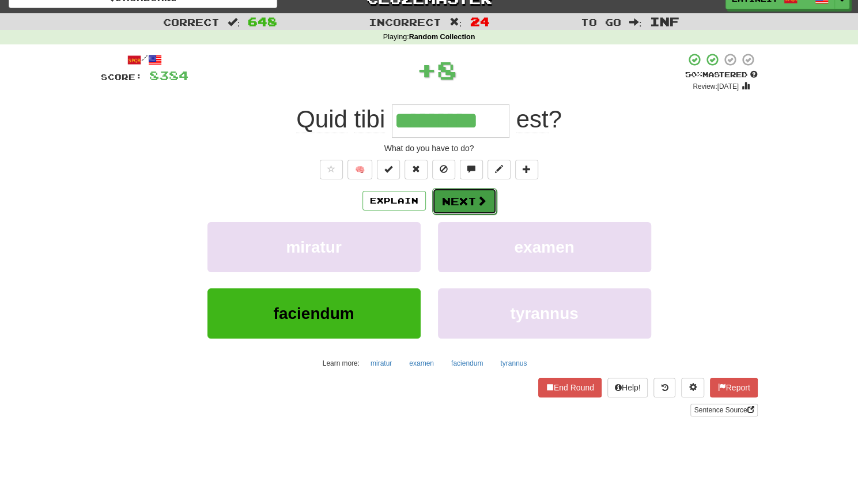
click at [449, 200] on button "Next" at bounding box center [464, 201] width 65 height 27
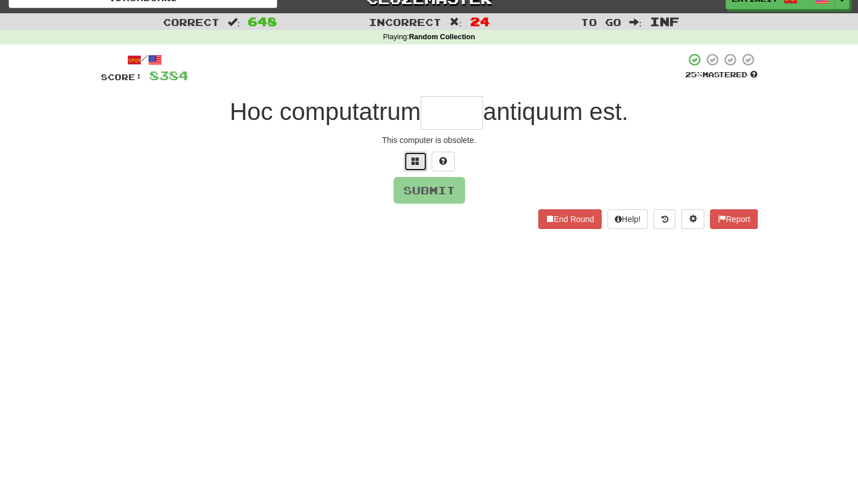
click at [412, 167] on button at bounding box center [415, 162] width 23 height 20
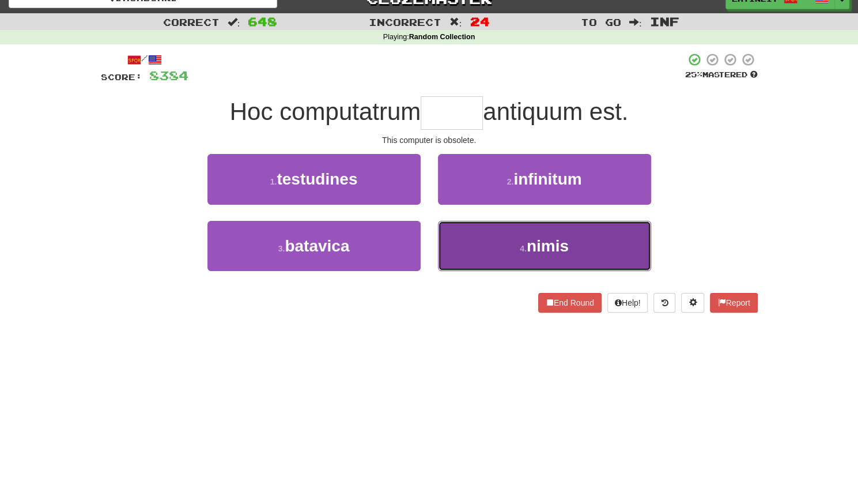
click at [485, 247] on button "4 . nimis" at bounding box center [544, 246] width 213 height 50
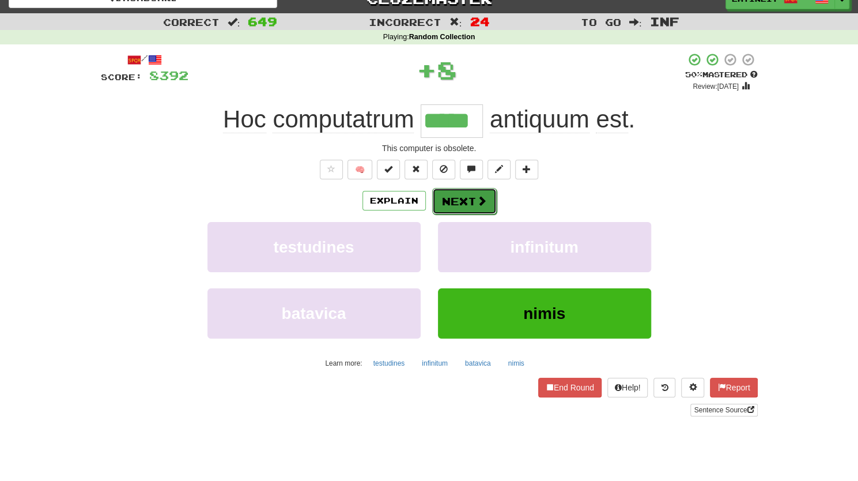
click at [475, 188] on button "Next" at bounding box center [464, 201] width 65 height 27
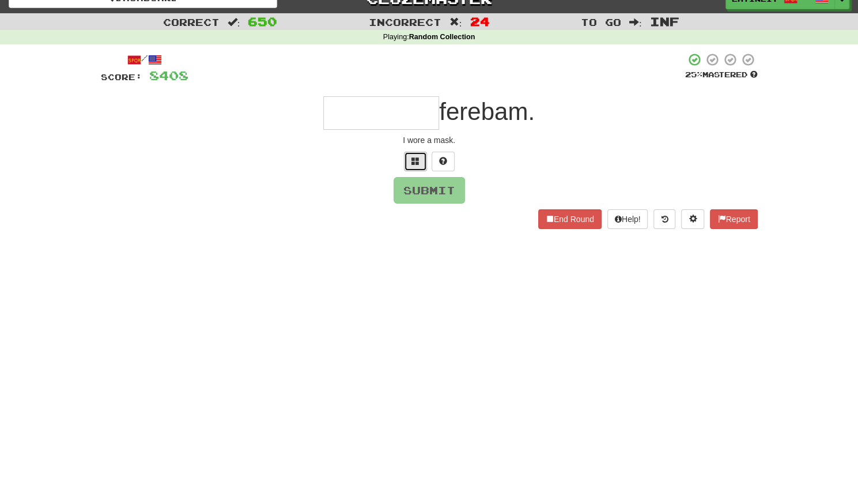
click at [418, 160] on span at bounding box center [415, 161] width 8 height 8
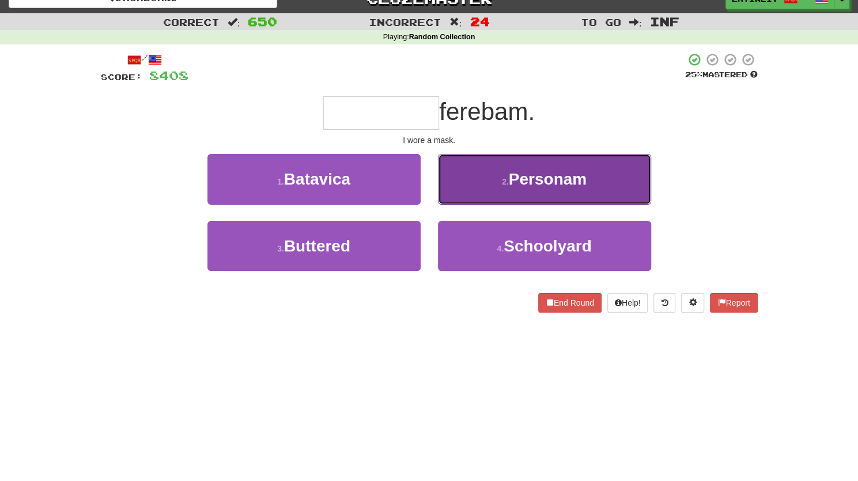
click at [508, 188] on button "2 . Personam" at bounding box center [544, 179] width 213 height 50
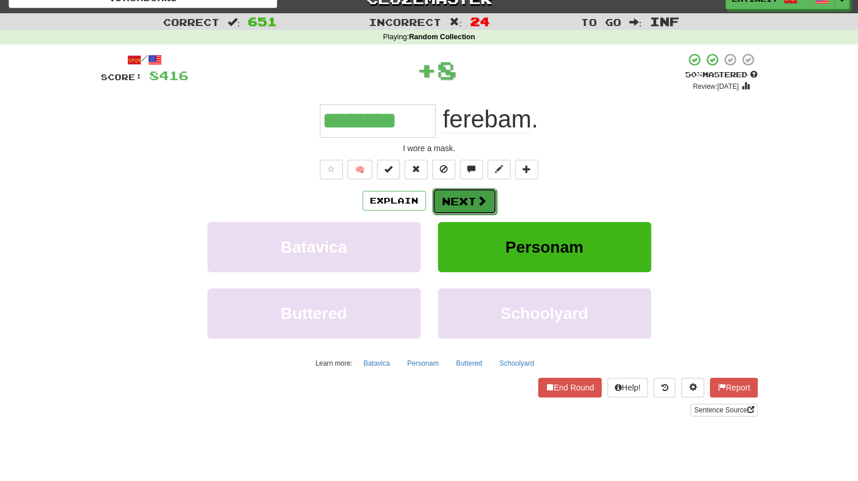
click at [439, 201] on button "Next" at bounding box center [464, 201] width 65 height 27
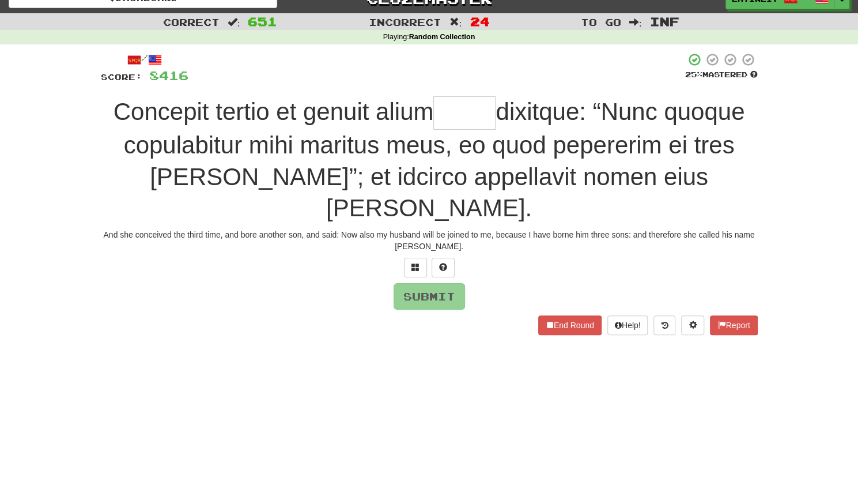
click at [445, 137] on span "dixitque: “Nunc quoque copulabitur mihi maritus meus, eo quod pepererim ei tres…" at bounding box center [434, 159] width 621 height 123
click at [461, 111] on input "text" at bounding box center [464, 112] width 62 height 33
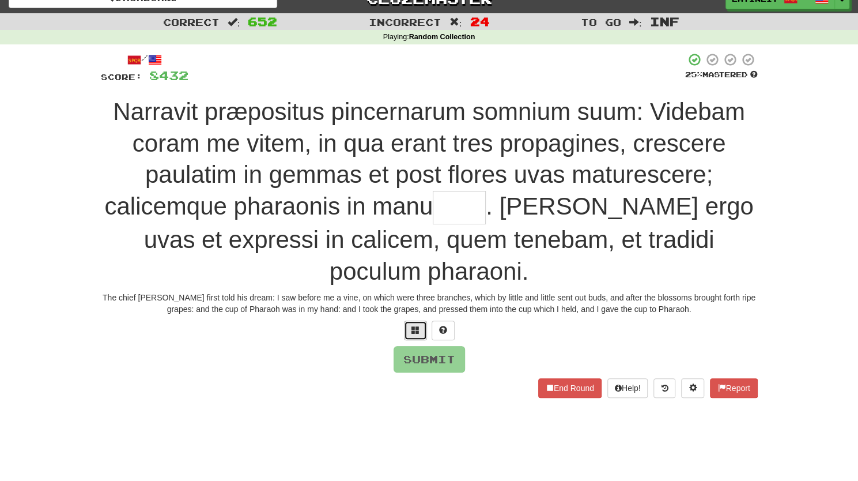
click at [415, 331] on span at bounding box center [415, 330] width 8 height 8
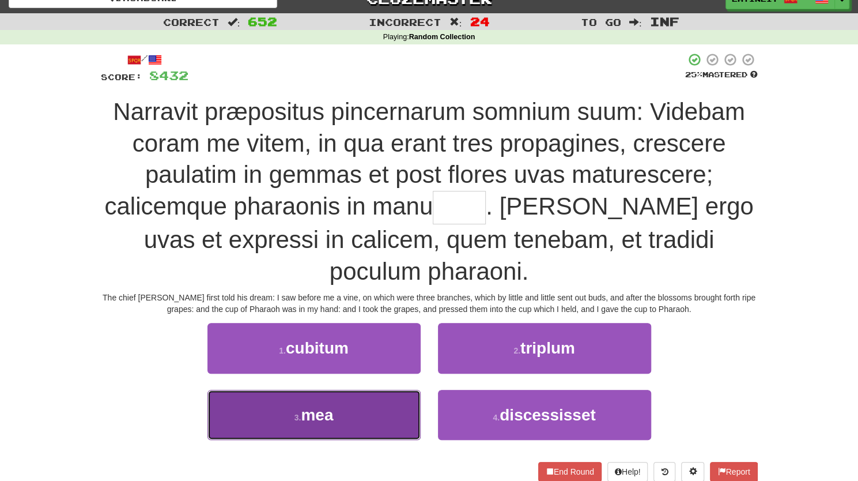
click at [358, 416] on button "3 . mea" at bounding box center [313, 415] width 213 height 50
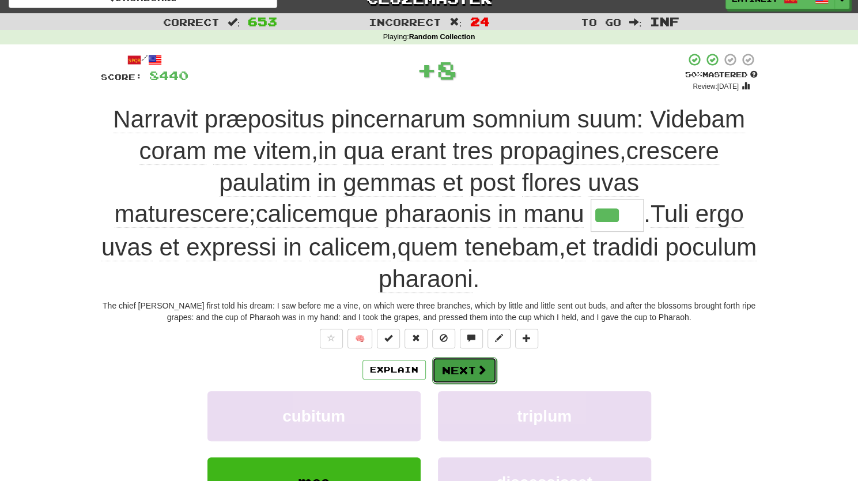
click at [449, 367] on button "Next" at bounding box center [464, 370] width 65 height 27
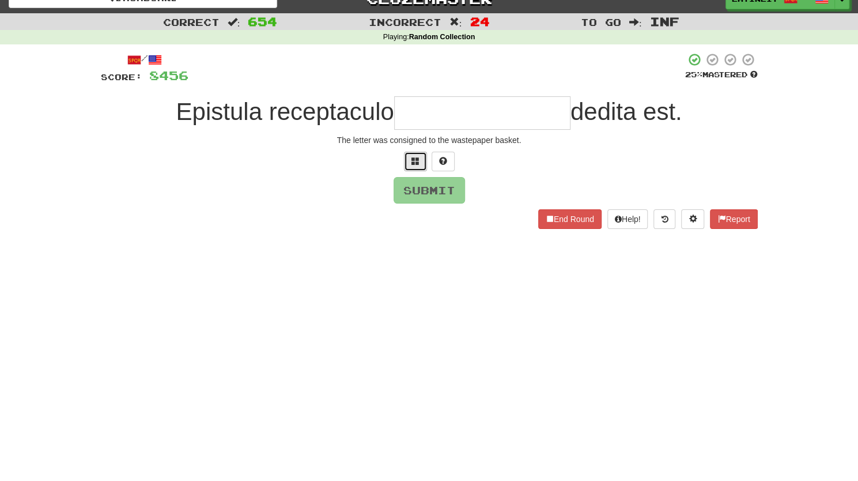
click at [415, 167] on button at bounding box center [415, 162] width 23 height 20
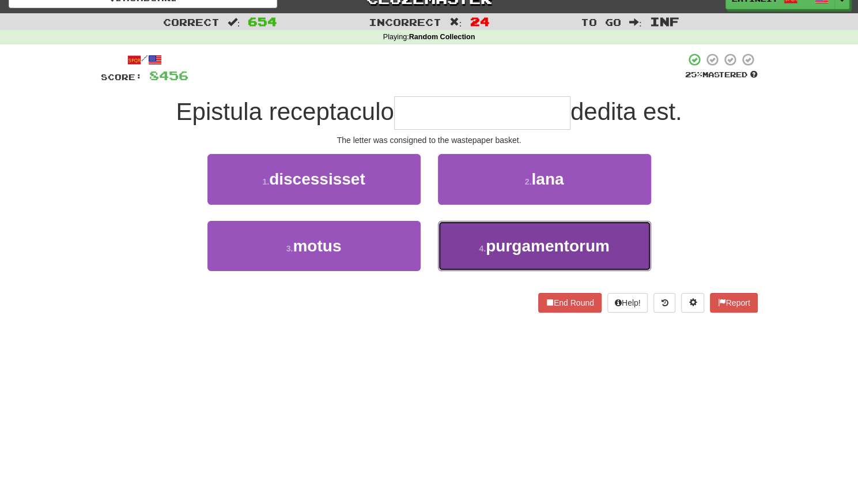
click at [480, 248] on small "4 ." at bounding box center [482, 248] width 7 height 9
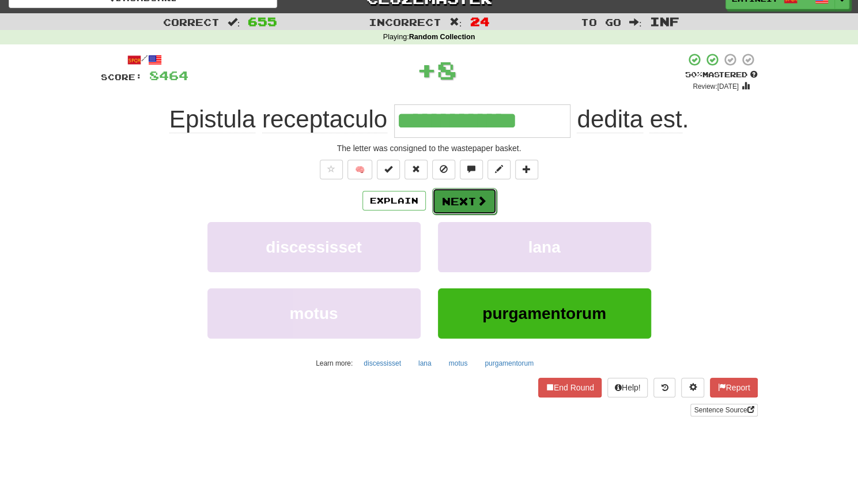
click at [448, 197] on button "Next" at bounding box center [464, 201] width 65 height 27
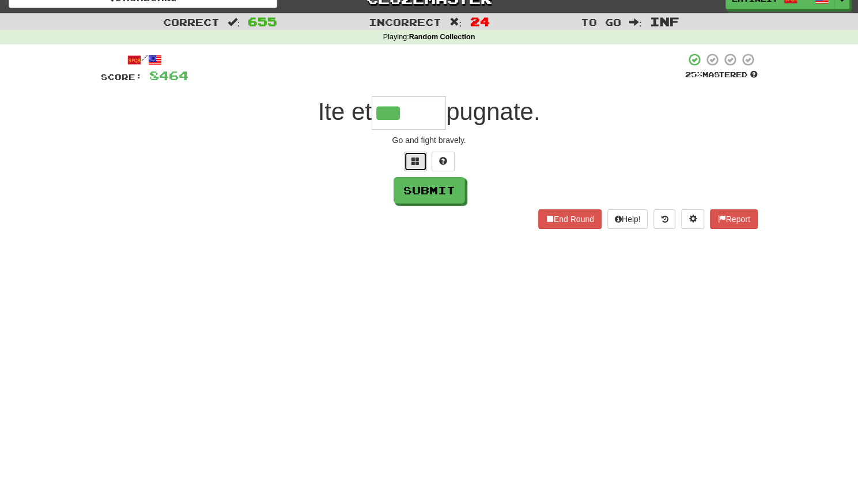
click at [410, 155] on button at bounding box center [415, 162] width 23 height 20
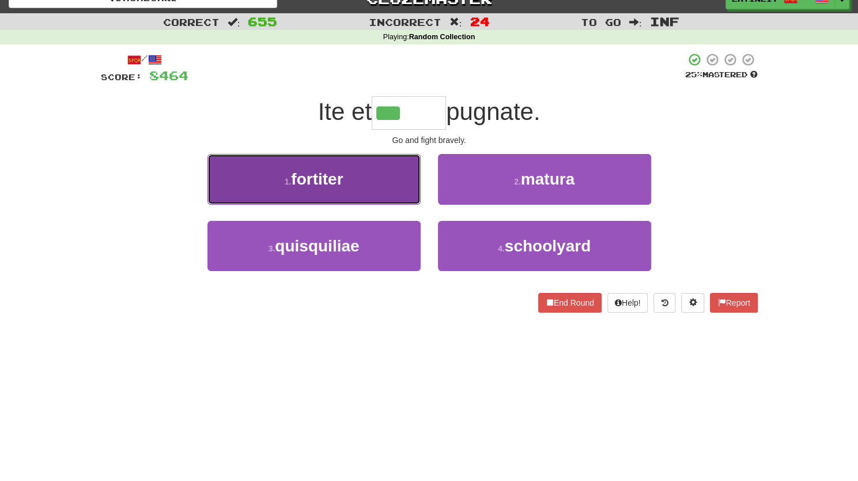
click at [355, 177] on button "1 . fortiter" at bounding box center [313, 179] width 213 height 50
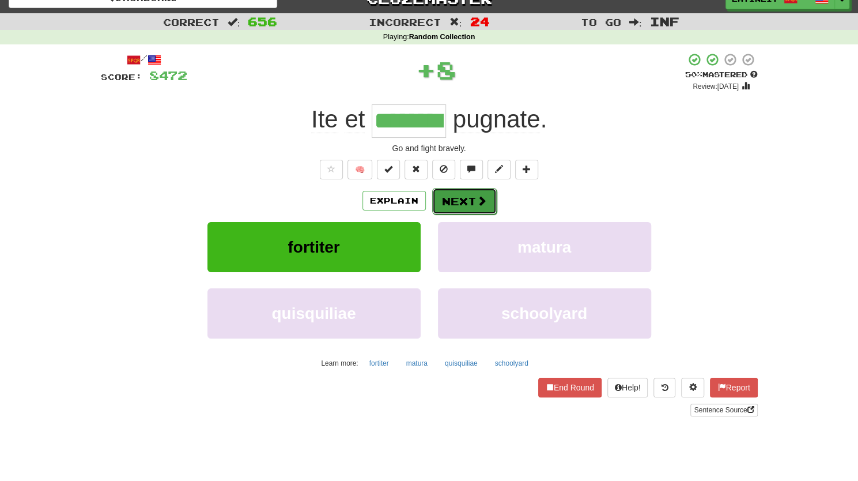
click at [452, 199] on button "Next" at bounding box center [464, 201] width 65 height 27
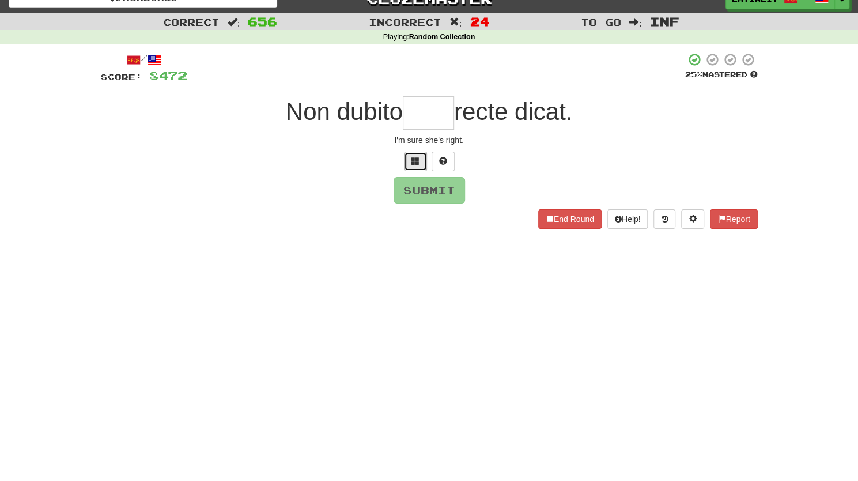
click at [413, 162] on span at bounding box center [415, 161] width 8 height 8
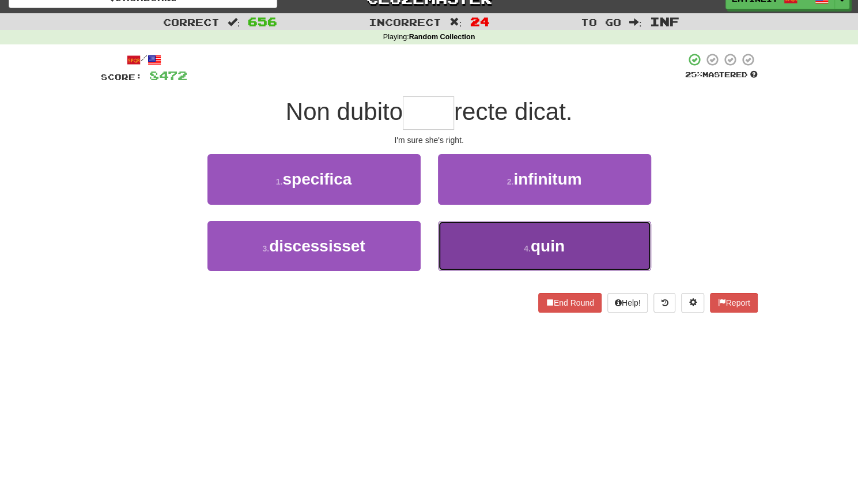
click at [501, 240] on button "4 . quin" at bounding box center [544, 246] width 213 height 50
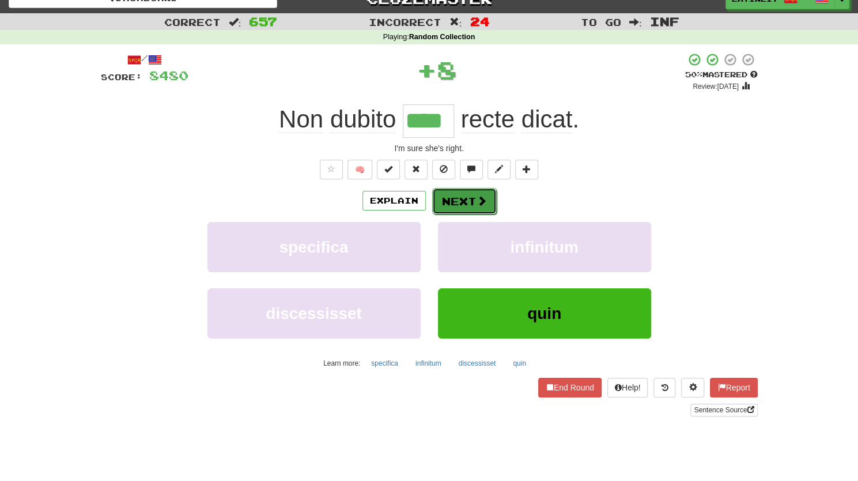
click at [464, 206] on button "Next" at bounding box center [464, 201] width 65 height 27
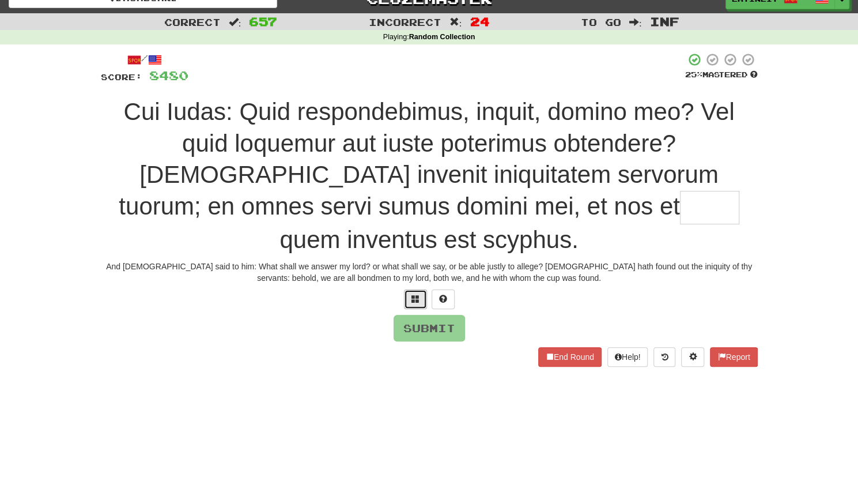
click at [410, 289] on button at bounding box center [415, 299] width 23 height 20
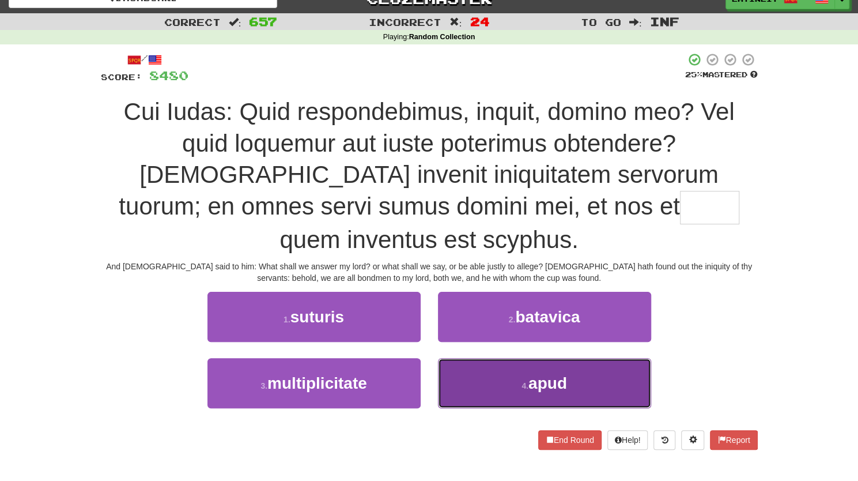
click at [509, 358] on button "4 . apud" at bounding box center [544, 383] width 213 height 50
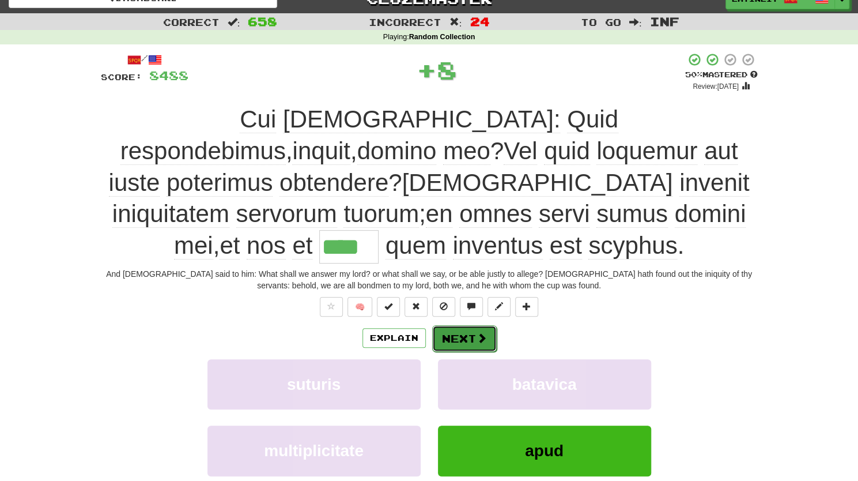
click at [466, 325] on button "Next" at bounding box center [464, 338] width 65 height 27
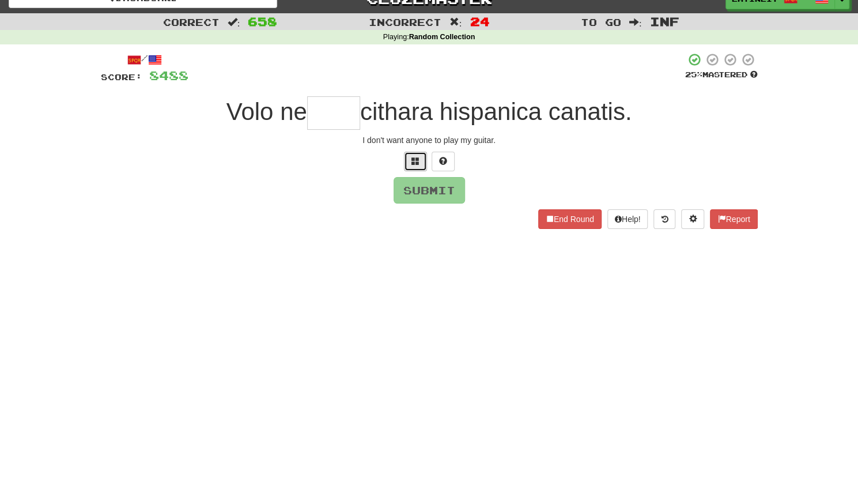
click at [411, 162] on span at bounding box center [415, 161] width 8 height 8
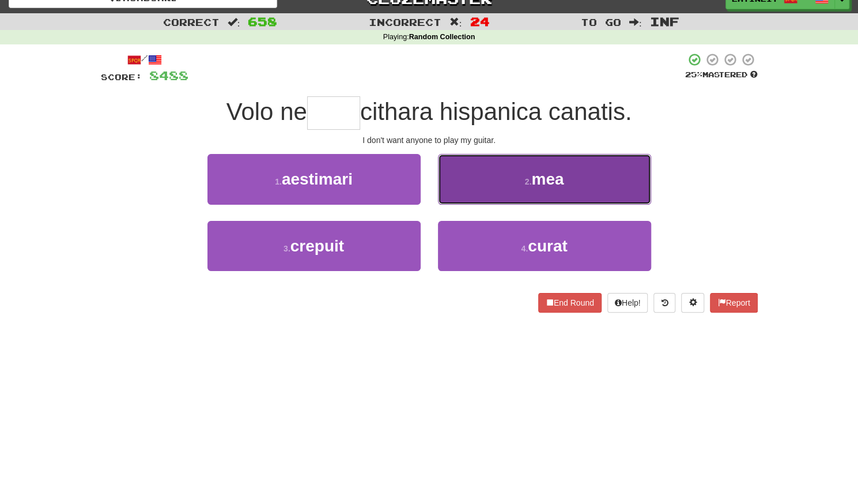
click at [479, 185] on button "2 . mea" at bounding box center [544, 179] width 213 height 50
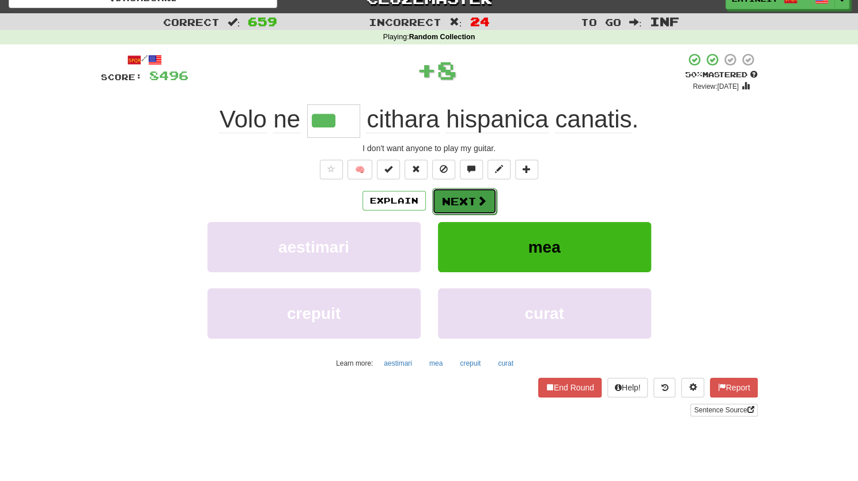
click at [458, 203] on button "Next" at bounding box center [464, 201] width 65 height 27
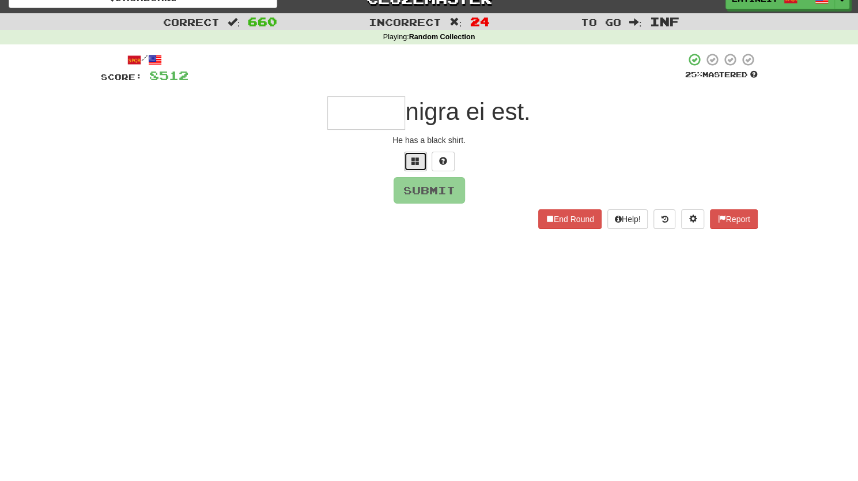
click at [411, 161] on span at bounding box center [415, 161] width 8 height 8
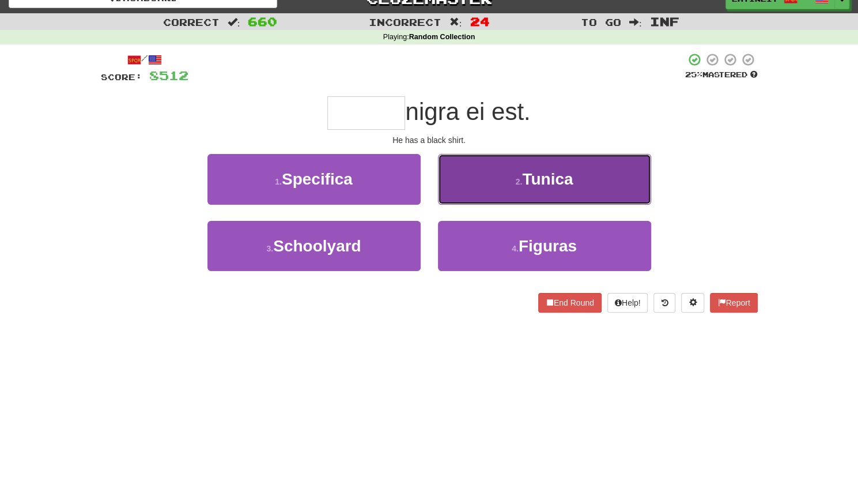
click at [478, 175] on button "2 . [GEOGRAPHIC_DATA]" at bounding box center [544, 179] width 213 height 50
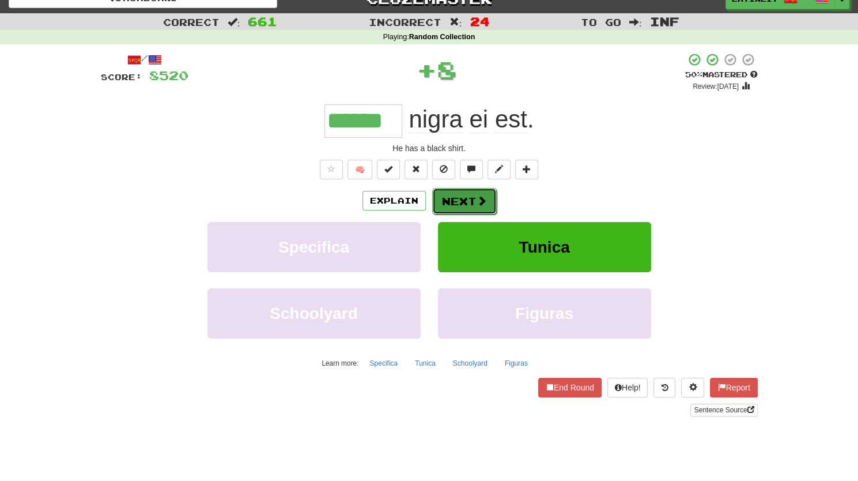
click at [455, 195] on button "Next" at bounding box center [464, 201] width 65 height 27
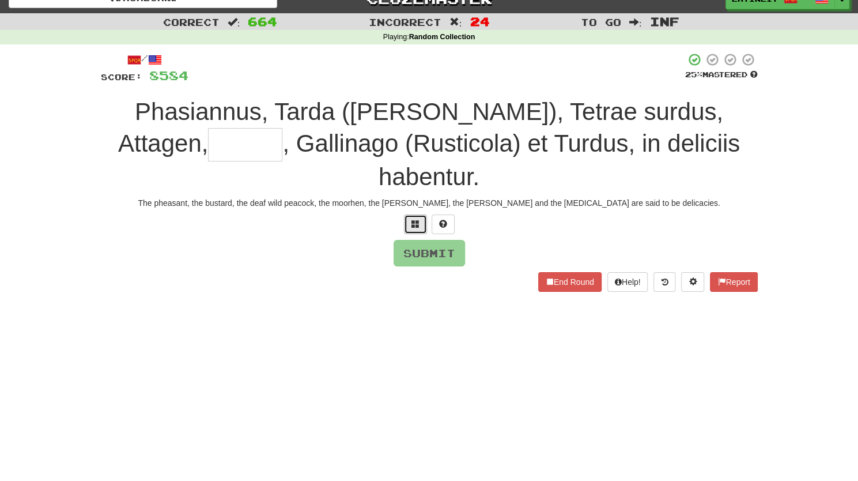
click at [413, 220] on span at bounding box center [415, 224] width 8 height 8
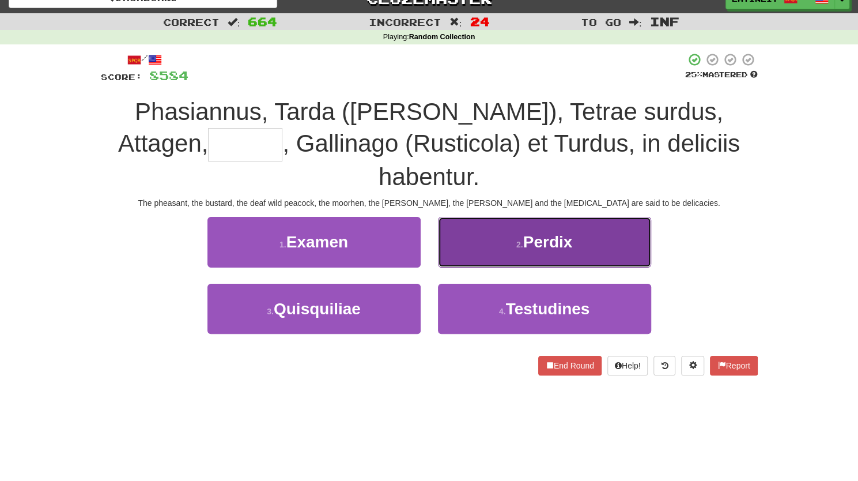
click at [470, 217] on button "2 . Perdix" at bounding box center [544, 242] width 213 height 50
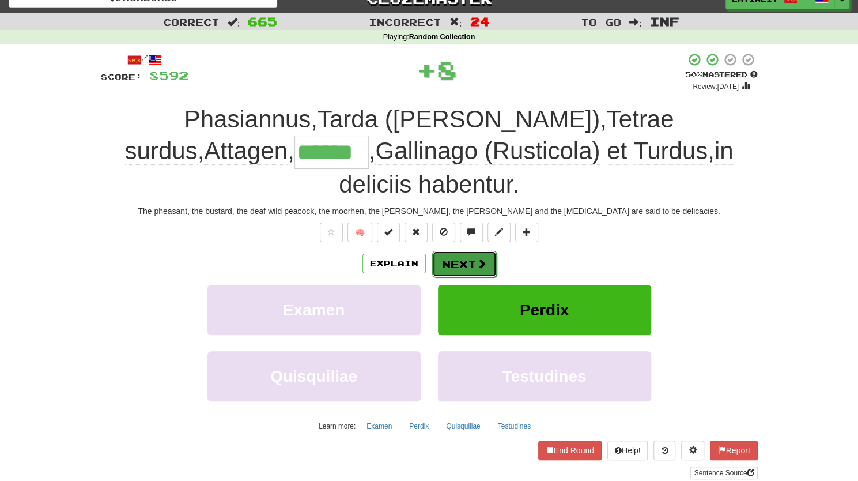
click at [444, 251] on button "Next" at bounding box center [464, 264] width 65 height 27
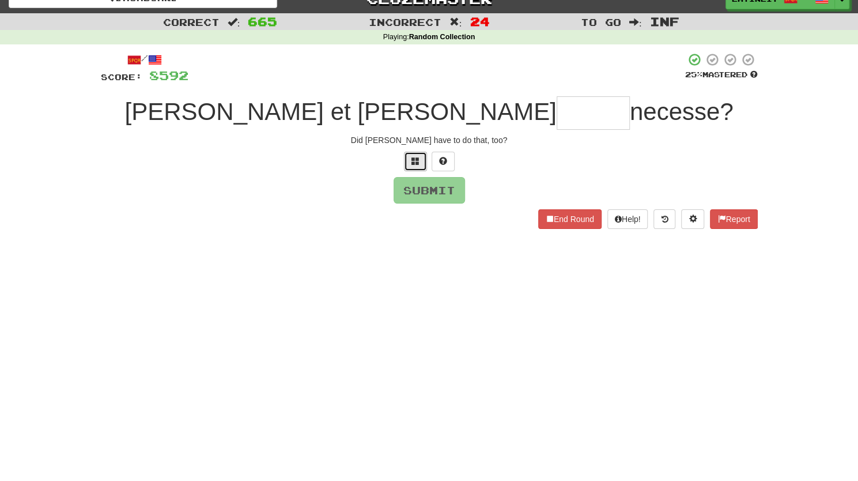
click at [413, 160] on span at bounding box center [415, 161] width 8 height 8
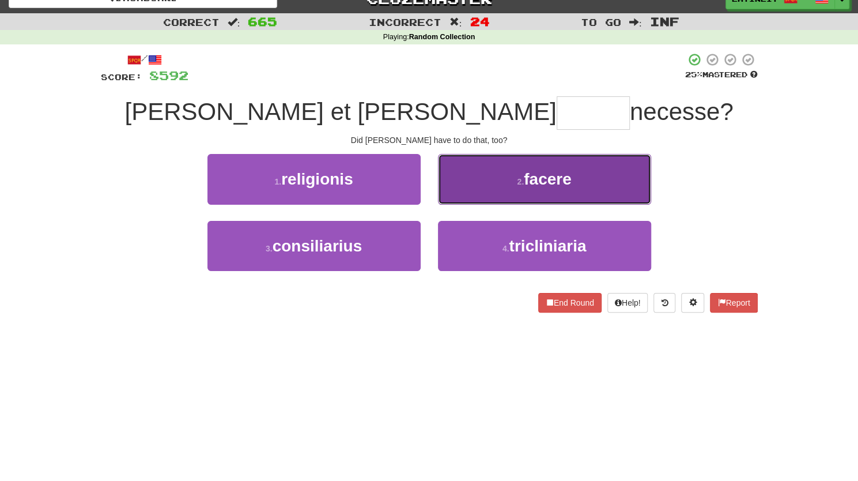
click at [466, 176] on button "2 . facere" at bounding box center [544, 179] width 213 height 50
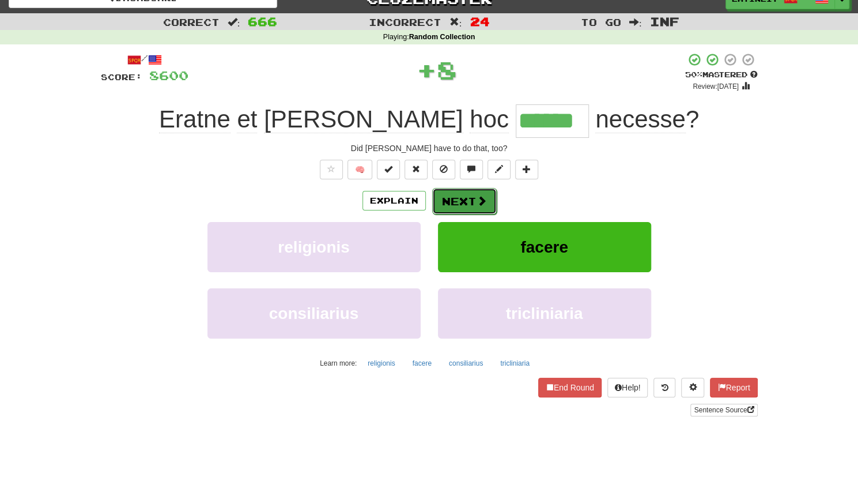
click at [457, 197] on button "Next" at bounding box center [464, 201] width 65 height 27
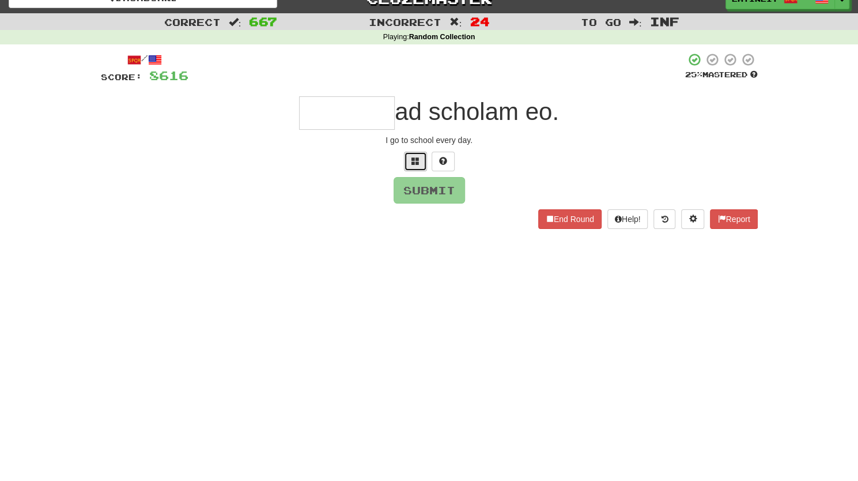
click at [415, 160] on span at bounding box center [415, 161] width 8 height 8
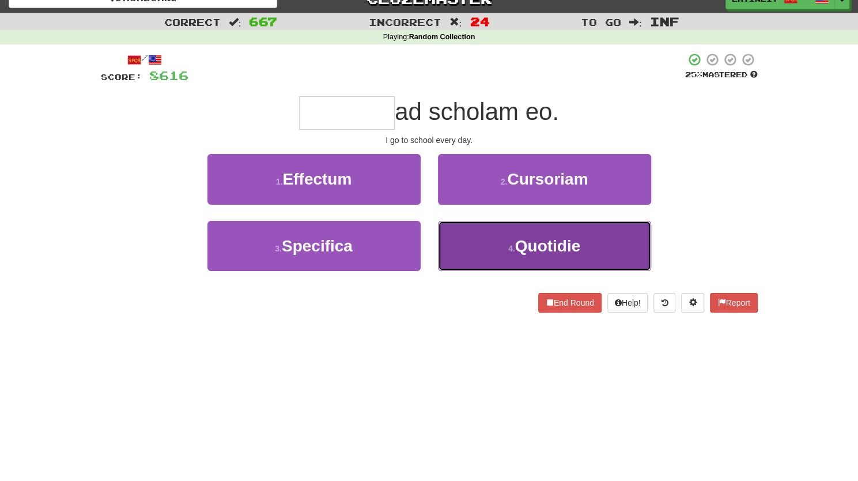
click at [528, 247] on span "Quotidie" at bounding box center [548, 246] width 66 height 18
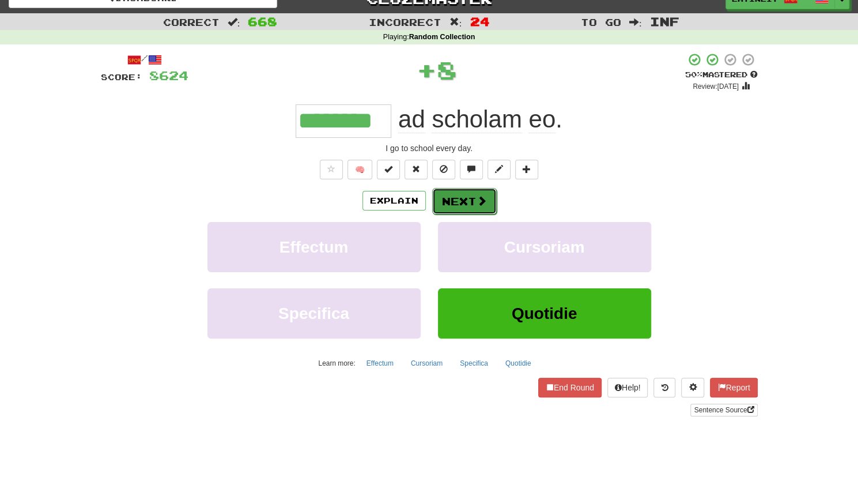
click at [469, 192] on button "Next" at bounding box center [464, 201] width 65 height 27
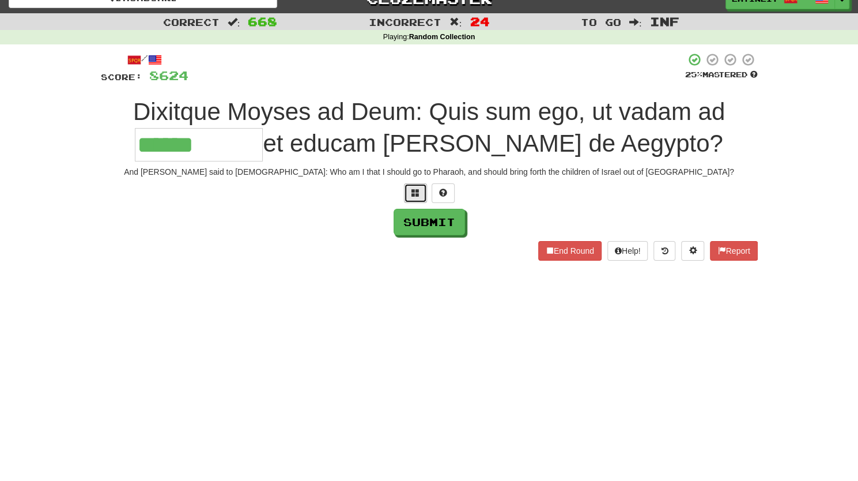
click at [415, 188] on span at bounding box center [415, 192] width 8 height 8
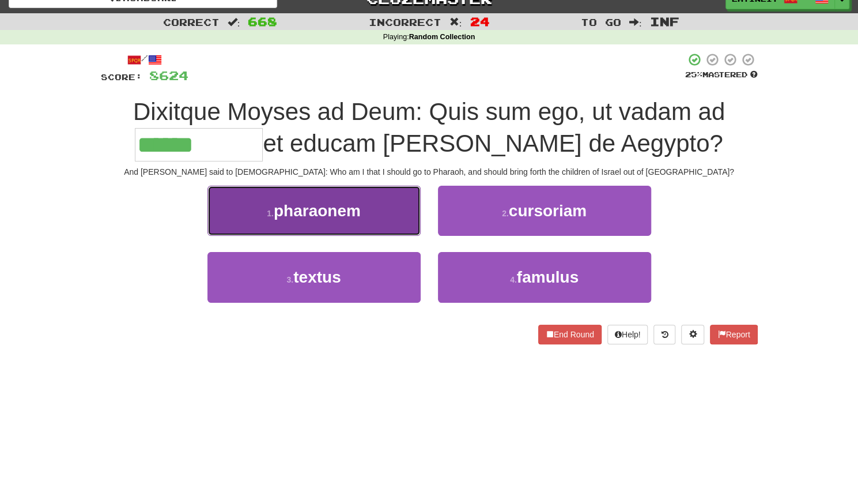
click at [369, 214] on button "1 . pharaonem" at bounding box center [313, 211] width 213 height 50
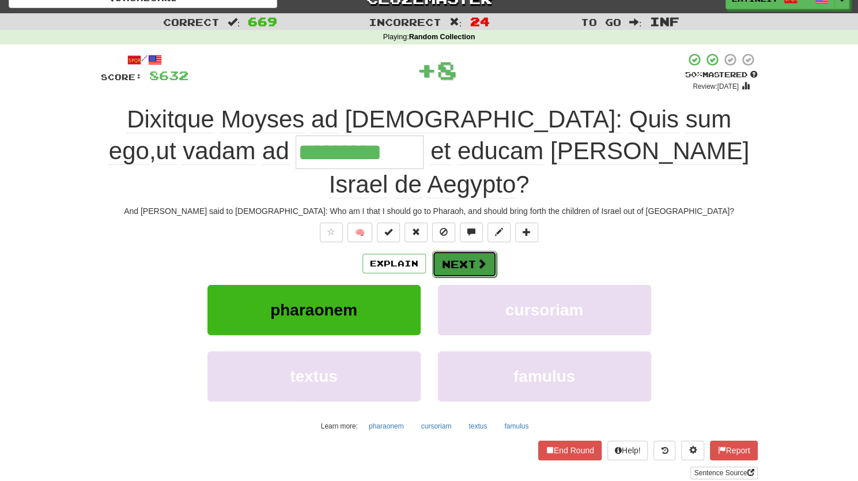
click at [453, 251] on button "Next" at bounding box center [464, 264] width 65 height 27
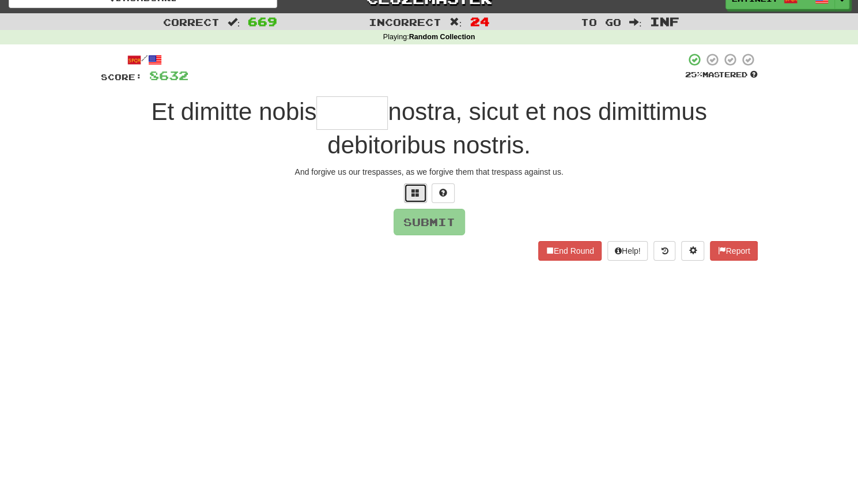
click at [411, 192] on span at bounding box center [415, 192] width 8 height 8
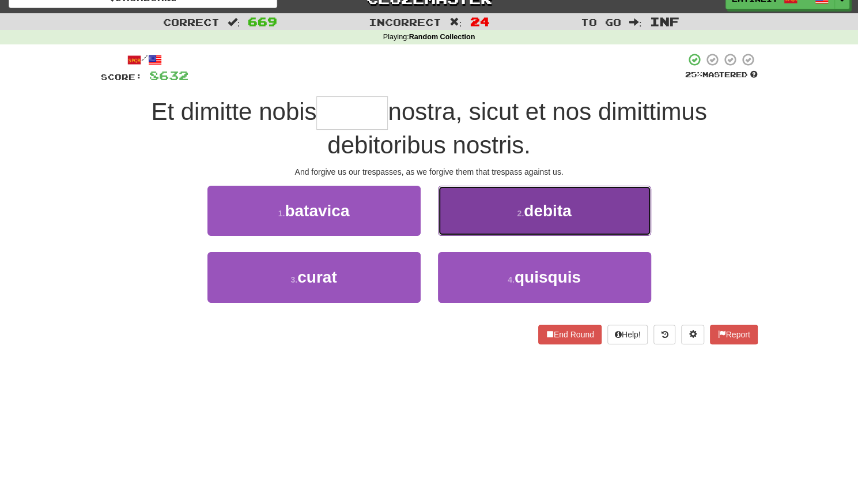
click at [489, 206] on button "2 . debita" at bounding box center [544, 211] width 213 height 50
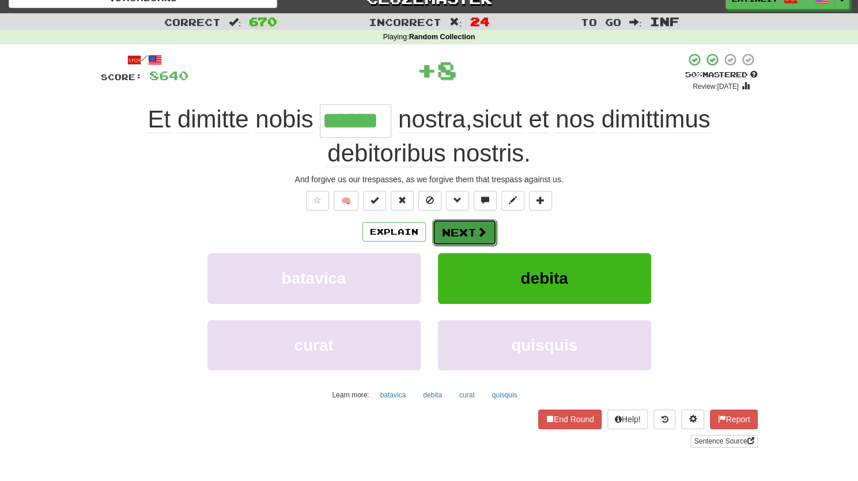
click at [455, 230] on button "Next" at bounding box center [464, 232] width 65 height 27
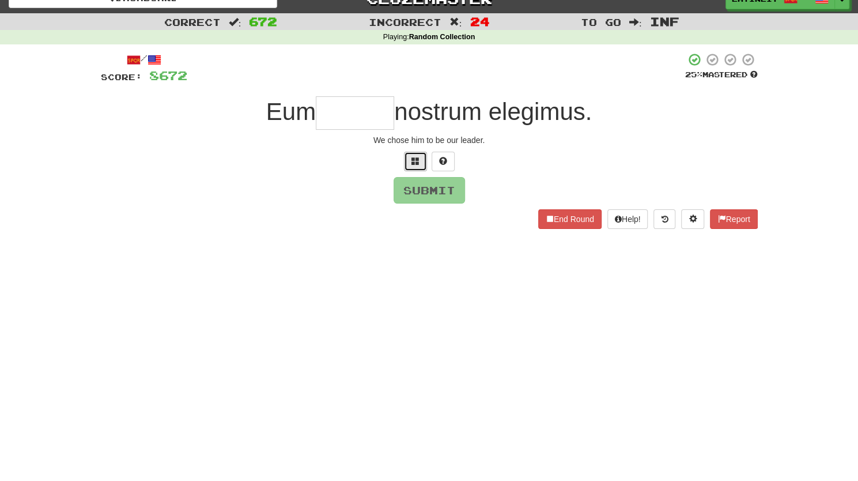
click at [418, 158] on span at bounding box center [415, 161] width 8 height 8
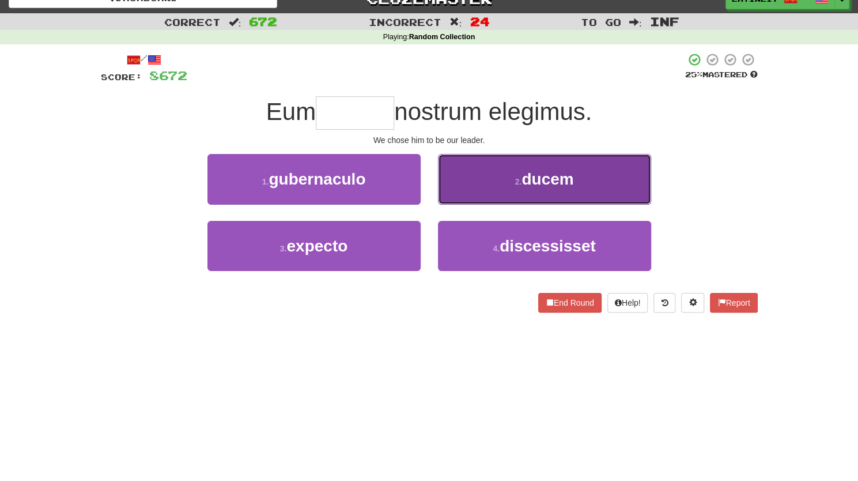
click at [484, 167] on button "2 . ducem" at bounding box center [544, 179] width 213 height 50
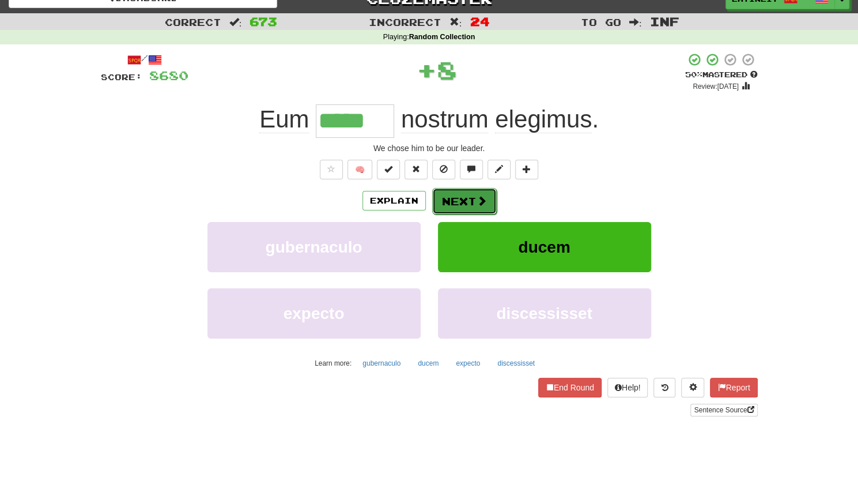
click at [458, 194] on button "Next" at bounding box center [464, 201] width 65 height 27
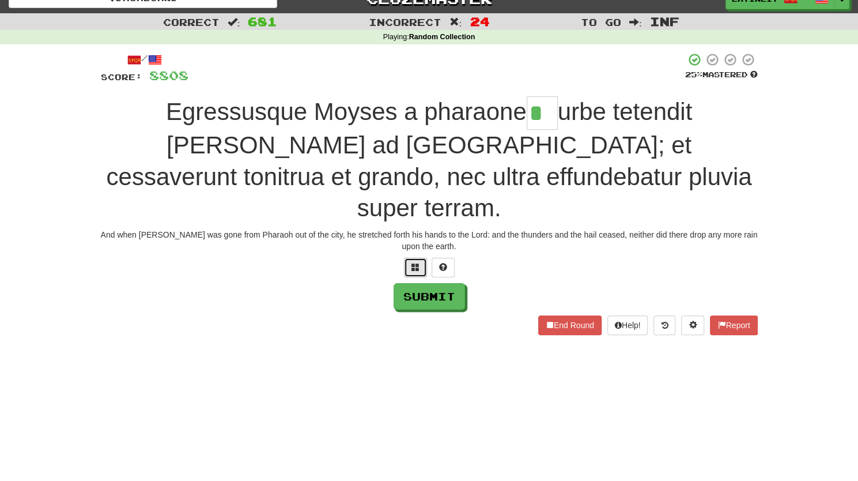
click at [411, 263] on span at bounding box center [415, 267] width 8 height 8
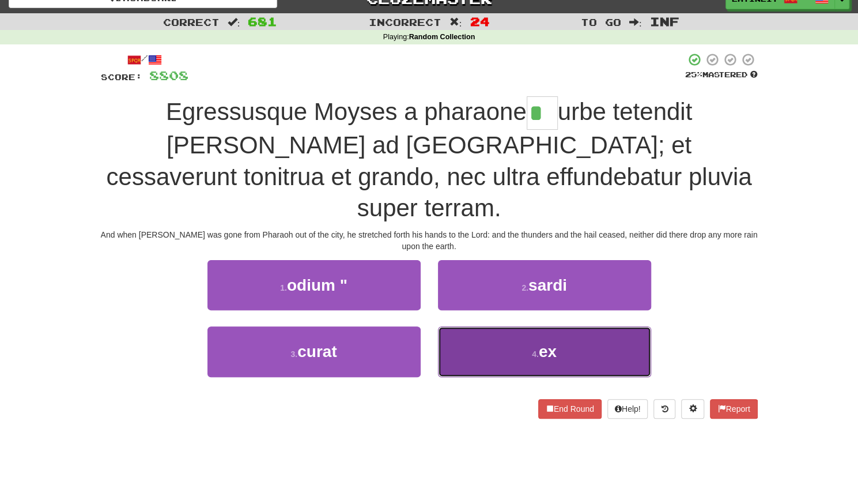
click at [479, 326] on button "4 . ex" at bounding box center [544, 351] width 213 height 50
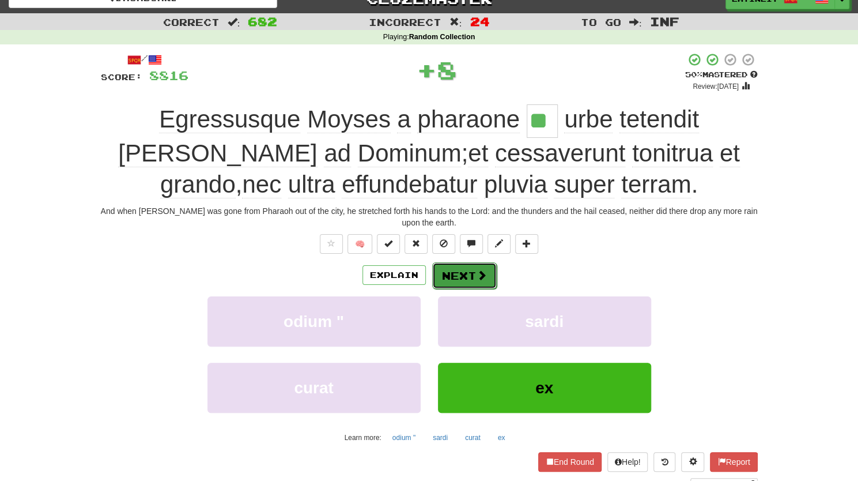
click at [457, 275] on button "Next" at bounding box center [464, 275] width 65 height 27
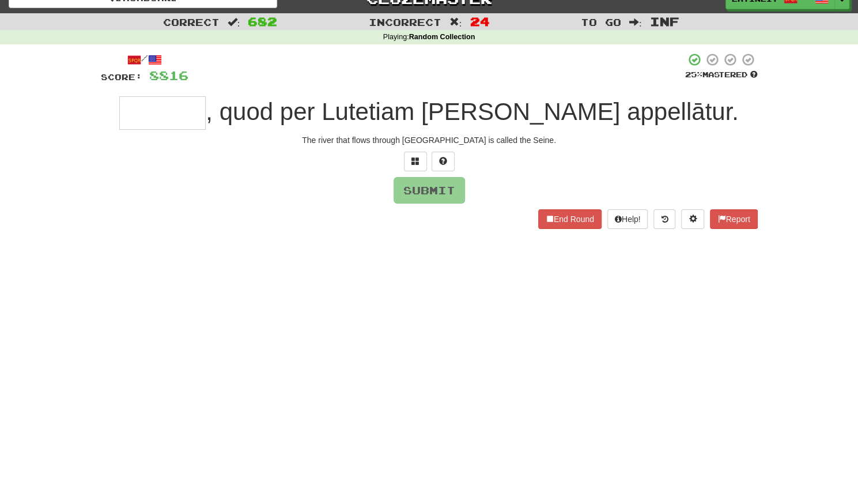
click at [186, 110] on input "text" at bounding box center [162, 112] width 86 height 33
click at [415, 160] on span at bounding box center [415, 161] width 8 height 8
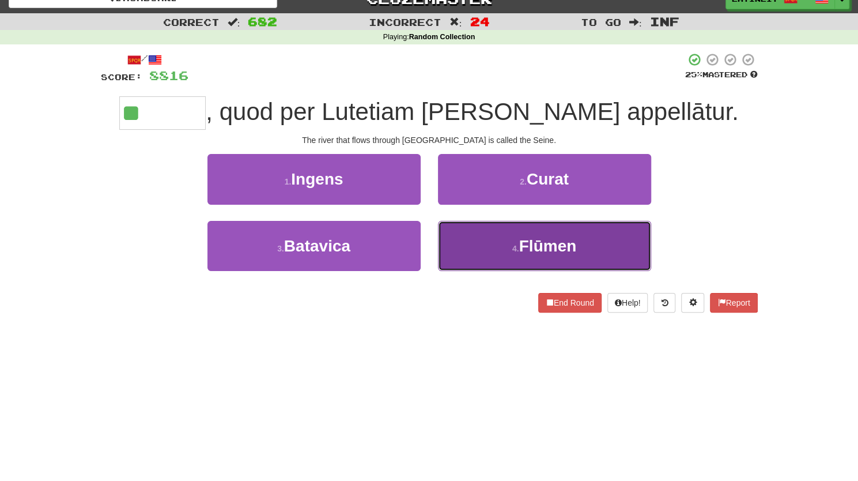
click at [505, 244] on button "4 . Flūmen" at bounding box center [544, 246] width 213 height 50
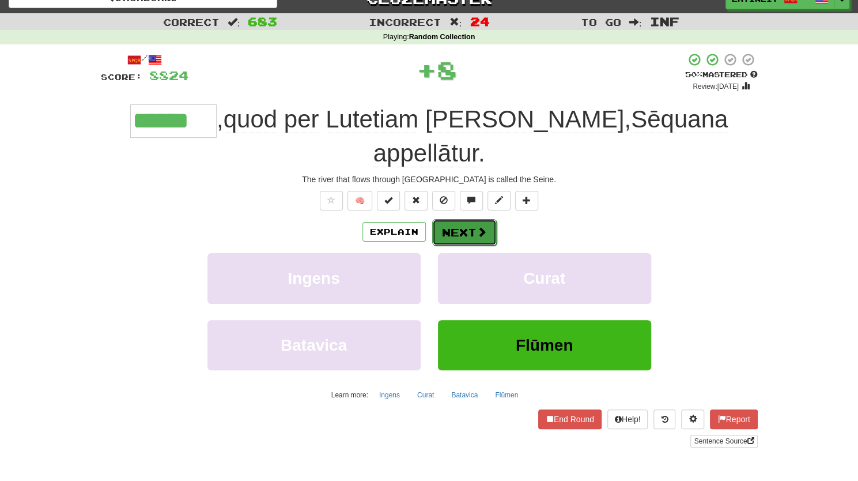
click at [451, 219] on button "Next" at bounding box center [464, 232] width 65 height 27
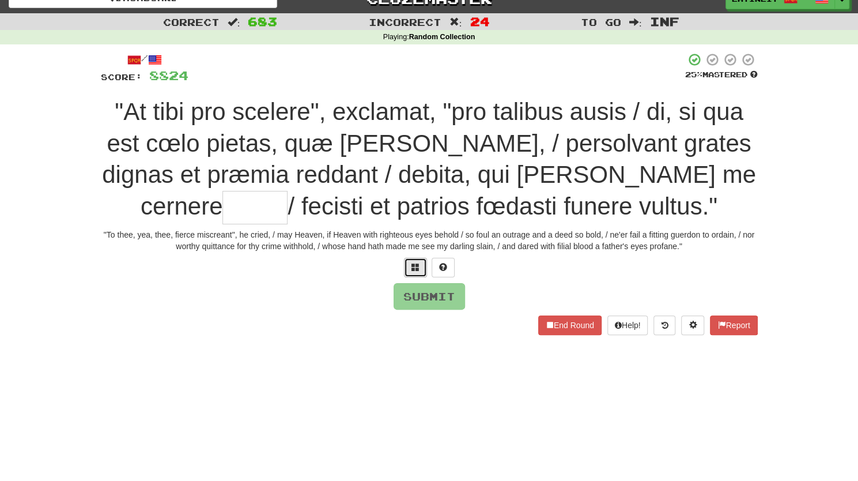
click at [411, 263] on span at bounding box center [415, 267] width 8 height 8
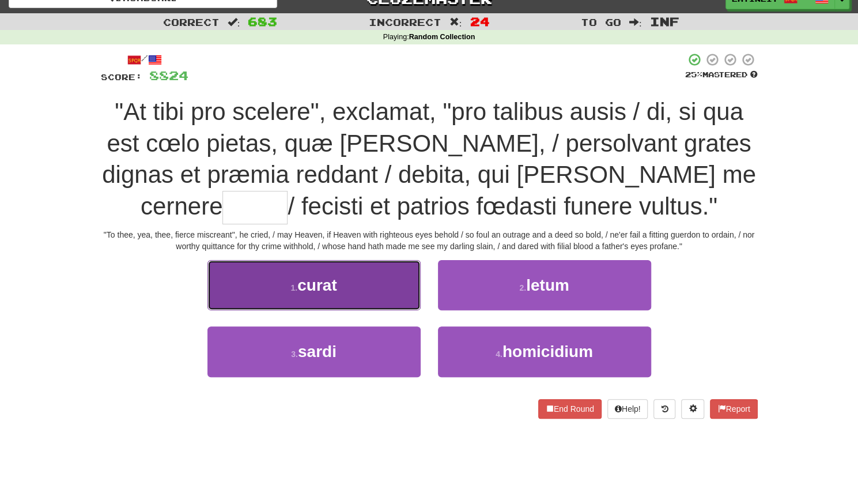
click at [368, 290] on button "1 . curat" at bounding box center [313, 285] width 213 height 50
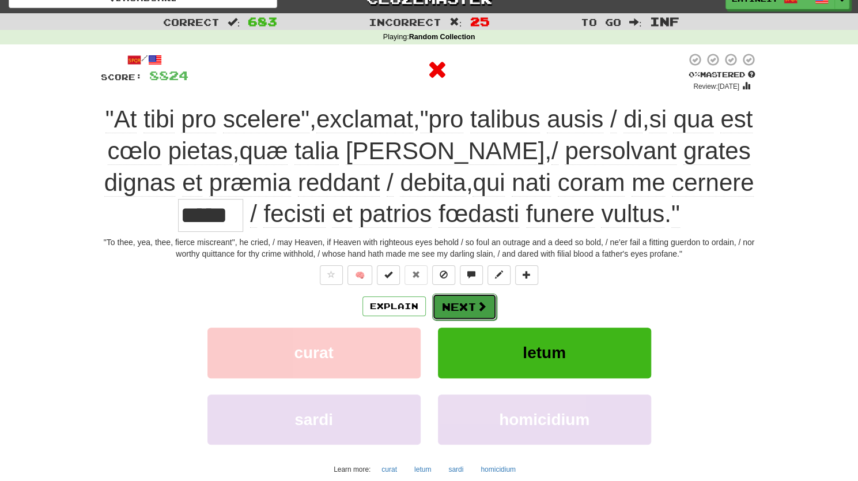
click at [453, 307] on button "Next" at bounding box center [464, 306] width 65 height 27
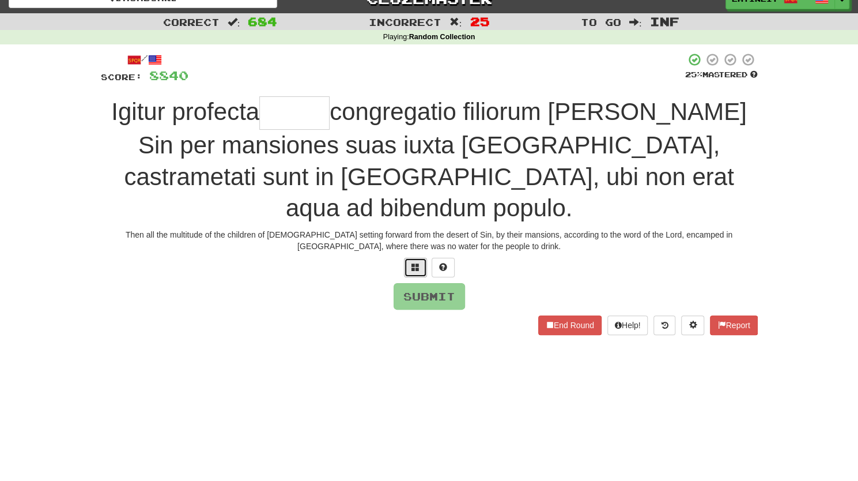
click at [417, 271] on span at bounding box center [415, 267] width 8 height 8
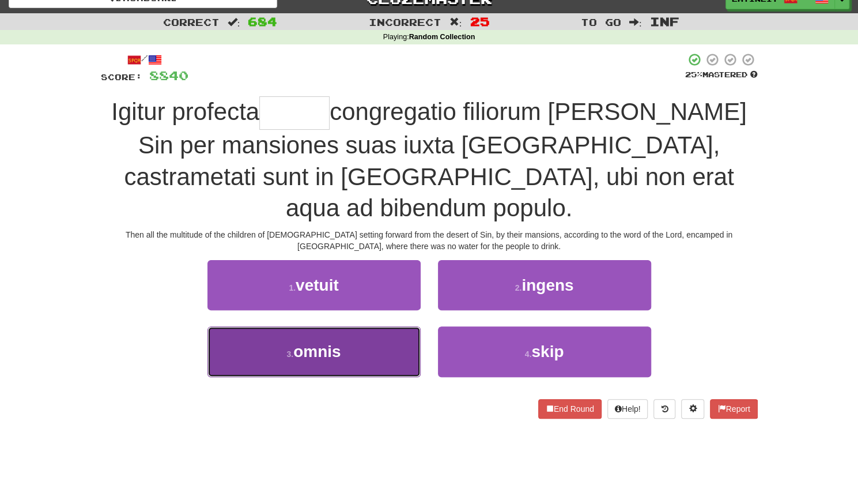
click at [328, 361] on button "3 . omnis" at bounding box center [313, 351] width 213 height 50
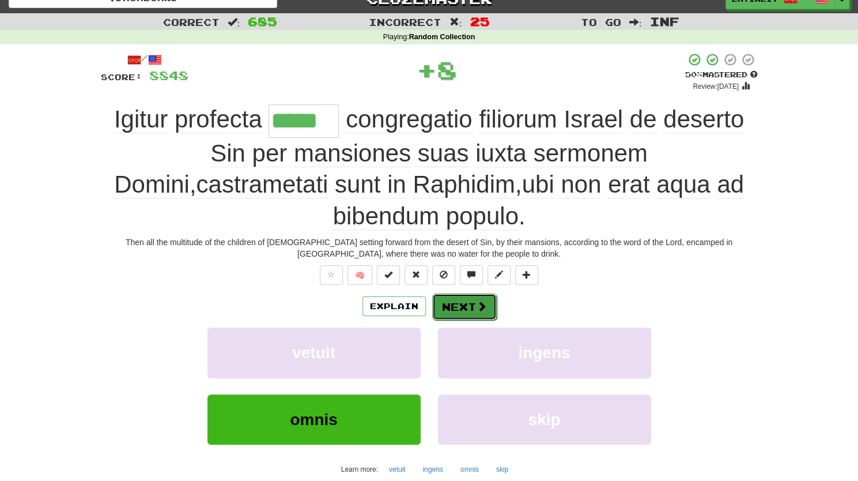
click at [478, 309] on span at bounding box center [482, 306] width 10 height 10
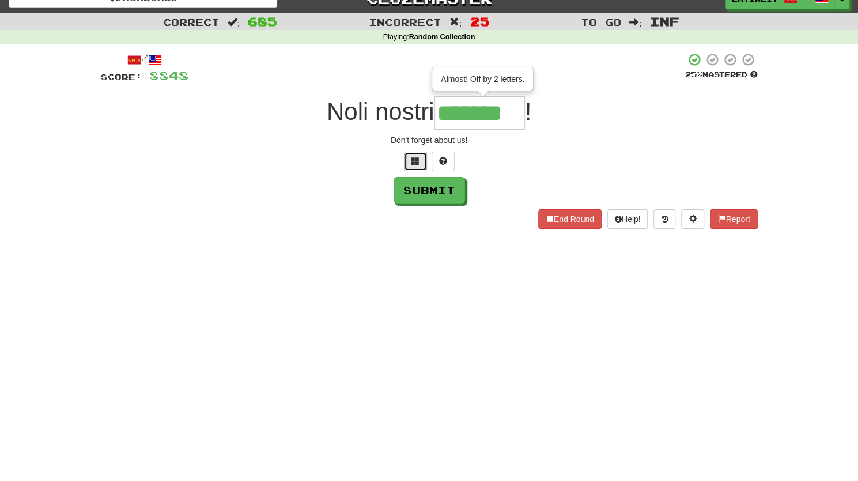
click at [415, 163] on span at bounding box center [415, 161] width 8 height 8
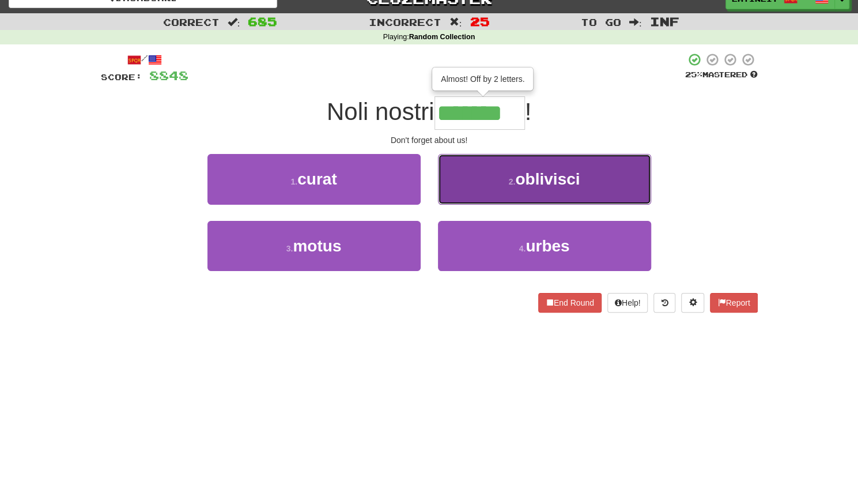
click at [474, 187] on button "2 . oblivisci" at bounding box center [544, 179] width 213 height 50
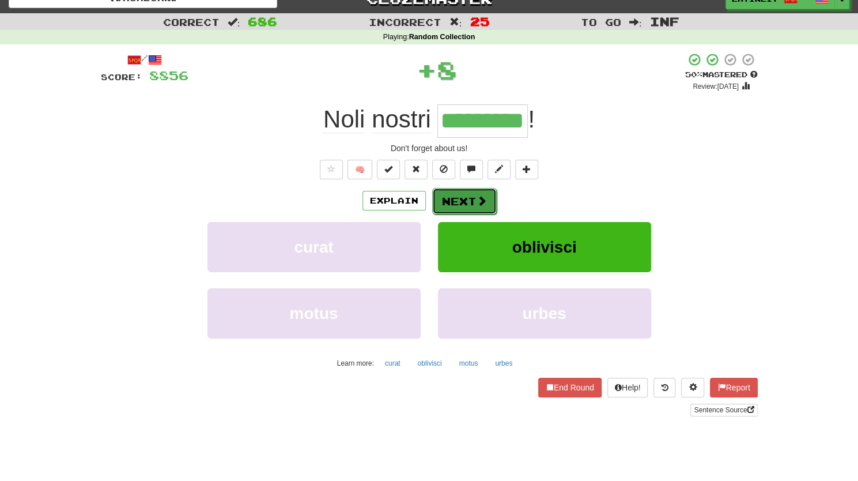
click at [456, 205] on button "Next" at bounding box center [464, 201] width 65 height 27
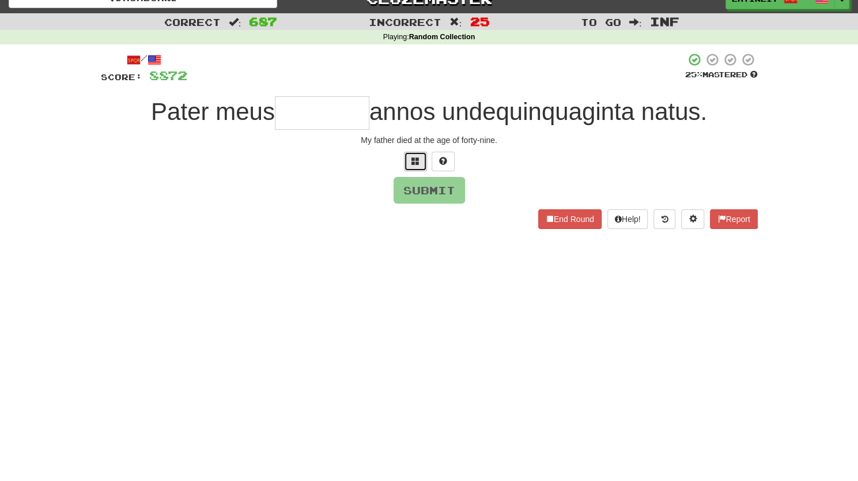
click at [412, 163] on span at bounding box center [415, 161] width 8 height 8
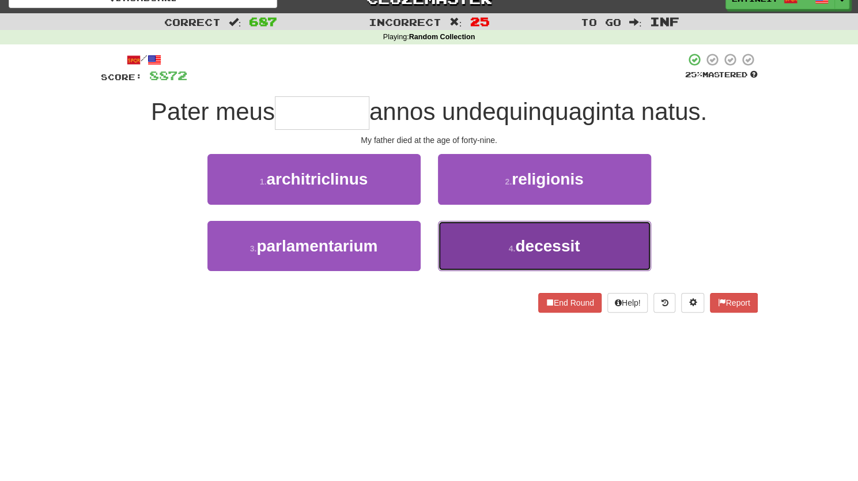
click at [493, 256] on button "4 . decessit" at bounding box center [544, 246] width 213 height 50
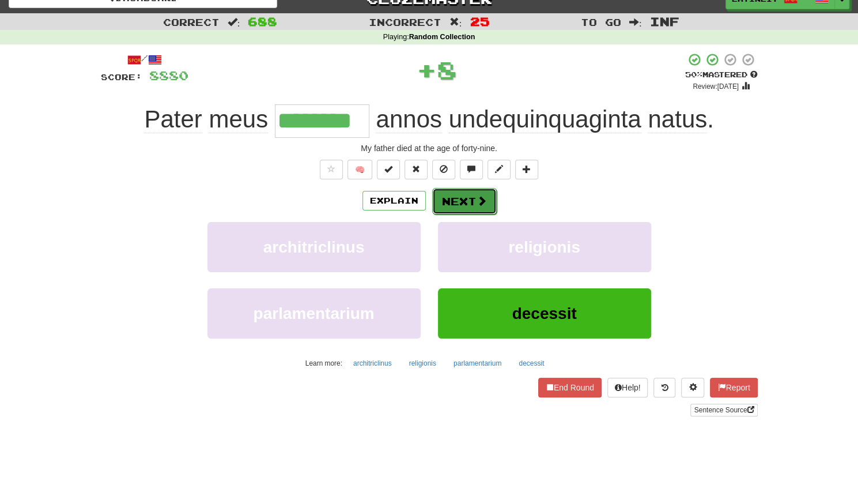
click at [451, 205] on button "Next" at bounding box center [464, 201] width 65 height 27
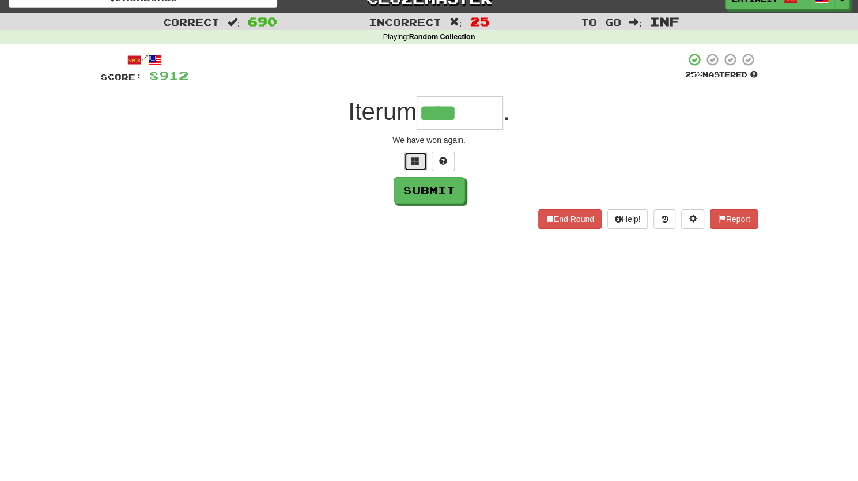
click at [413, 164] on span at bounding box center [415, 161] width 8 height 8
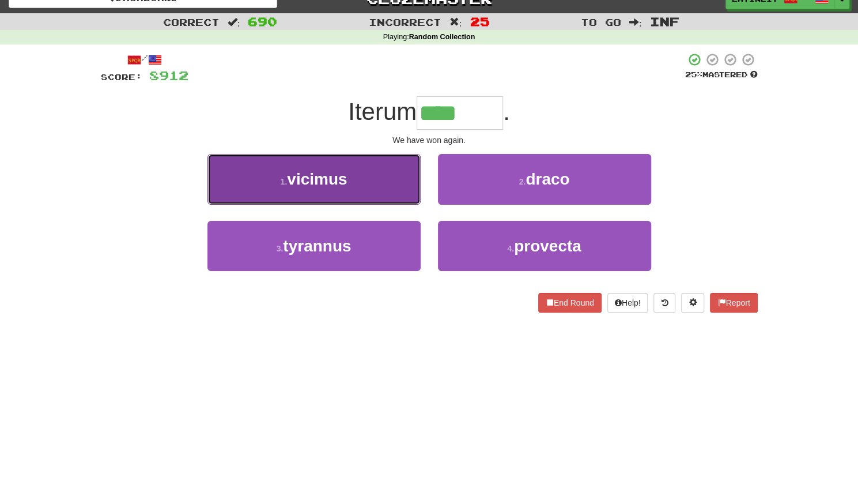
click at [349, 194] on button "1 . vicimus" at bounding box center [313, 179] width 213 height 50
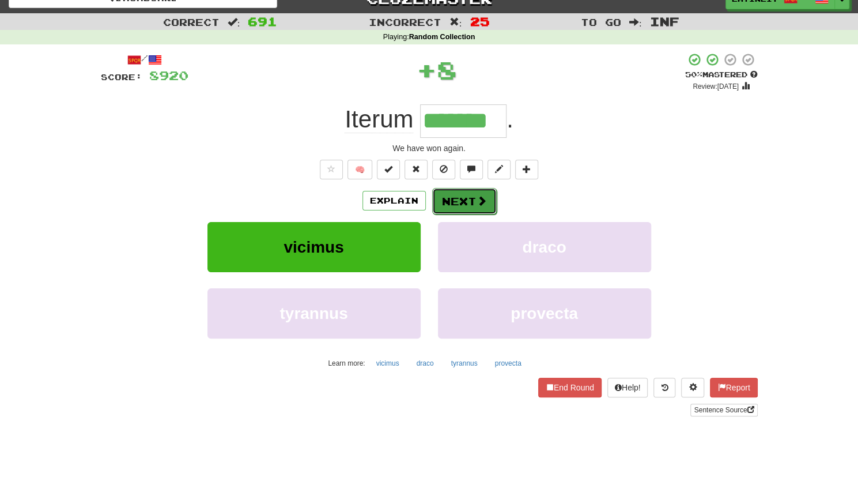
click at [463, 201] on button "Next" at bounding box center [464, 201] width 65 height 27
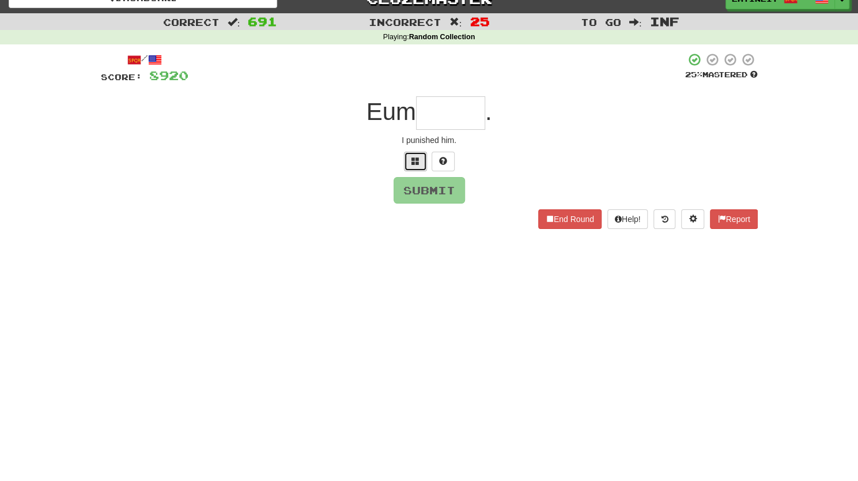
click at [413, 161] on span at bounding box center [415, 161] width 8 height 8
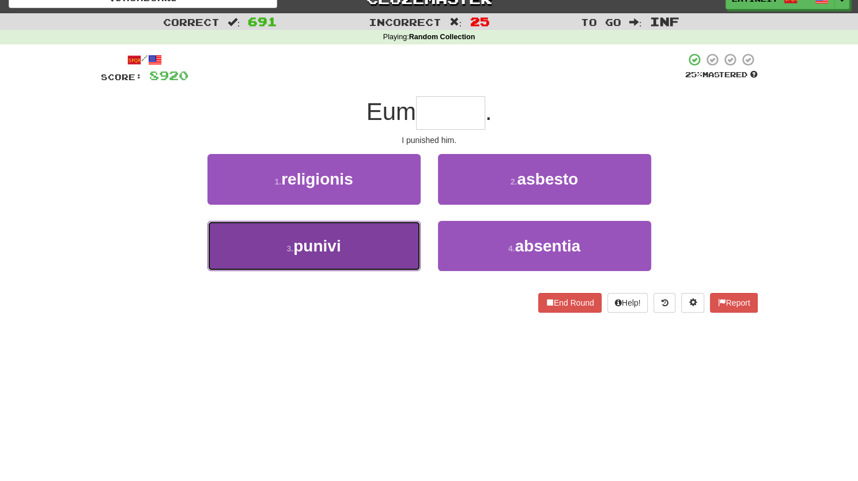
click at [381, 249] on button "3 . punivi" at bounding box center [313, 246] width 213 height 50
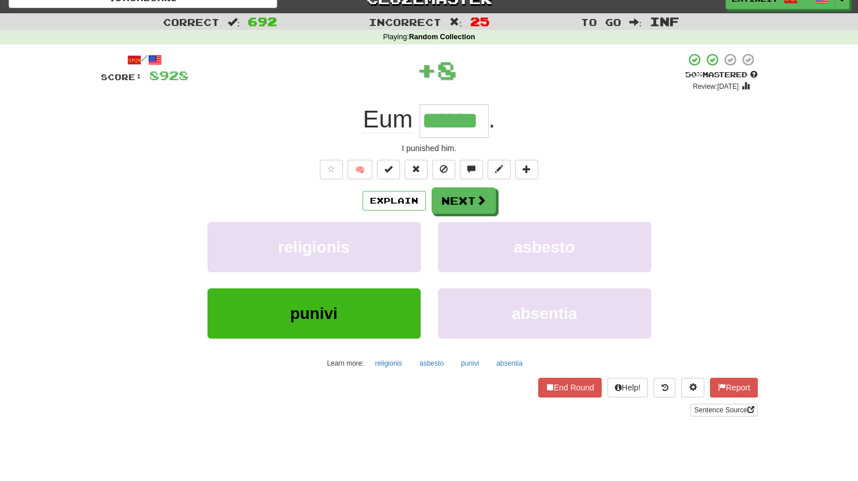
click at [481, 213] on div "Explain Next religionis asbesto punivi absentia Learn more: religionis asbesto …" at bounding box center [429, 279] width 657 height 185
click at [470, 203] on button "Next" at bounding box center [464, 201] width 65 height 27
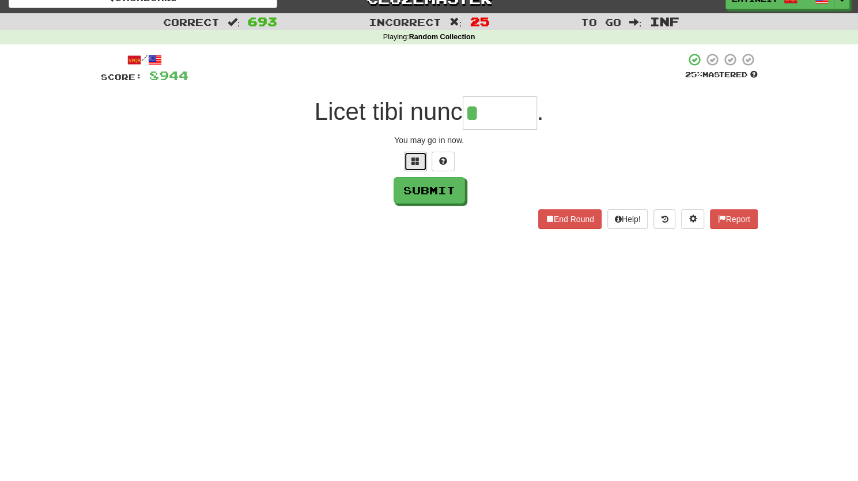
click at [411, 161] on span at bounding box center [415, 161] width 8 height 8
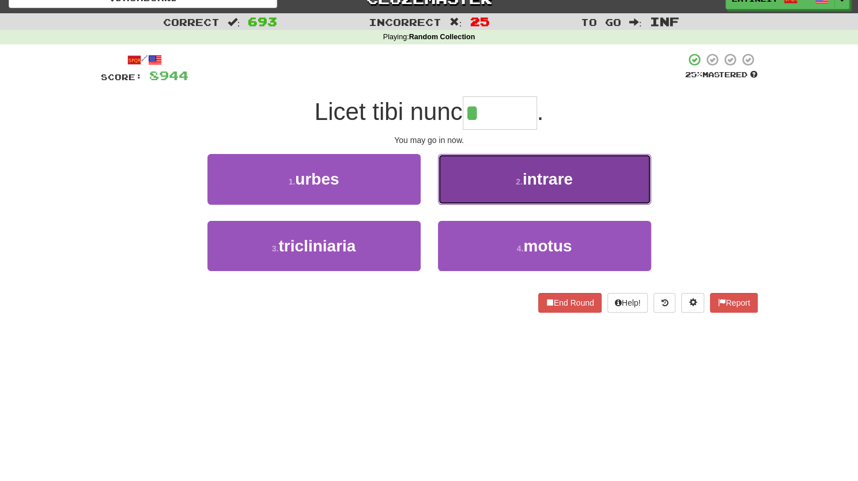
click at [492, 176] on button "2 . intrare" at bounding box center [544, 179] width 213 height 50
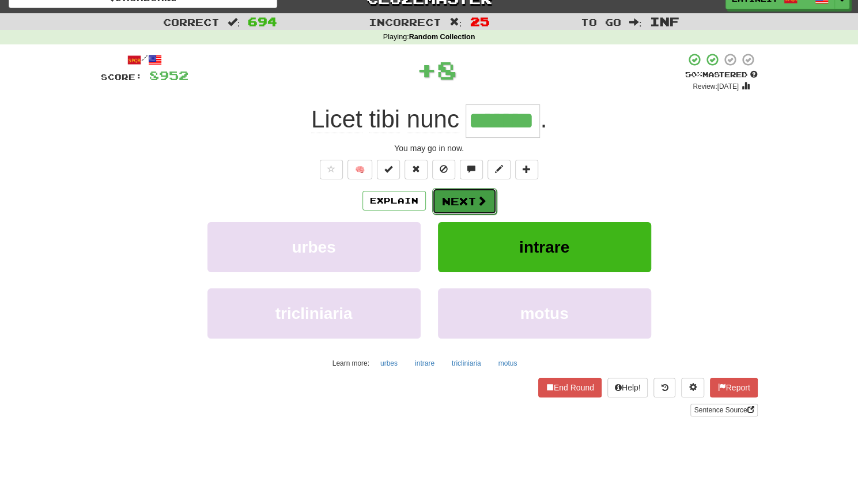
click at [462, 208] on button "Next" at bounding box center [464, 201] width 65 height 27
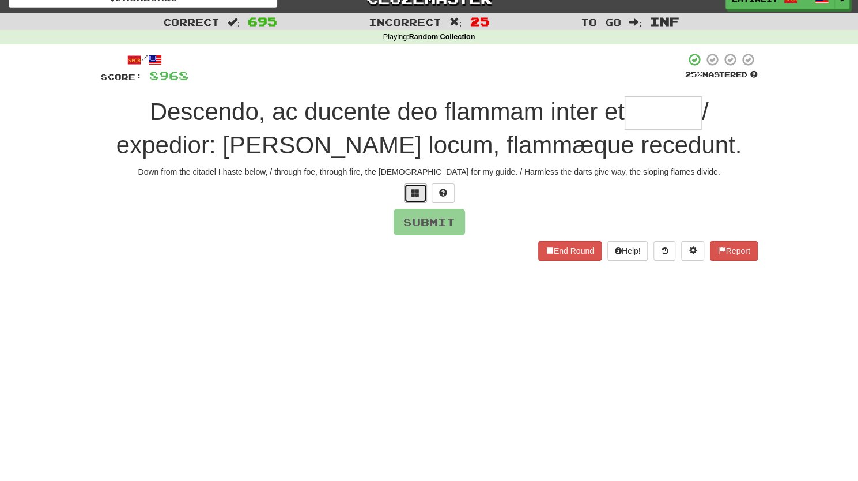
click at [413, 194] on span at bounding box center [415, 192] width 8 height 8
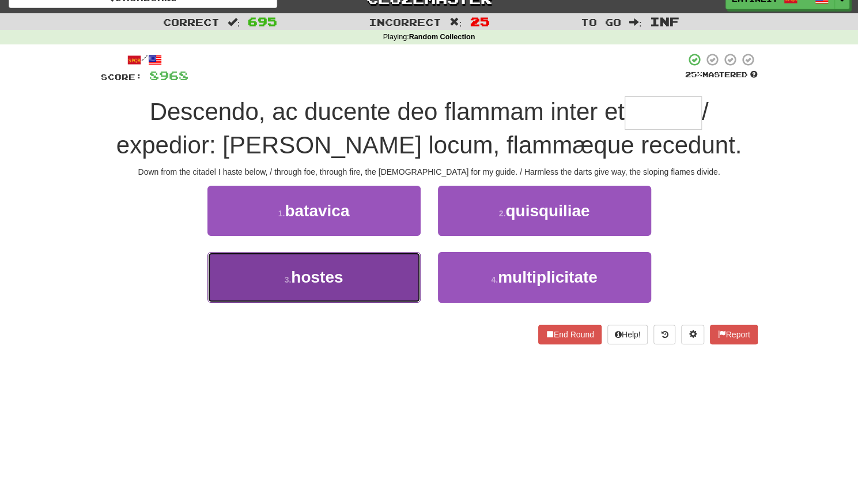
click at [353, 275] on button "3 . hostes" at bounding box center [313, 277] width 213 height 50
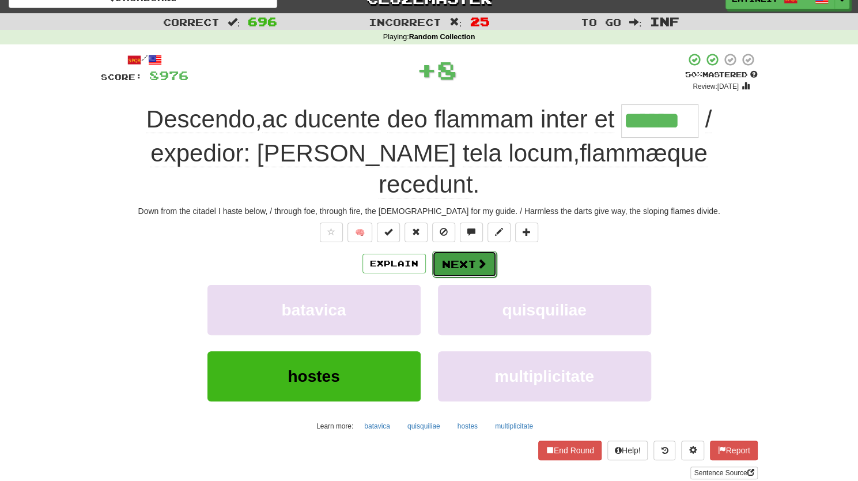
click at [460, 251] on button "Next" at bounding box center [464, 264] width 65 height 27
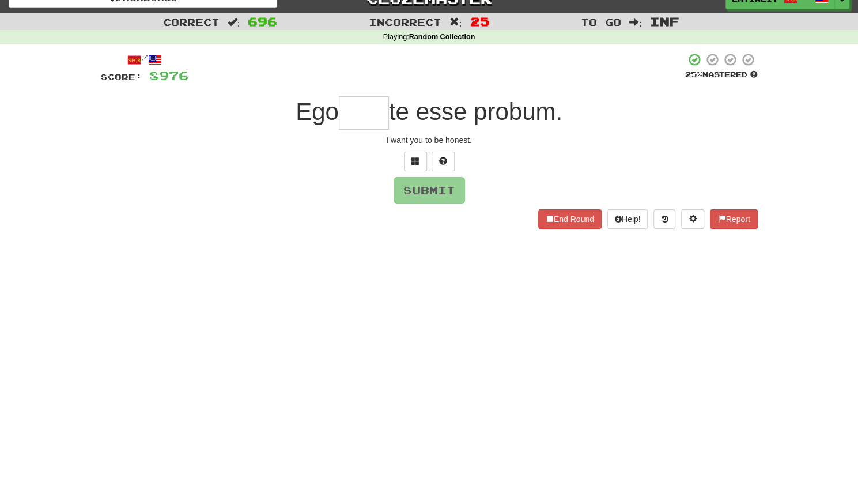
click at [358, 107] on input "text" at bounding box center [364, 112] width 50 height 33
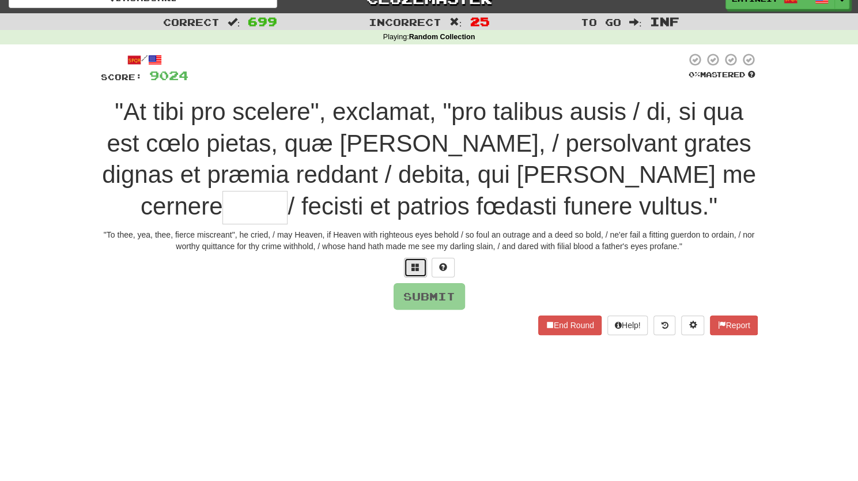
click at [417, 268] on span at bounding box center [415, 267] width 8 height 8
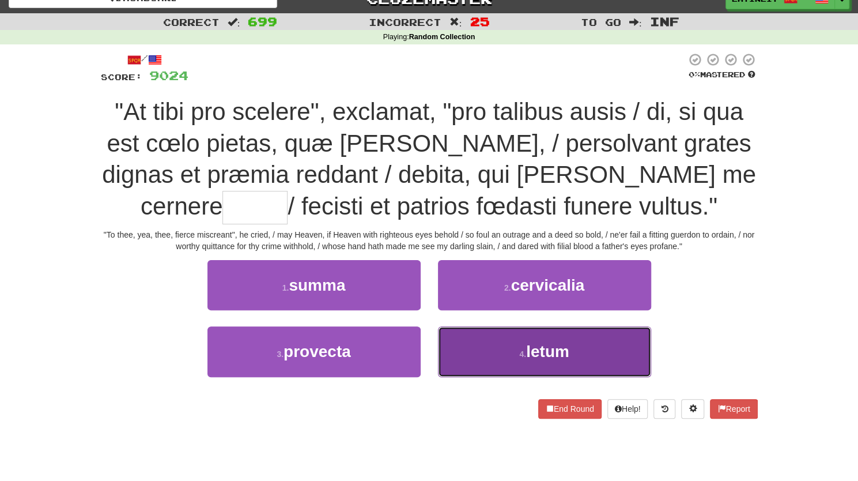
click at [504, 345] on button "4 . letum" at bounding box center [544, 351] width 213 height 50
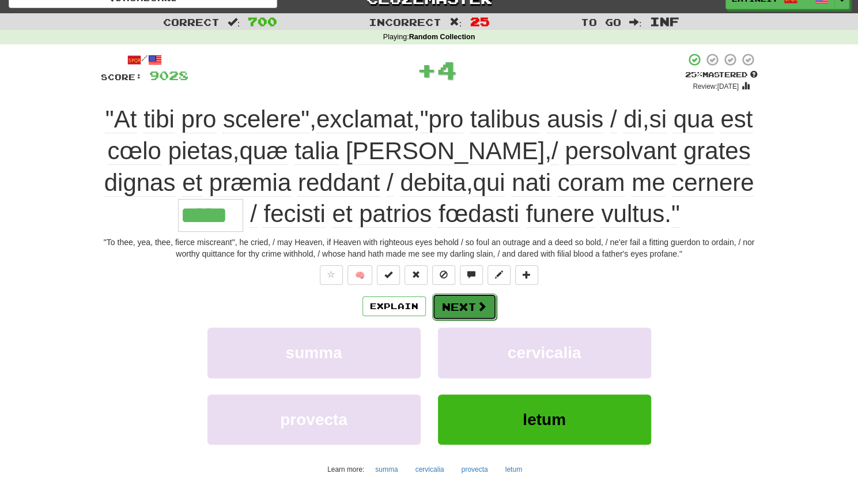
click at [477, 301] on span at bounding box center [482, 306] width 10 height 10
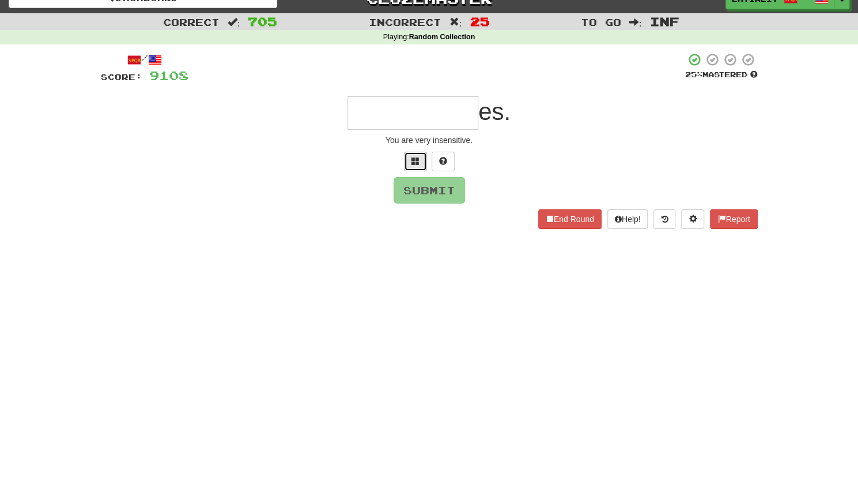
click at [409, 157] on button at bounding box center [415, 162] width 23 height 20
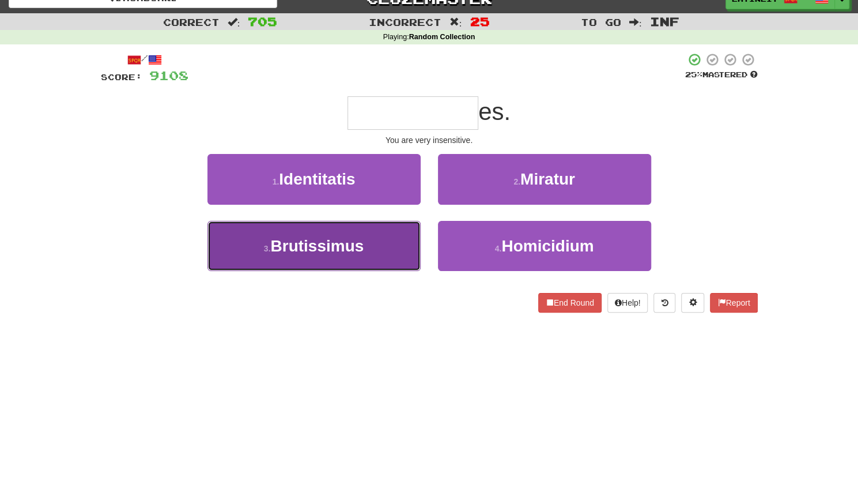
click at [347, 256] on button "3 . Brutissimus" at bounding box center [313, 246] width 213 height 50
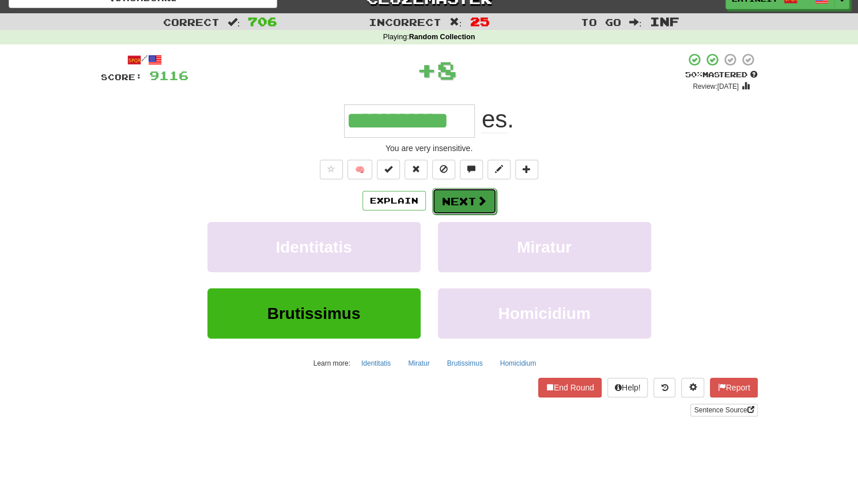
click at [443, 194] on button "Next" at bounding box center [464, 201] width 65 height 27
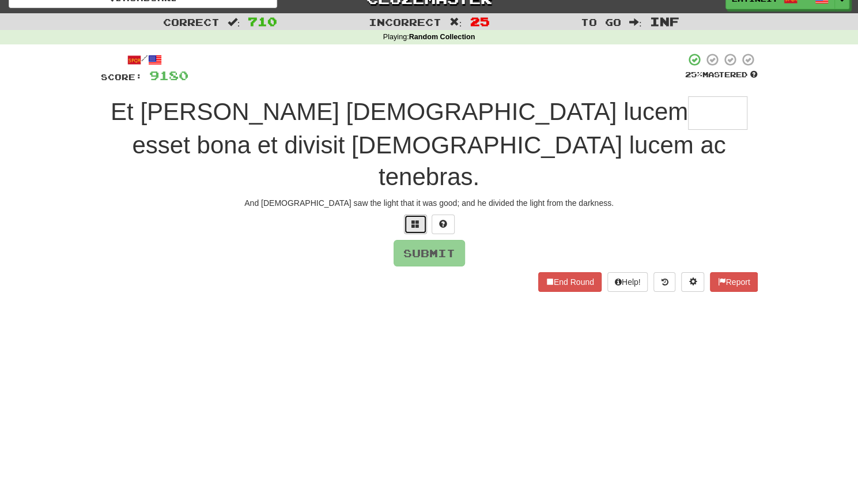
click at [412, 220] on span at bounding box center [415, 224] width 8 height 8
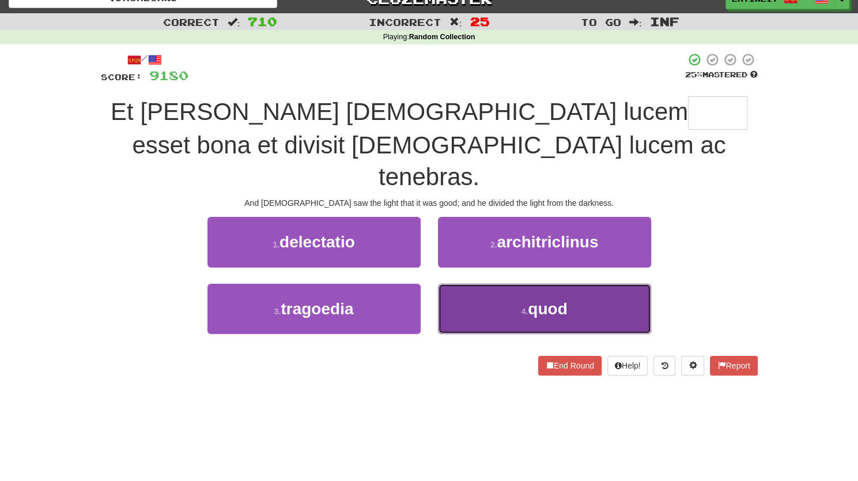
click at [452, 283] on button "4 . quod" at bounding box center [544, 308] width 213 height 50
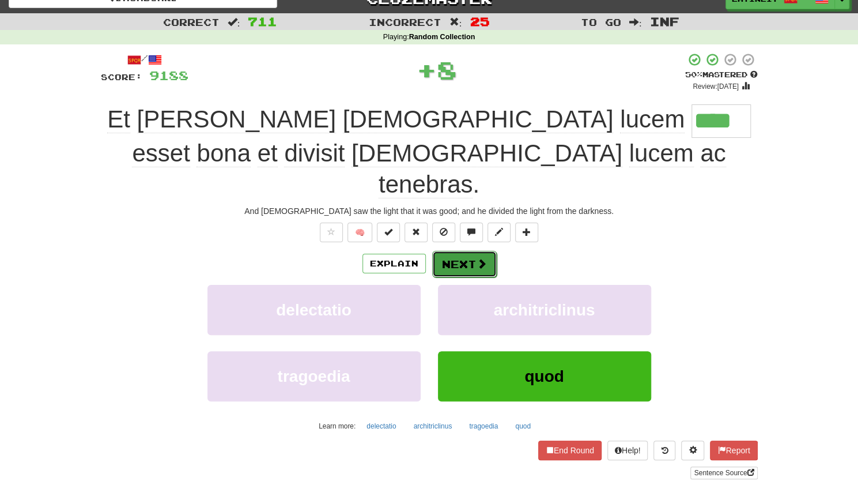
click at [461, 251] on button "Next" at bounding box center [464, 264] width 65 height 27
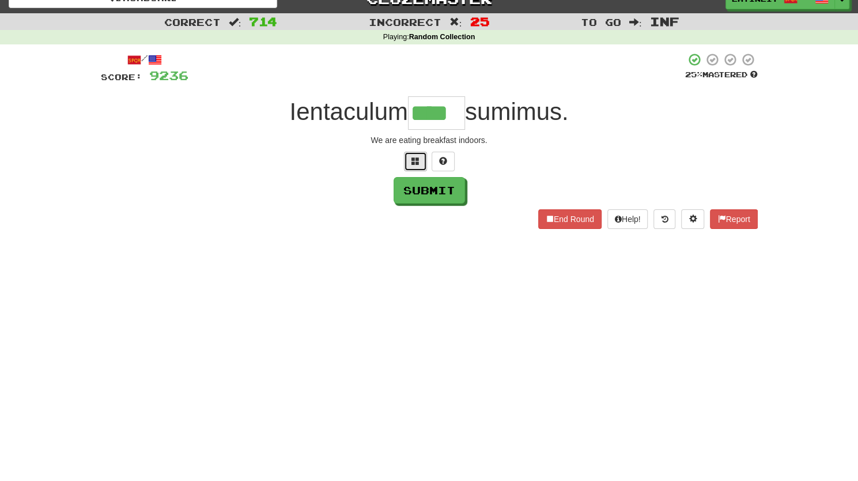
click at [410, 158] on button at bounding box center [415, 162] width 23 height 20
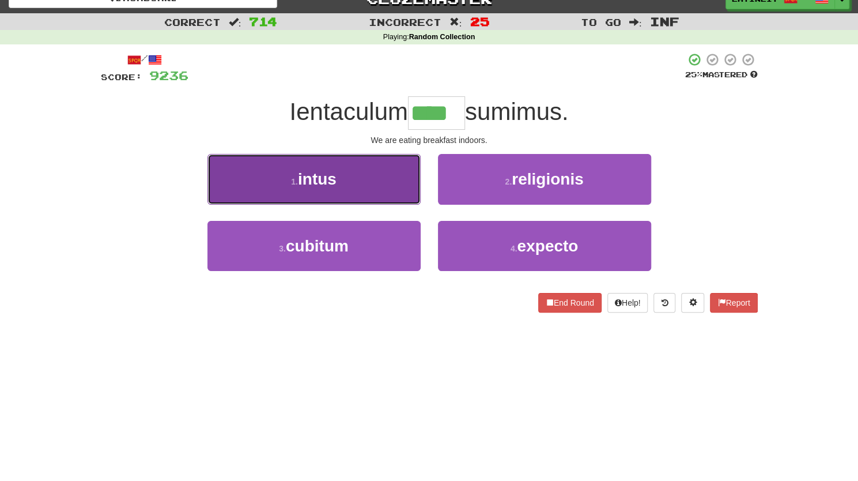
click at [331, 172] on span "intus" at bounding box center [317, 179] width 39 height 18
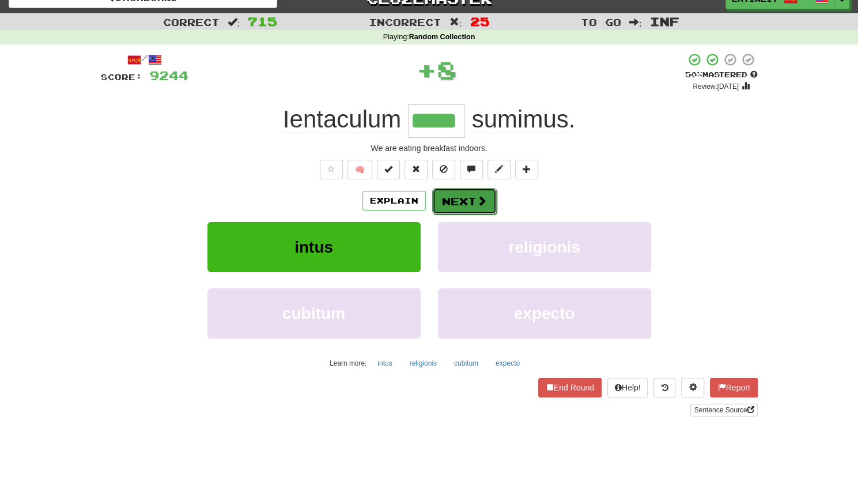
click at [462, 201] on button "Next" at bounding box center [464, 201] width 65 height 27
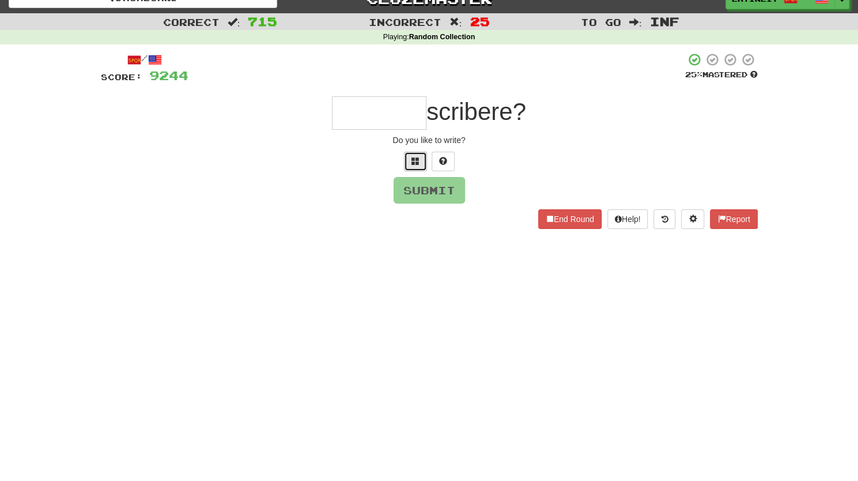
click at [408, 163] on button at bounding box center [415, 162] width 23 height 20
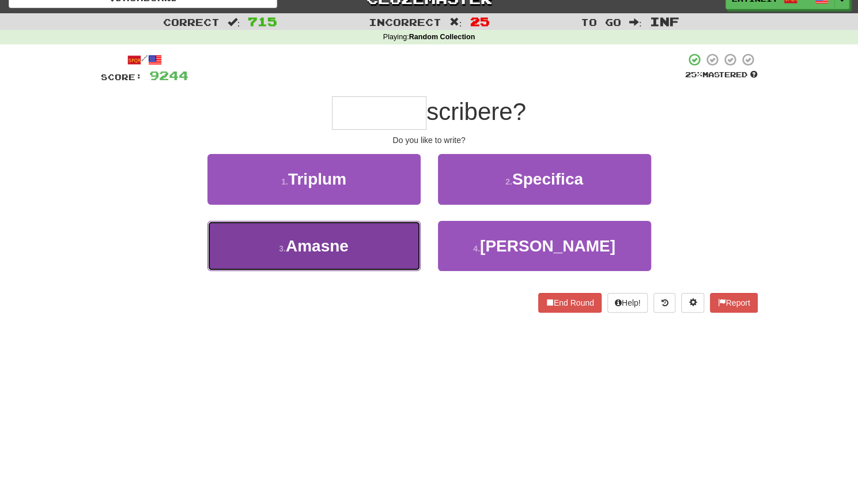
click at [341, 239] on span "Amasne" at bounding box center [317, 246] width 63 height 18
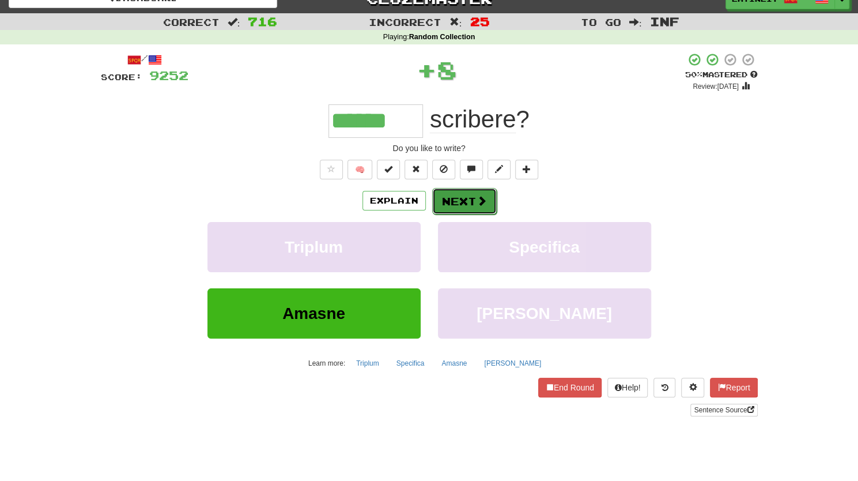
click at [458, 202] on button "Next" at bounding box center [464, 201] width 65 height 27
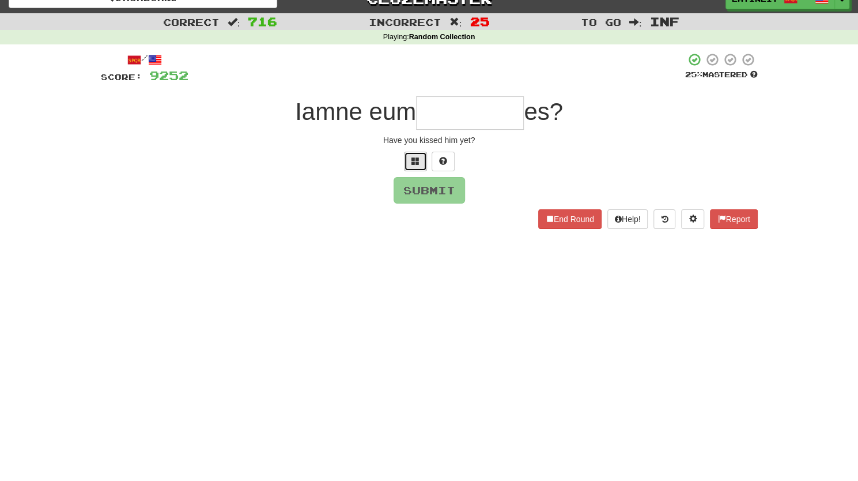
click at [419, 158] on button at bounding box center [415, 162] width 23 height 20
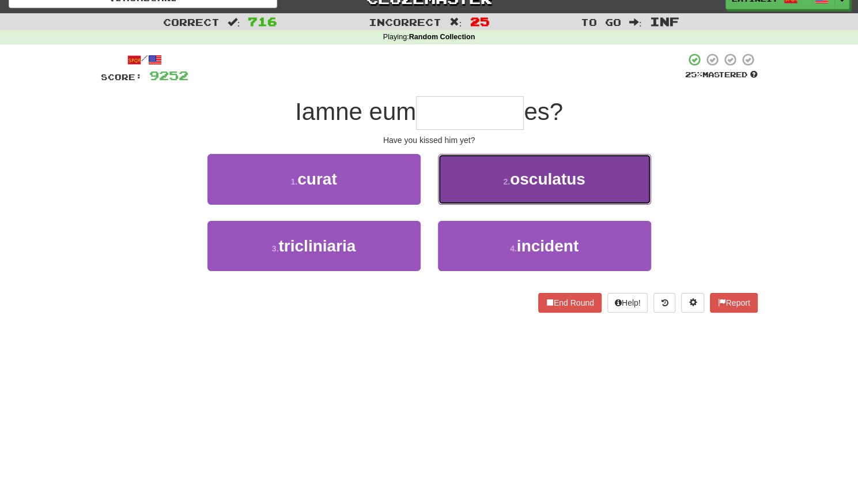
click at [491, 176] on button "2 . osculatus" at bounding box center [544, 179] width 213 height 50
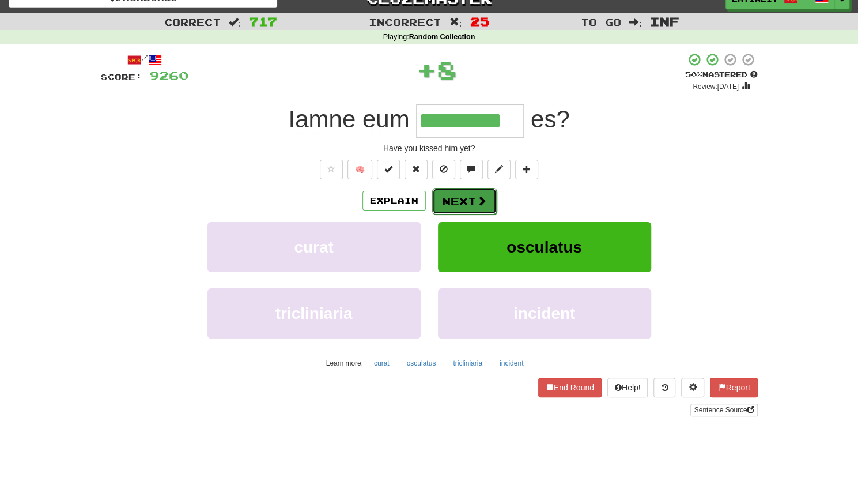
click at [471, 198] on button "Next" at bounding box center [464, 201] width 65 height 27
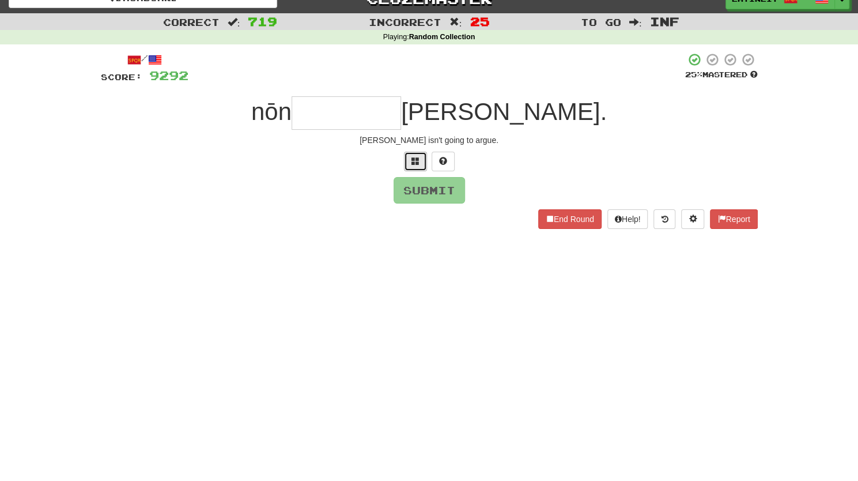
click at [413, 161] on span at bounding box center [415, 161] width 8 height 8
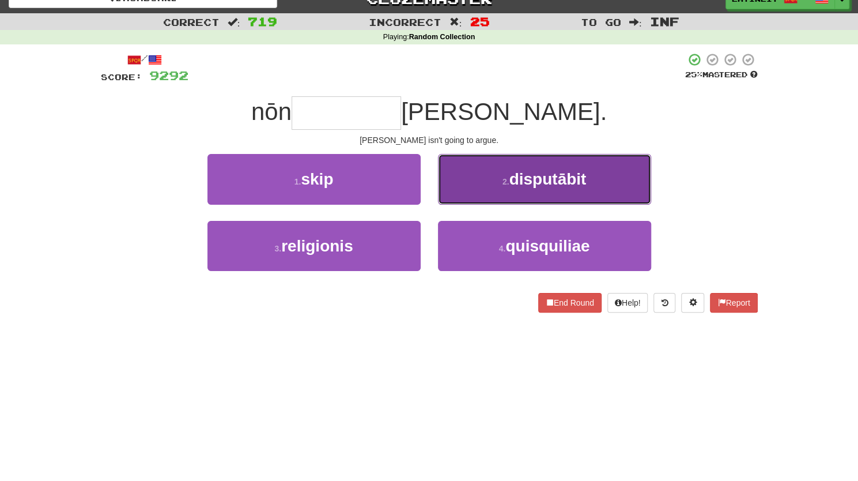
click at [489, 177] on button "2 . disputābit" at bounding box center [544, 179] width 213 height 50
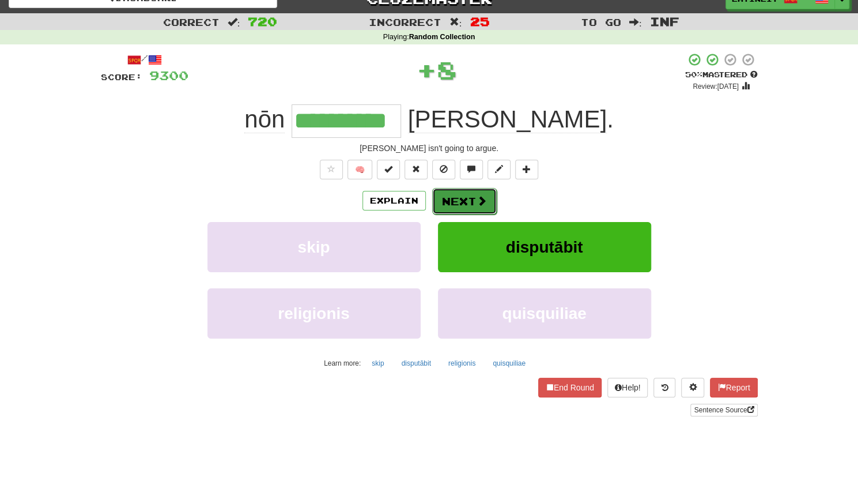
click at [463, 188] on button "Next" at bounding box center [464, 201] width 65 height 27
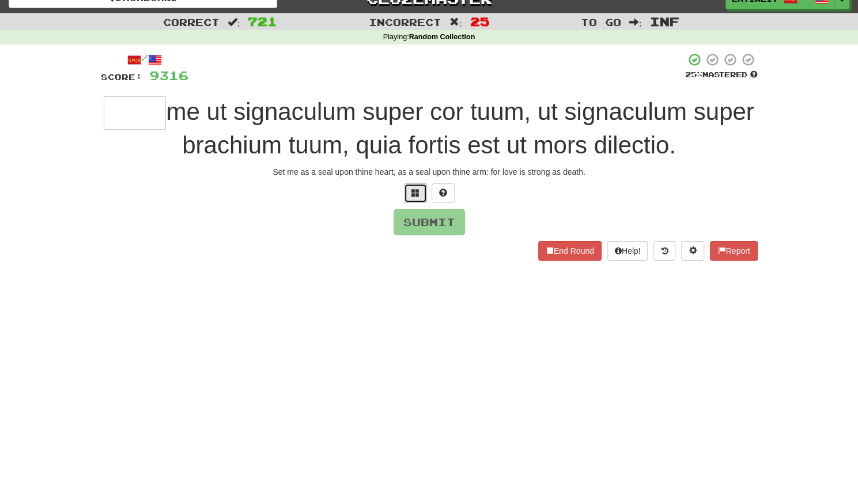
click at [415, 193] on span at bounding box center [415, 192] width 8 height 8
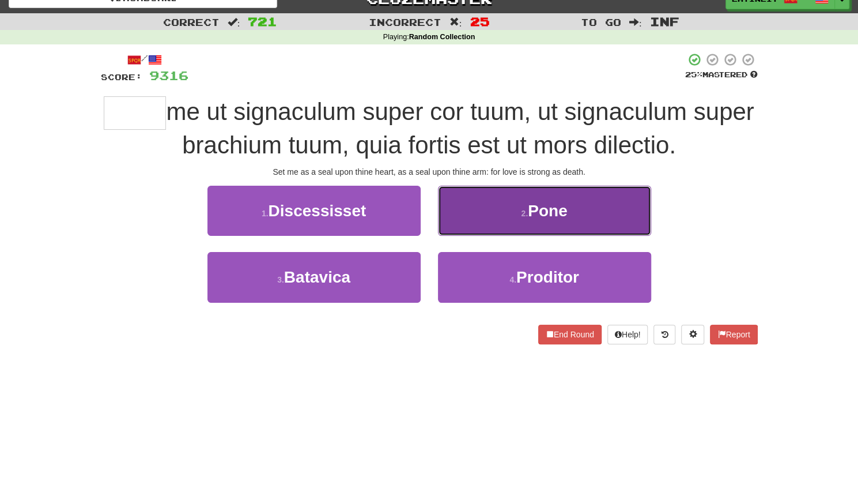
click at [464, 202] on button "2 . Pone" at bounding box center [544, 211] width 213 height 50
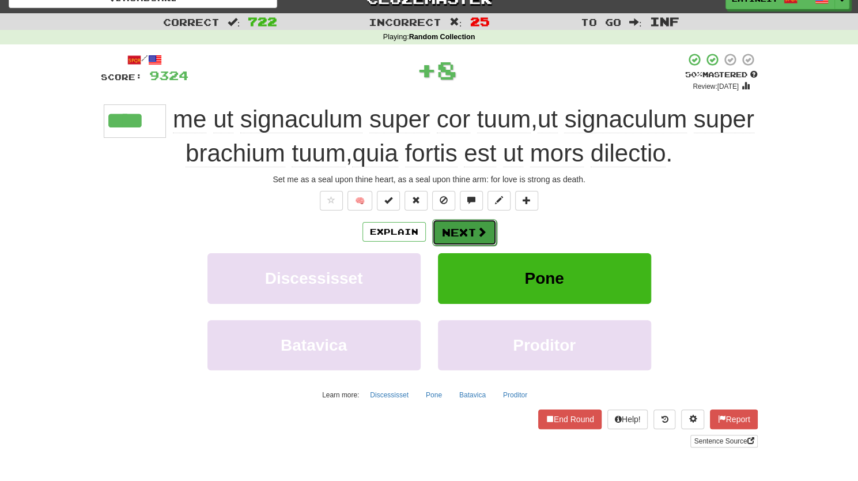
click at [451, 228] on button "Next" at bounding box center [464, 232] width 65 height 27
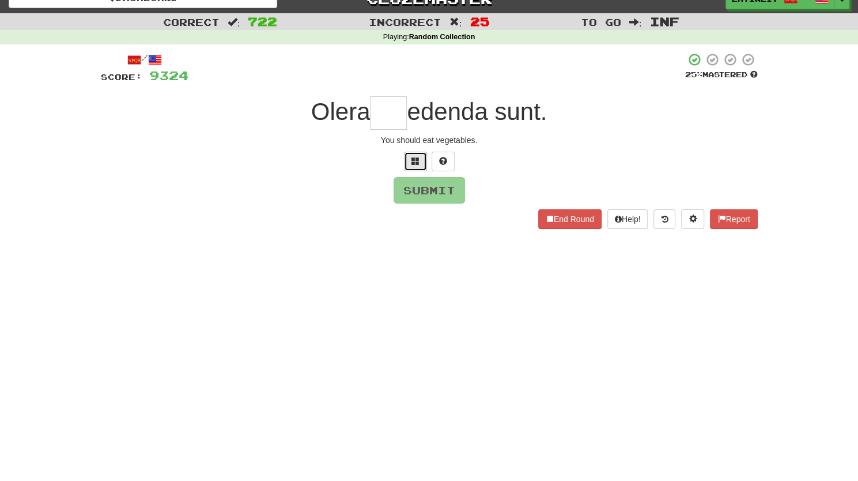
click at [406, 154] on button at bounding box center [415, 162] width 23 height 20
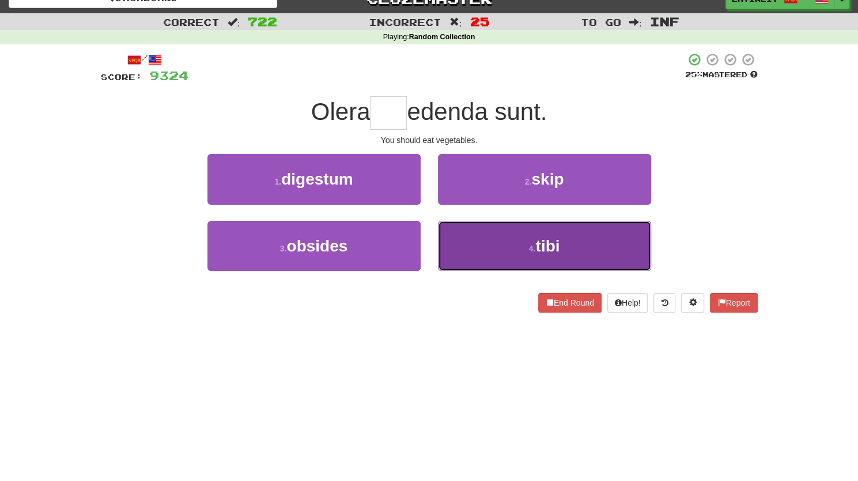
click at [466, 251] on button "4 . tibi" at bounding box center [544, 246] width 213 height 50
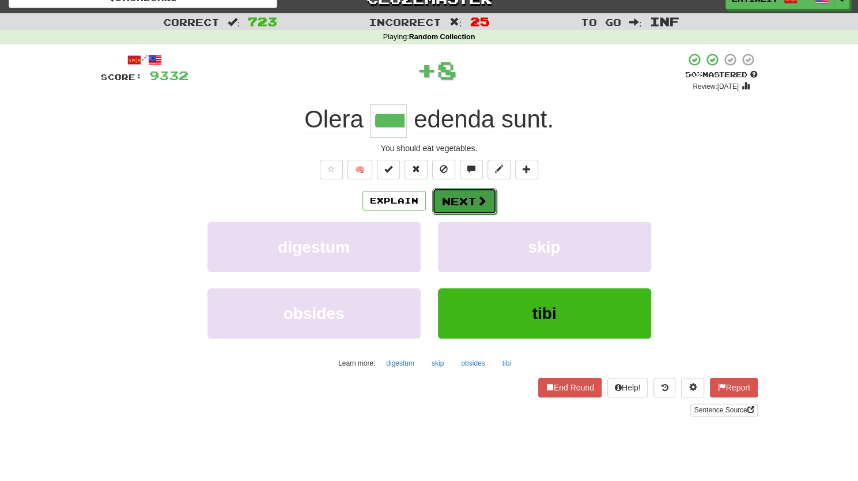
click at [451, 188] on button "Next" at bounding box center [464, 201] width 65 height 27
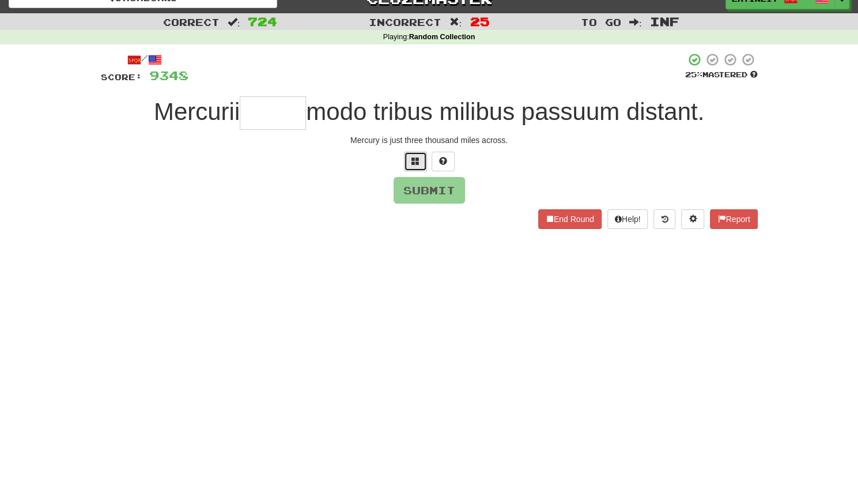
click at [415, 165] on span at bounding box center [415, 161] width 8 height 8
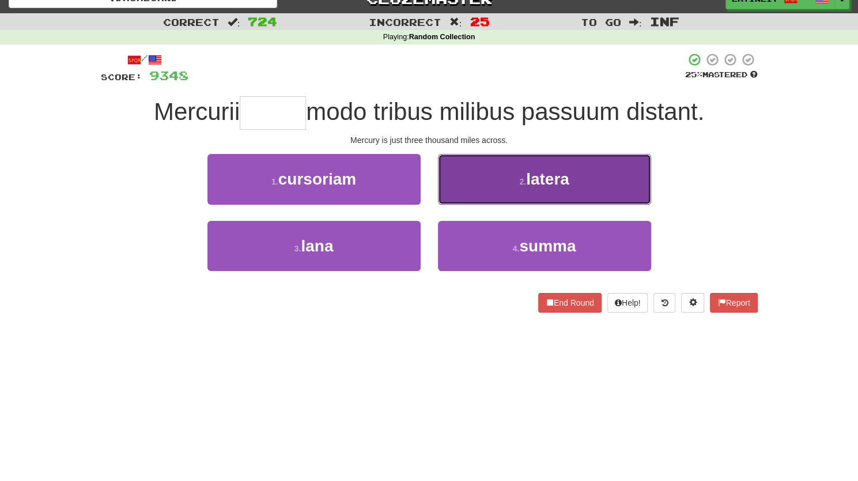
click at [463, 182] on button "2 . latera" at bounding box center [544, 179] width 213 height 50
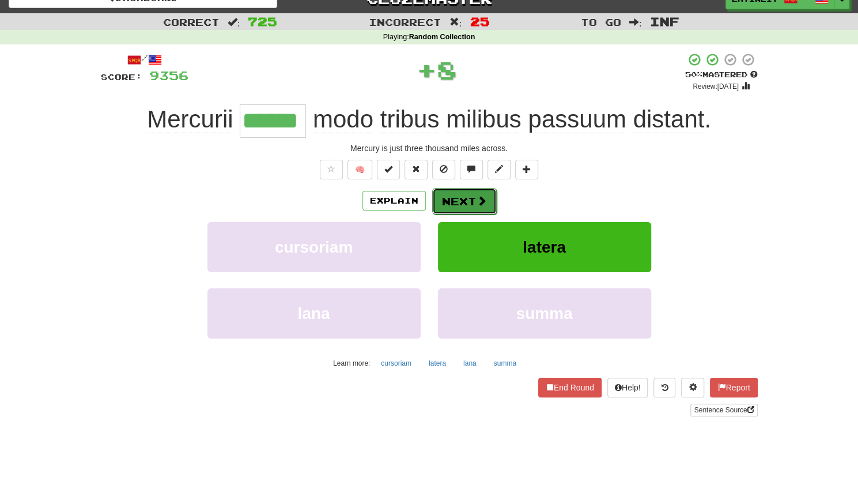
click at [449, 194] on button "Next" at bounding box center [464, 201] width 65 height 27
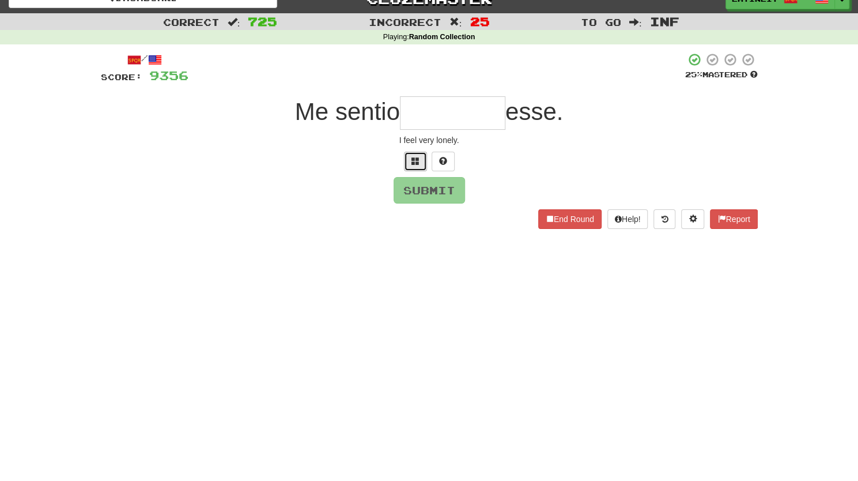
click at [415, 153] on button at bounding box center [415, 162] width 23 height 20
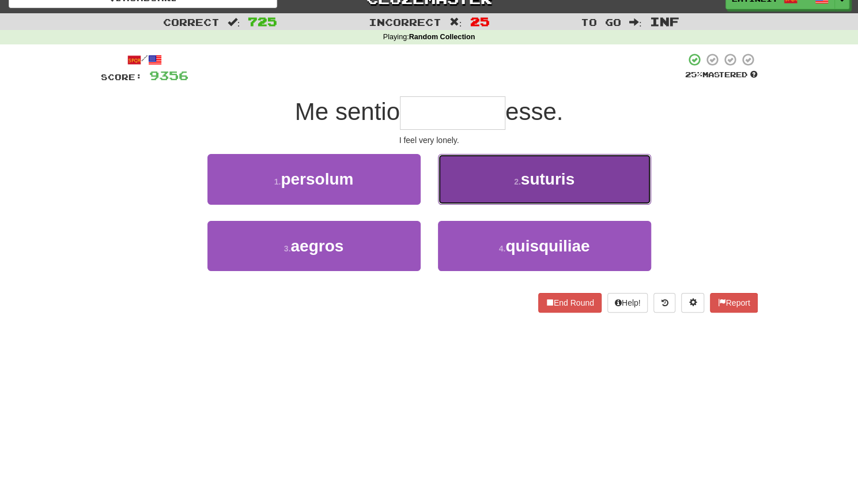
click at [481, 182] on button "2 . [GEOGRAPHIC_DATA]" at bounding box center [544, 179] width 213 height 50
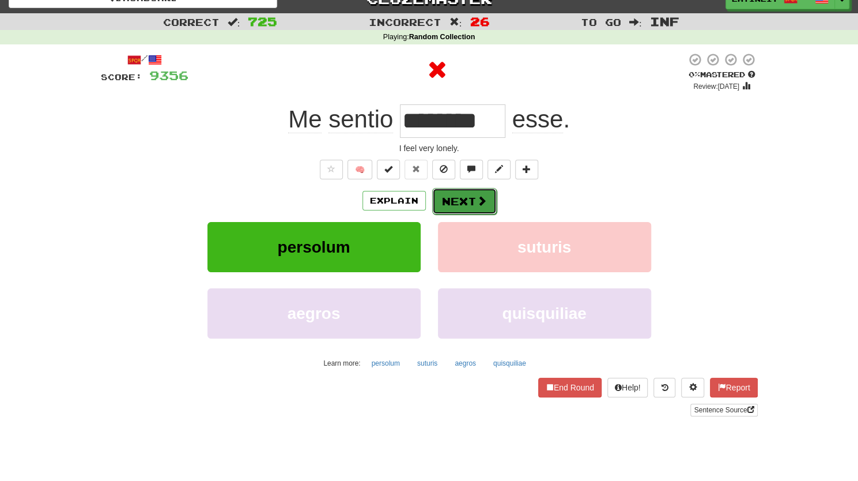
click at [460, 200] on button "Next" at bounding box center [464, 201] width 65 height 27
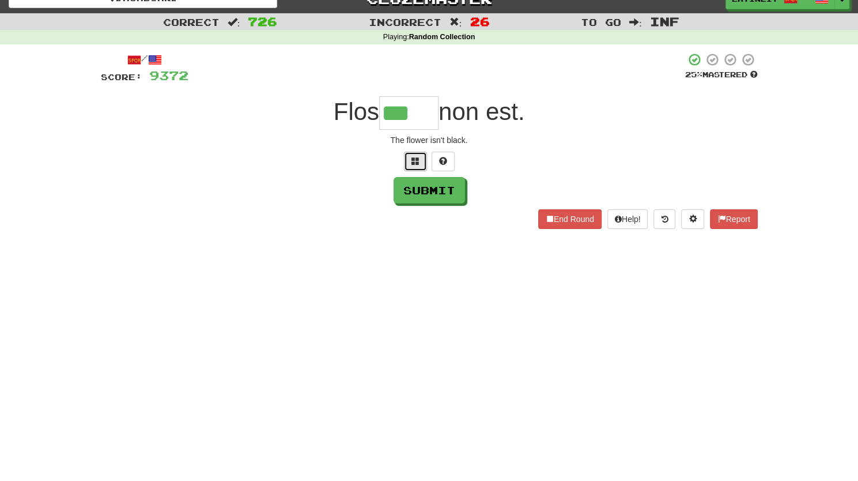
click at [413, 157] on span at bounding box center [415, 161] width 8 height 8
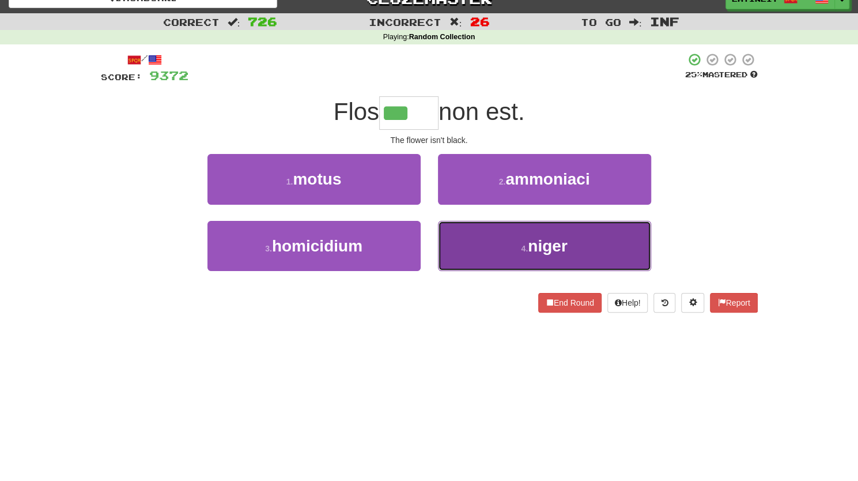
click at [479, 242] on button "4 . [GEOGRAPHIC_DATA]" at bounding box center [544, 246] width 213 height 50
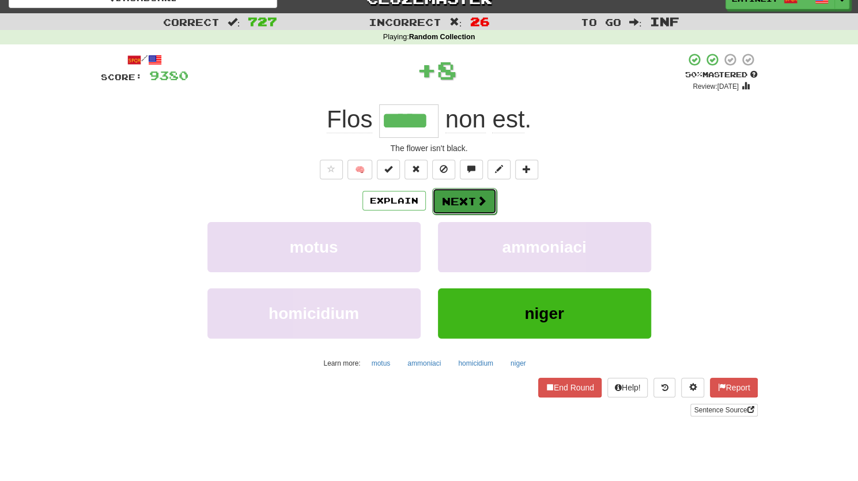
click at [468, 192] on button "Next" at bounding box center [464, 201] width 65 height 27
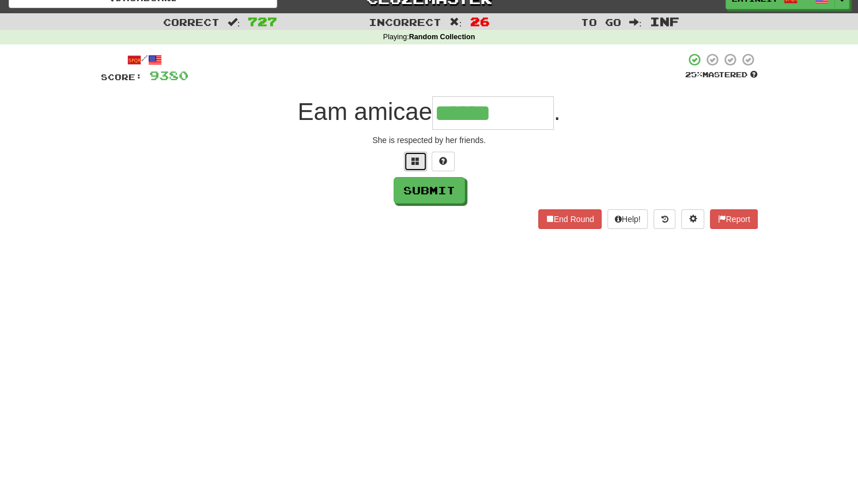
click at [419, 160] on button at bounding box center [415, 162] width 23 height 20
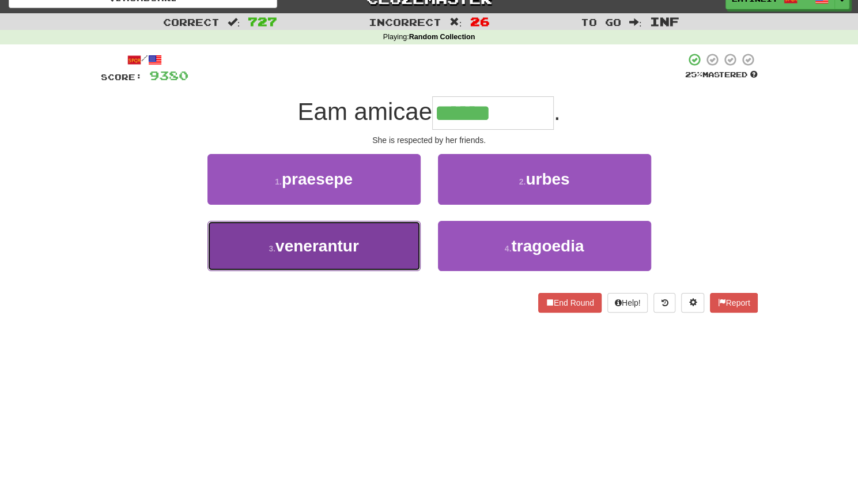
click at [356, 256] on button "3 . venerantur" at bounding box center [313, 246] width 213 height 50
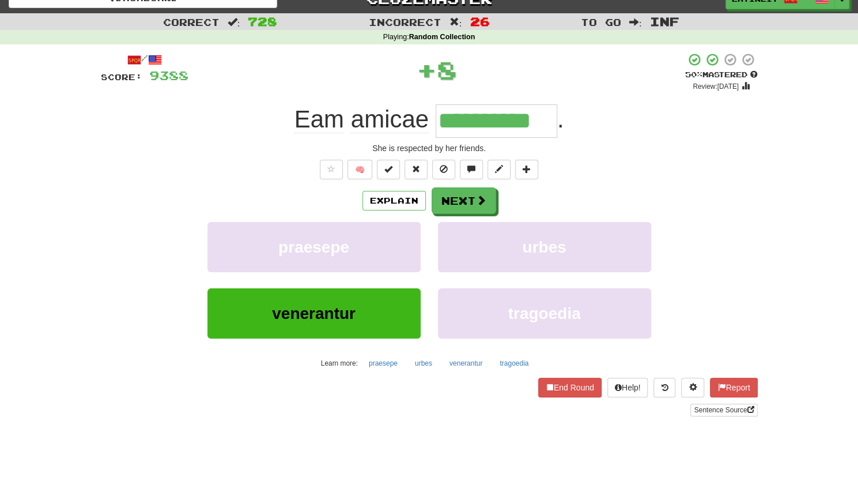
click at [445, 217] on div "Explain Next praesepe urbes venerantur tragoedia Learn more: praesepe urbes ven…" at bounding box center [429, 279] width 657 height 185
click at [453, 199] on button "Next" at bounding box center [464, 201] width 65 height 27
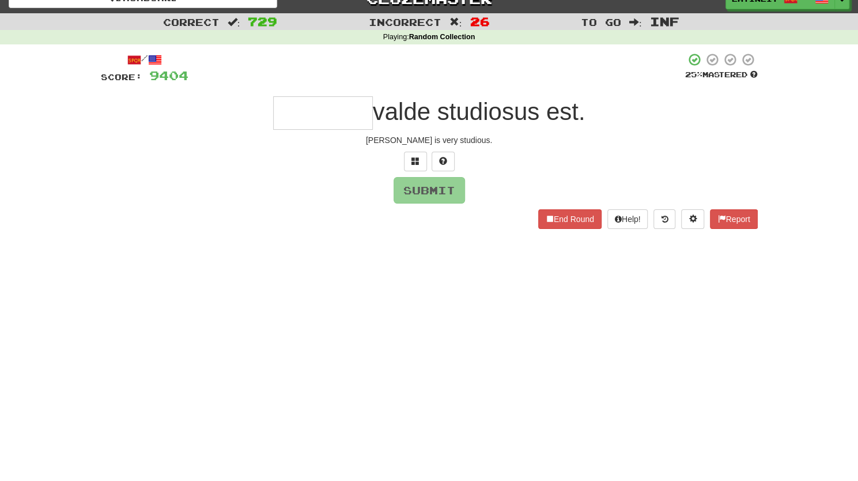
click at [502, 186] on div "Submit" at bounding box center [429, 190] width 657 height 27
click at [355, 119] on input "text" at bounding box center [323, 112] width 100 height 33
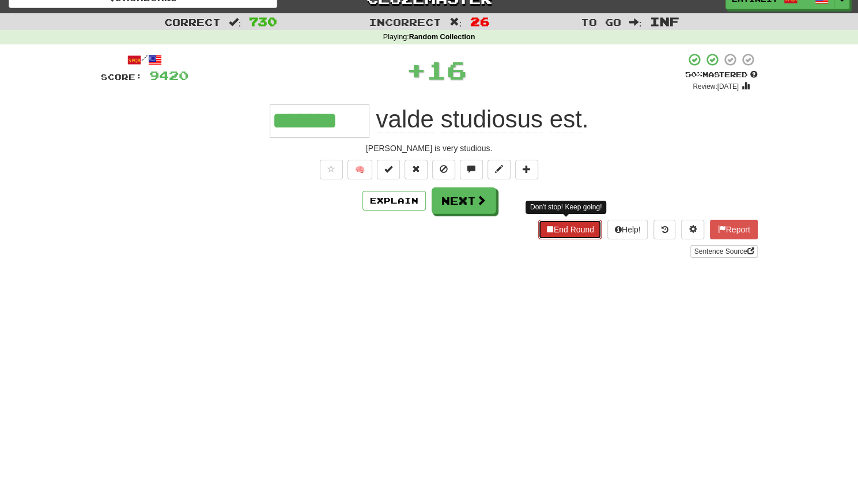
click at [557, 231] on button "End Round" at bounding box center [569, 230] width 63 height 20
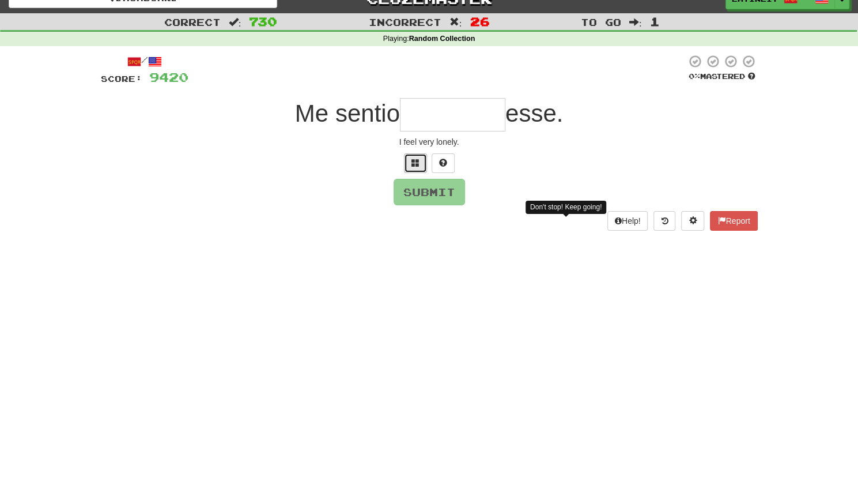
click at [412, 166] on span at bounding box center [415, 162] width 8 height 8
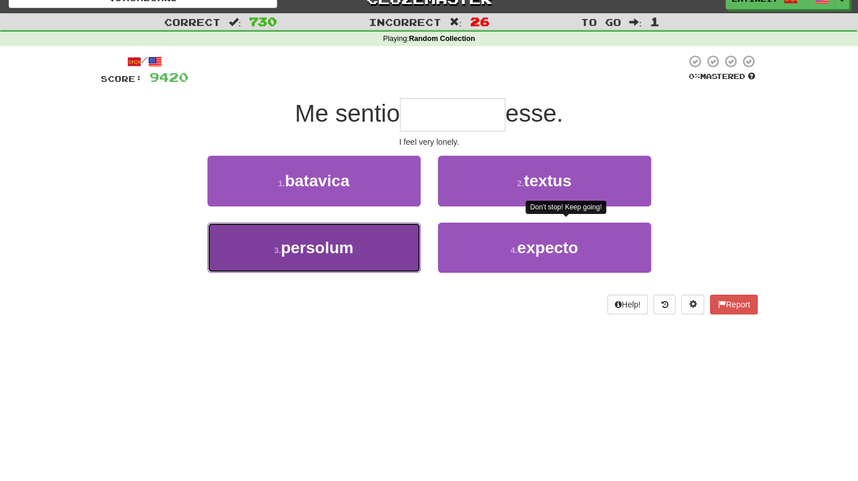
click at [385, 247] on button "3 . persolum" at bounding box center [313, 247] width 213 height 50
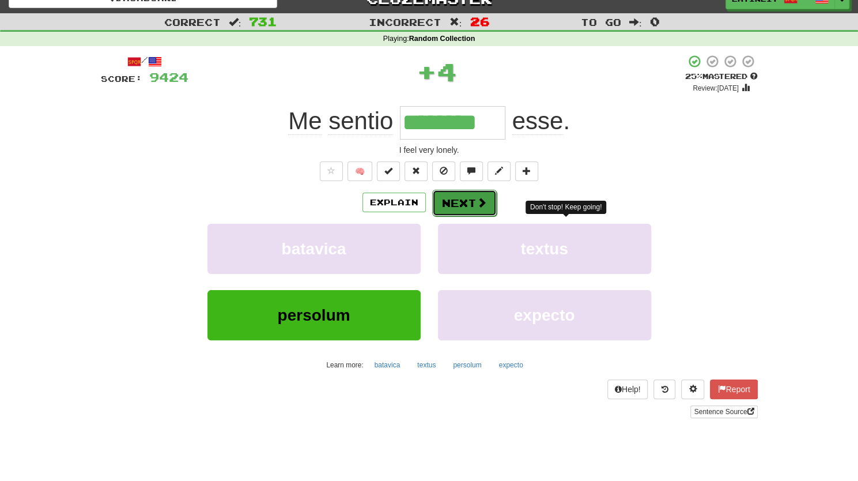
click at [463, 196] on button "Next" at bounding box center [464, 203] width 65 height 27
click at [462, 202] on div "Dashboard Clozemaster latinlit / Toggle Dropdown Dashboard Leaderboard Activity…" at bounding box center [429, 224] width 858 height 481
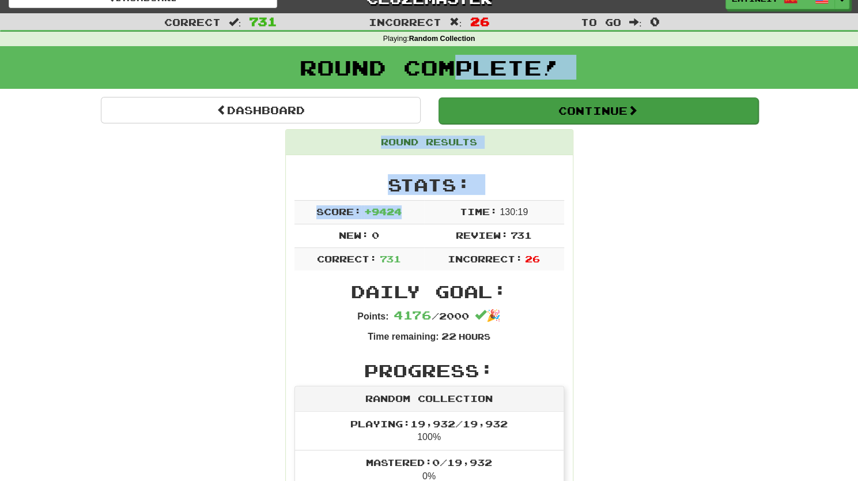
drag, startPoint x: 462, startPoint y: 202, endPoint x: 517, endPoint y: 107, distance: 110.3
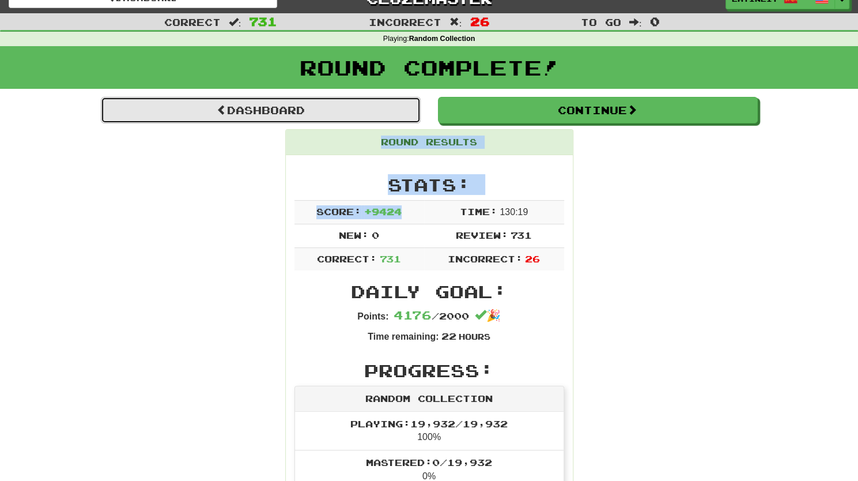
click at [255, 107] on link "Dashboard" at bounding box center [261, 110] width 320 height 27
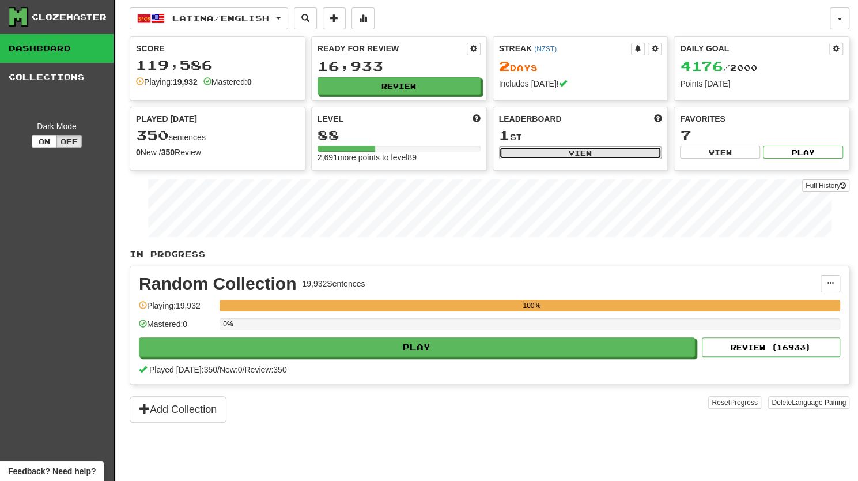
click at [553, 154] on button "View" at bounding box center [580, 152] width 163 height 13
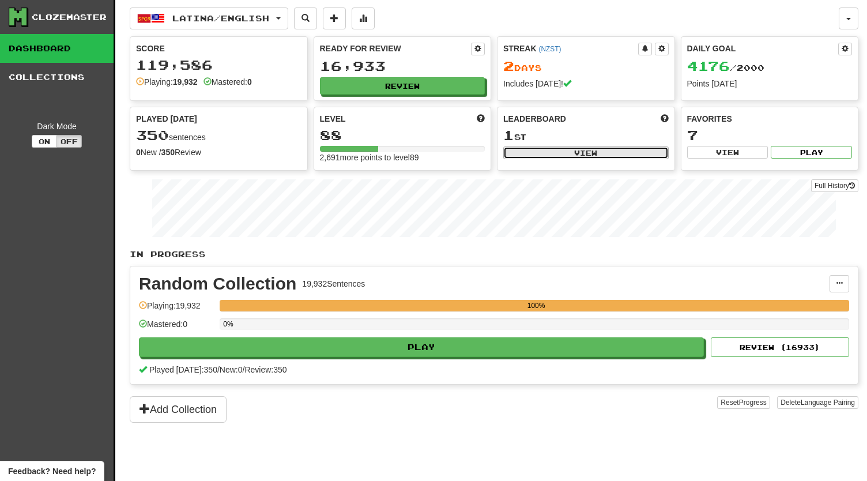
select select "**********"
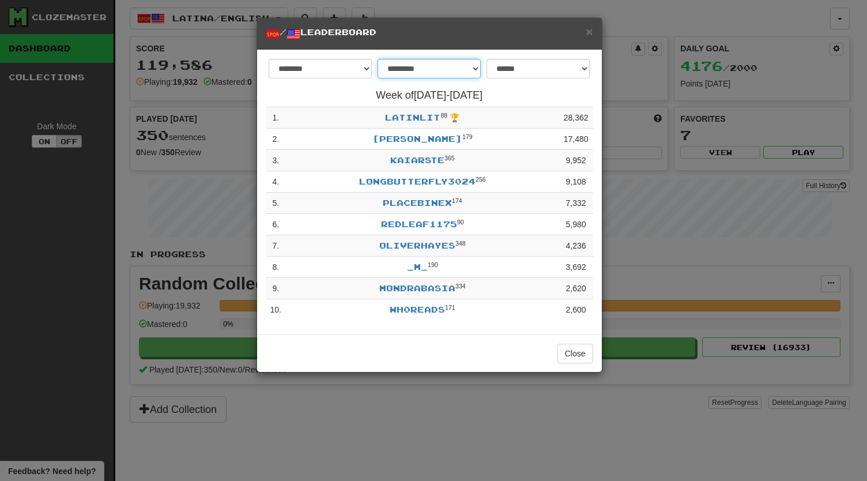
click at [474, 64] on select "**********" at bounding box center [428, 69] width 103 height 20
select select "********"
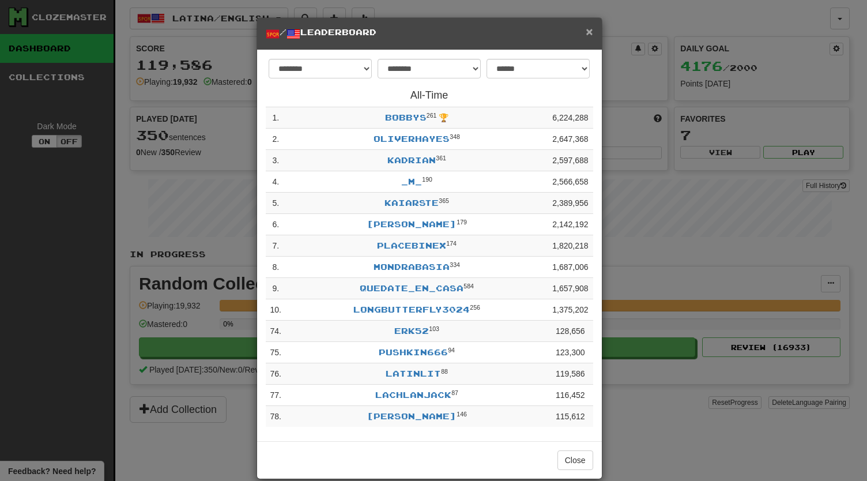
click at [585, 31] on span "×" at bounding box center [588, 31] width 7 height 13
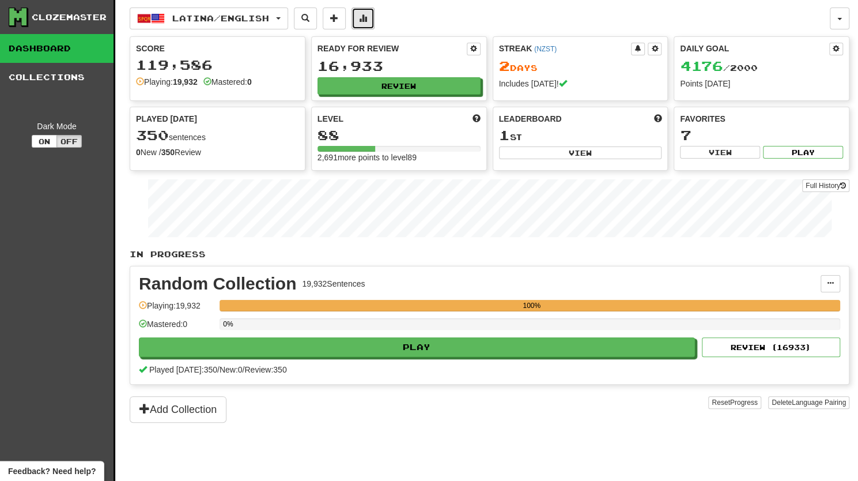
click at [367, 16] on span at bounding box center [363, 18] width 8 height 8
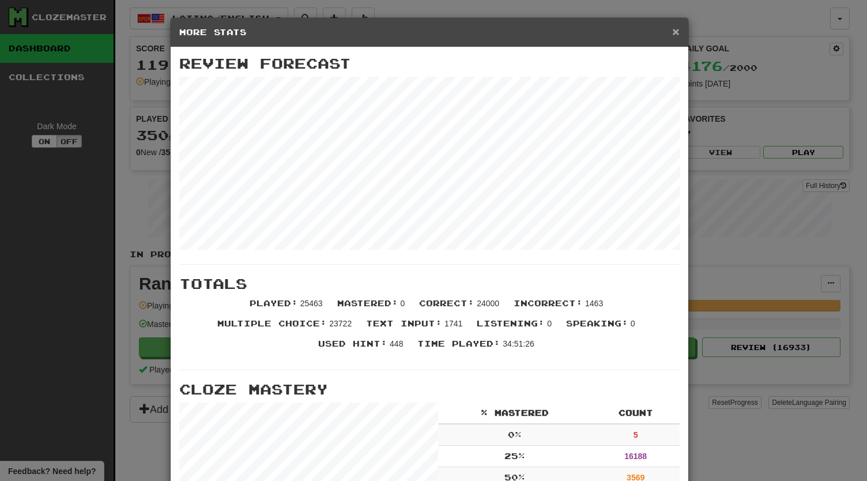
click at [672, 31] on span "×" at bounding box center [675, 31] width 7 height 13
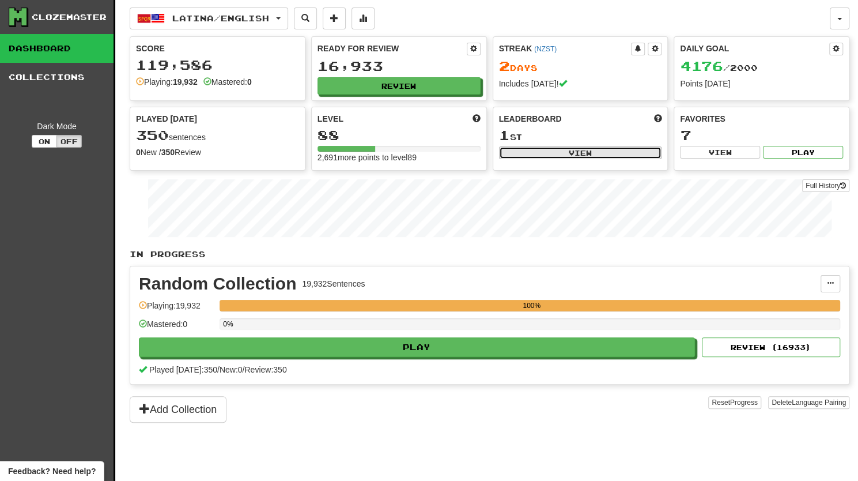
click at [540, 152] on button "View" at bounding box center [580, 152] width 163 height 13
select select "**********"
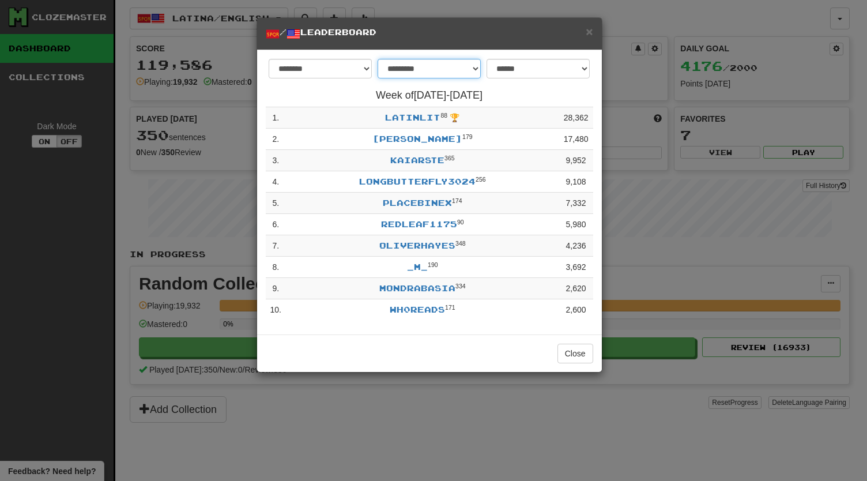
click at [470, 69] on select "**********" at bounding box center [428, 69] width 103 height 20
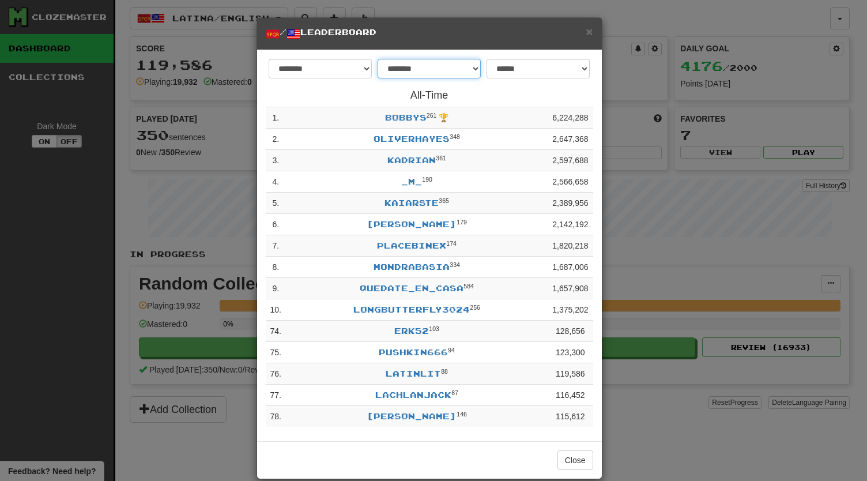
click at [468, 69] on select "**********" at bounding box center [428, 69] width 103 height 20
select select "******"
